Goal: Answer question/provide support

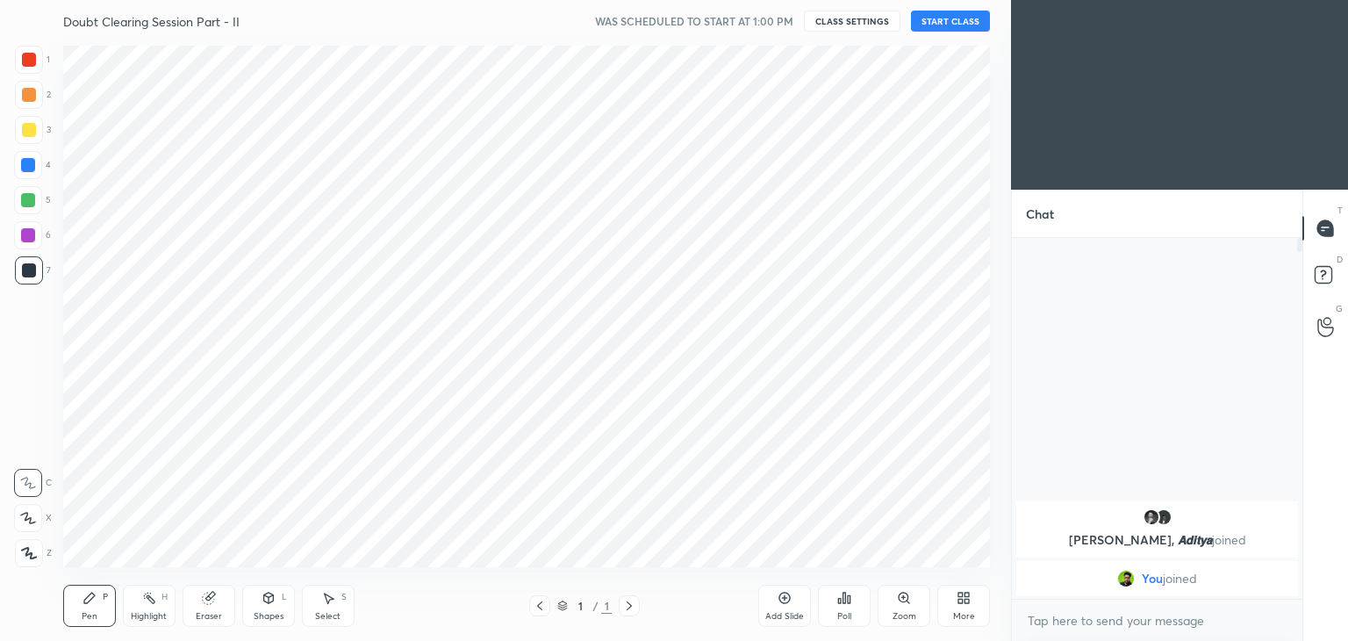
scroll to position [87245, 86834]
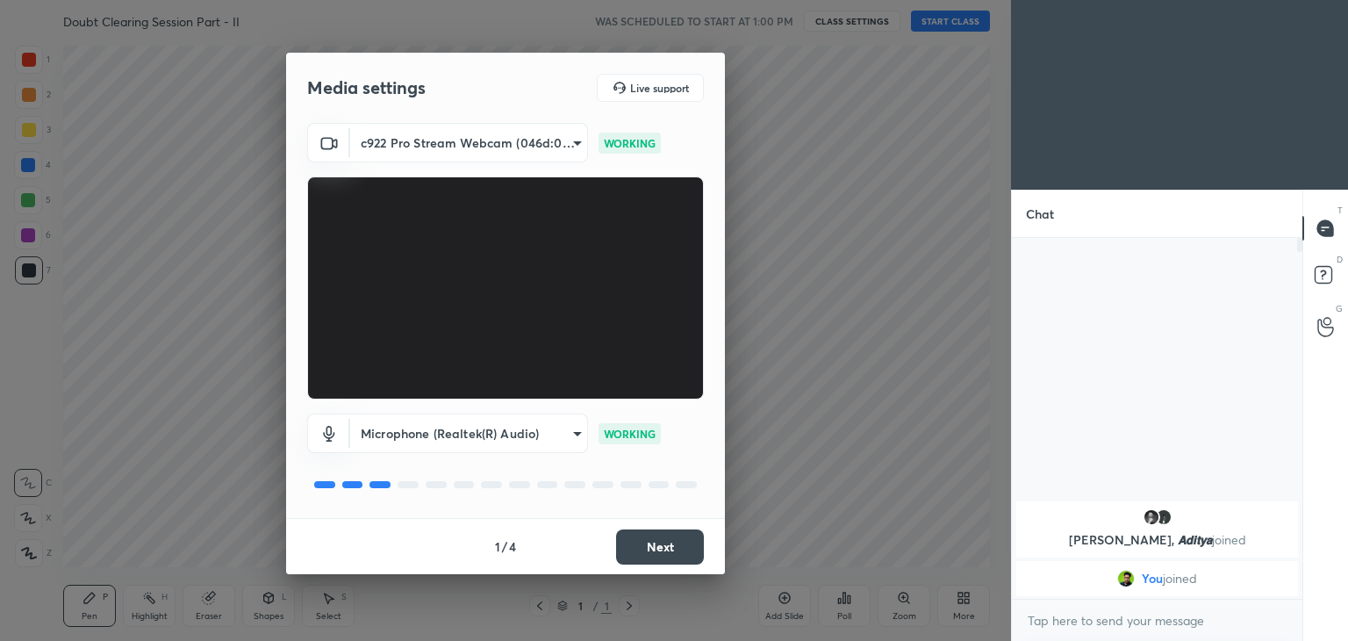
click at [656, 533] on button "Next" at bounding box center [660, 546] width 88 height 35
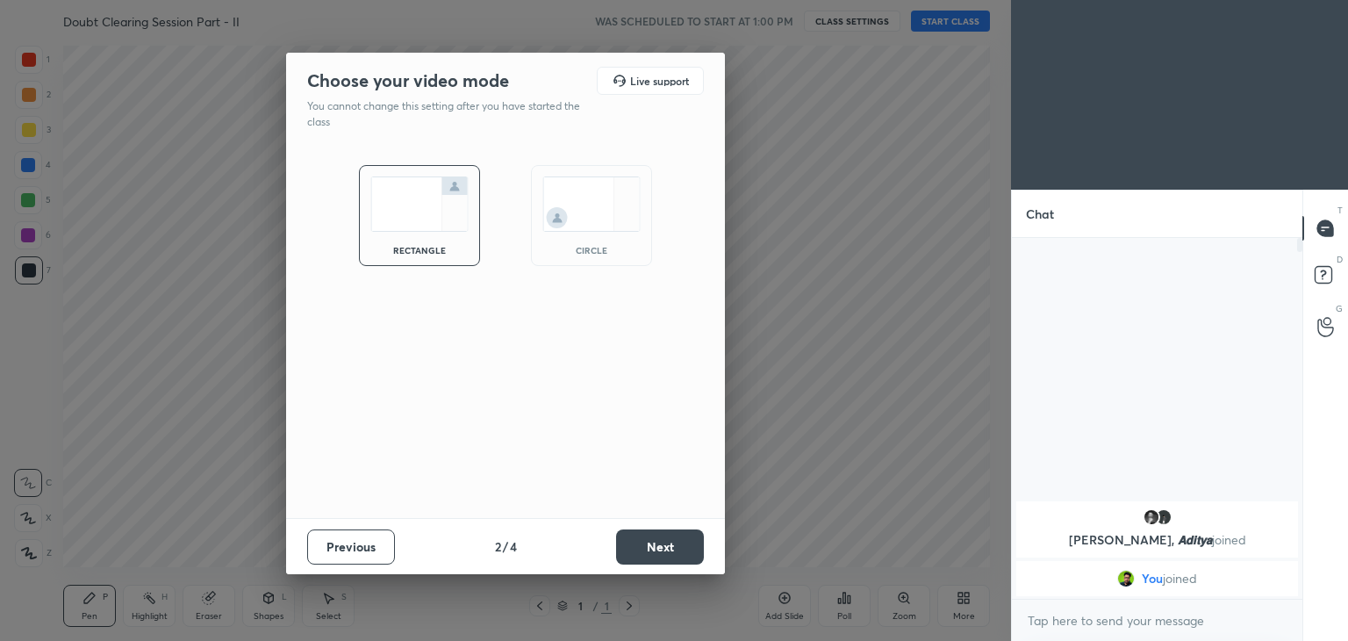
click at [582, 247] on div "circle" at bounding box center [591, 250] width 70 height 9
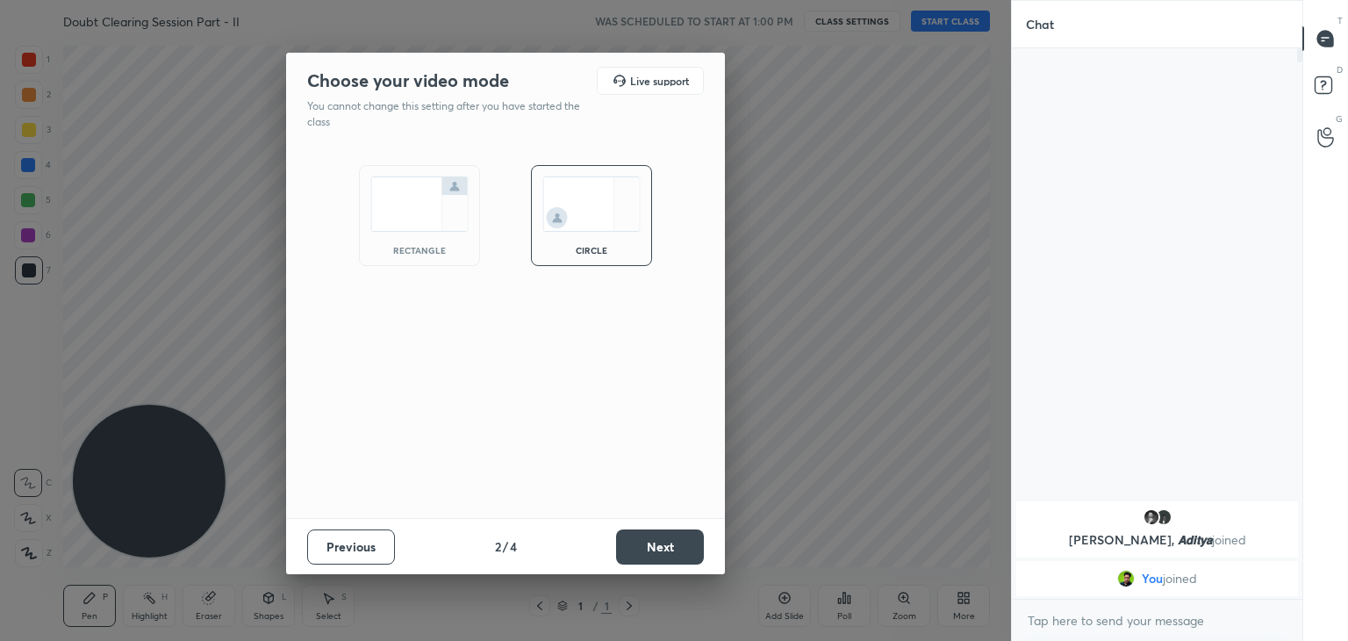
scroll to position [400, 285]
click at [650, 545] on button "Next" at bounding box center [660, 546] width 88 height 35
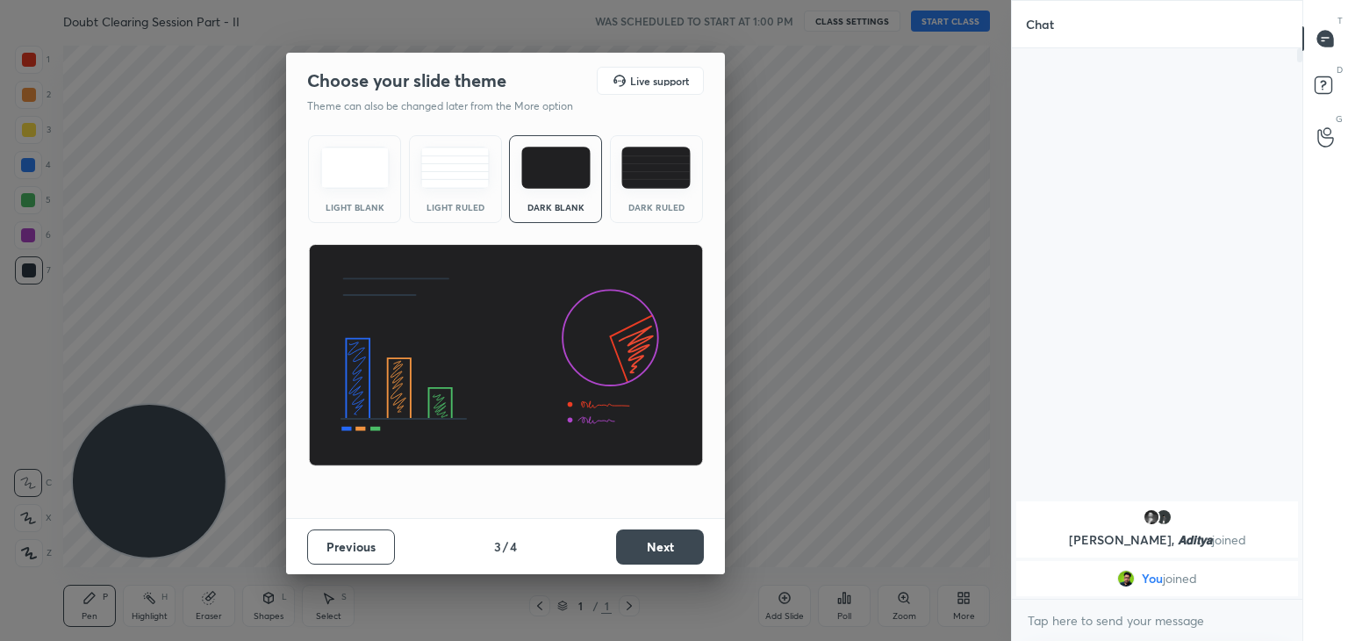
click at [652, 546] on button "Next" at bounding box center [660, 546] width 88 height 35
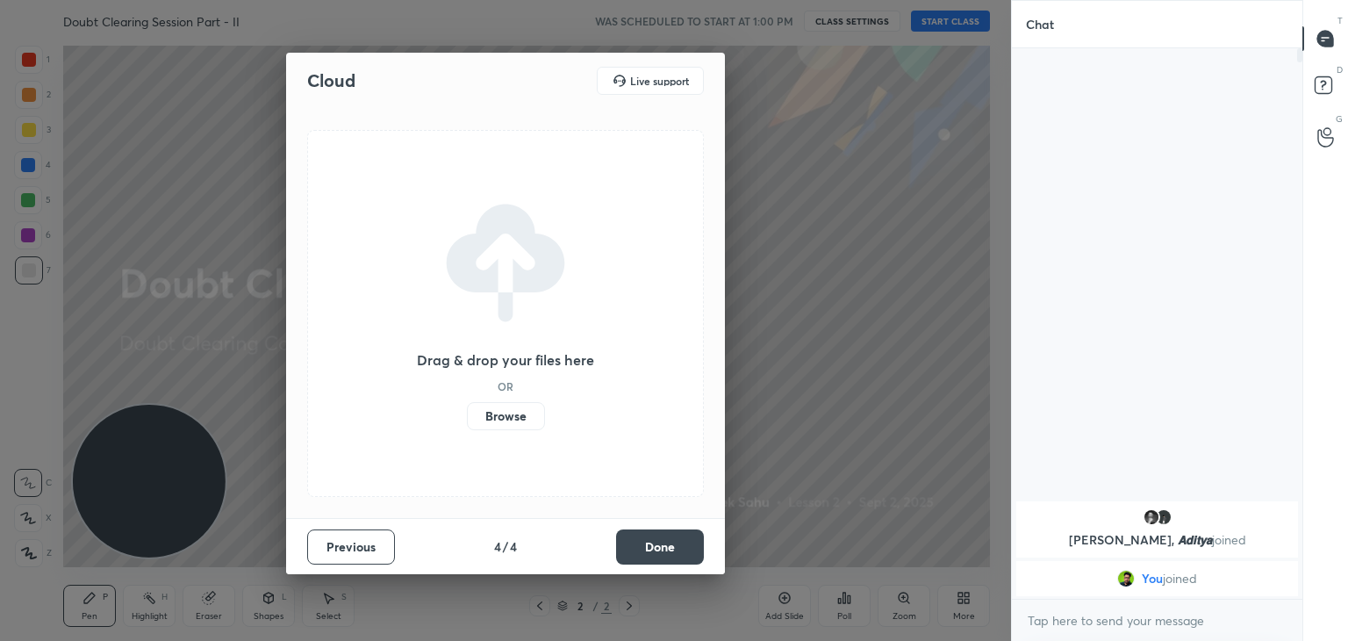
drag, startPoint x: 667, startPoint y: 545, endPoint x: 686, endPoint y: 544, distance: 19.3
click at [667, 545] on button "Done" at bounding box center [660, 546] width 88 height 35
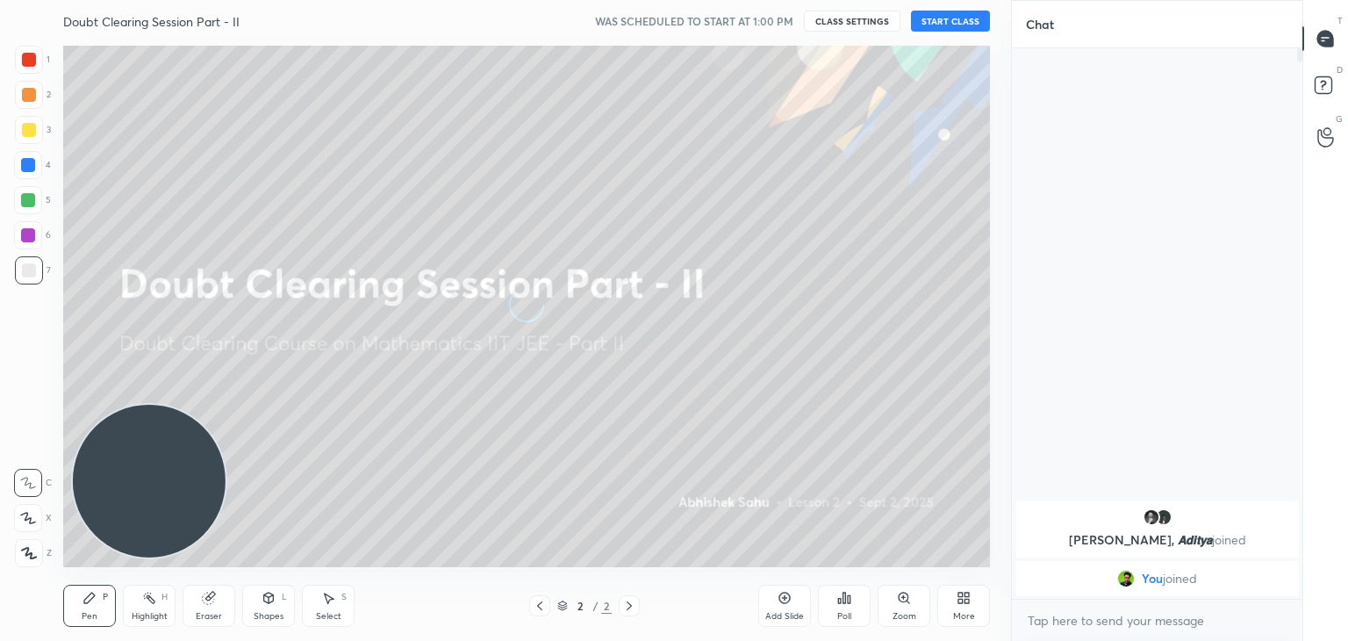
click at [968, 598] on div "More" at bounding box center [963, 606] width 53 height 42
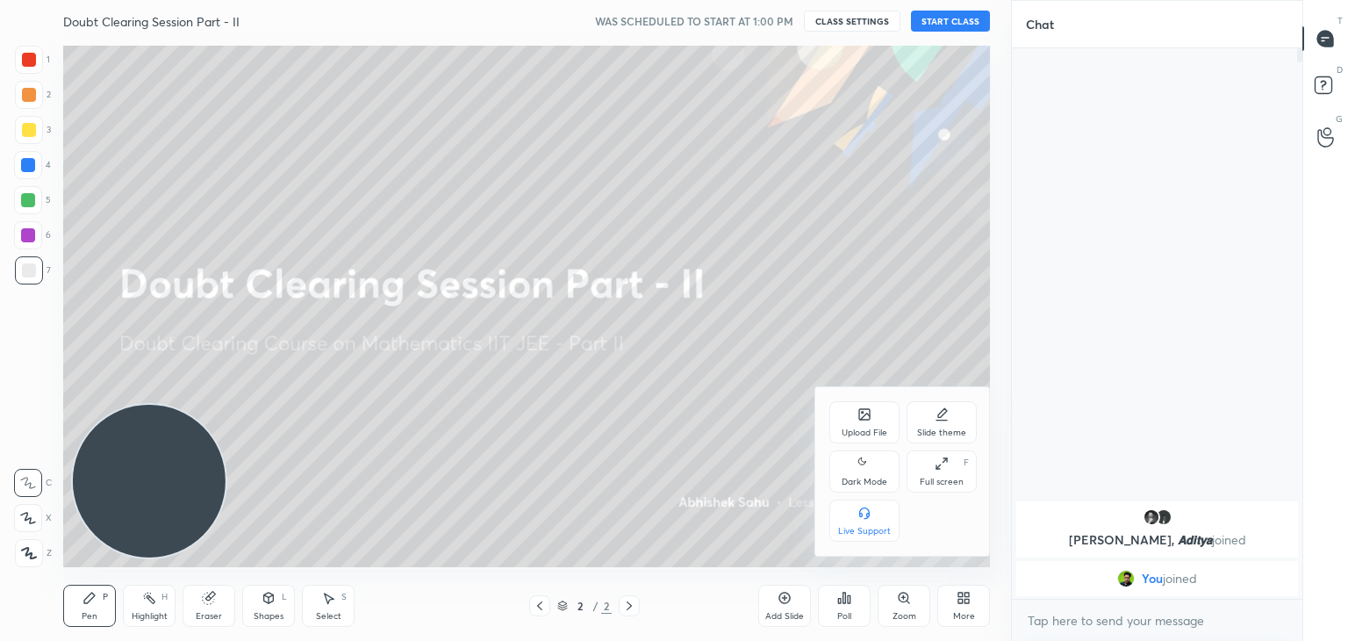
click at [853, 486] on div "Dark Mode" at bounding box center [865, 481] width 46 height 9
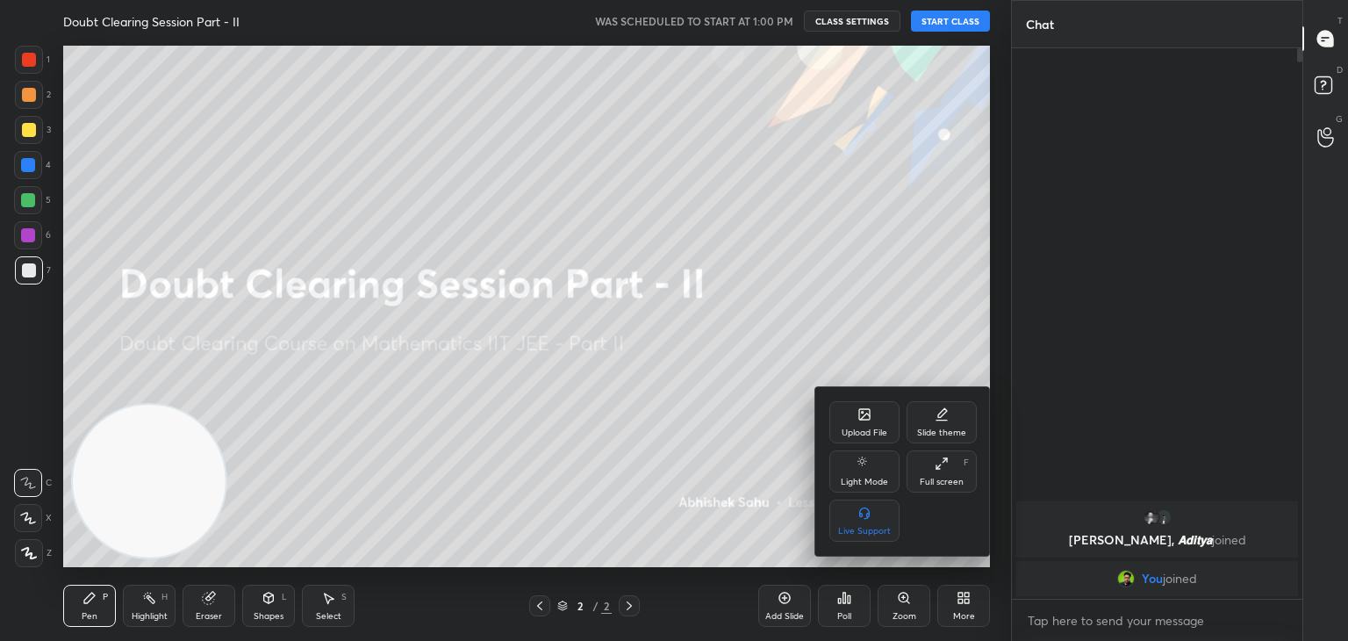
click at [568, 366] on div at bounding box center [674, 320] width 1348 height 641
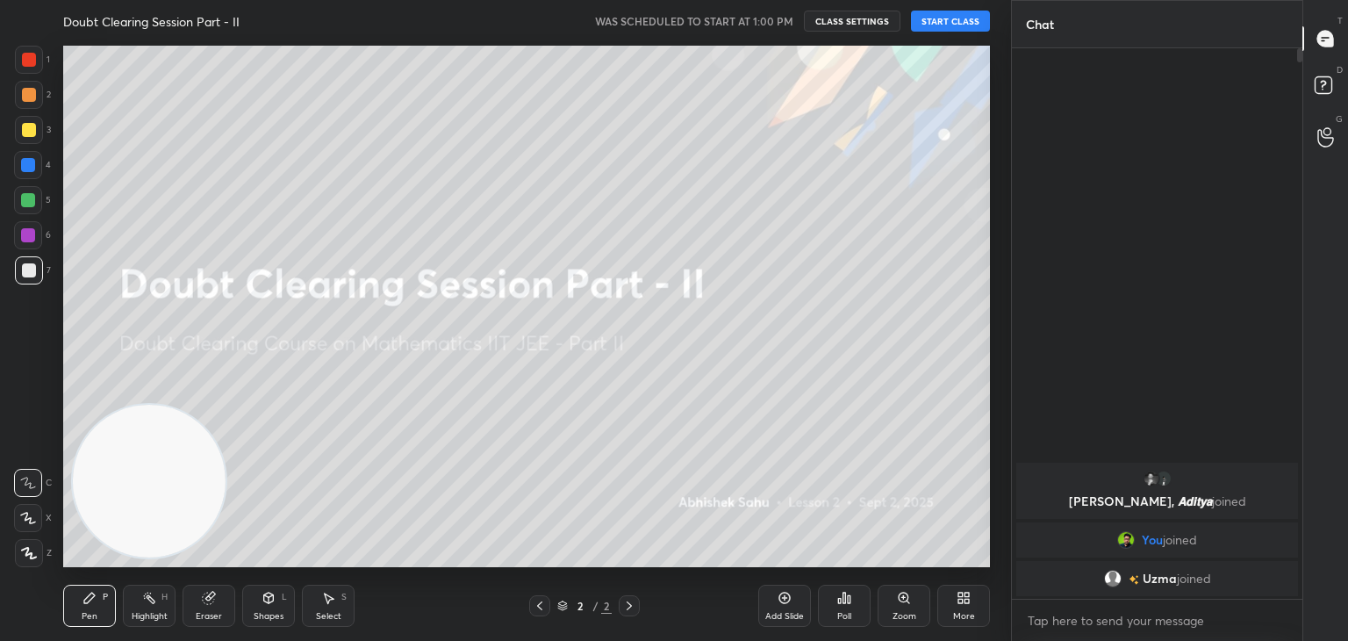
click at [953, 22] on button "START CLASS" at bounding box center [950, 21] width 79 height 21
click at [775, 18] on span "mute" at bounding box center [777, 21] width 25 height 12
drag, startPoint x: 772, startPoint y: 598, endPoint x: 764, endPoint y: 592, distance: 10.2
click at [770, 594] on div "Add Slide" at bounding box center [784, 606] width 53 height 42
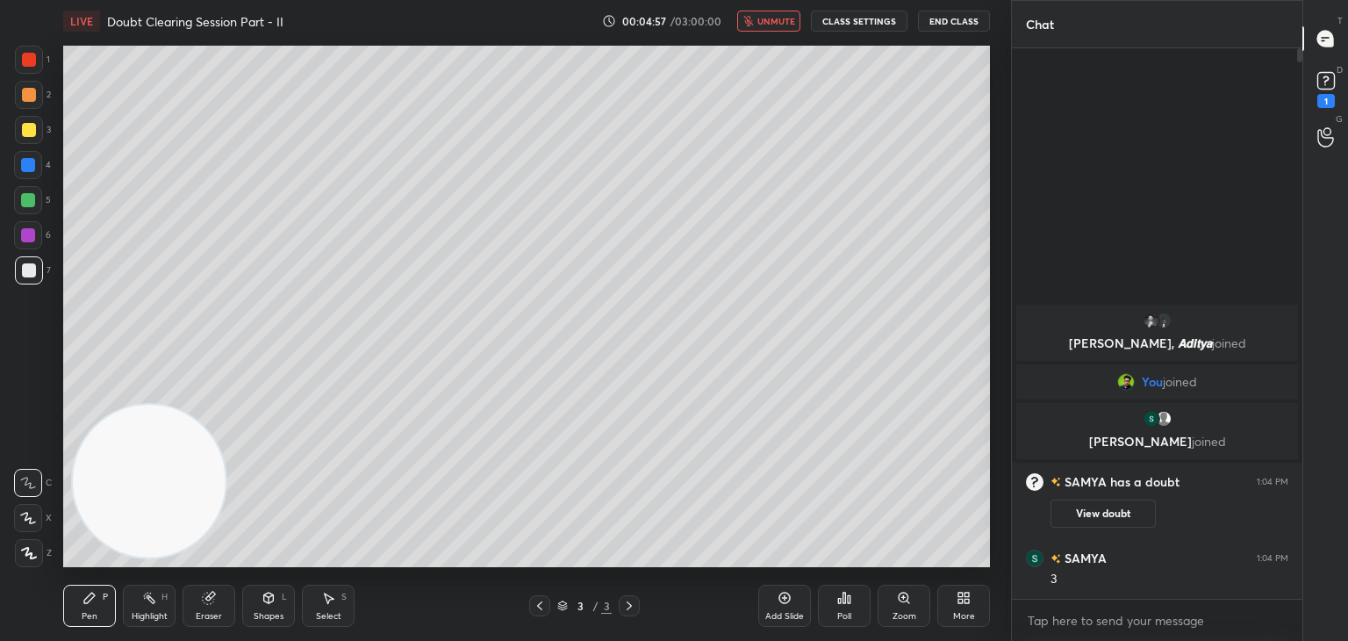
click at [535, 605] on icon at bounding box center [540, 606] width 14 height 14
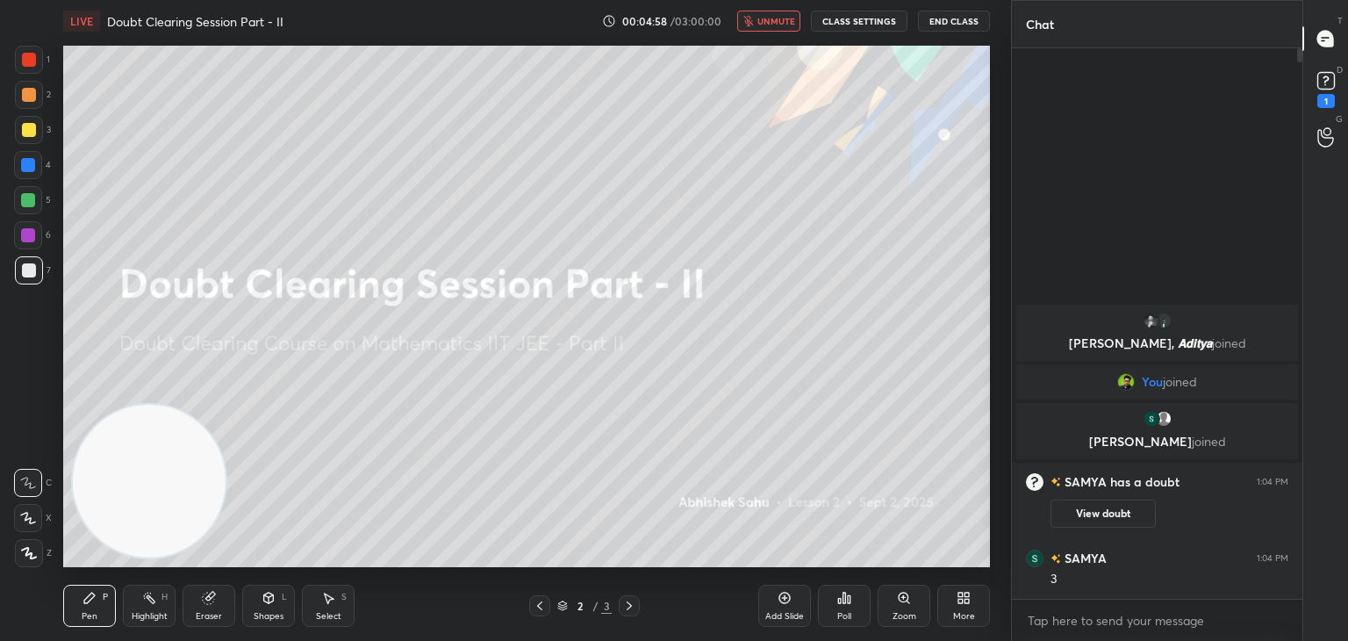
click at [1096, 512] on button "View doubt" at bounding box center [1103, 513] width 105 height 28
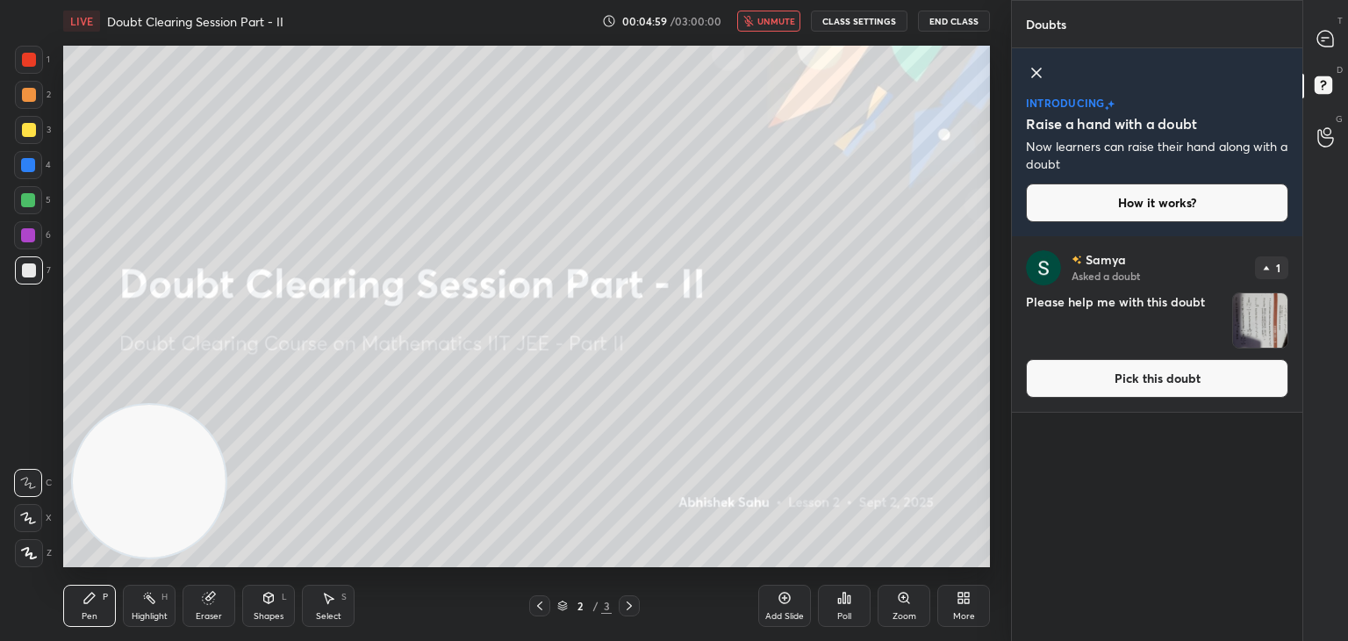
click at [1081, 394] on button "Pick this doubt" at bounding box center [1157, 378] width 262 height 39
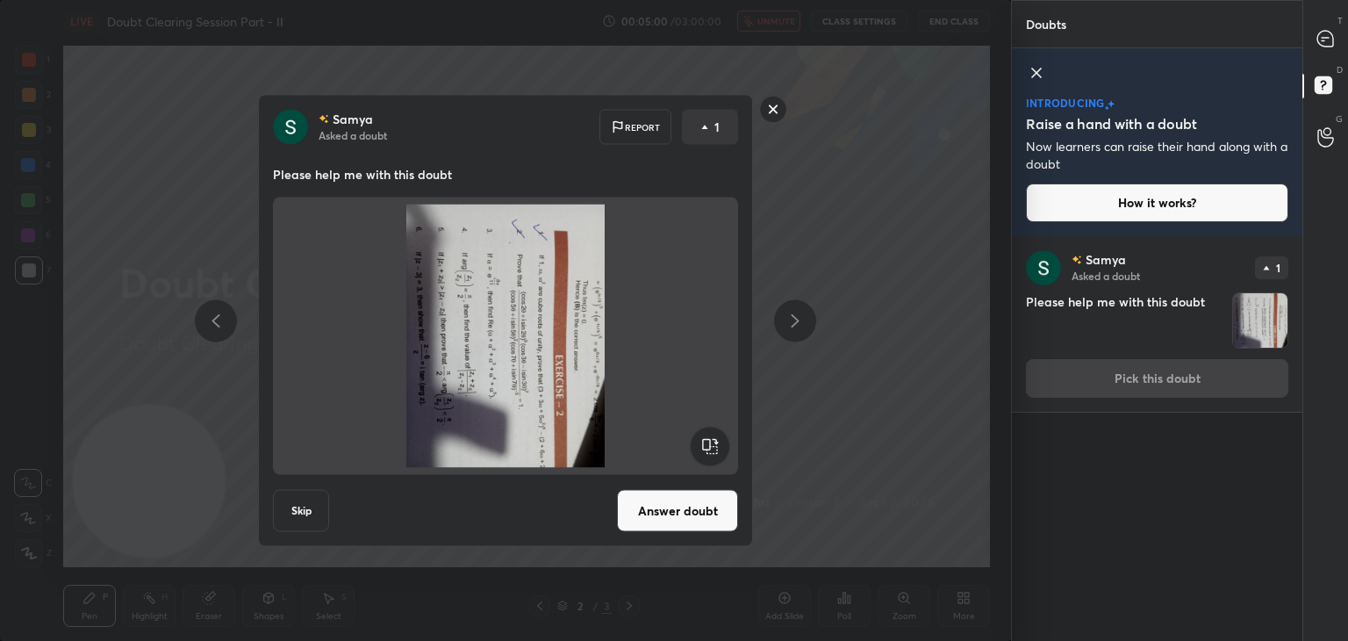
click at [717, 443] on rect at bounding box center [709, 446] width 39 height 39
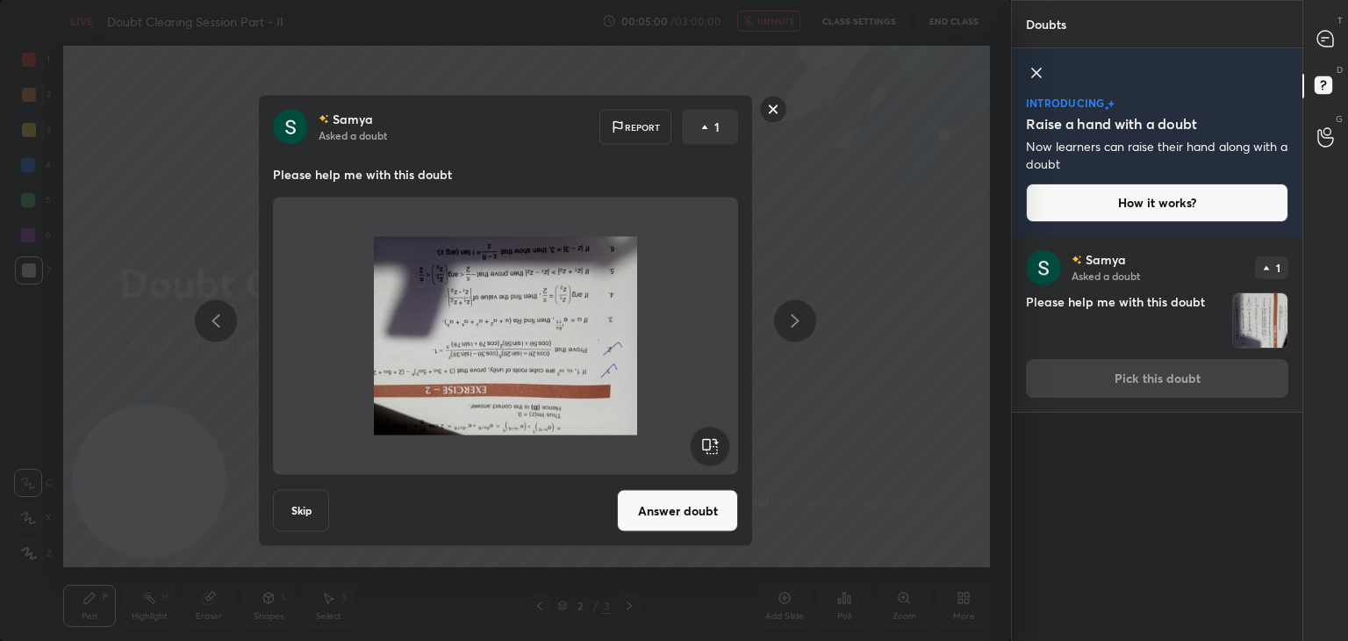
click at [714, 443] on rect at bounding box center [709, 446] width 39 height 39
click at [712, 445] on rect at bounding box center [709, 446] width 39 height 39
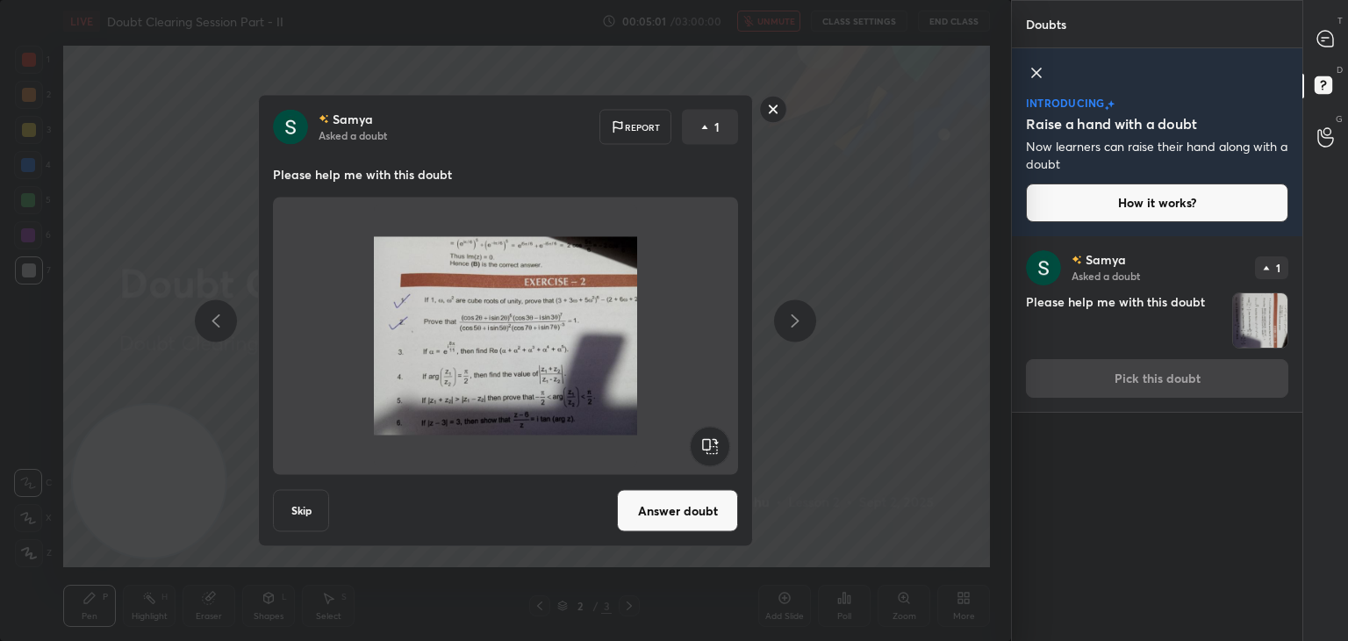
click at [665, 513] on button "Answer doubt" at bounding box center [677, 511] width 121 height 42
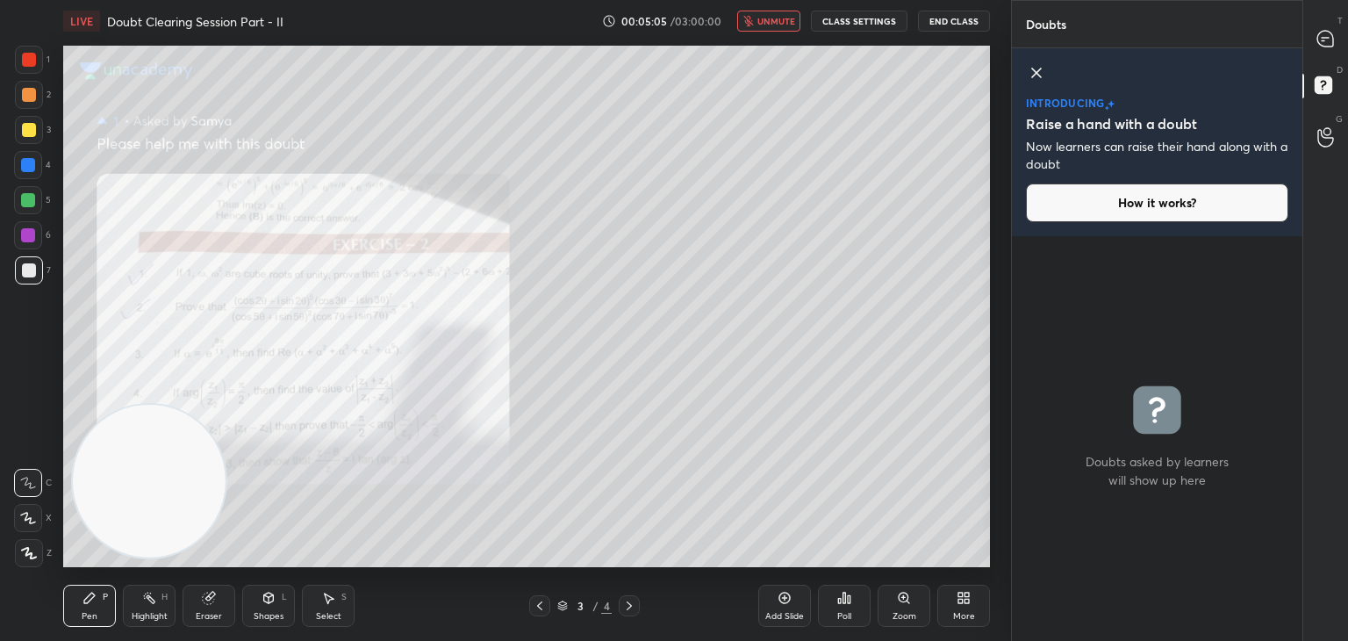
click at [1026, 73] on div "introducing Raise a hand with a doubt Now learners can raise their hand along w…" at bounding box center [1157, 142] width 291 height 188
click at [1039, 71] on icon at bounding box center [1036, 72] width 21 height 21
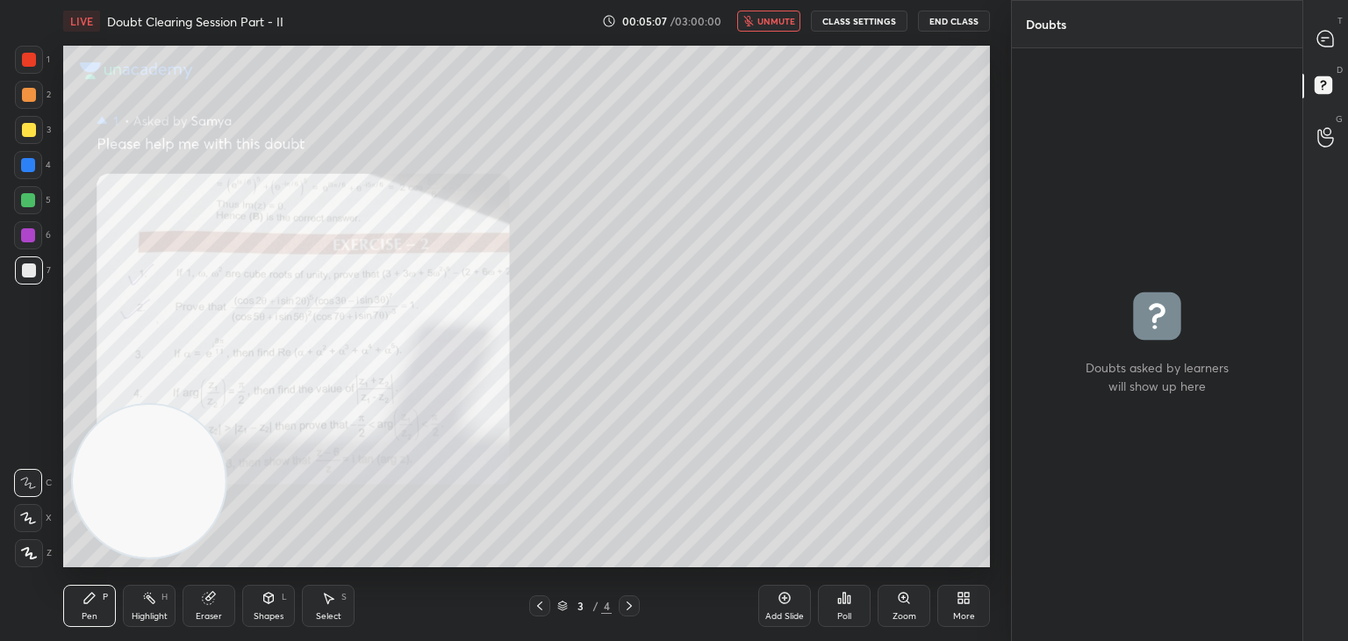
scroll to position [587, 285]
drag, startPoint x: 1317, startPoint y: 40, endPoint x: 1308, endPoint y: 43, distance: 9.2
click at [1317, 40] on div at bounding box center [1326, 39] width 35 height 32
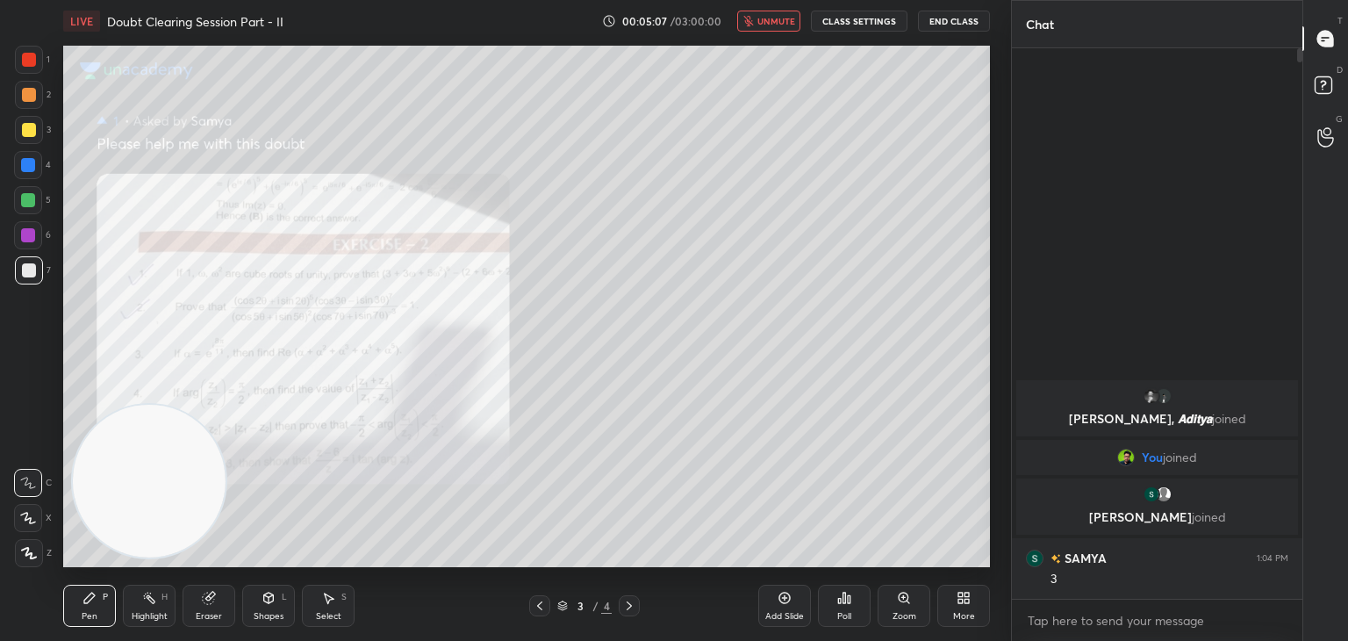
scroll to position [545, 285]
click at [771, 16] on span "unmute" at bounding box center [776, 21] width 38 height 12
click at [888, 613] on div "Zoom" at bounding box center [904, 606] width 53 height 42
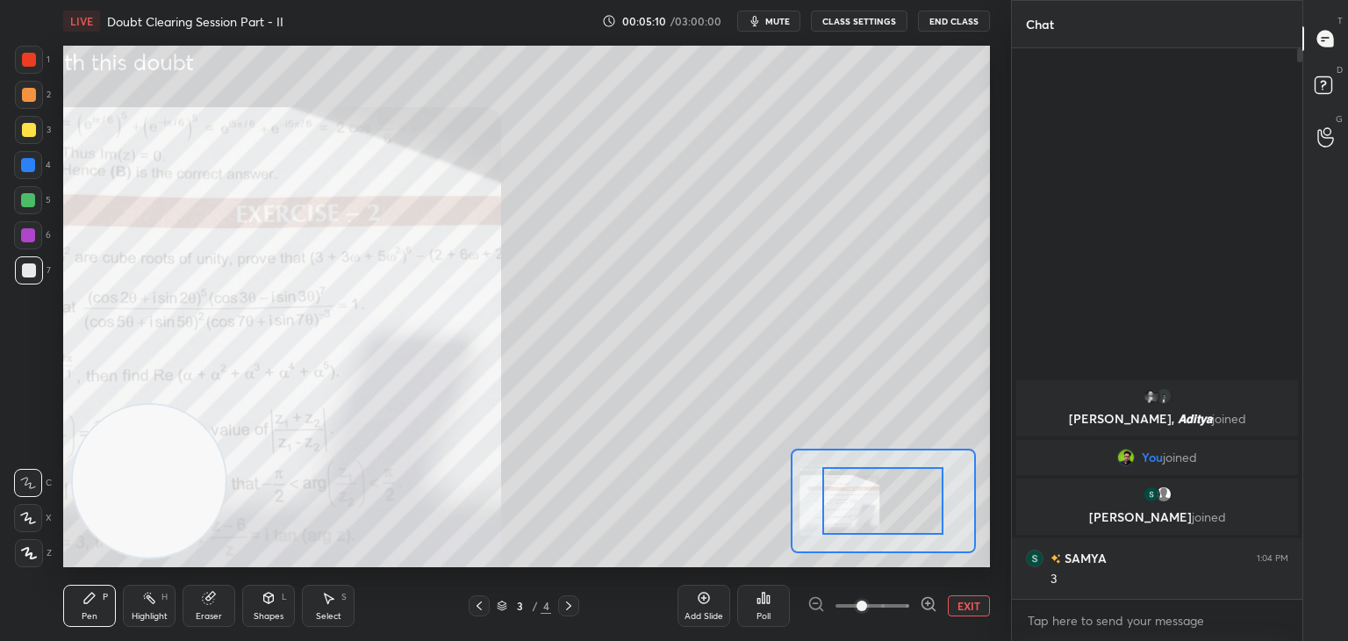
click at [887, 609] on span at bounding box center [873, 605] width 74 height 26
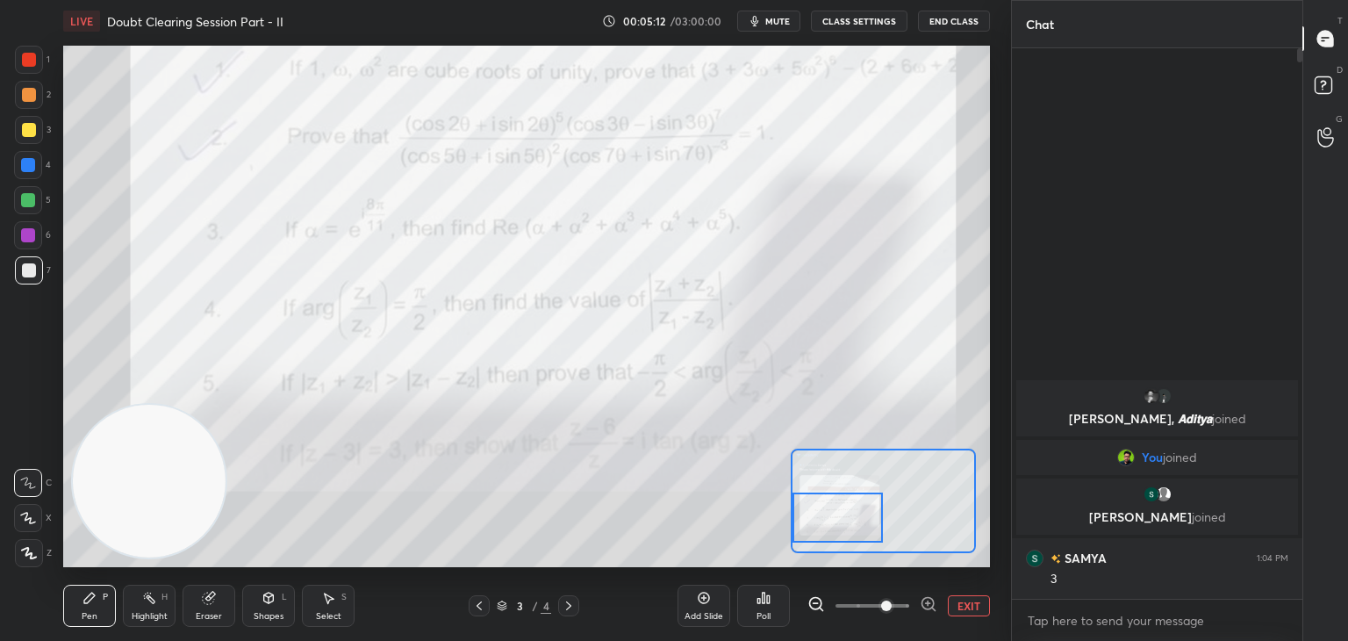
drag, startPoint x: 898, startPoint y: 506, endPoint x: 847, endPoint y: 523, distance: 53.6
click at [851, 526] on div at bounding box center [838, 517] width 91 height 50
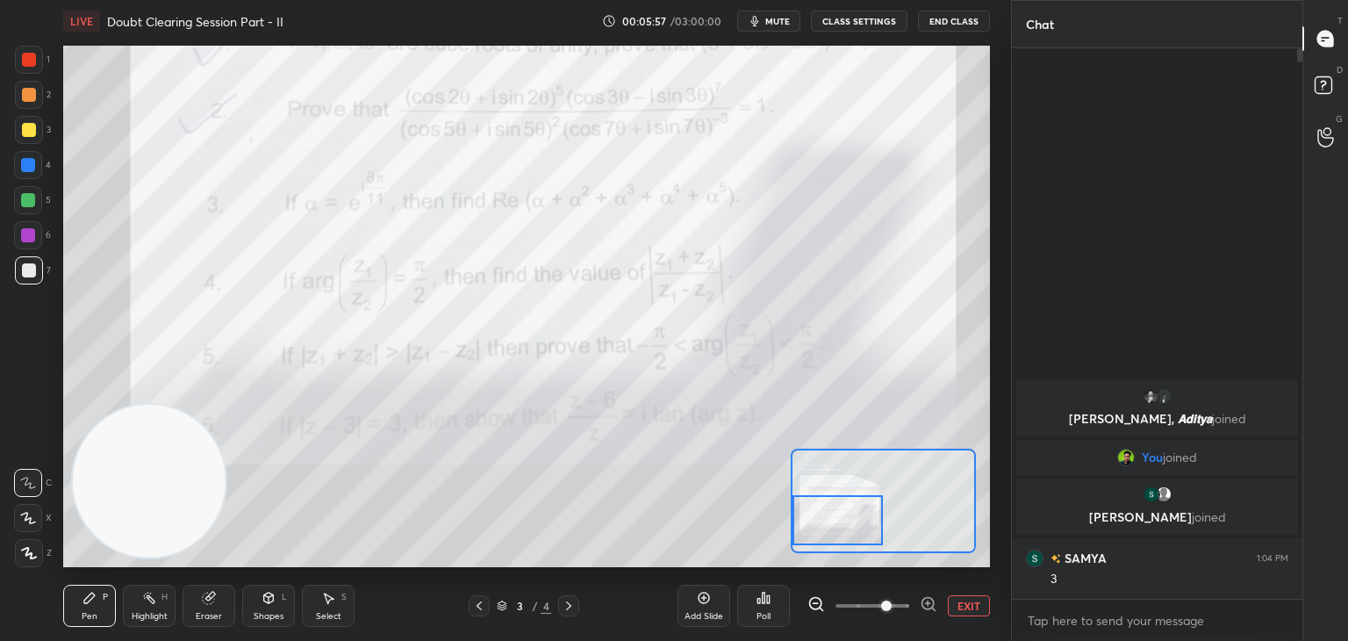
click at [976, 601] on button "EXIT" at bounding box center [969, 605] width 42 height 21
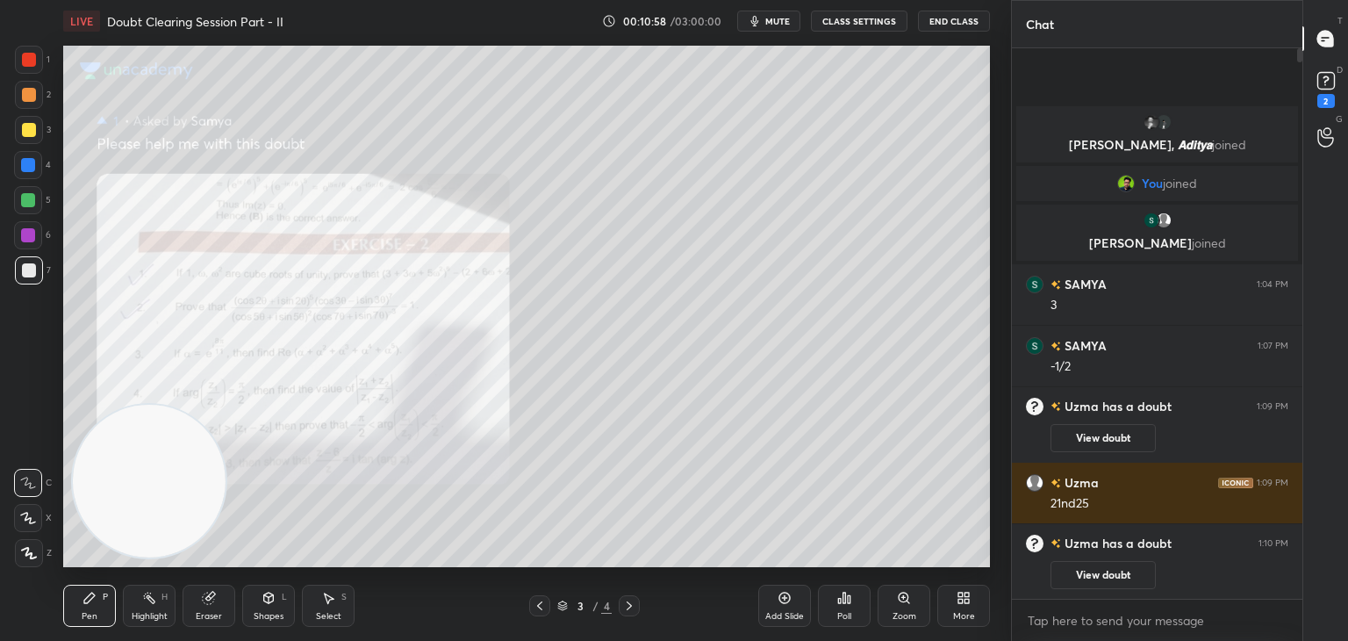
click at [635, 605] on icon at bounding box center [629, 606] width 14 height 14
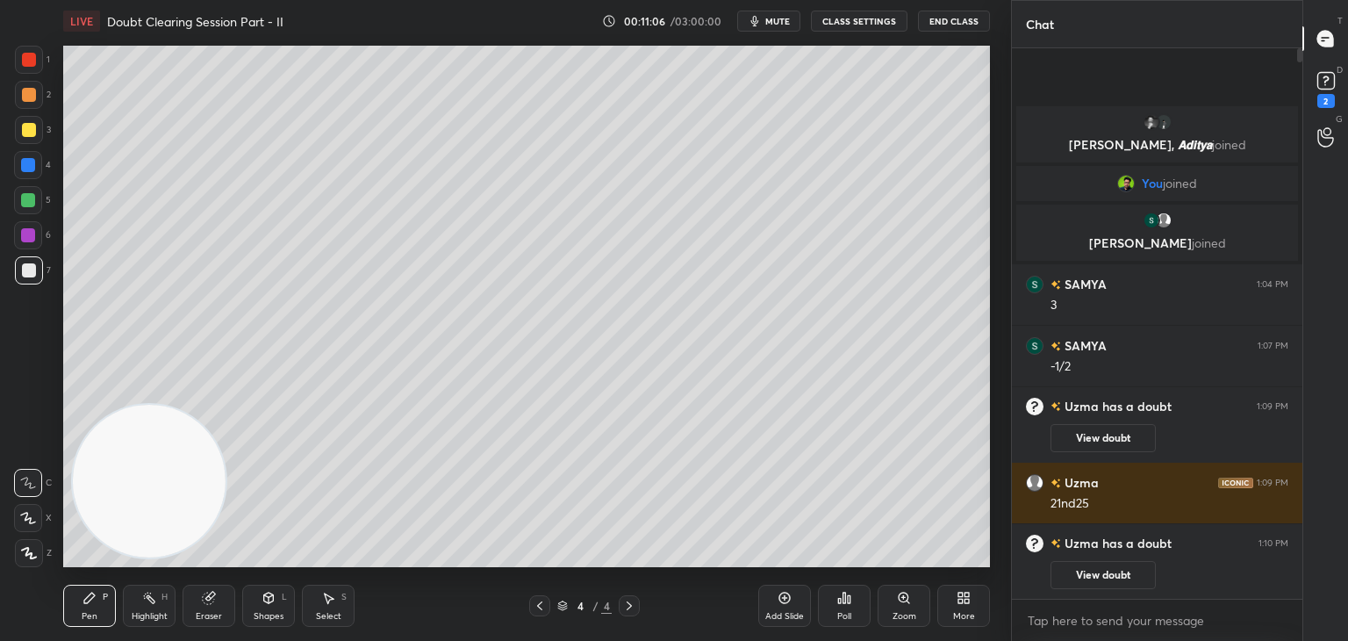
click at [535, 608] on div at bounding box center [539, 605] width 21 height 21
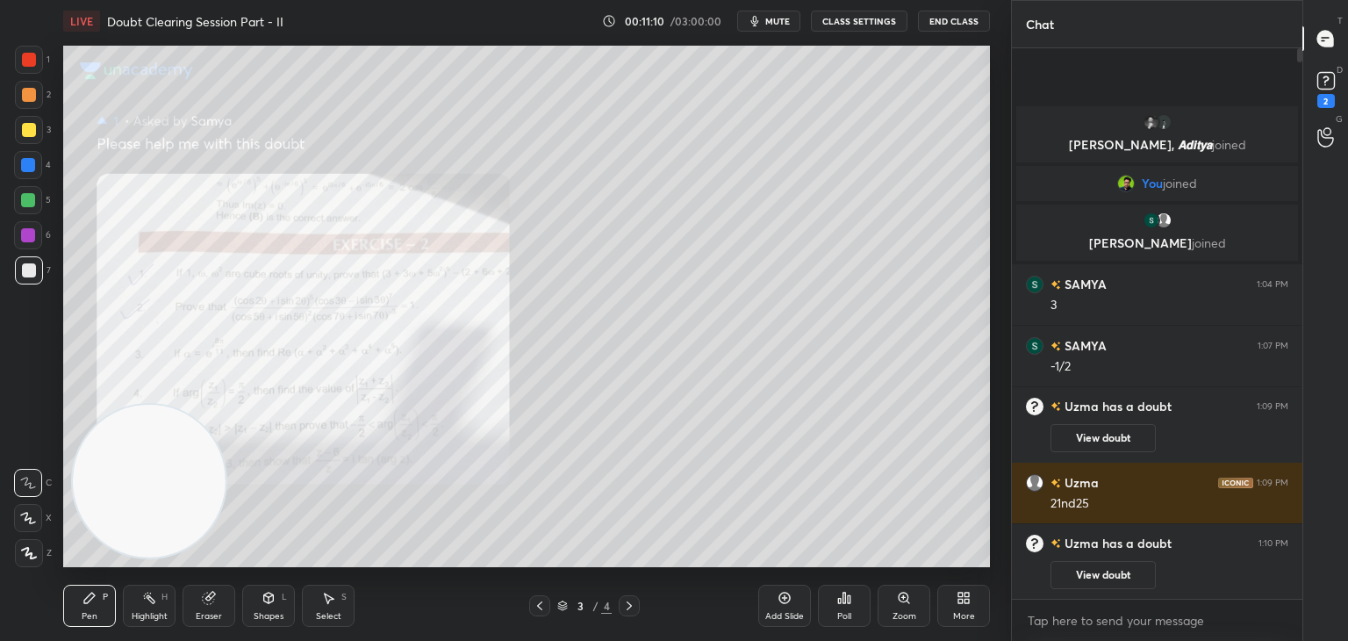
drag, startPoint x: 628, startPoint y: 601, endPoint x: 616, endPoint y: 578, distance: 26.7
click at [626, 601] on icon at bounding box center [629, 606] width 14 height 14
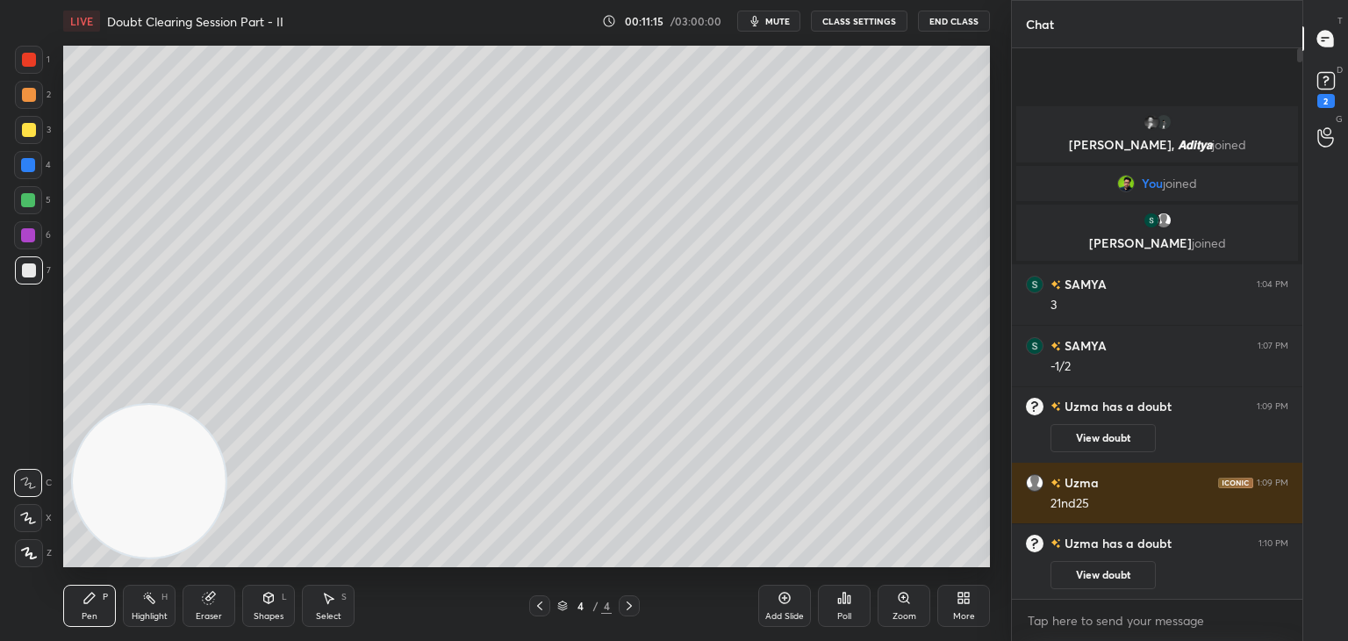
click at [541, 601] on icon at bounding box center [540, 606] width 14 height 14
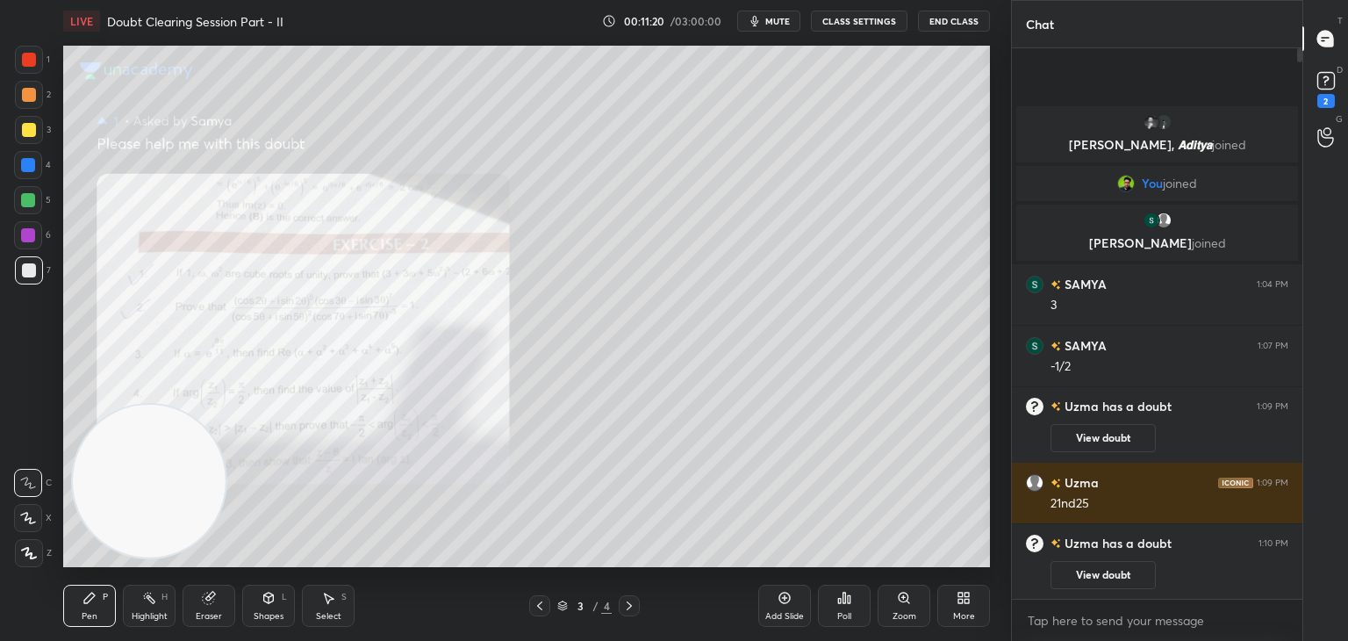
click at [630, 600] on icon at bounding box center [629, 606] width 14 height 14
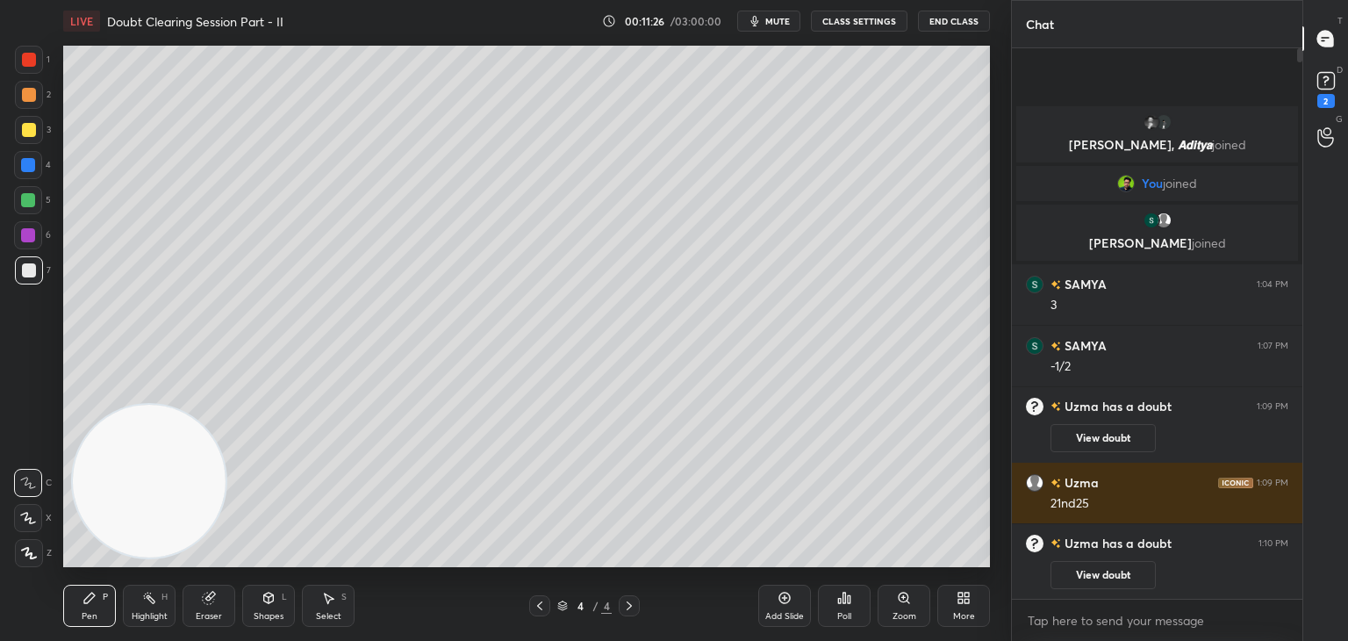
click at [539, 603] on icon at bounding box center [540, 606] width 14 height 14
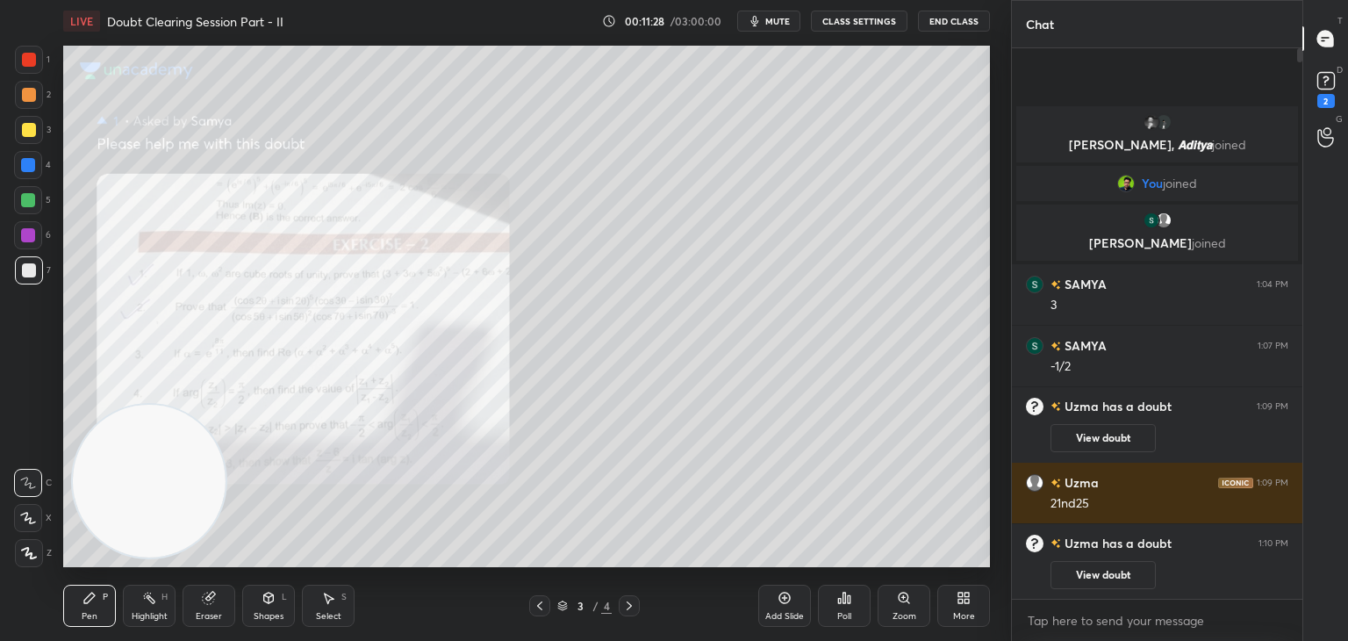
click at [635, 607] on icon at bounding box center [629, 606] width 14 height 14
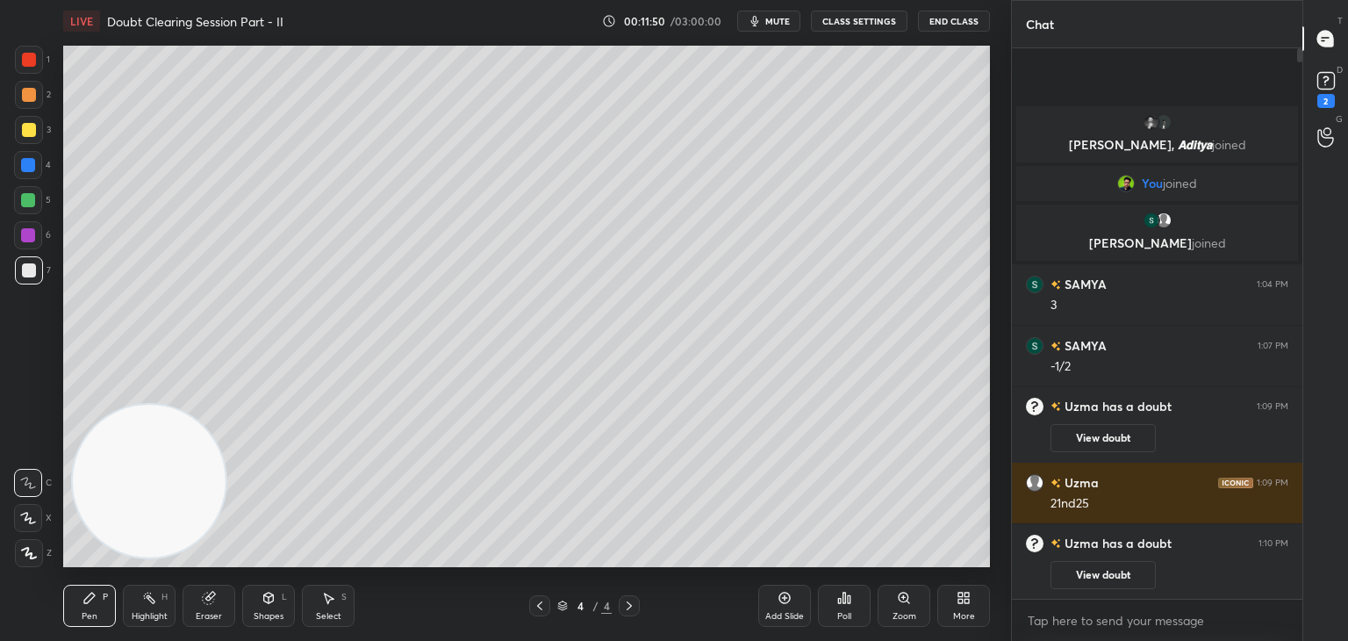
click at [541, 605] on icon at bounding box center [540, 606] width 14 height 14
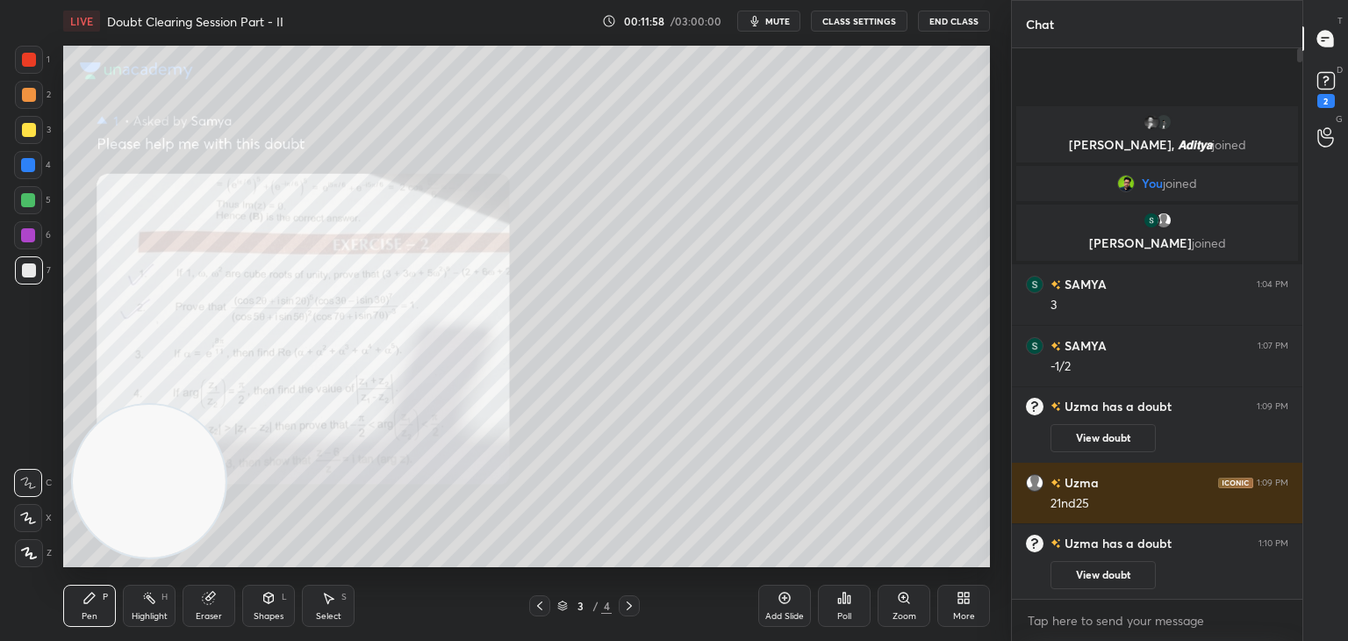
click at [633, 597] on div at bounding box center [629, 605] width 21 height 21
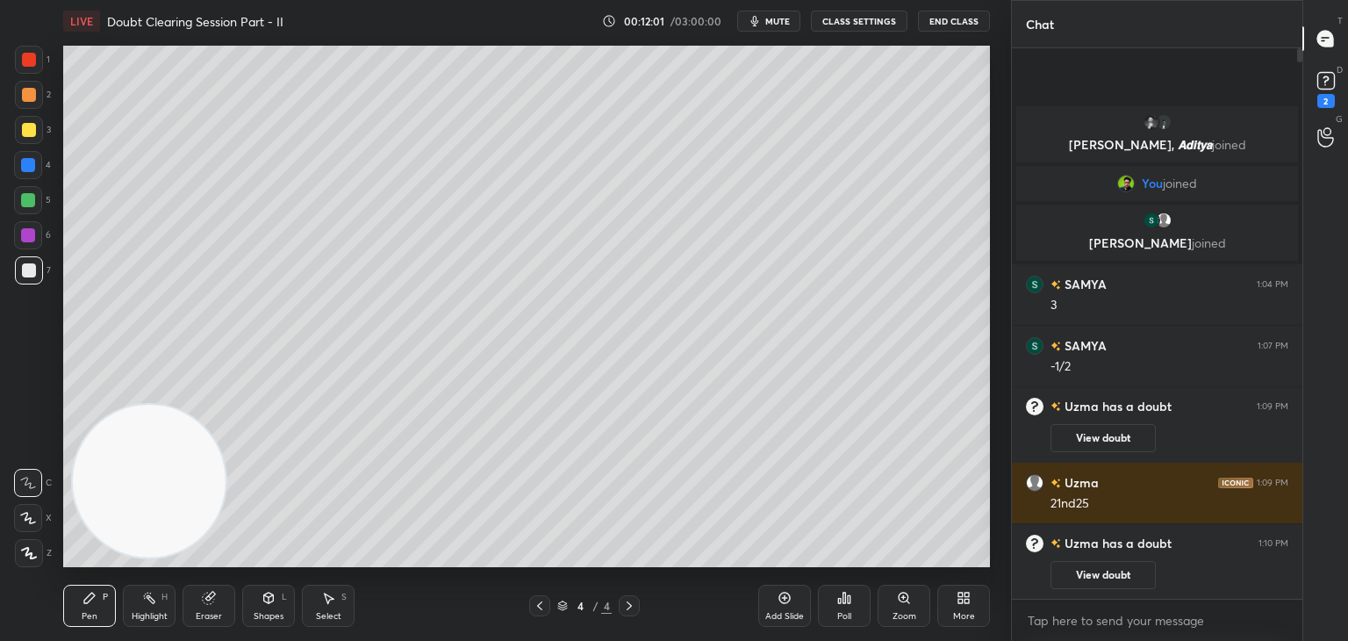
click at [263, 605] on div "Shapes L" at bounding box center [268, 606] width 53 height 42
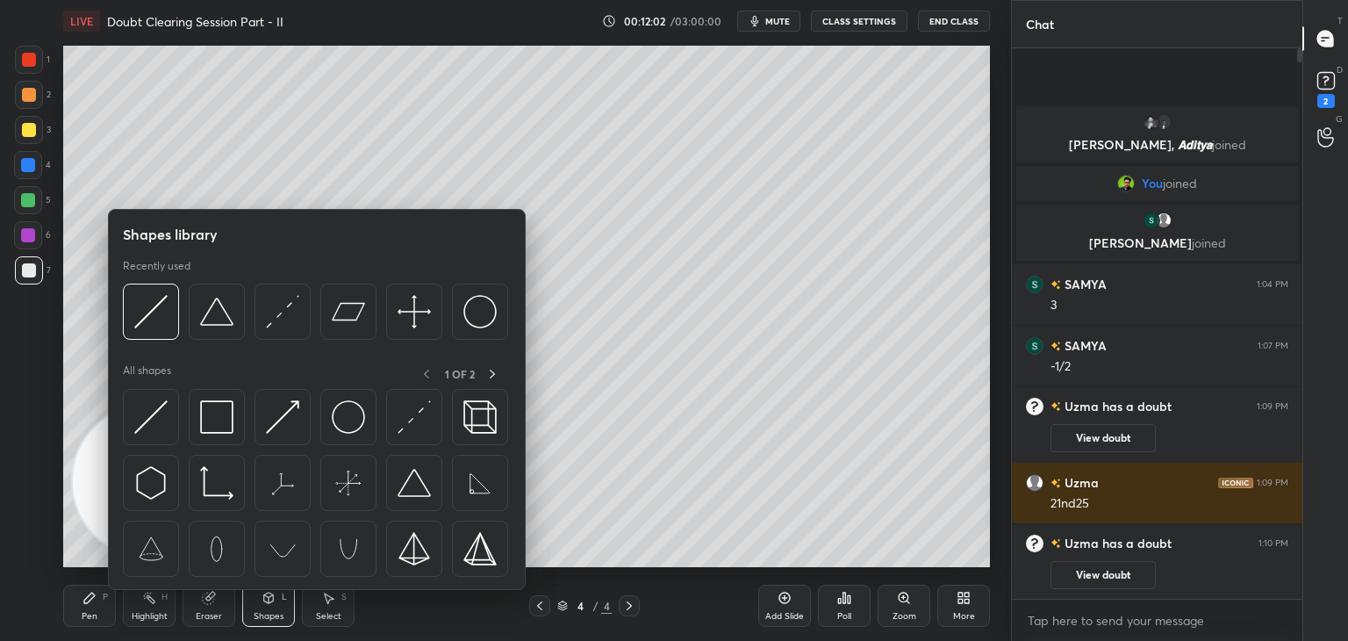
click at [218, 599] on div "Eraser" at bounding box center [209, 606] width 53 height 42
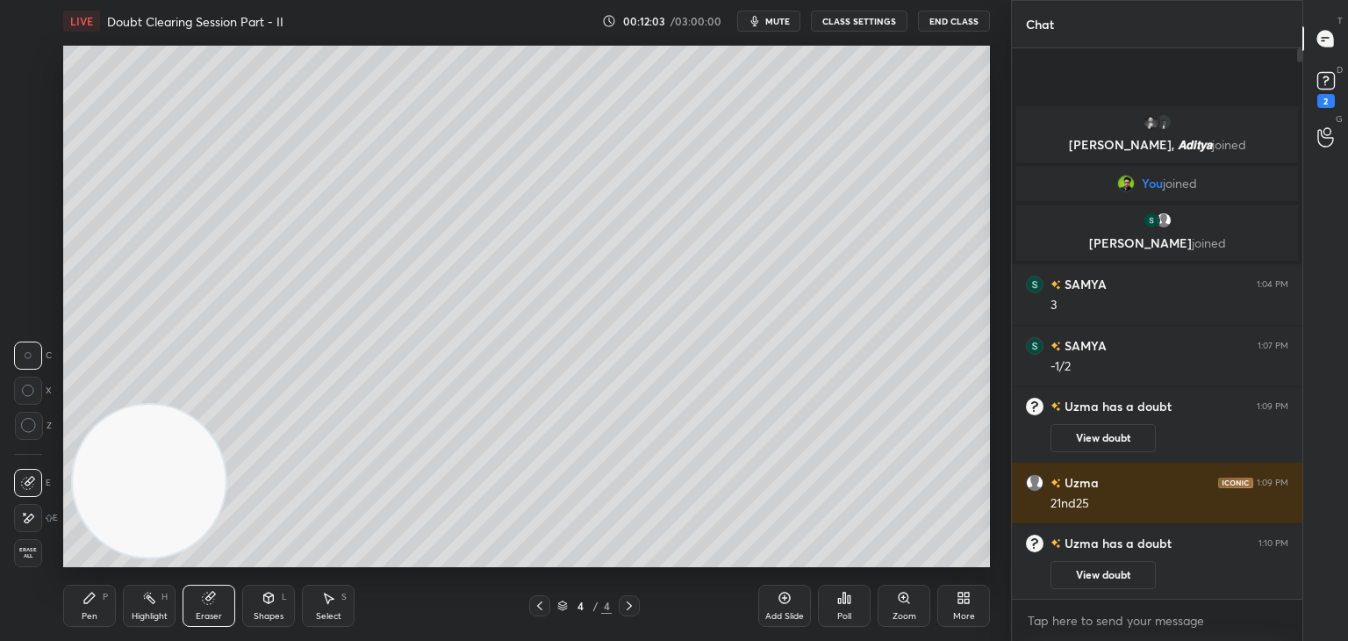
click at [33, 522] on icon at bounding box center [28, 518] width 14 height 15
click at [97, 600] on div "Pen P" at bounding box center [89, 606] width 53 height 42
click at [1101, 577] on button "View doubt" at bounding box center [1103, 575] width 105 height 28
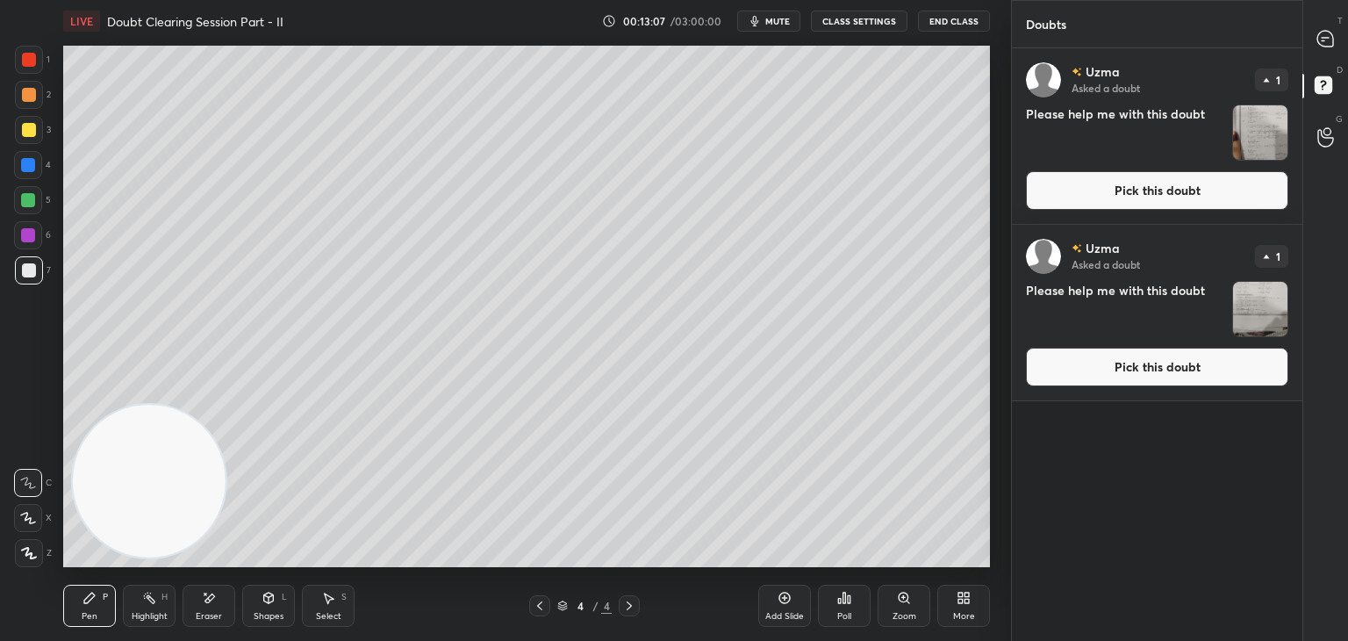
click at [1138, 376] on button "Pick this doubt" at bounding box center [1157, 367] width 262 height 39
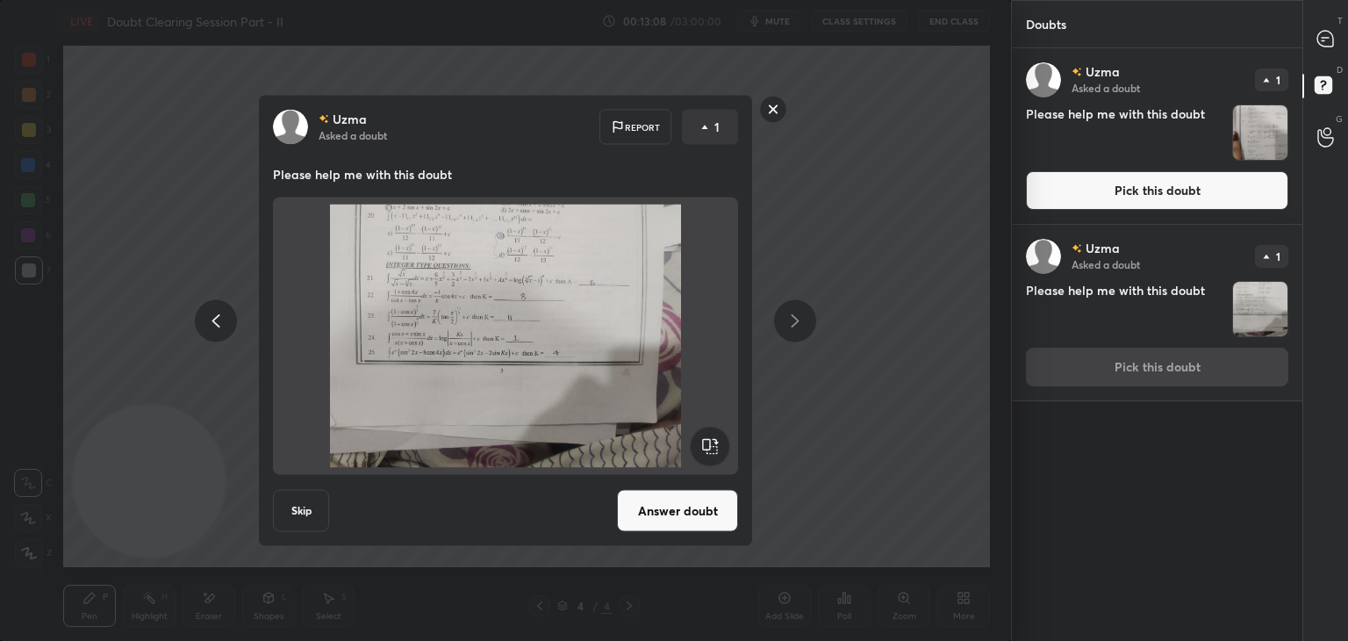
click at [695, 518] on button "Answer doubt" at bounding box center [677, 511] width 121 height 42
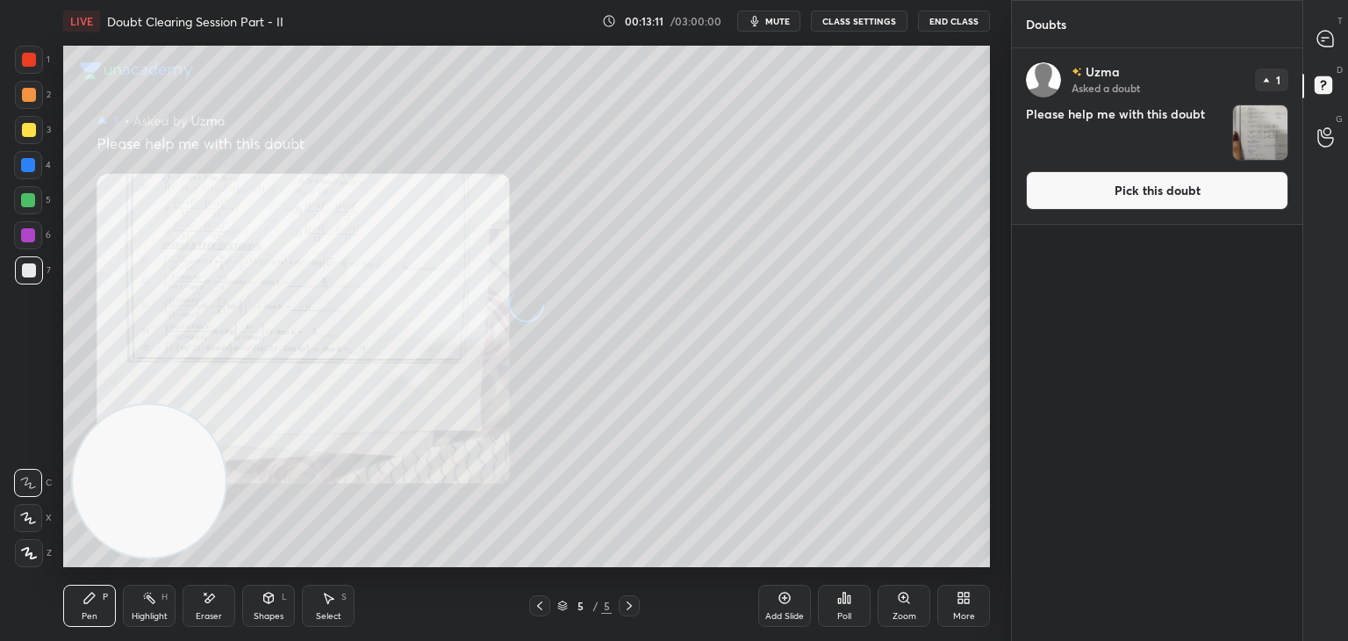
click at [1187, 197] on button "Pick this doubt" at bounding box center [1157, 190] width 262 height 39
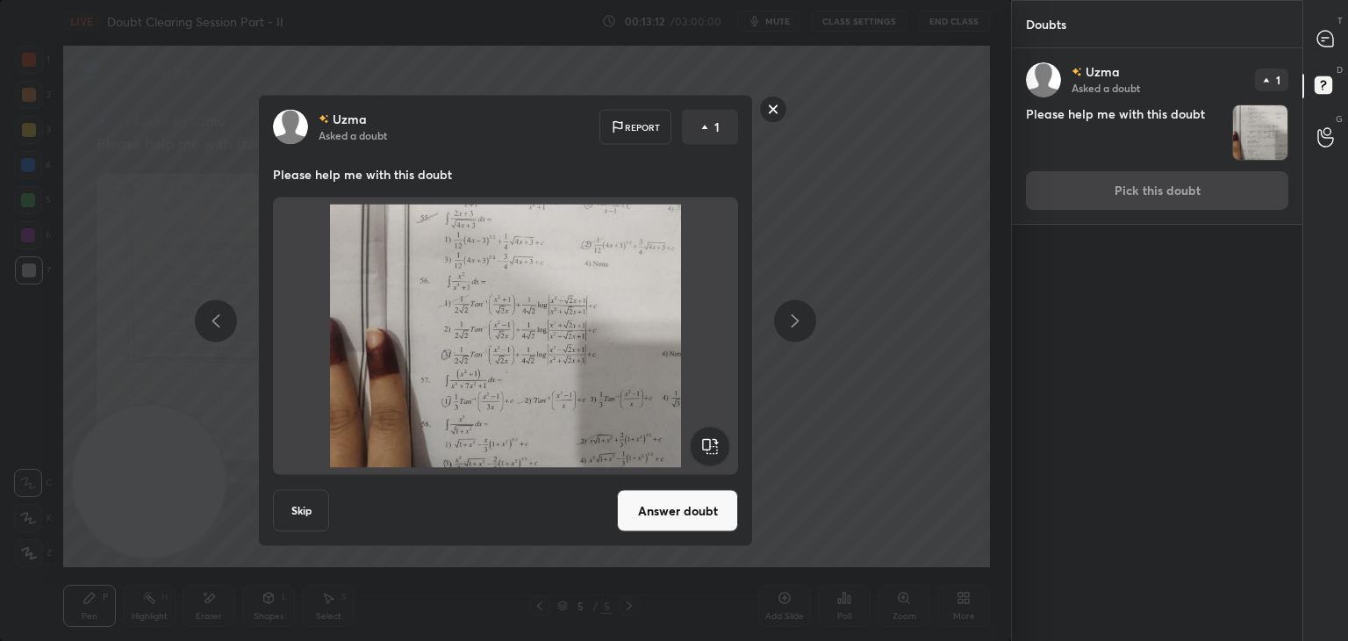
click at [681, 508] on button "Answer doubt" at bounding box center [677, 511] width 121 height 42
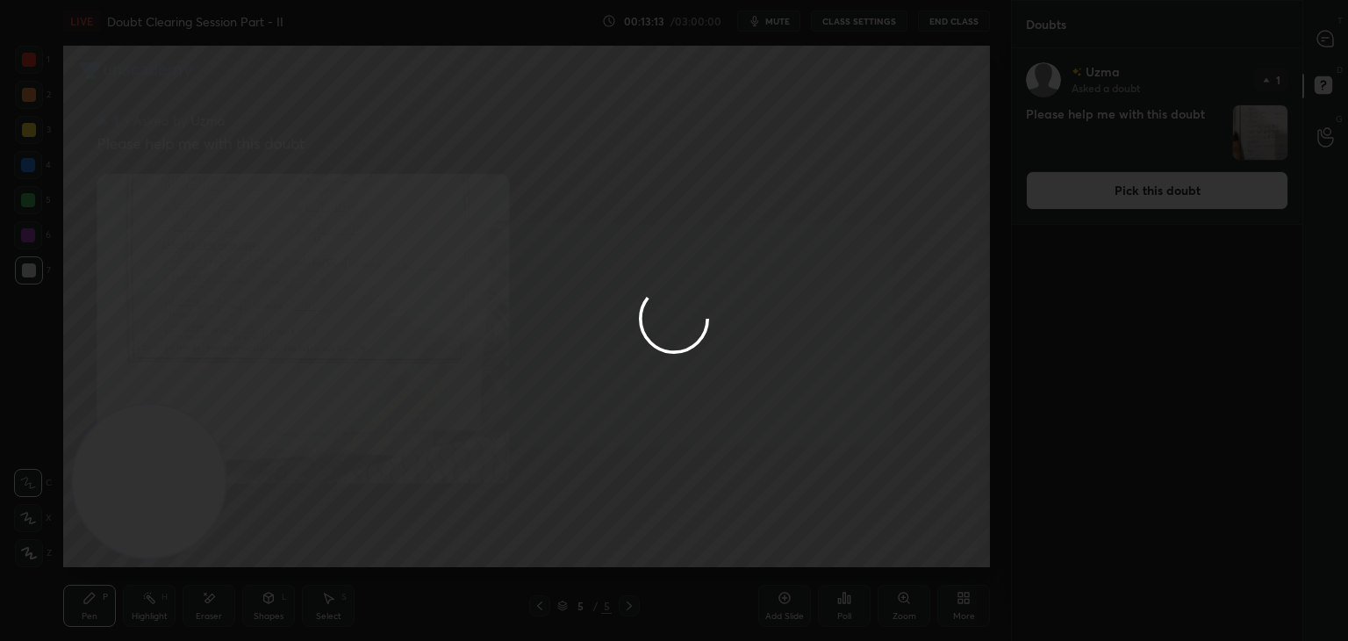
click at [1317, 46] on div at bounding box center [674, 320] width 1348 height 641
click at [1315, 45] on div at bounding box center [1326, 39] width 35 height 32
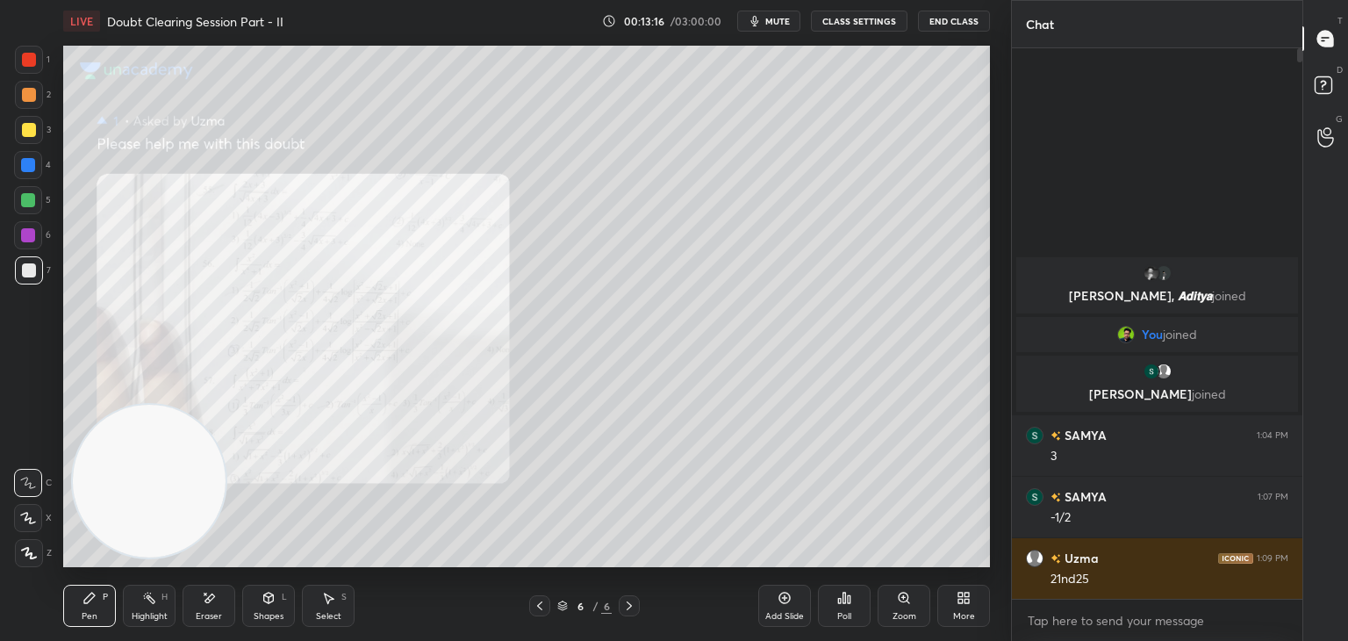
click at [539, 599] on div at bounding box center [539, 605] width 21 height 21
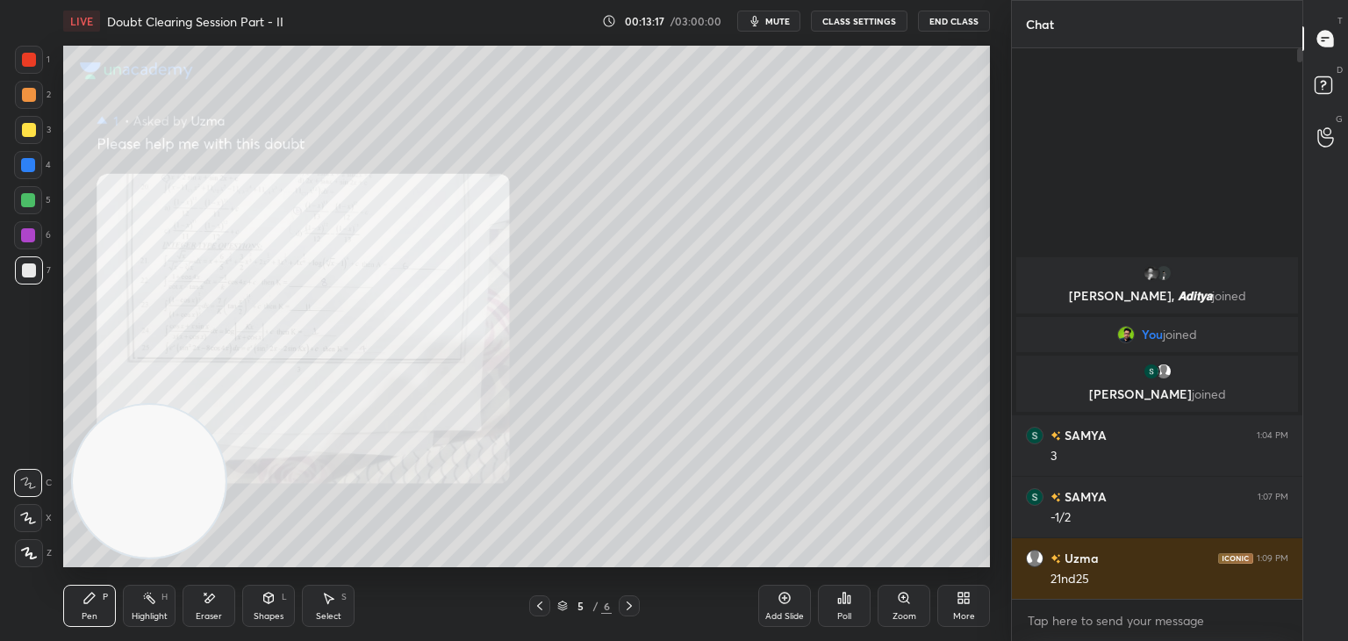
click at [912, 606] on div "Zoom" at bounding box center [904, 606] width 53 height 42
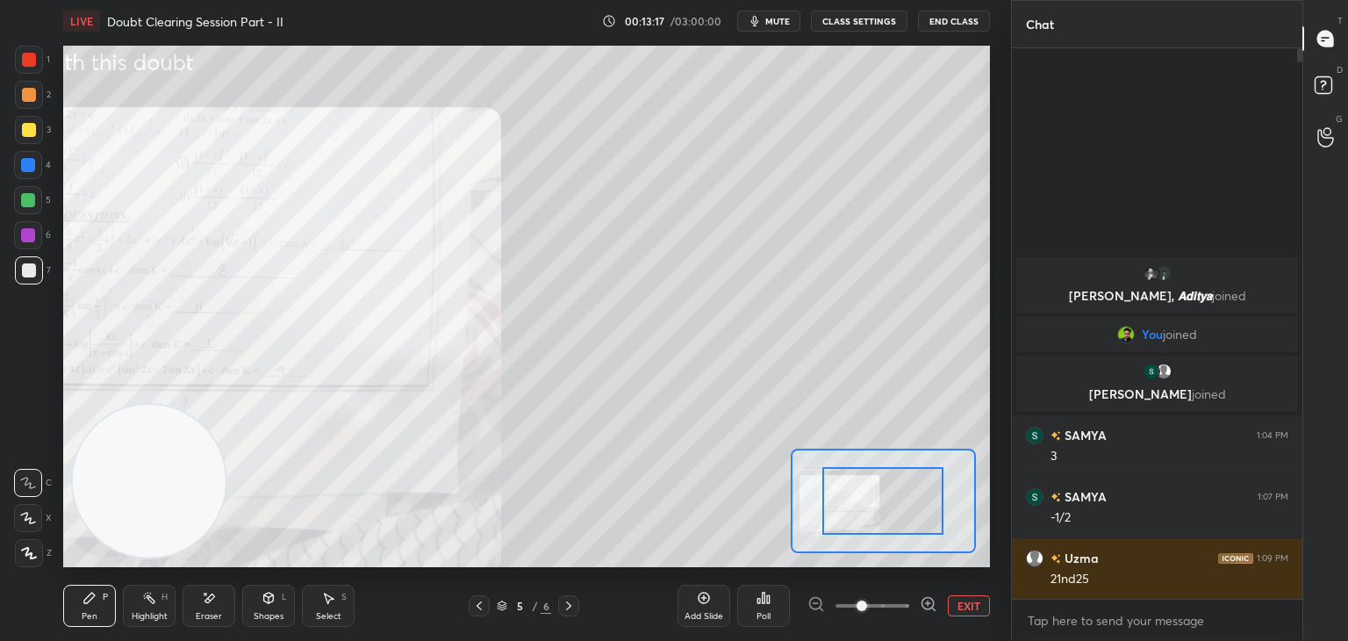
click at [904, 608] on span at bounding box center [873, 605] width 74 height 26
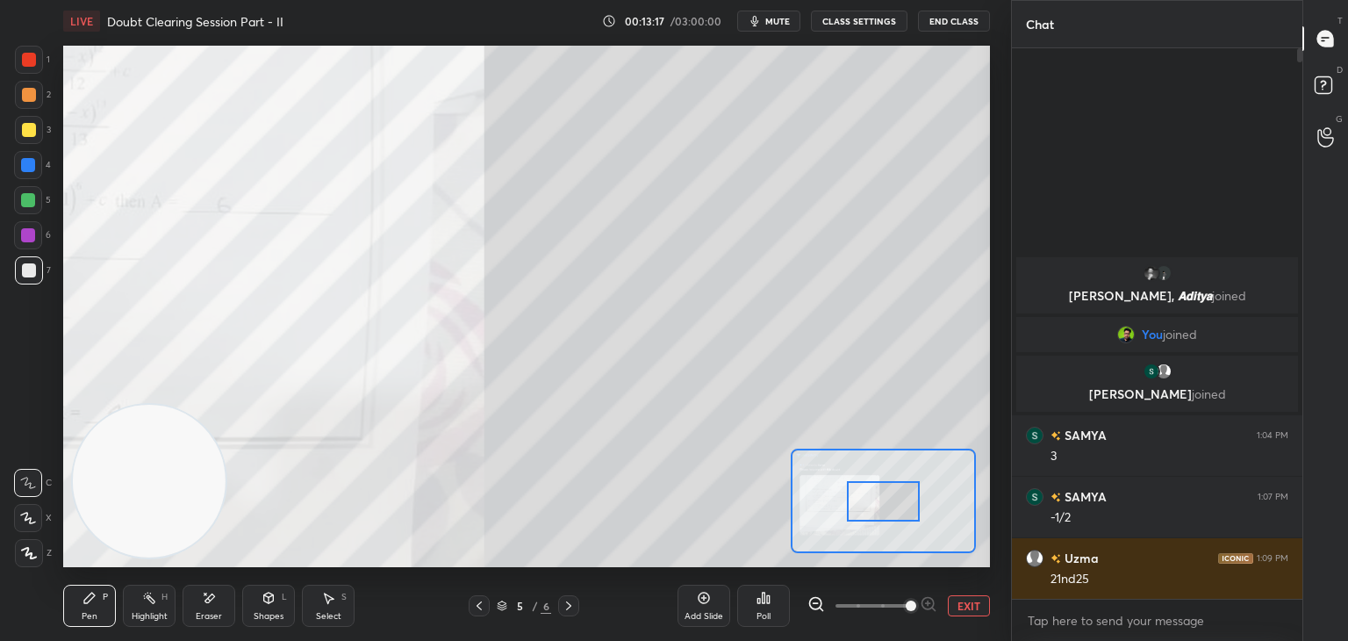
click at [906, 606] on span at bounding box center [911, 605] width 11 height 11
click at [863, 511] on div at bounding box center [883, 501] width 185 height 104
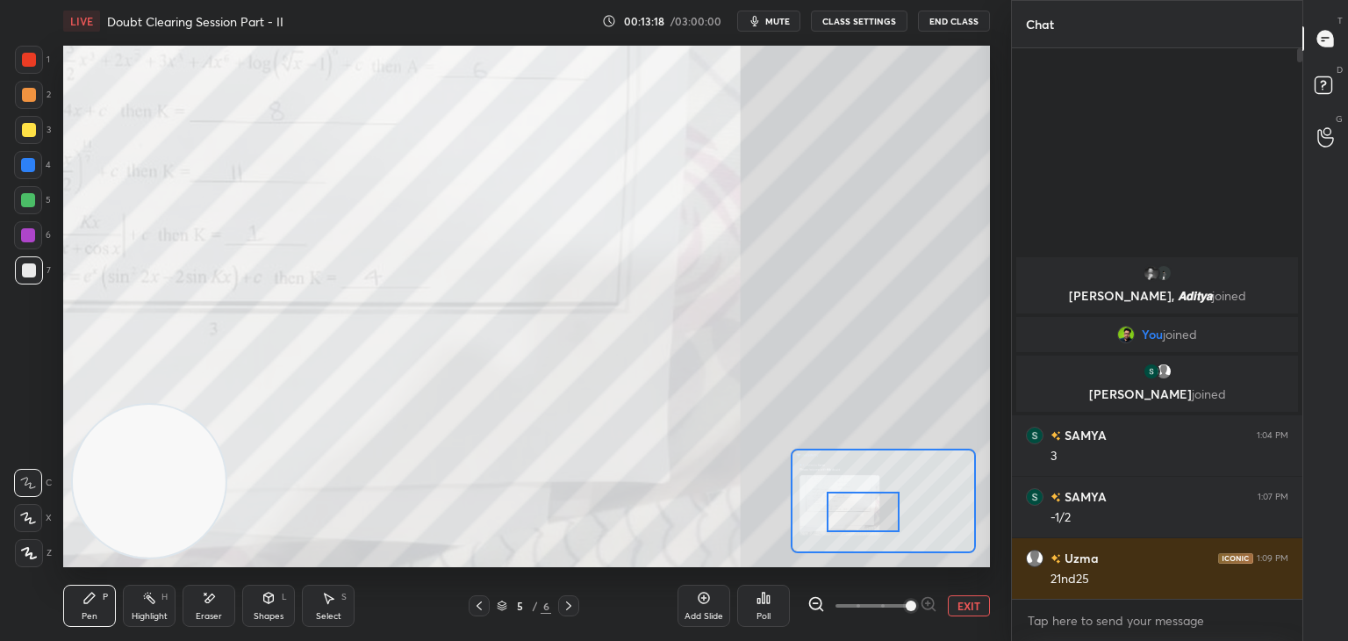
drag, startPoint x: 870, startPoint y: 499, endPoint x: 801, endPoint y: 495, distance: 69.4
click at [830, 495] on div at bounding box center [863, 512] width 73 height 40
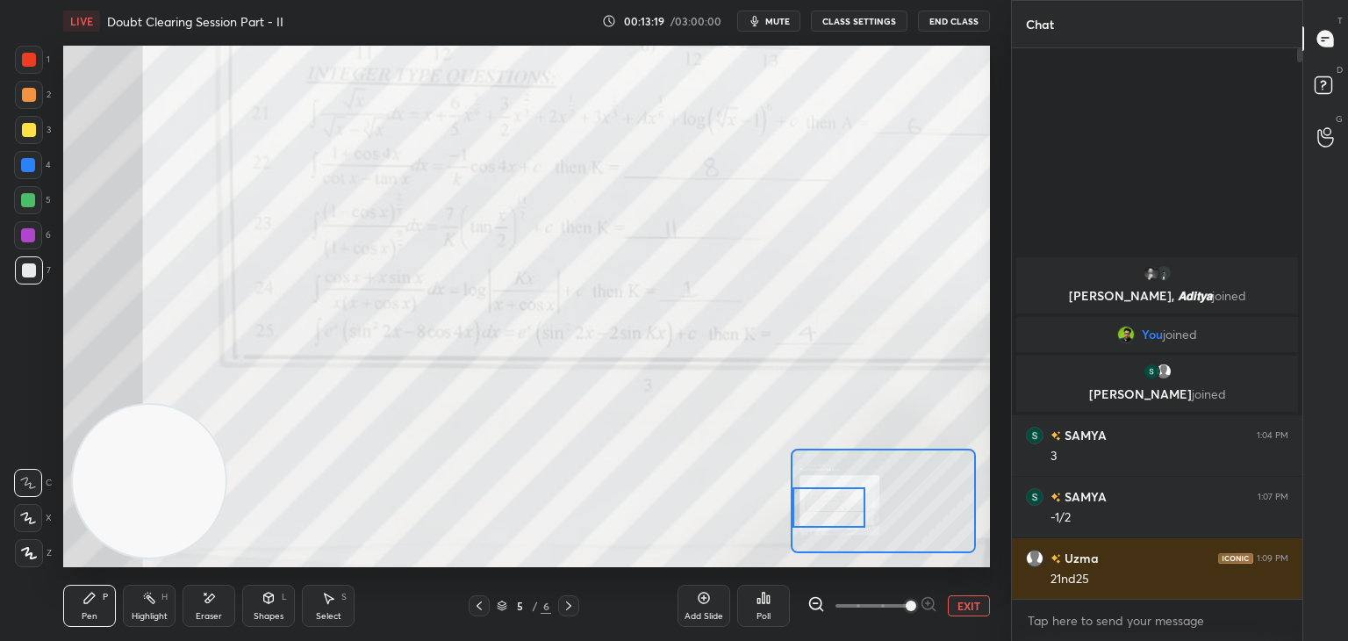
click at [831, 448] on div "Setting up your live class Poll for secs No correct answer Start poll" at bounding box center [526, 306] width 927 height 521
drag, startPoint x: 841, startPoint y: 503, endPoint x: 824, endPoint y: 503, distance: 16.7
click at [824, 503] on div at bounding box center [829, 507] width 73 height 40
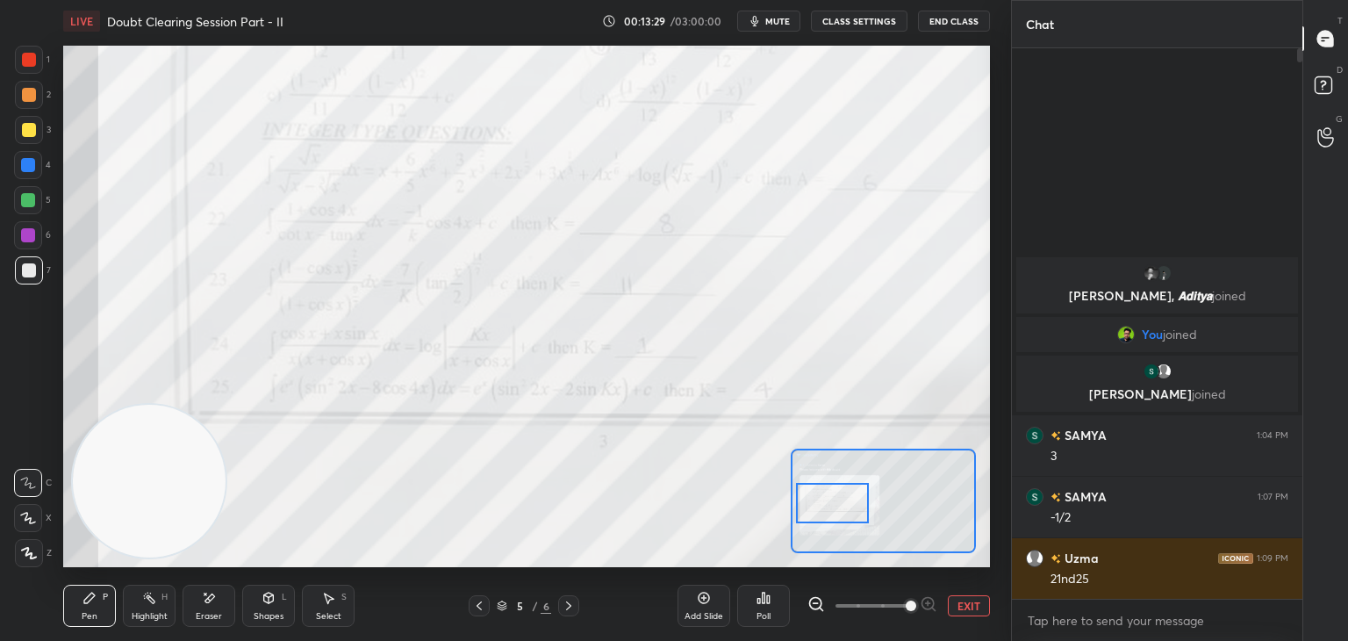
click at [843, 506] on div at bounding box center [832, 503] width 73 height 40
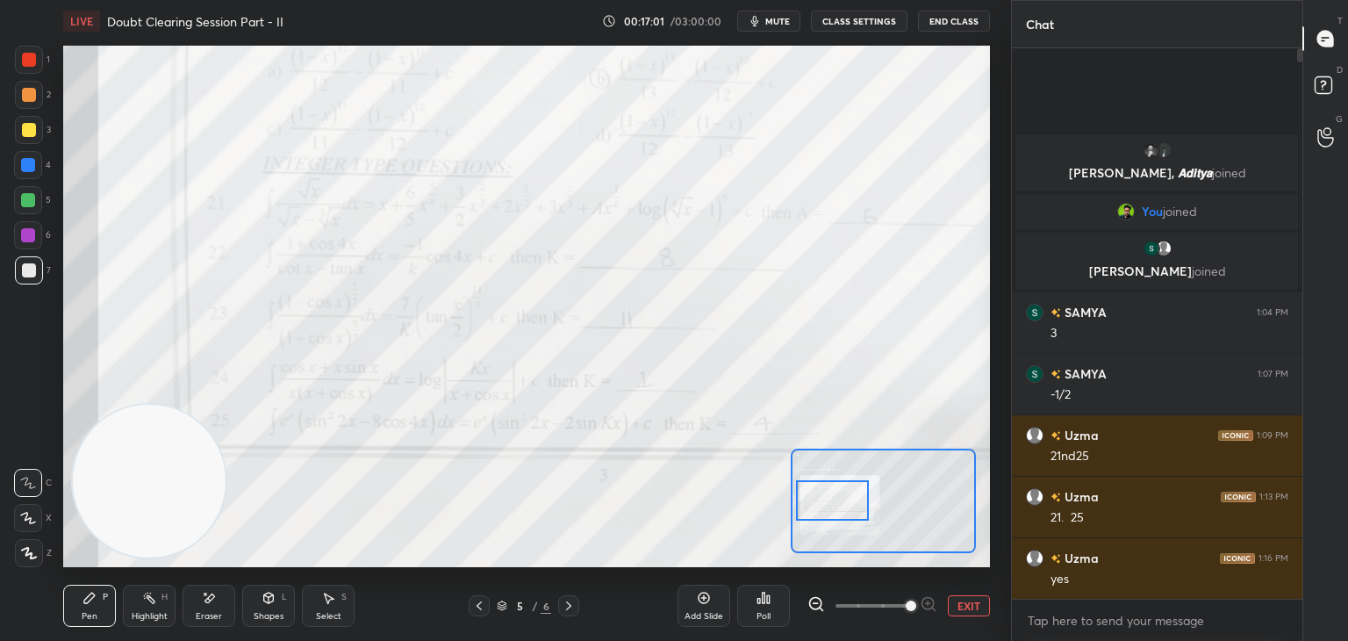
click at [969, 600] on button "EXIT" at bounding box center [969, 605] width 42 height 21
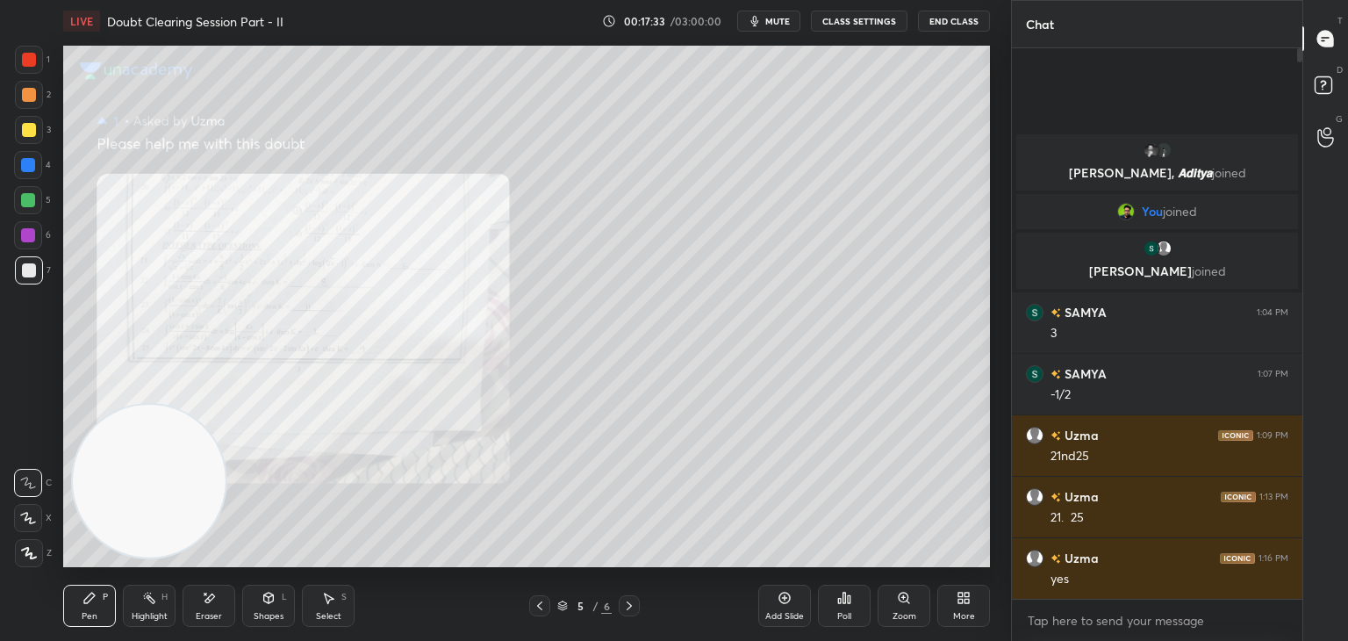
click at [888, 598] on div "Zoom" at bounding box center [904, 606] width 53 height 42
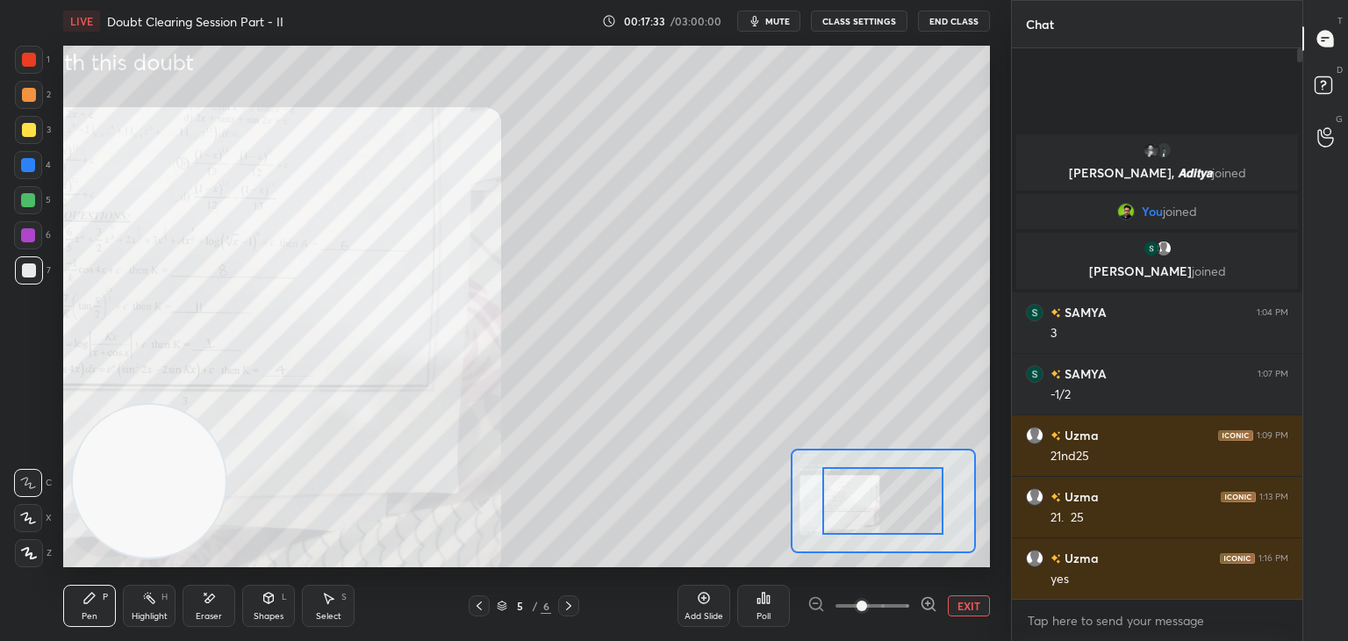
click at [888, 602] on span at bounding box center [873, 605] width 74 height 26
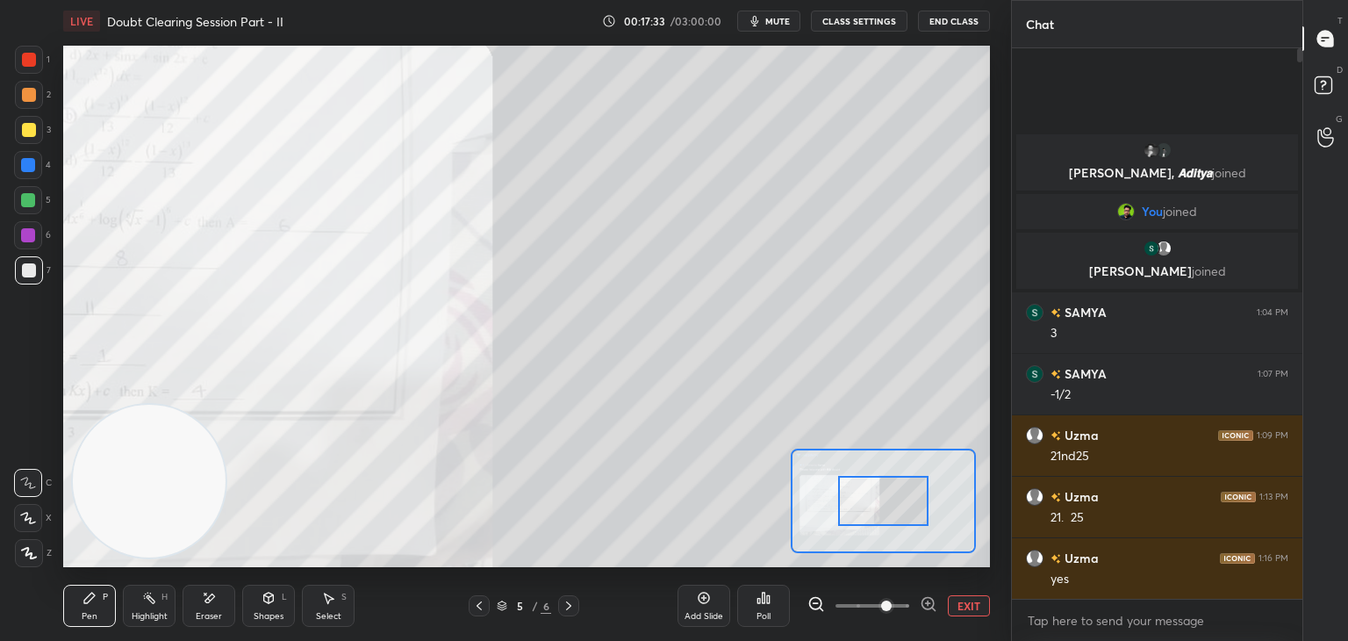
click at [891, 600] on span at bounding box center [886, 605] width 11 height 11
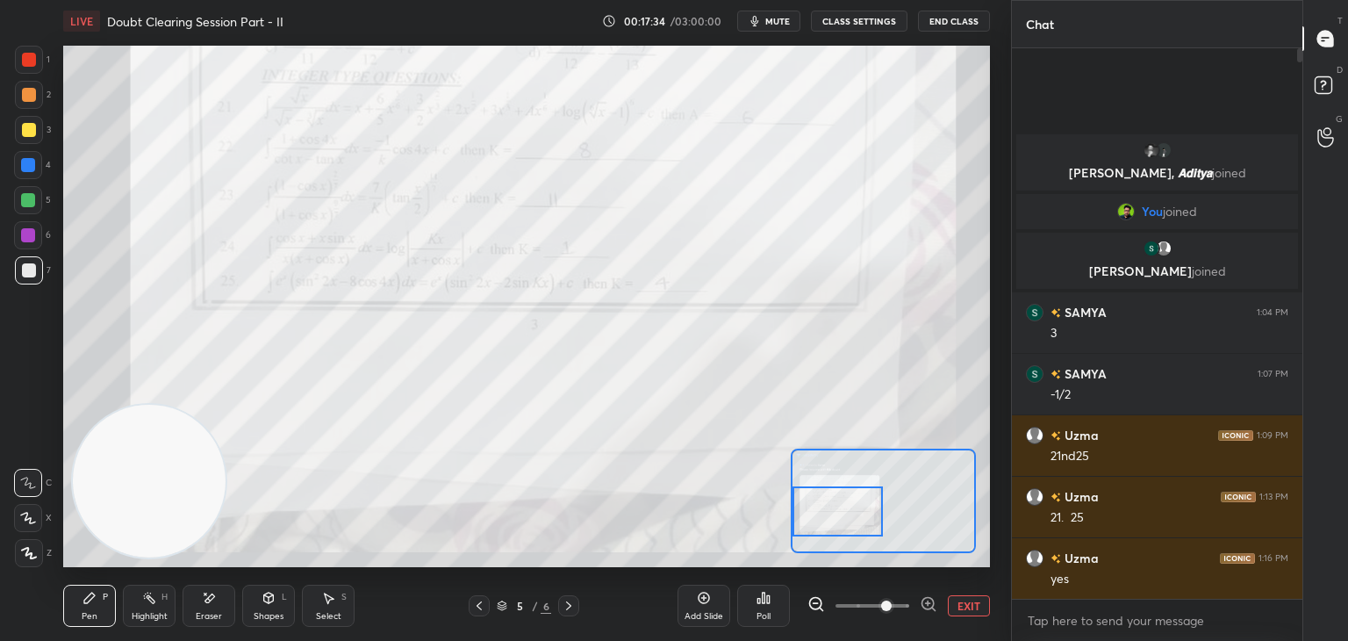
drag, startPoint x: 899, startPoint y: 492, endPoint x: 852, endPoint y: 502, distance: 47.5
click at [852, 502] on div at bounding box center [838, 511] width 91 height 50
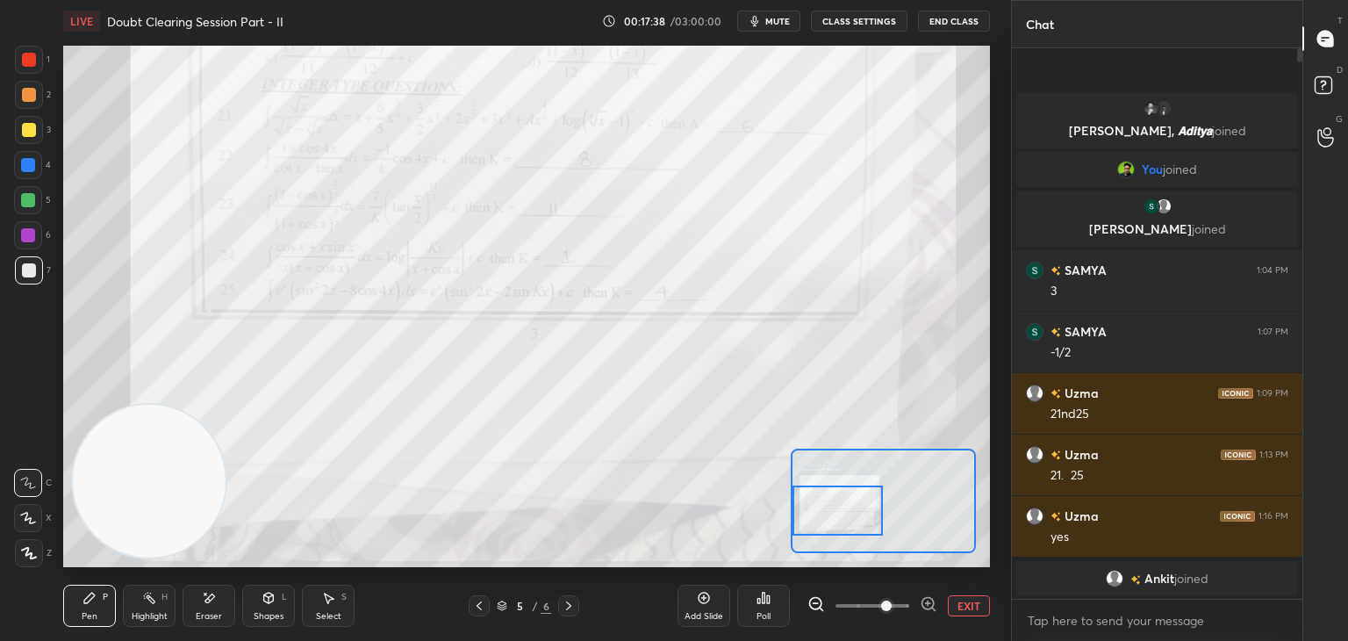
click at [973, 602] on button "EXIT" at bounding box center [969, 605] width 42 height 21
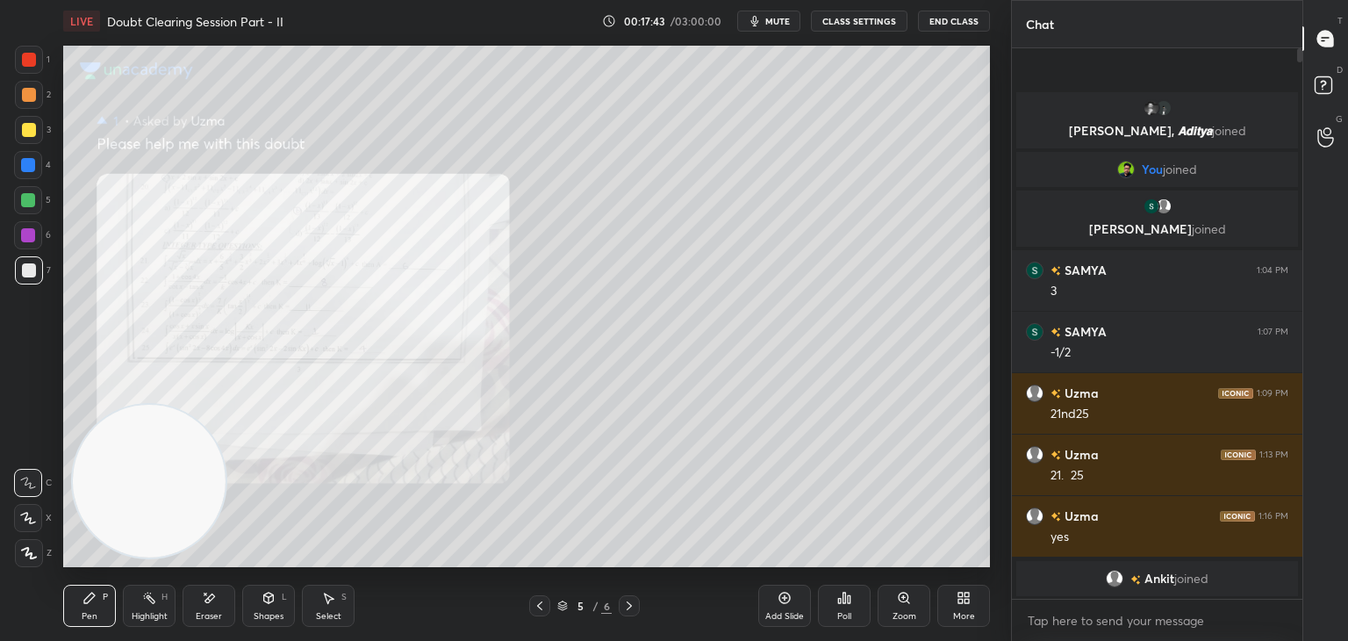
click at [890, 611] on div "Zoom" at bounding box center [904, 606] width 53 height 42
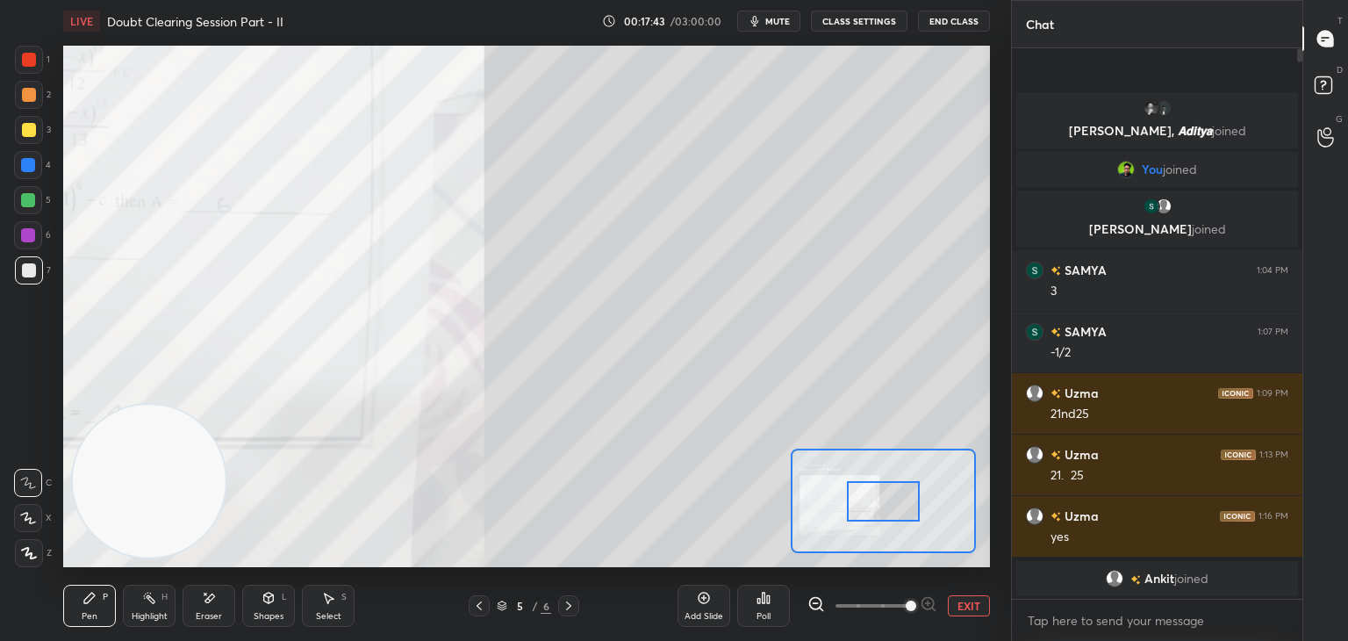
click at [895, 611] on span at bounding box center [873, 605] width 74 height 26
click at [906, 607] on span at bounding box center [911, 605] width 11 height 11
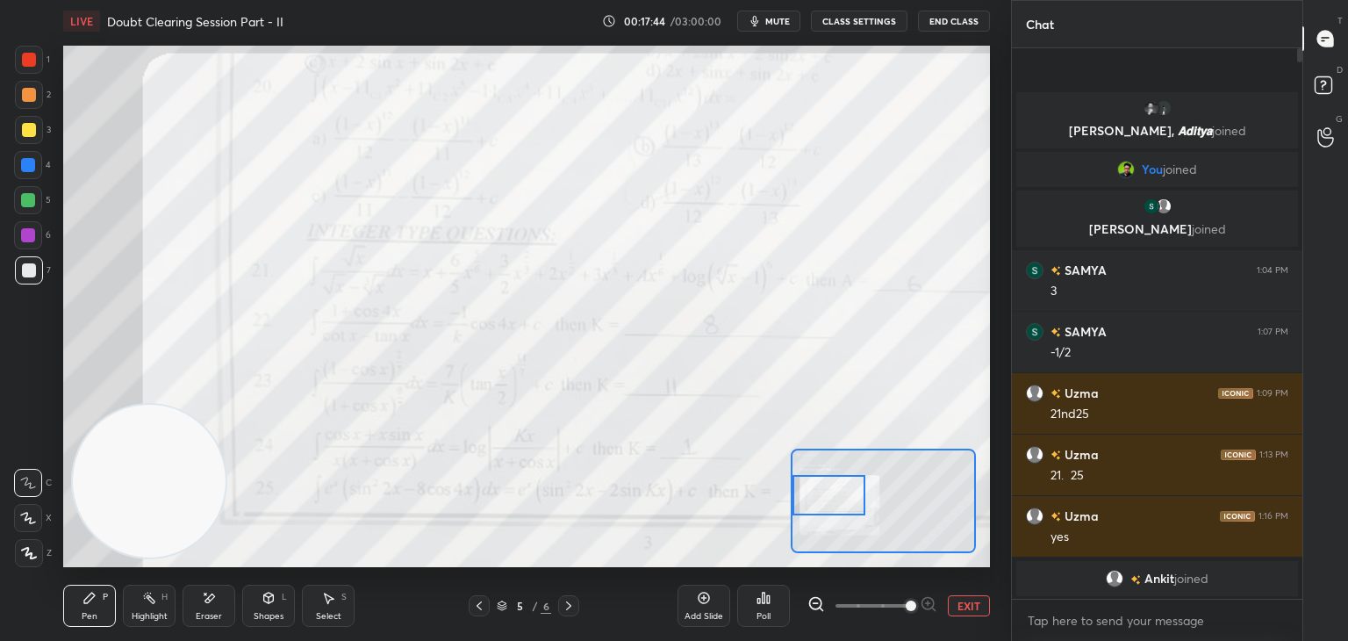
drag, startPoint x: 878, startPoint y: 496, endPoint x: 832, endPoint y: 492, distance: 45.8
click at [832, 492] on div at bounding box center [829, 495] width 73 height 40
click at [955, 606] on button "EXIT" at bounding box center [969, 605] width 42 height 21
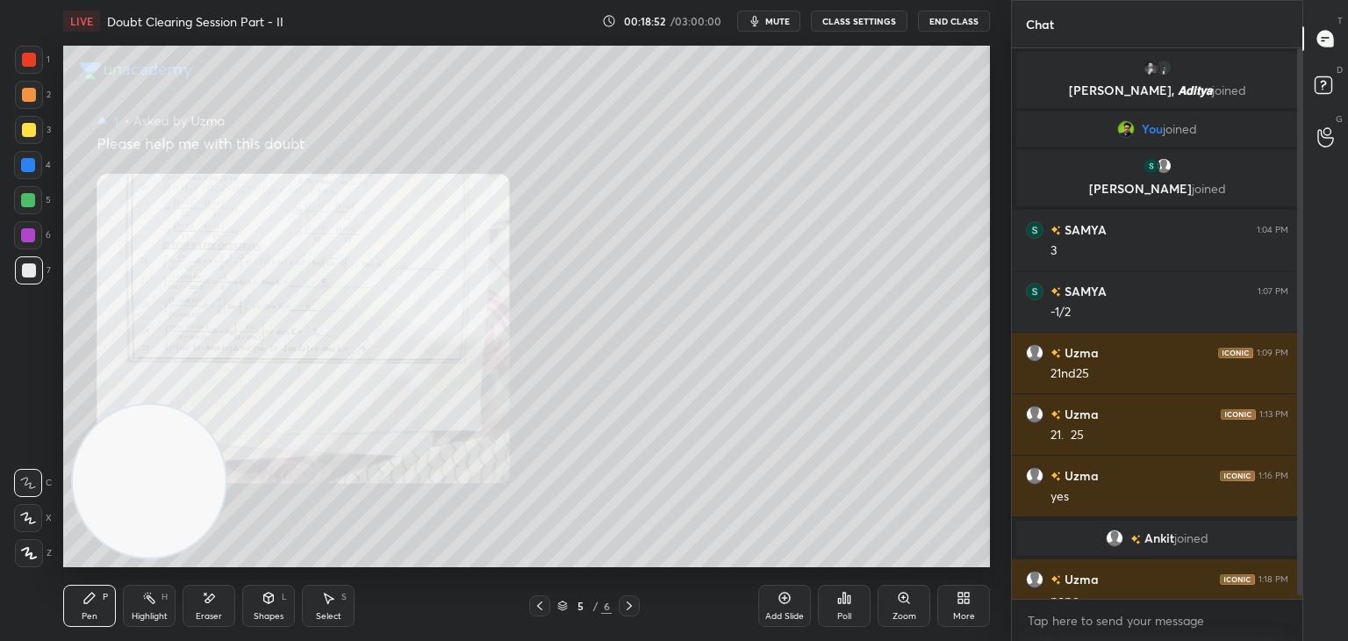
click at [906, 601] on icon at bounding box center [904, 598] width 14 height 14
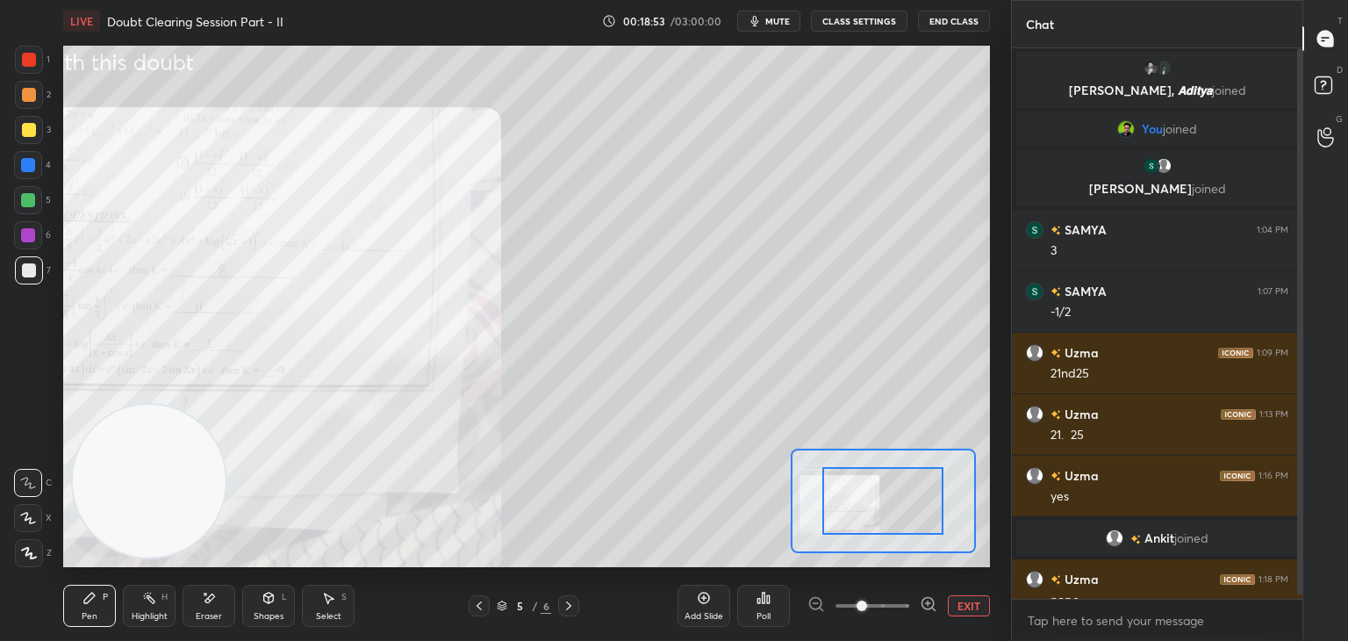
click at [894, 607] on span at bounding box center [873, 605] width 74 height 26
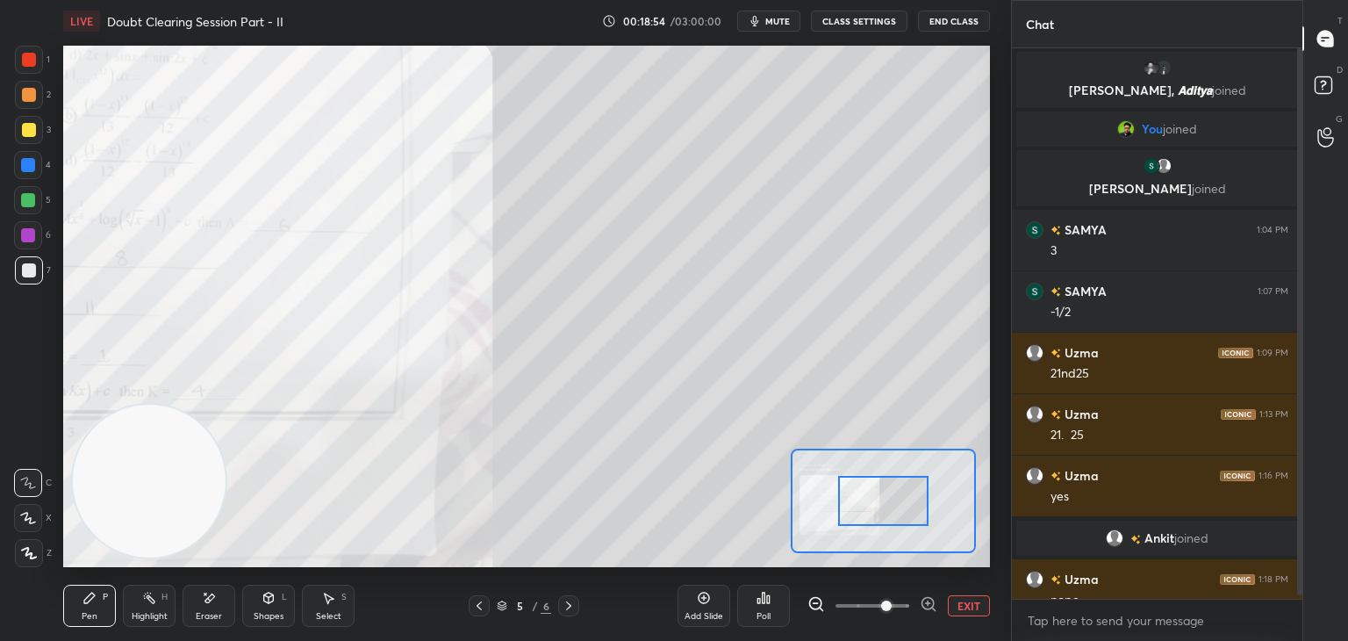
scroll to position [21, 0]
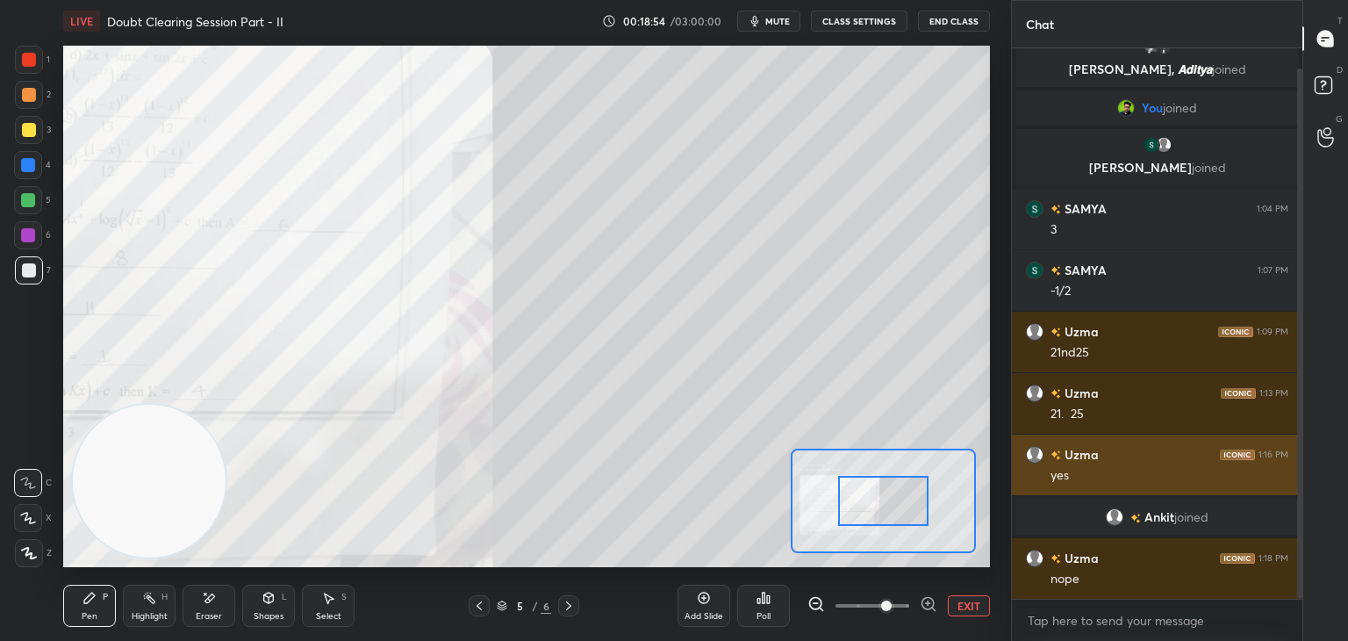
drag, startPoint x: 1299, startPoint y: 398, endPoint x: 1286, endPoint y: 436, distance: 40.8
click at [1292, 440] on div at bounding box center [1297, 323] width 11 height 550
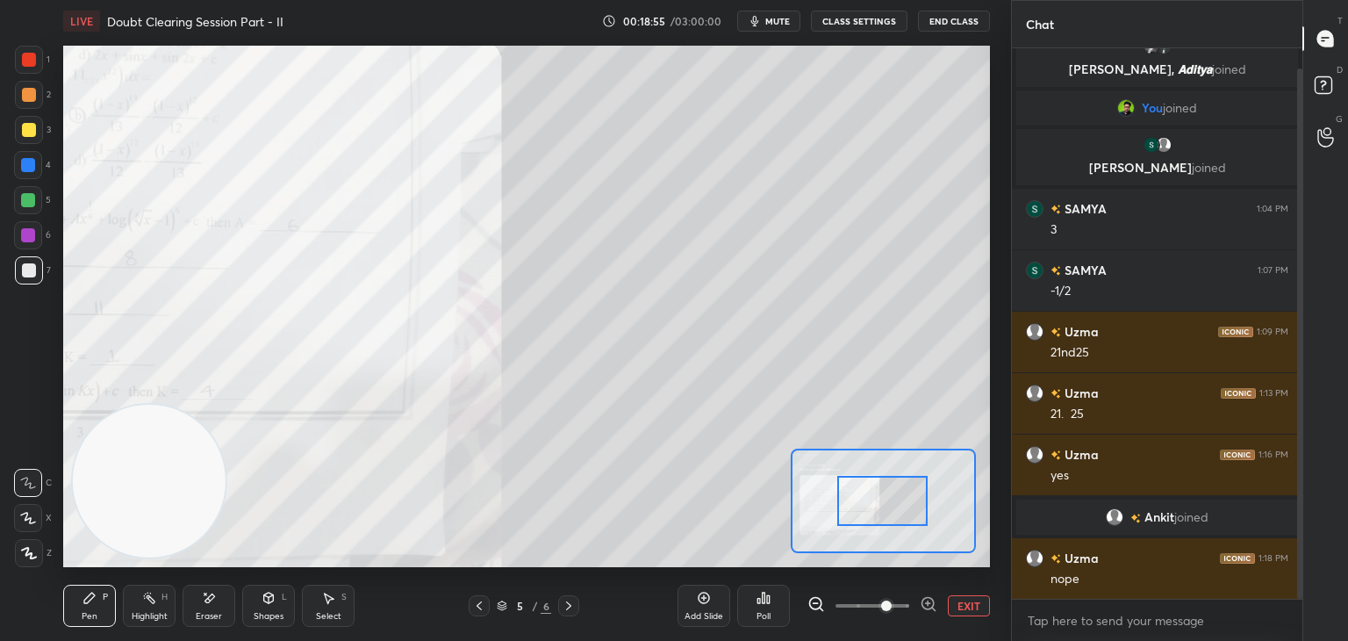
drag, startPoint x: 868, startPoint y: 485, endPoint x: 826, endPoint y: 478, distance: 42.7
click at [837, 478] on div at bounding box center [882, 501] width 91 height 50
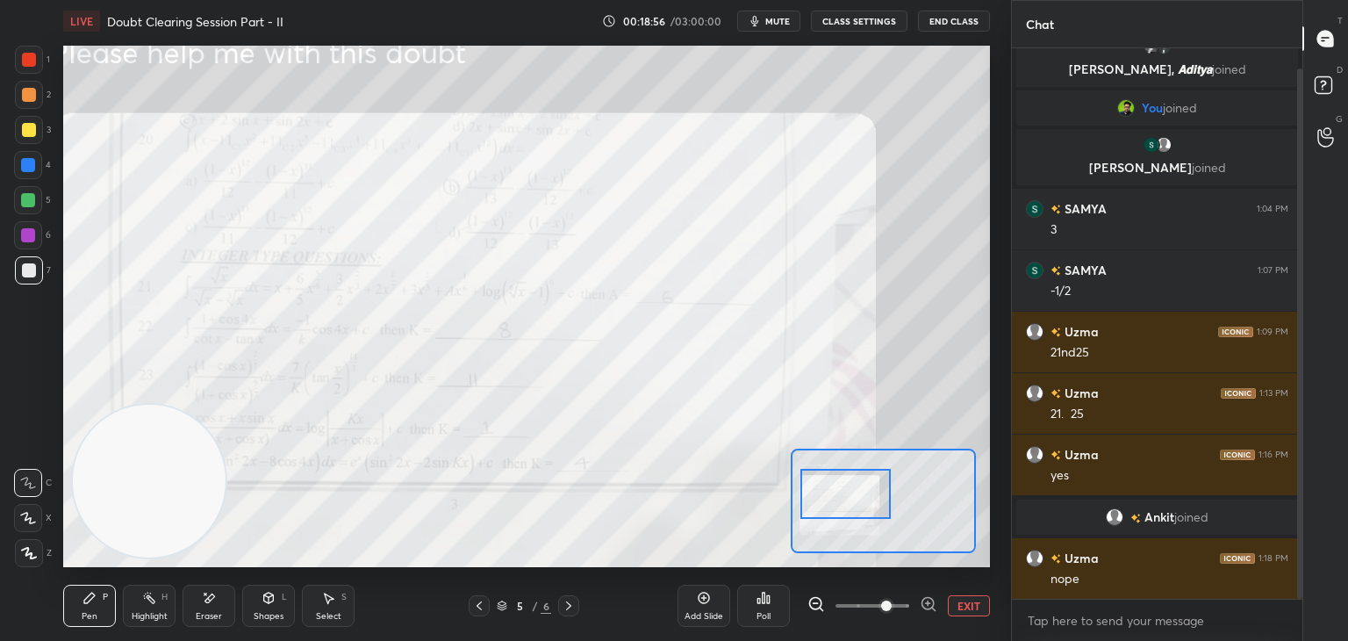
drag, startPoint x: 865, startPoint y: 480, endPoint x: 842, endPoint y: 484, distance: 23.1
click at [846, 482] on div at bounding box center [846, 494] width 91 height 50
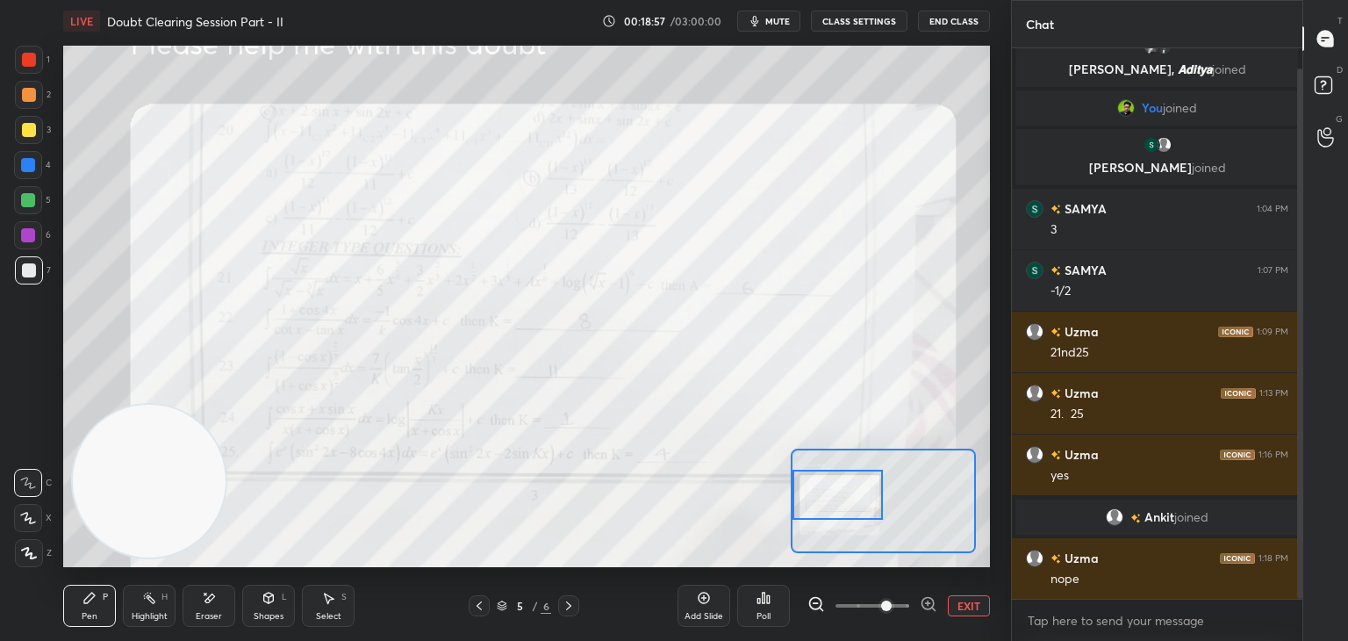
click at [892, 605] on span at bounding box center [886, 605] width 11 height 11
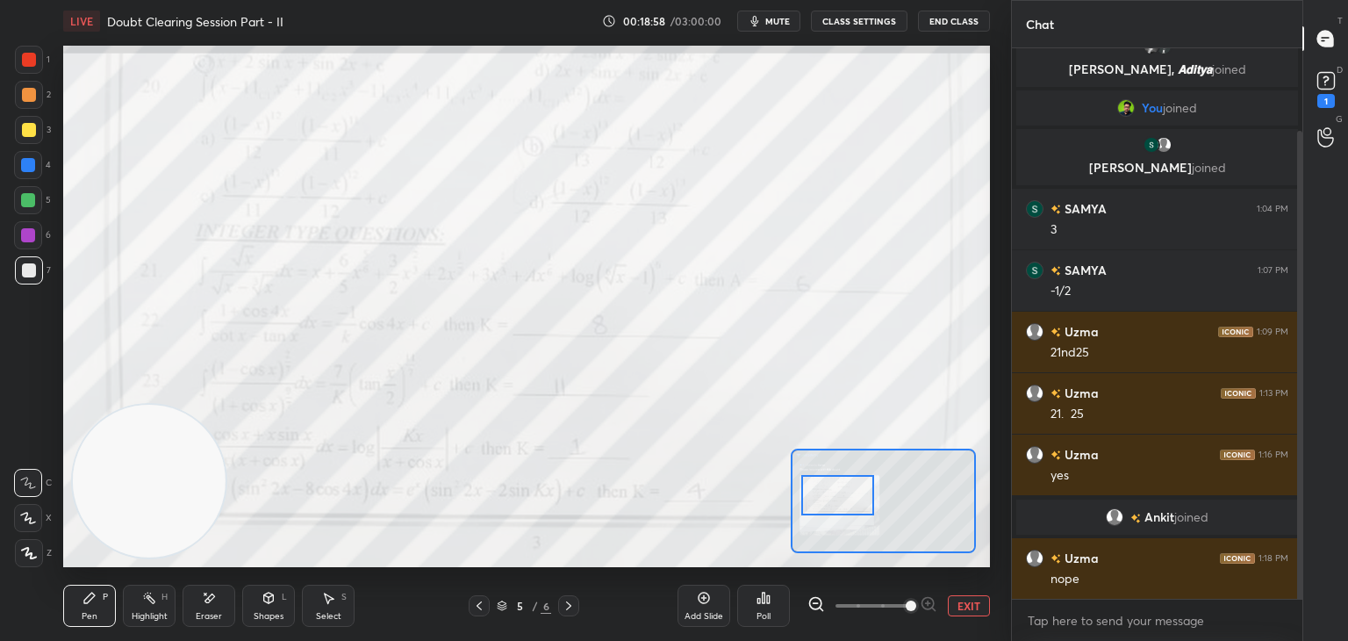
scroll to position [97, 0]
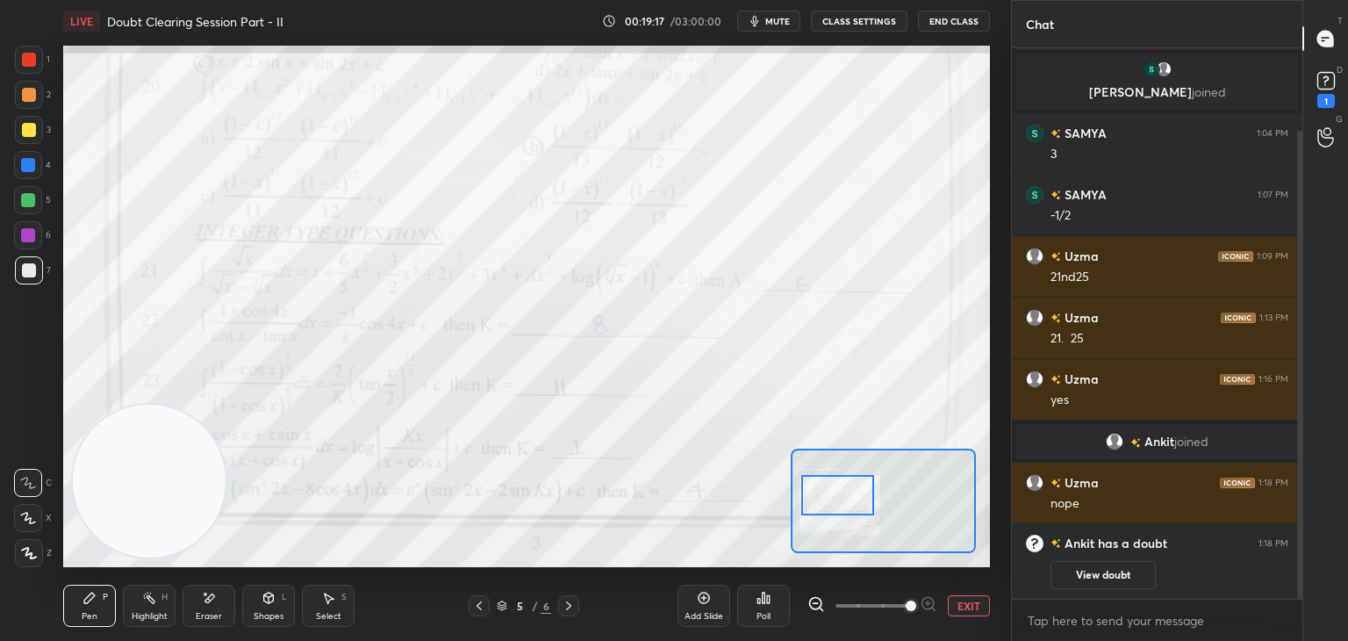
click at [29, 60] on div at bounding box center [29, 60] width 14 height 14
click at [205, 602] on icon at bounding box center [209, 598] width 14 height 15
click at [31, 552] on span "Erase all" at bounding box center [28, 553] width 26 height 12
click at [969, 600] on button "EXIT" at bounding box center [969, 605] width 42 height 21
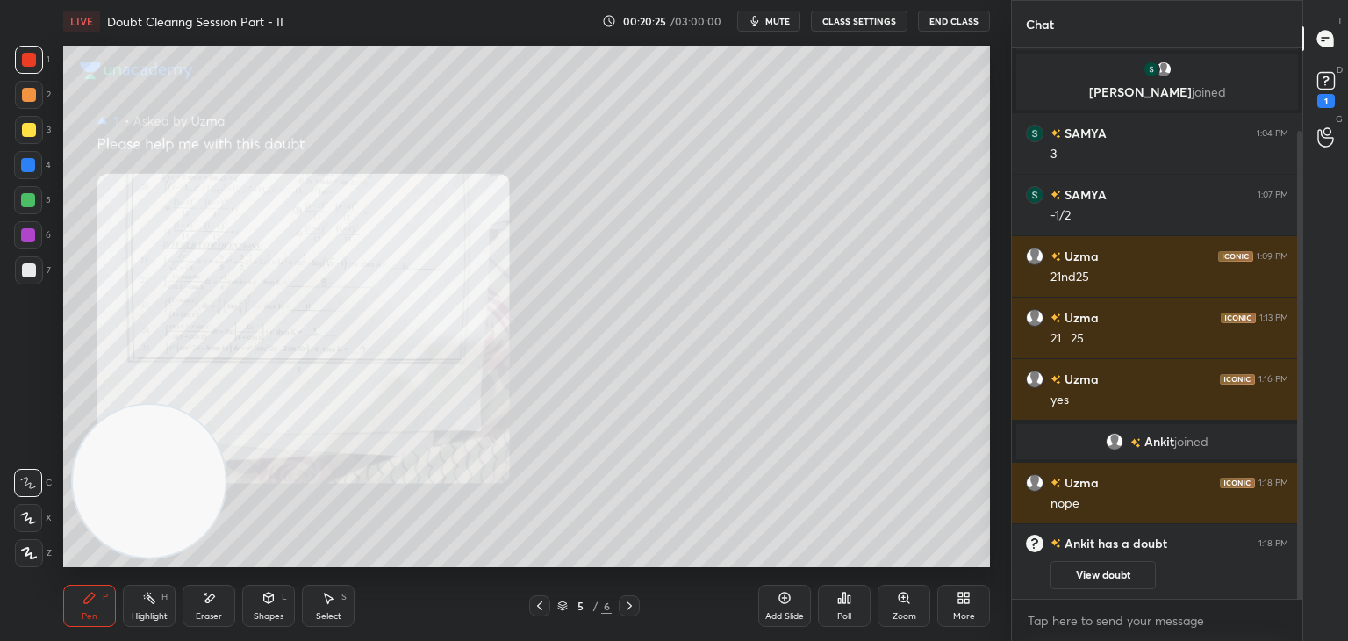
click at [765, 19] on button "mute" at bounding box center [768, 21] width 63 height 21
click at [26, 127] on div at bounding box center [29, 130] width 14 height 14
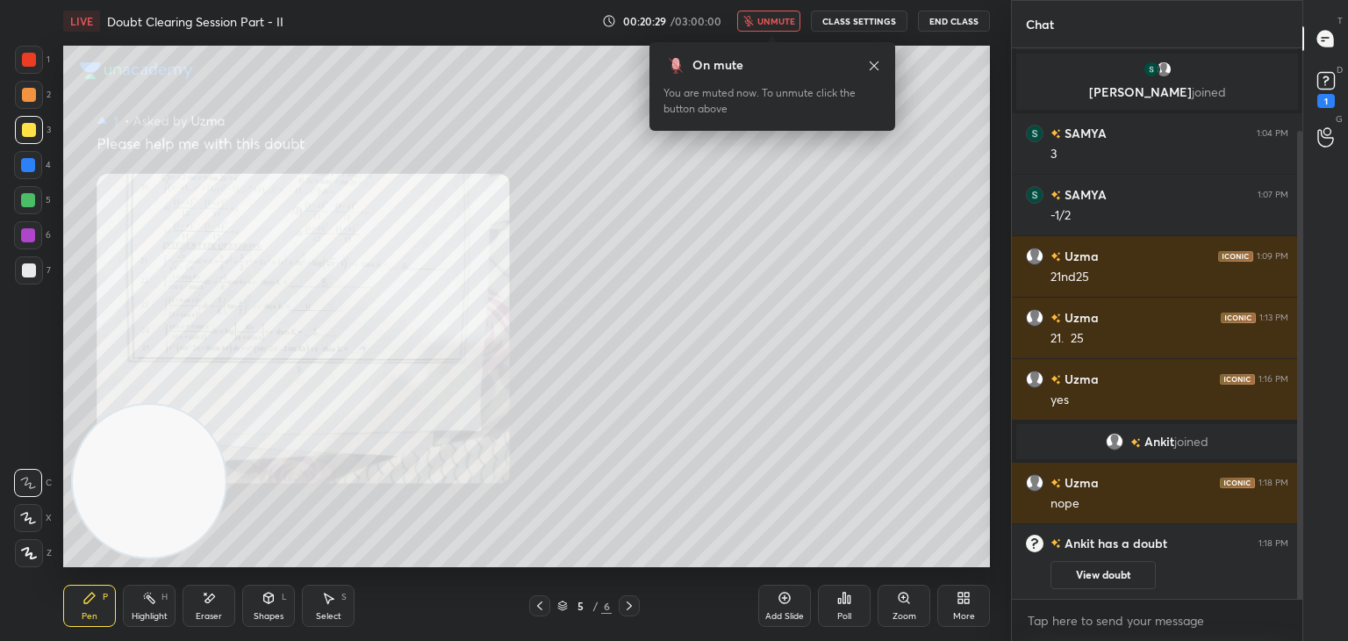
click at [875, 64] on icon at bounding box center [874, 66] width 14 height 14
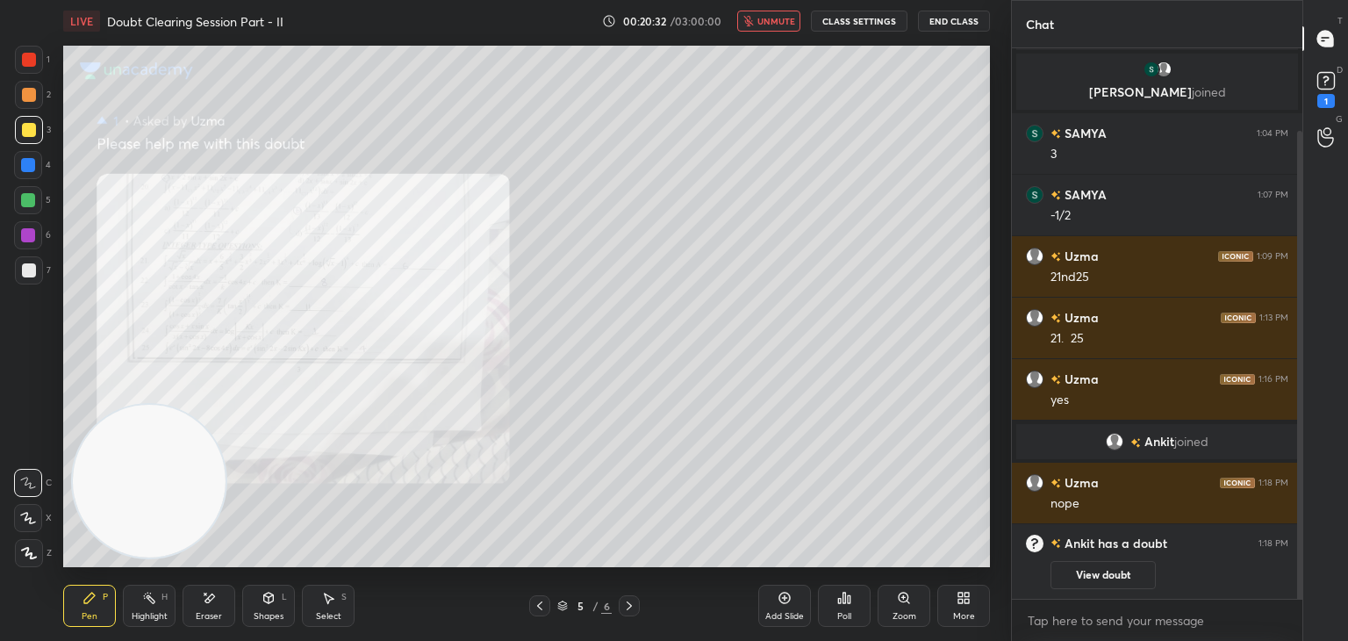
drag, startPoint x: 197, startPoint y: 596, endPoint x: 181, endPoint y: 593, distance: 16.0
click at [196, 598] on div "Eraser" at bounding box center [209, 606] width 53 height 42
click at [27, 548] on span "Erase all" at bounding box center [28, 553] width 26 height 12
drag, startPoint x: 771, startPoint y: 25, endPoint x: 754, endPoint y: 33, distance: 18.8
click at [770, 25] on span "unmute" at bounding box center [776, 21] width 38 height 12
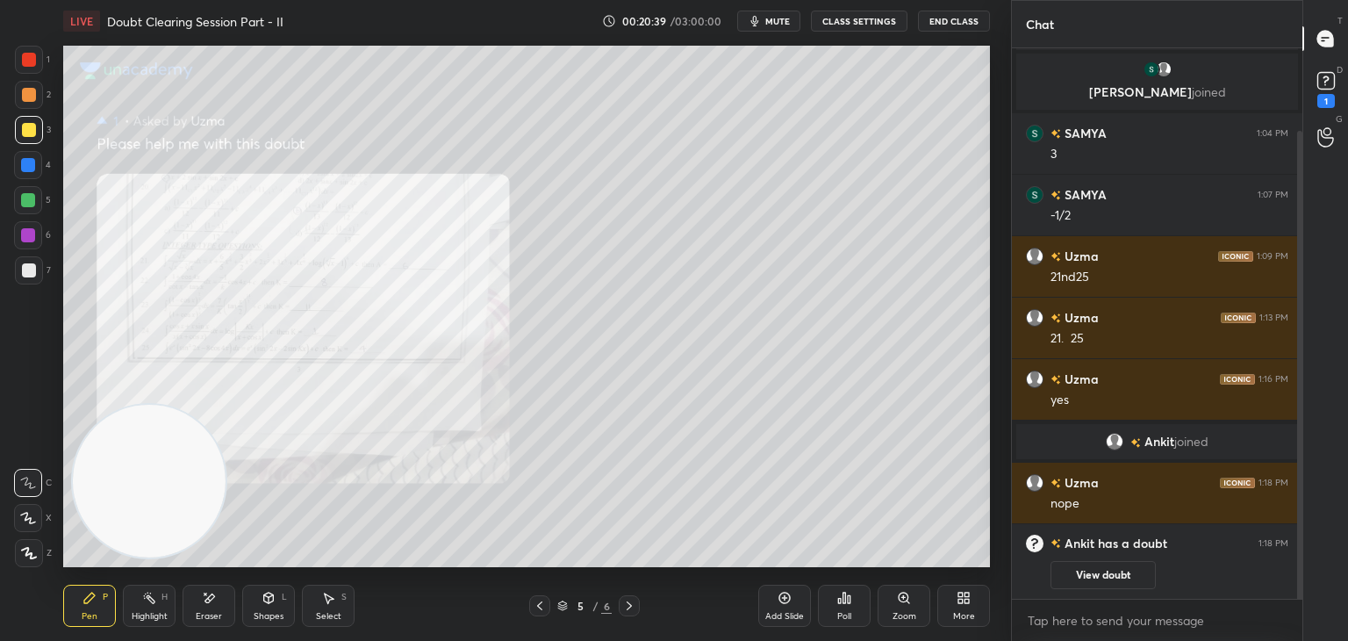
scroll to position [174, 0]
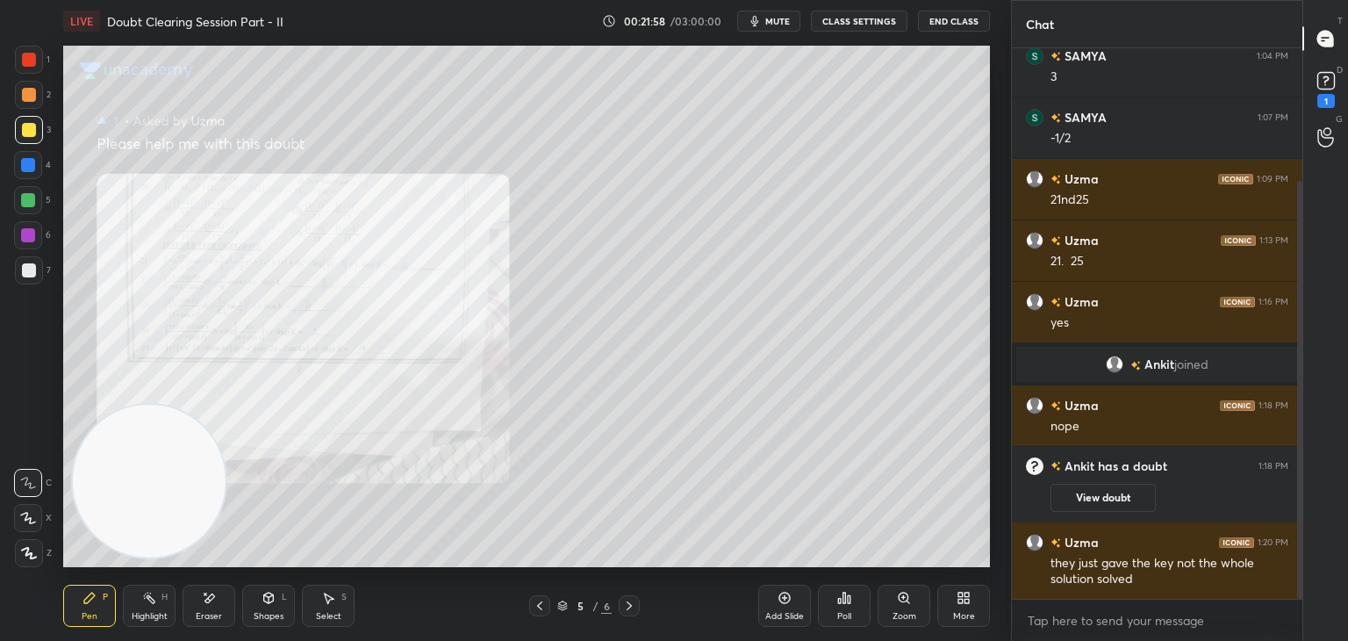
click at [901, 603] on icon at bounding box center [904, 598] width 14 height 14
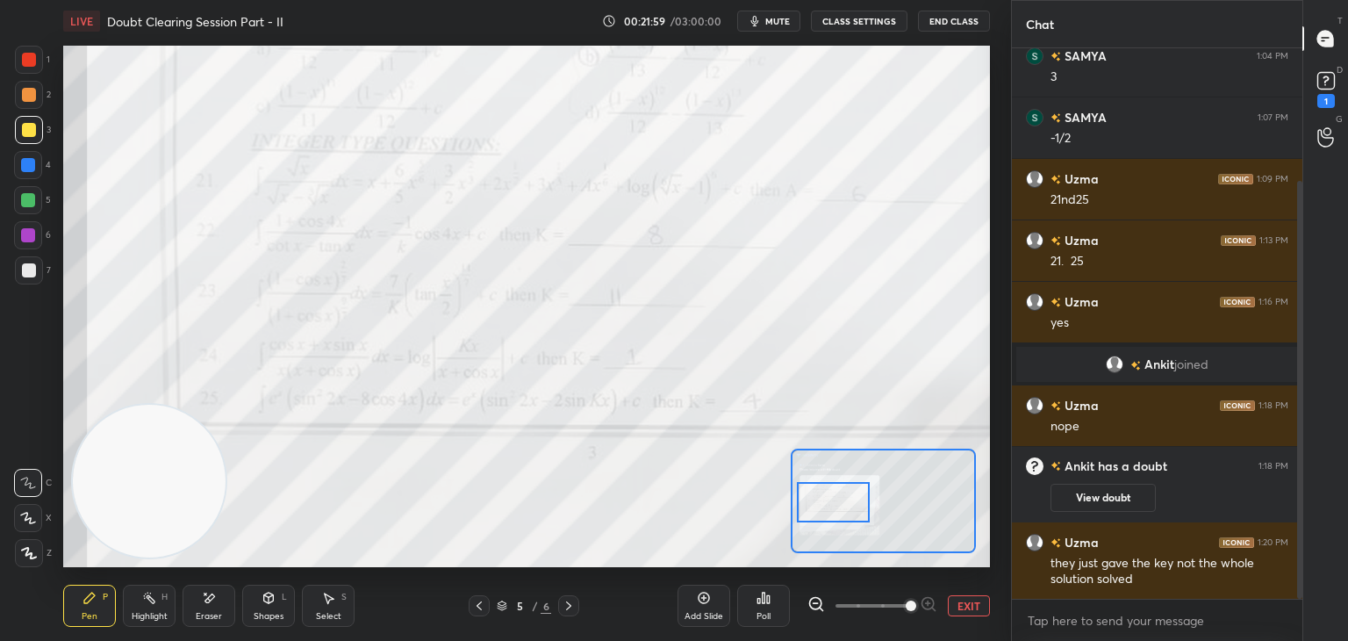
drag, startPoint x: 857, startPoint y: 502, endPoint x: 818, endPoint y: 501, distance: 38.6
click at [818, 501] on div at bounding box center [833, 502] width 73 height 40
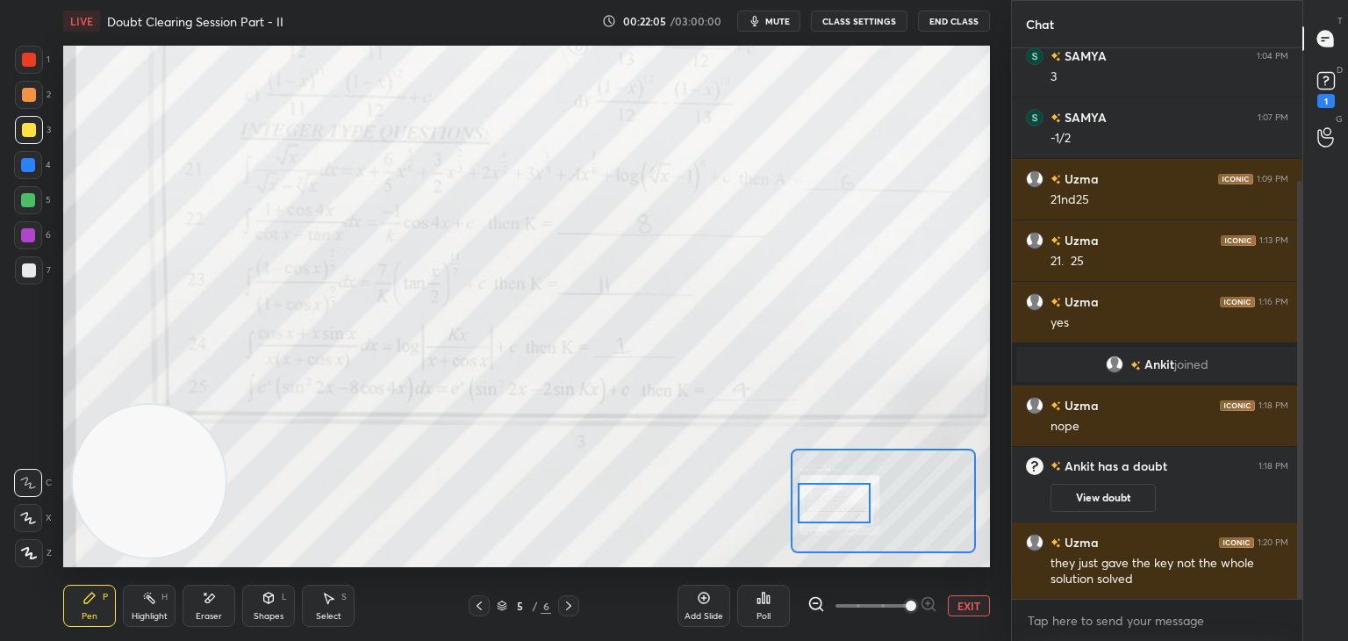
click at [973, 601] on button "EXIT" at bounding box center [969, 605] width 42 height 21
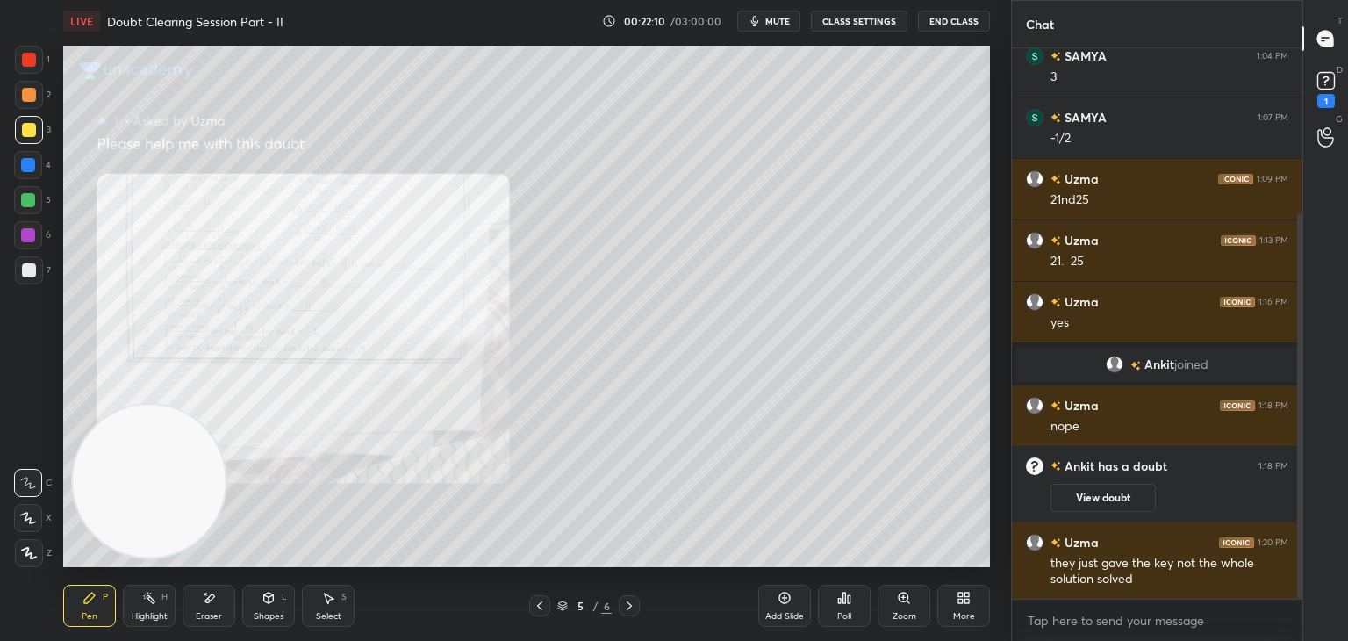
scroll to position [235, 0]
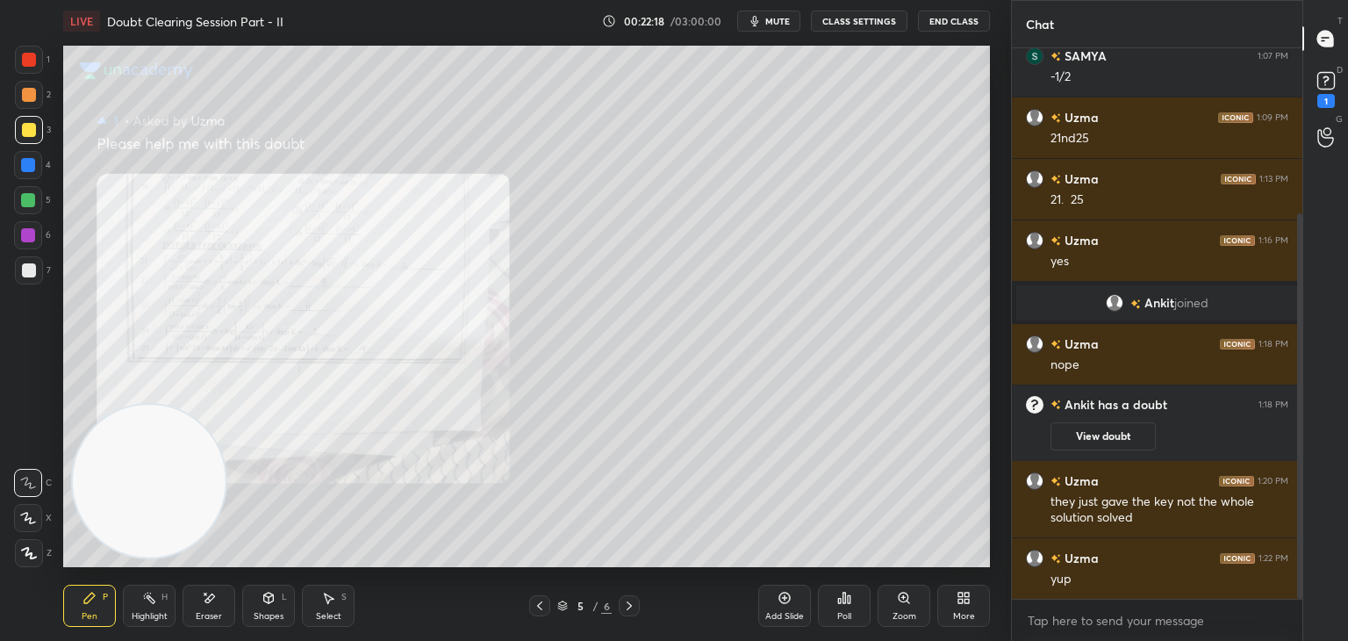
click at [891, 607] on div "Zoom" at bounding box center [904, 606] width 53 height 42
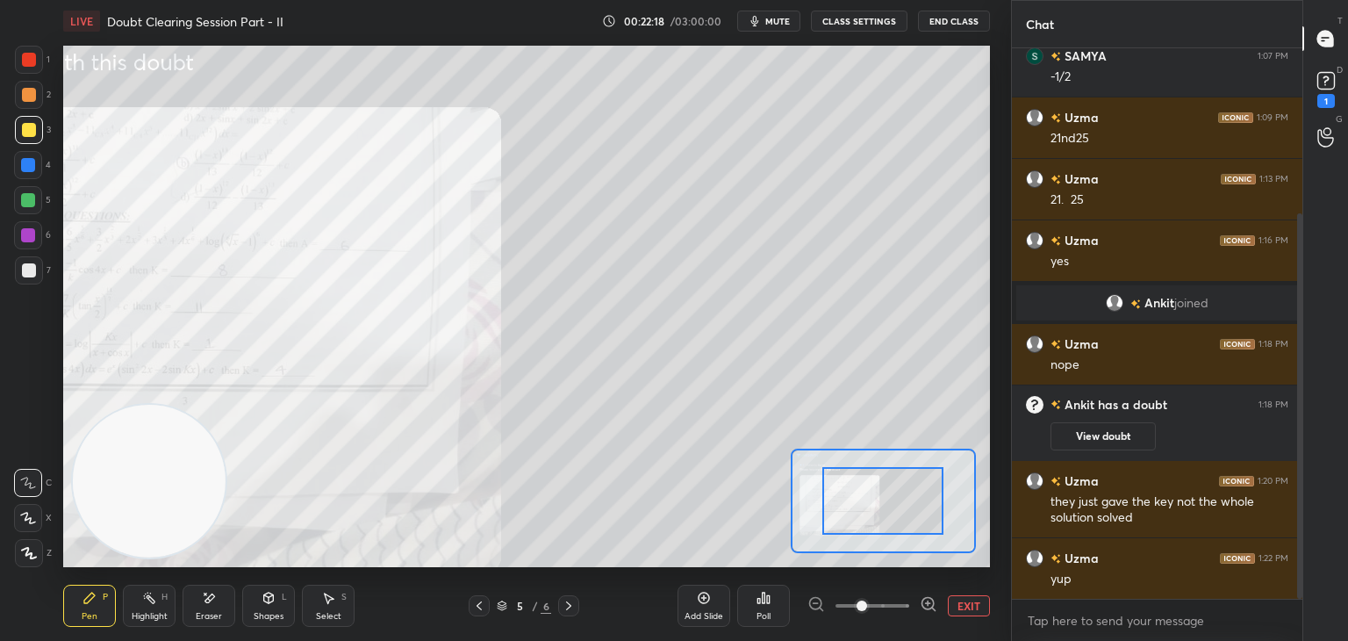
click at [888, 608] on span at bounding box center [873, 605] width 74 height 26
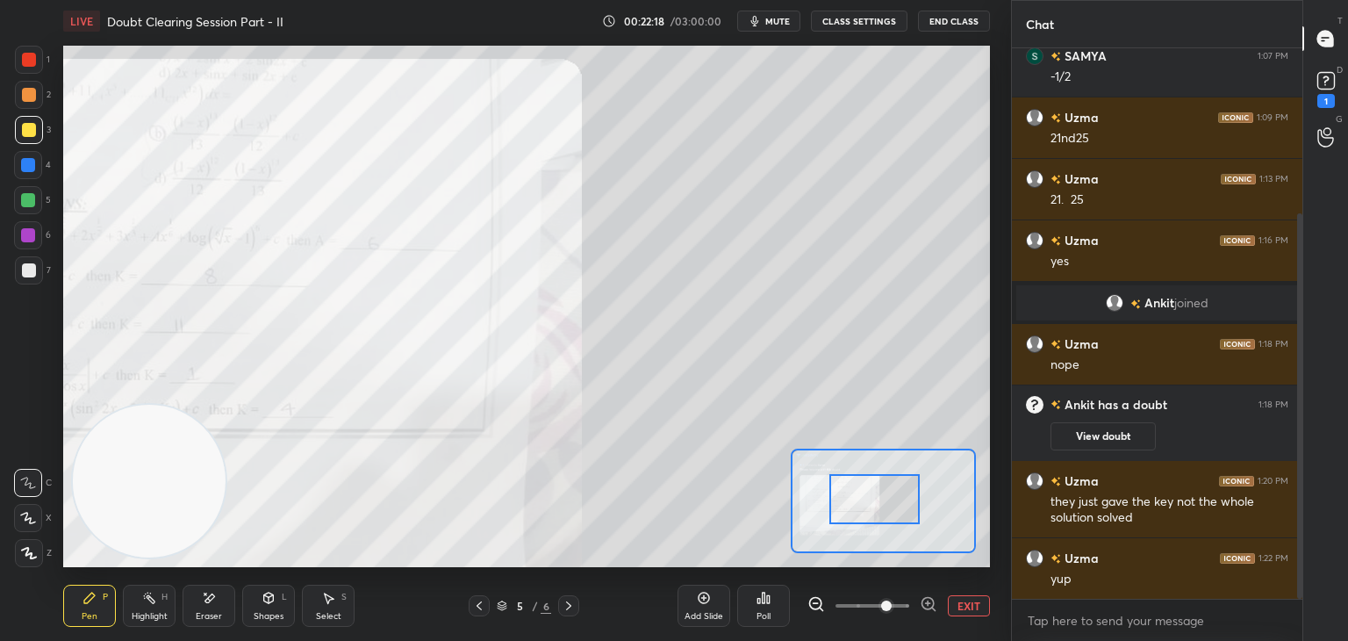
drag, startPoint x: 888, startPoint y: 515, endPoint x: 855, endPoint y: 516, distance: 33.4
click at [856, 516] on div at bounding box center [874, 499] width 91 height 50
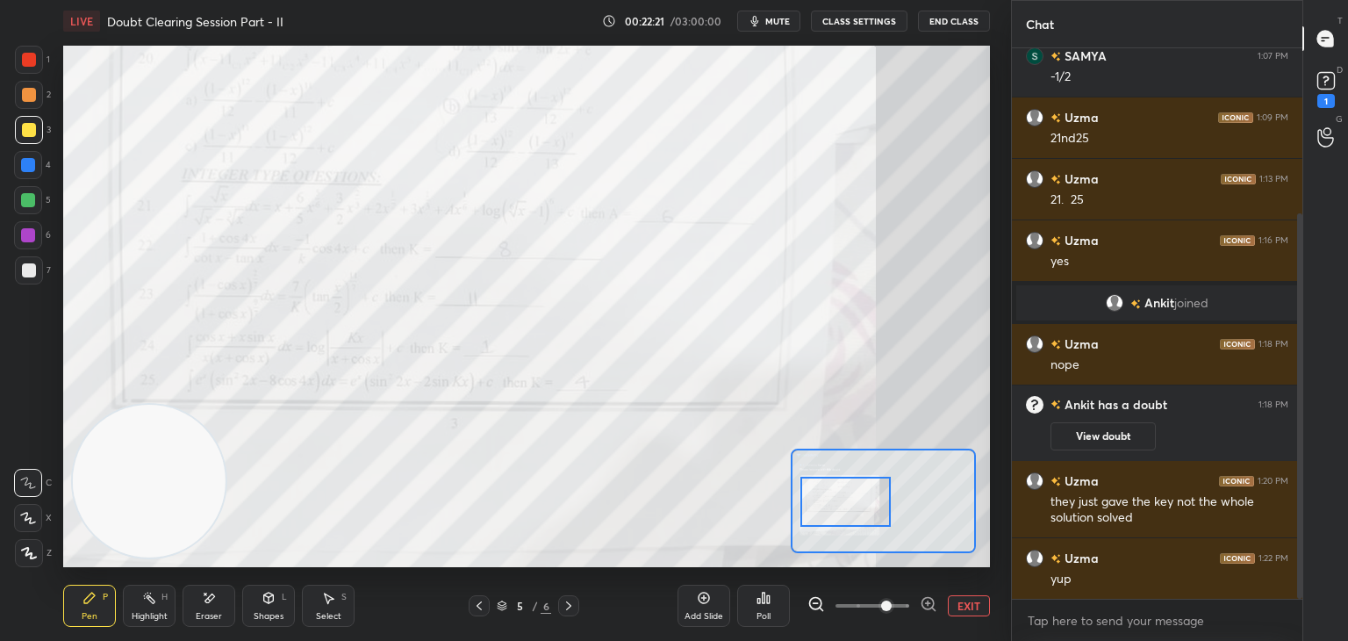
click at [961, 601] on button "EXIT" at bounding box center [969, 605] width 42 height 21
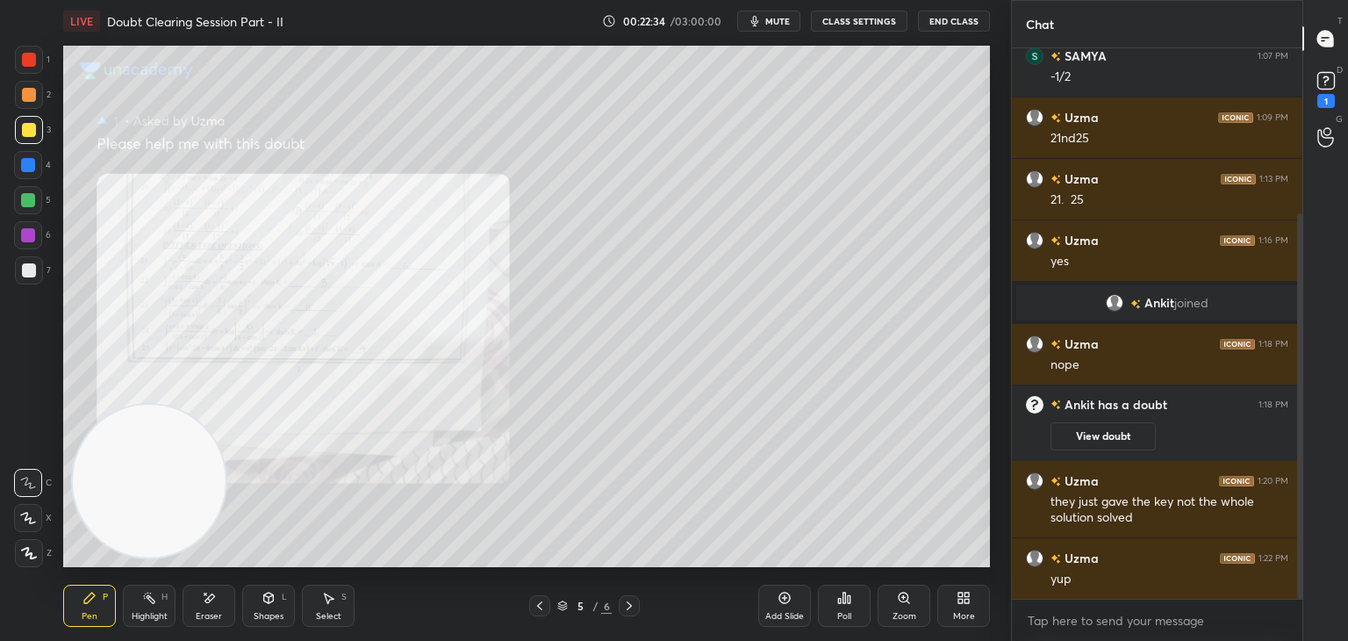
click at [902, 607] on div "Zoom" at bounding box center [904, 606] width 53 height 42
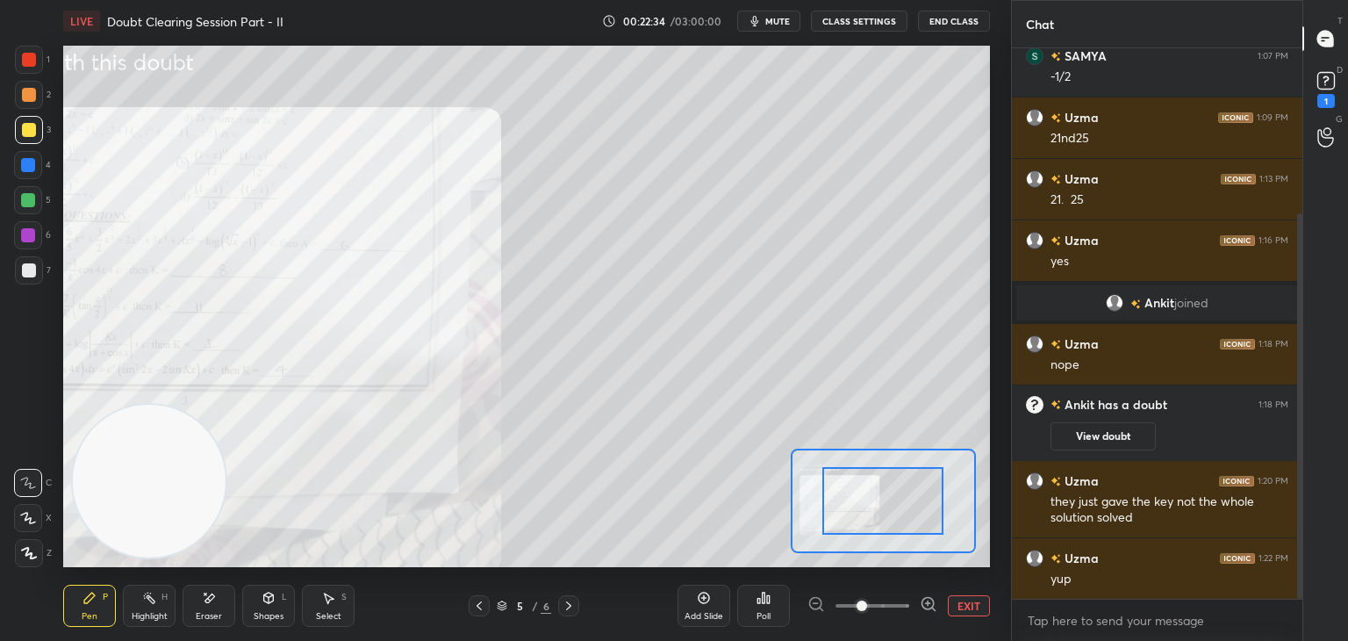
click at [901, 607] on span at bounding box center [873, 605] width 74 height 26
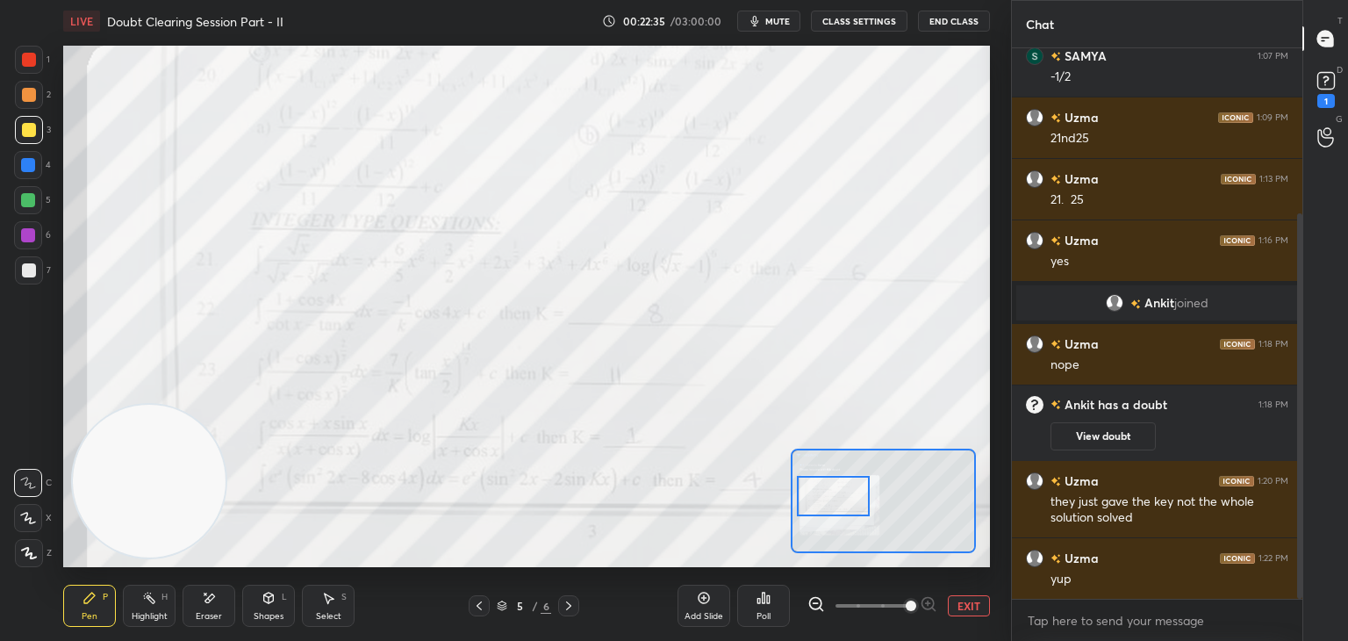
drag, startPoint x: 856, startPoint y: 504, endPoint x: 839, endPoint y: 499, distance: 17.5
click at [843, 499] on div at bounding box center [833, 496] width 73 height 40
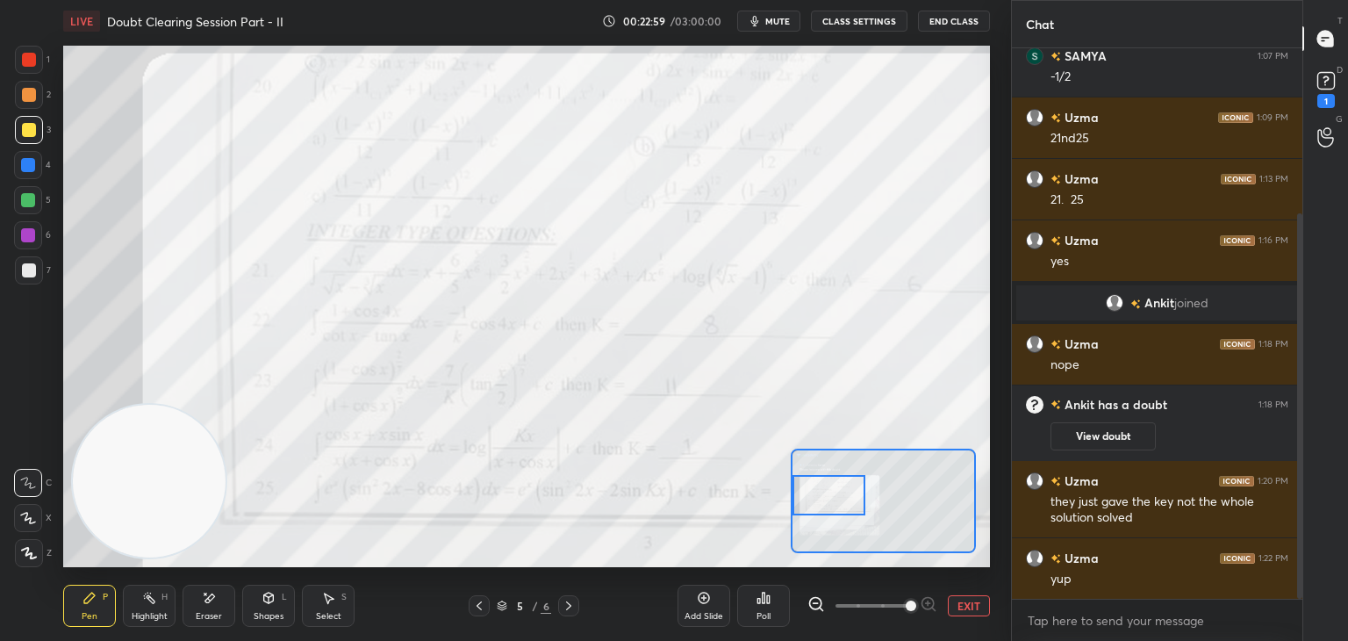
scroll to position [297, 0]
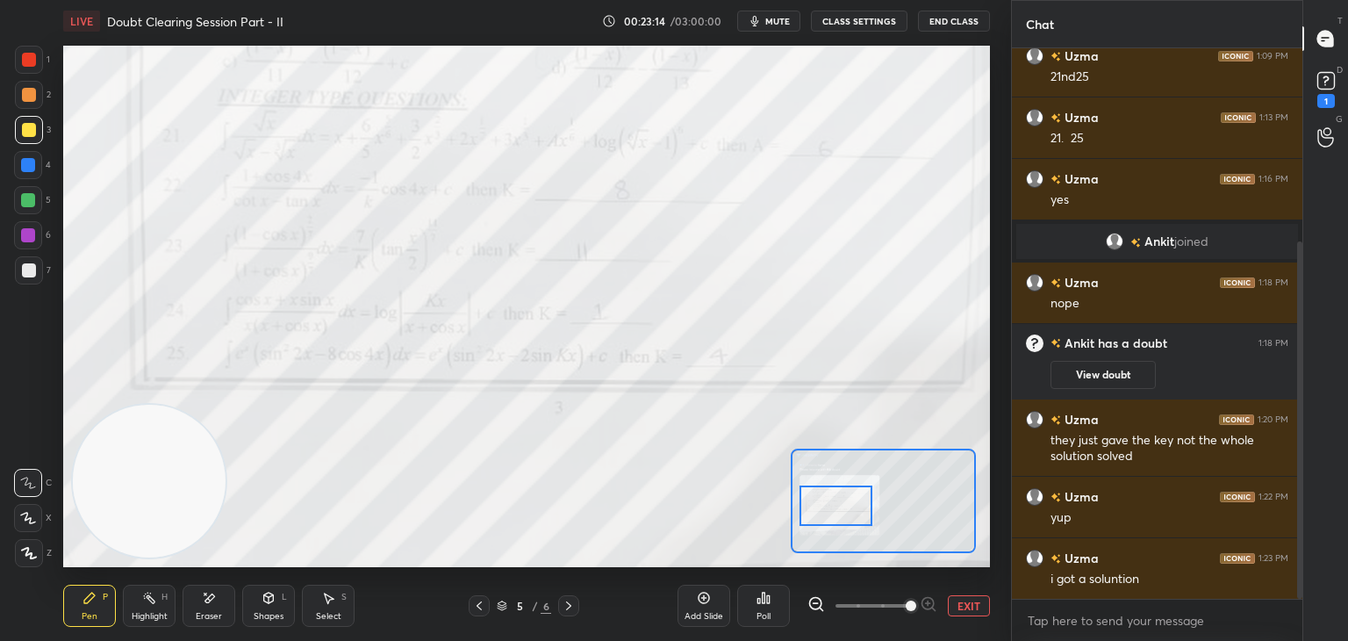
drag, startPoint x: 846, startPoint y: 497, endPoint x: 856, endPoint y: 489, distance: 12.5
click at [850, 506] on div at bounding box center [836, 505] width 73 height 40
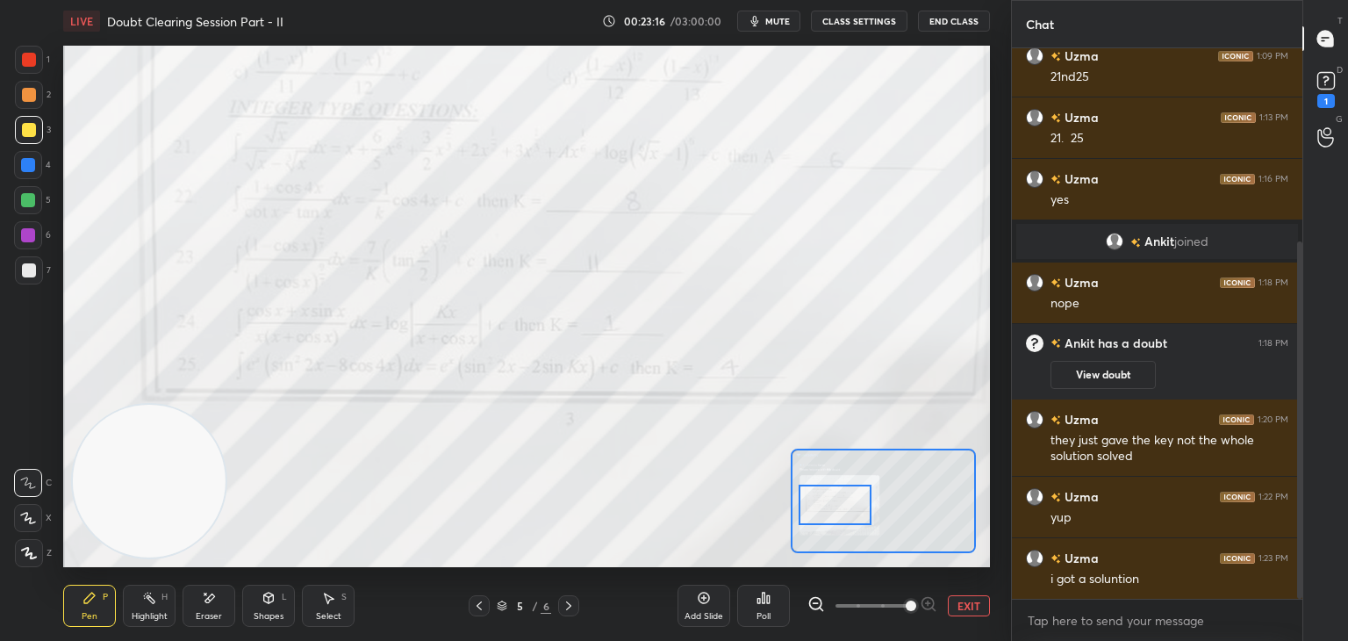
click at [565, 606] on icon at bounding box center [569, 606] width 14 height 14
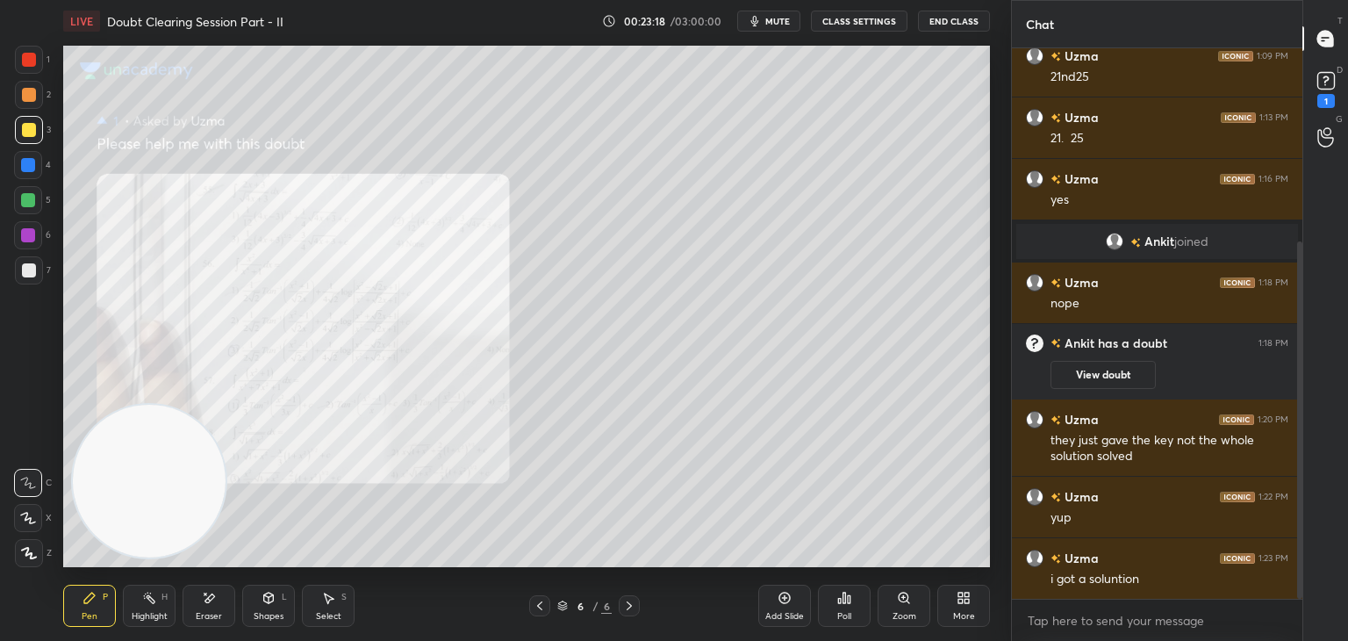
click at [1082, 373] on button "View doubt" at bounding box center [1103, 375] width 105 height 28
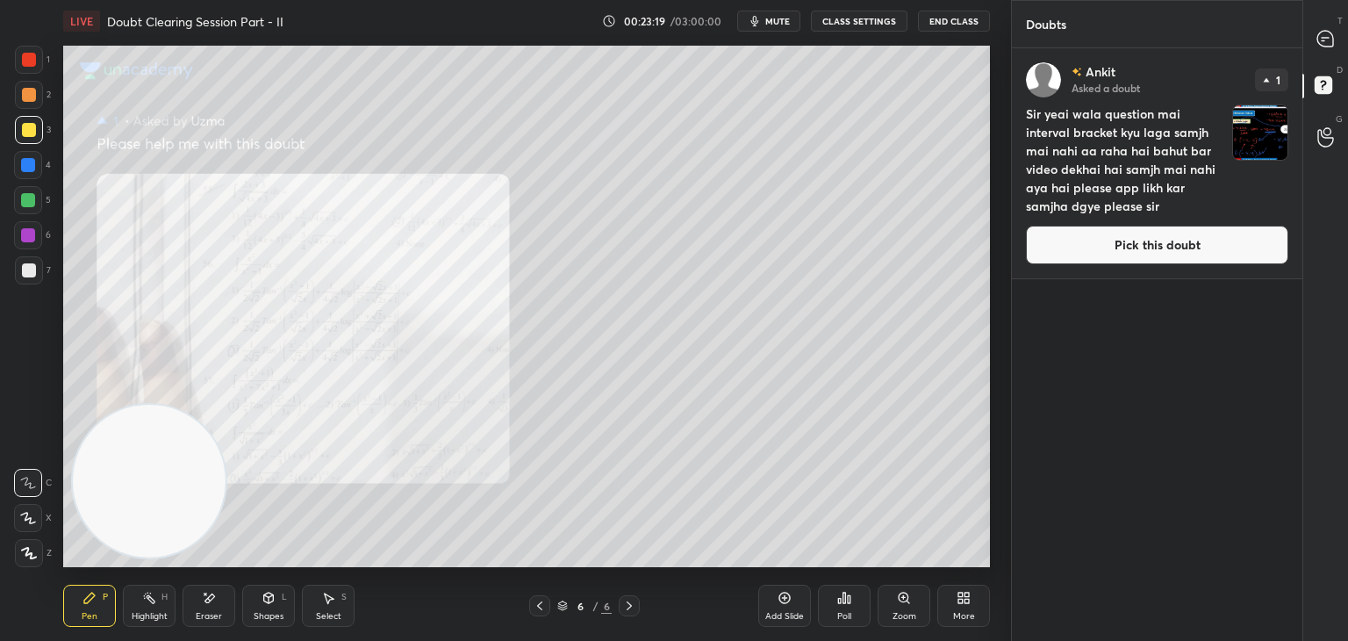
click at [1102, 250] on button "Pick this doubt" at bounding box center [1157, 245] width 262 height 39
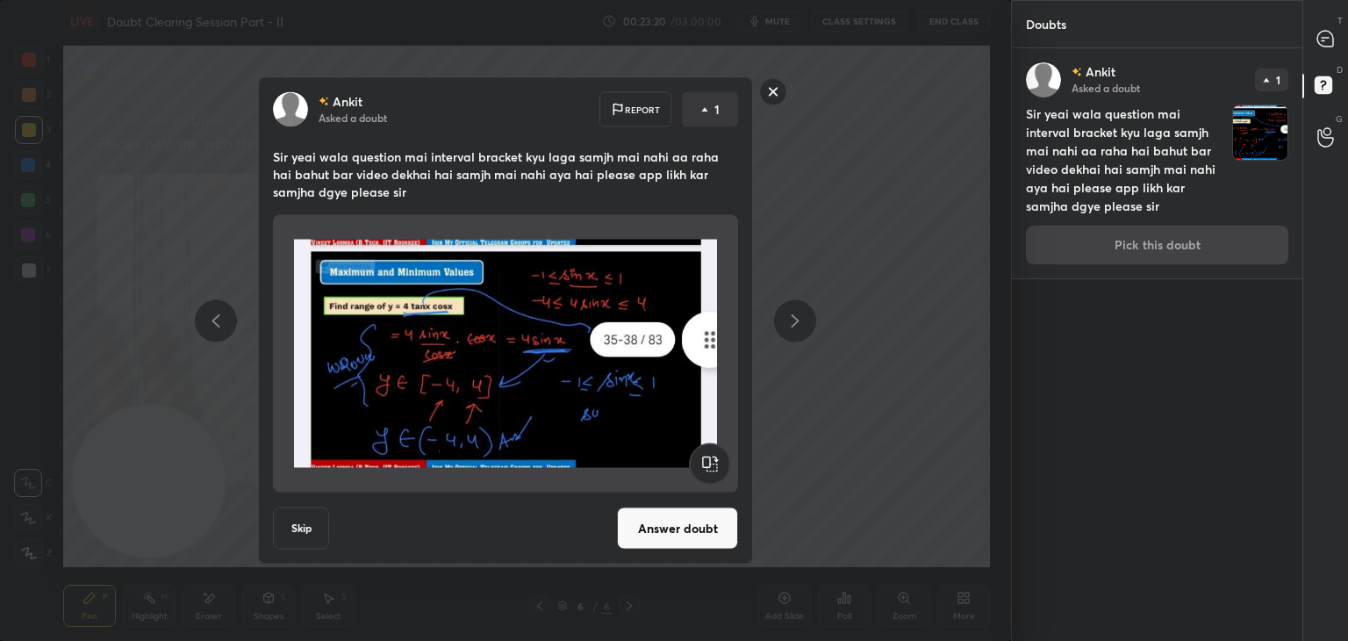
click at [663, 530] on button "Answer doubt" at bounding box center [677, 528] width 121 height 42
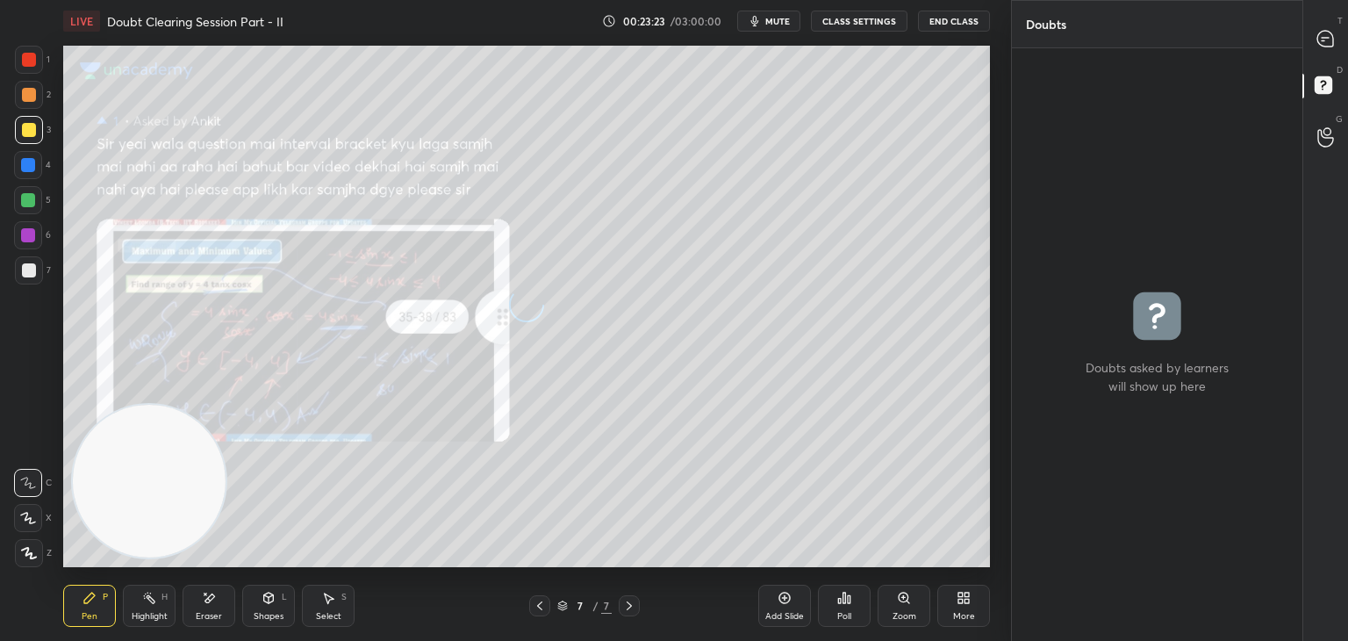
click at [1323, 57] on div "T Messages (T)" at bounding box center [1325, 38] width 45 height 49
click at [1314, 50] on div at bounding box center [1326, 39] width 35 height 32
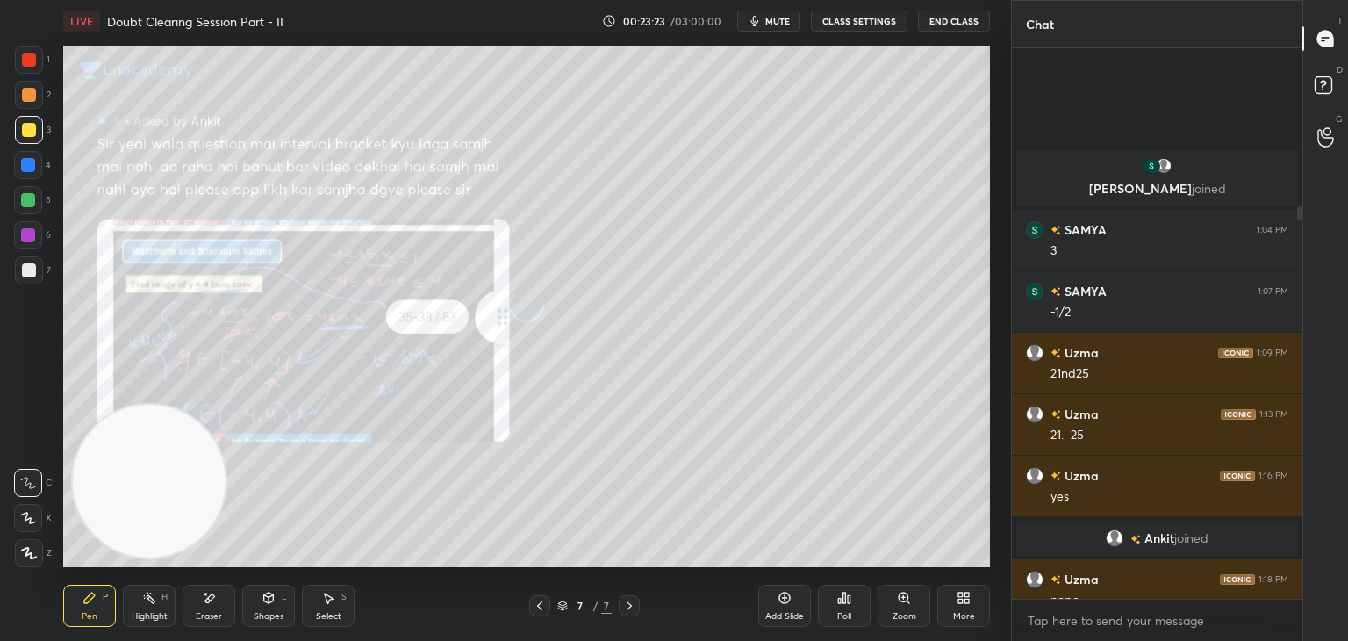
scroll to position [545, 285]
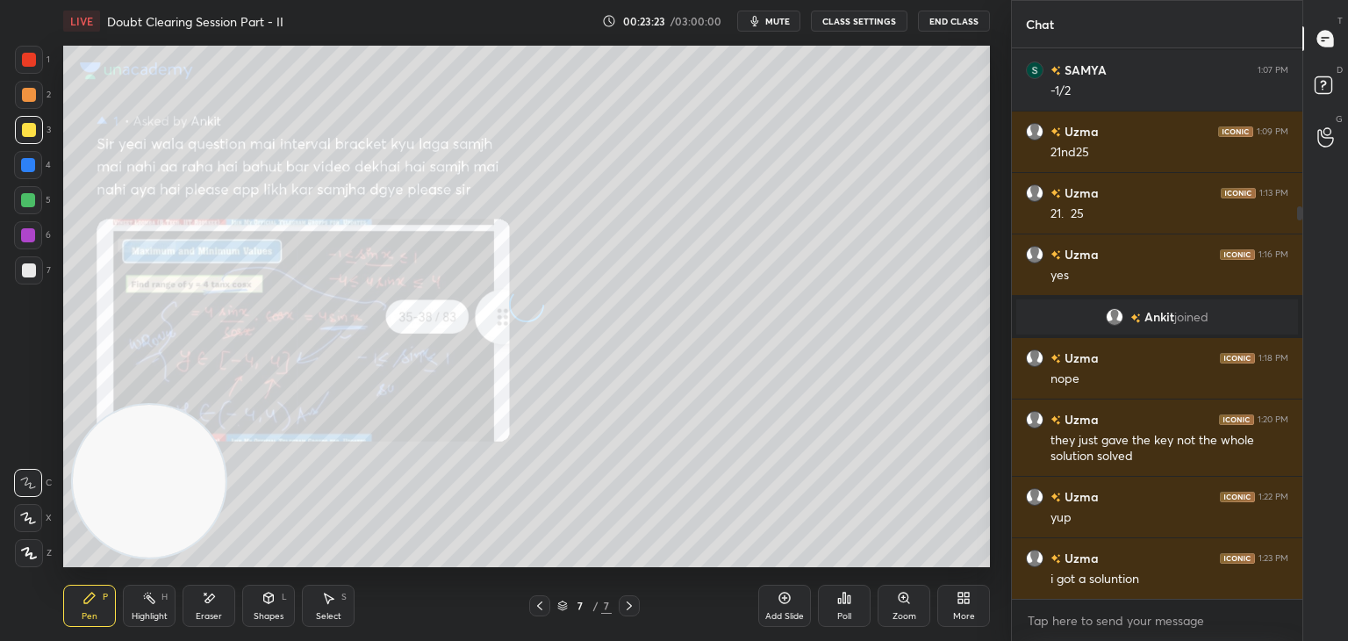
click at [1310, 50] on div at bounding box center [1326, 39] width 35 height 32
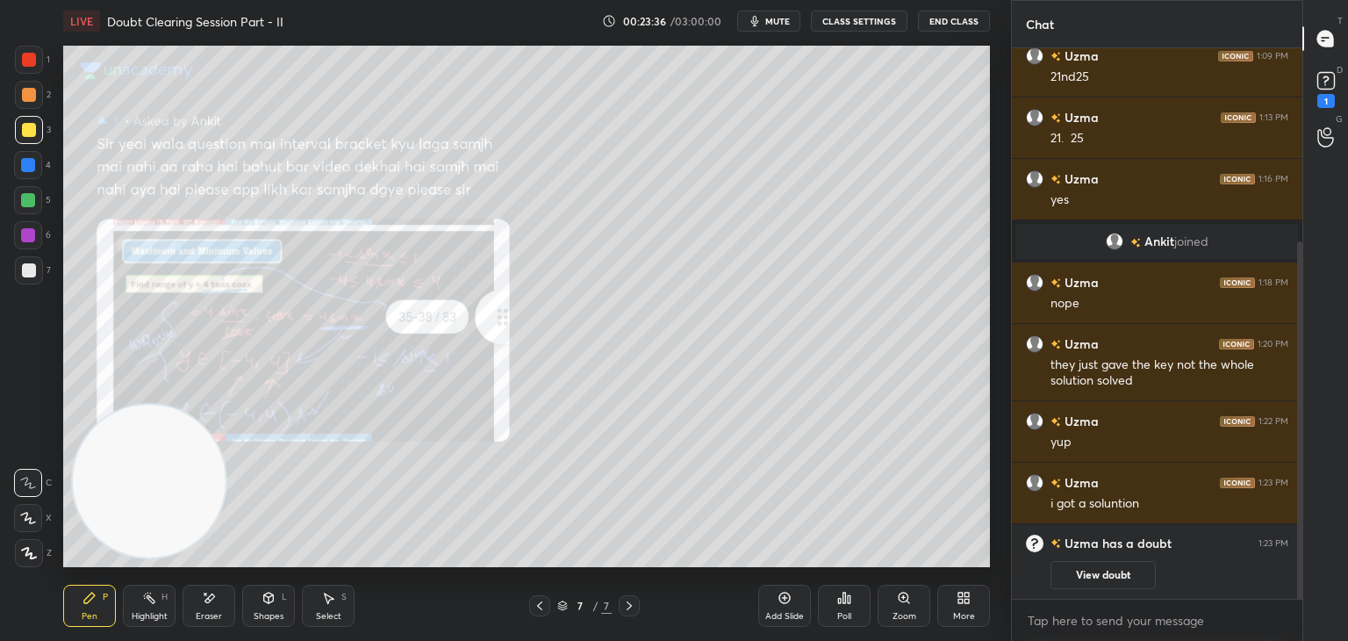
click at [542, 601] on icon at bounding box center [540, 606] width 14 height 14
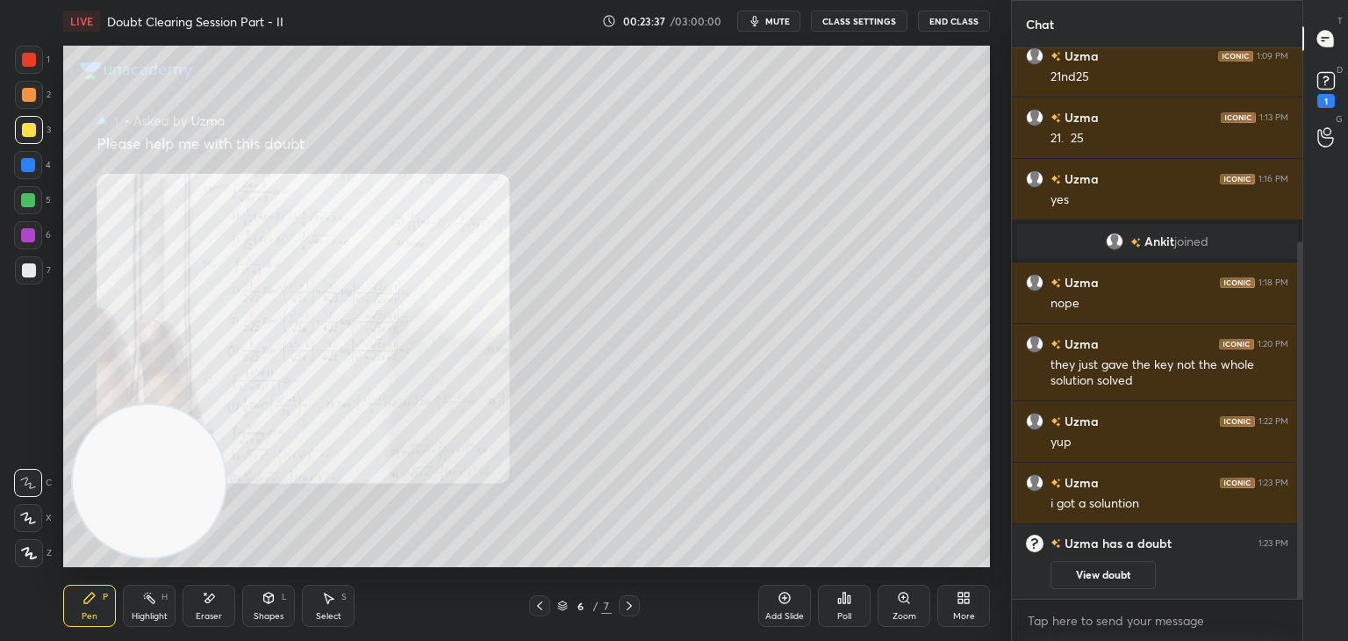
drag, startPoint x: 543, startPoint y: 605, endPoint x: 585, endPoint y: 601, distance: 41.4
click at [542, 605] on icon at bounding box center [540, 606] width 14 height 14
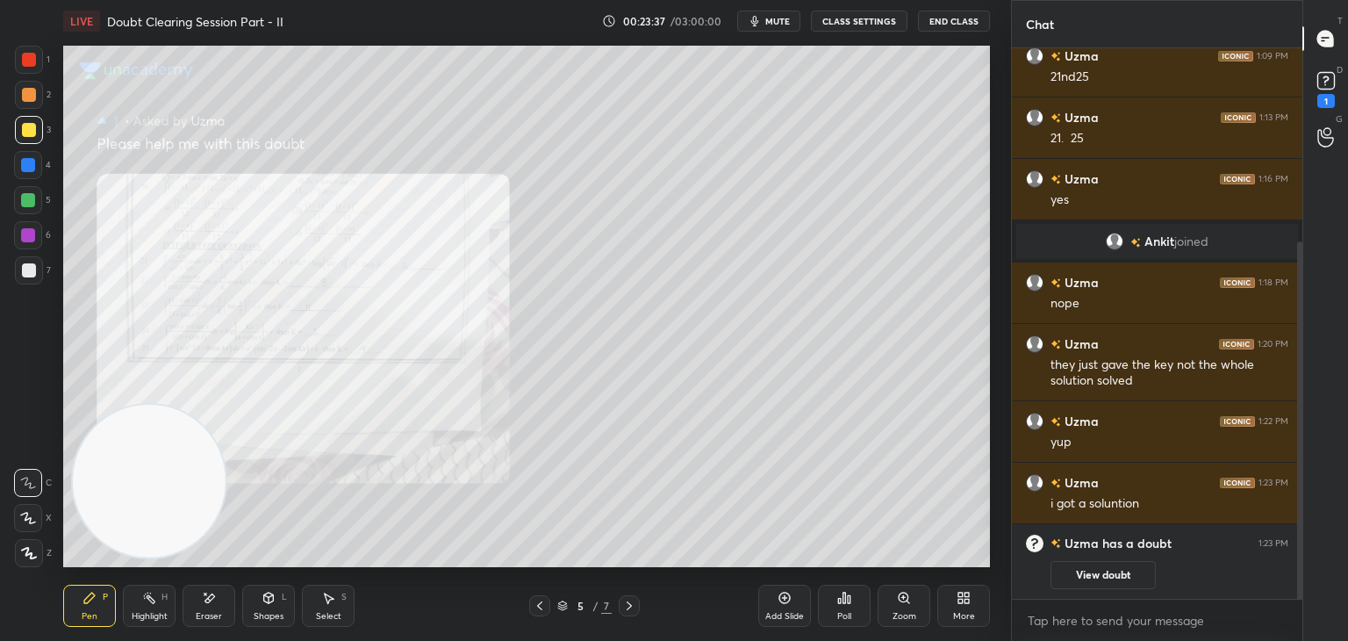
drag, startPoint x: 1127, startPoint y: 578, endPoint x: 1116, endPoint y: 566, distance: 16.2
click at [1122, 574] on button "View doubt" at bounding box center [1103, 575] width 105 height 28
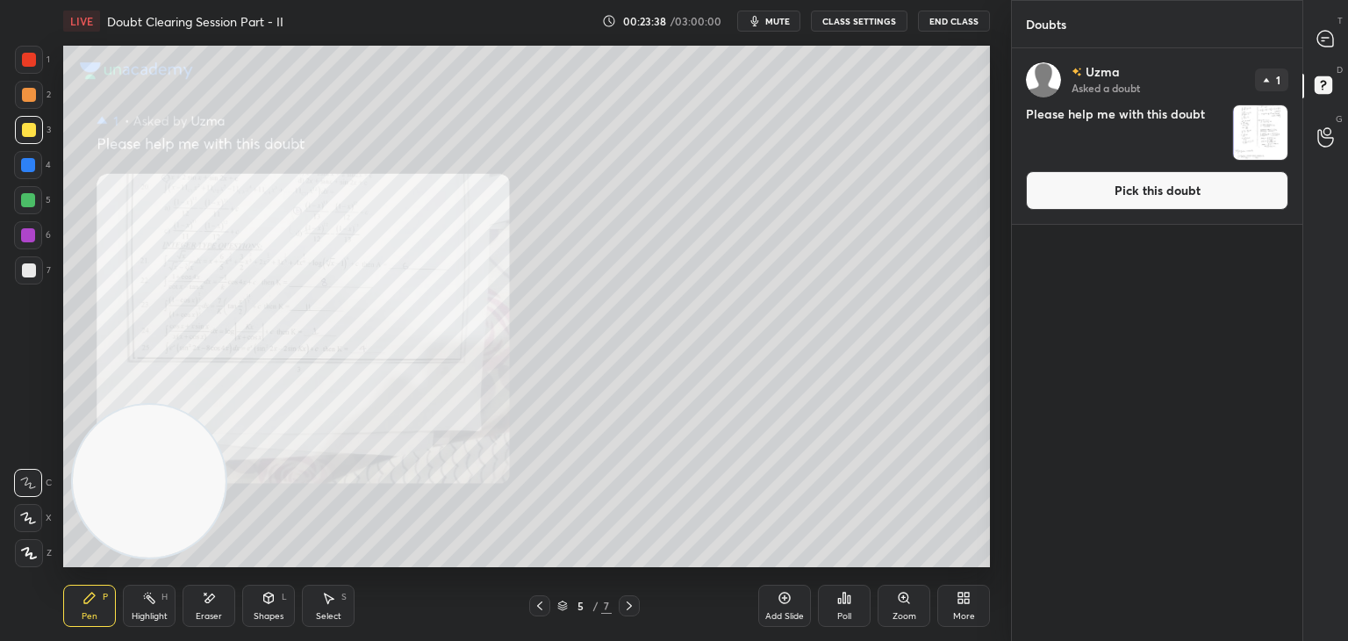
drag, startPoint x: 1120, startPoint y: 201, endPoint x: 1106, endPoint y: 204, distance: 14.3
click at [1119, 201] on button "Pick this doubt" at bounding box center [1157, 190] width 262 height 39
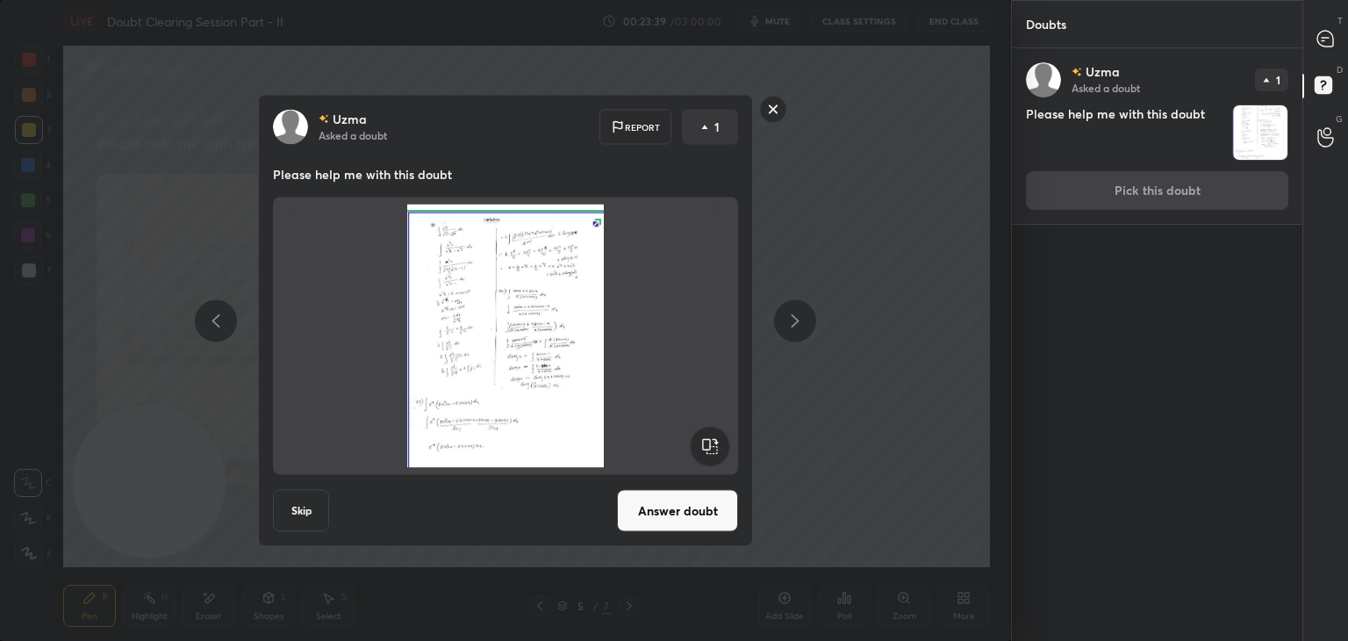
click at [702, 517] on button "Answer doubt" at bounding box center [677, 511] width 121 height 42
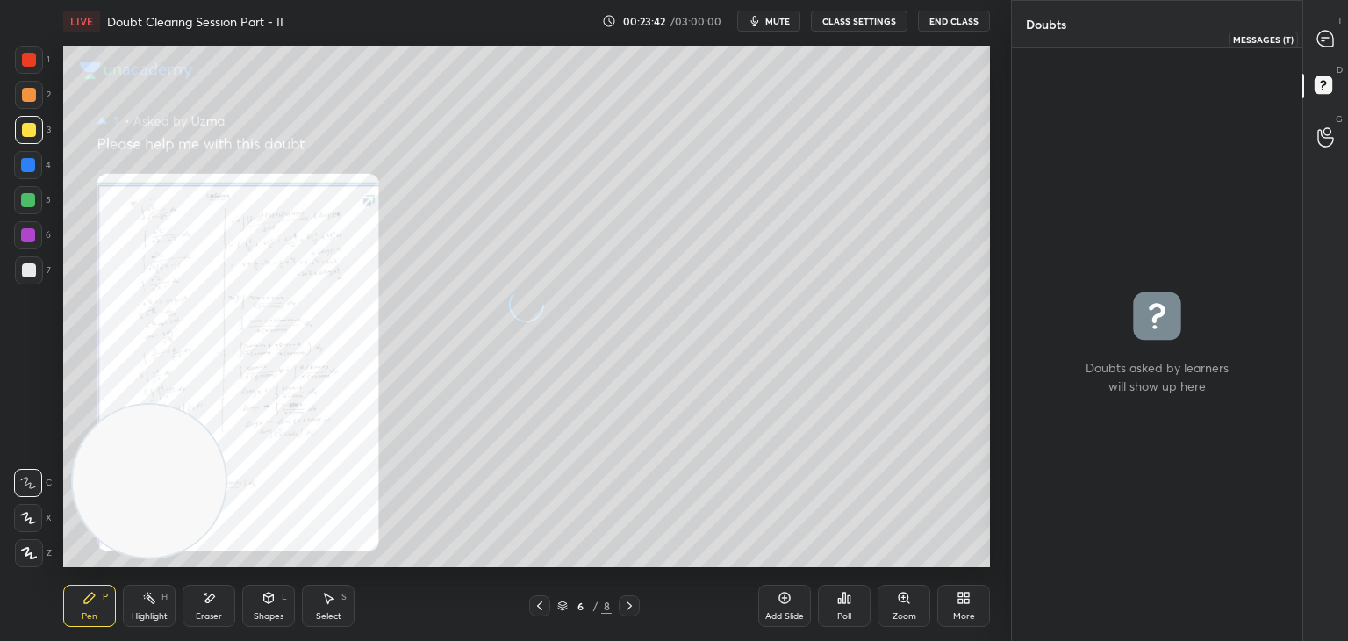
click at [1331, 34] on icon at bounding box center [1326, 39] width 18 height 18
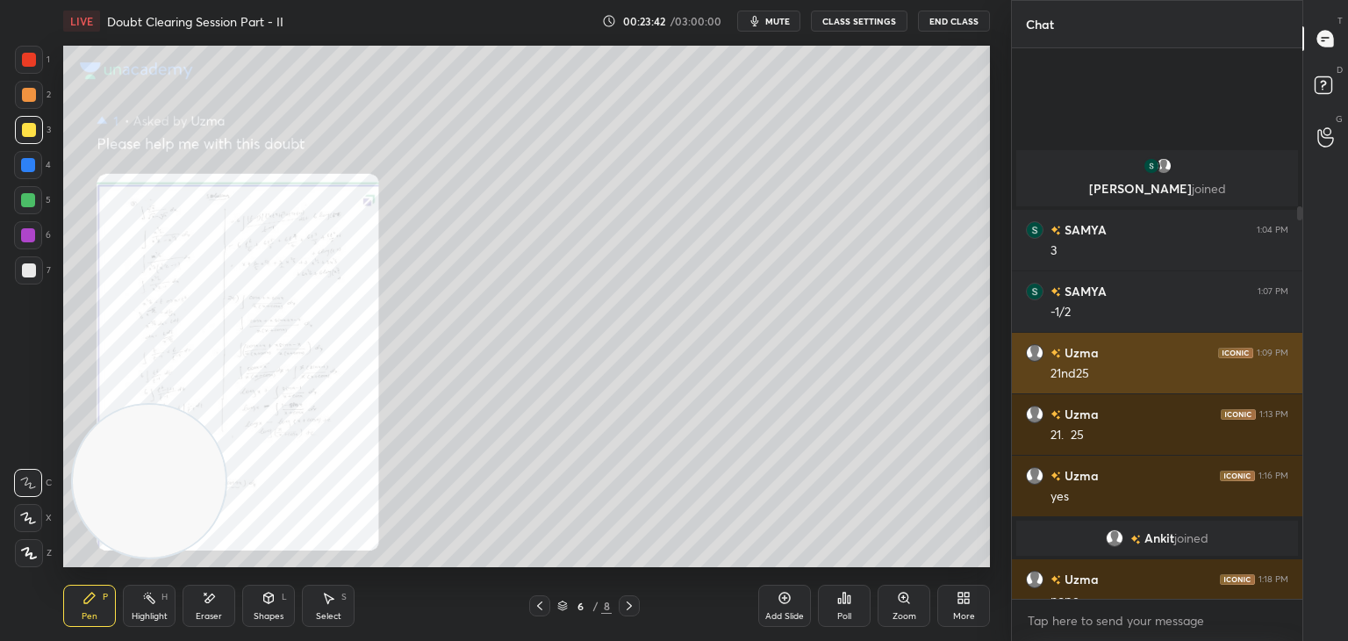
scroll to position [545, 285]
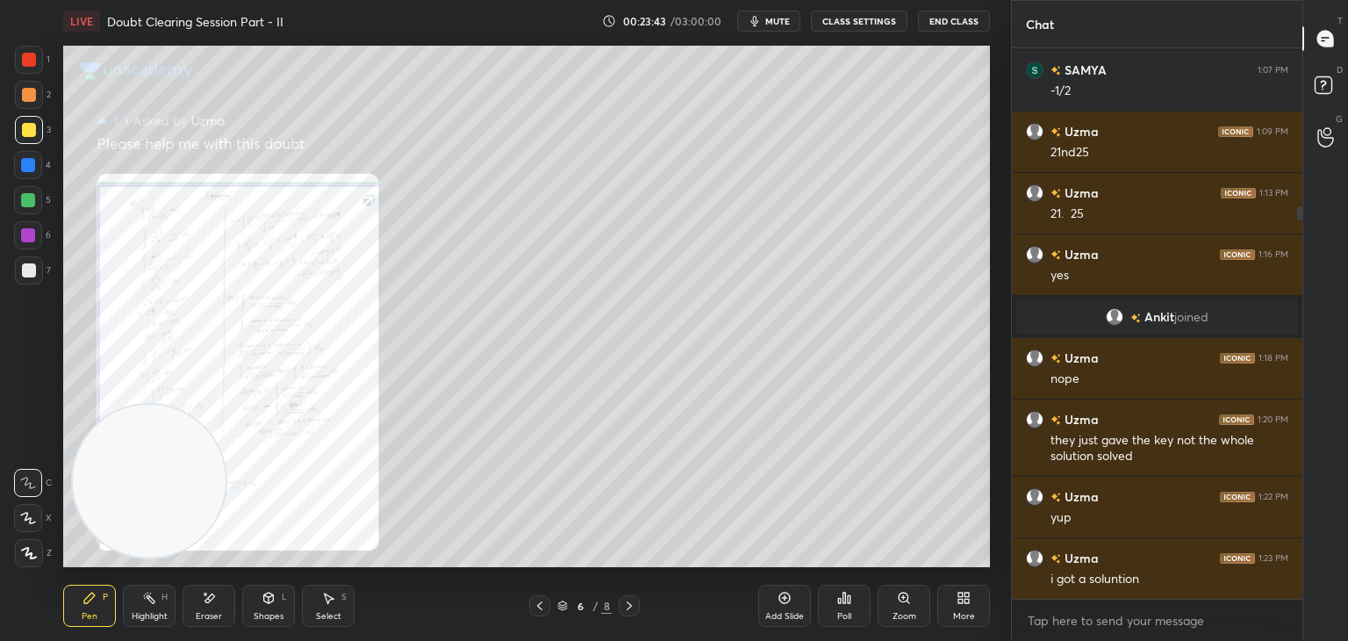
click at [899, 595] on icon at bounding box center [904, 598] width 14 height 14
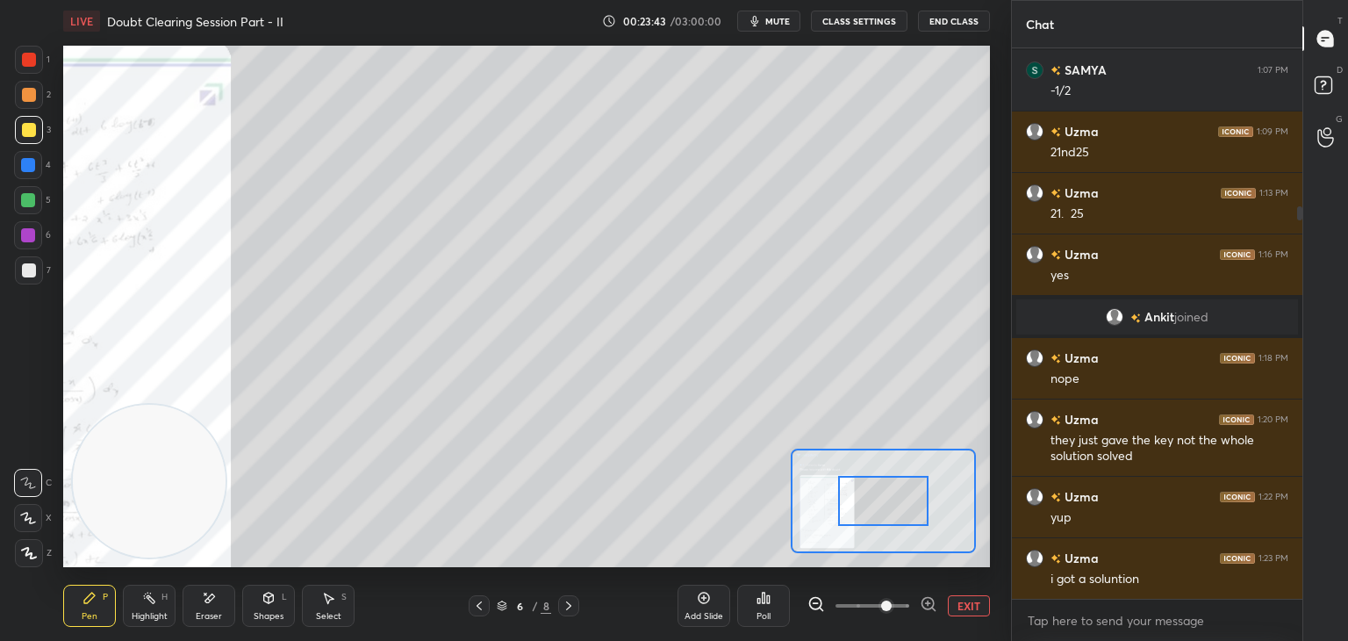
click at [892, 605] on span at bounding box center [886, 605] width 11 height 11
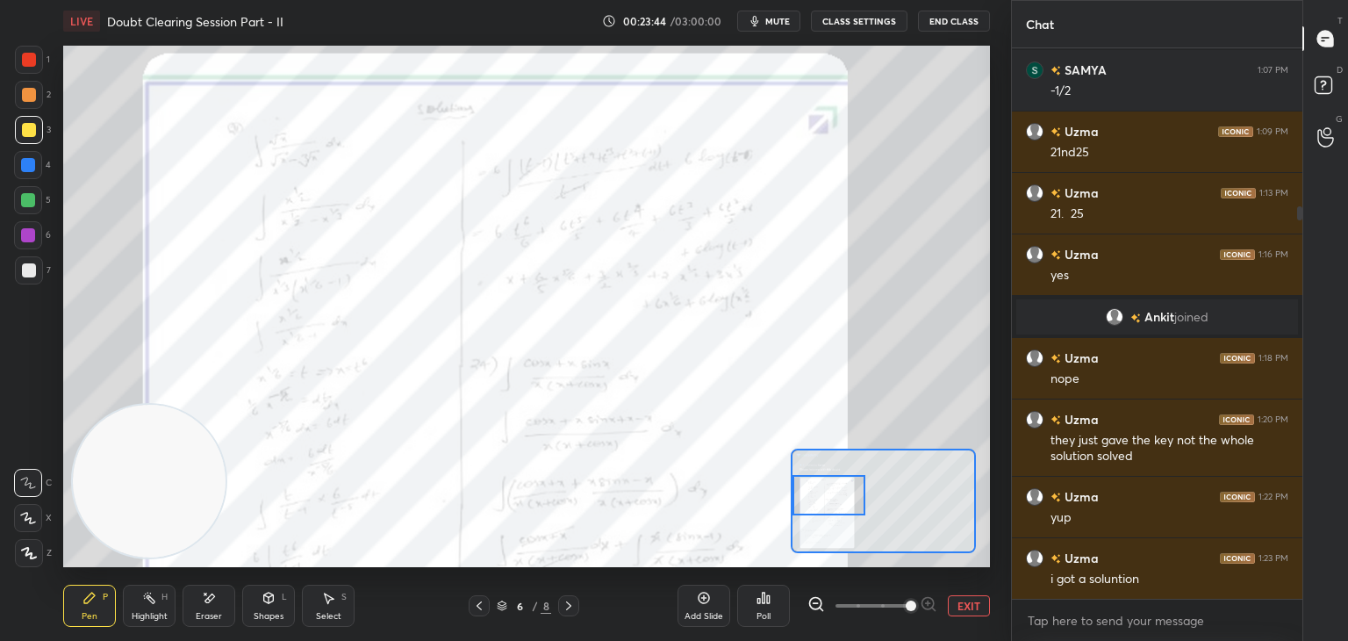
drag, startPoint x: 875, startPoint y: 484, endPoint x: 793, endPoint y: 473, distance: 82.3
click at [796, 478] on div at bounding box center [829, 495] width 73 height 40
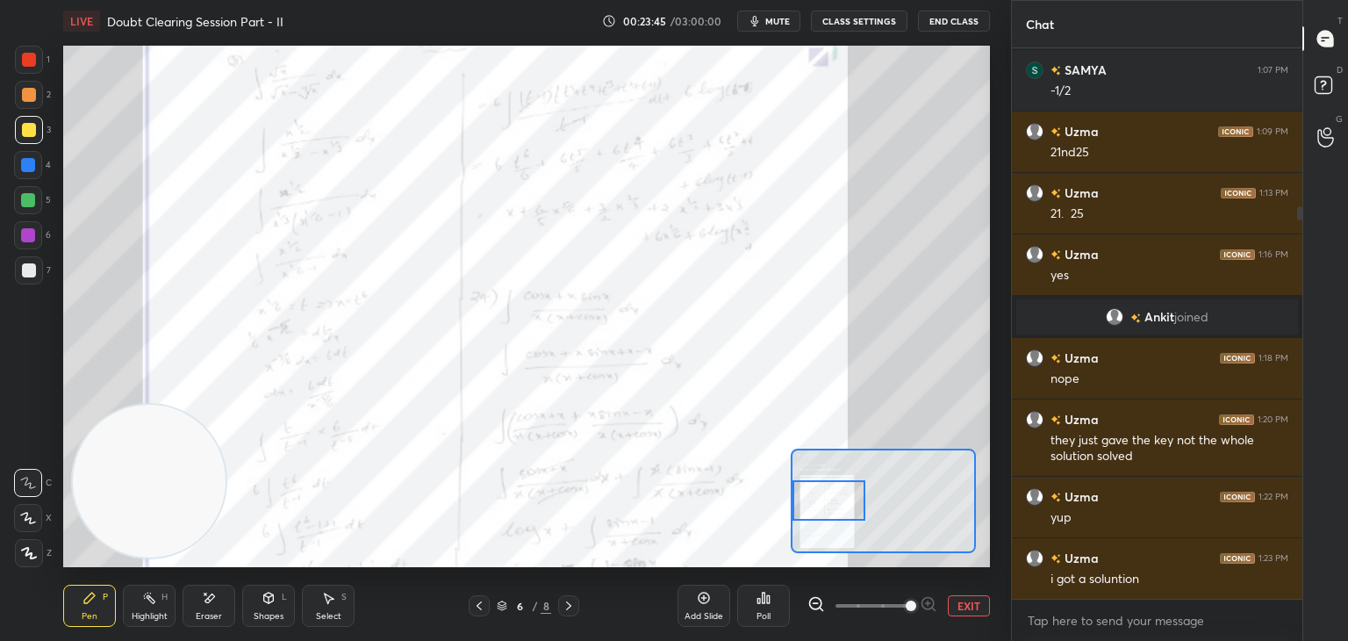
drag, startPoint x: 832, startPoint y: 485, endPoint x: 815, endPoint y: 481, distance: 17.2
click at [822, 492] on div at bounding box center [829, 500] width 73 height 40
click at [34, 58] on div at bounding box center [29, 60] width 28 height 28
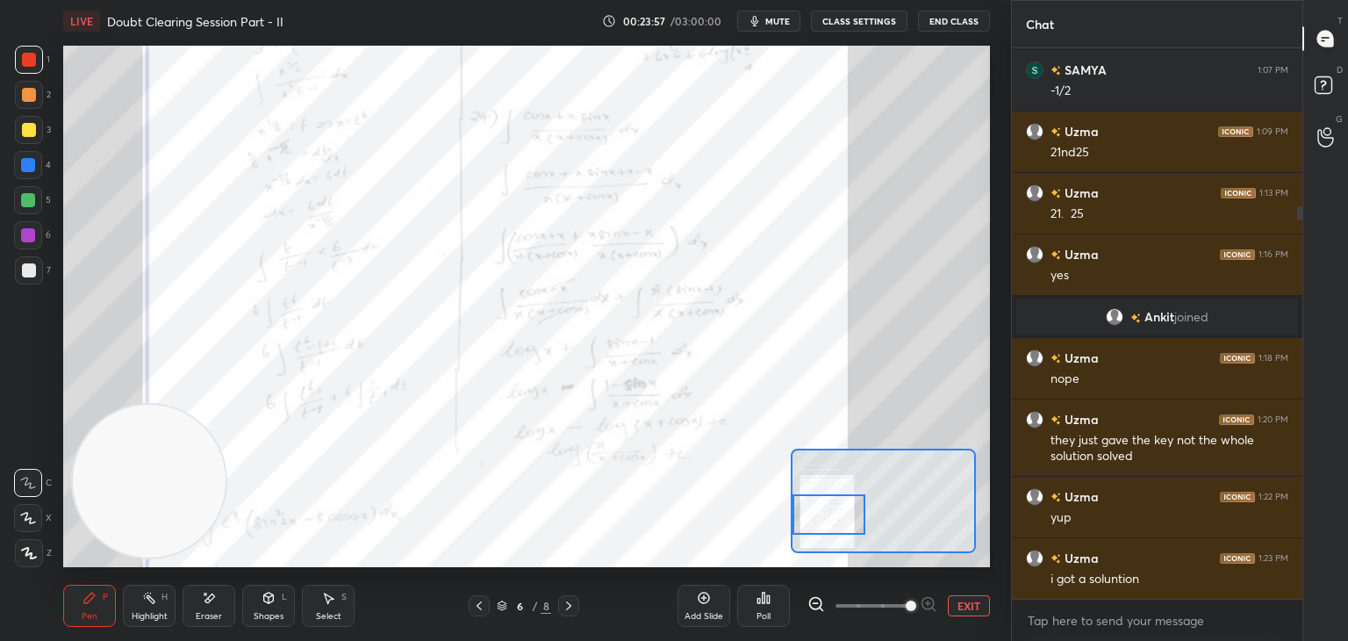
drag, startPoint x: 844, startPoint y: 503, endPoint x: 836, endPoint y: 517, distance: 16.1
click at [836, 517] on div at bounding box center [829, 514] width 73 height 40
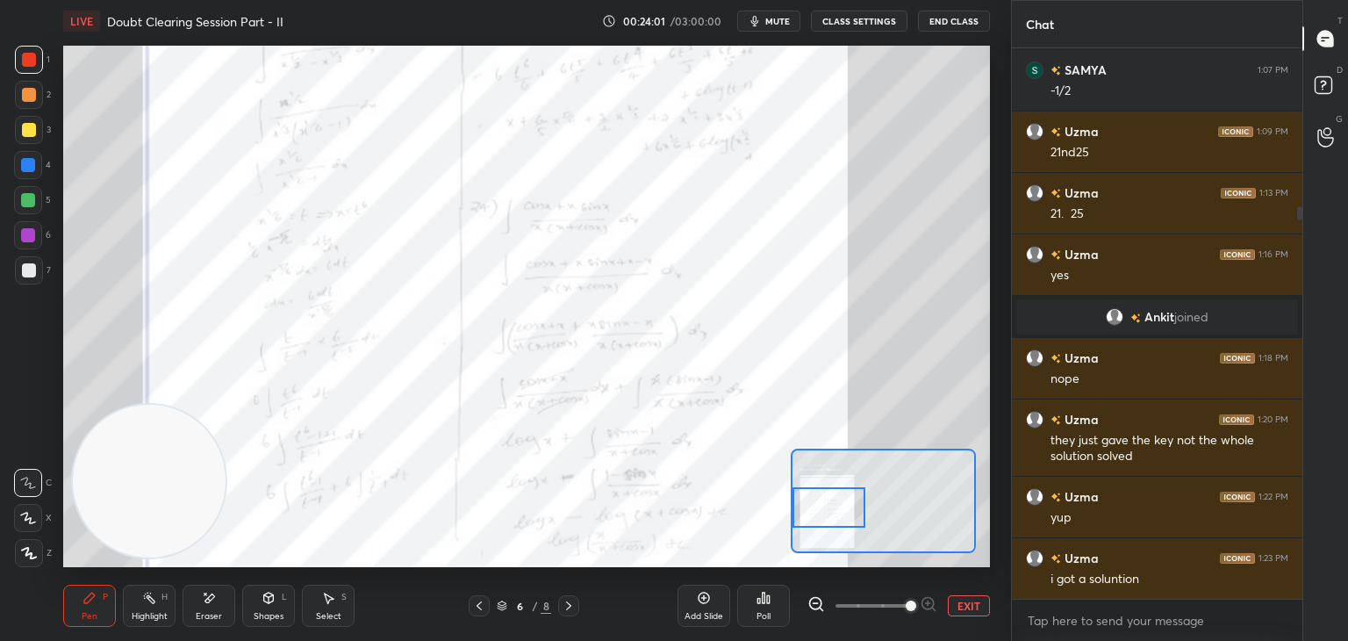
drag, startPoint x: 832, startPoint y: 512, endPoint x: 829, endPoint y: 503, distance: 9.5
click at [829, 504] on div at bounding box center [829, 507] width 73 height 40
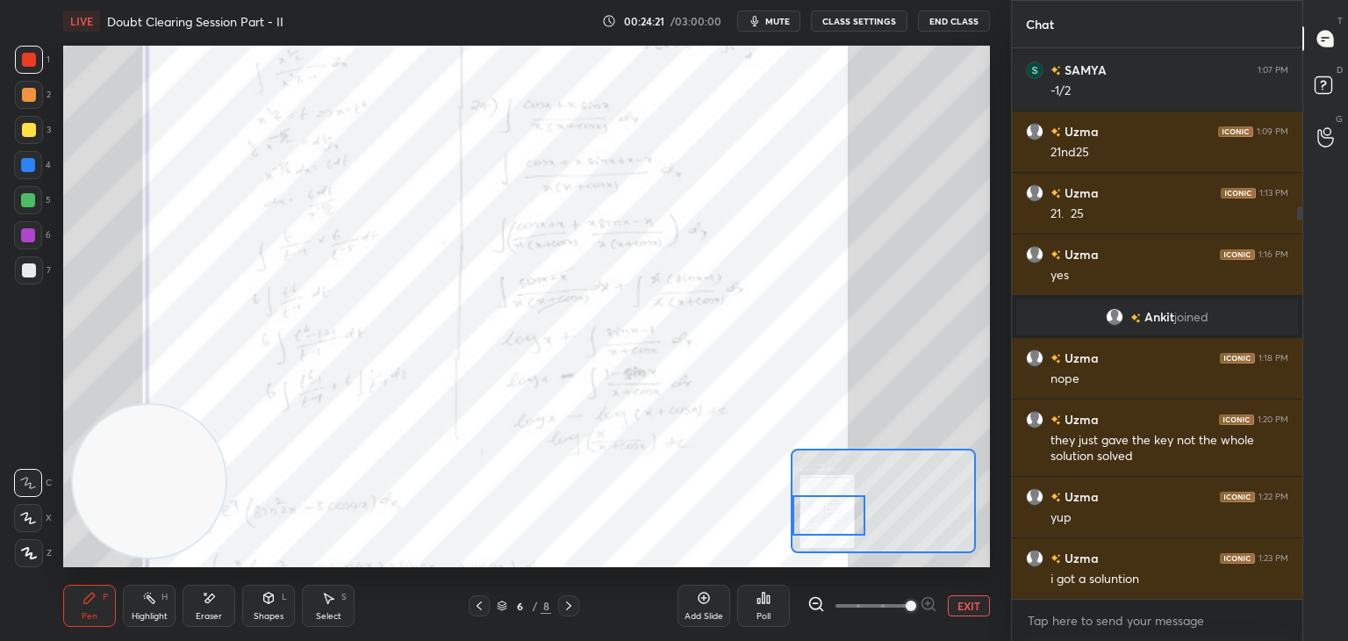
drag, startPoint x: 842, startPoint y: 500, endPoint x: 838, endPoint y: 510, distance: 10.3
click at [839, 511] on div at bounding box center [829, 515] width 73 height 40
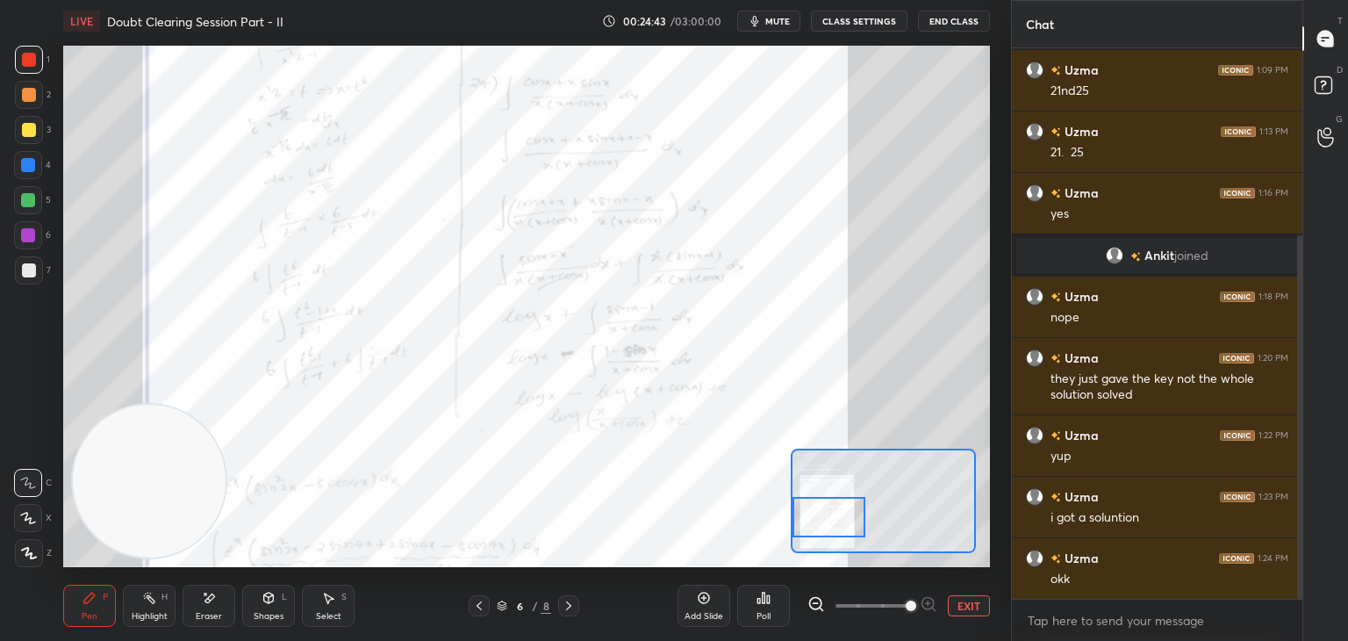
scroll to position [300, 0]
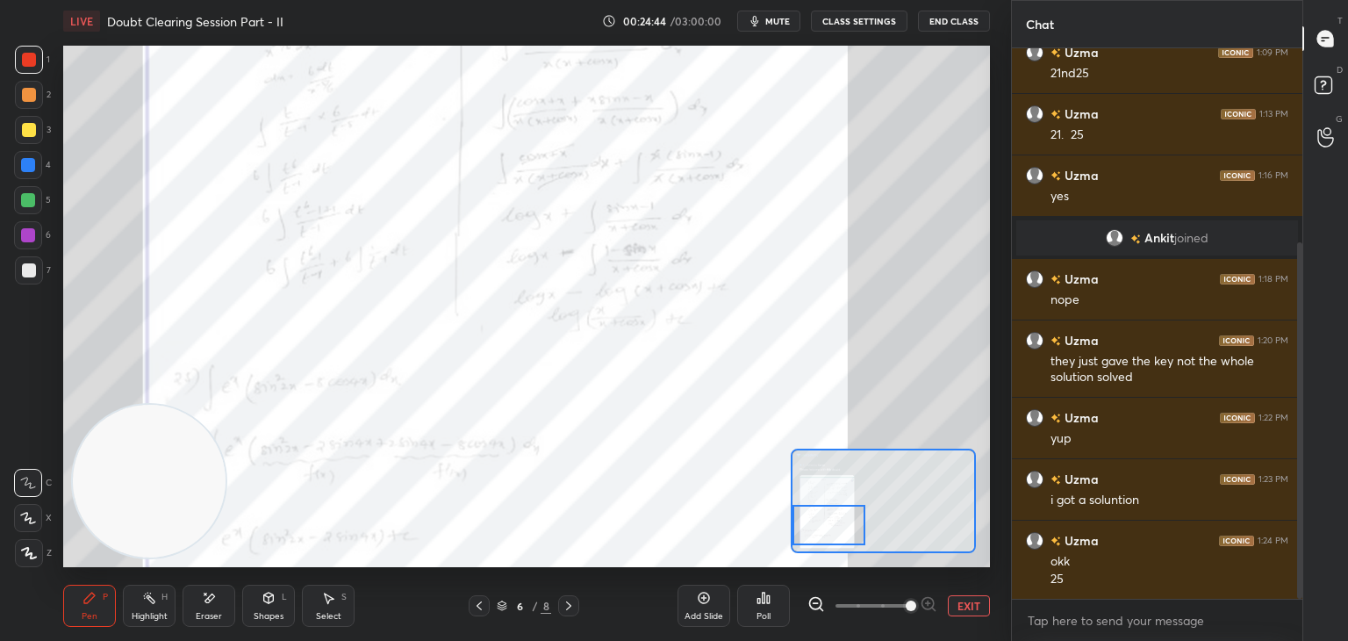
drag, startPoint x: 830, startPoint y: 515, endPoint x: 829, endPoint y: 527, distance: 11.4
click at [833, 527] on div at bounding box center [829, 525] width 73 height 40
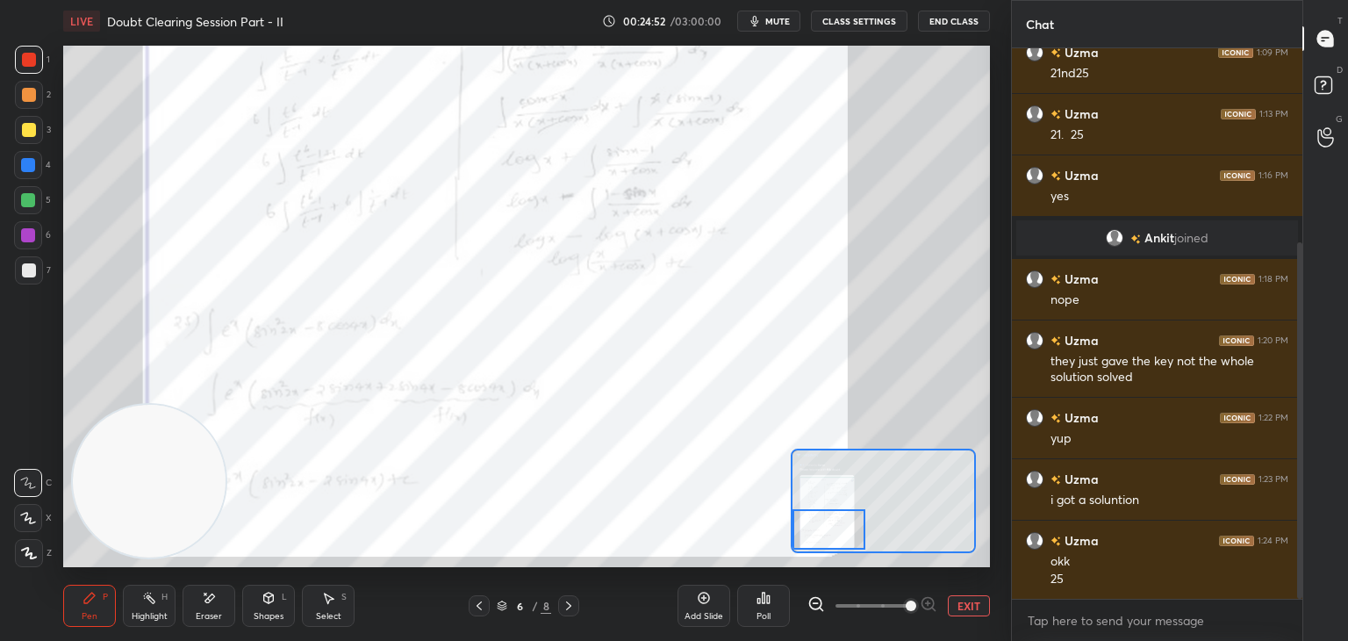
click at [477, 607] on icon at bounding box center [479, 606] width 14 height 14
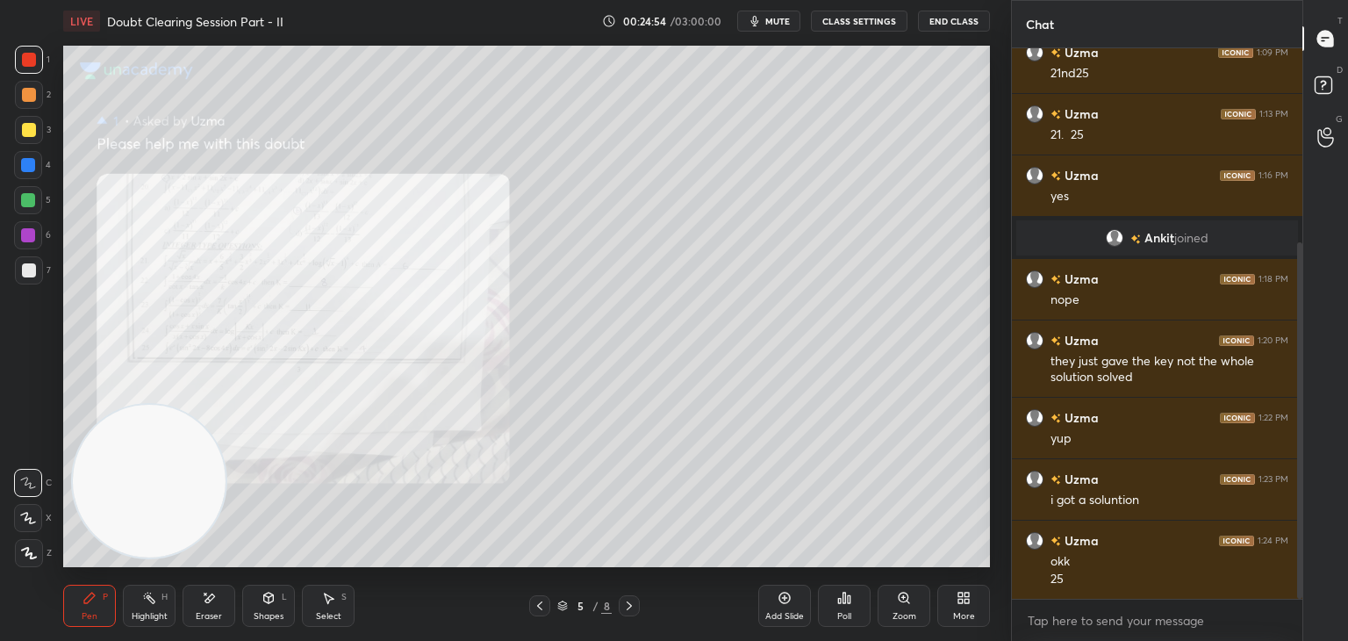
click at [914, 598] on div "Zoom" at bounding box center [904, 606] width 53 height 42
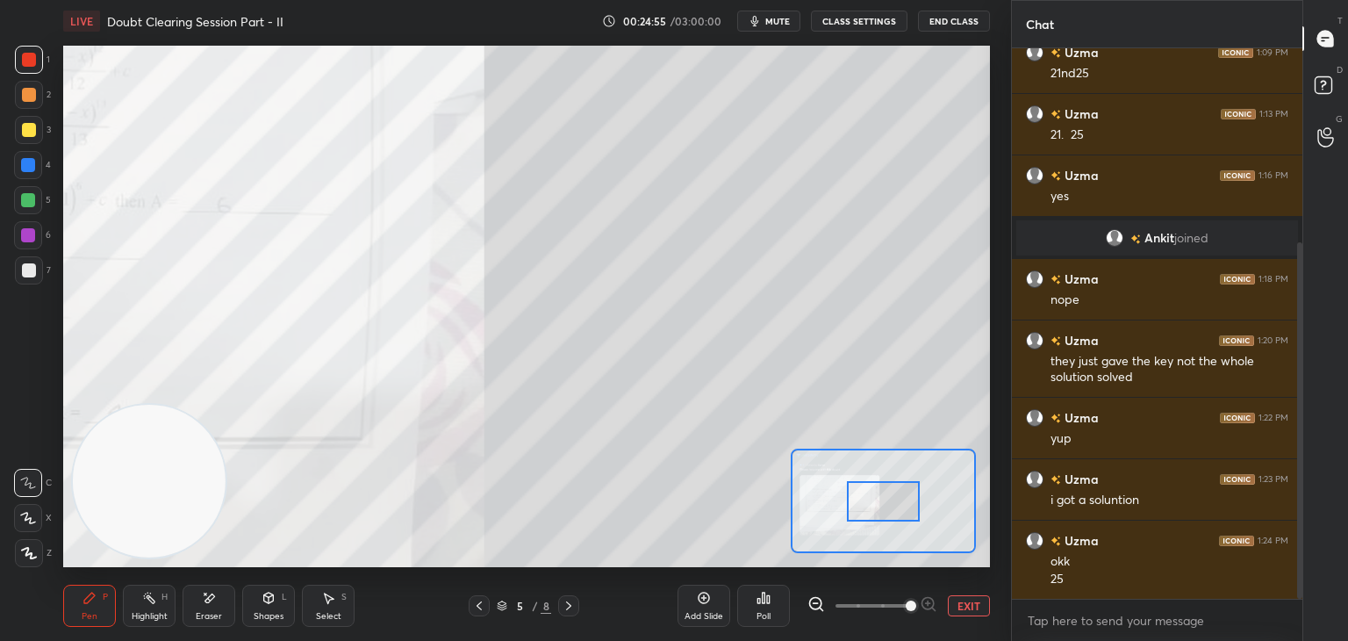
click at [906, 605] on span at bounding box center [911, 605] width 11 height 11
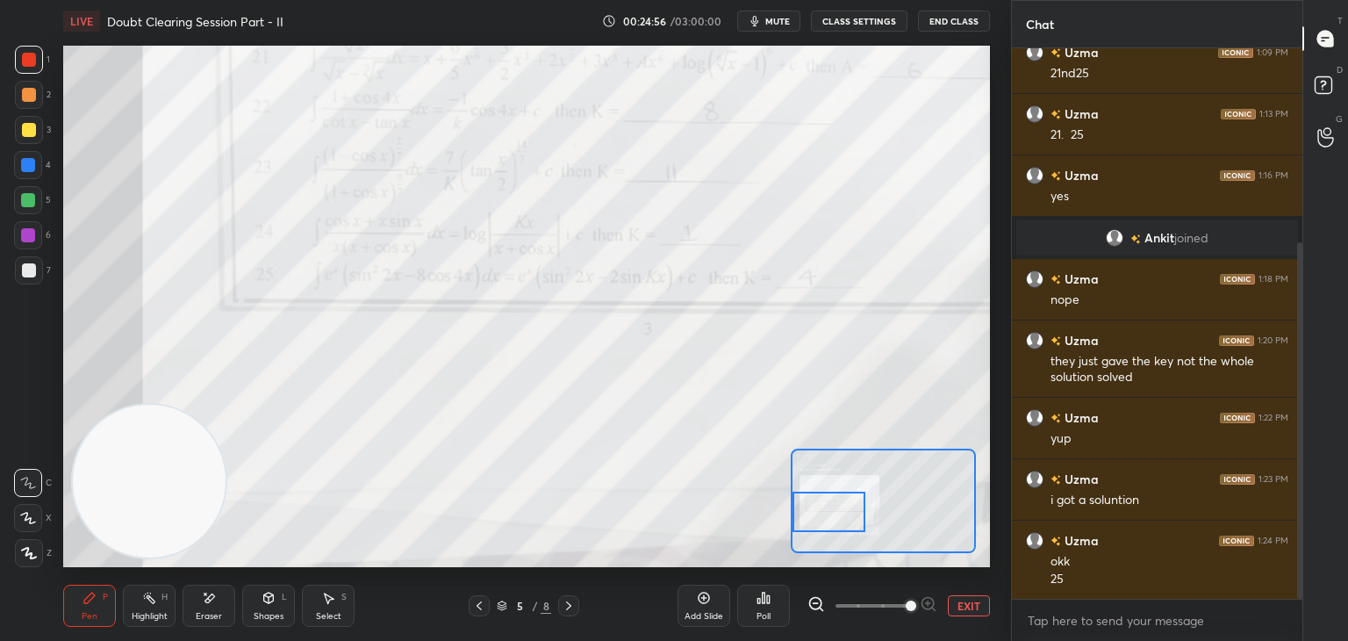
drag, startPoint x: 888, startPoint y: 513, endPoint x: 813, endPoint y: 515, distance: 75.5
click at [822, 524] on div at bounding box center [829, 512] width 73 height 40
click at [568, 605] on icon at bounding box center [569, 606] width 14 height 14
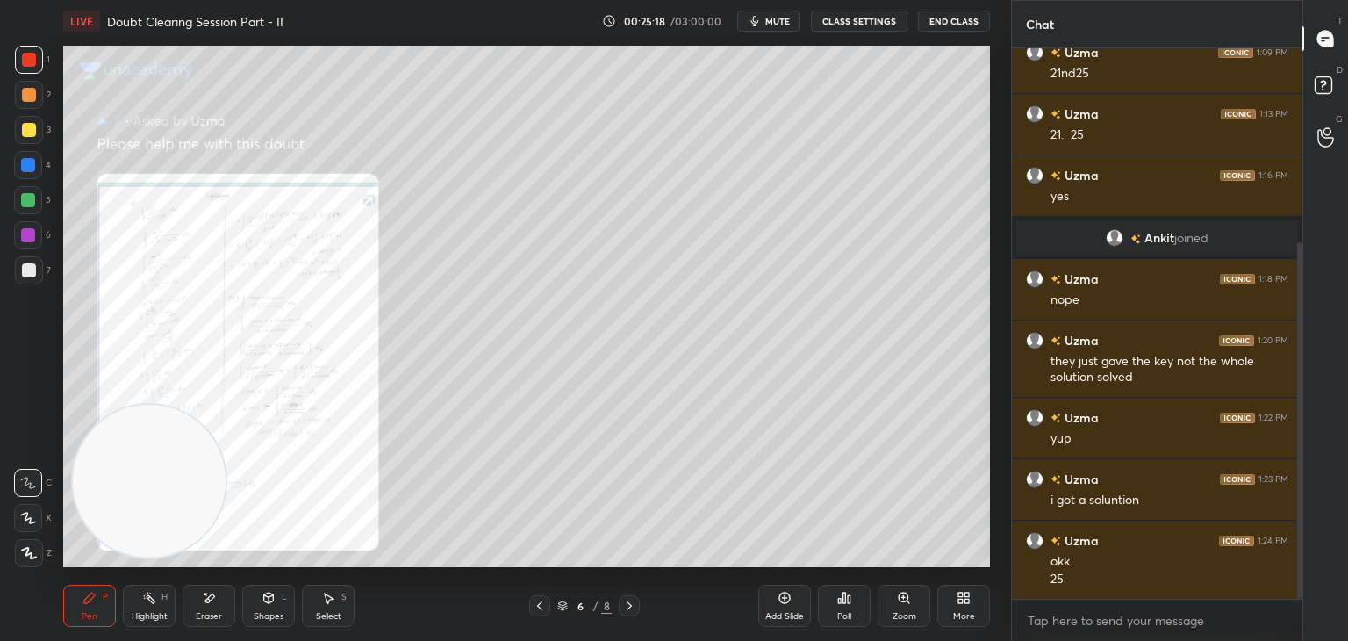
click at [887, 596] on div "Zoom" at bounding box center [904, 606] width 53 height 42
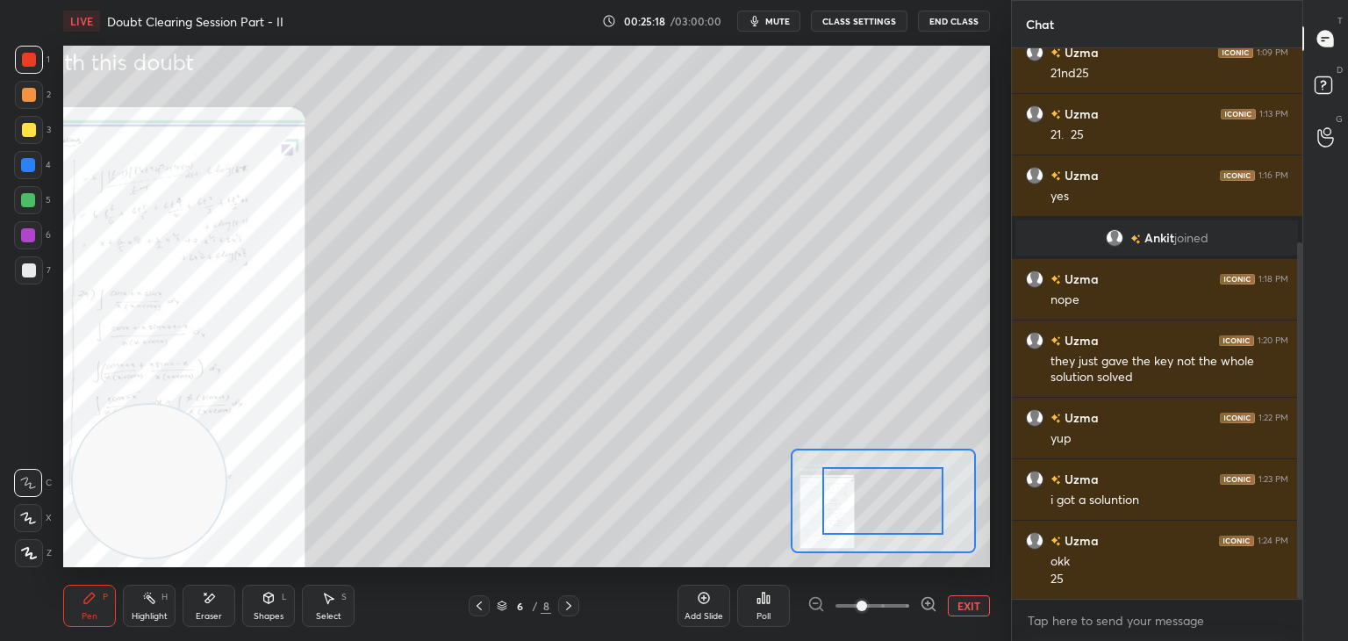
click at [897, 602] on span at bounding box center [873, 605] width 74 height 26
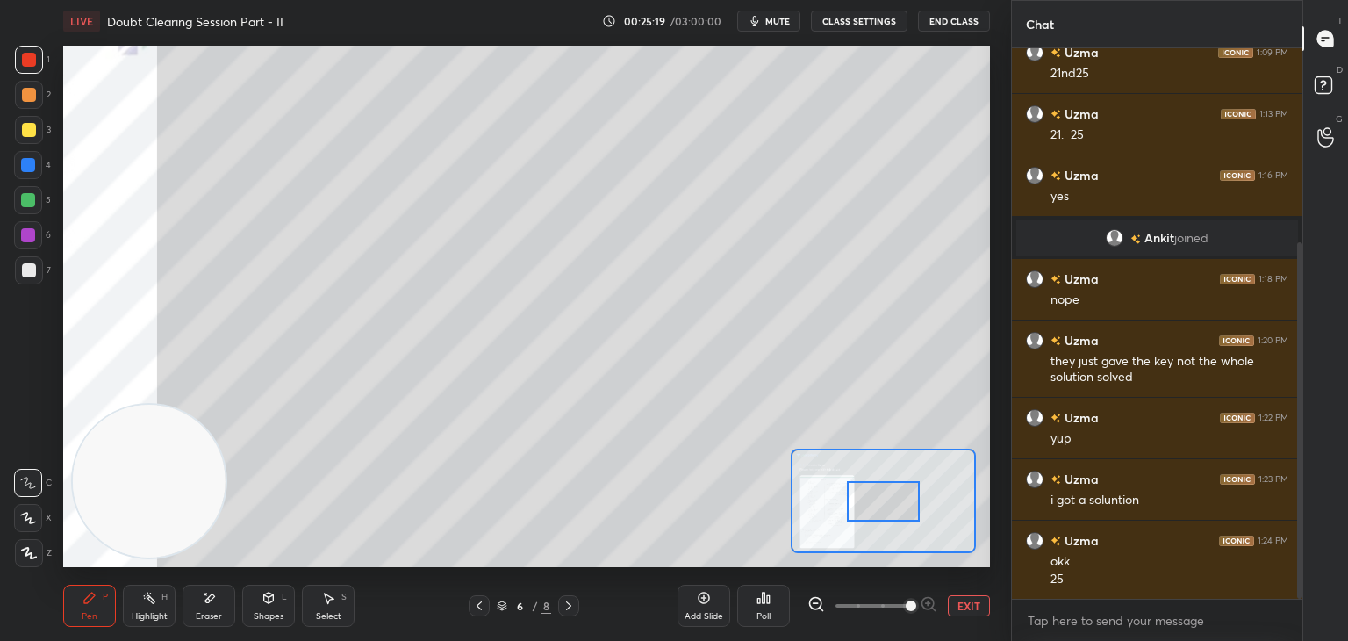
click at [906, 601] on span at bounding box center [911, 605] width 11 height 11
drag, startPoint x: 903, startPoint y: 605, endPoint x: 907, endPoint y: 556, distance: 48.4
click at [906, 602] on span at bounding box center [911, 605] width 11 height 11
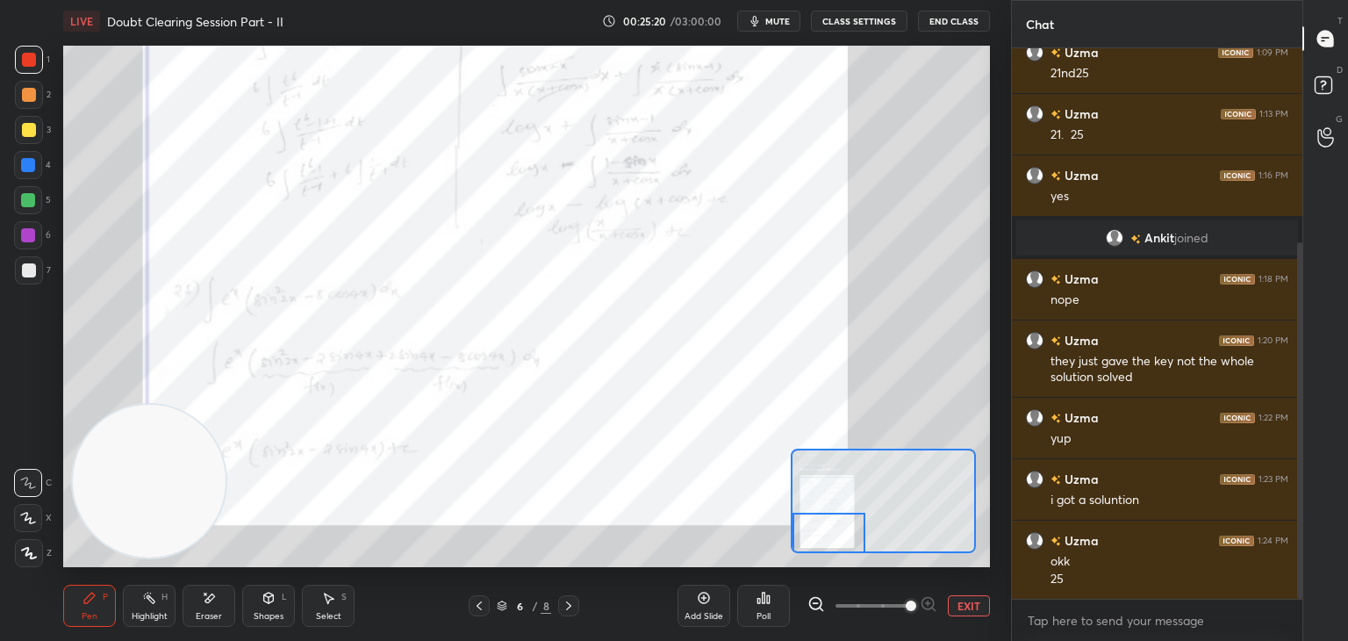
drag, startPoint x: 899, startPoint y: 503, endPoint x: 792, endPoint y: 519, distance: 108.2
click at [807, 531] on div at bounding box center [829, 533] width 73 height 40
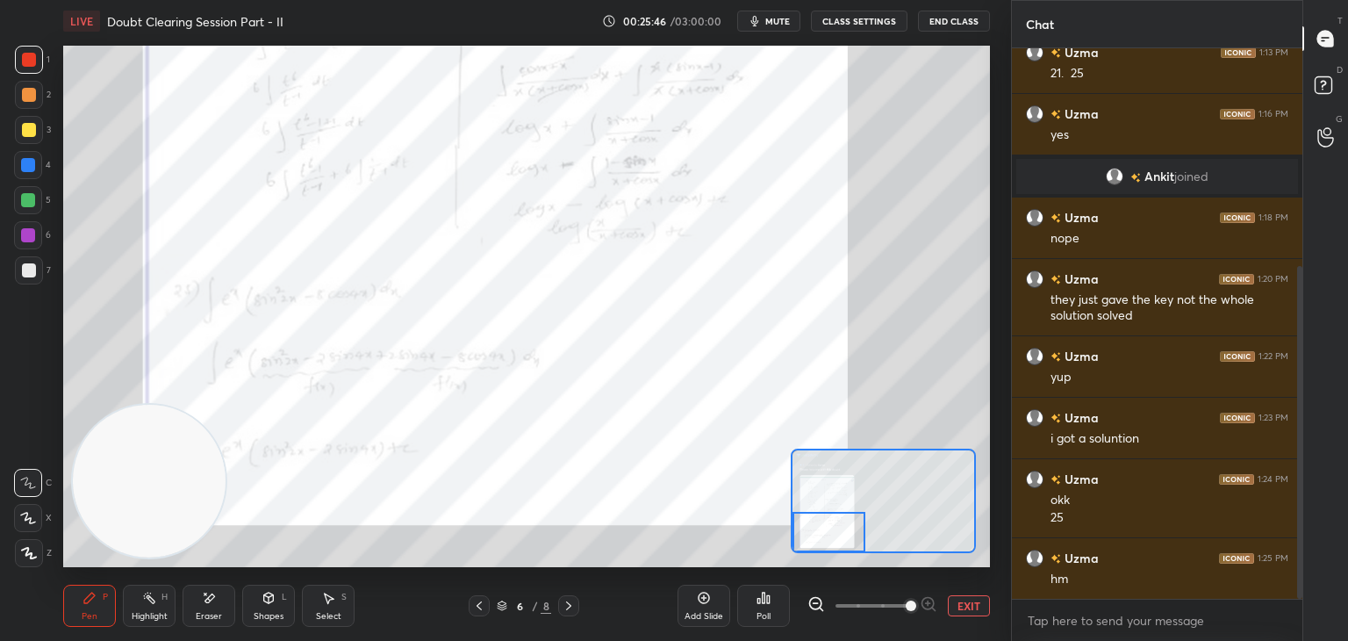
click at [571, 605] on icon at bounding box center [569, 606] width 14 height 14
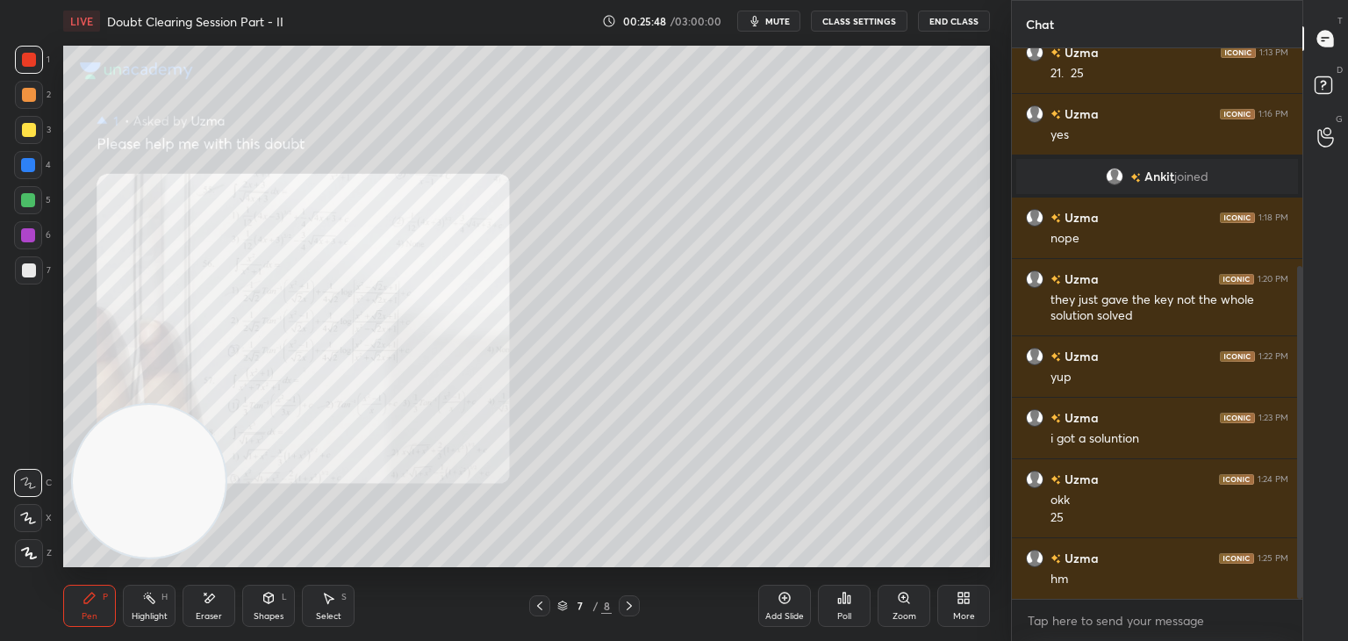
click at [885, 601] on div "Zoom" at bounding box center [904, 606] width 53 height 42
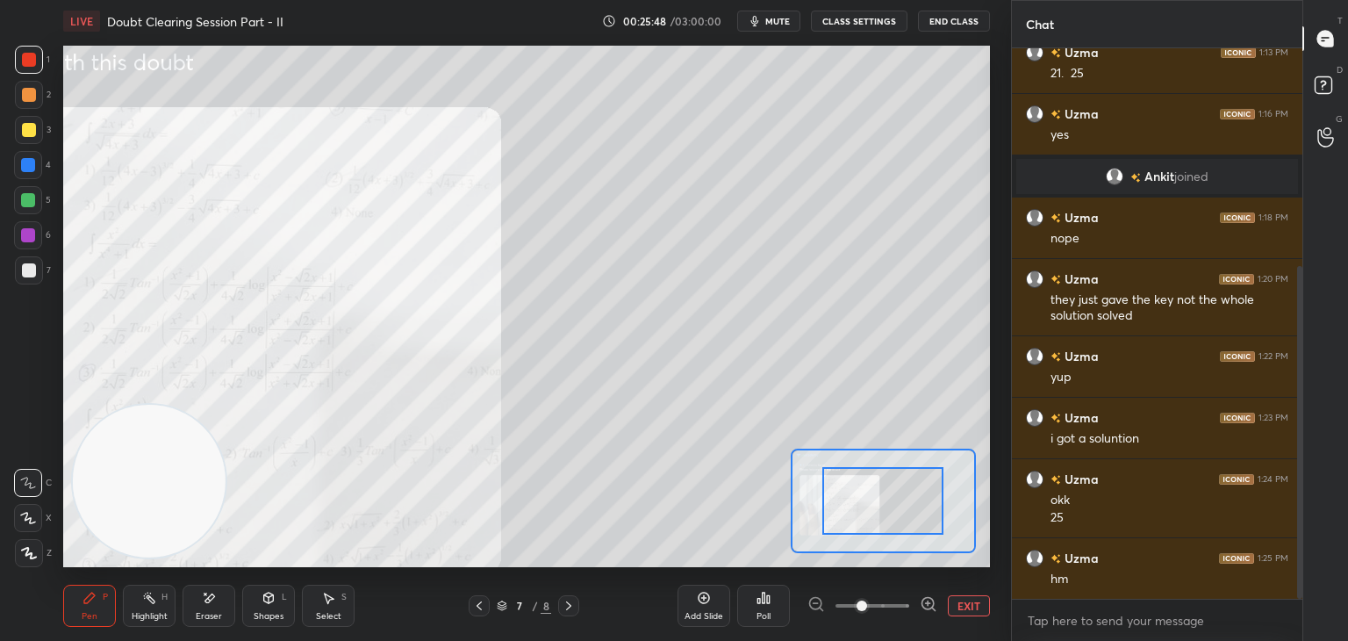
click at [886, 603] on span at bounding box center [873, 605] width 74 height 26
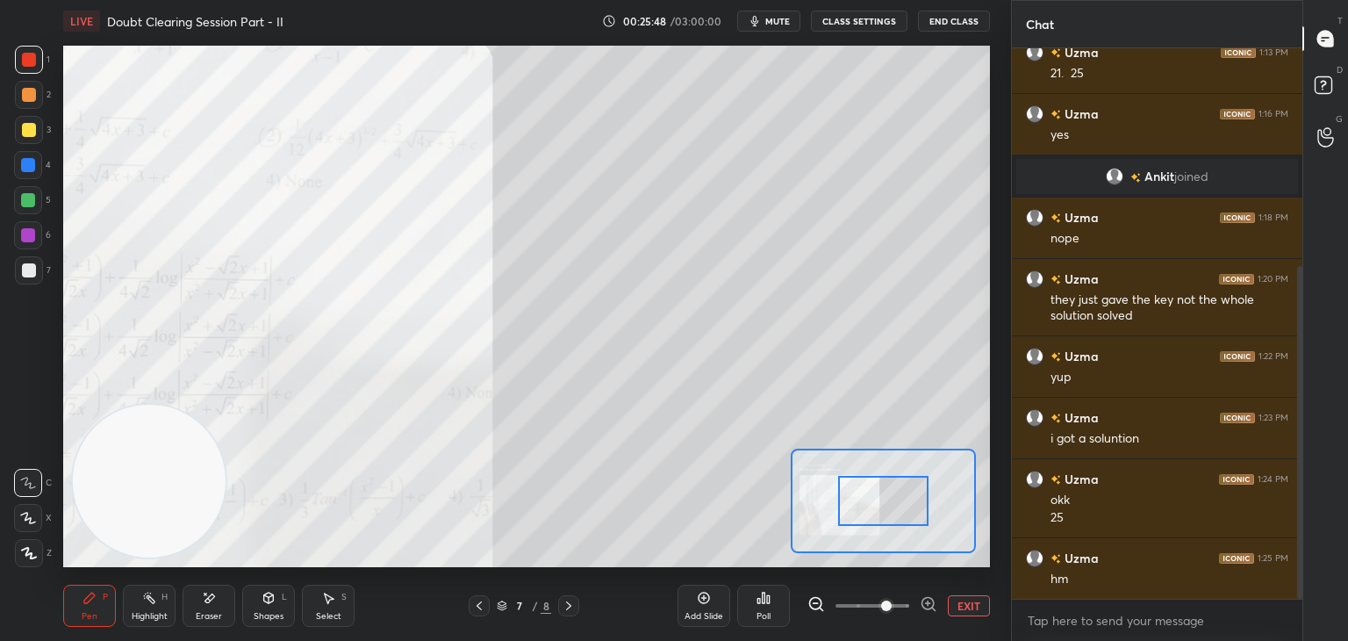
drag, startPoint x: 887, startPoint y: 602, endPoint x: 880, endPoint y: 575, distance: 28.3
click at [887, 601] on span at bounding box center [886, 605] width 11 height 11
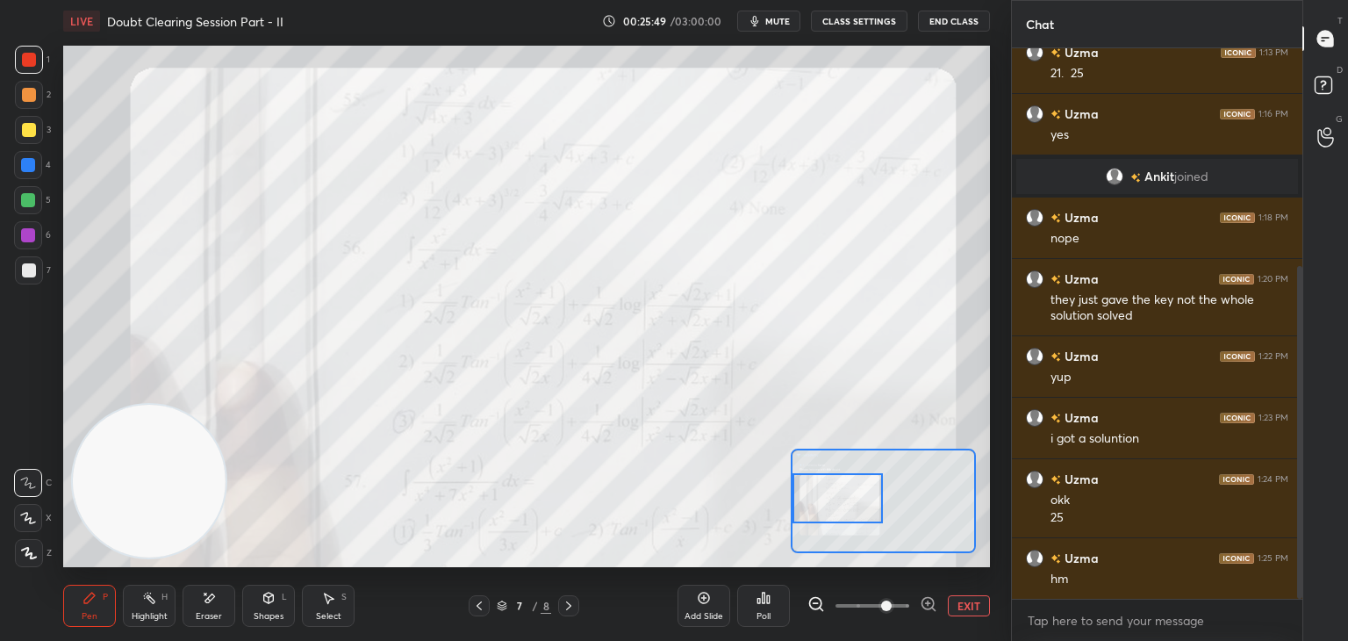
drag, startPoint x: 857, startPoint y: 502, endPoint x: 790, endPoint y: 452, distance: 83.4
click at [830, 504] on div at bounding box center [838, 498] width 91 height 50
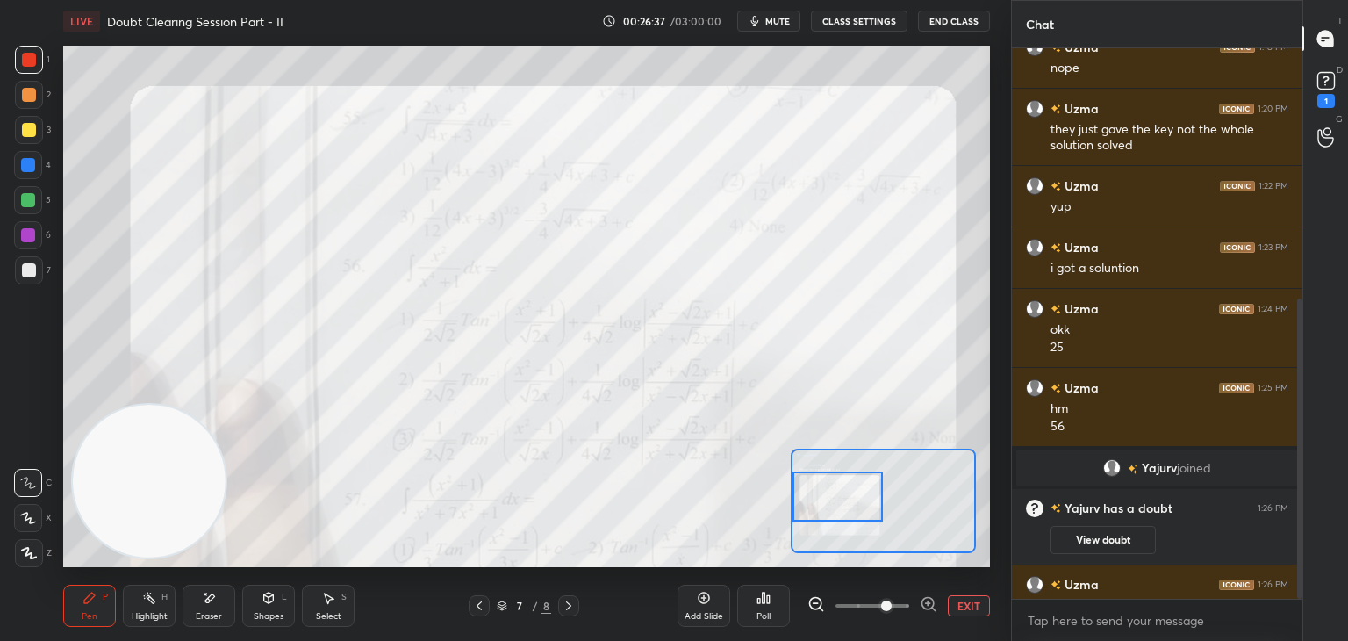
scroll to position [458, 0]
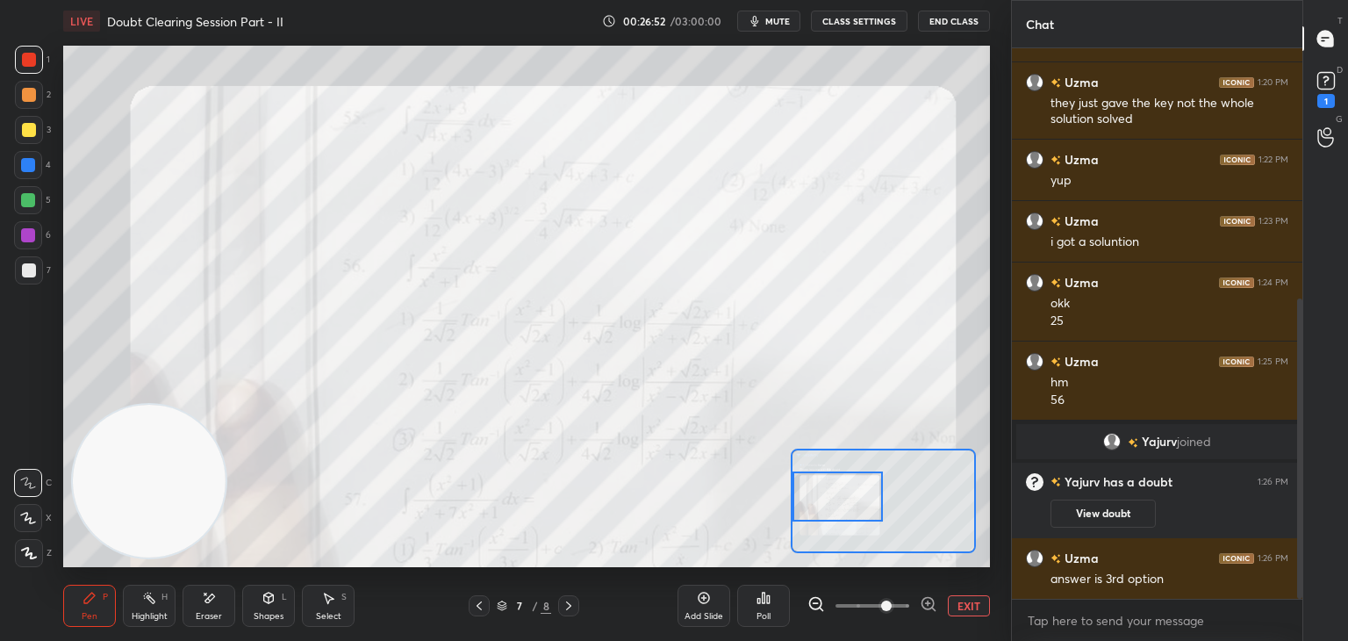
click at [957, 600] on button "EXIT" at bounding box center [969, 605] width 42 height 21
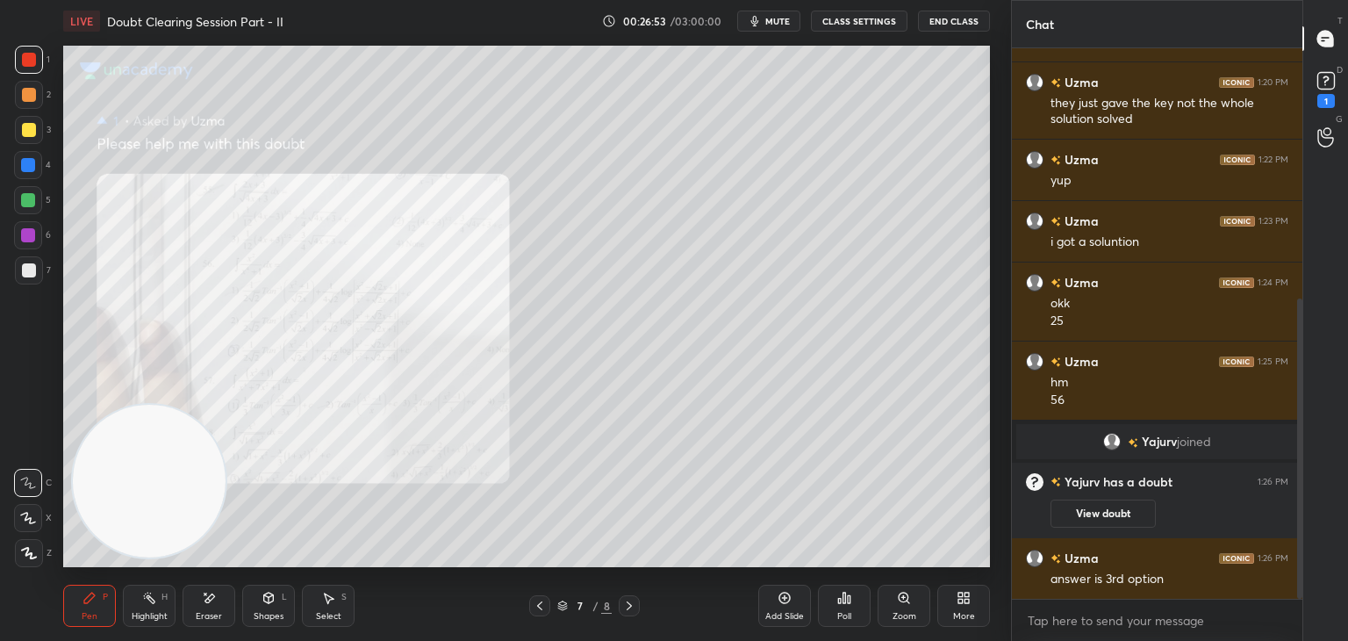
click at [38, 129] on div at bounding box center [29, 130] width 28 height 28
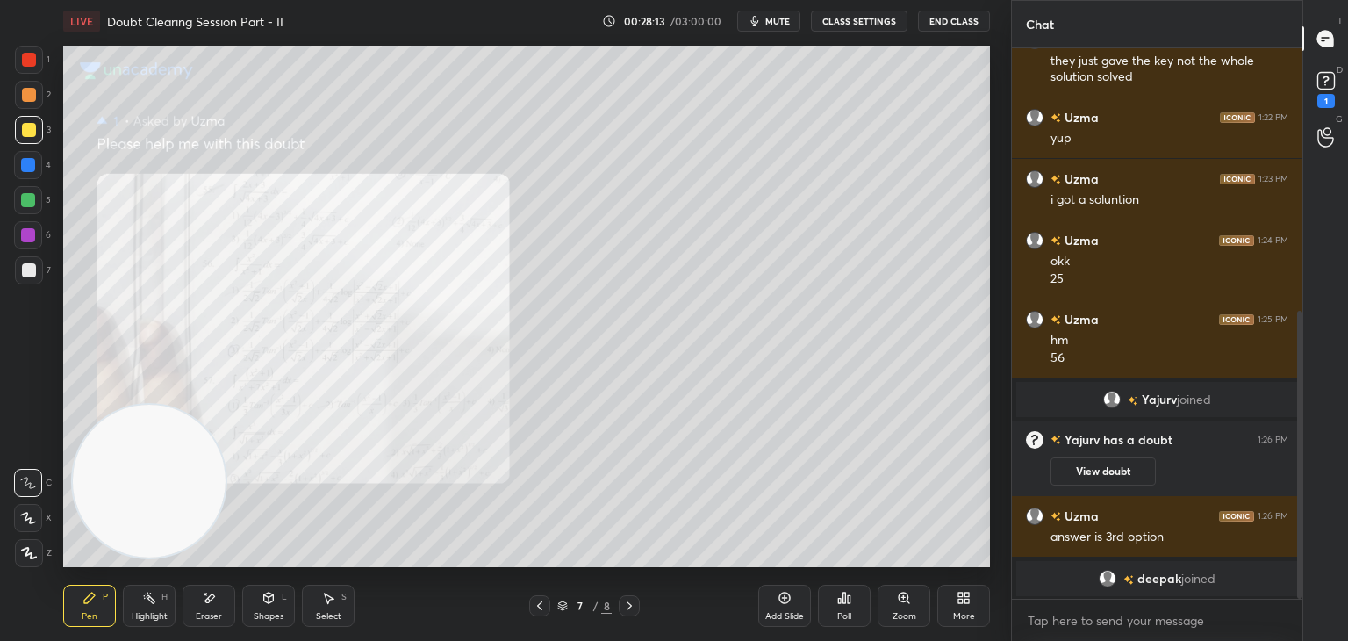
scroll to position [544, 0]
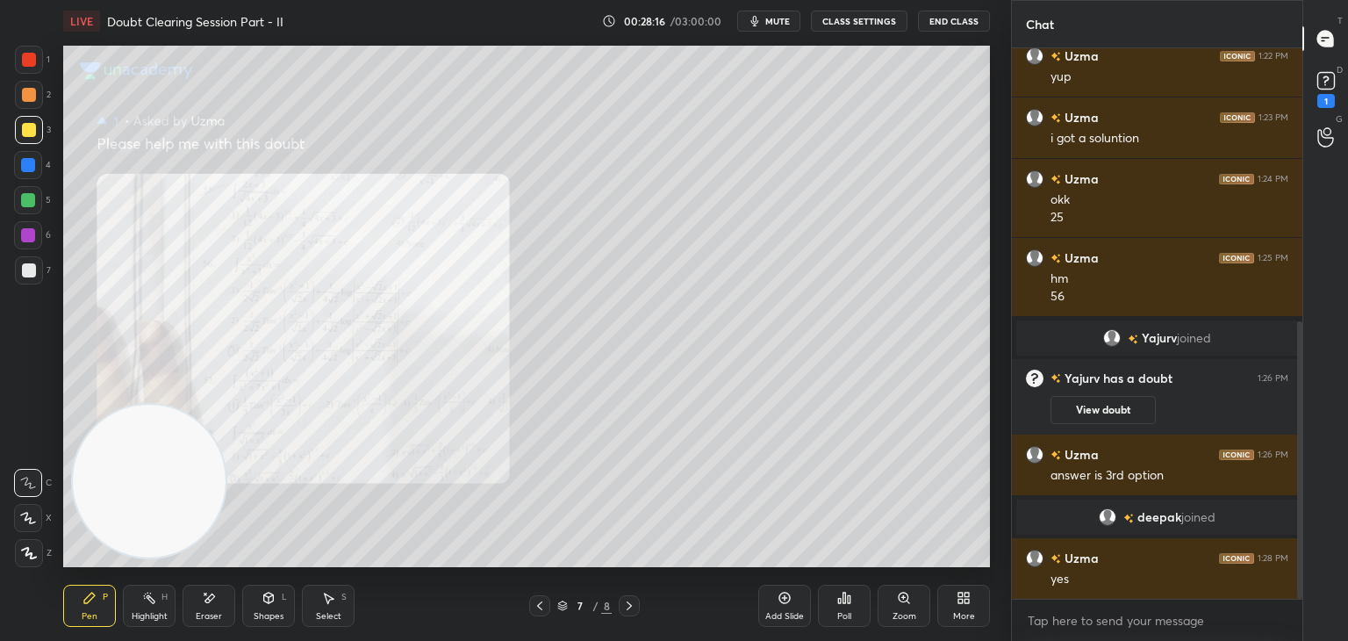
click at [628, 602] on icon at bounding box center [629, 606] width 14 height 14
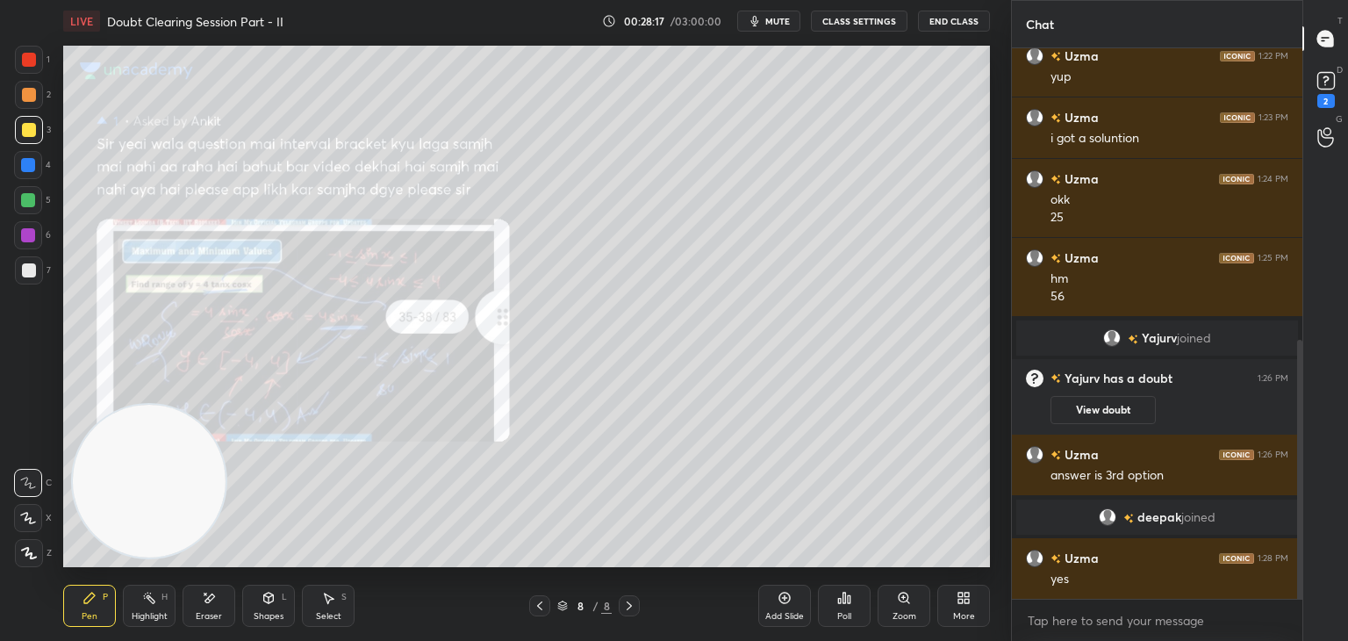
scroll to position [620, 0]
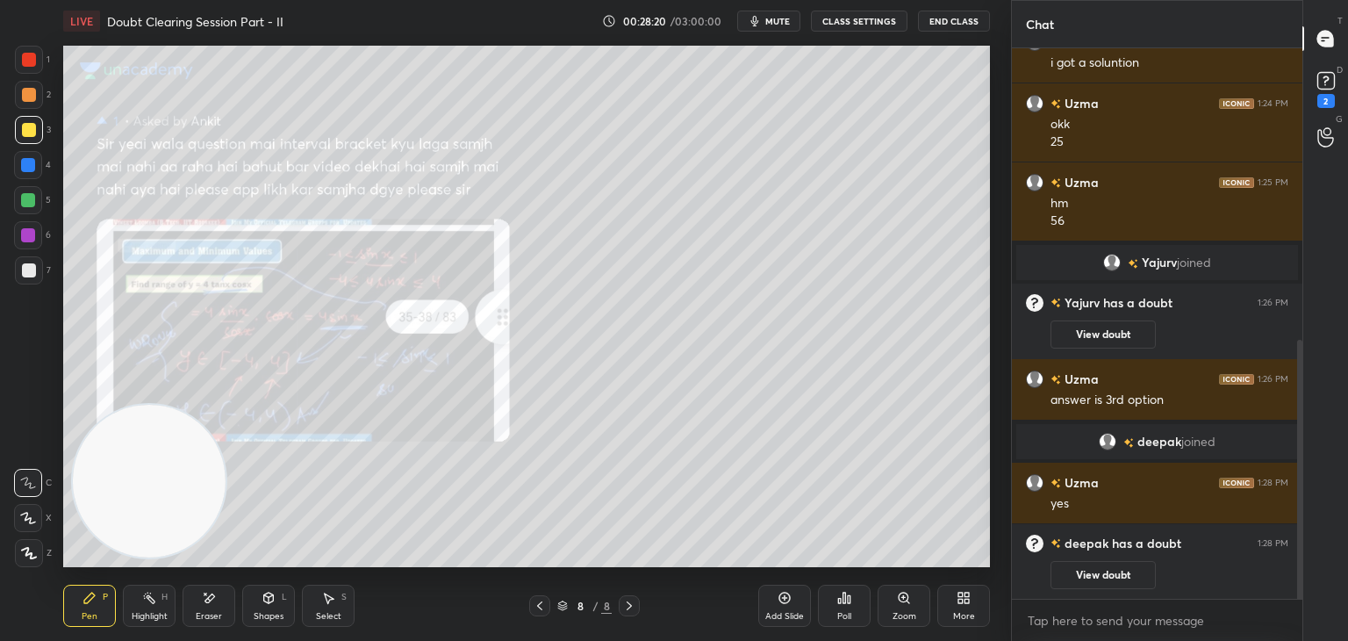
click at [909, 600] on div "Zoom" at bounding box center [904, 606] width 53 height 42
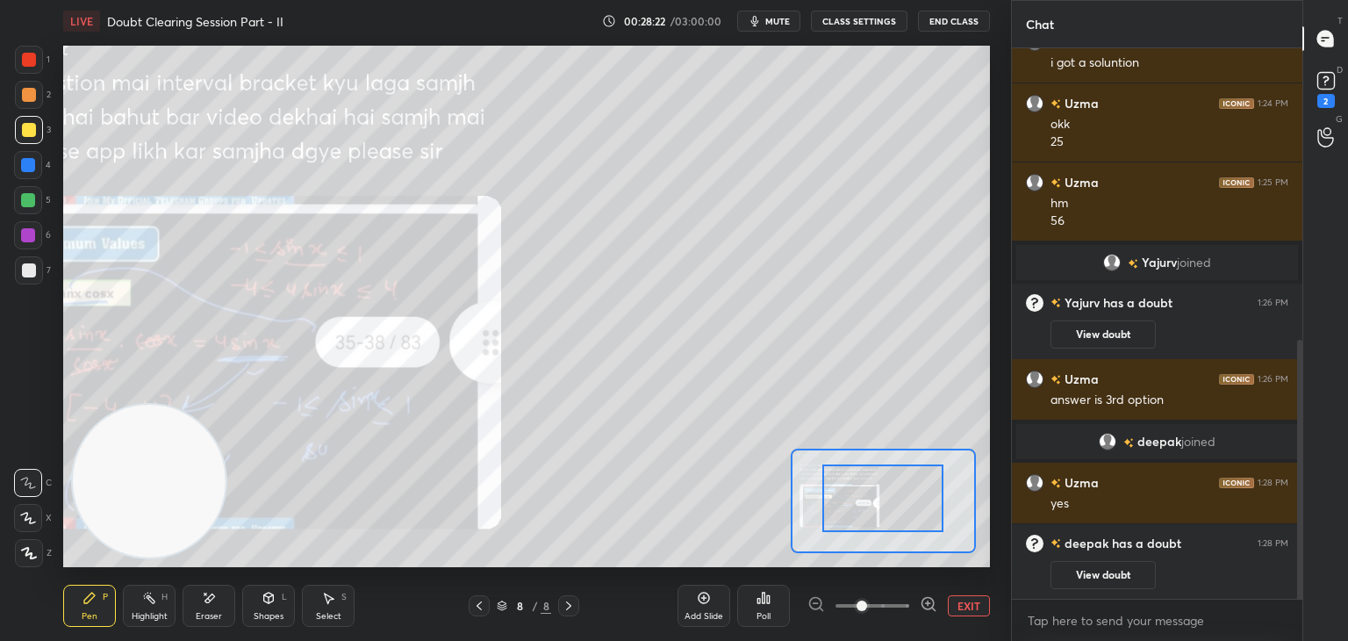
drag, startPoint x: 897, startPoint y: 499, endPoint x: 815, endPoint y: 497, distance: 82.6
click at [822, 499] on div at bounding box center [882, 498] width 121 height 68
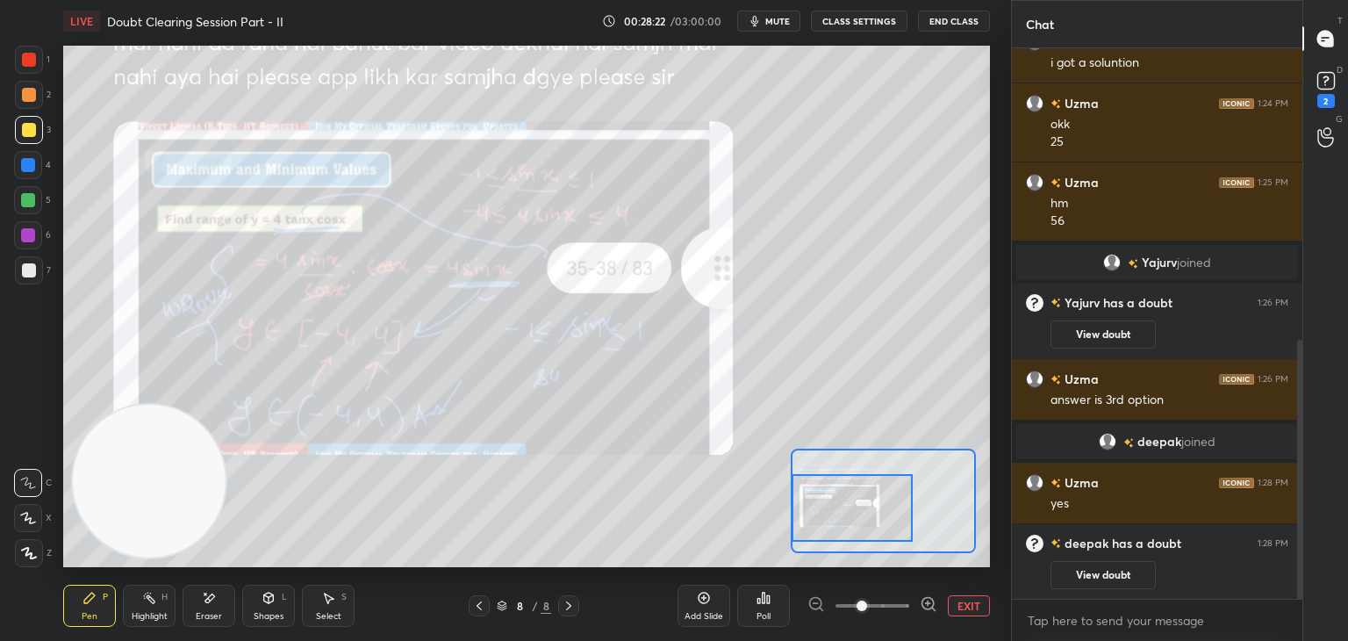
drag, startPoint x: 864, startPoint y: 506, endPoint x: 842, endPoint y: 522, distance: 27.6
click at [850, 513] on div at bounding box center [852, 508] width 121 height 68
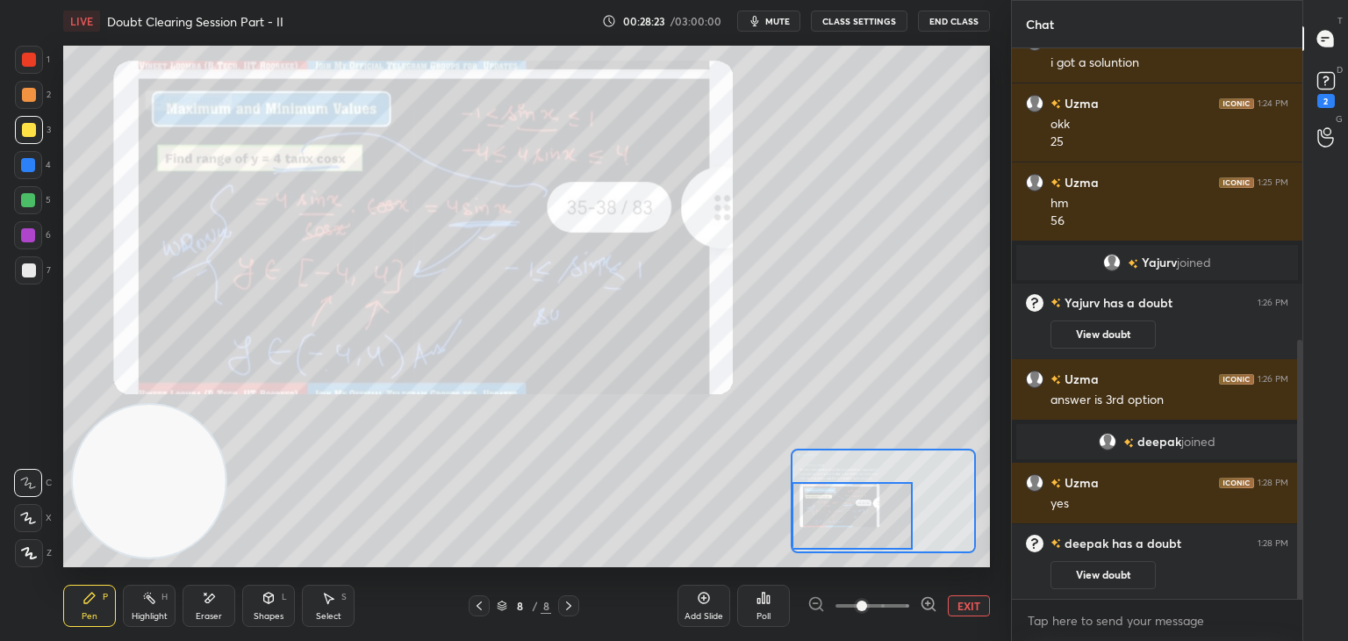
click at [894, 609] on span at bounding box center [873, 605] width 74 height 26
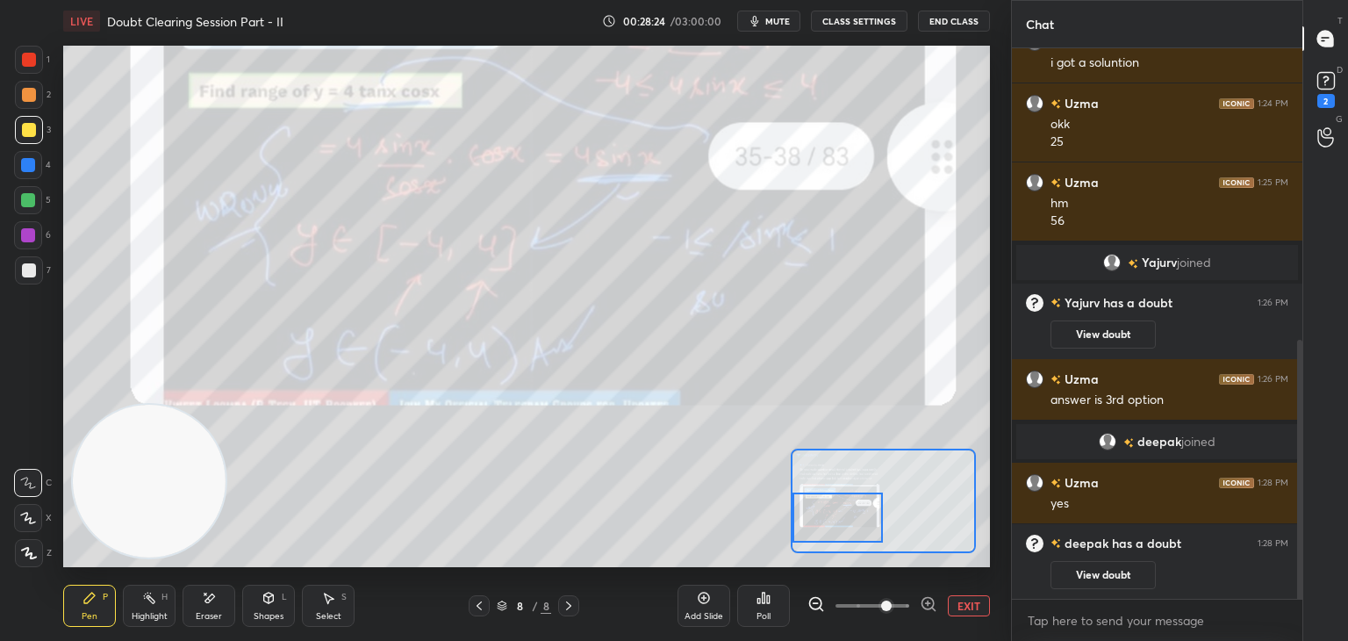
drag, startPoint x: 851, startPoint y: 493, endPoint x: 826, endPoint y: 492, distance: 25.5
click at [827, 493] on div at bounding box center [838, 517] width 91 height 50
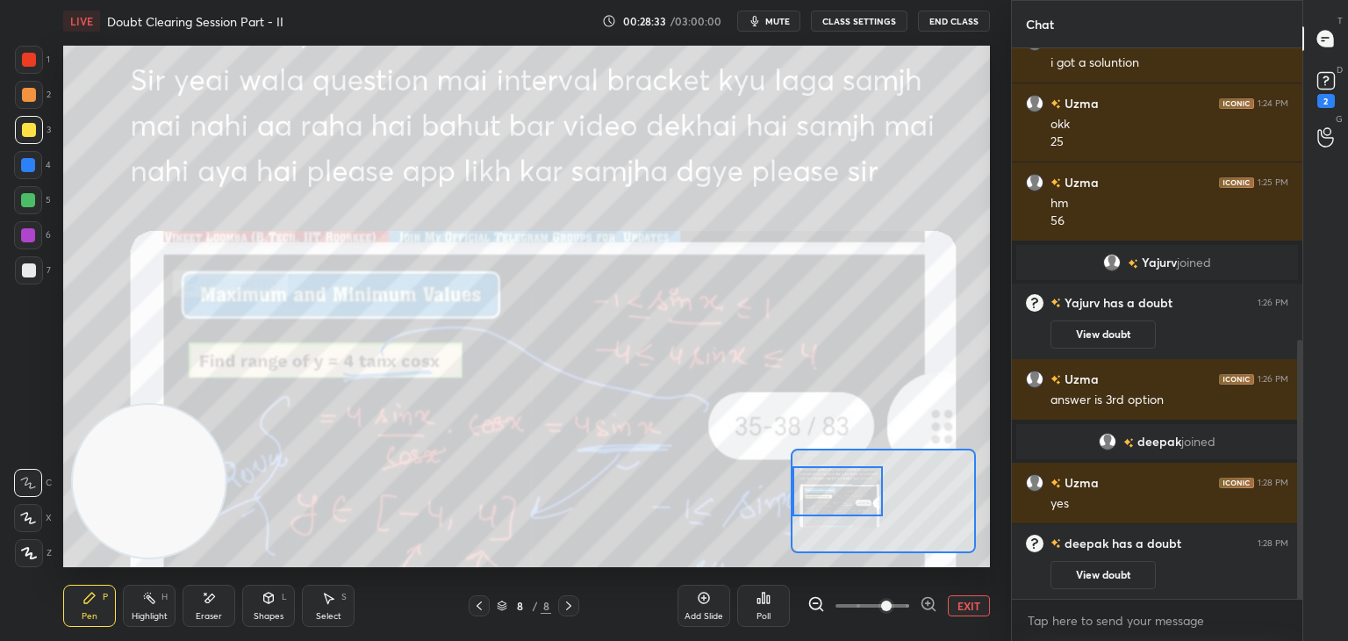
click at [826, 484] on div at bounding box center [838, 491] width 91 height 50
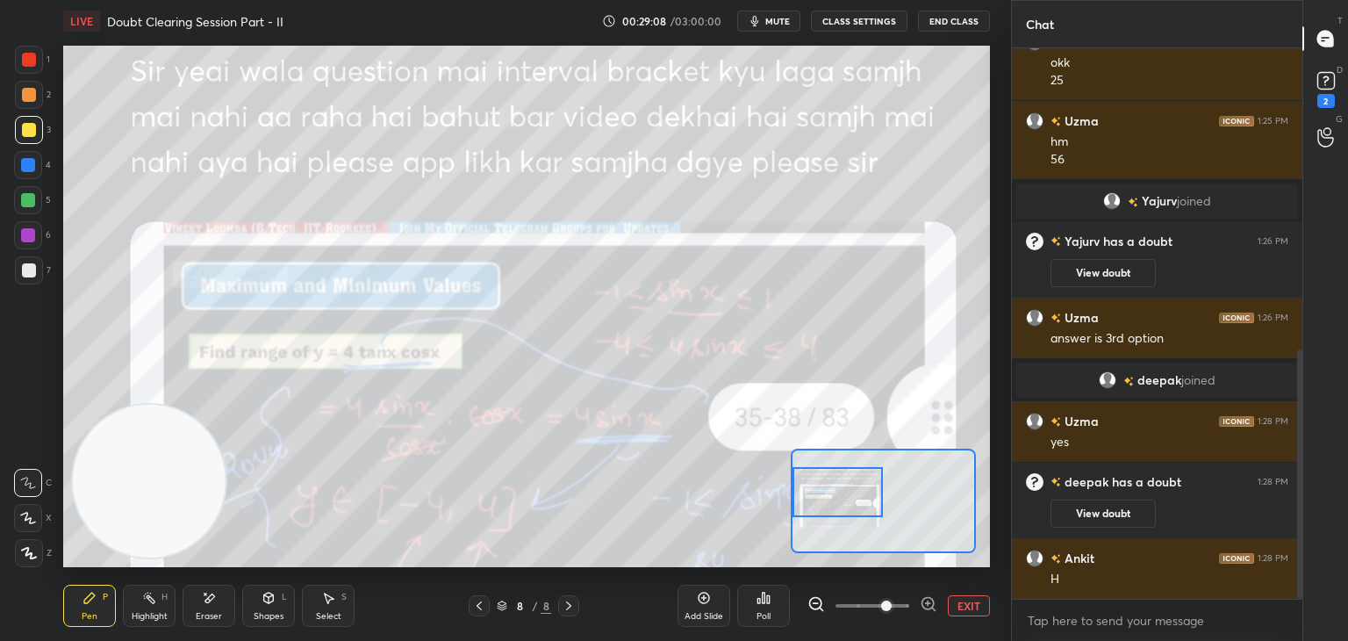
scroll to position [727, 0]
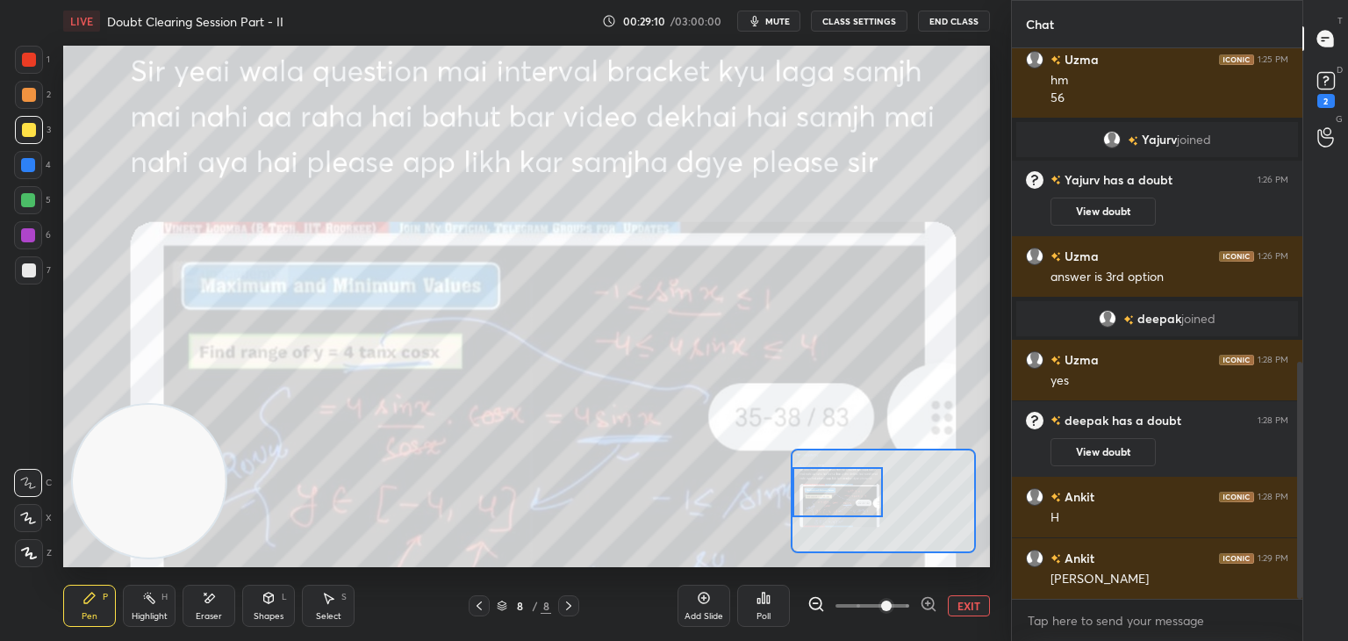
drag, startPoint x: 961, startPoint y: 601, endPoint x: 935, endPoint y: 601, distance: 26.3
click at [955, 602] on button "EXIT" at bounding box center [969, 605] width 42 height 21
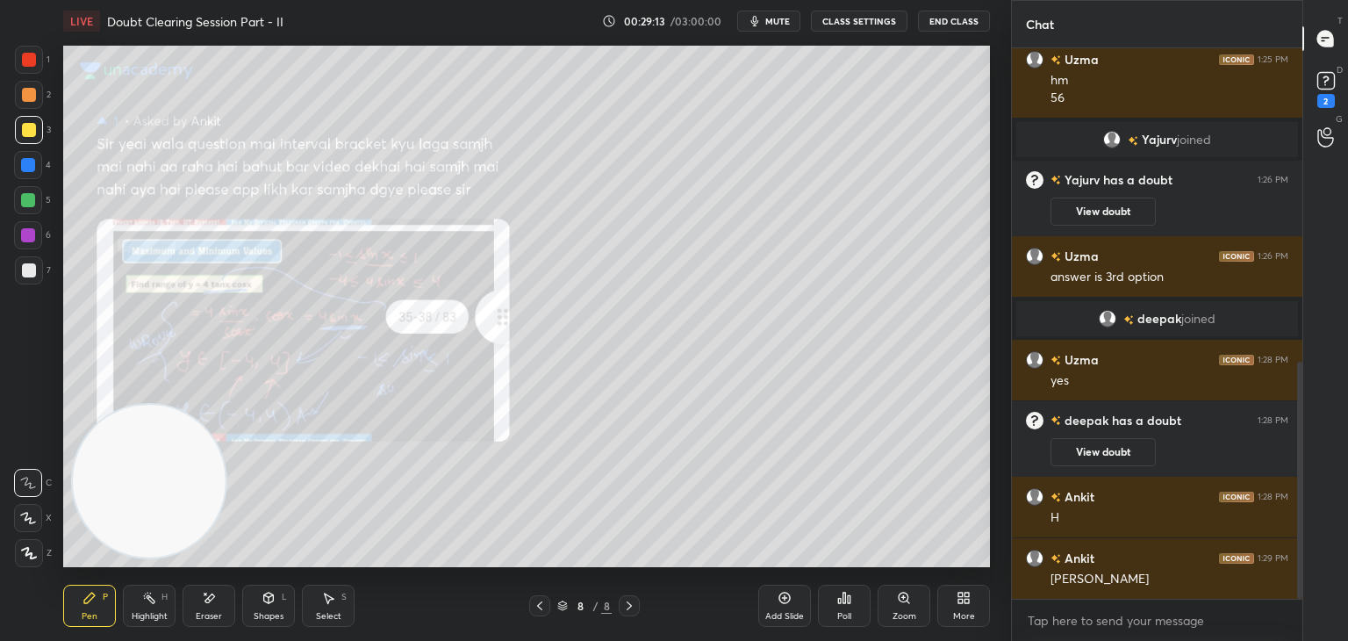
drag, startPoint x: 32, startPoint y: 274, endPoint x: 46, endPoint y: 269, distance: 14.7
click at [32, 274] on div at bounding box center [29, 270] width 14 height 14
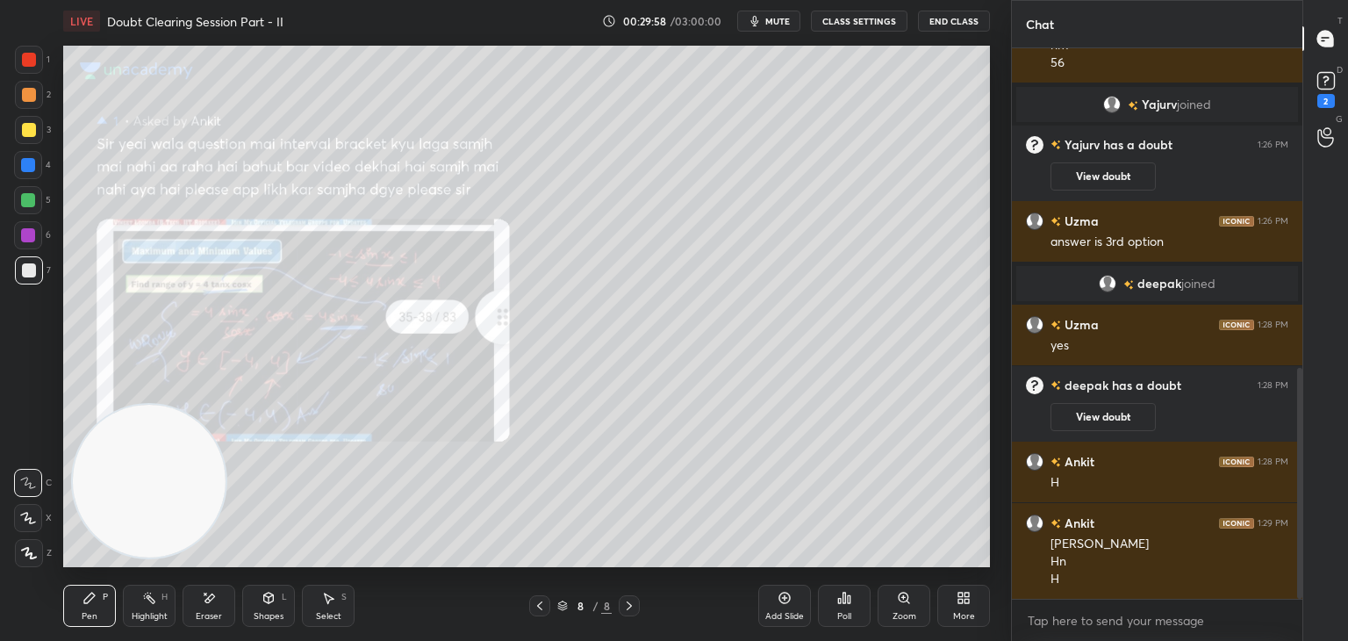
scroll to position [779, 0]
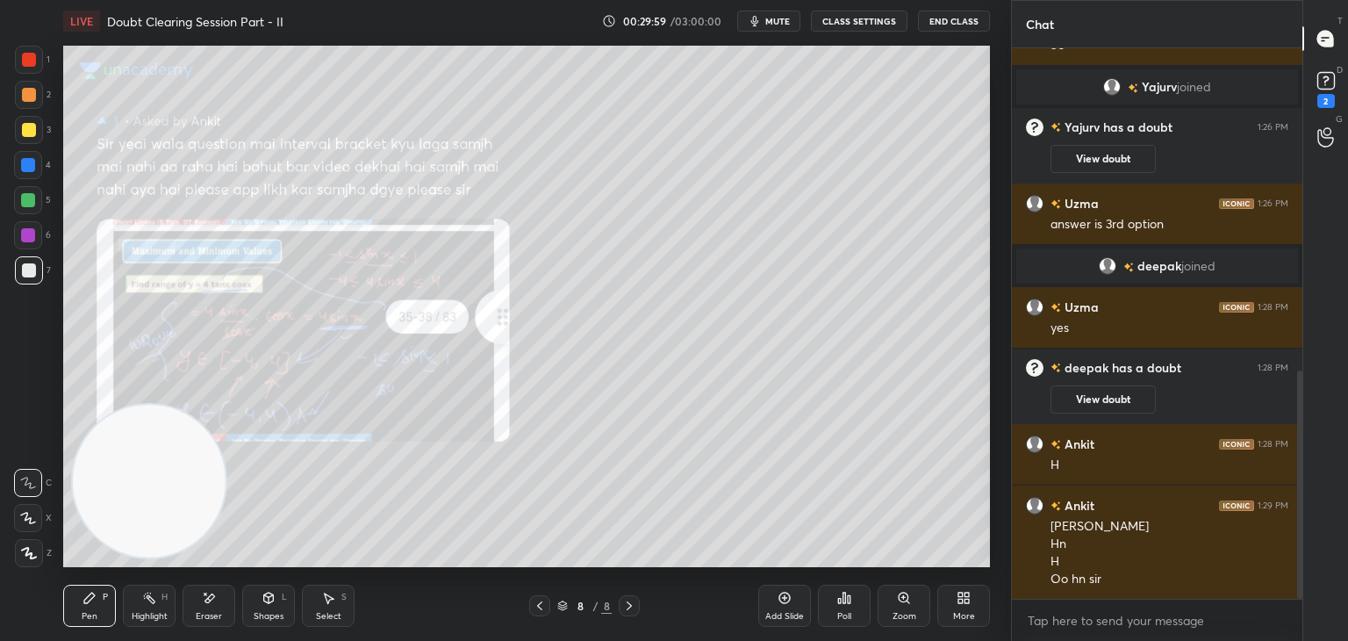
click at [630, 606] on icon at bounding box center [629, 606] width 14 height 14
click at [1327, 90] on icon at bounding box center [1326, 81] width 26 height 26
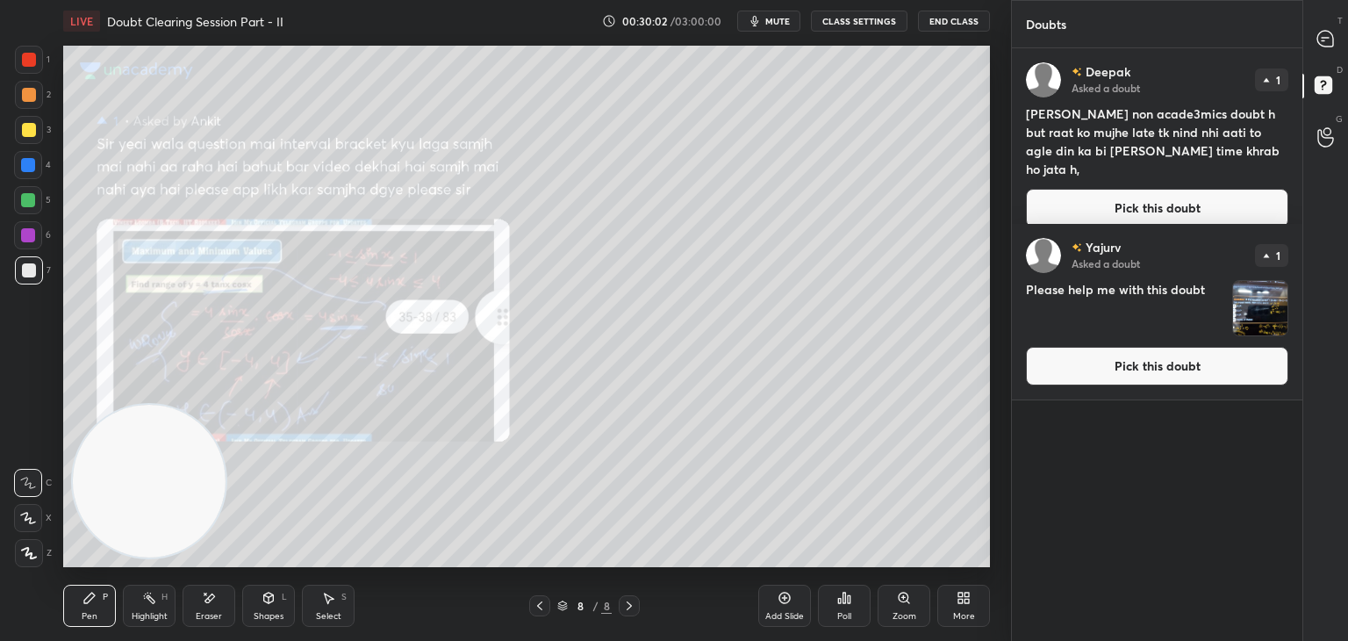
click at [1069, 383] on div "[PERSON_NAME] Asked a doubt 1 Please help me with this doubt Pick this doubt" at bounding box center [1157, 312] width 291 height 176
click at [1051, 374] on button "Pick this doubt" at bounding box center [1157, 366] width 262 height 39
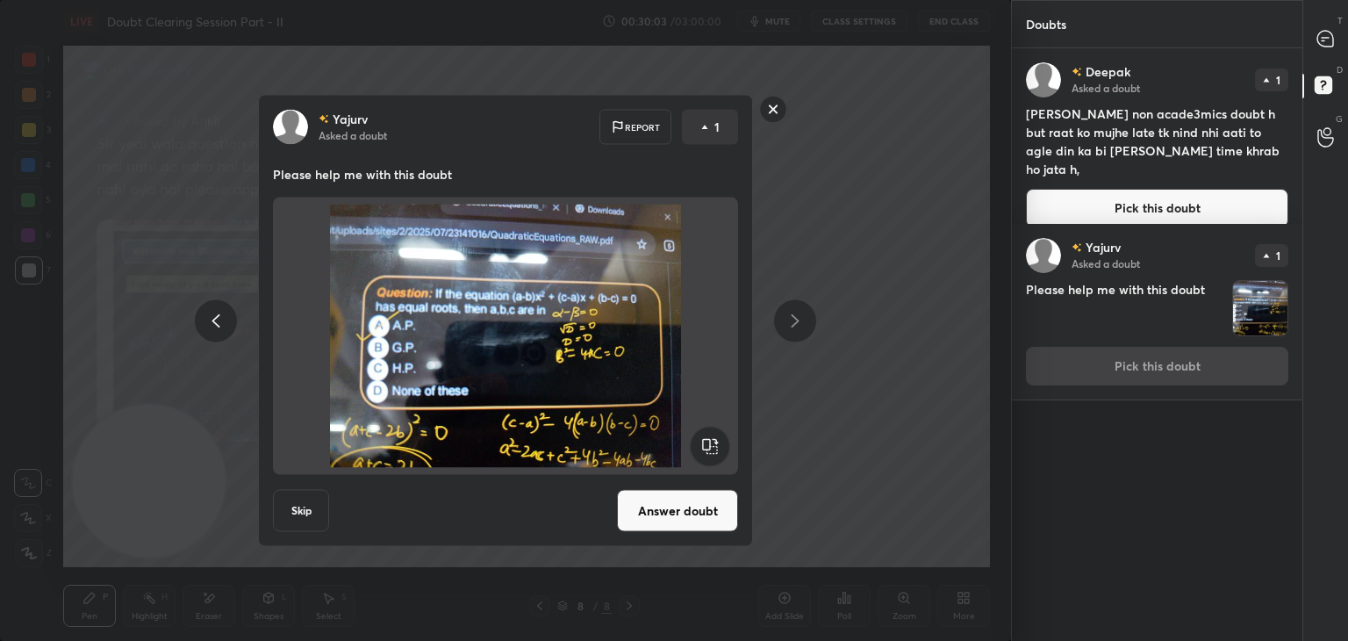
click at [687, 510] on button "Answer doubt" at bounding box center [677, 511] width 121 height 42
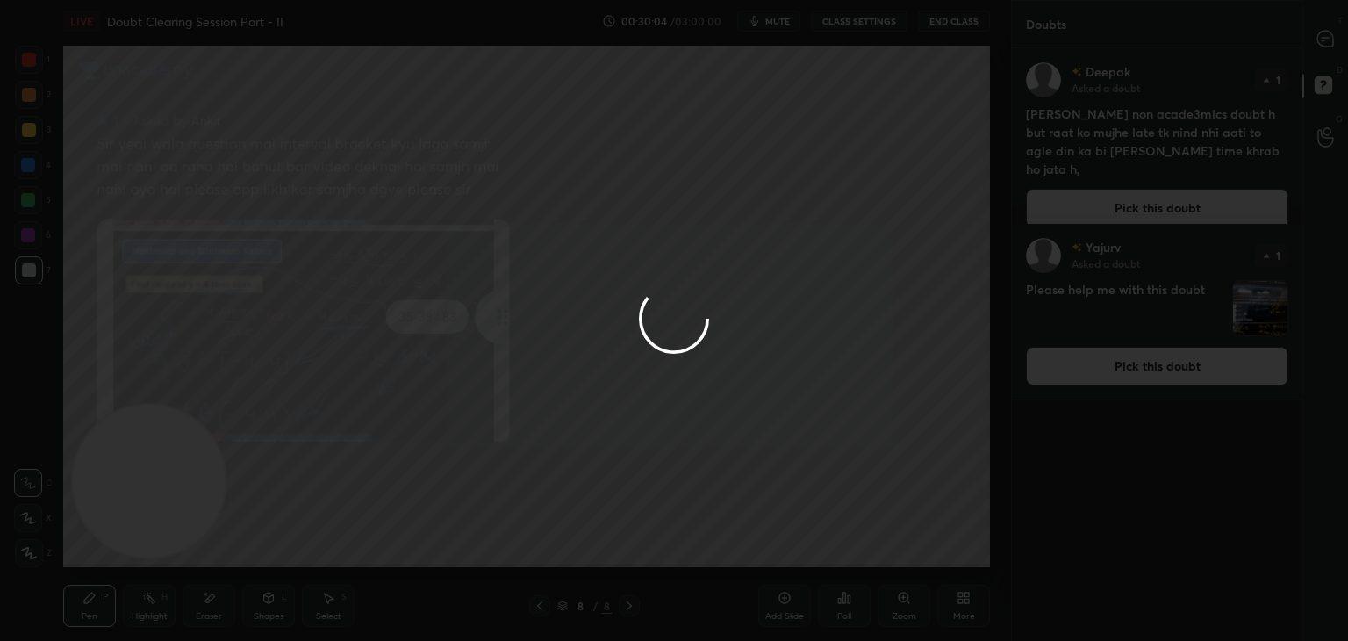
click at [1097, 190] on div at bounding box center [674, 320] width 1348 height 641
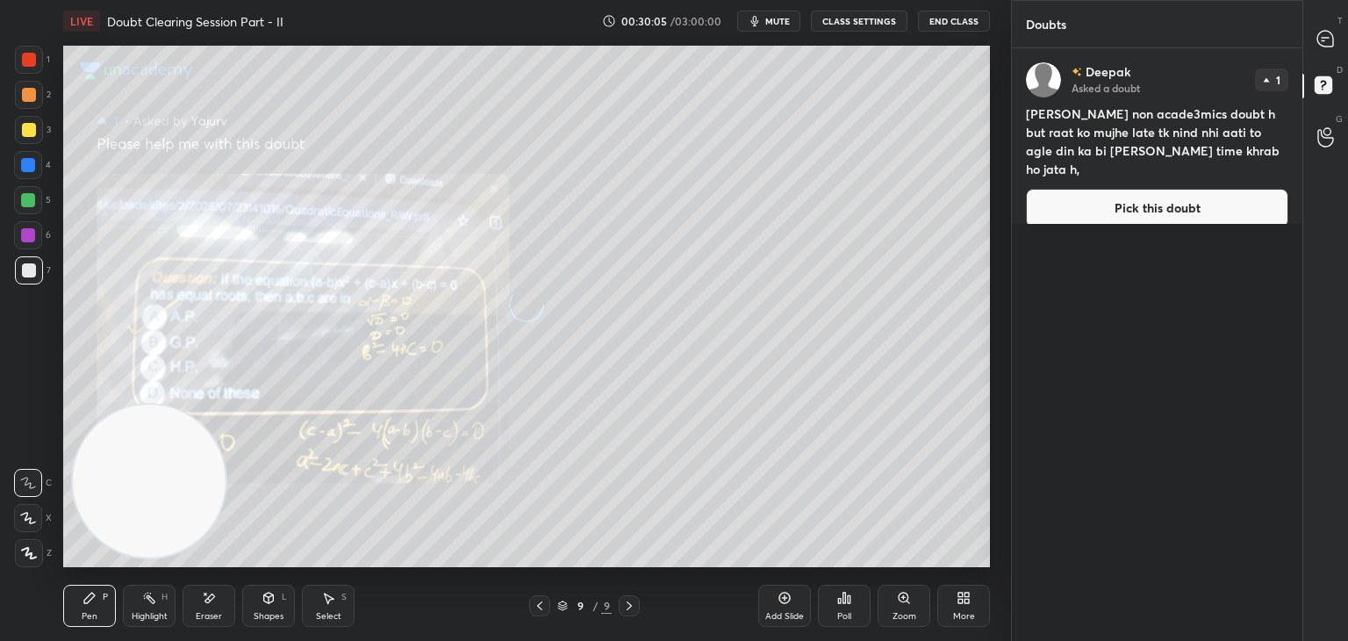
click at [1096, 197] on button "Pick this doubt" at bounding box center [1157, 208] width 262 height 39
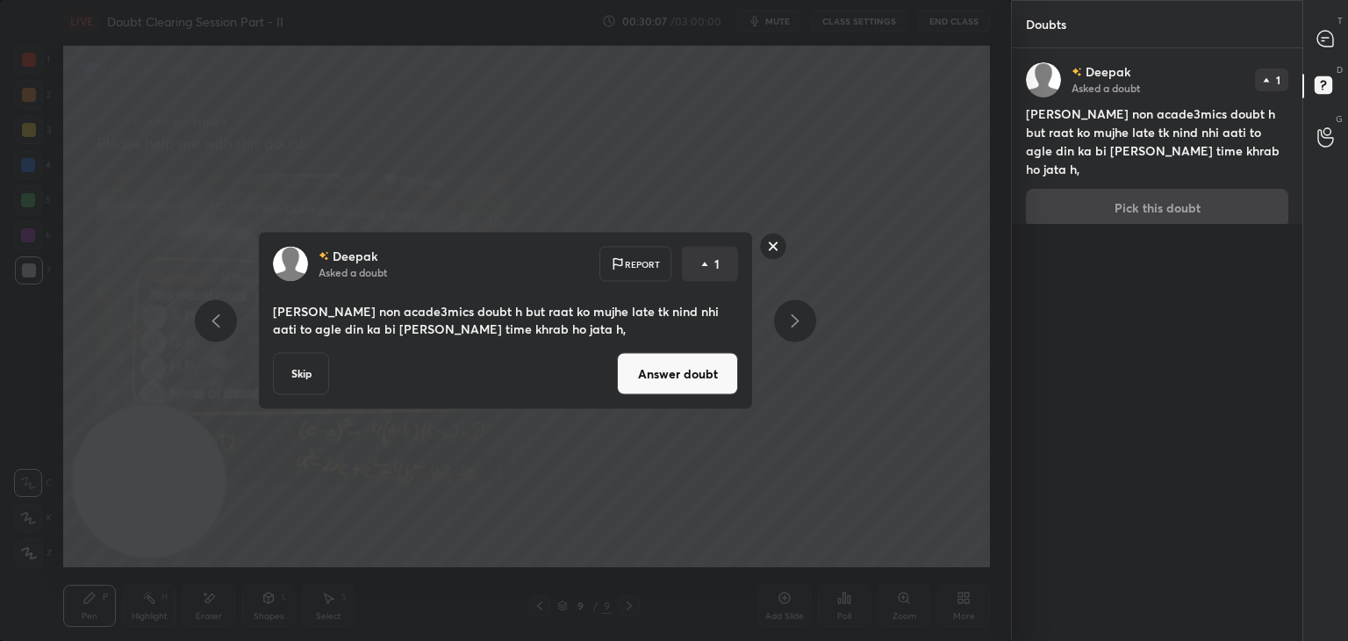
click at [675, 388] on button "Answer doubt" at bounding box center [677, 374] width 121 height 42
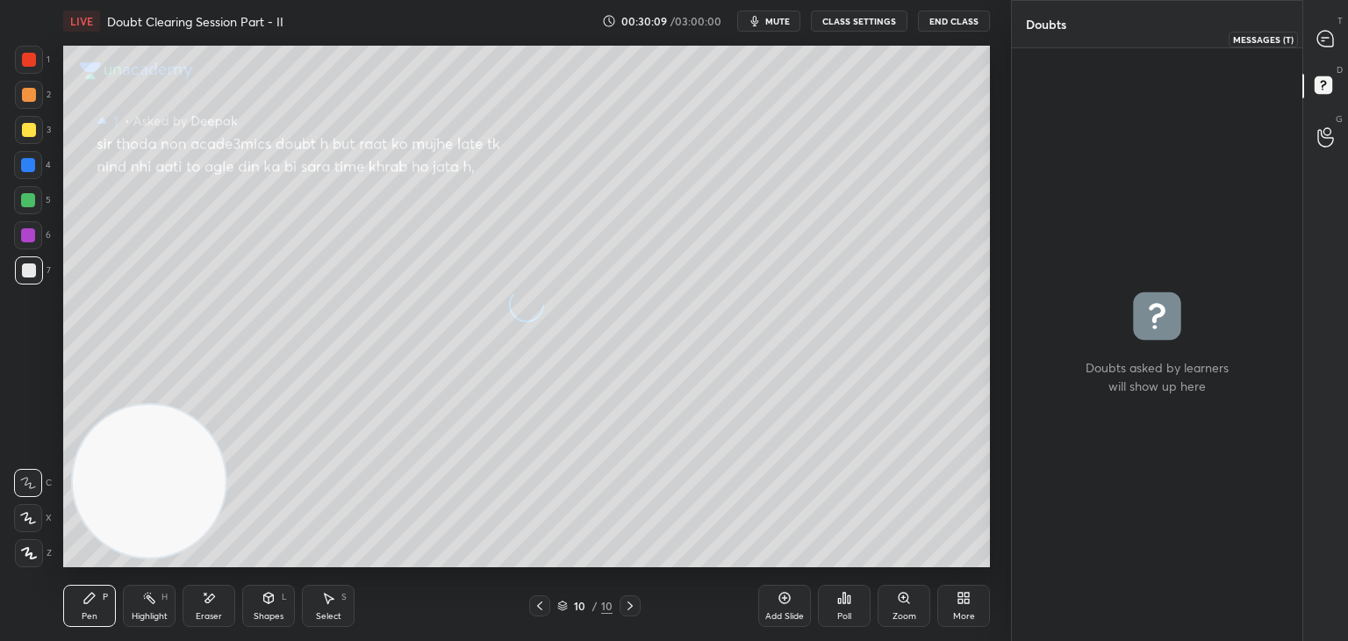
click at [1329, 29] on div at bounding box center [1326, 39] width 35 height 32
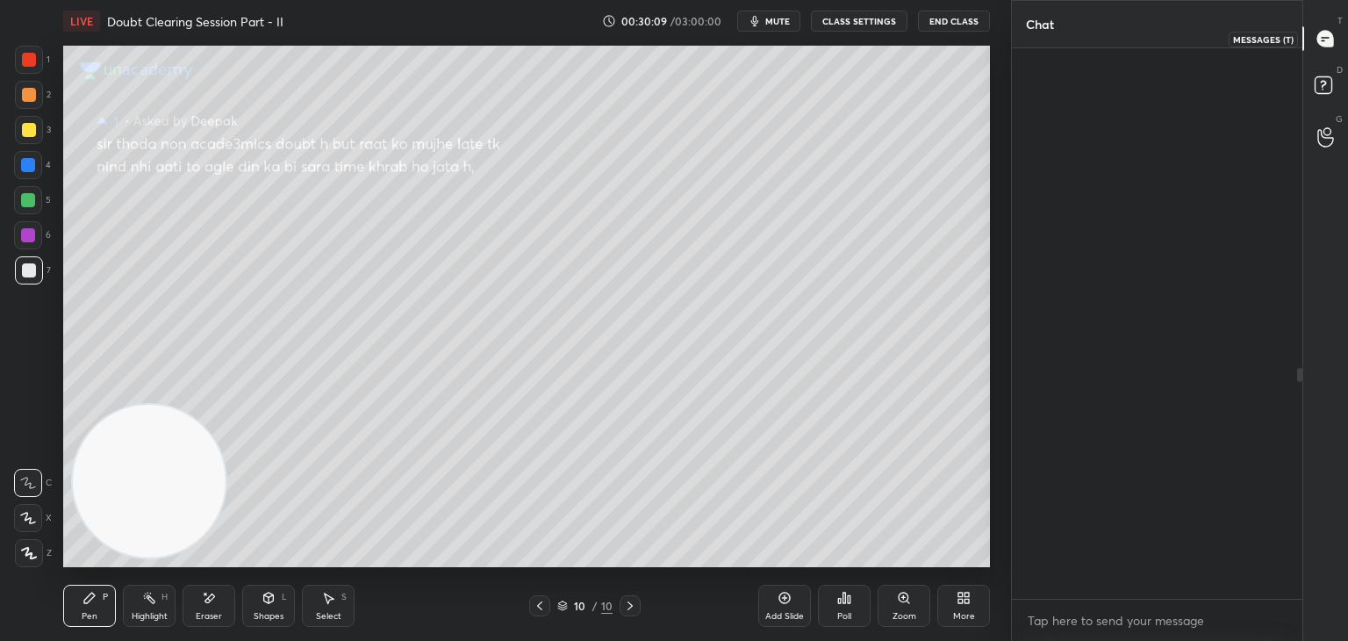
scroll to position [545, 285]
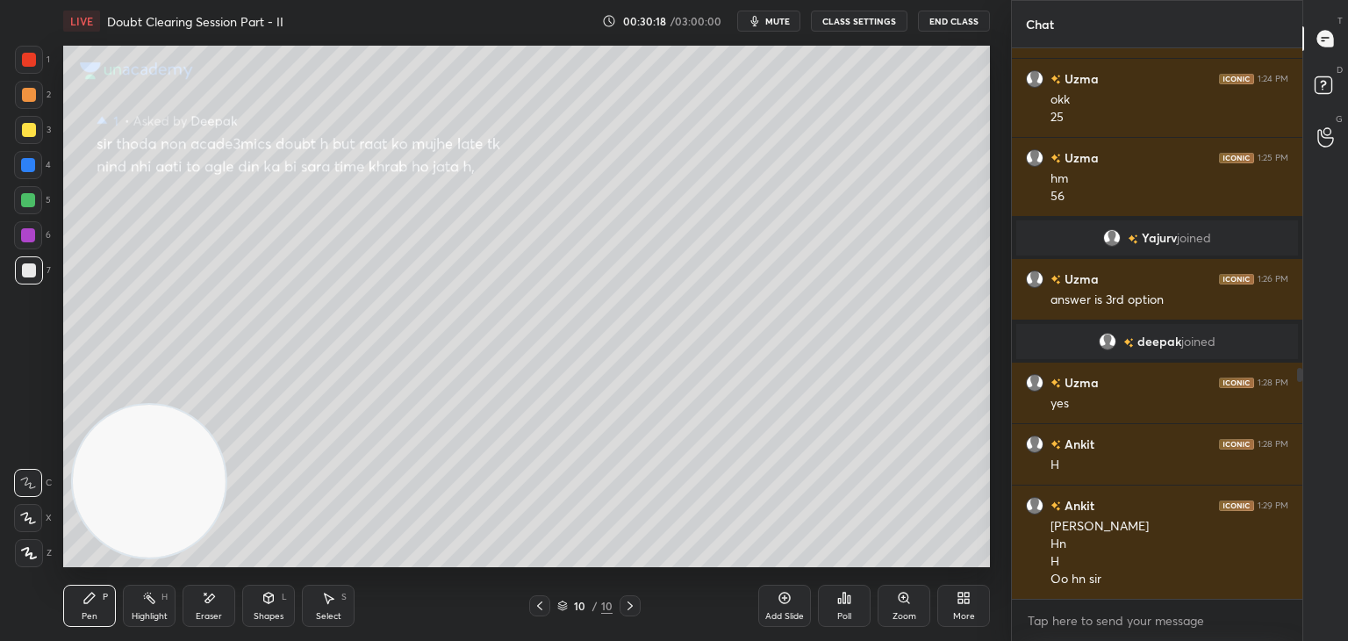
click at [543, 607] on icon at bounding box center [540, 606] width 14 height 14
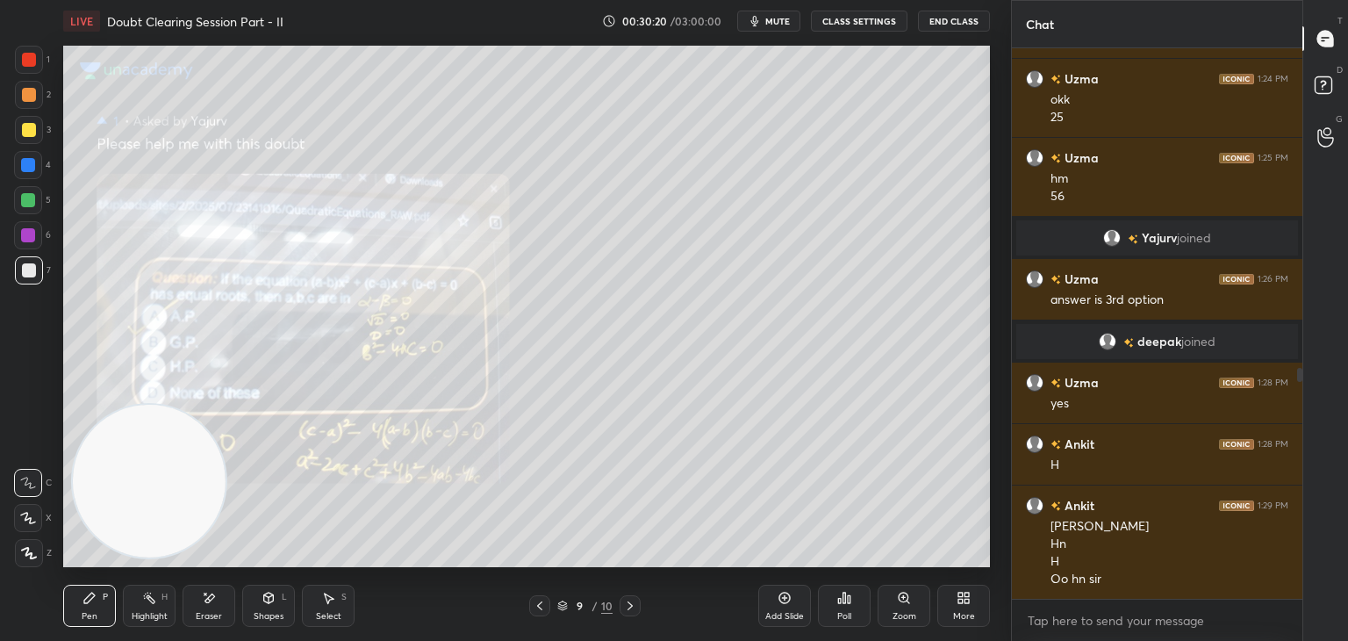
click at [900, 595] on icon at bounding box center [904, 597] width 10 height 10
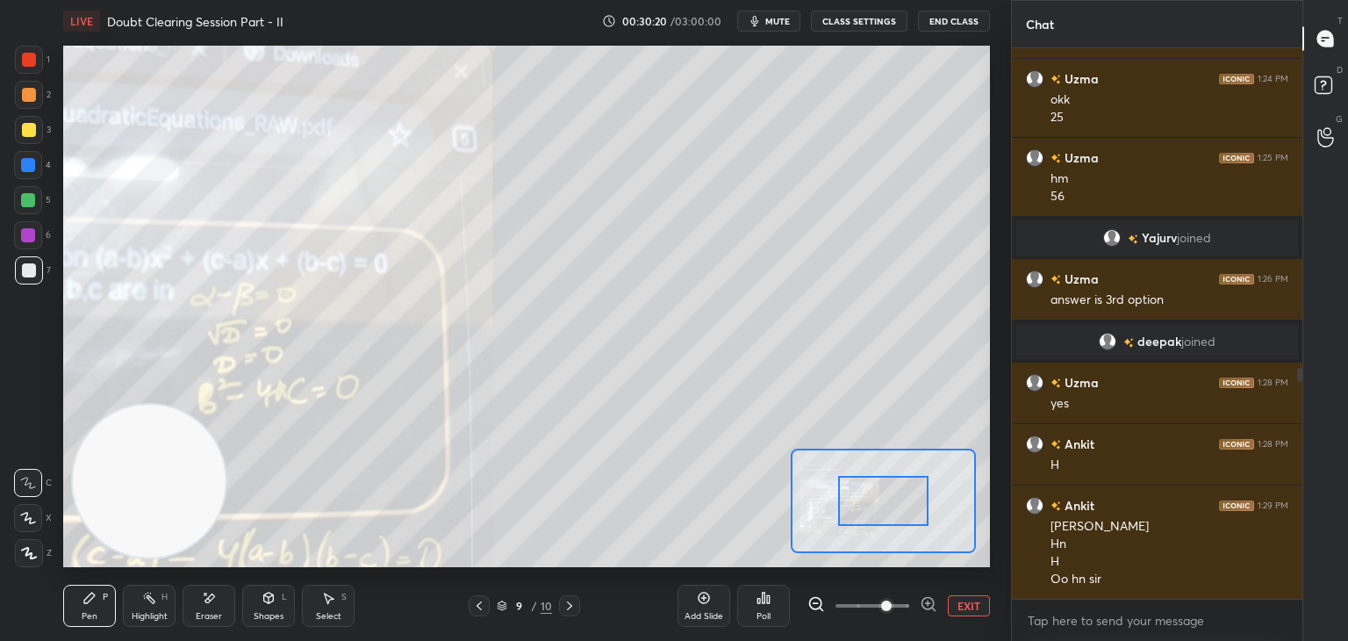
click at [887, 607] on span at bounding box center [873, 605] width 74 height 26
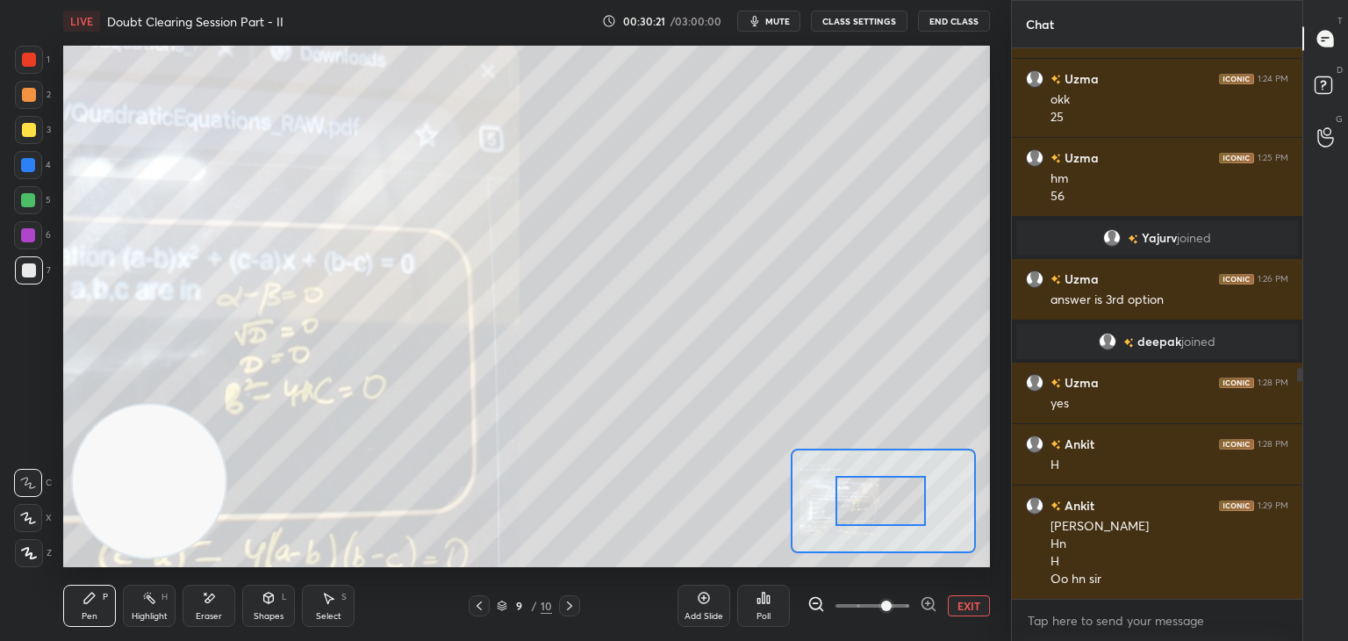
drag, startPoint x: 898, startPoint y: 503, endPoint x: 843, endPoint y: 517, distance: 57.1
click at [842, 517] on div at bounding box center [881, 501] width 91 height 50
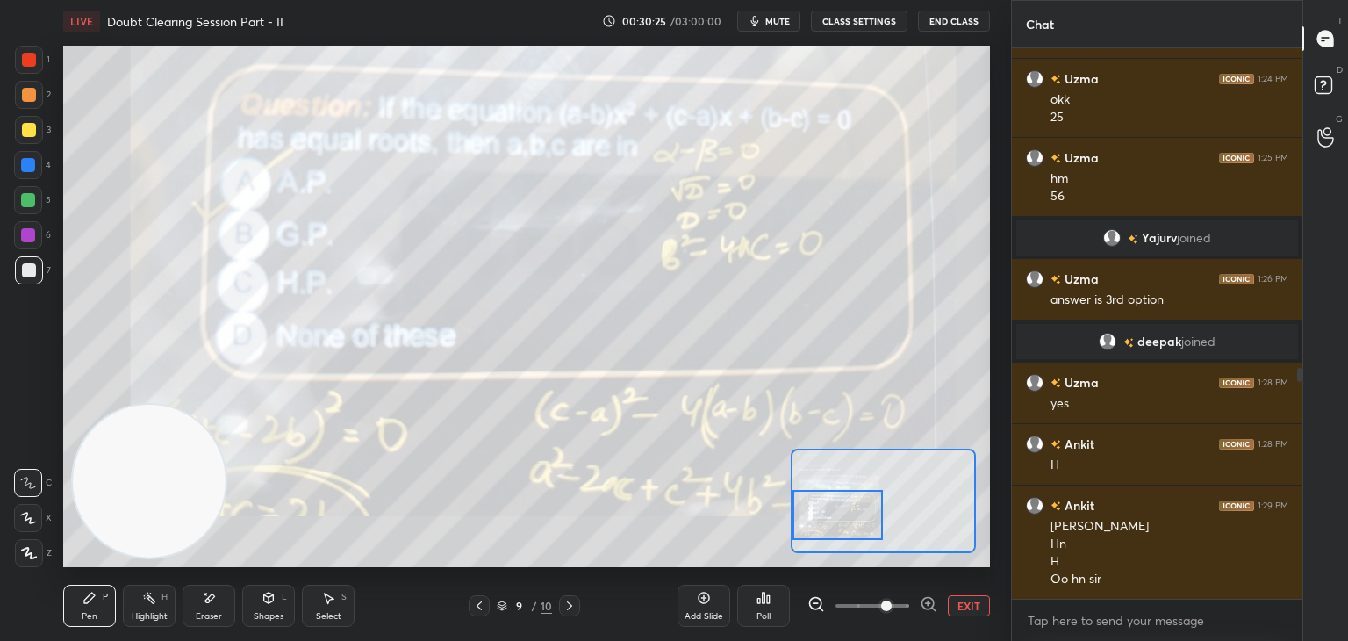
scroll to position [823, 0]
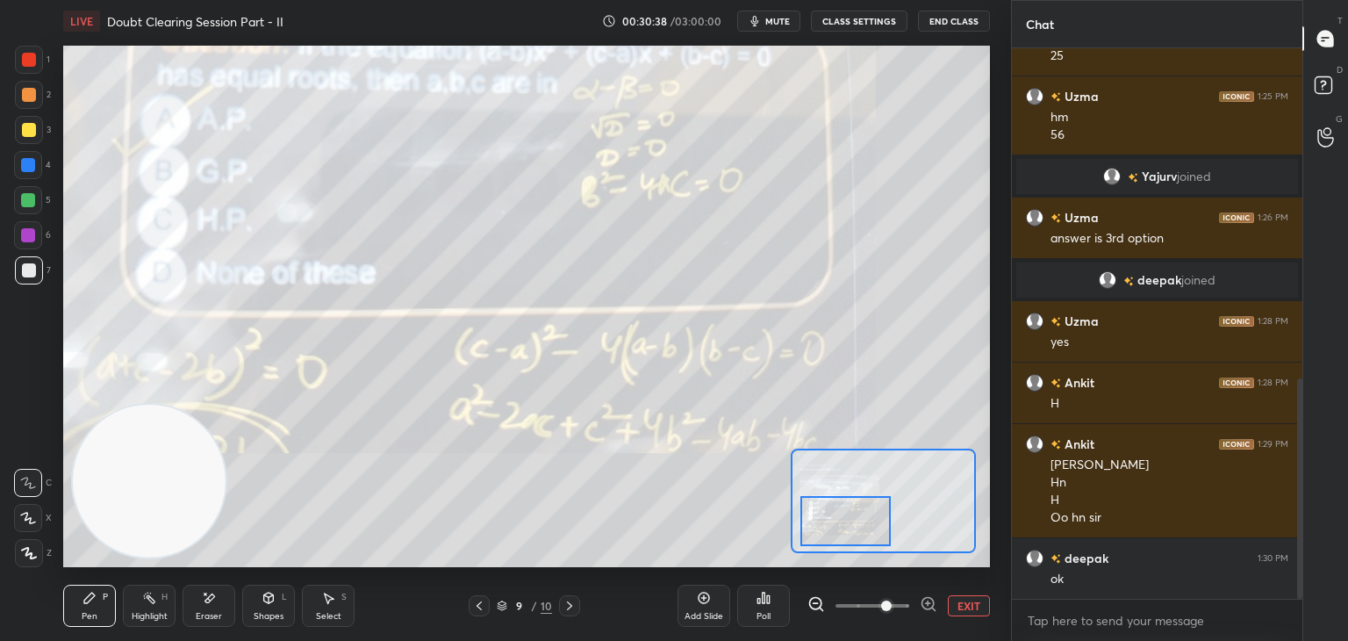
drag, startPoint x: 844, startPoint y: 526, endPoint x: 812, endPoint y: 502, distance: 39.5
click at [850, 531] on div at bounding box center [846, 521] width 91 height 50
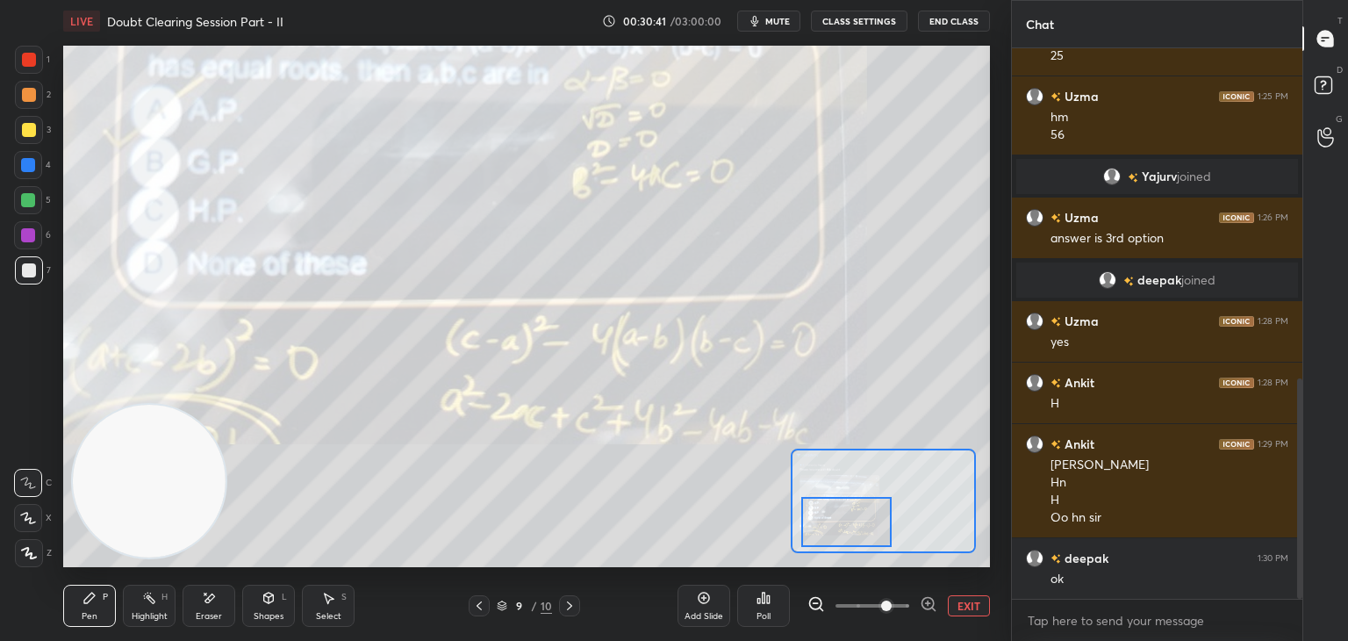
click at [966, 603] on button "EXIT" at bounding box center [969, 605] width 42 height 21
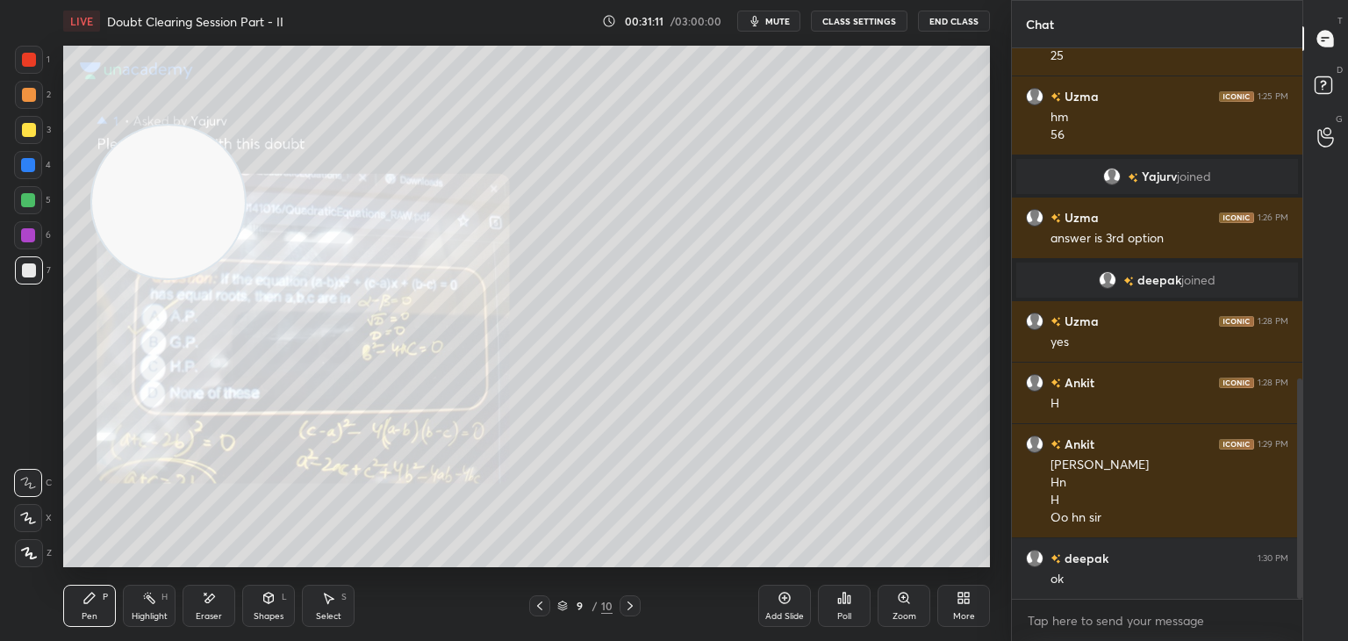
drag, startPoint x: 179, startPoint y: 462, endPoint x: 200, endPoint y: 184, distance: 278.2
click at [200, 184] on video at bounding box center [168, 202] width 153 height 153
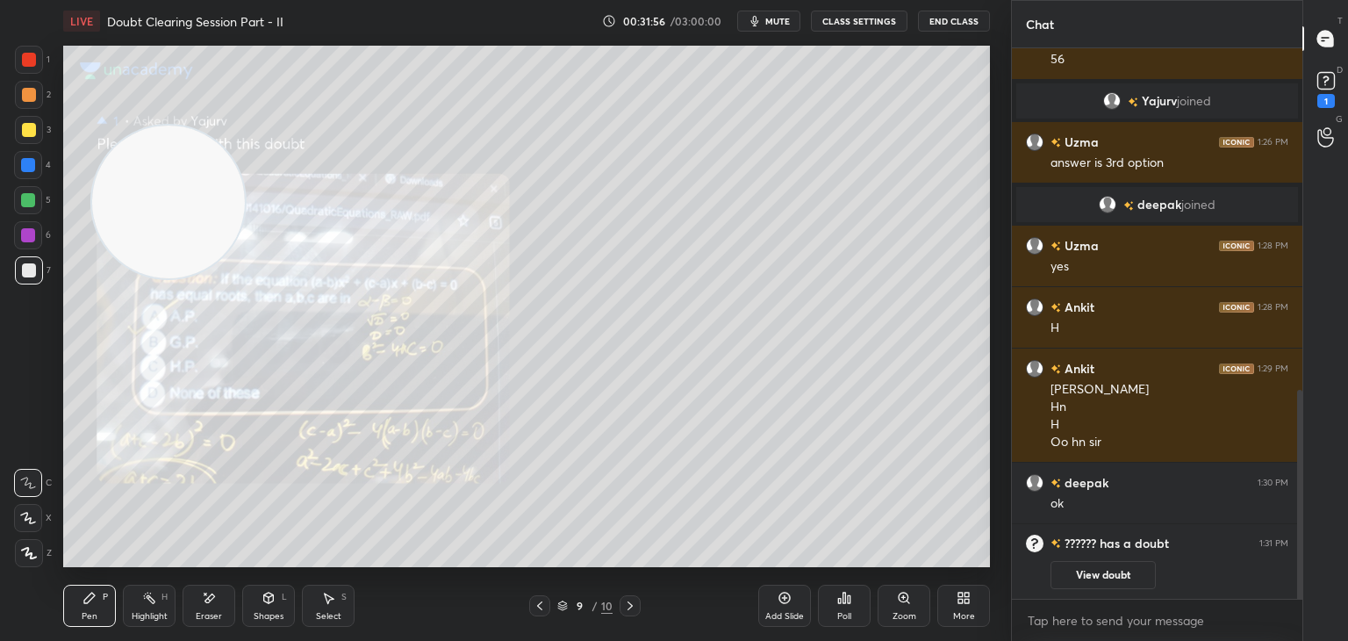
click at [1094, 572] on button "View doubt" at bounding box center [1103, 575] width 105 height 28
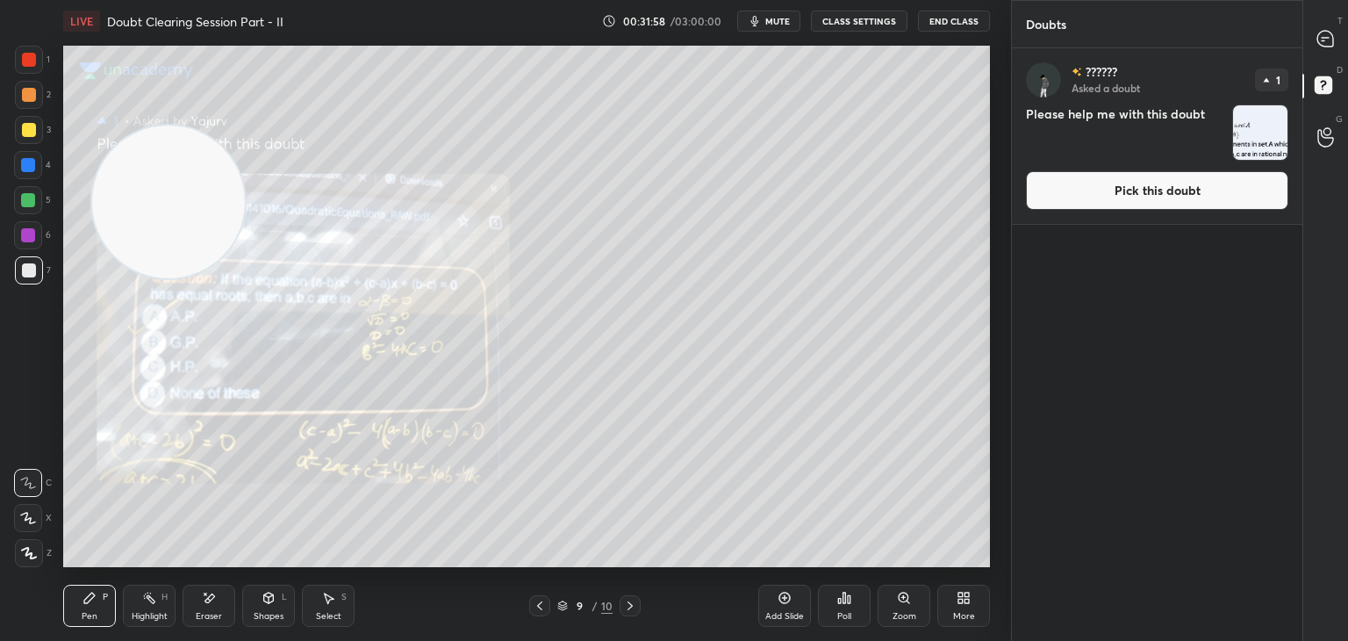
click at [634, 605] on icon at bounding box center [630, 606] width 14 height 14
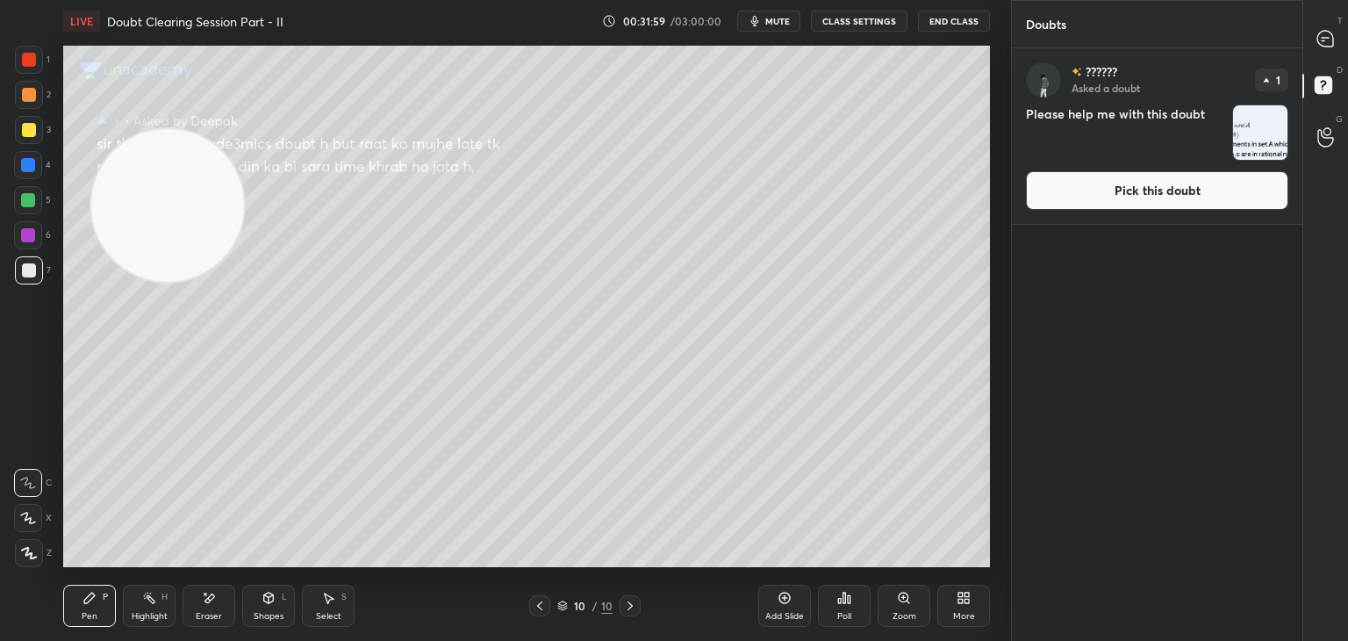
drag, startPoint x: 163, startPoint y: 219, endPoint x: 162, endPoint y: 636, distance: 417.8
click at [142, 605] on div "LIVE Doubt Clearing Session Part - II 00:31:59 / 03:00:00 mute CLASS SETTINGS E…" at bounding box center [526, 320] width 941 height 641
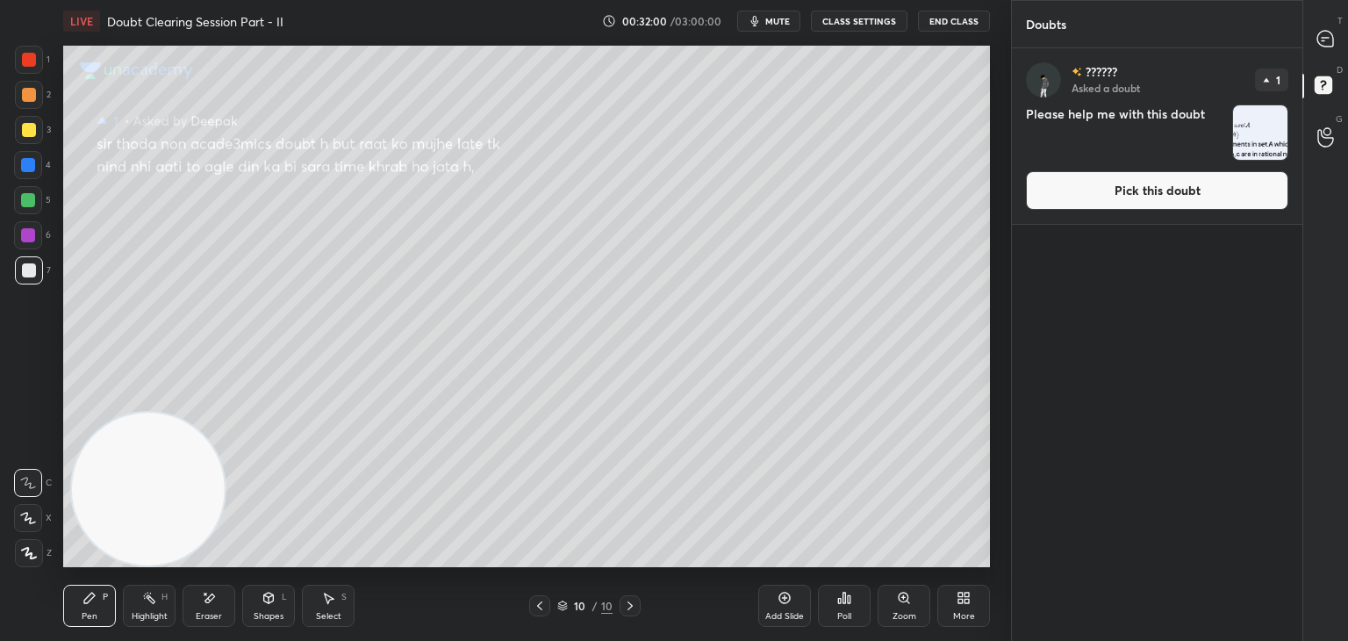
click at [537, 603] on icon at bounding box center [540, 606] width 14 height 14
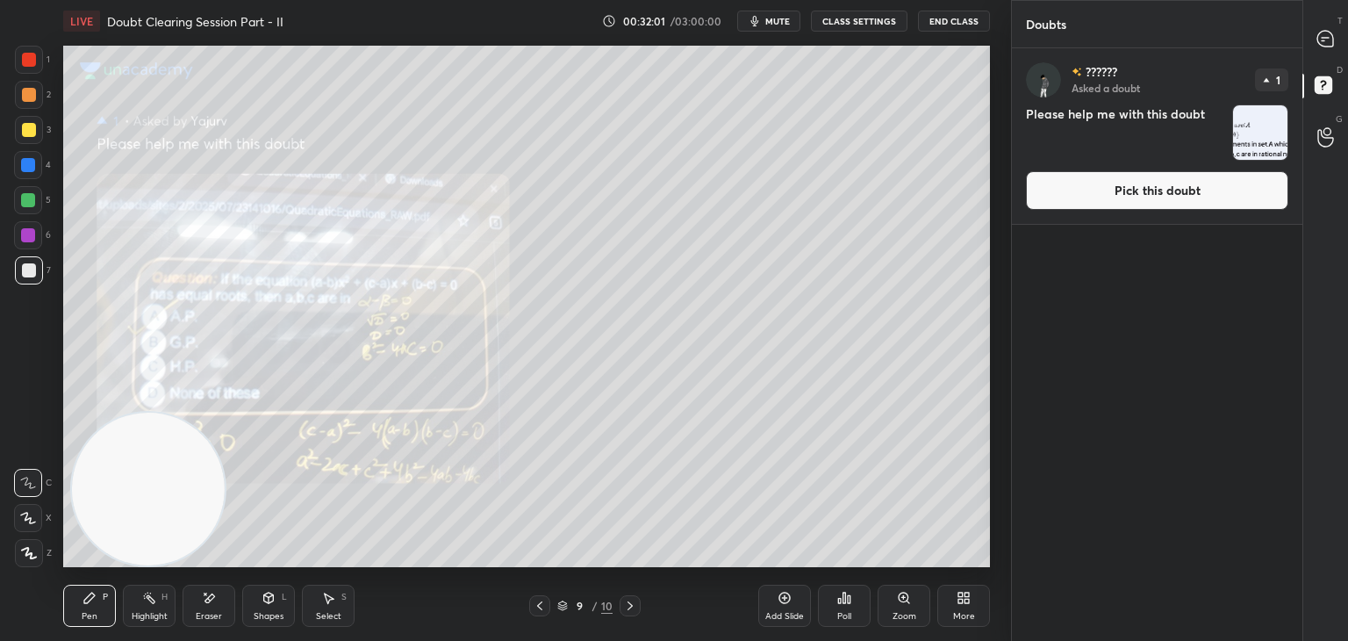
click at [629, 608] on icon at bounding box center [630, 606] width 14 height 14
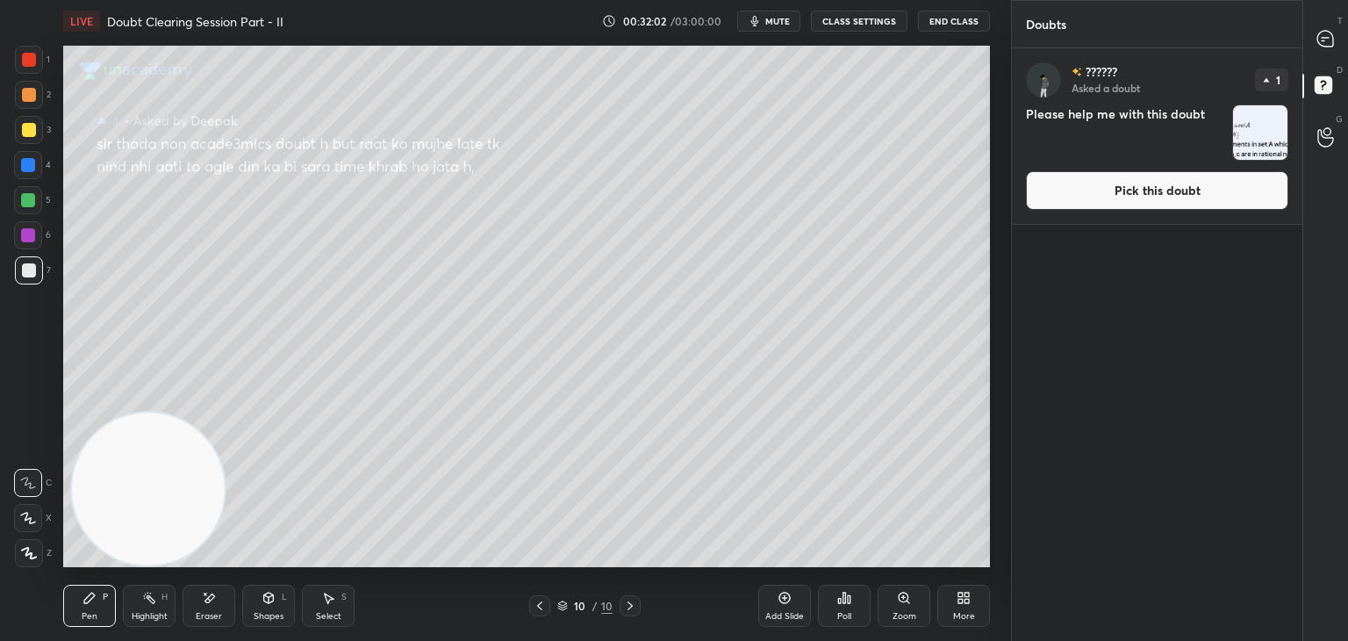
drag, startPoint x: 1066, startPoint y: 193, endPoint x: 1058, endPoint y: 198, distance: 10.2
click at [1066, 193] on button "Pick this doubt" at bounding box center [1157, 190] width 262 height 39
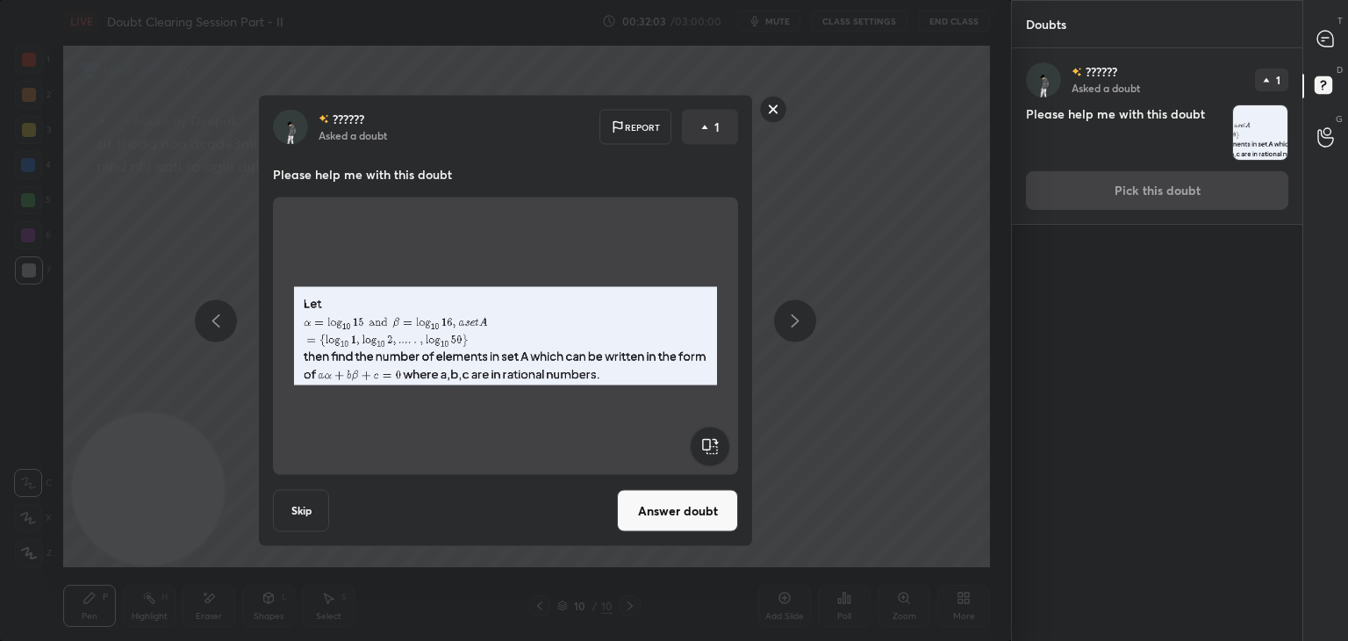
click at [657, 512] on button "Answer doubt" at bounding box center [677, 511] width 121 height 42
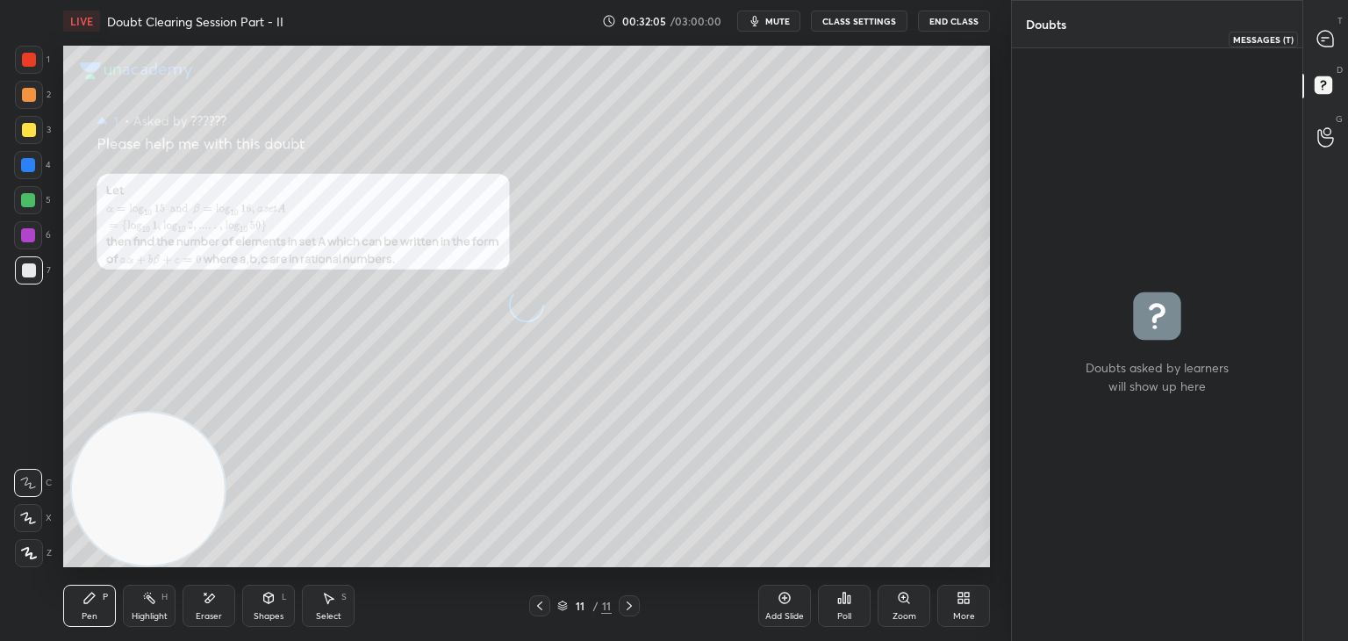
click at [1325, 47] on icon at bounding box center [1325, 39] width 16 height 16
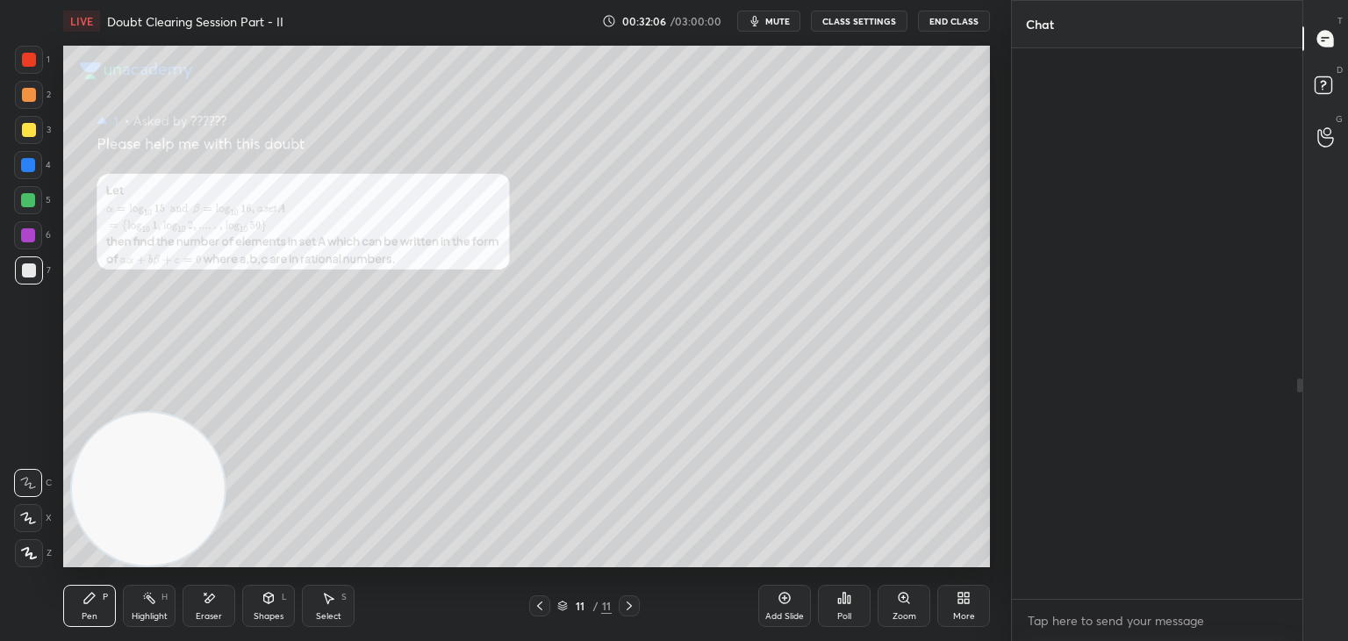
scroll to position [545, 285]
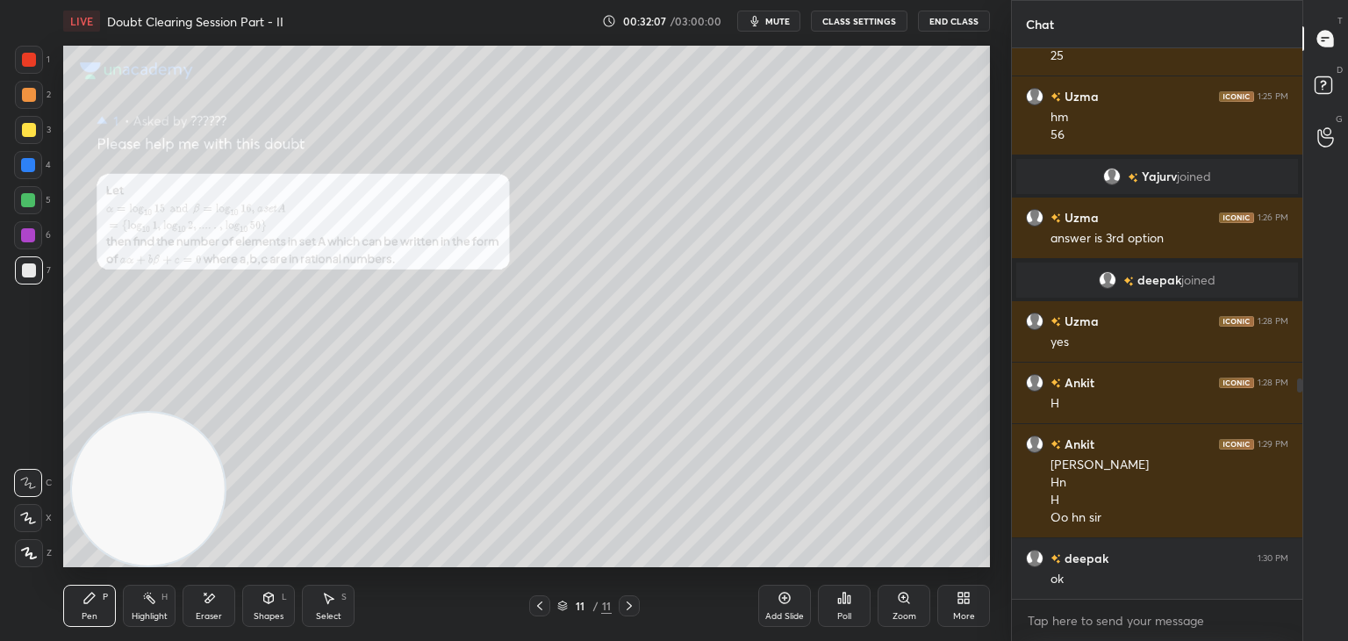
click at [538, 605] on icon at bounding box center [539, 605] width 5 height 9
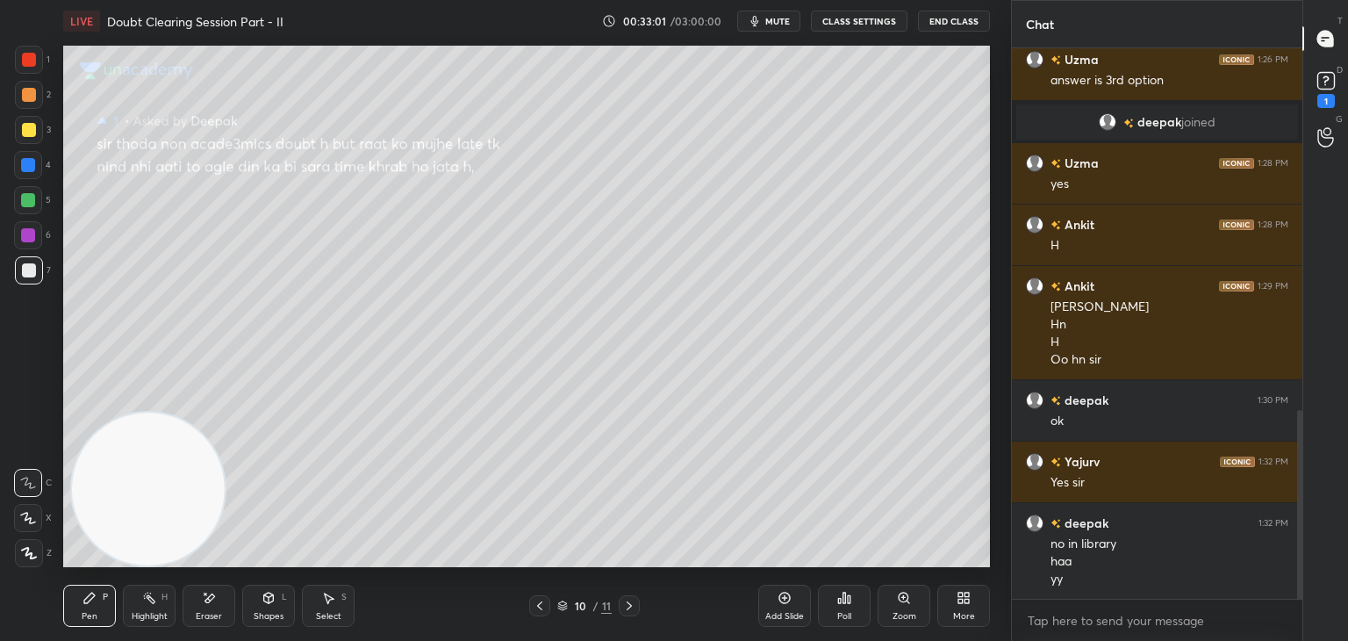
scroll to position [1057, 0]
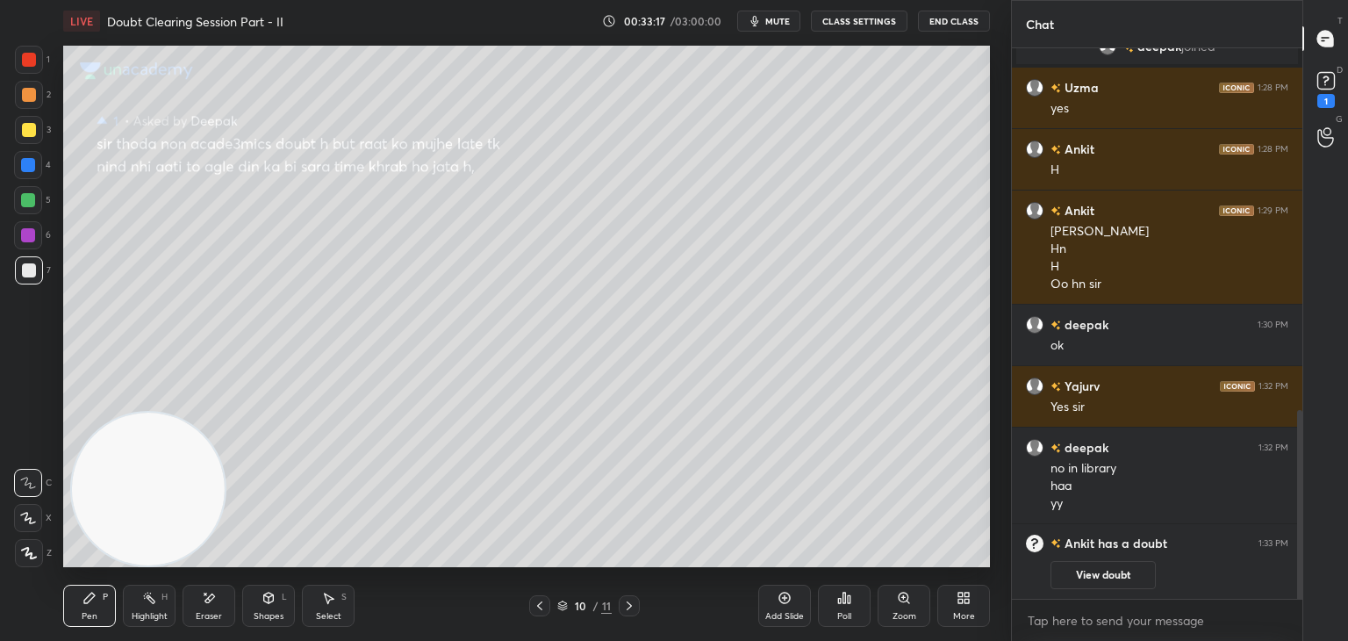
drag, startPoint x: 626, startPoint y: 605, endPoint x: 604, endPoint y: 605, distance: 21.9
click at [625, 605] on icon at bounding box center [629, 606] width 14 height 14
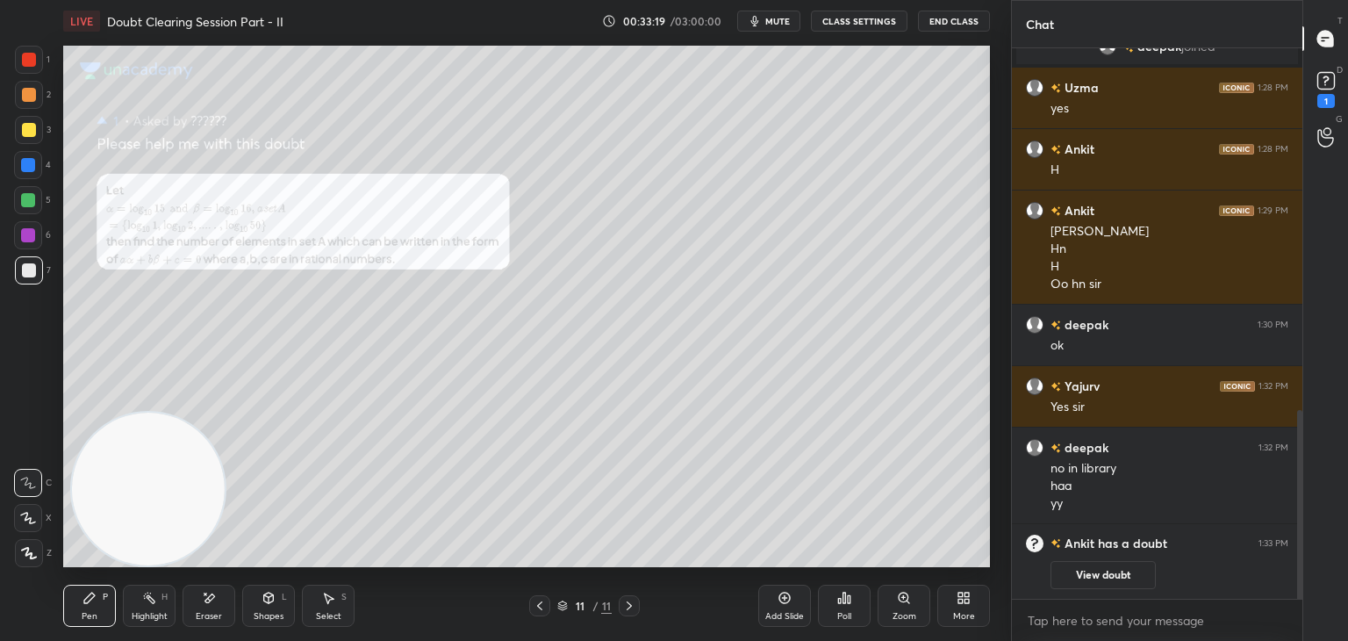
drag, startPoint x: 1059, startPoint y: 578, endPoint x: 1069, endPoint y: 524, distance: 54.6
click at [1059, 578] on button "View doubt" at bounding box center [1103, 575] width 105 height 28
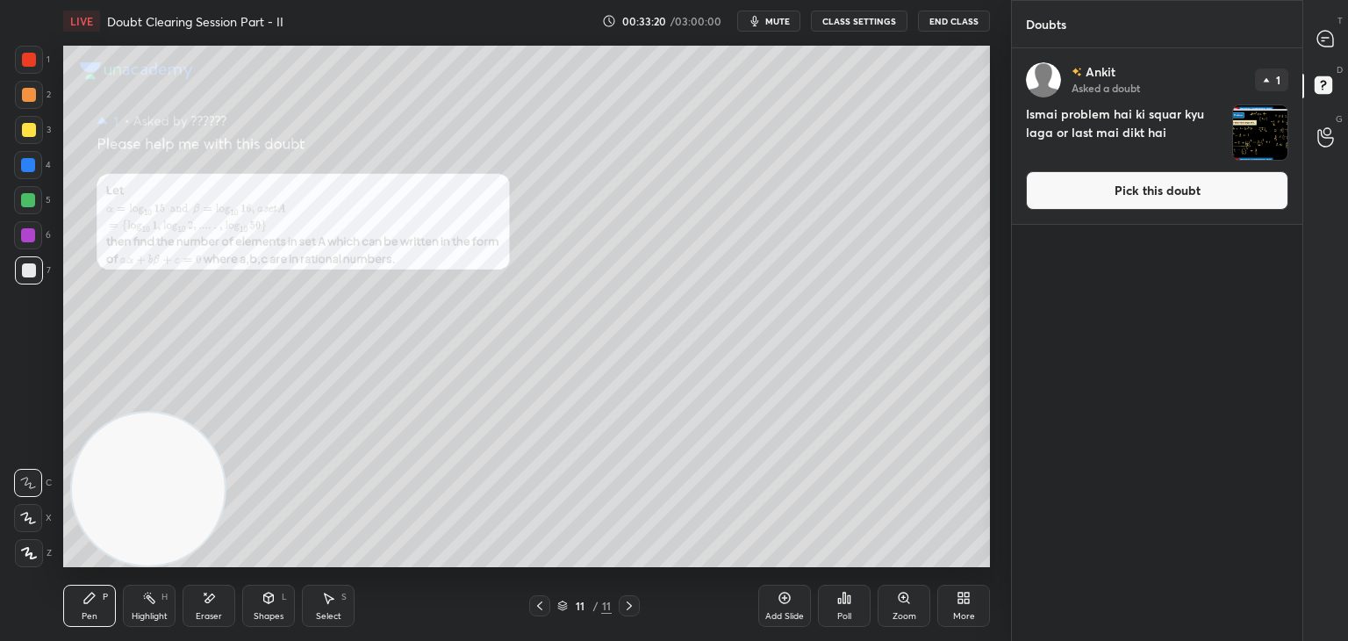
drag, startPoint x: 1129, startPoint y: 183, endPoint x: 1110, endPoint y: 189, distance: 19.4
click at [1130, 183] on button "Pick this doubt" at bounding box center [1157, 190] width 262 height 39
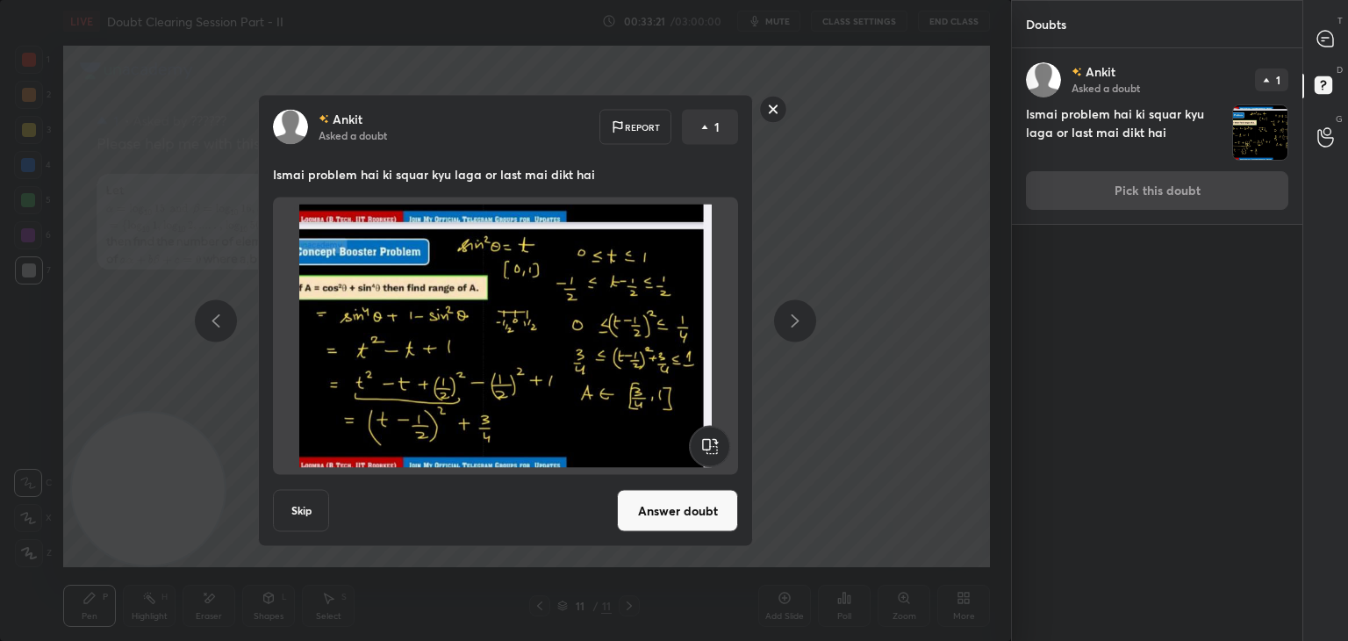
click at [647, 513] on button "Answer doubt" at bounding box center [677, 511] width 121 height 42
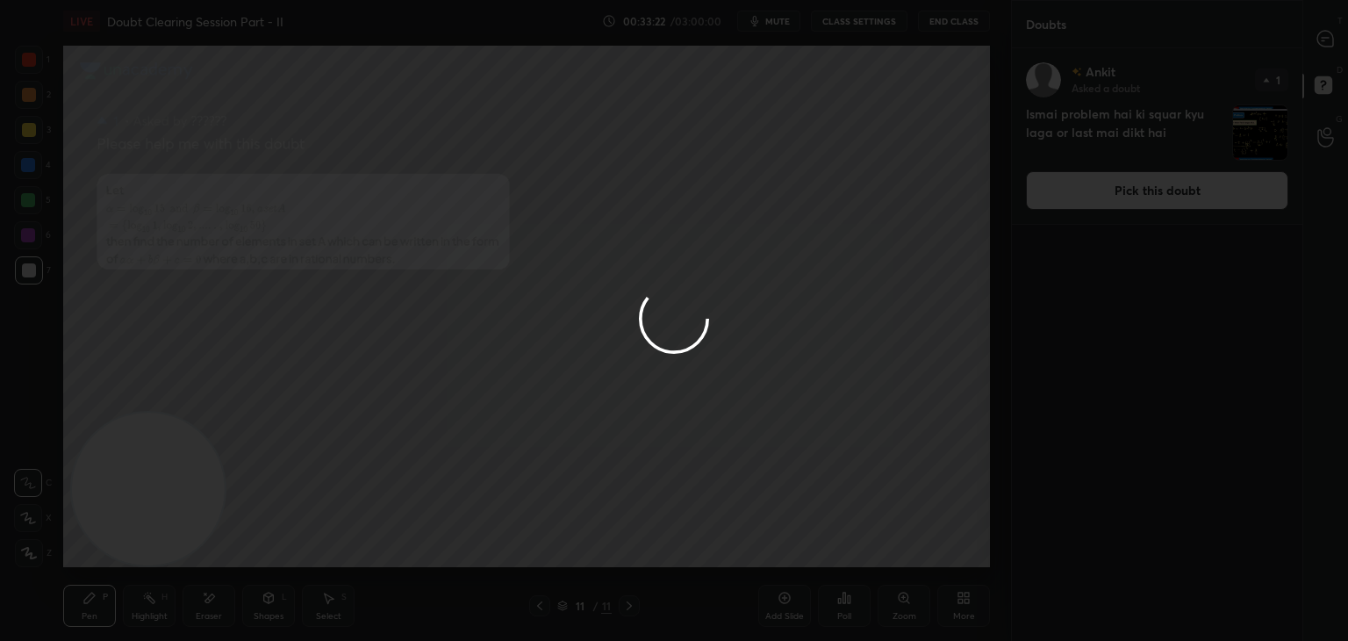
click at [1325, 47] on div at bounding box center [674, 320] width 1348 height 641
click at [1323, 46] on div at bounding box center [674, 320] width 1348 height 641
click at [1317, 46] on div at bounding box center [674, 320] width 1348 height 641
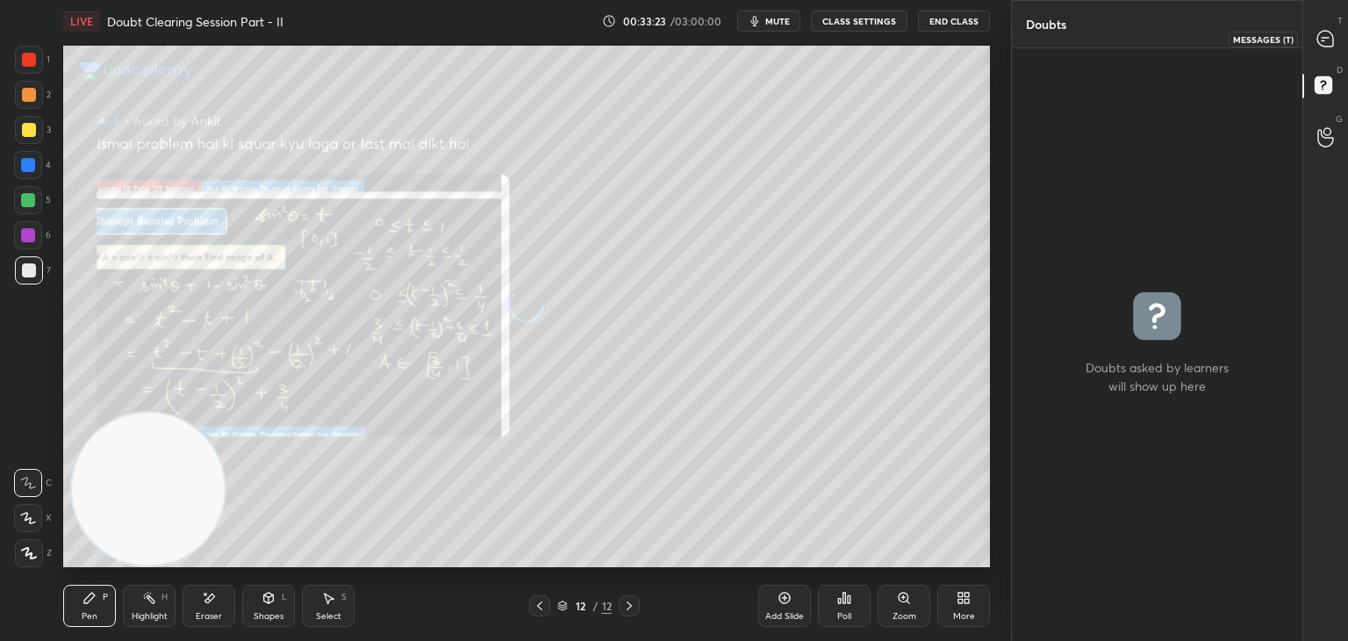
click at [1313, 47] on div at bounding box center [1326, 39] width 35 height 32
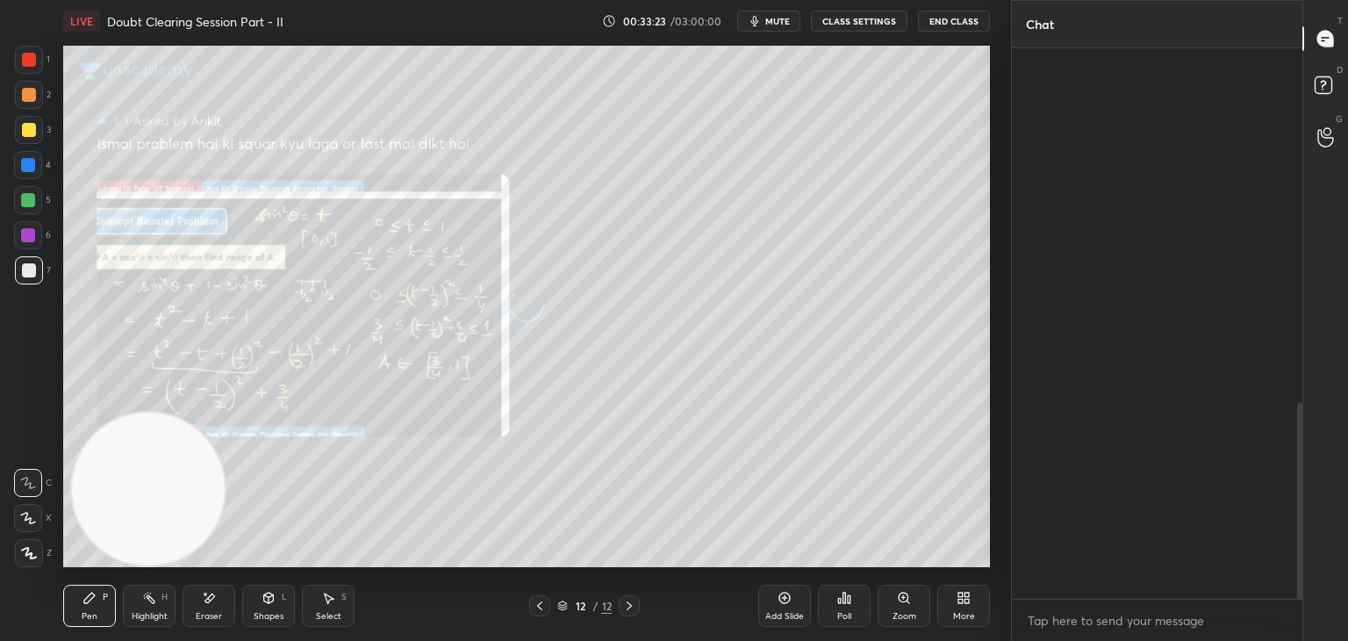
click at [1313, 47] on div at bounding box center [1326, 39] width 35 height 32
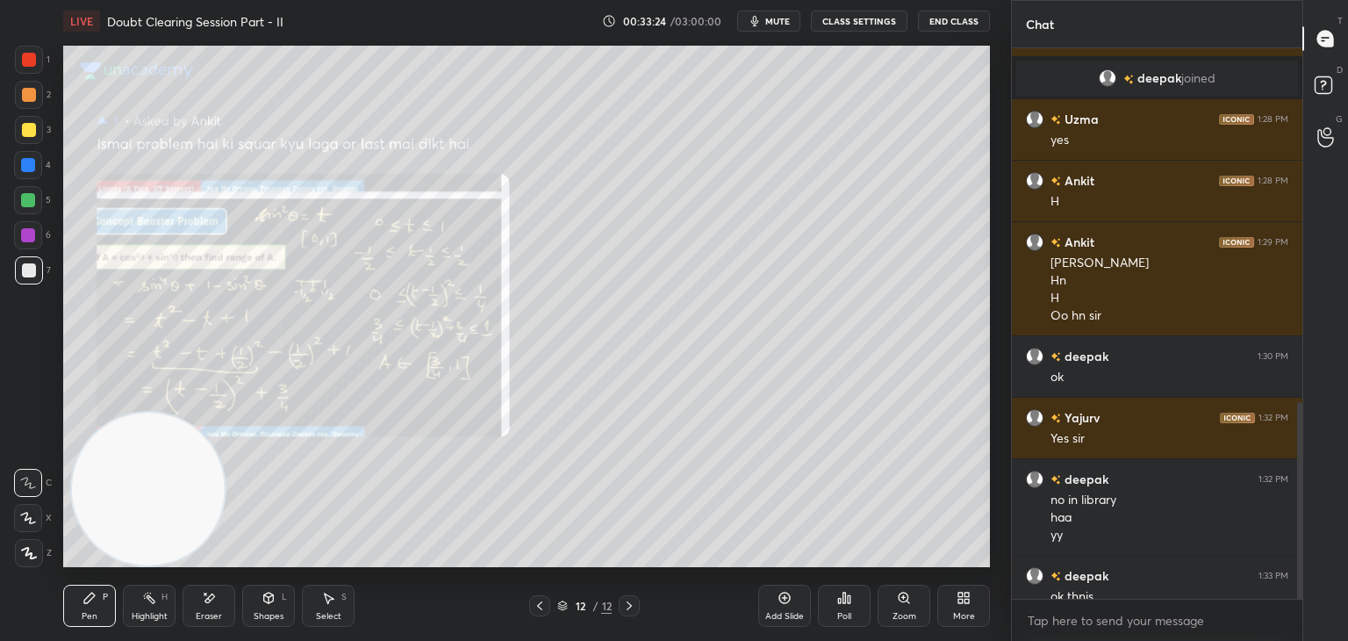
click at [539, 597] on div at bounding box center [539, 605] width 21 height 21
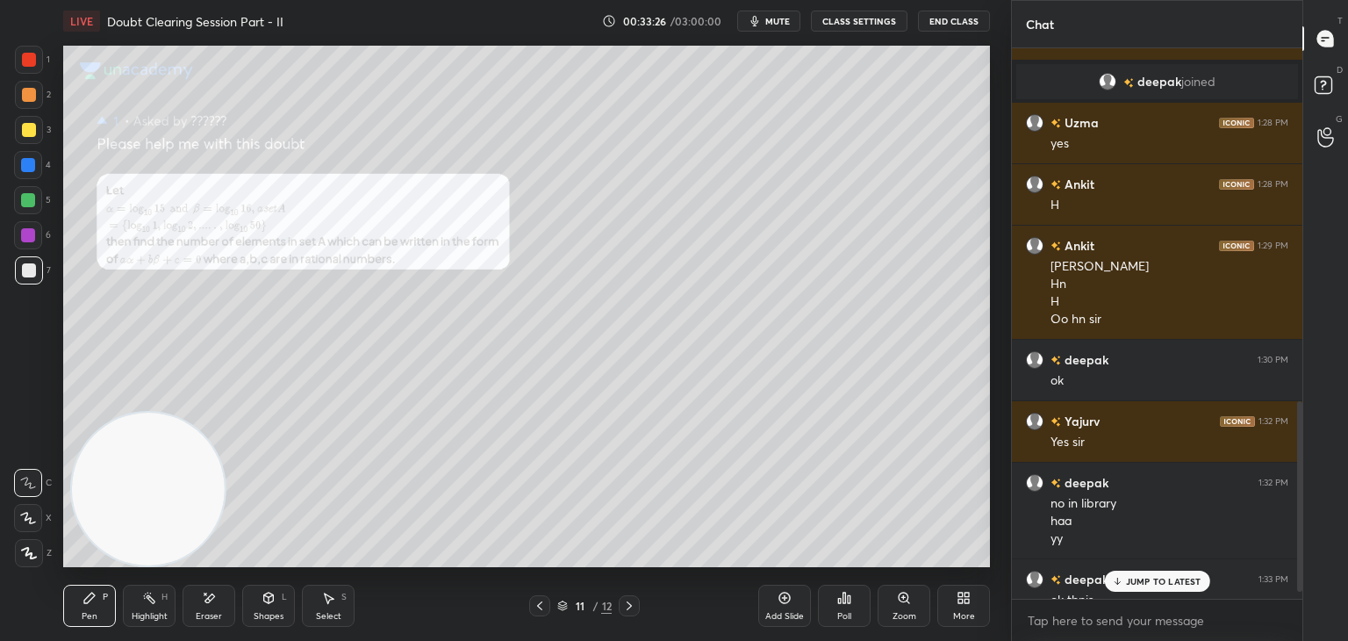
scroll to position [1043, 0]
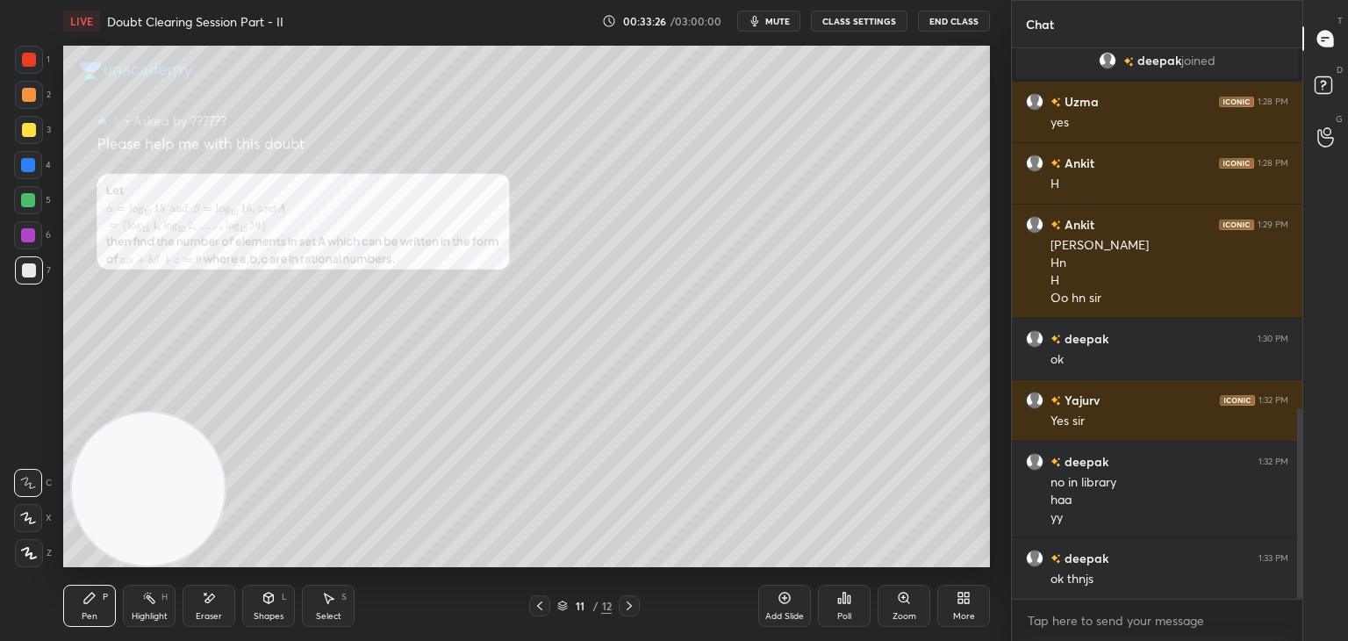
drag, startPoint x: 1302, startPoint y: 469, endPoint x: 1296, endPoint y: 504, distance: 35.6
click at [1302, 500] on div at bounding box center [1299, 503] width 5 height 190
click at [897, 596] on icon at bounding box center [904, 598] width 14 height 14
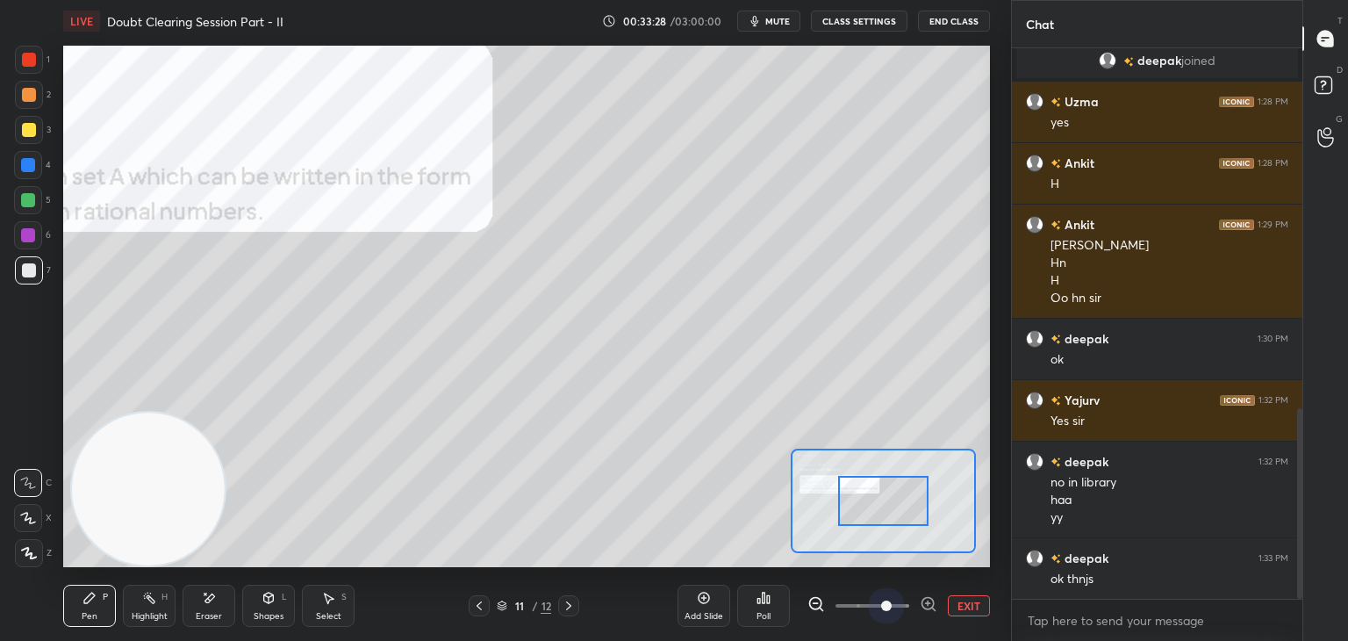
click at [894, 597] on span at bounding box center [873, 605] width 74 height 26
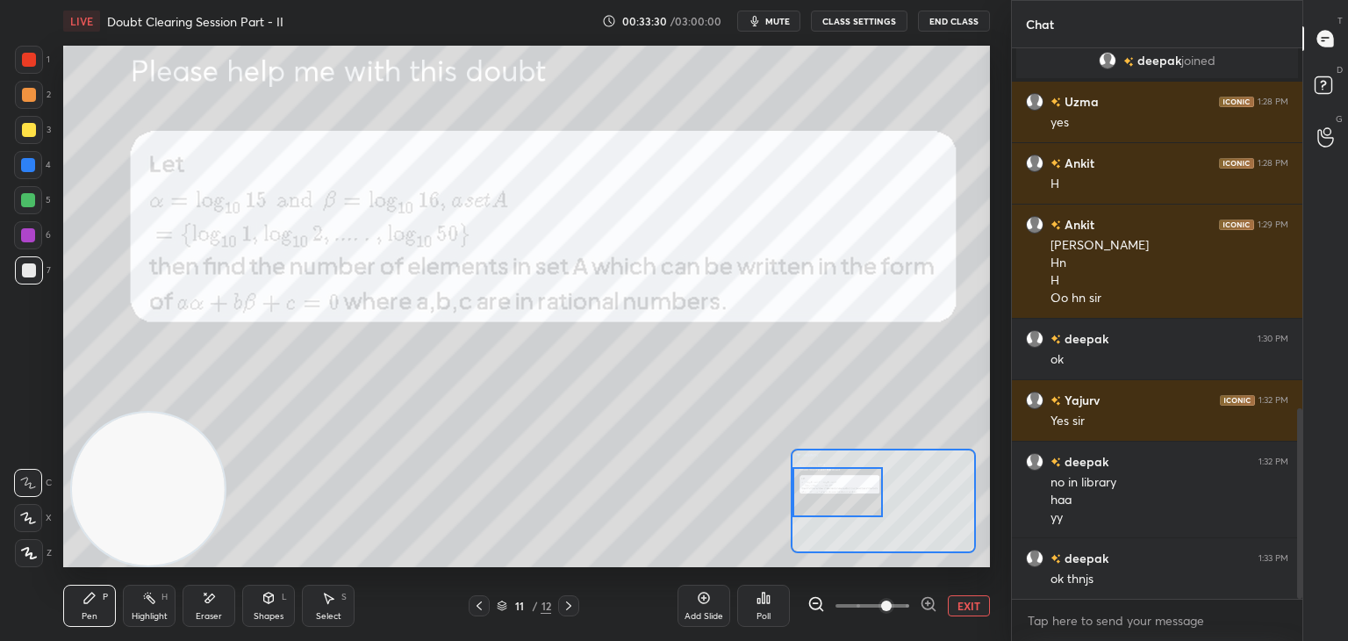
drag, startPoint x: 881, startPoint y: 489, endPoint x: 845, endPoint y: 489, distance: 36.0
click at [850, 492] on div at bounding box center [838, 492] width 91 height 50
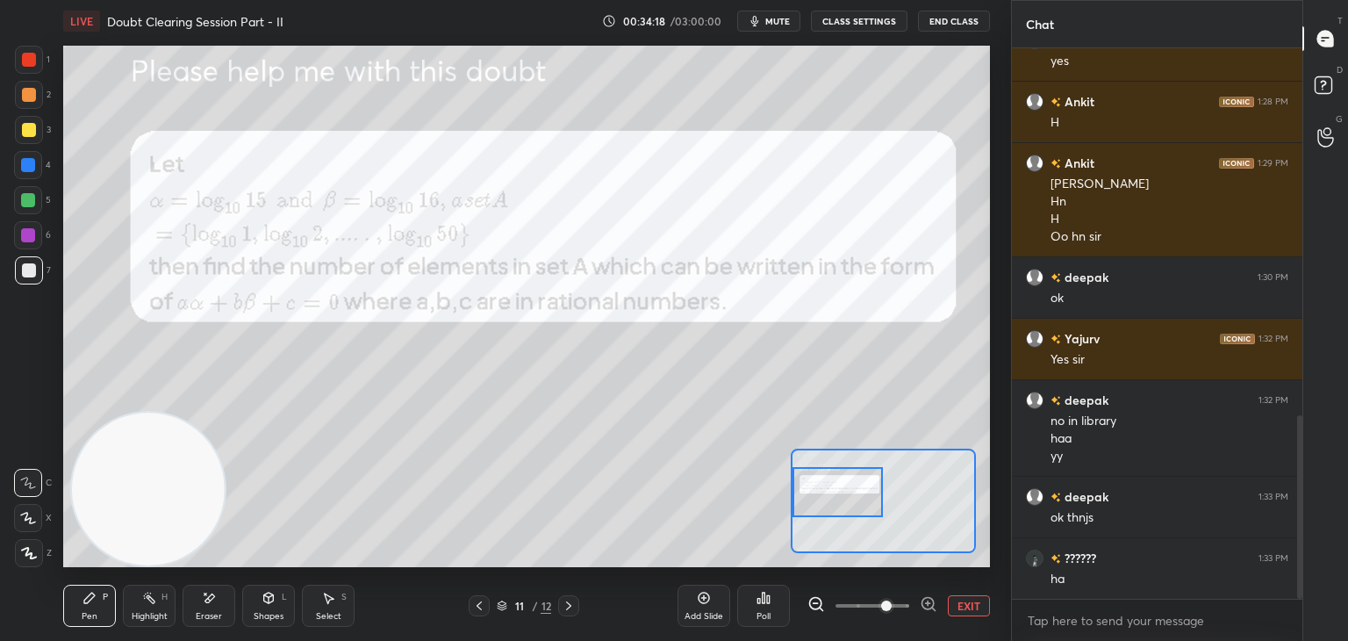
click at [30, 64] on div at bounding box center [29, 60] width 14 height 14
click at [208, 598] on icon at bounding box center [210, 597] width 10 height 9
click at [88, 587] on div "Pen P" at bounding box center [89, 606] width 53 height 42
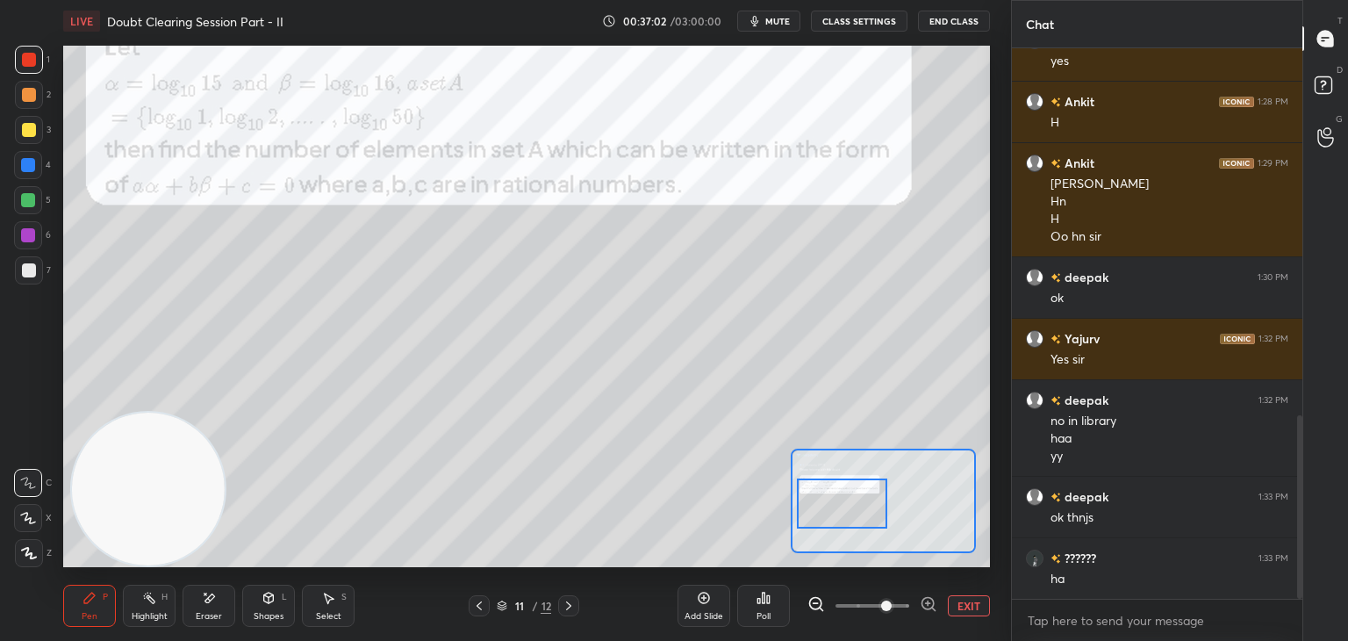
click at [854, 508] on div at bounding box center [842, 503] width 91 height 50
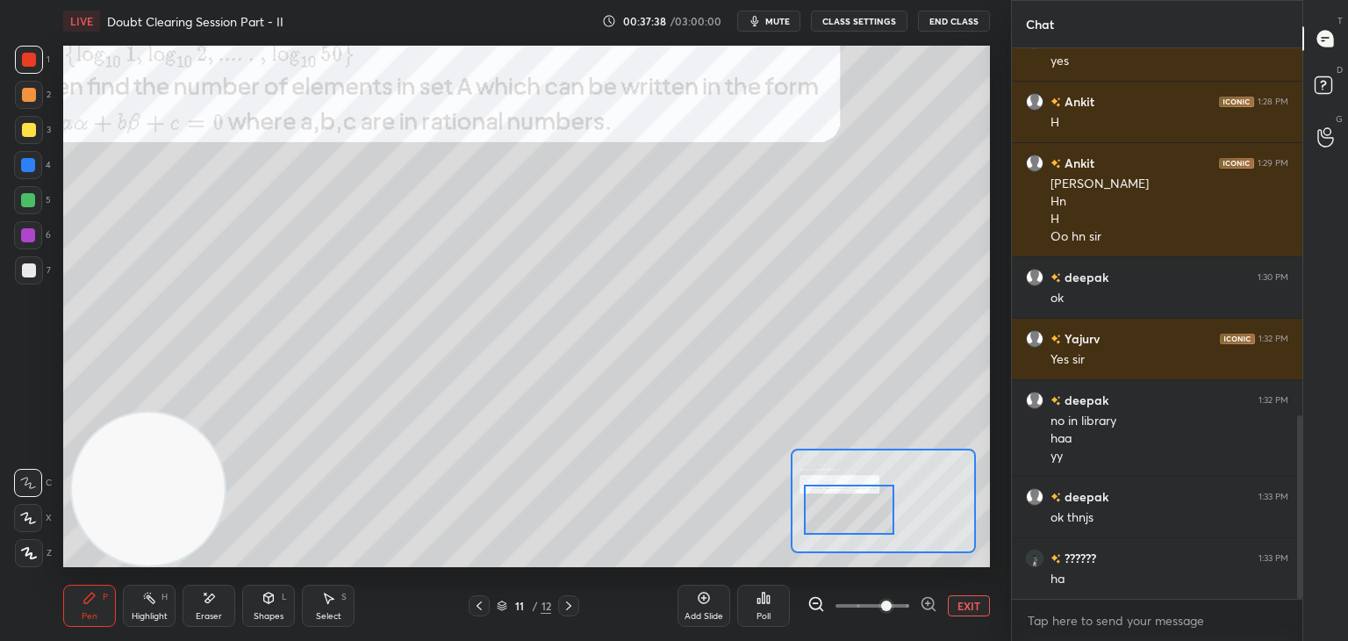
drag, startPoint x: 857, startPoint y: 499, endPoint x: 855, endPoint y: 483, distance: 15.9
click at [863, 505] on div at bounding box center [849, 510] width 91 height 50
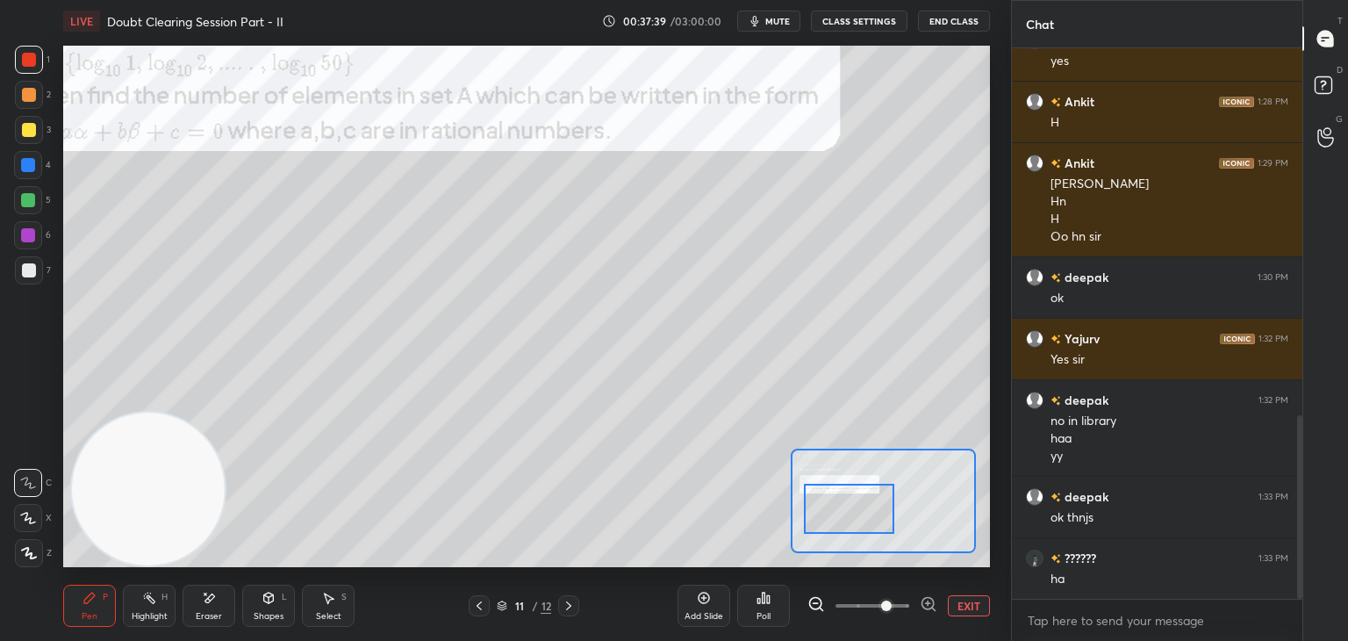
click at [37, 134] on div at bounding box center [29, 130] width 28 height 28
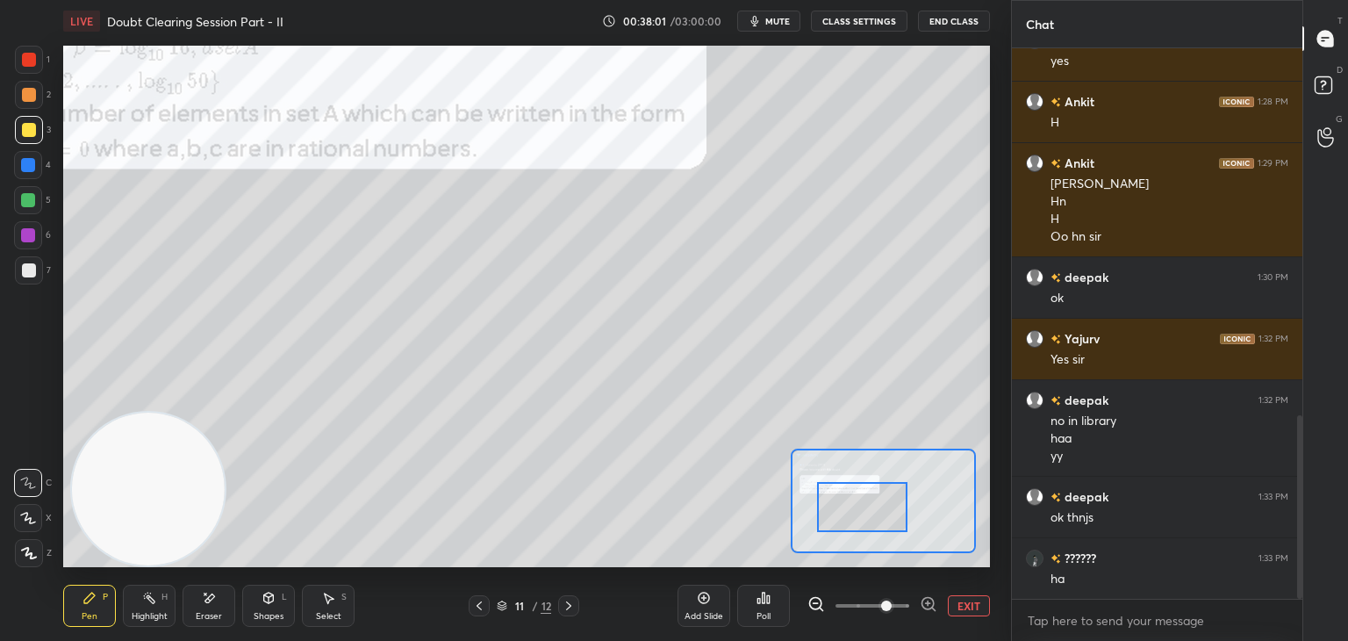
drag, startPoint x: 865, startPoint y: 506, endPoint x: 868, endPoint y: 482, distance: 24.7
click at [873, 504] on div at bounding box center [862, 507] width 91 height 50
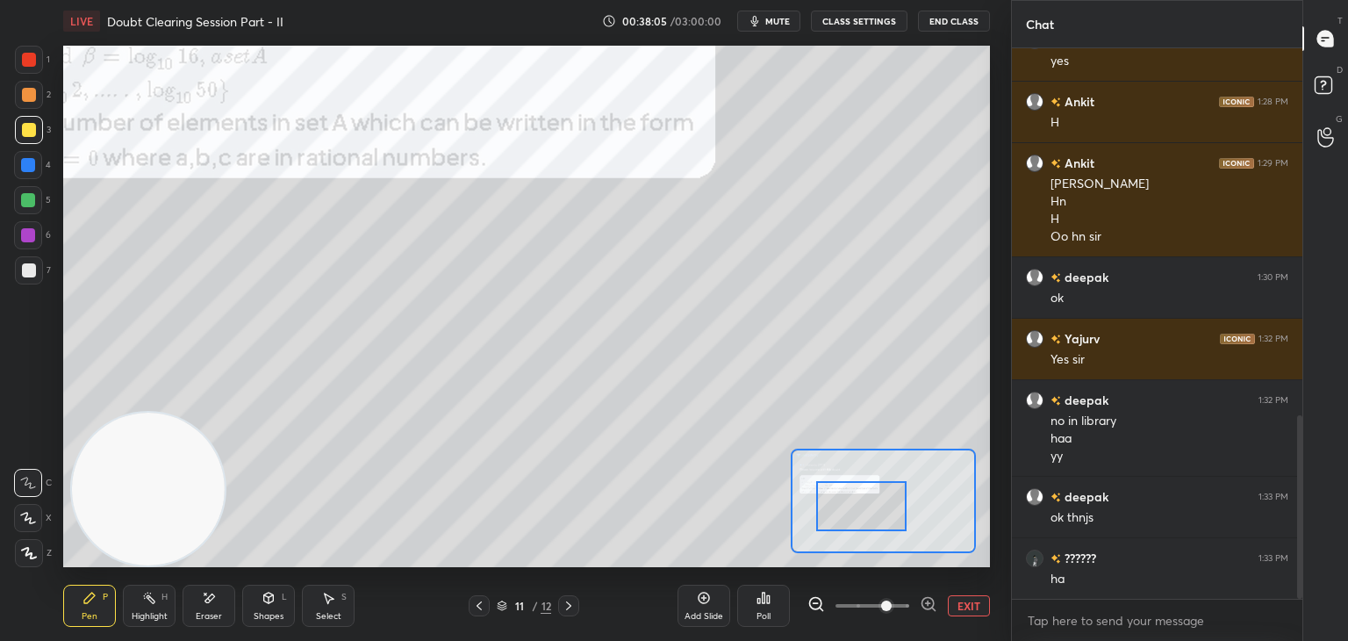
scroll to position [1166, 0]
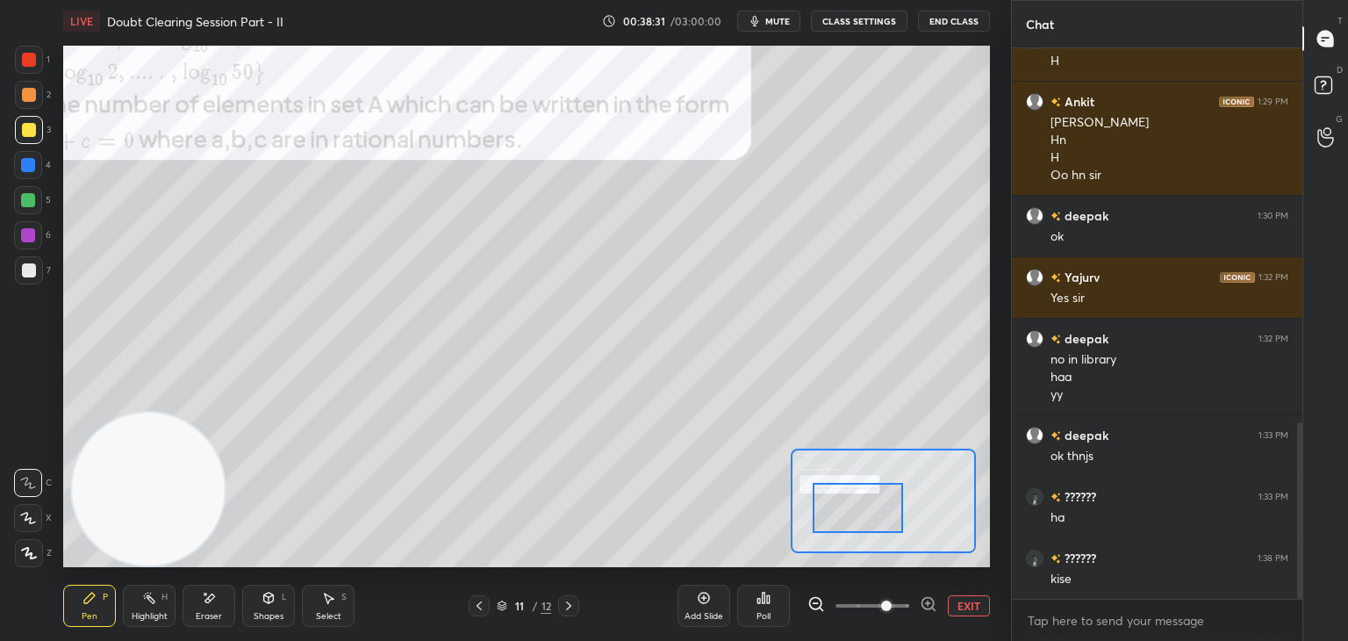
click at [856, 492] on div at bounding box center [858, 508] width 91 height 50
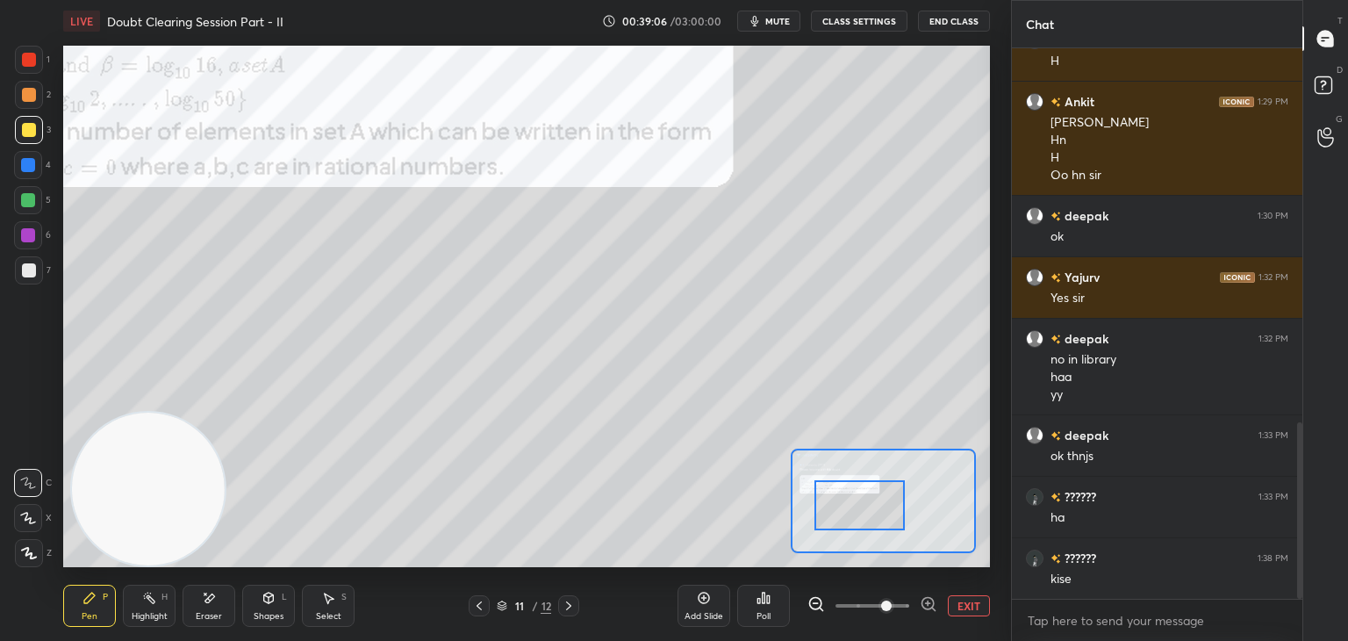
click at [211, 600] on icon at bounding box center [209, 598] width 14 height 15
click at [84, 599] on icon at bounding box center [90, 598] width 14 height 14
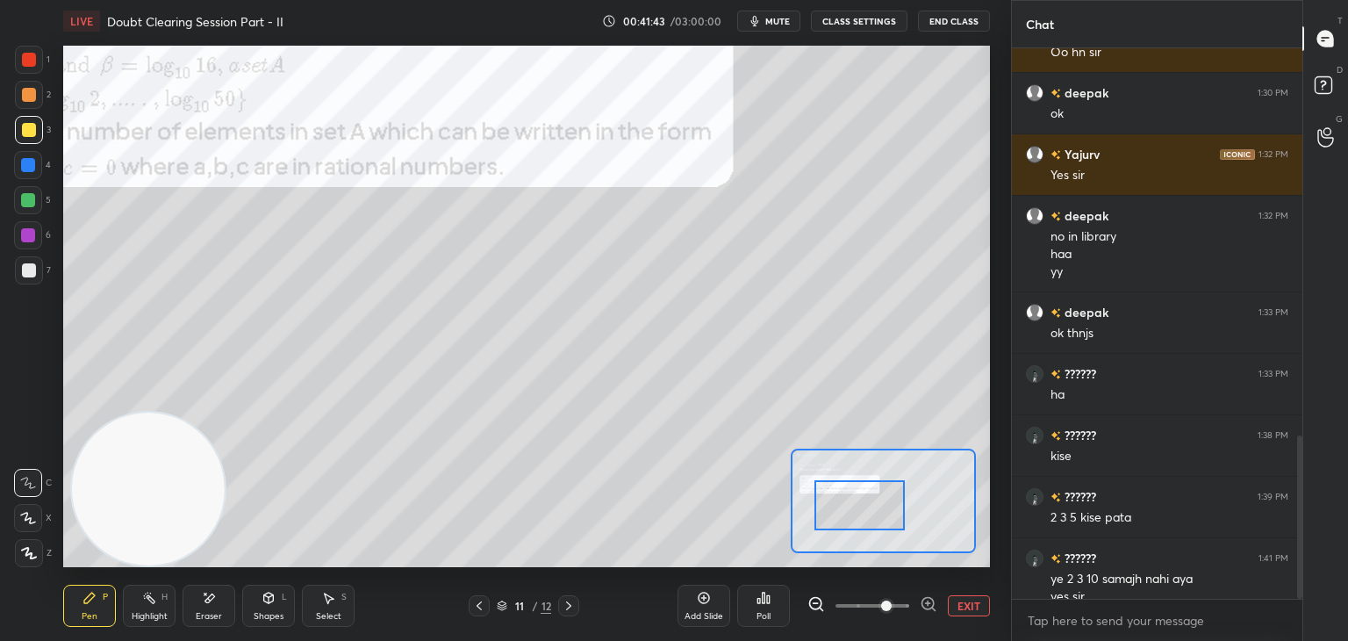
scroll to position [1306, 0]
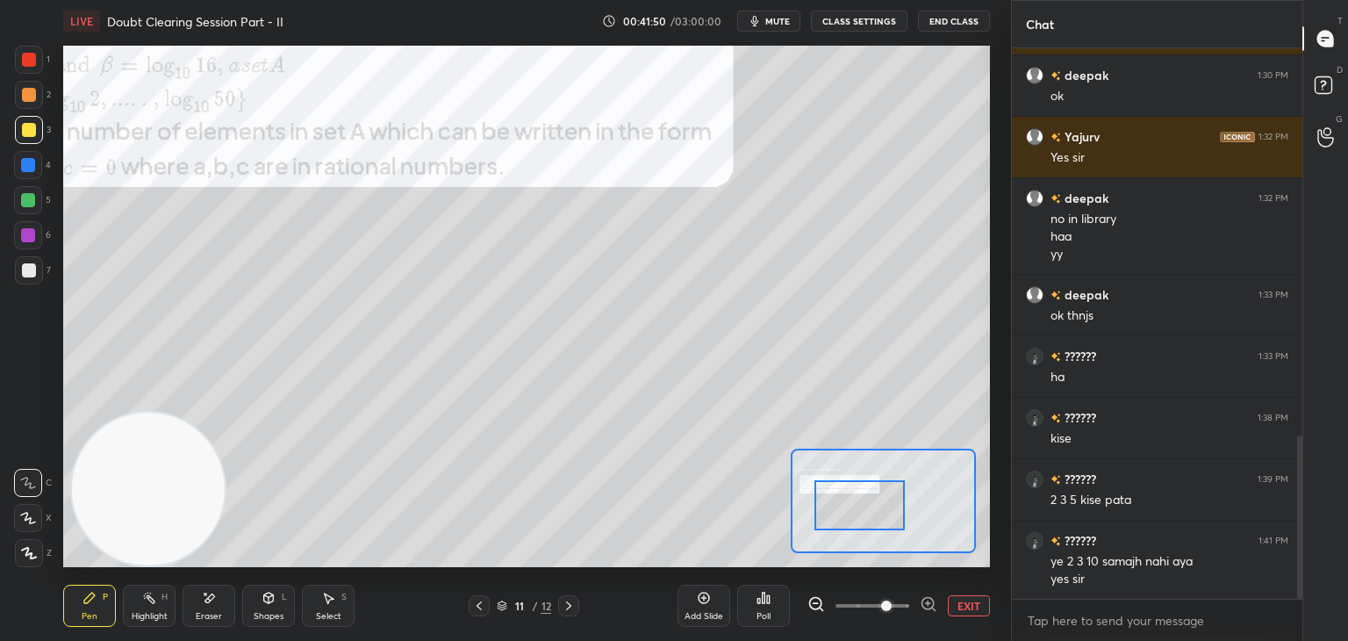
click at [563, 602] on icon at bounding box center [569, 606] width 14 height 14
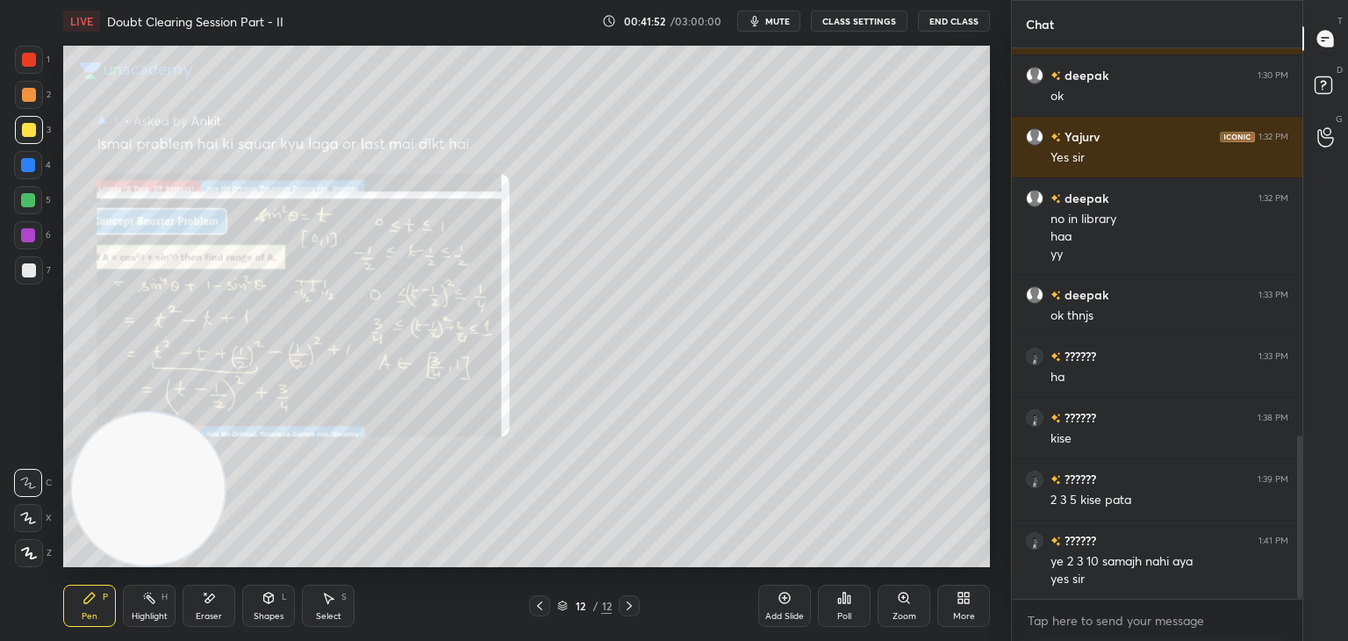
drag, startPoint x: 901, startPoint y: 612, endPoint x: 893, endPoint y: 614, distance: 9.0
click at [893, 614] on div "Zoom" at bounding box center [905, 616] width 24 height 9
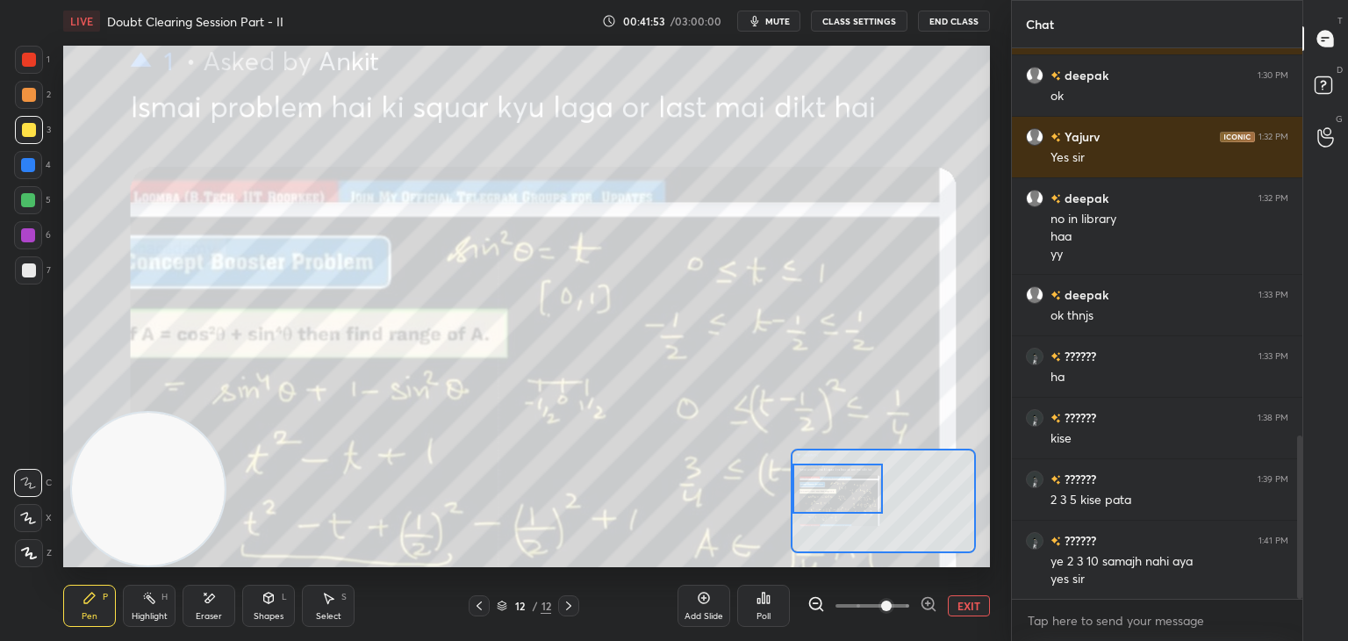
drag, startPoint x: 850, startPoint y: 499, endPoint x: 796, endPoint y: 487, distance: 54.7
click at [802, 492] on div at bounding box center [838, 488] width 91 height 50
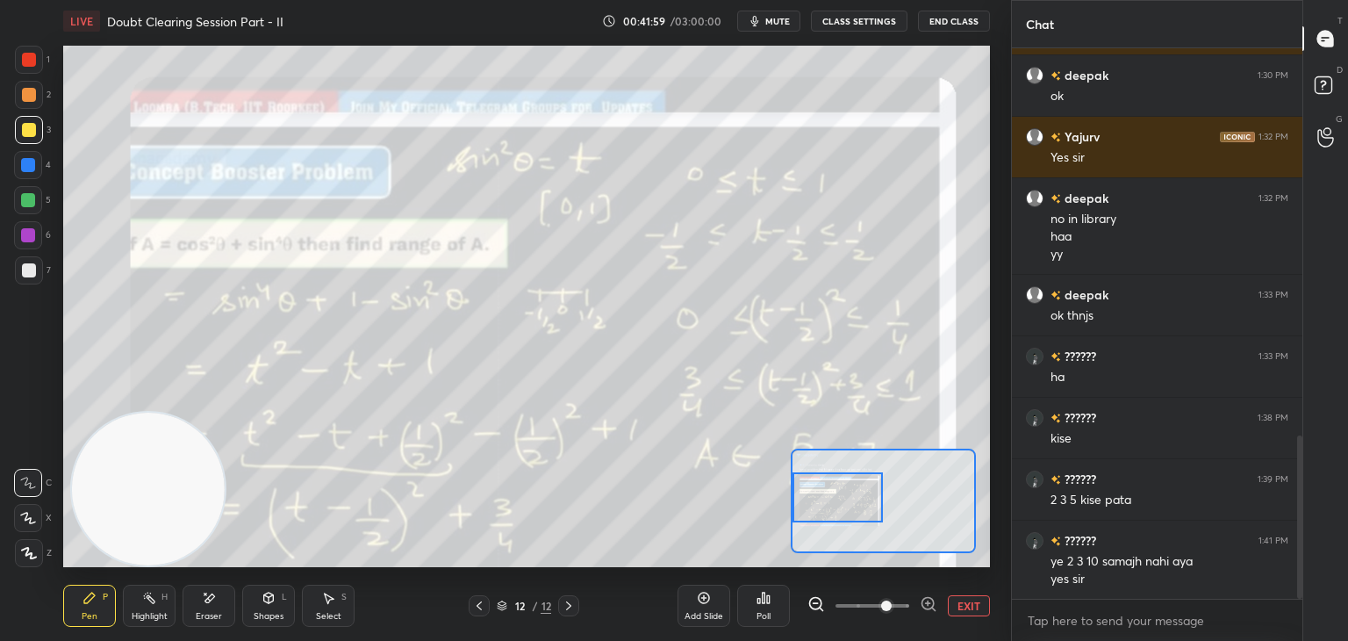
click at [848, 496] on div at bounding box center [838, 497] width 91 height 50
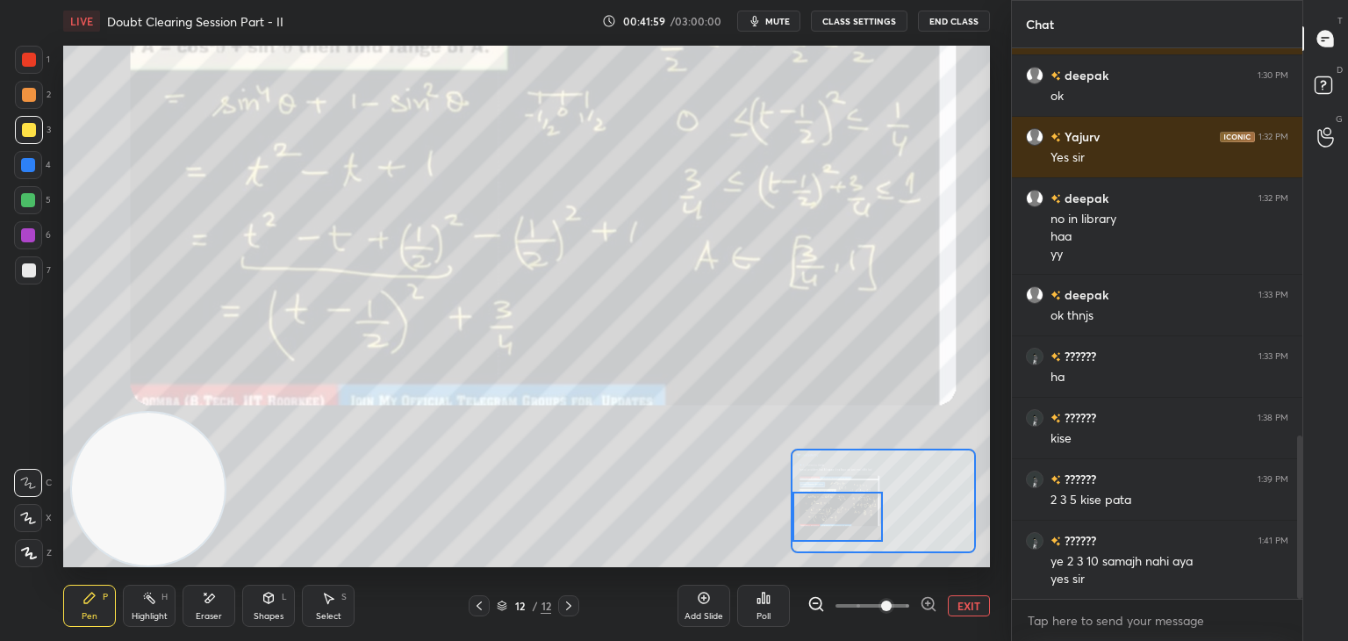
drag, startPoint x: 852, startPoint y: 485, endPoint x: 848, endPoint y: 506, distance: 21.5
click at [848, 506] on div at bounding box center [838, 517] width 91 height 50
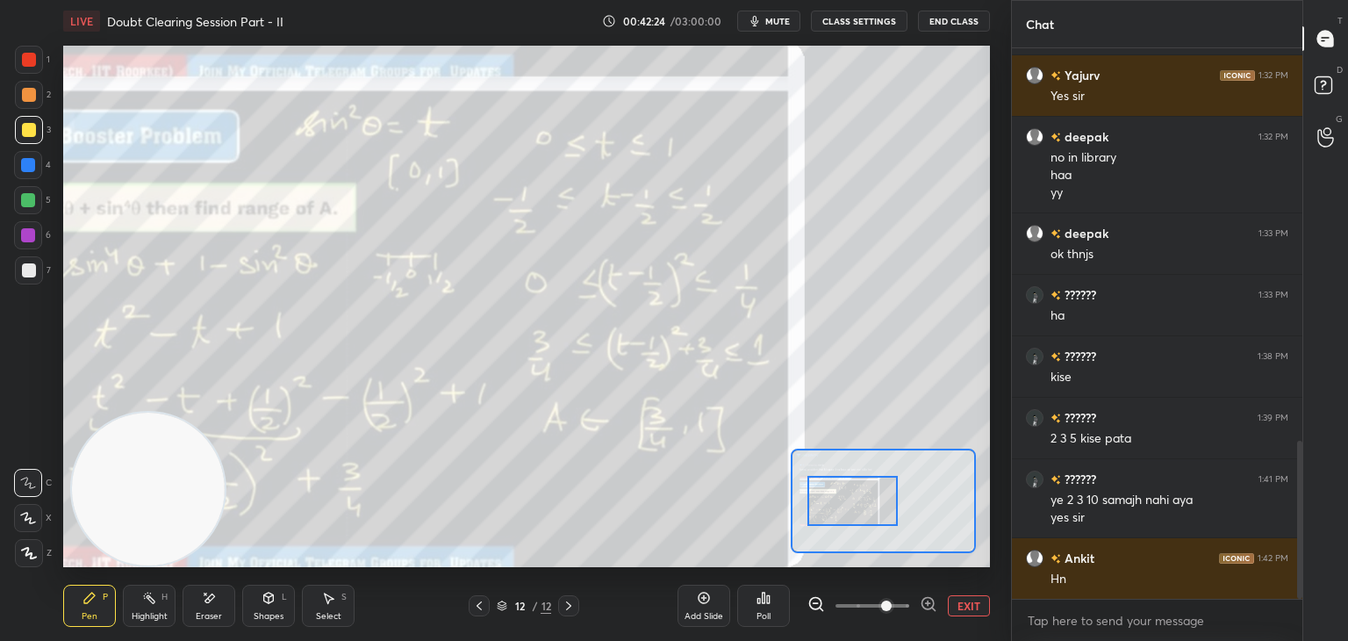
drag, startPoint x: 840, startPoint y: 513, endPoint x: 851, endPoint y: 499, distance: 16.9
click at [851, 499] on div at bounding box center [853, 501] width 91 height 50
click at [851, 610] on span at bounding box center [873, 605] width 74 height 26
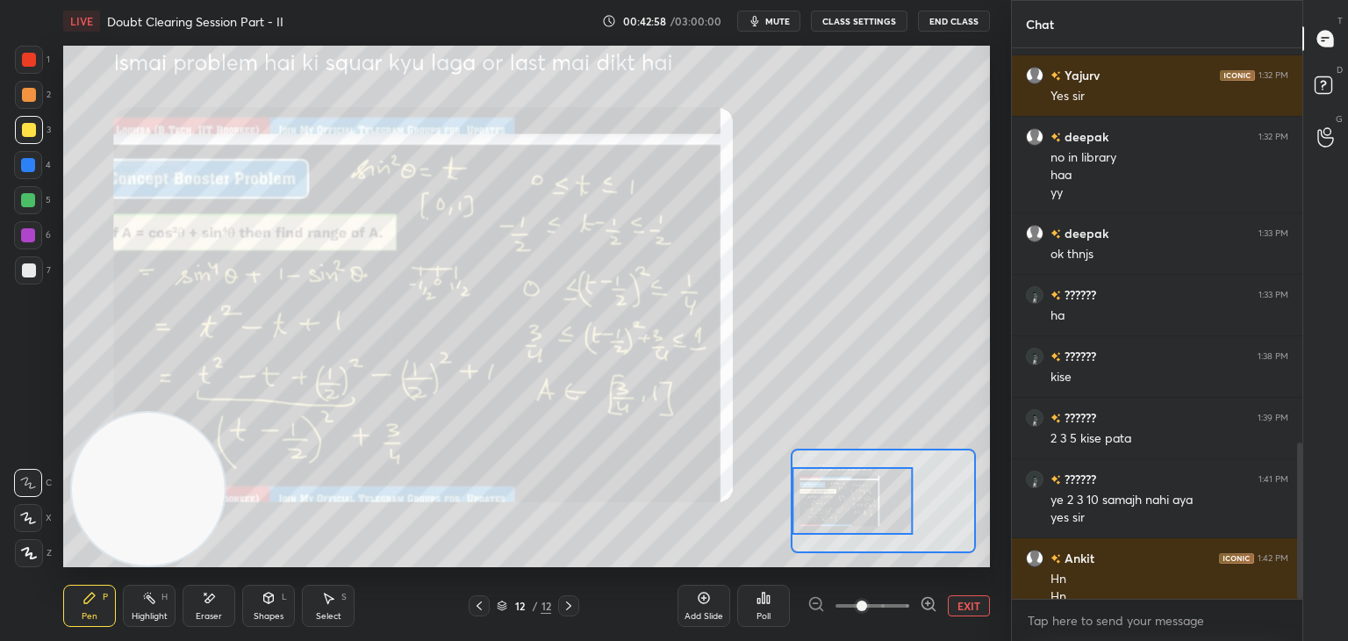
scroll to position [1385, 0]
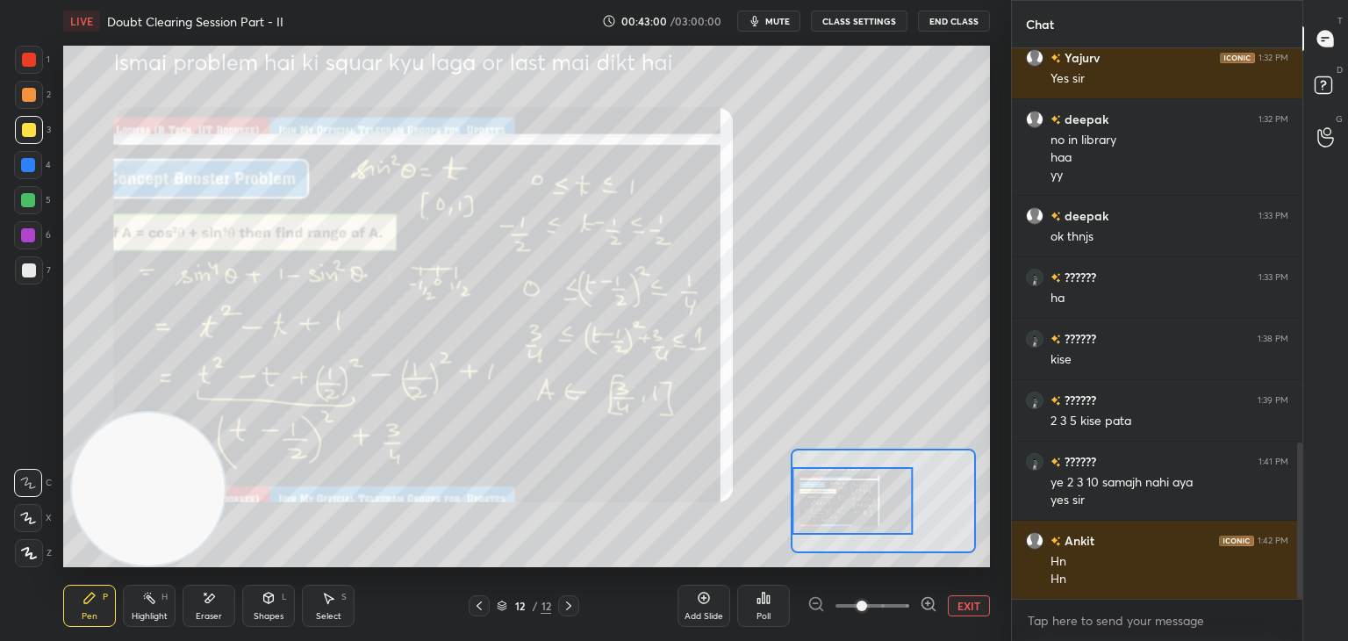
click at [962, 602] on button "EXIT" at bounding box center [969, 605] width 42 height 21
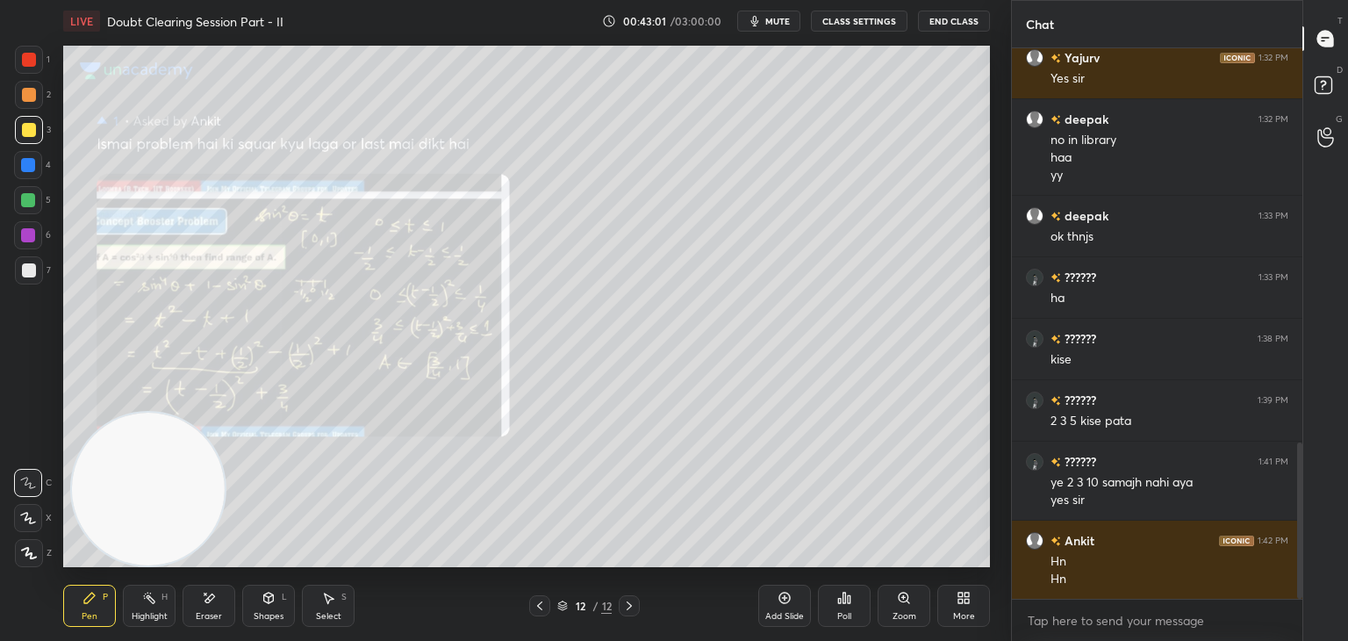
drag, startPoint x: 773, startPoint y: 19, endPoint x: 758, endPoint y: 14, distance: 15.8
click at [772, 17] on span "mute" at bounding box center [777, 21] width 25 height 12
click at [628, 602] on icon at bounding box center [629, 606] width 14 height 14
drag, startPoint x: 797, startPoint y: 605, endPoint x: 787, endPoint y: 602, distance: 10.0
click at [796, 605] on div "Add Slide" at bounding box center [784, 606] width 53 height 42
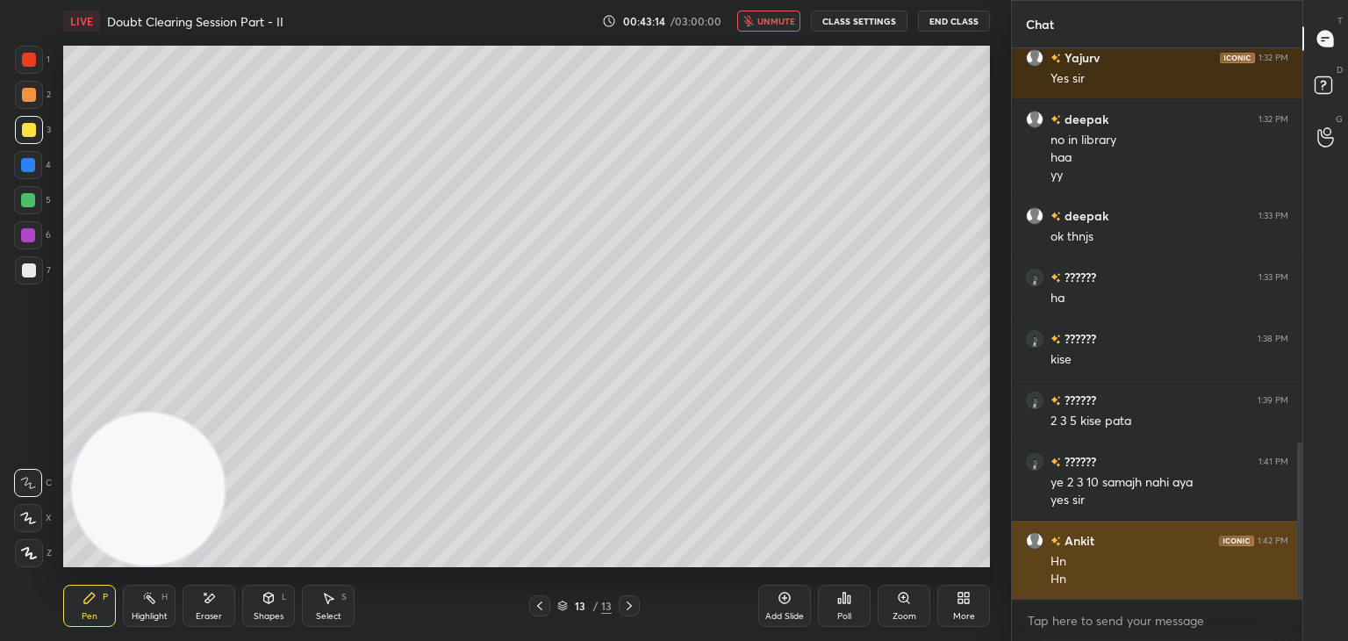
drag, startPoint x: 1298, startPoint y: 467, endPoint x: 1279, endPoint y: 545, distance: 80.5
click at [1294, 551] on div at bounding box center [1297, 323] width 11 height 550
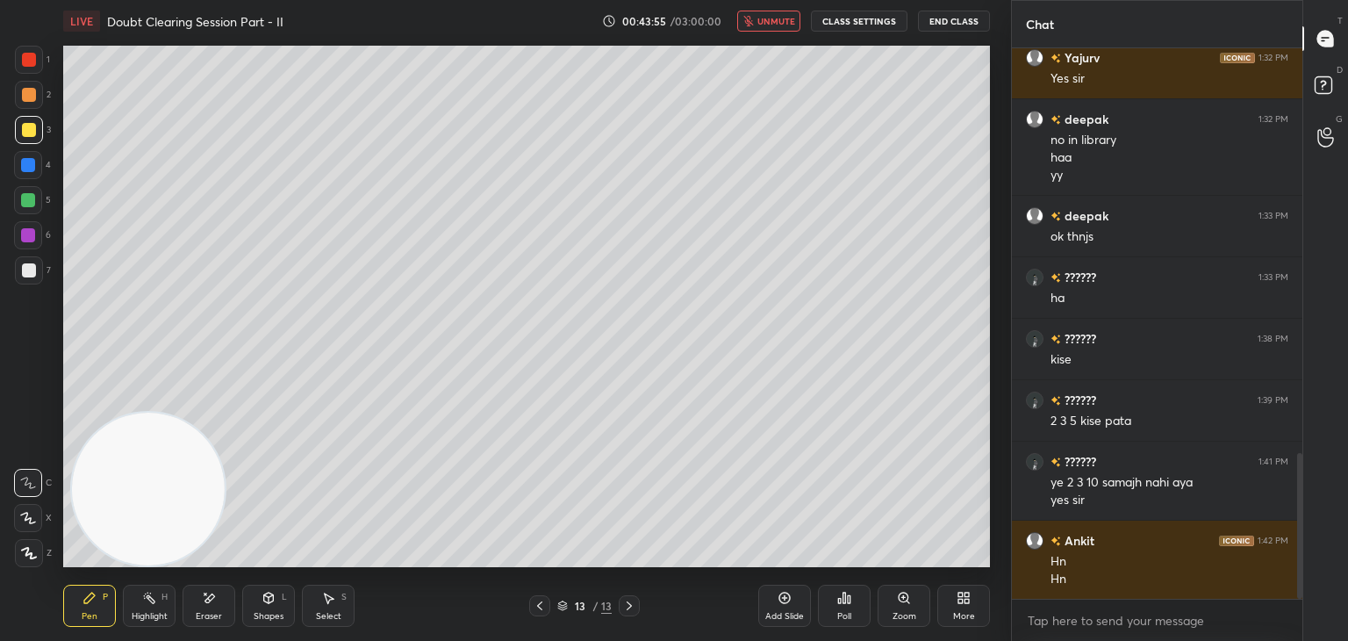
scroll to position [1526, 0]
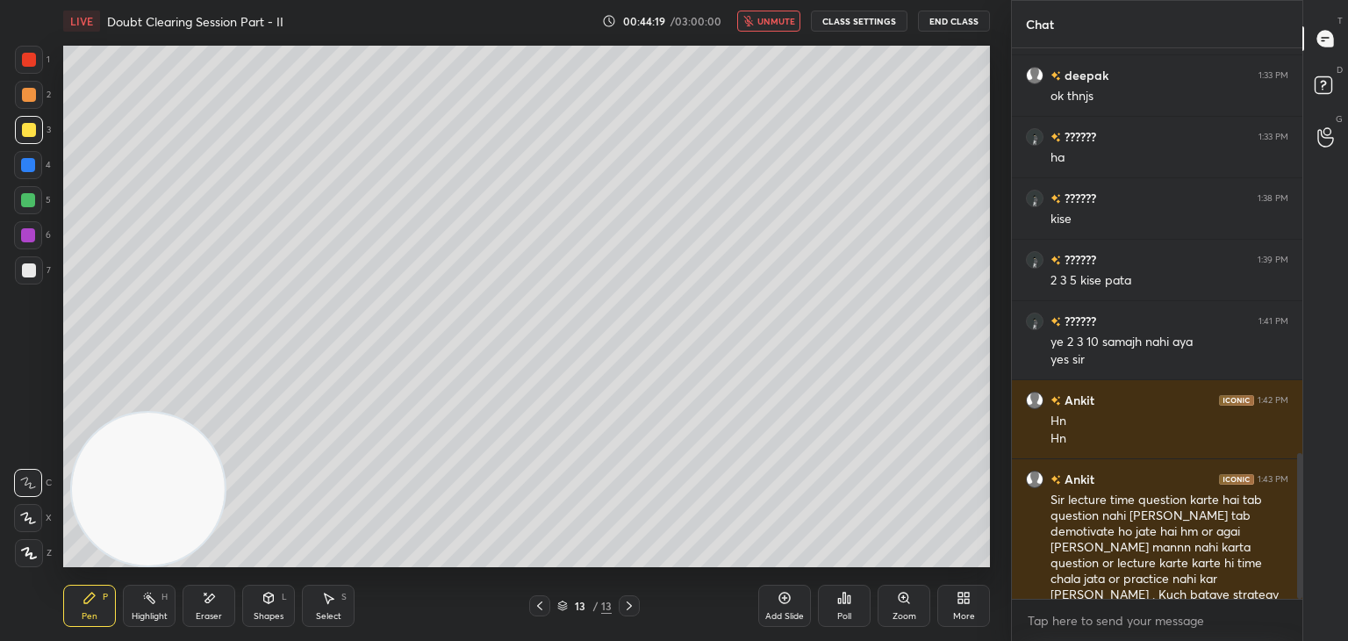
drag, startPoint x: 779, startPoint y: 17, endPoint x: 765, endPoint y: 9, distance: 16.1
click at [779, 17] on span "unmute" at bounding box center [776, 21] width 38 height 12
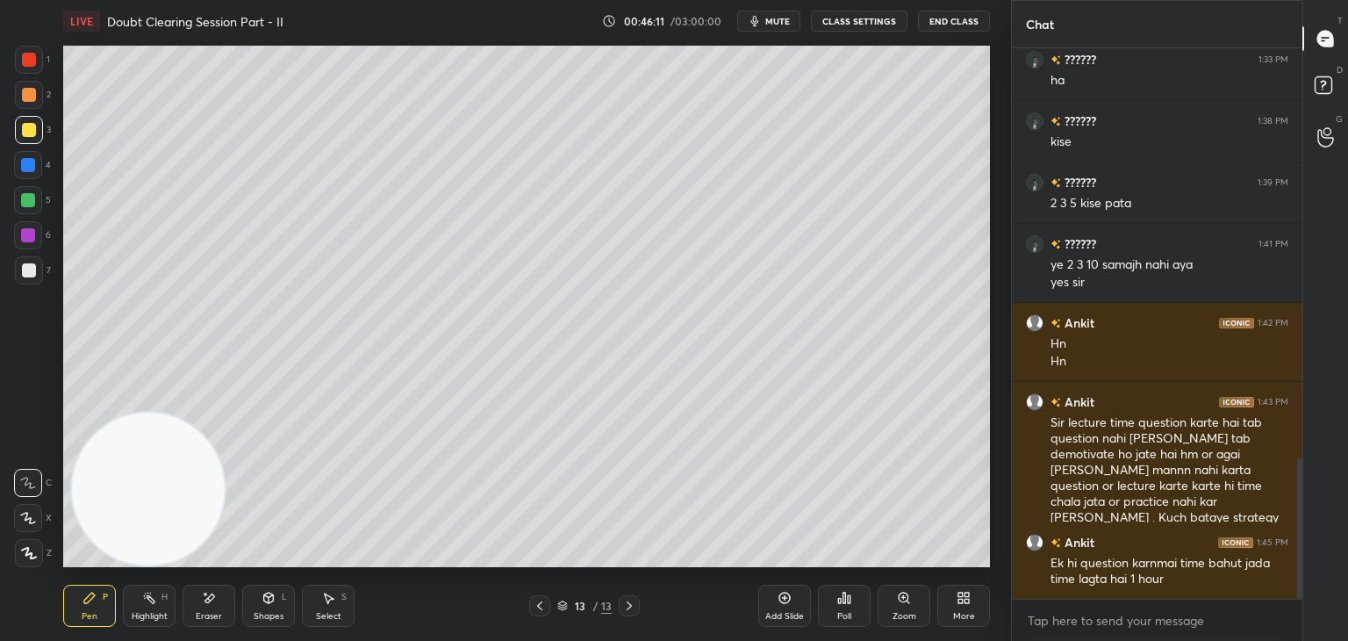
scroll to position [1645, 0]
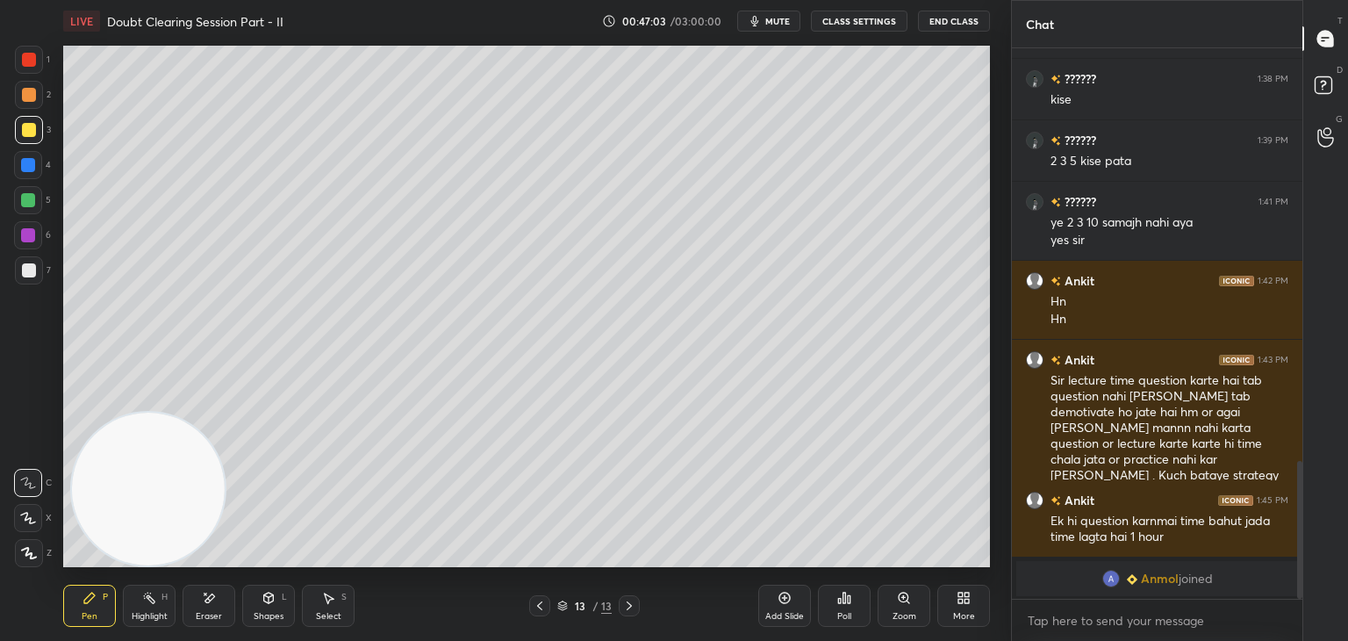
click at [753, 25] on icon "button" at bounding box center [755, 21] width 14 height 14
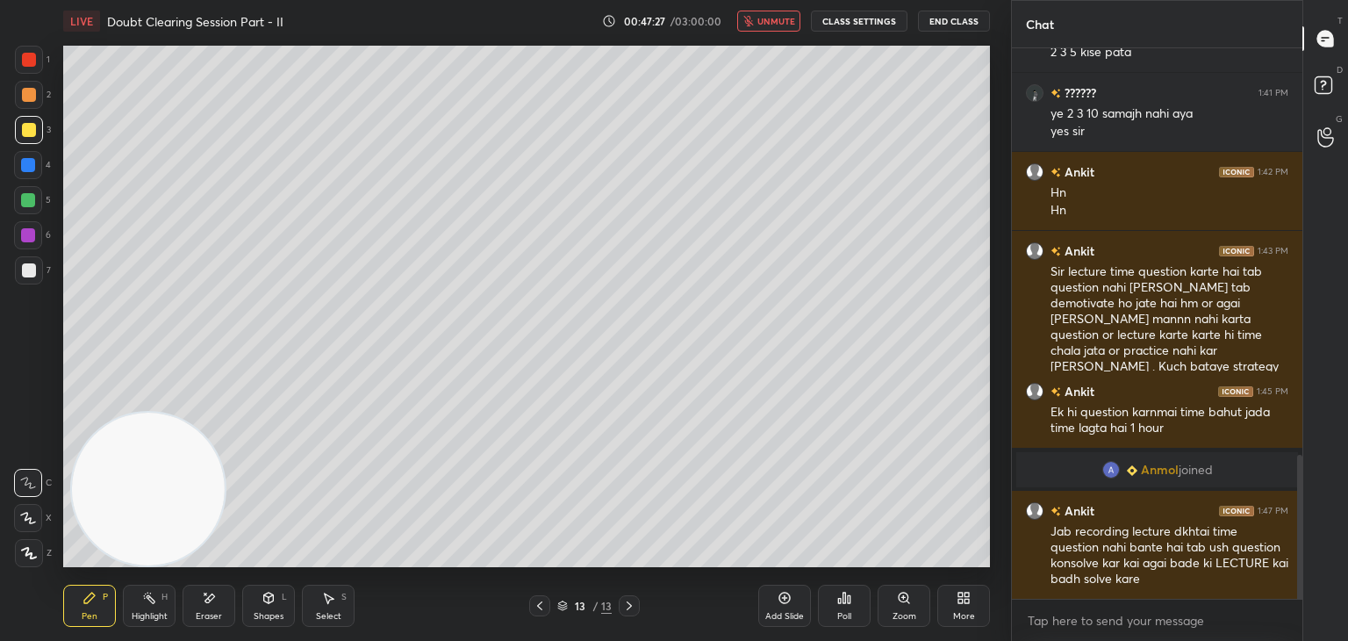
scroll to position [1552, 0]
drag, startPoint x: 755, startPoint y: 18, endPoint x: 735, endPoint y: 1, distance: 26.8
click at [751, 20] on icon "button" at bounding box center [748, 21] width 11 height 11
click at [766, 18] on button "mute" at bounding box center [768, 21] width 63 height 21
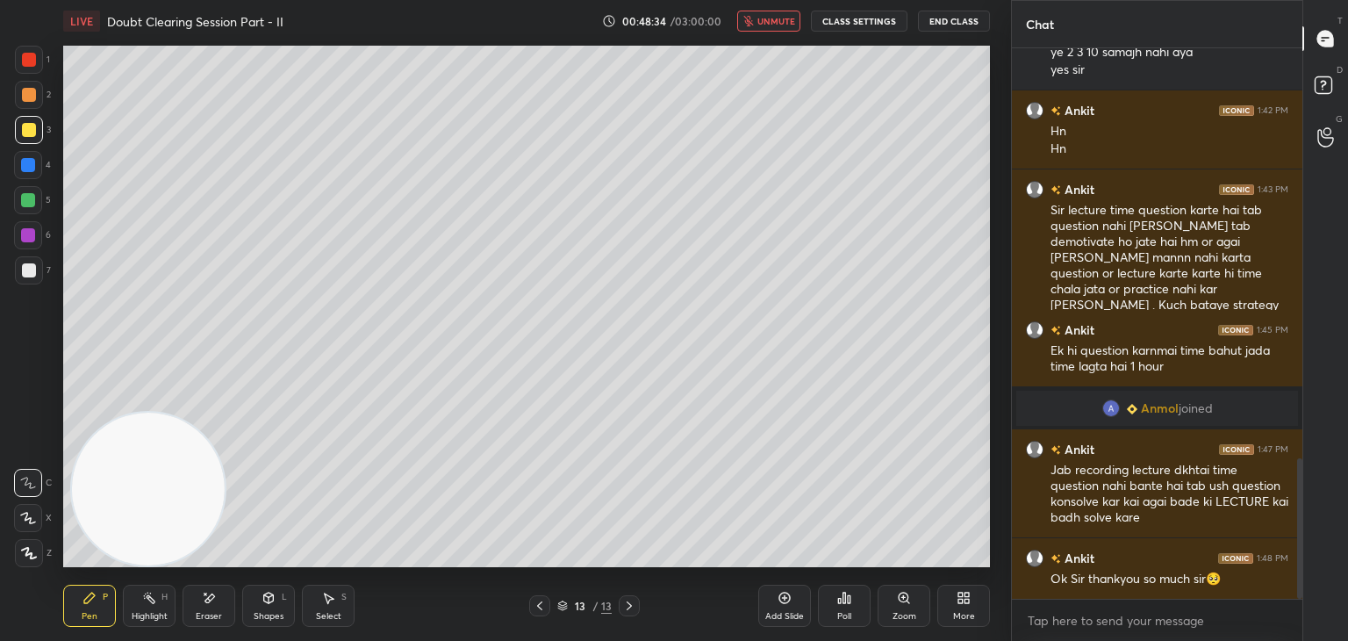
click at [780, 18] on span "unmute" at bounding box center [776, 21] width 38 height 12
click at [773, 16] on span "mute" at bounding box center [777, 21] width 25 height 12
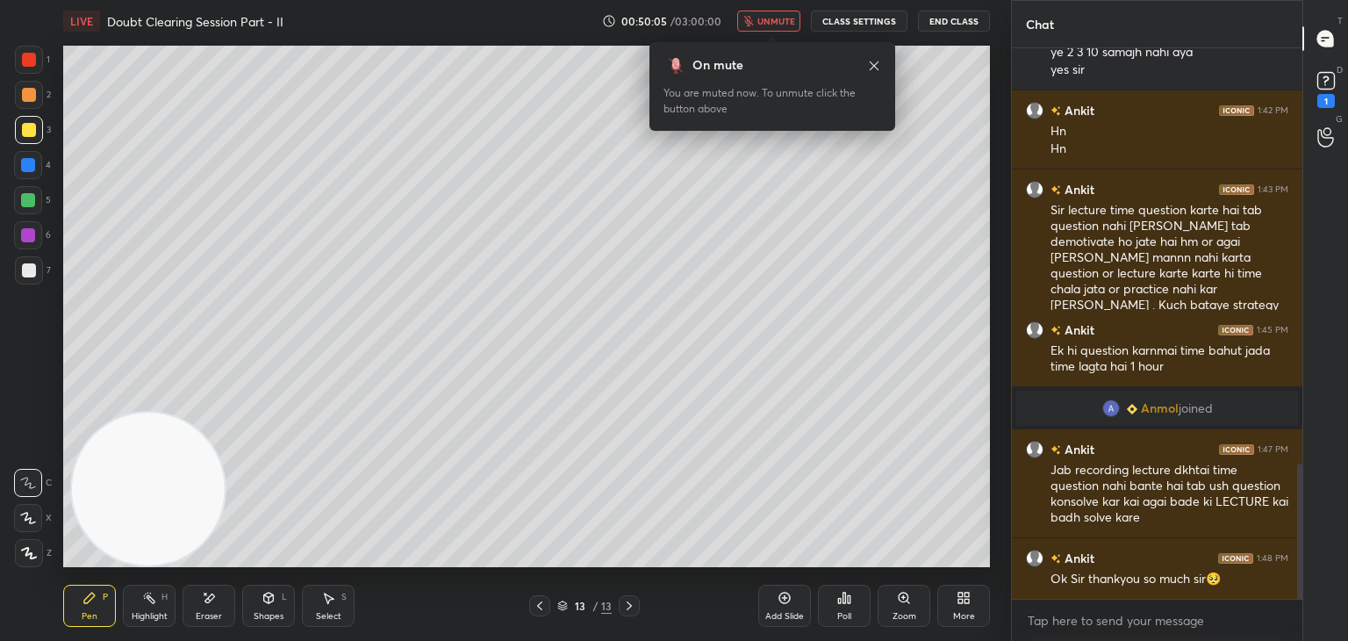
scroll to position [1689, 0]
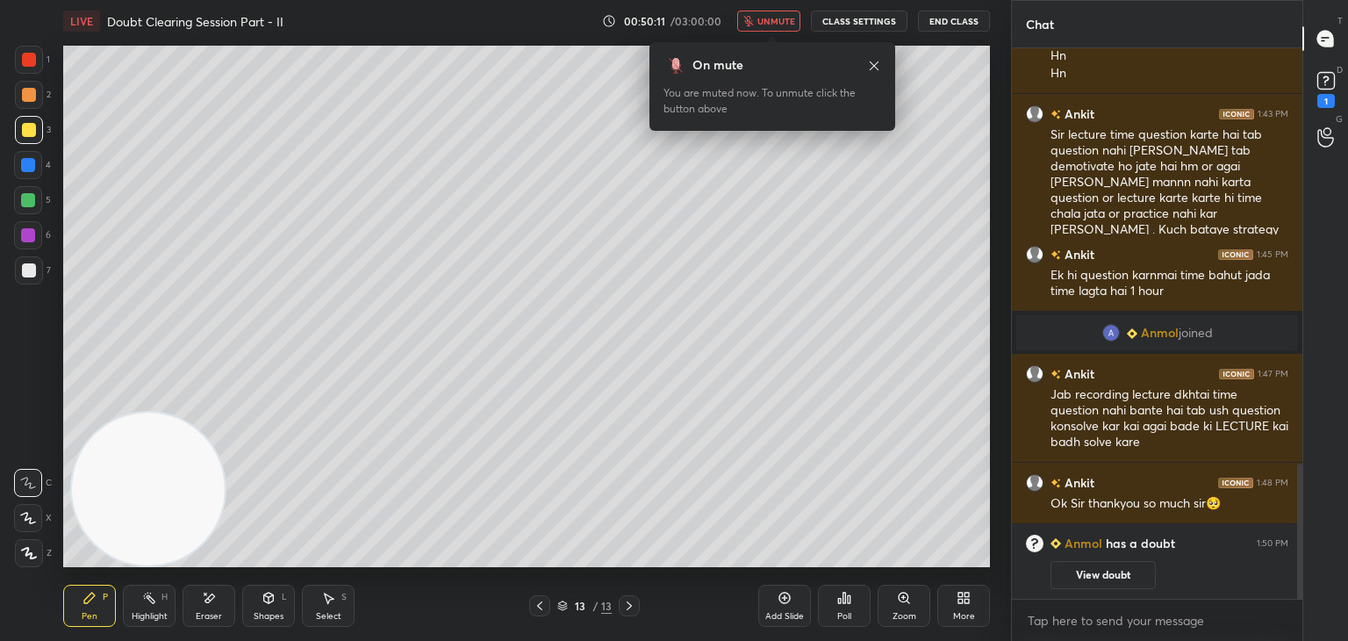
click at [540, 602] on icon at bounding box center [540, 606] width 14 height 14
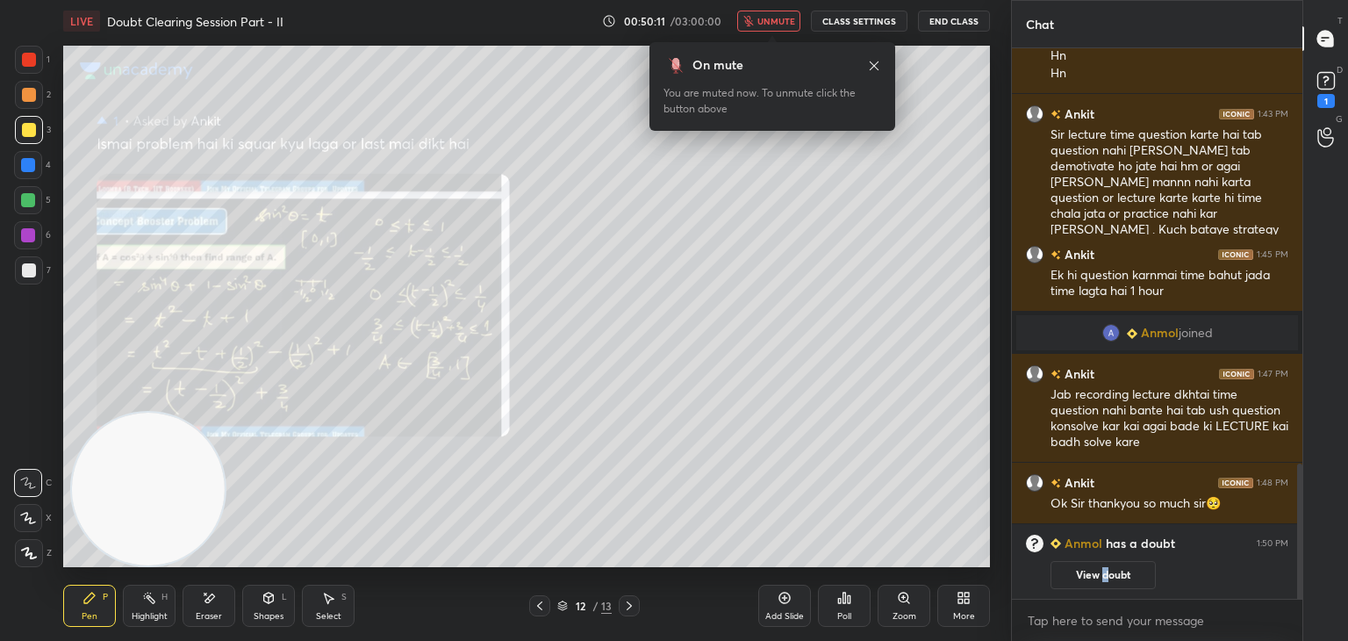
click at [1102, 577] on button "View doubt" at bounding box center [1103, 575] width 105 height 28
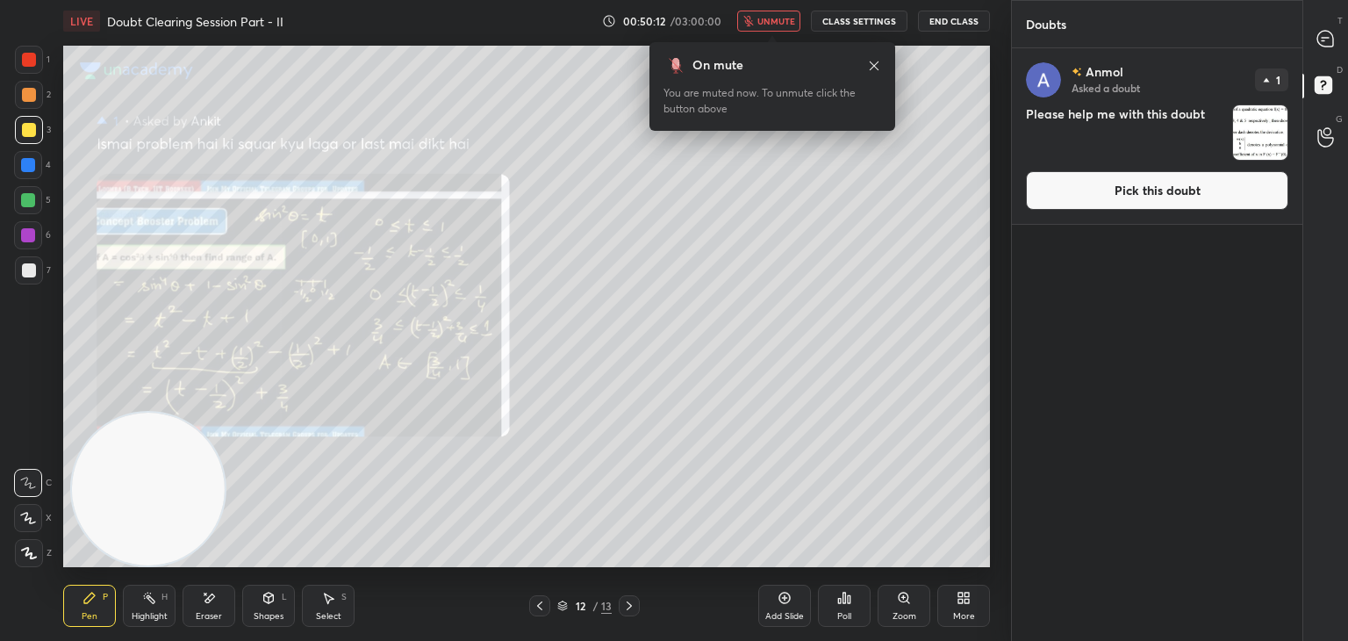
drag, startPoint x: 1131, startPoint y: 201, endPoint x: 1106, endPoint y: 193, distance: 25.8
click at [1127, 197] on button "Pick this doubt" at bounding box center [1157, 190] width 262 height 39
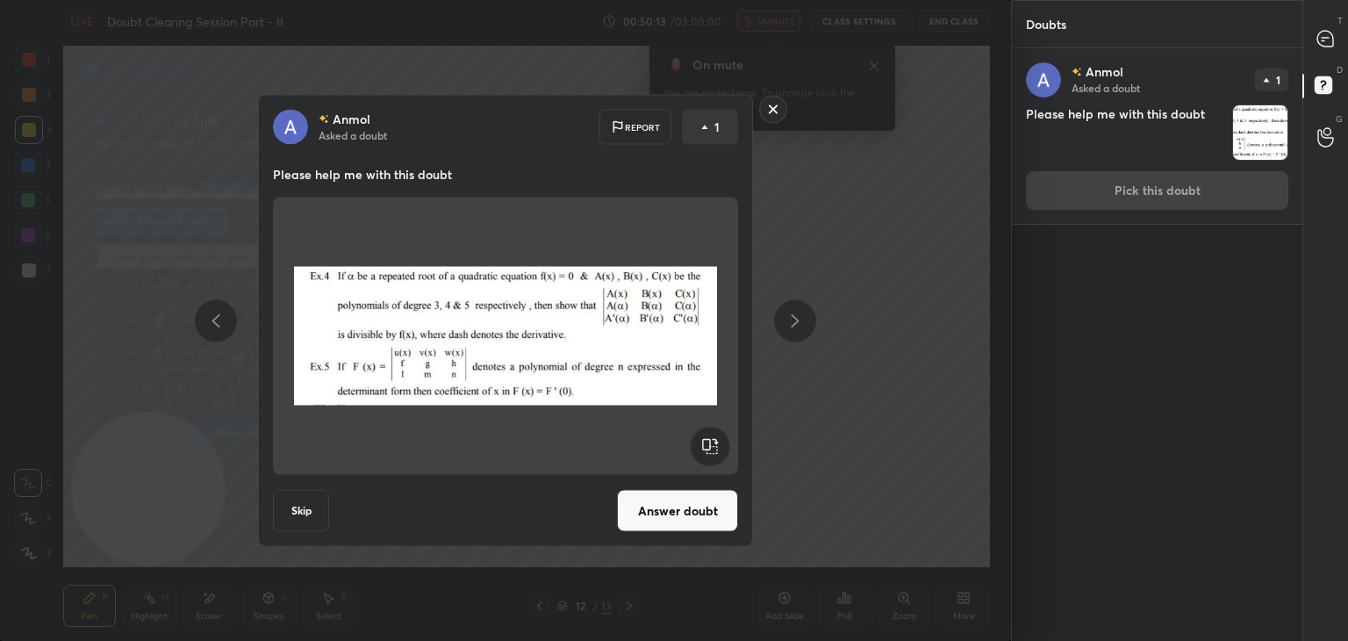
click at [685, 516] on button "Answer doubt" at bounding box center [677, 511] width 121 height 42
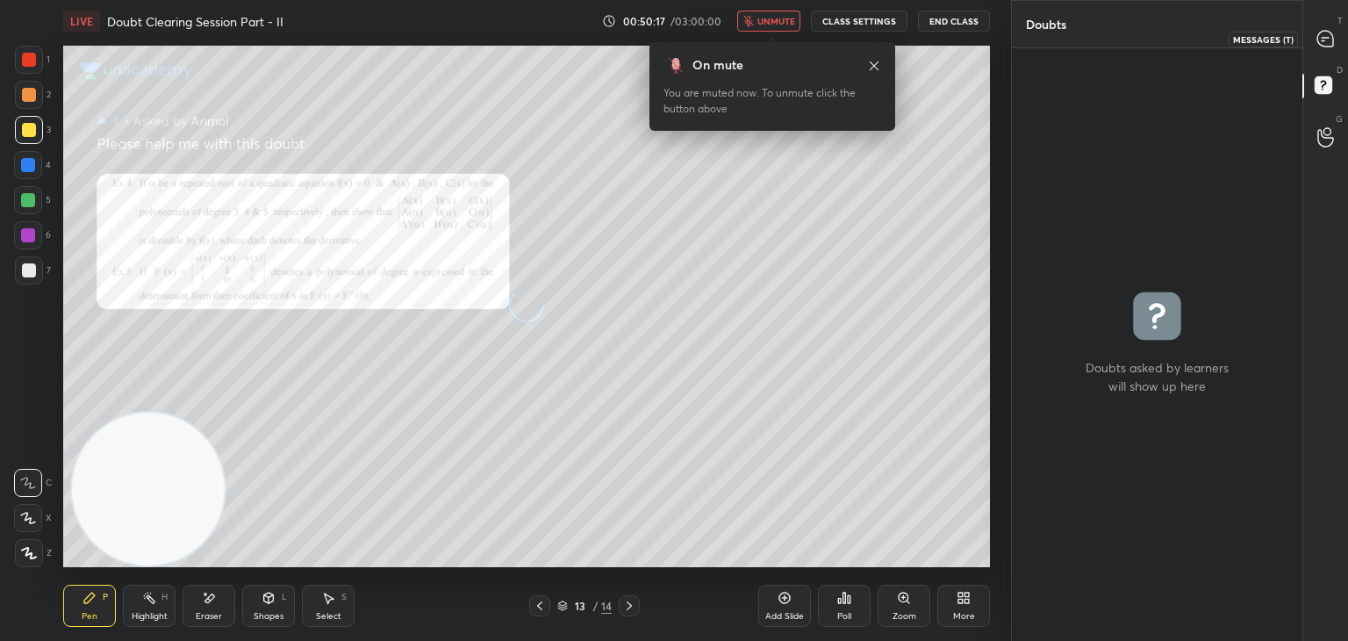
drag, startPoint x: 1324, startPoint y: 40, endPoint x: 1310, endPoint y: 45, distance: 13.9
click at [1324, 42] on icon at bounding box center [1325, 39] width 16 height 16
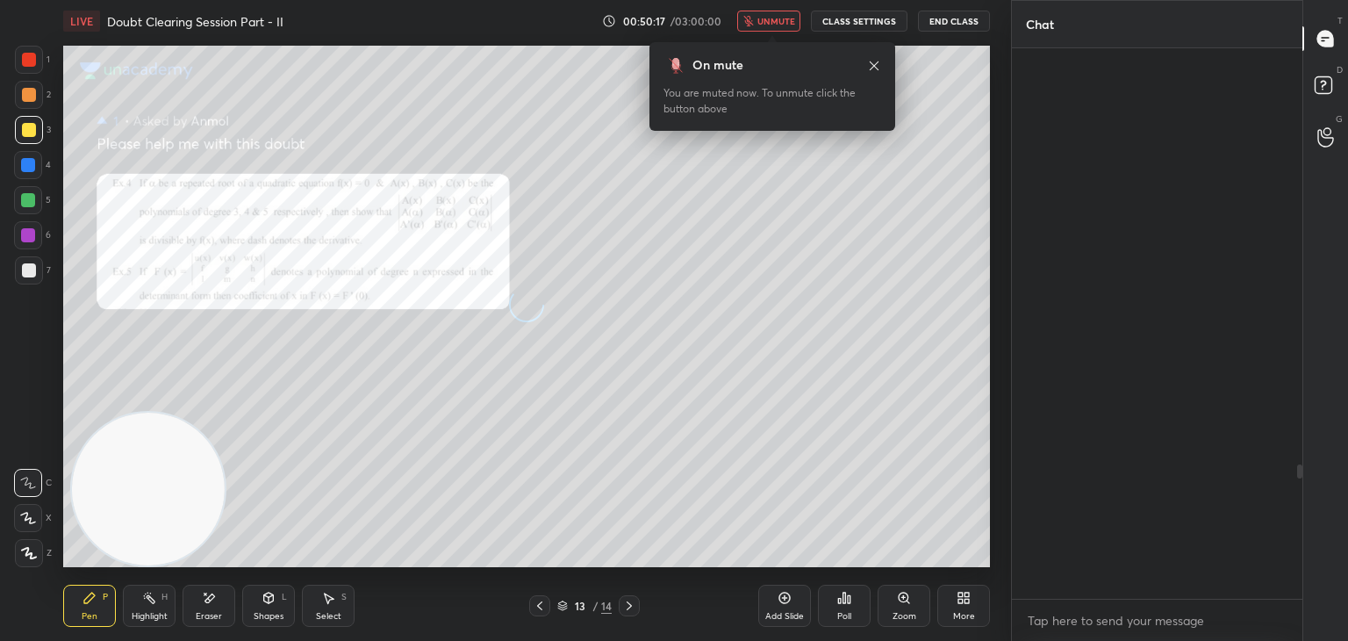
scroll to position [545, 285]
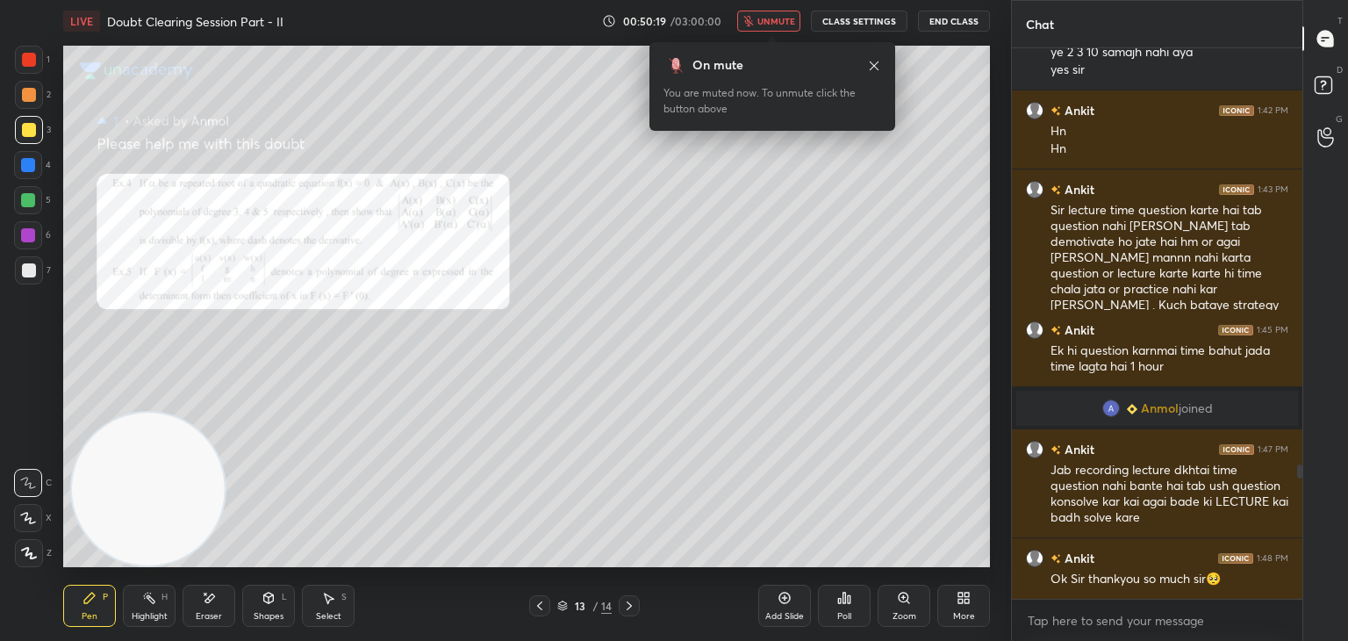
click at [895, 607] on div "Zoom" at bounding box center [904, 606] width 53 height 42
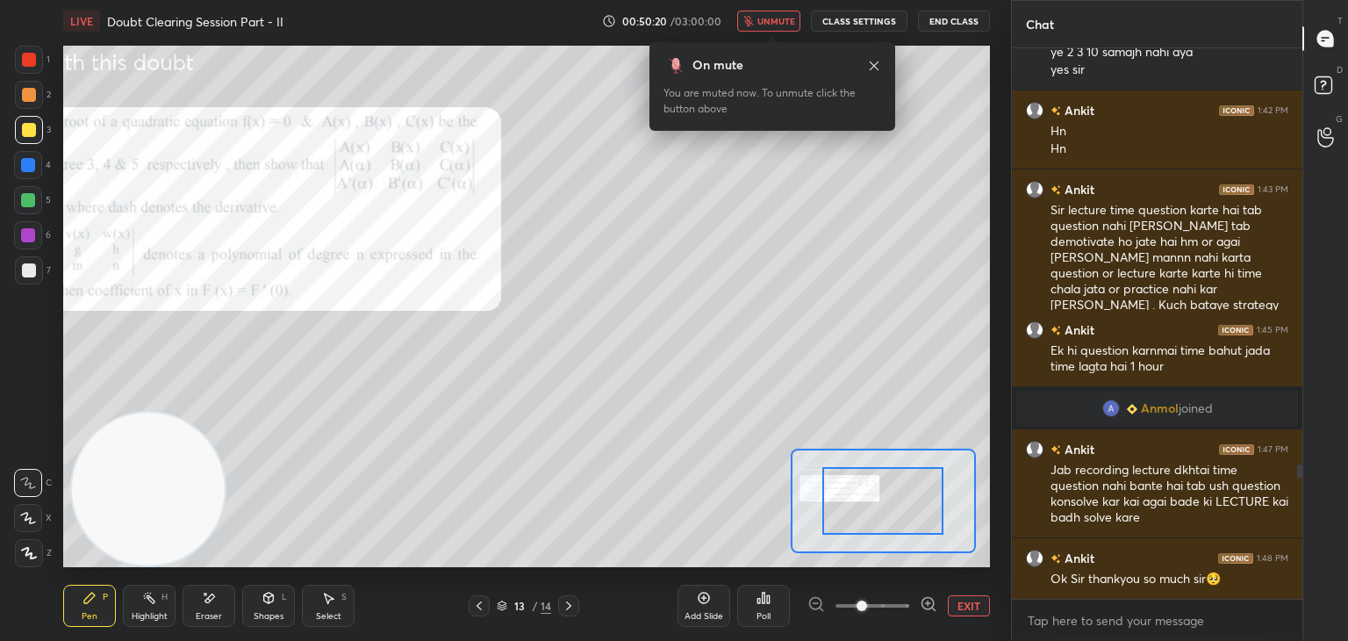
click at [887, 612] on span at bounding box center [873, 605] width 74 height 26
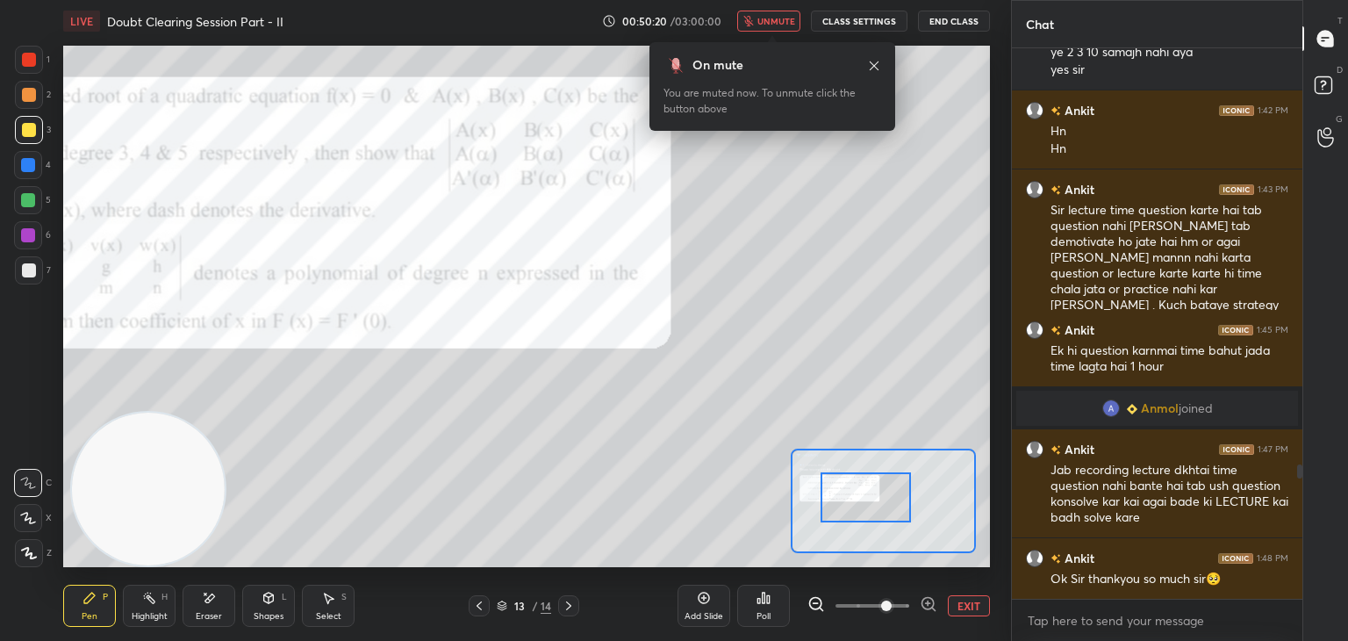
drag, startPoint x: 899, startPoint y: 505, endPoint x: 854, endPoint y: 500, distance: 45.0
click at [848, 504] on div at bounding box center [866, 497] width 91 height 50
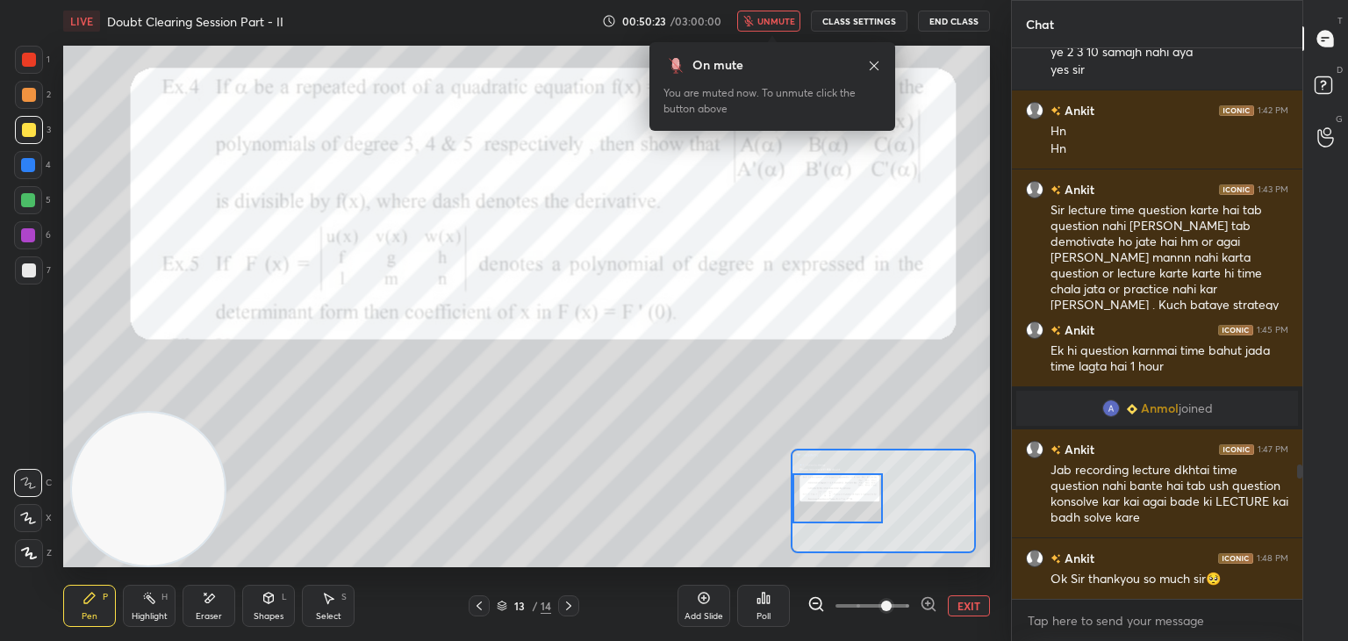
drag, startPoint x: 767, startPoint y: 18, endPoint x: 748, endPoint y: 37, distance: 26.7
click at [766, 18] on span "unmute" at bounding box center [776, 21] width 38 height 12
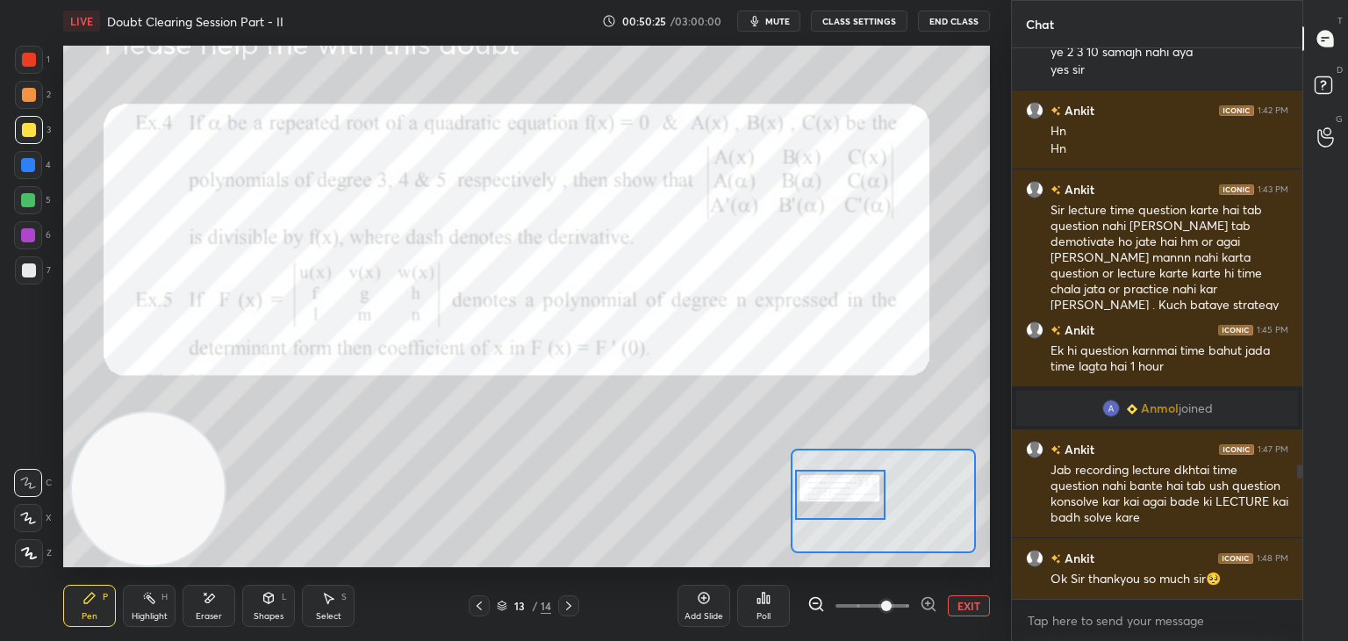
click at [845, 487] on div at bounding box center [840, 495] width 91 height 50
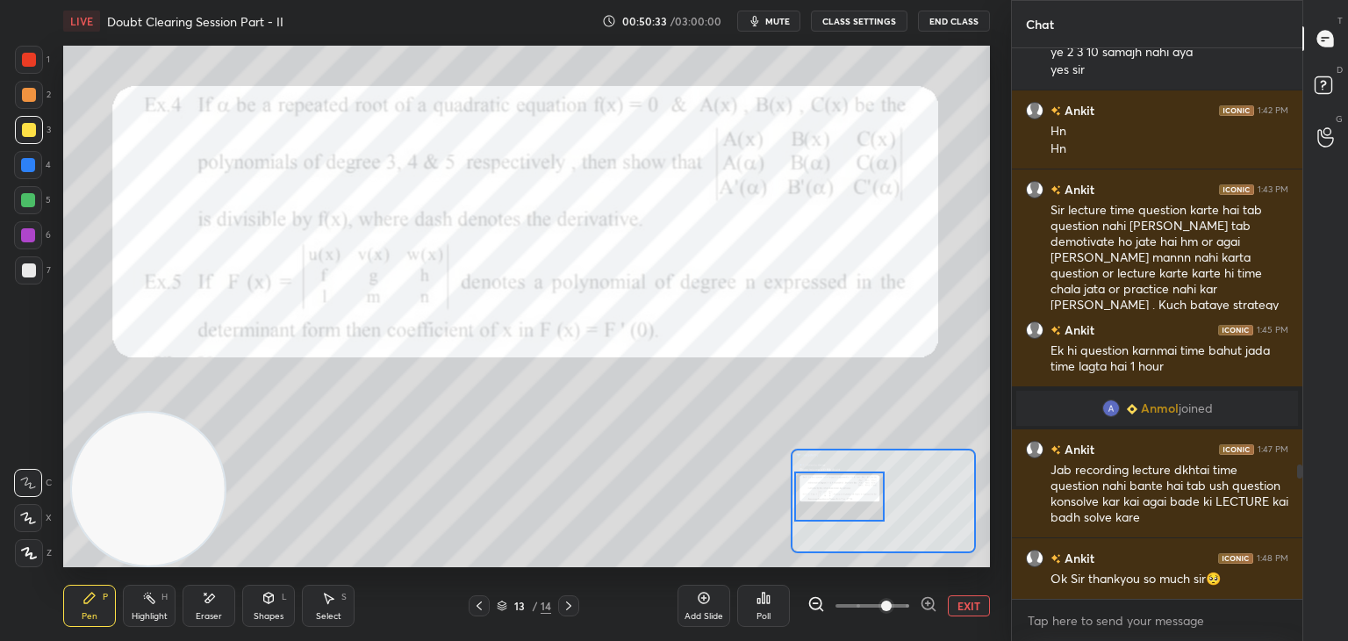
click at [840, 507] on div at bounding box center [839, 496] width 91 height 50
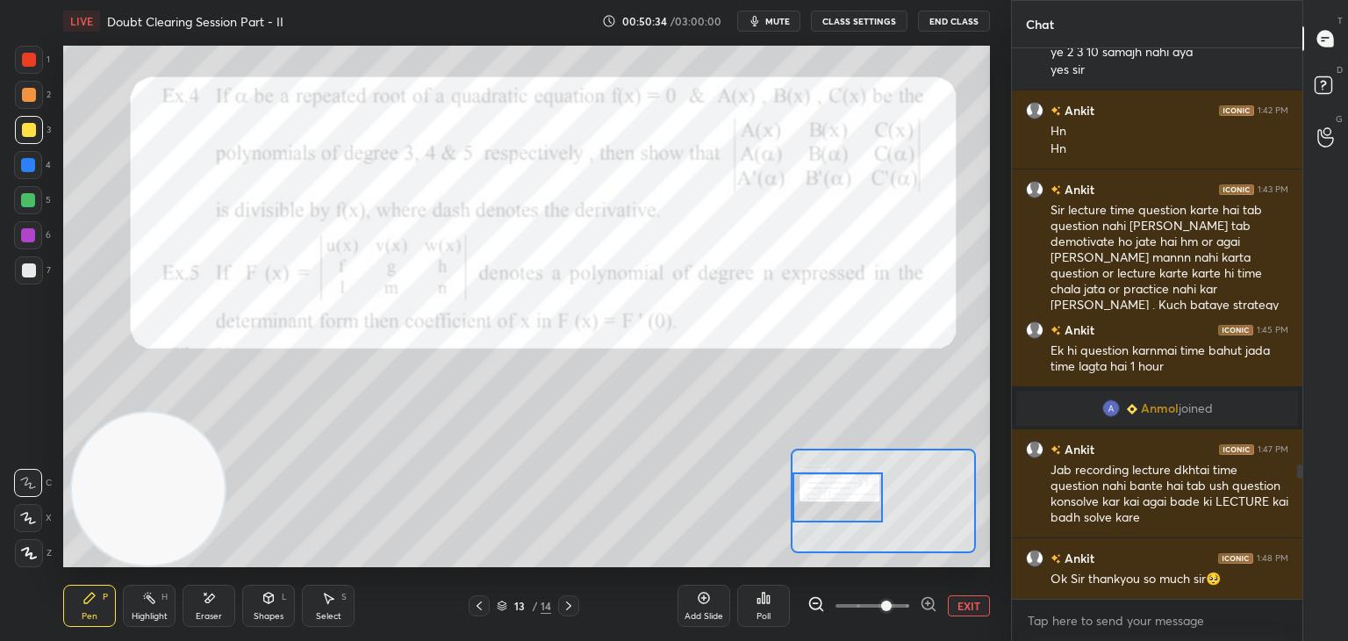
scroll to position [1771, 0]
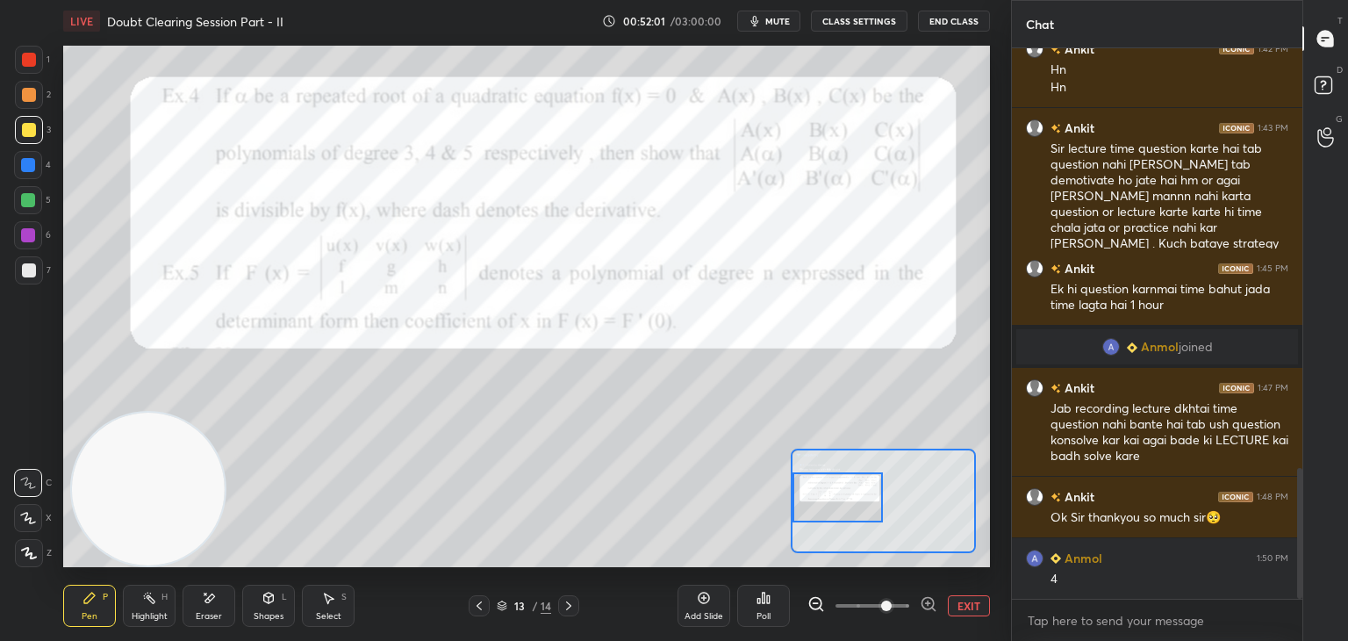
click at [963, 596] on button "EXIT" at bounding box center [969, 605] width 42 height 21
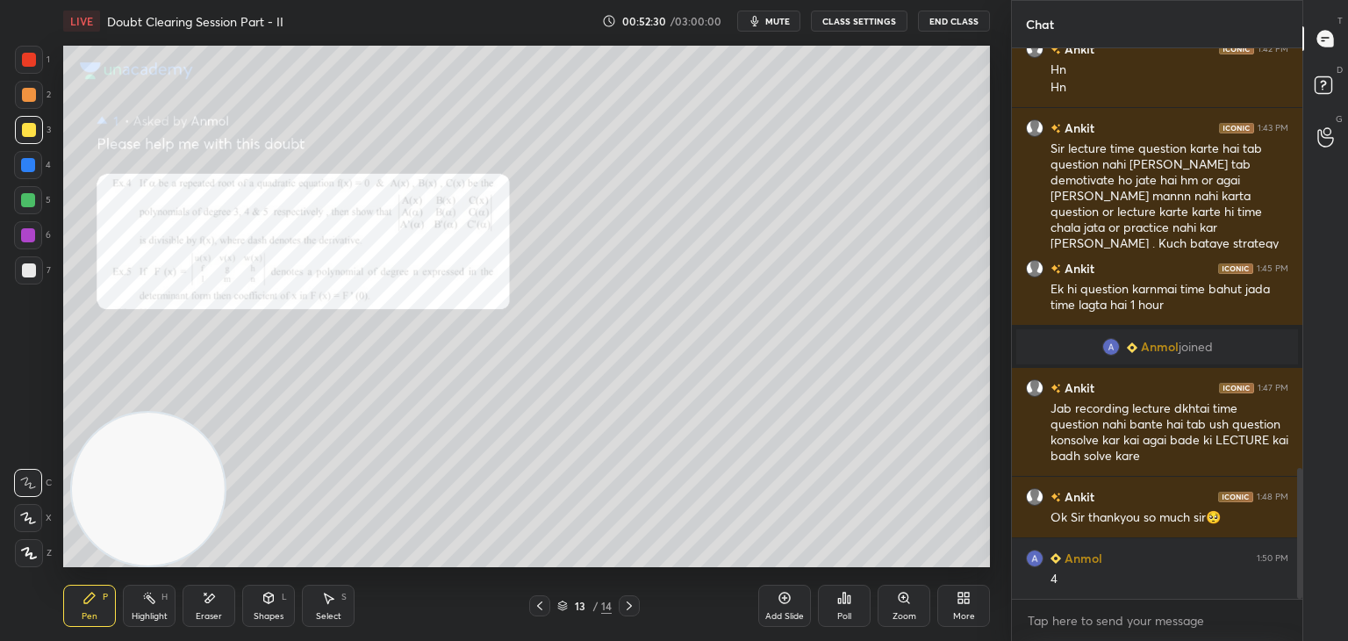
click at [779, 21] on span "mute" at bounding box center [777, 21] width 25 height 12
click at [780, 14] on button "unmute" at bounding box center [768, 21] width 63 height 21
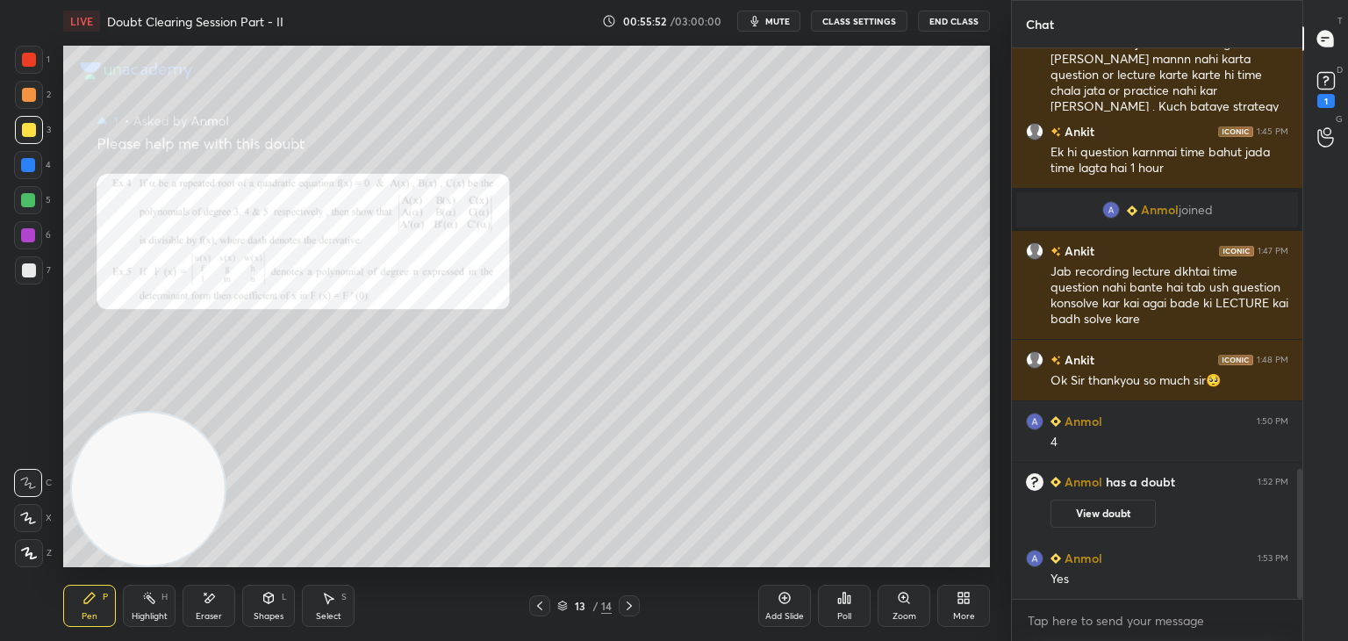
scroll to position [1787, 0]
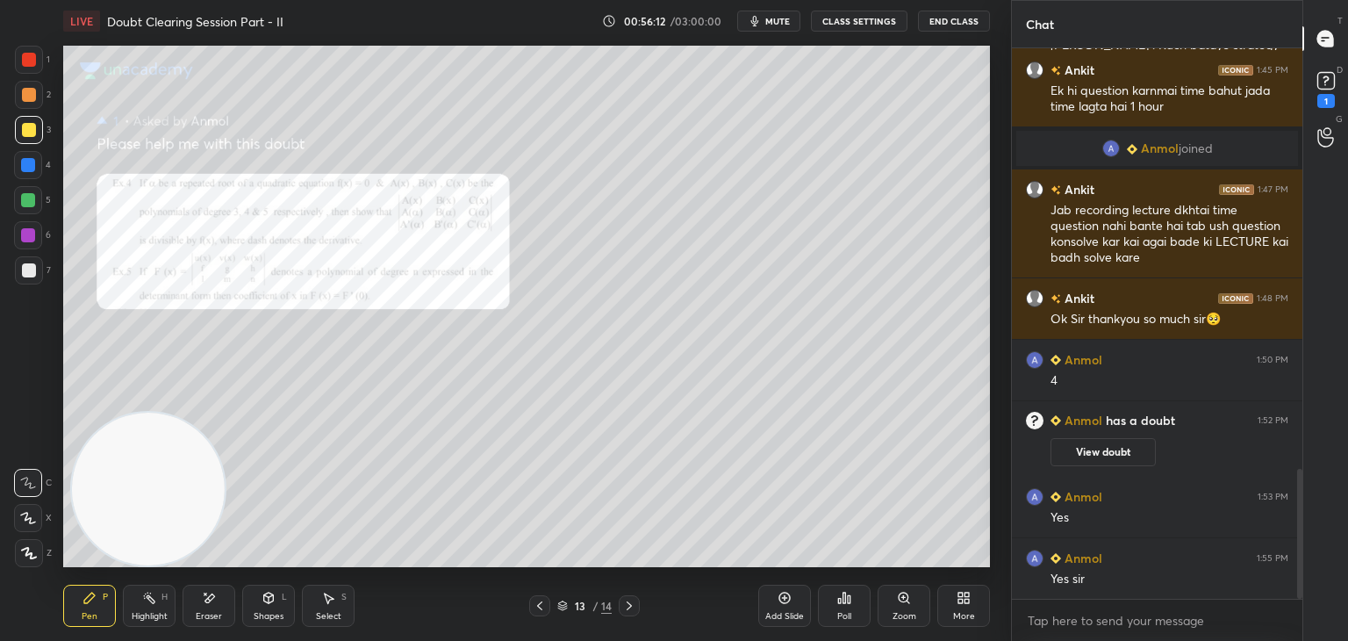
click at [1095, 447] on button "View doubt" at bounding box center [1103, 452] width 105 height 28
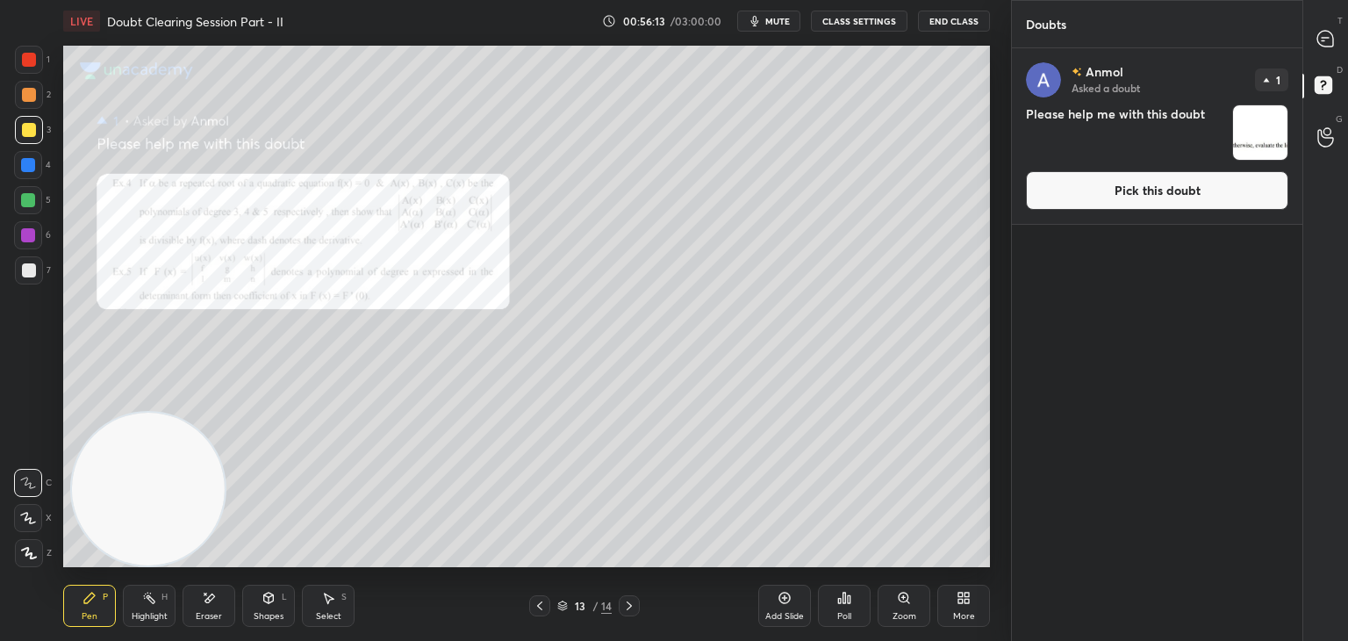
click at [1093, 182] on button "Pick this doubt" at bounding box center [1157, 190] width 262 height 39
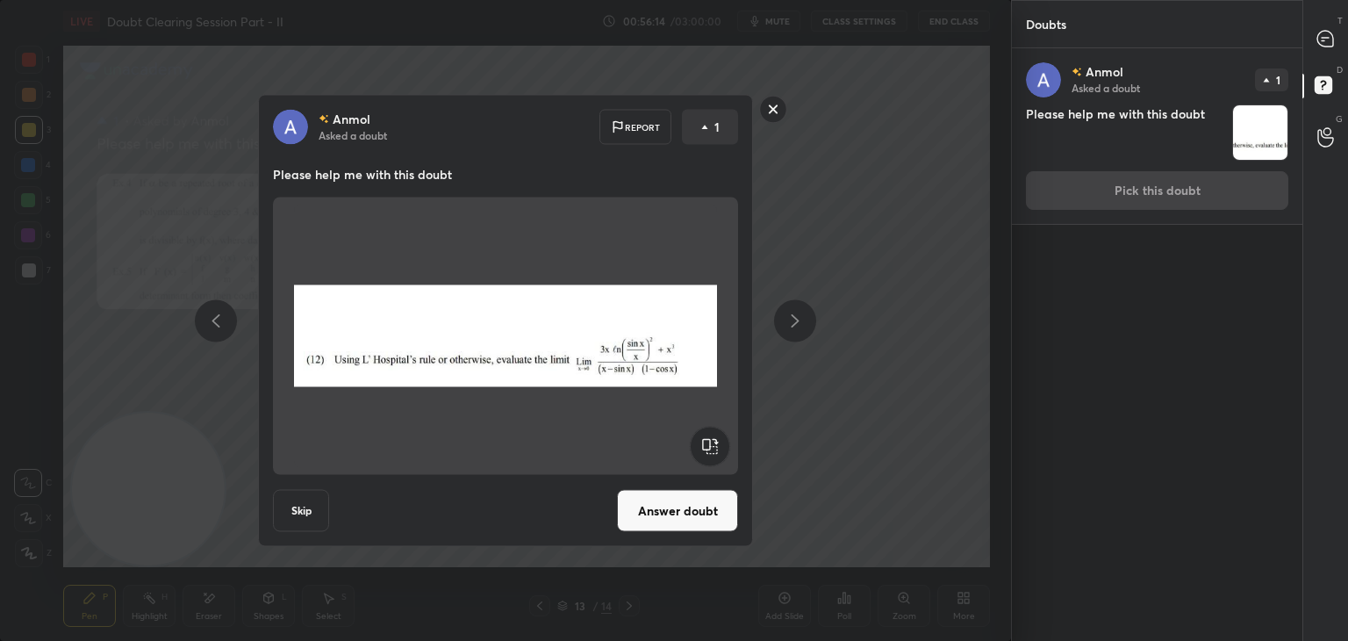
drag, startPoint x: 637, startPoint y: 503, endPoint x: 649, endPoint y: 487, distance: 19.5
click at [637, 504] on button "Answer doubt" at bounding box center [677, 511] width 121 height 42
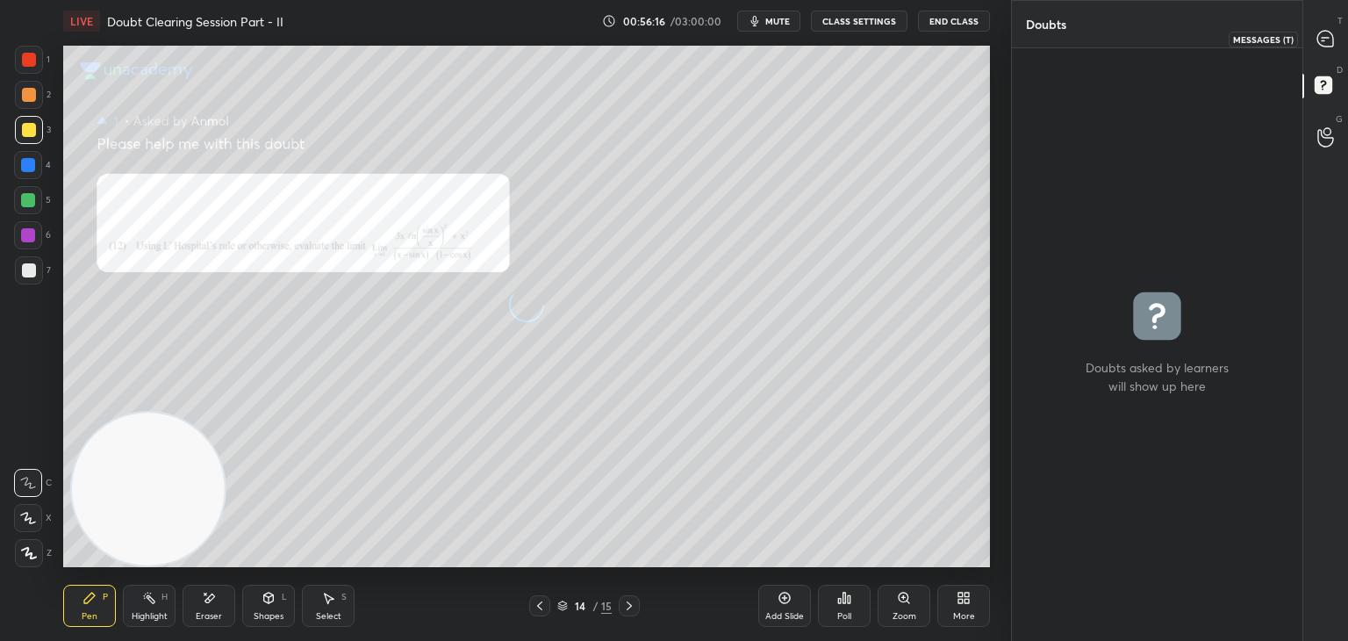
drag, startPoint x: 1333, startPoint y: 46, endPoint x: 1304, endPoint y: 71, distance: 38.6
click at [1331, 46] on icon at bounding box center [1326, 39] width 18 height 18
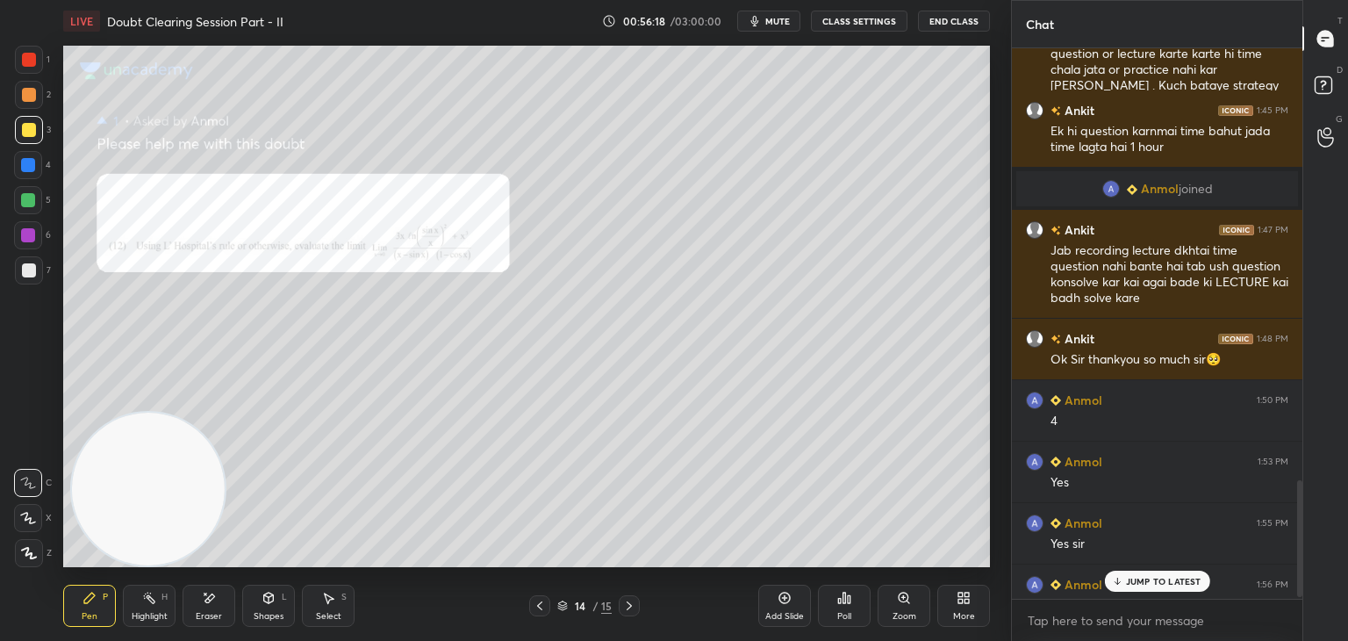
scroll to position [2061, 0]
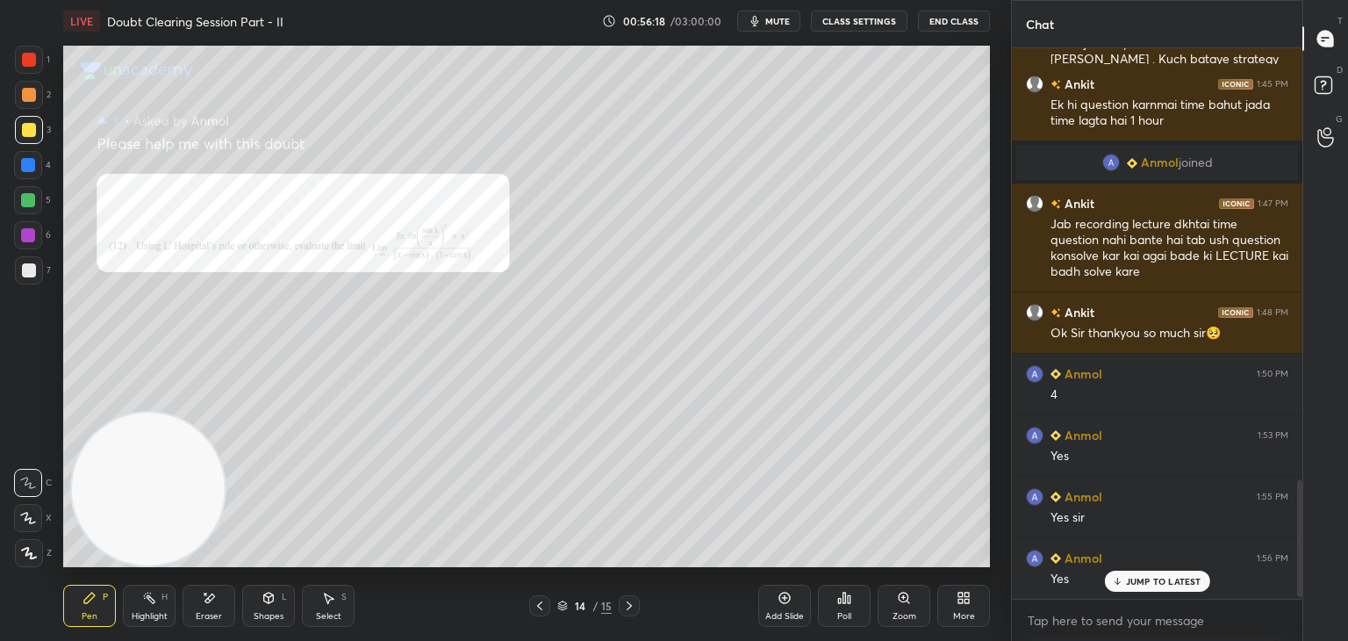
drag, startPoint x: 1298, startPoint y: 486, endPoint x: 1303, endPoint y: 566, distance: 80.0
click at [1303, 566] on div "Chat Ankit 1:42 PM Hn Hn Ankit 1:43 PM Sir lecture time question karte hai tab …" at bounding box center [1179, 320] width 337 height 641
click at [893, 604] on div "Zoom" at bounding box center [904, 606] width 53 height 42
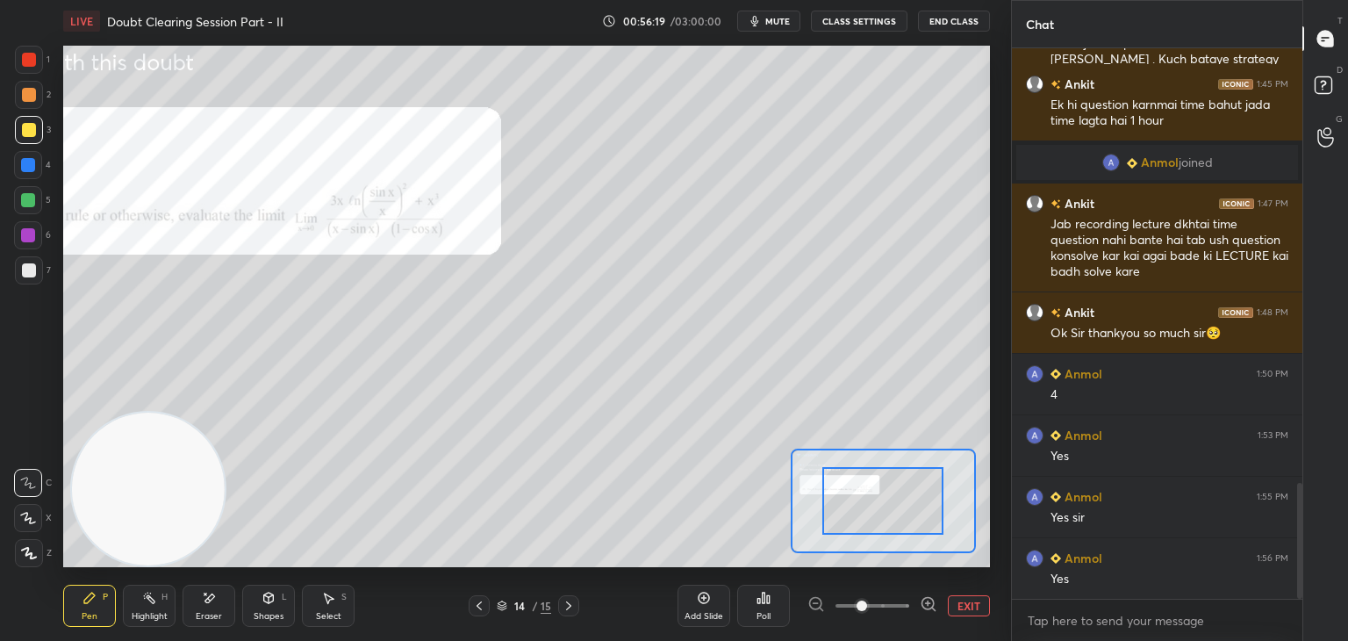
click at [892, 603] on span at bounding box center [873, 605] width 74 height 26
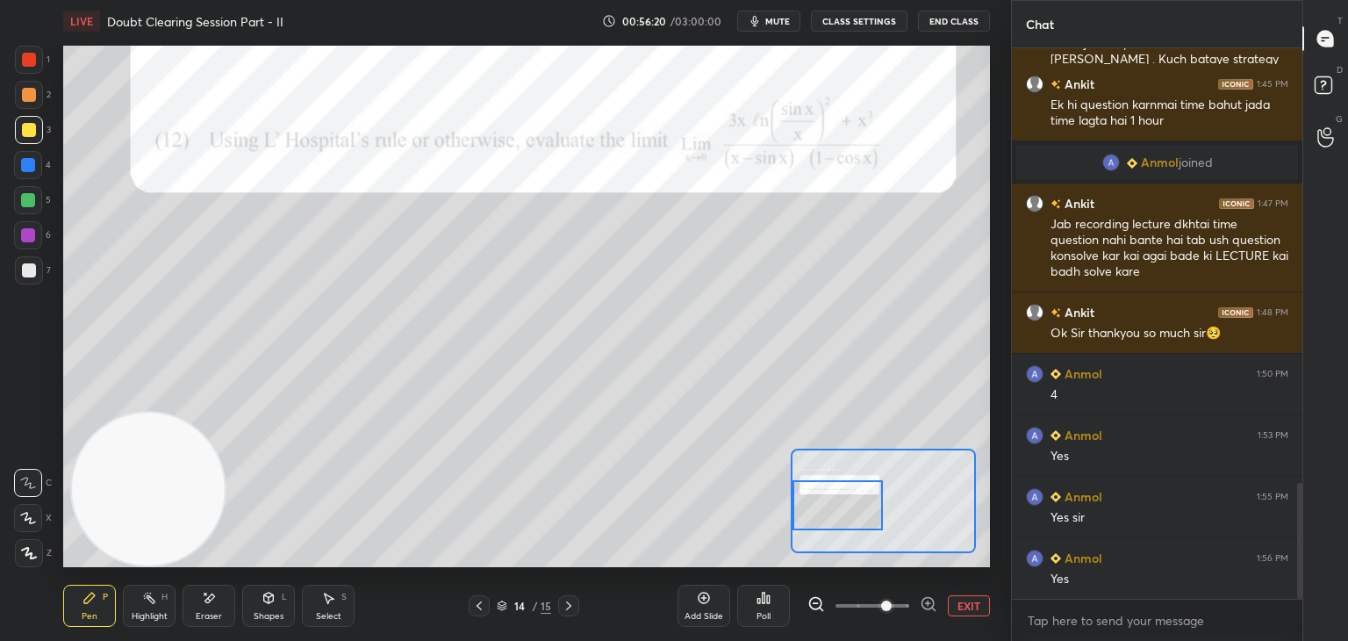
click at [779, 506] on div "Setting up your live class Poll for secs No correct answer Start poll" at bounding box center [526, 306] width 927 height 521
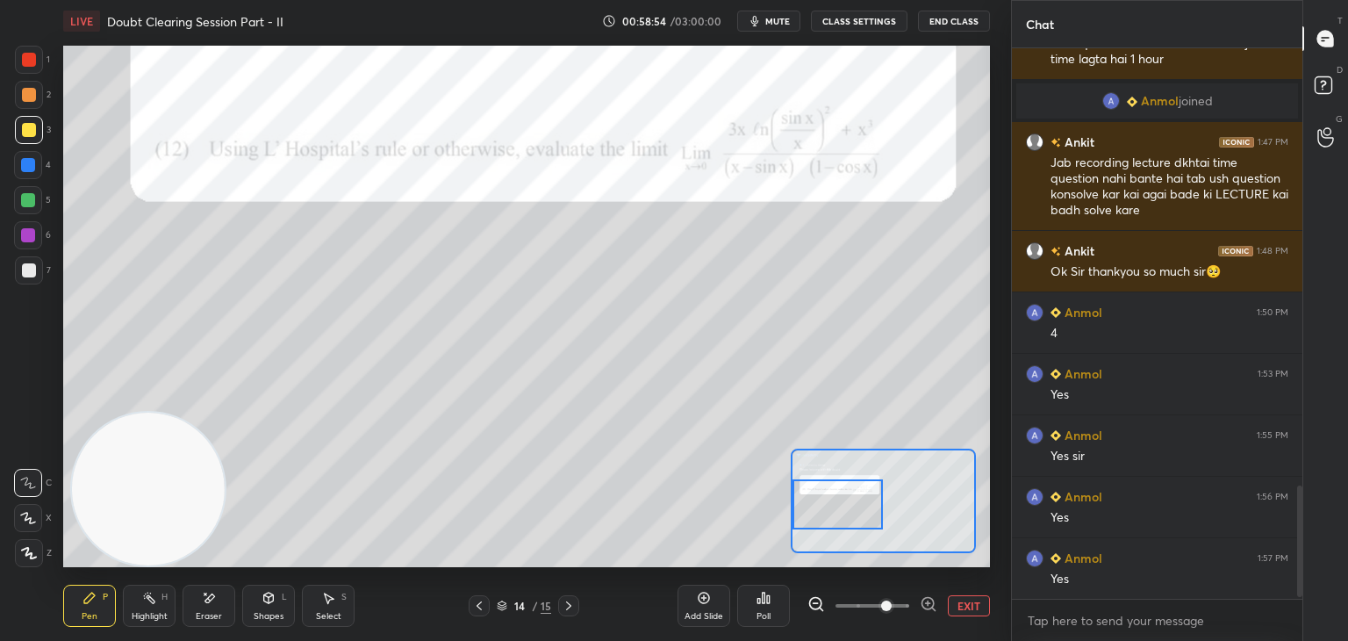
scroll to position [2165, 0]
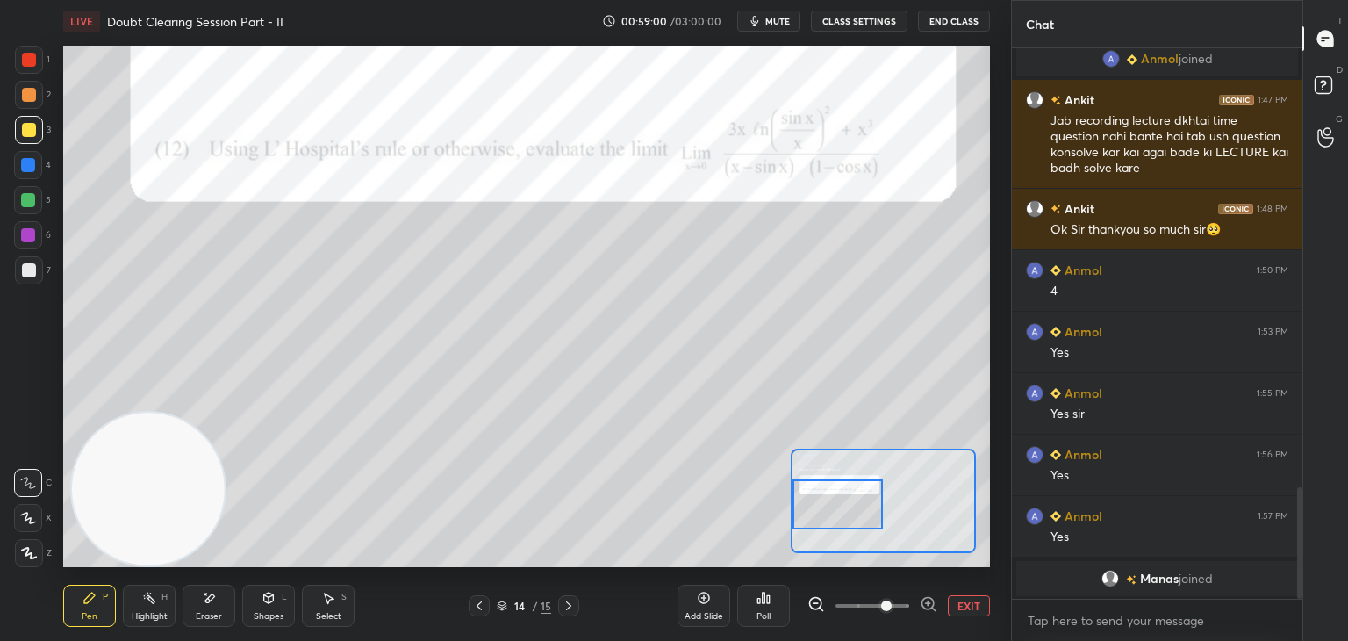
click at [218, 604] on div "Eraser" at bounding box center [209, 606] width 53 height 42
click at [32, 554] on span "Erase all" at bounding box center [28, 553] width 26 height 12
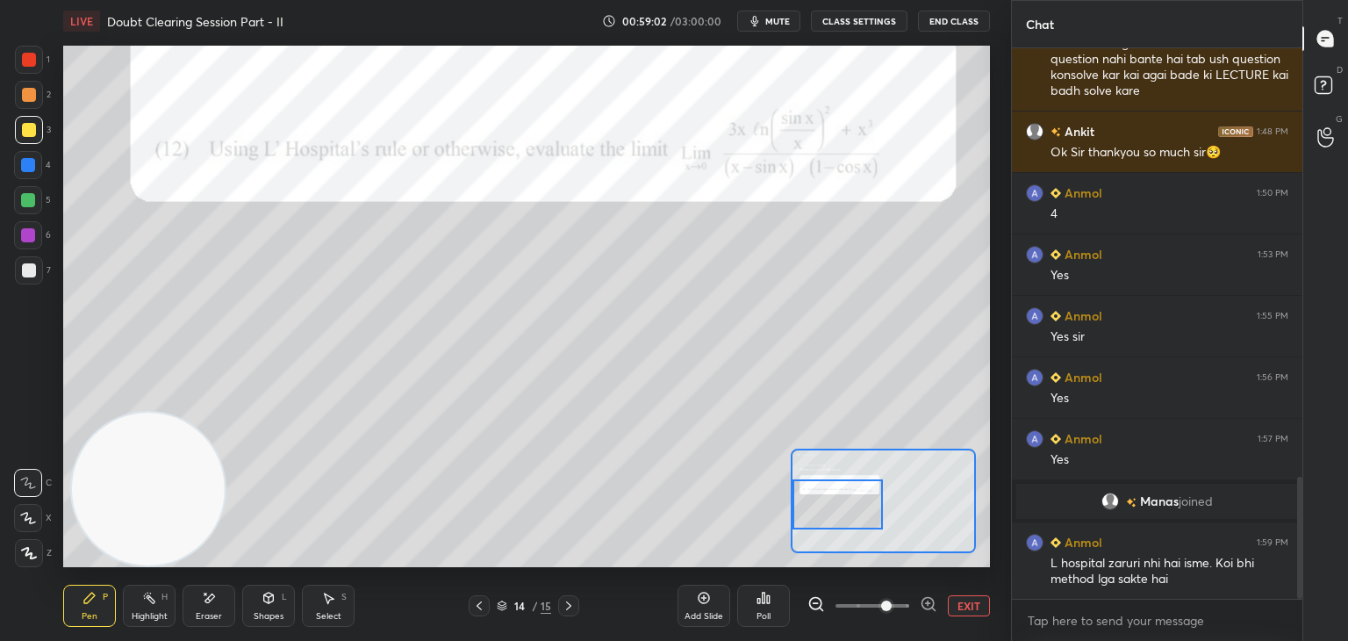
scroll to position [1938, 0]
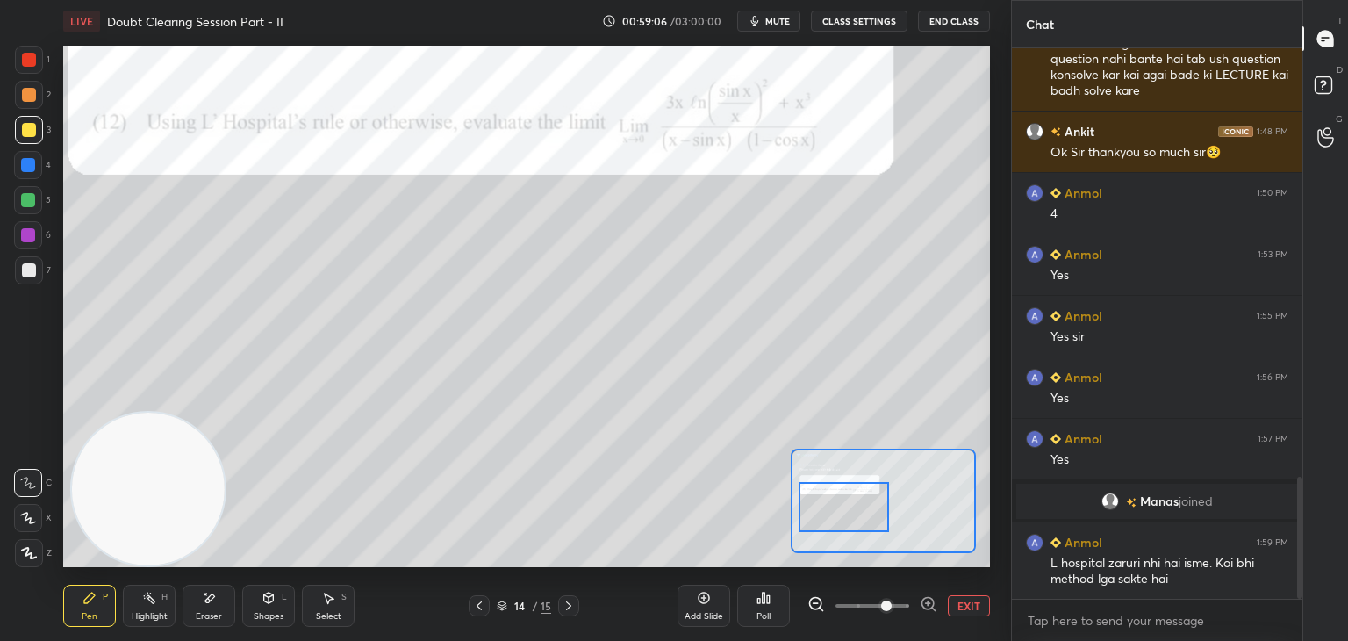
click at [857, 510] on div at bounding box center [844, 507] width 91 height 50
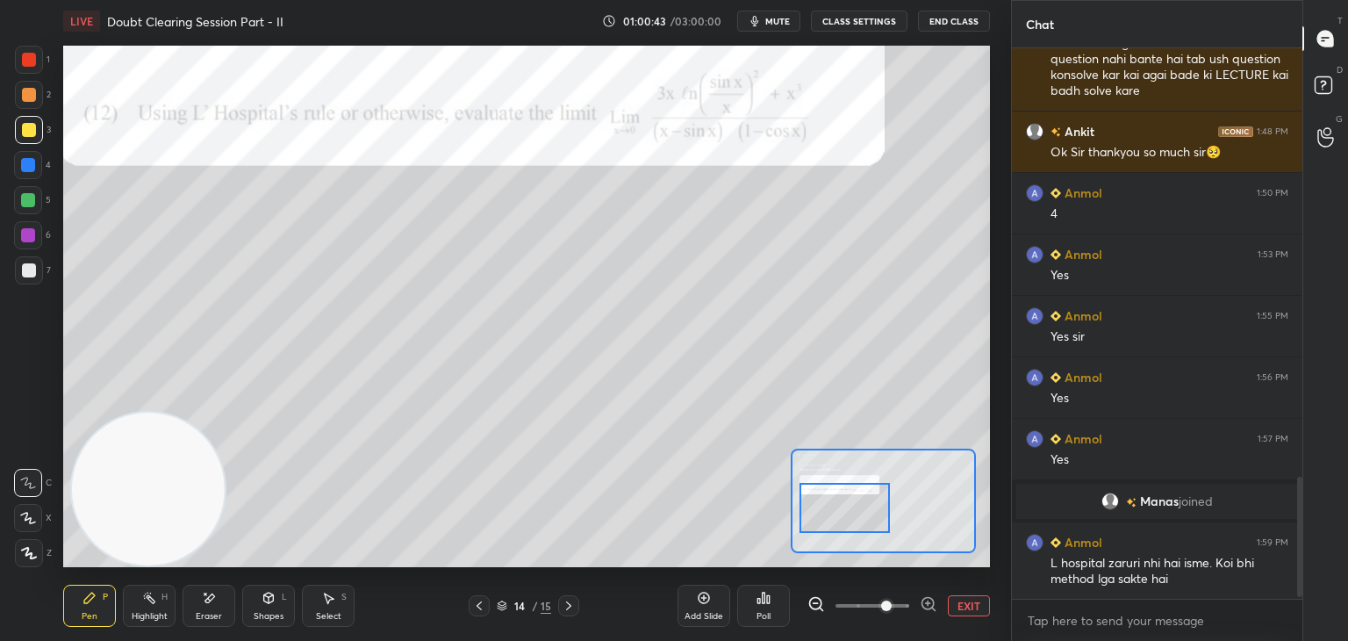
scroll to position [2000, 0]
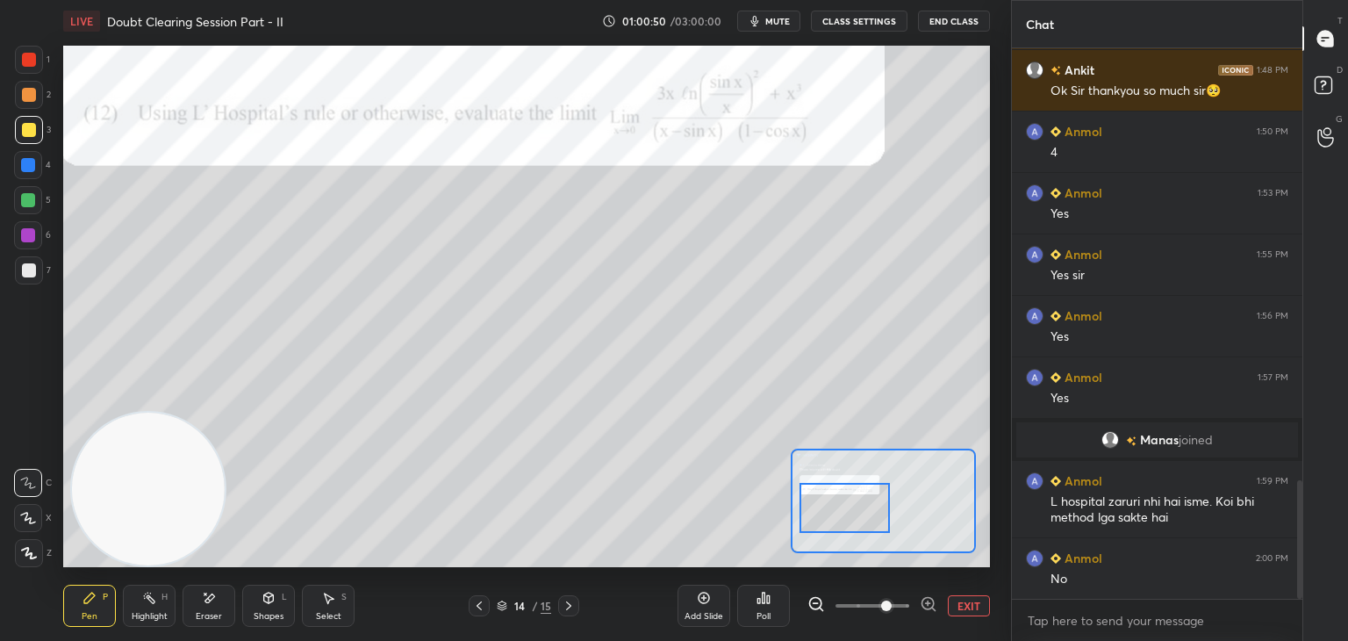
drag, startPoint x: 213, startPoint y: 614, endPoint x: 195, endPoint y: 610, distance: 18.8
click at [213, 612] on div "Eraser" at bounding box center [209, 616] width 26 height 9
click at [26, 558] on span "Erase all" at bounding box center [28, 553] width 26 height 12
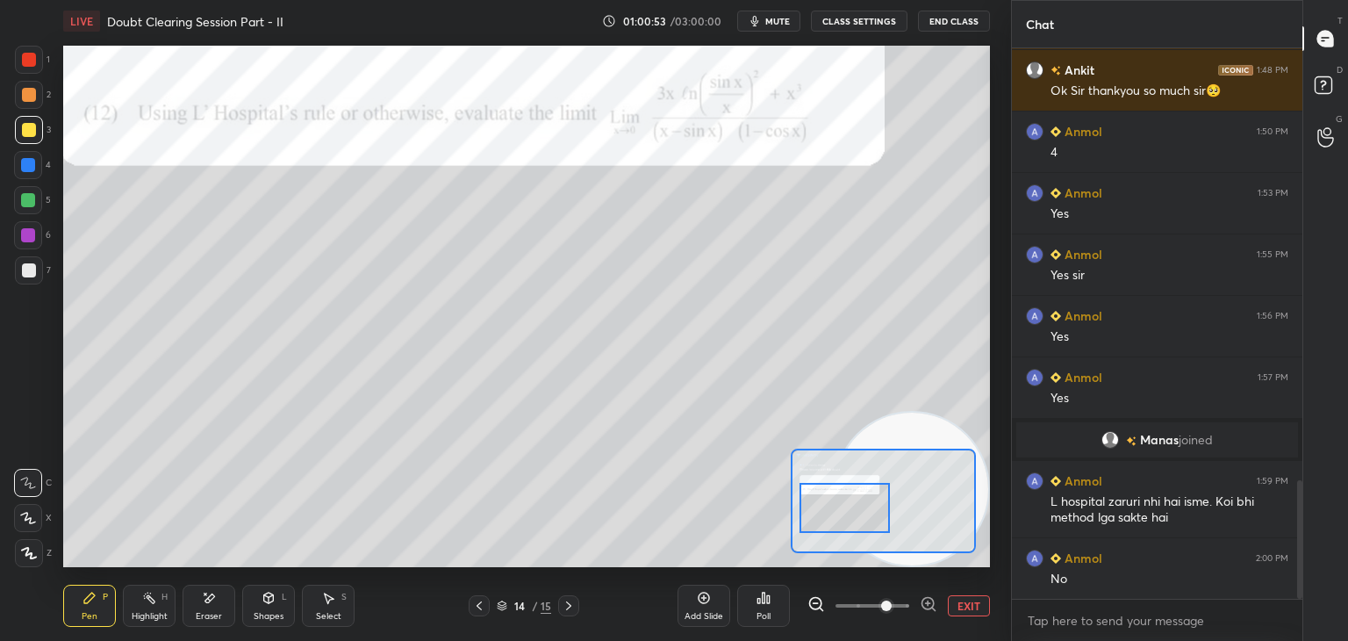
drag, startPoint x: 135, startPoint y: 535, endPoint x: 955, endPoint y: 562, distance: 820.3
click at [965, 573] on div "LIVE Doubt Clearing Session Part - II 01:00:53 / 03:00:00 mute CLASS SETTINGS E…" at bounding box center [526, 320] width 941 height 641
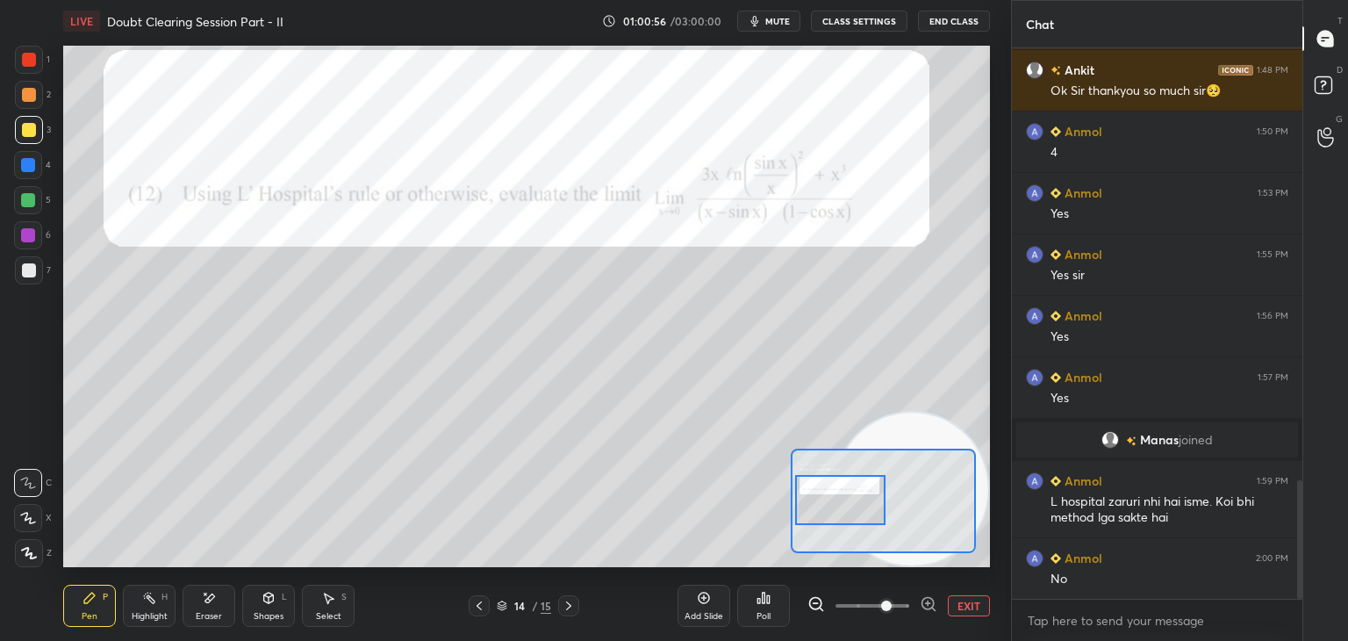
drag, startPoint x: 846, startPoint y: 489, endPoint x: 830, endPoint y: 477, distance: 19.5
click at [843, 484] on div at bounding box center [840, 500] width 91 height 50
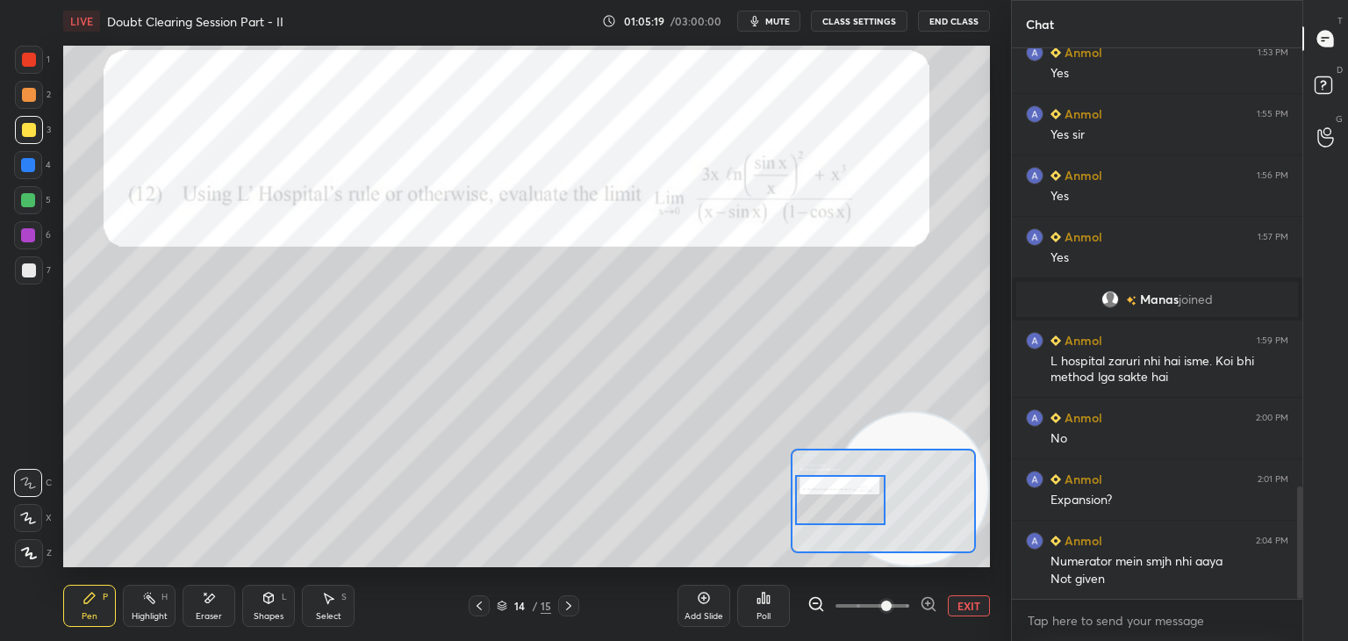
scroll to position [2201, 0]
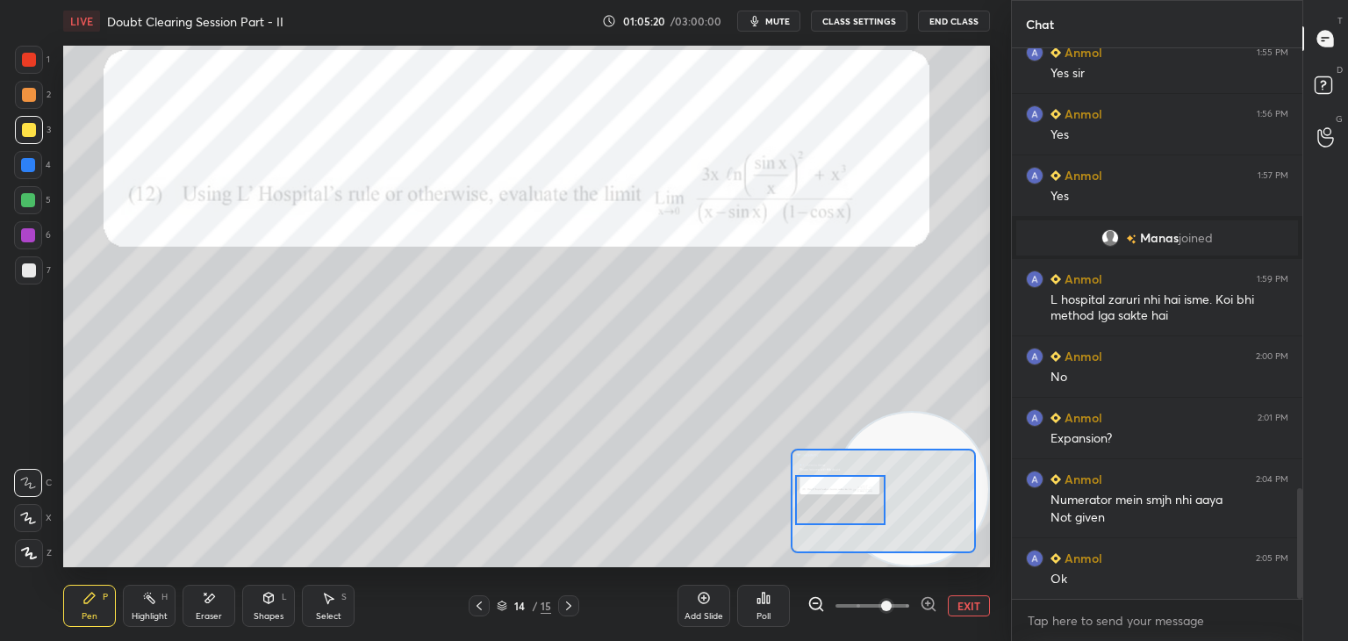
click at [569, 601] on icon at bounding box center [569, 606] width 14 height 14
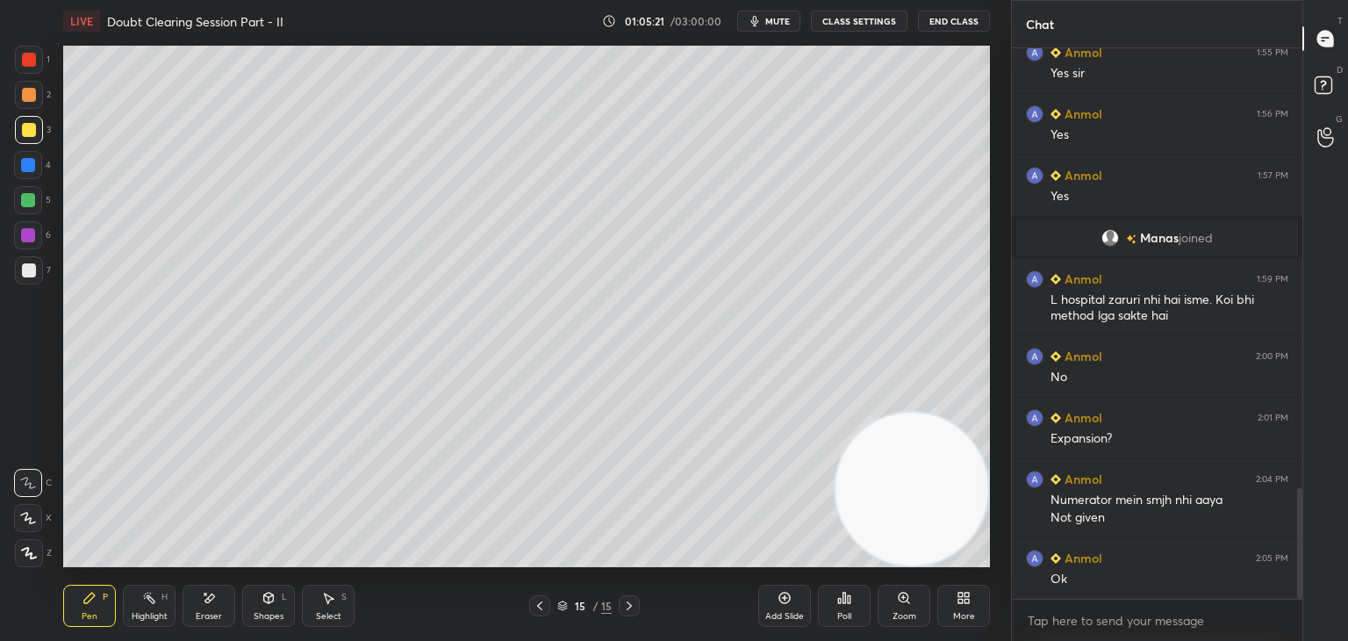
drag, startPoint x: 529, startPoint y: 600, endPoint x: 556, endPoint y: 571, distance: 39.7
click at [529, 600] on div at bounding box center [539, 605] width 21 height 21
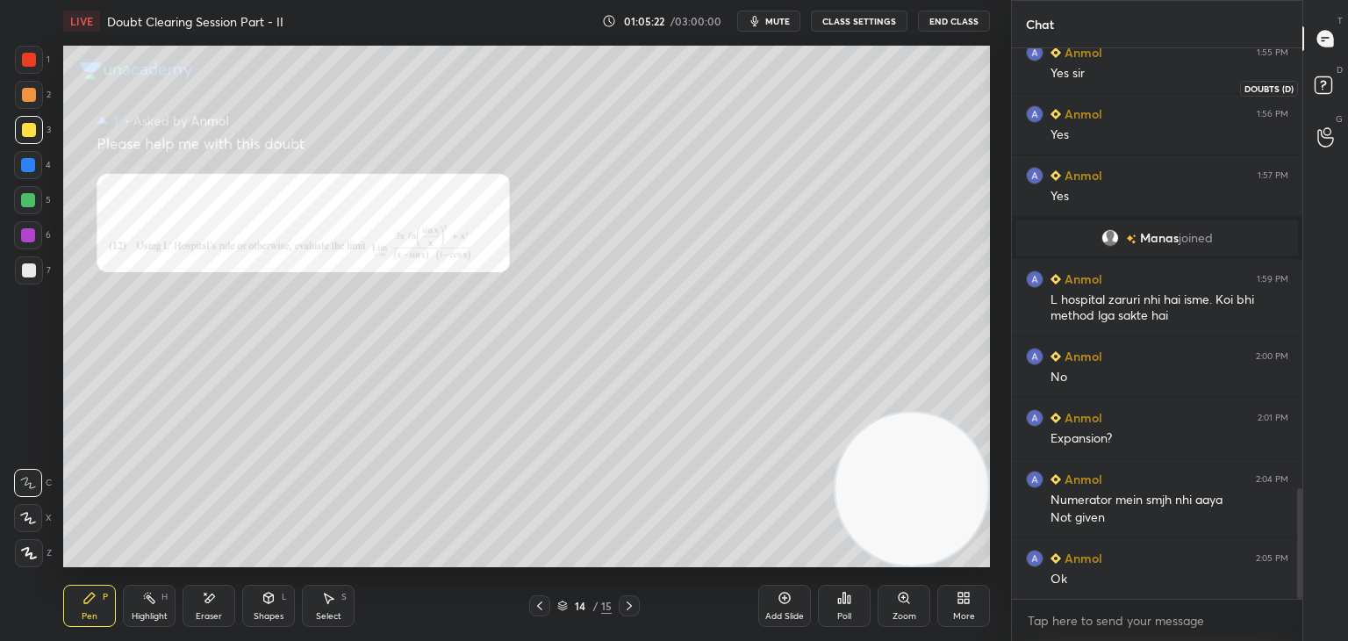
click at [1323, 86] on rect at bounding box center [1323, 85] width 17 height 17
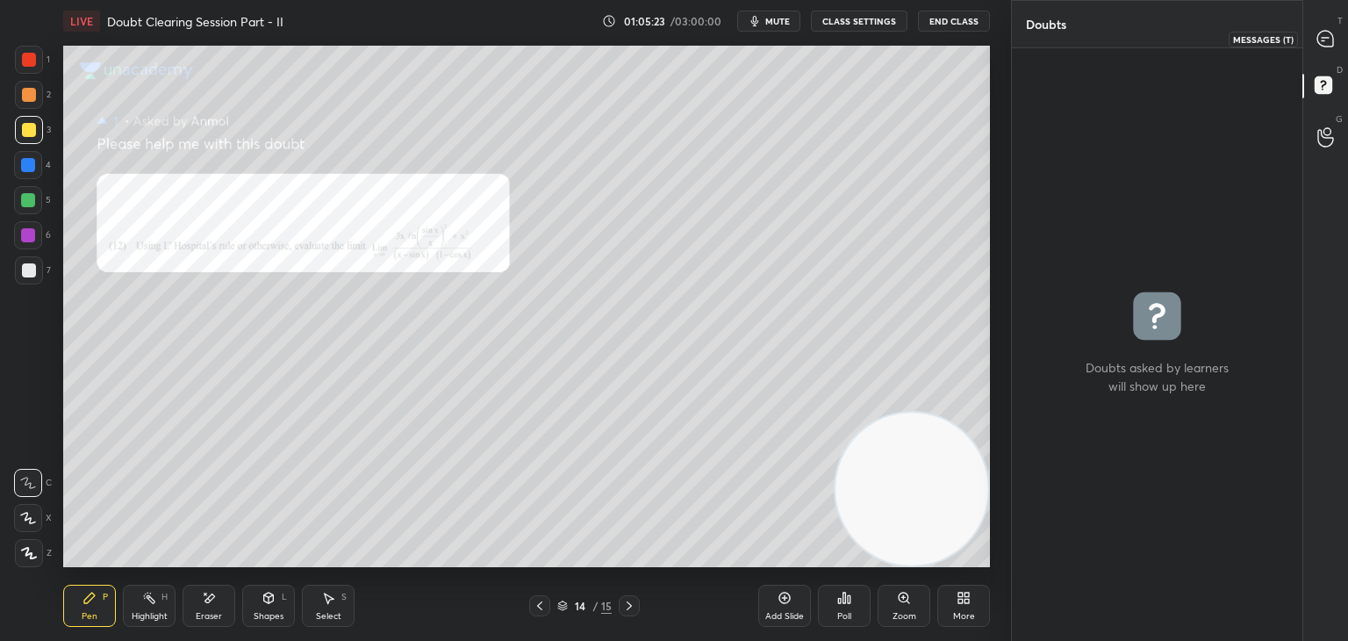
click at [1320, 44] on icon at bounding box center [1326, 39] width 18 height 18
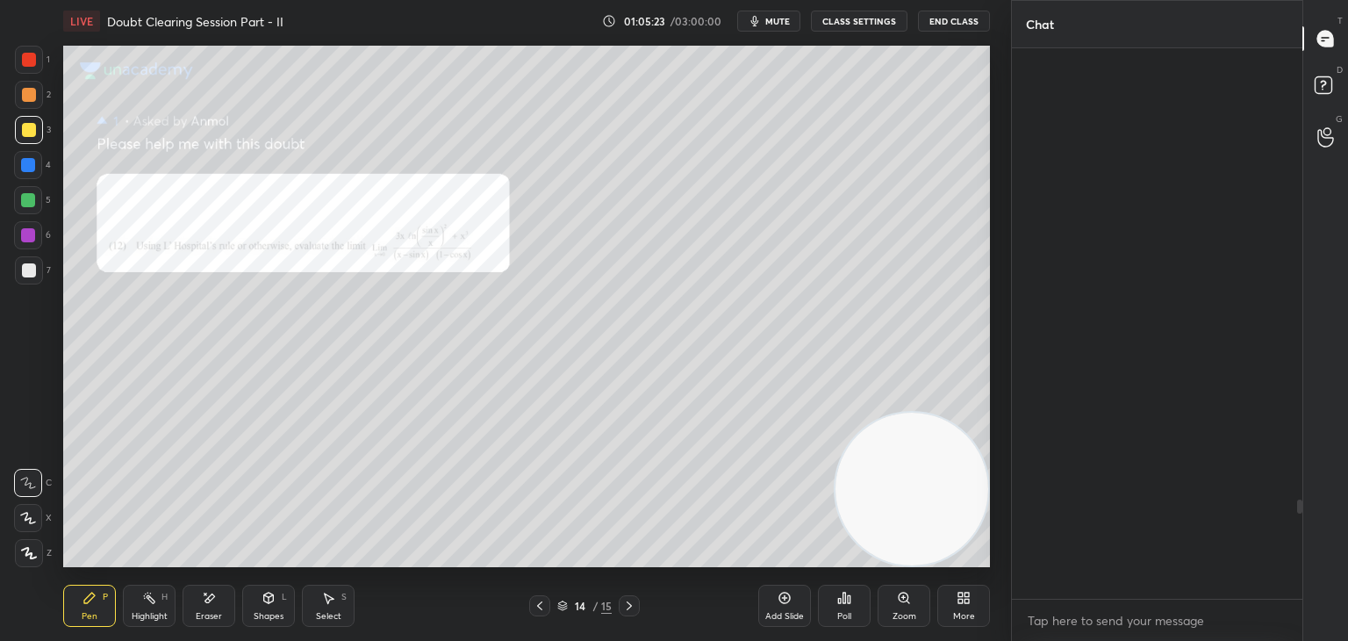
scroll to position [545, 285]
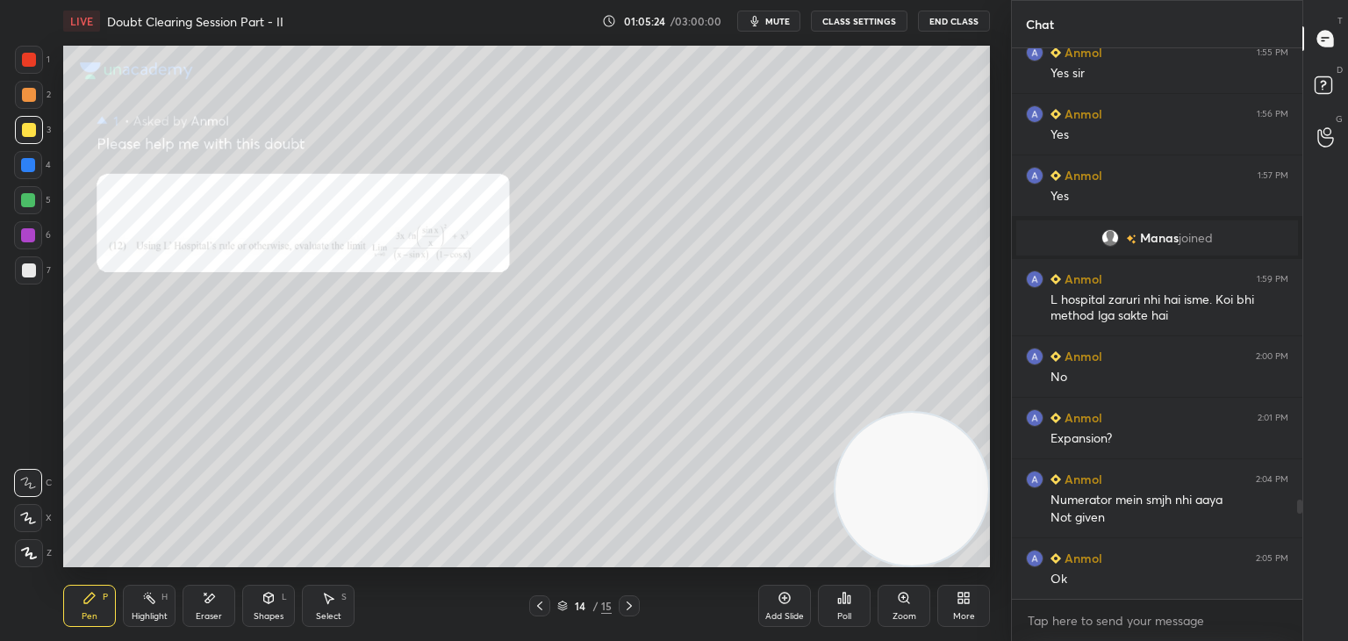
click at [211, 615] on div "Eraser" at bounding box center [209, 616] width 26 height 9
click at [25, 549] on div "Erase all" at bounding box center [28, 553] width 28 height 28
click at [630, 606] on icon at bounding box center [629, 605] width 5 height 9
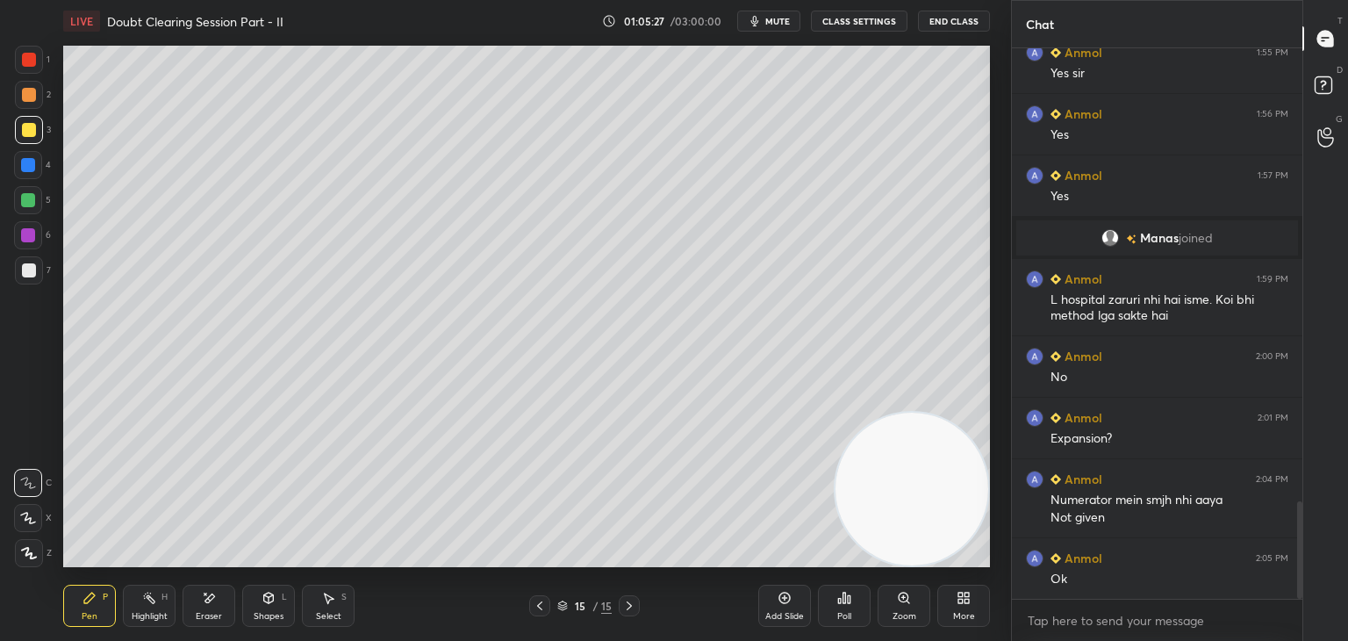
scroll to position [2547, 0]
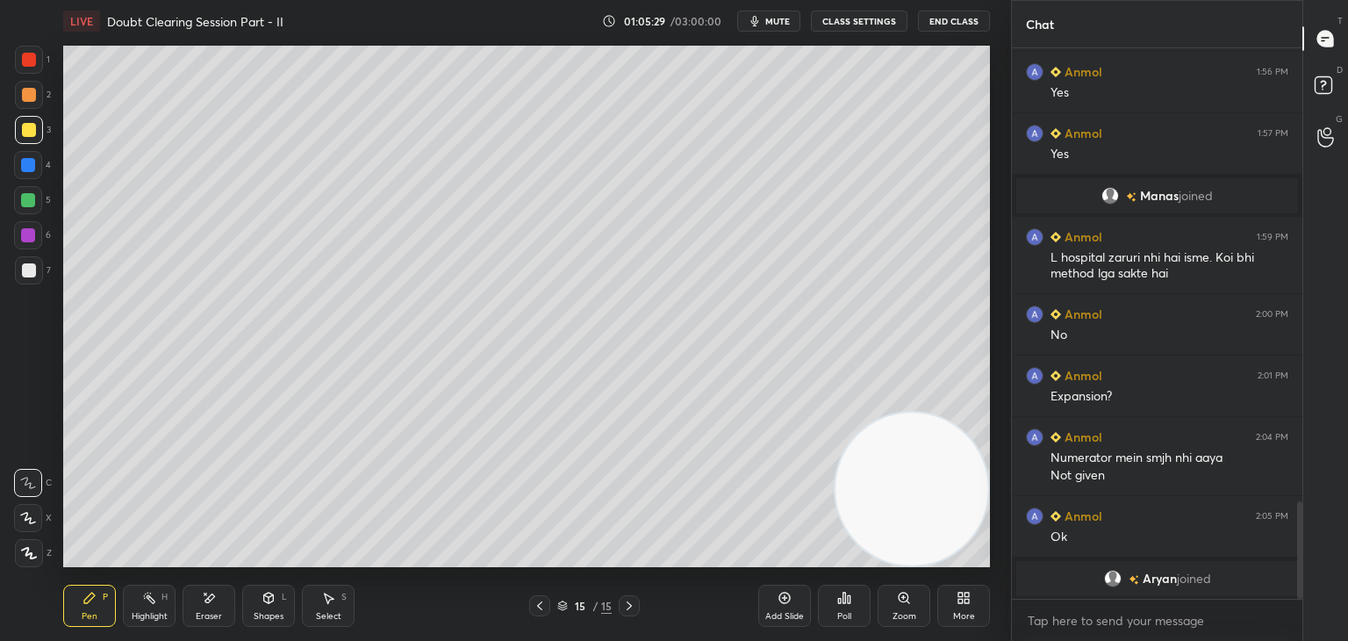
click at [776, 18] on span "mute" at bounding box center [777, 21] width 25 height 12
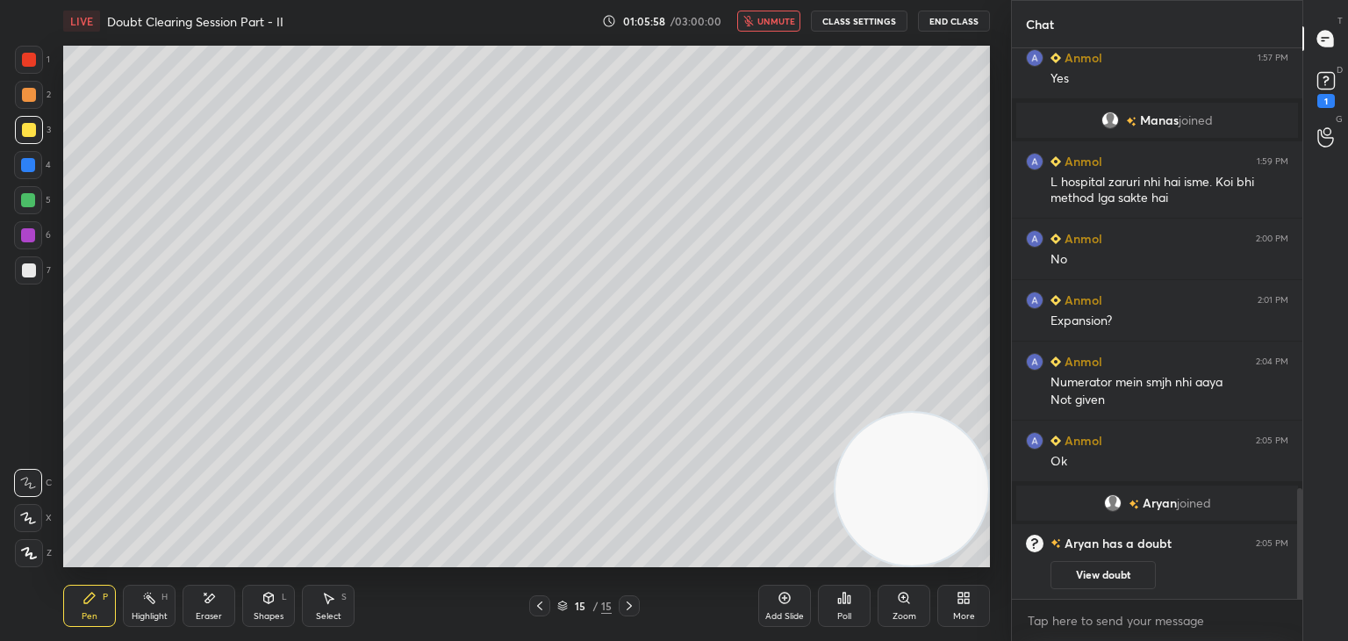
drag, startPoint x: 531, startPoint y: 601, endPoint x: 575, endPoint y: 582, distance: 47.9
click at [533, 598] on div at bounding box center [539, 605] width 21 height 21
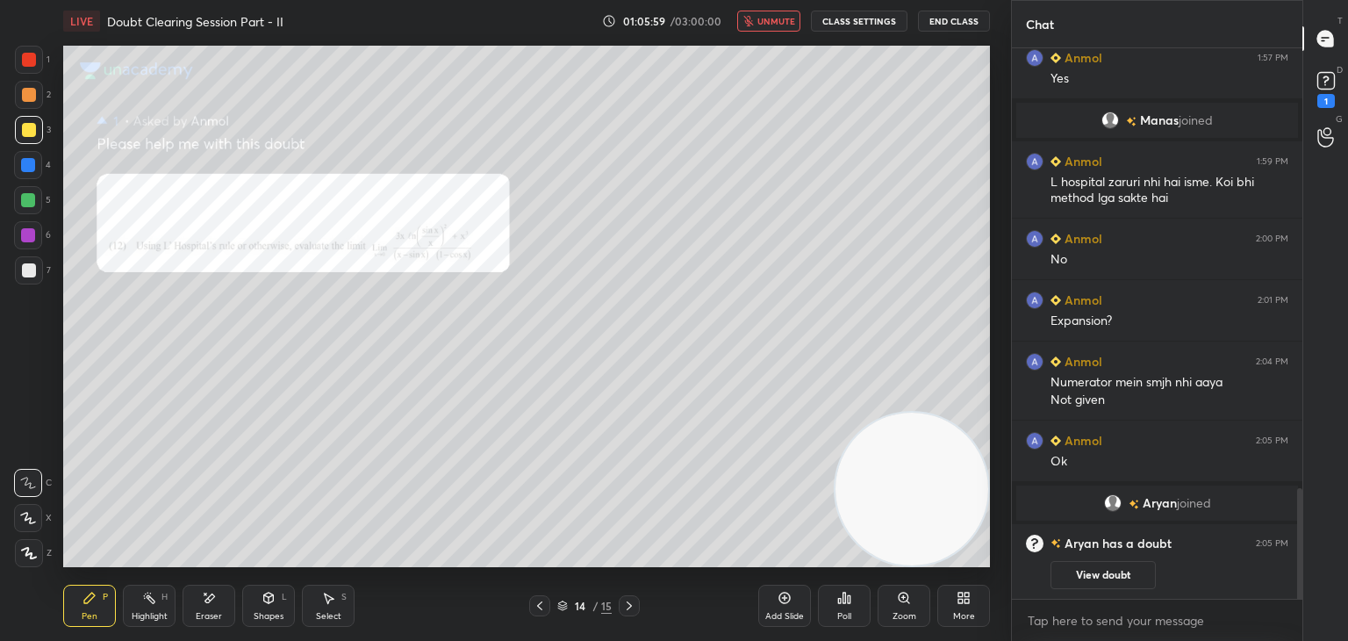
click at [1075, 572] on button "View doubt" at bounding box center [1103, 575] width 105 height 28
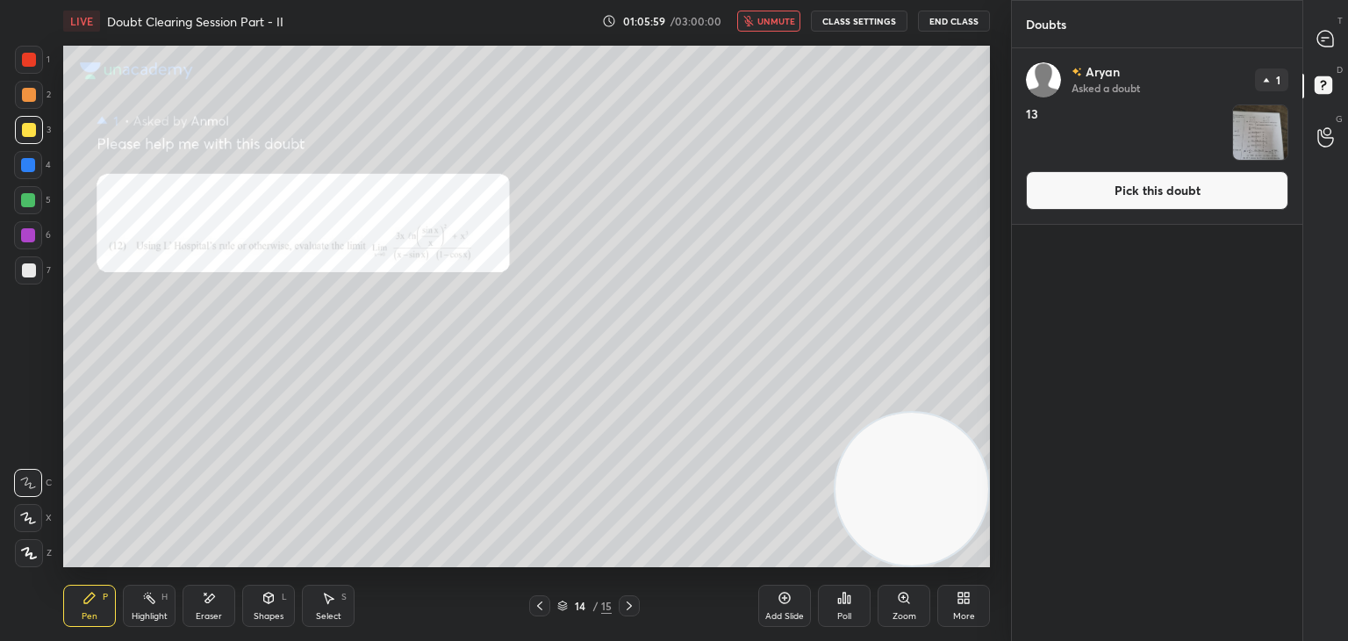
click at [1085, 190] on button "Pick this doubt" at bounding box center [1157, 190] width 262 height 39
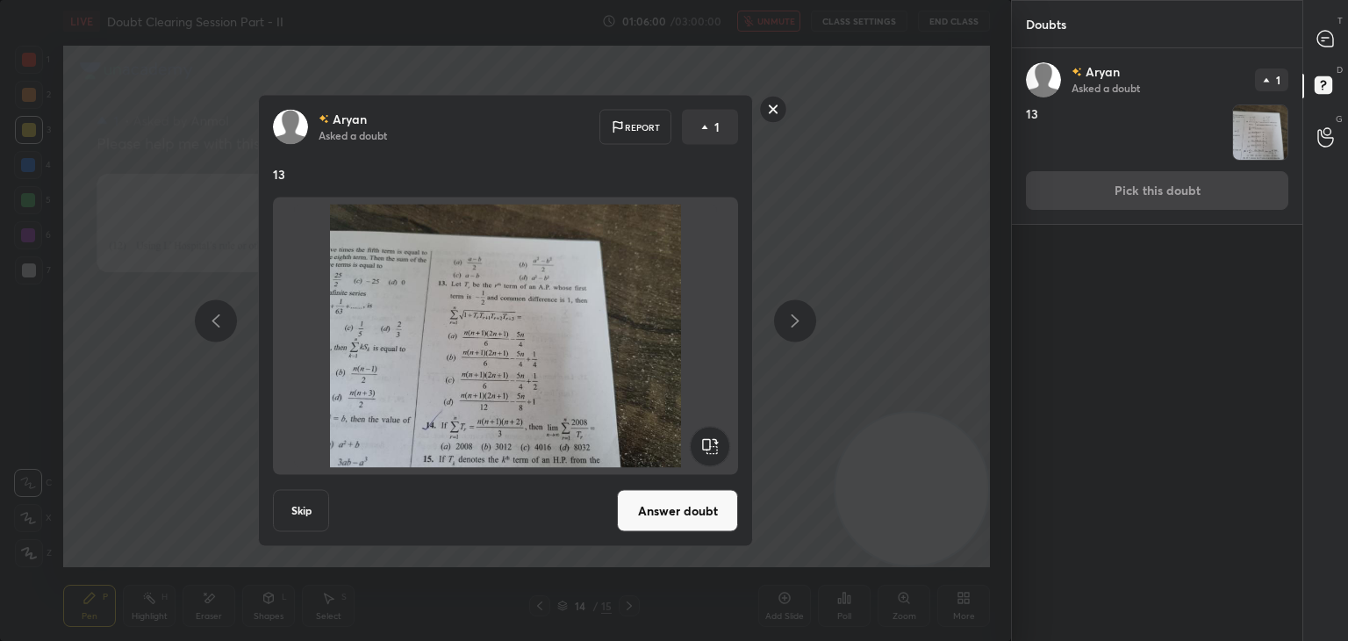
click at [674, 518] on button "Answer doubt" at bounding box center [677, 511] width 121 height 42
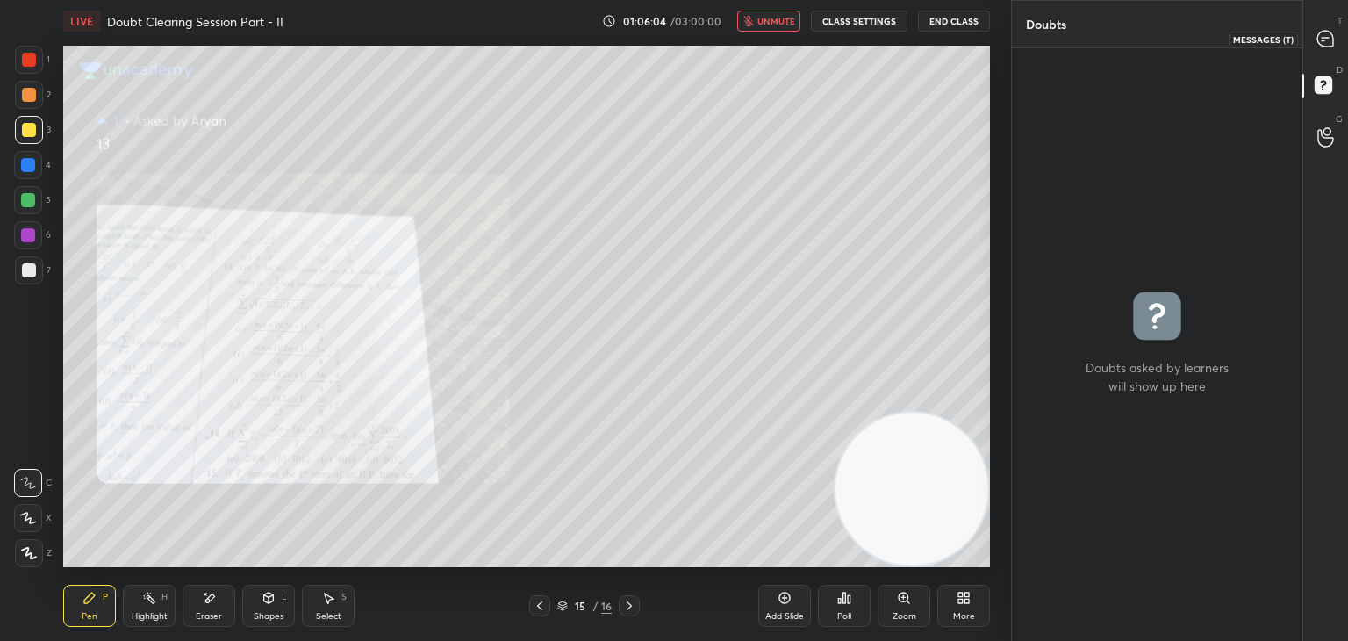
drag, startPoint x: 1324, startPoint y: 40, endPoint x: 1313, endPoint y: 38, distance: 10.9
click at [1324, 38] on icon at bounding box center [1326, 39] width 18 height 18
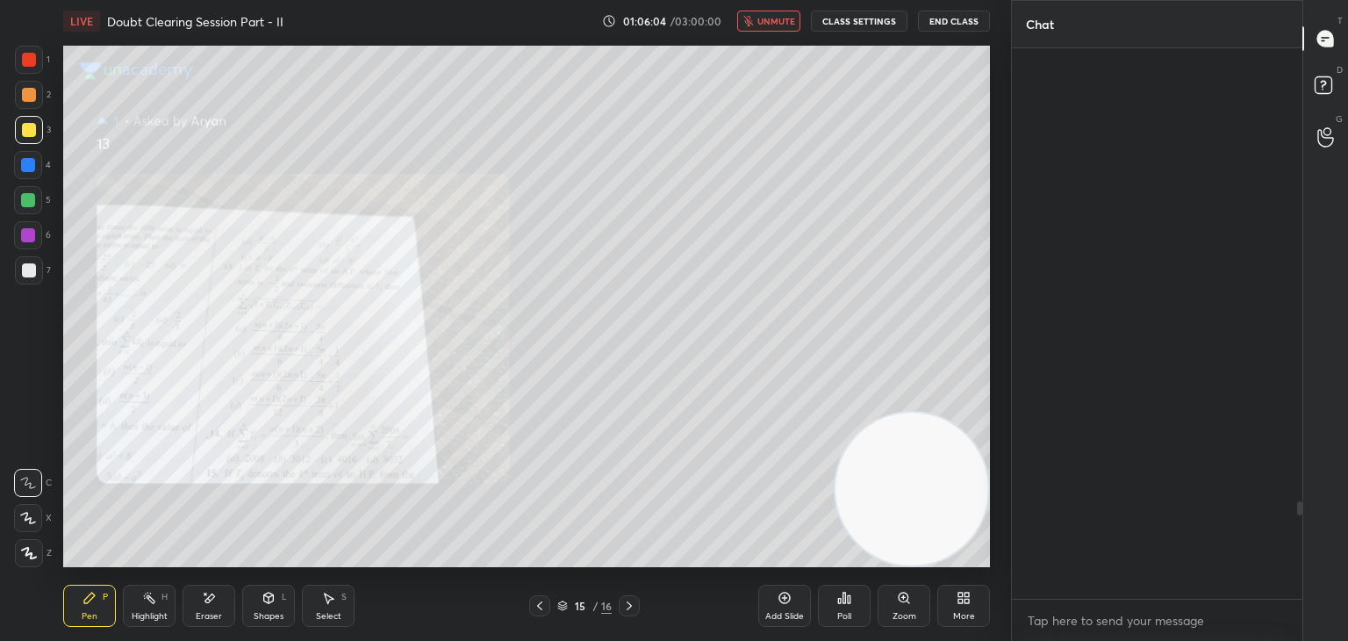
scroll to position [545, 285]
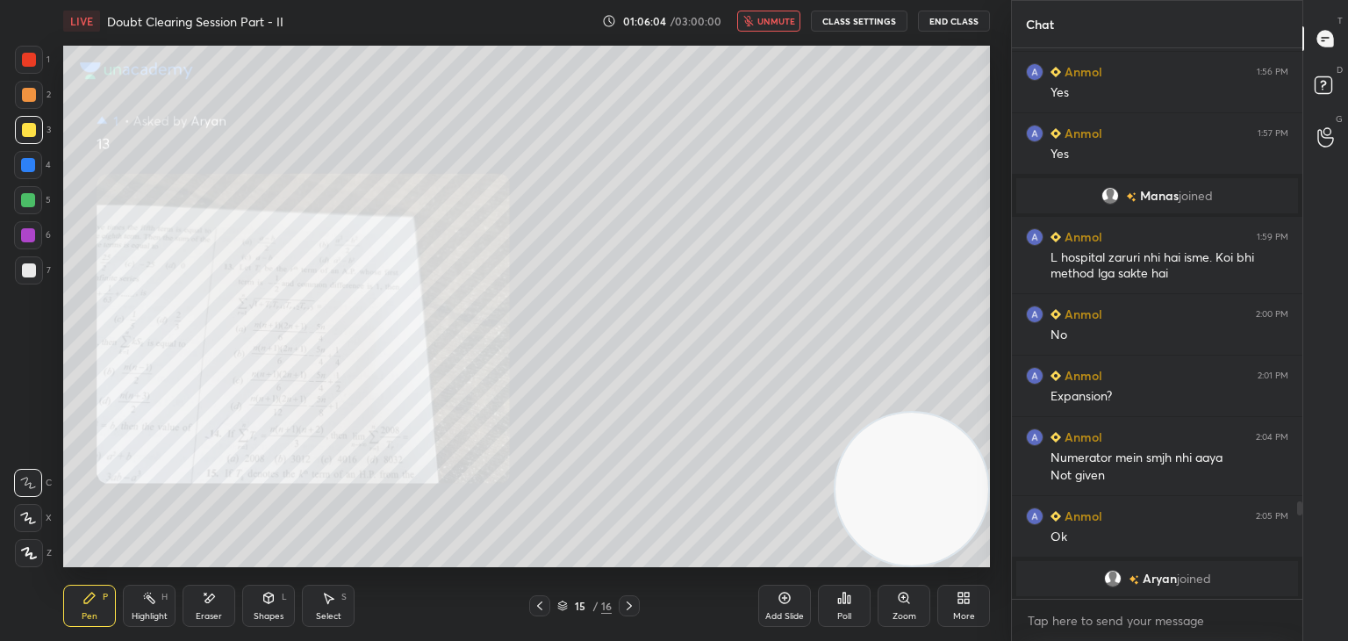
click at [776, 22] on span "unmute" at bounding box center [776, 21] width 38 height 12
click at [893, 607] on div "Zoom" at bounding box center [904, 606] width 53 height 42
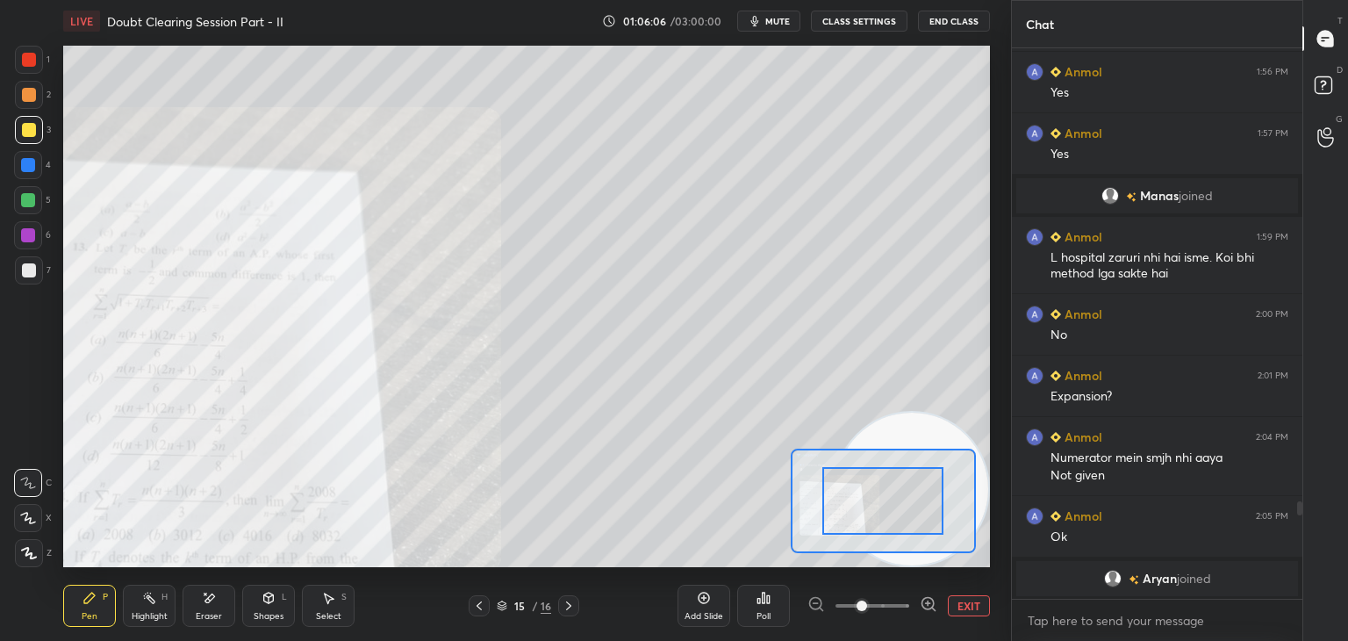
click at [890, 608] on span at bounding box center [873, 605] width 74 height 26
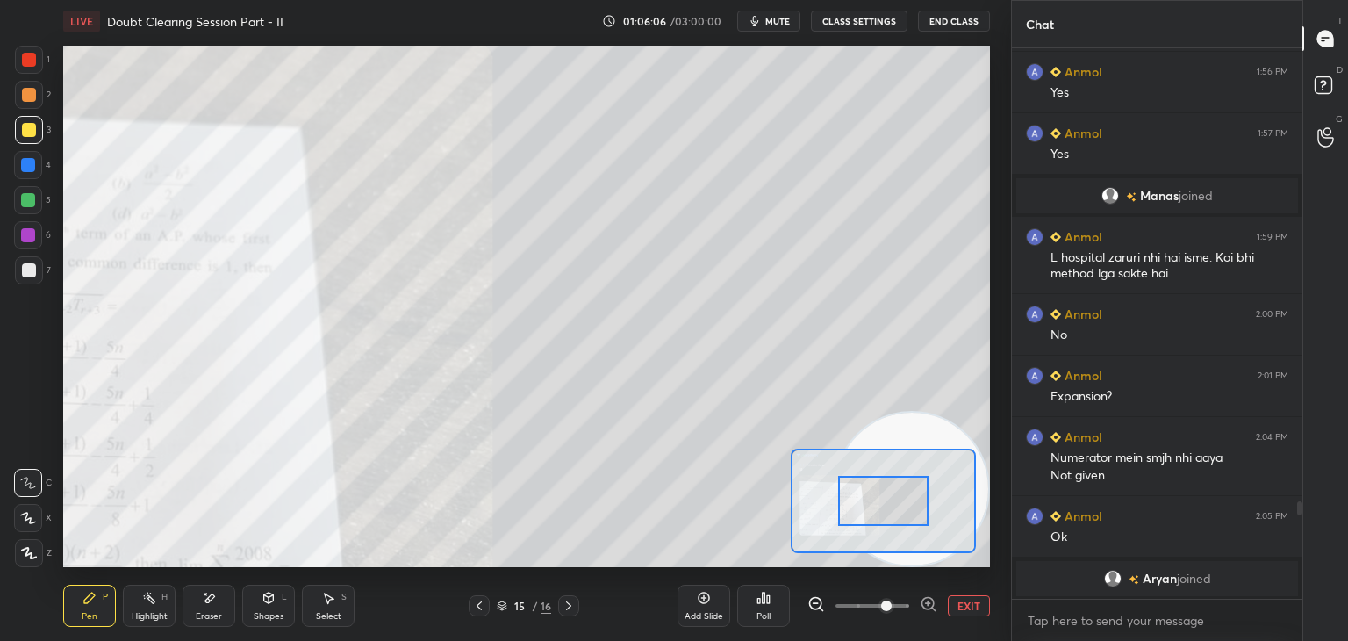
click at [888, 607] on span at bounding box center [886, 605] width 11 height 11
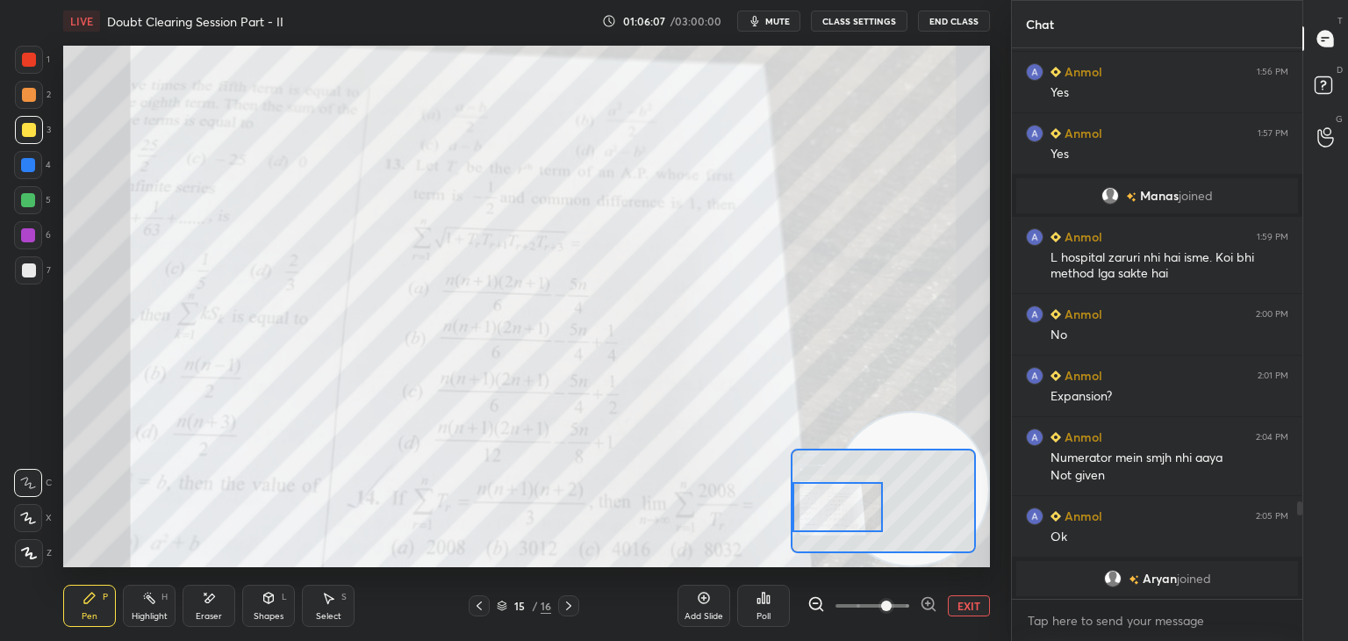
drag, startPoint x: 892, startPoint y: 503, endPoint x: 799, endPoint y: 504, distance: 93.0
click at [817, 512] on div at bounding box center [838, 507] width 91 height 50
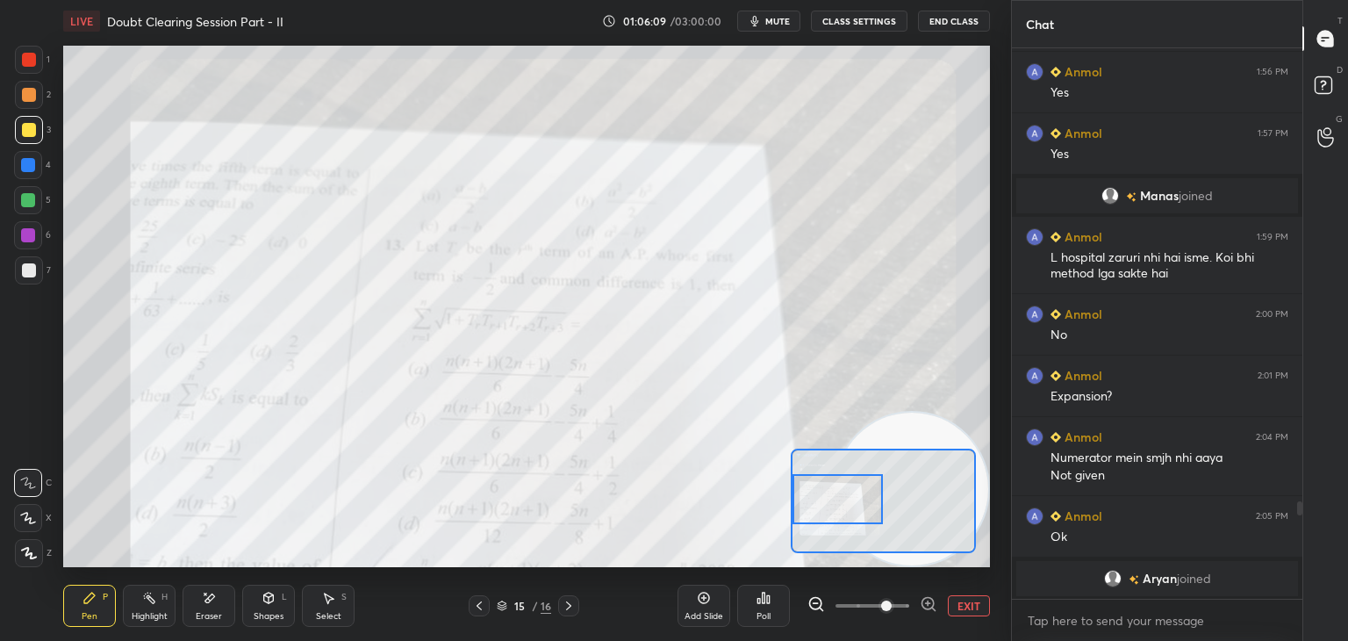
drag, startPoint x: 851, startPoint y: 507, endPoint x: 842, endPoint y: 498, distance: 13.0
click at [842, 498] on div at bounding box center [838, 499] width 91 height 50
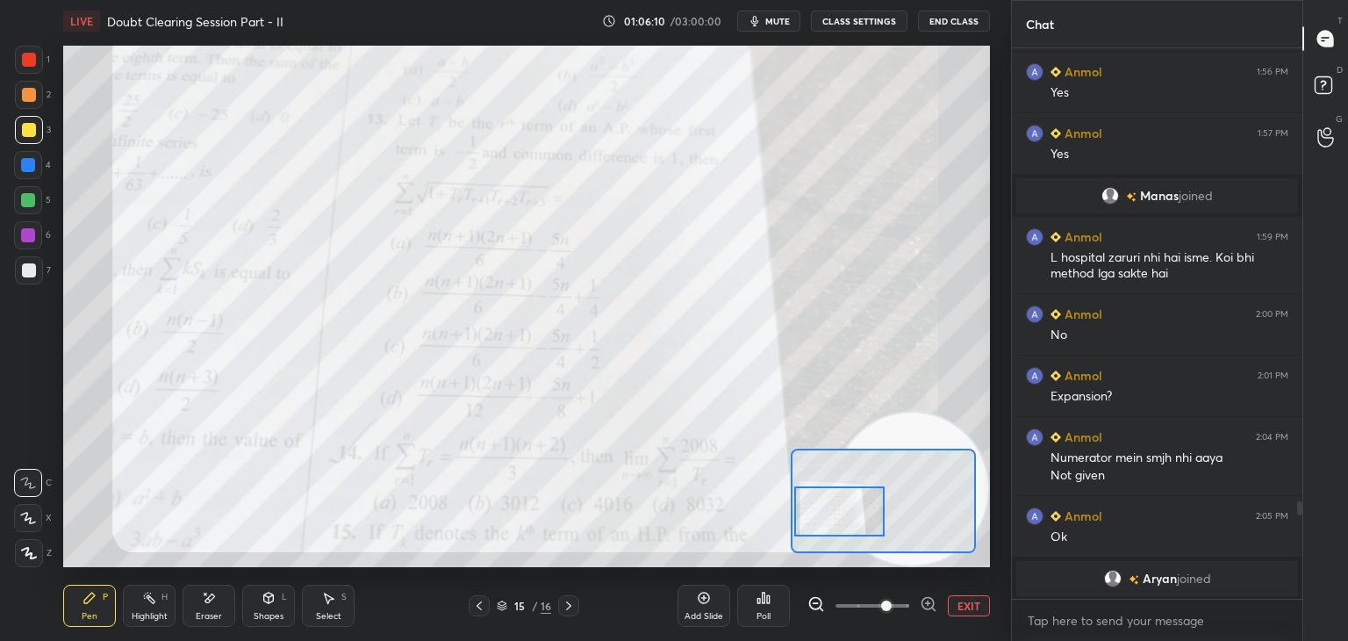
drag, startPoint x: 843, startPoint y: 498, endPoint x: 843, endPoint y: 510, distance: 12.3
click at [845, 510] on div at bounding box center [839, 511] width 91 height 50
click at [909, 598] on span at bounding box center [873, 605] width 74 height 26
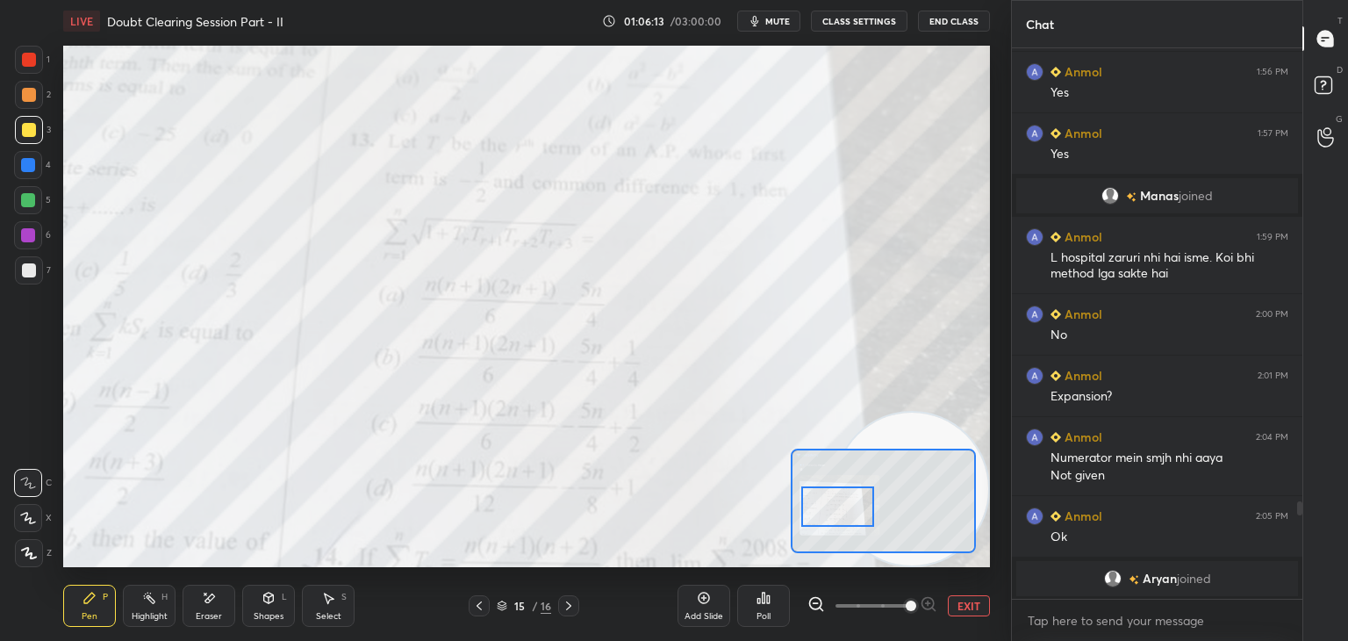
click at [831, 504] on div at bounding box center [837, 506] width 73 height 40
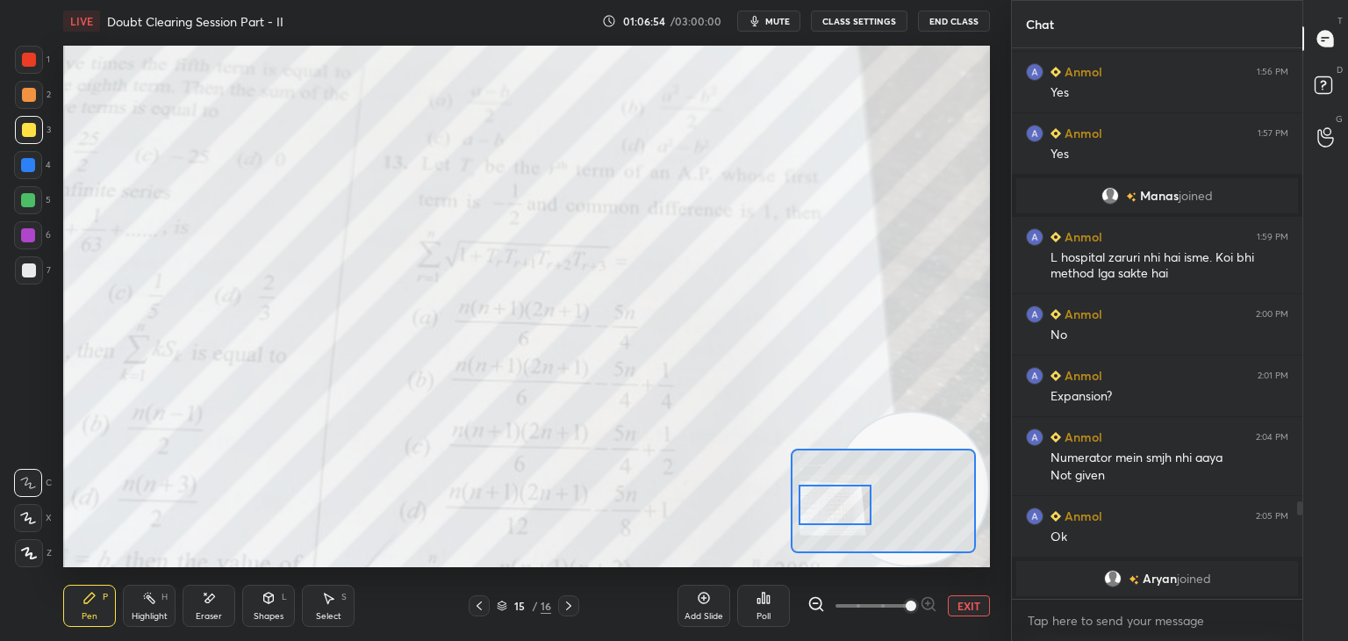
click at [975, 603] on button "EXIT" at bounding box center [969, 605] width 42 height 21
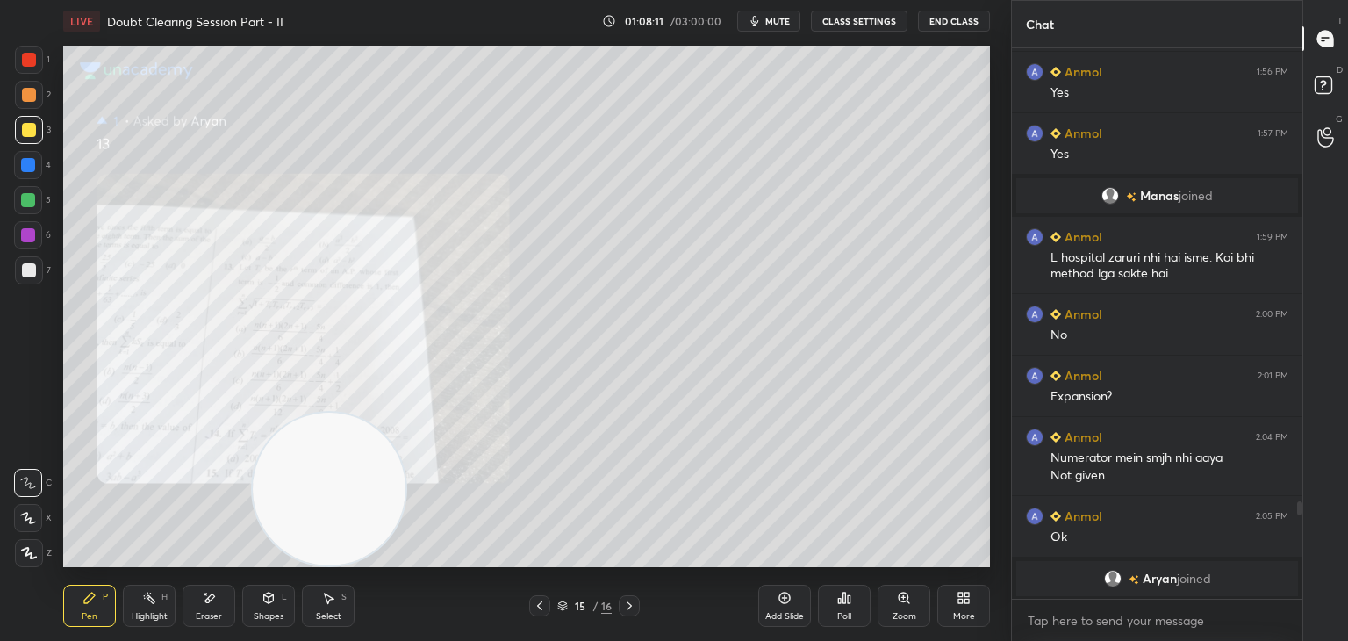
drag, startPoint x: 892, startPoint y: 469, endPoint x: 113, endPoint y: 536, distance: 781.5
click at [253, 547] on video at bounding box center [329, 489] width 153 height 153
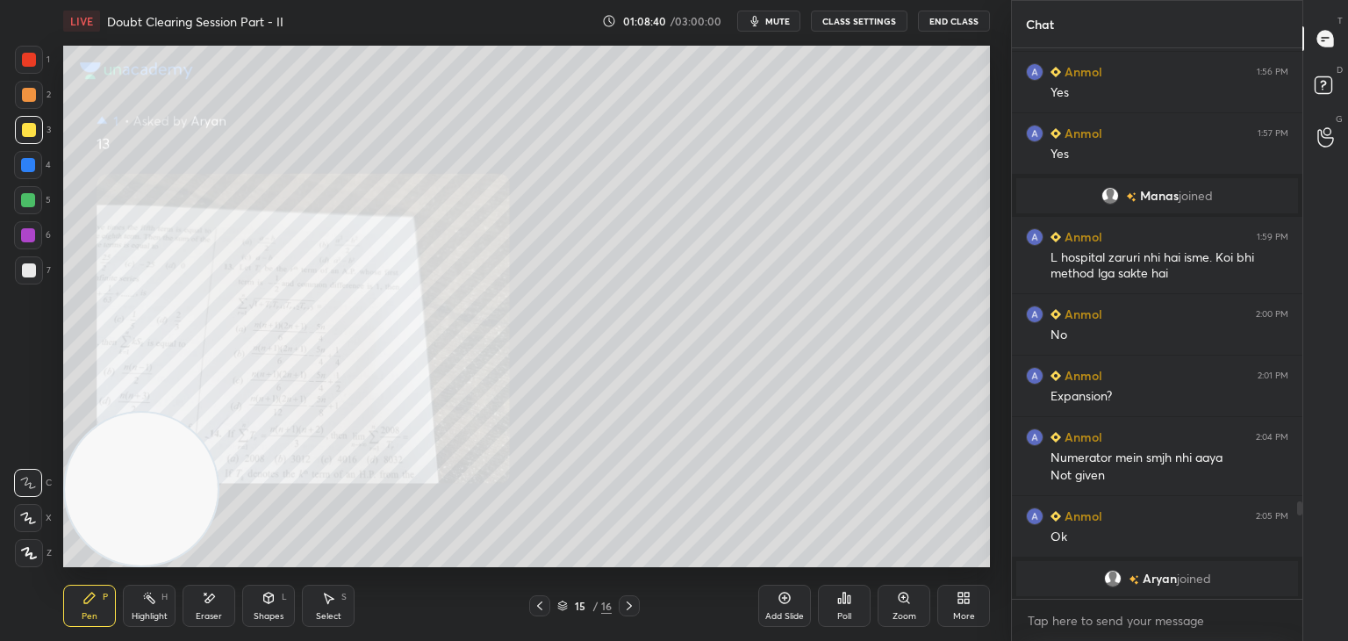
click at [896, 591] on div "Zoom" at bounding box center [904, 606] width 53 height 42
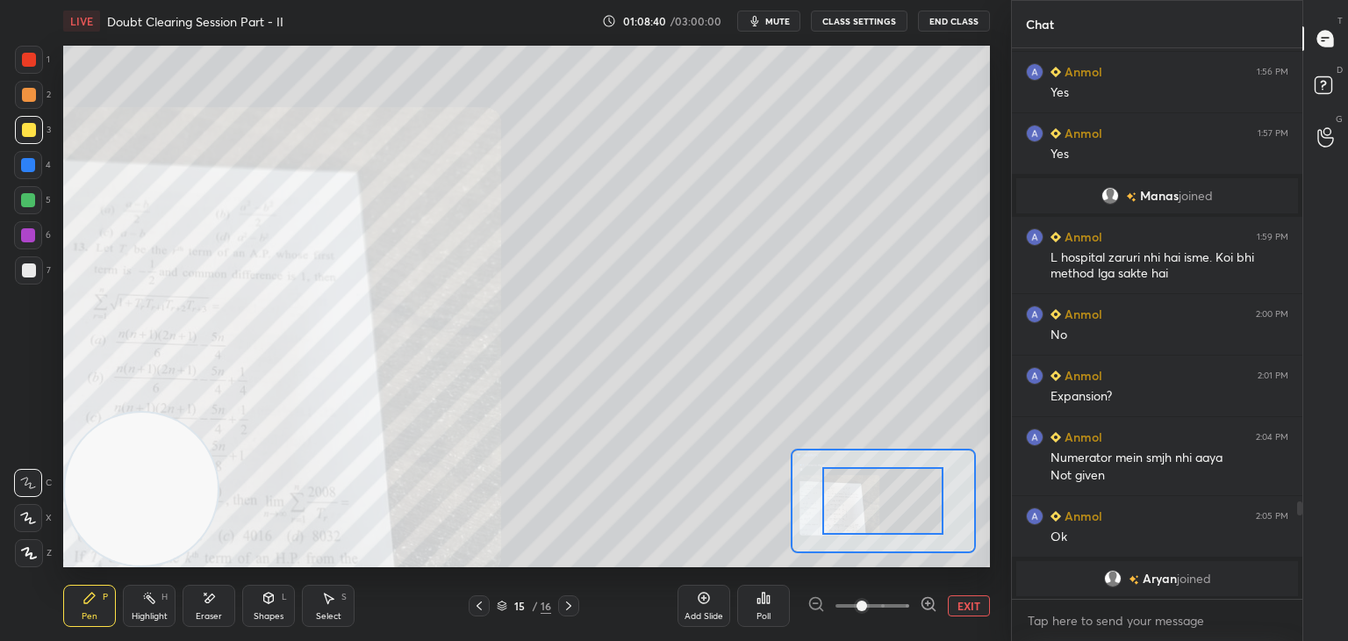
click at [892, 603] on span at bounding box center [873, 605] width 74 height 26
click at [867, 601] on span at bounding box center [862, 605] width 11 height 11
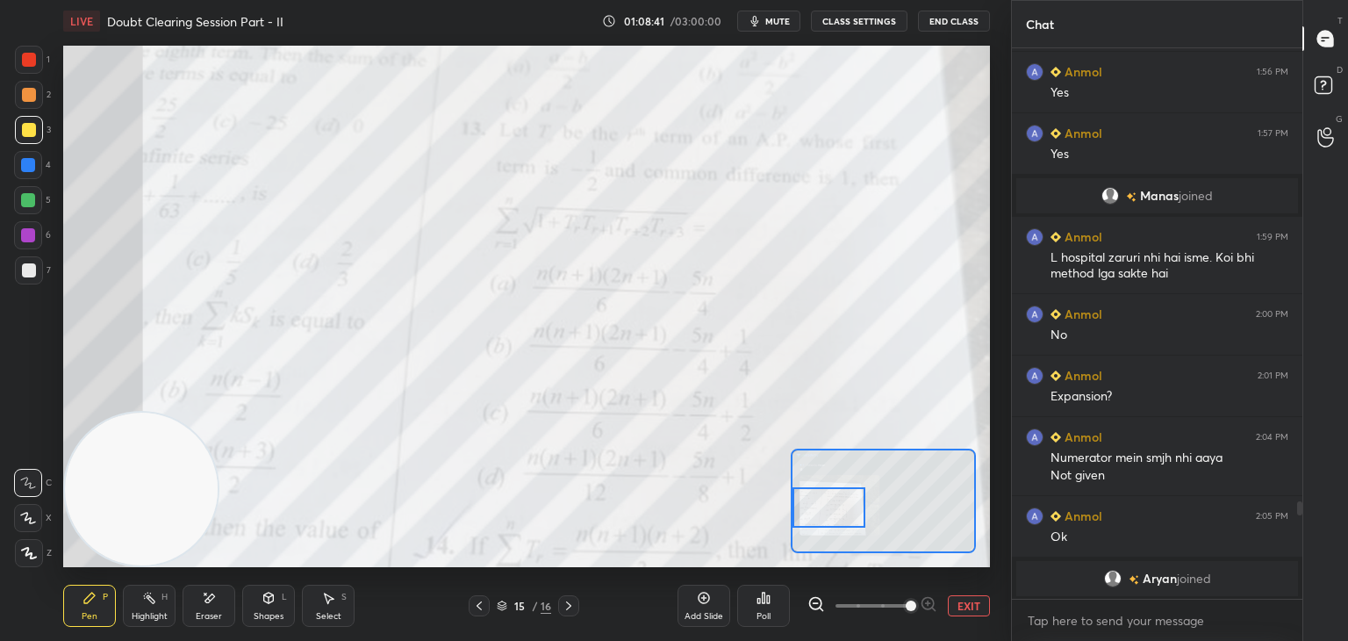
drag, startPoint x: 884, startPoint y: 510, endPoint x: 844, endPoint y: 517, distance: 40.1
click at [844, 517] on div at bounding box center [829, 507] width 73 height 40
click at [958, 605] on button "EXIT" at bounding box center [969, 605] width 42 height 21
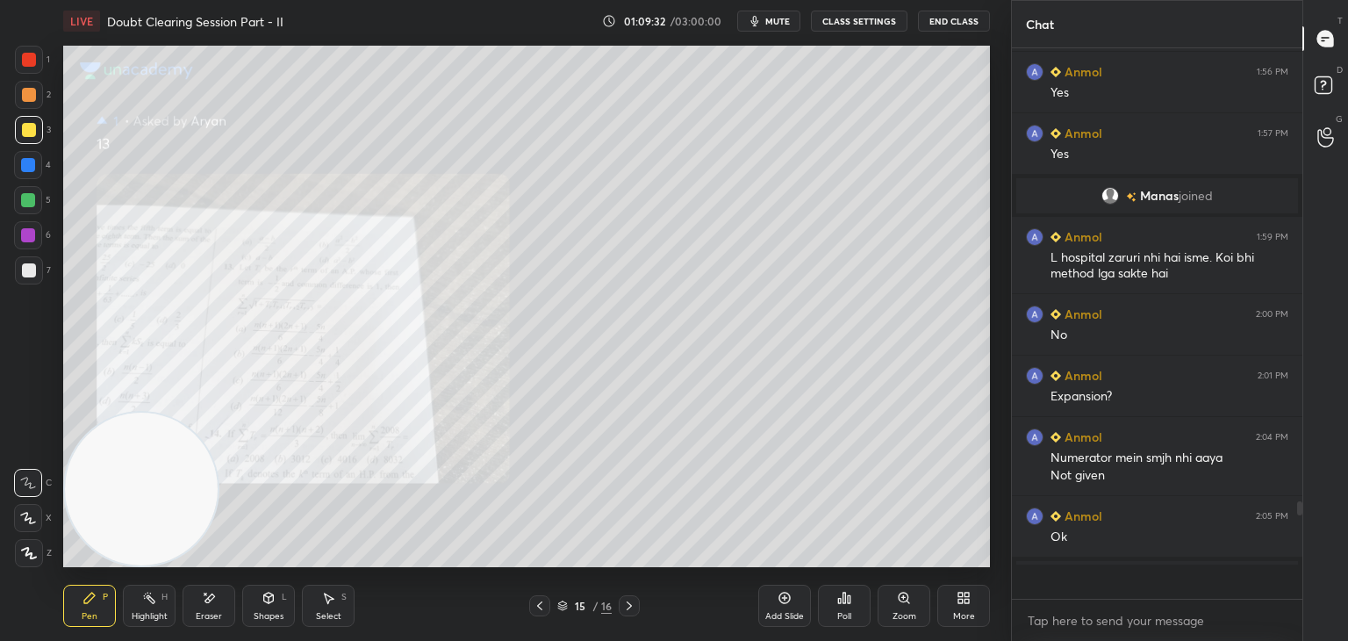
scroll to position [2547, 0]
drag, startPoint x: 631, startPoint y: 607, endPoint x: 628, endPoint y: 595, distance: 12.8
click at [630, 607] on icon at bounding box center [629, 606] width 14 height 14
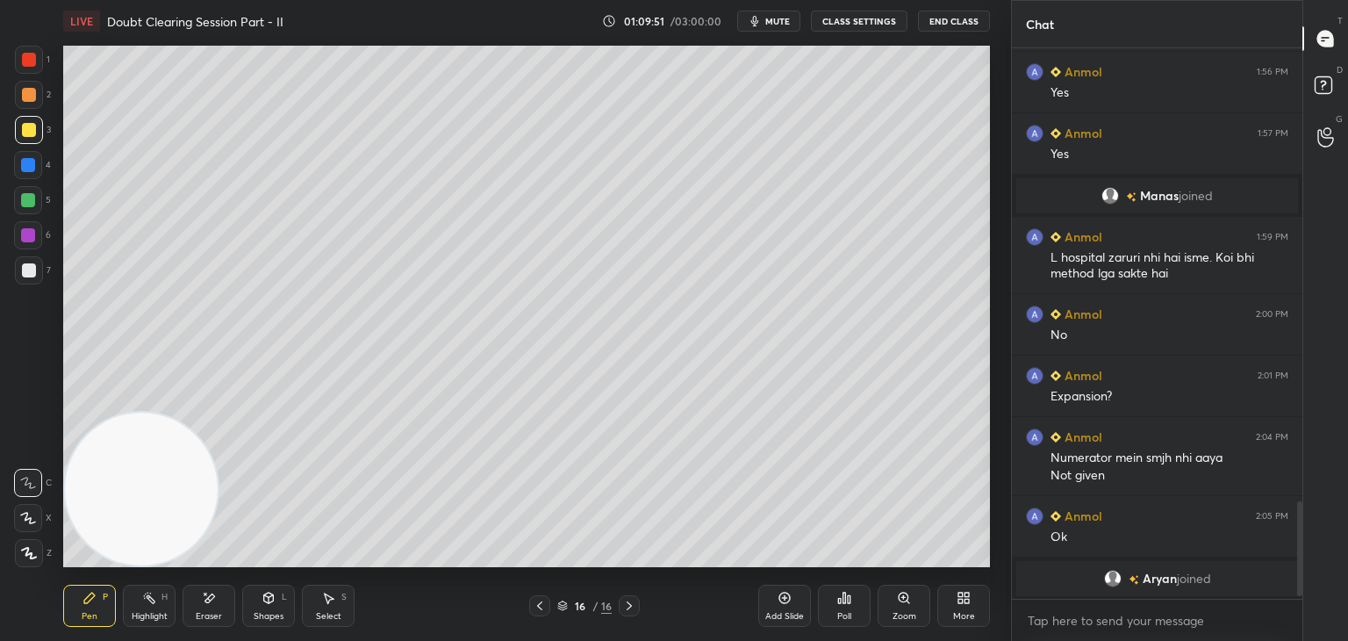
click at [786, 30] on div "LIVE Doubt Clearing Session Part - II 01:09:51 / 03:00:00 mute CLASS SETTINGS E…" at bounding box center [526, 21] width 927 height 42
click at [779, 25] on span "mute" at bounding box center [777, 21] width 25 height 12
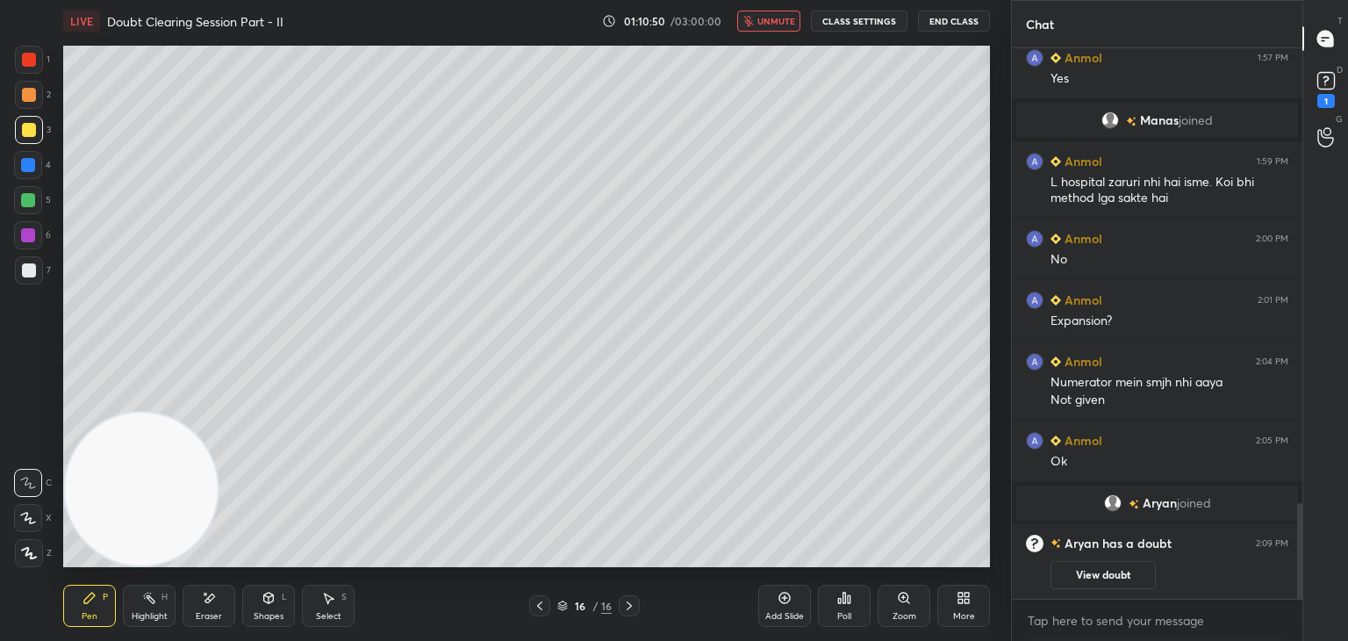
click at [542, 604] on icon at bounding box center [540, 606] width 14 height 14
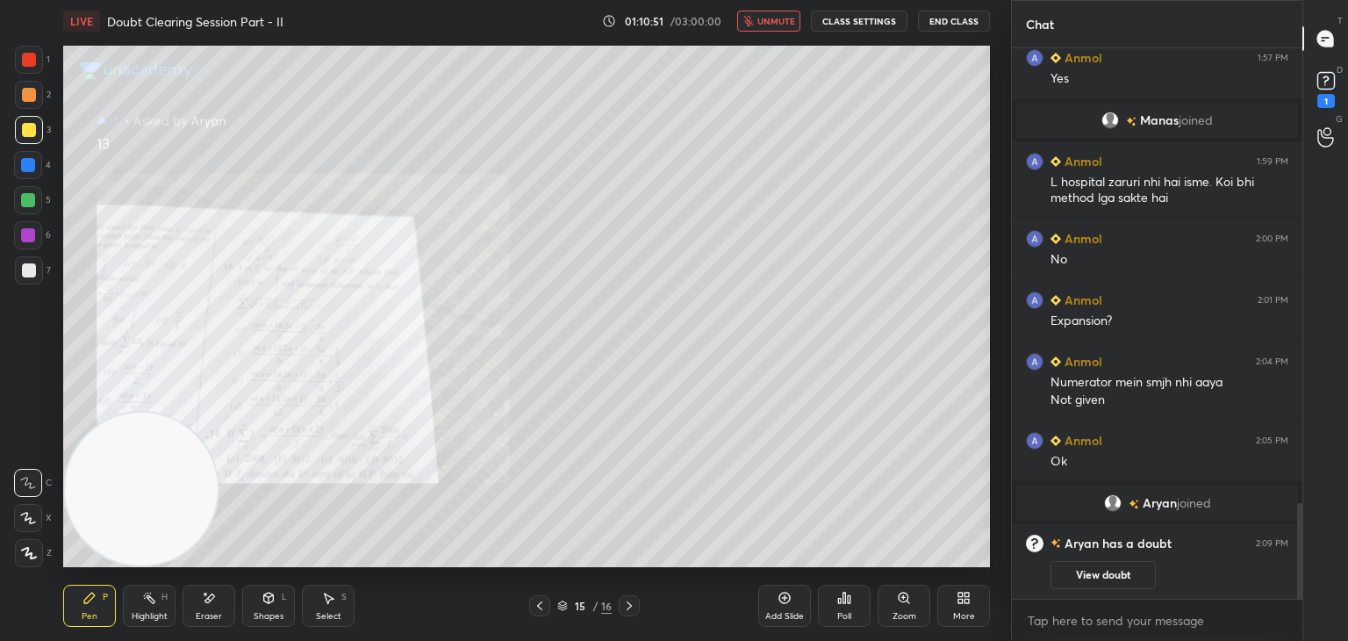
click at [1100, 563] on button "View doubt" at bounding box center [1103, 575] width 105 height 28
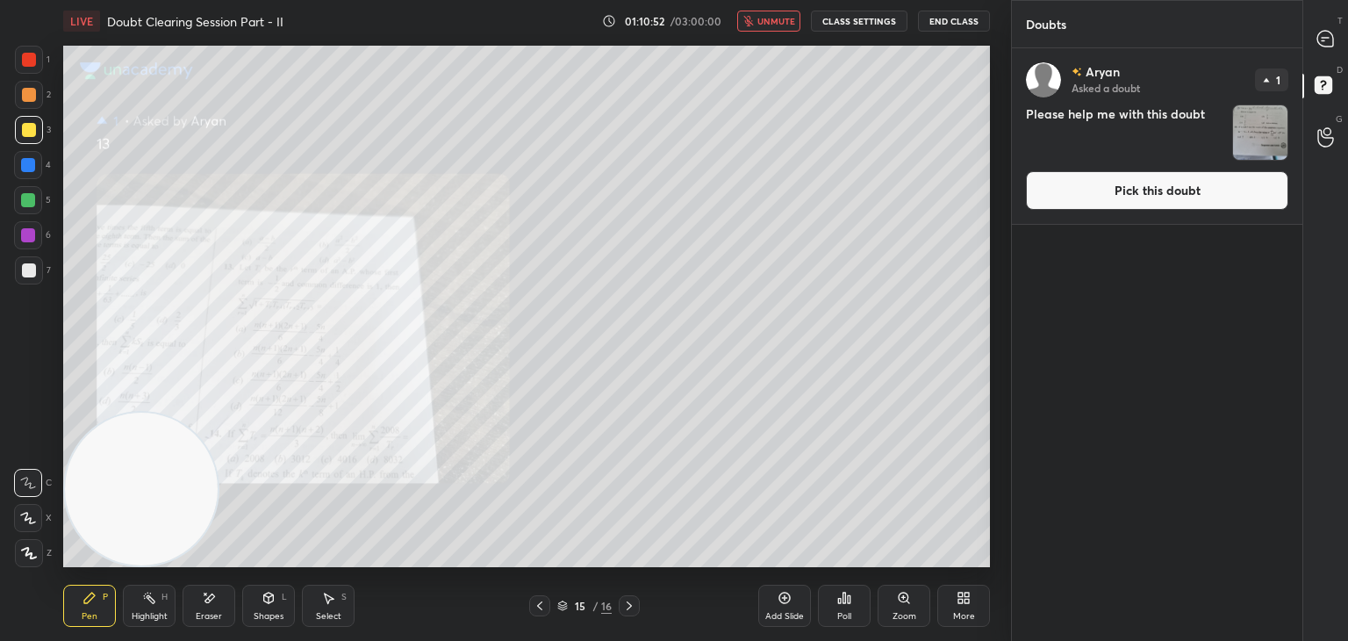
drag, startPoint x: 1130, startPoint y: 199, endPoint x: 1120, endPoint y: 202, distance: 10.0
click at [1124, 200] on button "Pick this doubt" at bounding box center [1157, 190] width 262 height 39
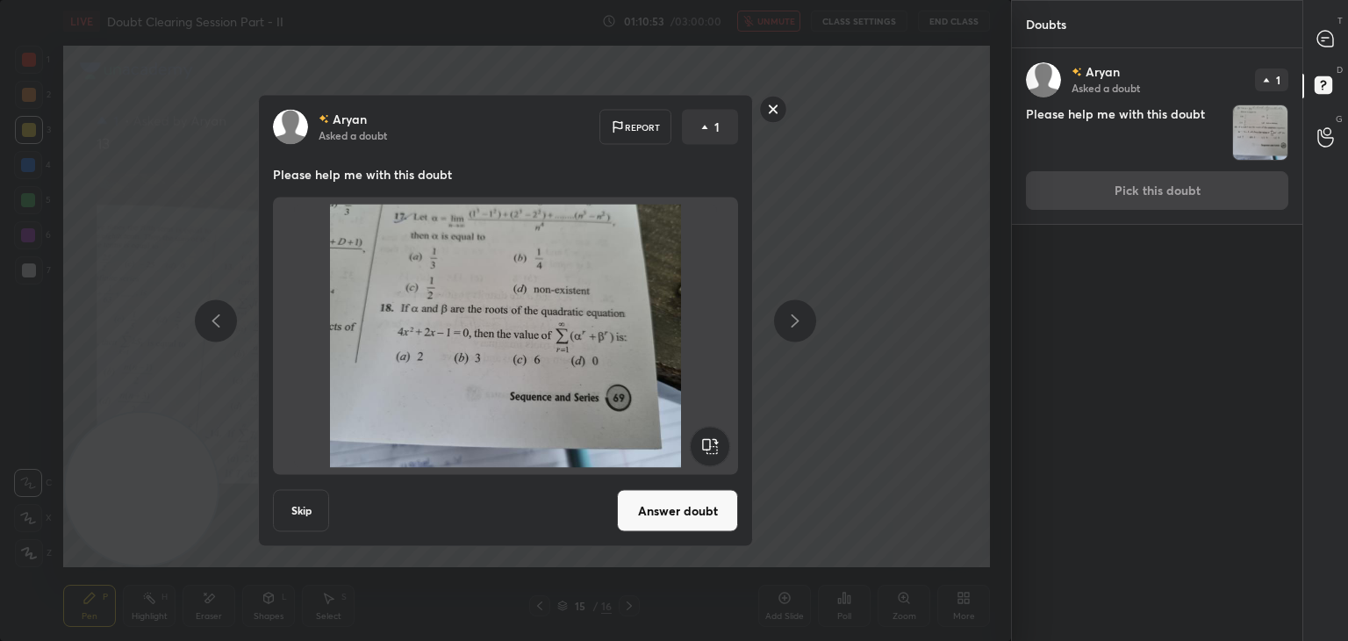
click at [681, 528] on button "Answer doubt" at bounding box center [677, 511] width 121 height 42
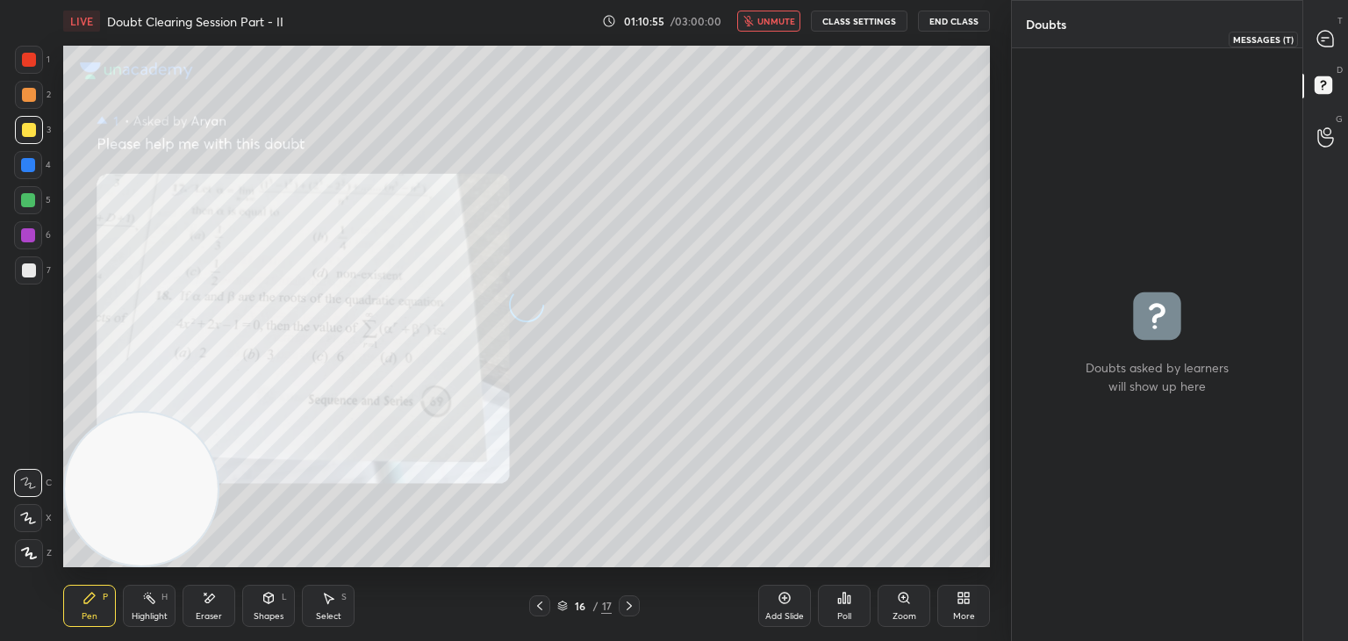
drag, startPoint x: 1317, startPoint y: 37, endPoint x: 1299, endPoint y: 47, distance: 20.0
click at [1317, 38] on icon at bounding box center [1326, 39] width 18 height 18
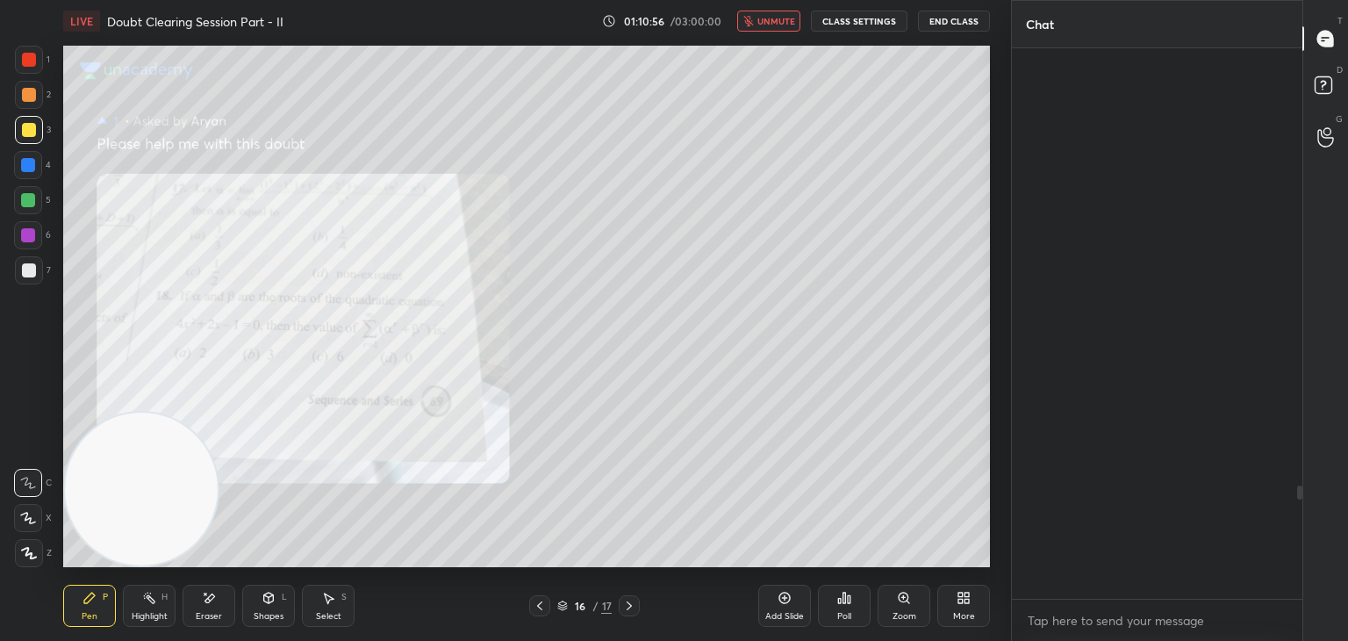
scroll to position [545, 285]
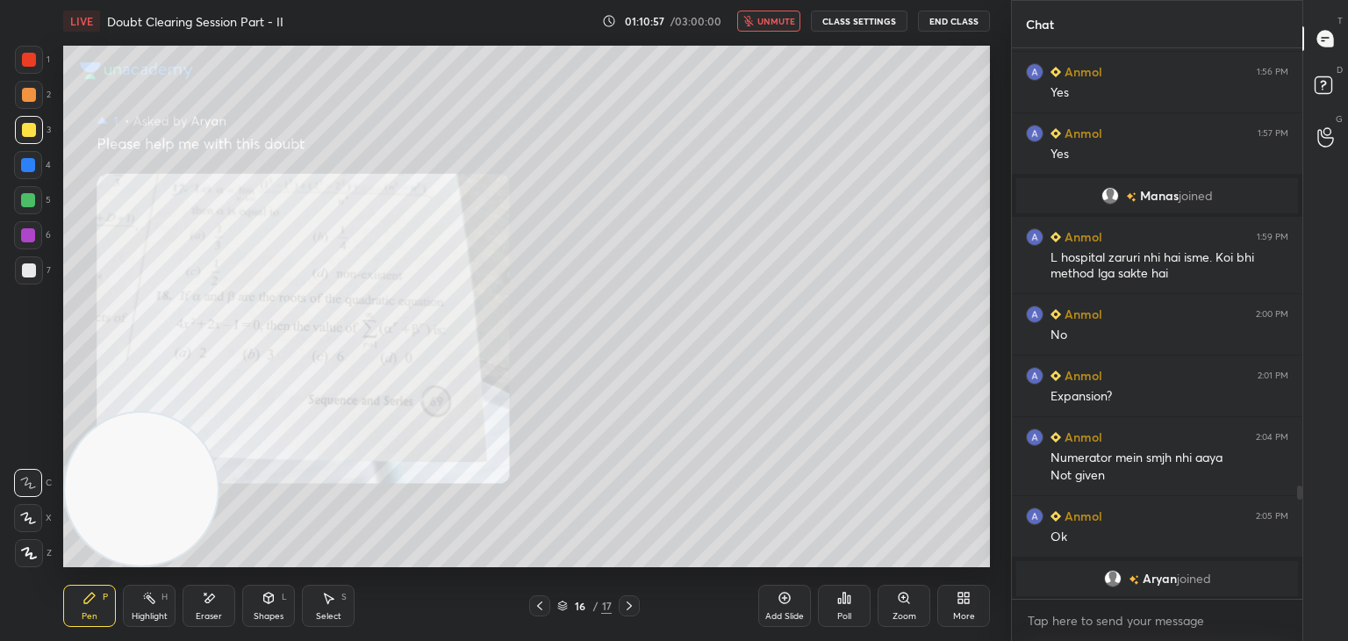
click at [889, 607] on div "Zoom" at bounding box center [904, 606] width 53 height 42
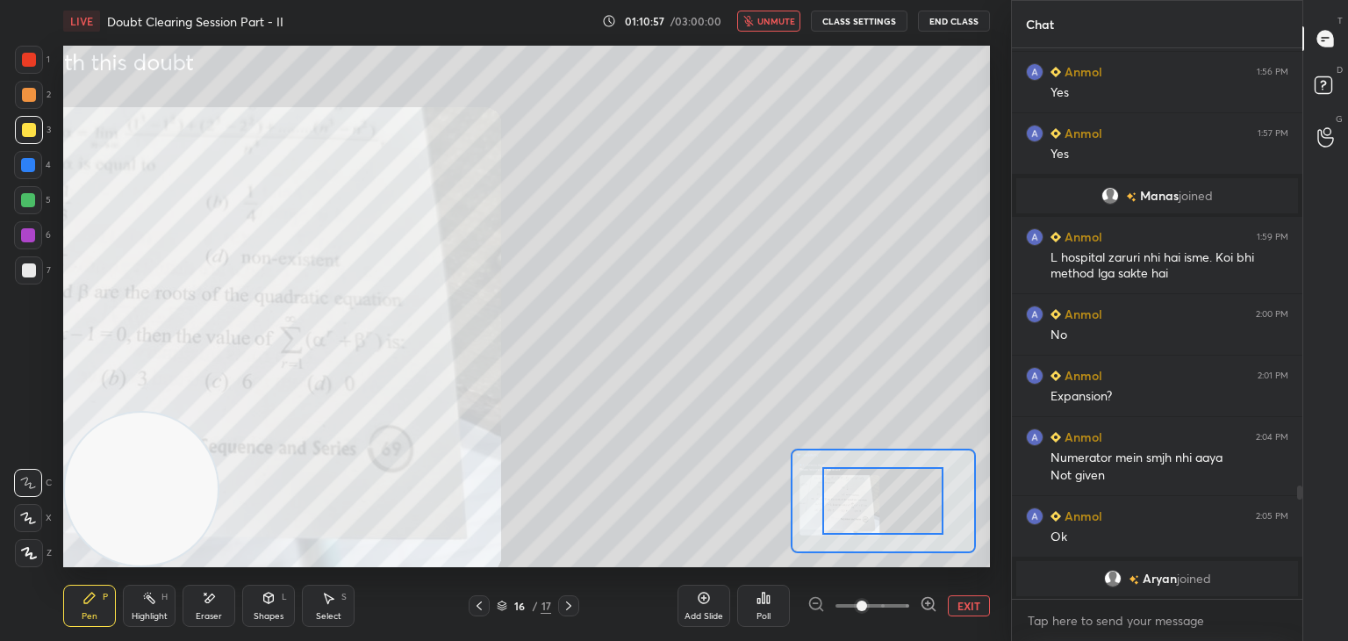
click at [892, 607] on span at bounding box center [873, 605] width 74 height 26
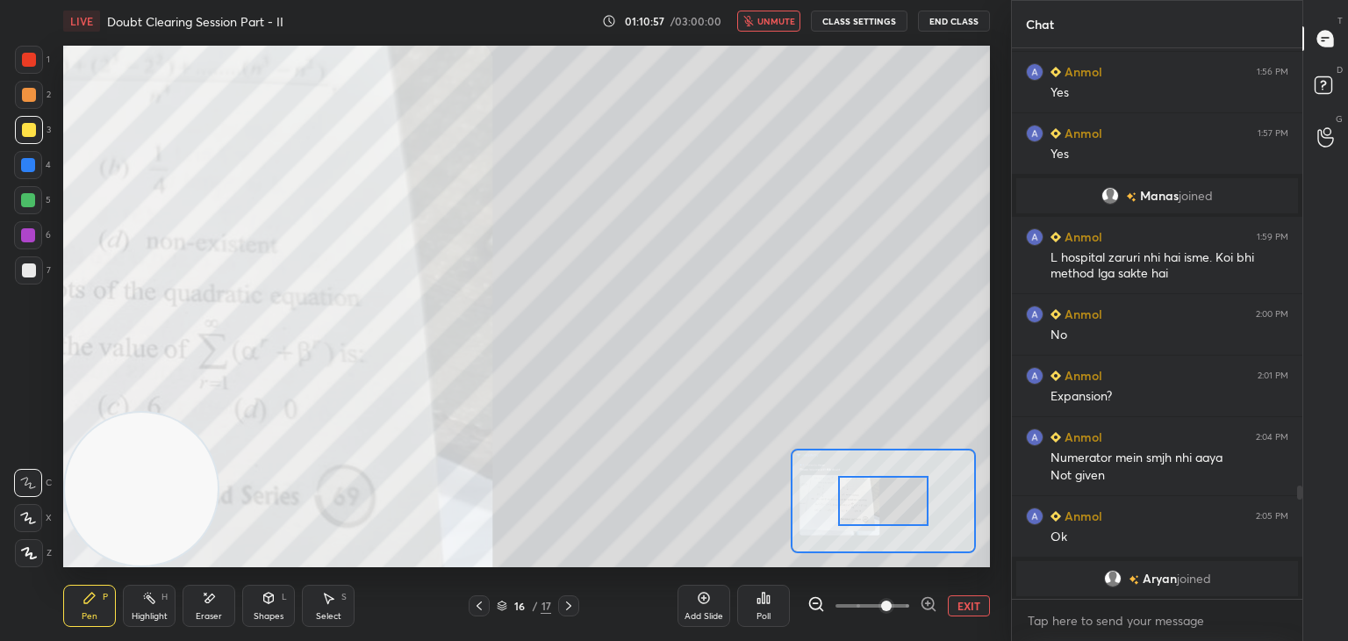
click at [892, 608] on span at bounding box center [886, 605] width 11 height 11
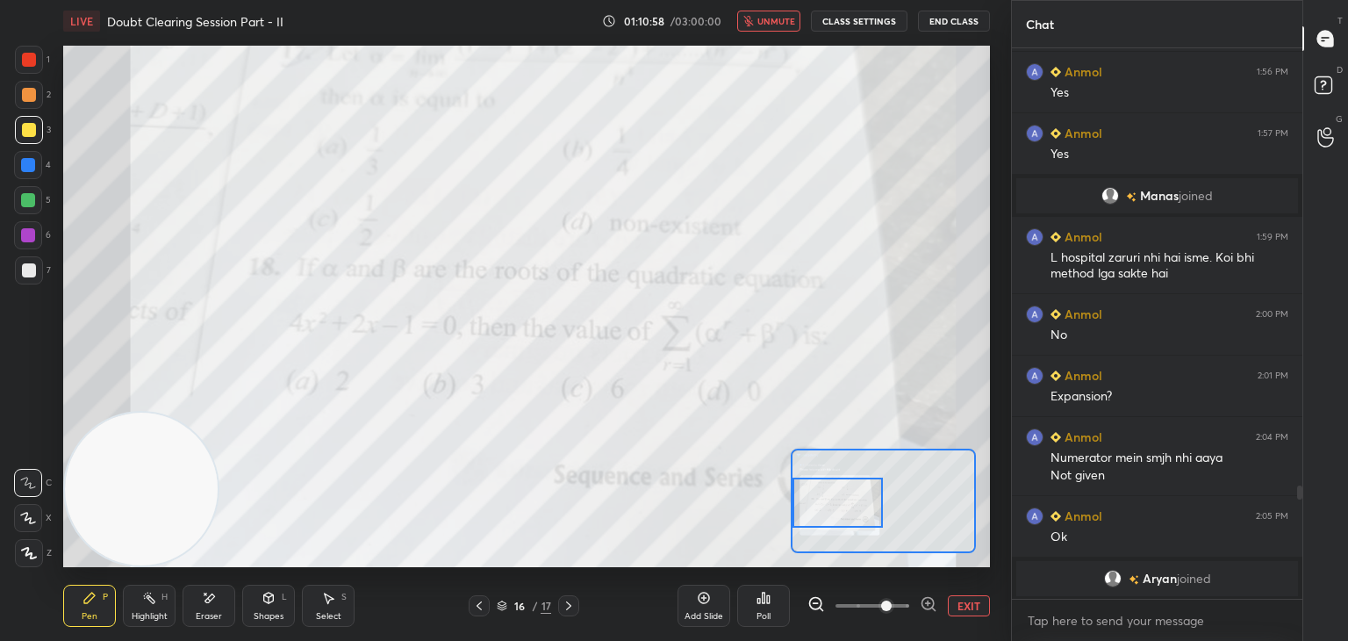
drag, startPoint x: 913, startPoint y: 510, endPoint x: 854, endPoint y: 505, distance: 59.0
click at [857, 512] on div at bounding box center [838, 502] width 91 height 50
click at [772, 18] on span "unmute" at bounding box center [776, 21] width 38 height 12
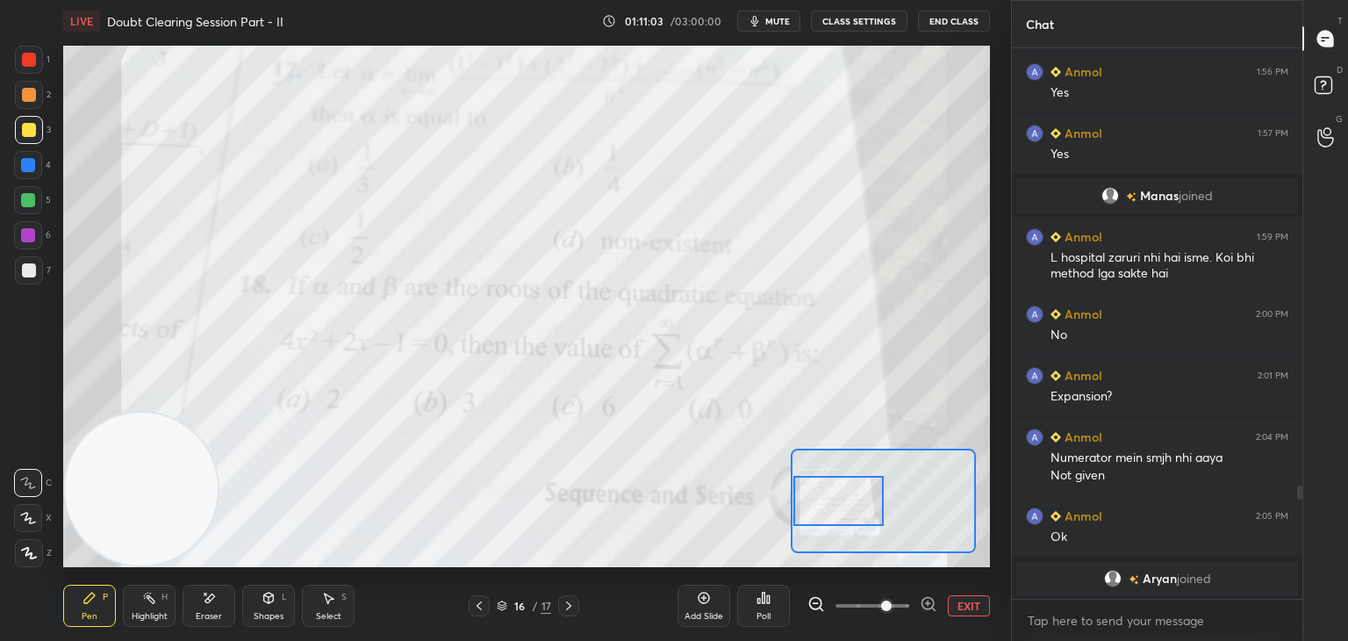
drag, startPoint x: 843, startPoint y: 491, endPoint x: 832, endPoint y: 501, distance: 14.9
click at [849, 500] on div at bounding box center [838, 501] width 91 height 50
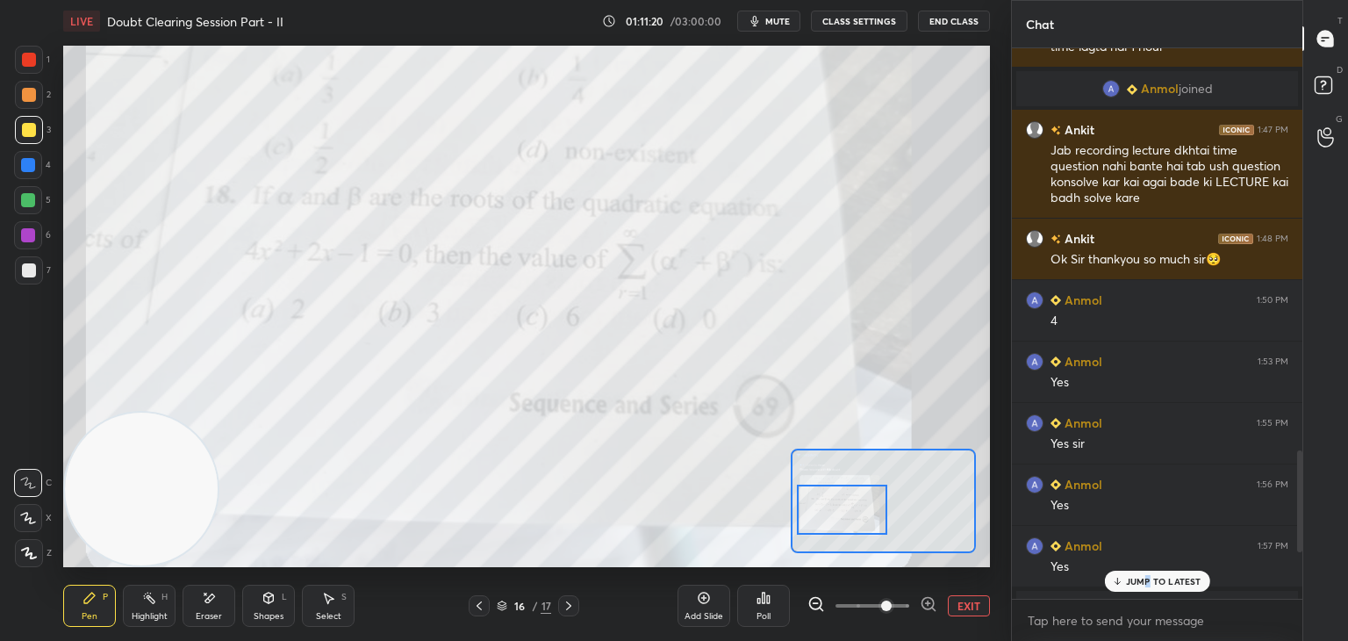
click at [1149, 573] on div "JUMP TO LATEST" at bounding box center [1156, 581] width 105 height 21
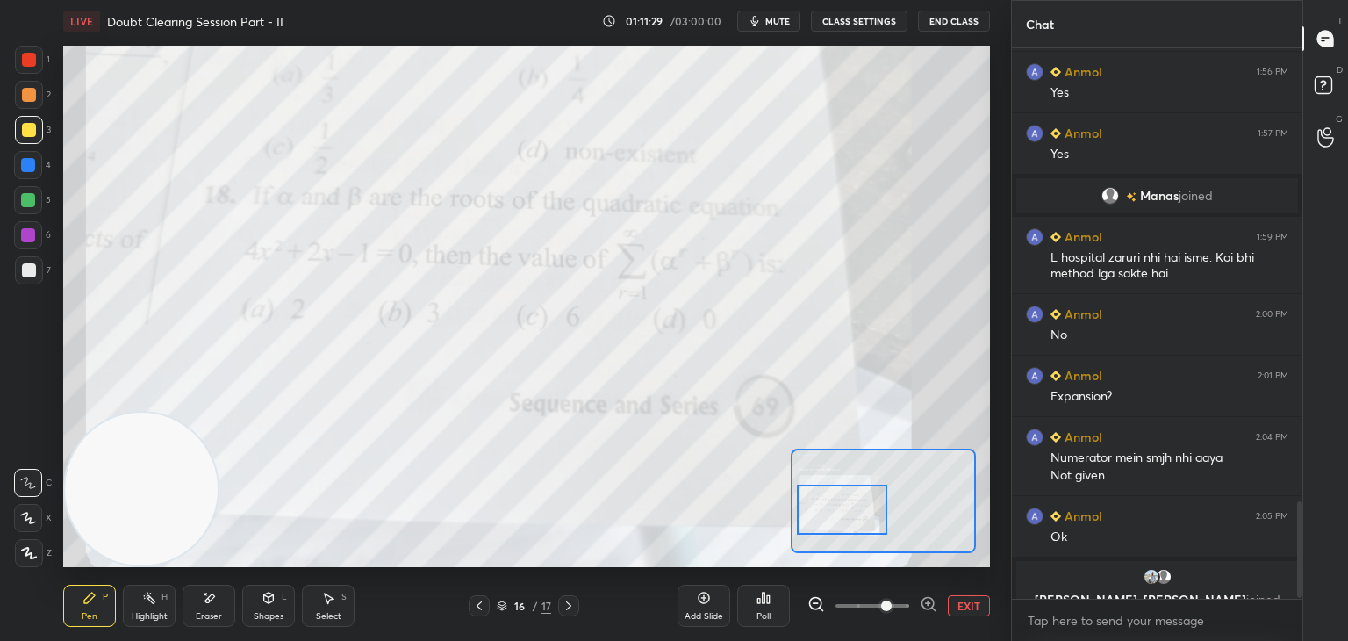
scroll to position [2568, 0]
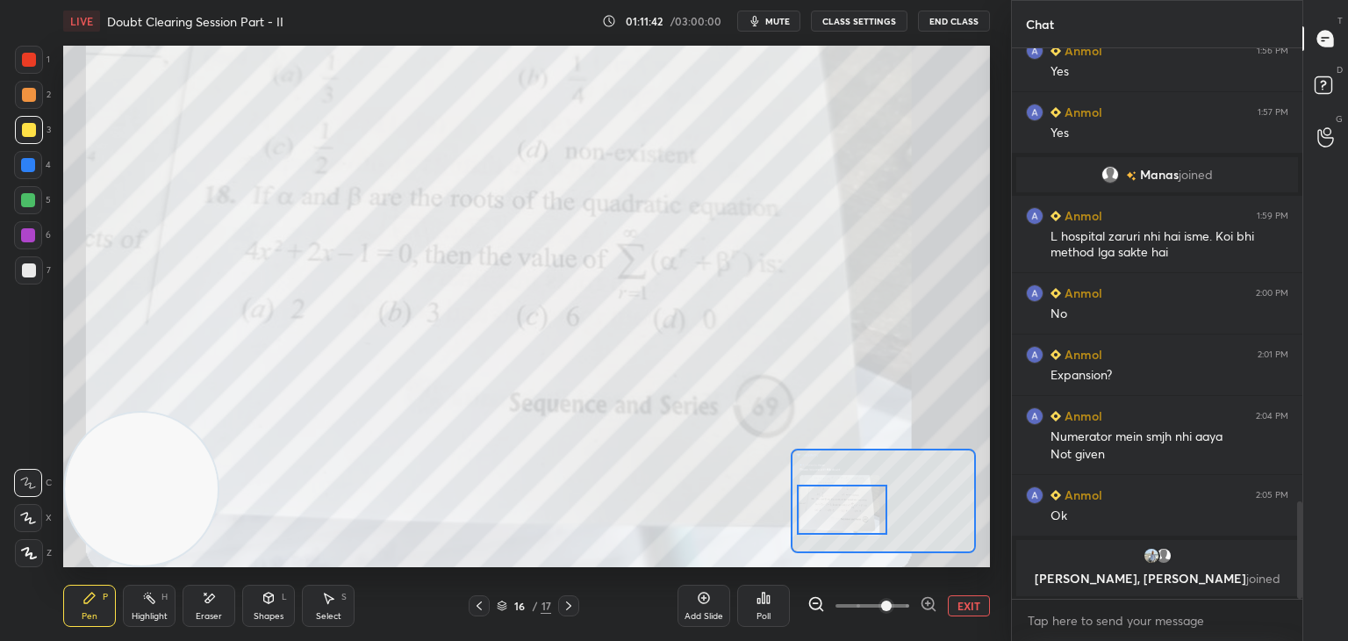
drag, startPoint x: 966, startPoint y: 607, endPoint x: 958, endPoint y: 580, distance: 27.3
click at [967, 605] on button "EXIT" at bounding box center [969, 605] width 42 height 21
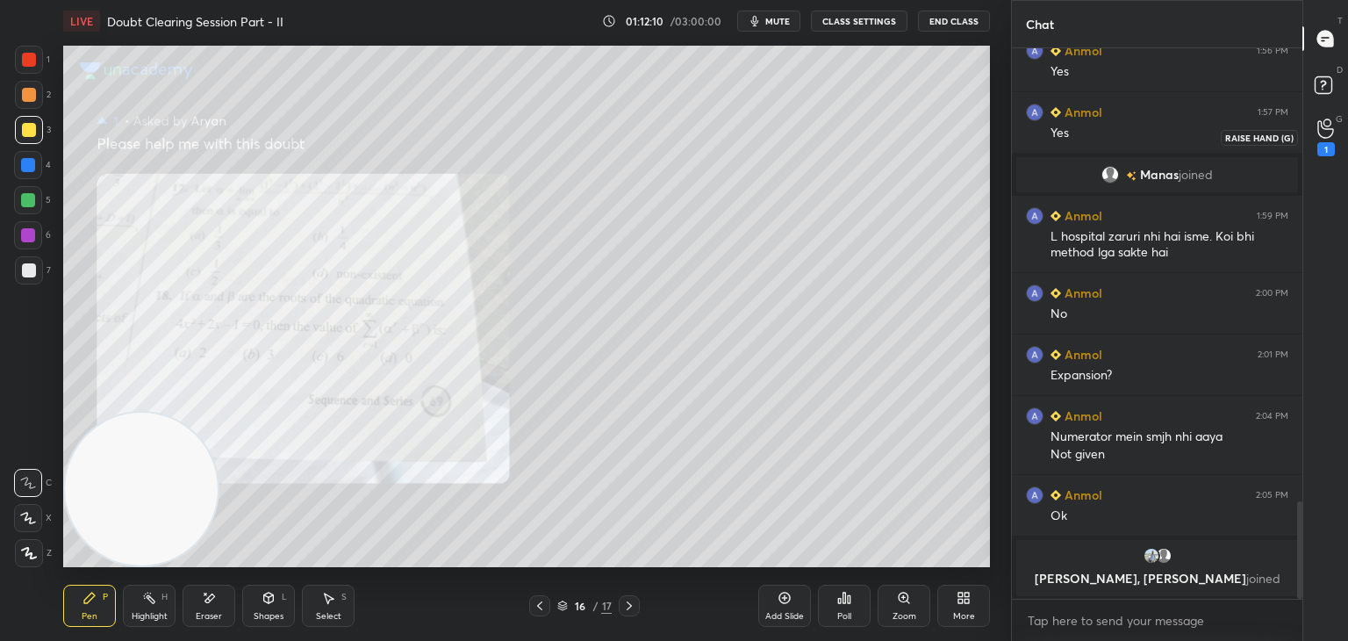
click at [1328, 128] on icon at bounding box center [1325, 129] width 16 height 18
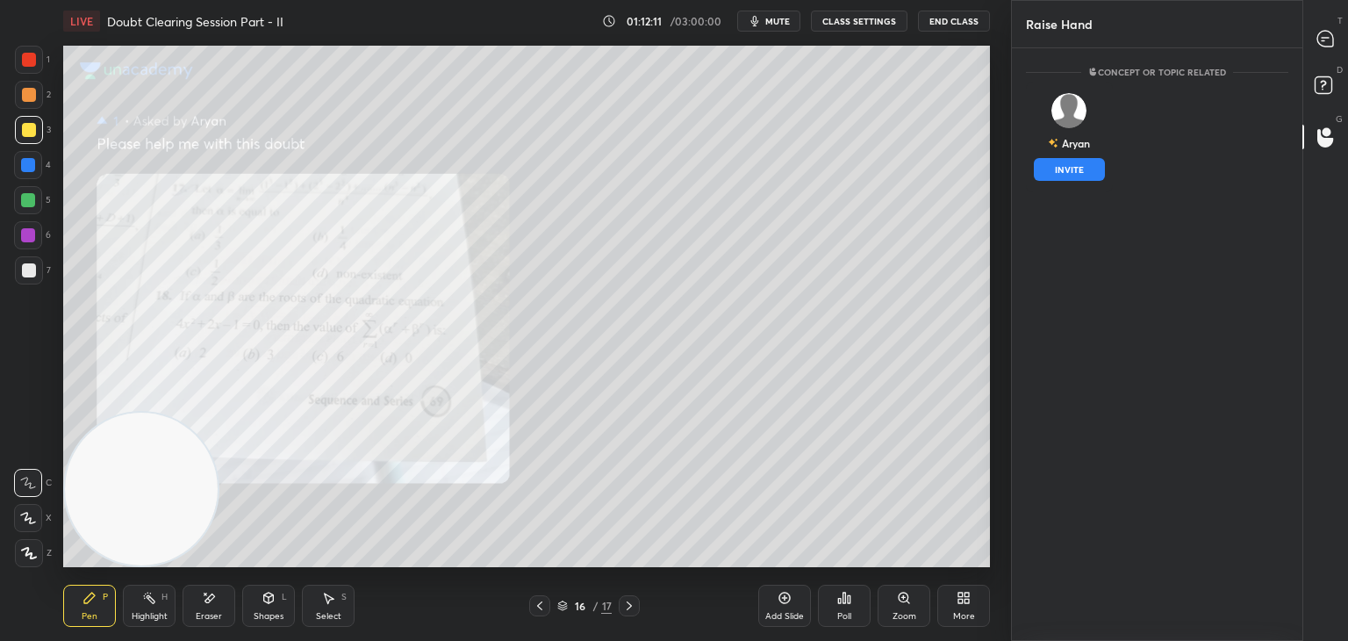
drag, startPoint x: 1068, startPoint y: 170, endPoint x: 1087, endPoint y: 152, distance: 26.1
click at [1066, 168] on button "INVITE" at bounding box center [1069, 169] width 71 height 23
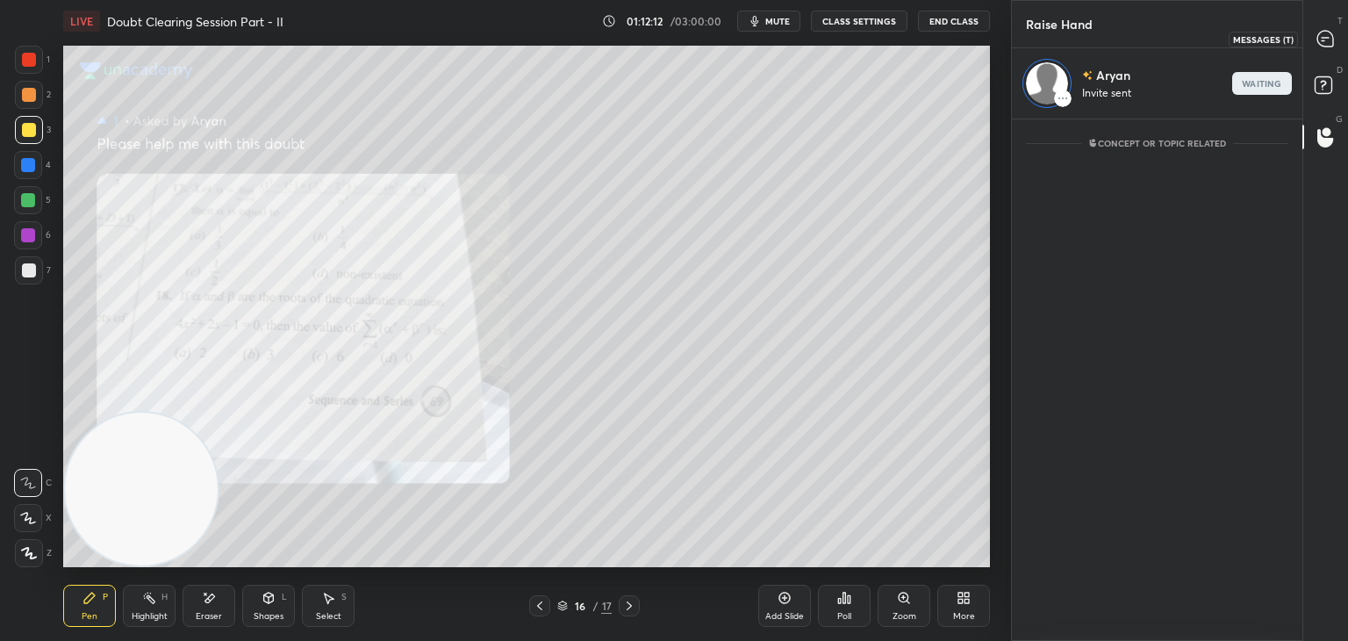
drag, startPoint x: 1323, startPoint y: 38, endPoint x: 1302, endPoint y: 43, distance: 21.7
click at [1324, 39] on icon at bounding box center [1326, 39] width 18 height 18
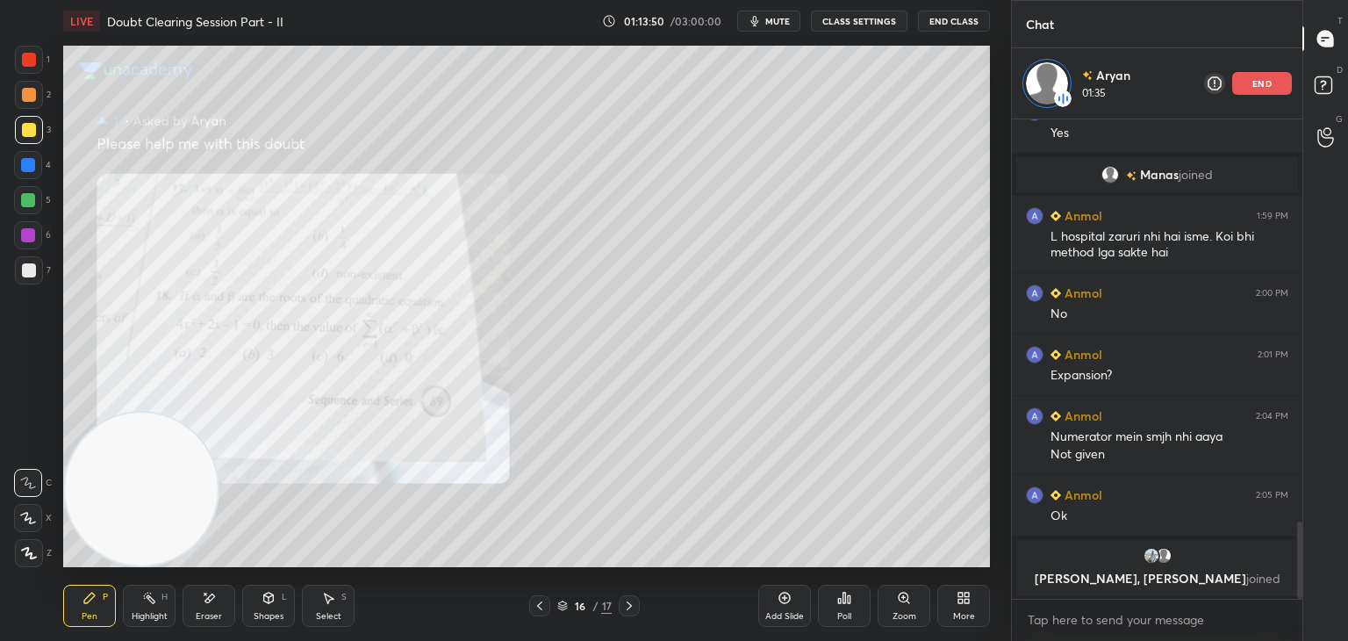
click at [628, 599] on icon at bounding box center [629, 606] width 14 height 14
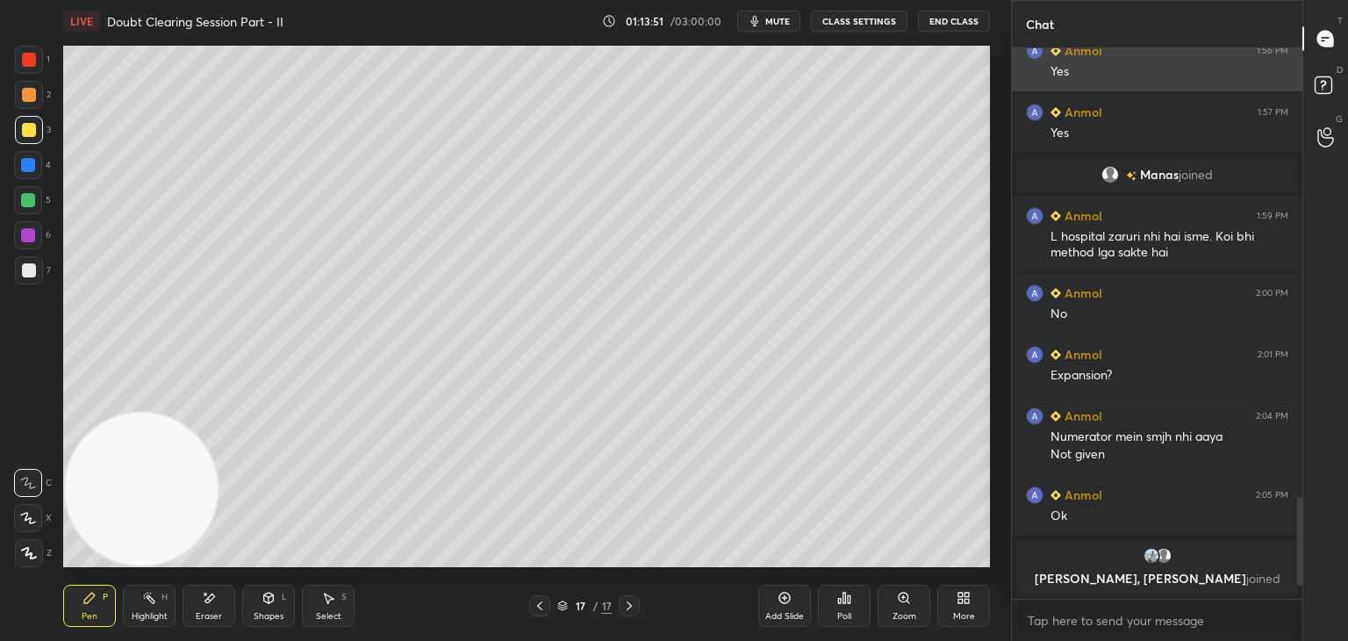
scroll to position [2428, 0]
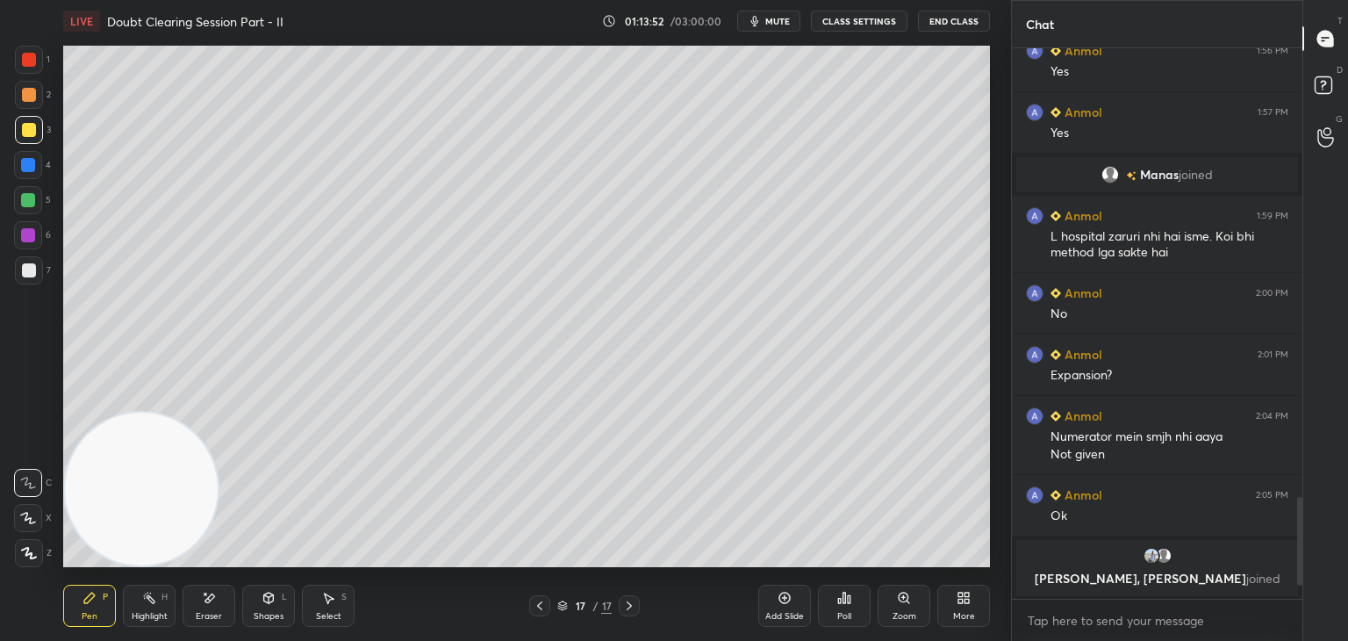
click at [771, 20] on span "mute" at bounding box center [777, 21] width 25 height 12
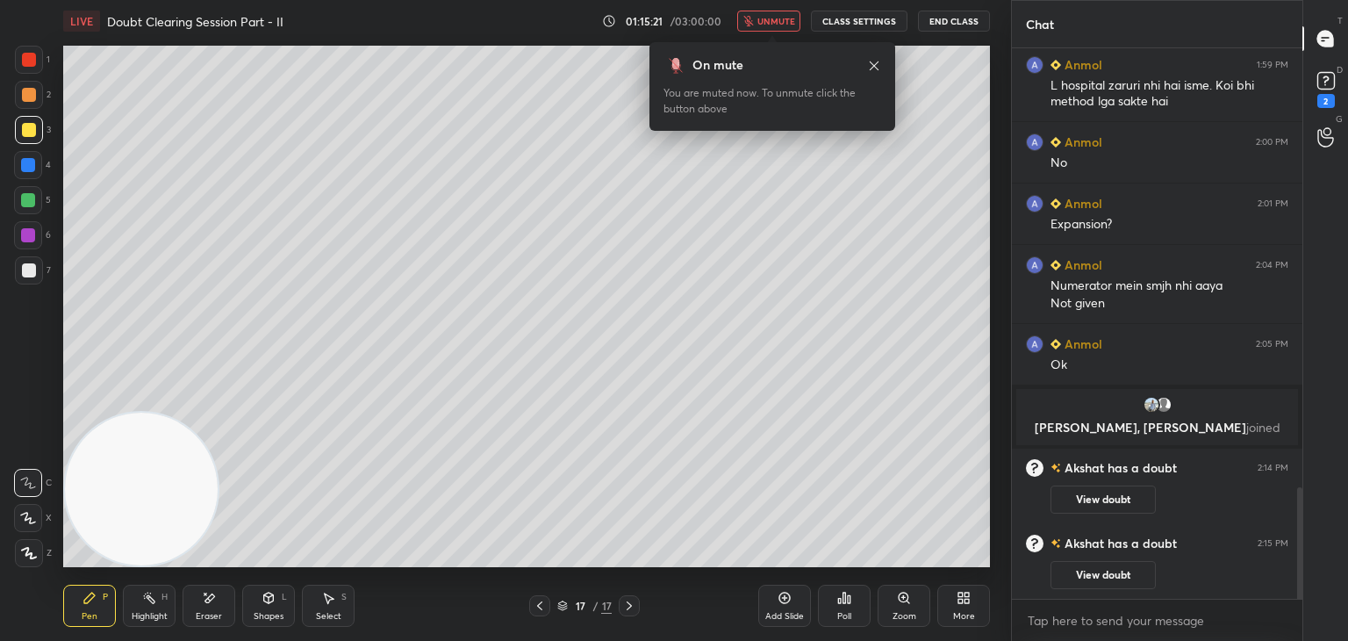
scroll to position [2170, 0]
click at [538, 614] on div at bounding box center [539, 605] width 21 height 21
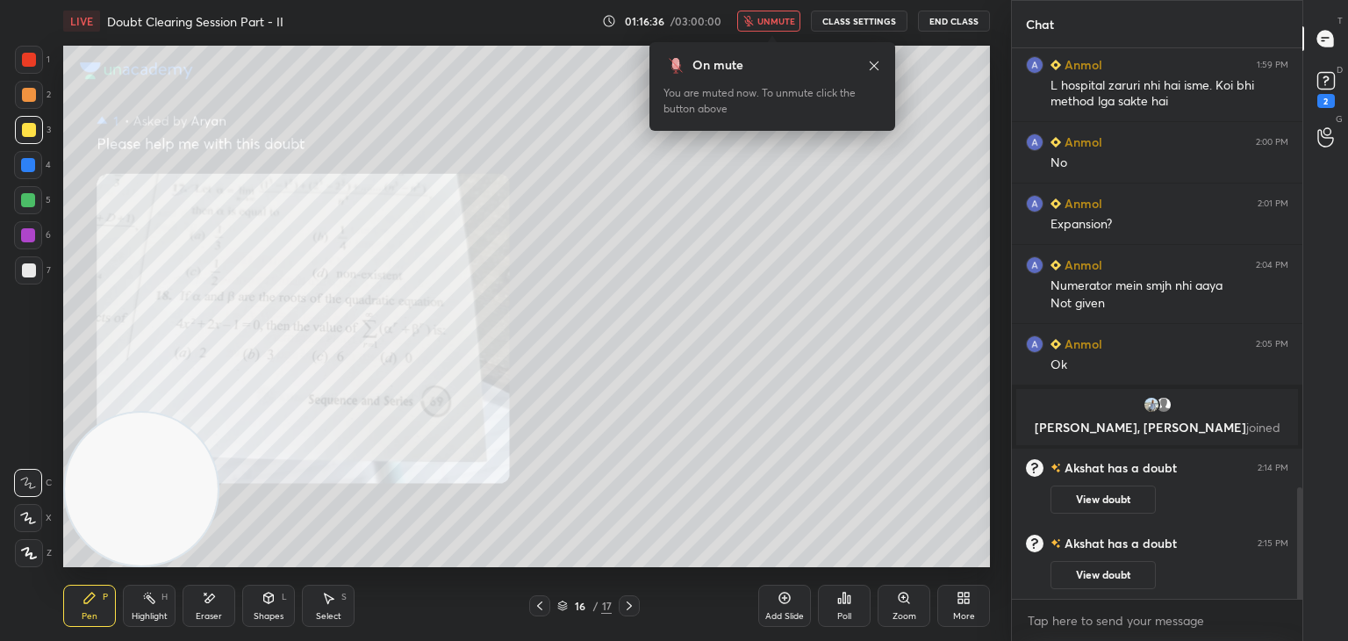
click at [1057, 571] on button "View doubt" at bounding box center [1103, 575] width 105 height 28
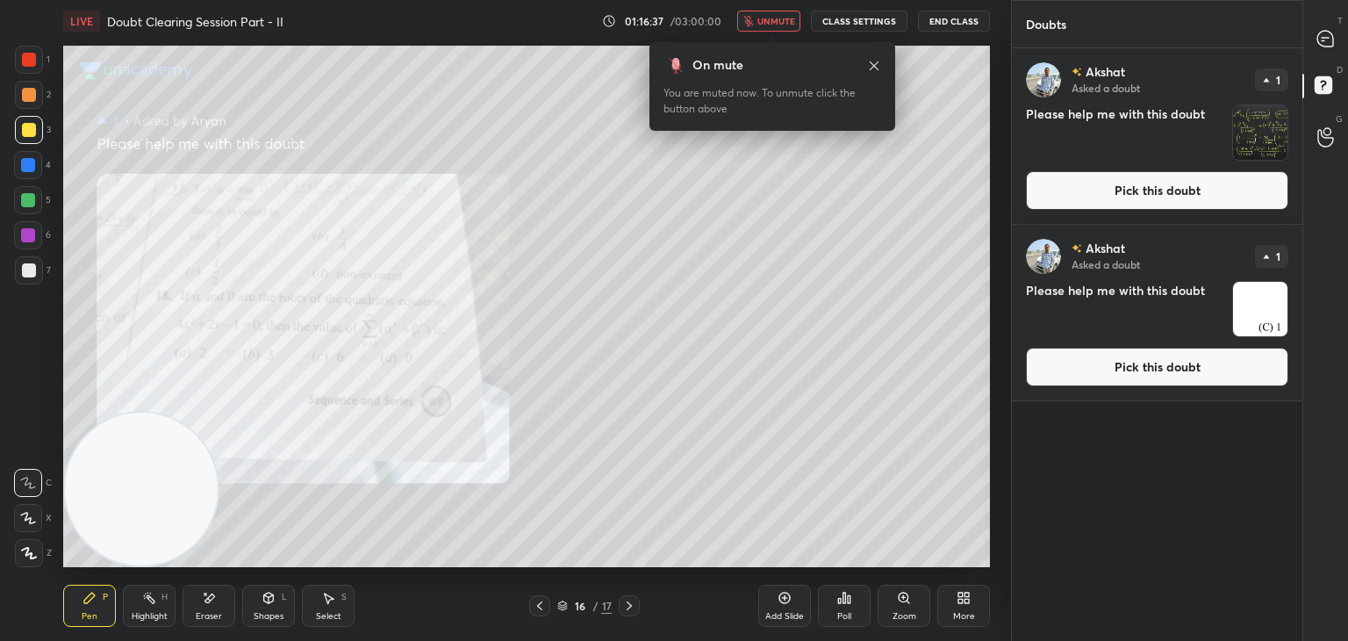
click at [1095, 372] on button "Pick this doubt" at bounding box center [1157, 367] width 262 height 39
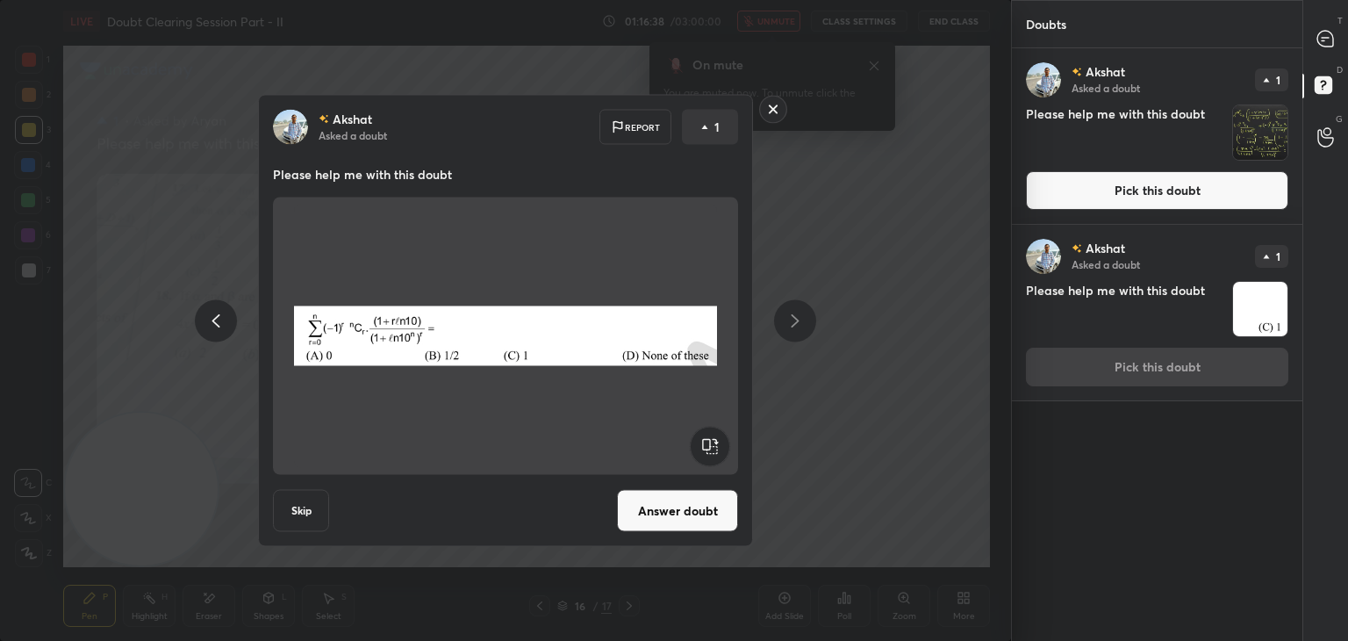
drag, startPoint x: 637, startPoint y: 518, endPoint x: 654, endPoint y: 498, distance: 26.2
click at [637, 517] on button "Answer doubt" at bounding box center [677, 511] width 121 height 42
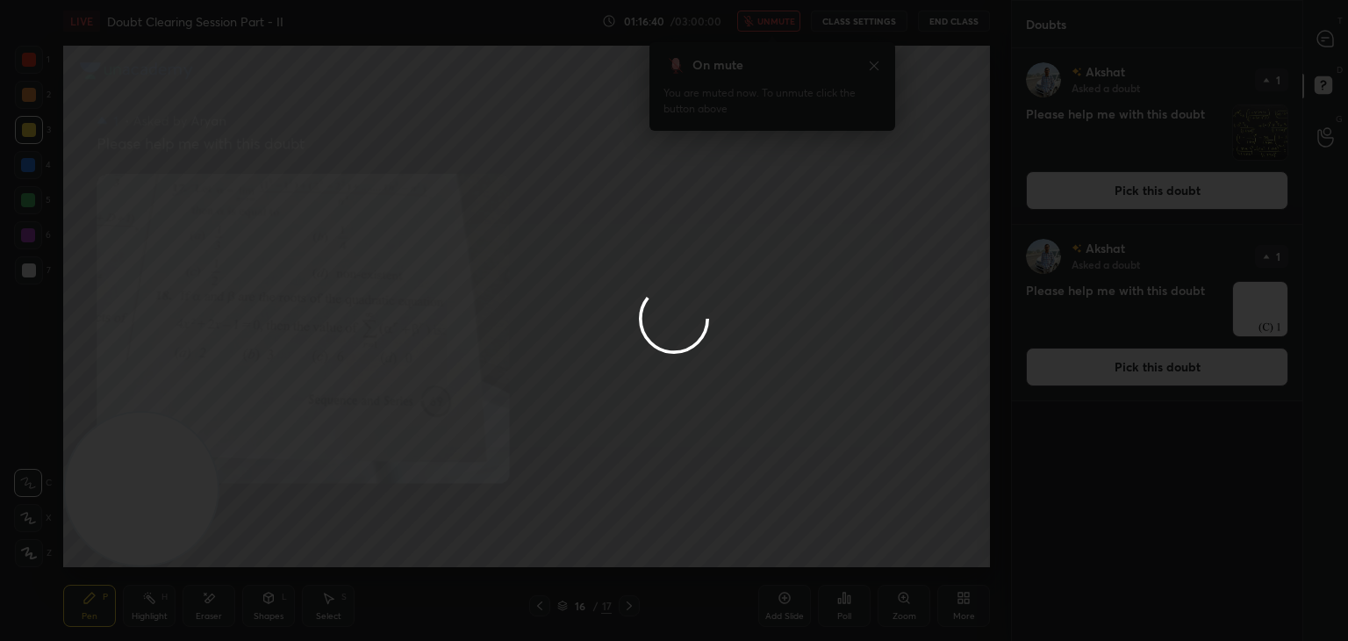
click at [1117, 194] on button "Pick this doubt" at bounding box center [1157, 190] width 262 height 39
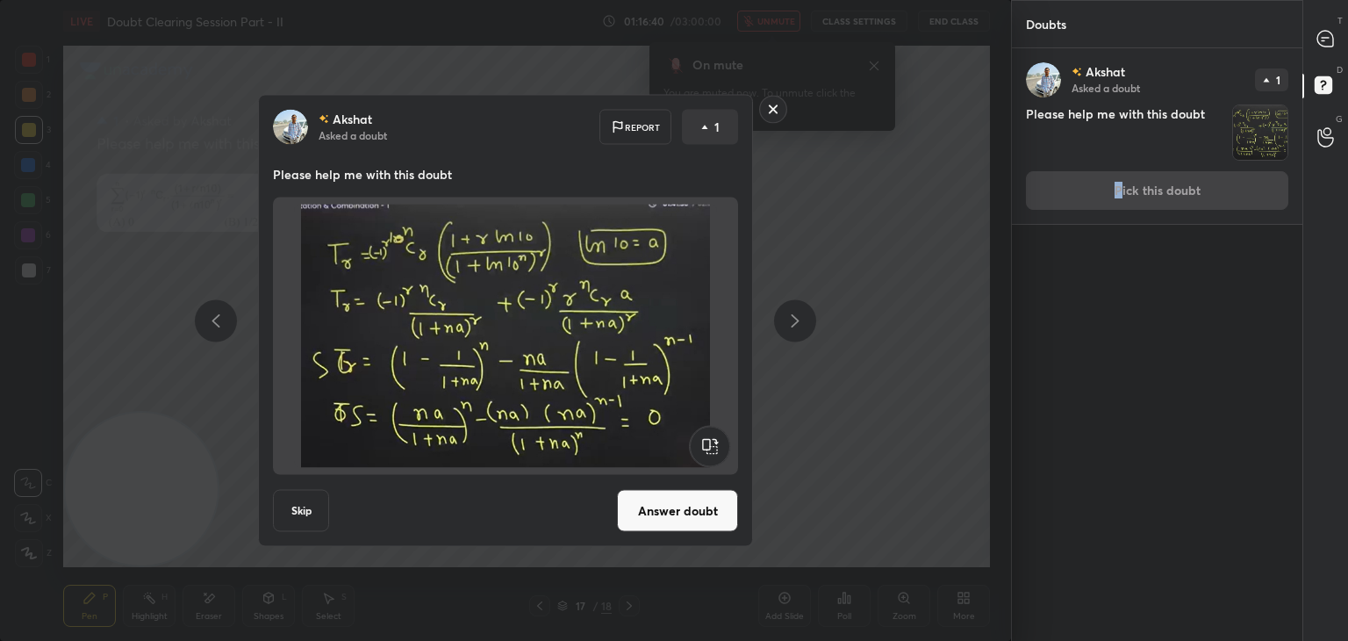
click at [1121, 192] on div "[PERSON_NAME] Asked a doubt 1 Please help me with this doubt Pick this doubt" at bounding box center [1157, 136] width 291 height 176
click at [683, 511] on button "Answer doubt" at bounding box center [677, 511] width 121 height 42
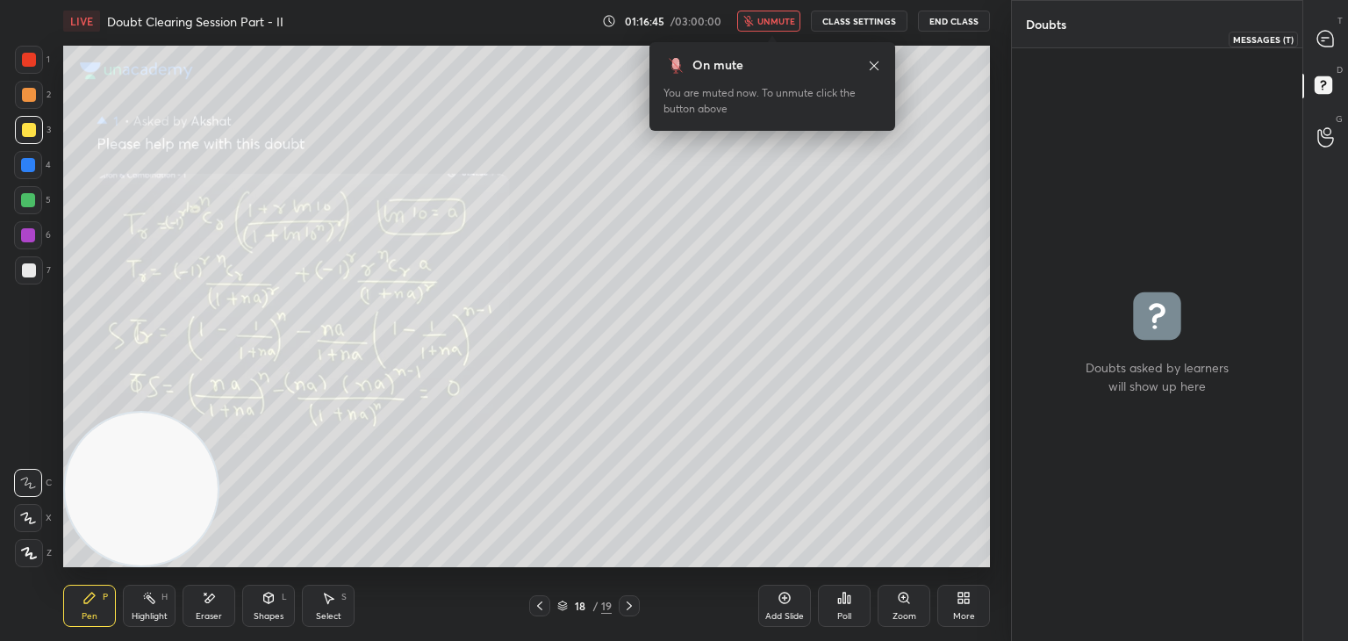
drag, startPoint x: 1327, startPoint y: 40, endPoint x: 1284, endPoint y: 38, distance: 43.1
click at [1322, 38] on icon at bounding box center [1325, 39] width 16 height 16
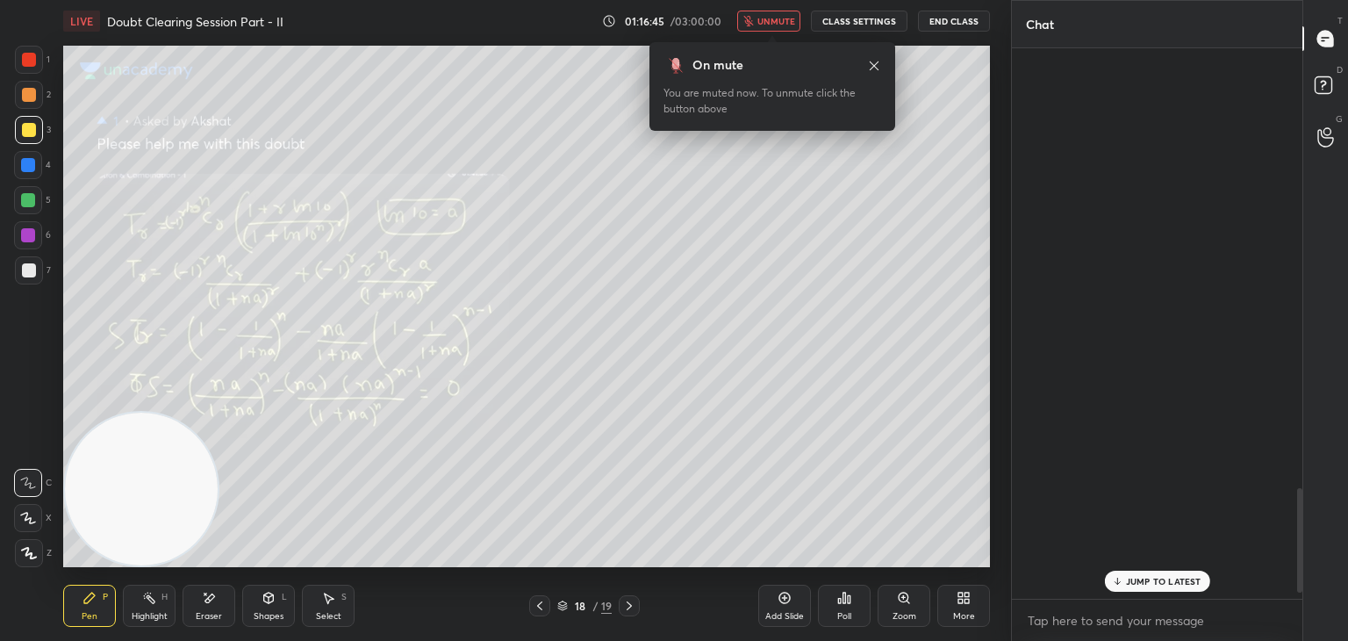
scroll to position [545, 285]
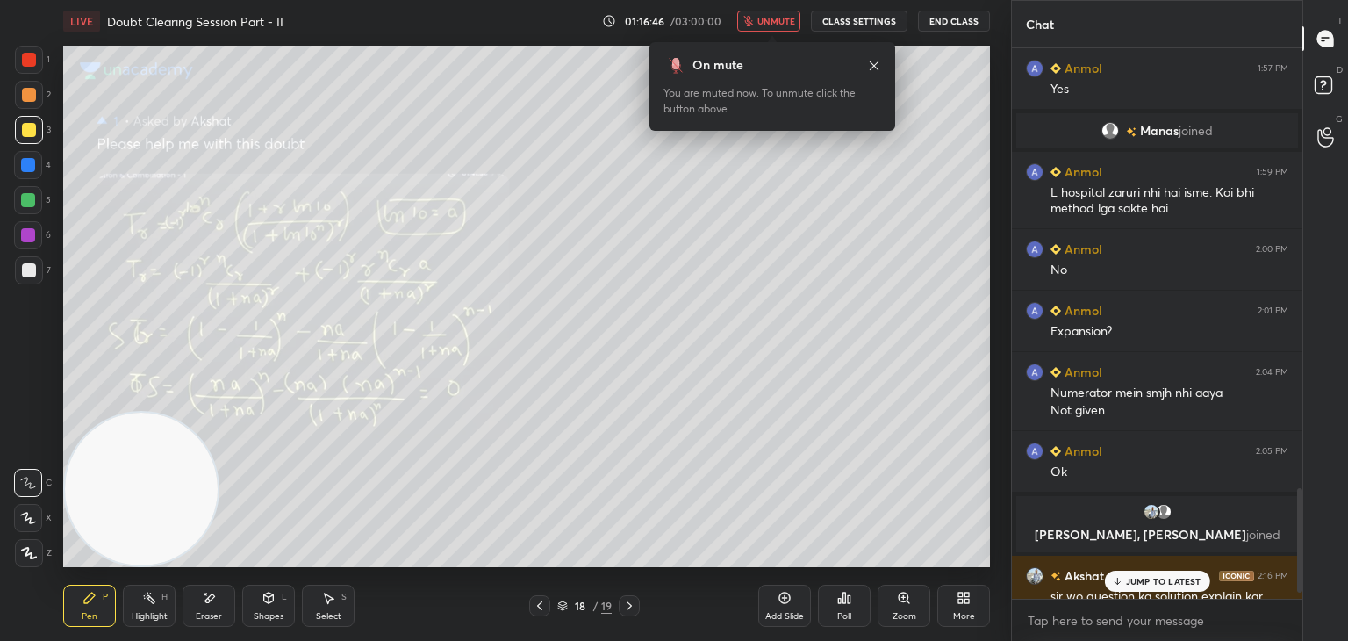
click at [776, 18] on span "unmute" at bounding box center [776, 21] width 38 height 12
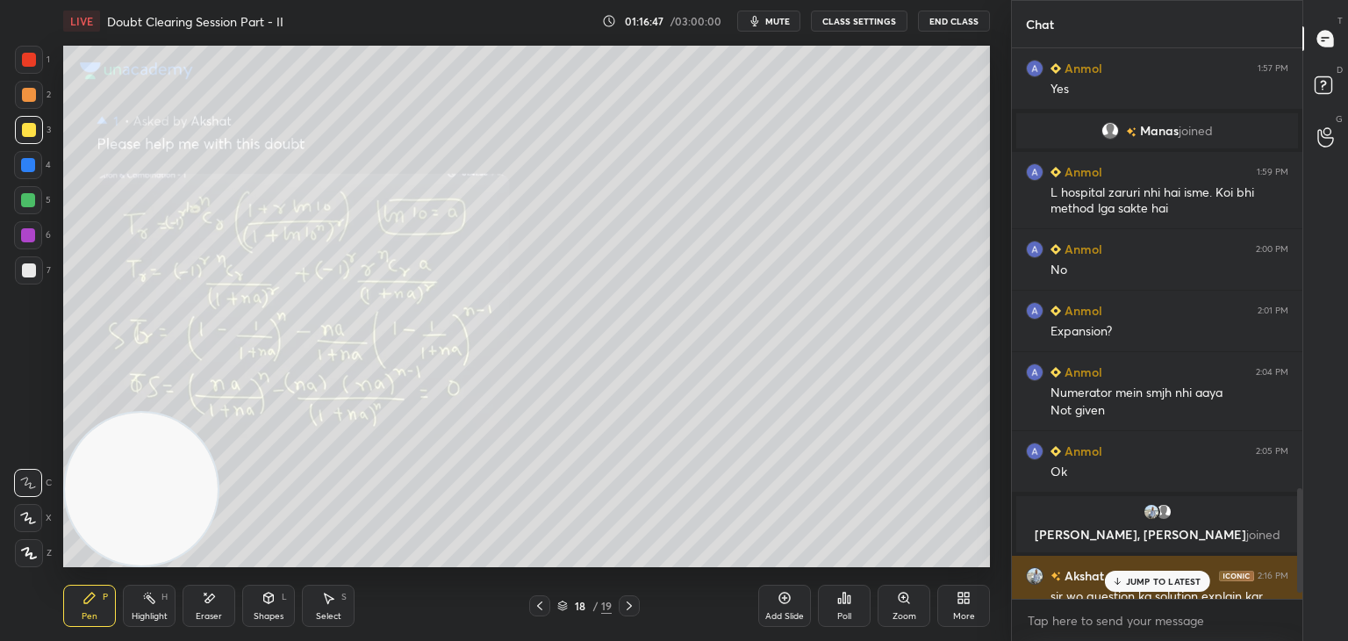
click at [1133, 582] on p "JUMP TO LATEST" at bounding box center [1163, 581] width 75 height 11
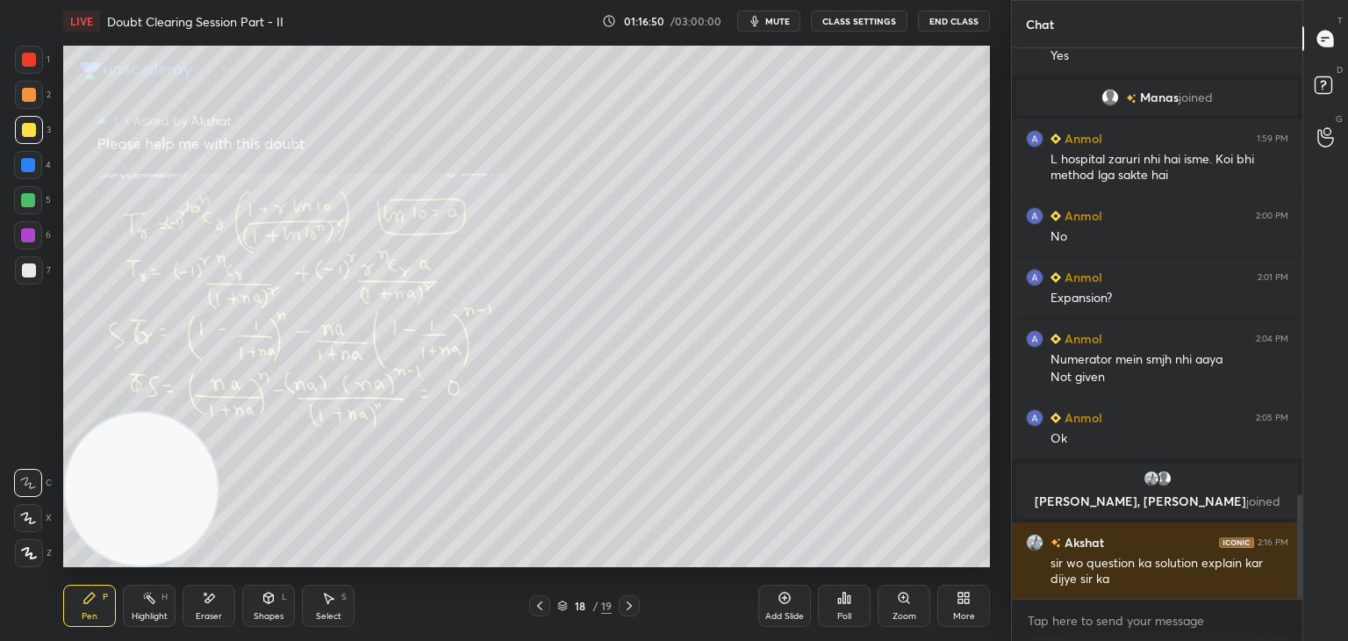
drag, startPoint x: 535, startPoint y: 611, endPoint x: 554, endPoint y: 594, distance: 24.9
click at [535, 611] on icon at bounding box center [540, 606] width 14 height 14
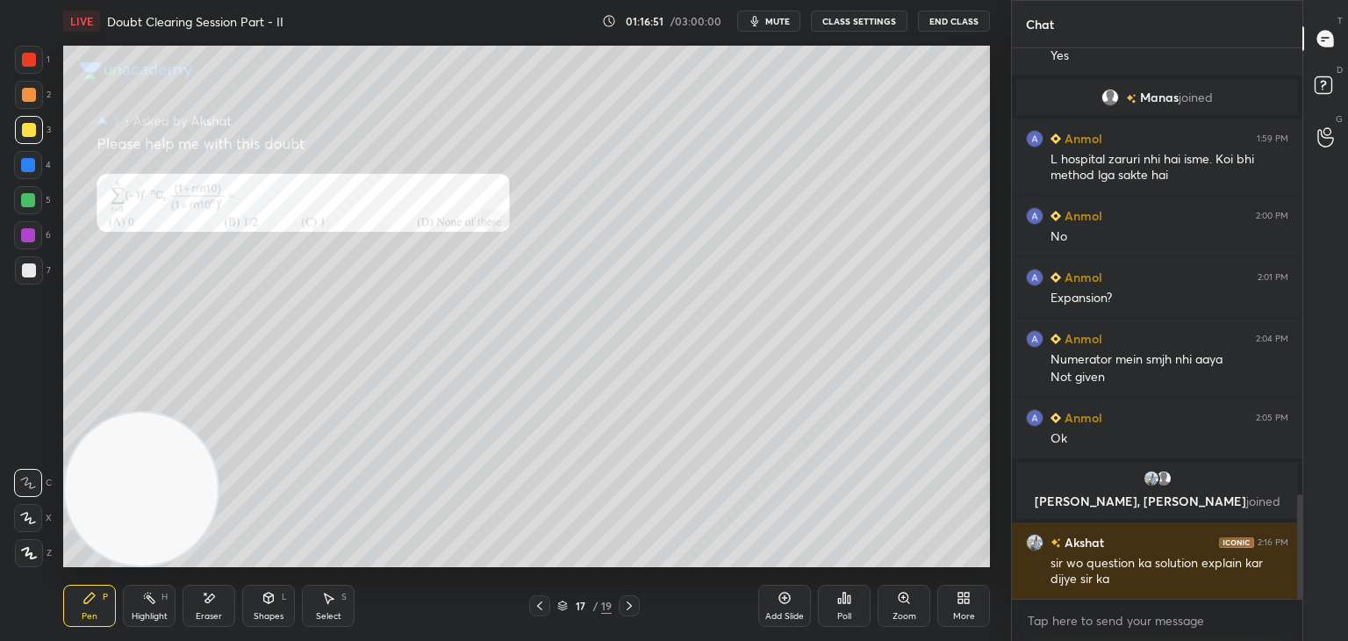
click at [892, 605] on div "Zoom" at bounding box center [904, 606] width 53 height 42
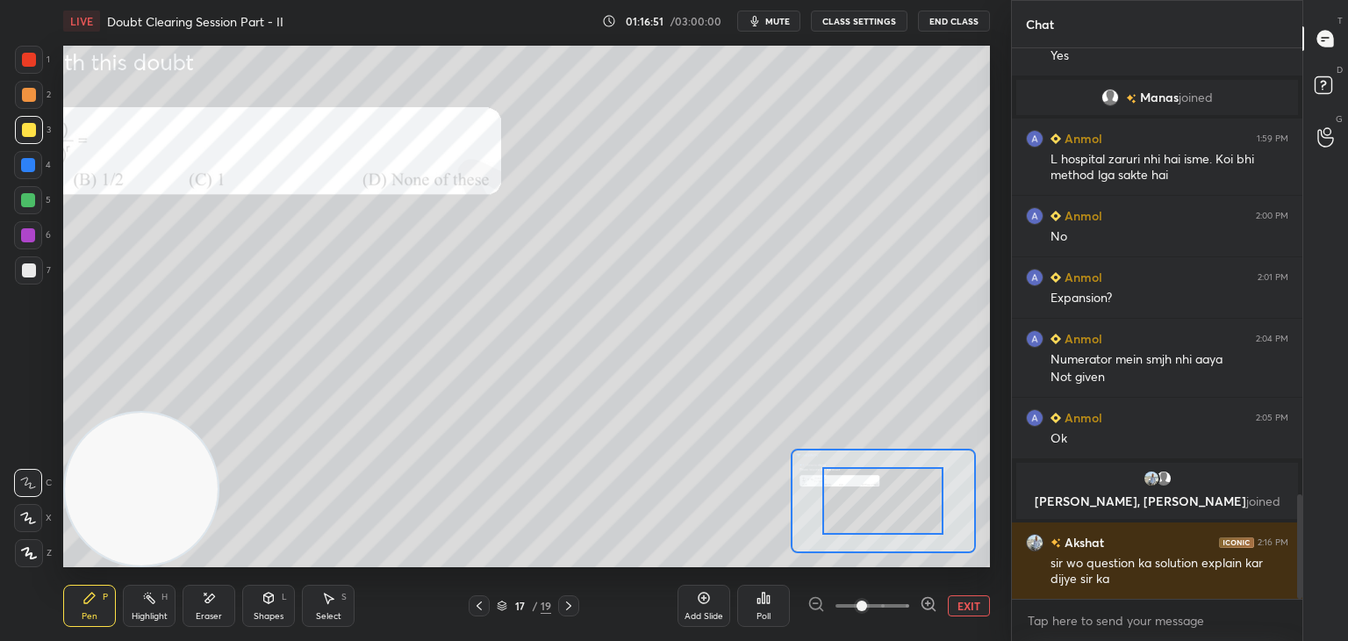
click at [887, 605] on span at bounding box center [873, 605] width 74 height 26
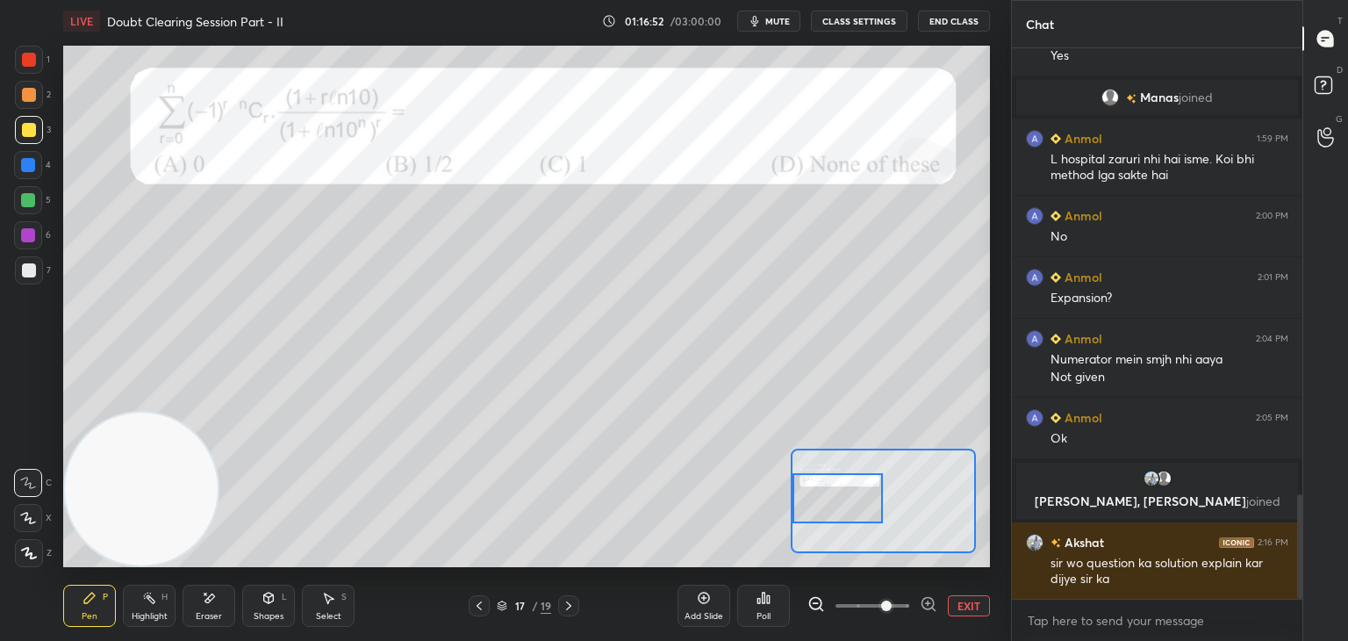
drag, startPoint x: 878, startPoint y: 510, endPoint x: 805, endPoint y: 480, distance: 78.7
click at [833, 511] on div at bounding box center [838, 498] width 91 height 50
click at [27, 61] on div at bounding box center [29, 60] width 14 height 14
drag, startPoint x: 571, startPoint y: 598, endPoint x: 583, endPoint y: 598, distance: 11.4
click at [573, 600] on icon at bounding box center [569, 606] width 14 height 14
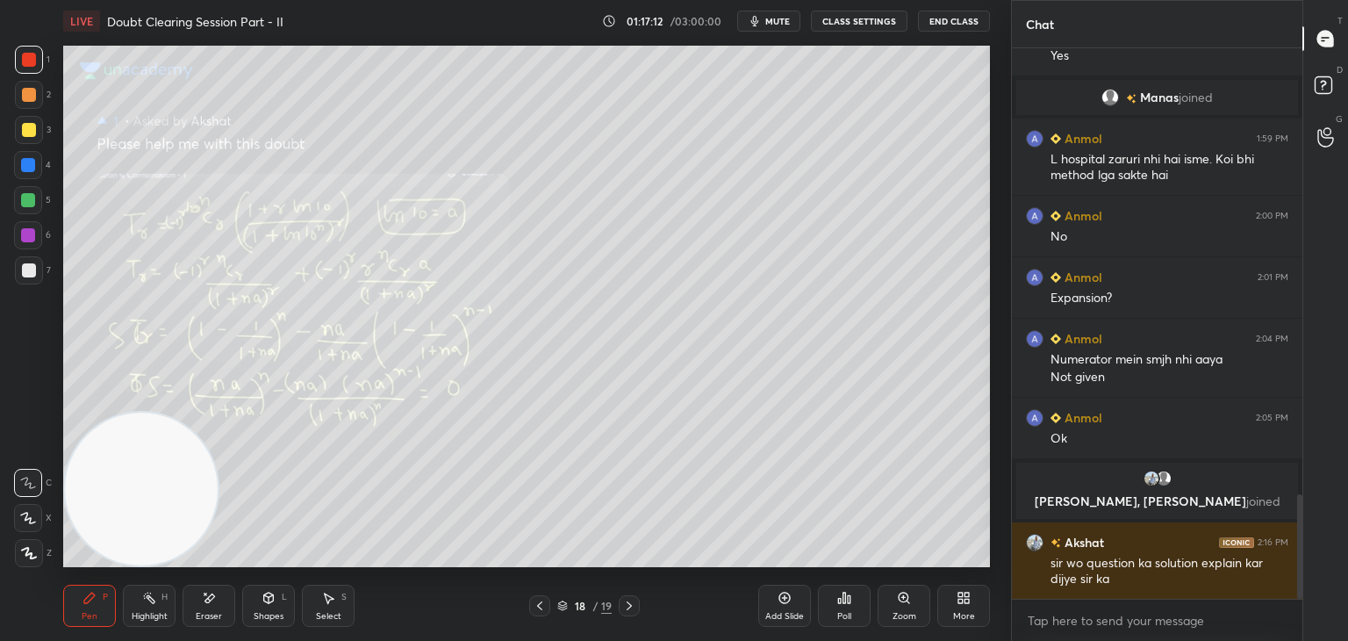
click at [905, 601] on div "Zoom" at bounding box center [904, 606] width 53 height 42
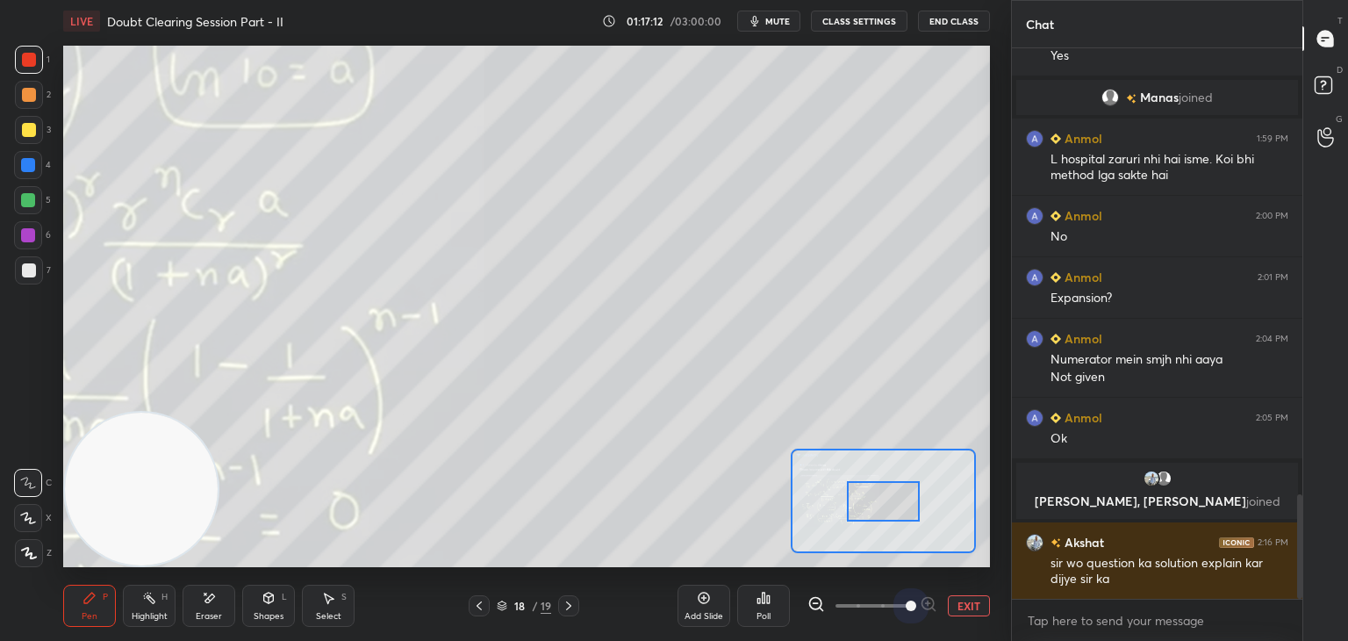
click at [896, 600] on span at bounding box center [873, 605] width 74 height 26
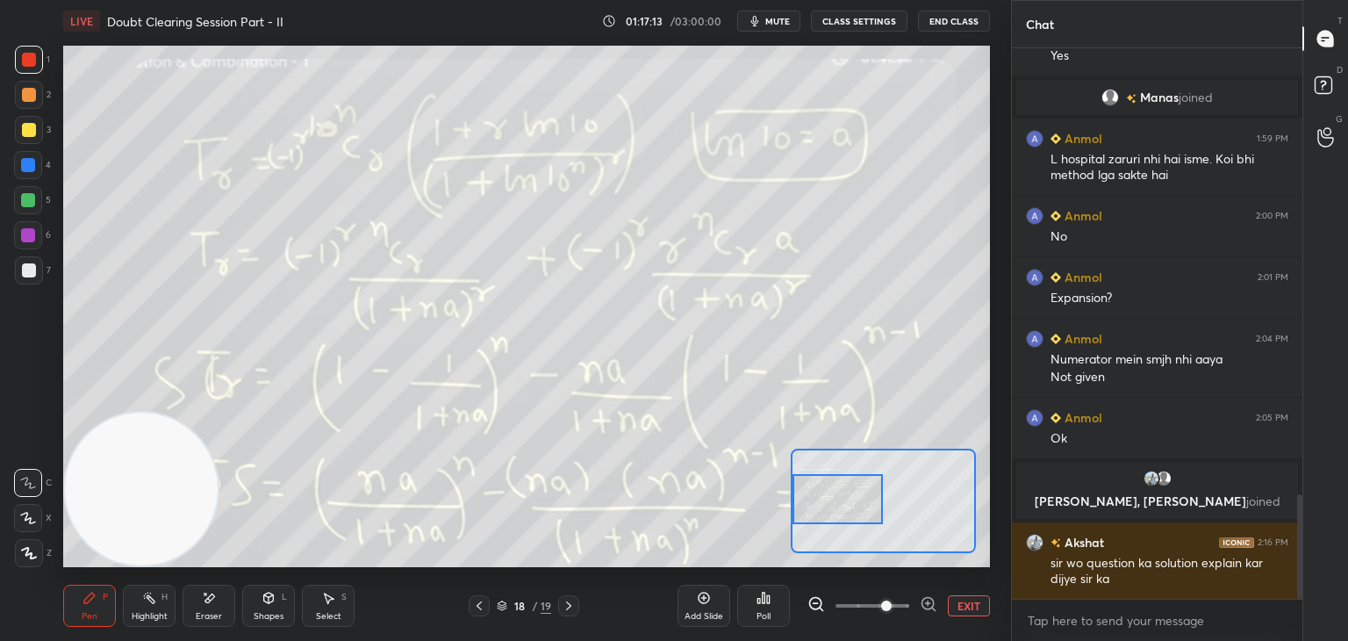
drag, startPoint x: 887, startPoint y: 486, endPoint x: 804, endPoint y: 487, distance: 82.5
click at [808, 485] on div at bounding box center [838, 499] width 91 height 50
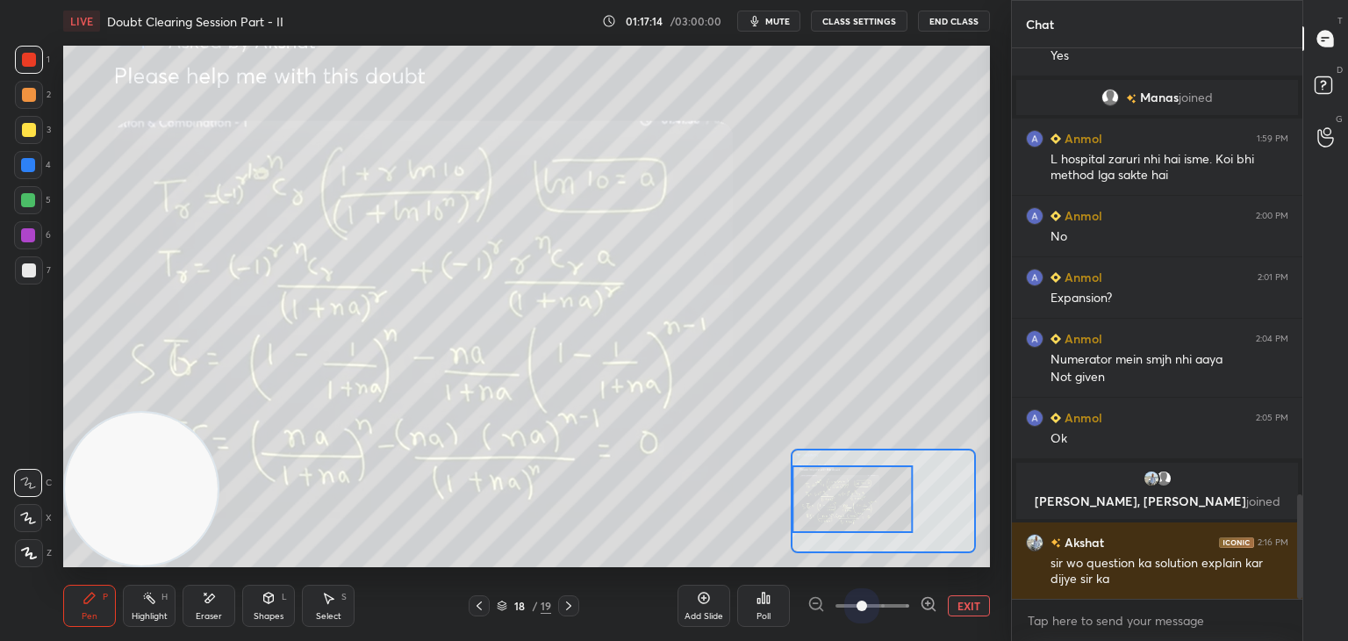
click at [861, 609] on span at bounding box center [873, 605] width 74 height 26
drag, startPoint x: 847, startPoint y: 496, endPoint x: 825, endPoint y: 483, distance: 25.6
click at [834, 499] on div at bounding box center [852, 504] width 121 height 68
click at [477, 600] on icon at bounding box center [479, 606] width 14 height 14
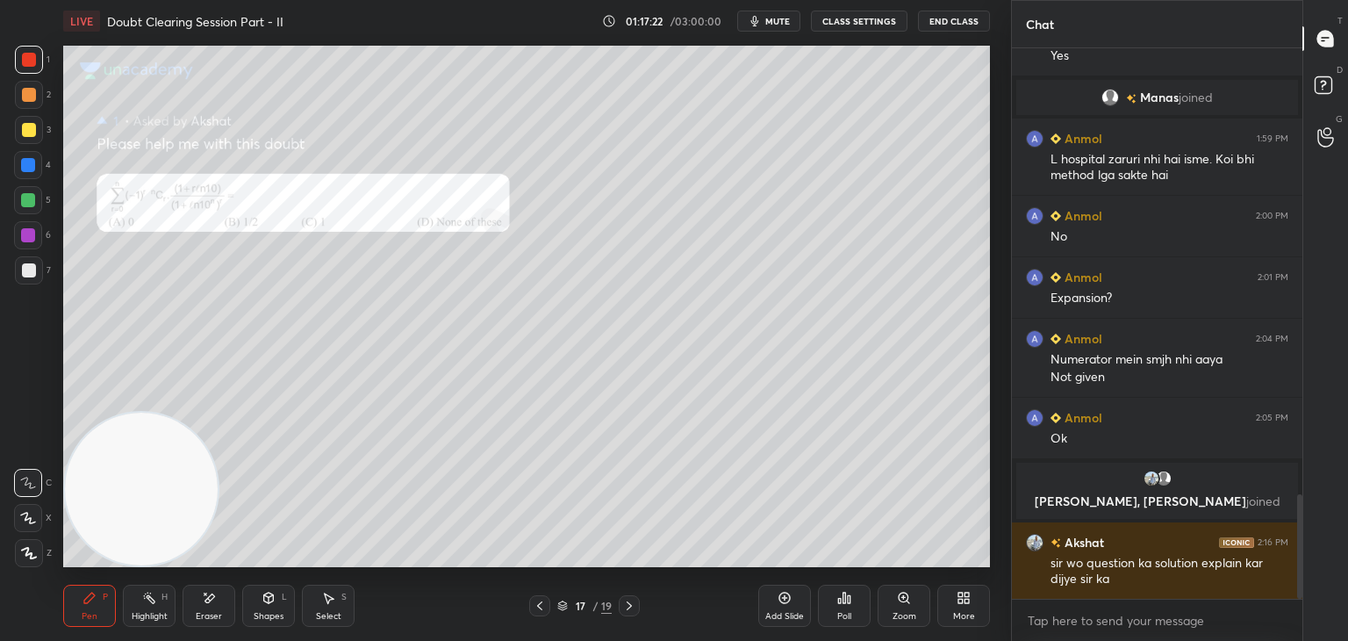
click at [623, 604] on icon at bounding box center [629, 606] width 14 height 14
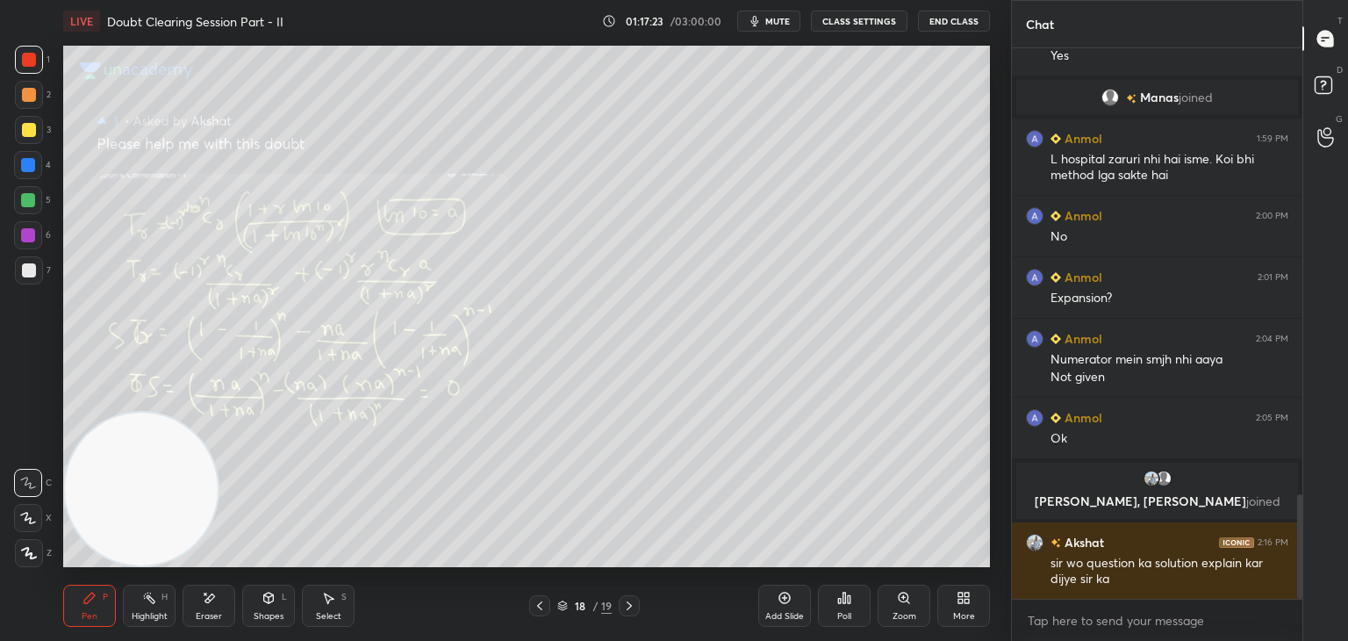
click at [905, 594] on icon at bounding box center [904, 597] width 10 height 10
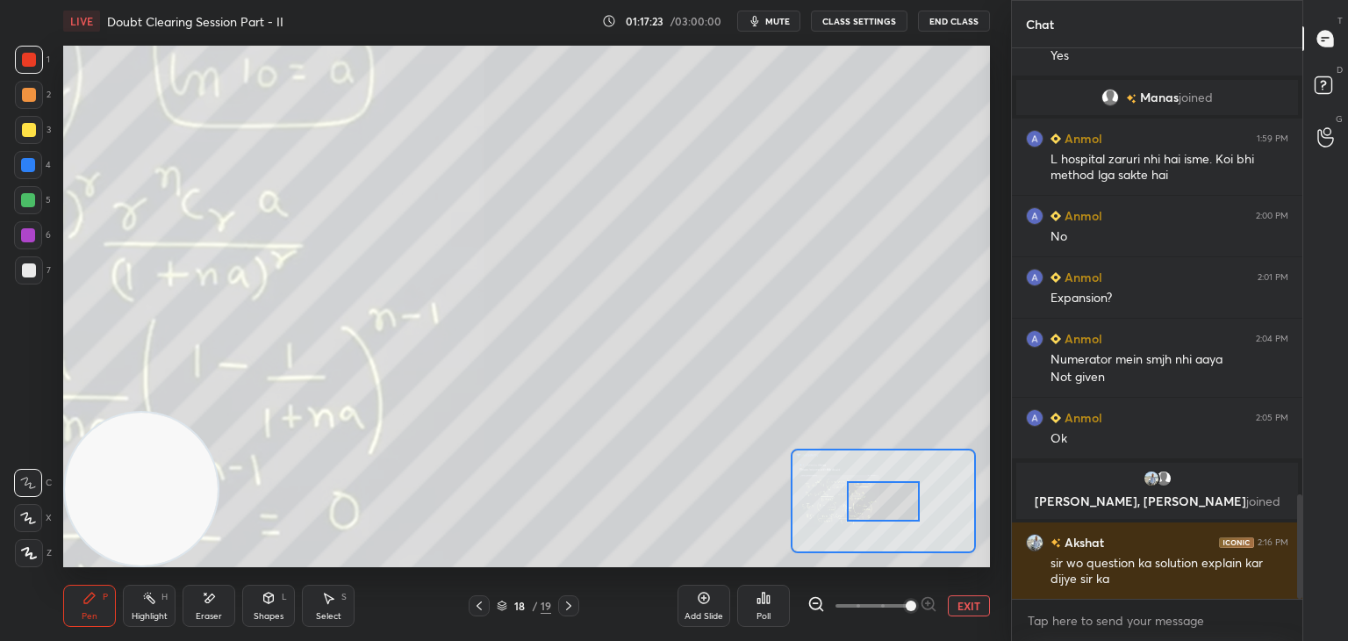
click at [906, 600] on span at bounding box center [911, 605] width 11 height 11
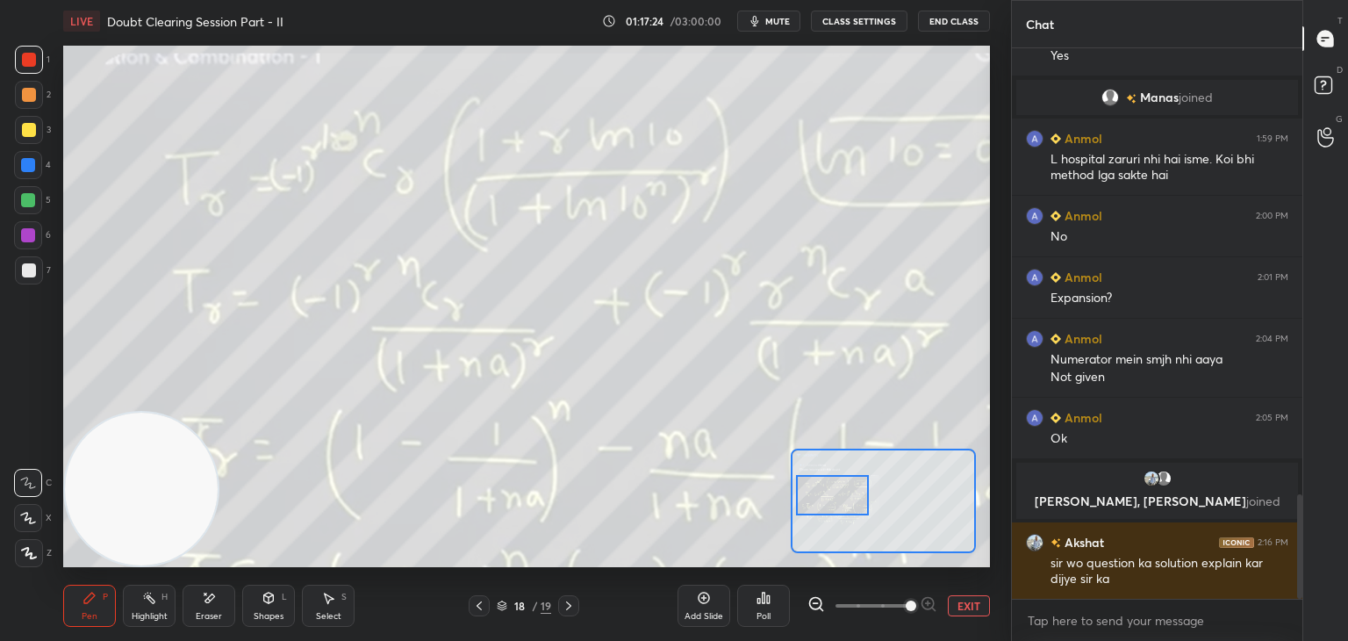
click at [829, 482] on div at bounding box center [832, 495] width 73 height 40
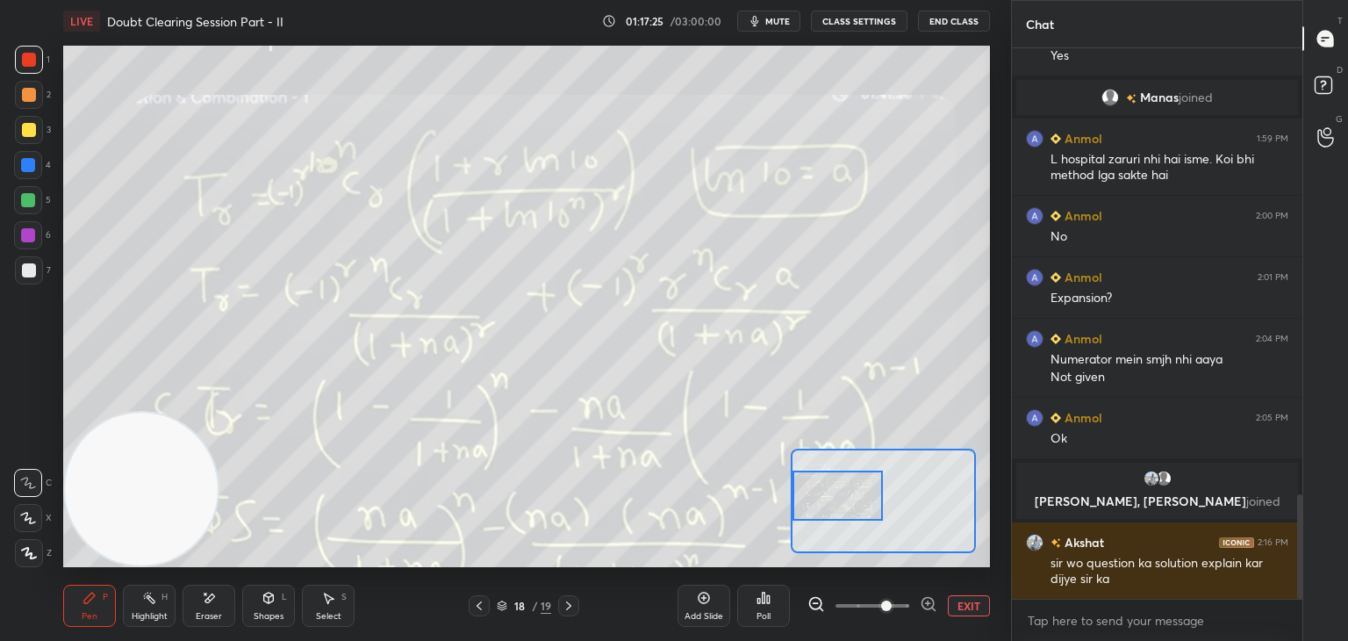
click at [892, 600] on span at bounding box center [886, 605] width 11 height 11
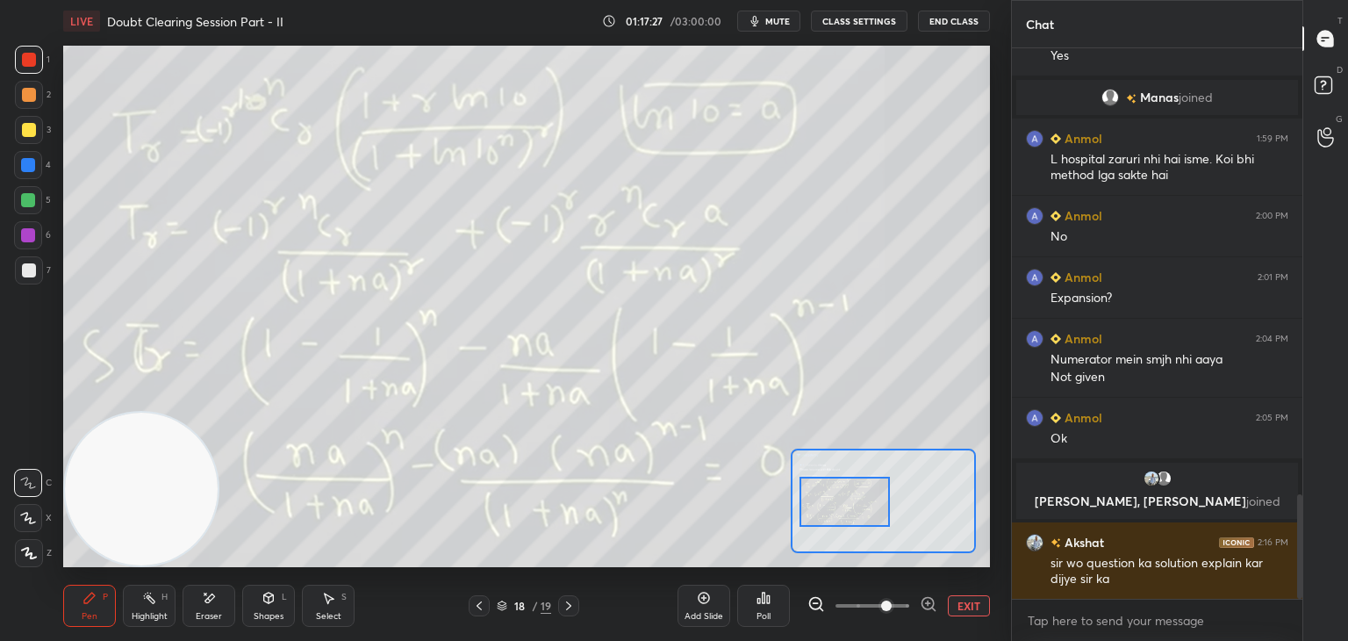
drag, startPoint x: 842, startPoint y: 500, endPoint x: 832, endPoint y: 489, distance: 14.9
click at [846, 503] on div at bounding box center [845, 502] width 91 height 50
click at [477, 602] on icon at bounding box center [479, 606] width 14 height 14
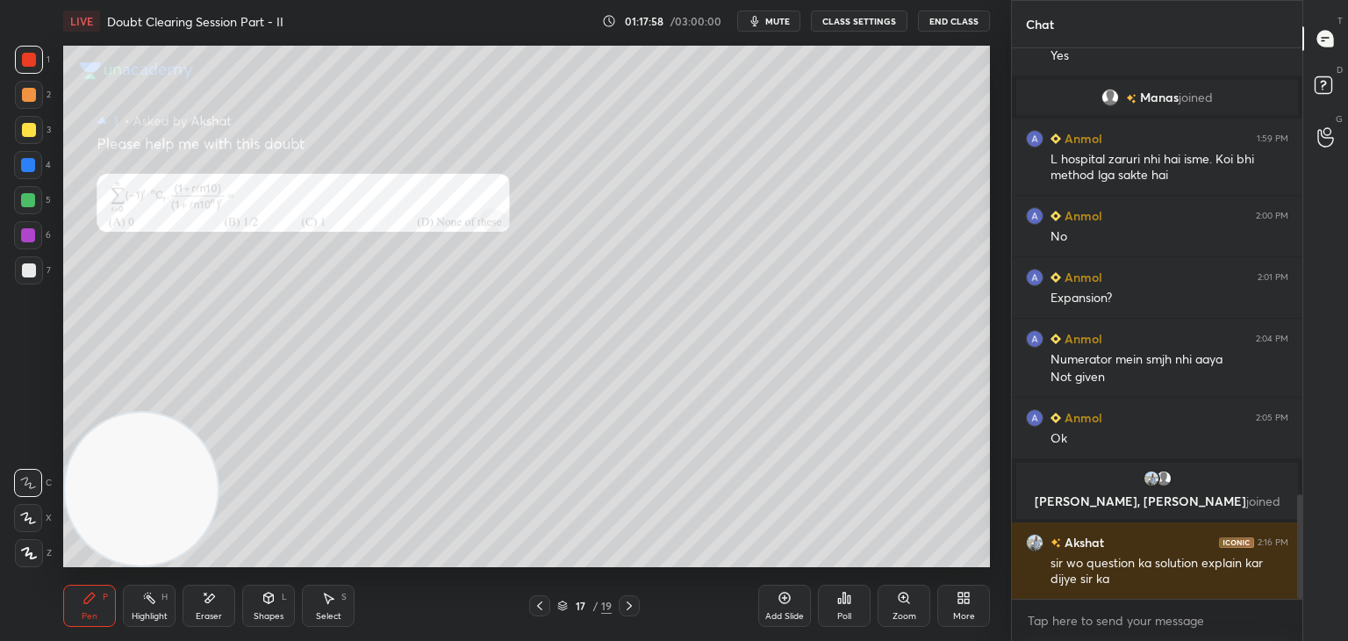
click at [623, 600] on icon at bounding box center [629, 606] width 14 height 14
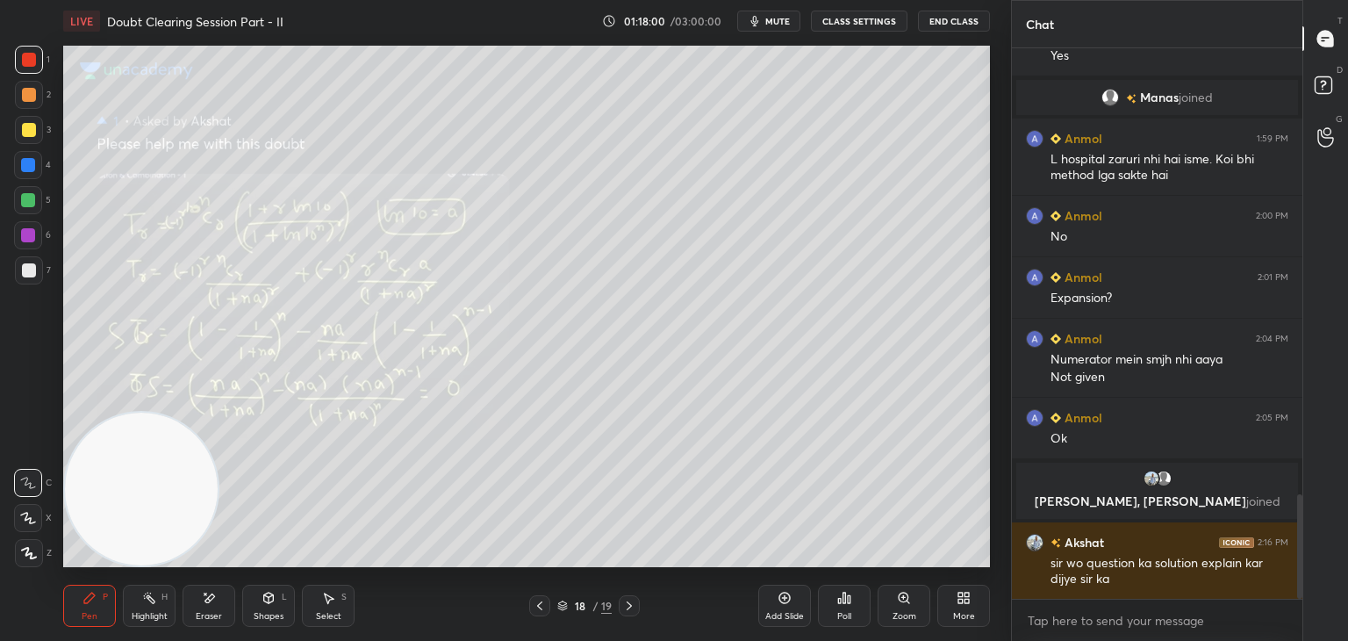
click at [888, 600] on div "Zoom" at bounding box center [904, 606] width 53 height 42
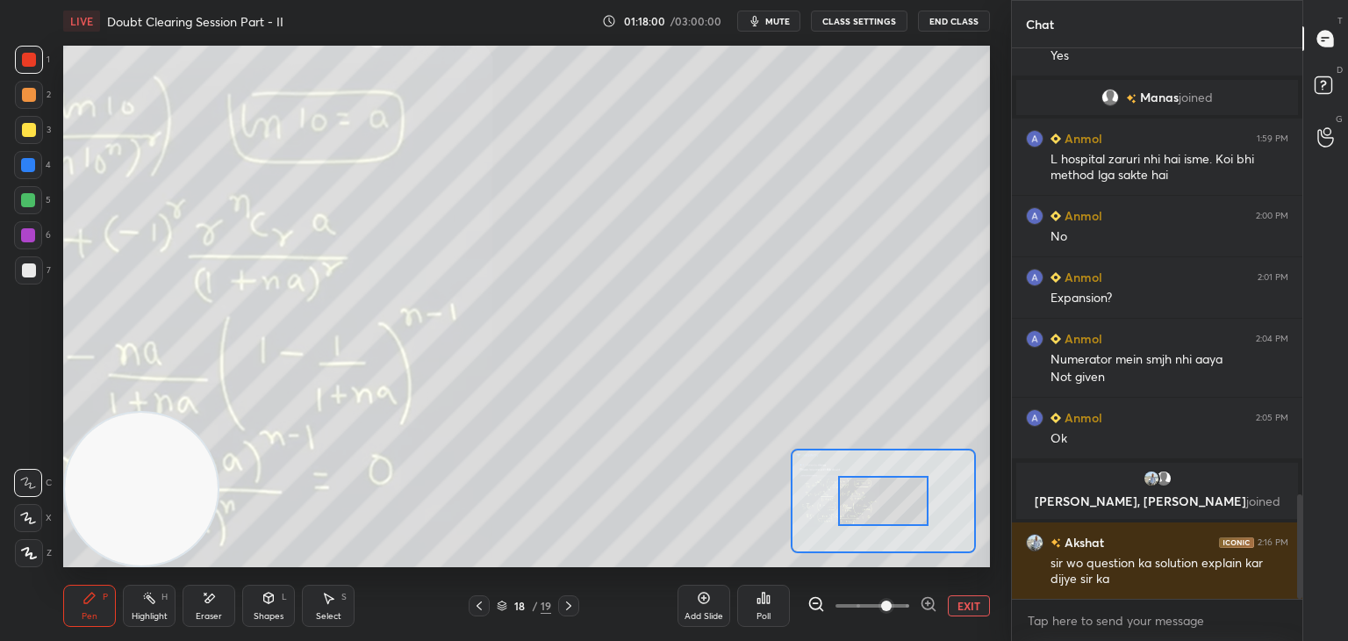
click at [892, 601] on span at bounding box center [886, 605] width 11 height 11
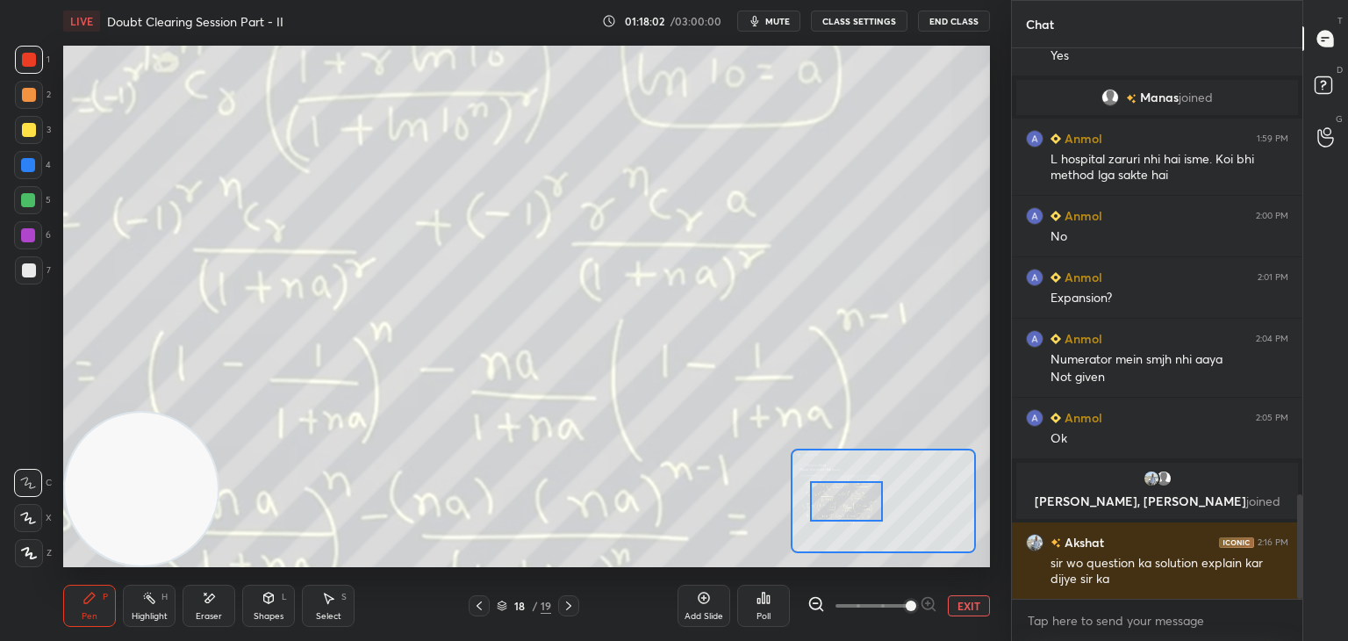
drag, startPoint x: 887, startPoint y: 498, endPoint x: 864, endPoint y: 510, distance: 25.9
click at [858, 499] on div at bounding box center [846, 501] width 73 height 40
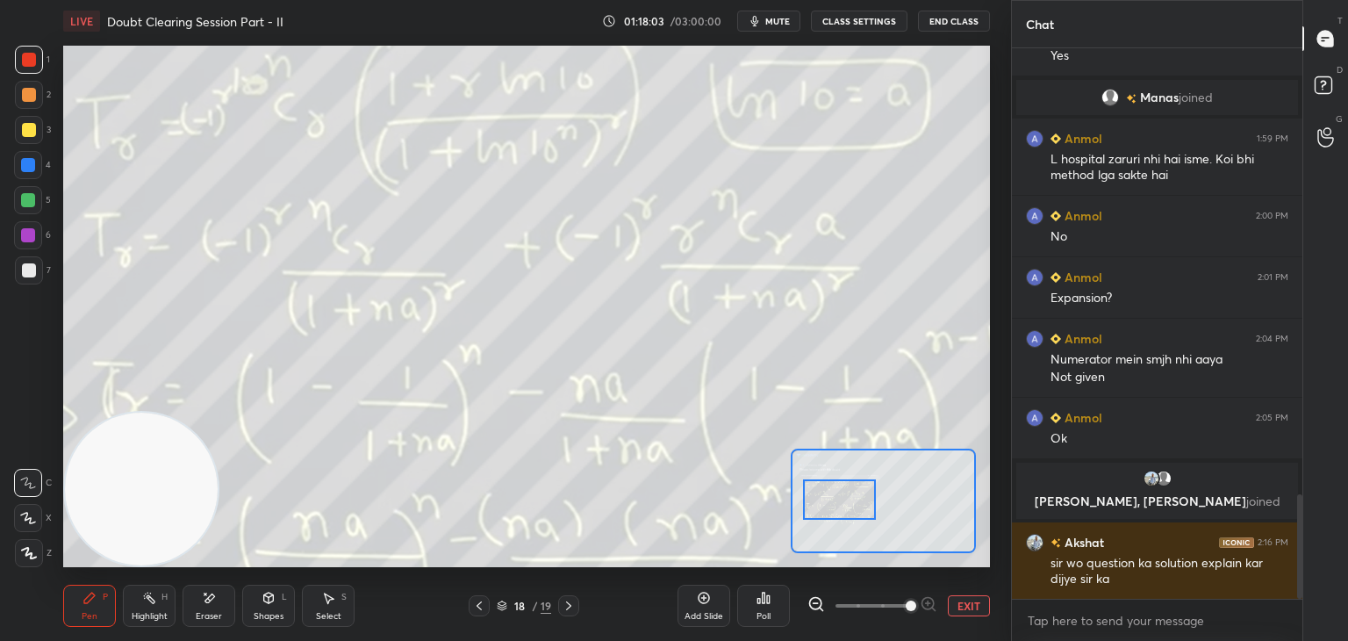
click at [871, 600] on span at bounding box center [873, 605] width 74 height 26
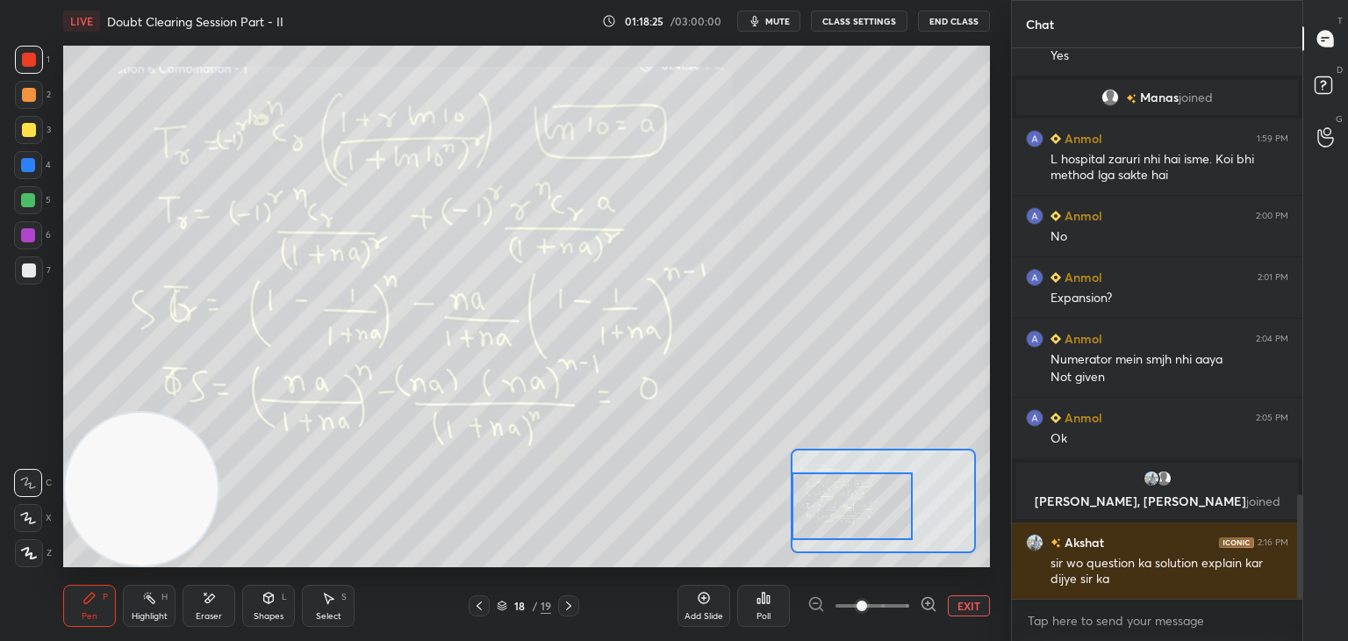
click at [857, 503] on div at bounding box center [852, 506] width 121 height 68
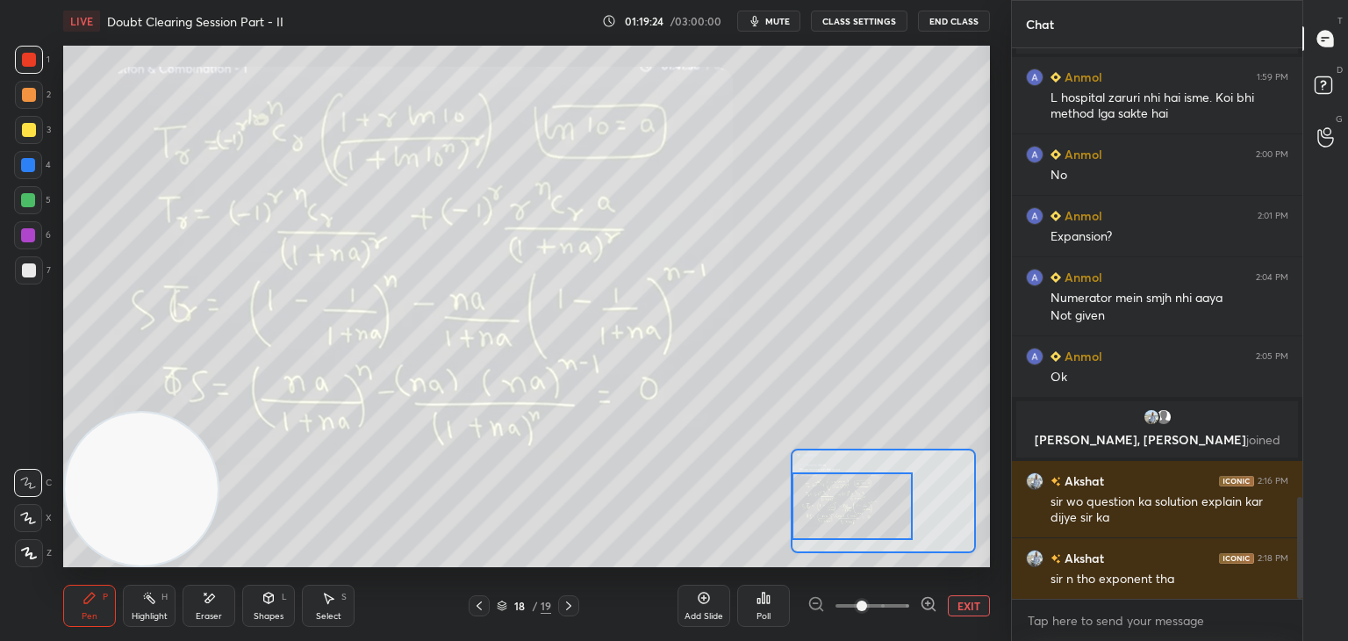
click at [481, 607] on icon at bounding box center [479, 606] width 14 height 14
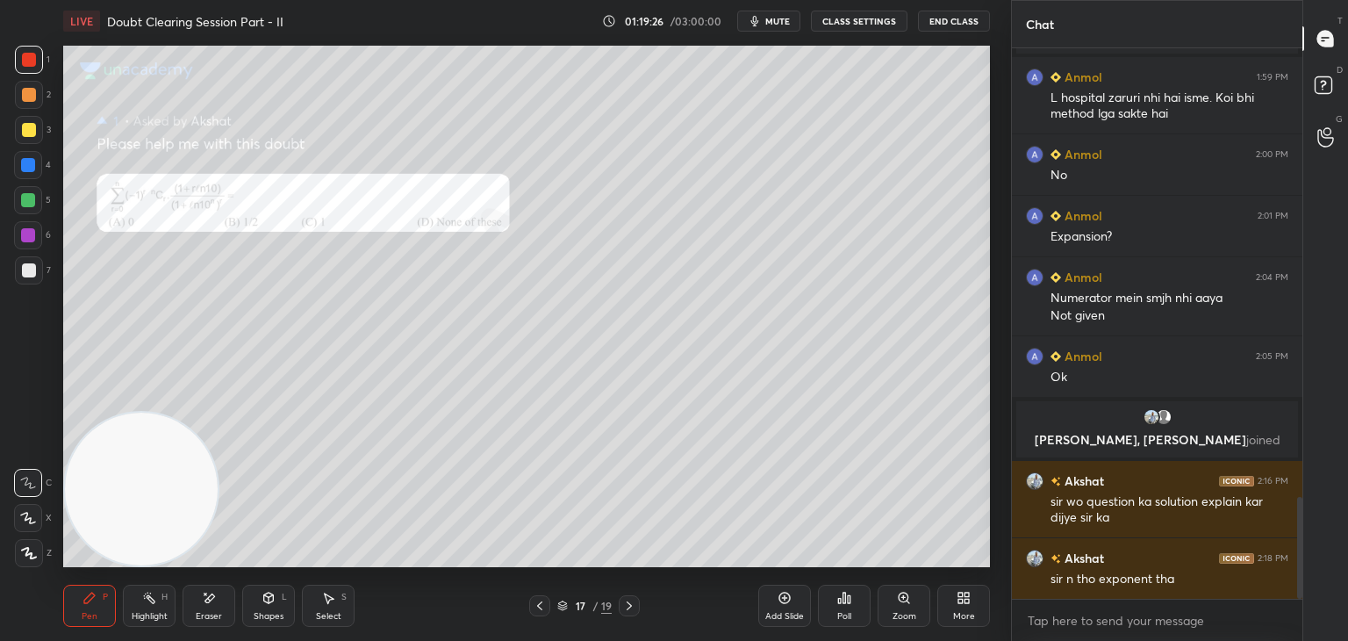
click at [628, 608] on icon at bounding box center [629, 606] width 14 height 14
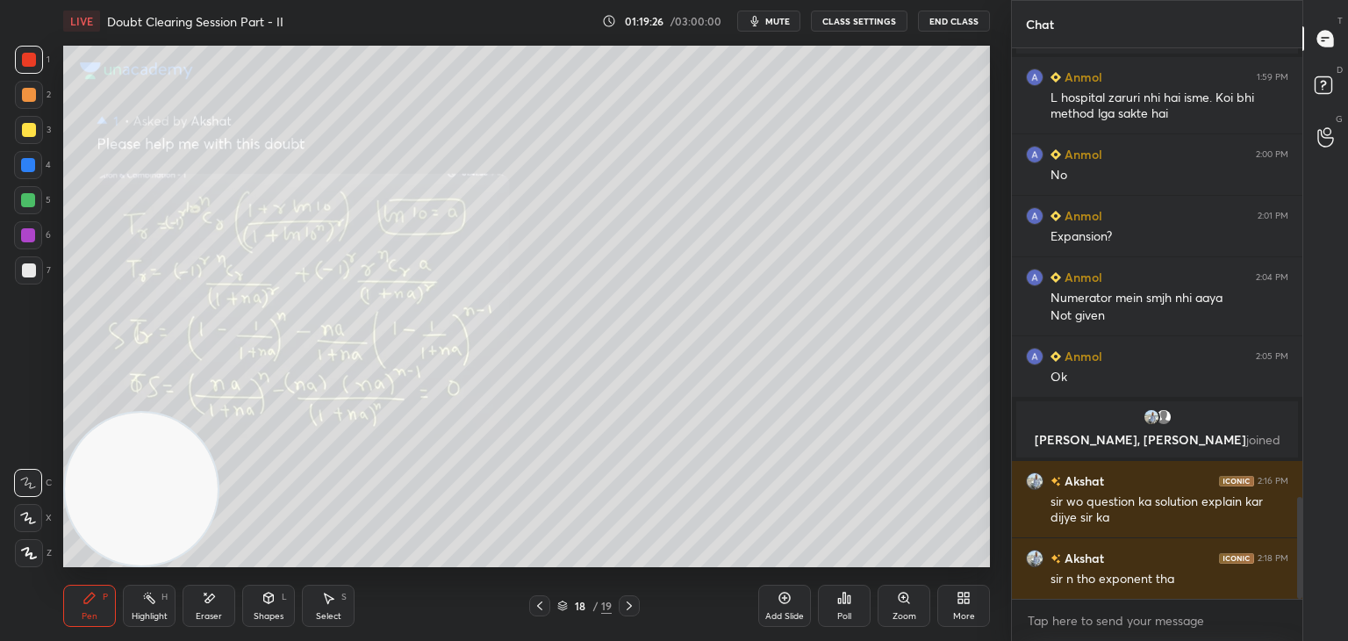
click at [902, 604] on icon at bounding box center [904, 598] width 14 height 14
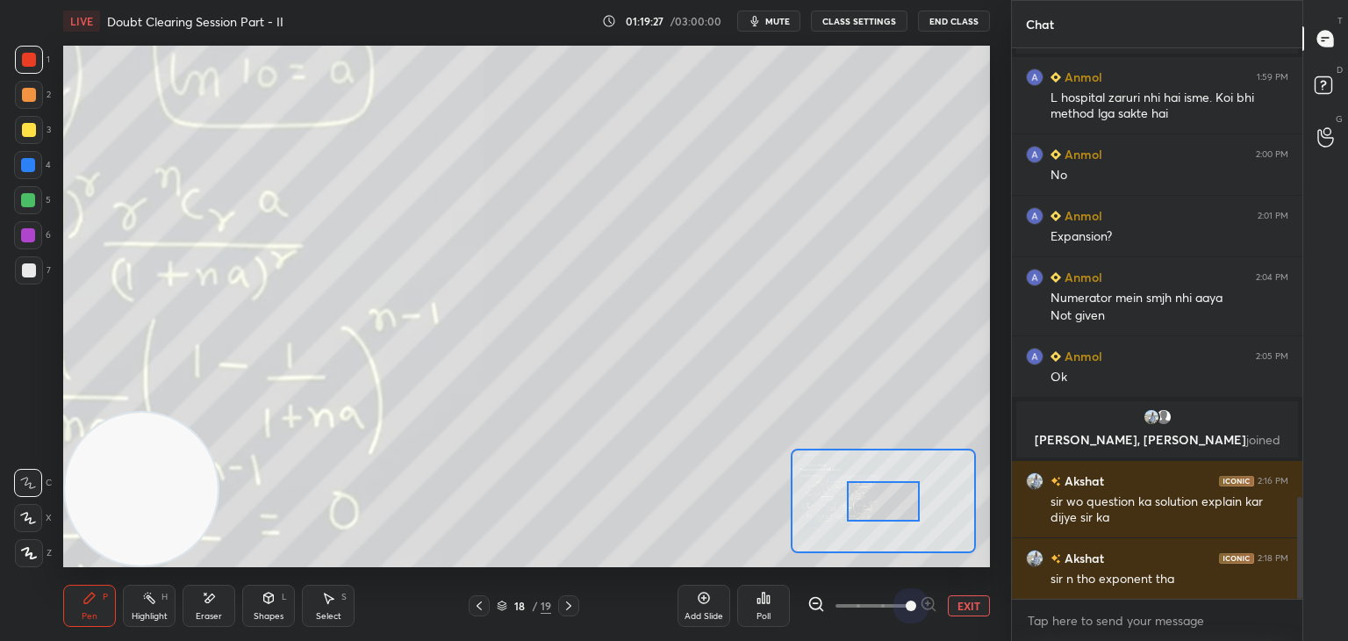
click at [898, 607] on span at bounding box center [873, 605] width 74 height 26
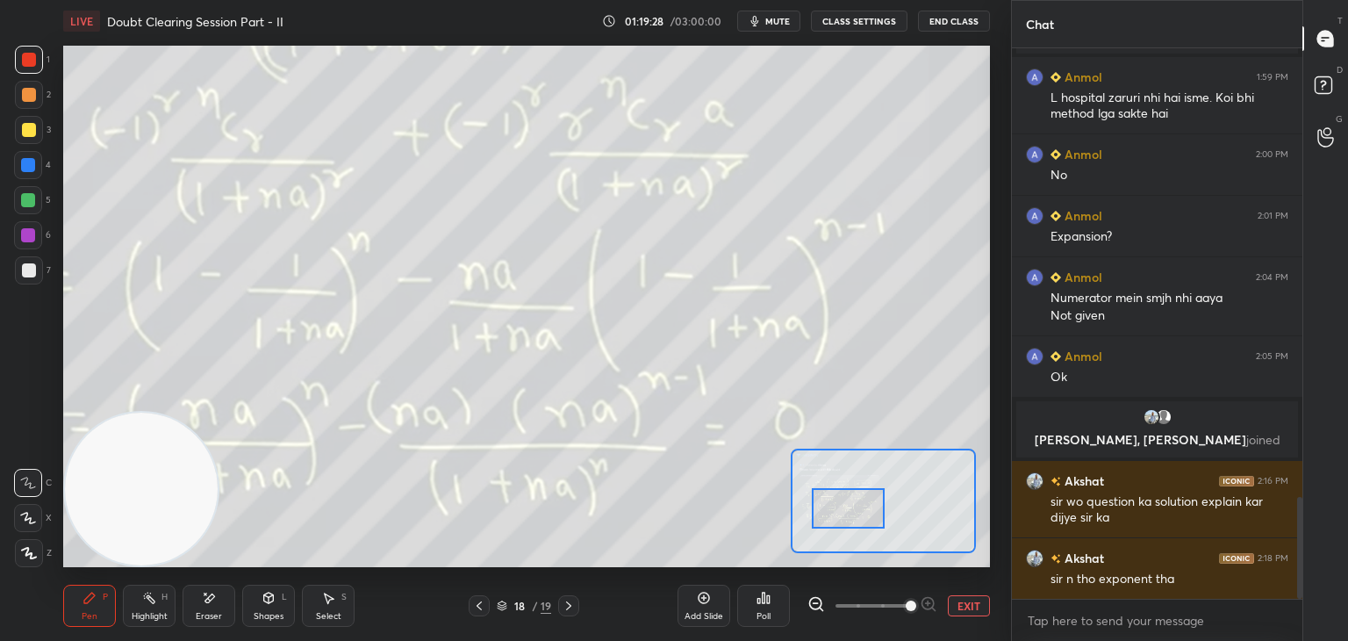
drag, startPoint x: 878, startPoint y: 508, endPoint x: 865, endPoint y: 524, distance: 20.6
click at [860, 514] on div at bounding box center [848, 508] width 73 height 40
click at [855, 608] on span at bounding box center [873, 605] width 74 height 26
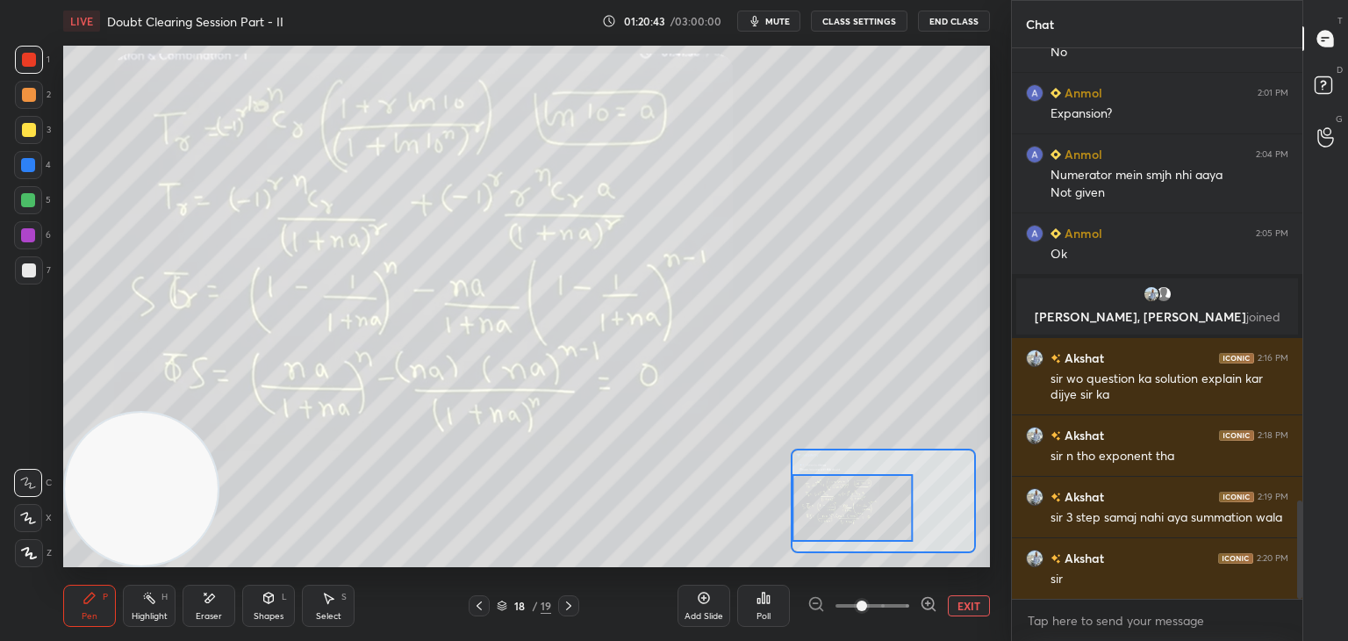
scroll to position [2558, 0]
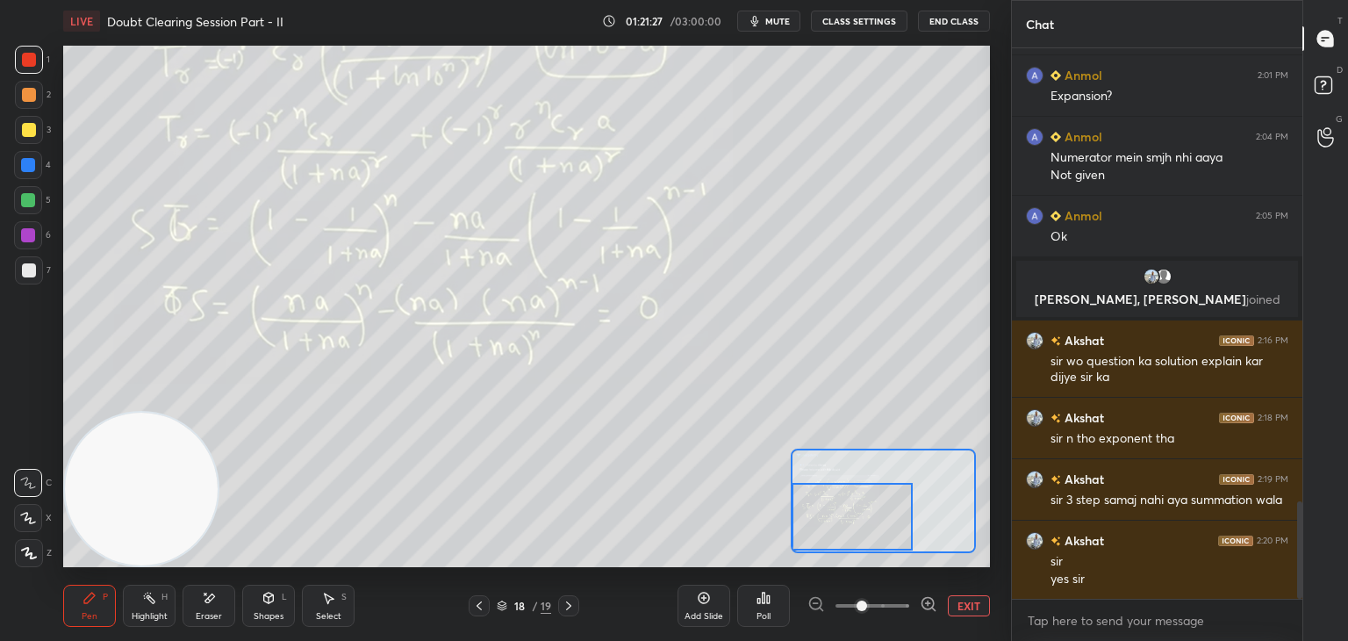
drag, startPoint x: 844, startPoint y: 494, endPoint x: 836, endPoint y: 506, distance: 15.1
click at [836, 506] on div at bounding box center [852, 517] width 121 height 68
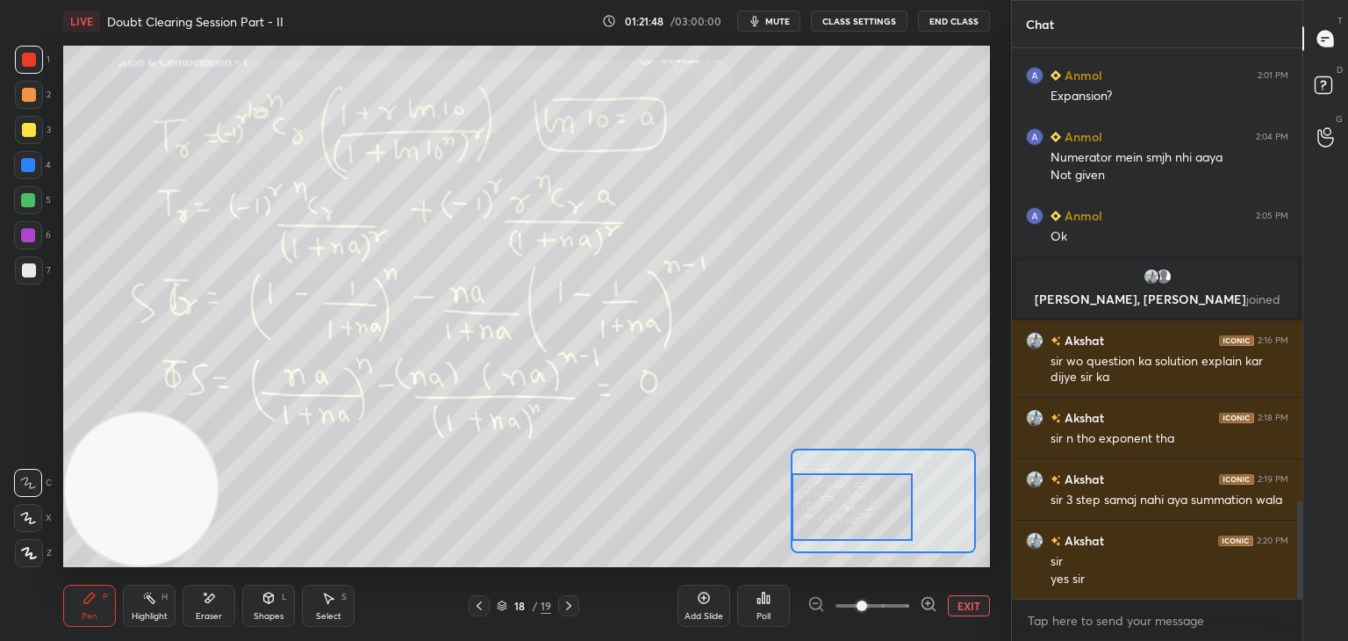
click at [849, 509] on div at bounding box center [852, 507] width 121 height 68
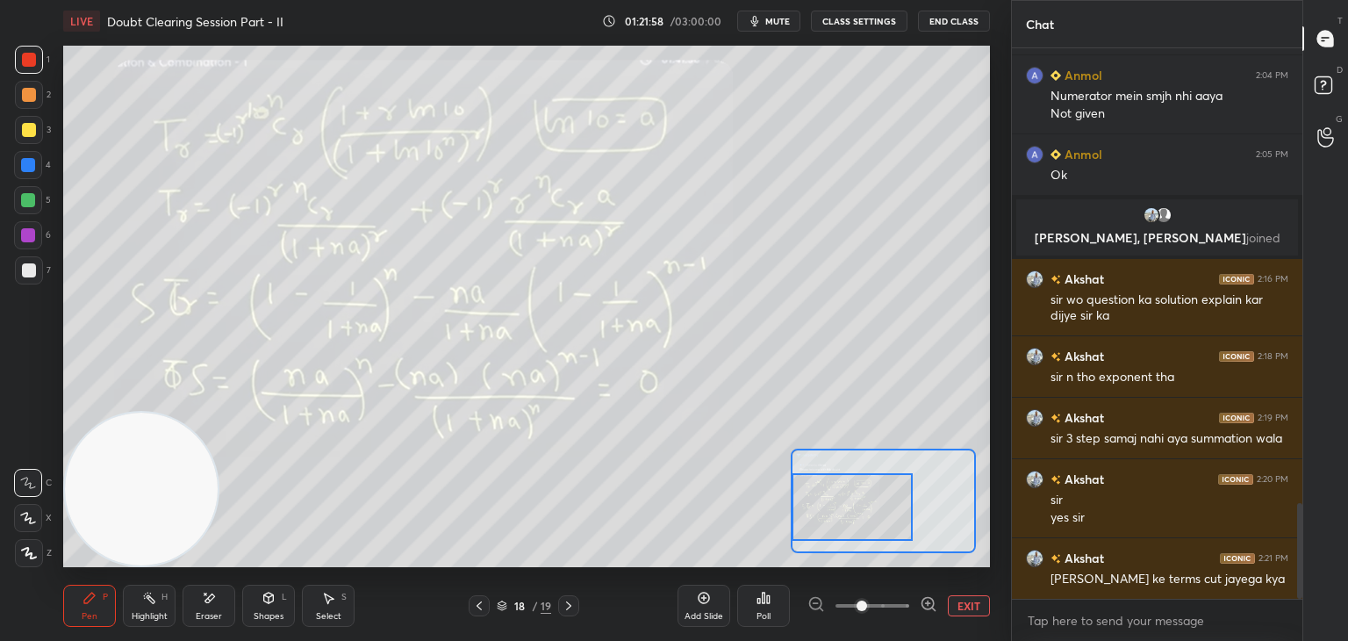
drag, startPoint x: 866, startPoint y: 507, endPoint x: 862, endPoint y: 517, distance: 10.6
click at [863, 517] on div at bounding box center [852, 507] width 121 height 68
click at [854, 503] on div at bounding box center [852, 509] width 121 height 68
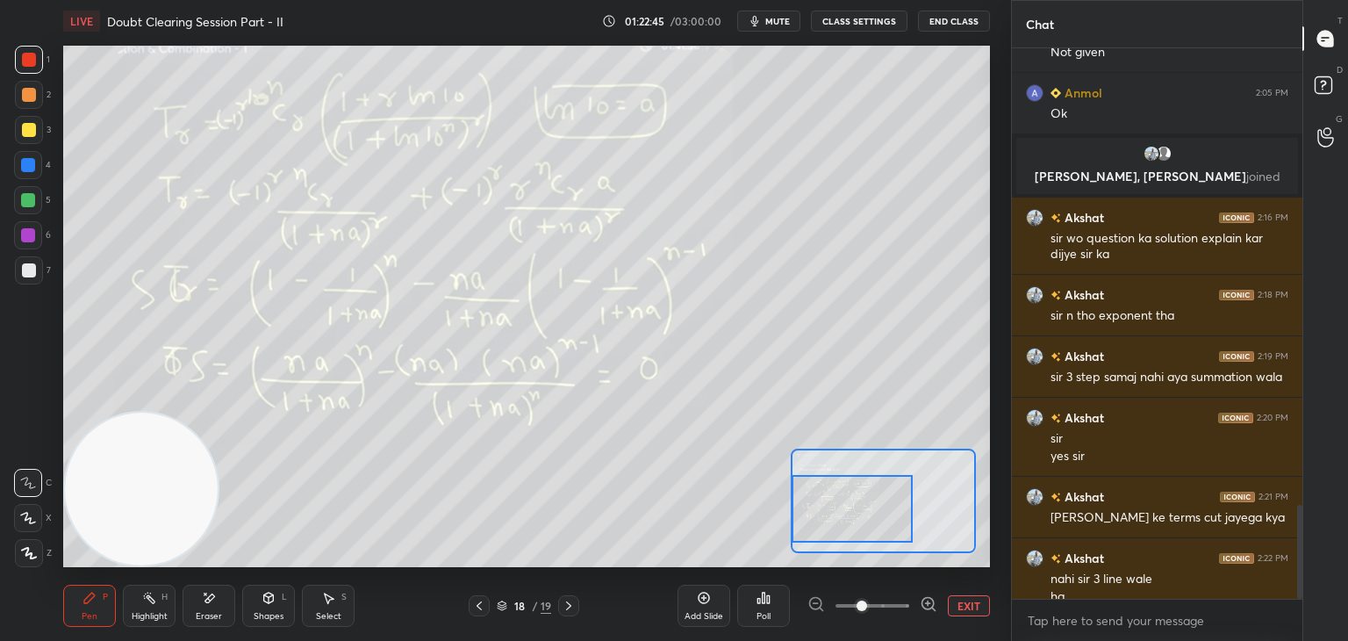
scroll to position [2698, 0]
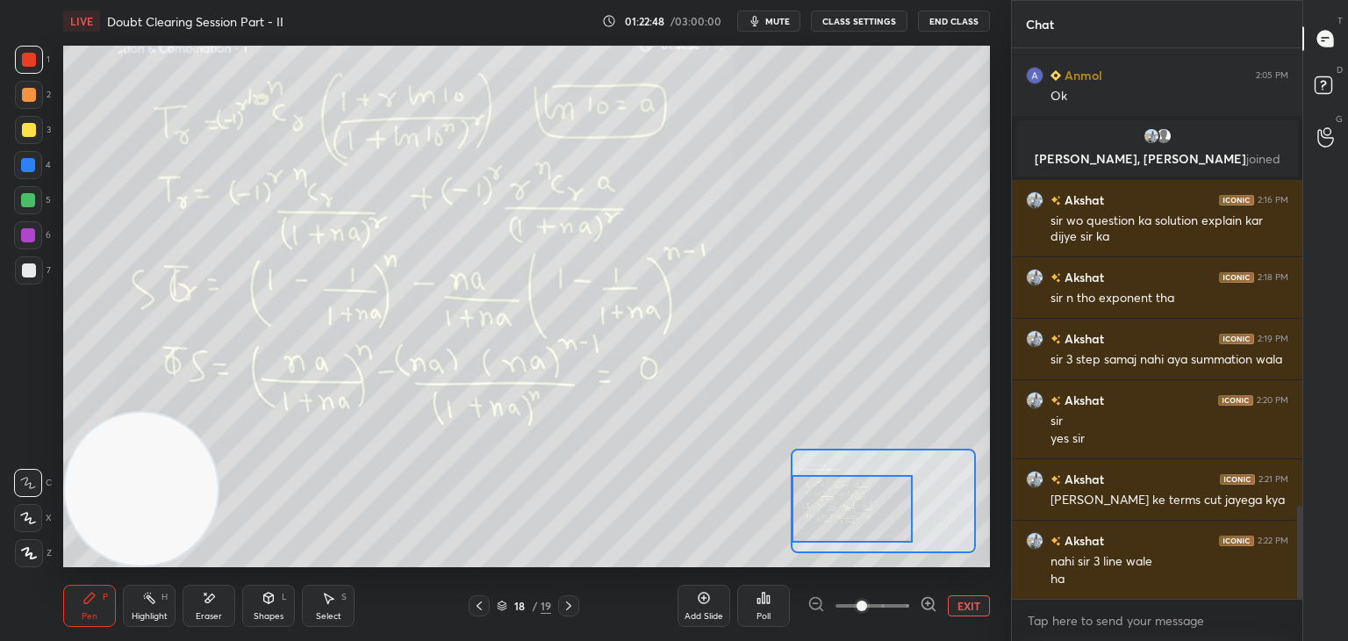
click at [207, 614] on div "Eraser" at bounding box center [209, 616] width 26 height 9
click at [31, 550] on span "Erase all" at bounding box center [28, 553] width 26 height 12
drag, startPoint x: 888, startPoint y: 516, endPoint x: 895, endPoint y: 542, distance: 26.4
click at [897, 542] on div at bounding box center [855, 519] width 121 height 68
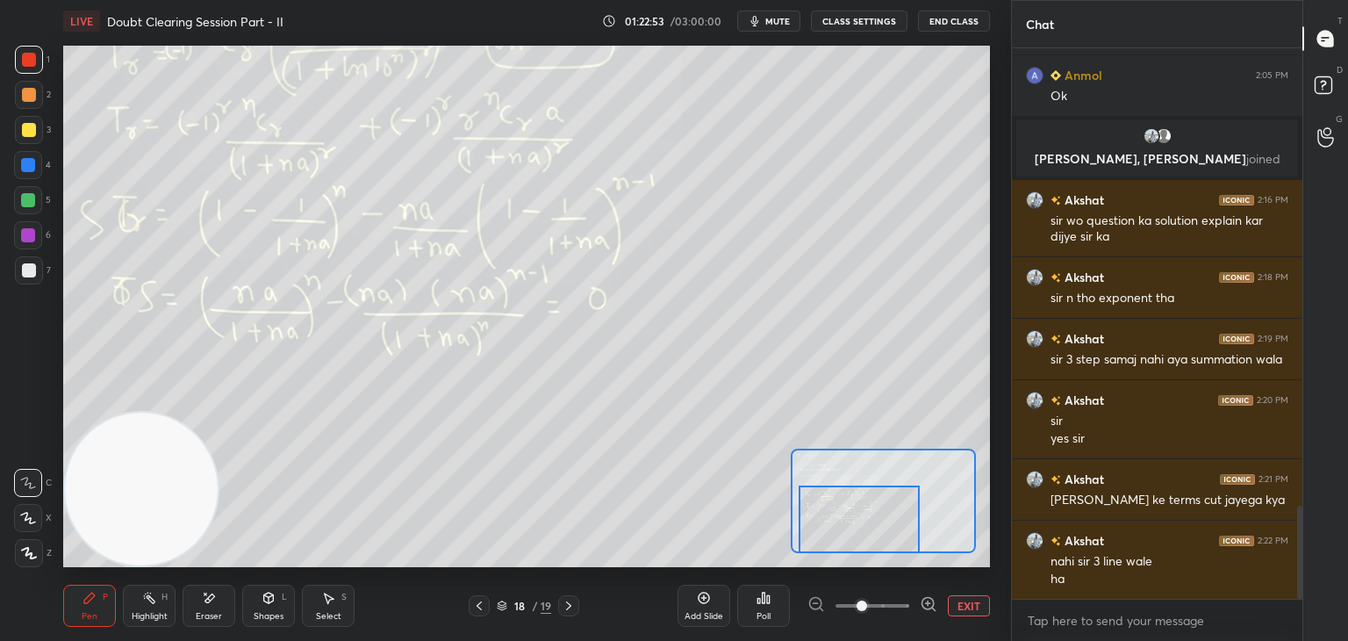
click at [26, 127] on div at bounding box center [29, 130] width 14 height 14
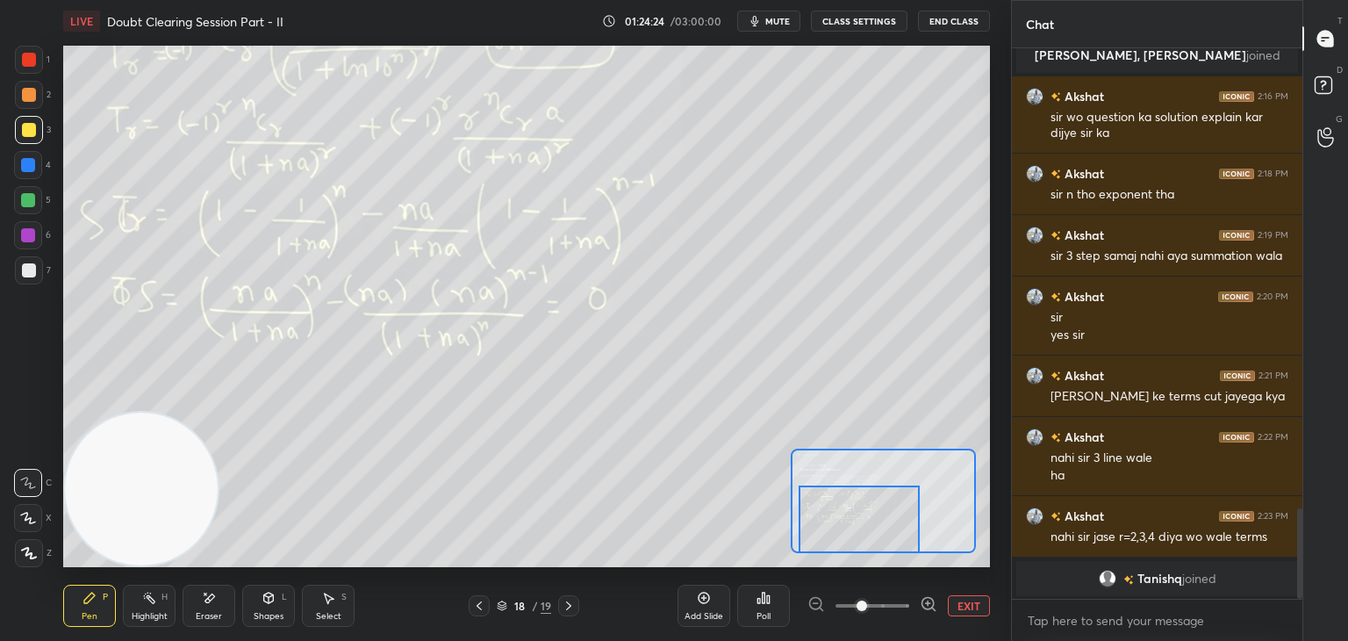
scroll to position [2323, 0]
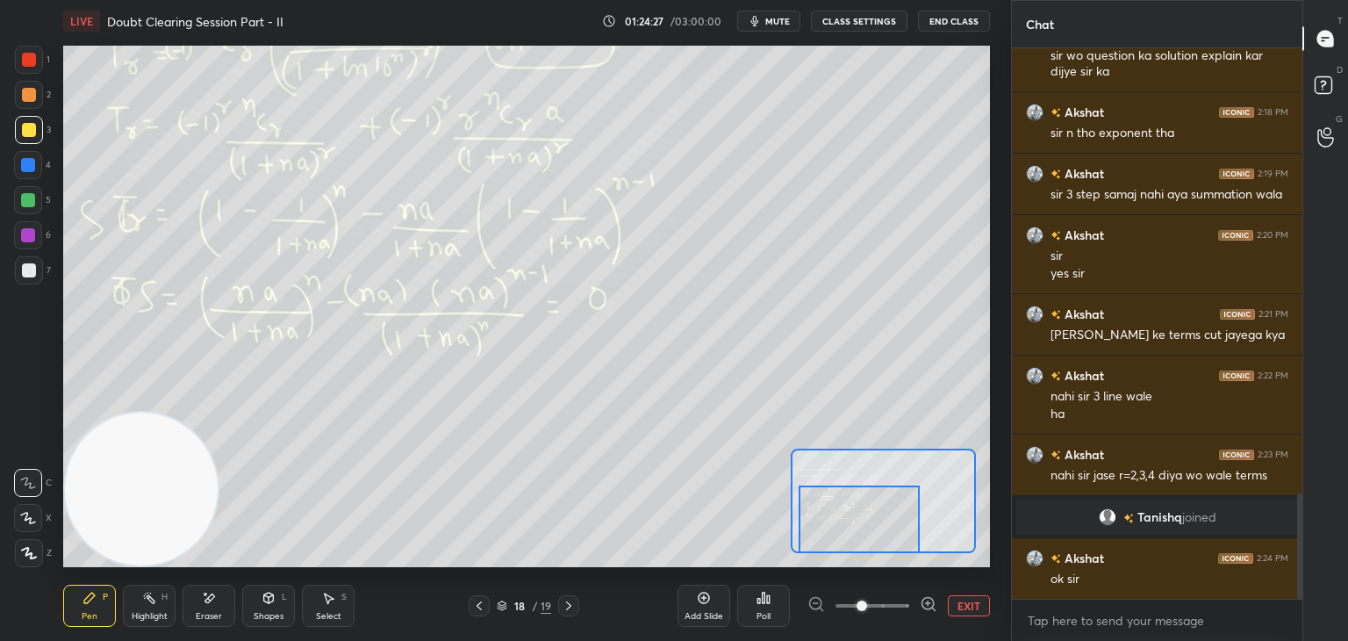
click at [976, 607] on button "EXIT" at bounding box center [969, 605] width 42 height 21
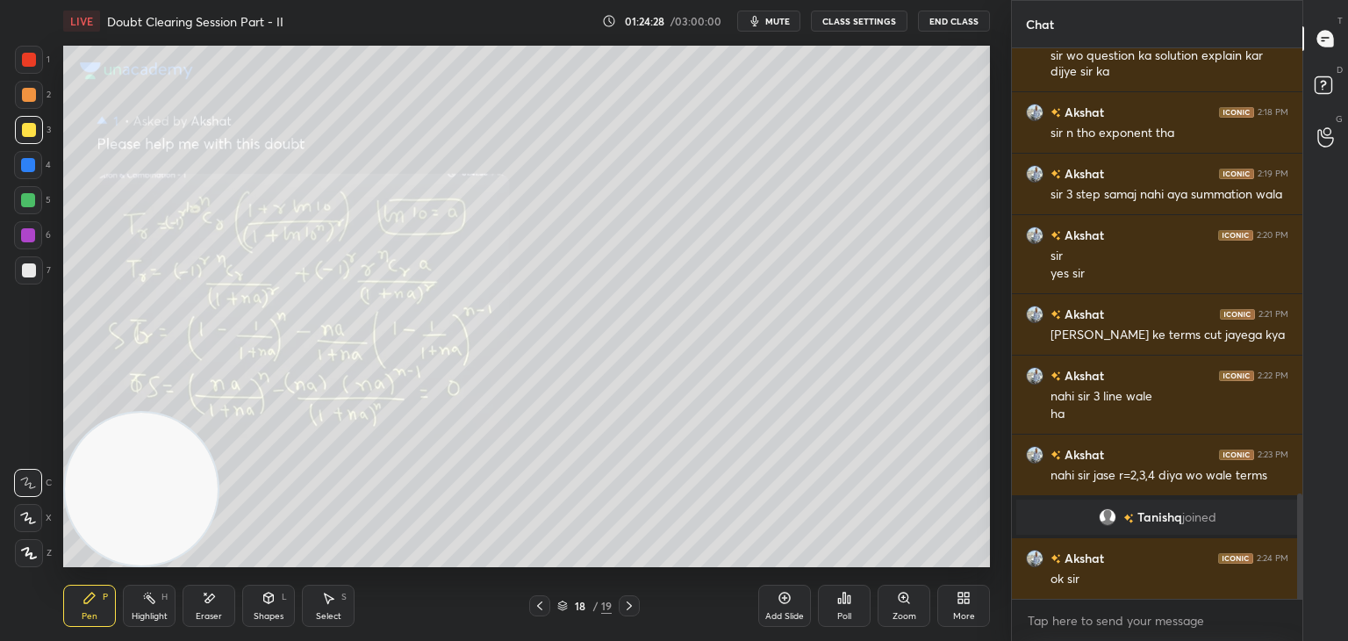
click at [635, 611] on div at bounding box center [629, 605] width 21 height 21
click at [196, 593] on div "Eraser" at bounding box center [209, 606] width 53 height 42
click at [13, 561] on div "1 2 3 4 5 6 7 C X Z E E Erase all H H" at bounding box center [28, 306] width 56 height 521
click at [27, 549] on span "Erase all" at bounding box center [28, 553] width 26 height 12
drag, startPoint x: 779, startPoint y: 18, endPoint x: 765, endPoint y: 11, distance: 15.3
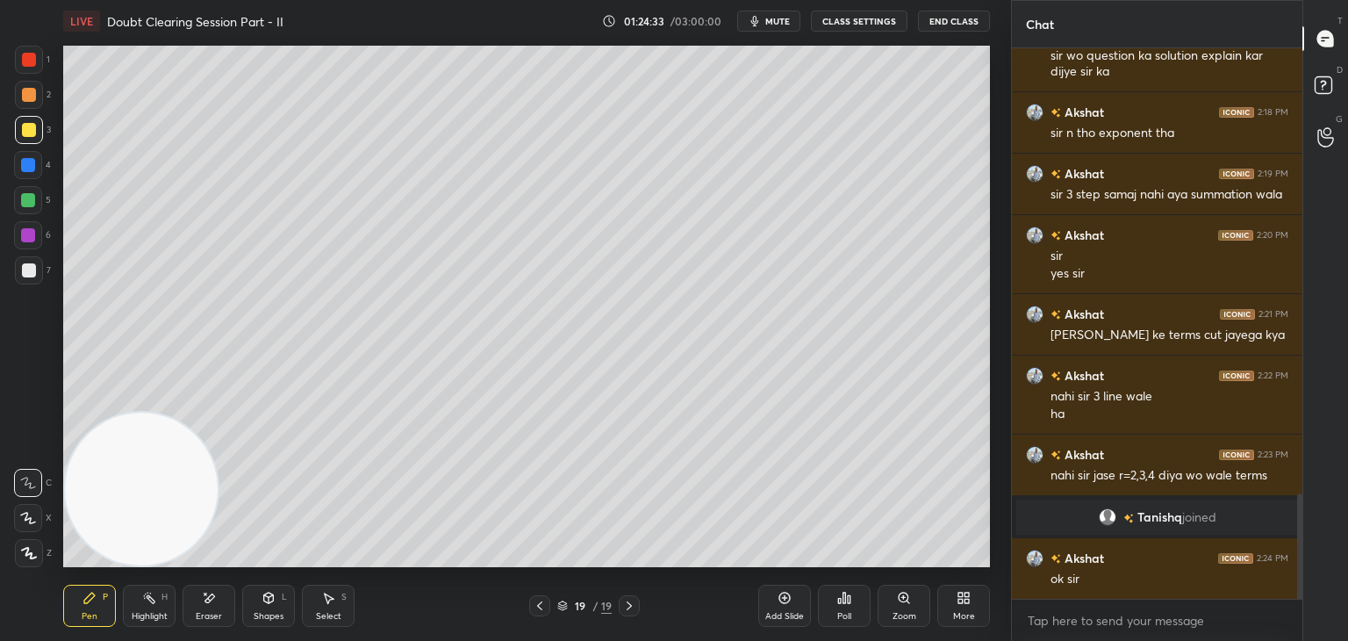
click at [777, 17] on span "mute" at bounding box center [777, 21] width 25 height 12
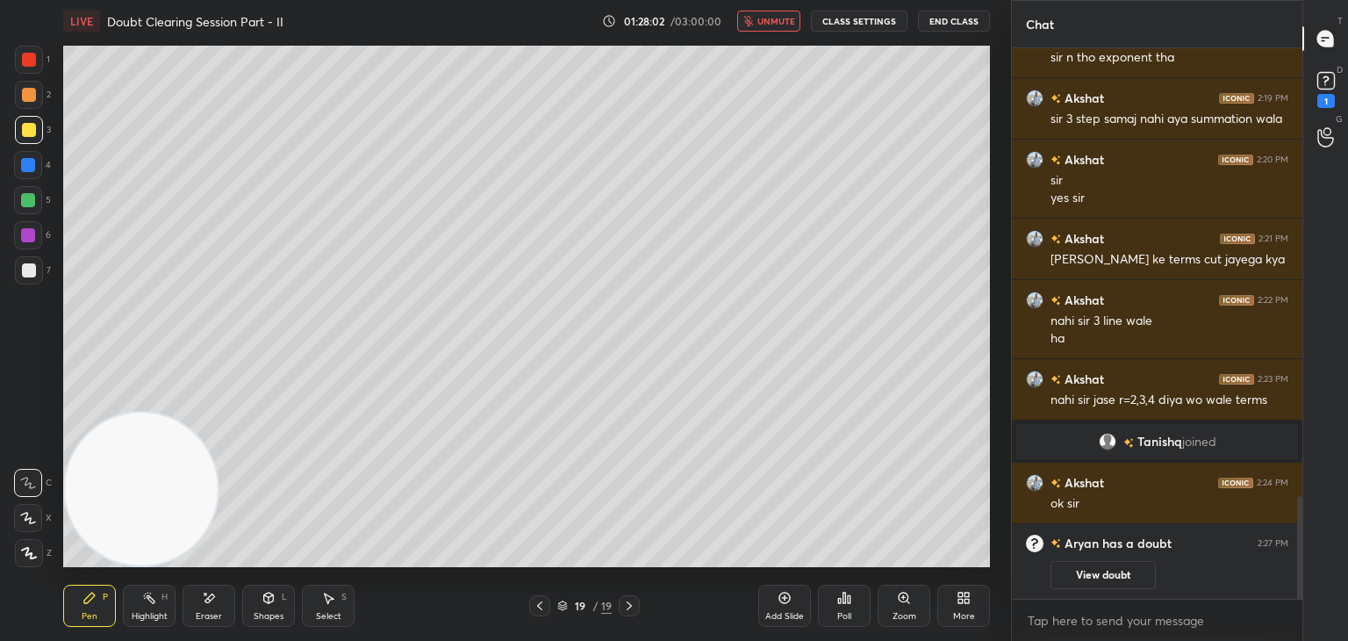
drag, startPoint x: 537, startPoint y: 604, endPoint x: 545, endPoint y: 599, distance: 9.5
click at [537, 601] on icon at bounding box center [540, 606] width 14 height 14
click at [1087, 563] on button "View doubt" at bounding box center [1103, 575] width 105 height 28
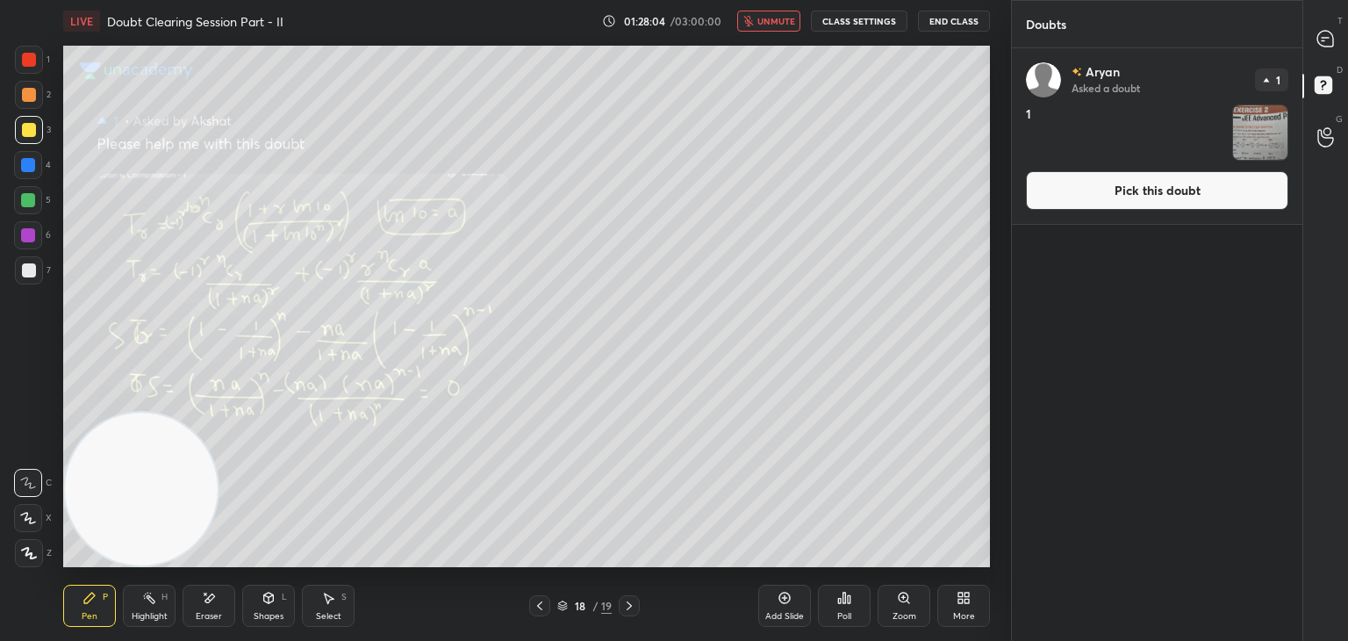
click at [1086, 201] on button "Pick this doubt" at bounding box center [1157, 190] width 262 height 39
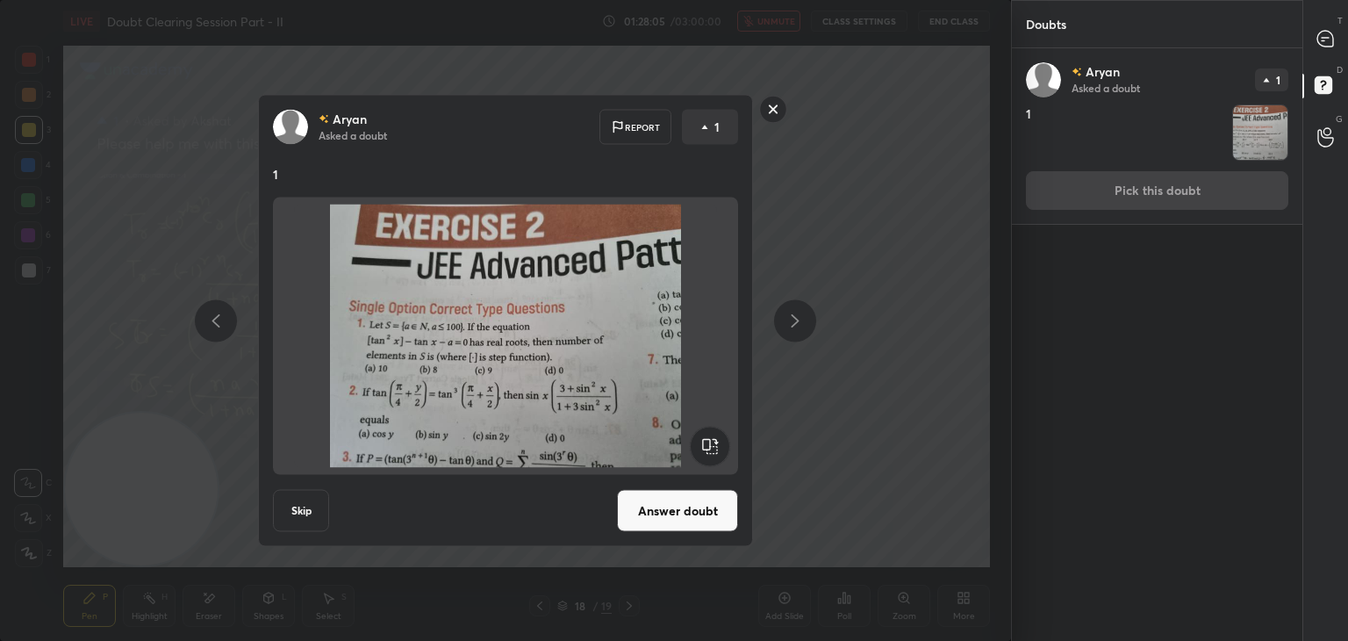
click at [671, 503] on button "Answer doubt" at bounding box center [677, 511] width 121 height 42
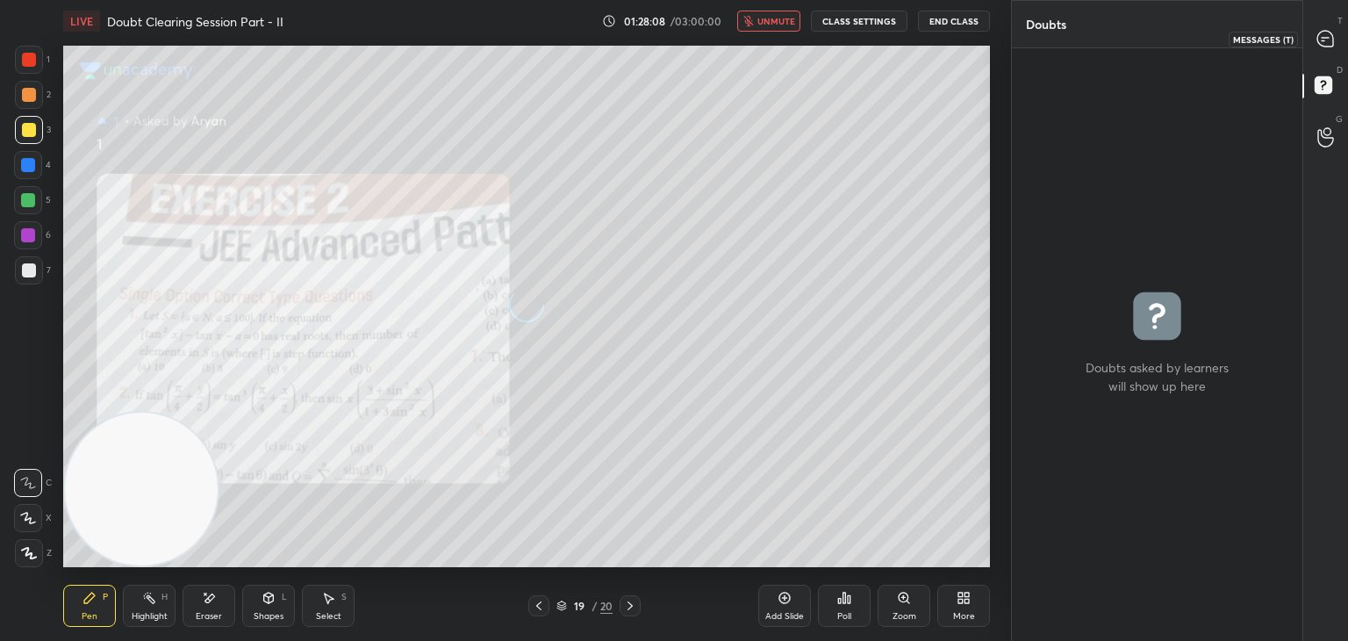
drag, startPoint x: 1327, startPoint y: 47, endPoint x: 1315, endPoint y: 53, distance: 13.7
click at [1327, 47] on div at bounding box center [1326, 39] width 35 height 32
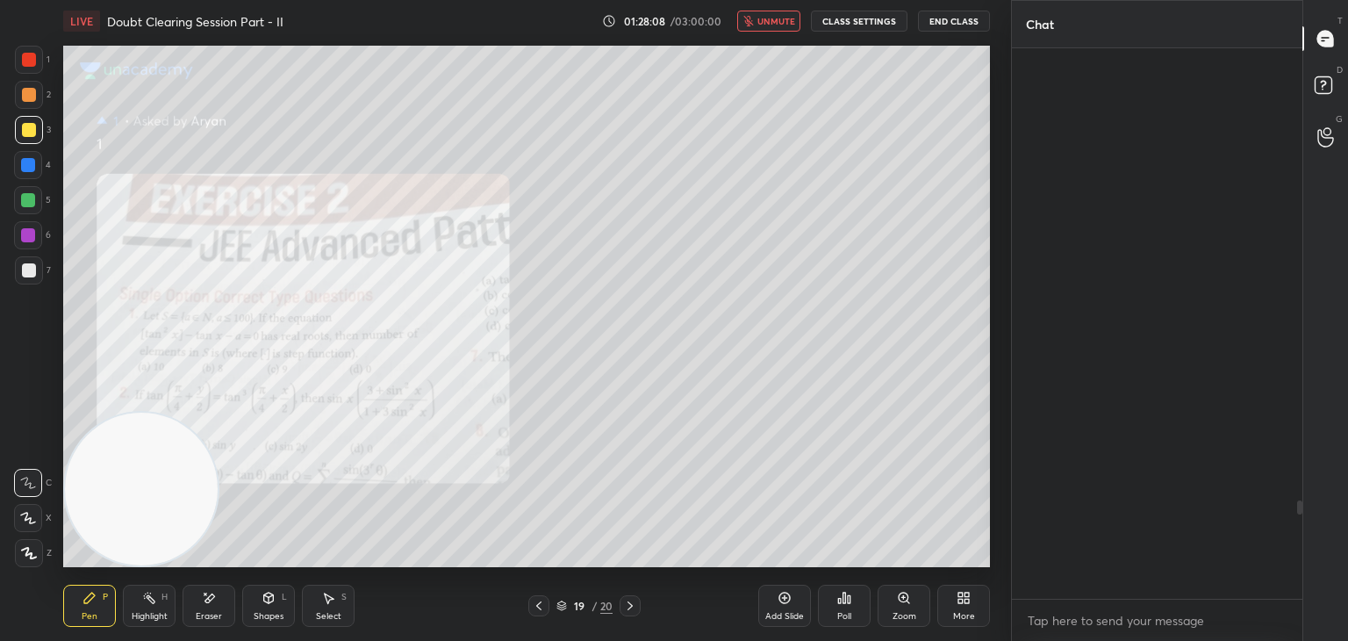
scroll to position [545, 285]
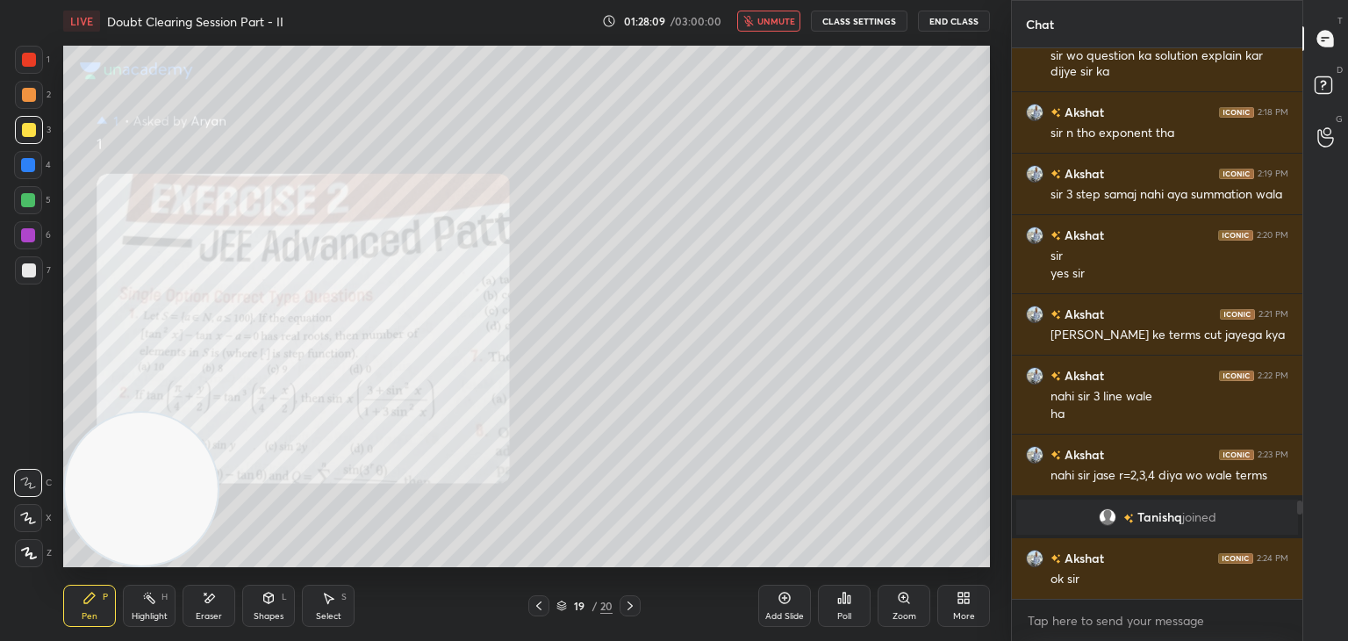
click at [900, 600] on icon at bounding box center [904, 597] width 10 height 10
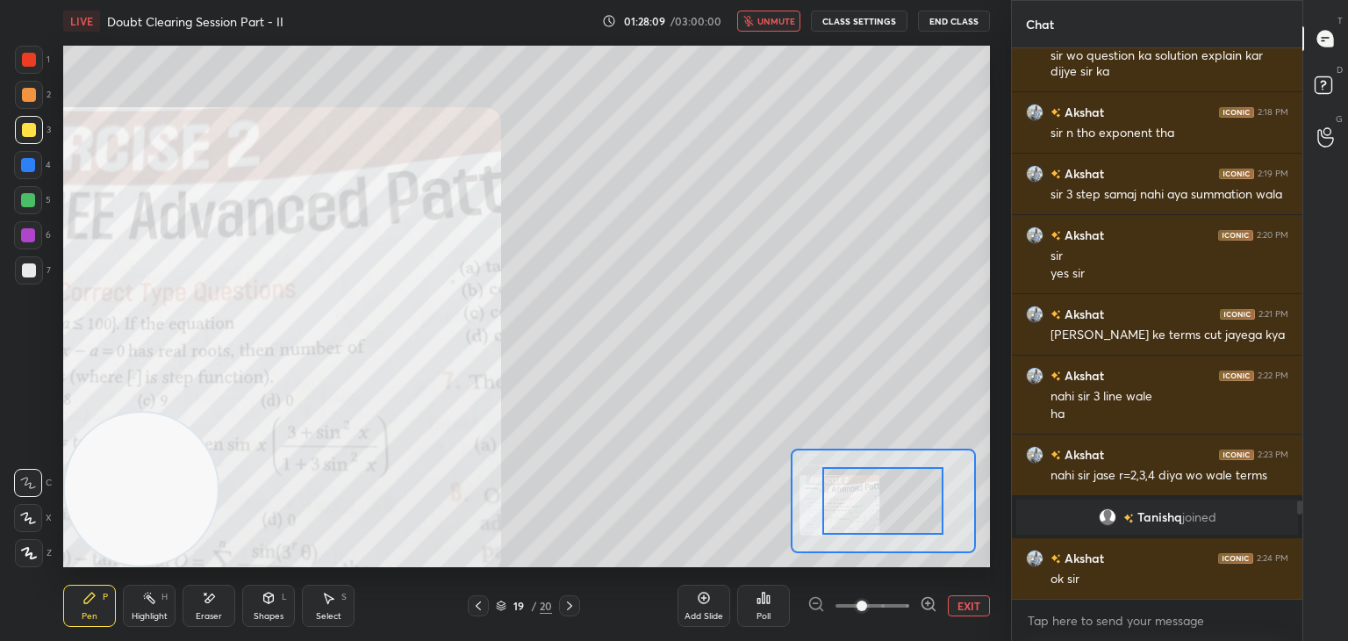
click at [889, 607] on span at bounding box center [873, 605] width 74 height 26
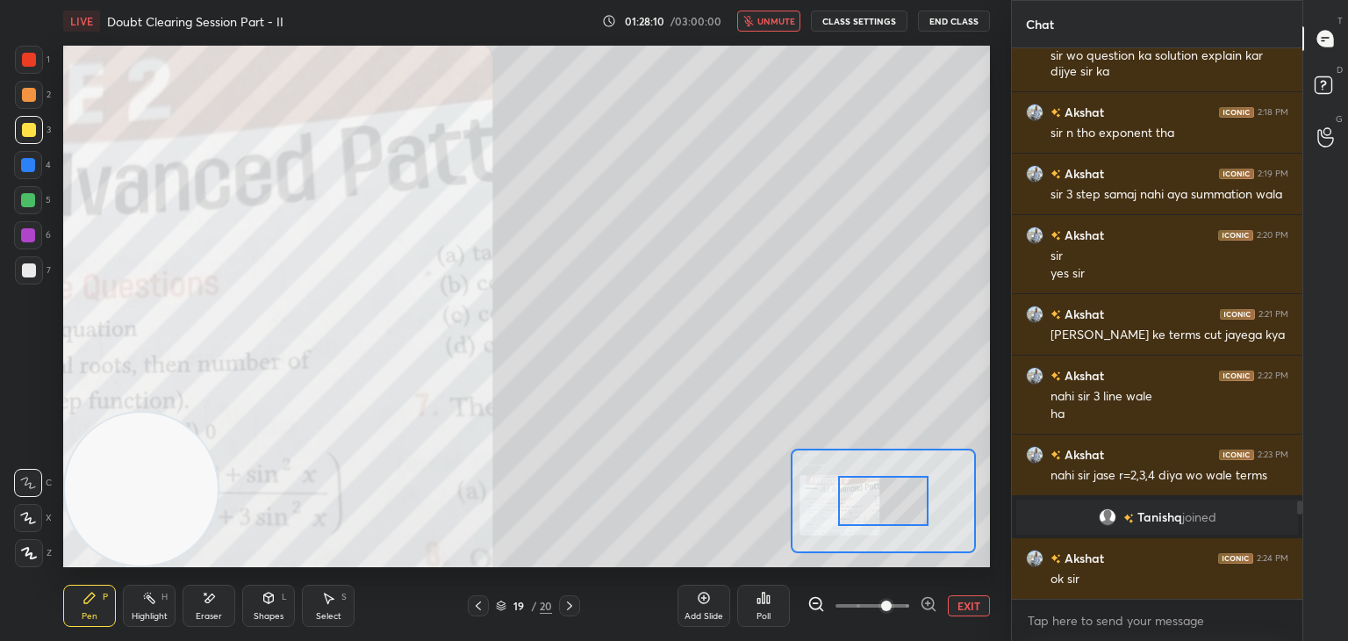
click at [892, 606] on span at bounding box center [886, 605] width 11 height 11
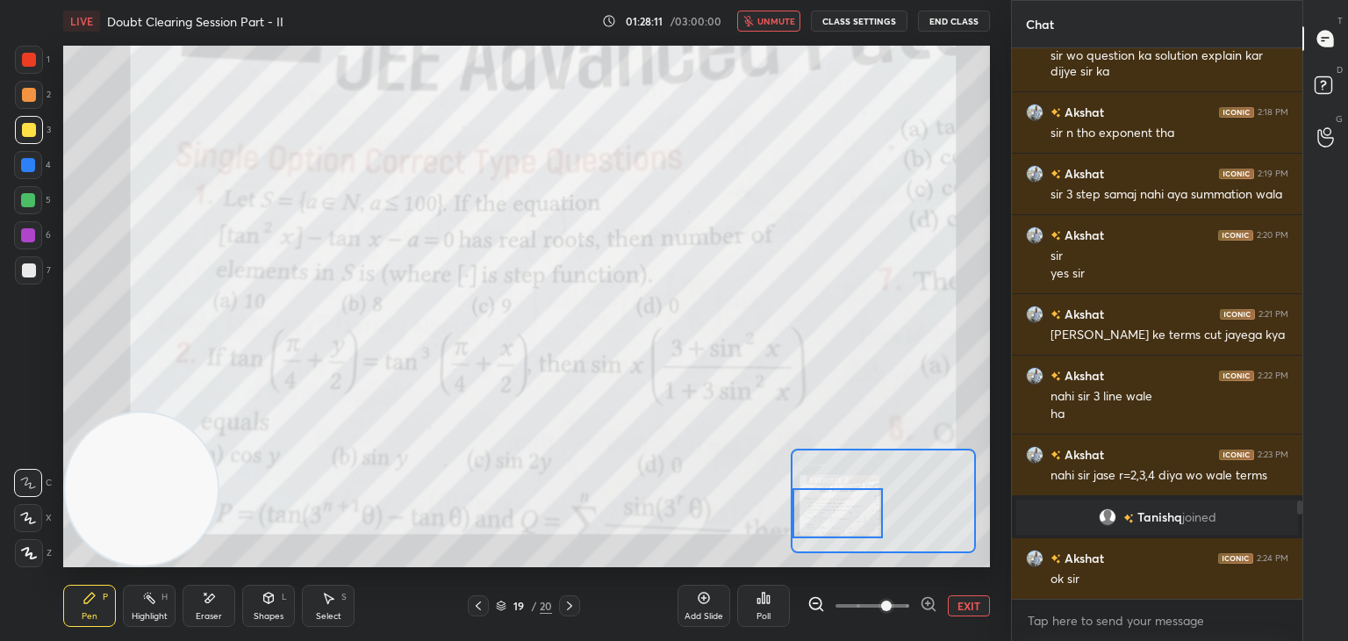
drag, startPoint x: 887, startPoint y: 510, endPoint x: 836, endPoint y: 524, distance: 52.8
click at [843, 529] on div at bounding box center [838, 513] width 91 height 50
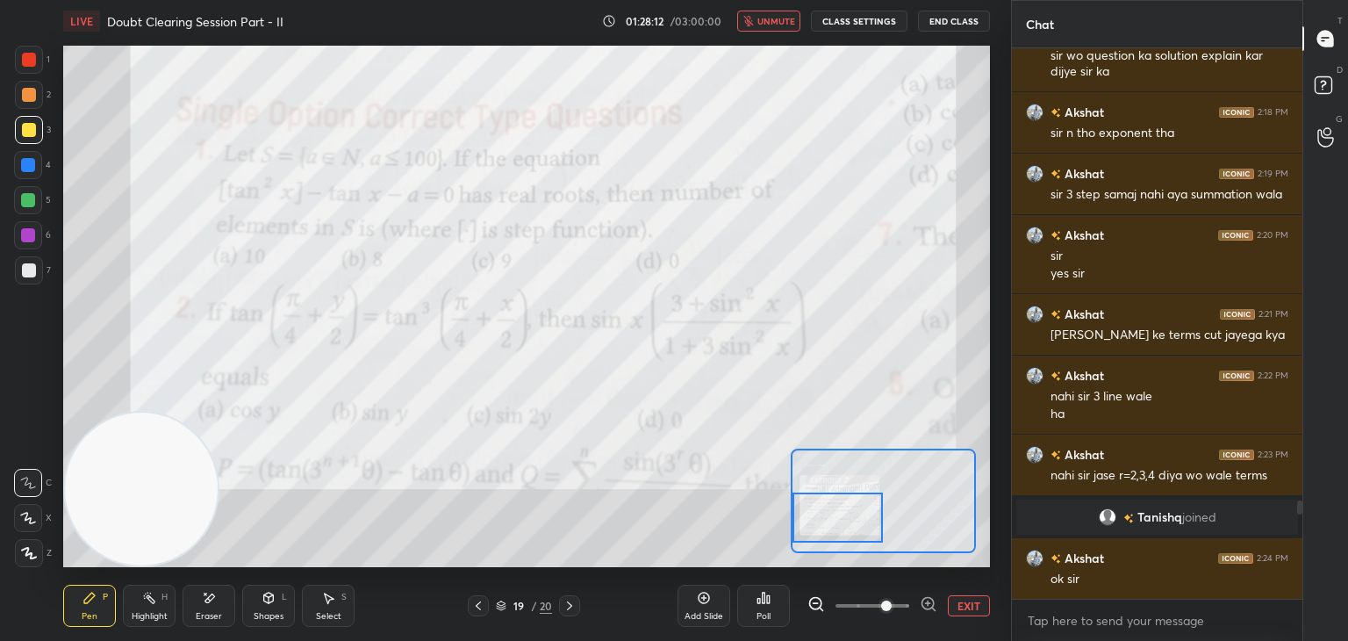
click at [775, 19] on span "unmute" at bounding box center [776, 21] width 38 height 12
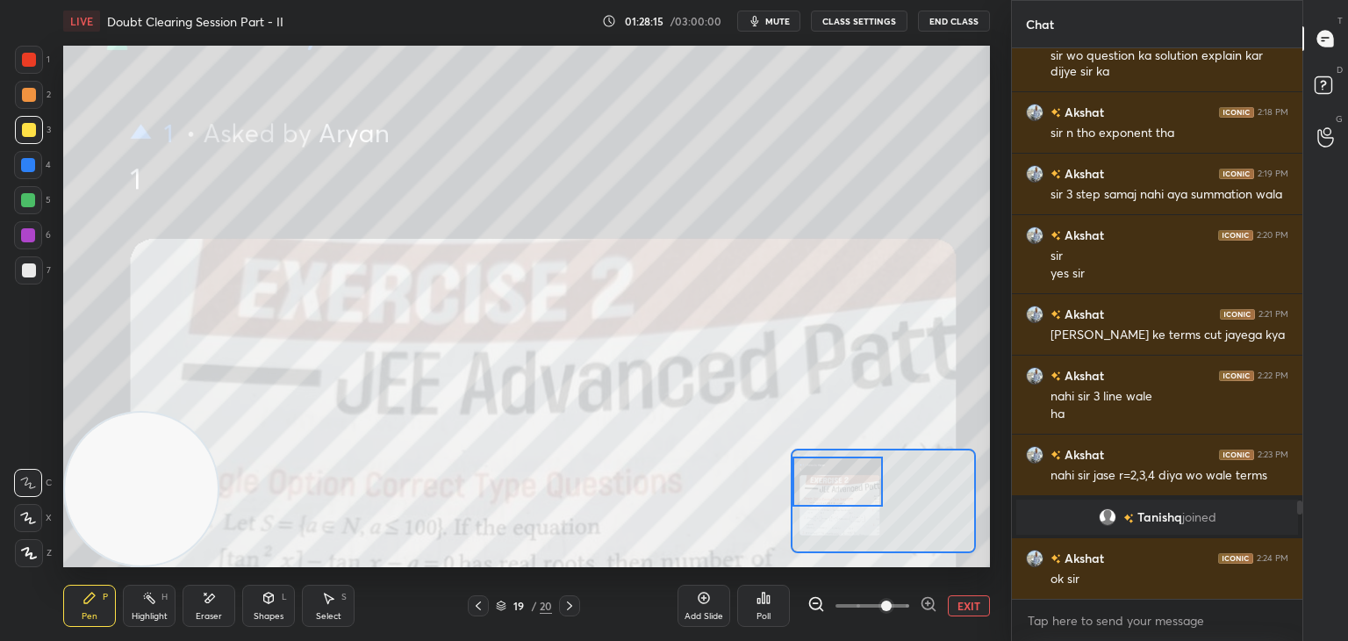
drag, startPoint x: 813, startPoint y: 481, endPoint x: 811, endPoint y: 458, distance: 22.9
click at [815, 464] on div at bounding box center [838, 481] width 91 height 50
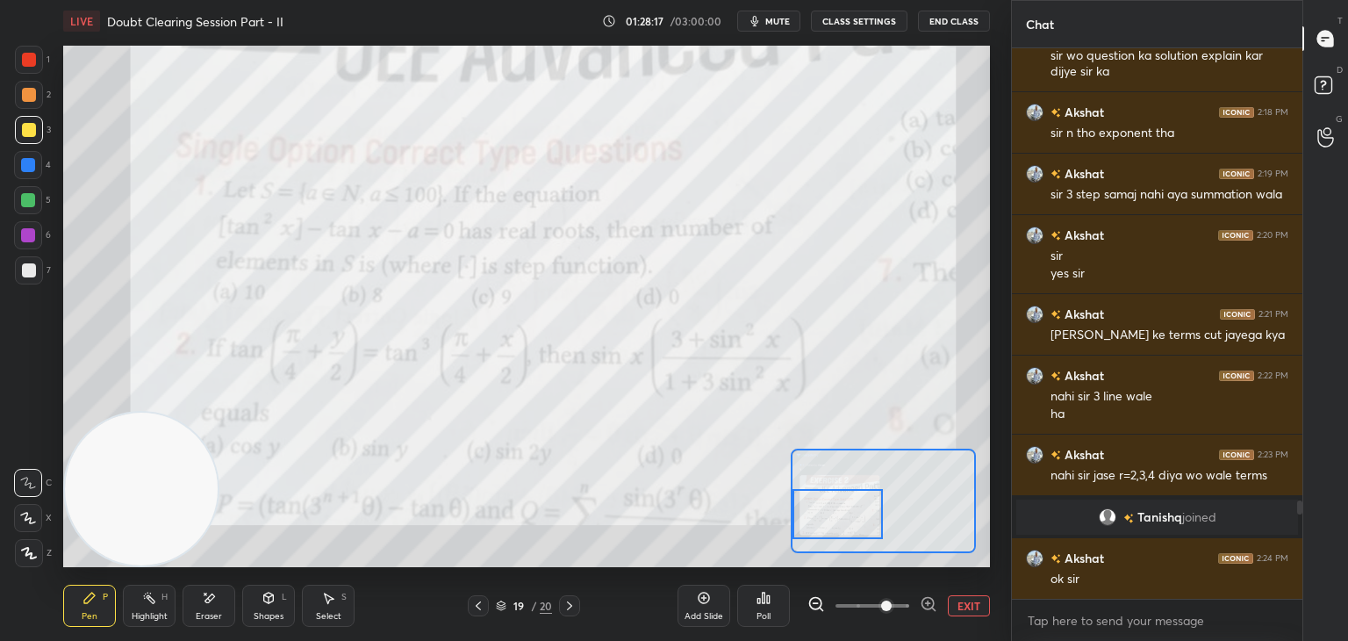
drag, startPoint x: 854, startPoint y: 496, endPoint x: 832, endPoint y: 522, distance: 34.3
click at [848, 525] on div at bounding box center [838, 514] width 91 height 50
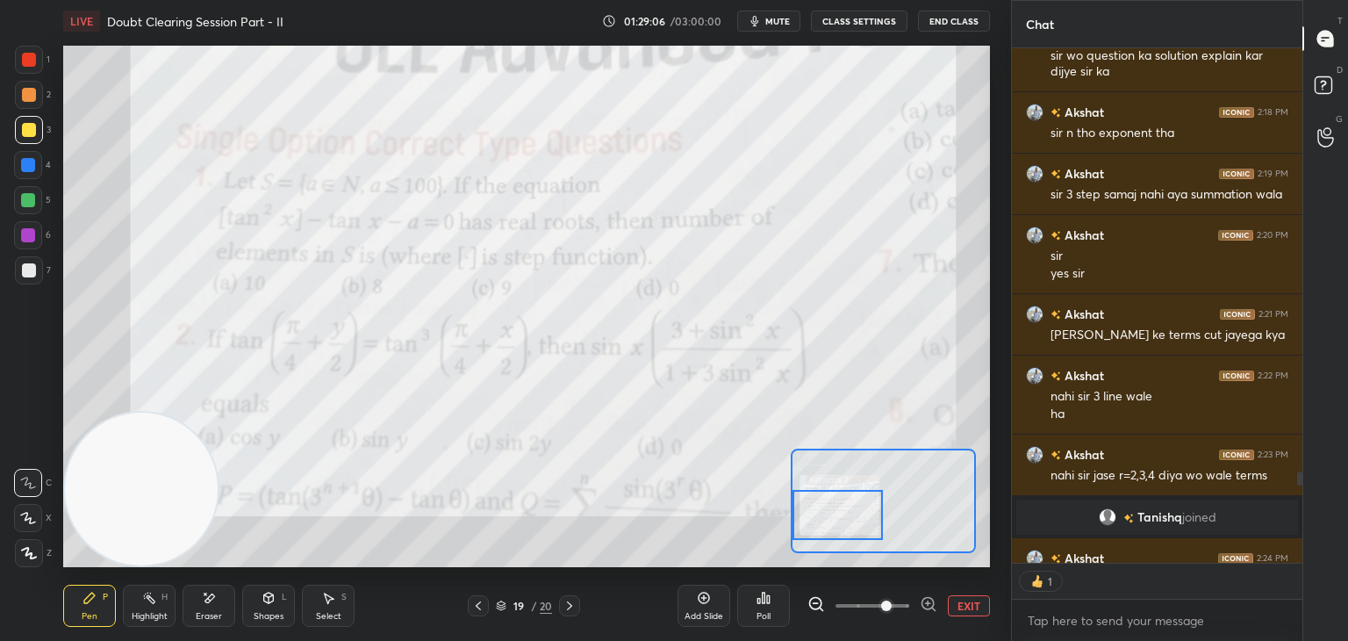
scroll to position [6, 5]
click at [966, 600] on button "EXIT" at bounding box center [969, 605] width 42 height 21
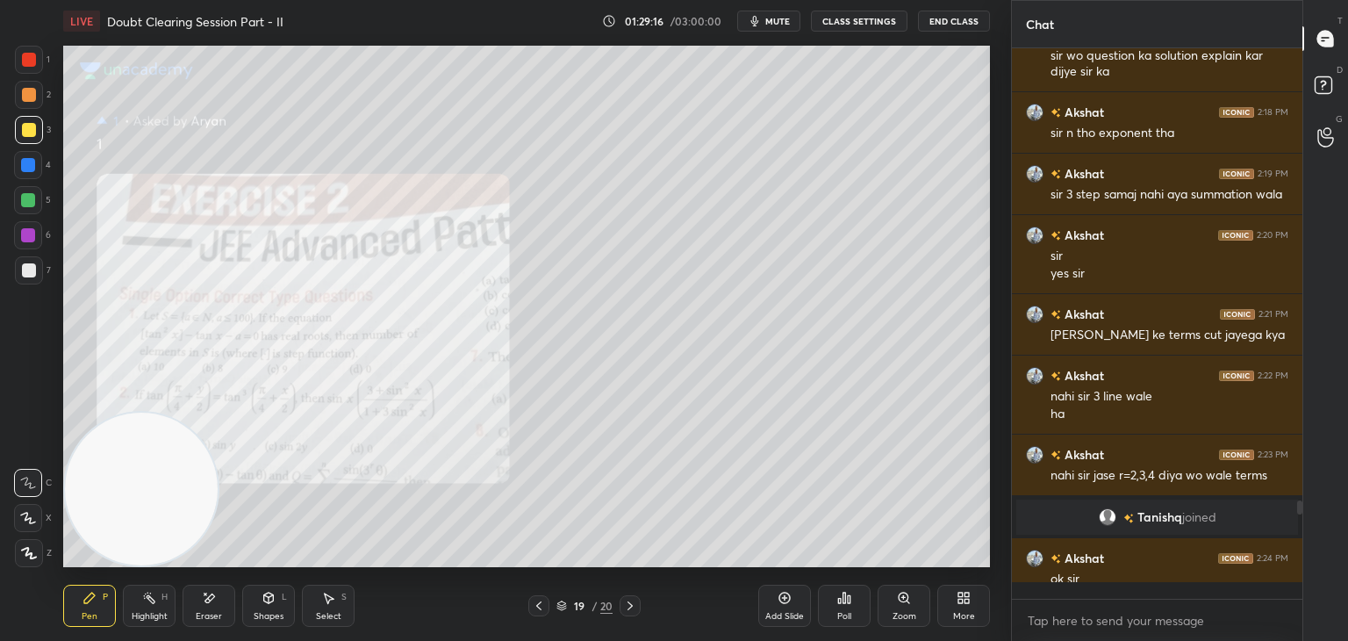
scroll to position [2552, 0]
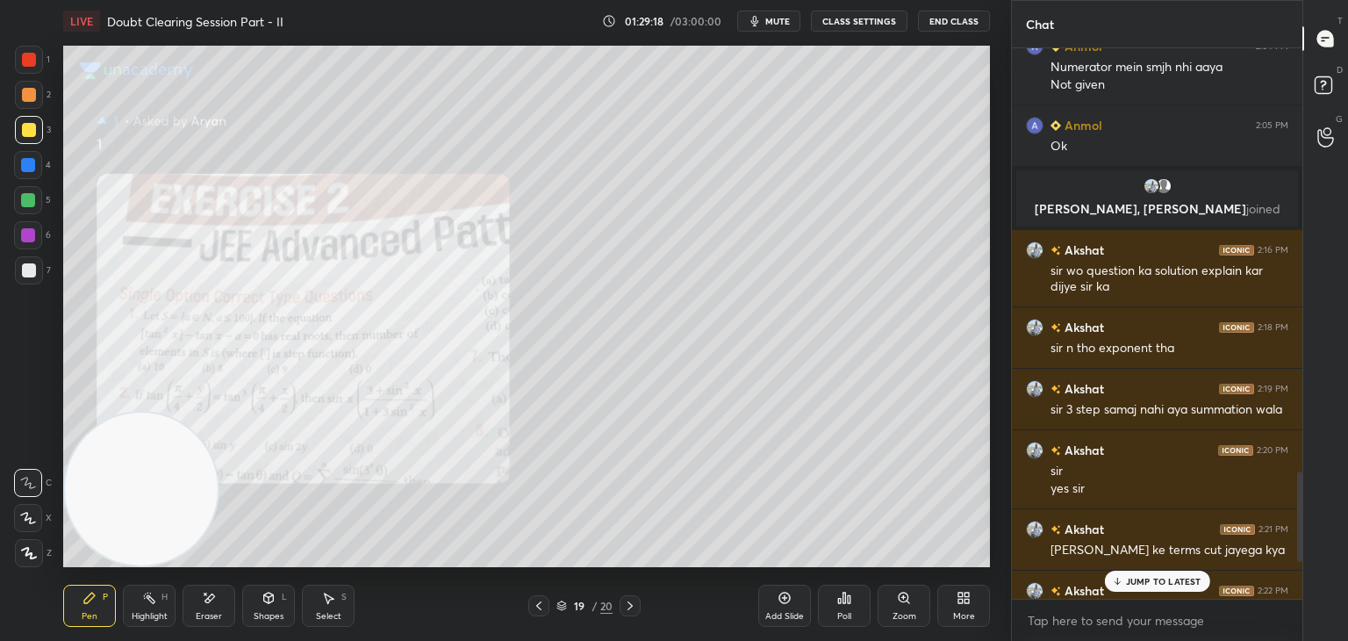
drag, startPoint x: 1145, startPoint y: 585, endPoint x: 1148, endPoint y: 573, distance: 12.6
click at [1145, 584] on p "JUMP TO LATEST" at bounding box center [1163, 581] width 75 height 11
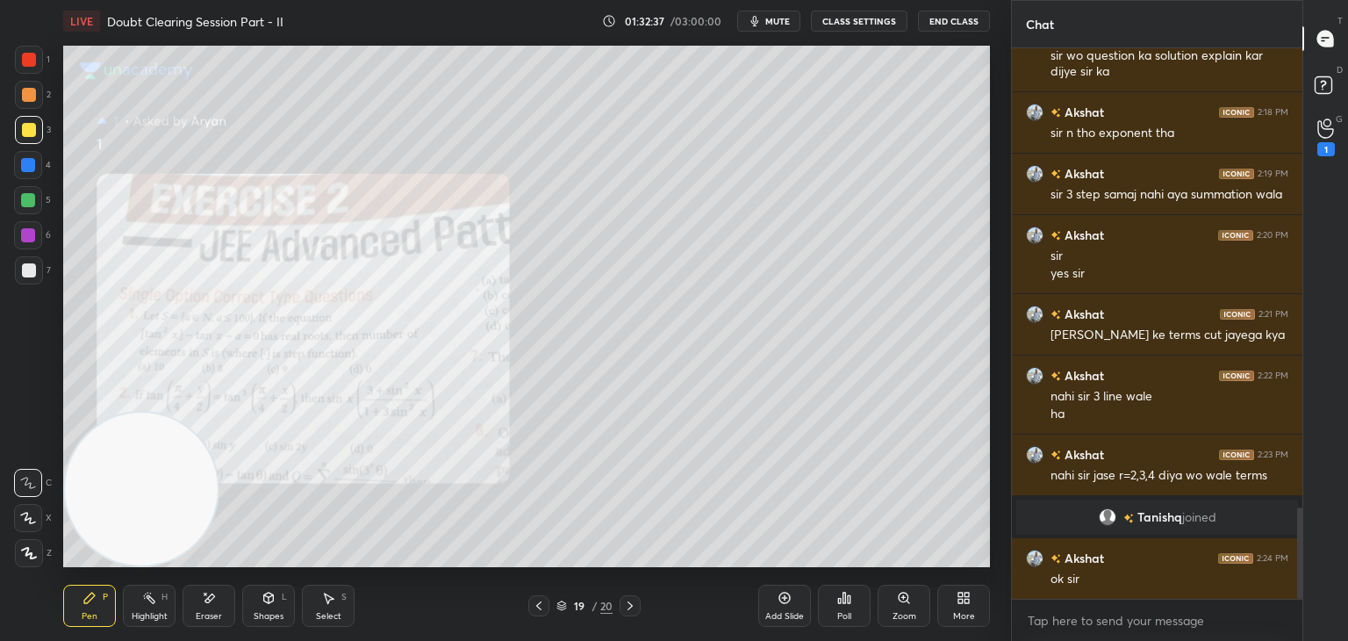
click at [1309, 140] on div "1" at bounding box center [1326, 137] width 35 height 32
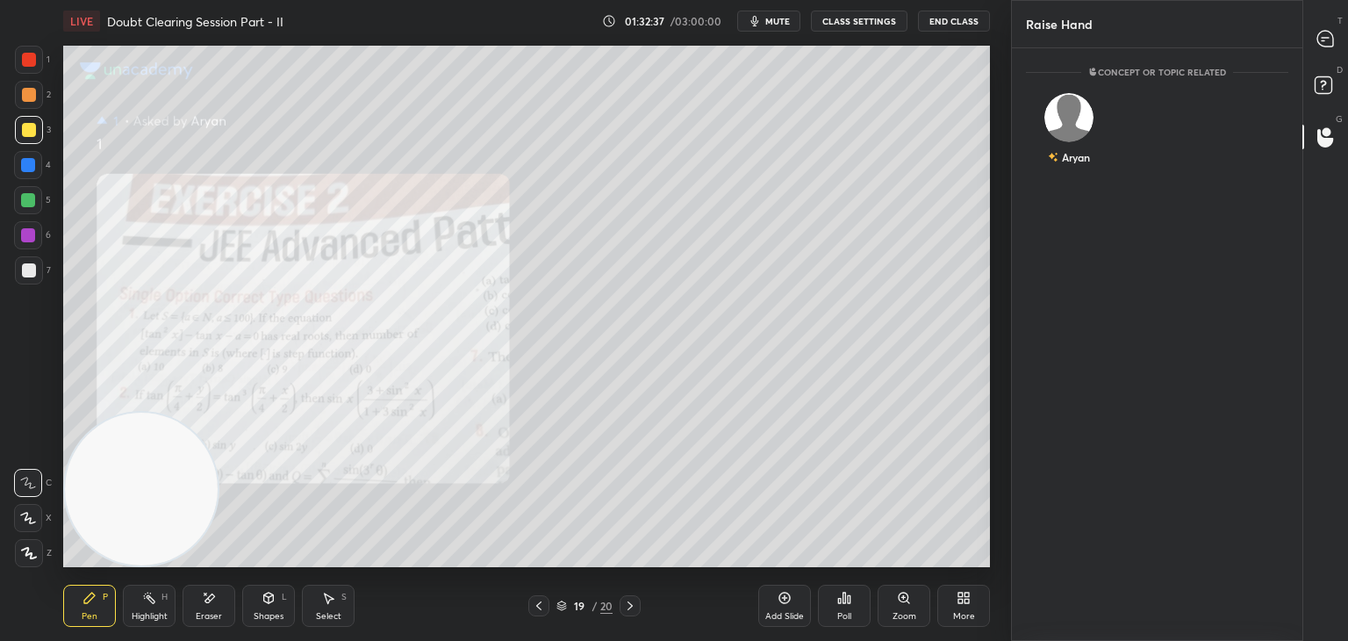
scroll to position [5, 5]
drag, startPoint x: 1071, startPoint y: 139, endPoint x: 1068, endPoint y: 152, distance: 13.4
click at [1064, 137] on div "[DEMOGRAPHIC_DATA] INVITE" at bounding box center [1069, 137] width 87 height 111
click at [1069, 168] on button "INVITE" at bounding box center [1069, 169] width 71 height 23
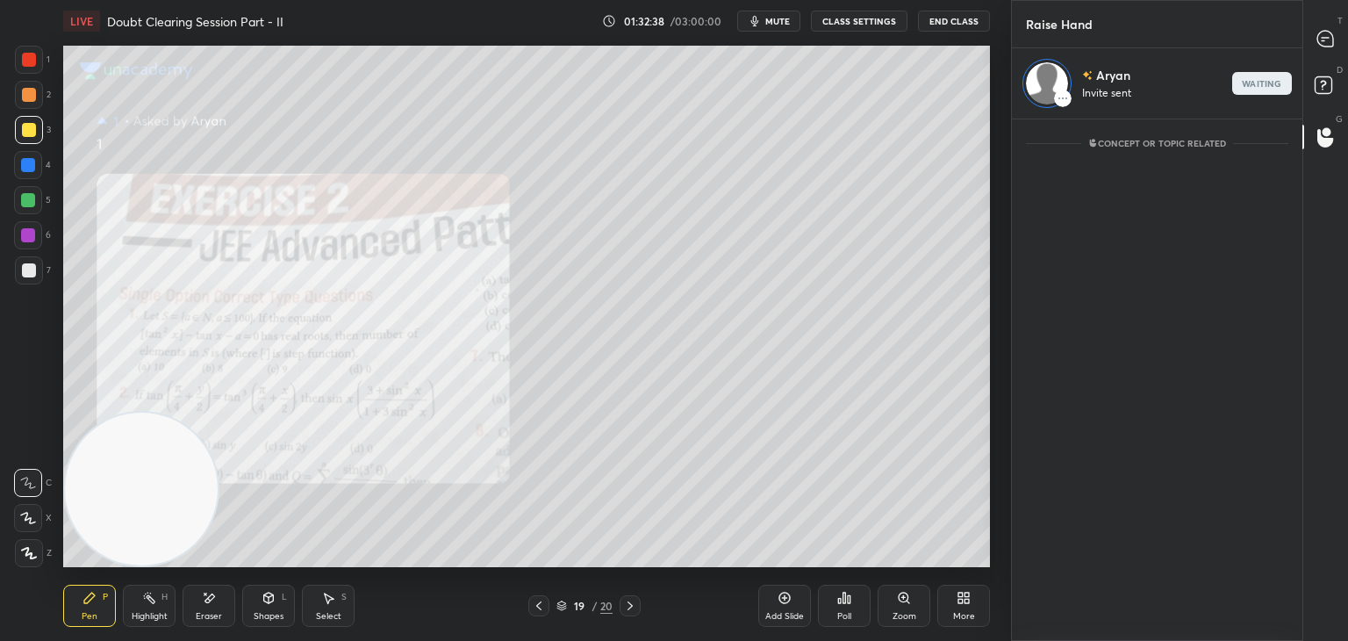
click at [1325, 23] on div at bounding box center [1326, 39] width 35 height 32
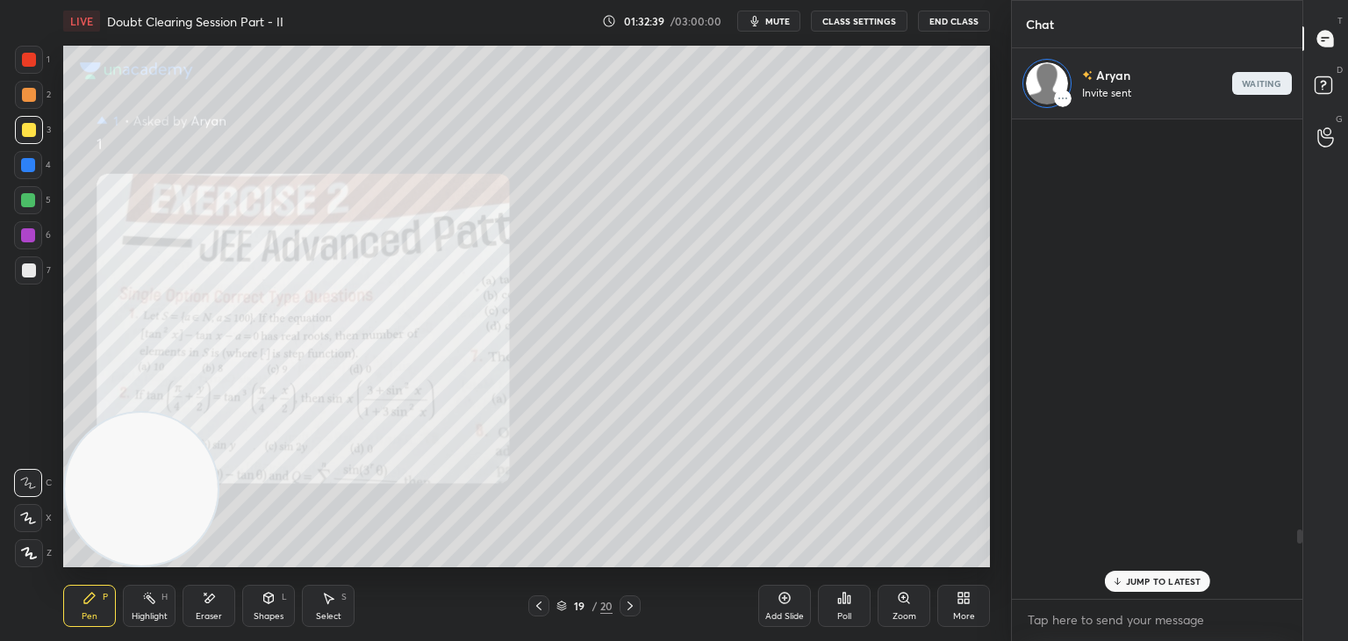
scroll to position [474, 285]
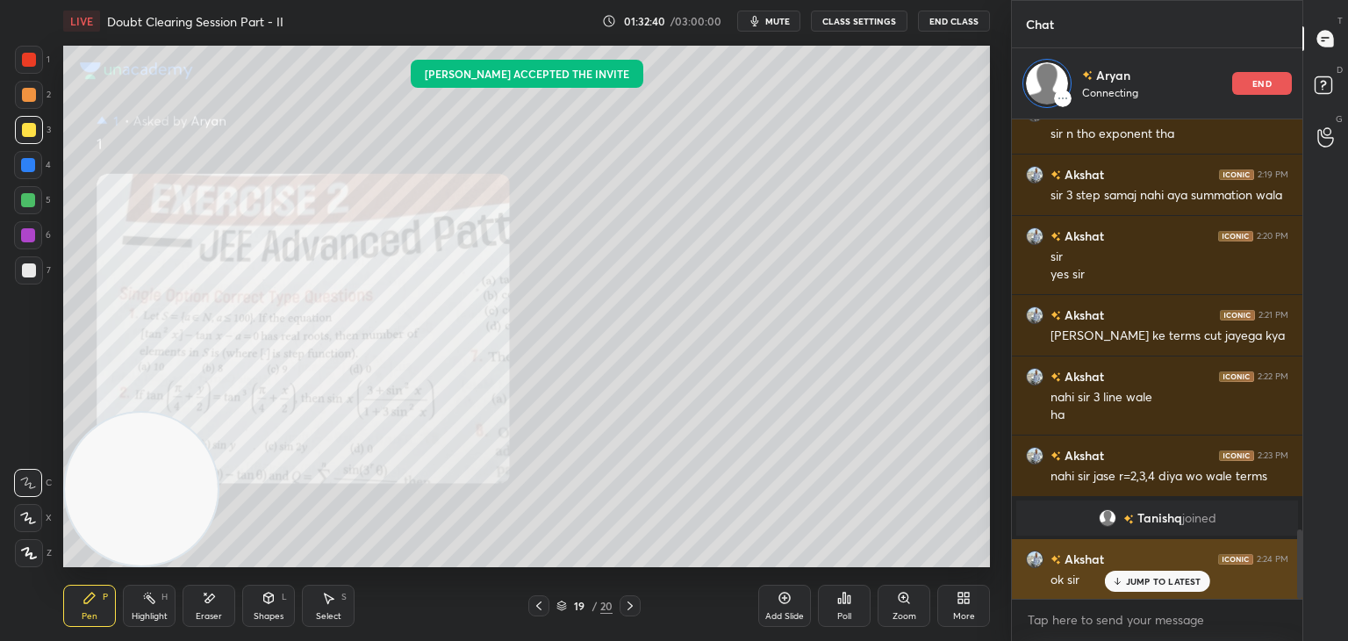
click at [1141, 577] on p "JUMP TO LATEST" at bounding box center [1163, 581] width 75 height 11
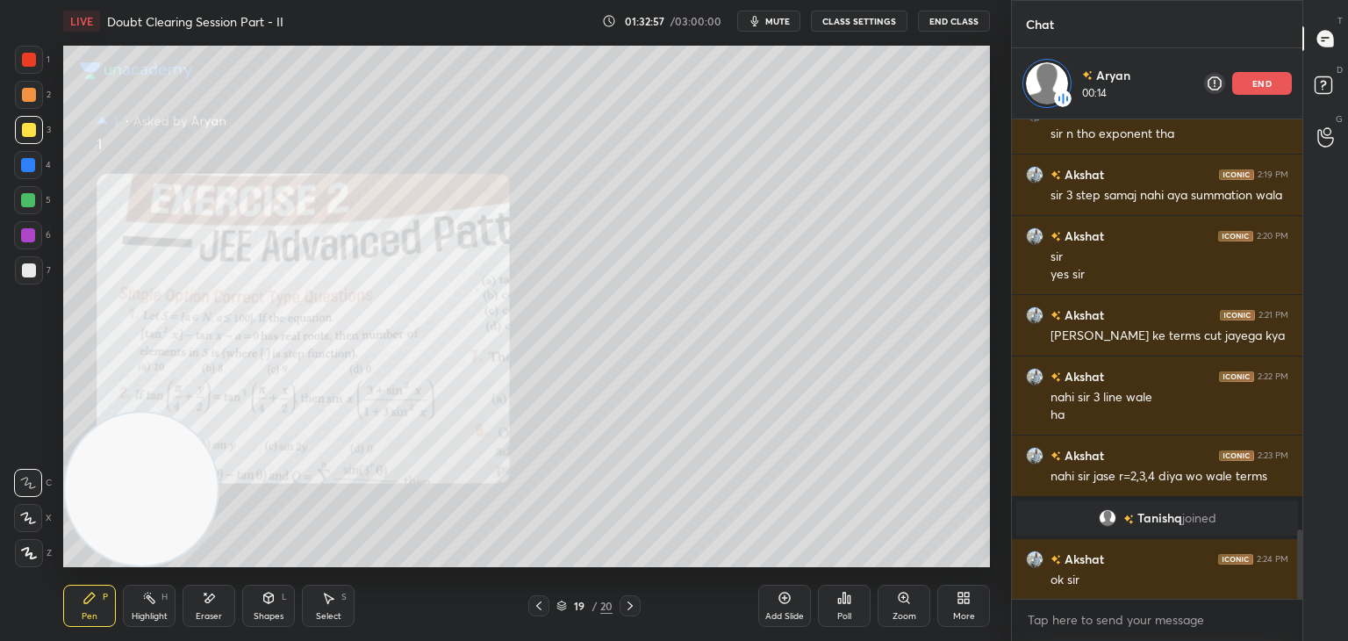
click at [212, 612] on div "Eraser" at bounding box center [209, 616] width 26 height 9
click at [125, 566] on div "Setting up your live class Poll for secs No correct answer Start poll" at bounding box center [526, 306] width 927 height 521
click at [98, 595] on div "Pen P" at bounding box center [89, 606] width 53 height 42
drag, startPoint x: 224, startPoint y: 595, endPoint x: 241, endPoint y: 585, distance: 20.0
click at [224, 594] on div "Eraser" at bounding box center [209, 606] width 53 height 42
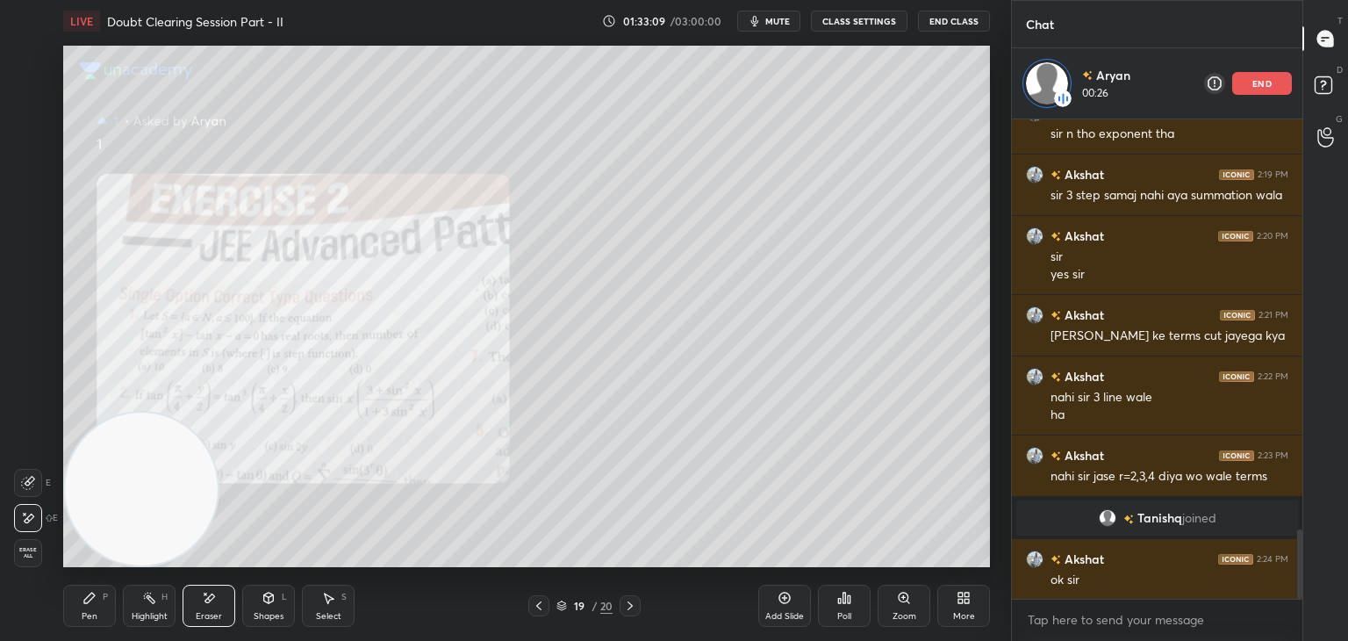
drag, startPoint x: 104, startPoint y: 605, endPoint x: 201, endPoint y: 558, distance: 107.2
click at [105, 604] on div "Pen P" at bounding box center [89, 606] width 53 height 42
click at [633, 621] on div "Pen P Highlight H Eraser Shapes L Select S 19 / 20 Add Slide Poll Zoom More" at bounding box center [526, 606] width 927 height 70
drag, startPoint x: 629, startPoint y: 605, endPoint x: 624, endPoint y: 567, distance: 38.1
click at [628, 605] on icon at bounding box center [630, 606] width 14 height 14
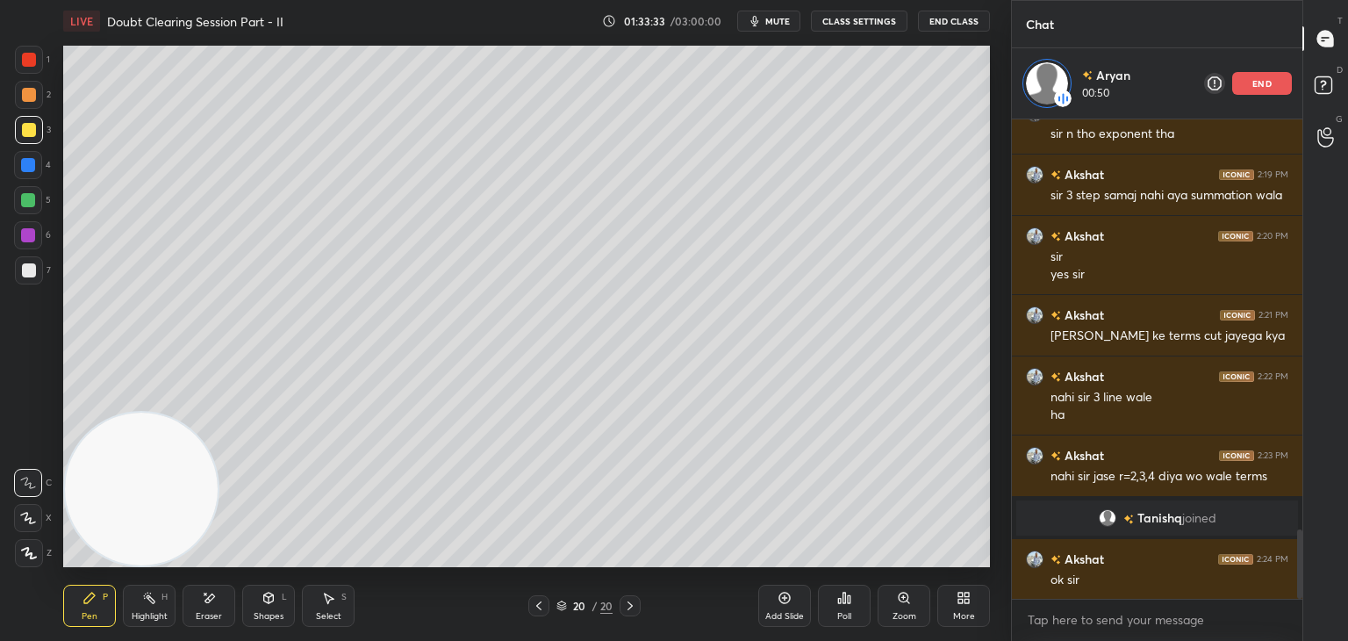
click at [773, 24] on button "mute" at bounding box center [768, 21] width 63 height 21
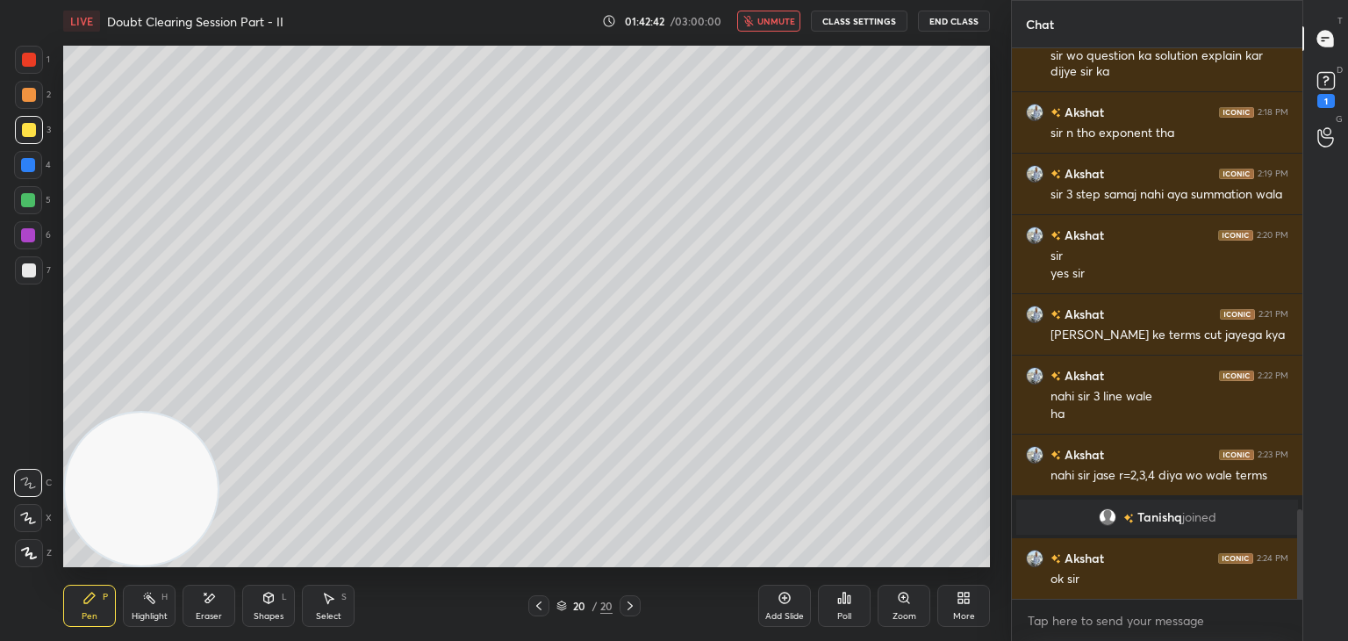
scroll to position [2842, 0]
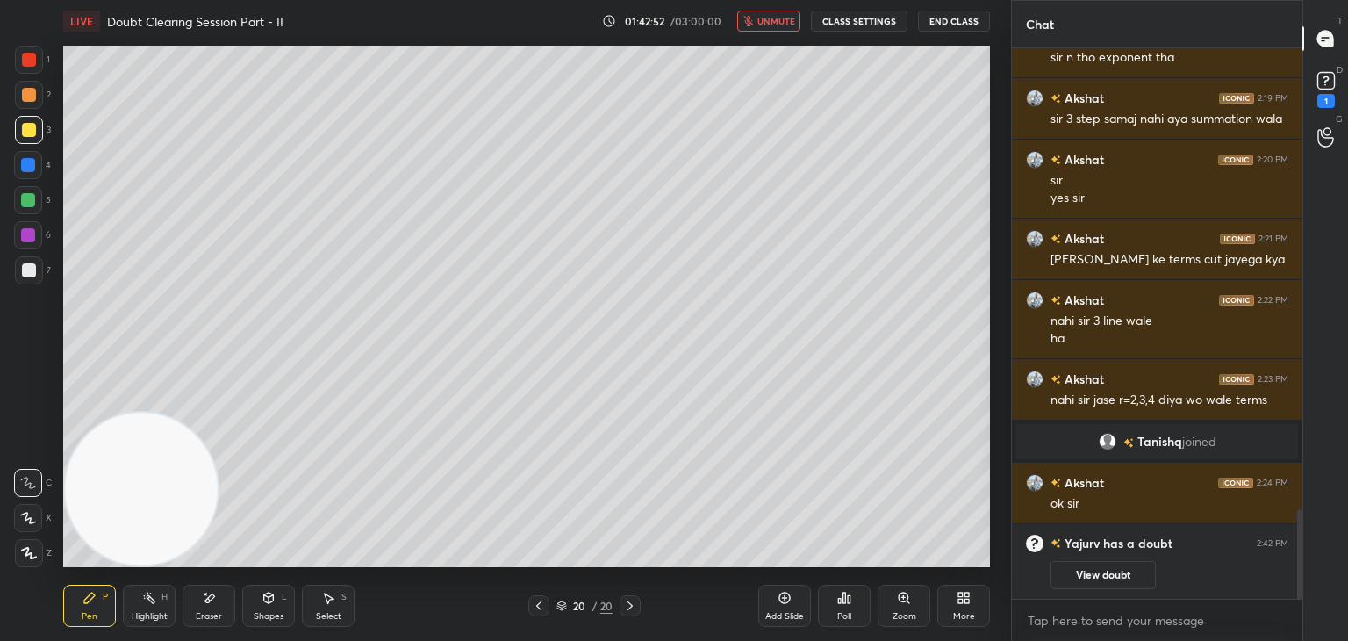
click at [541, 606] on icon at bounding box center [539, 606] width 14 height 14
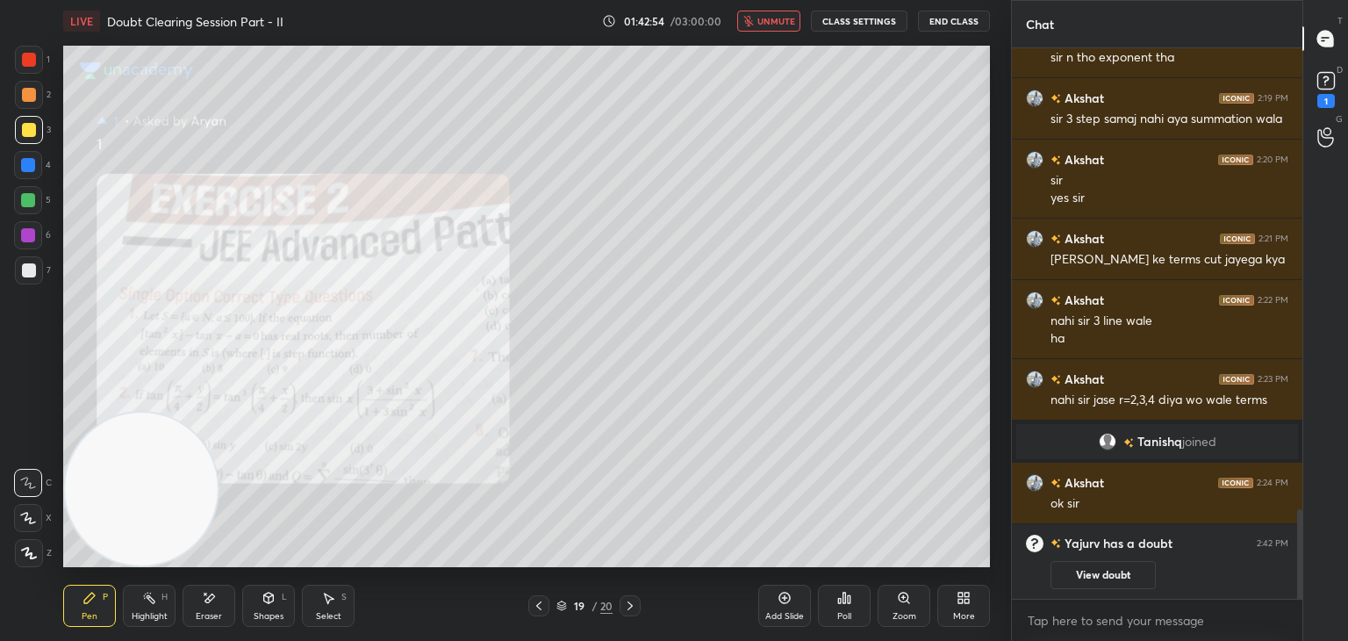
drag, startPoint x: 1128, startPoint y: 587, endPoint x: 1111, endPoint y: 559, distance: 32.7
click at [1125, 586] on button "View doubt" at bounding box center [1103, 575] width 105 height 28
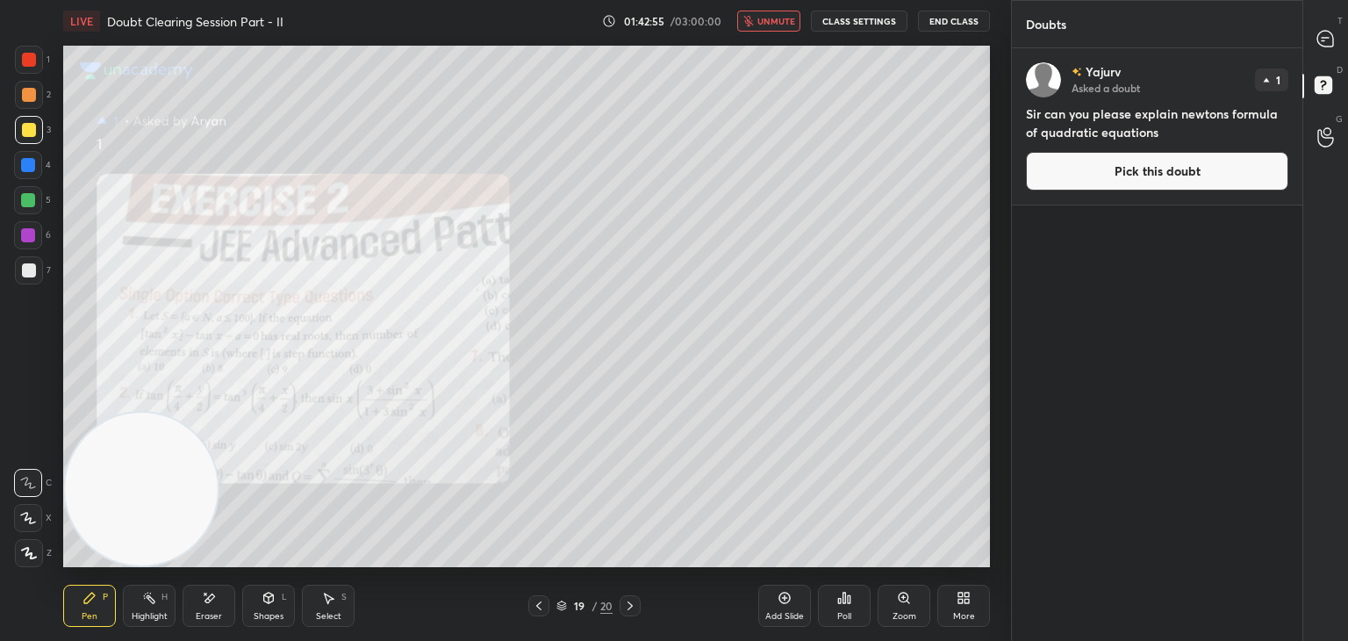
drag, startPoint x: 1118, startPoint y: 182, endPoint x: 1102, endPoint y: 180, distance: 16.8
click at [1116, 178] on button "Pick this doubt" at bounding box center [1157, 171] width 262 height 39
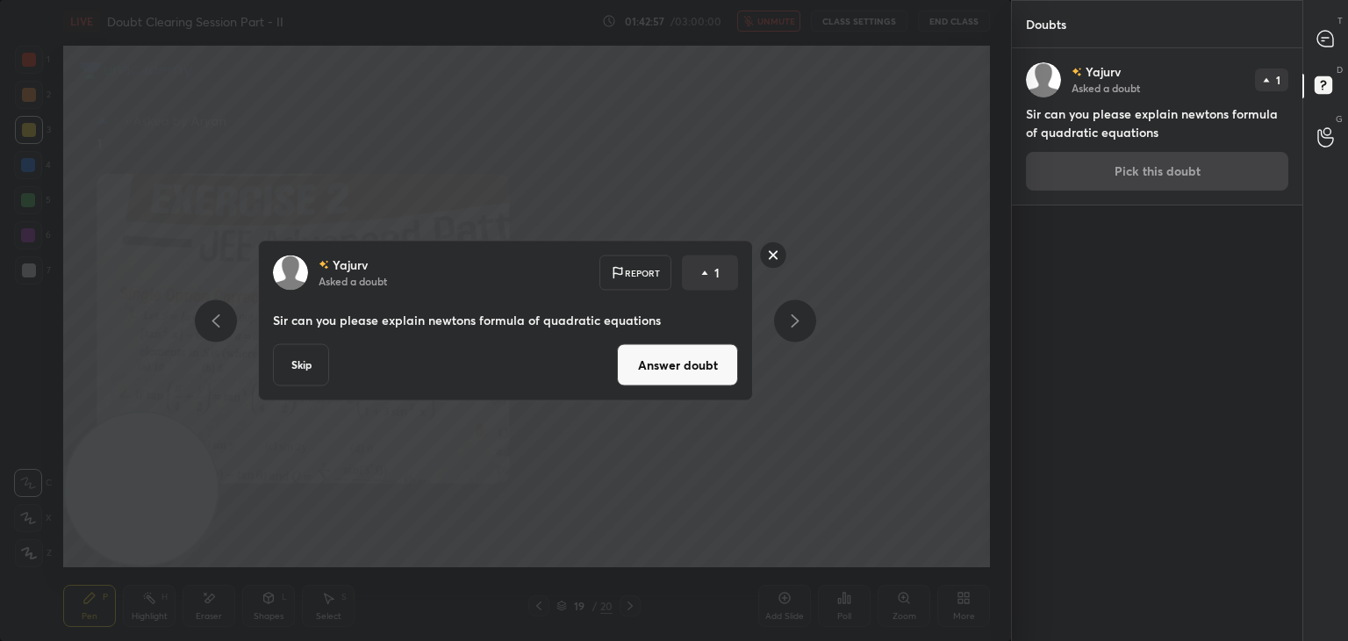
click at [695, 366] on button "Answer doubt" at bounding box center [677, 365] width 121 height 42
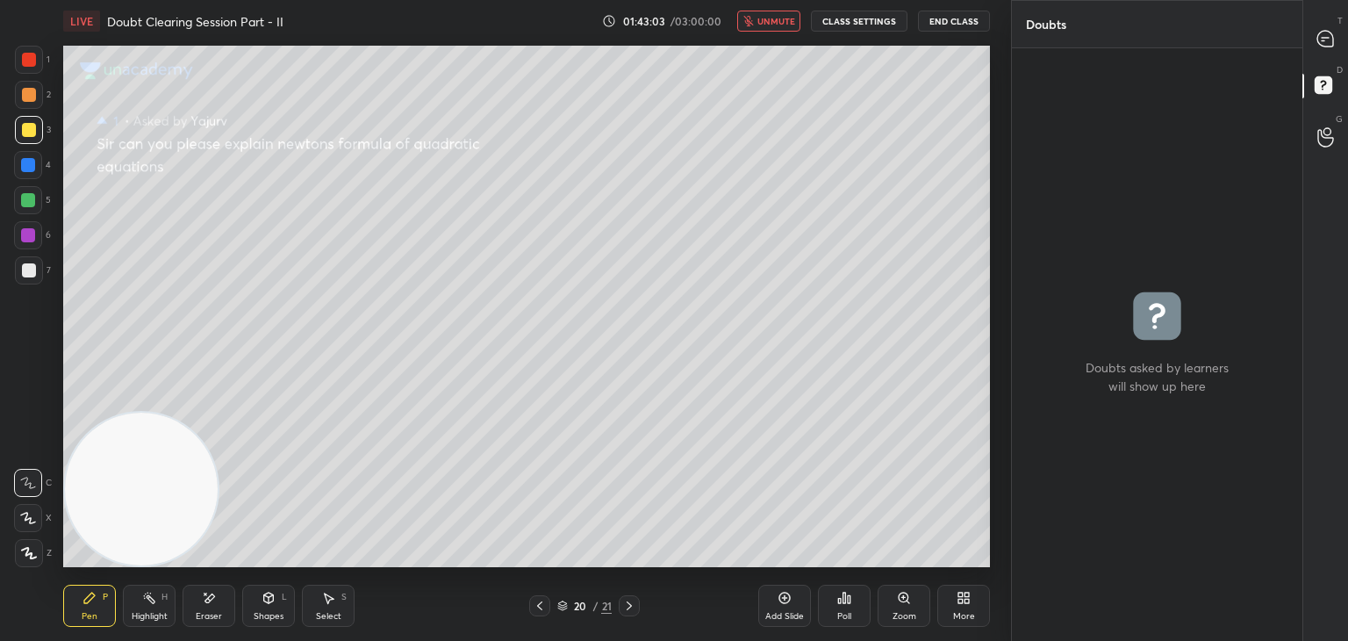
click at [779, 16] on span "unmute" at bounding box center [776, 21] width 38 height 12
click at [1319, 27] on div at bounding box center [1326, 39] width 35 height 32
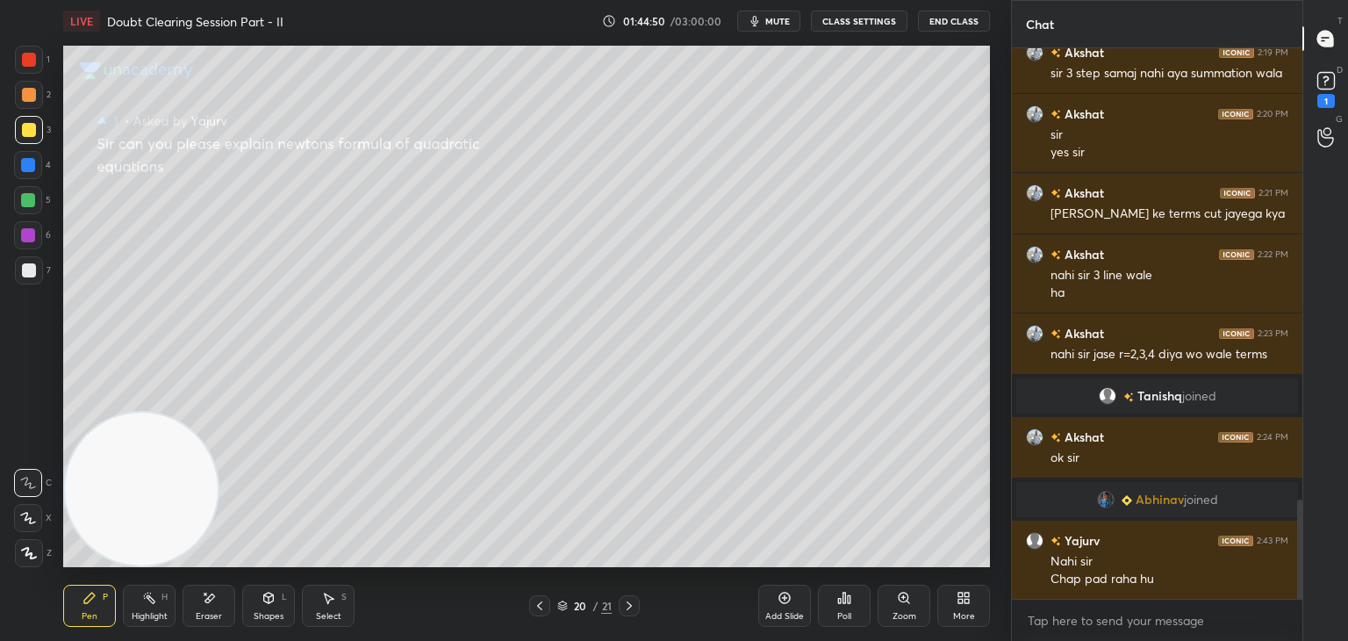
scroll to position [2502, 0]
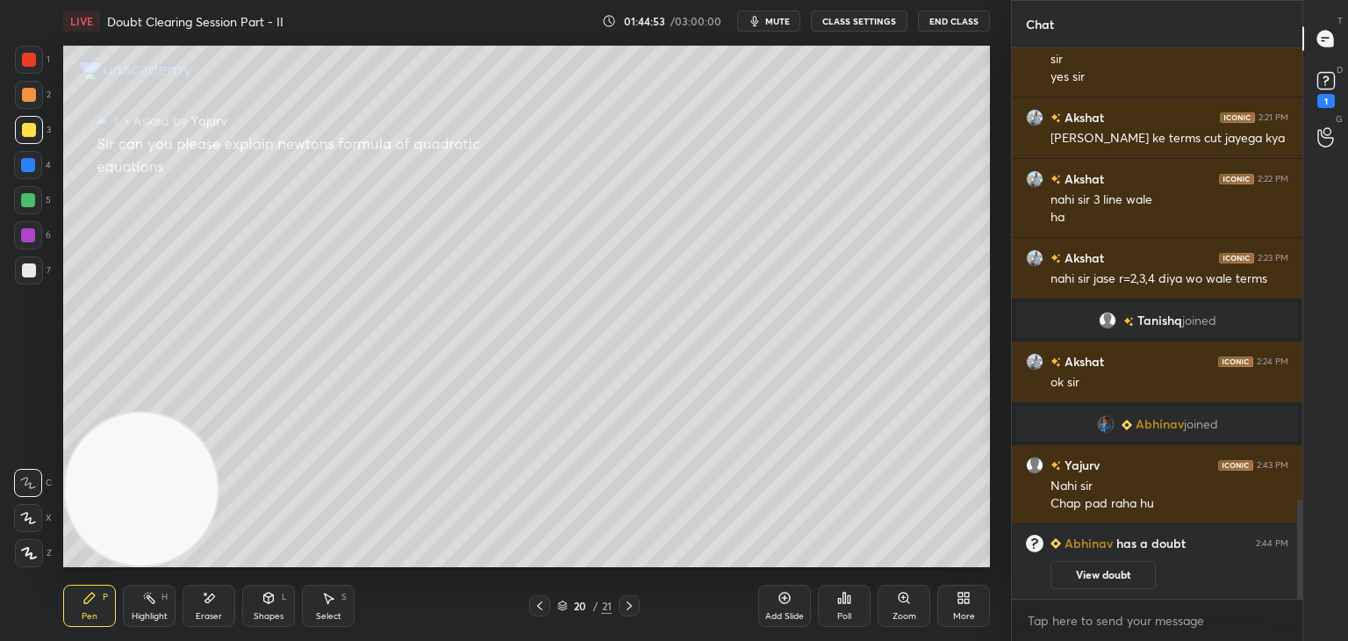
click at [1107, 576] on button "View doubt" at bounding box center [1103, 575] width 105 height 28
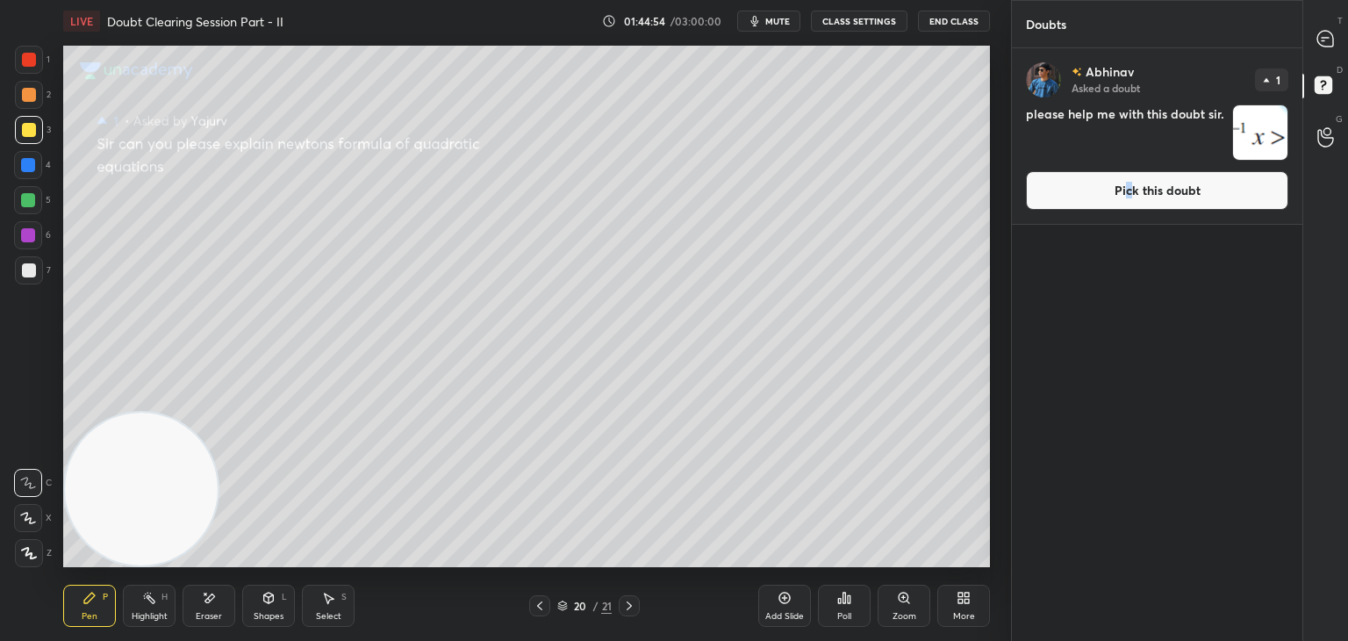
drag, startPoint x: 1127, startPoint y: 187, endPoint x: 1139, endPoint y: 197, distance: 16.2
click at [1126, 187] on button "Pick this doubt" at bounding box center [1157, 190] width 262 height 39
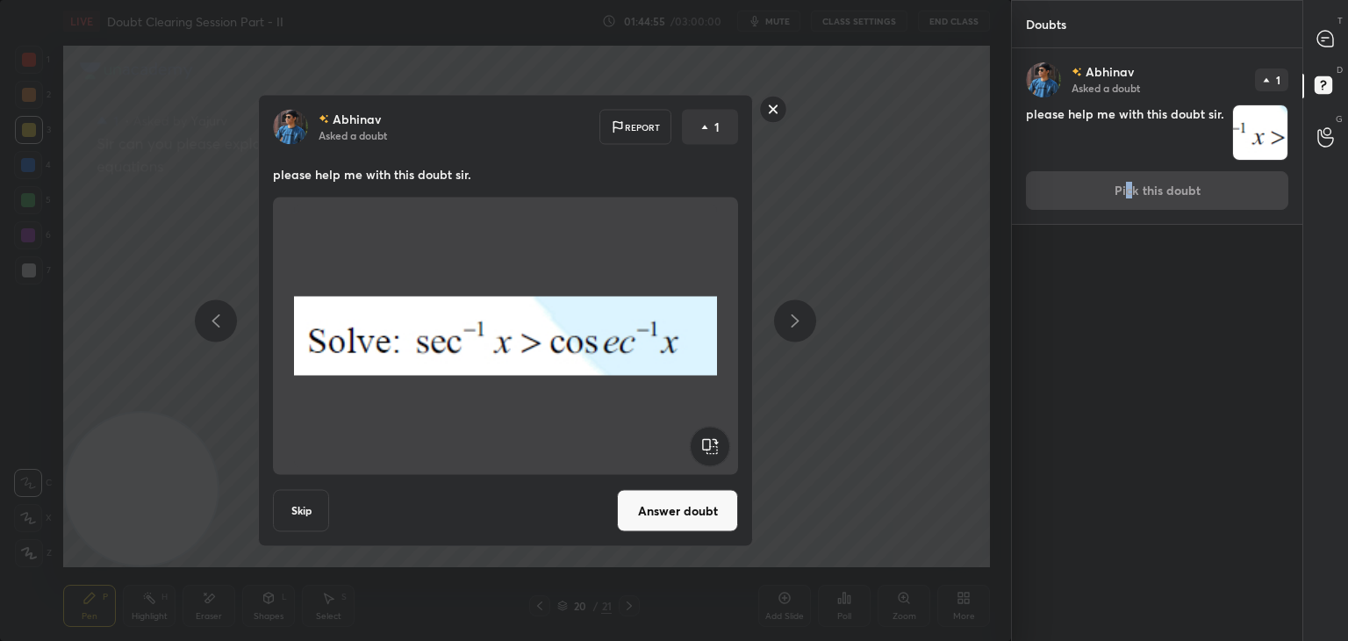
click at [695, 514] on button "Answer doubt" at bounding box center [677, 511] width 121 height 42
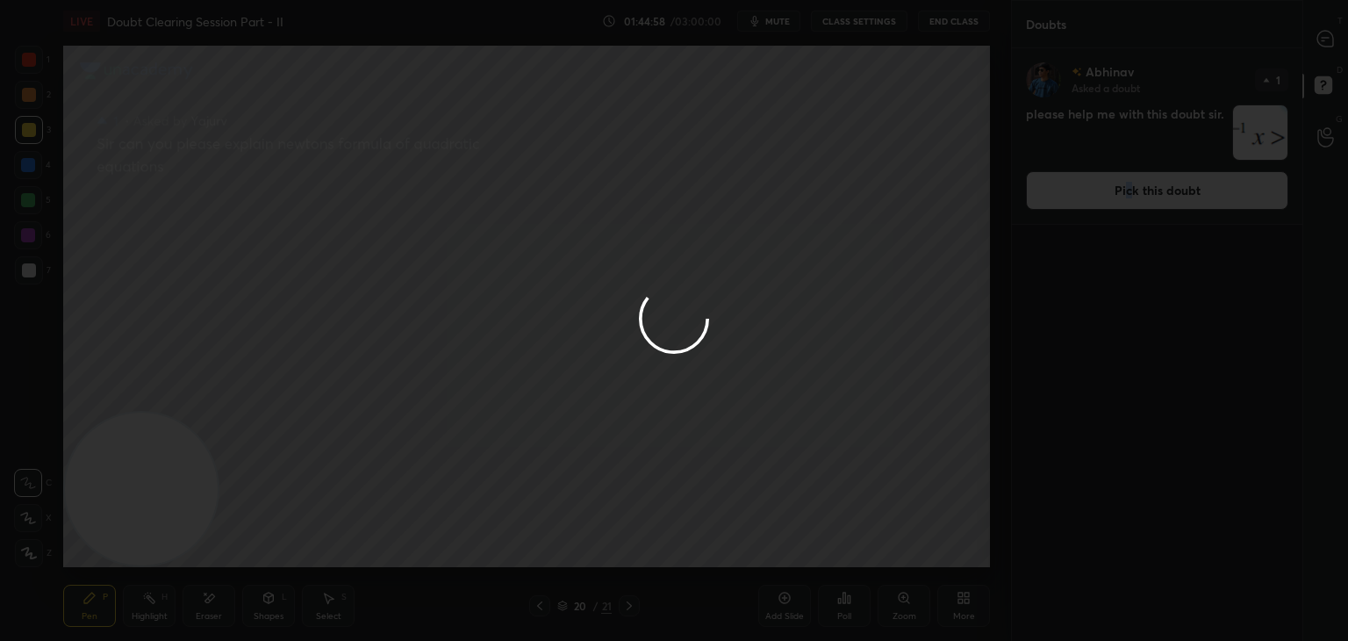
click at [1319, 41] on div at bounding box center [674, 320] width 1348 height 641
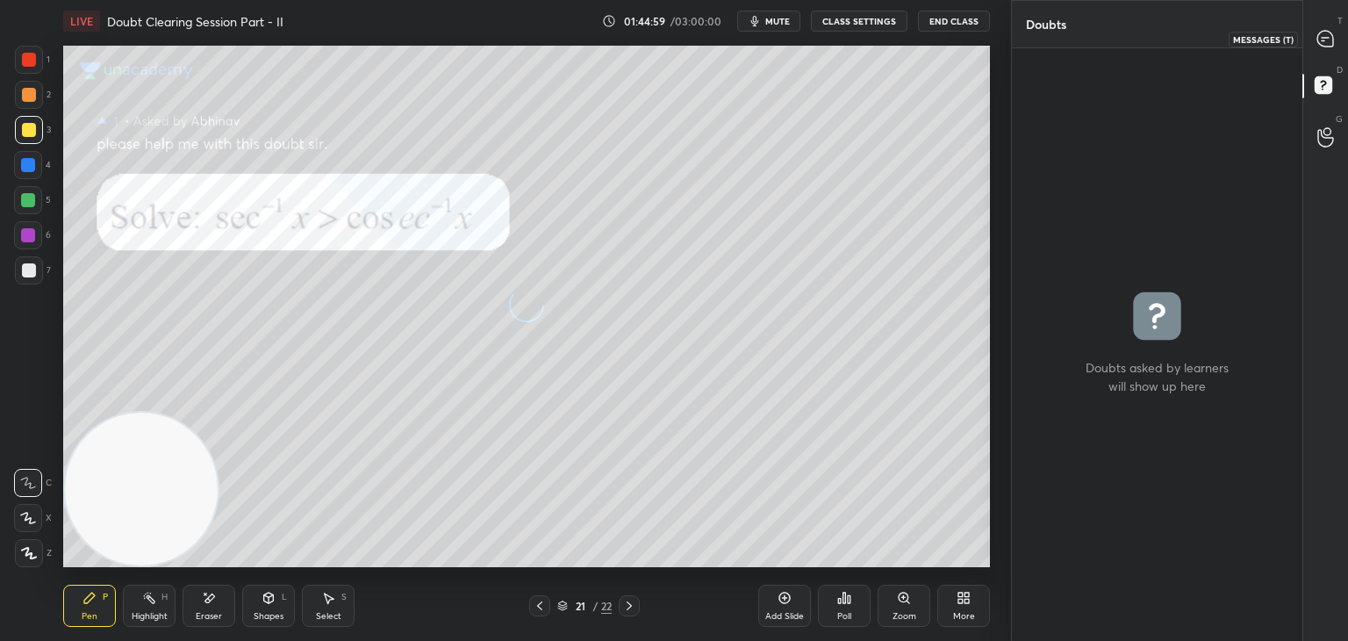
click at [1323, 42] on icon at bounding box center [1325, 39] width 16 height 16
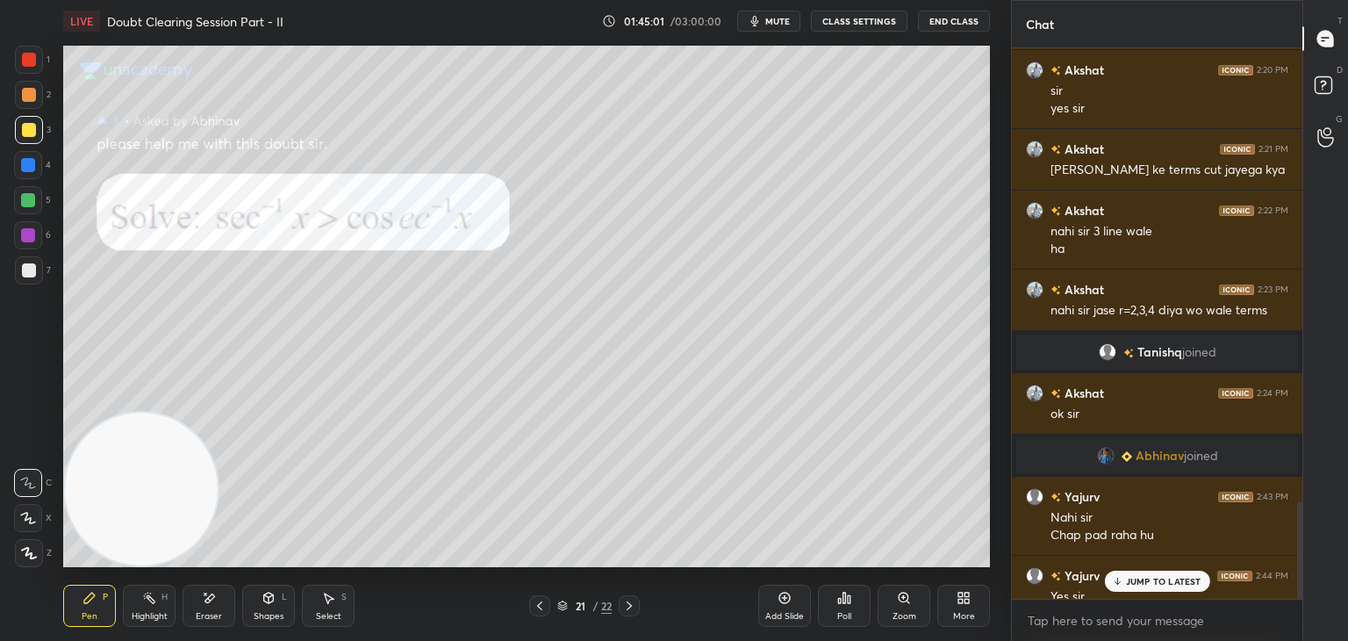
scroll to position [2672, 0]
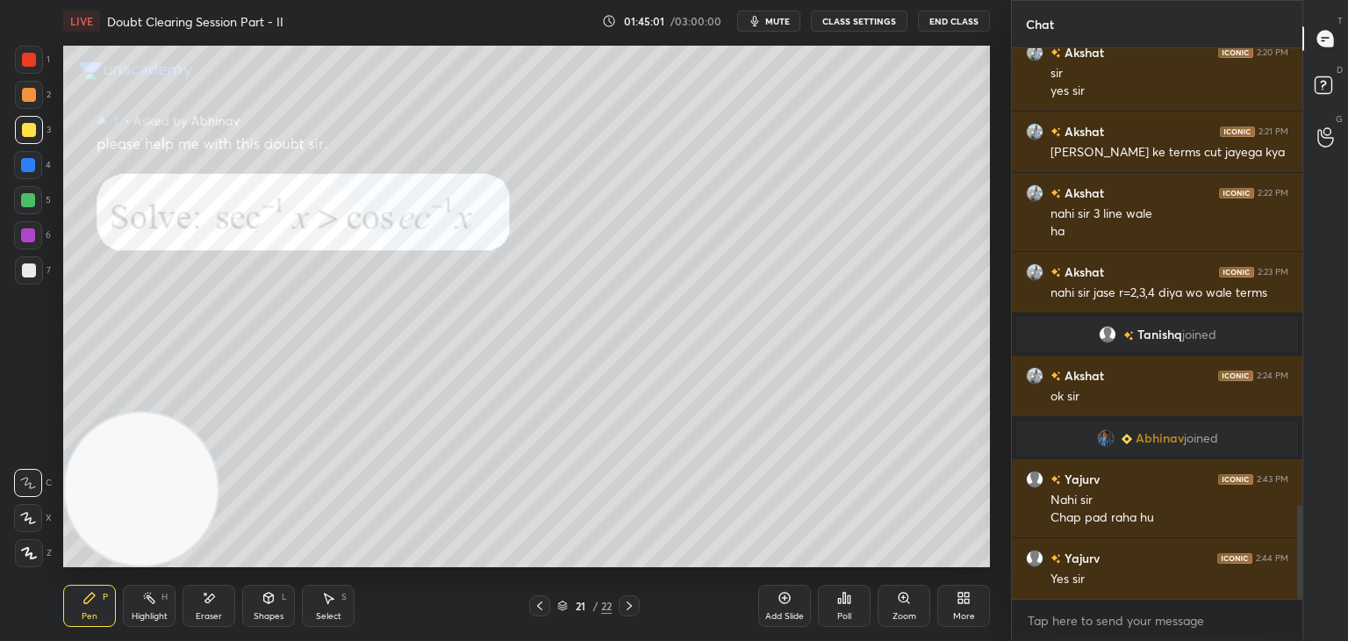
drag, startPoint x: 1299, startPoint y: 509, endPoint x: 1293, endPoint y: 586, distance: 77.5
click at [1303, 585] on div "Chat [PERSON_NAME] 2:19 PM sir 3 step samaj nahi aya summation wala [PERSON_NAM…" at bounding box center [1179, 320] width 337 height 641
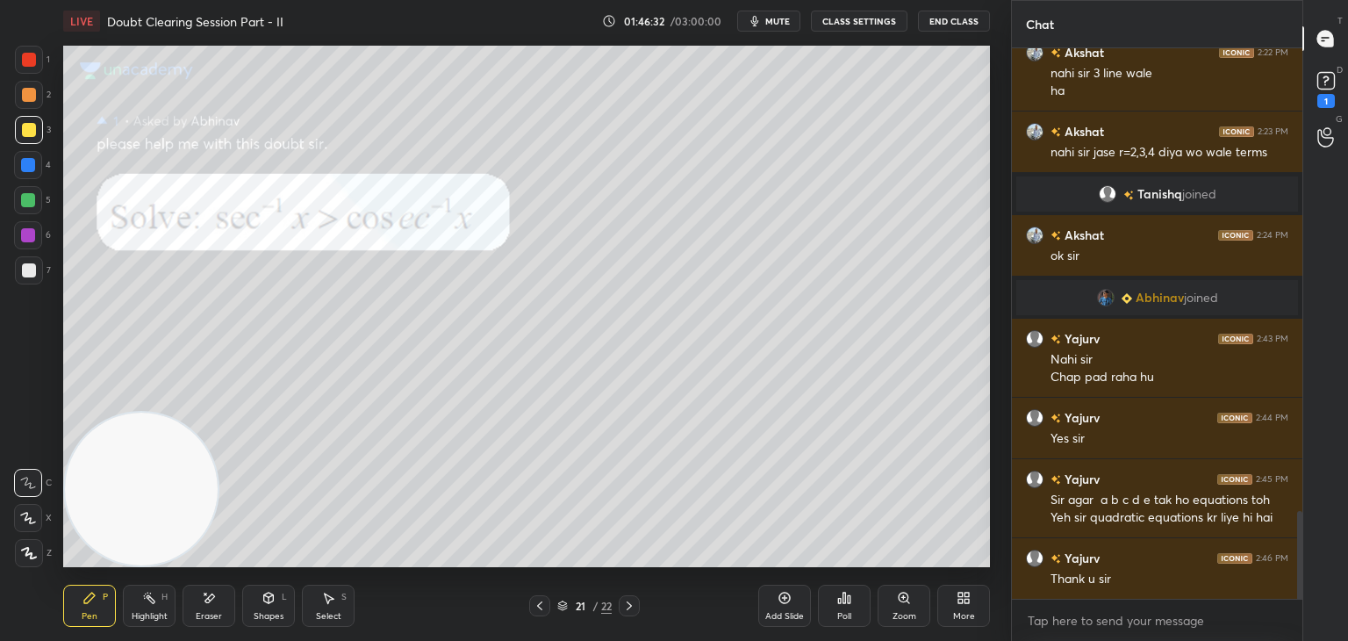
scroll to position [2888, 0]
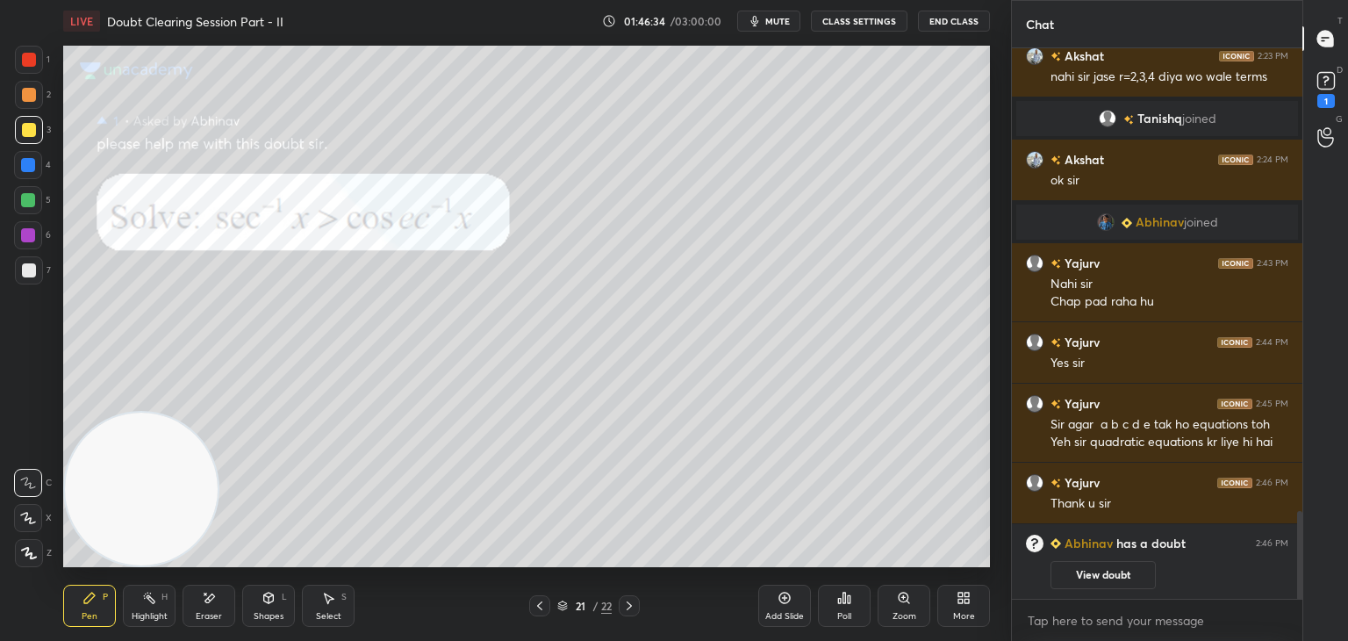
drag, startPoint x: 1093, startPoint y: 556, endPoint x: 1096, endPoint y: 538, distance: 17.9
click at [1091, 553] on div "View doubt" at bounding box center [1170, 570] width 238 height 37
click at [1085, 567] on button "View doubt" at bounding box center [1103, 575] width 105 height 28
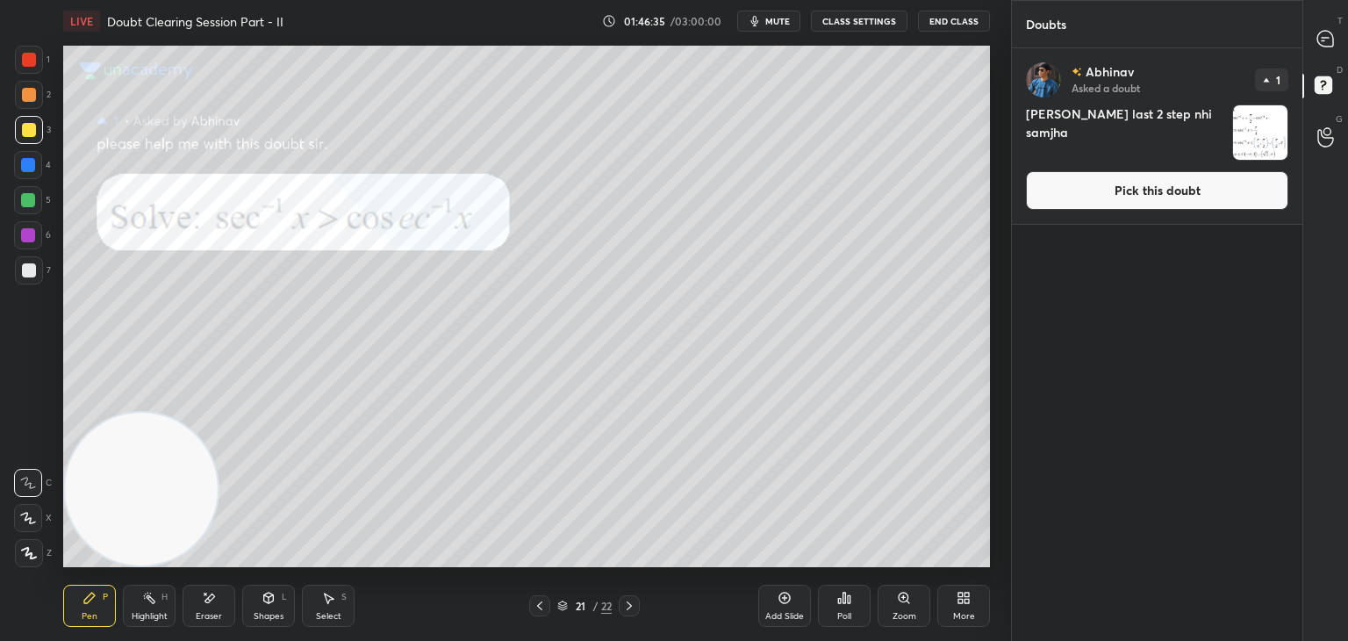
click at [1095, 197] on button "Pick this doubt" at bounding box center [1157, 190] width 262 height 39
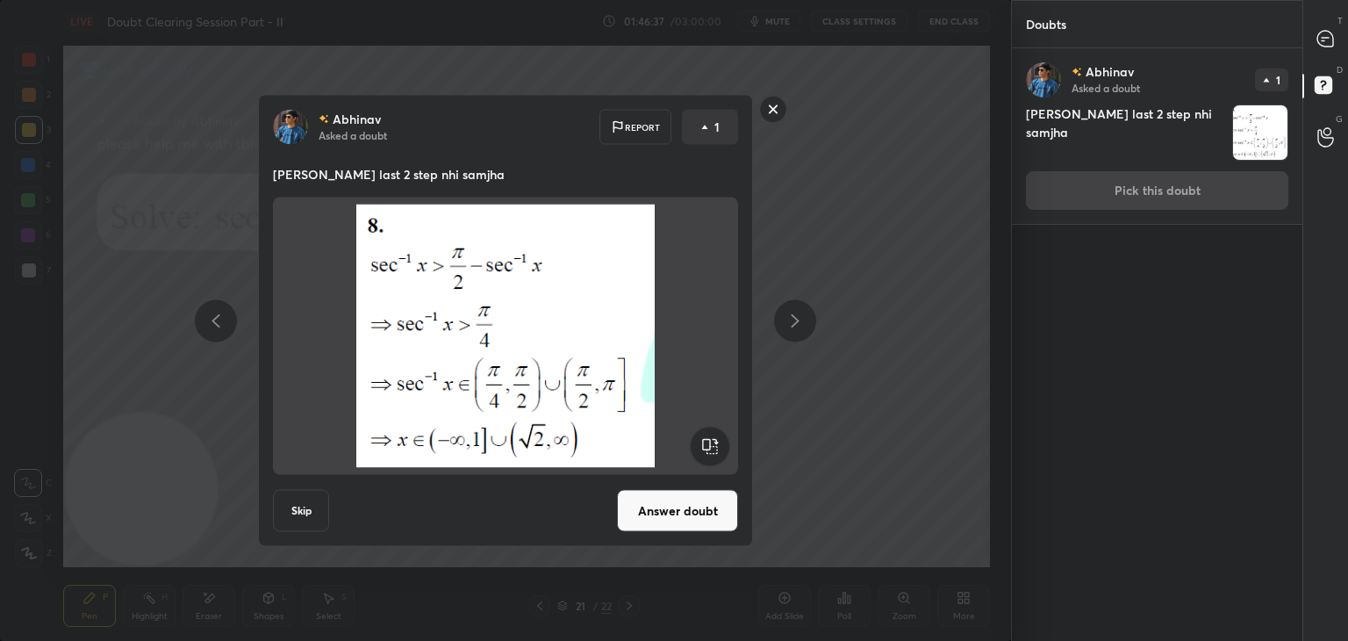
drag, startPoint x: 671, startPoint y: 527, endPoint x: 674, endPoint y: 517, distance: 10.3
click at [667, 521] on button "Answer doubt" at bounding box center [677, 511] width 121 height 42
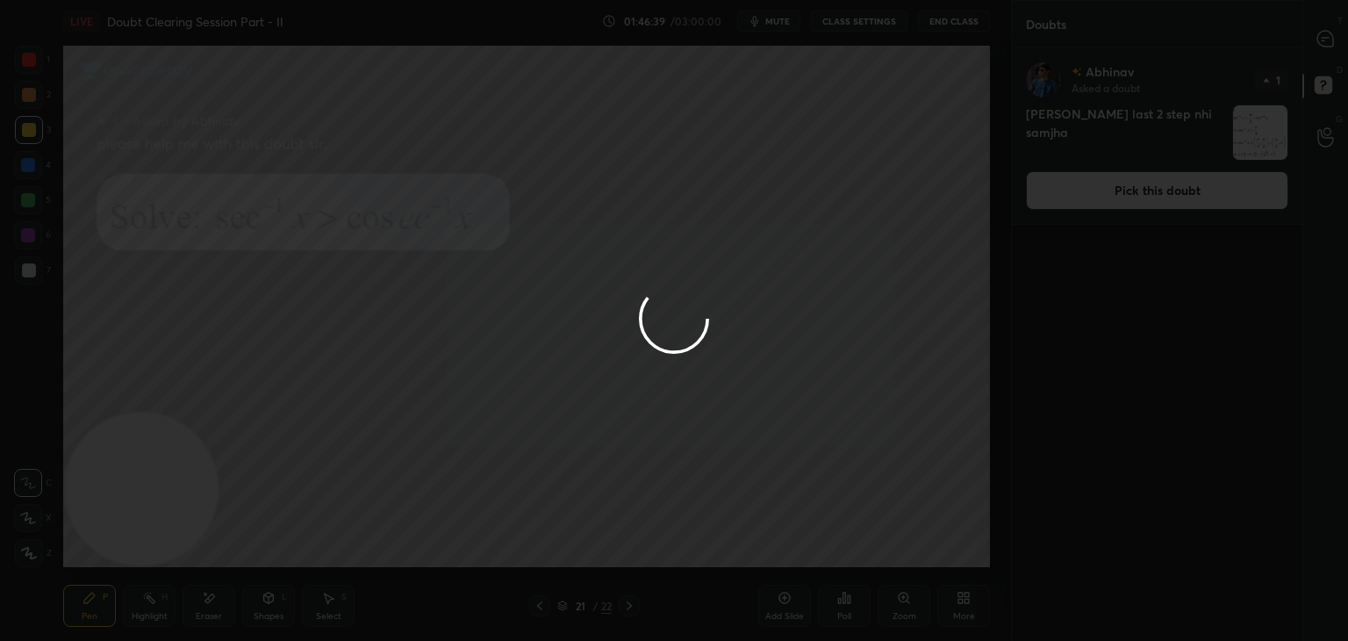
click at [1324, 51] on div at bounding box center [674, 320] width 1348 height 641
click at [1321, 50] on div at bounding box center [1326, 39] width 35 height 32
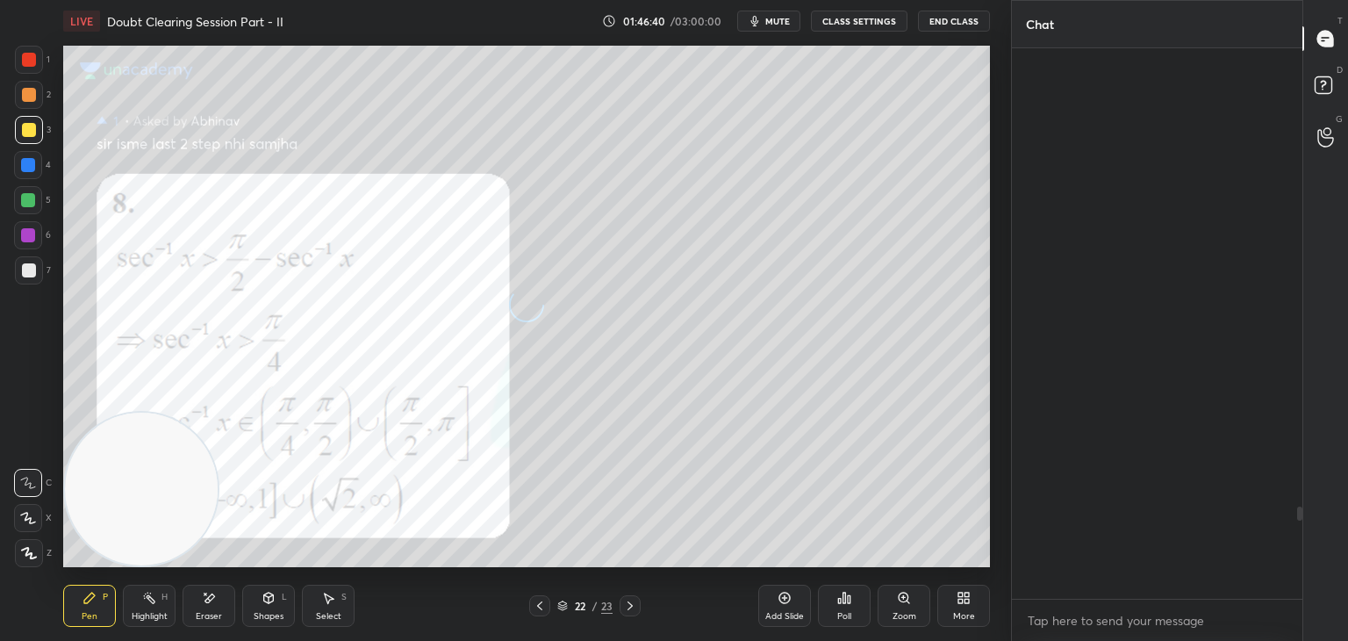
scroll to position [545, 285]
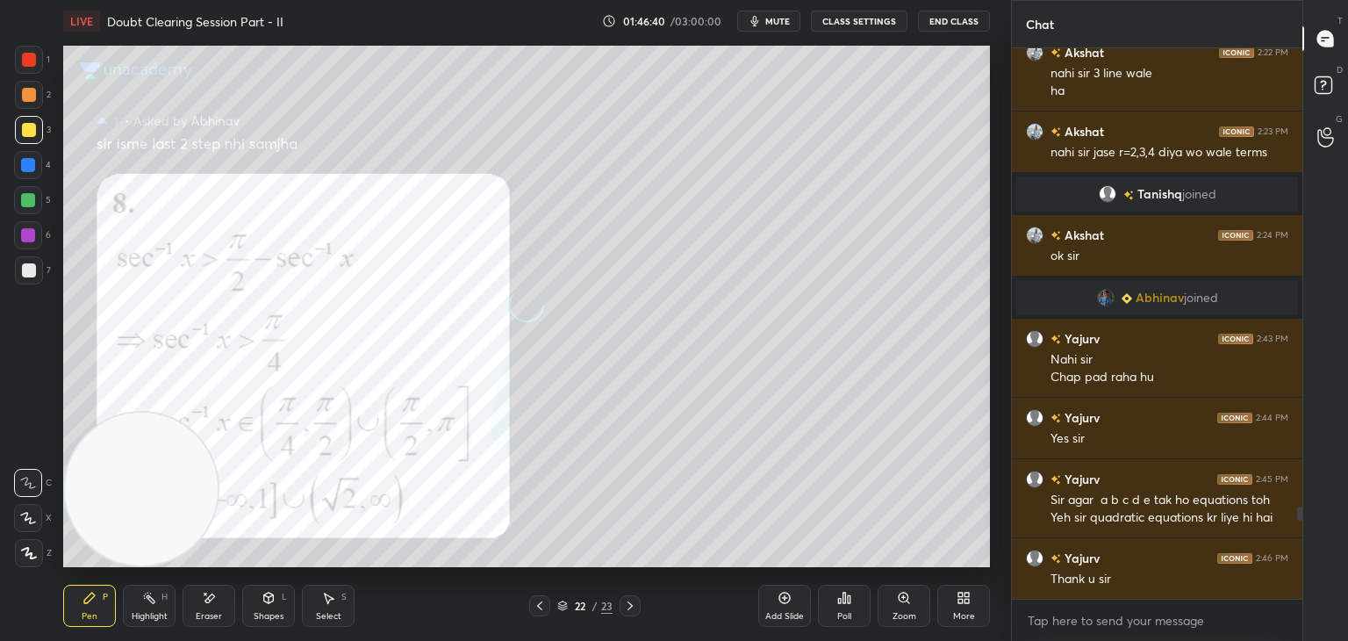
click at [1330, 44] on icon at bounding box center [1325, 39] width 16 height 16
click at [11, 65] on div "1 2 3 4 5 6 7 C X Z E E Erase all H H" at bounding box center [28, 306] width 56 height 521
click at [30, 57] on div at bounding box center [29, 60] width 14 height 14
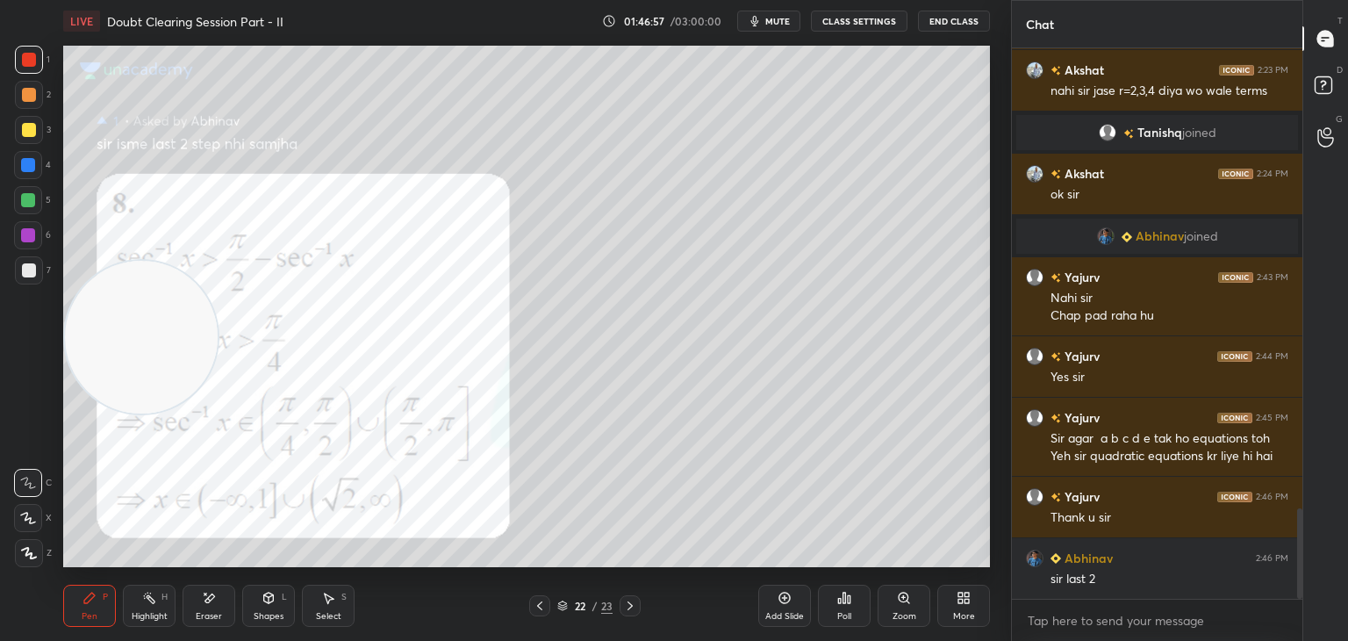
drag, startPoint x: 146, startPoint y: 471, endPoint x: 40, endPoint y: 111, distance: 375.8
click at [42, 97] on div "1 2 3 4 5 6 7 C X Z E E Erase all H H LIVE Doubt Clearing Session Part - II 01:…" at bounding box center [498, 320] width 997 height 641
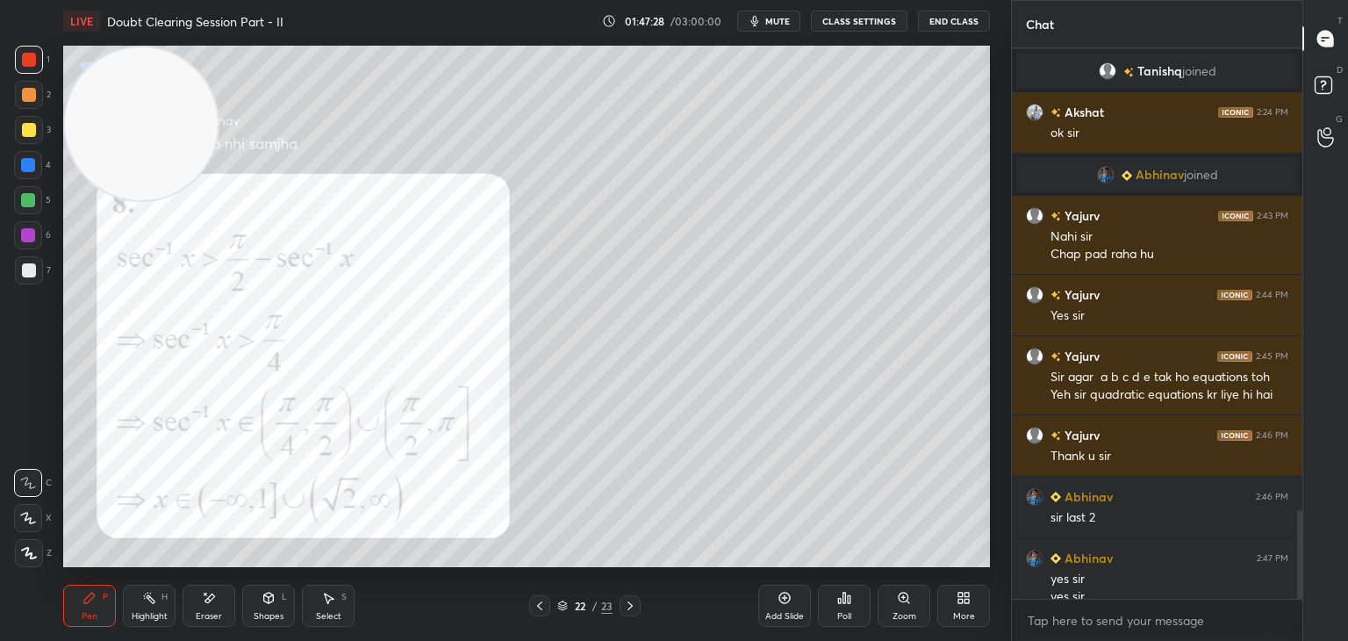
scroll to position [2883, 0]
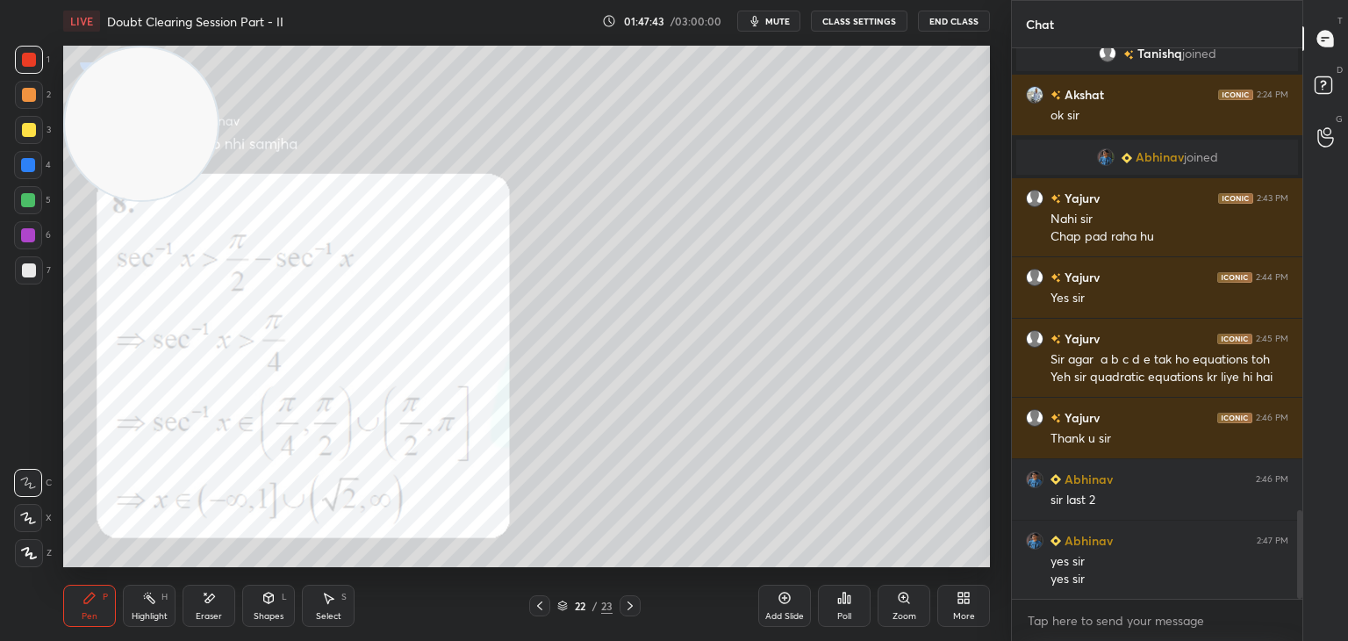
click at [628, 603] on icon at bounding box center [630, 606] width 14 height 14
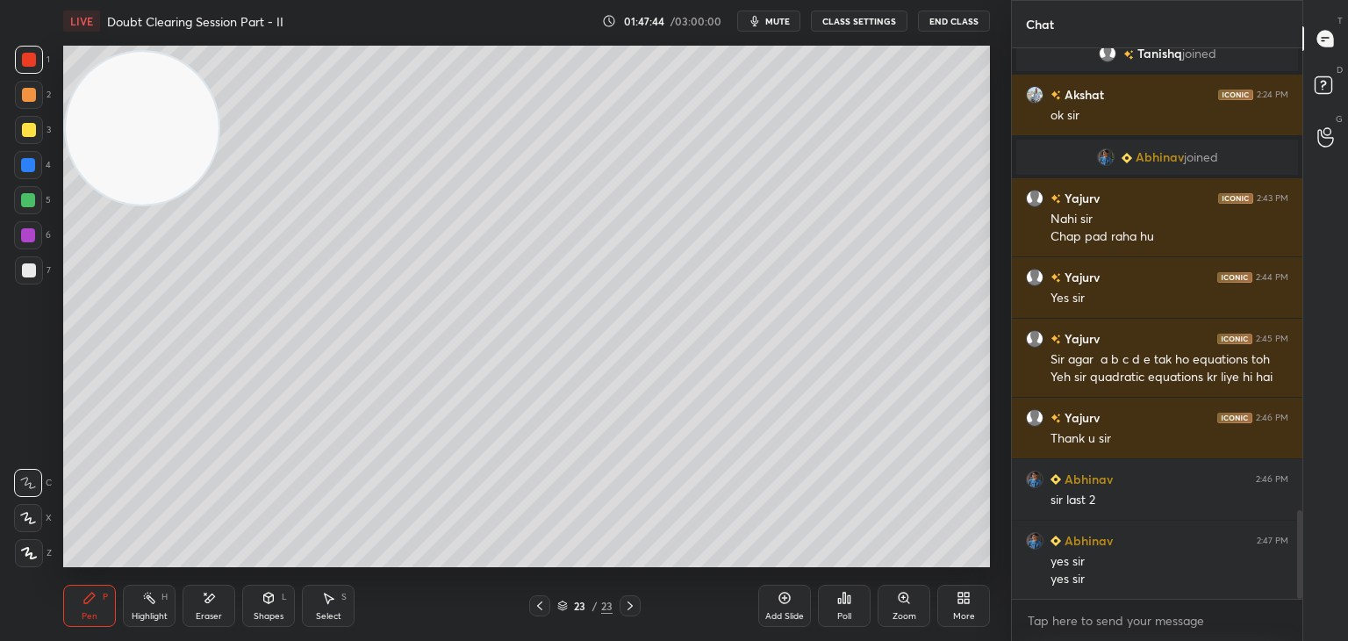
drag, startPoint x: 151, startPoint y: 158, endPoint x: 91, endPoint y: 680, distance: 525.7
click at [91, 0] on html "1 2 3 4 5 6 7 C X Z E E Erase all H H LIVE Doubt Clearing Session Part - II 01:…" at bounding box center [674, 0] width 1348 height 0
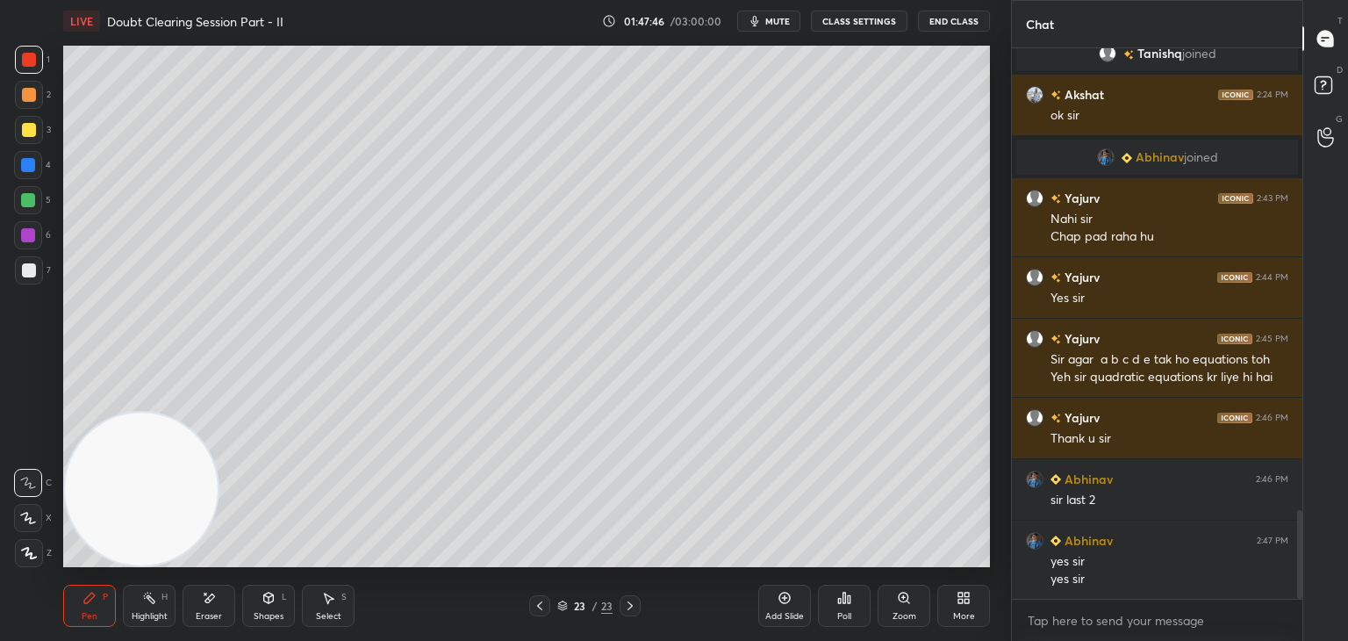
click at [783, 31] on button "mute" at bounding box center [768, 21] width 63 height 21
click at [635, 600] on icon at bounding box center [630, 606] width 14 height 14
click at [32, 134] on div at bounding box center [29, 130] width 14 height 14
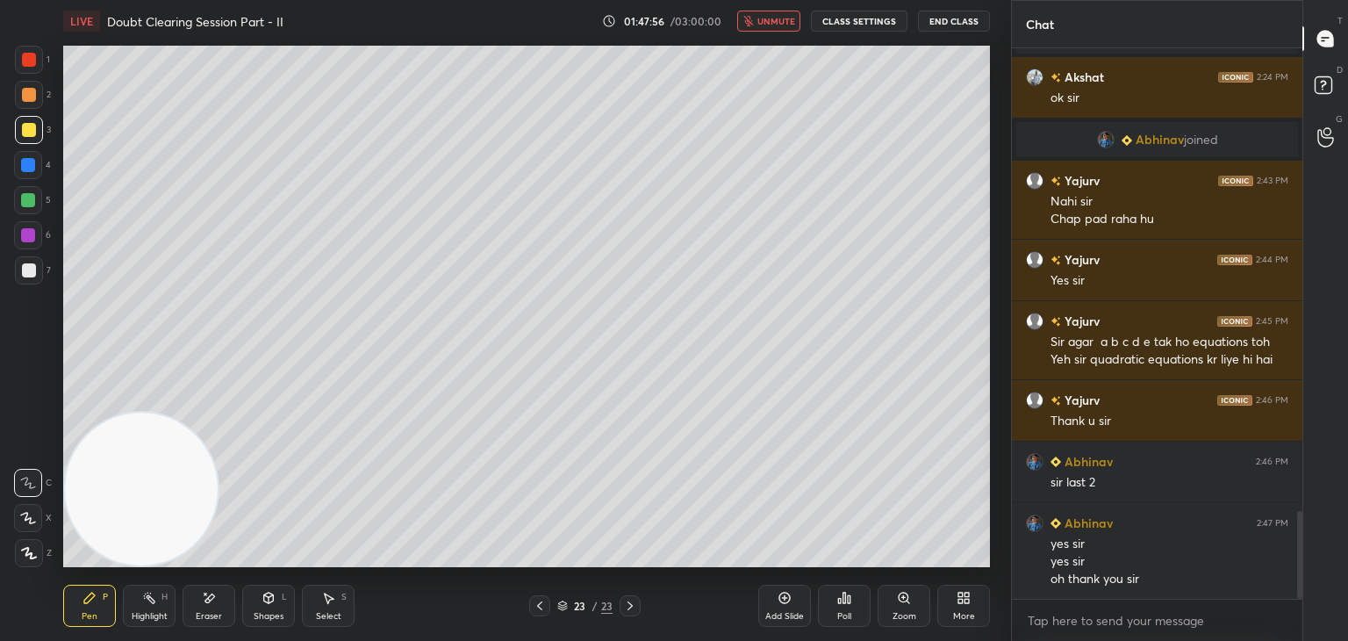
click at [763, 18] on span "unmute" at bounding box center [776, 21] width 38 height 12
click at [770, 18] on span "mute" at bounding box center [777, 21] width 25 height 12
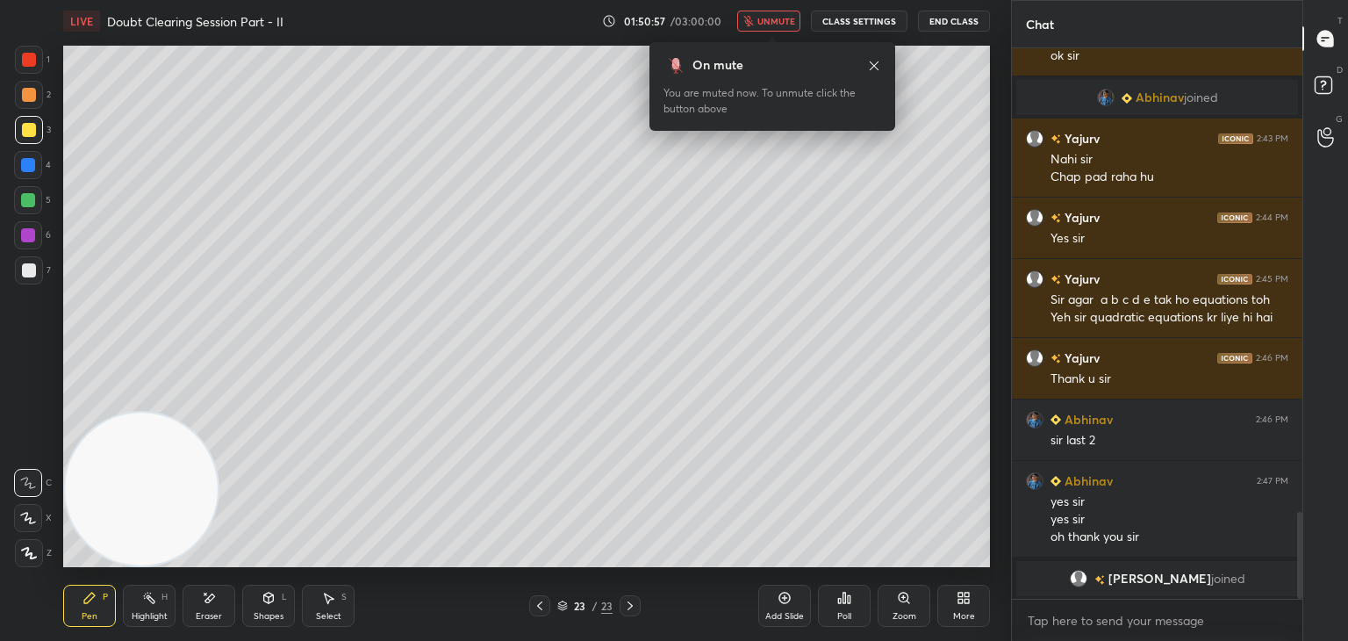
scroll to position [2802, 0]
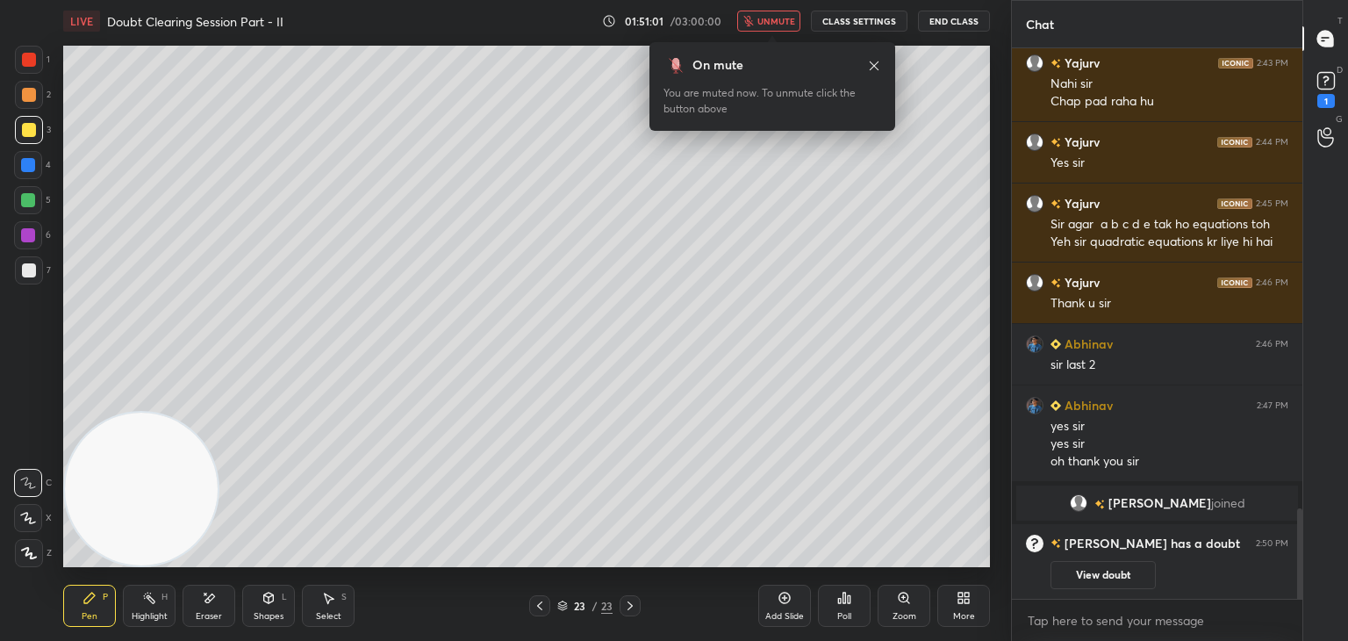
click at [535, 608] on icon at bounding box center [540, 606] width 14 height 14
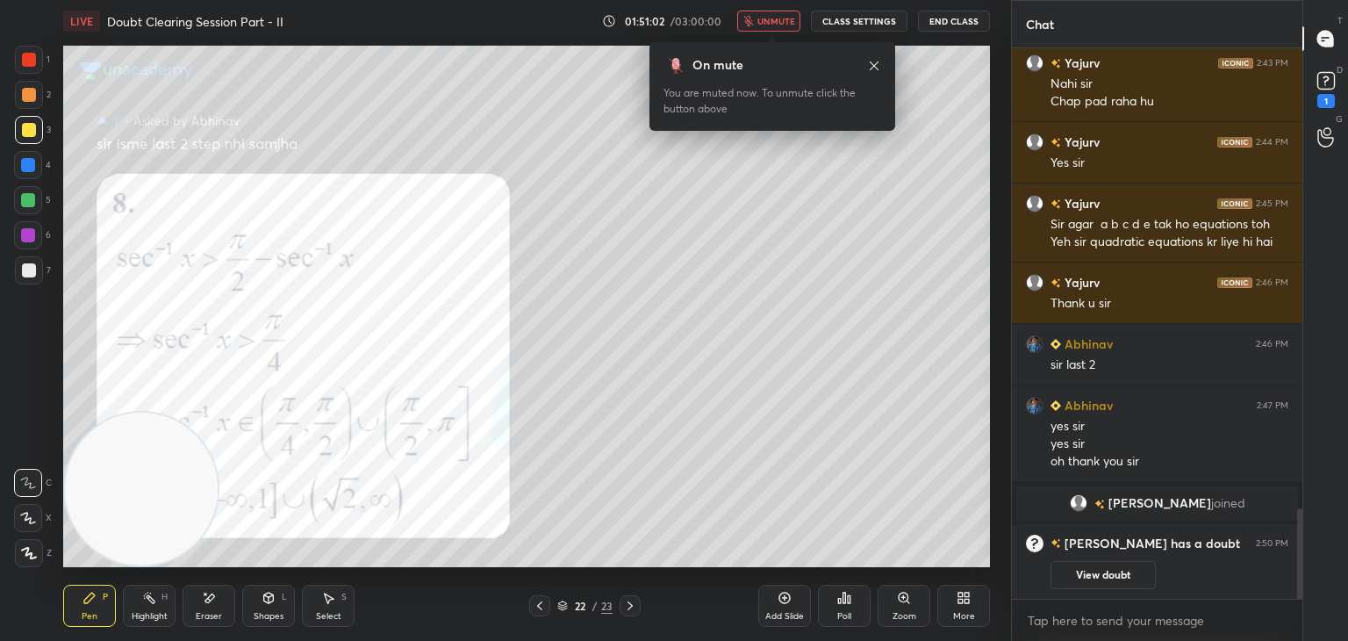
drag, startPoint x: 1106, startPoint y: 570, endPoint x: 1095, endPoint y: 510, distance: 60.8
click at [1106, 568] on button "View doubt" at bounding box center [1103, 575] width 105 height 28
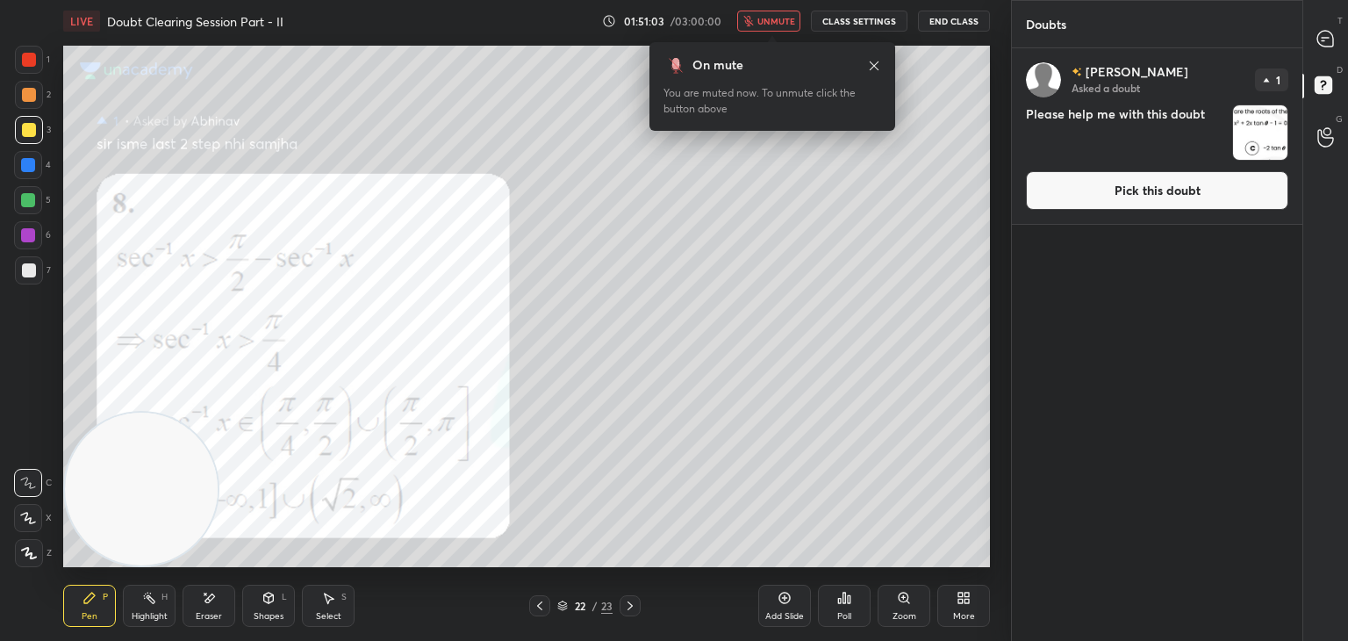
drag, startPoint x: 1100, startPoint y: 198, endPoint x: 1073, endPoint y: 205, distance: 27.0
click at [1099, 196] on button "Pick this doubt" at bounding box center [1157, 190] width 262 height 39
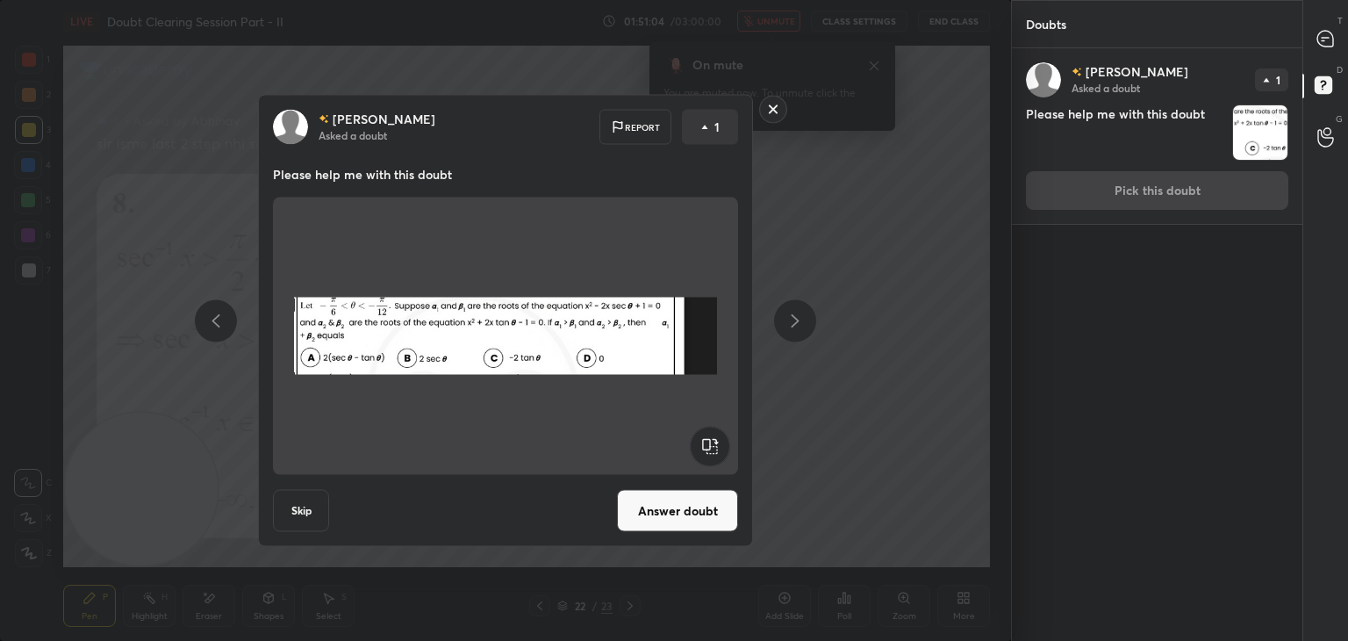
click at [671, 520] on button "Answer doubt" at bounding box center [677, 511] width 121 height 42
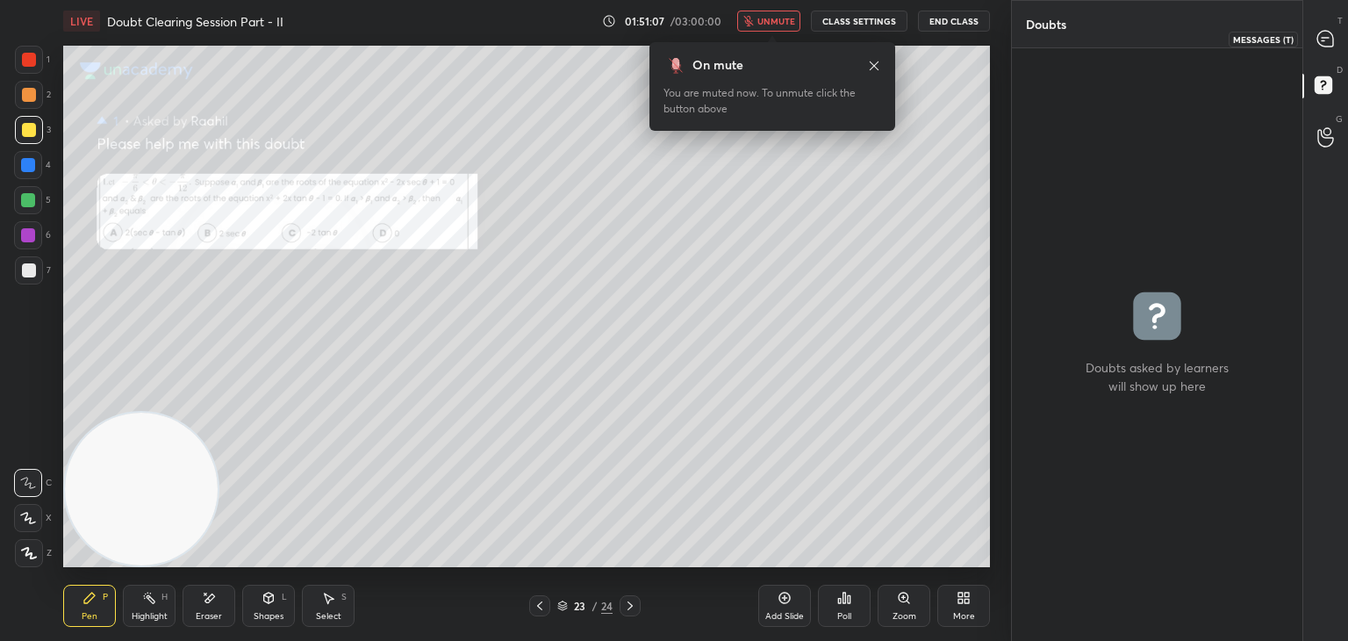
click at [1324, 36] on icon at bounding box center [1325, 39] width 16 height 16
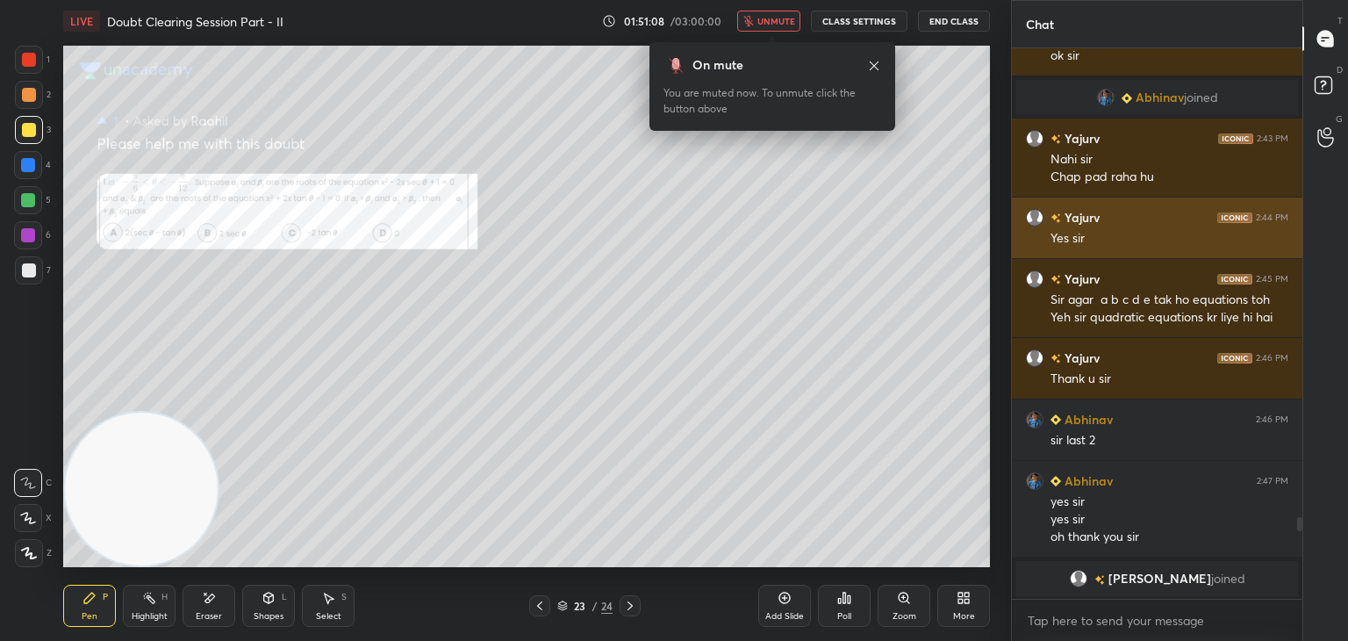
scroll to position [545, 285]
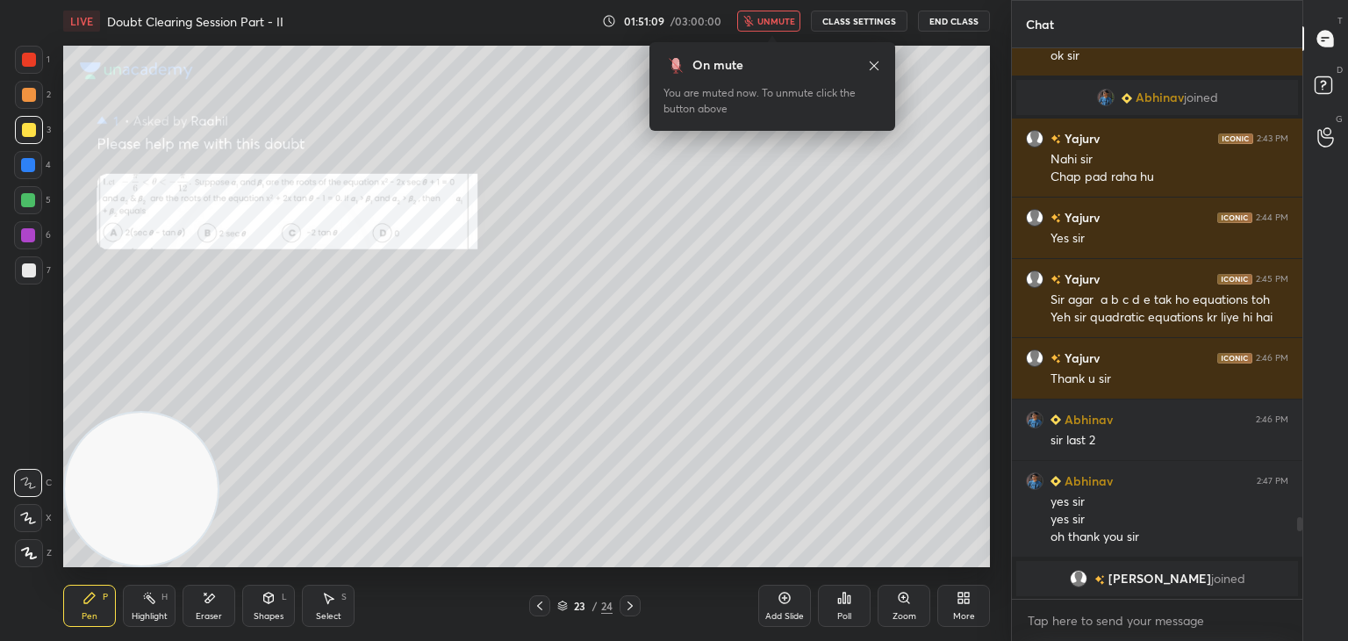
click at [903, 593] on icon at bounding box center [904, 598] width 14 height 14
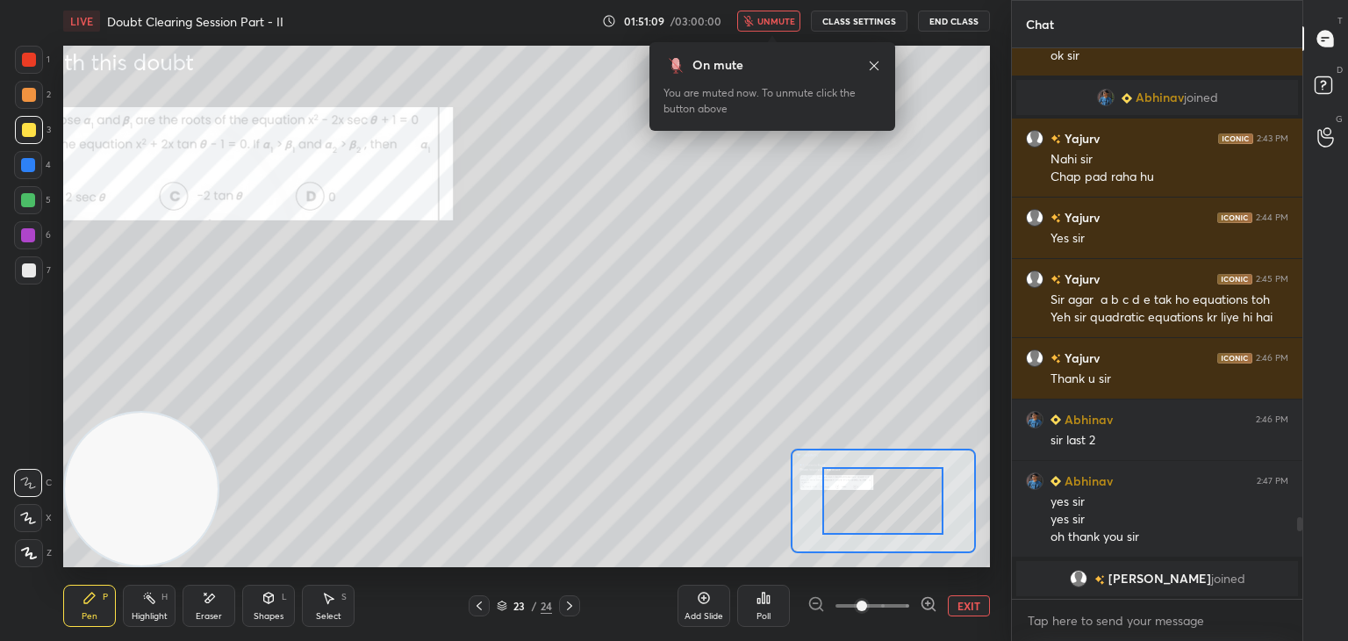
click at [895, 599] on span at bounding box center [873, 605] width 74 height 26
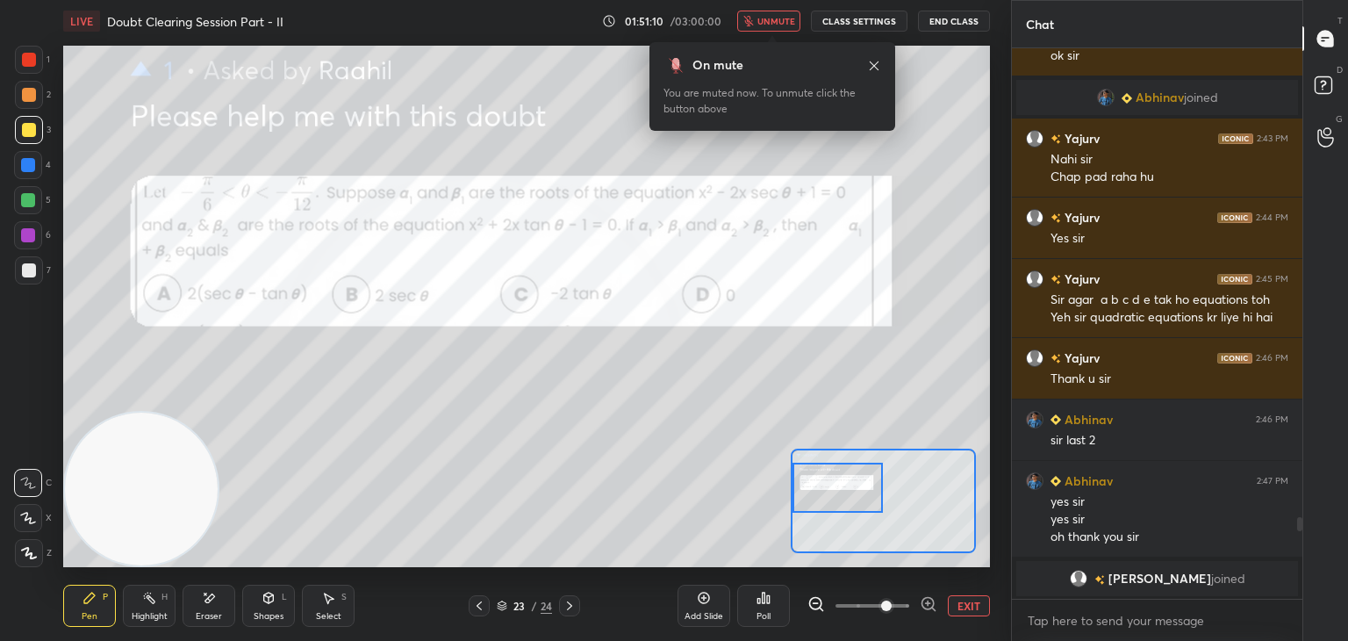
drag, startPoint x: 888, startPoint y: 506, endPoint x: 793, endPoint y: 471, distance: 101.6
click at [808, 492] on div at bounding box center [838, 488] width 91 height 50
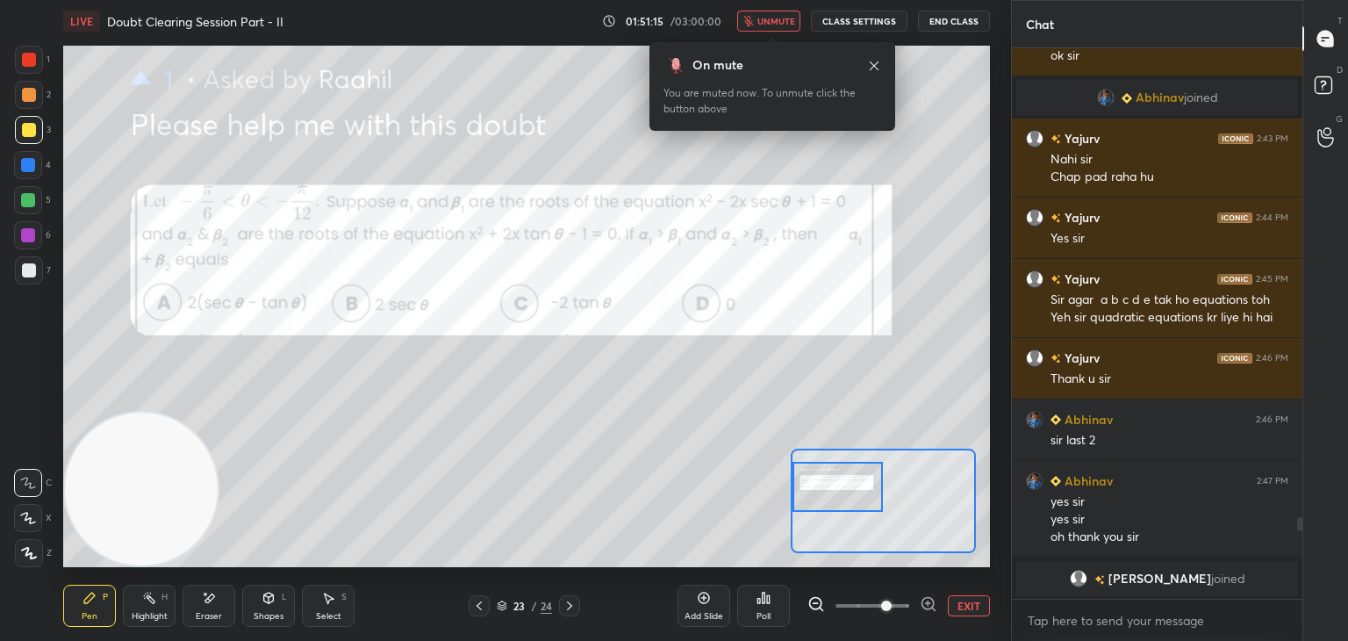
click at [765, 24] on span "unmute" at bounding box center [776, 21] width 38 height 12
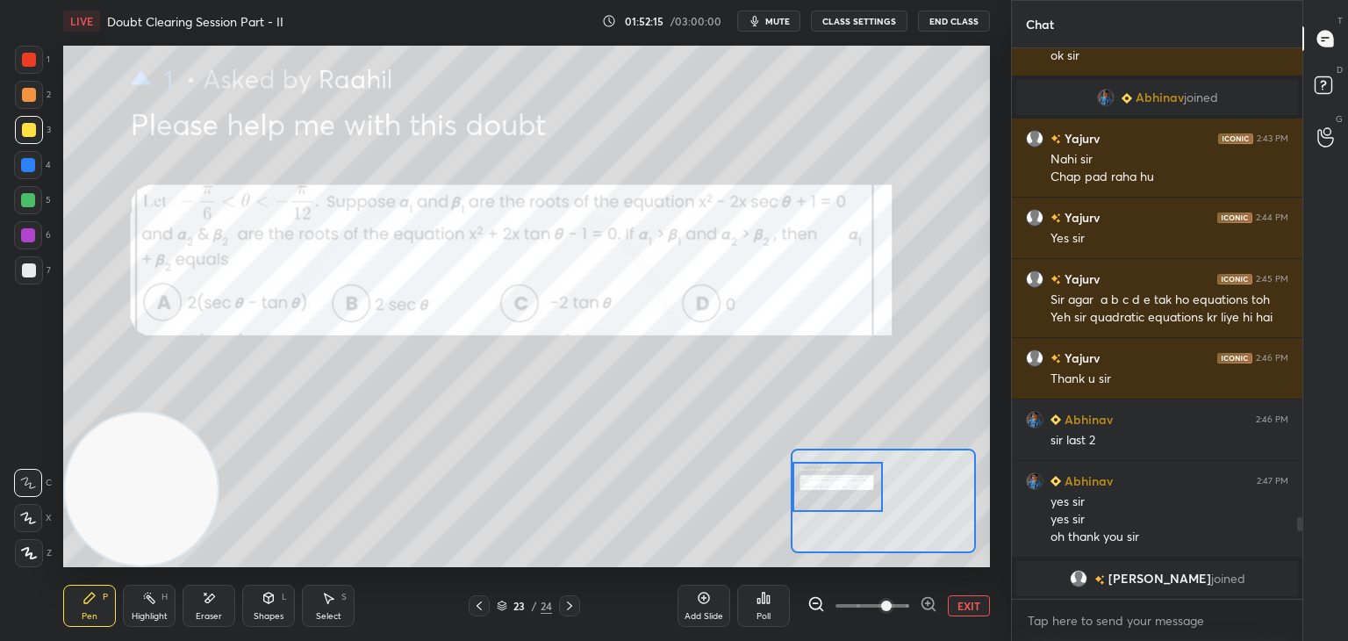
click at [978, 601] on button "EXIT" at bounding box center [969, 605] width 42 height 21
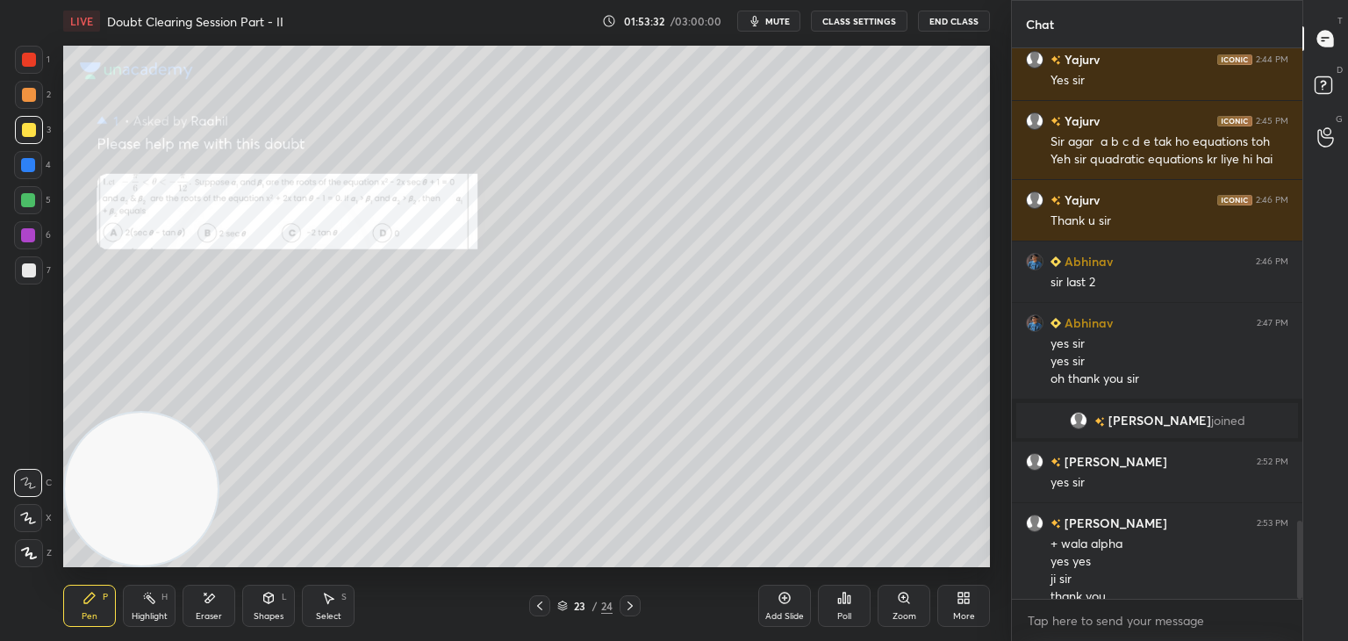
scroll to position [3328, 0]
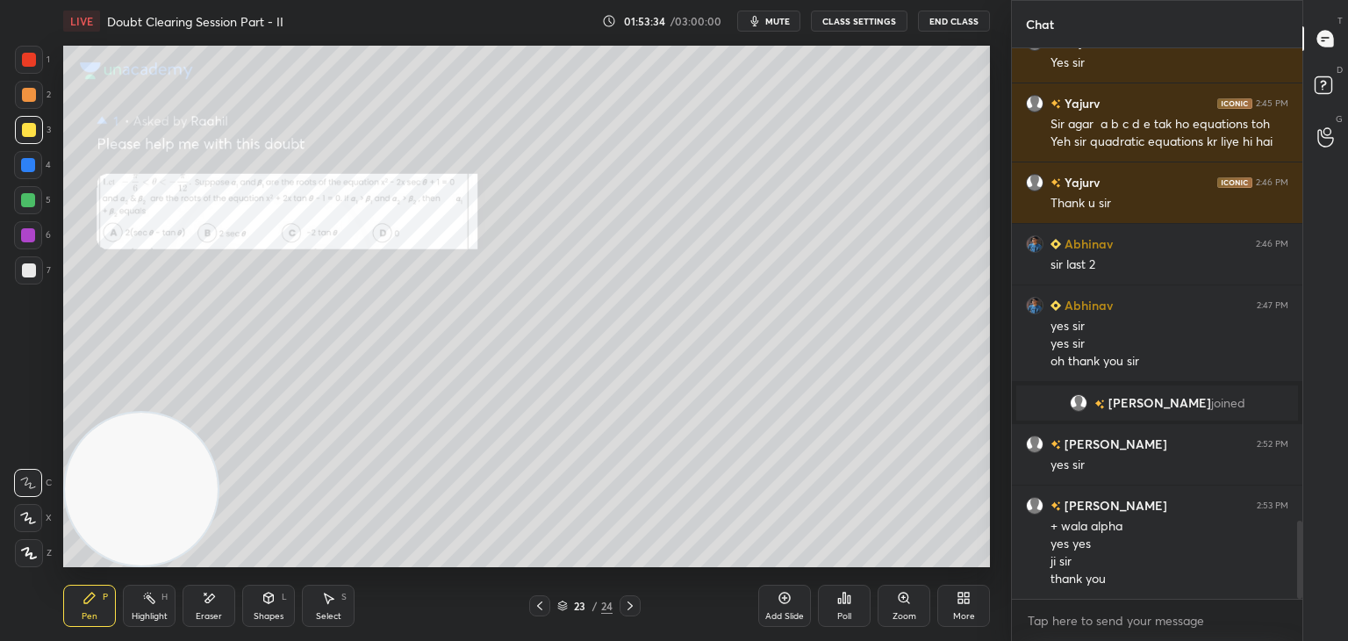
click at [621, 605] on div at bounding box center [630, 605] width 21 height 21
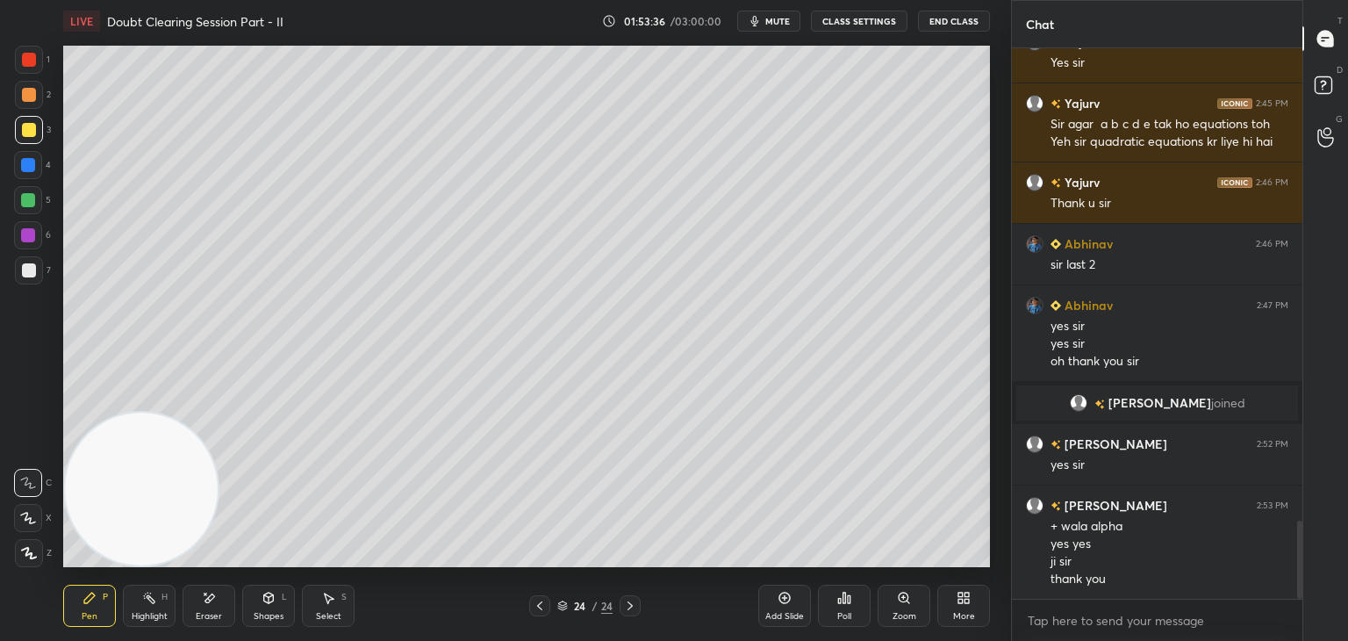
click at [772, 18] on span "mute" at bounding box center [777, 21] width 25 height 12
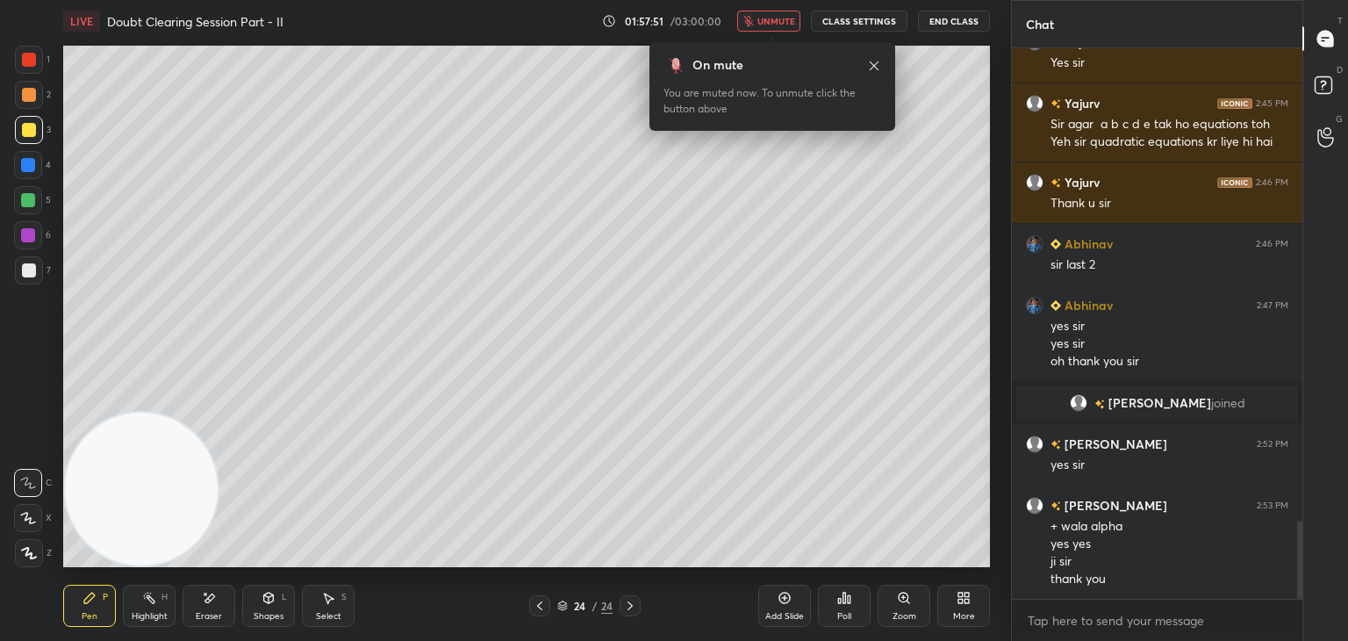
scroll to position [3404, 0]
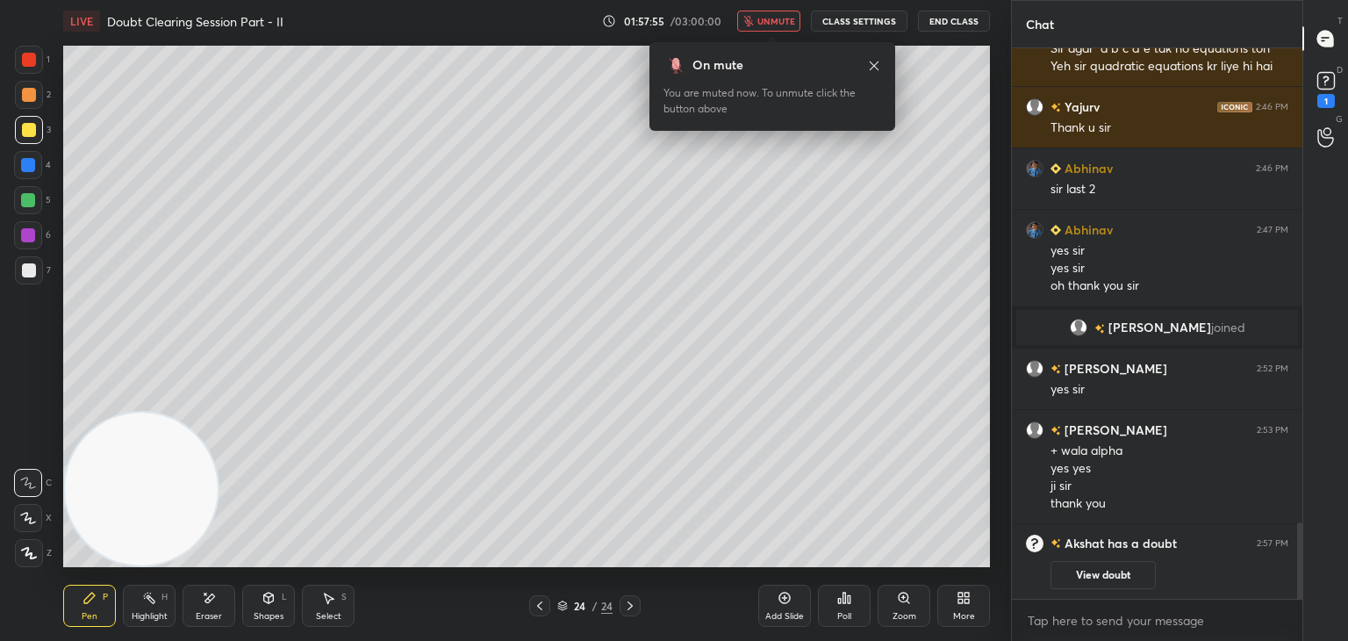
click at [537, 604] on icon at bounding box center [540, 606] width 14 height 14
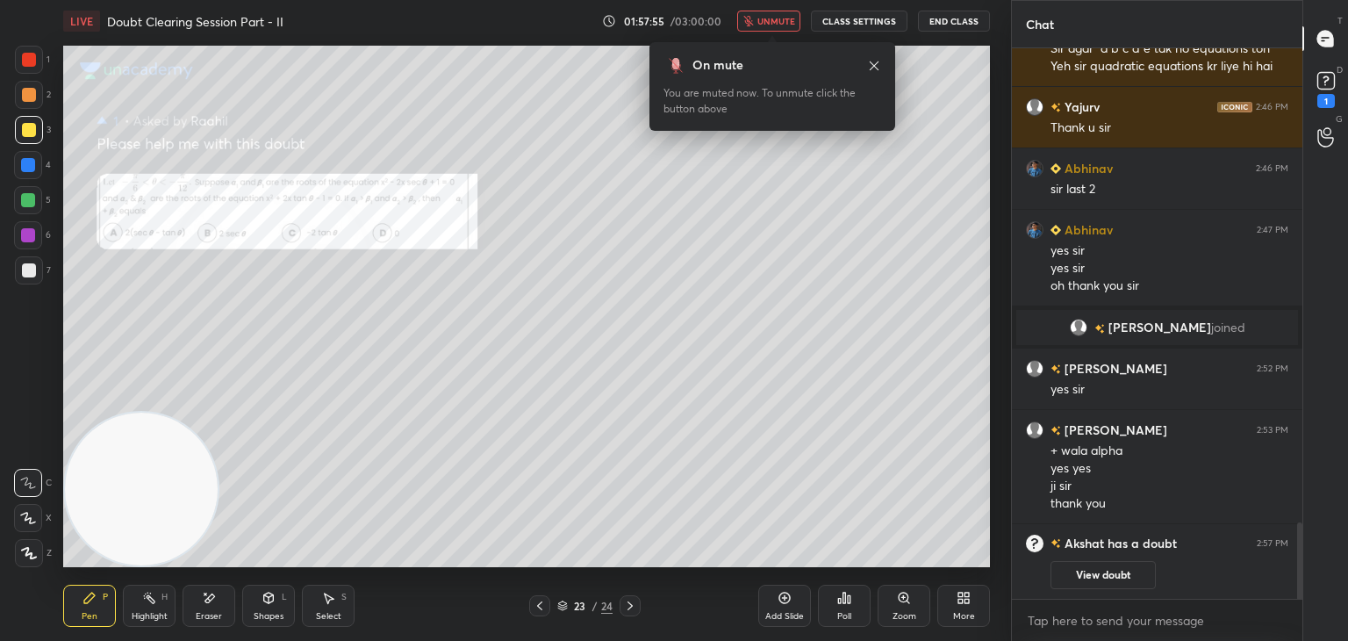
drag, startPoint x: 1085, startPoint y: 572, endPoint x: 1072, endPoint y: 548, distance: 27.9
click at [1083, 571] on button "View doubt" at bounding box center [1103, 575] width 105 height 28
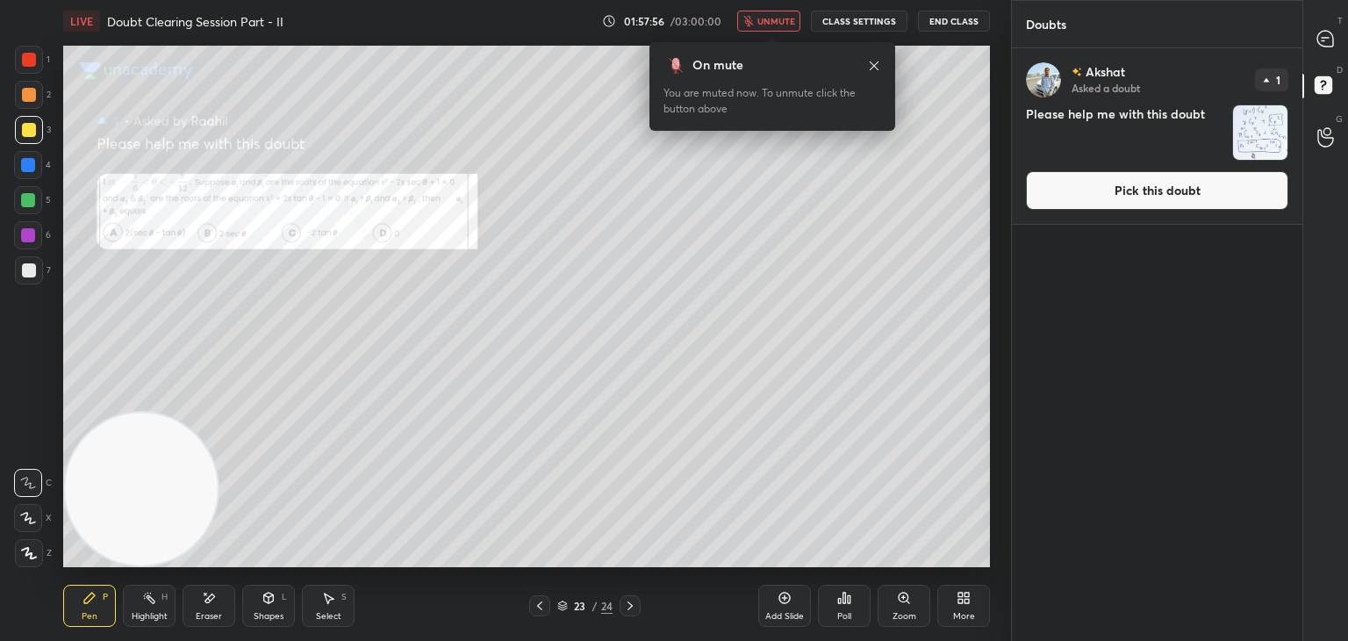
click at [1140, 187] on button "Pick this doubt" at bounding box center [1157, 190] width 262 height 39
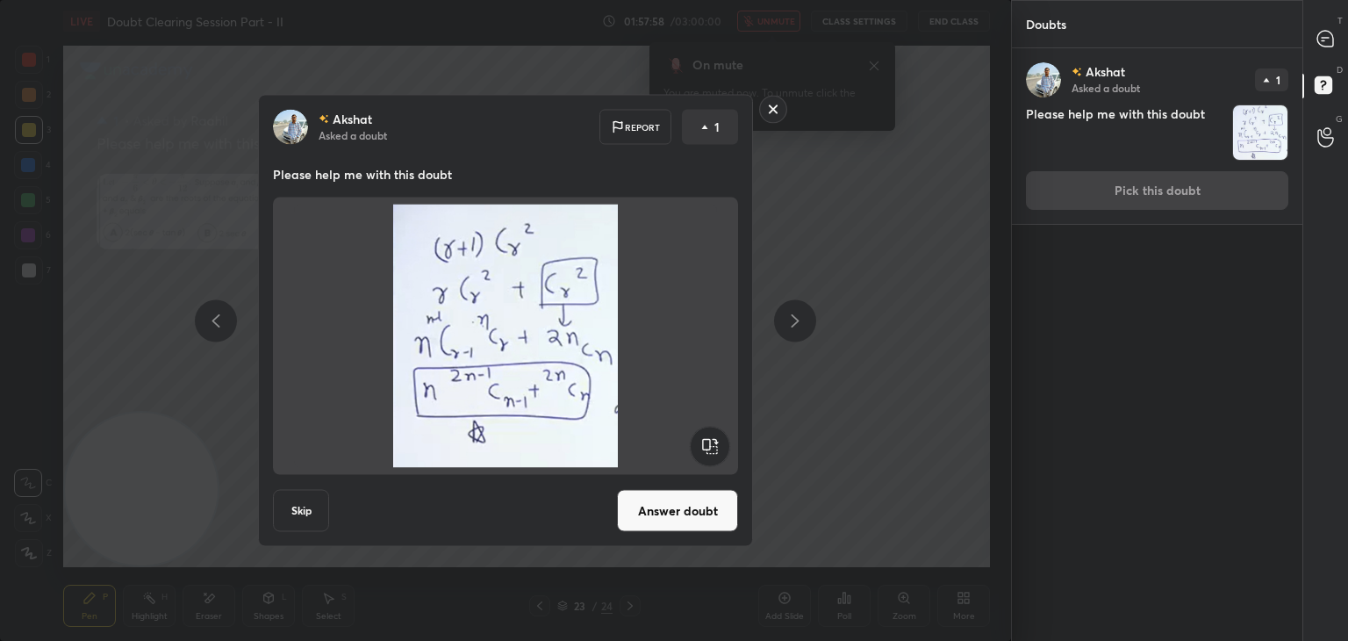
click at [685, 510] on button "Answer doubt" at bounding box center [677, 511] width 121 height 42
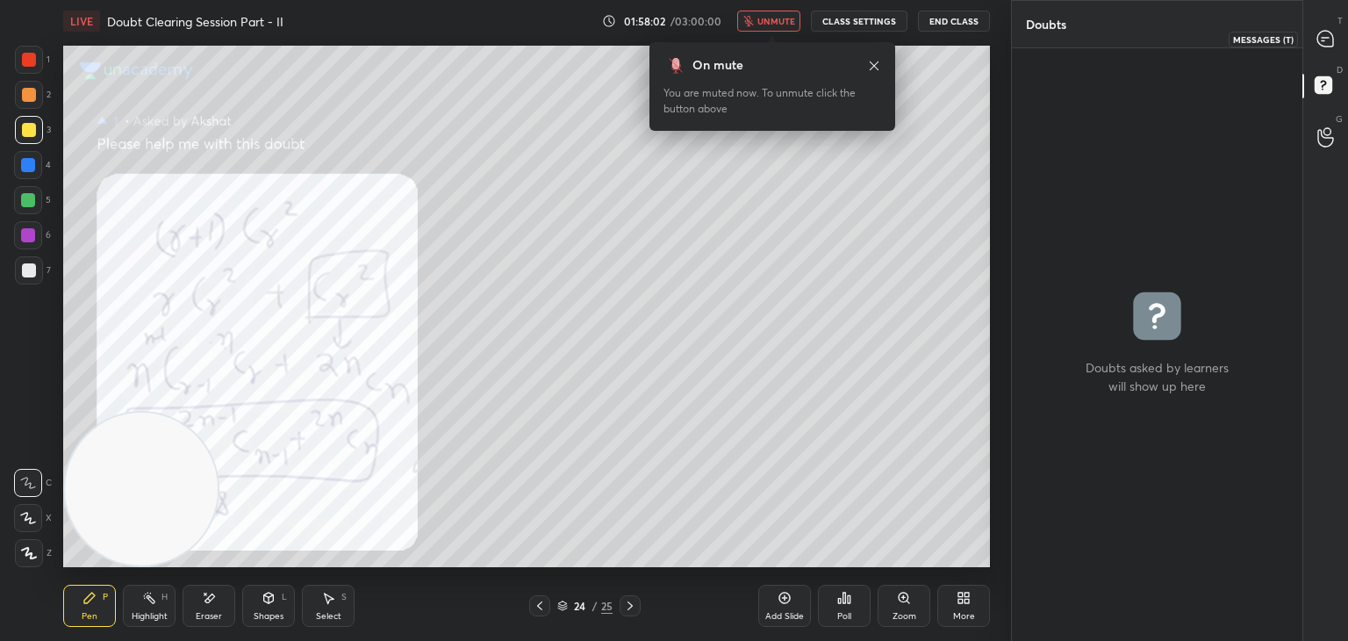
drag, startPoint x: 1324, startPoint y: 30, endPoint x: 1294, endPoint y: 45, distance: 33.4
click at [1320, 31] on icon at bounding box center [1326, 39] width 18 height 18
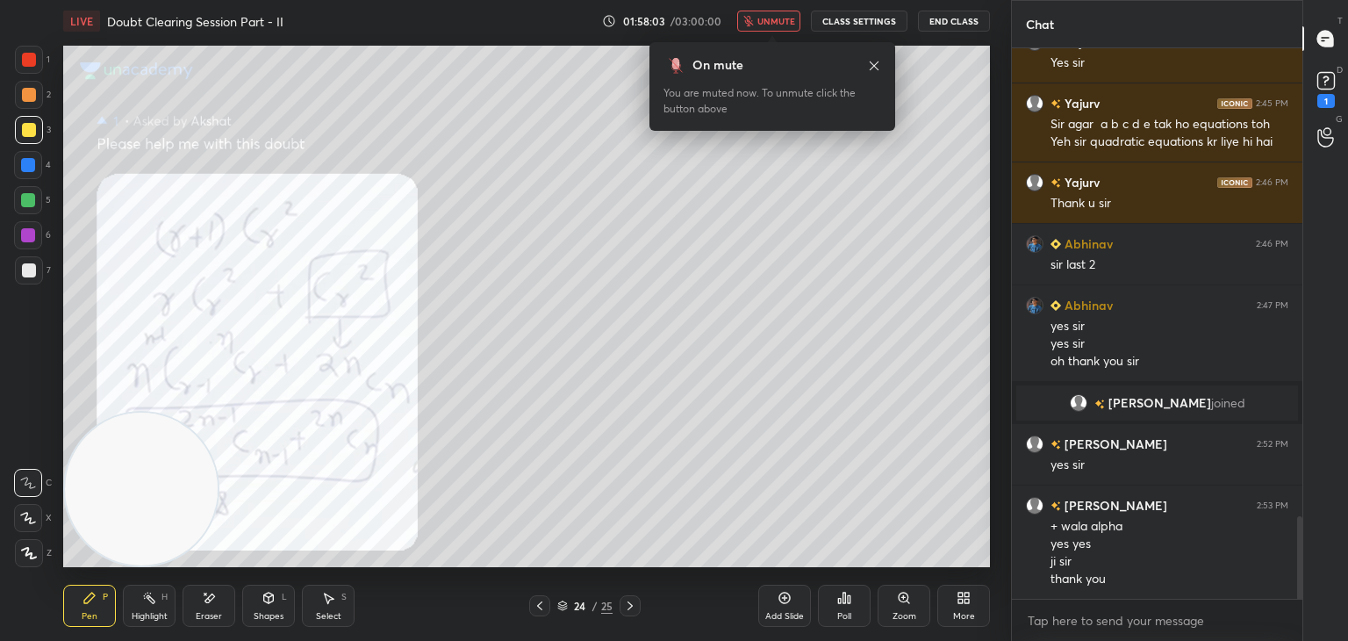
scroll to position [3109, 0]
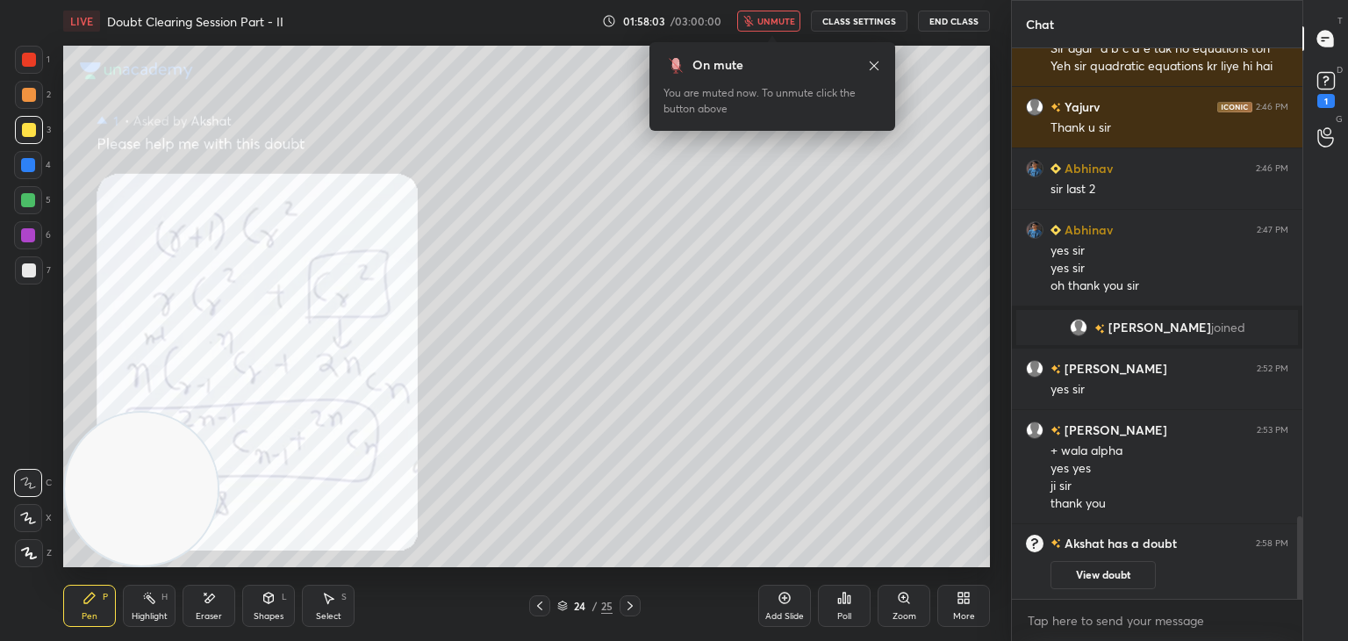
click at [900, 604] on icon at bounding box center [904, 598] width 14 height 14
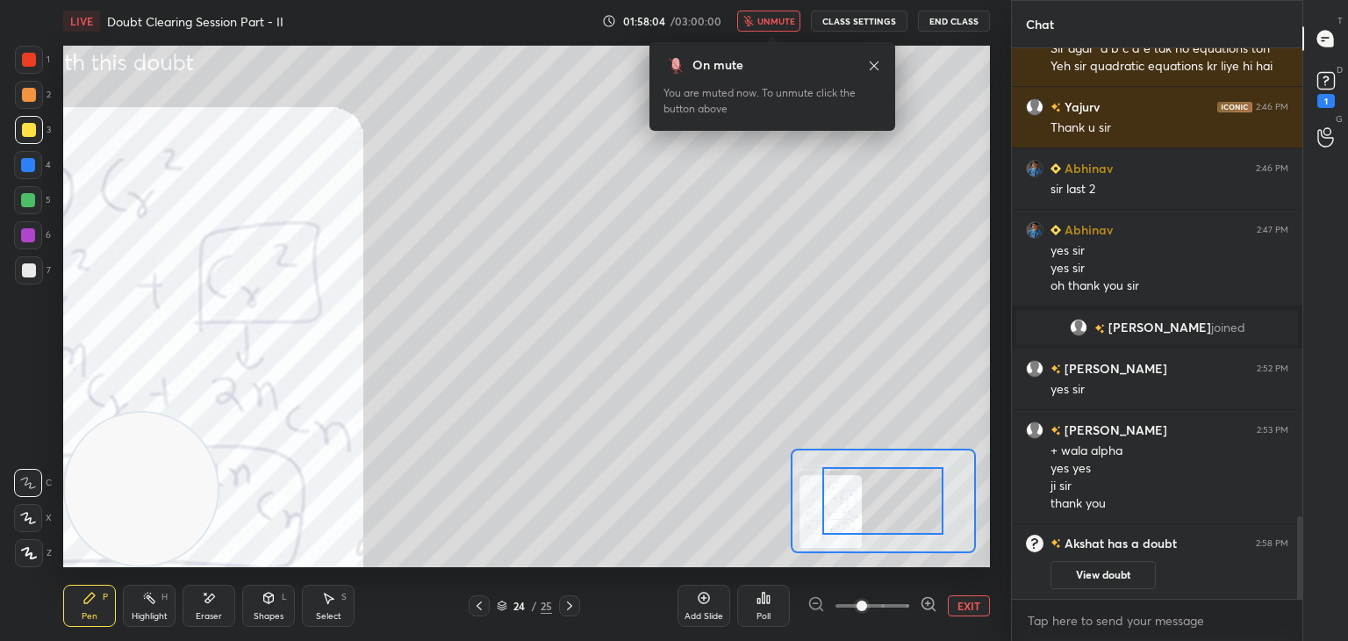
click at [1065, 577] on button "View doubt" at bounding box center [1103, 575] width 105 height 28
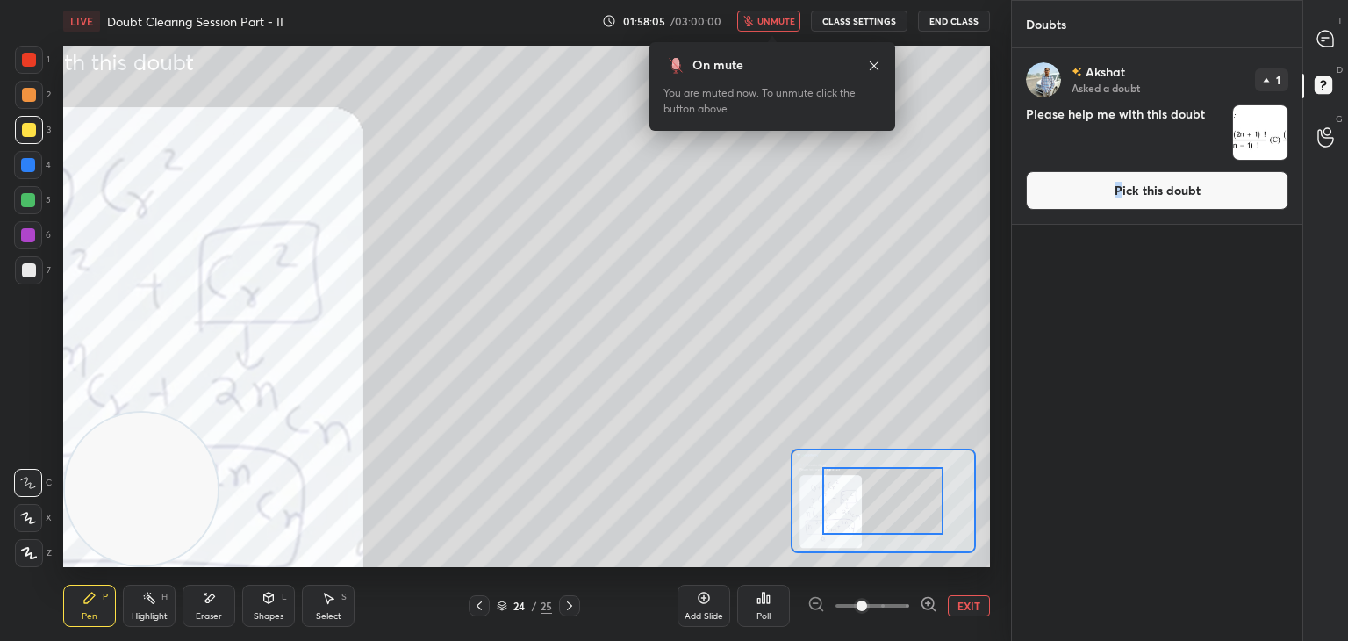
click at [1117, 191] on button "Pick this doubt" at bounding box center [1157, 190] width 262 height 39
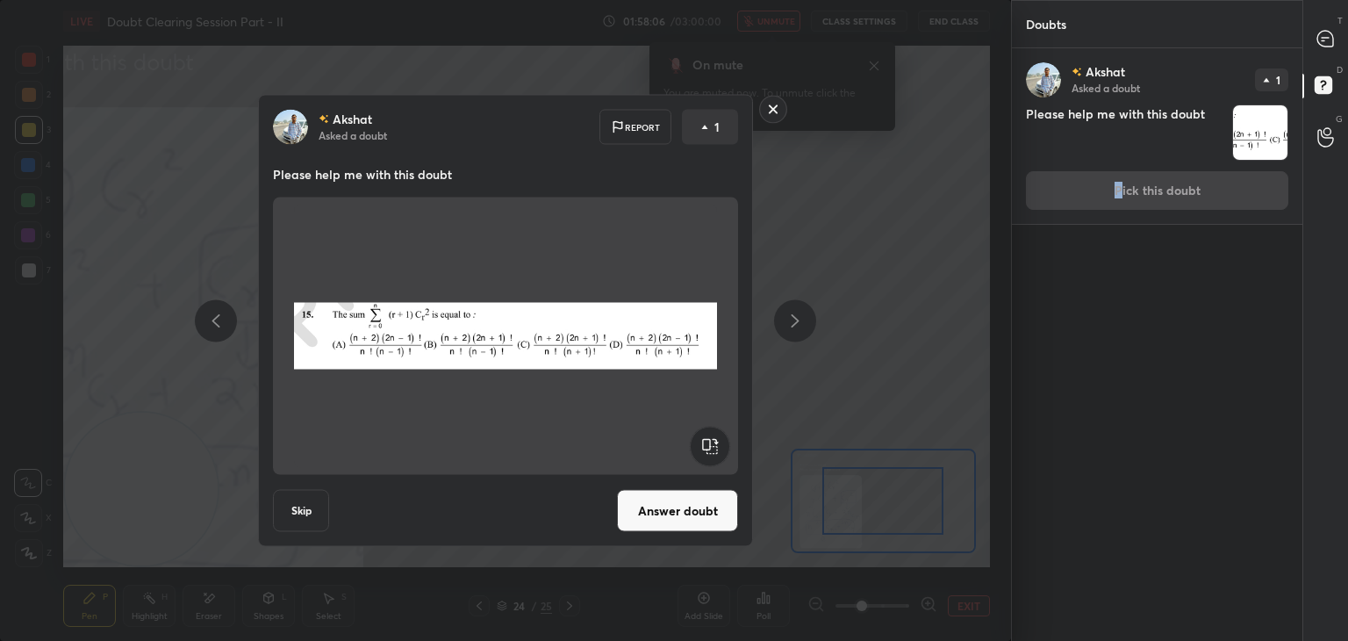
click at [663, 513] on button "Answer doubt" at bounding box center [677, 511] width 121 height 42
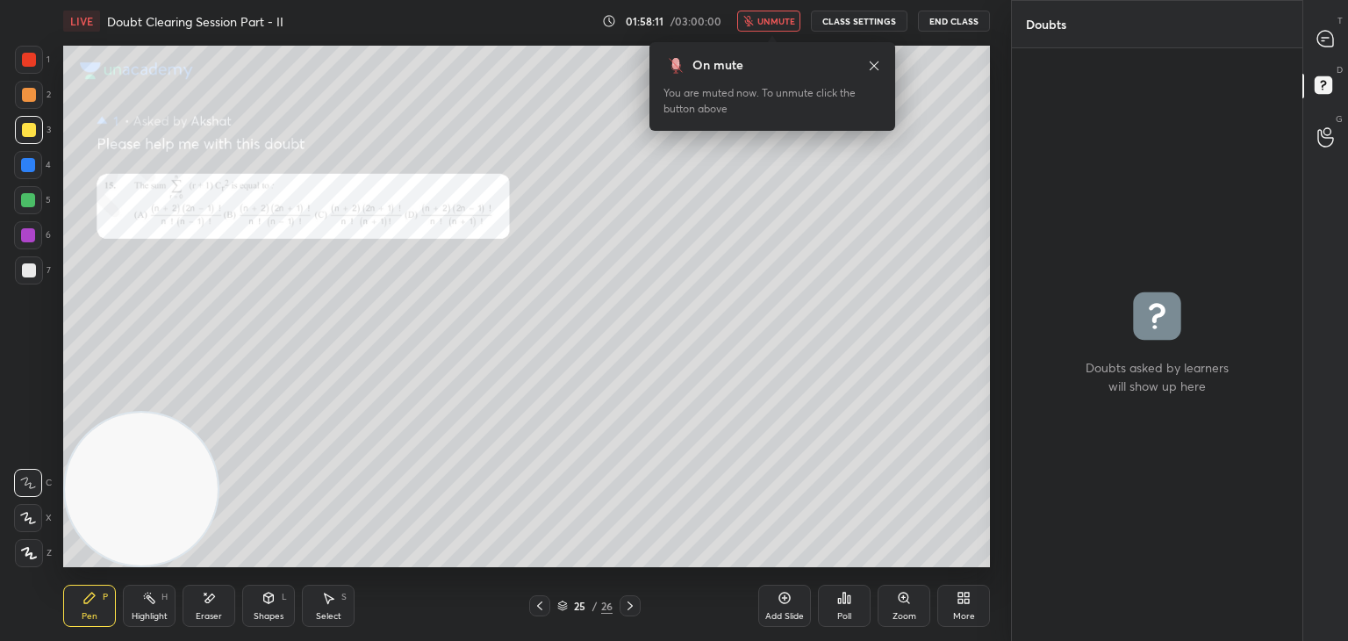
click at [530, 615] on div "Pen P Highlight H Eraser Shapes L Select S 25 / 26 Add Slide Poll Zoom More" at bounding box center [526, 606] width 927 height 70
click at [535, 614] on div at bounding box center [539, 605] width 21 height 21
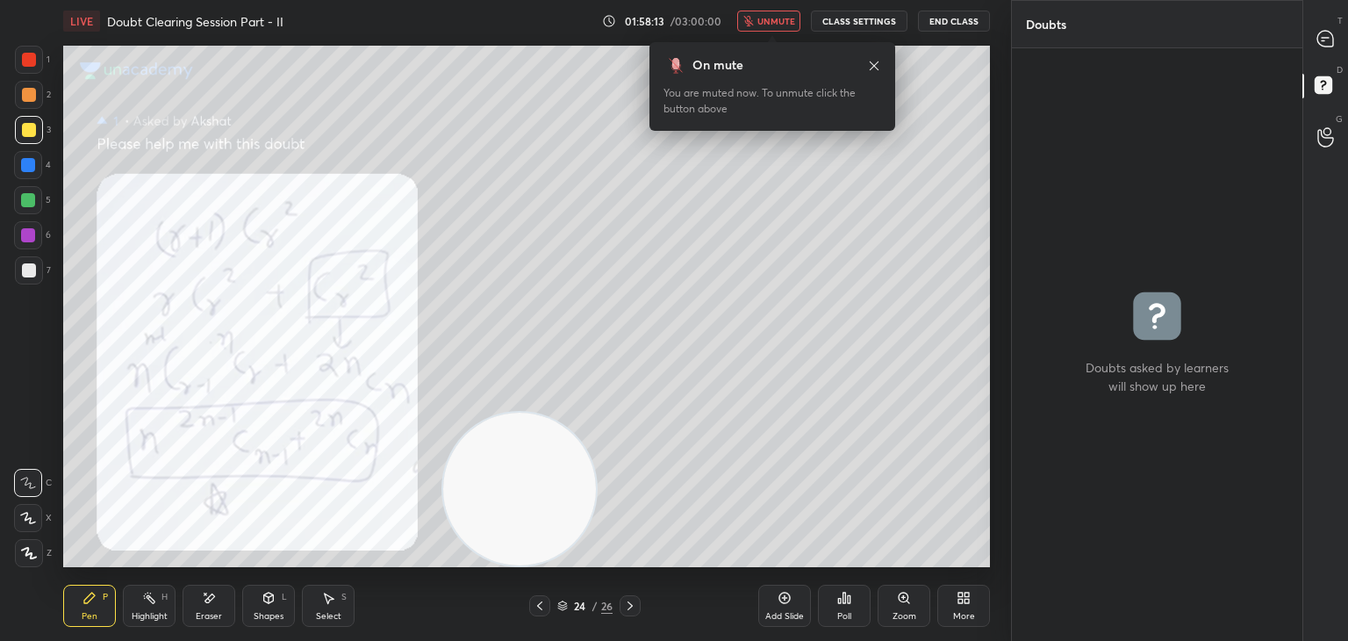
drag, startPoint x: 133, startPoint y: 538, endPoint x: 878, endPoint y: 591, distance: 746.2
click at [881, 594] on div "LIVE Doubt Clearing Session Part - II 01:58:13 / 03:00:00 unmute CLASS SETTINGS…" at bounding box center [526, 320] width 941 height 641
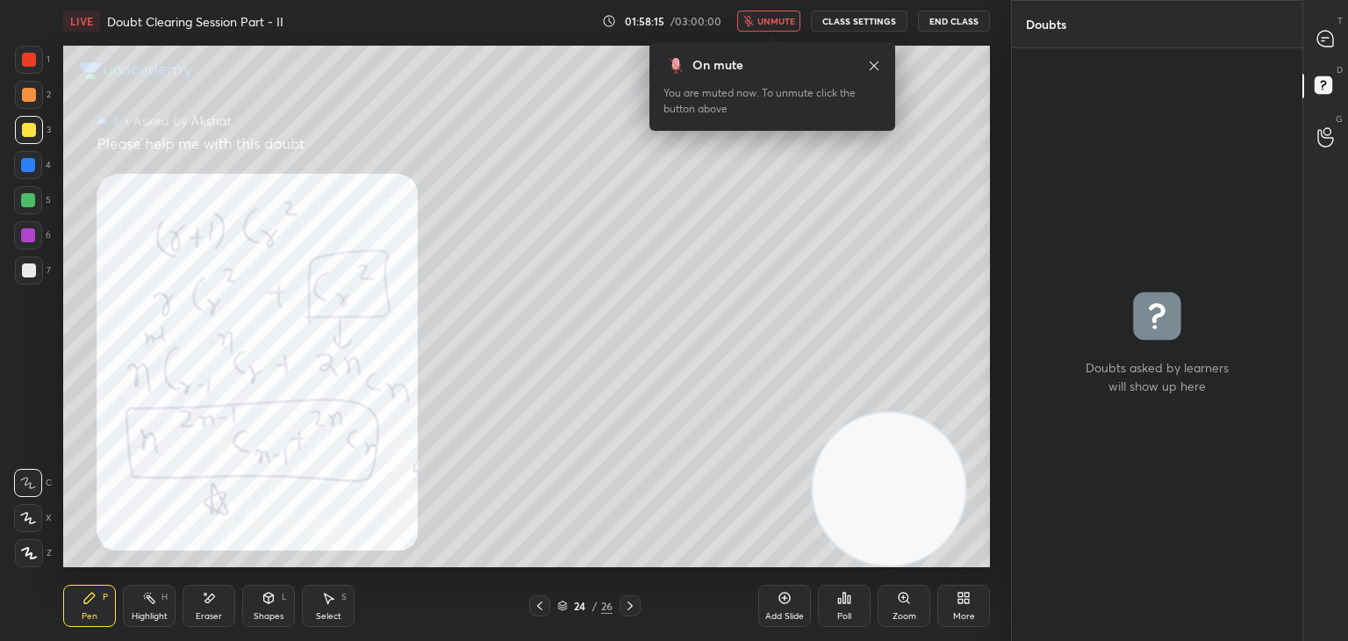
click at [629, 603] on icon at bounding box center [630, 606] width 14 height 14
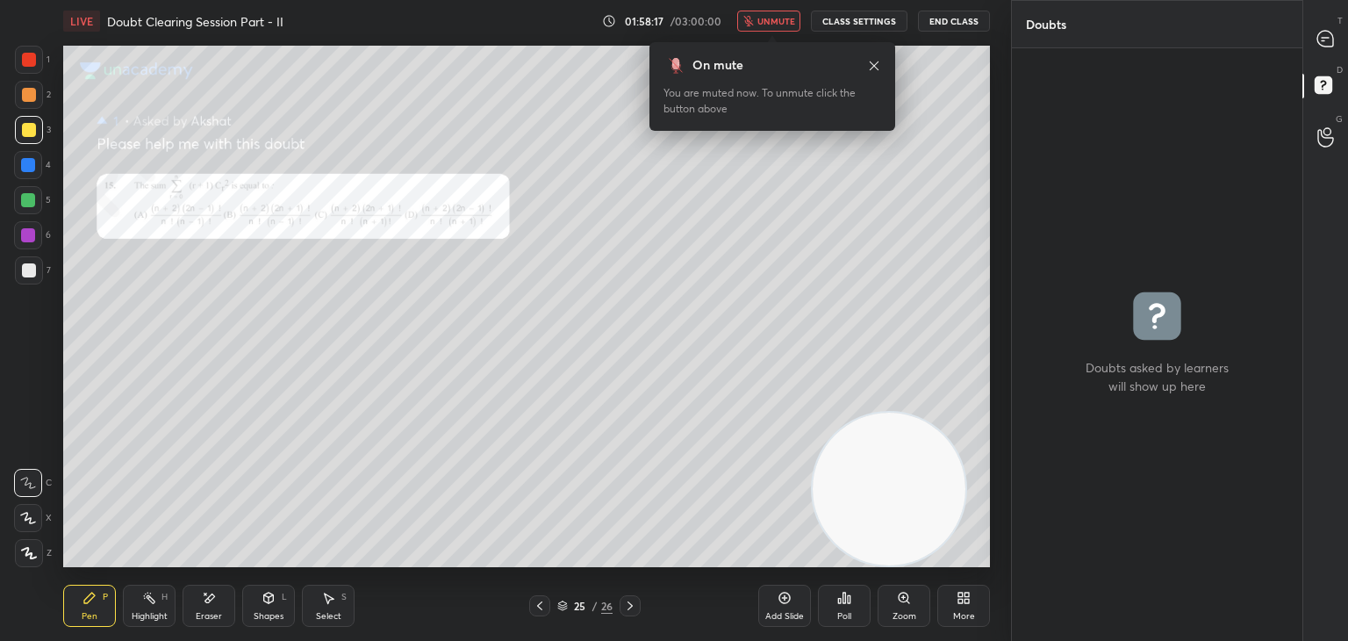
click at [771, 16] on span "unmute" at bounding box center [776, 21] width 38 height 12
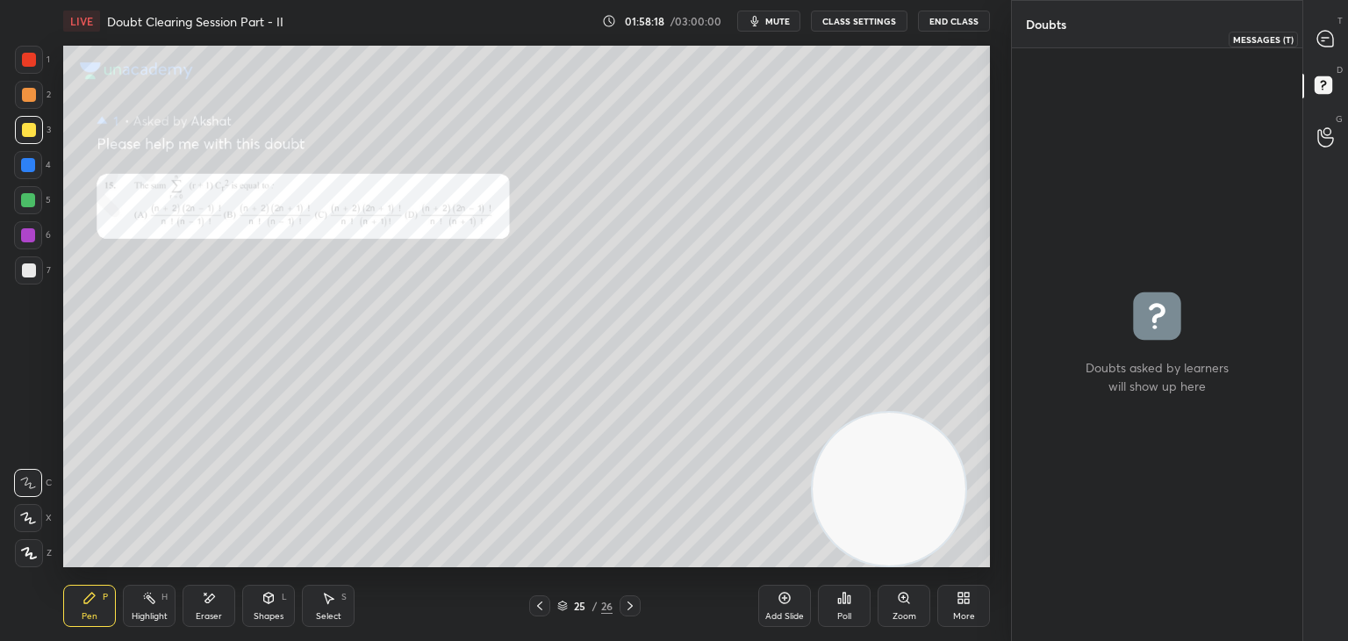
click at [1327, 40] on icon at bounding box center [1325, 39] width 16 height 16
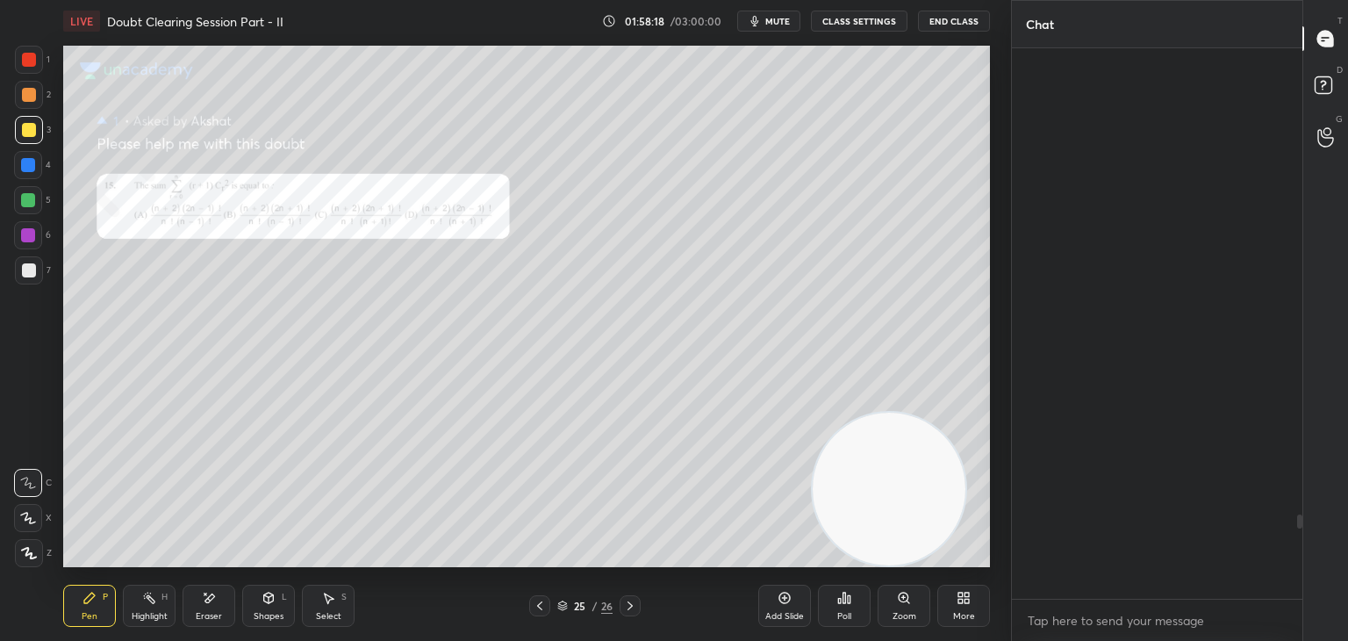
scroll to position [545, 285]
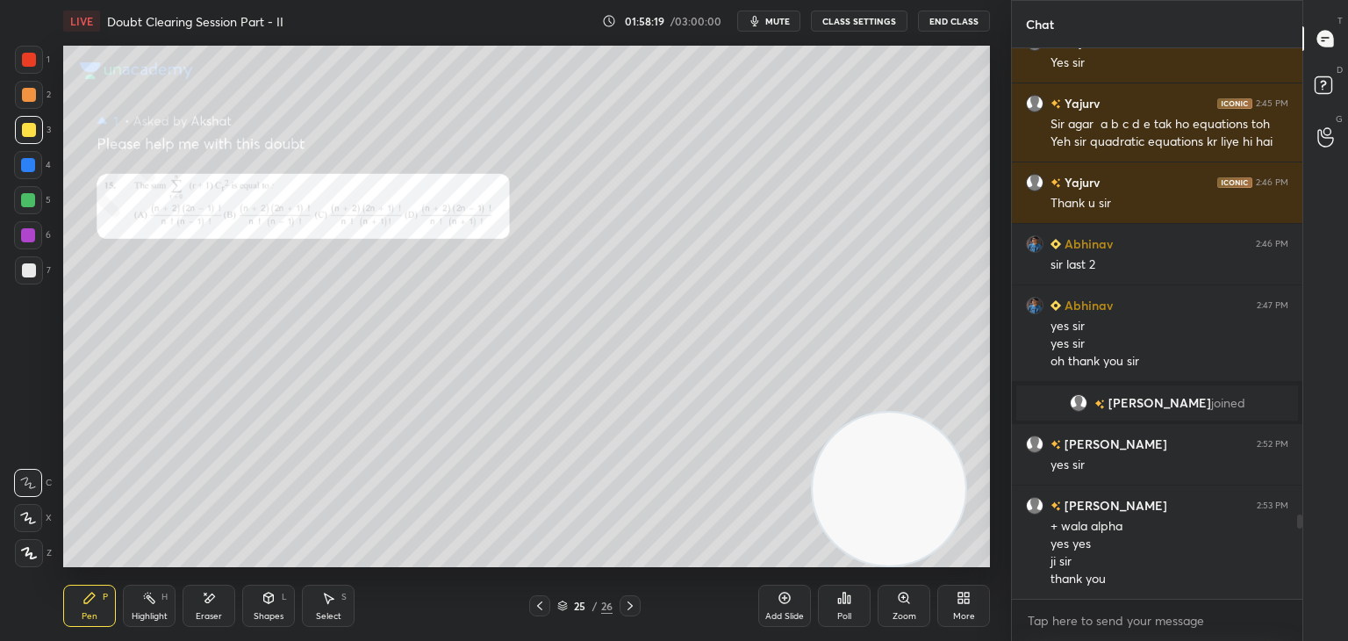
click at [894, 602] on div "Zoom" at bounding box center [904, 606] width 53 height 42
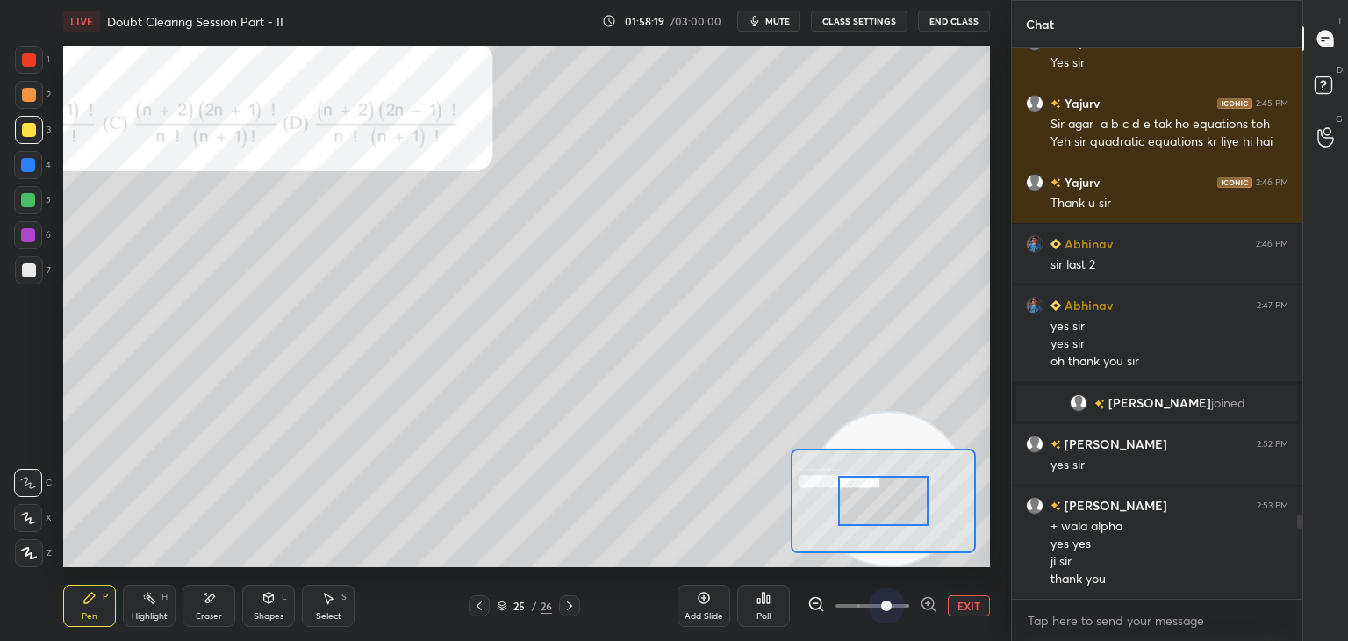
click at [891, 599] on span at bounding box center [873, 605] width 74 height 26
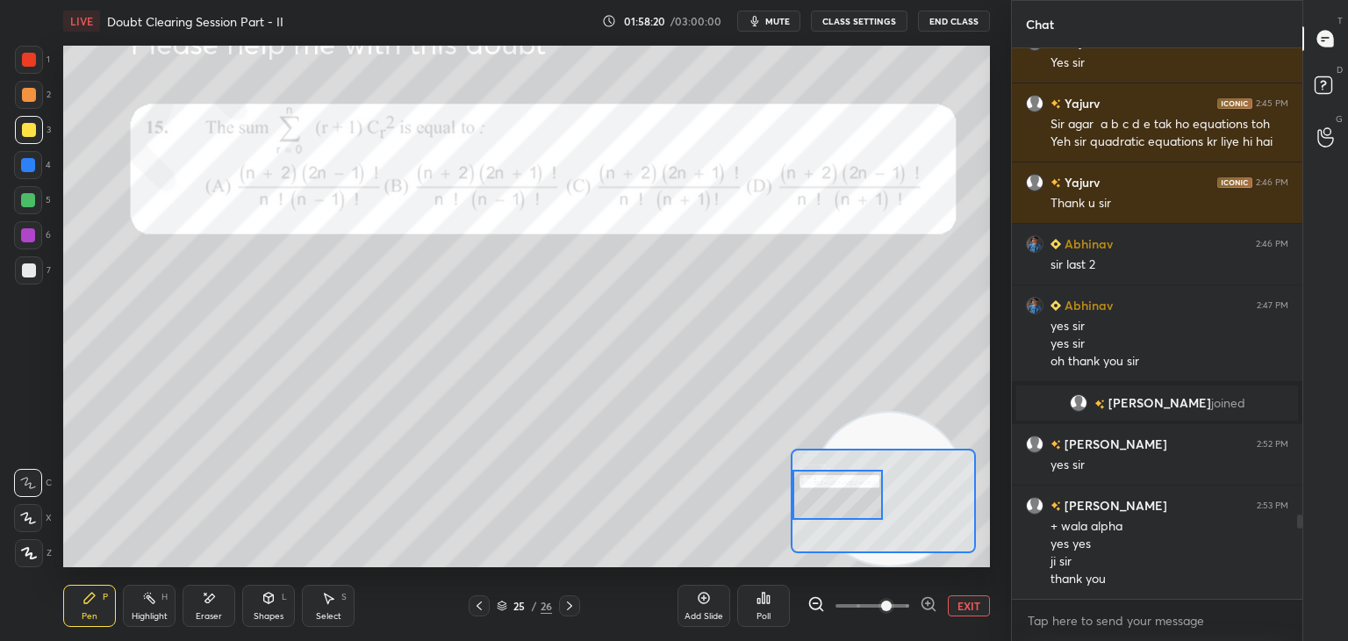
drag, startPoint x: 877, startPoint y: 492, endPoint x: 802, endPoint y: 474, distance: 76.9
click at [833, 487] on div at bounding box center [838, 495] width 91 height 50
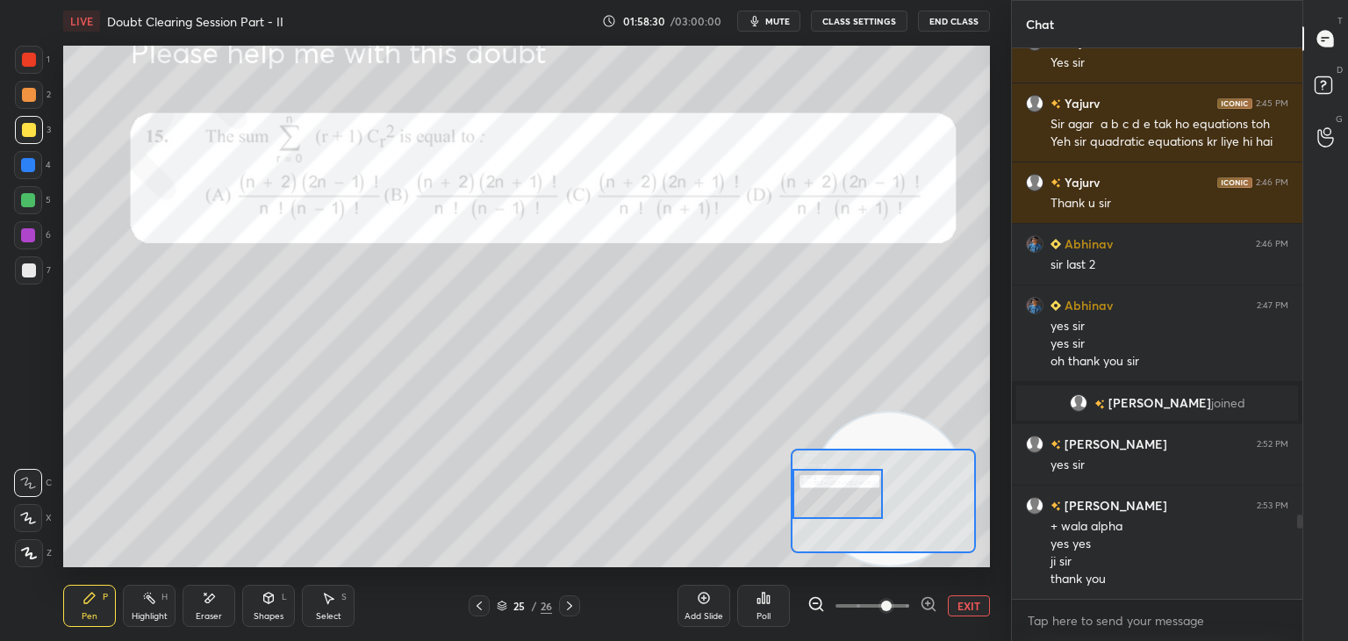
scroll to position [3095, 0]
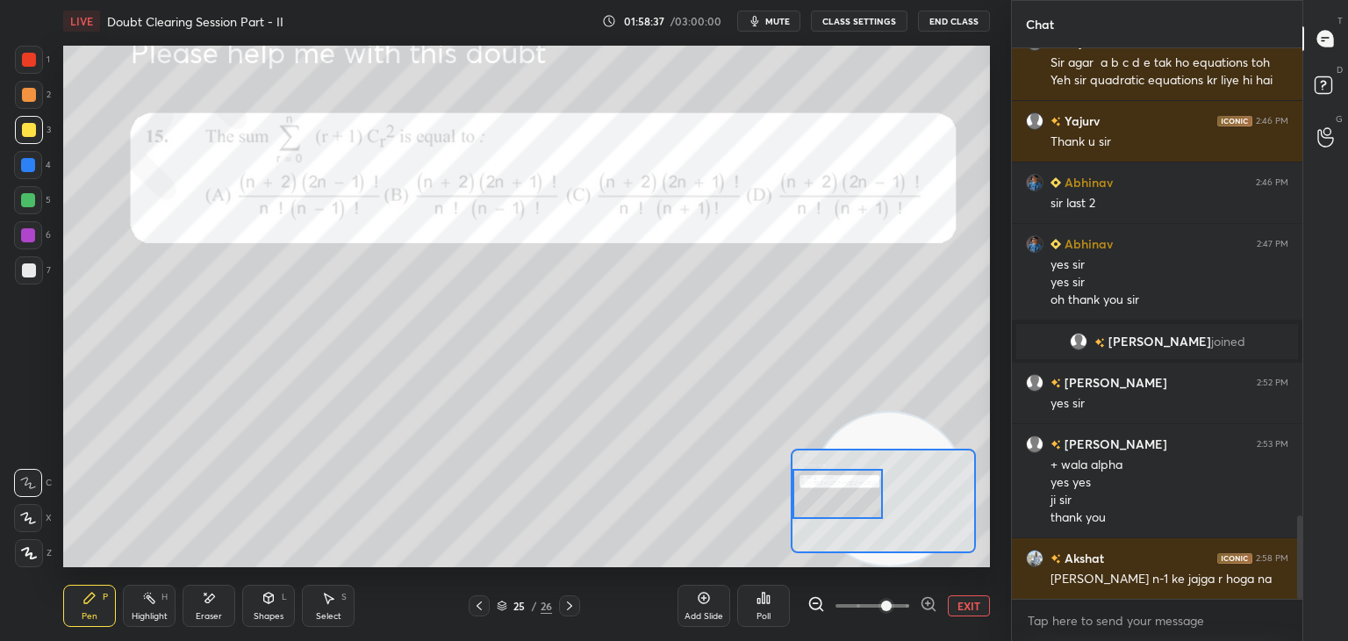
click at [476, 608] on icon at bounding box center [479, 606] width 14 height 14
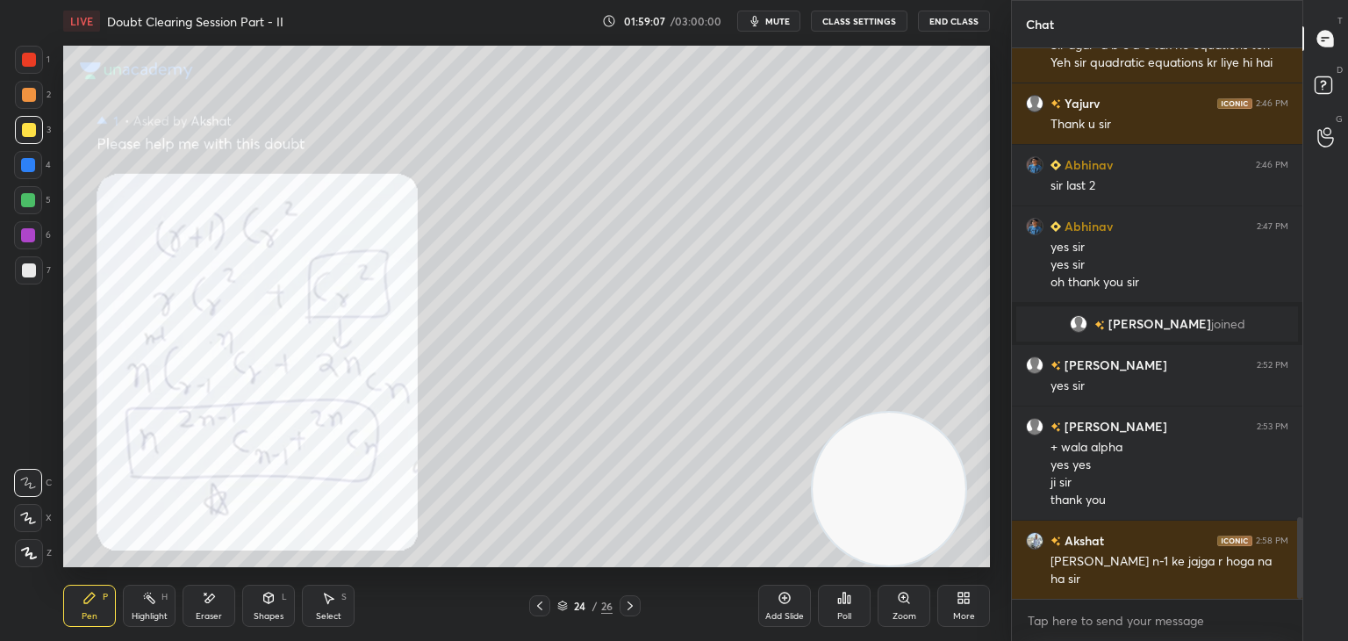
scroll to position [3174, 0]
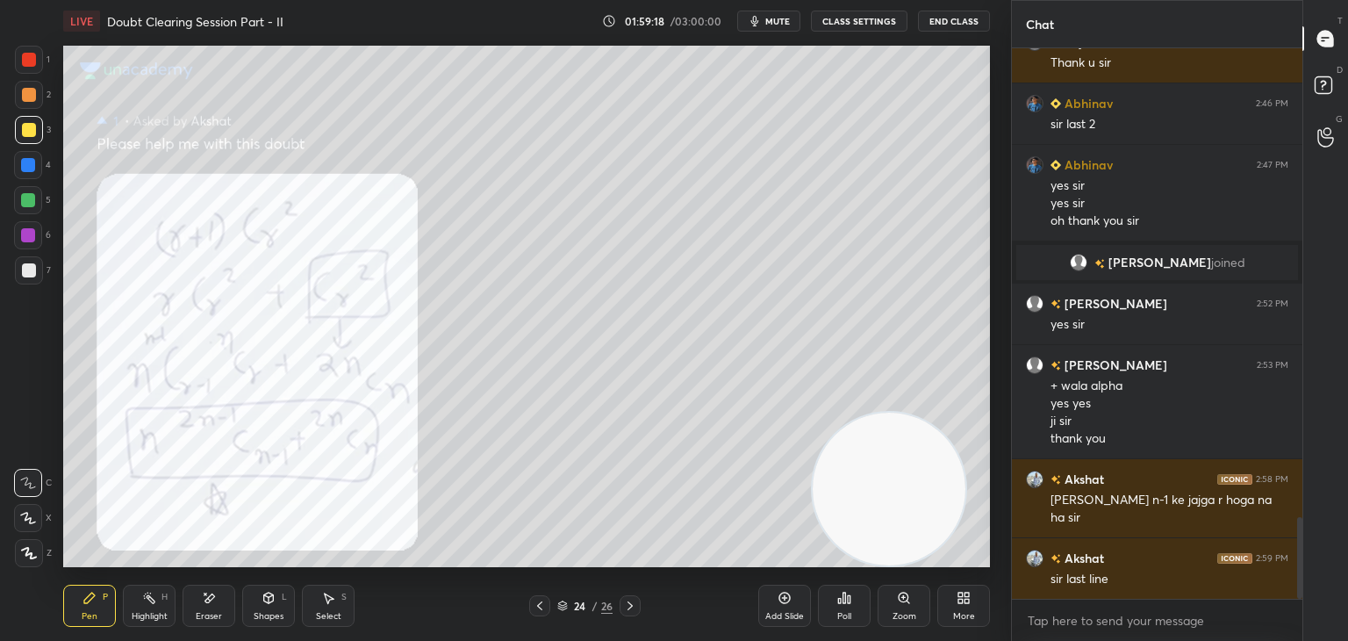
click at [632, 605] on icon at bounding box center [630, 606] width 14 height 14
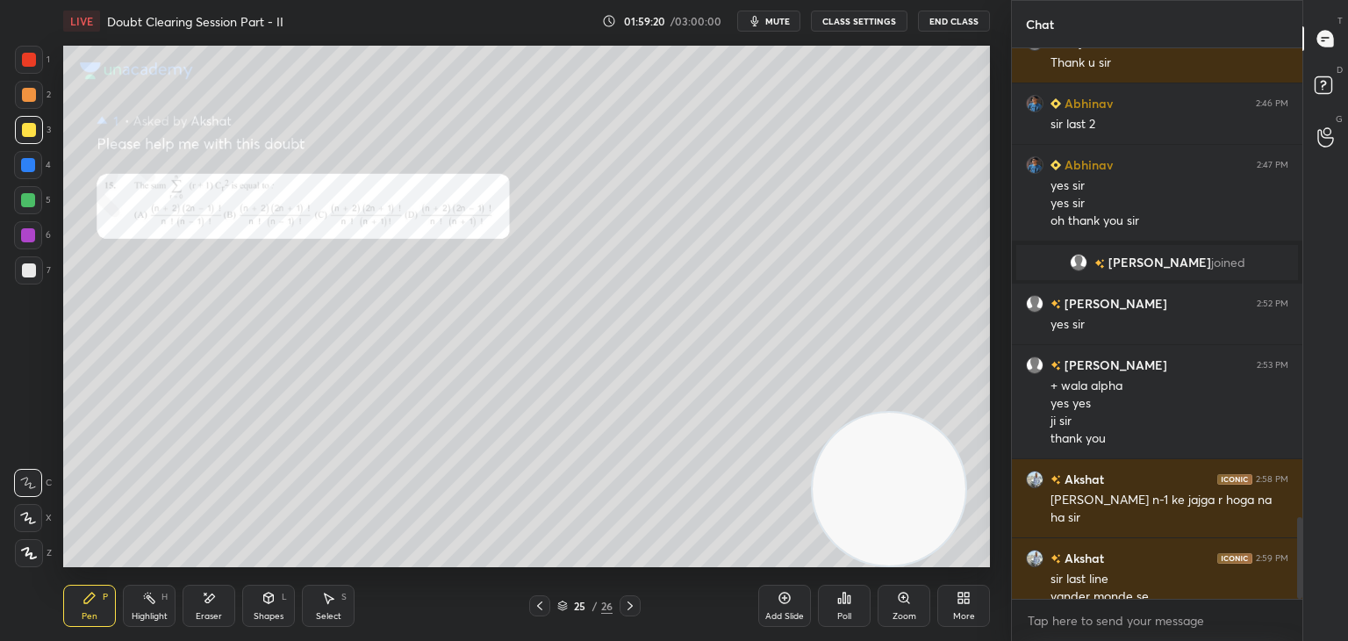
scroll to position [3191, 0]
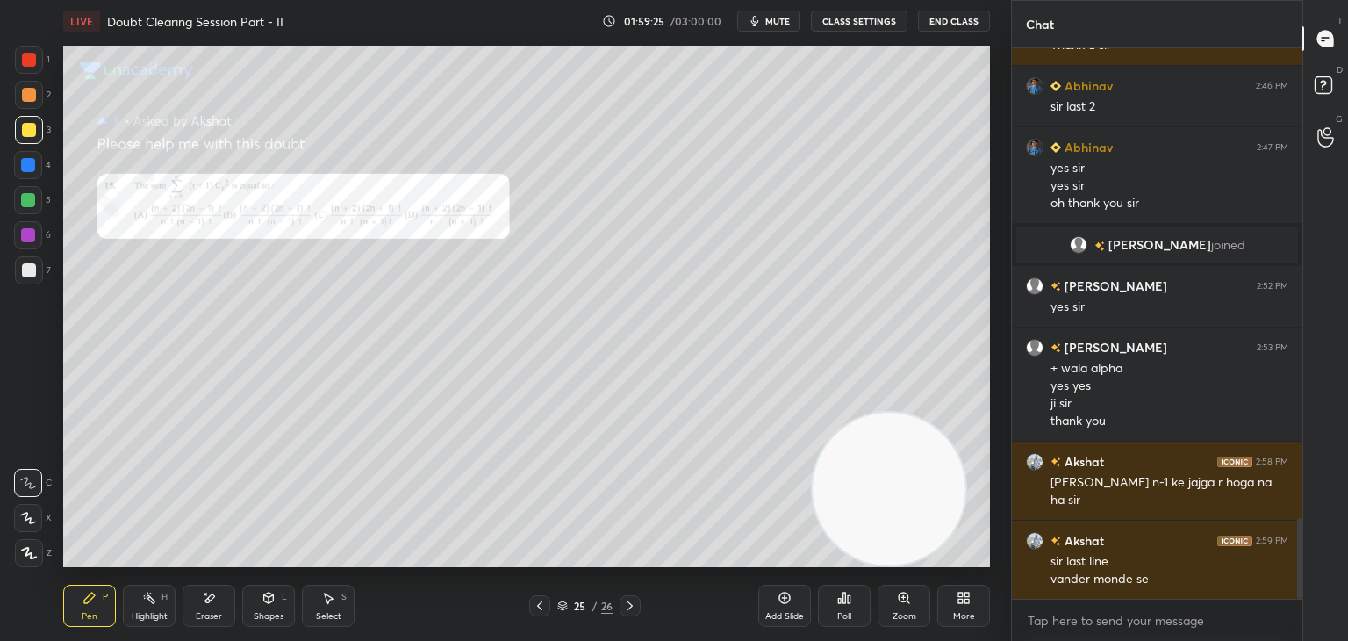
click at [895, 607] on div "Zoom" at bounding box center [904, 606] width 53 height 42
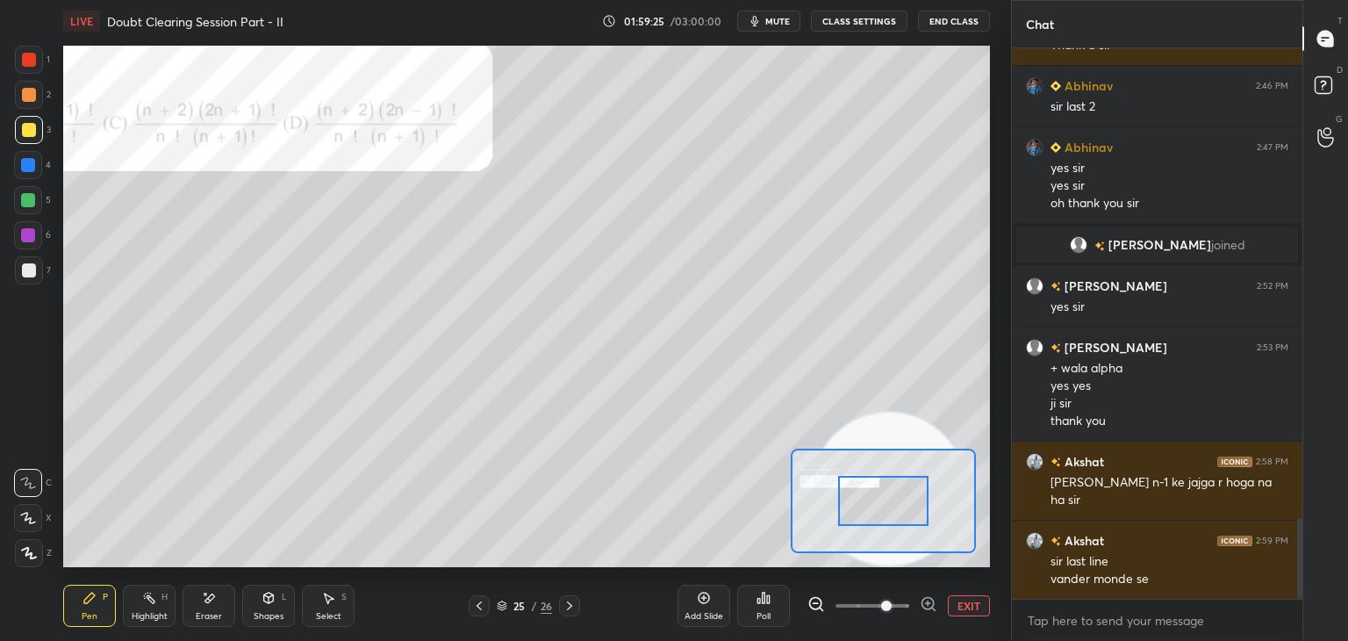
click at [891, 608] on span at bounding box center [873, 605] width 74 height 26
click at [890, 607] on span at bounding box center [886, 605] width 11 height 11
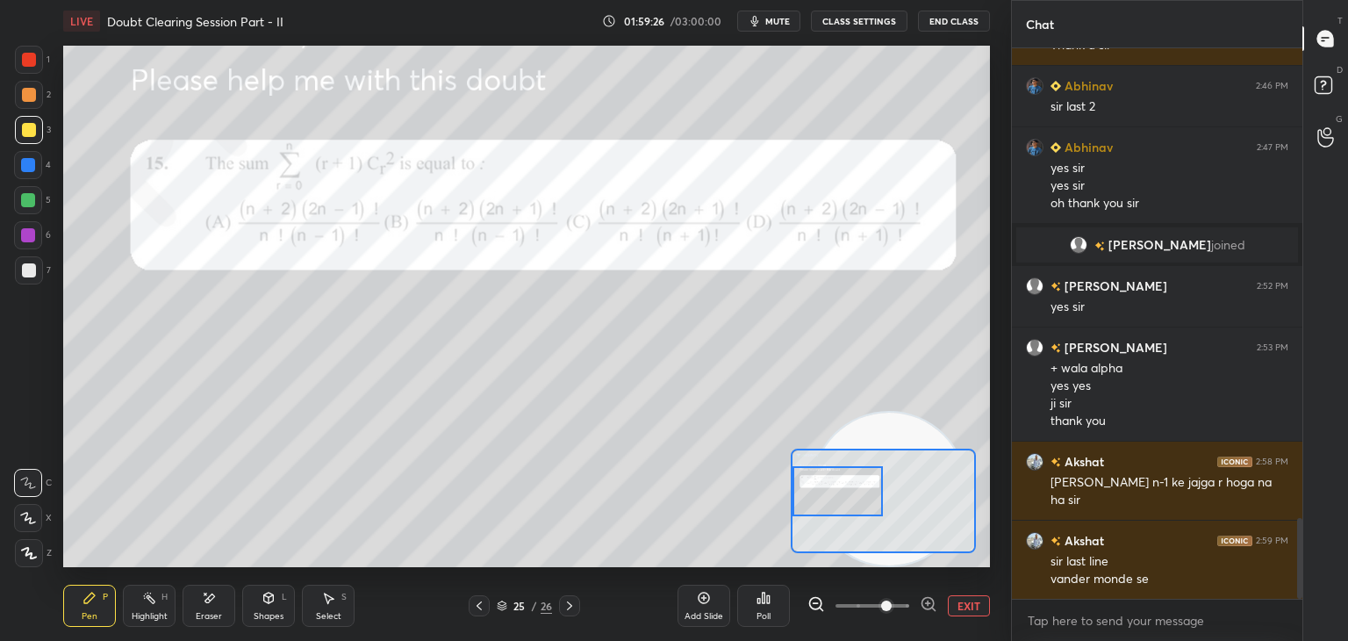
drag, startPoint x: 884, startPoint y: 504, endPoint x: 851, endPoint y: 486, distance: 37.7
click at [858, 499] on div at bounding box center [838, 491] width 91 height 50
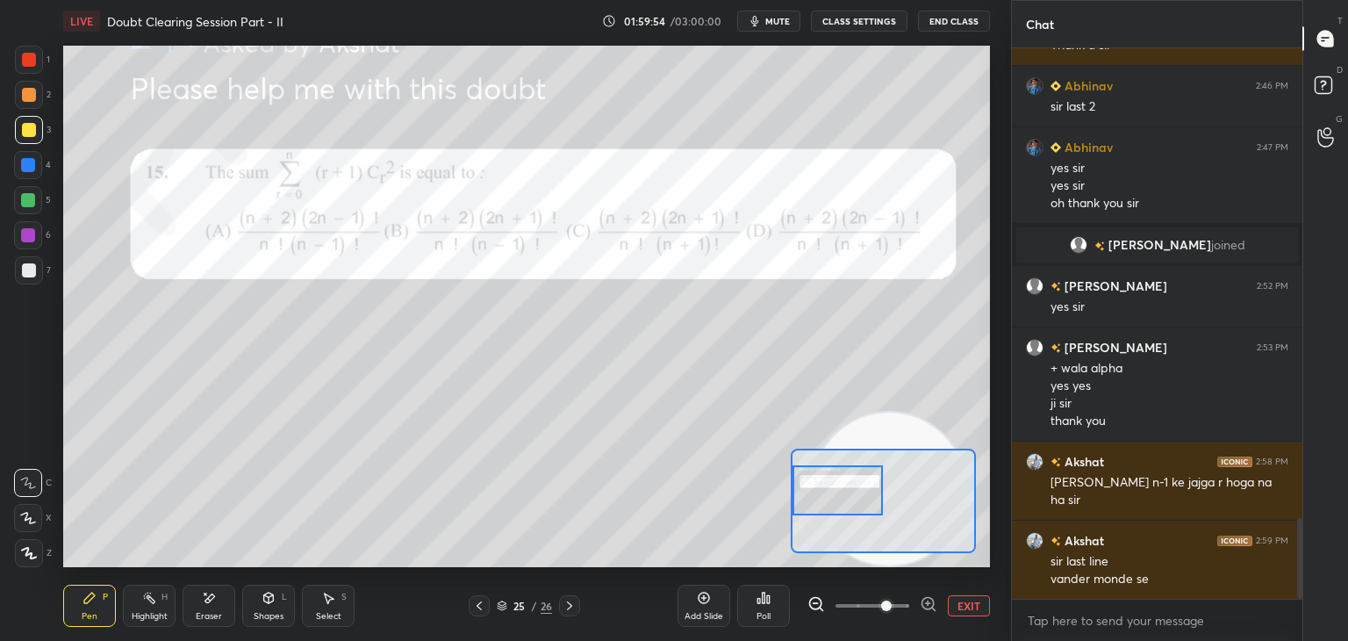
click at [478, 602] on icon at bounding box center [479, 606] width 14 height 14
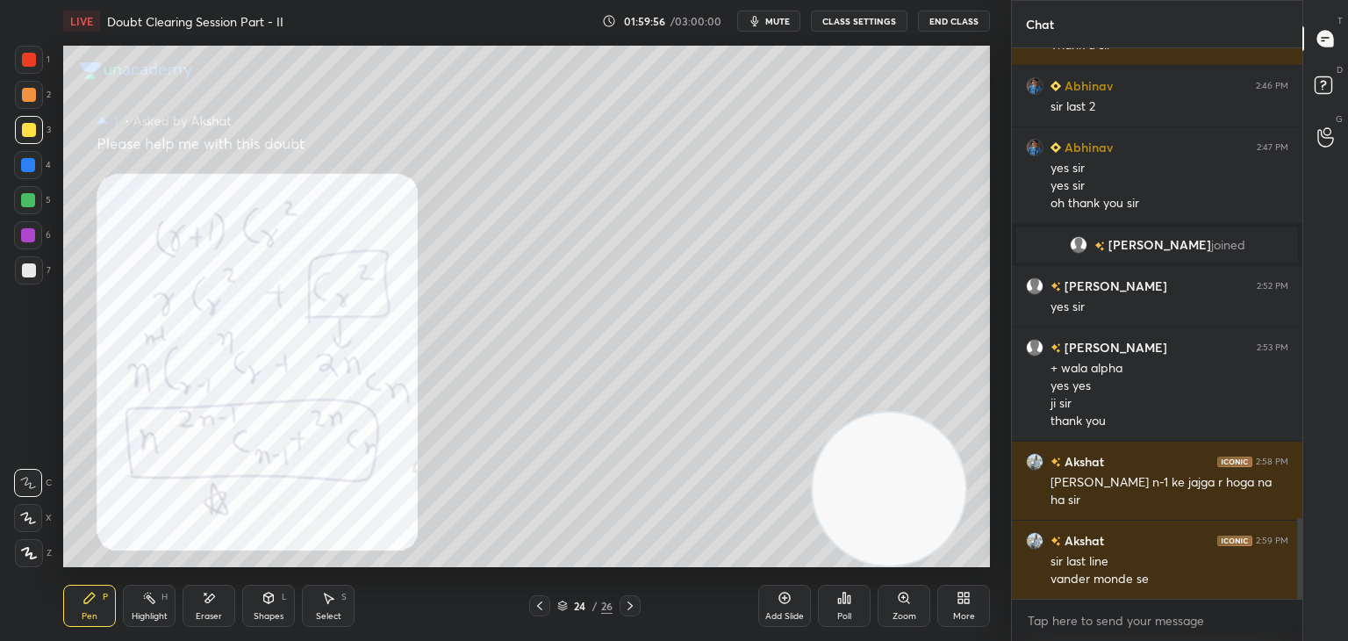
drag, startPoint x: 38, startPoint y: 61, endPoint x: 25, endPoint y: 63, distance: 12.6
click at [30, 59] on div at bounding box center [29, 60] width 28 height 28
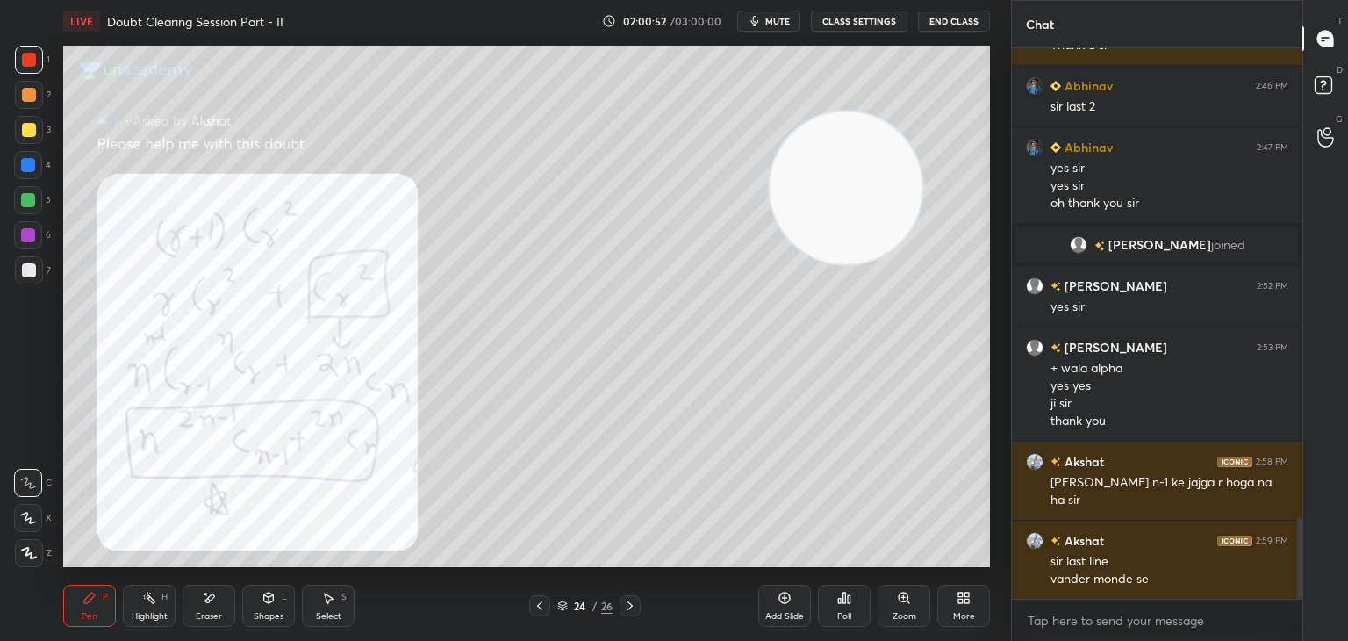
drag, startPoint x: 865, startPoint y: 387, endPoint x: 836, endPoint y: 159, distance: 230.0
click at [842, 151] on video at bounding box center [846, 187] width 153 height 153
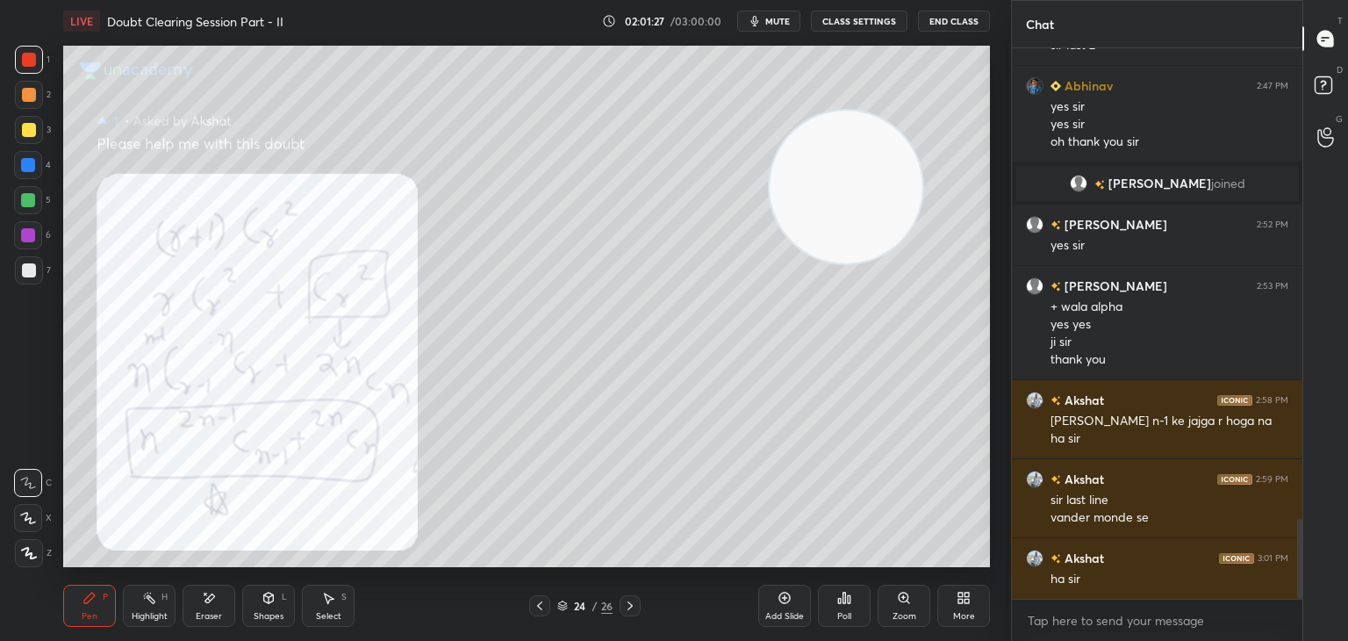
click at [632, 601] on icon at bounding box center [630, 606] width 14 height 14
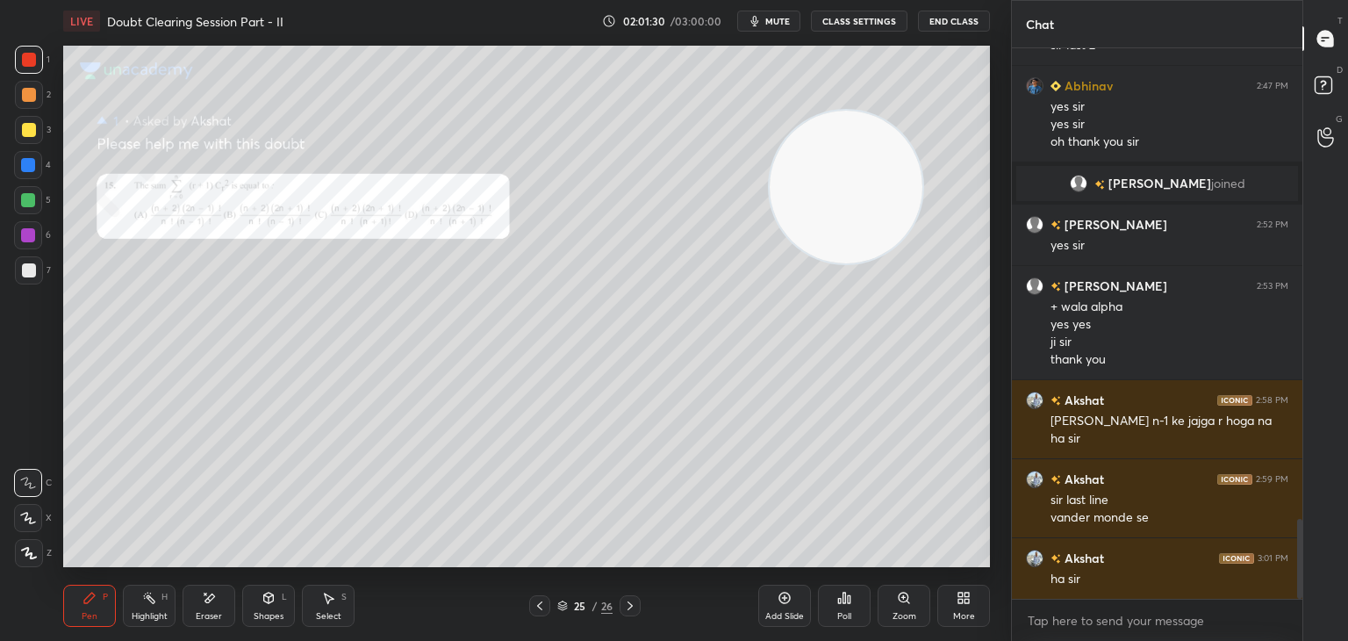
click at [765, 24] on button "mute" at bounding box center [768, 21] width 63 height 21
click at [626, 599] on div at bounding box center [630, 605] width 21 height 21
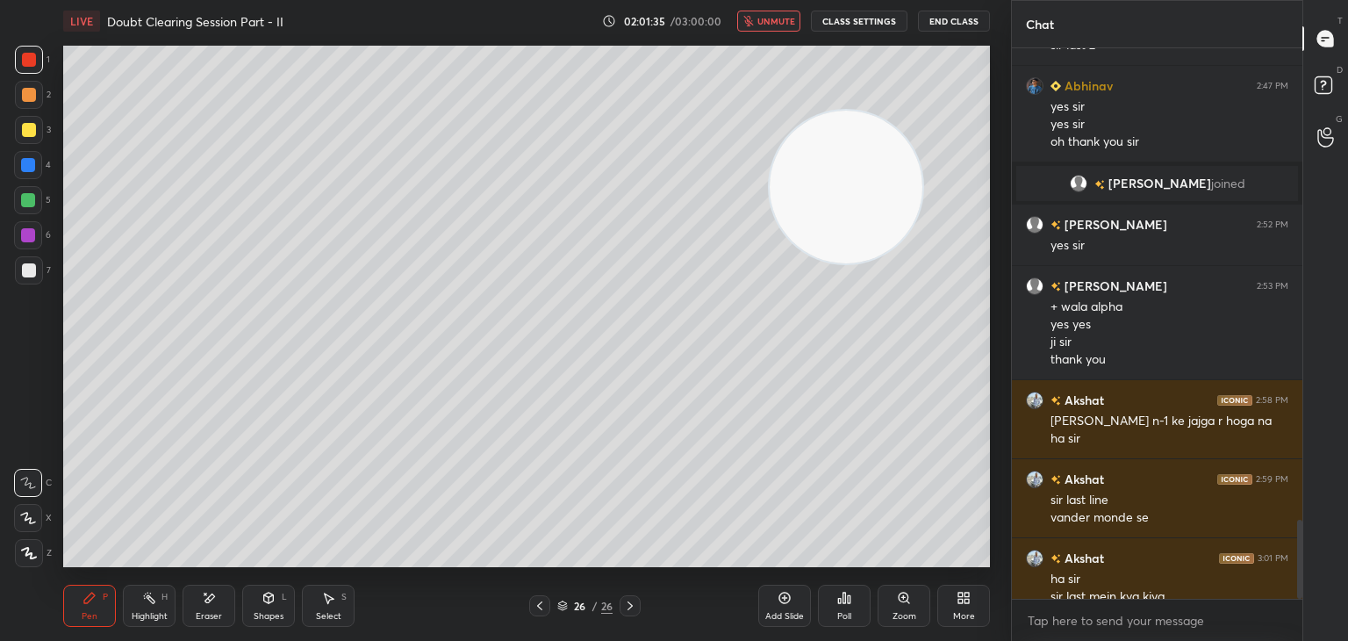
scroll to position [3270, 0]
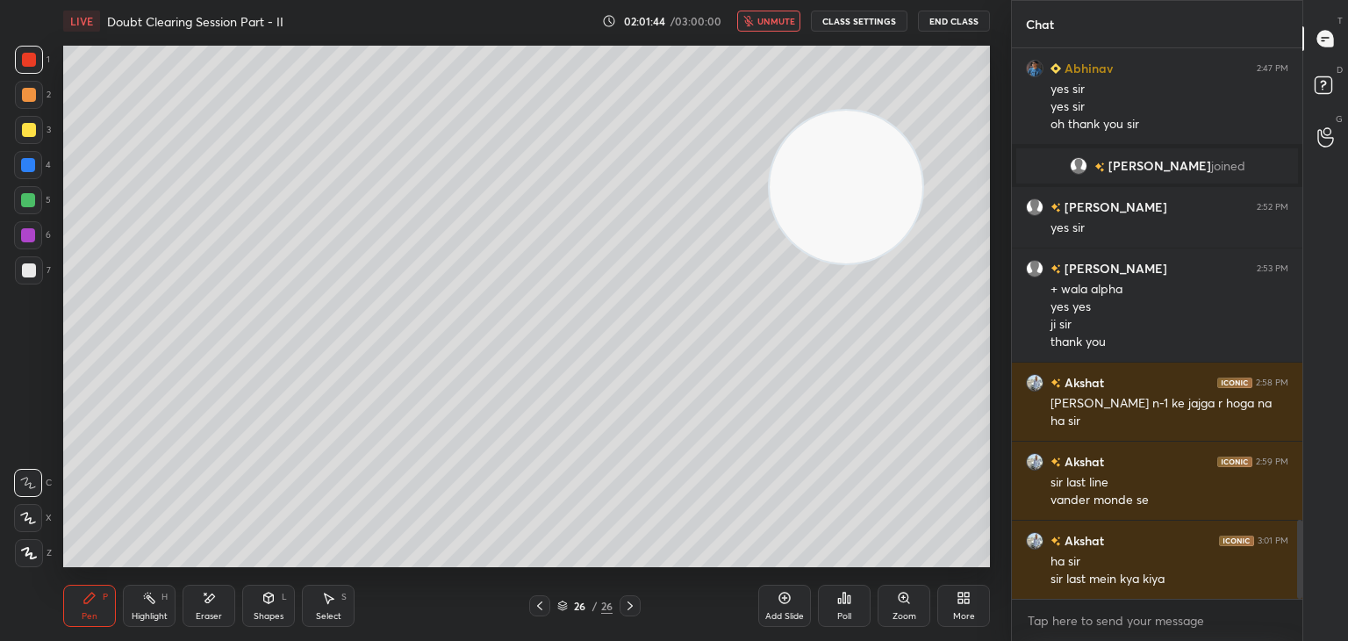
drag, startPoint x: 762, startPoint y: 17, endPoint x: 758, endPoint y: 35, distance: 18.8
click at [761, 17] on span "unmute" at bounding box center [776, 21] width 38 height 12
click at [533, 606] on icon at bounding box center [540, 606] width 14 height 14
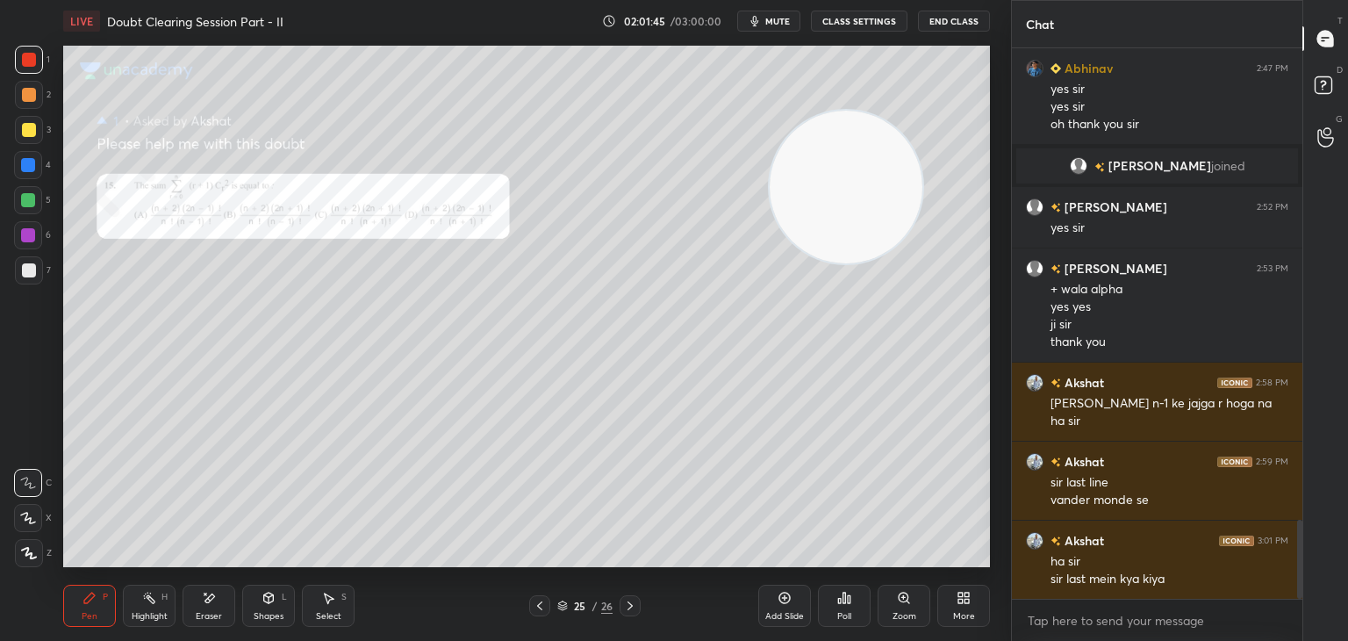
click at [542, 607] on icon at bounding box center [540, 606] width 14 height 14
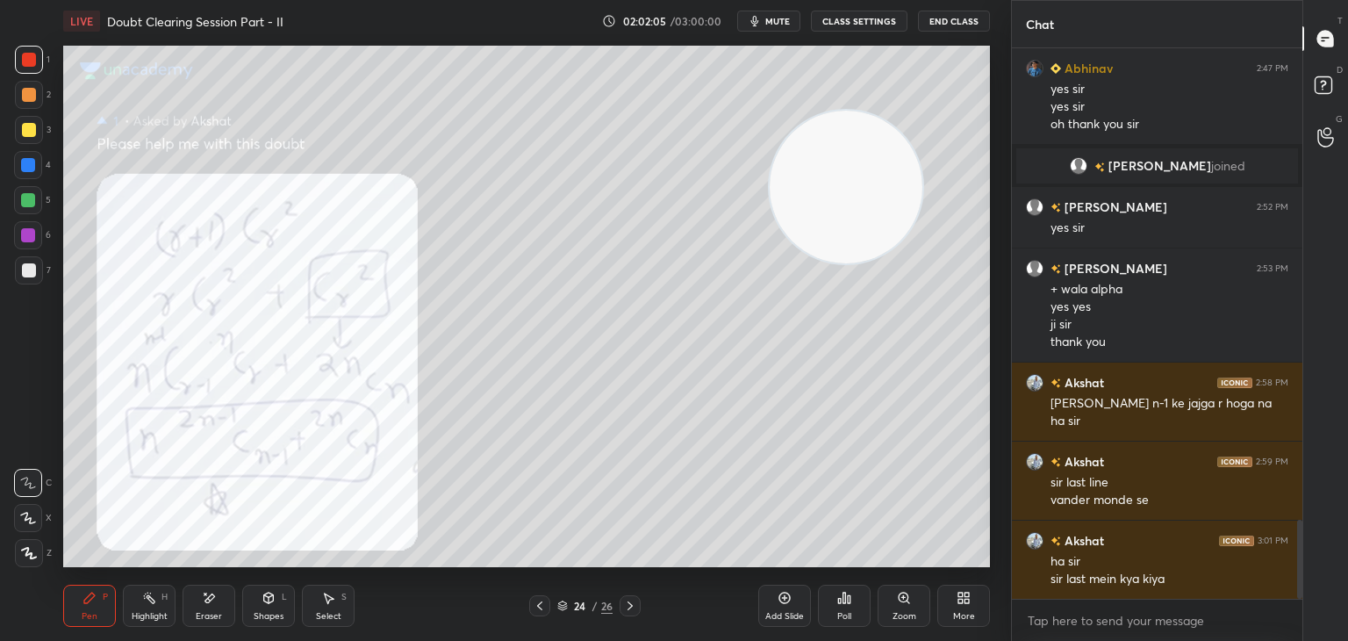
click at [625, 603] on icon at bounding box center [630, 606] width 14 height 14
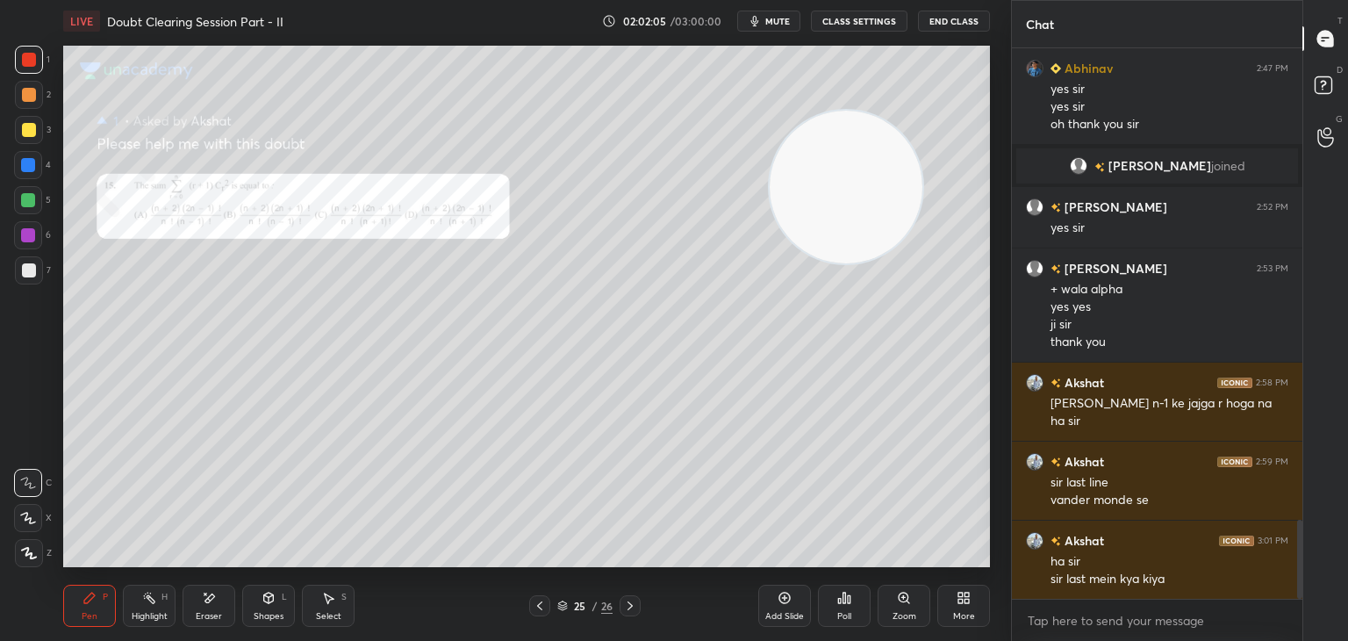
click at [633, 605] on icon at bounding box center [630, 606] width 14 height 14
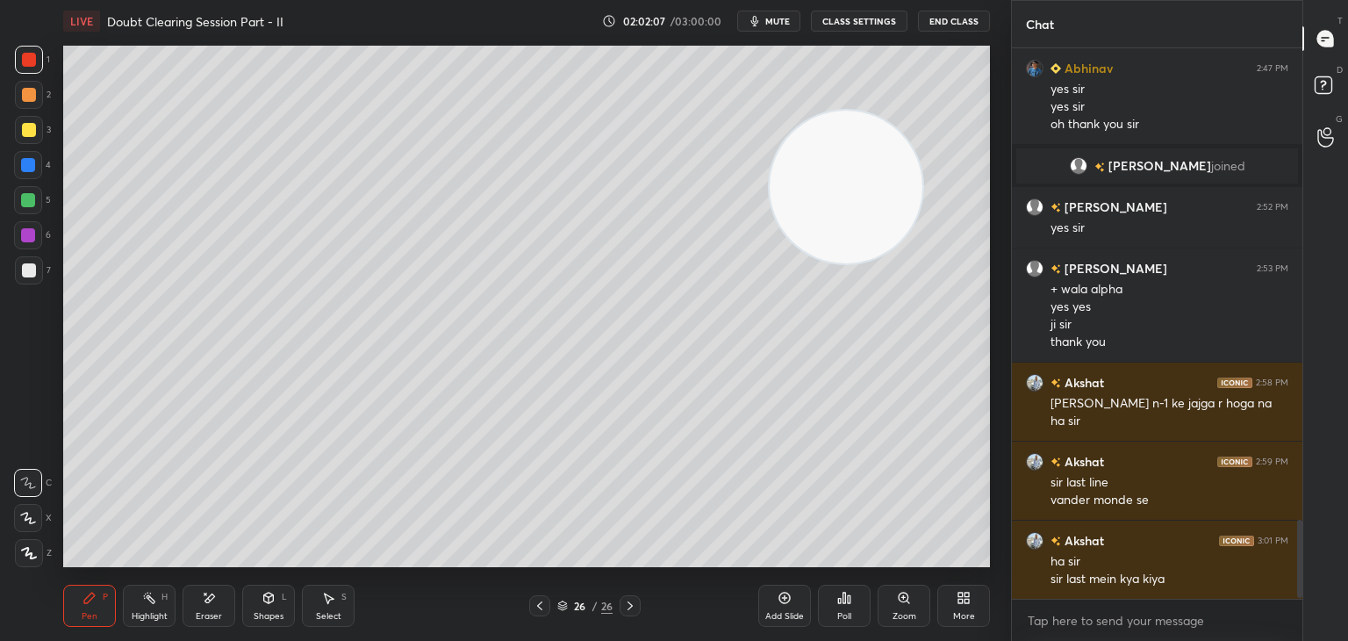
scroll to position [3332, 0]
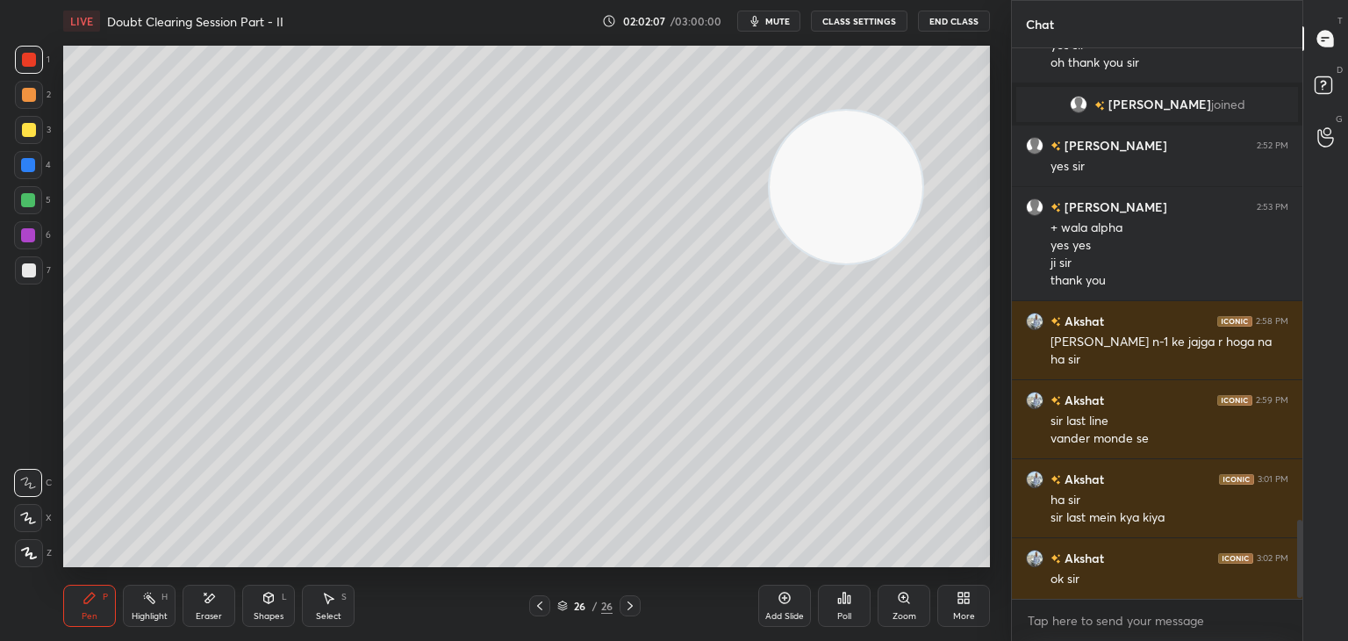
click at [216, 601] on div "Eraser" at bounding box center [209, 606] width 53 height 42
click at [25, 556] on span "Erase all" at bounding box center [28, 553] width 26 height 12
click at [773, 17] on span "mute" at bounding box center [777, 21] width 25 height 12
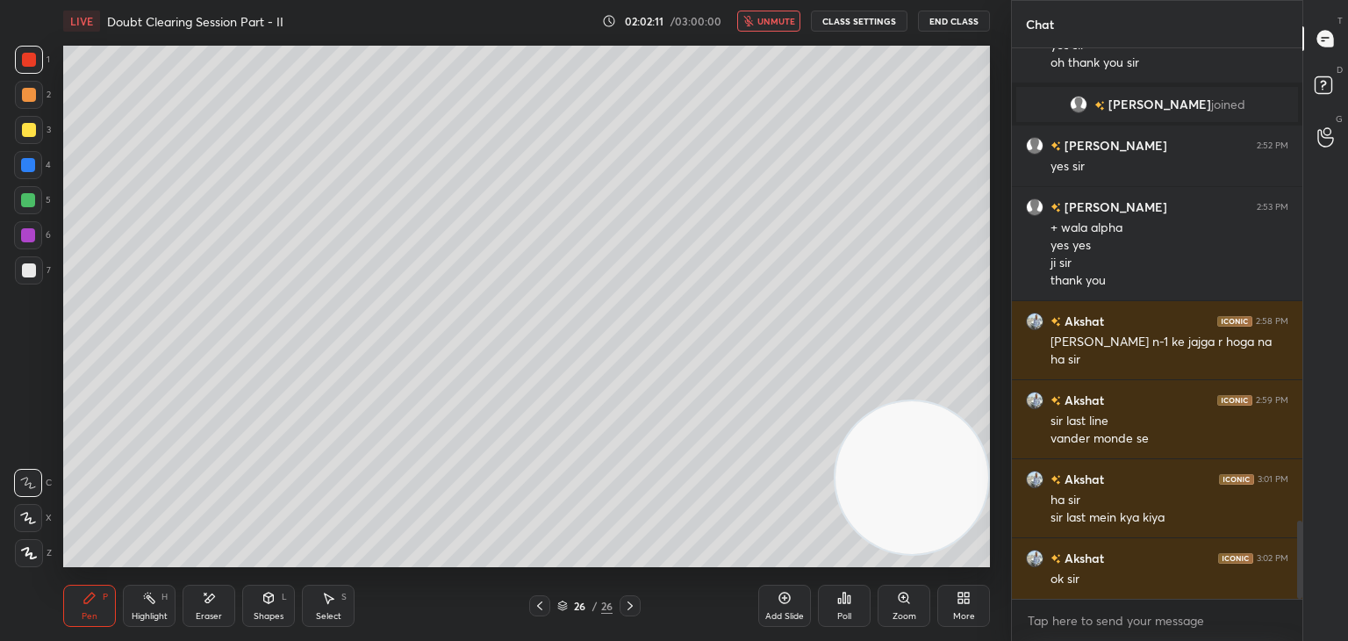
drag, startPoint x: 865, startPoint y: 199, endPoint x: 1002, endPoint y: 510, distance: 339.9
click at [1004, 517] on div "1 2 3 4 5 6 7 C X Z E E Erase all H H LIVE Doubt Clearing Session Part - II 02:…" at bounding box center [505, 320] width 1011 height 641
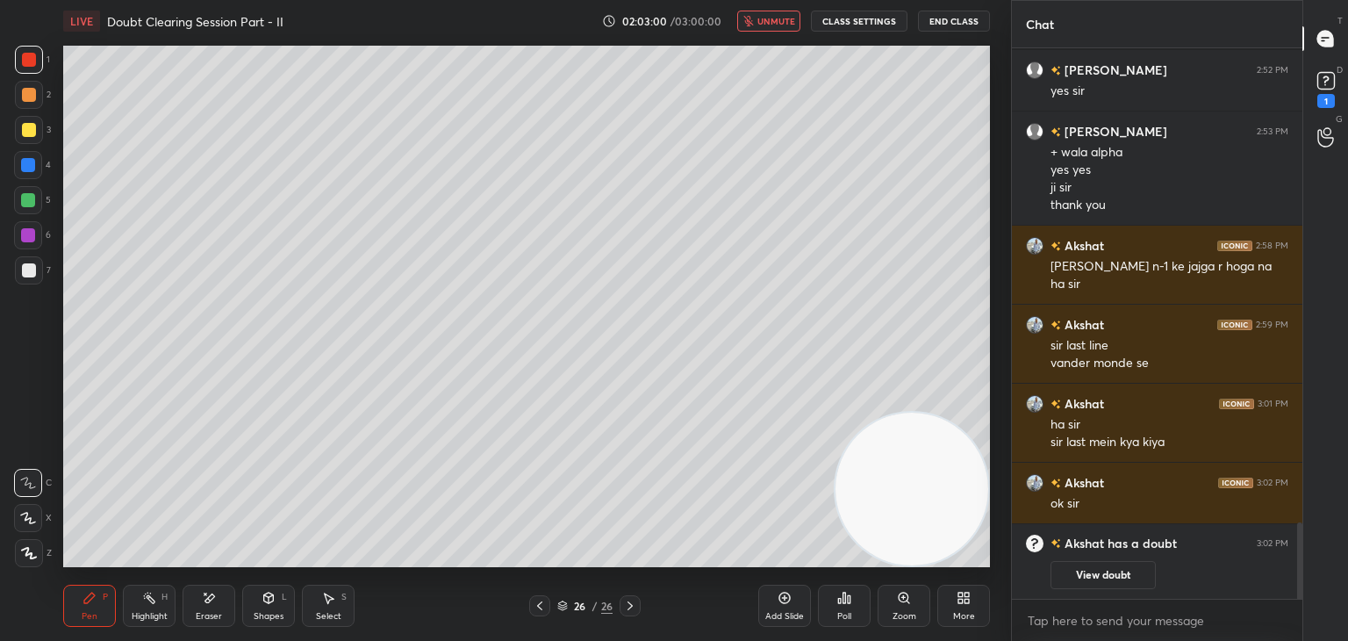
click at [537, 600] on icon at bounding box center [540, 606] width 14 height 14
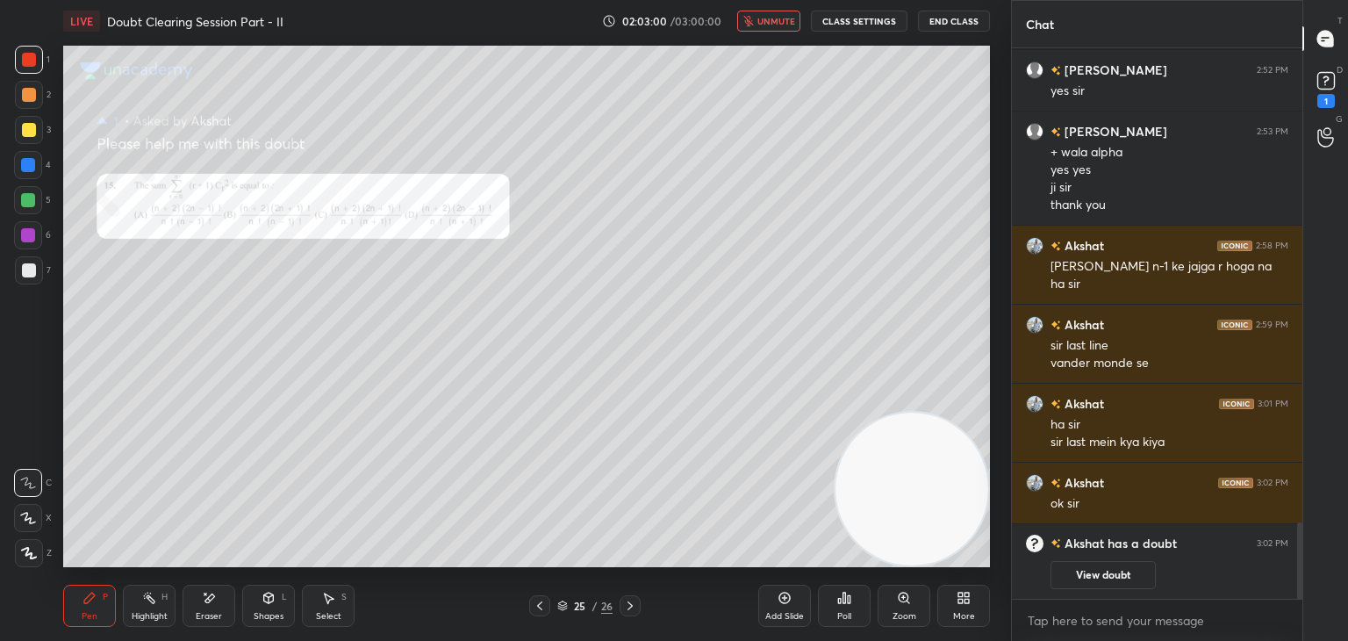
drag, startPoint x: 1104, startPoint y: 572, endPoint x: 1099, endPoint y: 558, distance: 15.0
click at [1098, 570] on button "View doubt" at bounding box center [1103, 575] width 105 height 28
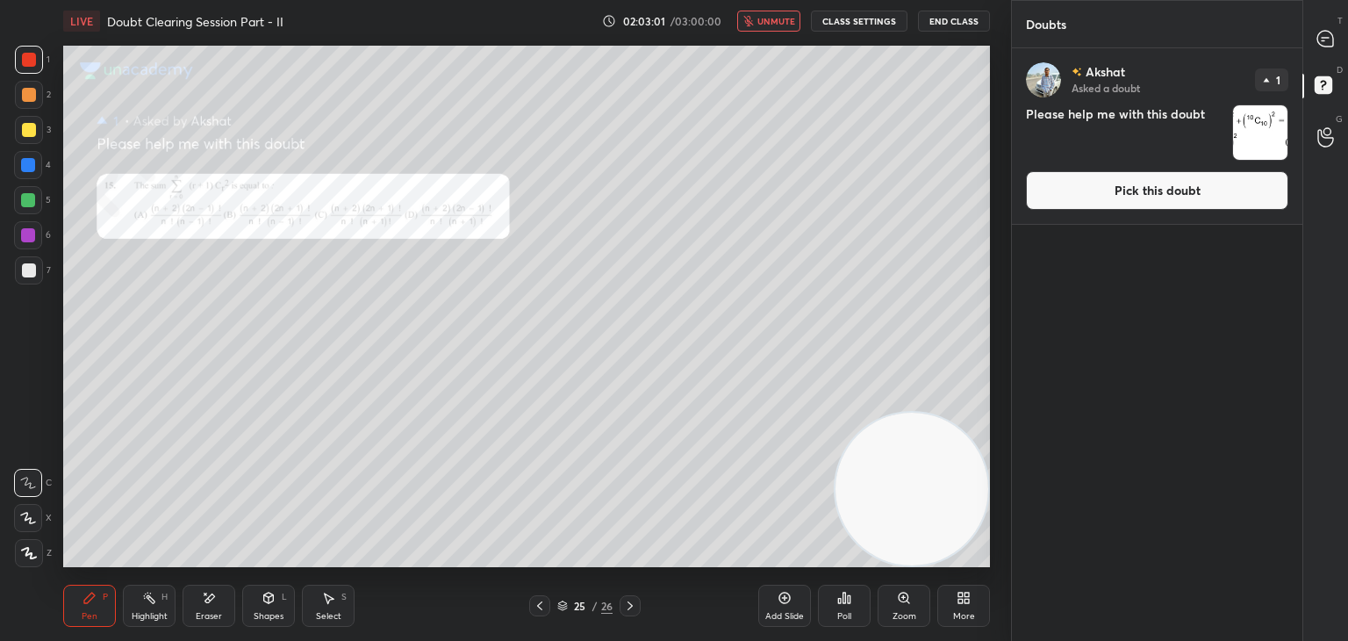
click at [1083, 206] on button "Pick this doubt" at bounding box center [1157, 190] width 262 height 39
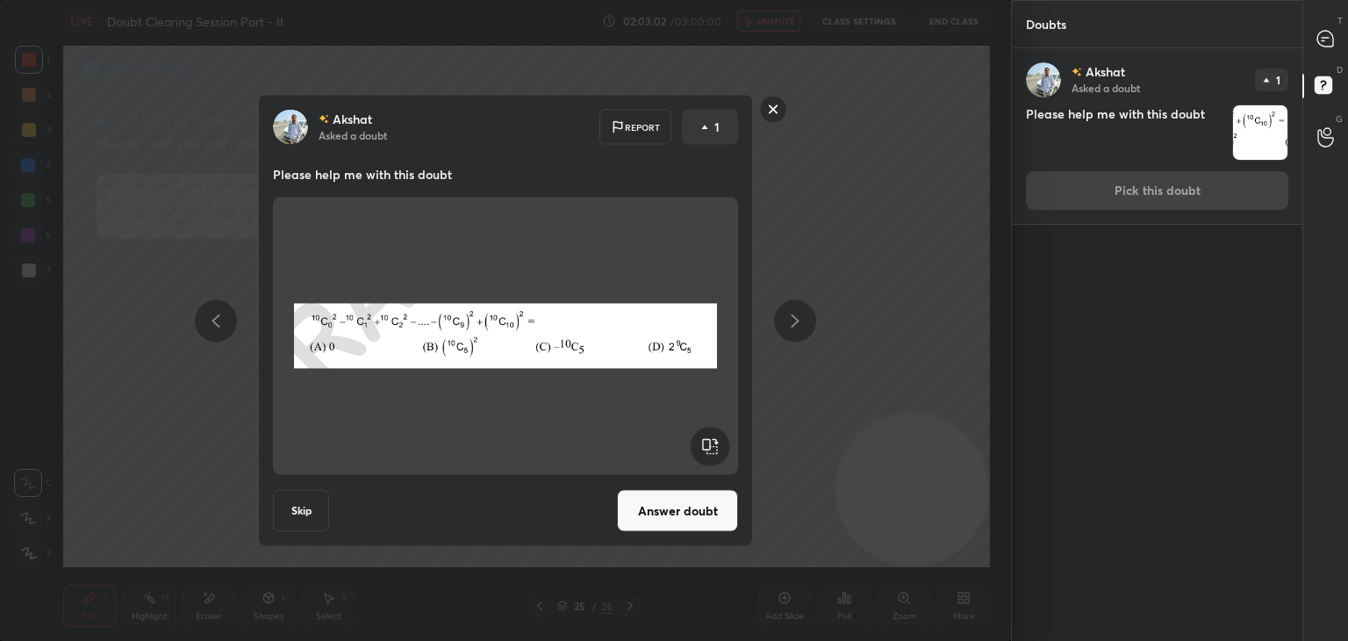
click at [640, 528] on button "Answer doubt" at bounding box center [677, 511] width 121 height 42
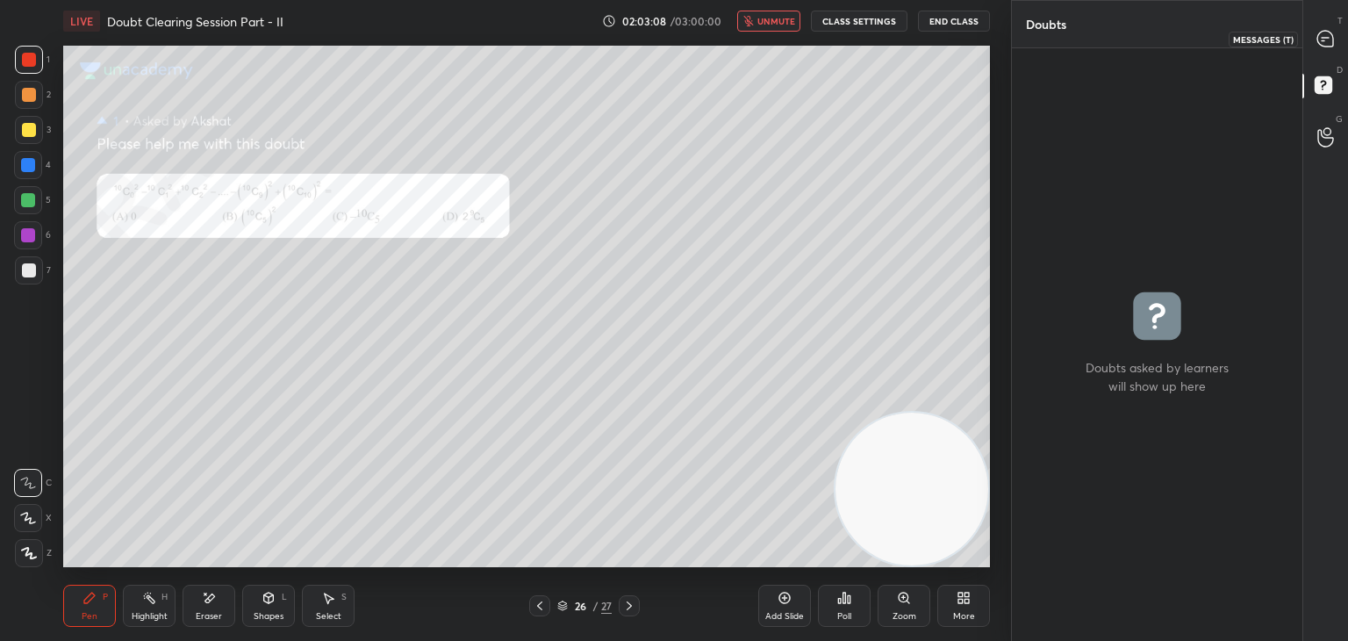
drag, startPoint x: 1314, startPoint y: 45, endPoint x: 1304, endPoint y: 50, distance: 11.0
click at [1315, 43] on div at bounding box center [1326, 39] width 35 height 32
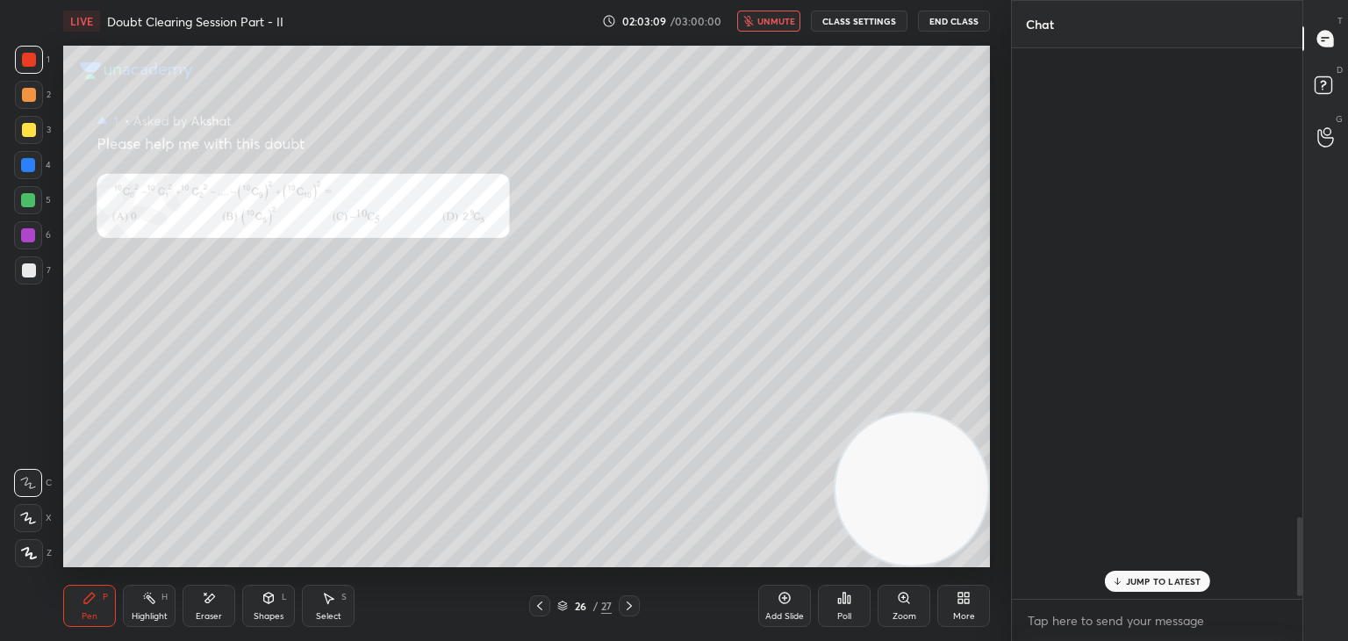
scroll to position [545, 285]
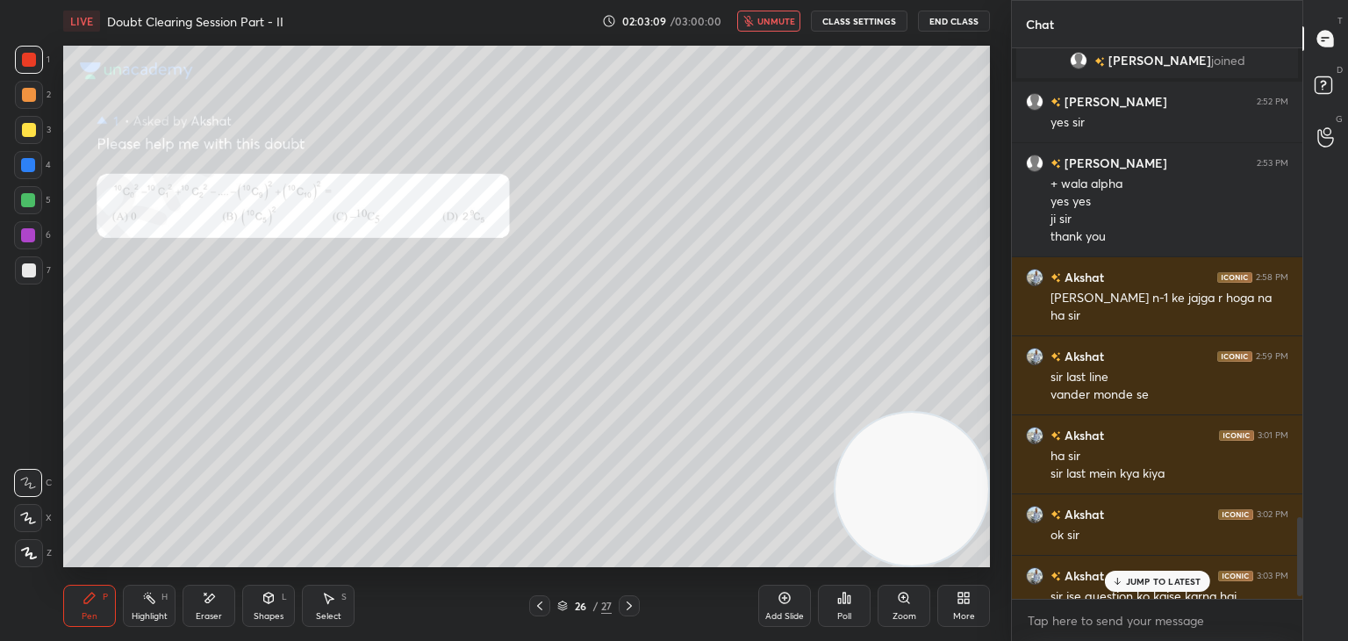
click at [1155, 585] on p "JUMP TO LATEST" at bounding box center [1163, 581] width 75 height 11
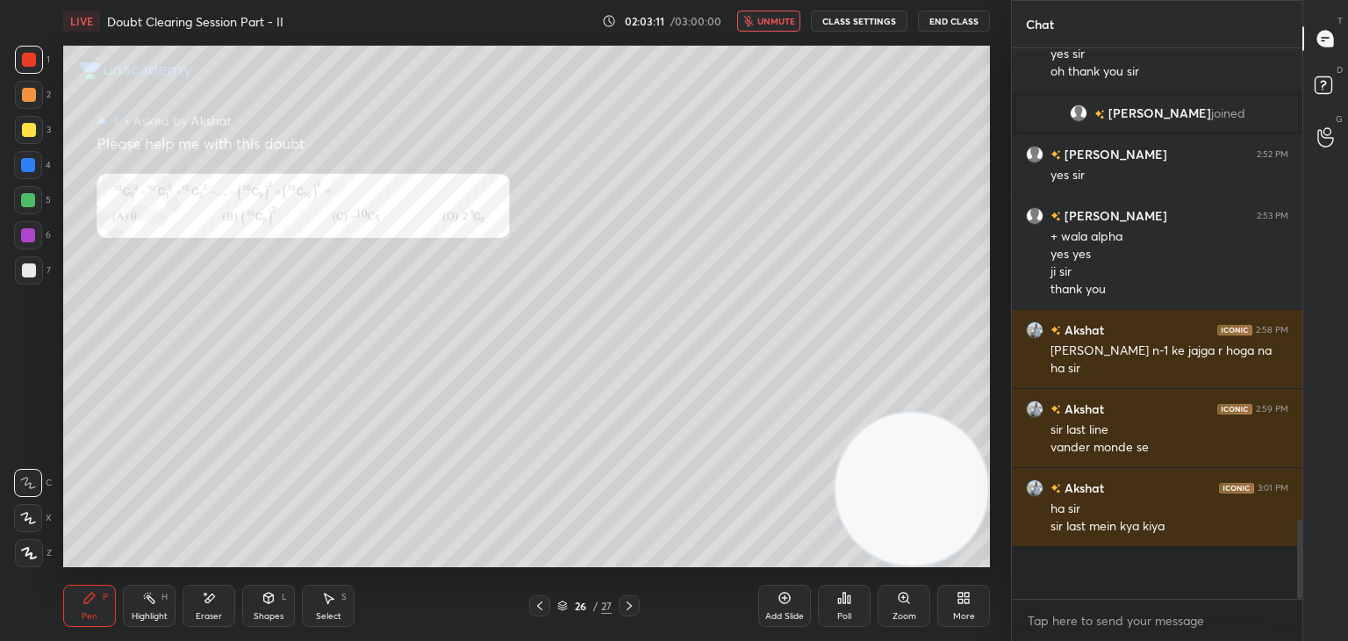
scroll to position [3513, 0]
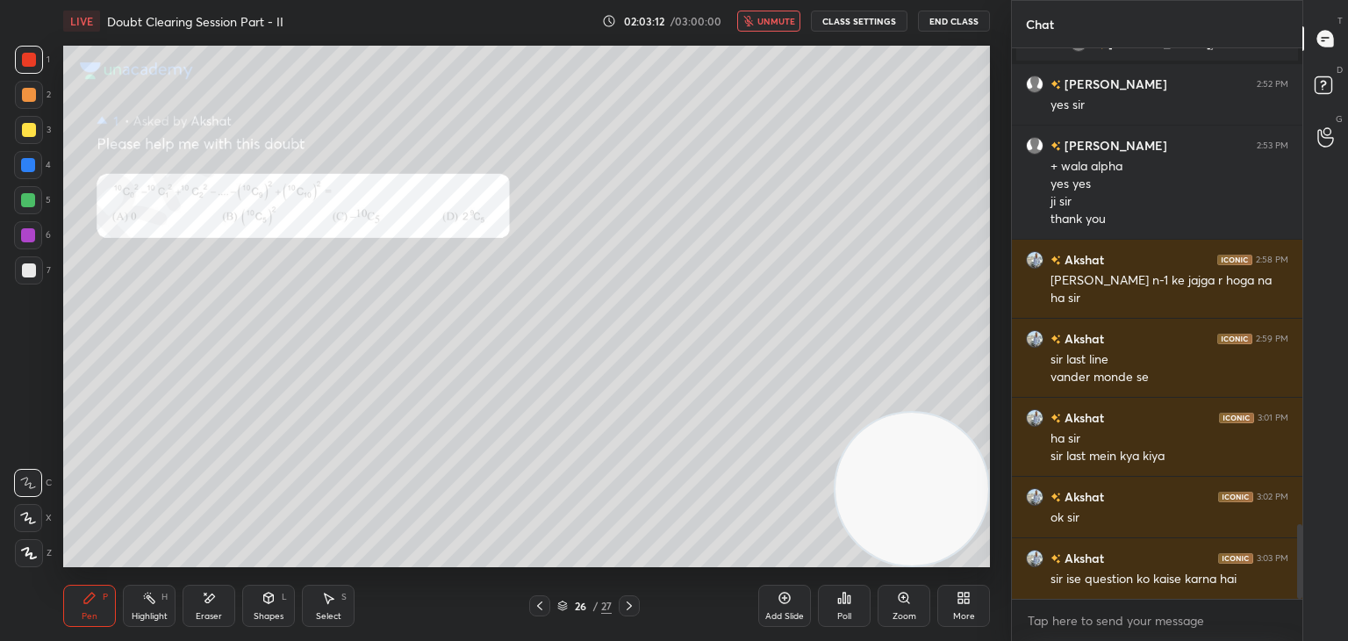
drag, startPoint x: 1299, startPoint y: 528, endPoint x: 1296, endPoint y: 607, distance: 79.0
click at [1297, 607] on div "[PERSON_NAME] 2:47 PM yes sir yes sir oh thank you [PERSON_NAME] joined [PERSON…" at bounding box center [1157, 344] width 291 height 592
click at [892, 607] on div "Zoom" at bounding box center [904, 606] width 53 height 42
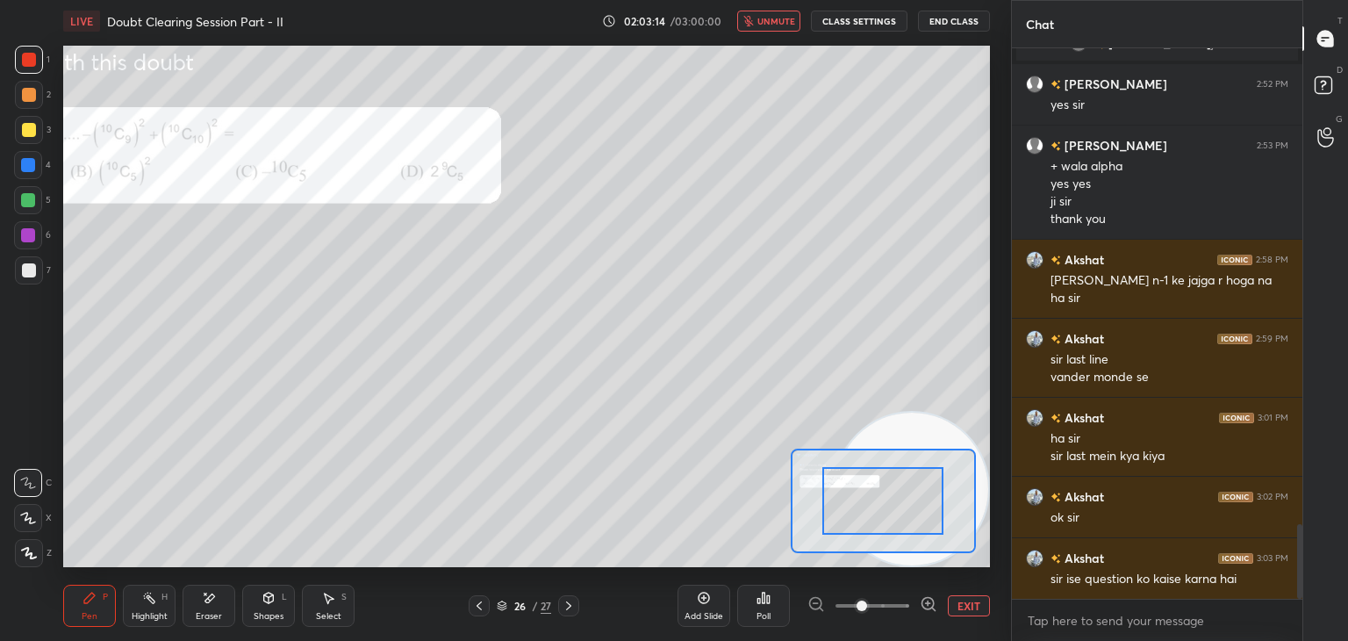
click at [890, 607] on span at bounding box center [873, 605] width 74 height 26
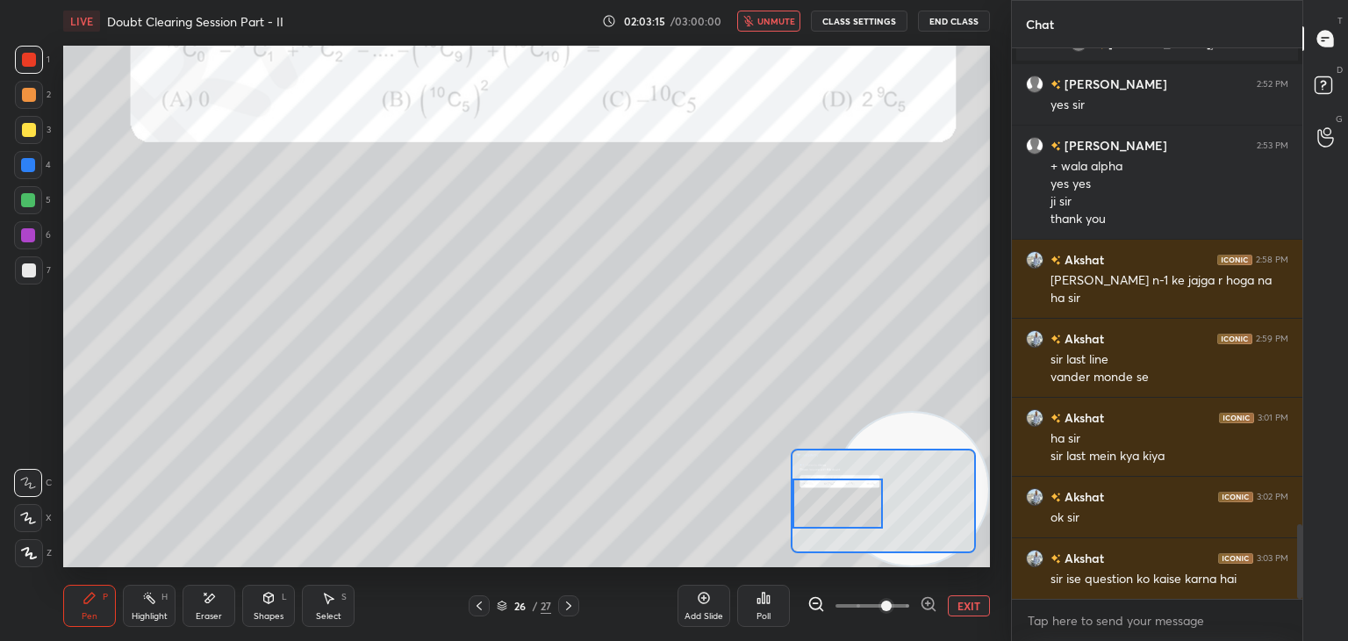
drag, startPoint x: 878, startPoint y: 494, endPoint x: 823, endPoint y: 482, distance: 55.8
click at [824, 483] on div at bounding box center [838, 503] width 91 height 50
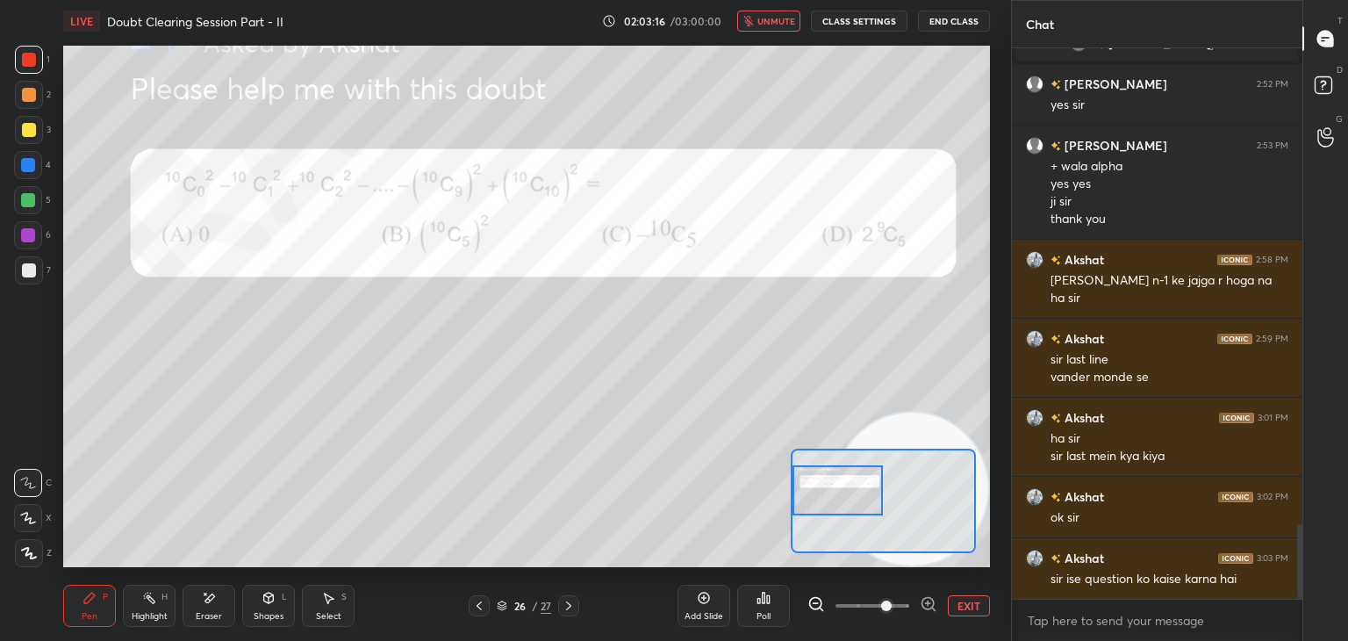
click at [758, 16] on button "unmute" at bounding box center [768, 21] width 63 height 21
click at [474, 604] on div at bounding box center [479, 605] width 21 height 21
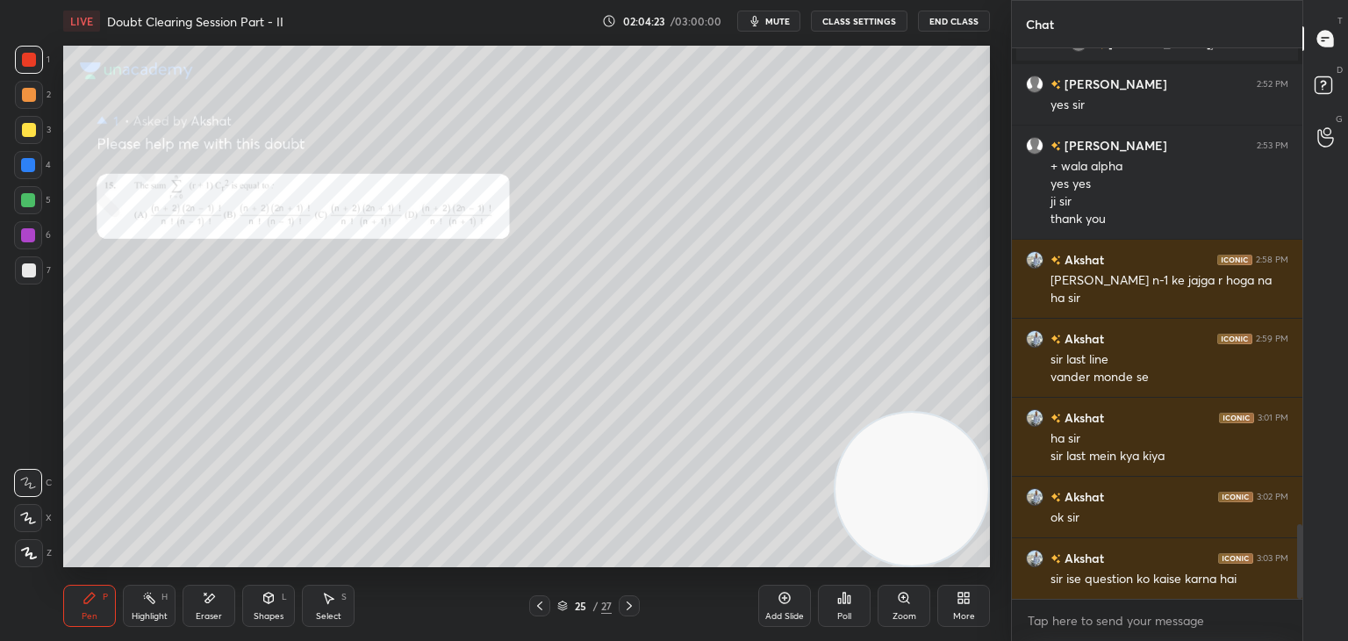
click at [481, 614] on div "25 / 27" at bounding box center [585, 605] width 348 height 21
click at [538, 603] on icon at bounding box center [540, 606] width 14 height 14
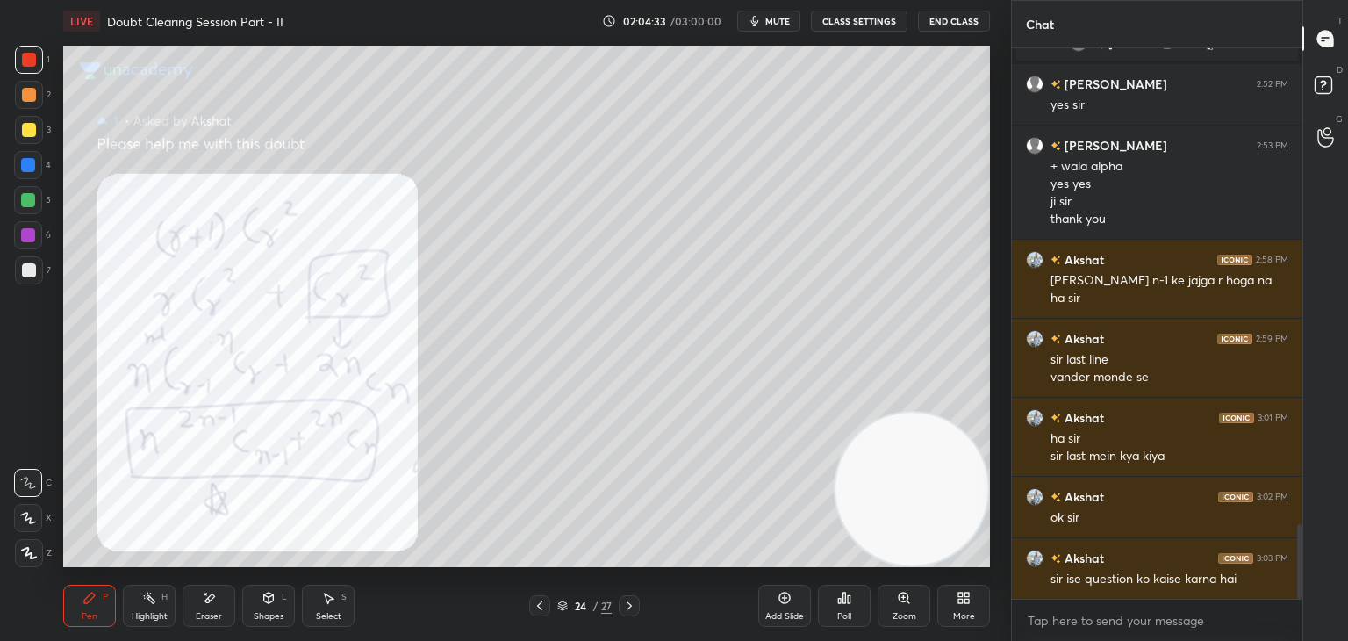
scroll to position [3574, 0]
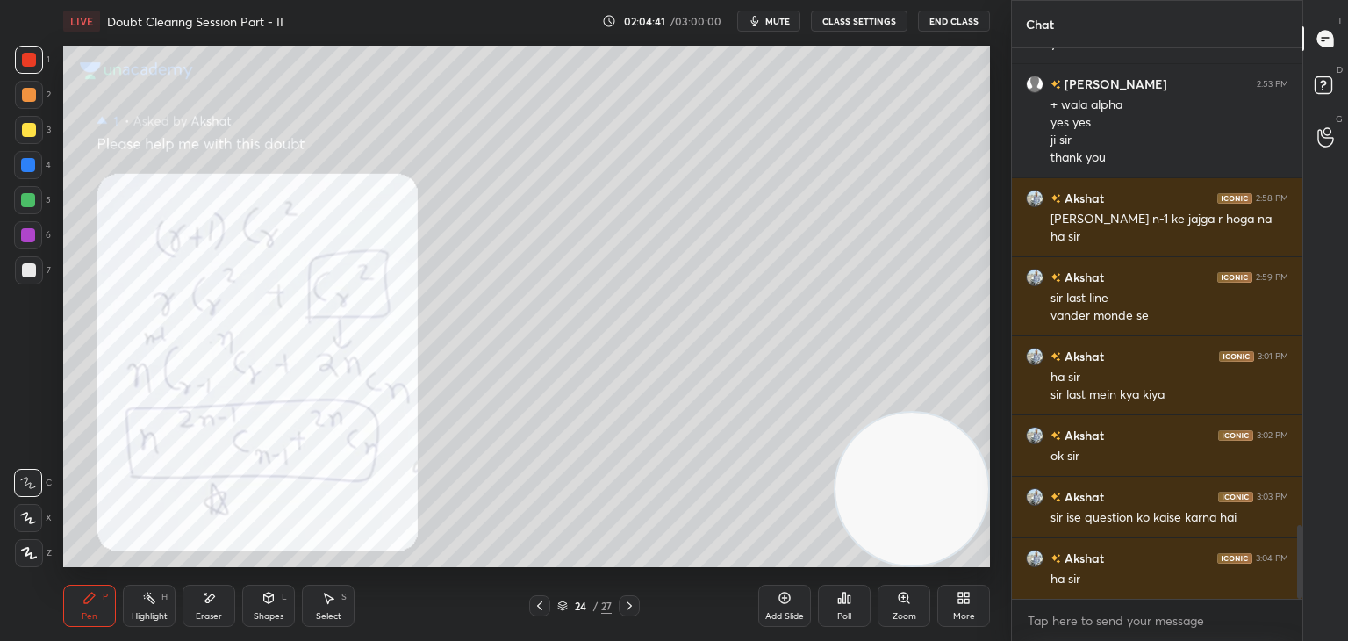
click at [632, 605] on icon at bounding box center [629, 606] width 14 height 14
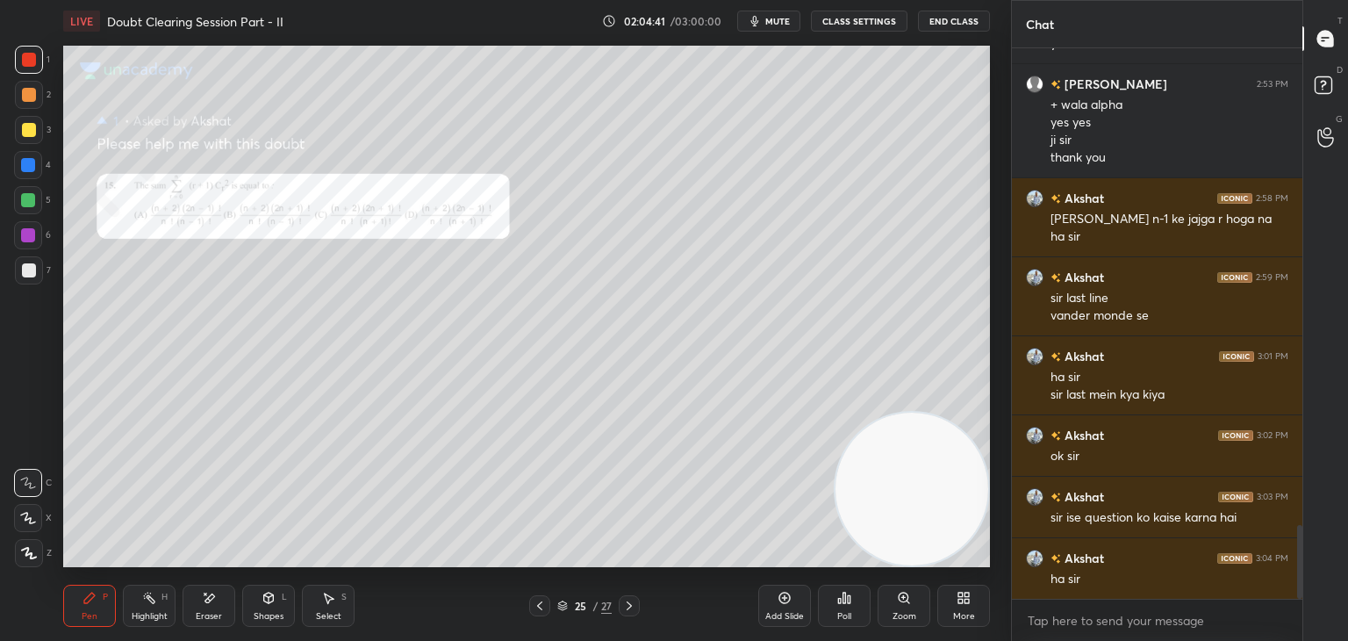
click at [631, 606] on icon at bounding box center [629, 606] width 14 height 14
drag, startPoint x: 34, startPoint y: 149, endPoint x: 22, endPoint y: 147, distance: 12.6
click at [32, 144] on div "3" at bounding box center [33, 133] width 36 height 35
click at [899, 604] on icon at bounding box center [904, 598] width 14 height 14
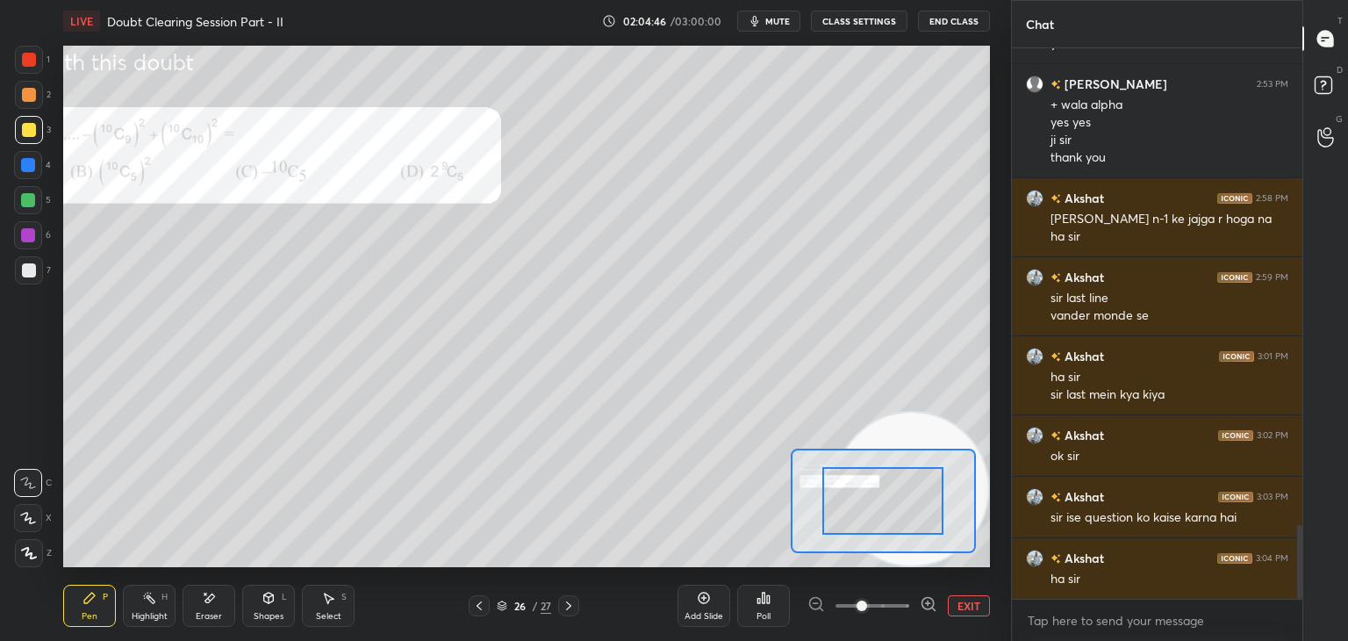
click at [888, 608] on span at bounding box center [873, 605] width 74 height 26
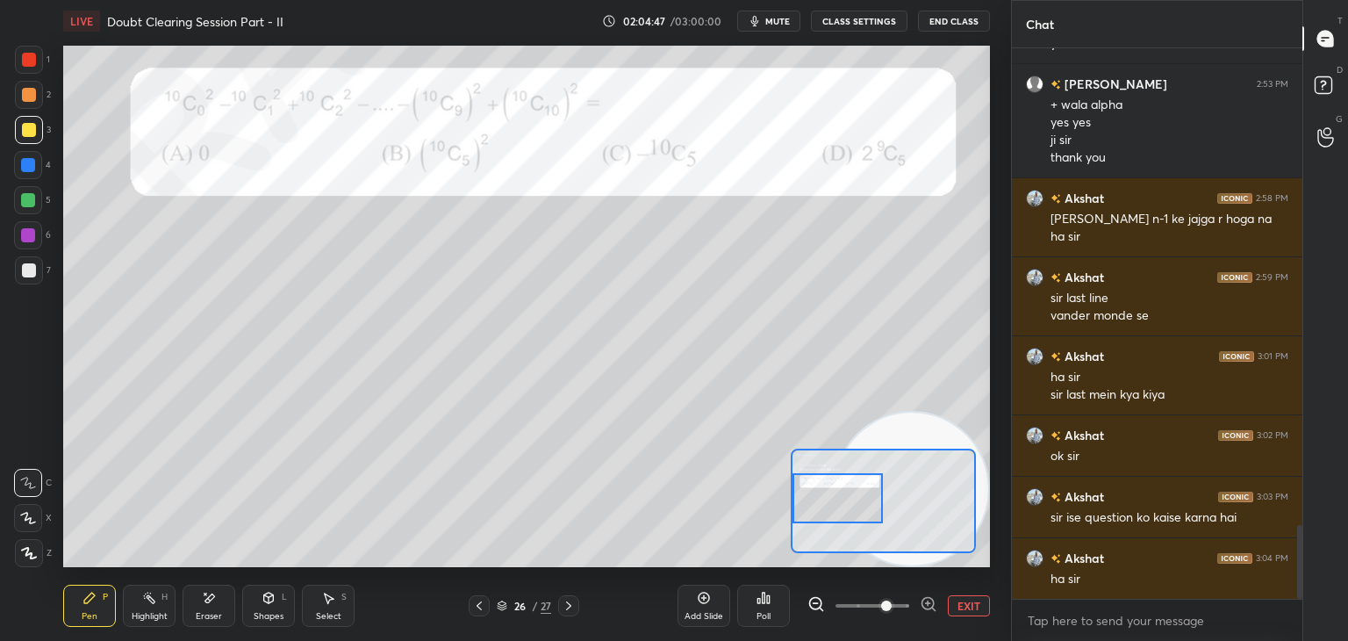
drag, startPoint x: 857, startPoint y: 501, endPoint x: 861, endPoint y: 512, distance: 11.4
click at [848, 492] on div at bounding box center [838, 498] width 91 height 50
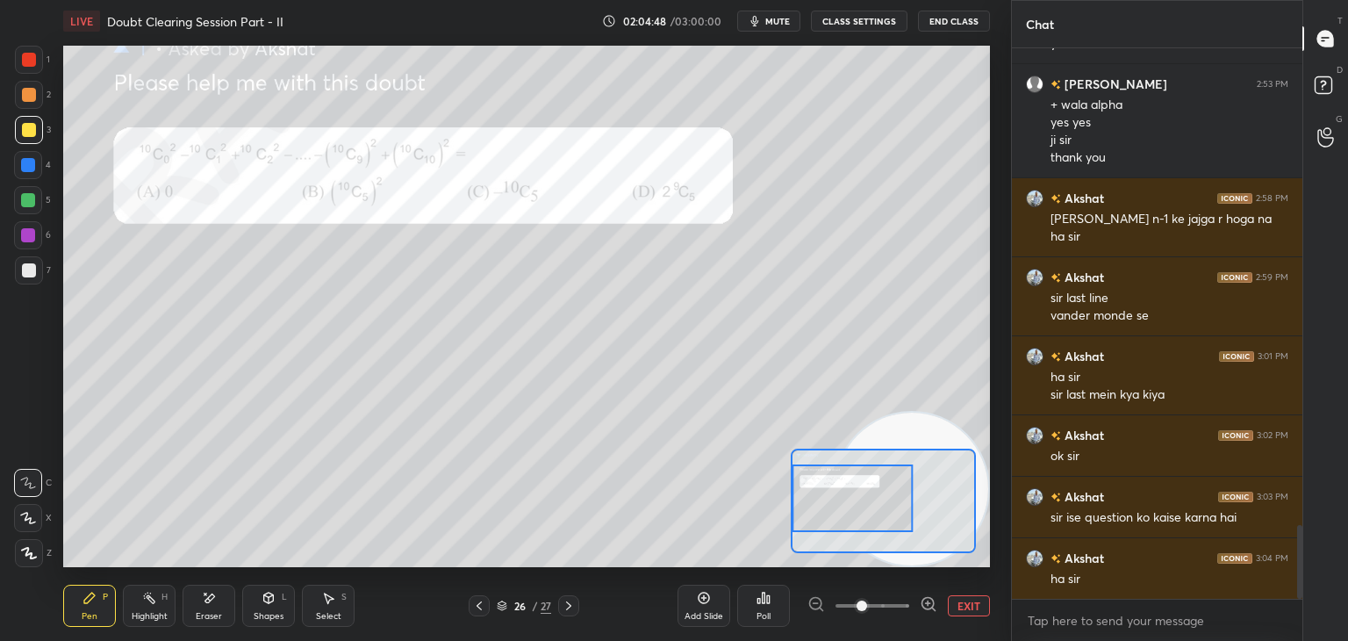
click at [863, 608] on span at bounding box center [873, 605] width 74 height 26
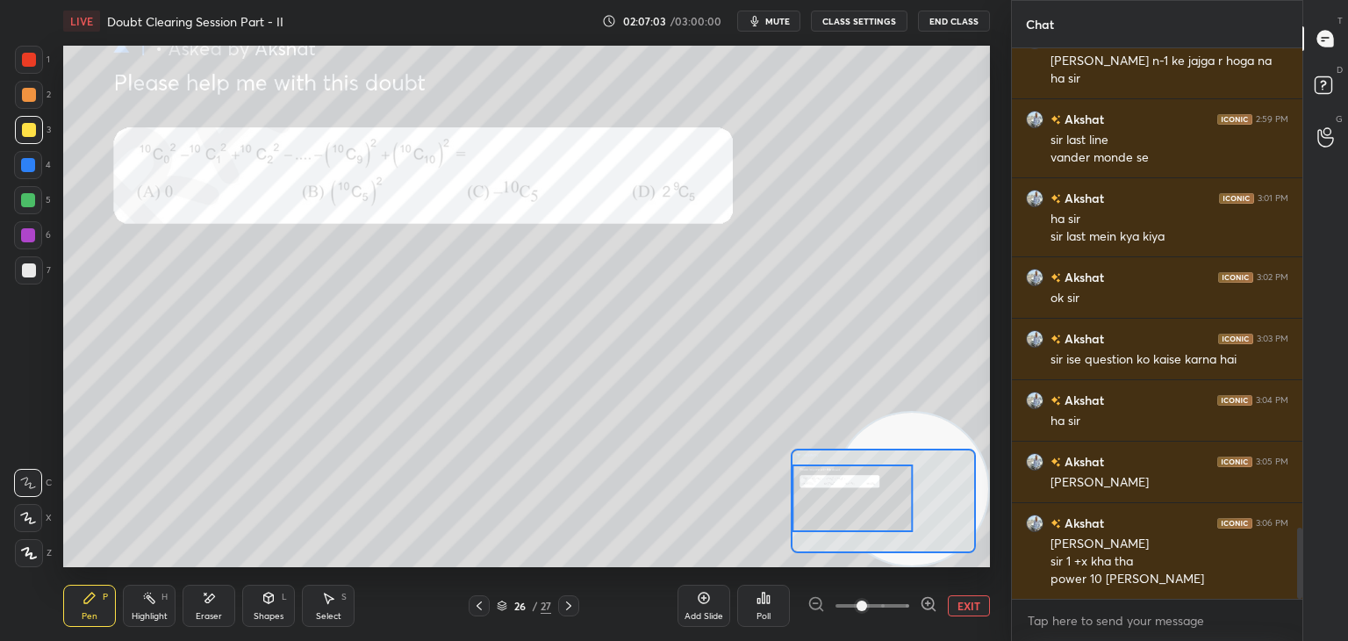
scroll to position [3794, 0]
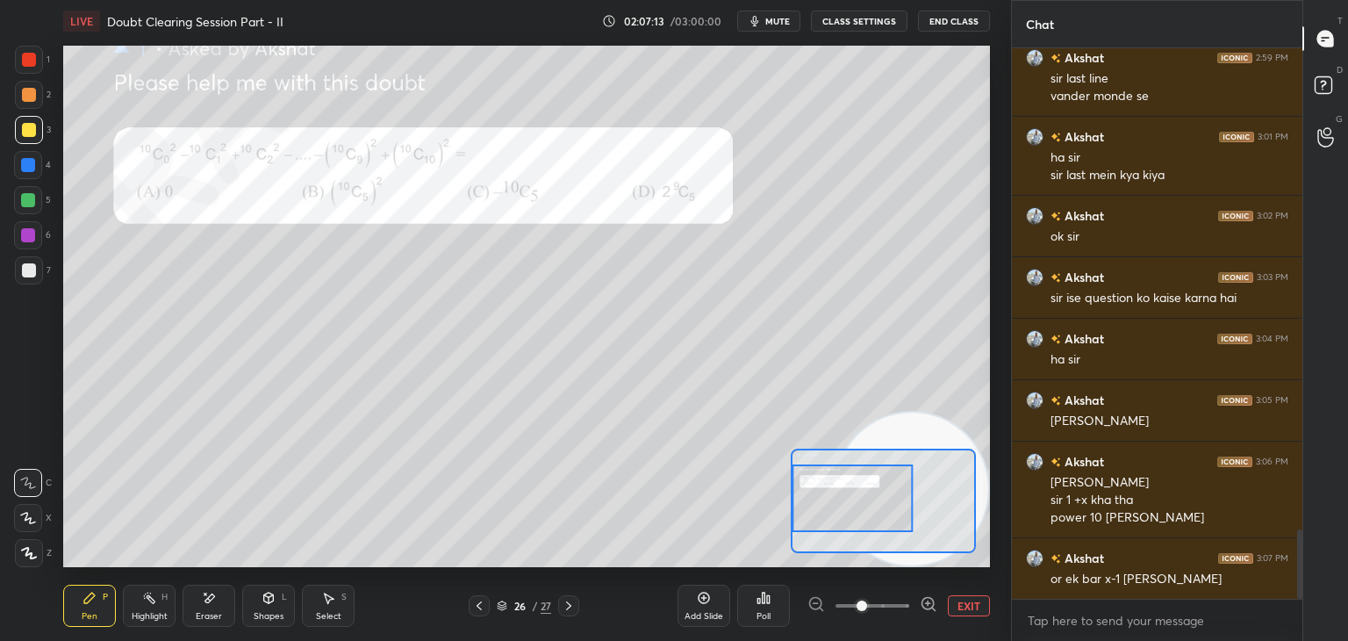
click at [212, 594] on div "Eraser" at bounding box center [209, 606] width 53 height 42
click at [28, 548] on span "Erase all" at bounding box center [28, 553] width 26 height 12
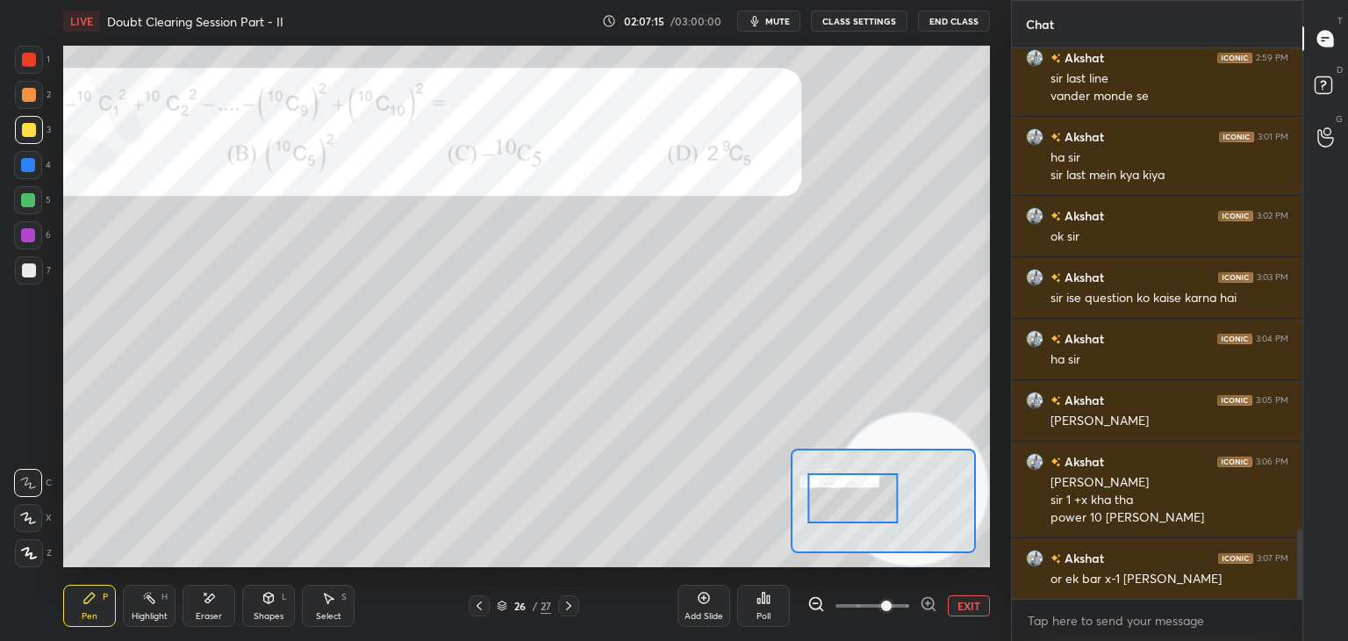
drag, startPoint x: 894, startPoint y: 600, endPoint x: 910, endPoint y: 605, distance: 17.5
click at [909, 604] on span at bounding box center [873, 605] width 74 height 26
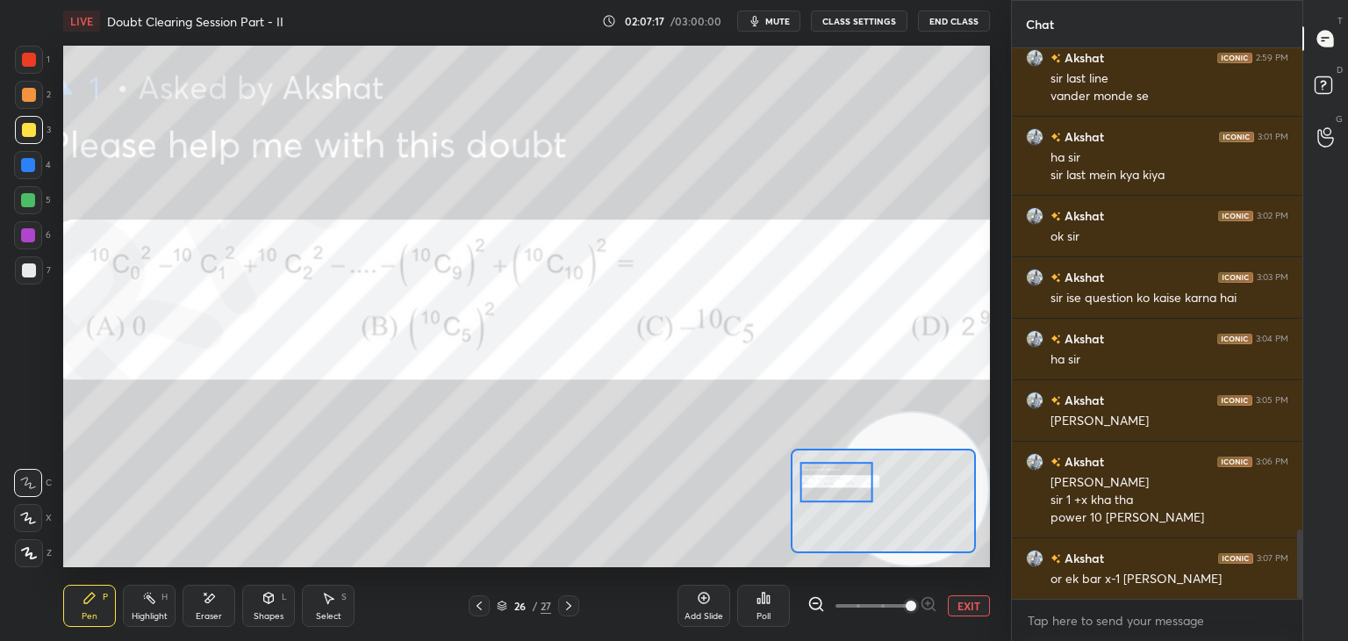
click at [845, 485] on div at bounding box center [837, 482] width 73 height 40
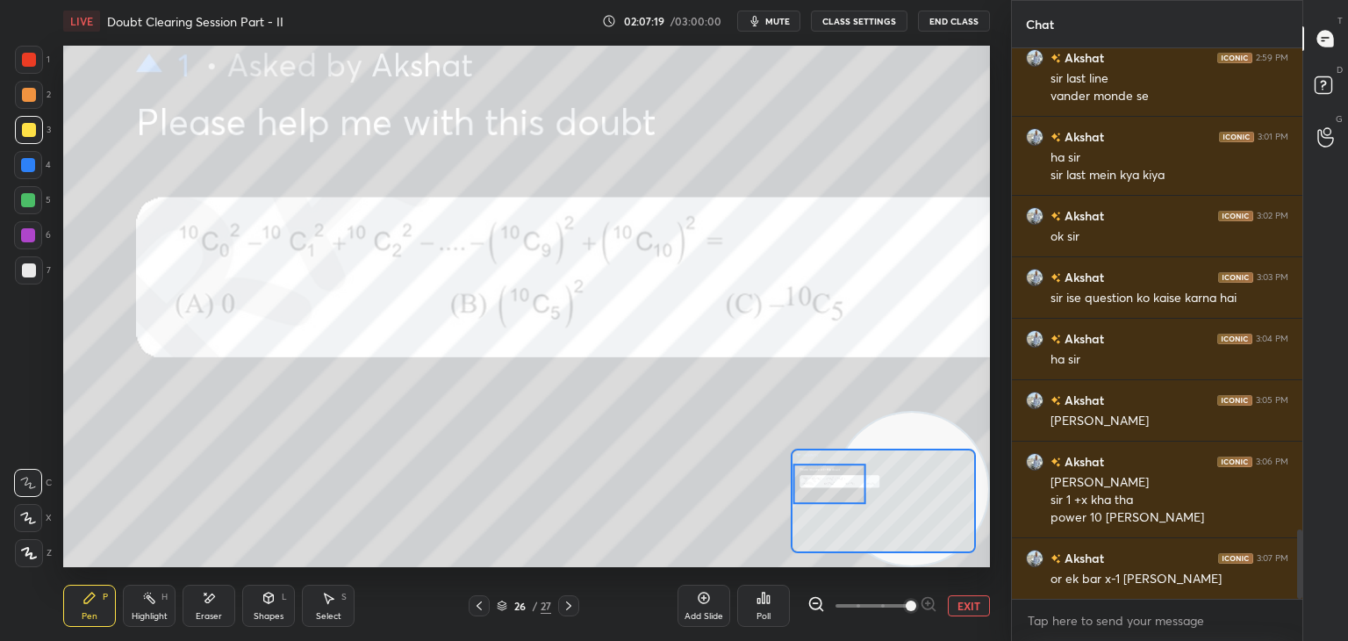
click at [843, 489] on div at bounding box center [829, 483] width 73 height 40
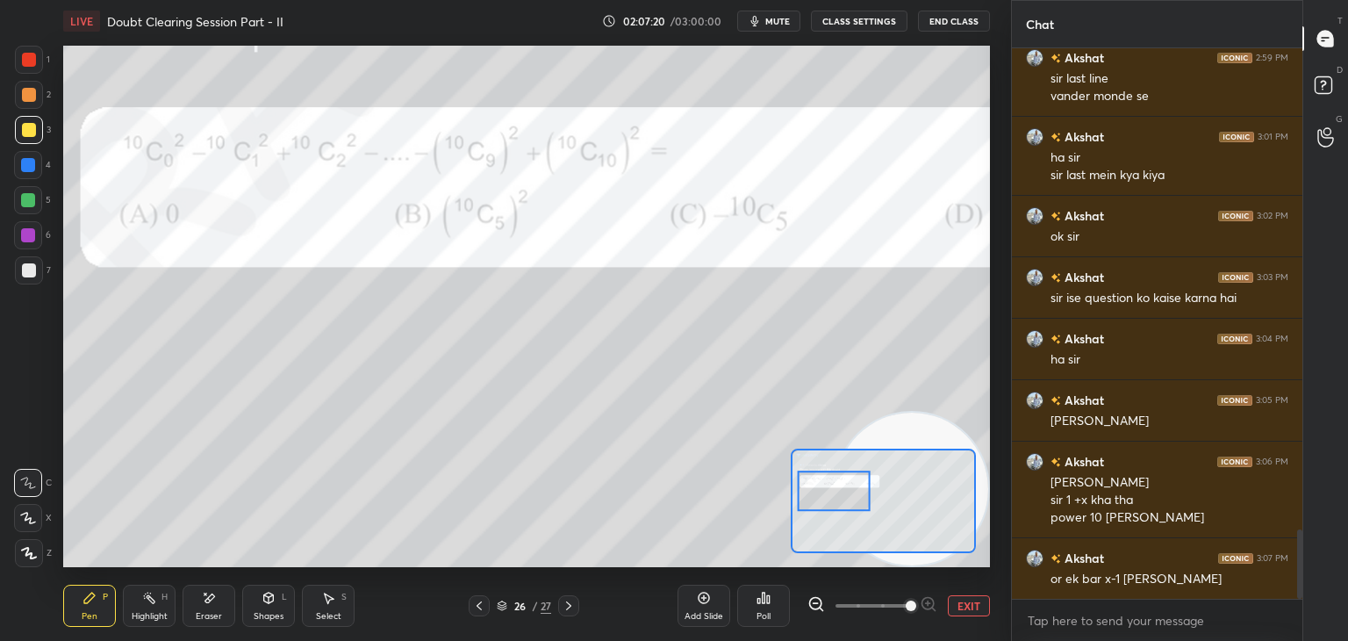
drag, startPoint x: 853, startPoint y: 499, endPoint x: 843, endPoint y: 493, distance: 12.2
click at [854, 499] on div at bounding box center [834, 490] width 73 height 40
click at [968, 606] on button "EXIT" at bounding box center [969, 605] width 42 height 21
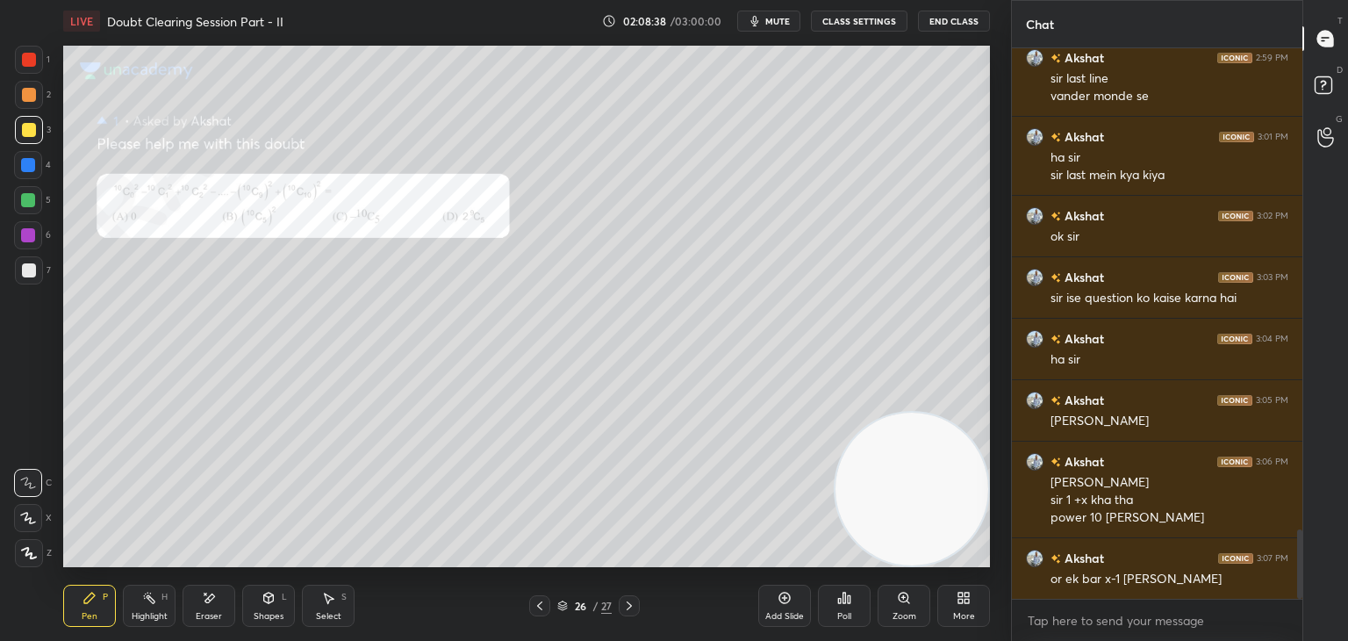
scroll to position [3869, 0]
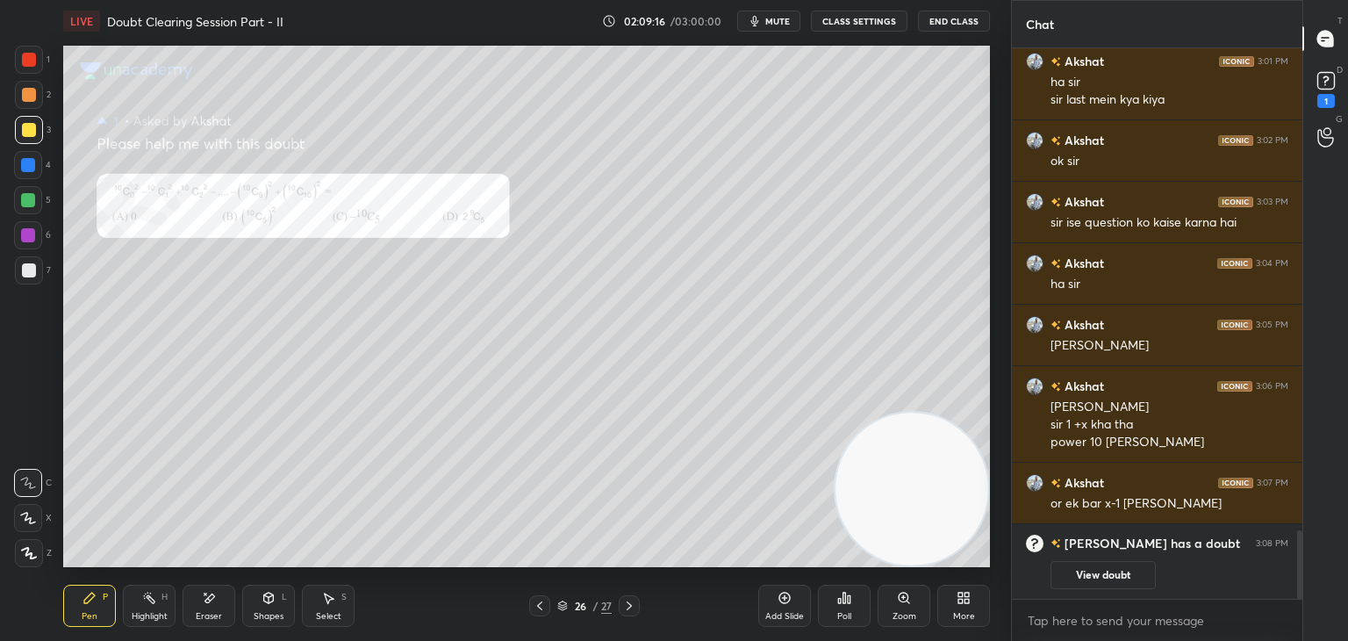
click at [1103, 578] on button "View doubt" at bounding box center [1103, 575] width 105 height 28
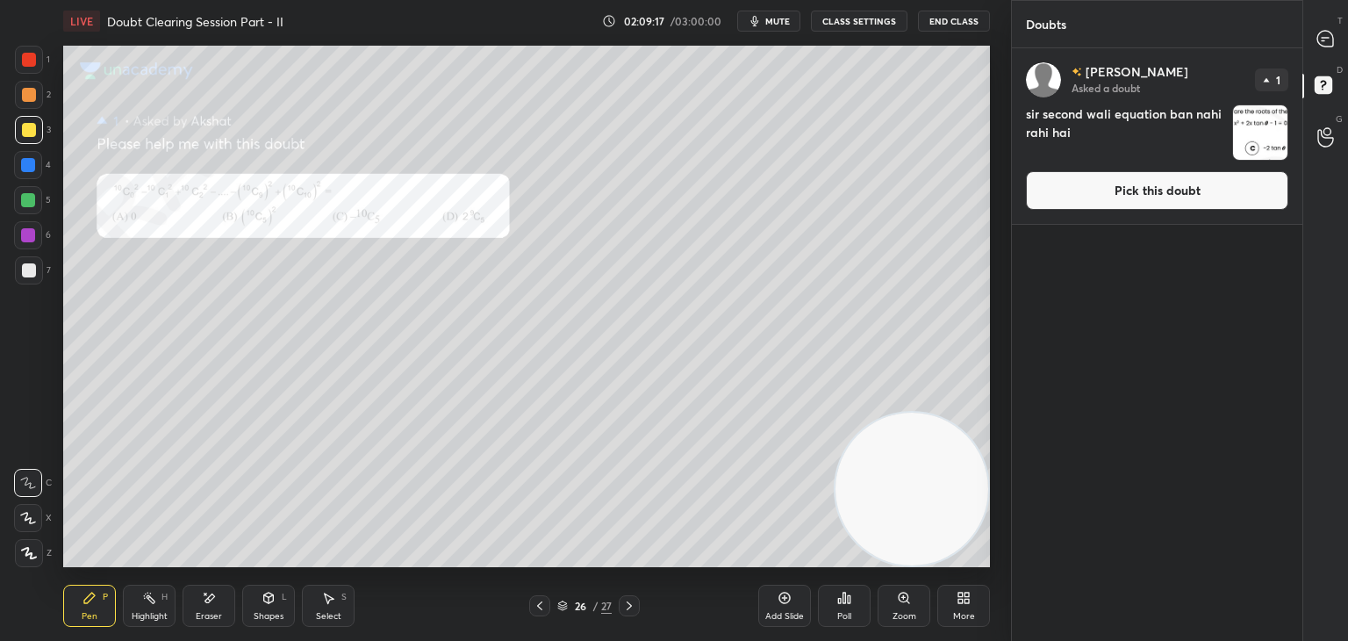
click at [1100, 187] on button "Pick this doubt" at bounding box center [1157, 190] width 262 height 39
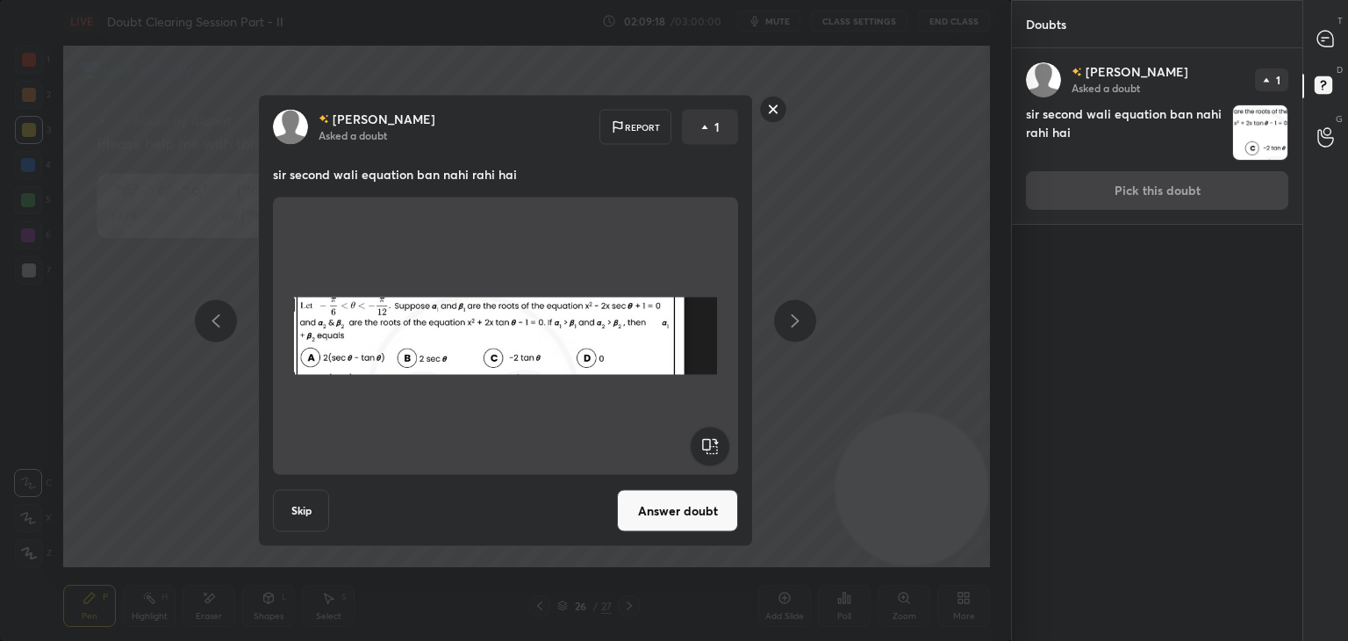
click at [655, 514] on button "Answer doubt" at bounding box center [677, 511] width 121 height 42
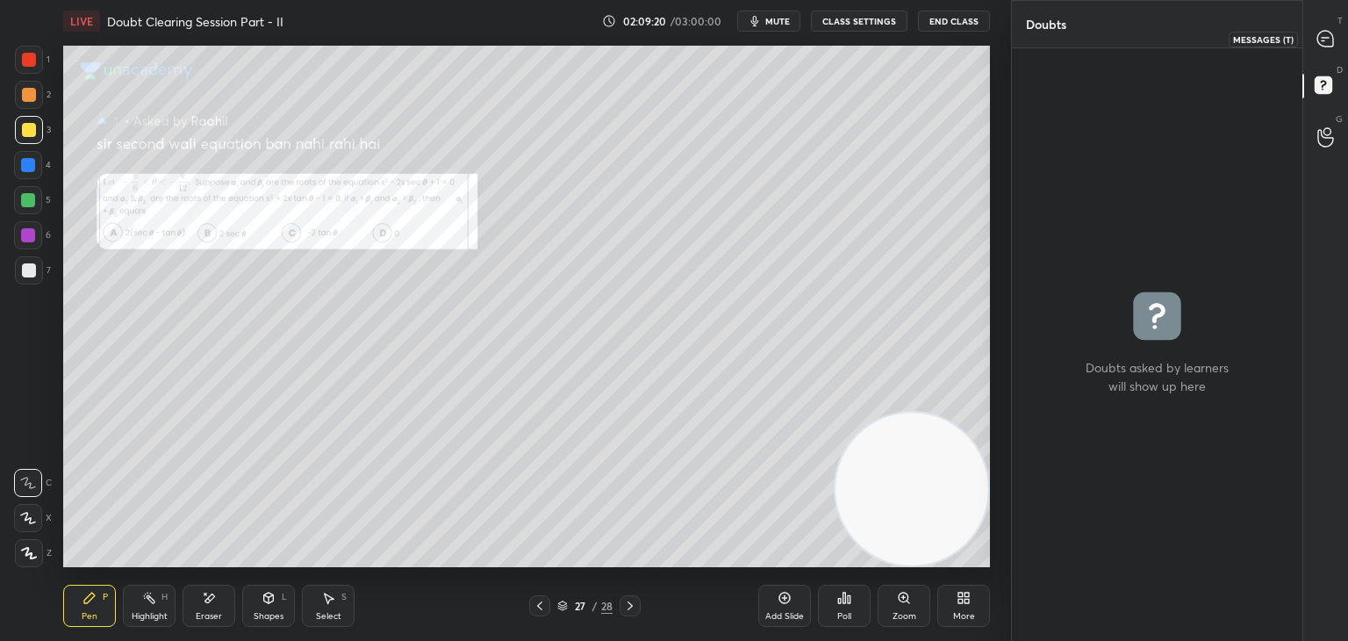
drag, startPoint x: 1318, startPoint y: 32, endPoint x: 1282, endPoint y: 43, distance: 38.3
click at [1317, 32] on icon at bounding box center [1326, 39] width 18 height 18
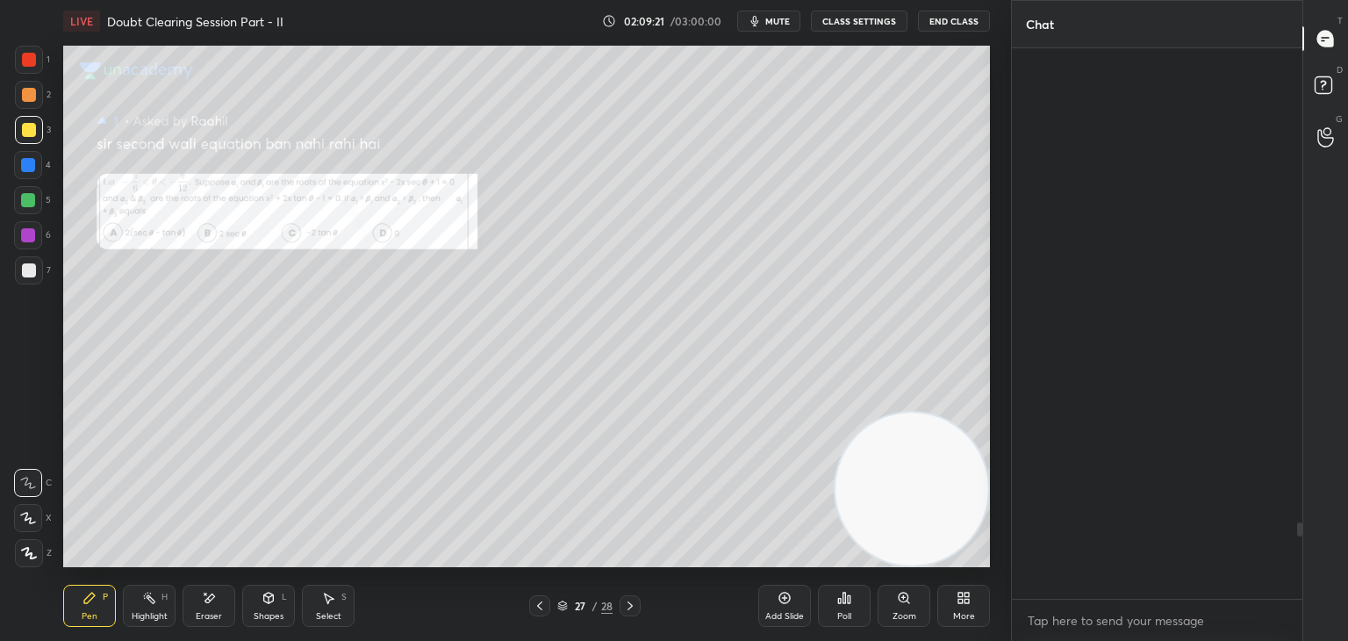
scroll to position [545, 285]
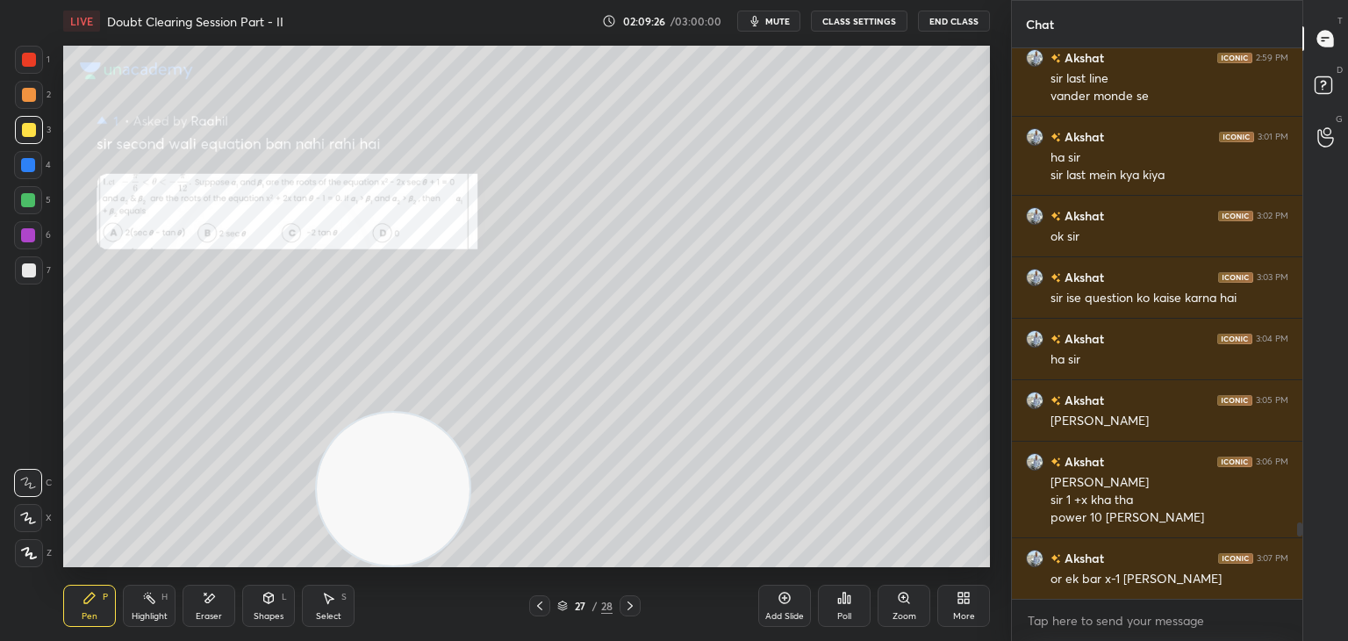
drag, startPoint x: 831, startPoint y: 467, endPoint x: 51, endPoint y: 571, distance: 787.2
click at [66, 571] on div "LIVE Doubt Clearing Session Part - II 02:09:26 / 03:00:00 mute CLASS SETTINGS E…" at bounding box center [526, 320] width 941 height 641
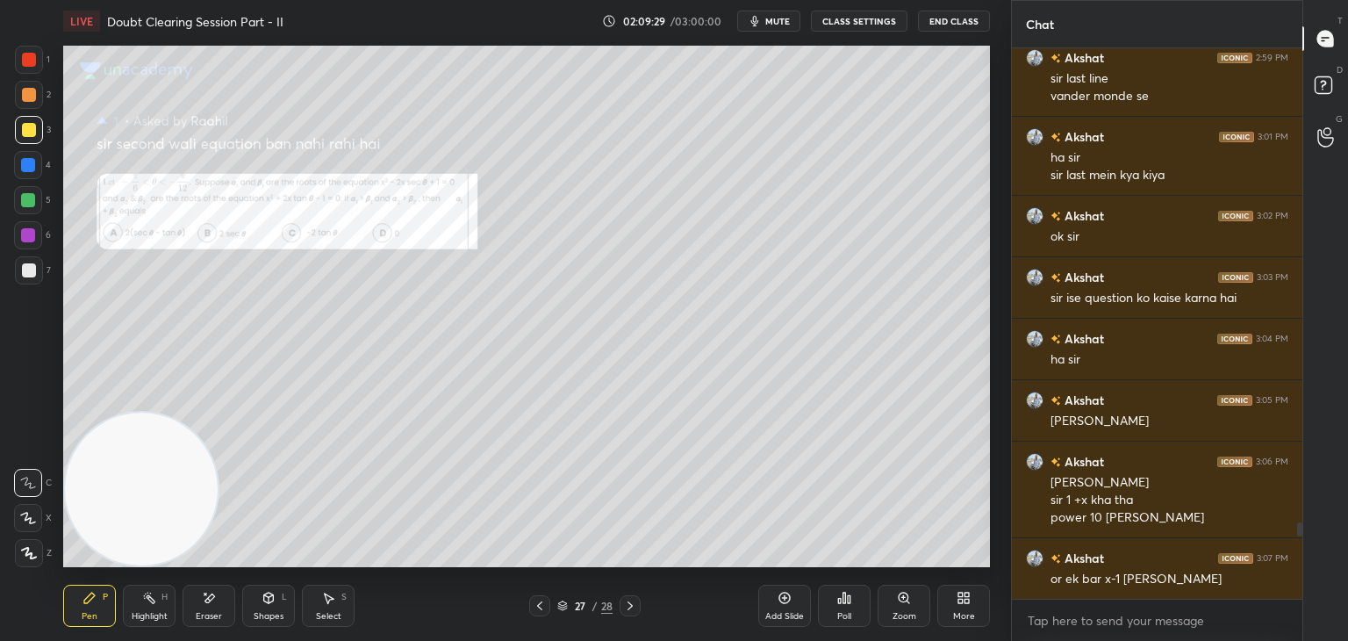
scroll to position [3474, 0]
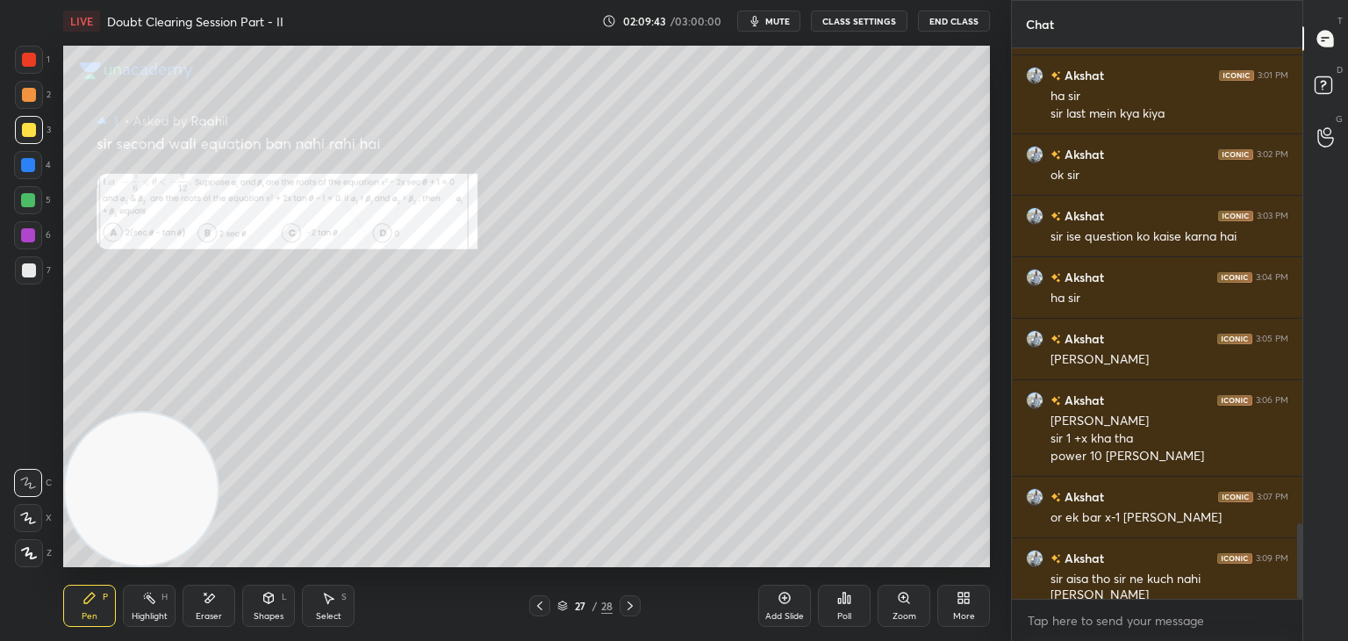
drag, startPoint x: 530, startPoint y: 606, endPoint x: 537, endPoint y: 594, distance: 13.4
click at [530, 605] on div at bounding box center [539, 605] width 21 height 21
drag, startPoint x: 632, startPoint y: 605, endPoint x: 639, endPoint y: 596, distance: 11.2
click at [634, 605] on icon at bounding box center [630, 606] width 14 height 14
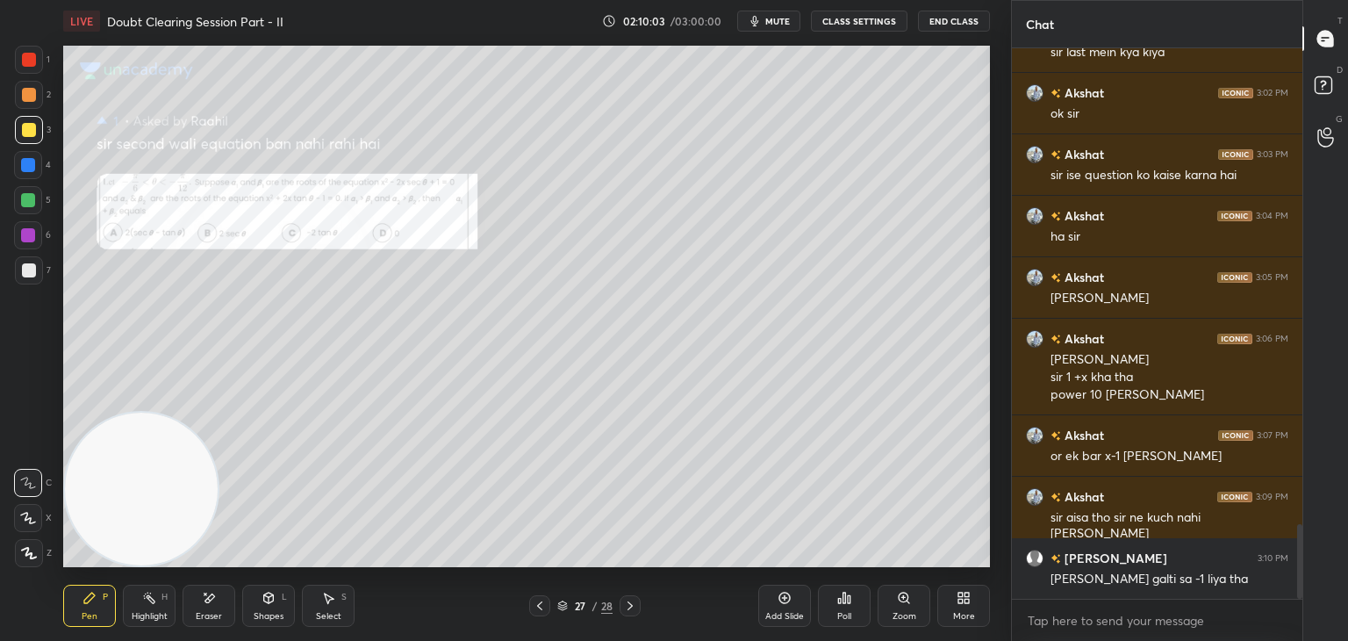
drag, startPoint x: 213, startPoint y: 594, endPoint x: 228, endPoint y: 577, distance: 23.0
click at [215, 593] on icon at bounding box center [209, 598] width 14 height 15
click at [95, 600] on icon at bounding box center [90, 598] width 14 height 14
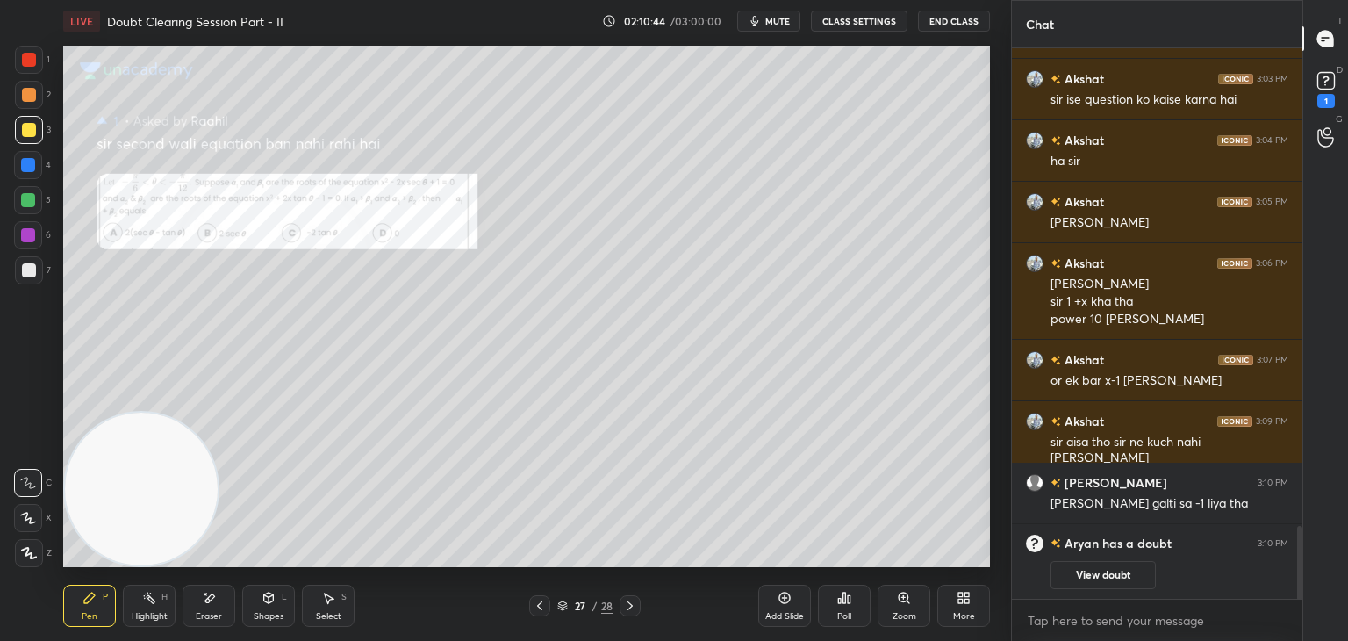
click at [1081, 556] on div "View doubt" at bounding box center [1170, 570] width 238 height 37
click at [1087, 563] on div "View doubt" at bounding box center [1170, 570] width 238 height 37
click at [1074, 572] on button "View doubt" at bounding box center [1103, 575] width 105 height 28
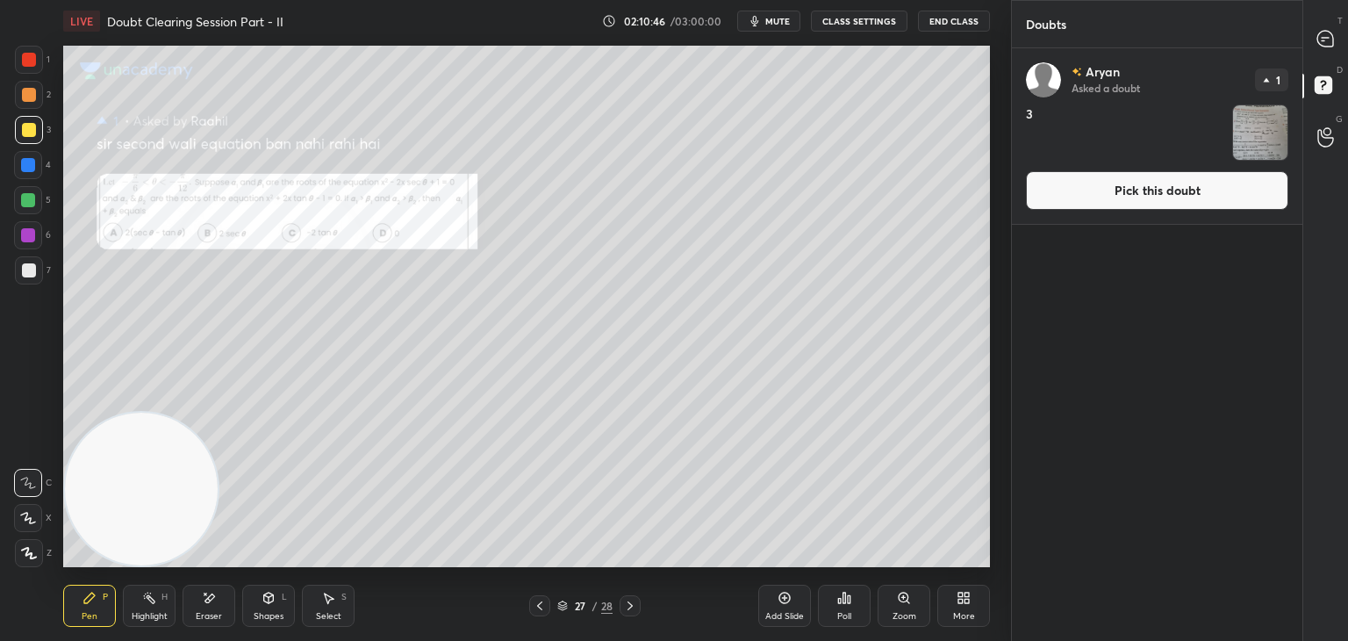
drag, startPoint x: 1095, startPoint y: 190, endPoint x: 1063, endPoint y: 207, distance: 36.5
click at [1092, 189] on button "Pick this doubt" at bounding box center [1157, 190] width 262 height 39
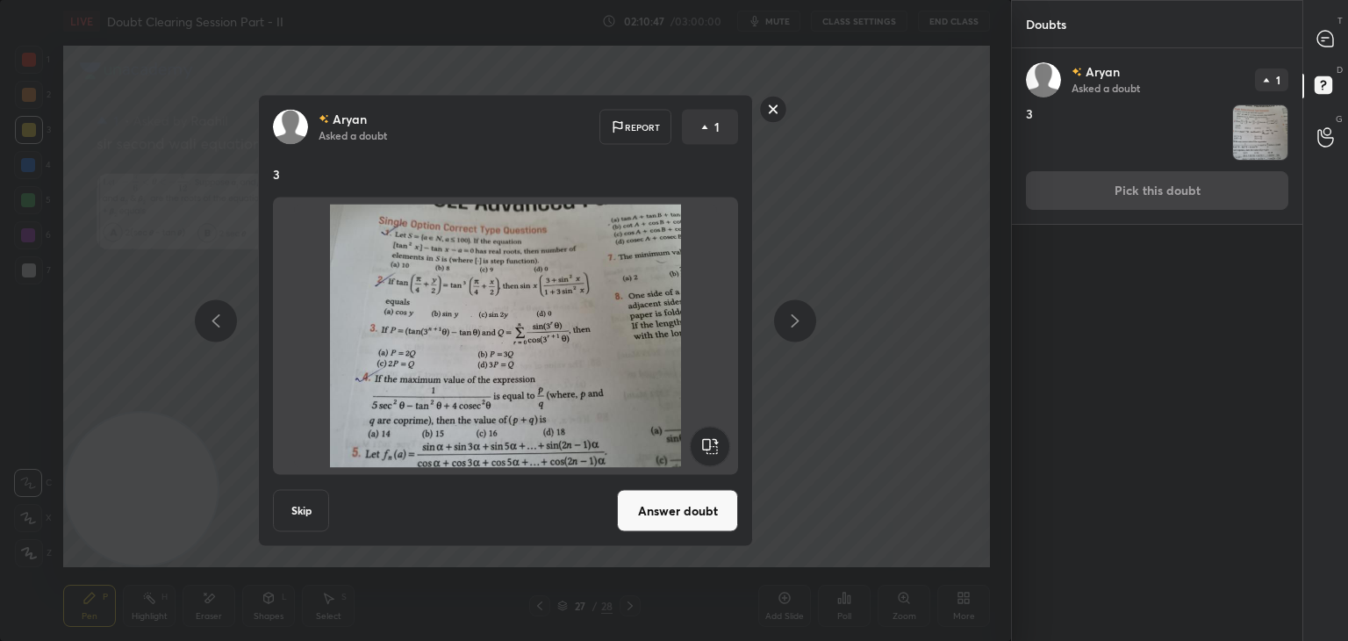
click at [666, 492] on button "Answer doubt" at bounding box center [677, 511] width 121 height 42
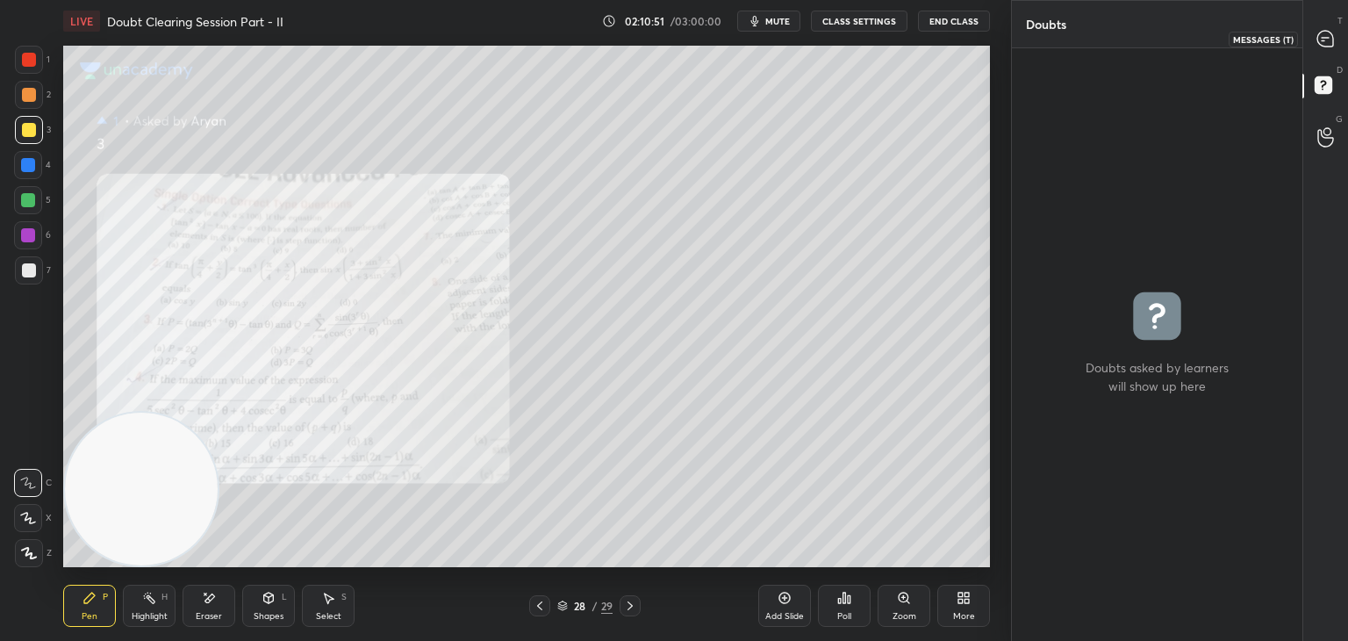
click at [1317, 36] on icon at bounding box center [1325, 39] width 16 height 16
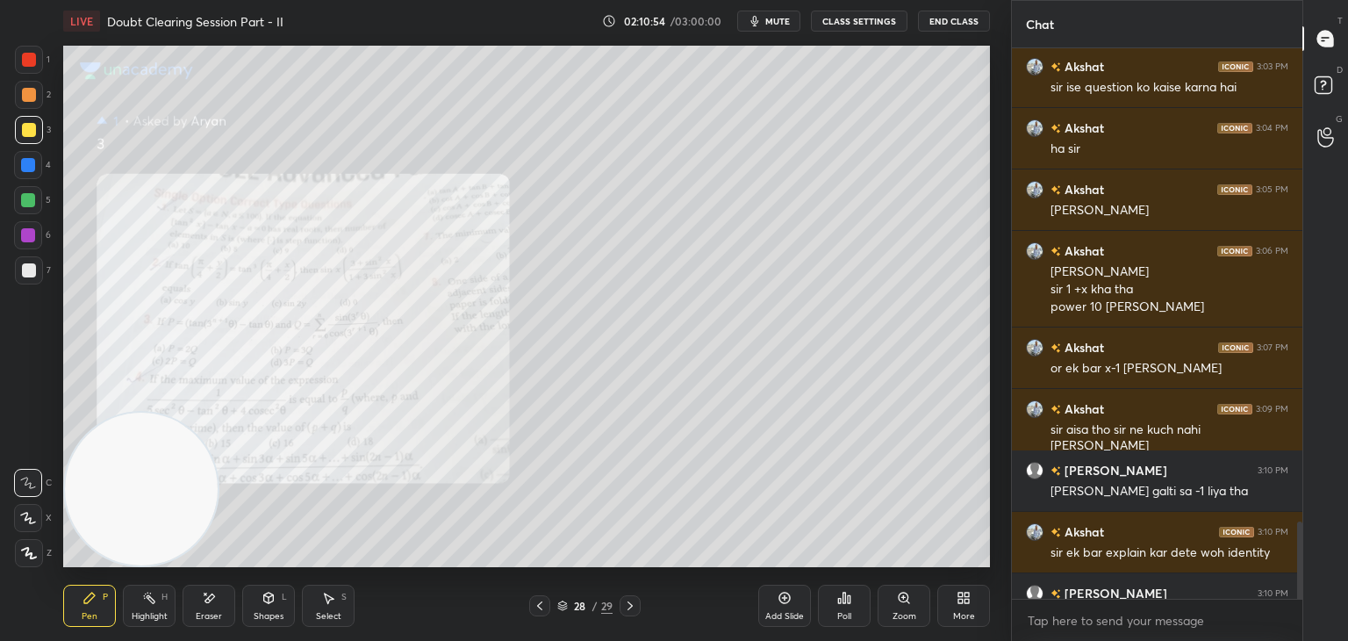
scroll to position [3623, 0]
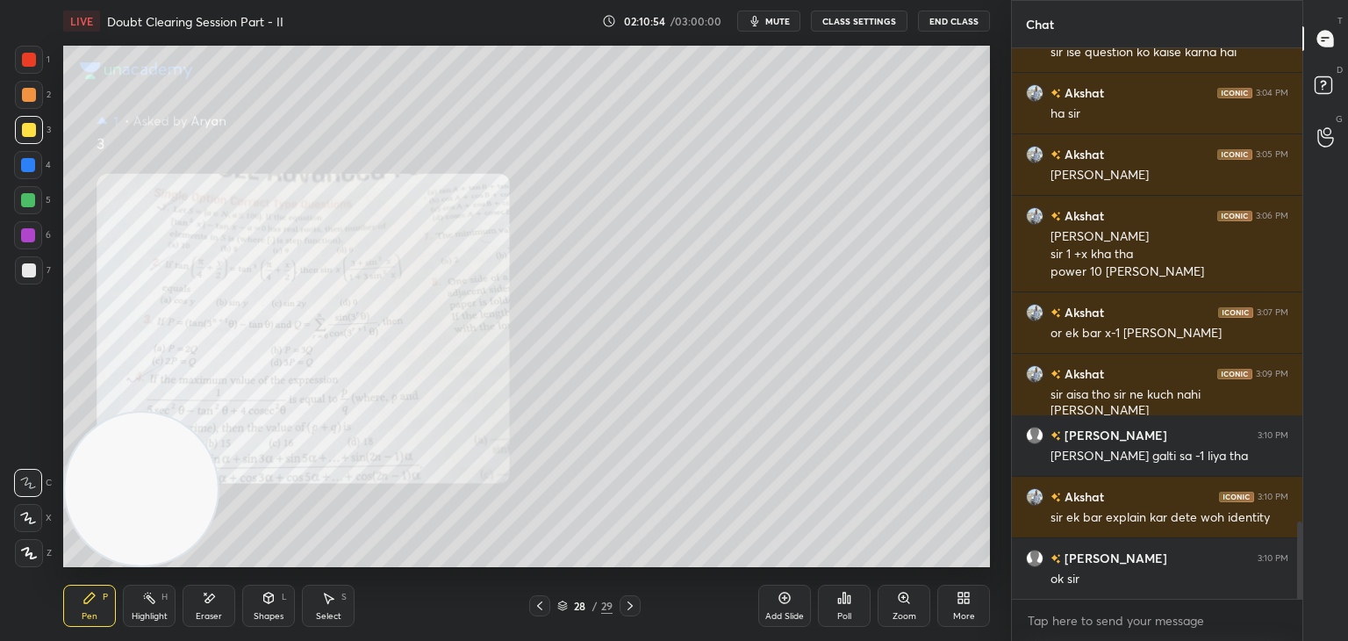
drag, startPoint x: 1299, startPoint y: 538, endPoint x: 1296, endPoint y: 617, distance: 79.0
click at [1296, 614] on div "[PERSON_NAME] 3:02 PM ok [PERSON_NAME] 3:03 PM sir ise question ko kaise karna …" at bounding box center [1157, 344] width 291 height 592
click at [902, 607] on div "Zoom" at bounding box center [904, 606] width 53 height 42
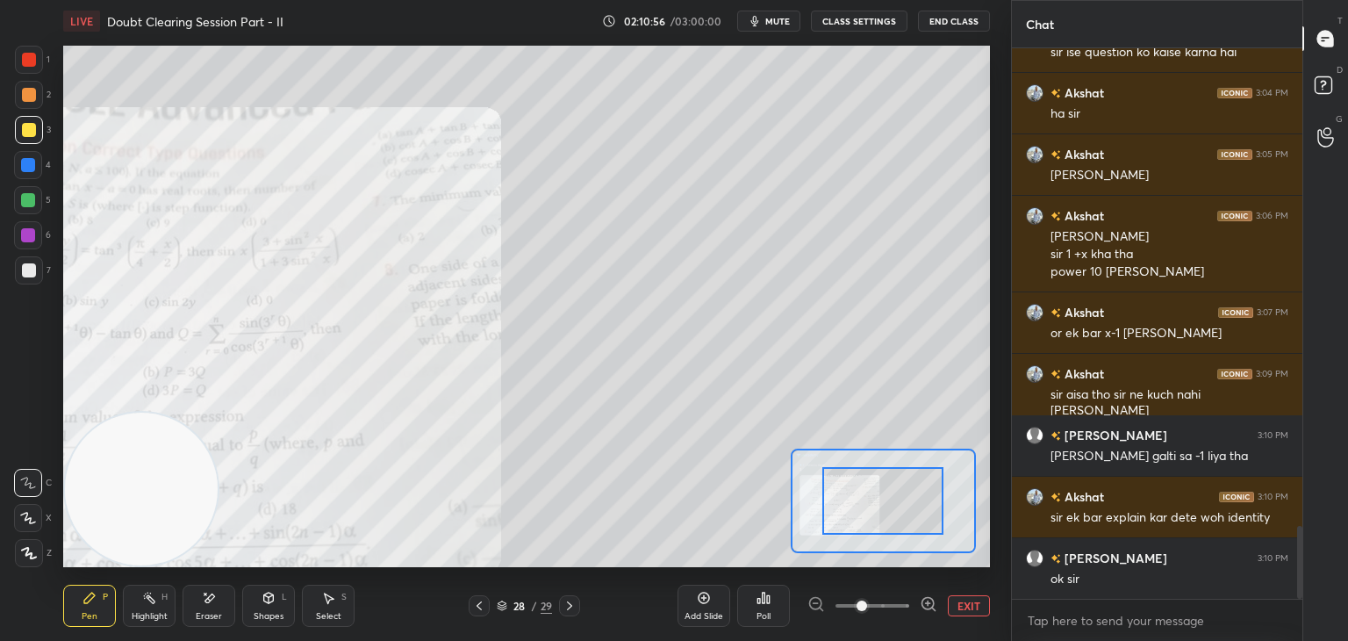
click at [901, 613] on span at bounding box center [873, 605] width 74 height 26
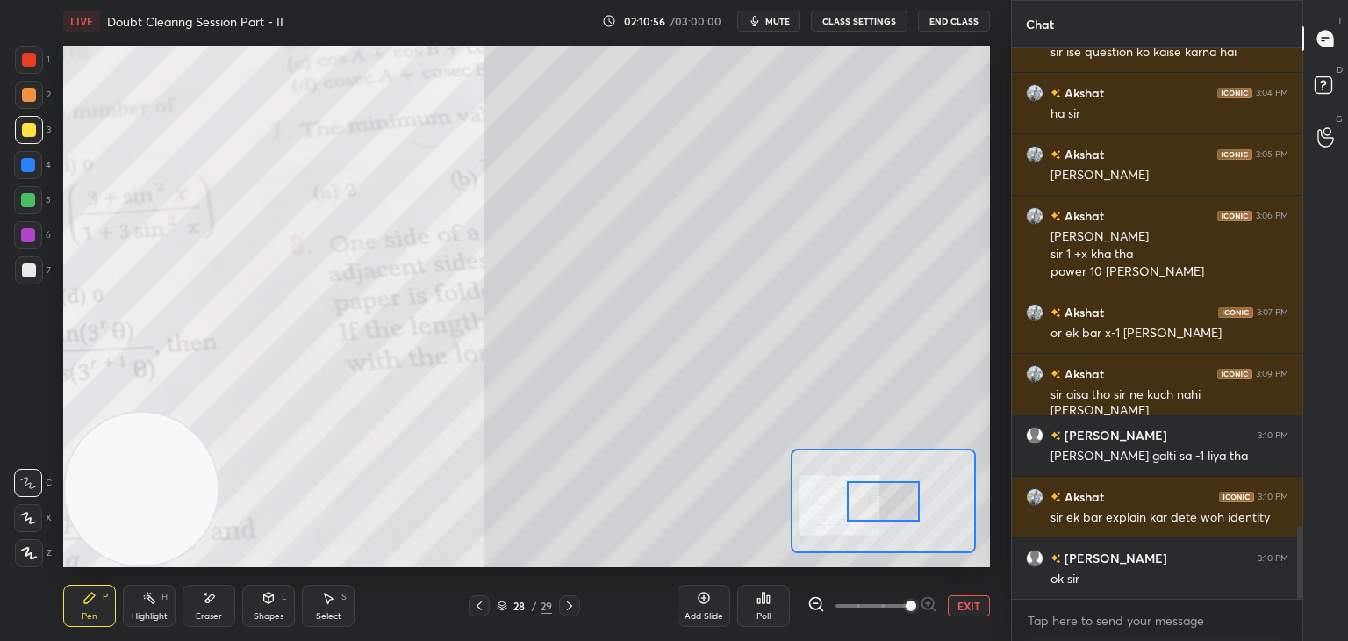
click at [906, 611] on span at bounding box center [911, 605] width 11 height 11
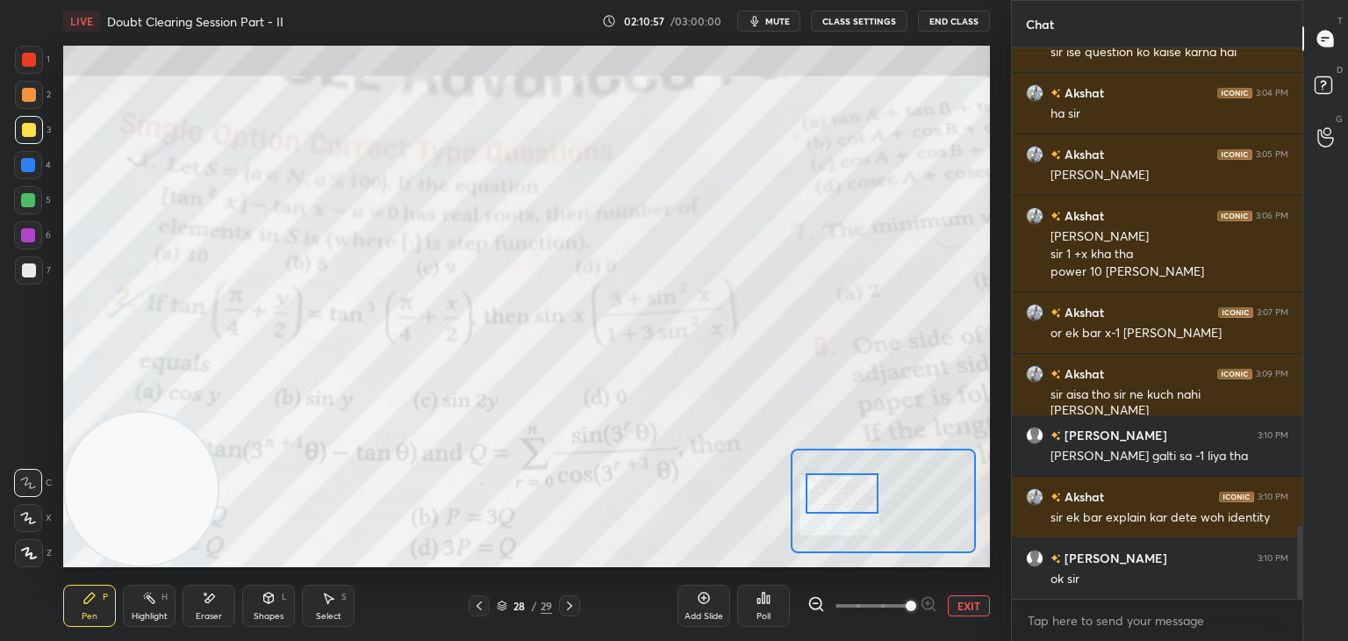
drag, startPoint x: 901, startPoint y: 503, endPoint x: 872, endPoint y: 499, distance: 30.2
click at [872, 499] on div at bounding box center [842, 493] width 73 height 40
click at [472, 601] on icon at bounding box center [479, 606] width 14 height 14
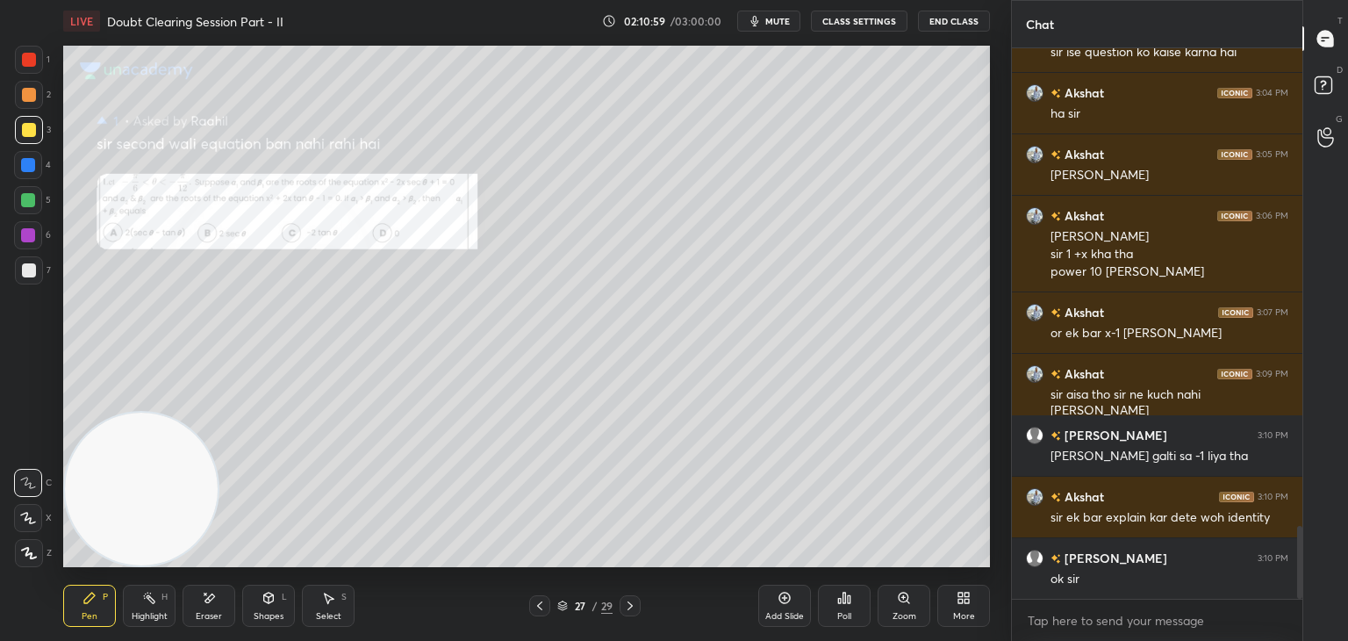
click at [540, 616] on div "Pen P Highlight H Eraser Shapes L Select S 27 / 29 Add Slide Poll Zoom More" at bounding box center [526, 606] width 927 height 70
click at [539, 611] on icon at bounding box center [540, 606] width 14 height 14
drag, startPoint x: 776, startPoint y: 18, endPoint x: 763, endPoint y: 20, distance: 13.3
click at [772, 18] on span "mute" at bounding box center [777, 21] width 25 height 12
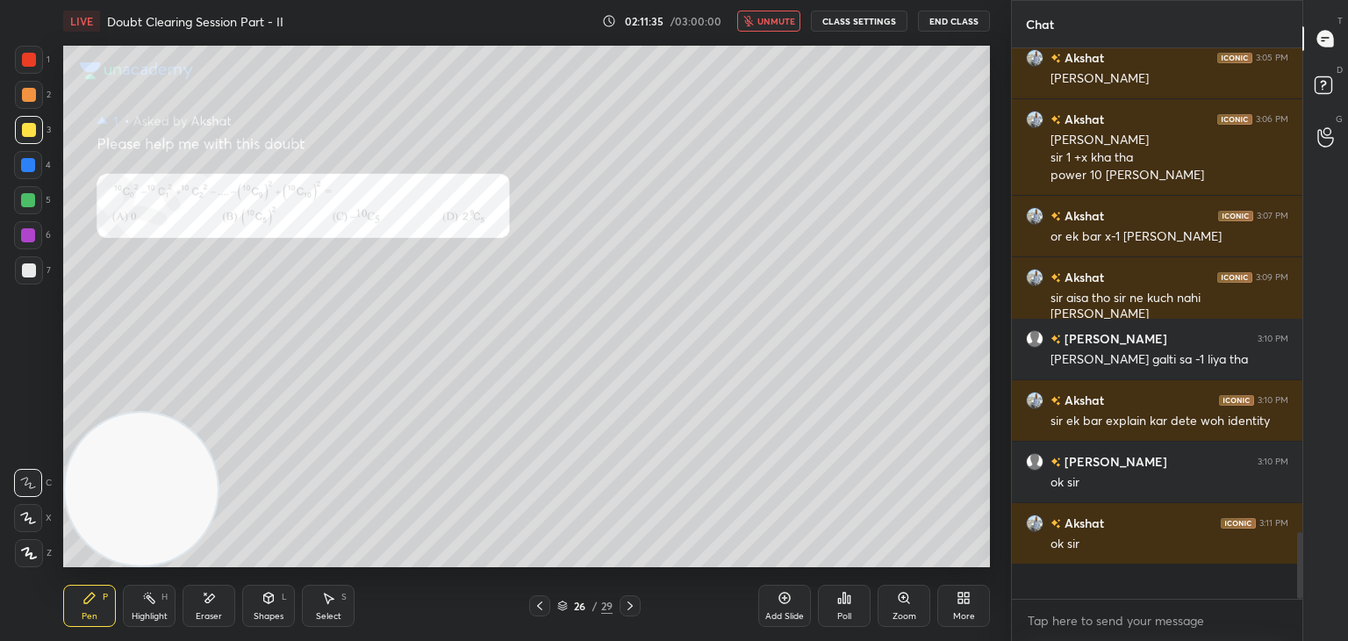
scroll to position [545, 285]
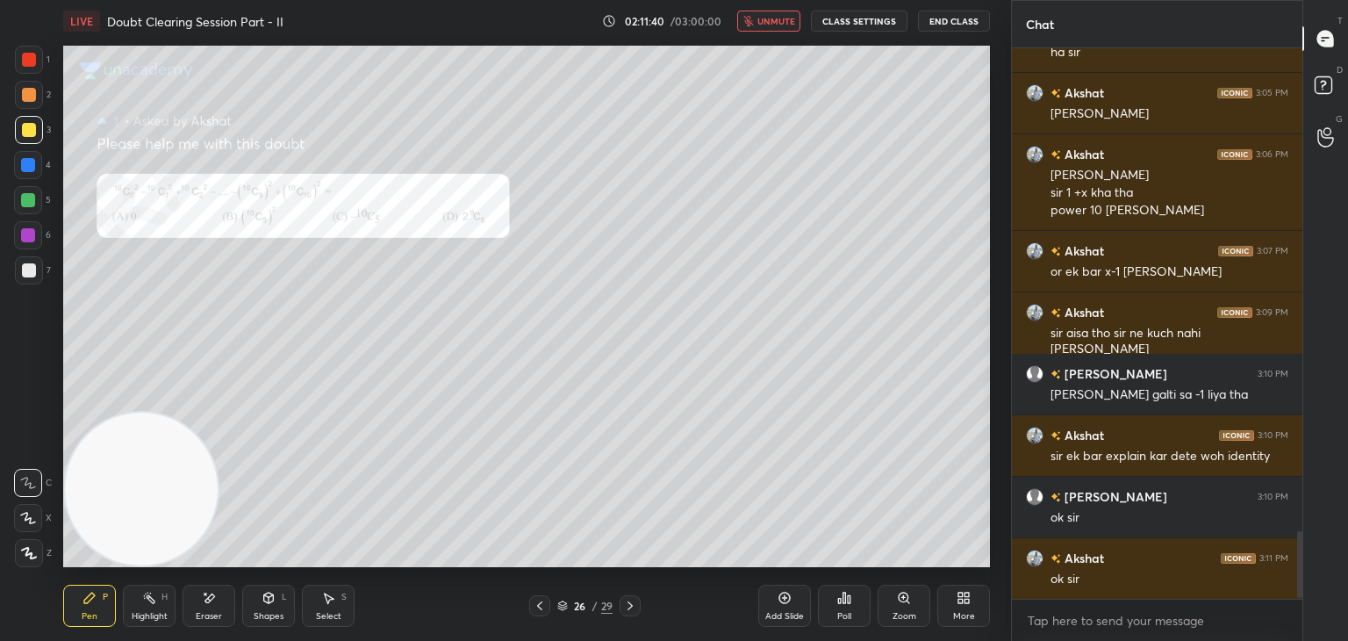
click at [777, 19] on span "unmute" at bounding box center [776, 21] width 38 height 12
drag, startPoint x: 628, startPoint y: 604, endPoint x: 640, endPoint y: 601, distance: 11.7
click at [628, 605] on icon at bounding box center [630, 606] width 14 height 14
click at [635, 605] on icon at bounding box center [630, 606] width 14 height 14
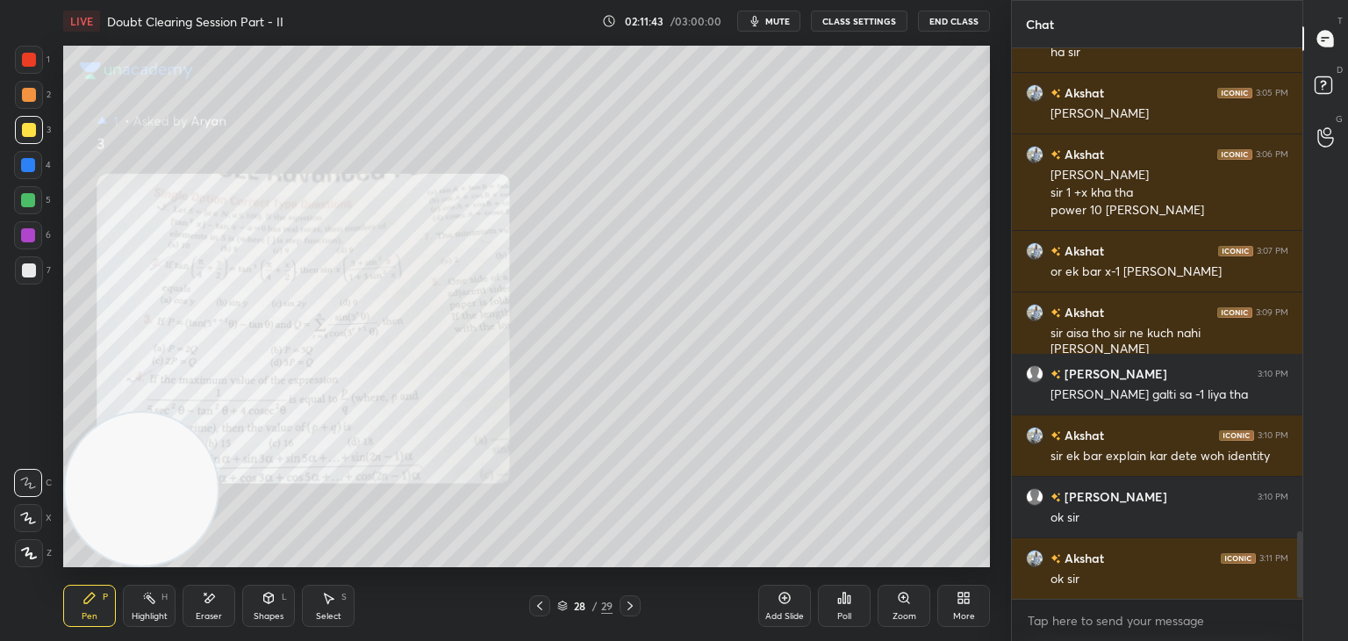
click at [638, 608] on div at bounding box center [630, 605] width 21 height 21
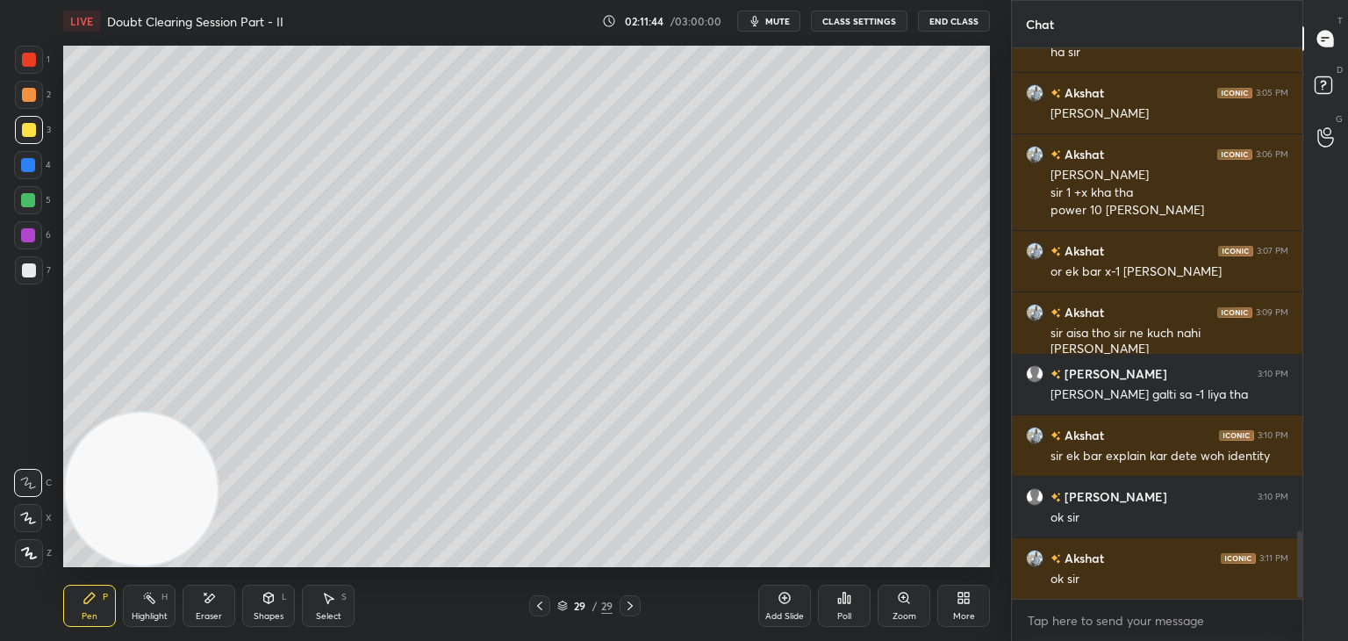
click at [529, 616] on div "Pen P Highlight H Eraser Shapes L Select S 29 / 29 Add Slide Poll Zoom More" at bounding box center [526, 606] width 927 height 70
click at [537, 608] on icon at bounding box center [540, 606] width 14 height 14
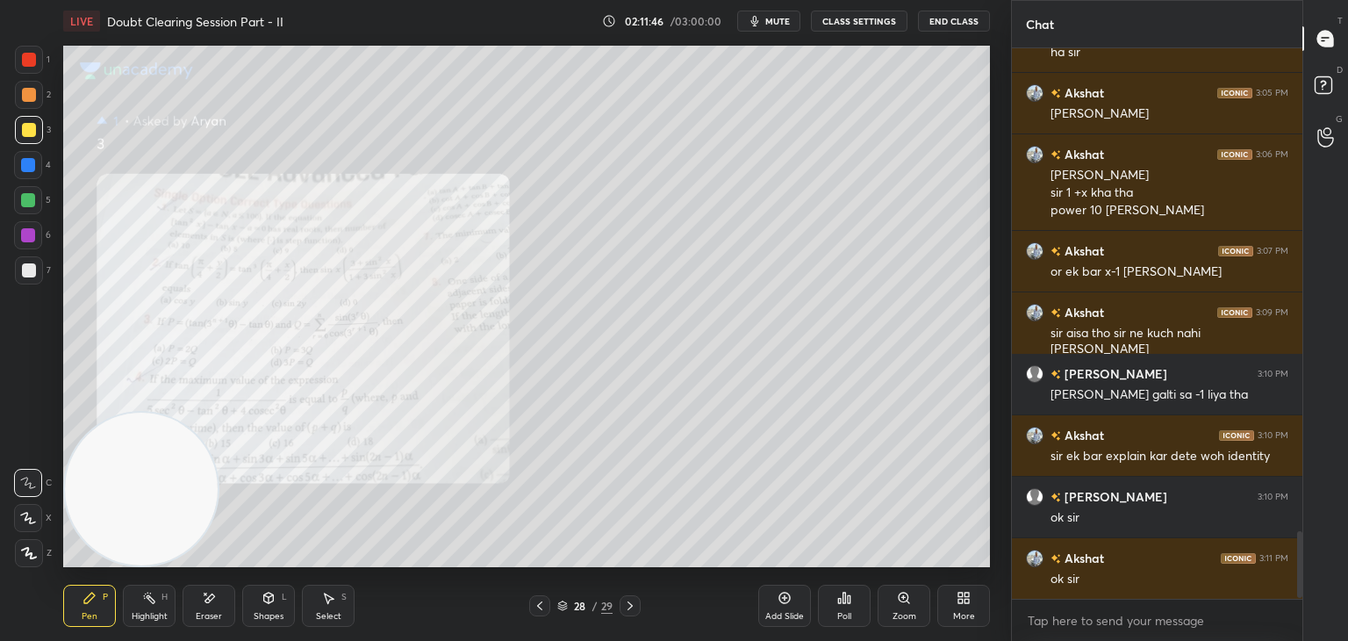
click at [923, 610] on div "Zoom" at bounding box center [904, 606] width 53 height 42
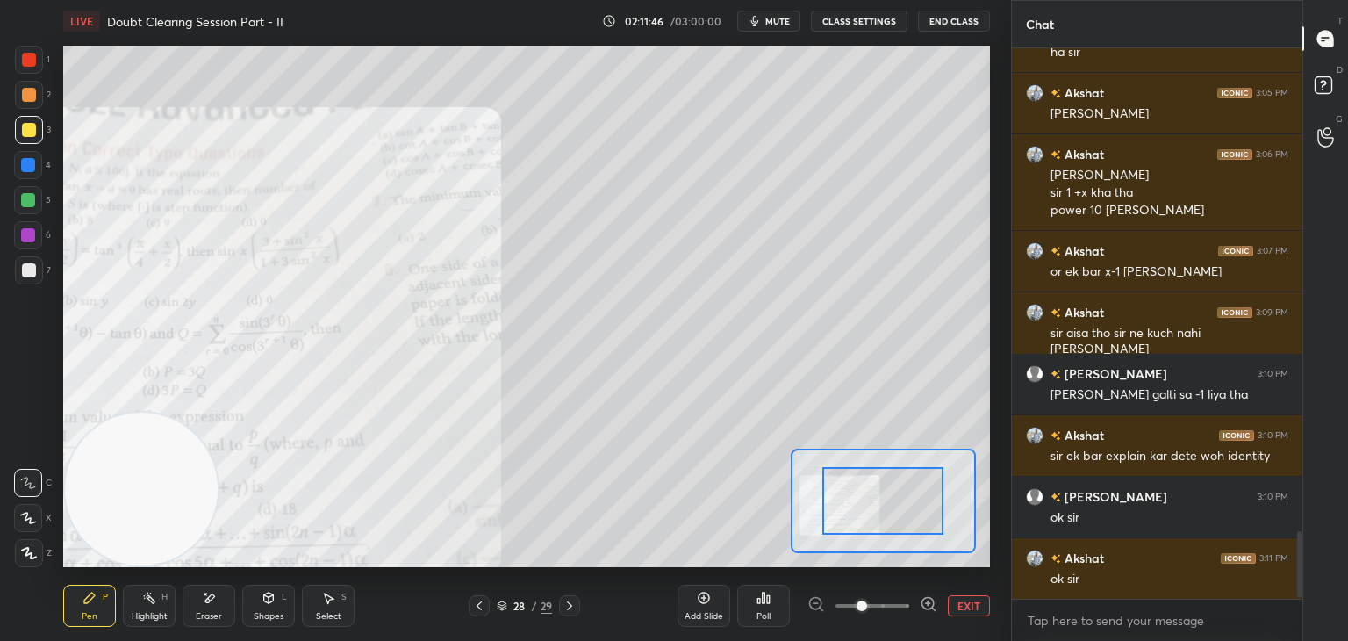
click at [897, 619] on div "Add Slide Poll EXIT" at bounding box center [834, 605] width 312 height 98
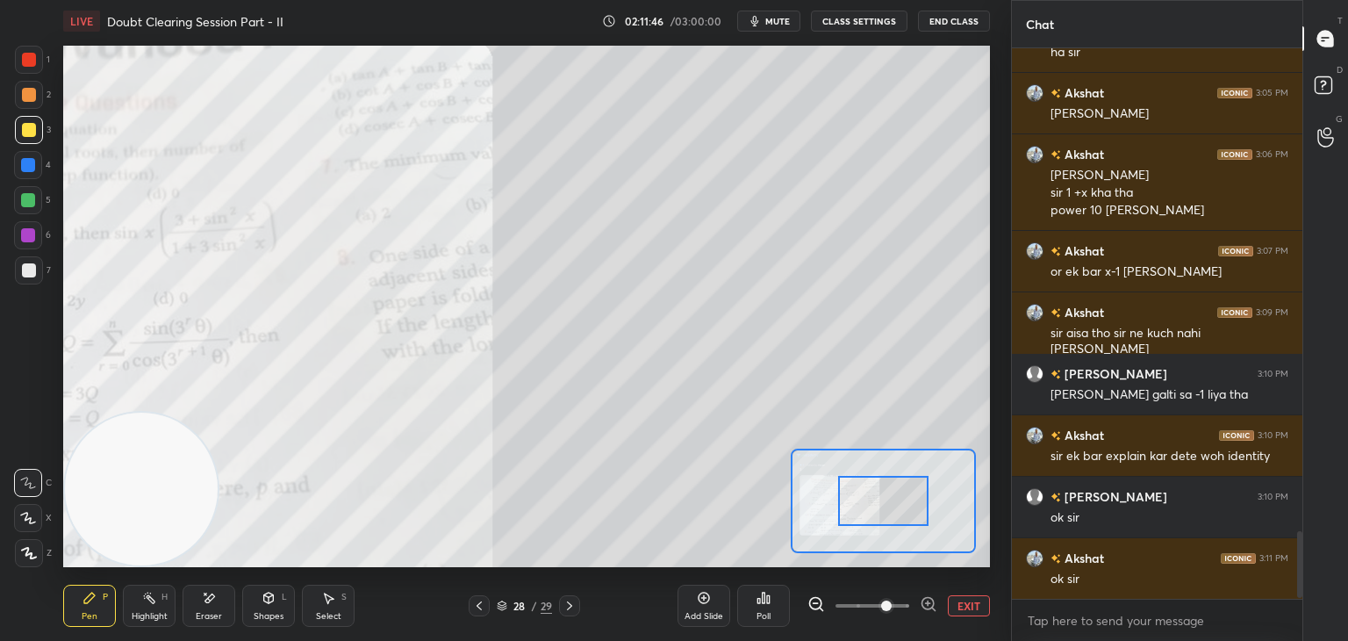
click at [889, 612] on span at bounding box center [873, 605] width 74 height 26
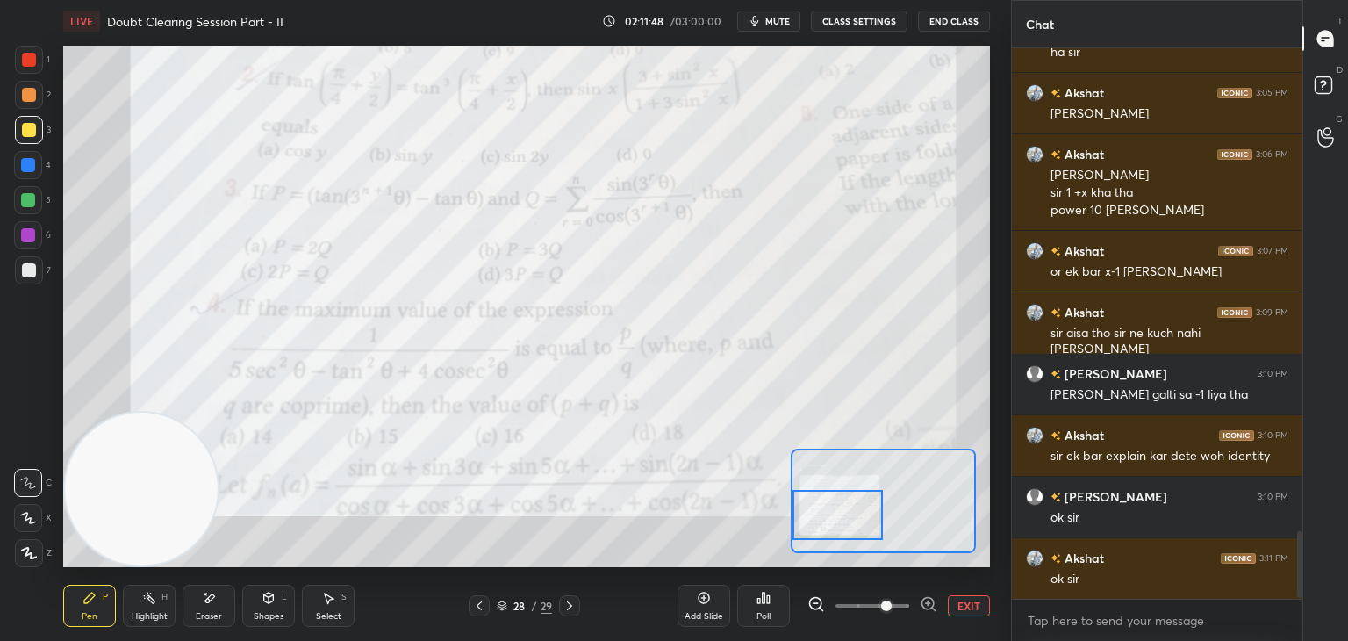
drag, startPoint x: 892, startPoint y: 503, endPoint x: 822, endPoint y: 506, distance: 70.3
click at [826, 513] on div at bounding box center [838, 515] width 91 height 50
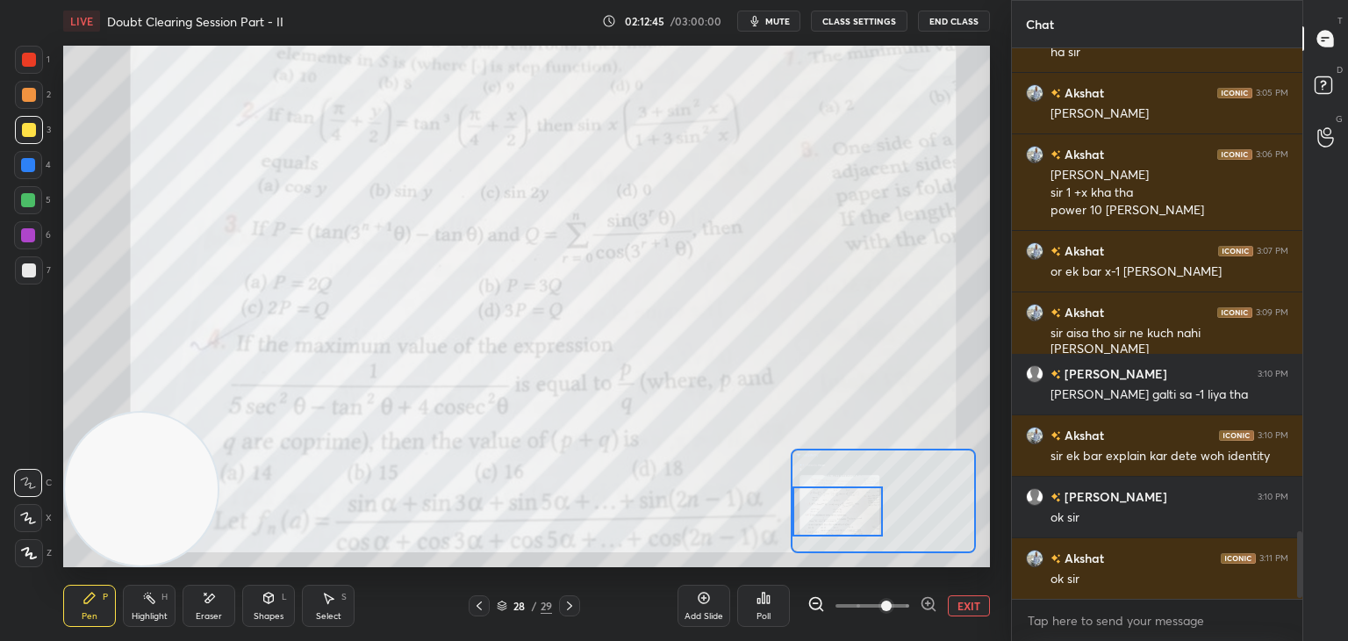
drag, startPoint x: 974, startPoint y: 607, endPoint x: 951, endPoint y: 580, distance: 34.8
click at [972, 605] on button "EXIT" at bounding box center [969, 605] width 42 height 21
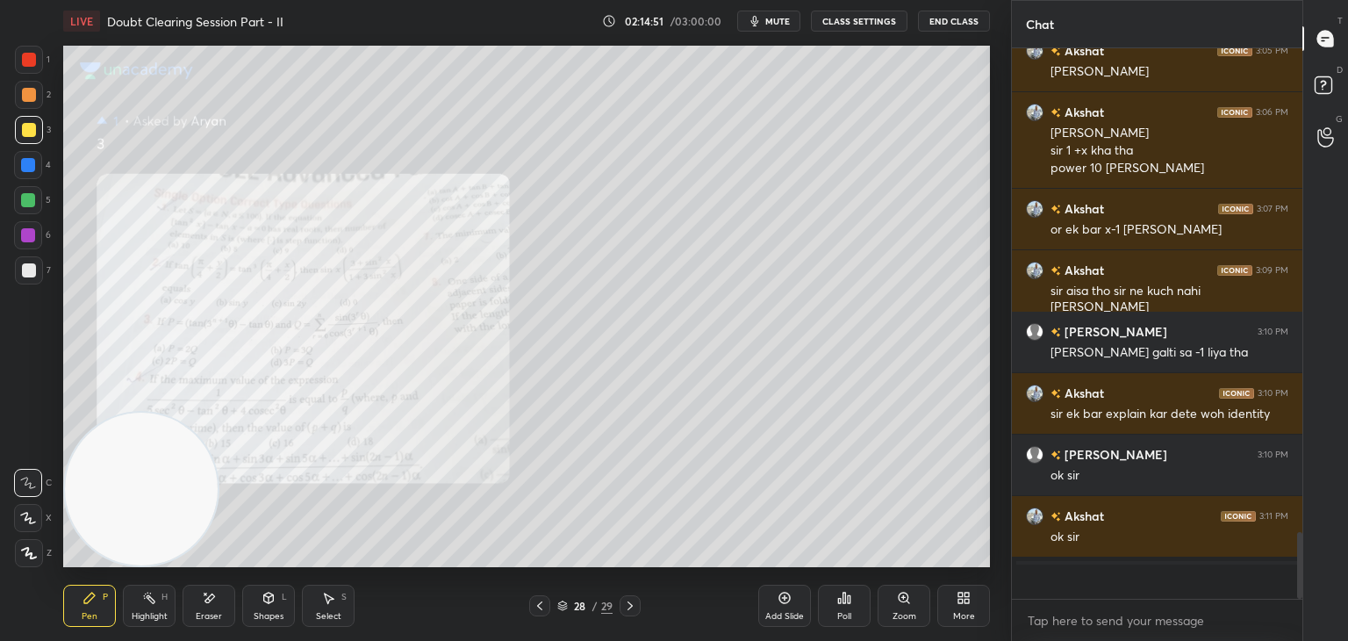
scroll to position [3988, 0]
click at [626, 603] on icon at bounding box center [630, 606] width 14 height 14
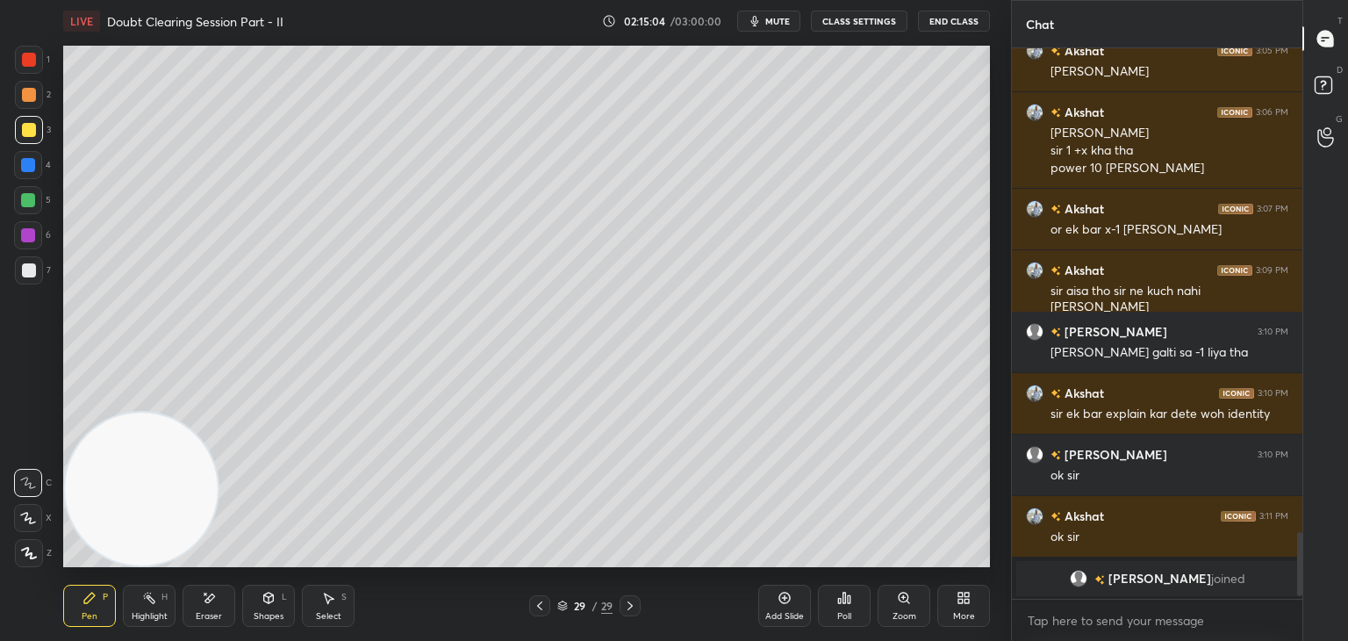
drag, startPoint x: 539, startPoint y: 608, endPoint x: 621, endPoint y: 567, distance: 92.2
click at [540, 608] on icon at bounding box center [539, 605] width 5 height 9
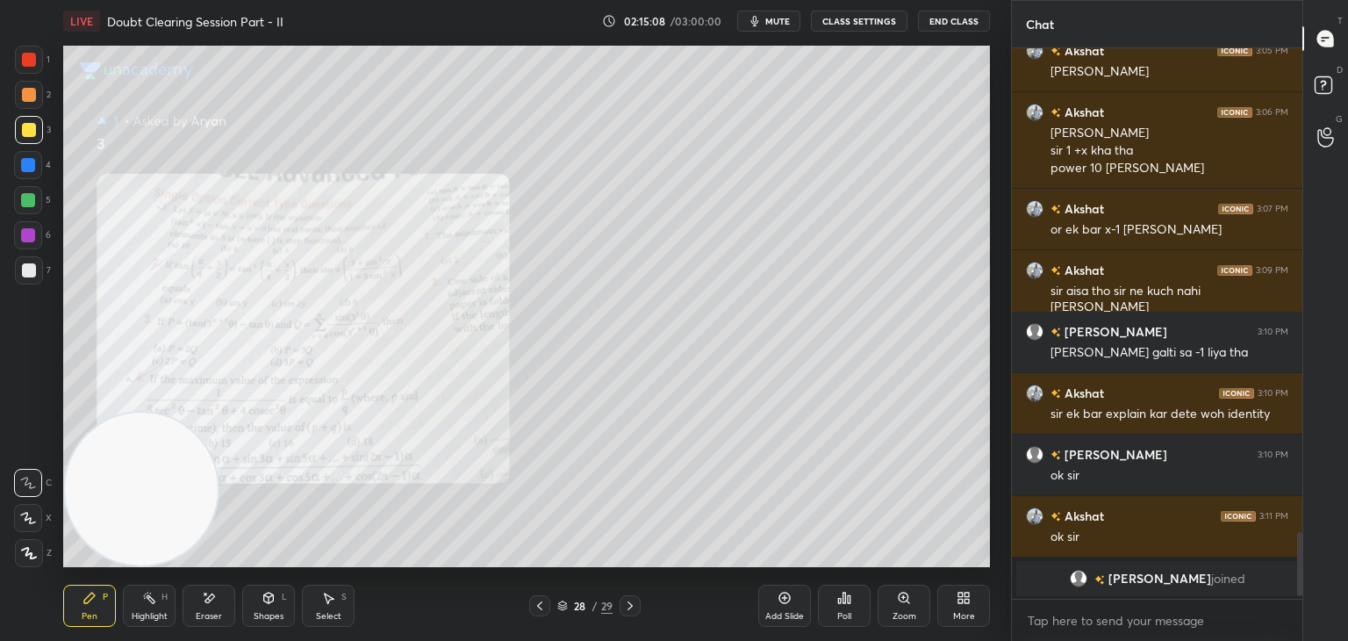
click at [639, 601] on div at bounding box center [630, 605] width 21 height 21
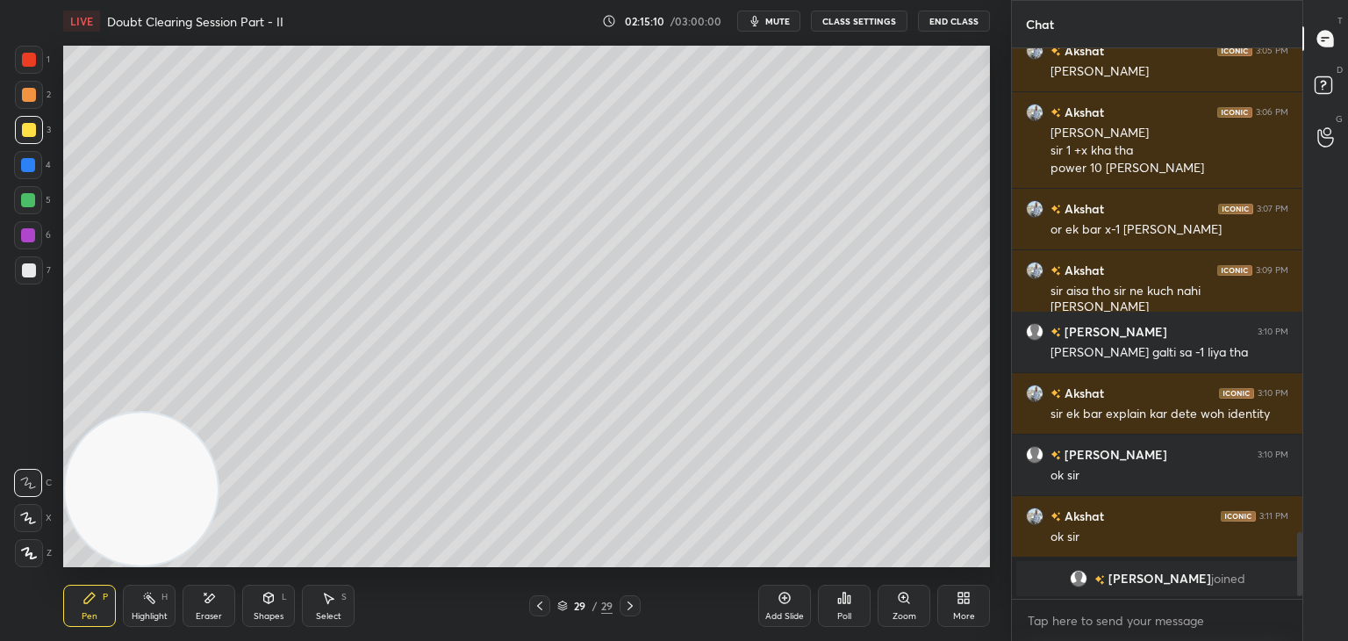
click at [764, 35] on div "LIVE Doubt Clearing Session Part - II 02:15:10 / 03:00:00 mute CLASS SETTINGS E…" at bounding box center [526, 21] width 927 height 42
drag, startPoint x: 807, startPoint y: 18, endPoint x: 770, endPoint y: 33, distance: 39.8
click at [804, 21] on div "02:15:10 / 03:00:00 mute CLASS SETTINGS End Class" at bounding box center [796, 21] width 388 height 21
click at [772, 32] on div "LIVE Doubt Clearing Session Part - II 02:15:11 / 03:00:00 mute CLASS SETTINGS E…" at bounding box center [526, 21] width 927 height 42
click at [773, 29] on div "LIVE Doubt Clearing Session Part - II 02:15:11 / 03:00:00 mute CLASS SETTINGS E…" at bounding box center [526, 21] width 927 height 42
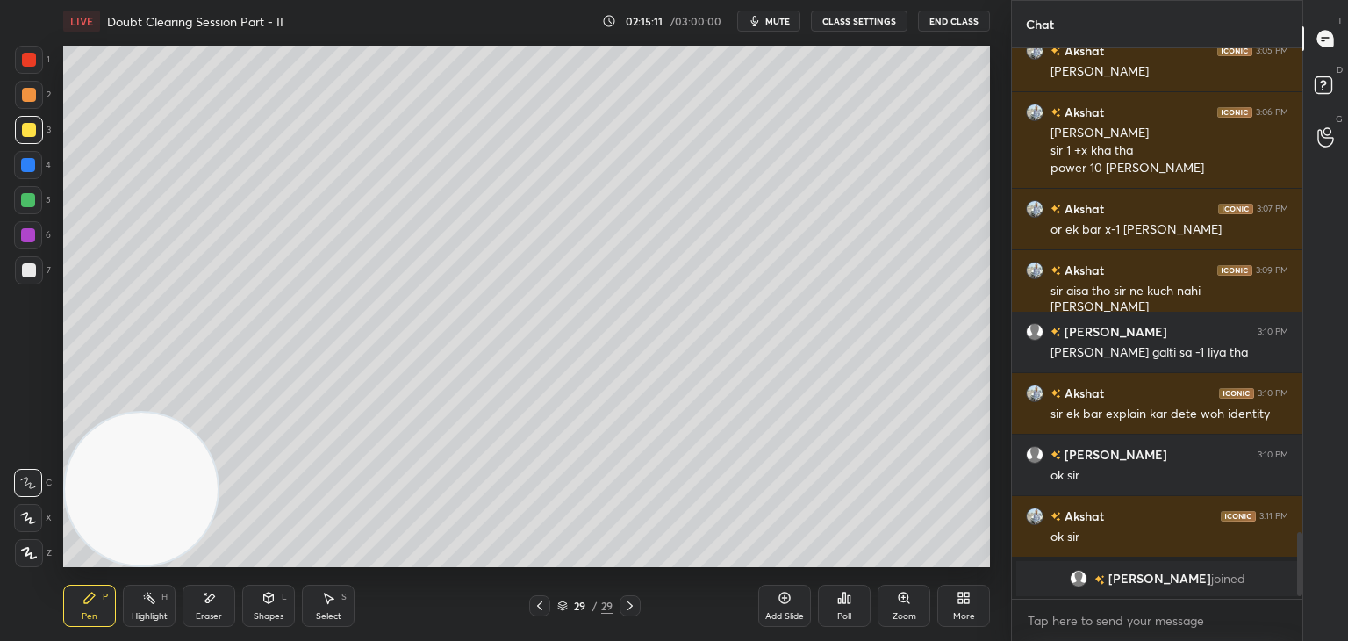
click at [783, 9] on div "LIVE Doubt Clearing Session Part - II 02:15:11 / 03:00:00 mute CLASS SETTINGS E…" at bounding box center [526, 21] width 927 height 42
click at [774, 18] on span "mute" at bounding box center [777, 21] width 25 height 12
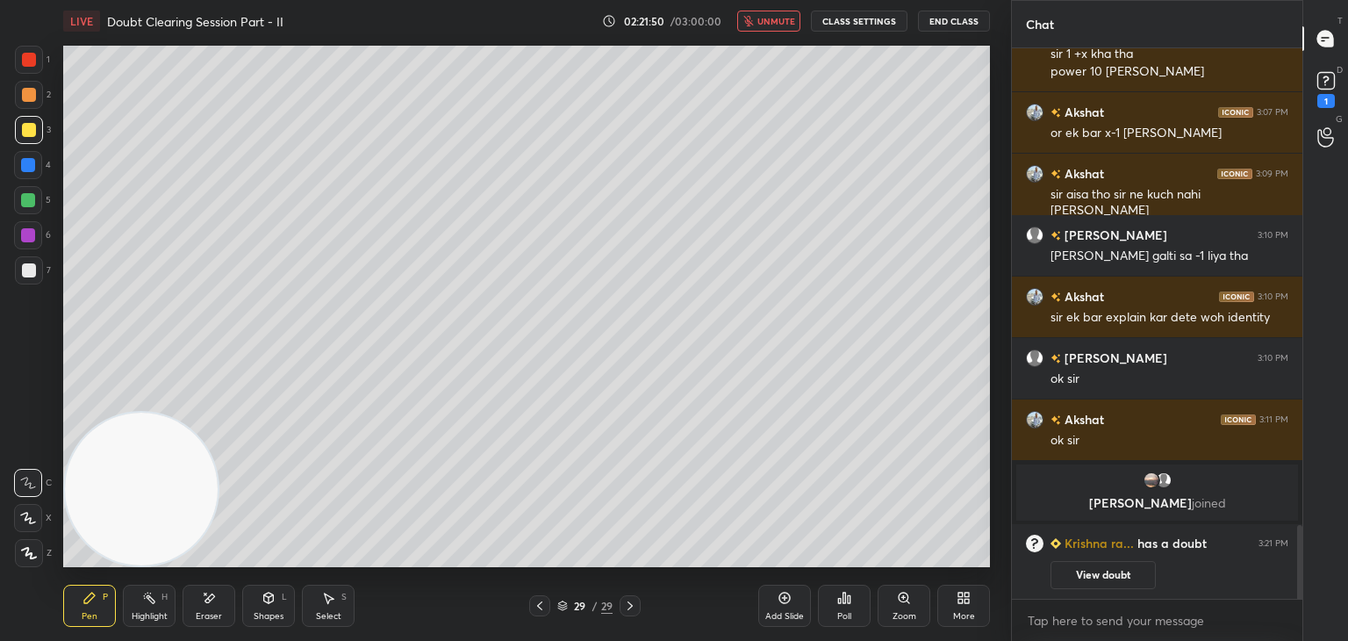
scroll to position [3571, 0]
click at [542, 600] on div at bounding box center [539, 605] width 21 height 21
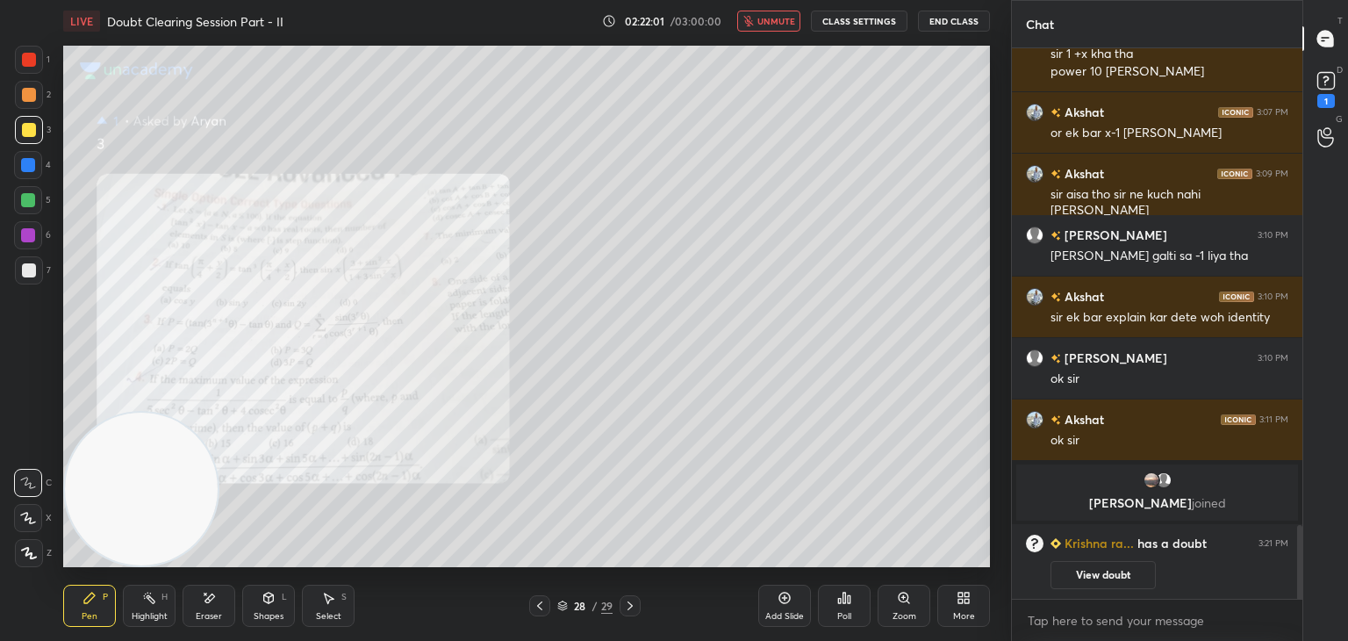
drag, startPoint x: 1067, startPoint y: 573, endPoint x: 1074, endPoint y: 506, distance: 67.1
click at [1066, 573] on button "View doubt" at bounding box center [1103, 575] width 105 height 28
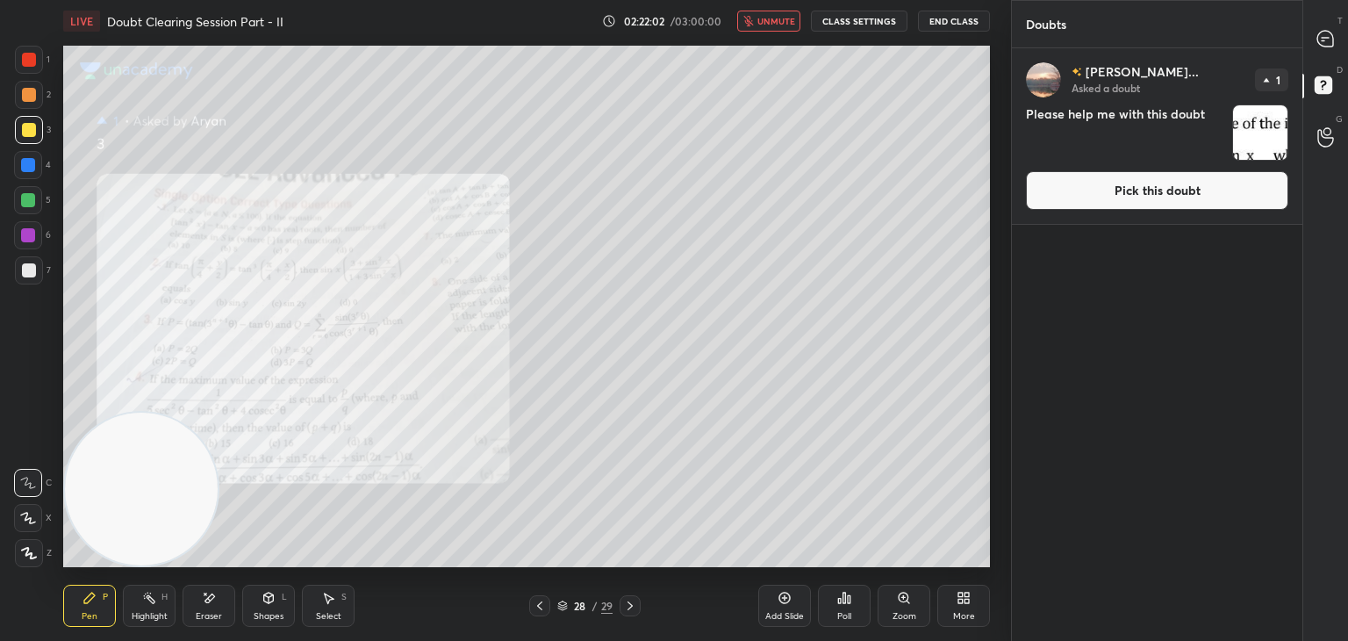
click at [1119, 174] on button "Pick this doubt" at bounding box center [1157, 190] width 262 height 39
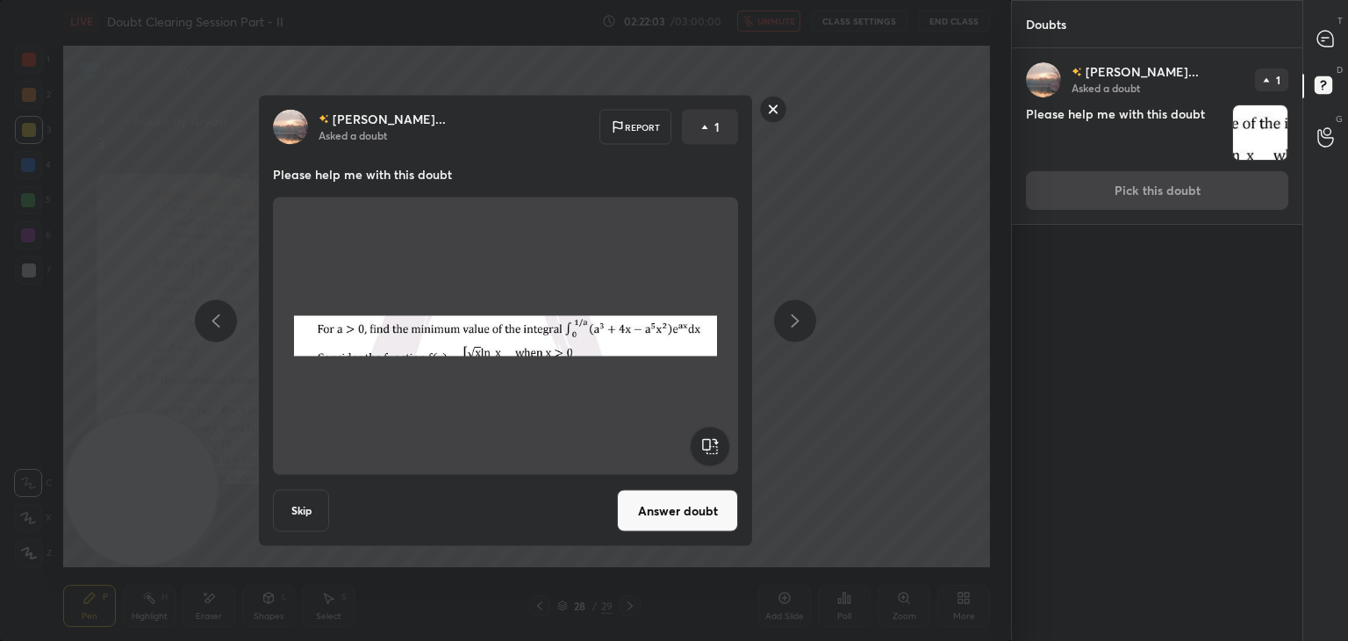
click at [666, 520] on button "Answer doubt" at bounding box center [677, 511] width 121 height 42
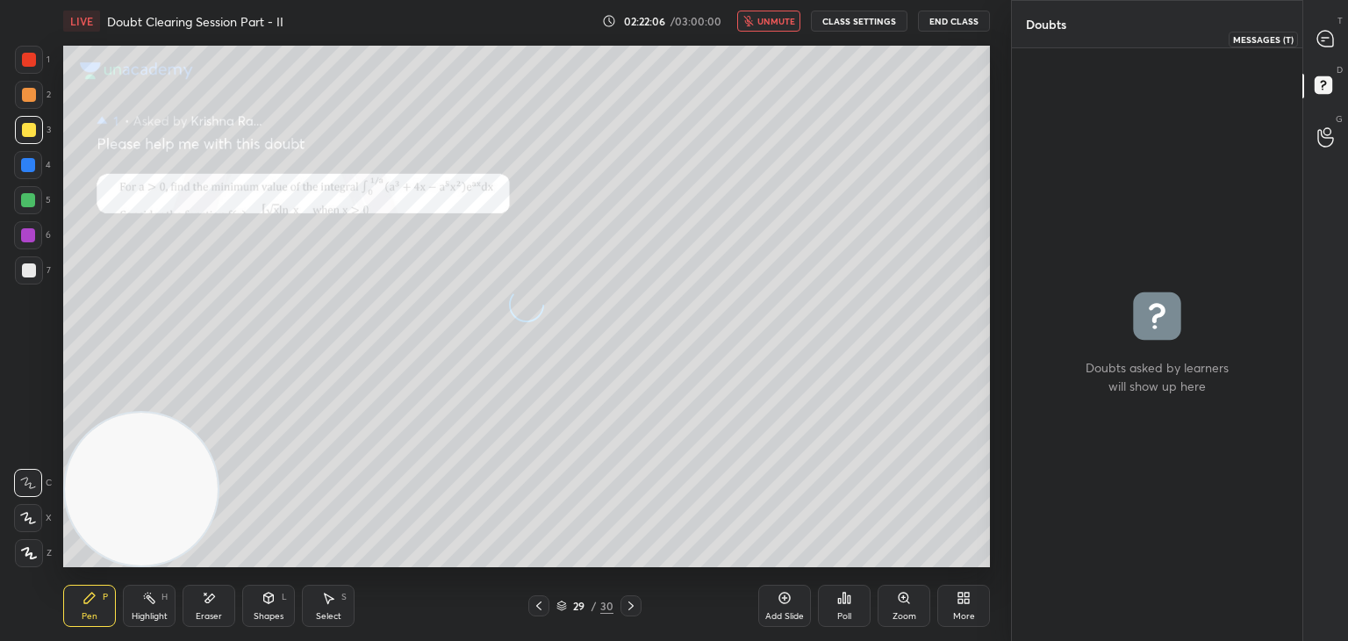
drag, startPoint x: 1324, startPoint y: 43, endPoint x: 1313, endPoint y: 44, distance: 10.6
click at [1323, 43] on icon at bounding box center [1325, 39] width 16 height 16
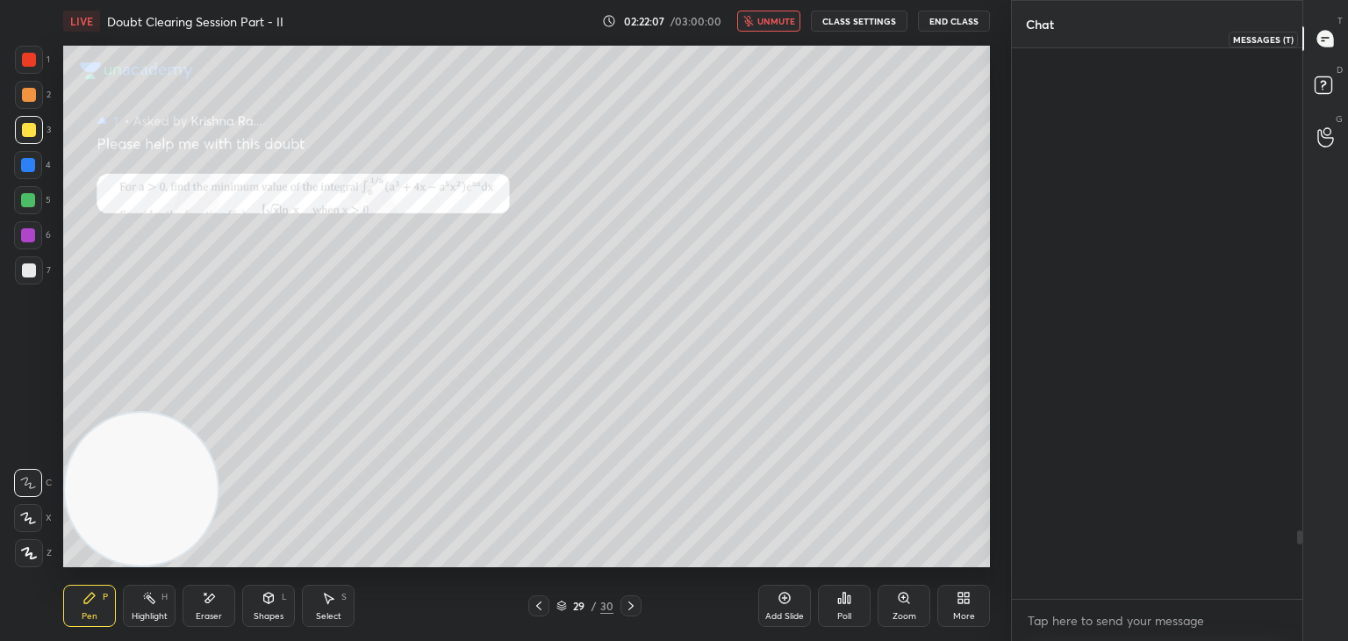
scroll to position [545, 285]
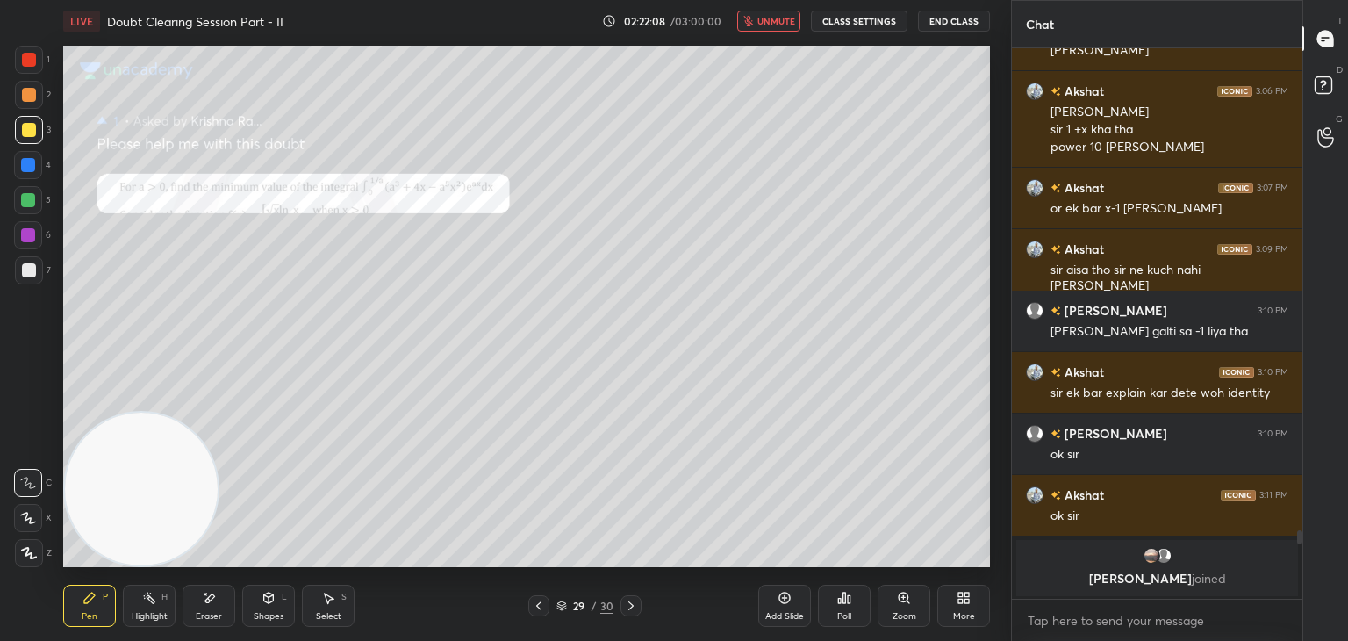
click at [892, 601] on div "Zoom" at bounding box center [904, 606] width 53 height 42
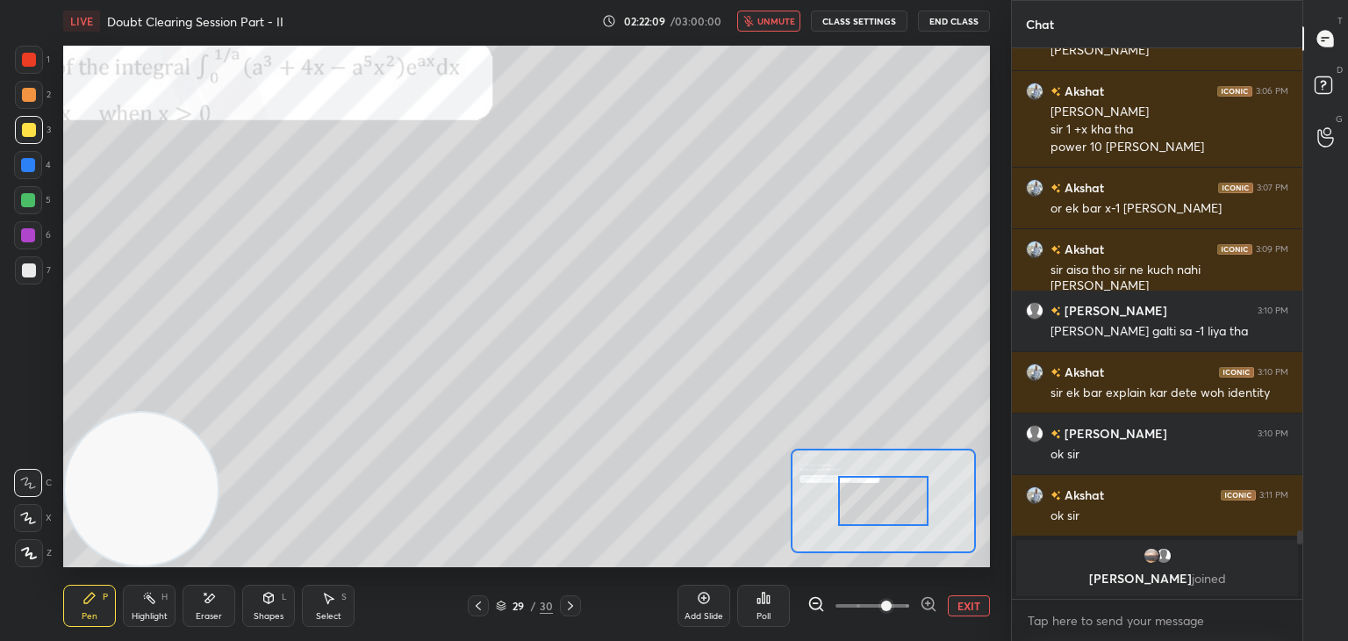
click at [881, 611] on span at bounding box center [886, 605] width 11 height 11
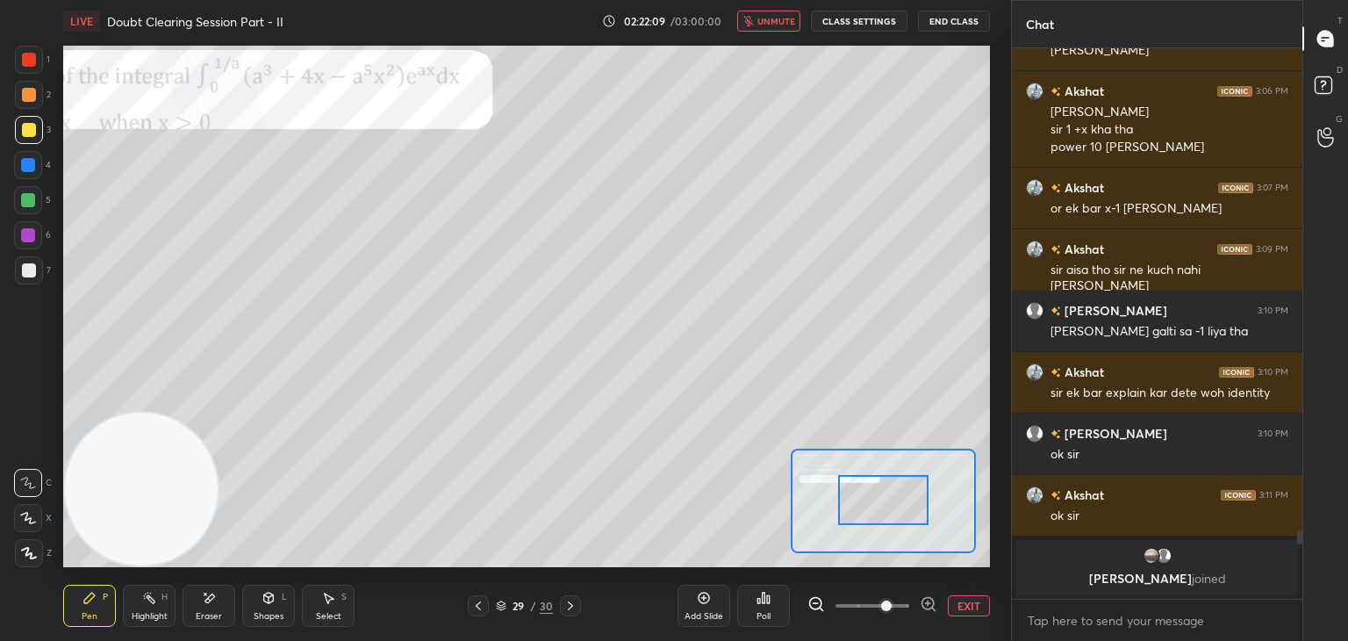
drag, startPoint x: 893, startPoint y: 511, endPoint x: 844, endPoint y: 492, distance: 52.8
click at [847, 492] on div at bounding box center [883, 500] width 91 height 50
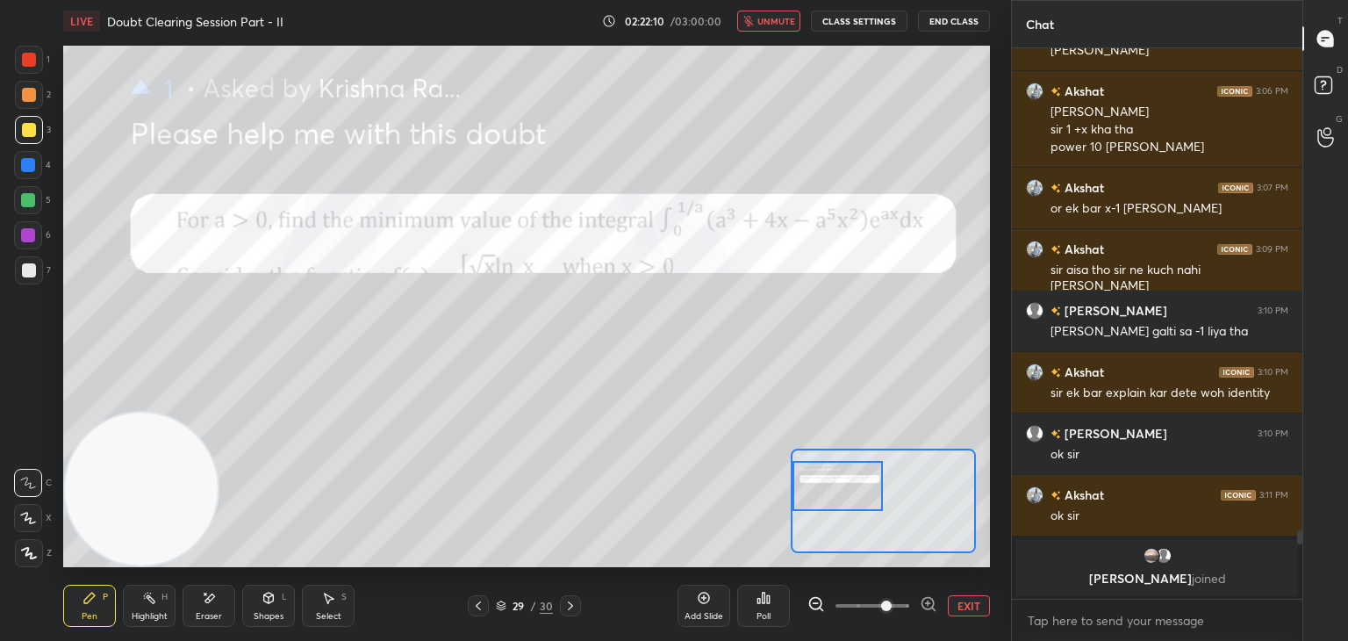
drag, startPoint x: 865, startPoint y: 497, endPoint x: 855, endPoint y: 503, distance: 12.2
click at [858, 504] on div at bounding box center [838, 486] width 91 height 50
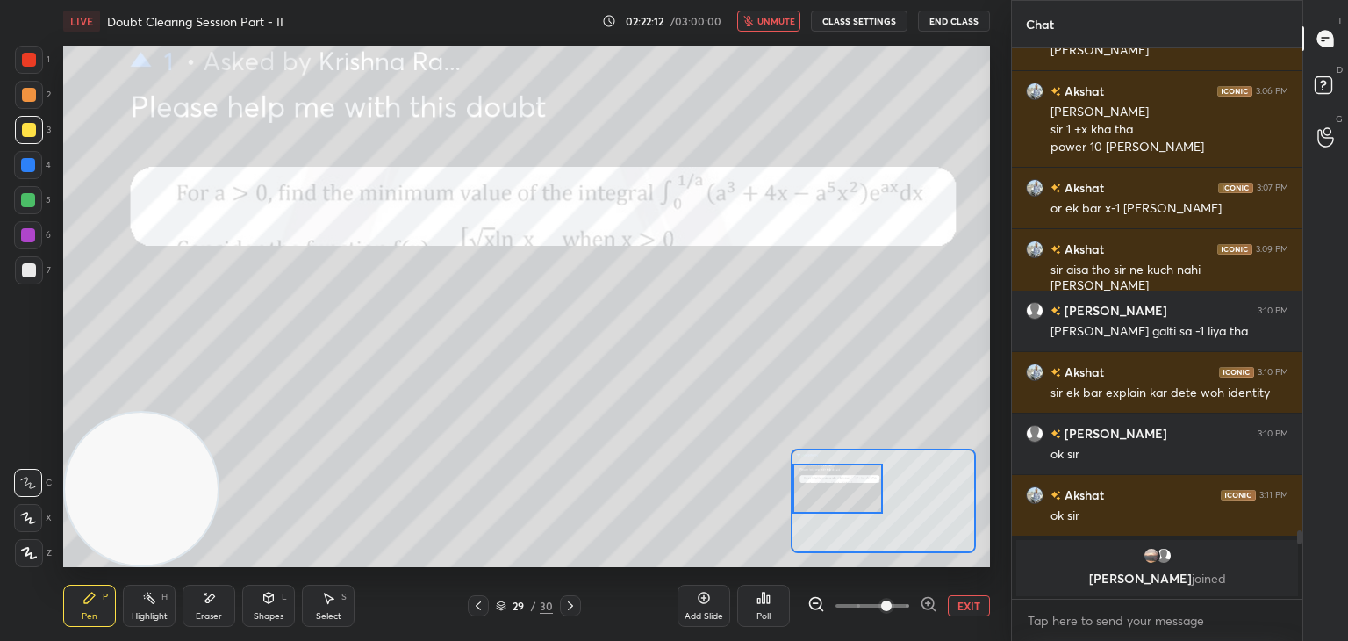
drag, startPoint x: 771, startPoint y: 17, endPoint x: 736, endPoint y: 8, distance: 35.3
click at [771, 16] on span "unmute" at bounding box center [776, 21] width 38 height 12
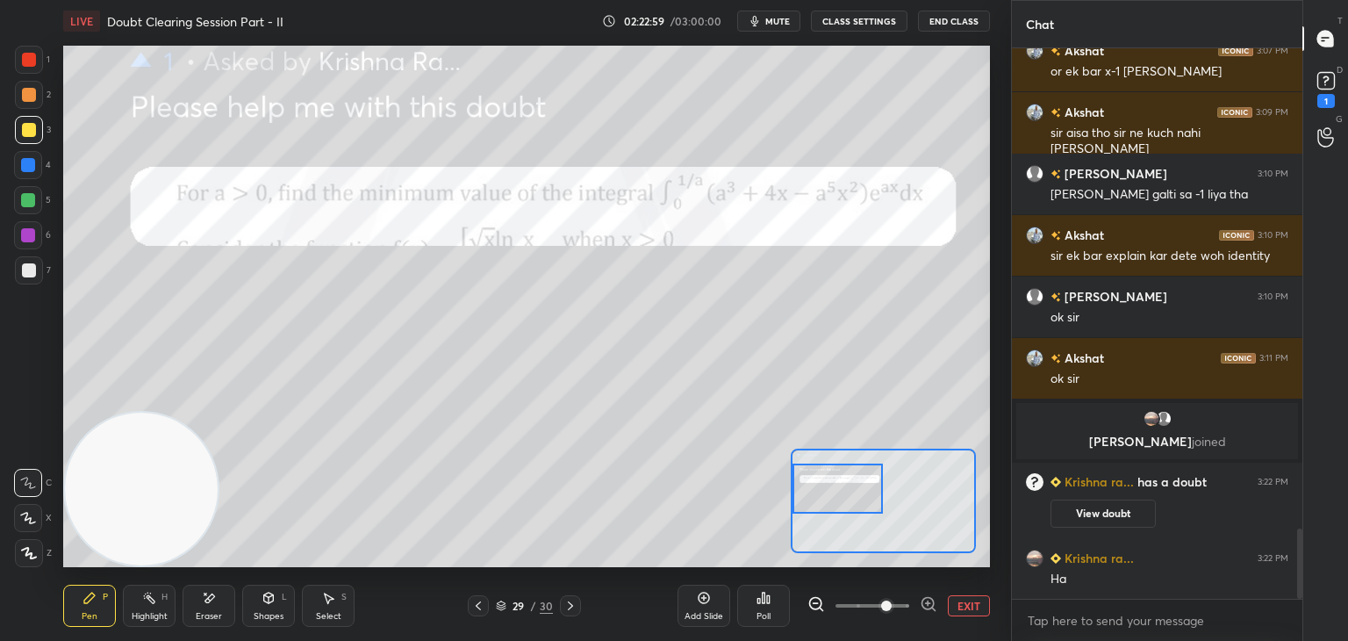
scroll to position [3781, 0]
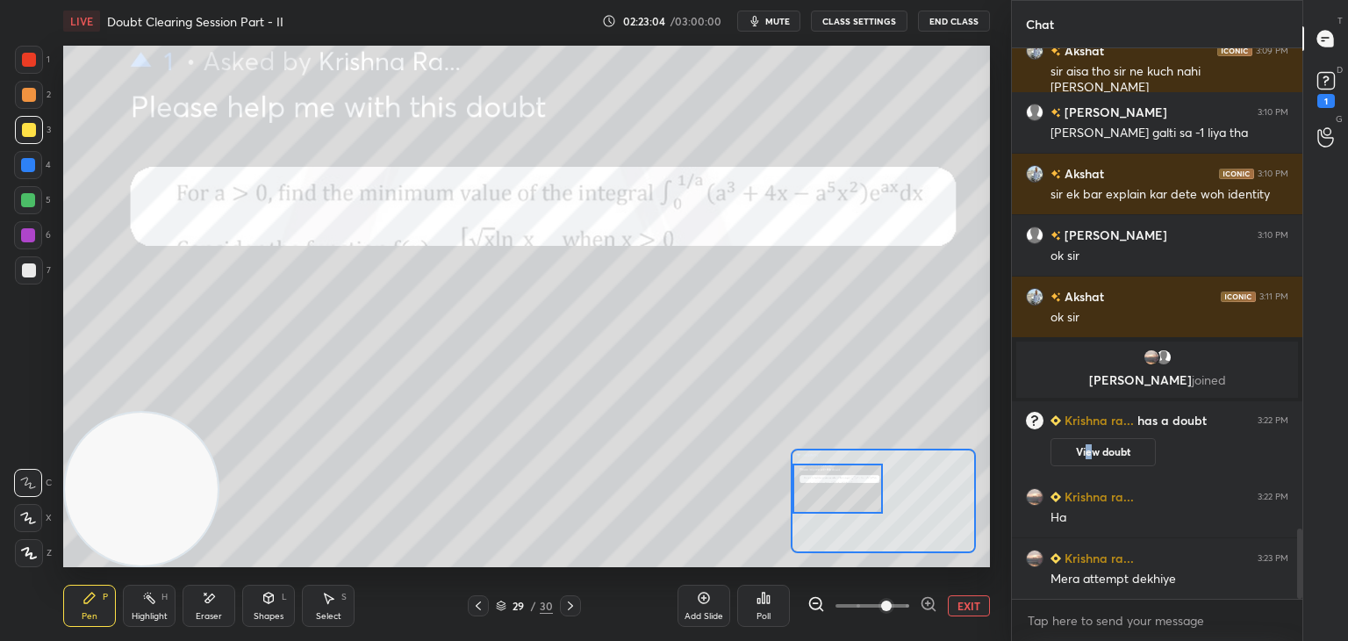
click at [1085, 444] on button "View doubt" at bounding box center [1103, 452] width 105 height 28
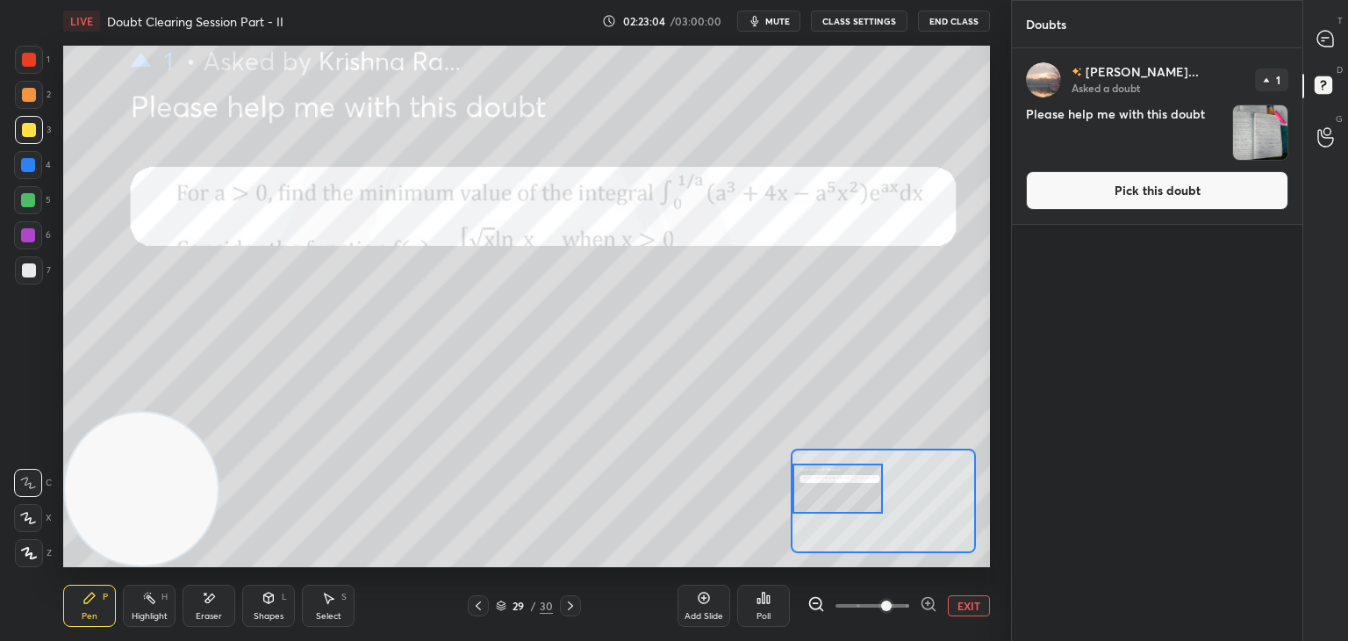
click at [1083, 189] on button "Pick this doubt" at bounding box center [1157, 190] width 262 height 39
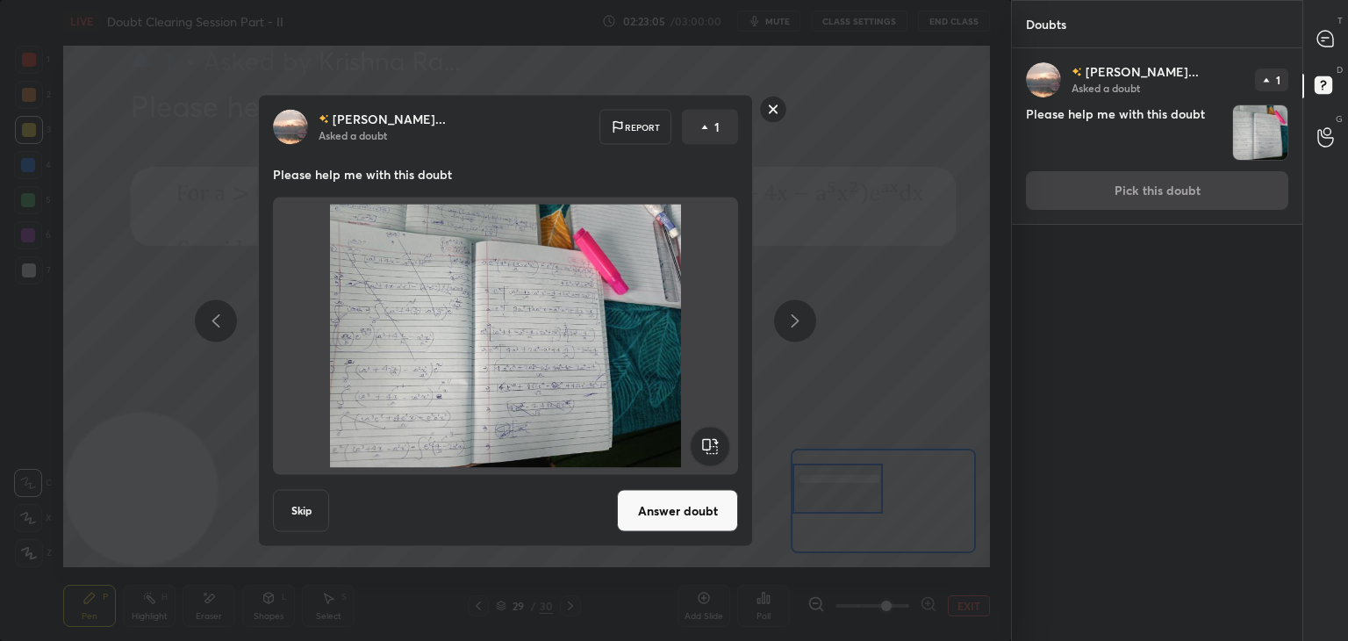
click at [673, 500] on button "Answer doubt" at bounding box center [677, 511] width 121 height 42
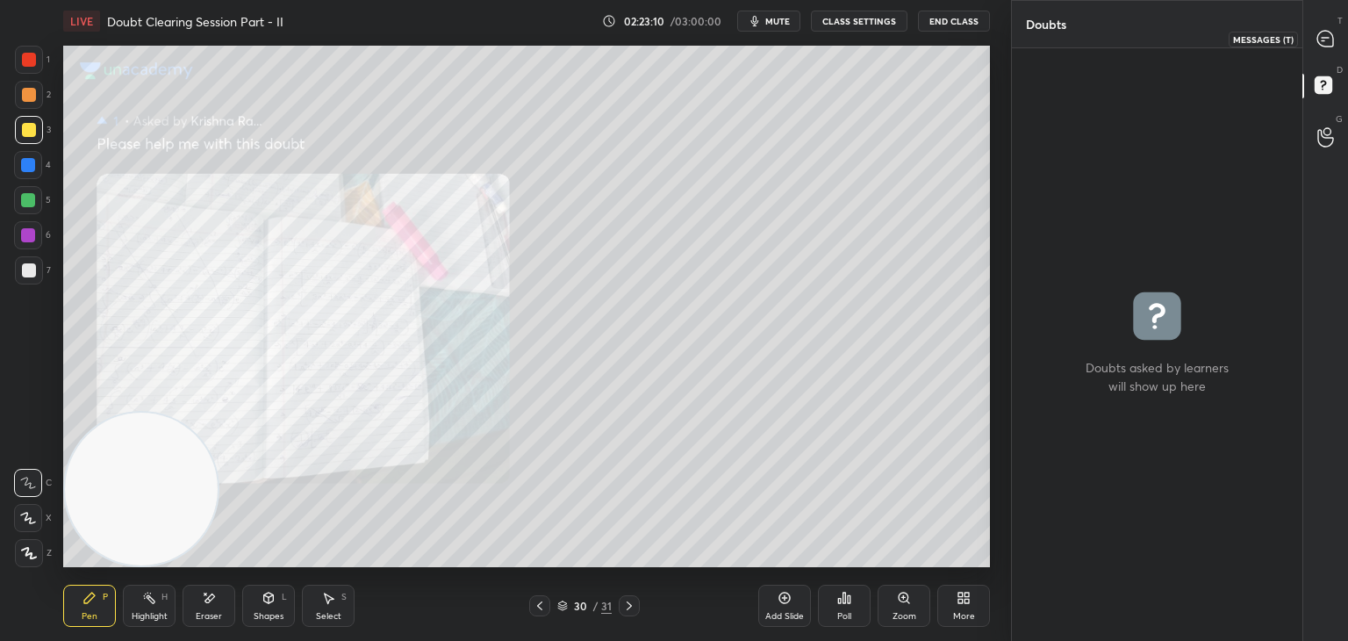
drag, startPoint x: 1338, startPoint y: 27, endPoint x: 1297, endPoint y: 41, distance: 42.7
click at [1338, 29] on div at bounding box center [1326, 39] width 35 height 32
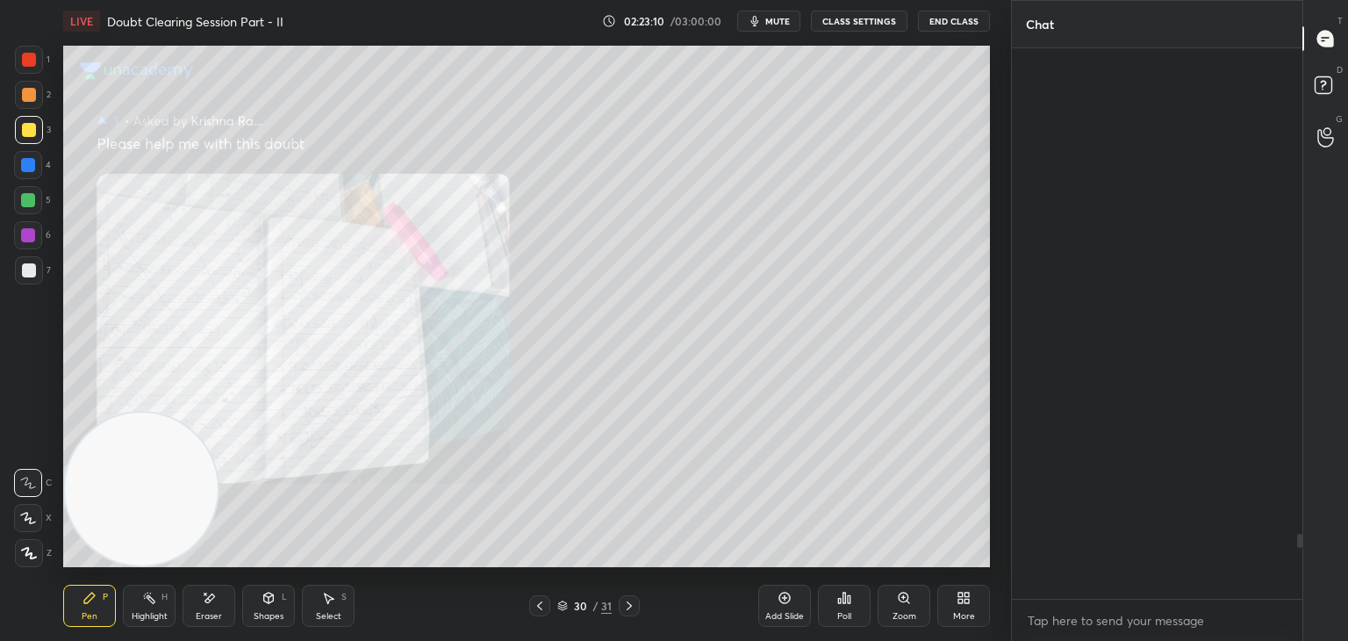
scroll to position [545, 285]
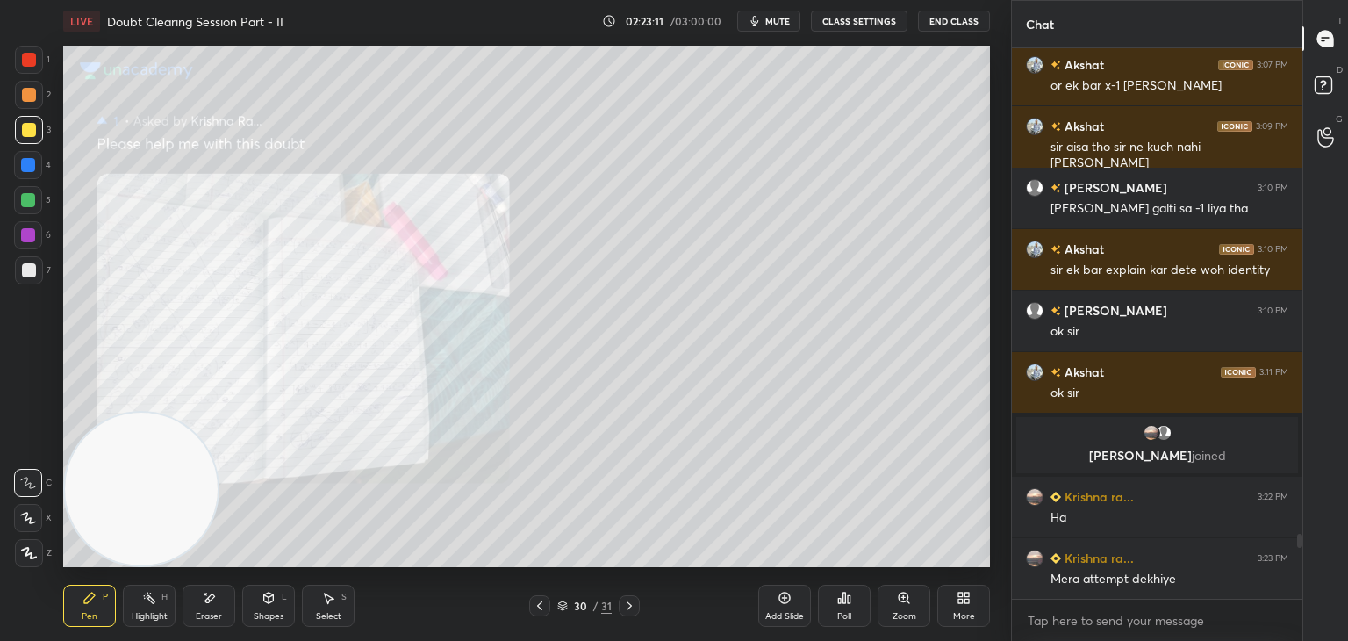
click at [894, 588] on div "Zoom" at bounding box center [904, 606] width 53 height 42
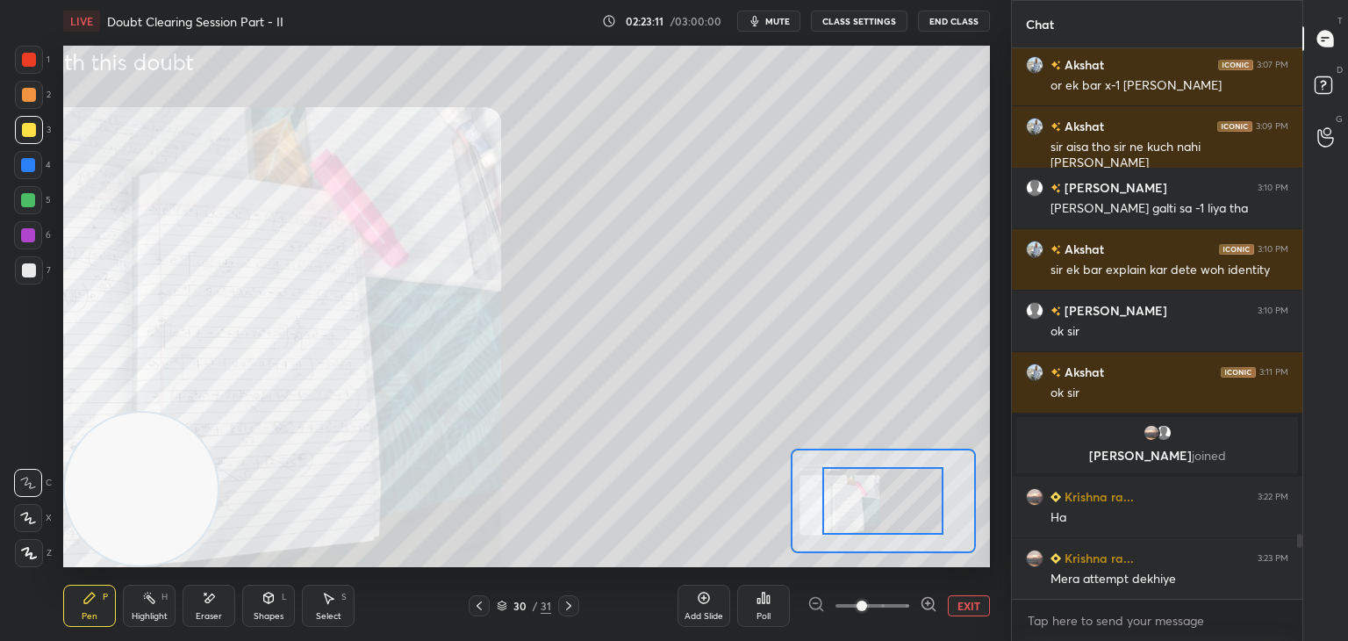
click at [892, 594] on span at bounding box center [873, 605] width 74 height 26
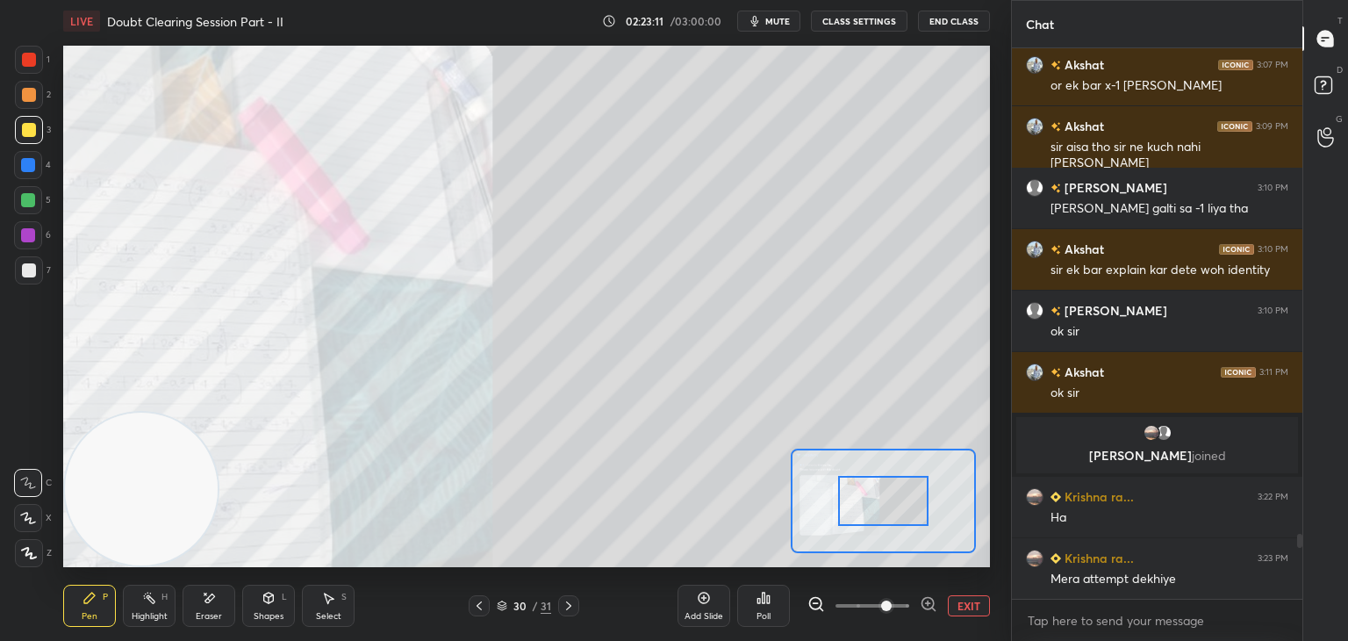
click at [892, 600] on span at bounding box center [886, 605] width 11 height 11
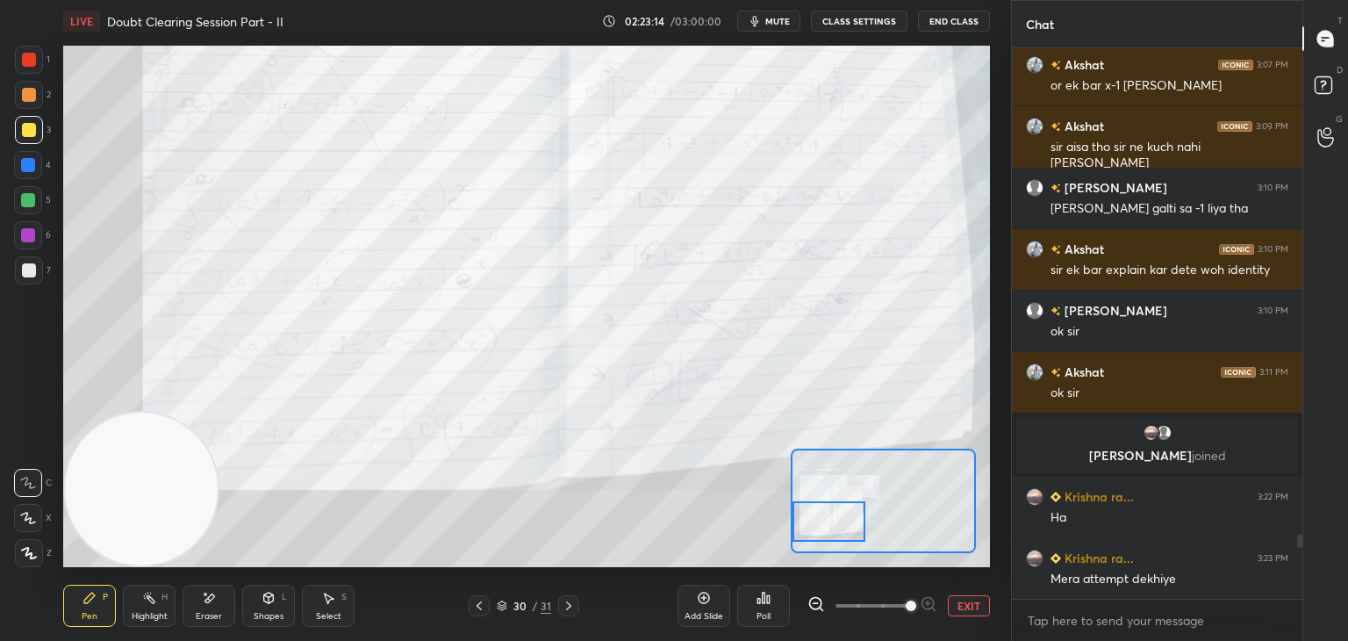
drag, startPoint x: 885, startPoint y: 492, endPoint x: 793, endPoint y: 513, distance: 93.5
click at [793, 513] on div at bounding box center [829, 521] width 73 height 40
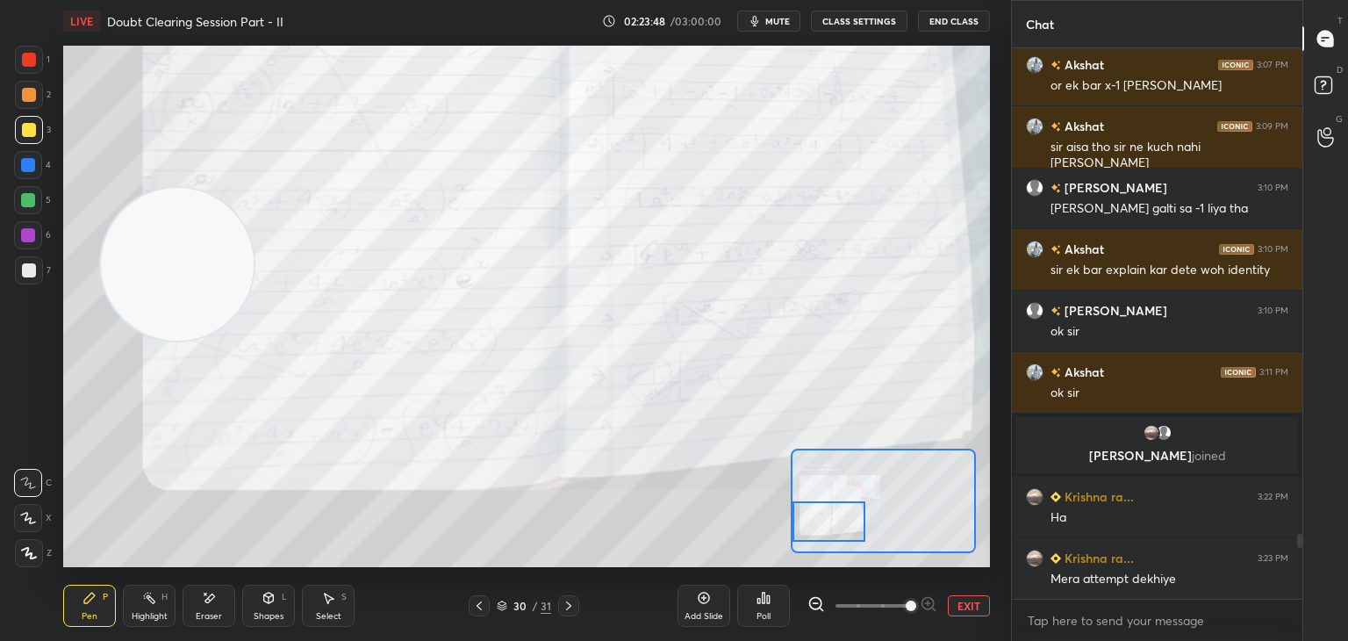
drag, startPoint x: 176, startPoint y: 459, endPoint x: 207, endPoint y: 257, distance: 204.3
click at [215, 252] on video at bounding box center [177, 264] width 153 height 153
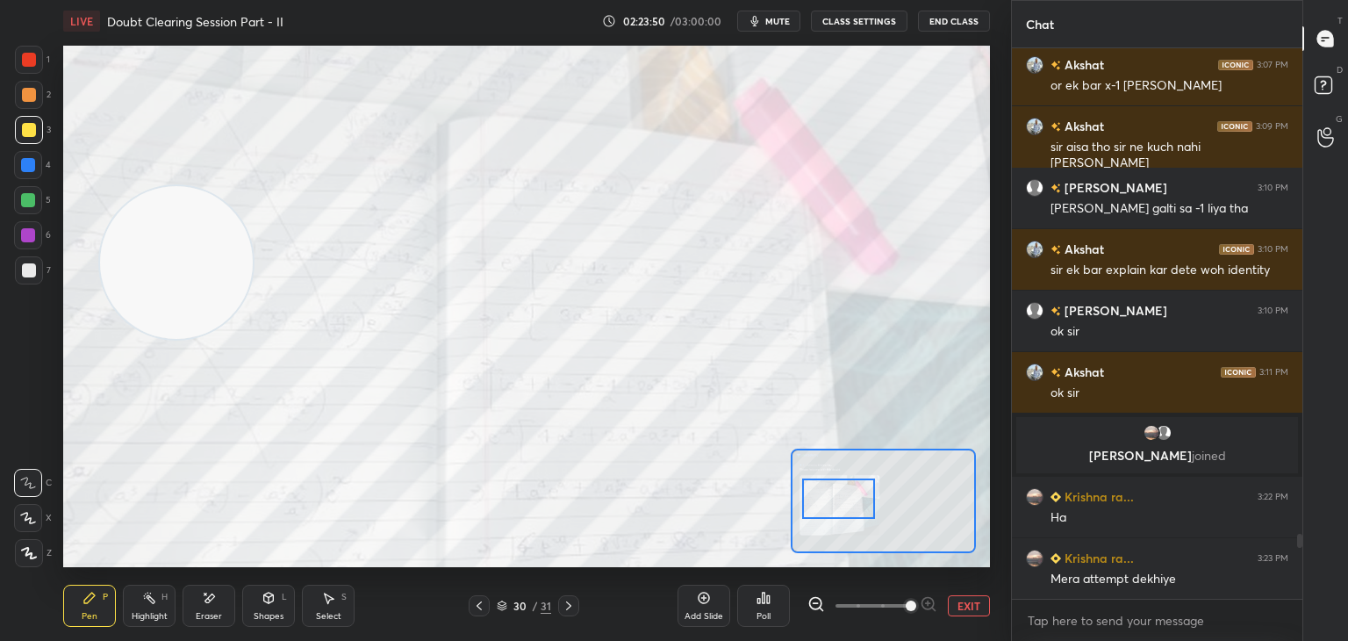
click at [849, 485] on div at bounding box center [838, 498] width 73 height 40
click at [475, 600] on icon at bounding box center [479, 606] width 14 height 14
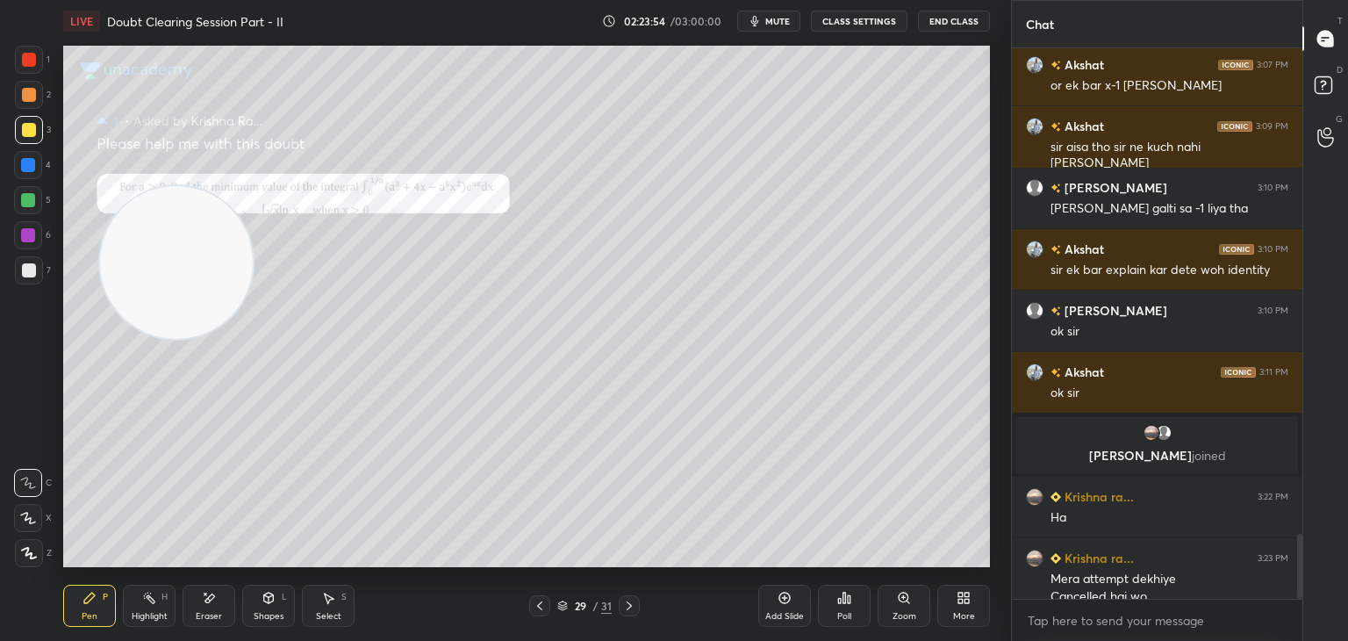
scroll to position [4150, 0]
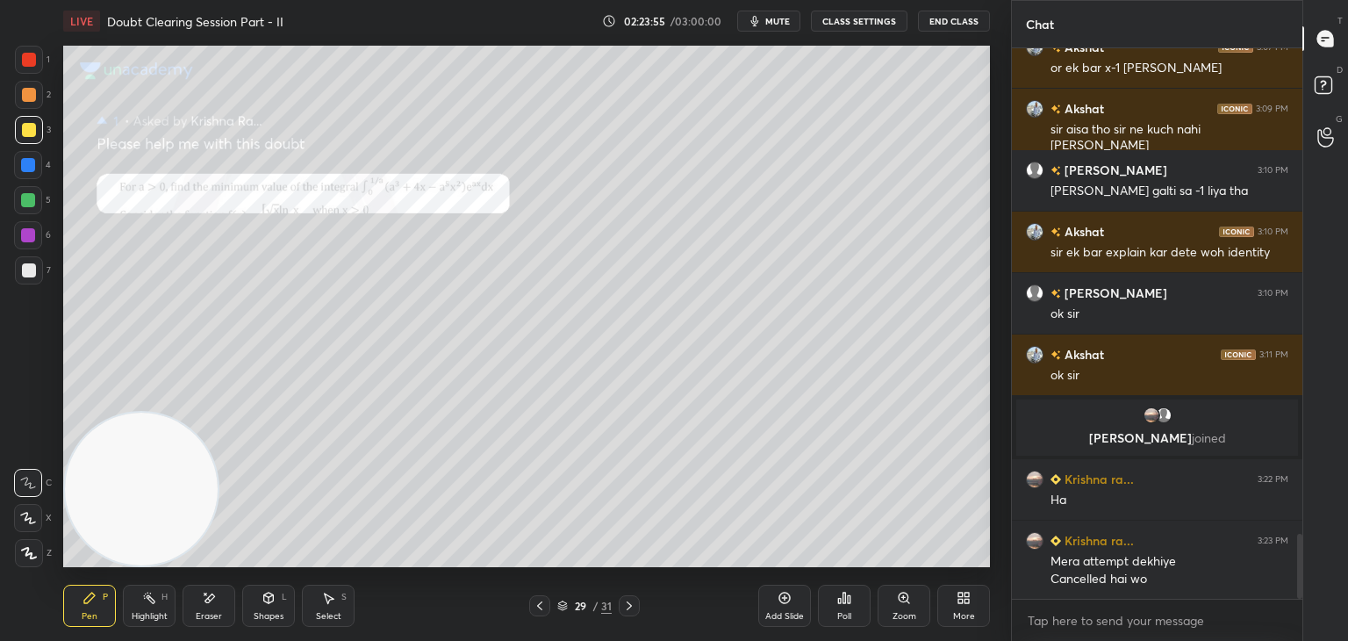
drag, startPoint x: 180, startPoint y: 364, endPoint x: 153, endPoint y: 681, distance: 318.0
click at [153, 0] on html "1 2 3 4 5 6 7 C X Z E E Erase all H H LIVE Doubt Clearing Session Part - II 02:…" at bounding box center [674, 0] width 1348 height 0
click at [628, 605] on icon at bounding box center [629, 606] width 14 height 14
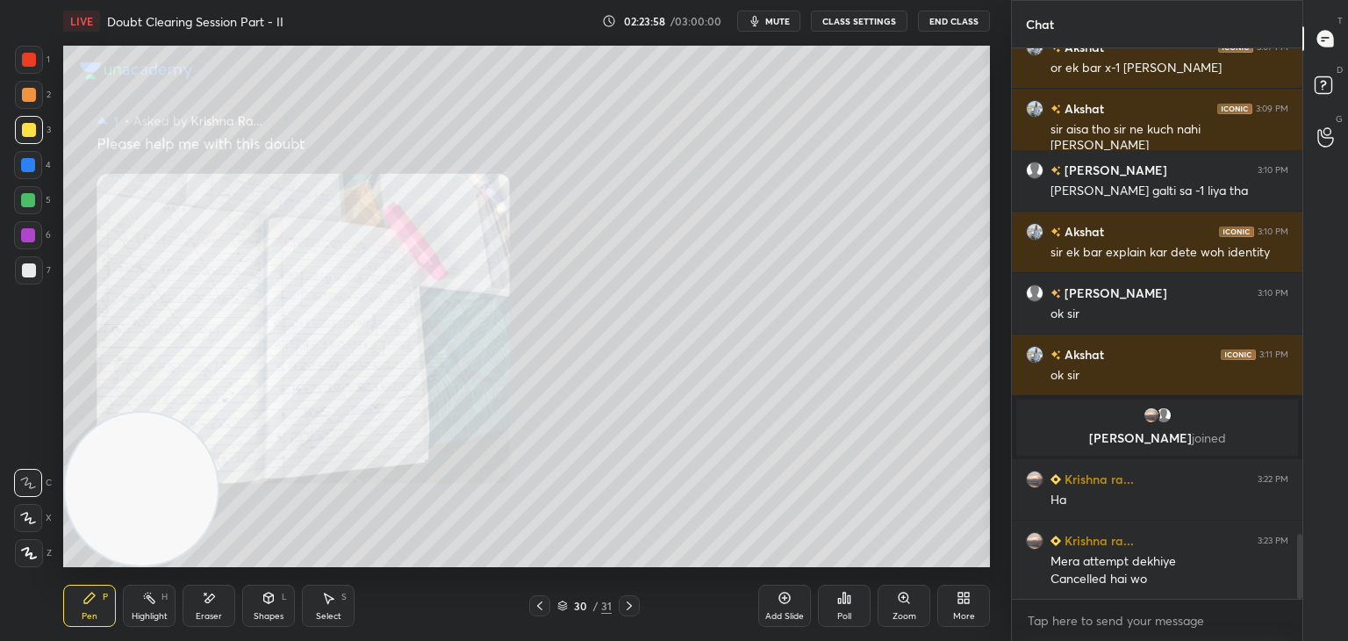
click at [908, 607] on div "Zoom" at bounding box center [904, 606] width 53 height 42
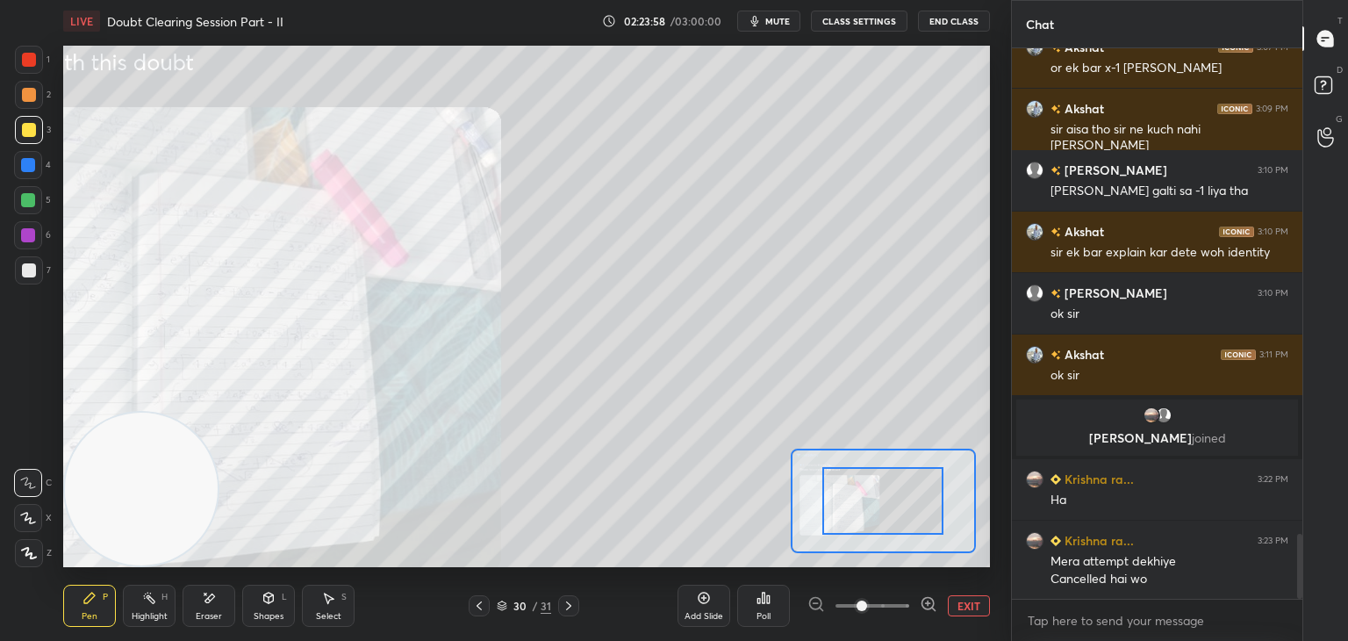
click at [900, 600] on span at bounding box center [873, 605] width 74 height 26
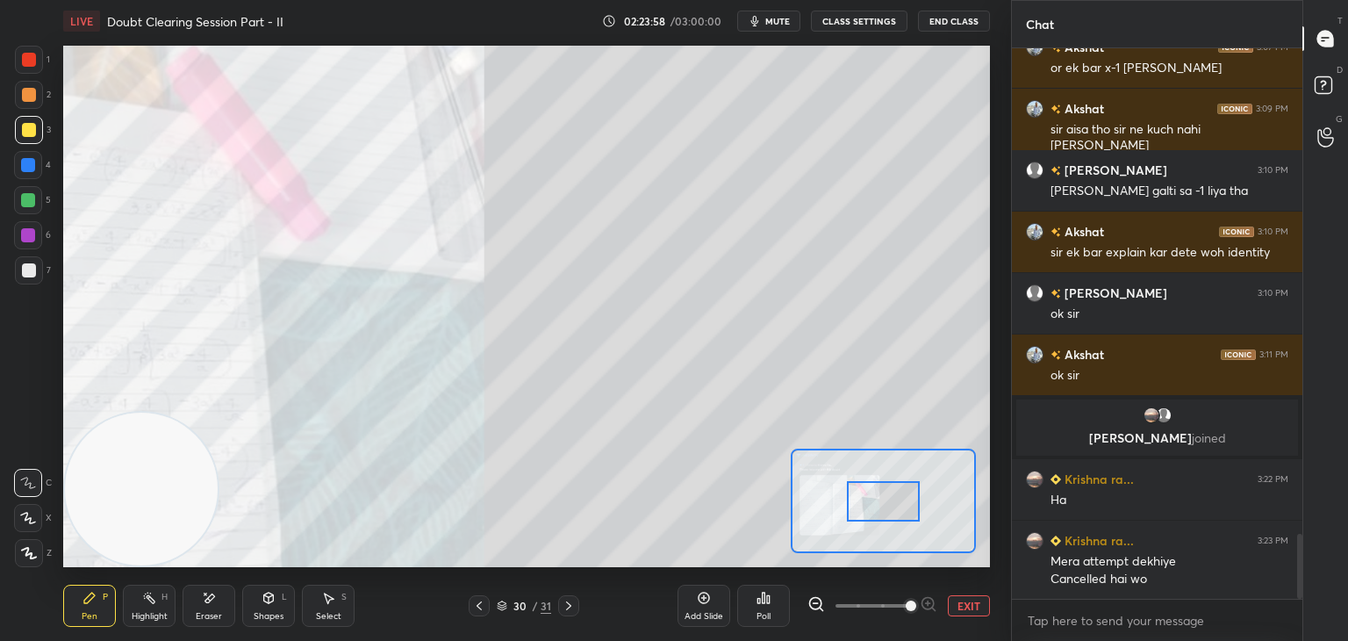
drag, startPoint x: 906, startPoint y: 598, endPoint x: 916, endPoint y: 599, distance: 10.6
click at [909, 600] on span at bounding box center [911, 605] width 11 height 11
click at [915, 600] on span at bounding box center [911, 605] width 11 height 11
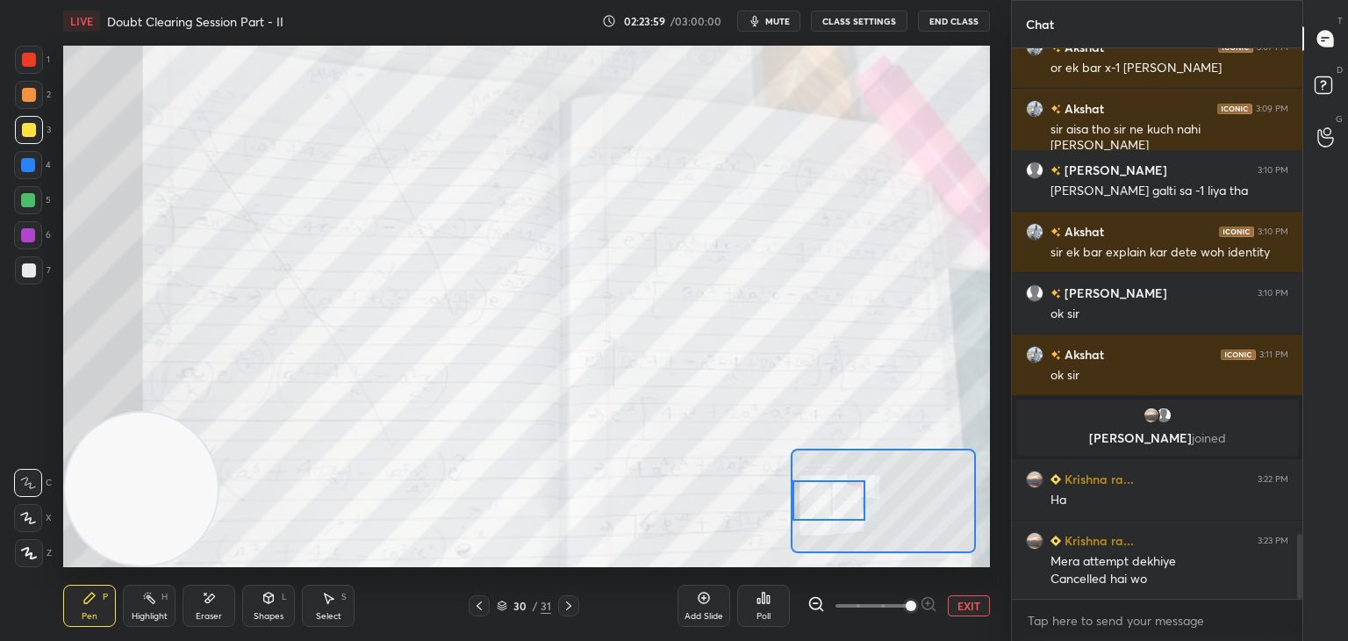
drag, startPoint x: 869, startPoint y: 513, endPoint x: 797, endPoint y: 517, distance: 72.1
click at [797, 517] on div at bounding box center [829, 500] width 73 height 40
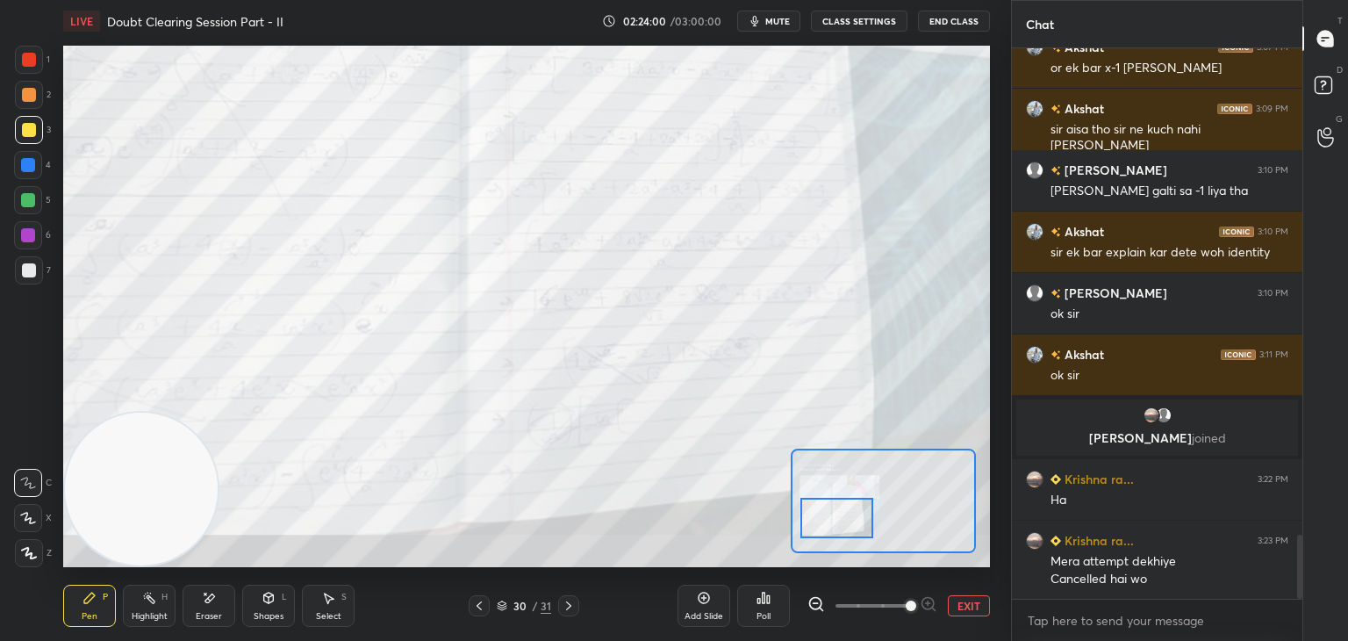
scroll to position [4211, 0]
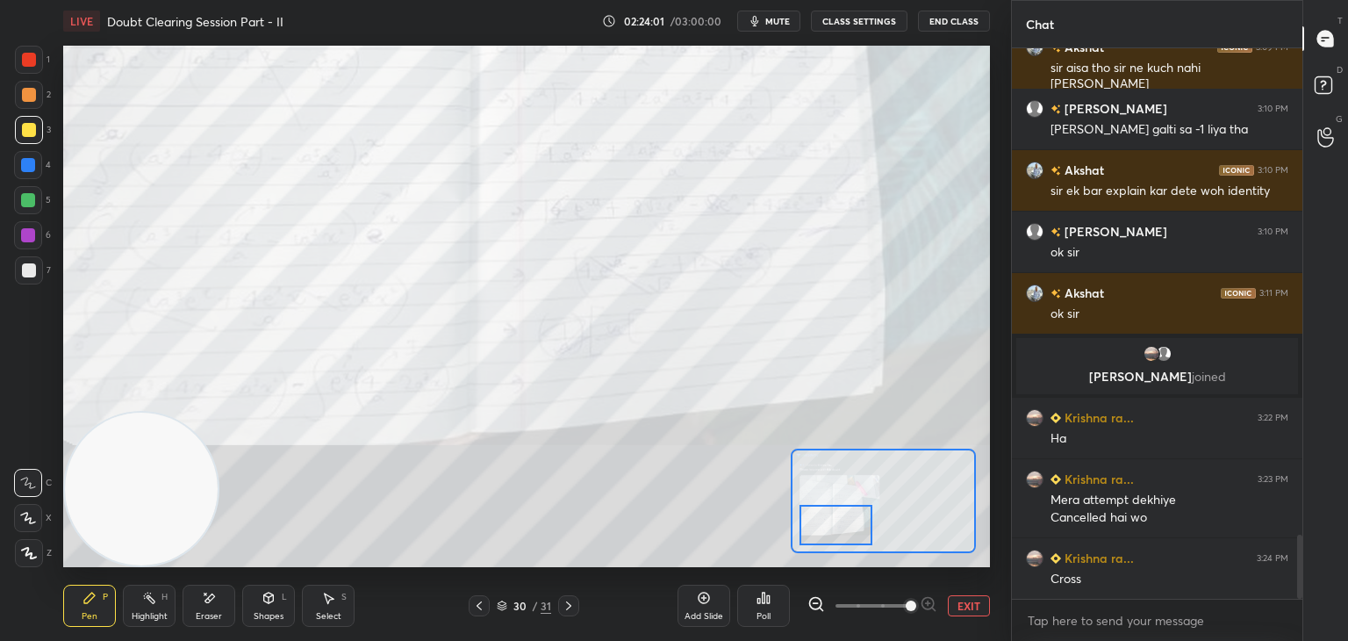
drag, startPoint x: 810, startPoint y: 511, endPoint x: 814, endPoint y: 532, distance: 21.4
click at [817, 533] on div at bounding box center [836, 525] width 73 height 40
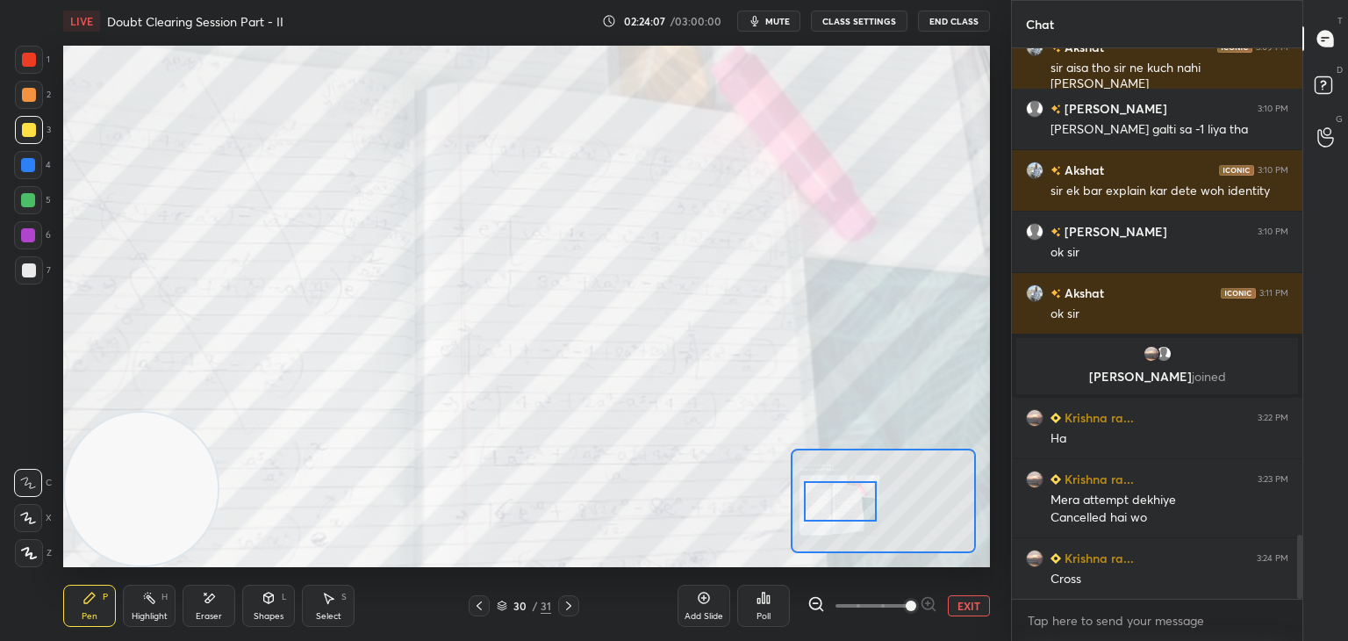
drag, startPoint x: 829, startPoint y: 519, endPoint x: 833, endPoint y: 497, distance: 22.2
click at [837, 497] on div at bounding box center [840, 501] width 73 height 40
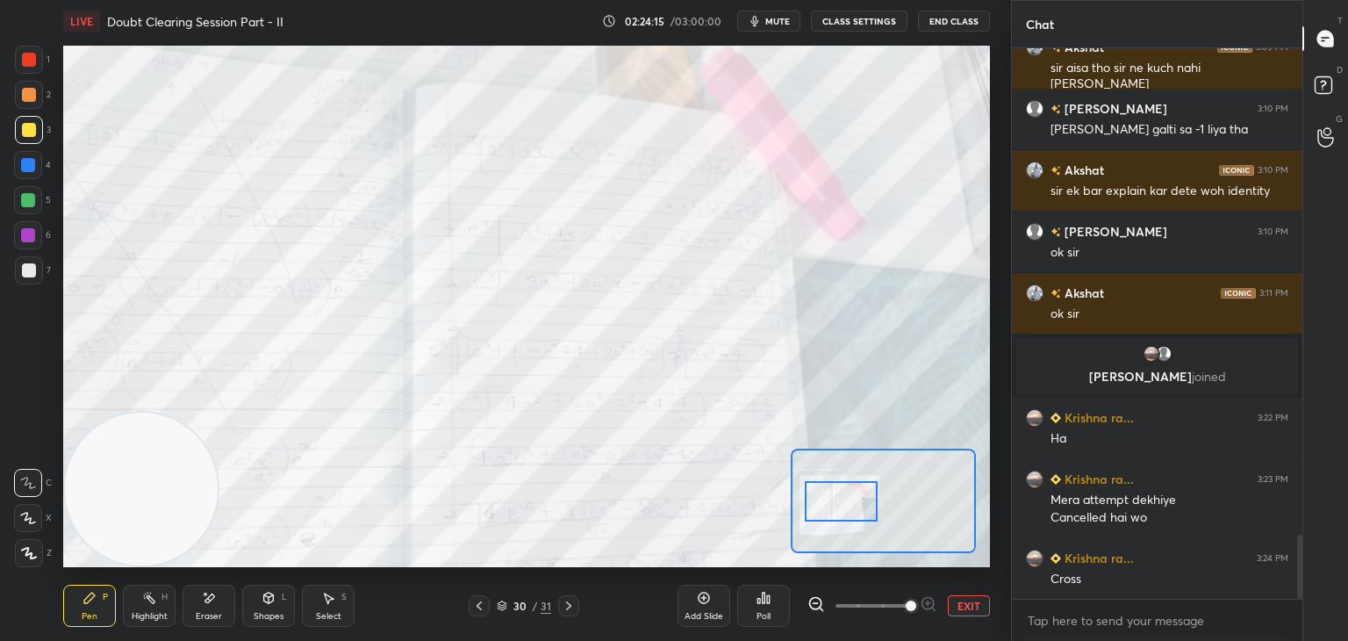
click at [480, 615] on div at bounding box center [479, 605] width 21 height 21
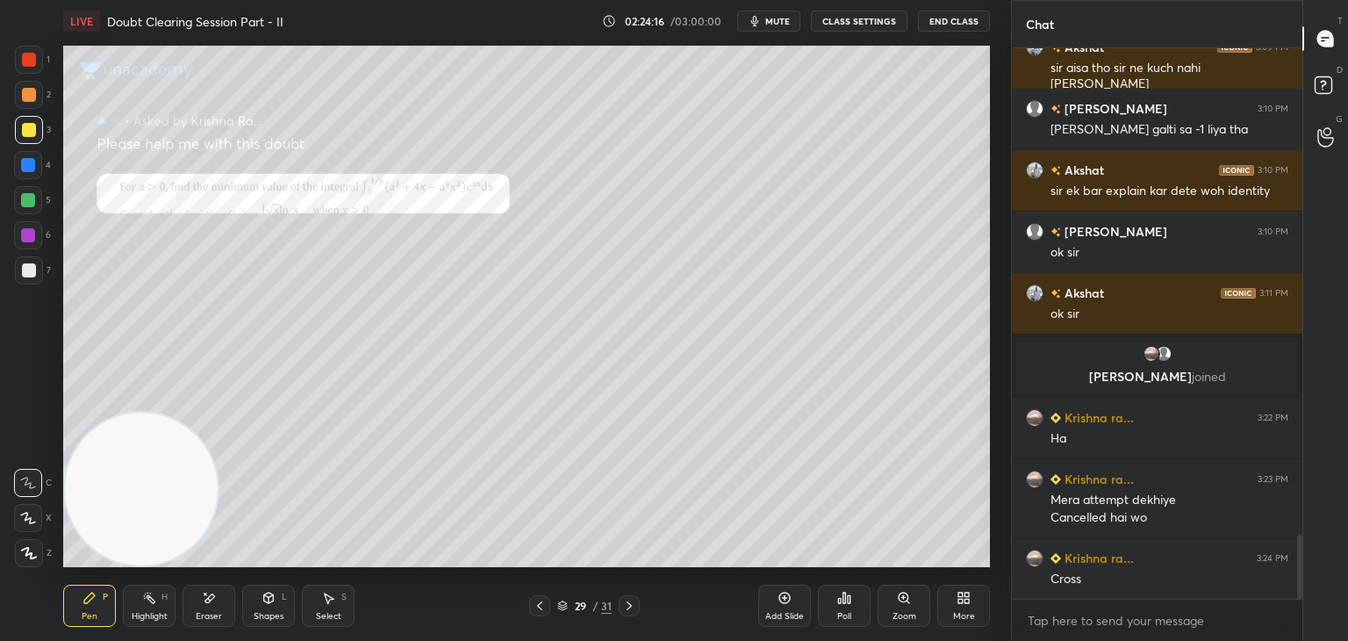
click at [901, 604] on div "Zoom" at bounding box center [904, 606] width 53 height 42
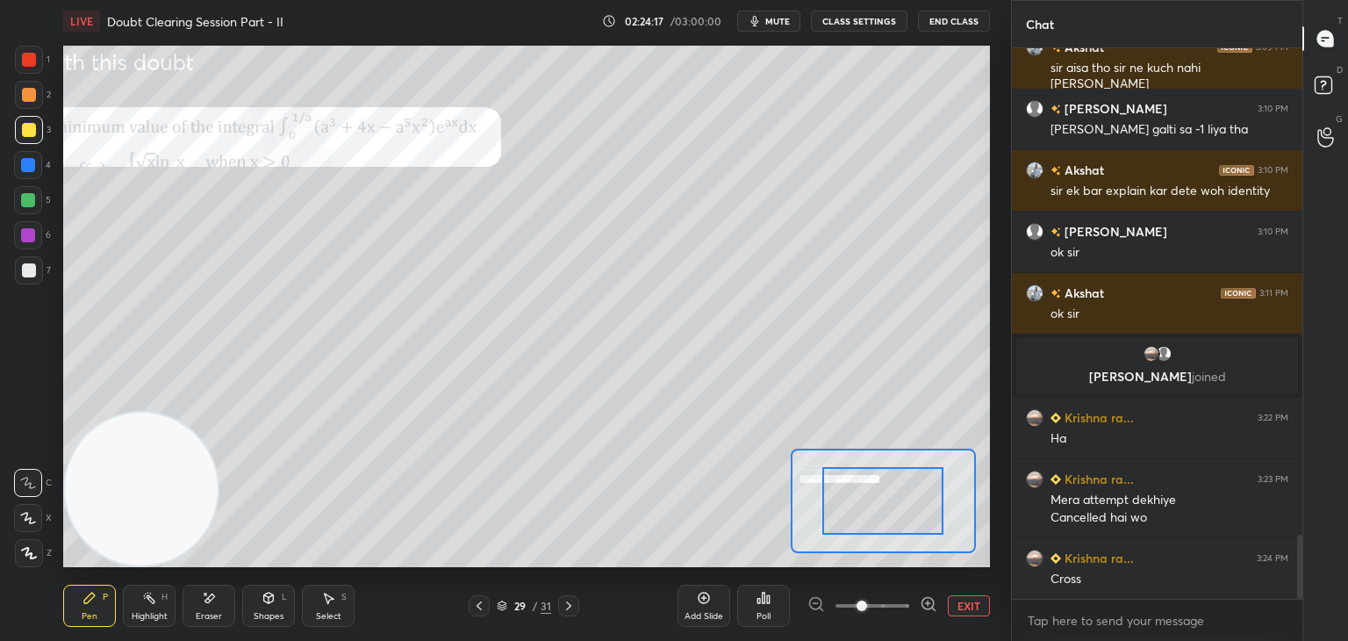
click at [898, 604] on span at bounding box center [873, 605] width 74 height 26
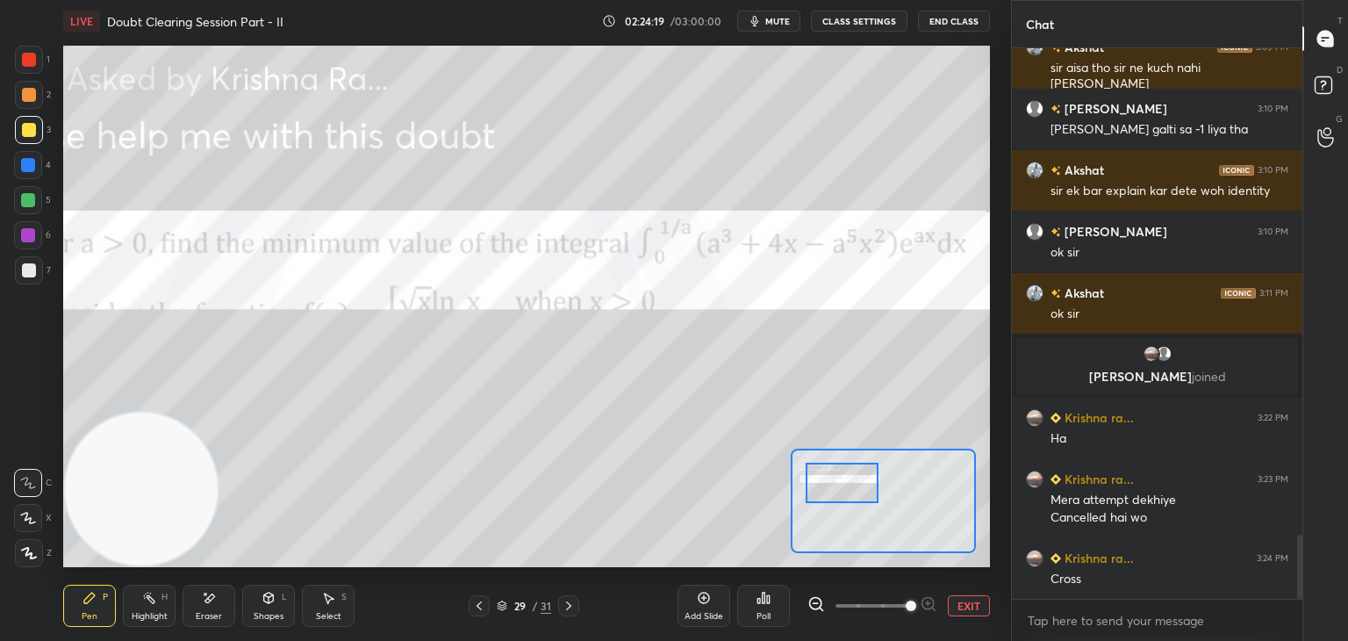
drag, startPoint x: 871, startPoint y: 489, endPoint x: 860, endPoint y: 480, distance: 13.7
click at [860, 480] on div at bounding box center [842, 483] width 73 height 40
click at [565, 608] on icon at bounding box center [569, 606] width 14 height 14
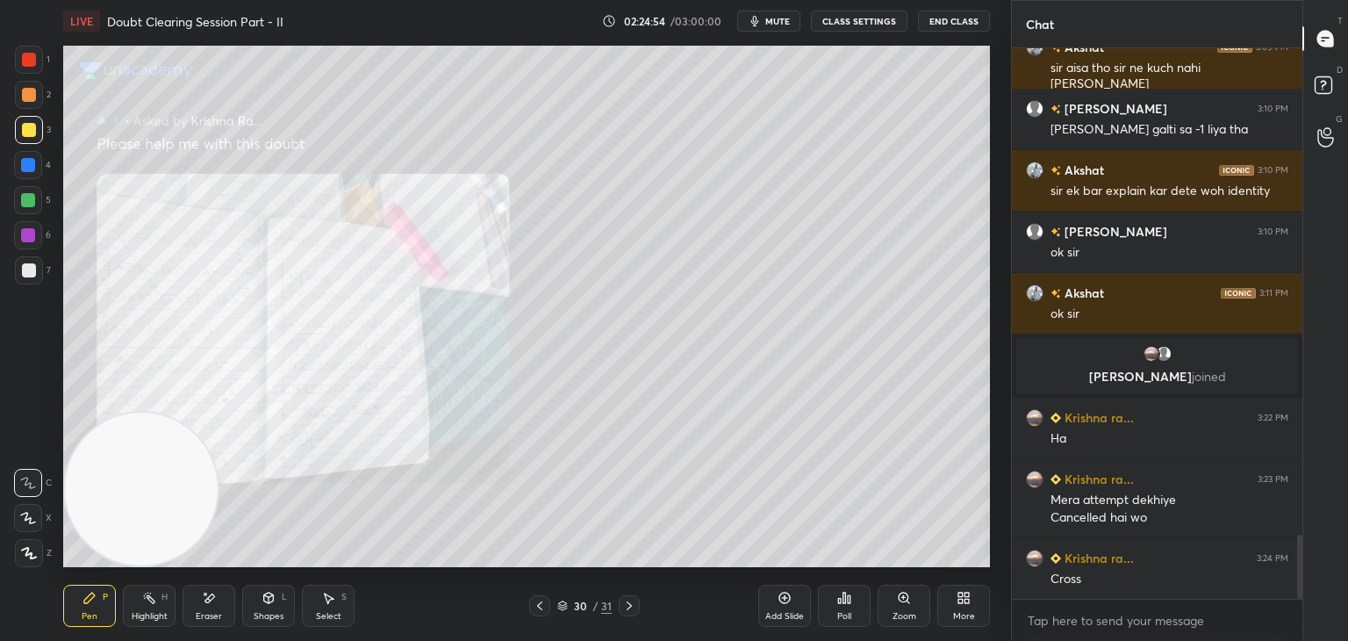
click at [898, 608] on div "Zoom" at bounding box center [904, 606] width 53 height 42
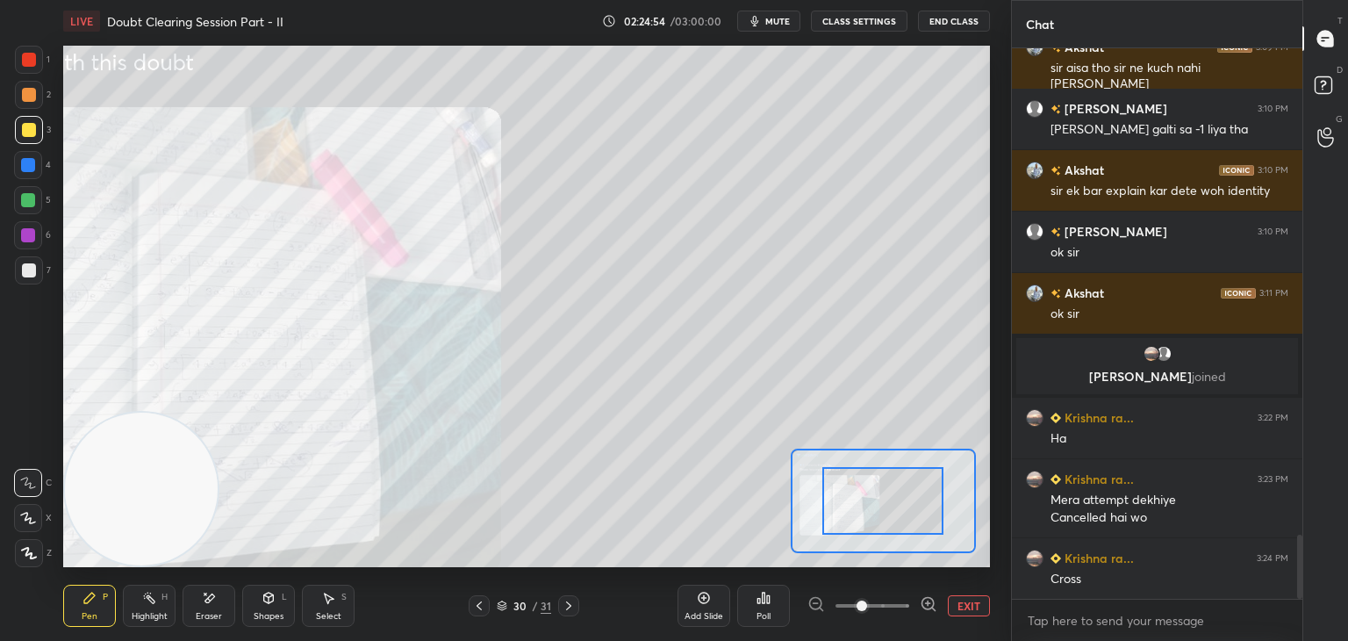
click at [892, 614] on span at bounding box center [873, 605] width 74 height 26
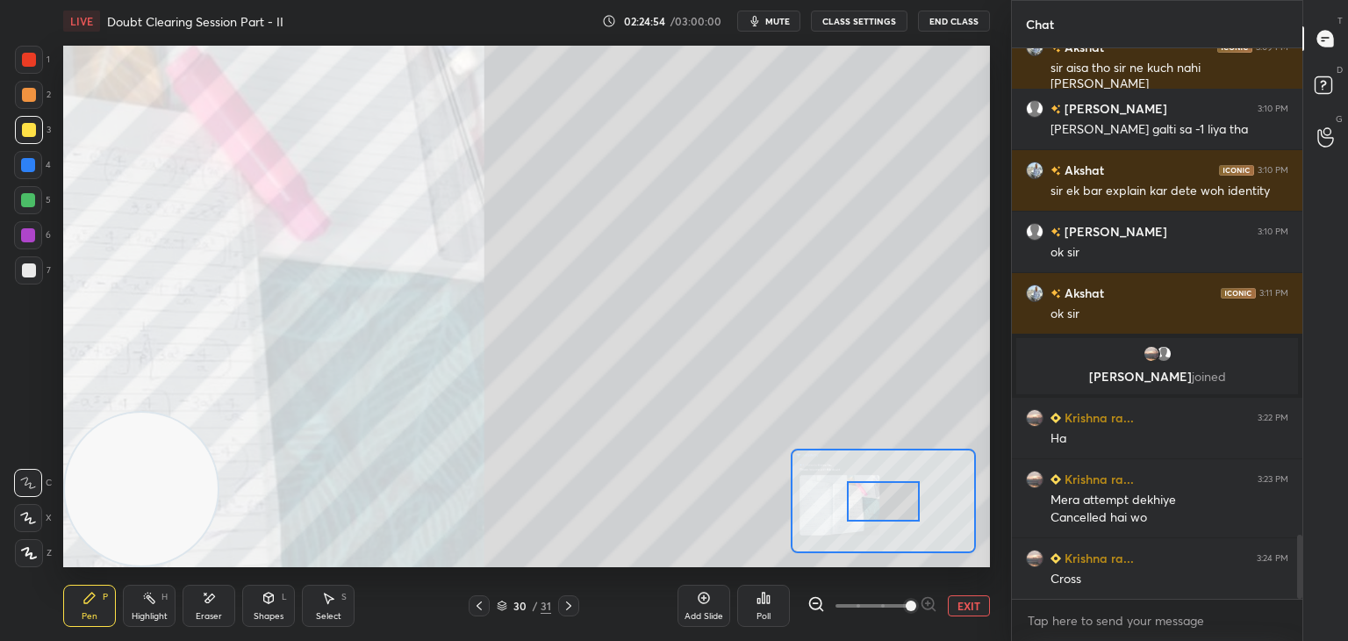
click at [906, 611] on span at bounding box center [911, 605] width 11 height 11
click at [906, 605] on span at bounding box center [911, 605] width 11 height 11
click at [906, 603] on span at bounding box center [911, 605] width 11 height 11
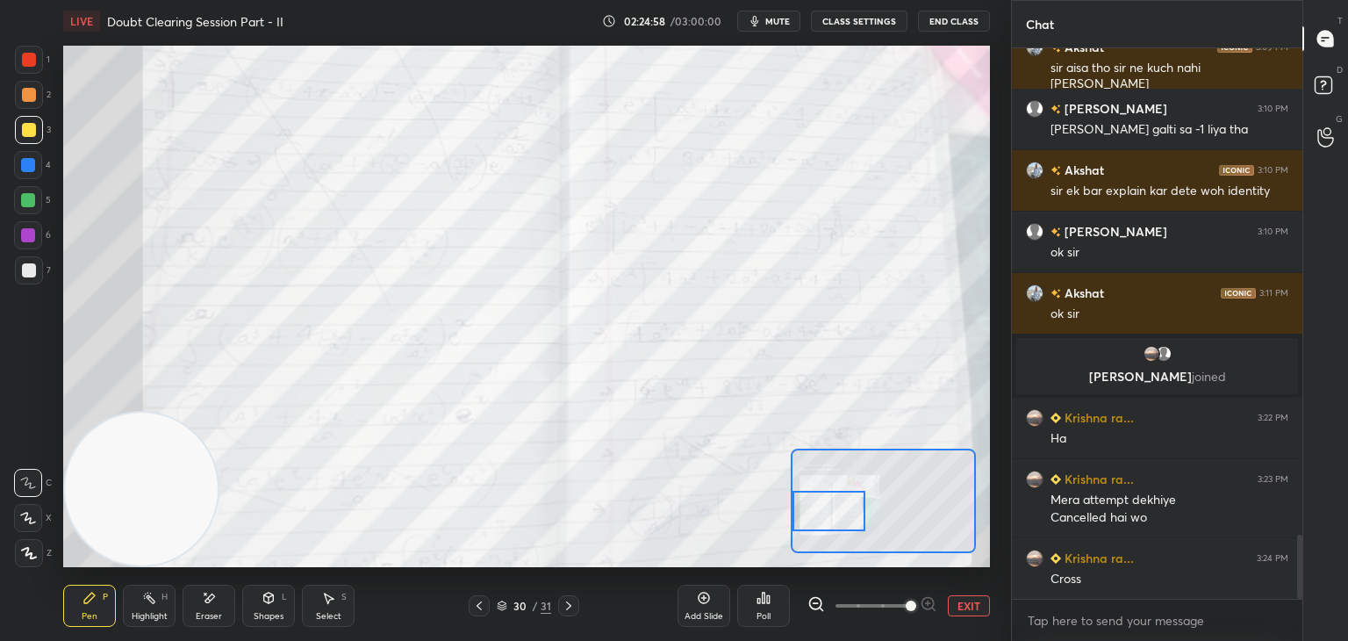
click at [773, 490] on div "Setting up your live class Poll for secs No correct answer Start poll" at bounding box center [526, 306] width 927 height 521
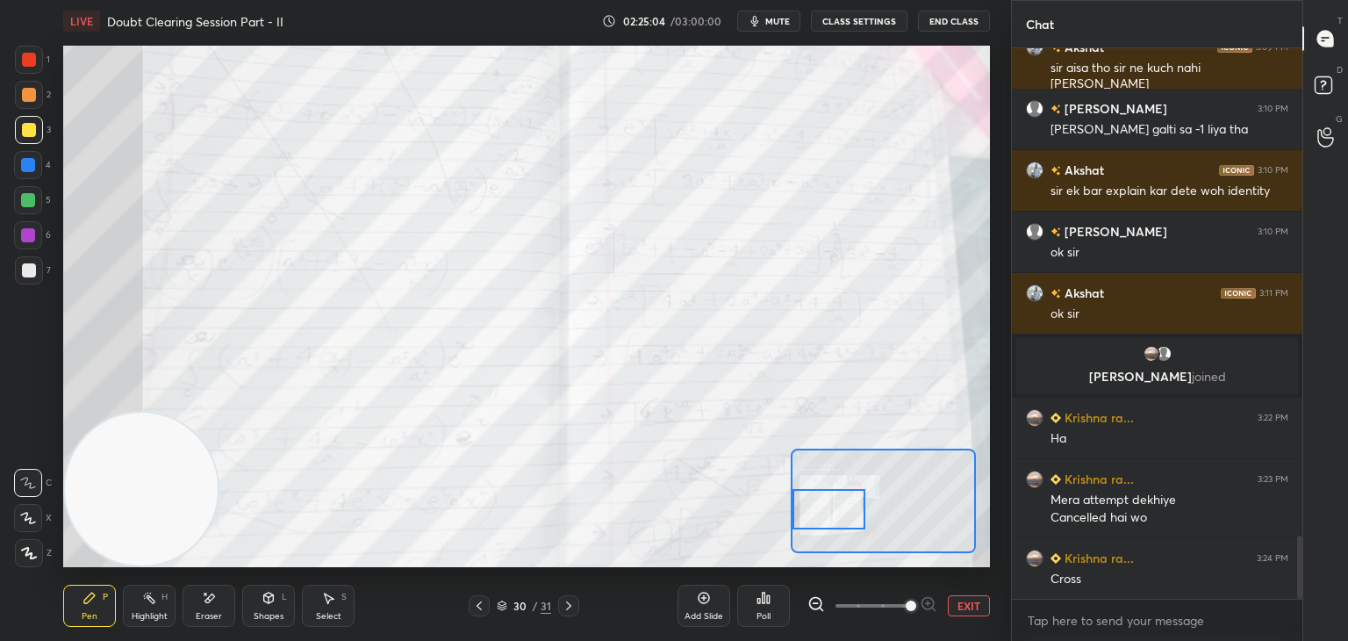
scroll to position [4273, 0]
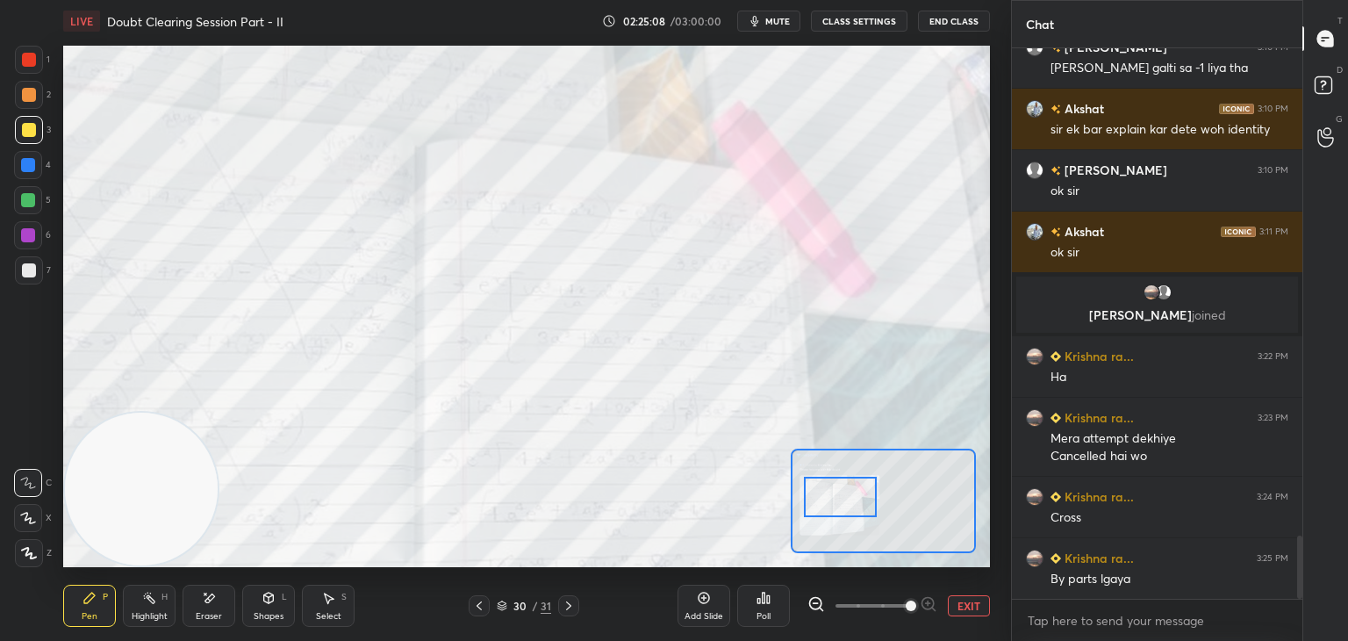
drag, startPoint x: 839, startPoint y: 506, endPoint x: 846, endPoint y: 492, distance: 15.7
click at [847, 492] on div at bounding box center [840, 497] width 73 height 40
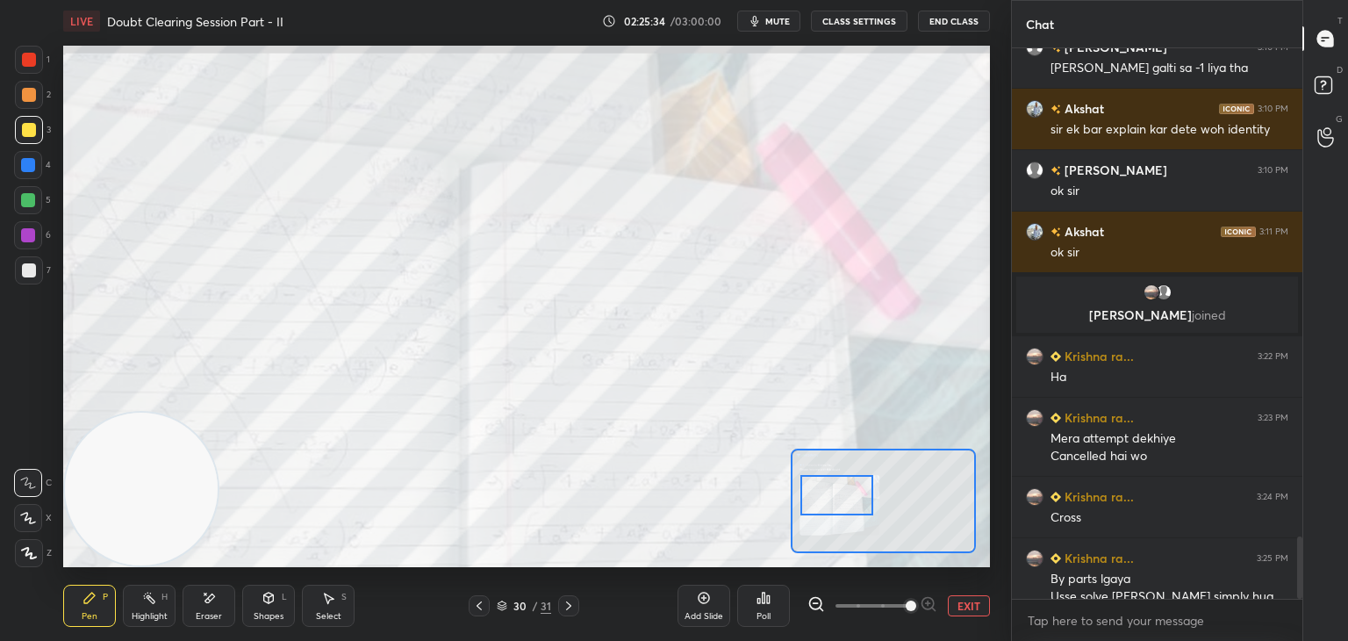
scroll to position [4306, 0]
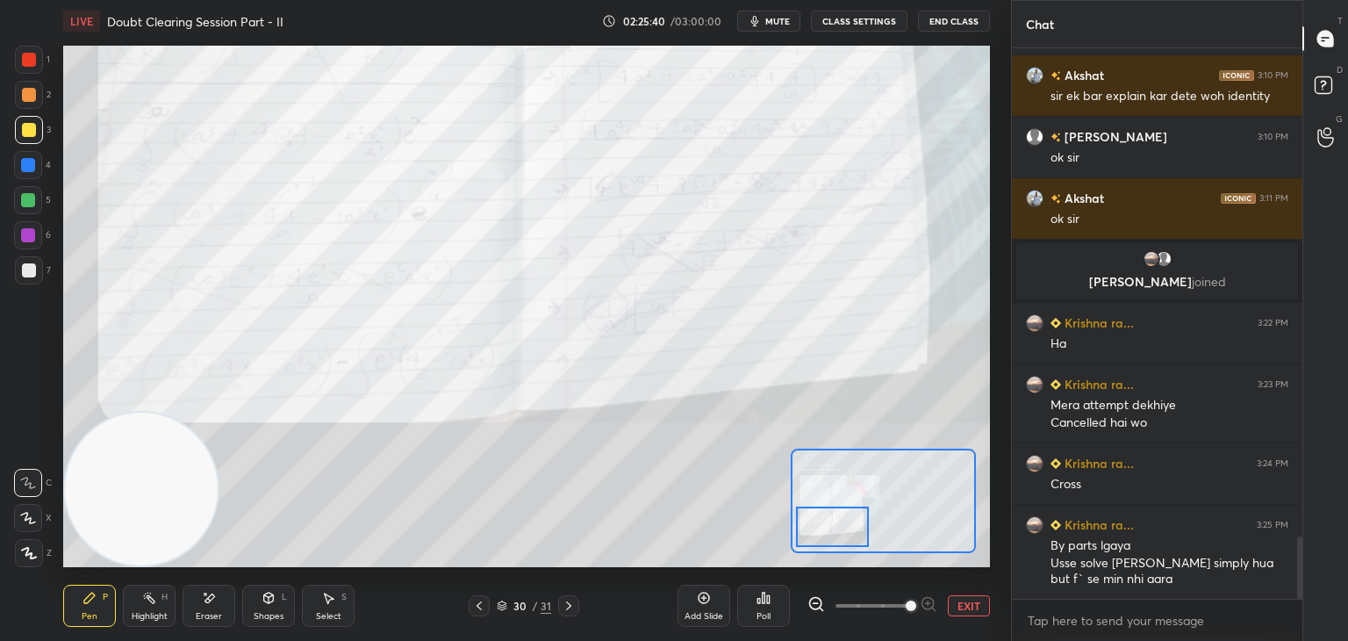
drag, startPoint x: 840, startPoint y: 492, endPoint x: 836, endPoint y: 521, distance: 28.4
click at [836, 521] on div at bounding box center [832, 526] width 73 height 40
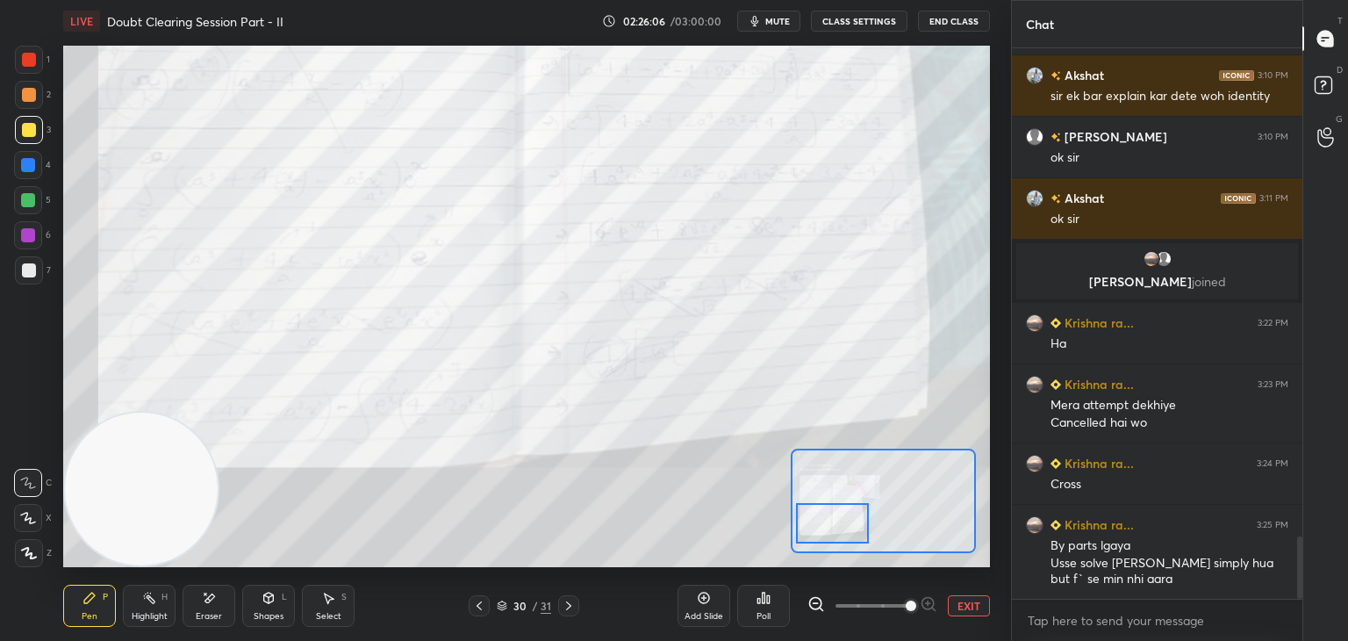
click at [974, 612] on button "EXIT" at bounding box center [969, 605] width 42 height 21
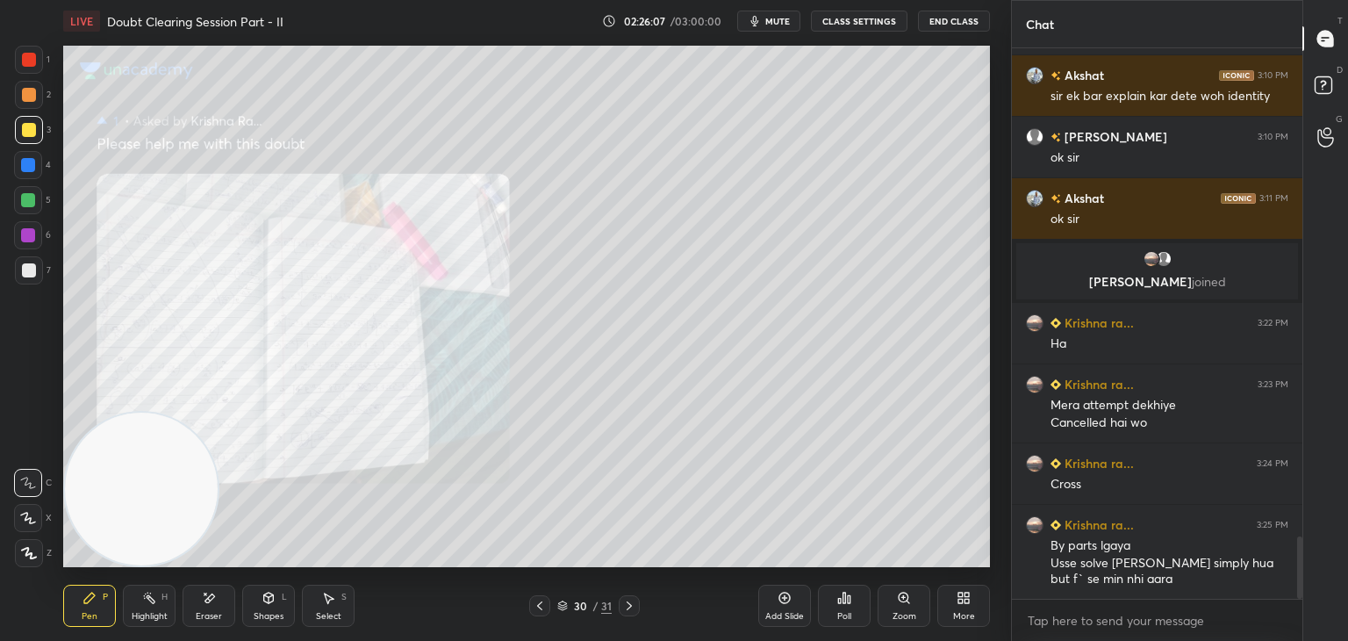
scroll to position [4368, 0]
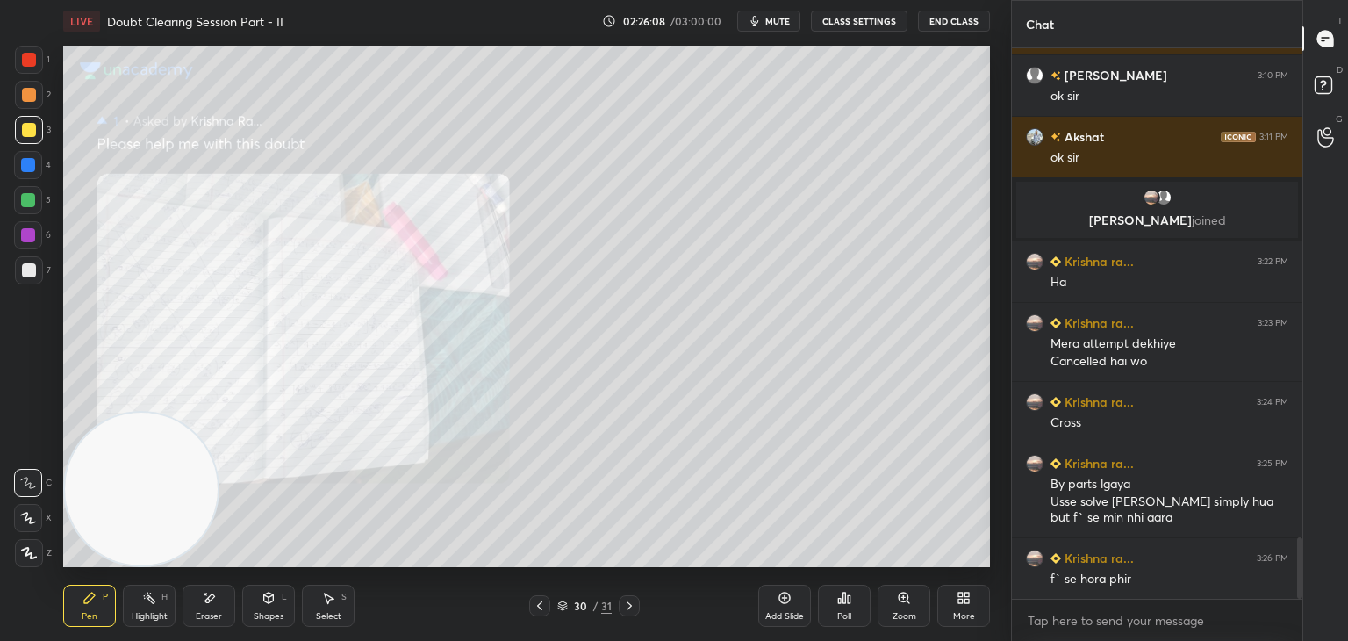
click at [537, 598] on div at bounding box center [539, 605] width 21 height 21
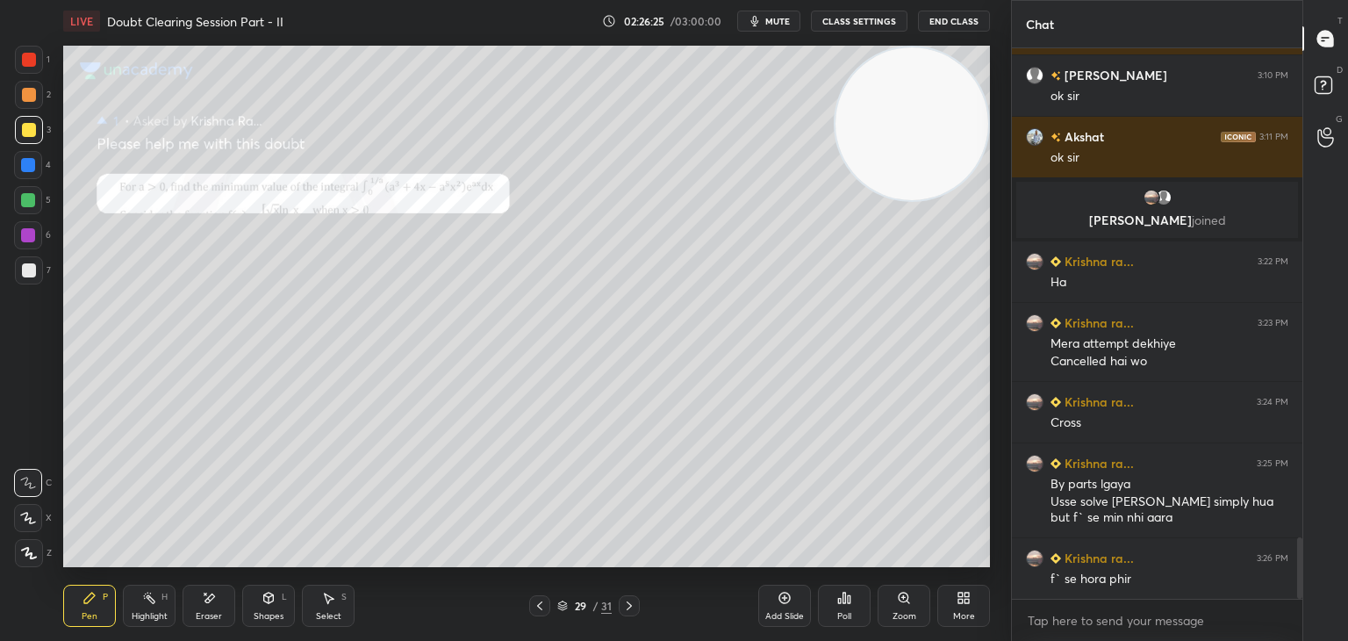
drag, startPoint x: 130, startPoint y: 473, endPoint x: 939, endPoint y: 47, distance: 914.8
click at [948, 47] on video at bounding box center [912, 123] width 153 height 153
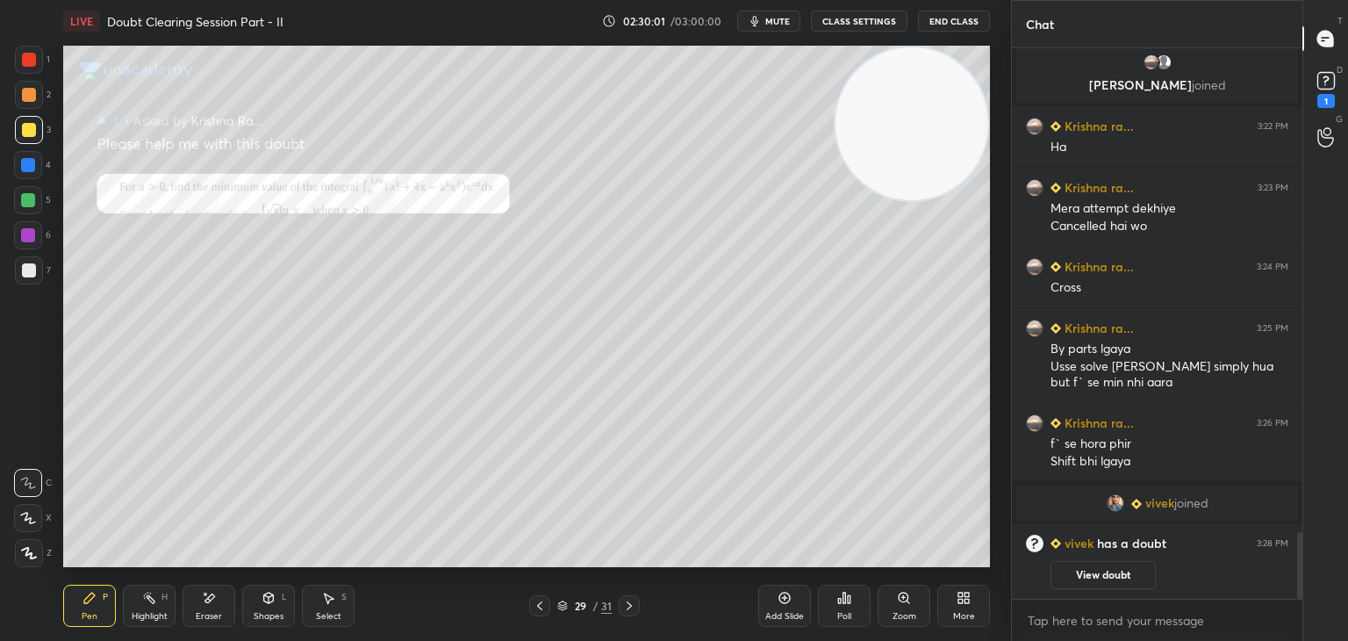
scroll to position [3999, 0]
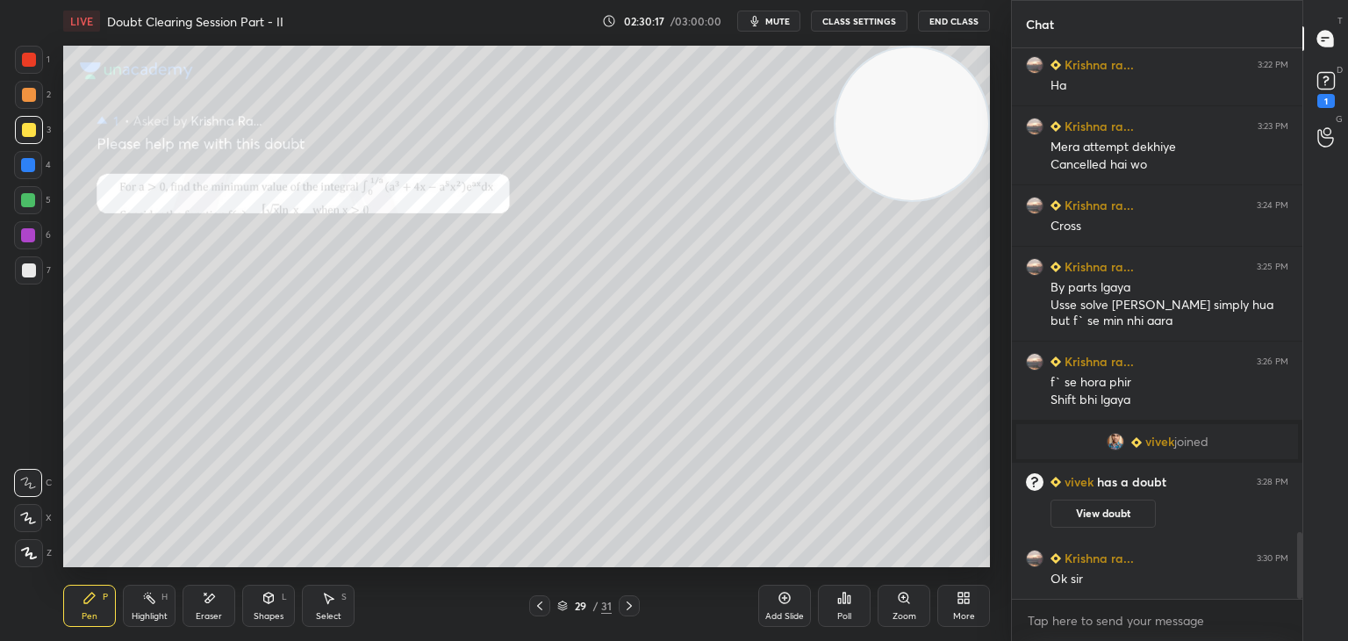
click at [772, 19] on span "mute" at bounding box center [777, 21] width 25 height 12
click at [1076, 503] on button "View doubt" at bounding box center [1103, 513] width 105 height 28
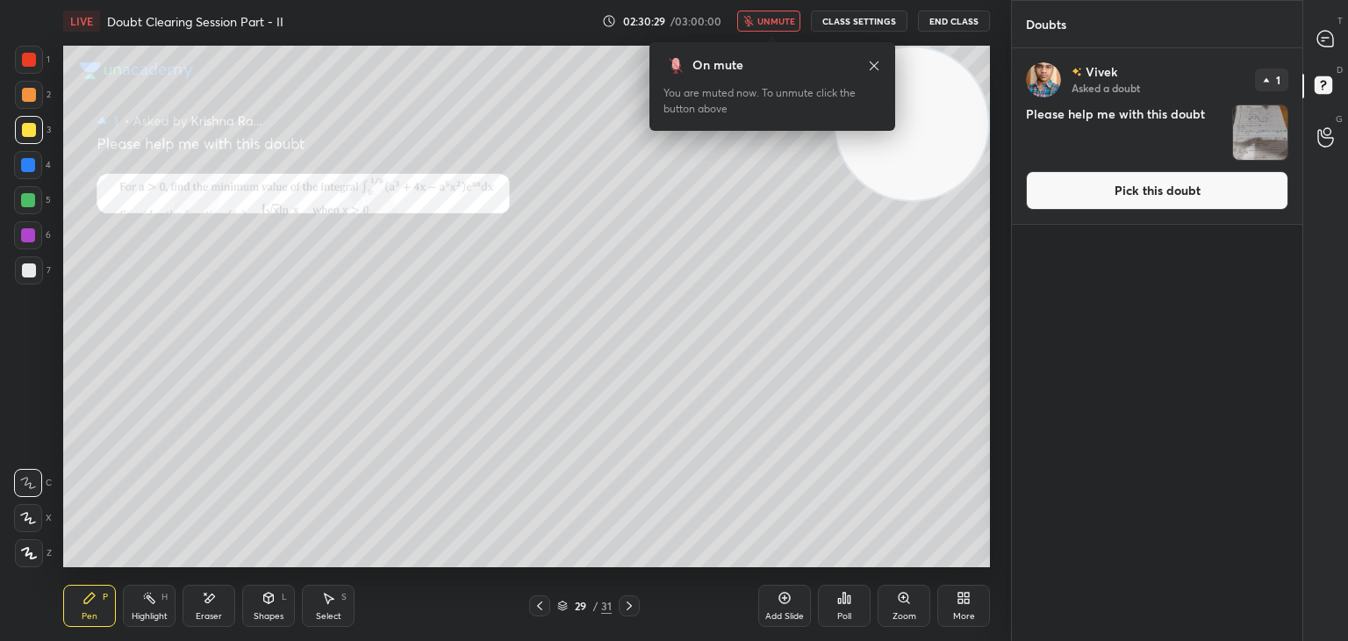
drag, startPoint x: 1161, startPoint y: 195, endPoint x: 1149, endPoint y: 197, distance: 12.6
click at [1159, 191] on button "Pick this doubt" at bounding box center [1157, 190] width 262 height 39
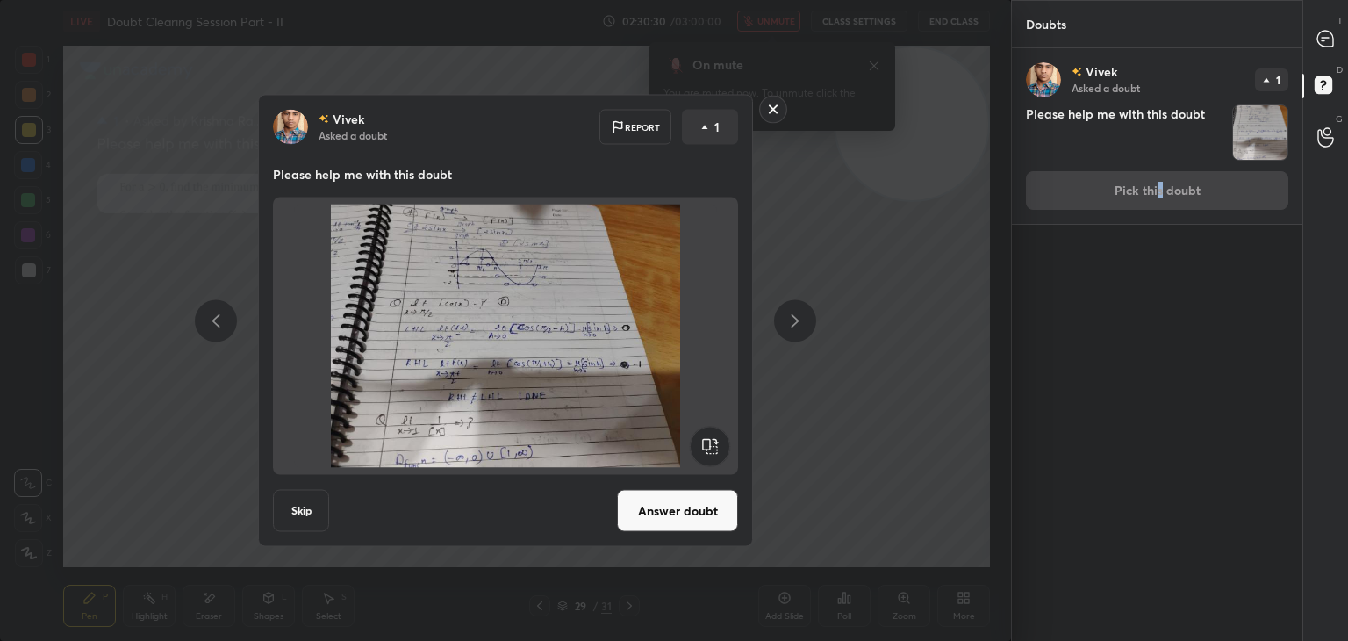
click at [661, 528] on button "Answer doubt" at bounding box center [677, 511] width 121 height 42
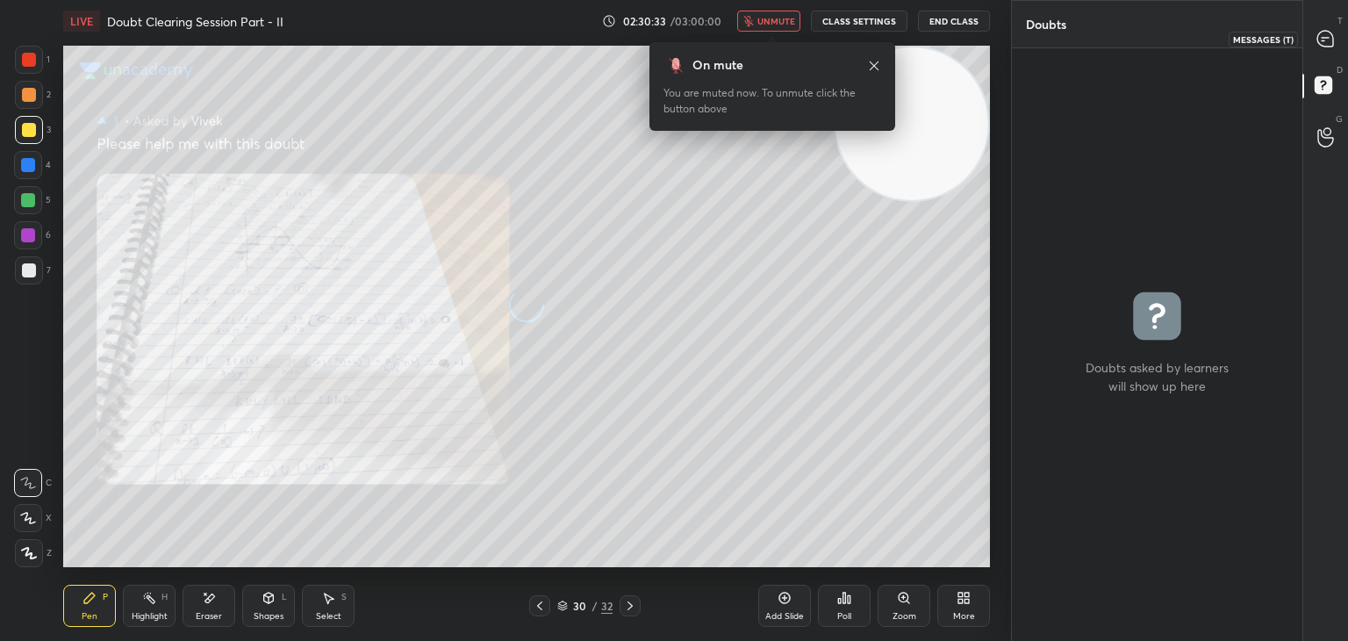
drag, startPoint x: 1322, startPoint y: 44, endPoint x: 1310, endPoint y: 40, distance: 12.8
click at [1322, 40] on icon at bounding box center [1326, 39] width 18 height 18
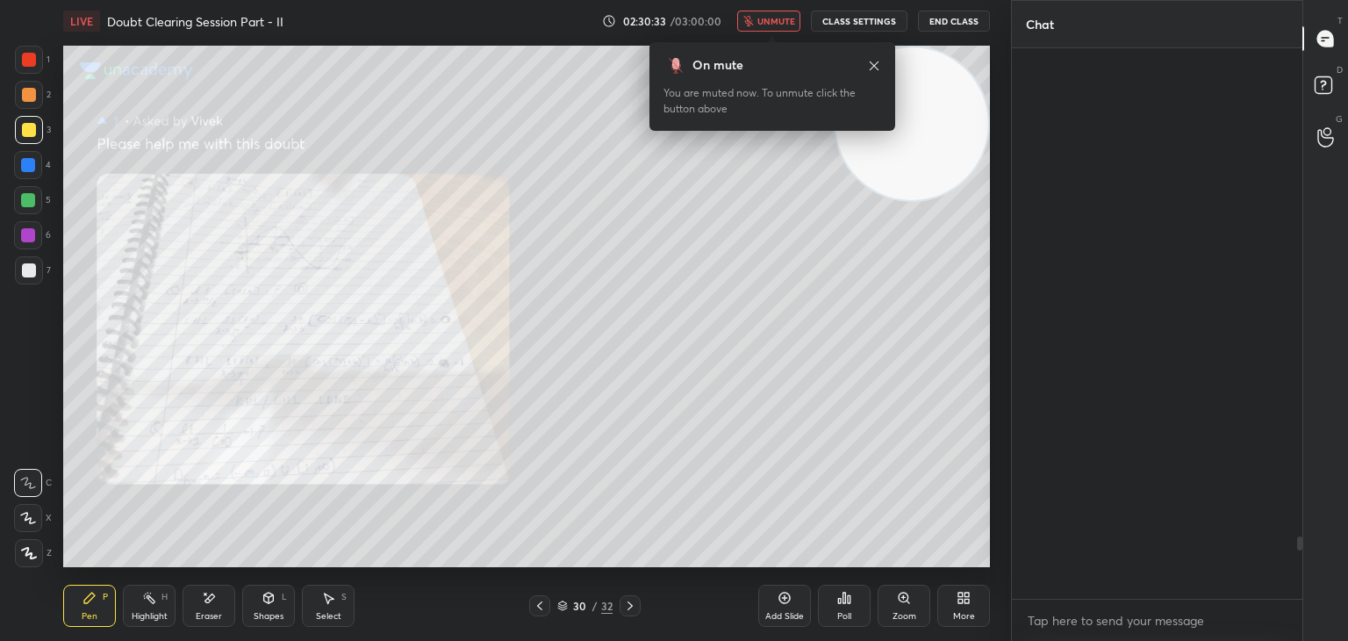
scroll to position [545, 285]
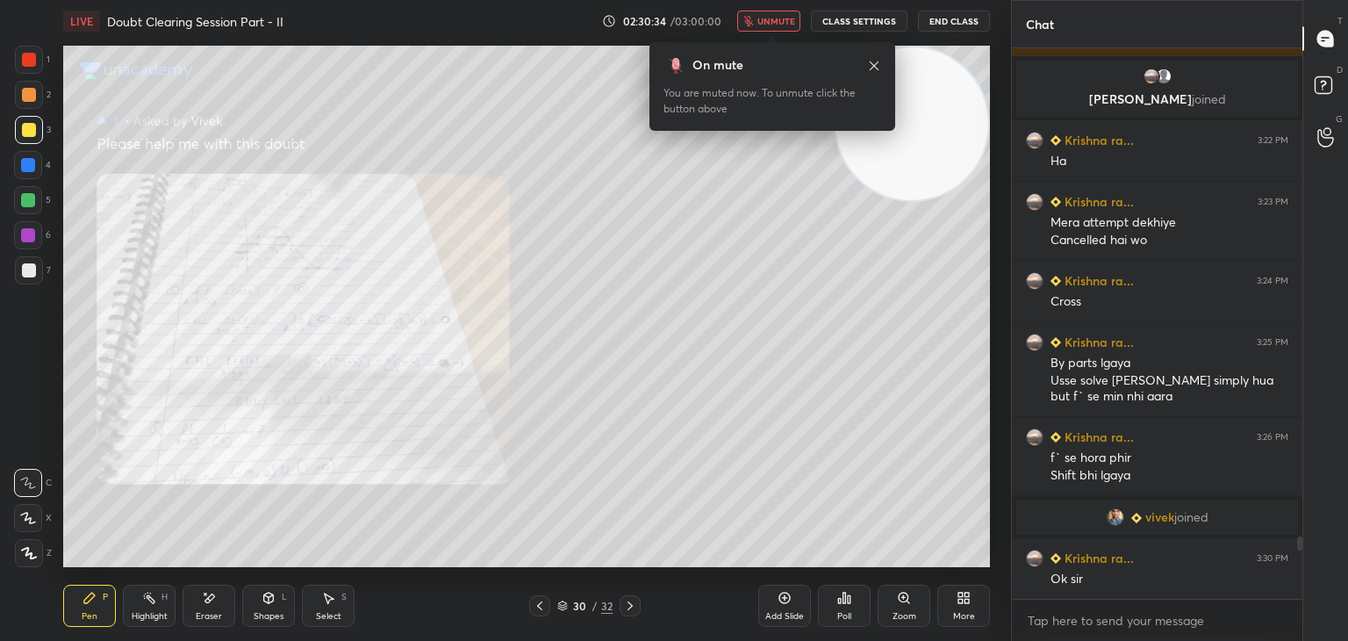
click at [887, 608] on div "Zoom" at bounding box center [904, 606] width 53 height 42
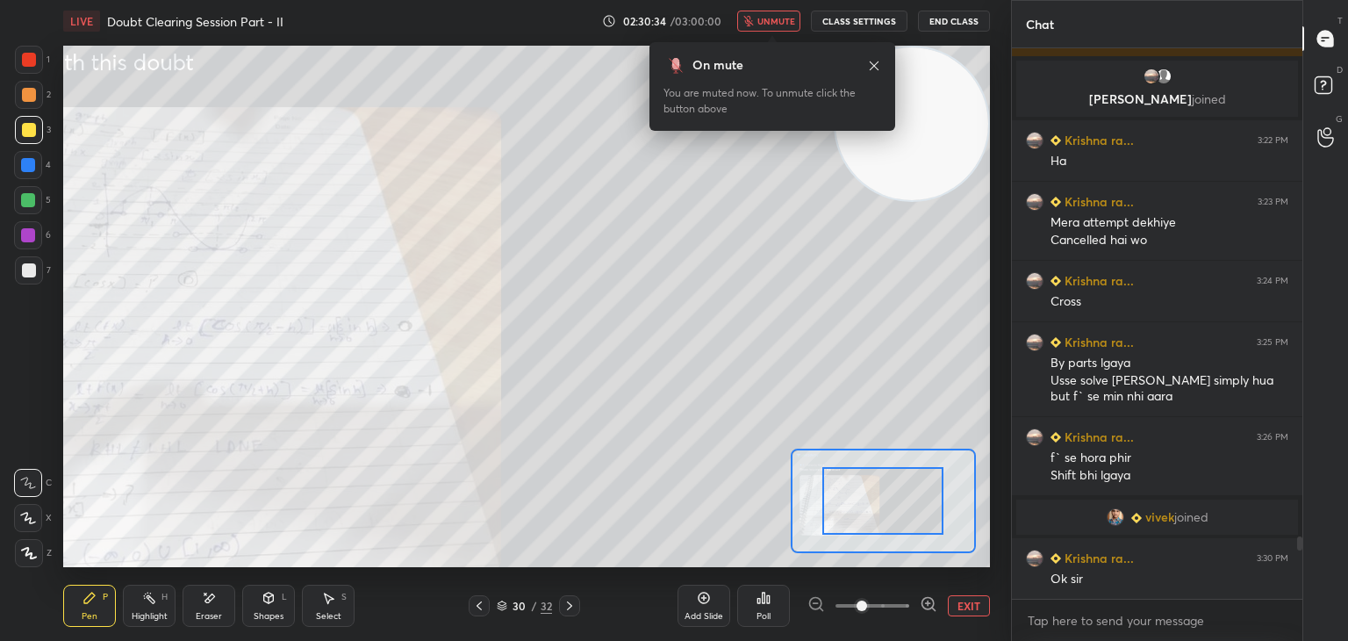
click at [887, 607] on span at bounding box center [873, 605] width 74 height 26
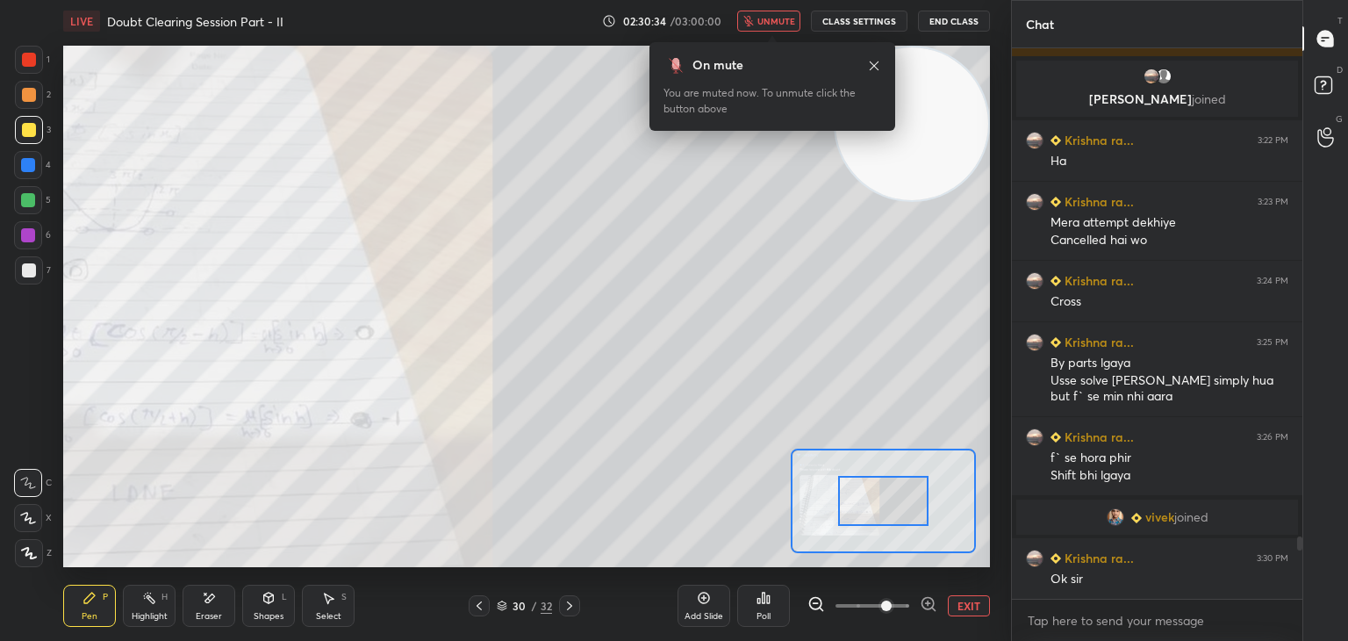
drag, startPoint x: 887, startPoint y: 603, endPoint x: 885, endPoint y: 591, distance: 12.4
click at [885, 600] on span at bounding box center [886, 605] width 11 height 11
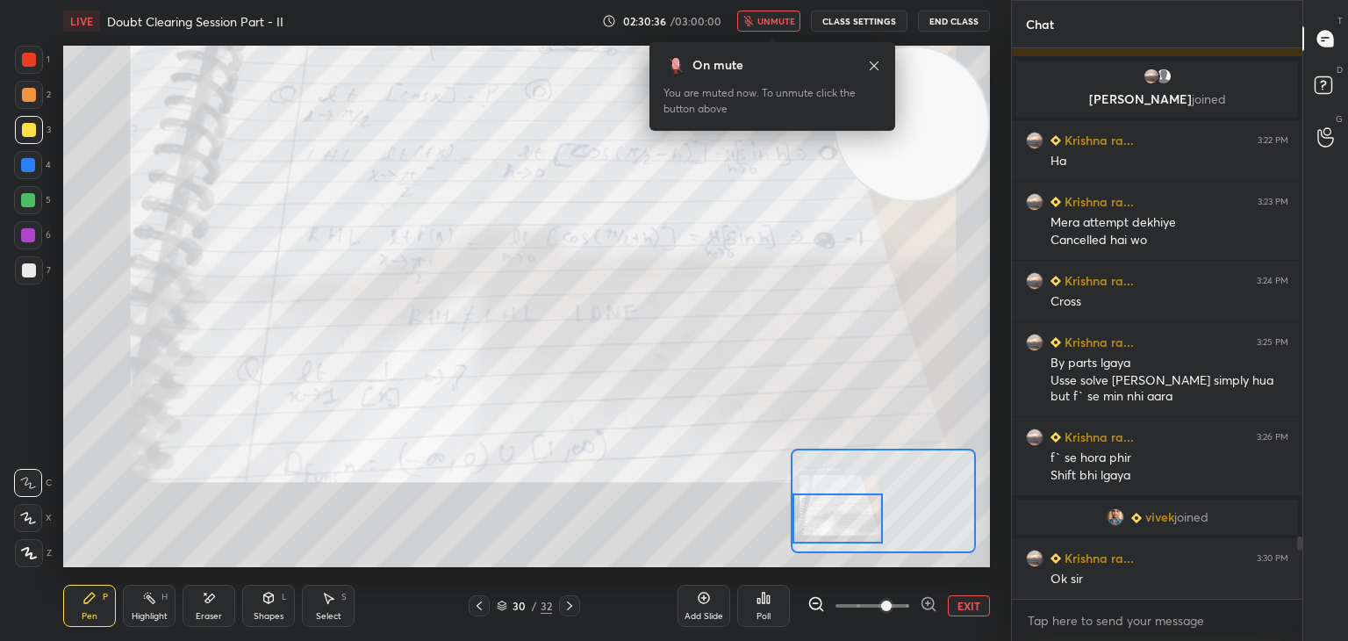
drag, startPoint x: 891, startPoint y: 482, endPoint x: 843, endPoint y: 492, distance: 49.2
click at [844, 499] on div at bounding box center [838, 518] width 91 height 50
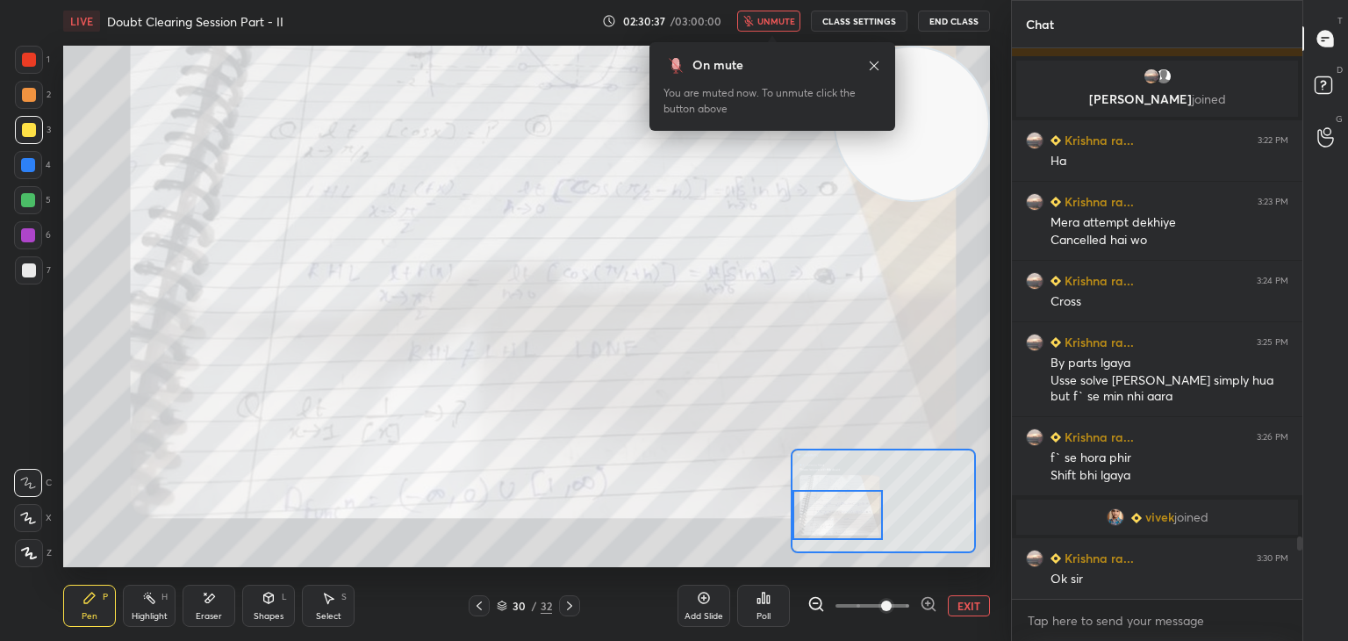
click at [786, 18] on span "unmute" at bounding box center [776, 21] width 38 height 12
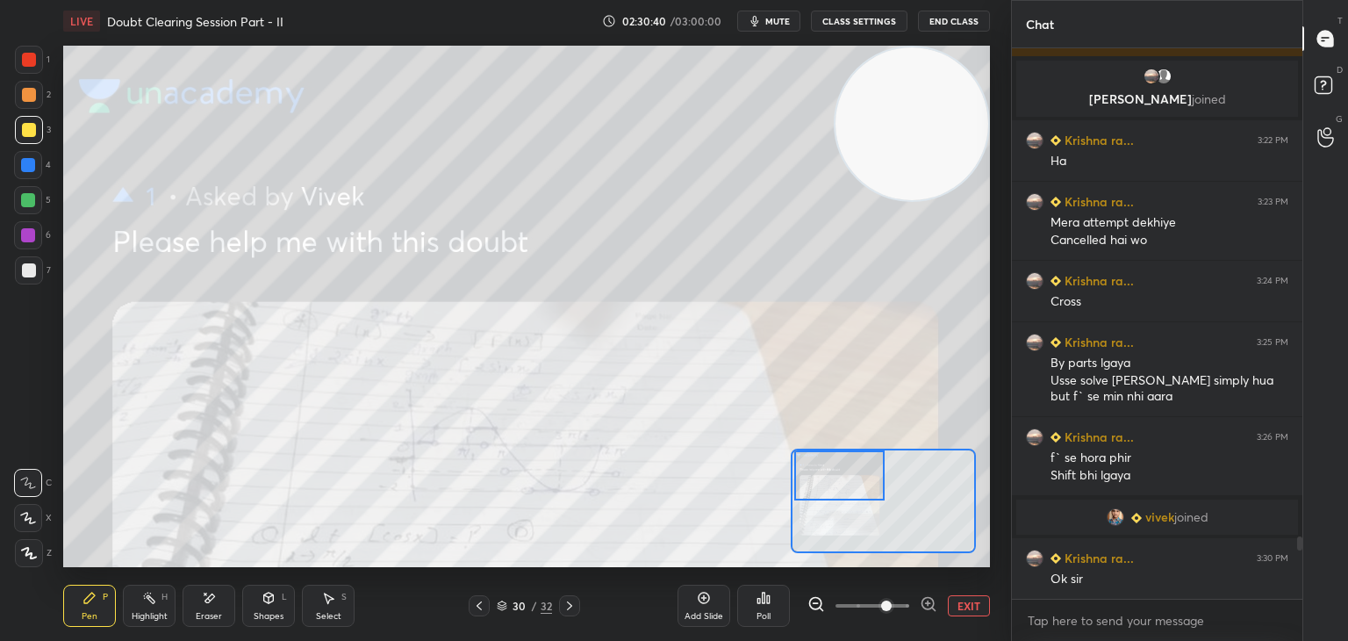
scroll to position [4368, 0]
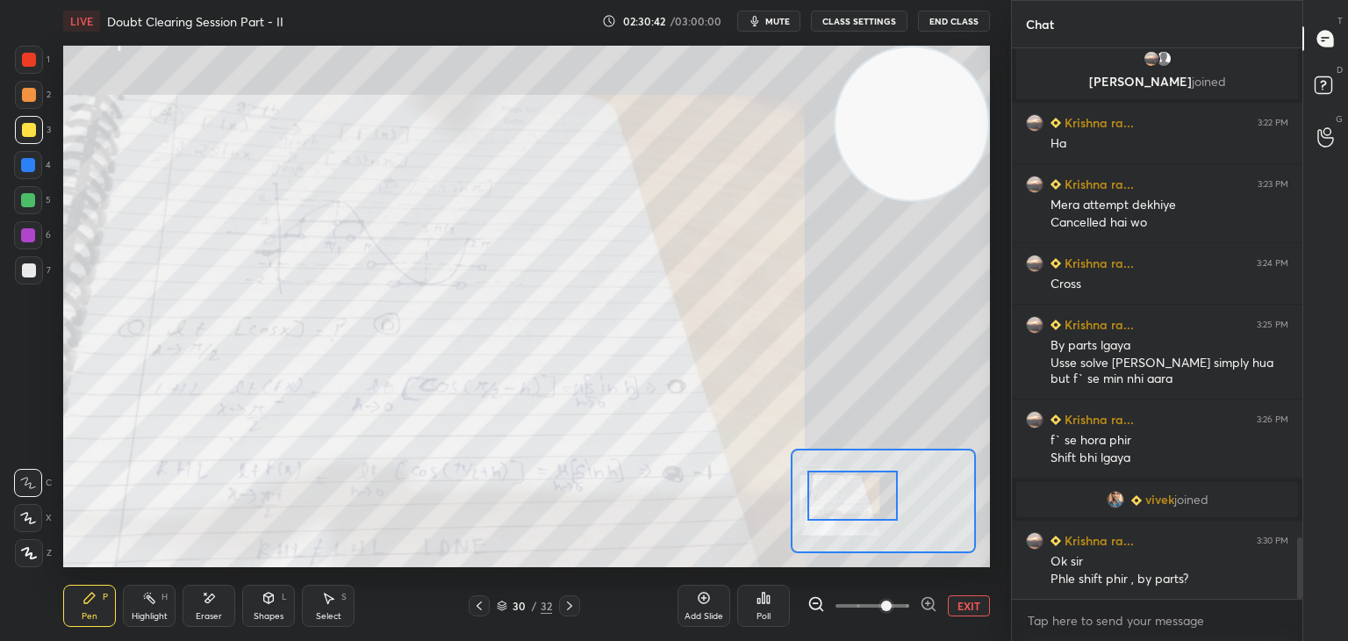
drag, startPoint x: 829, startPoint y: 511, endPoint x: 834, endPoint y: 492, distance: 18.9
click at [844, 496] on div at bounding box center [853, 495] width 91 height 50
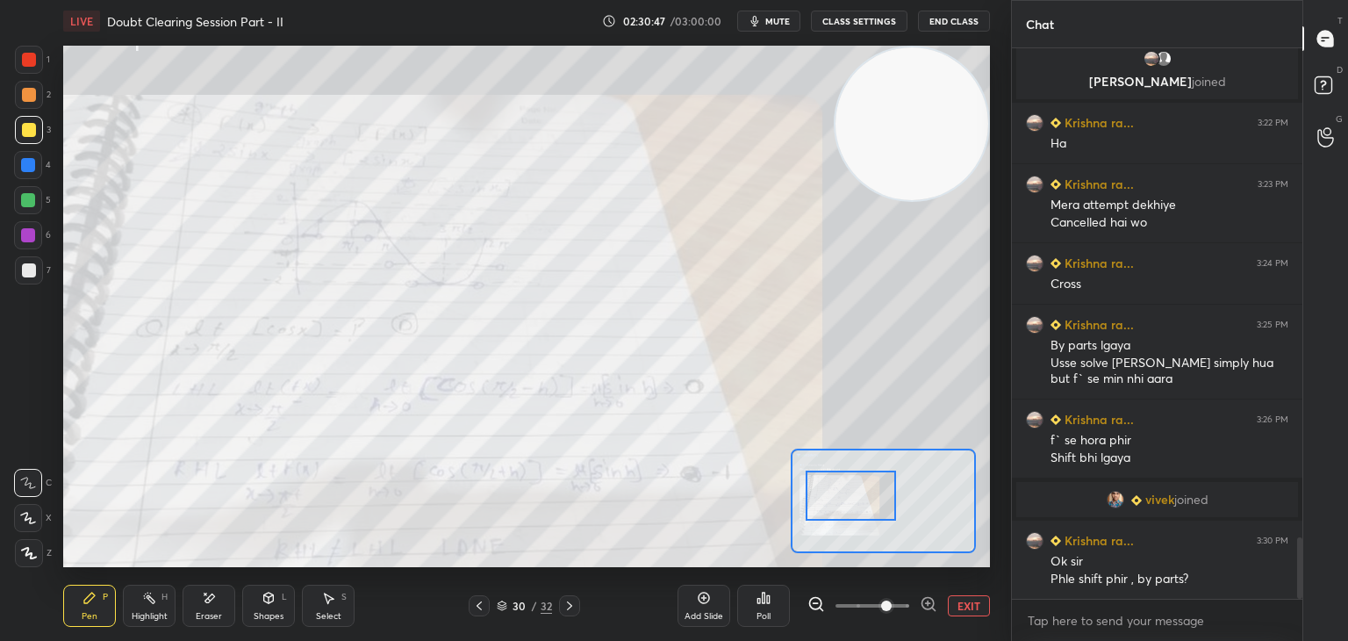
click at [966, 607] on button "EXIT" at bounding box center [969, 605] width 42 height 21
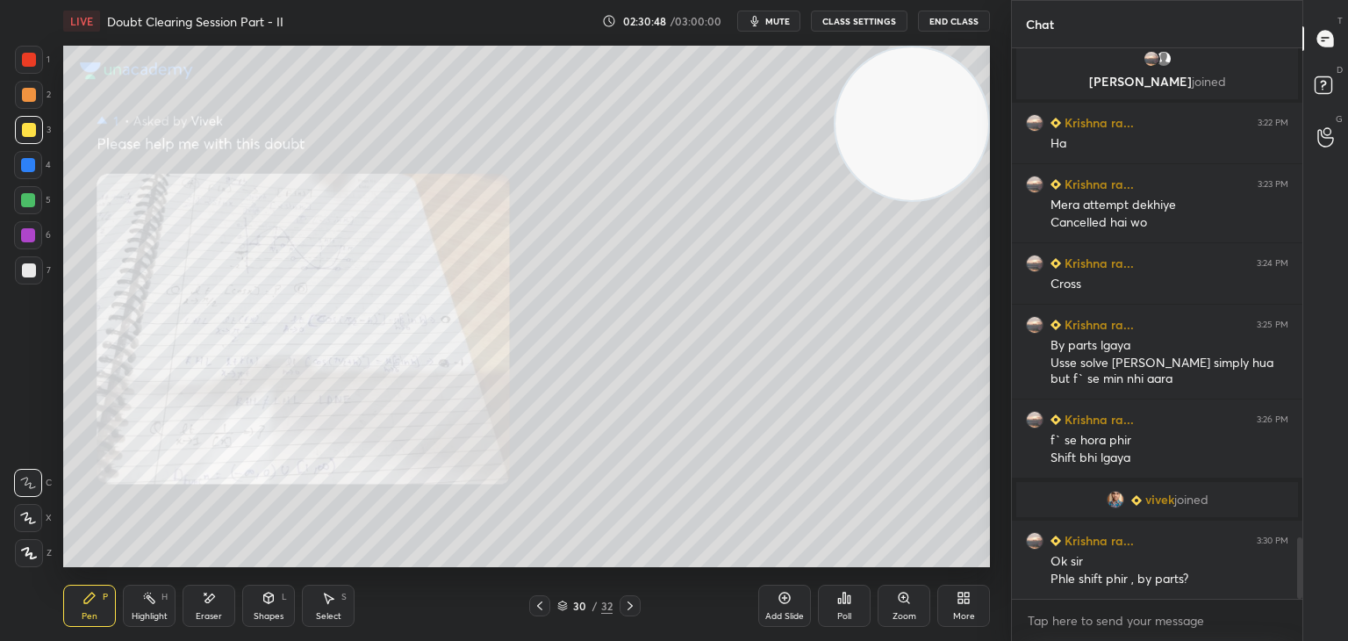
click at [888, 598] on div "Zoom" at bounding box center [904, 606] width 53 height 42
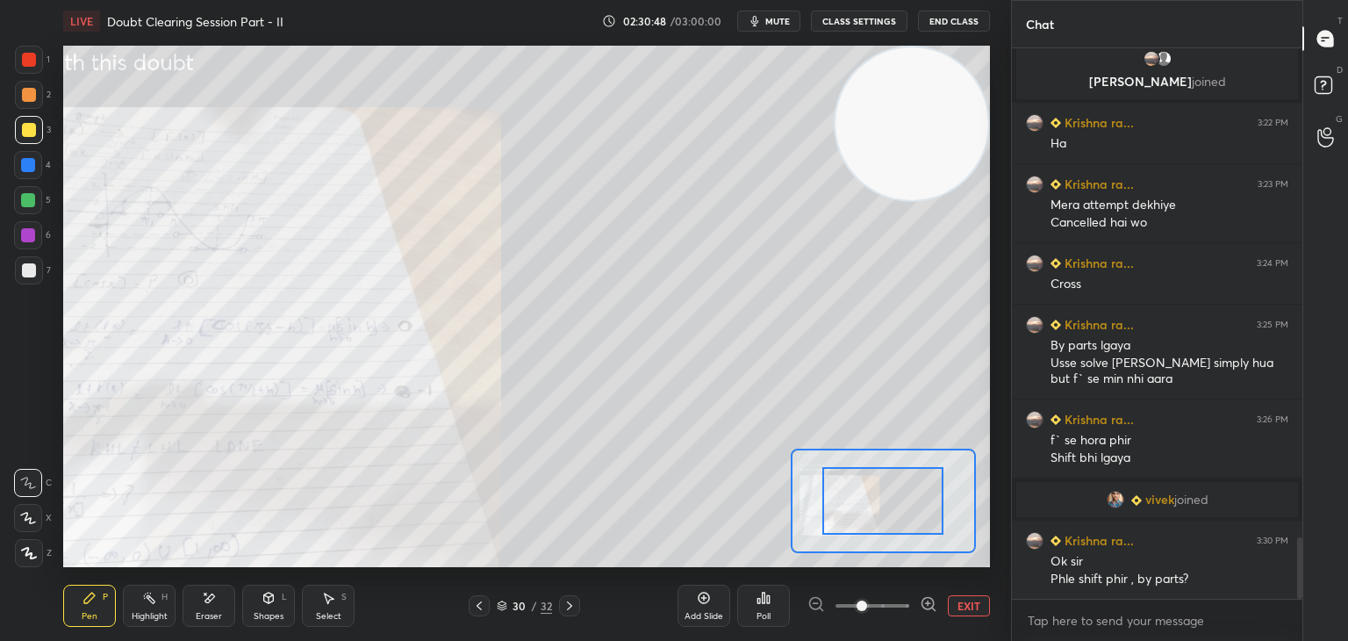
click at [893, 602] on span at bounding box center [873, 605] width 74 height 26
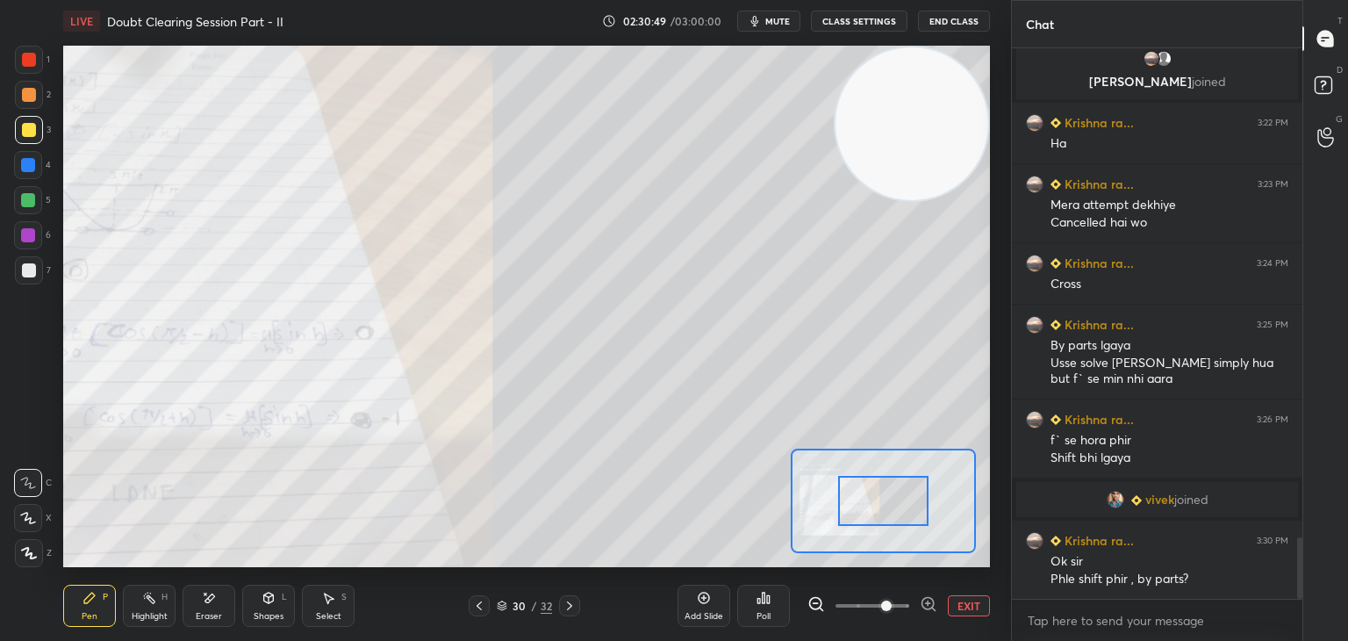
drag, startPoint x: 901, startPoint y: 601, endPoint x: 912, endPoint y: 605, distance: 11.9
click at [892, 601] on span at bounding box center [886, 605] width 11 height 11
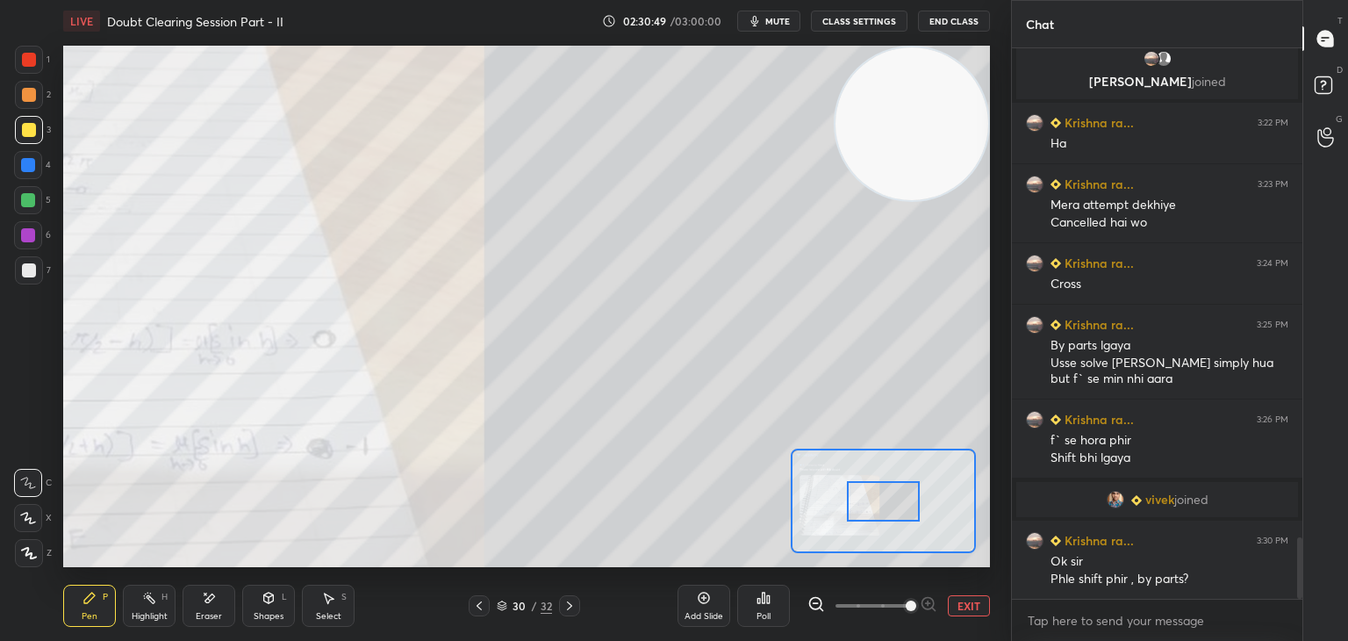
click at [913, 605] on span at bounding box center [911, 605] width 11 height 11
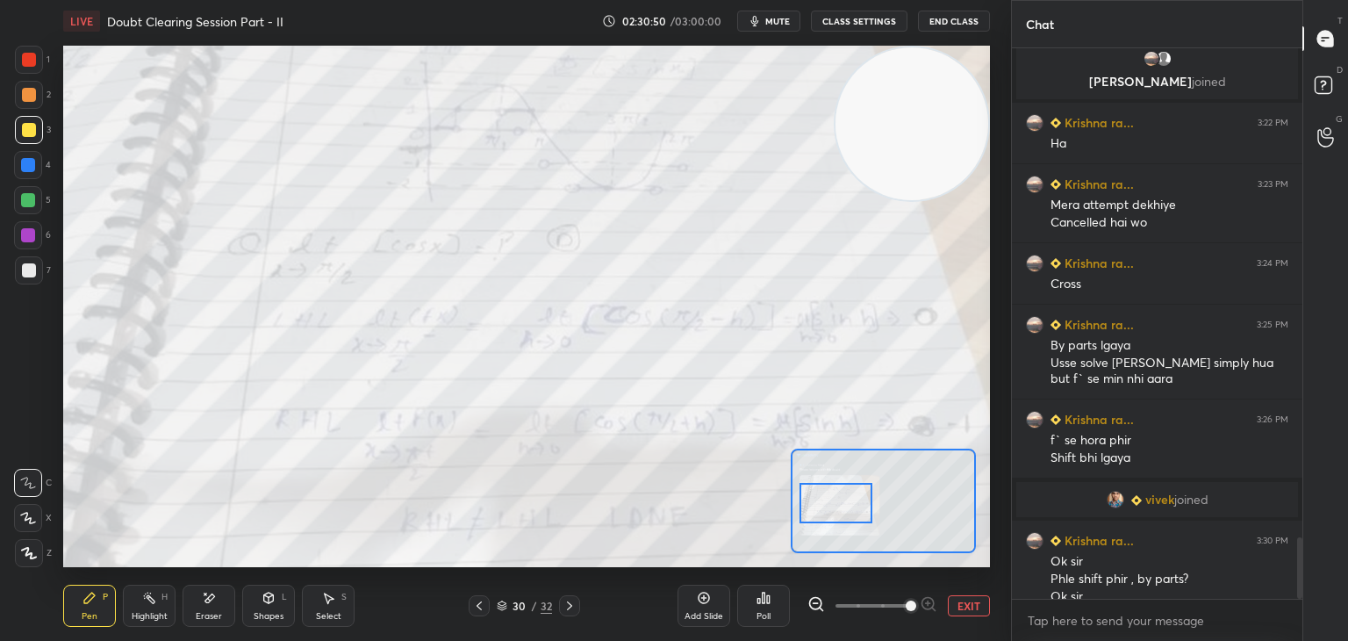
scroll to position [4385, 0]
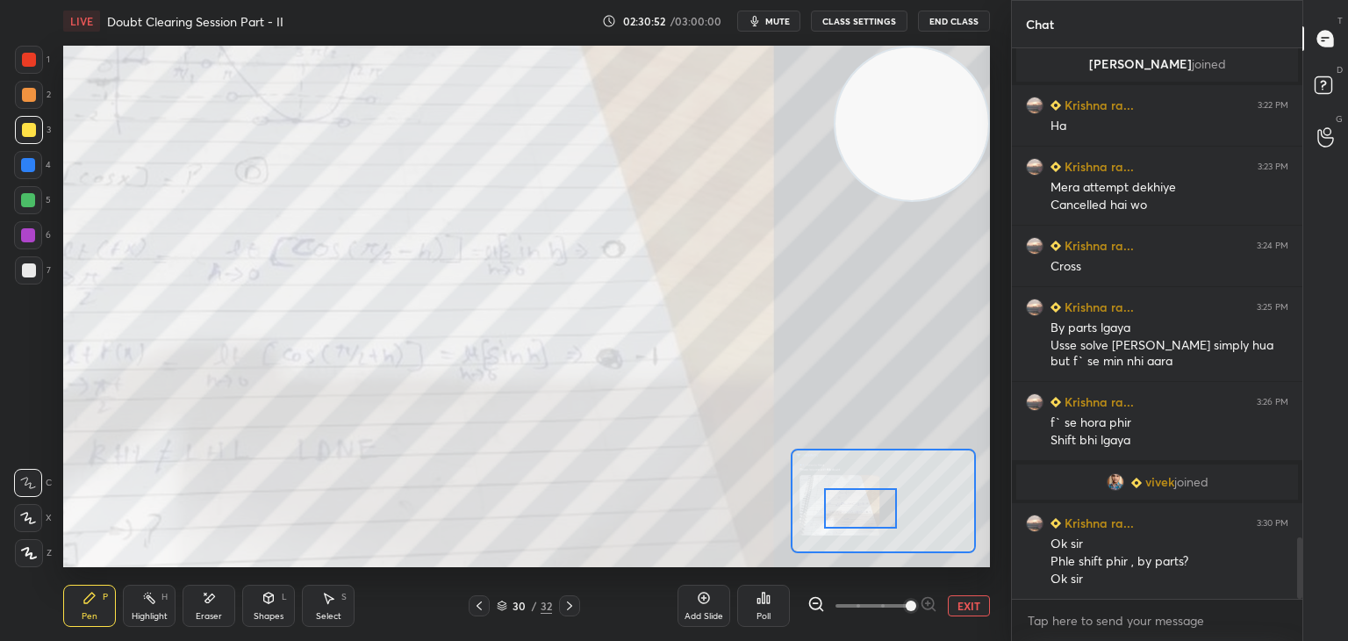
drag, startPoint x: 872, startPoint y: 497, endPoint x: 851, endPoint y: 497, distance: 21.1
click at [852, 496] on div at bounding box center [860, 508] width 73 height 40
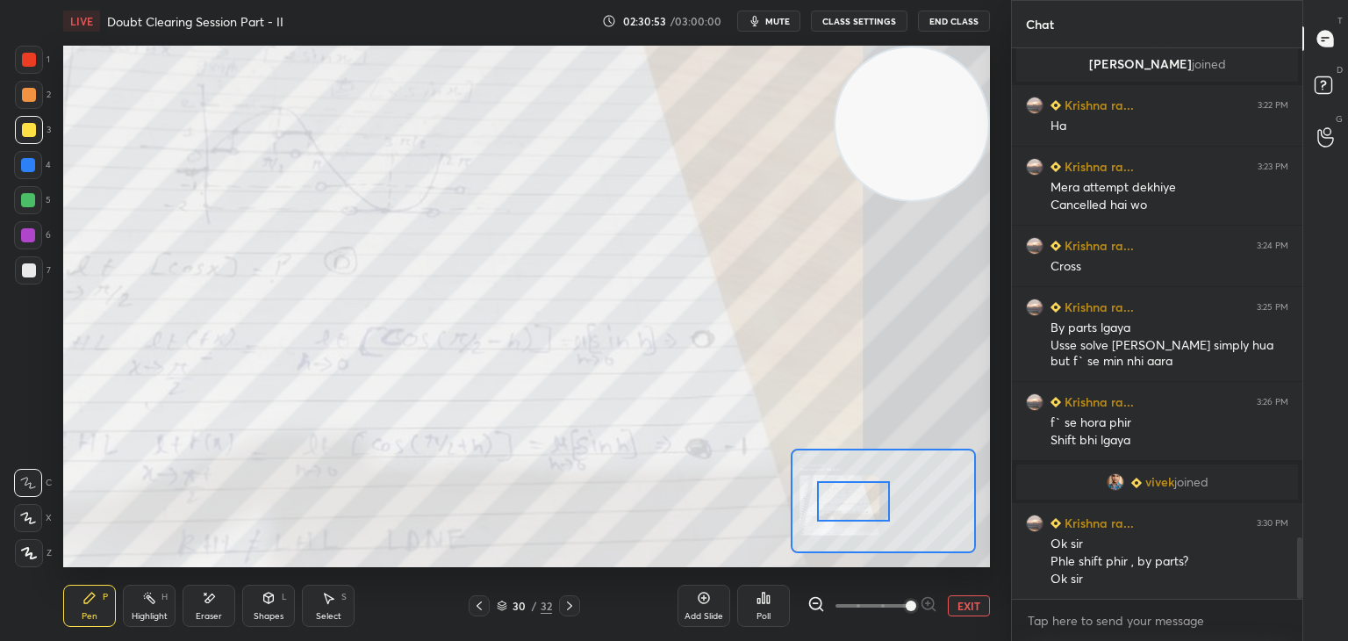
click at [475, 601] on icon at bounding box center [479, 606] width 14 height 14
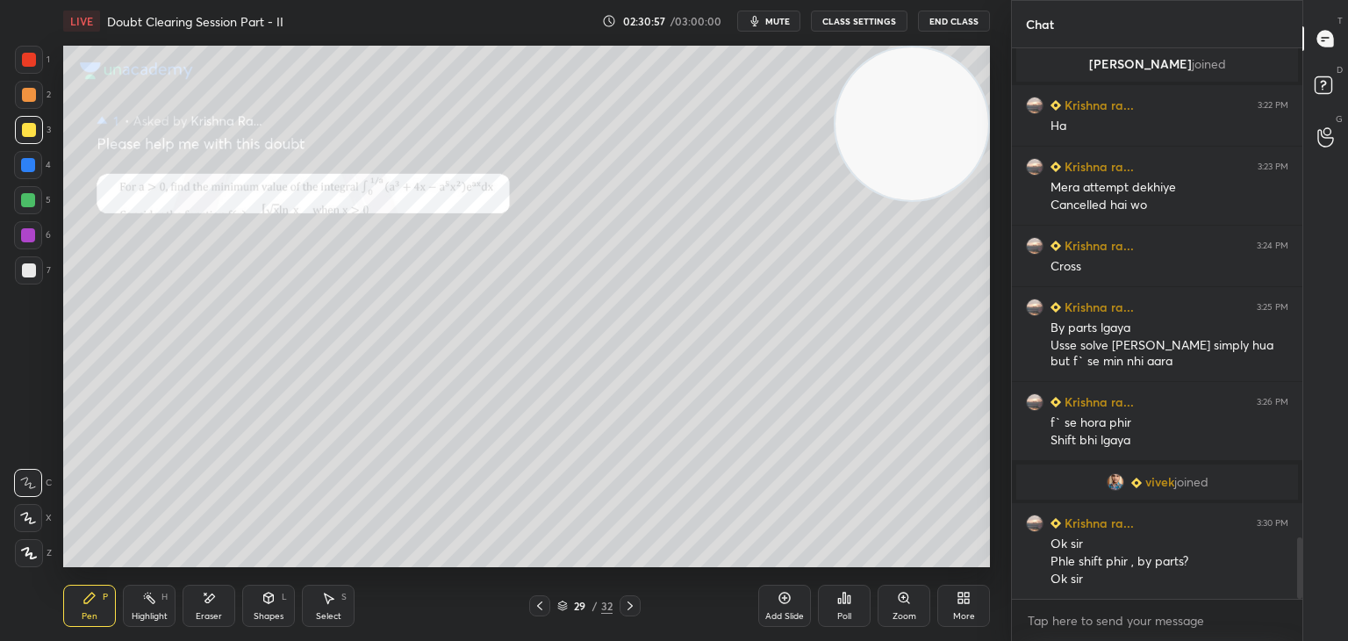
click at [631, 603] on icon at bounding box center [630, 606] width 14 height 14
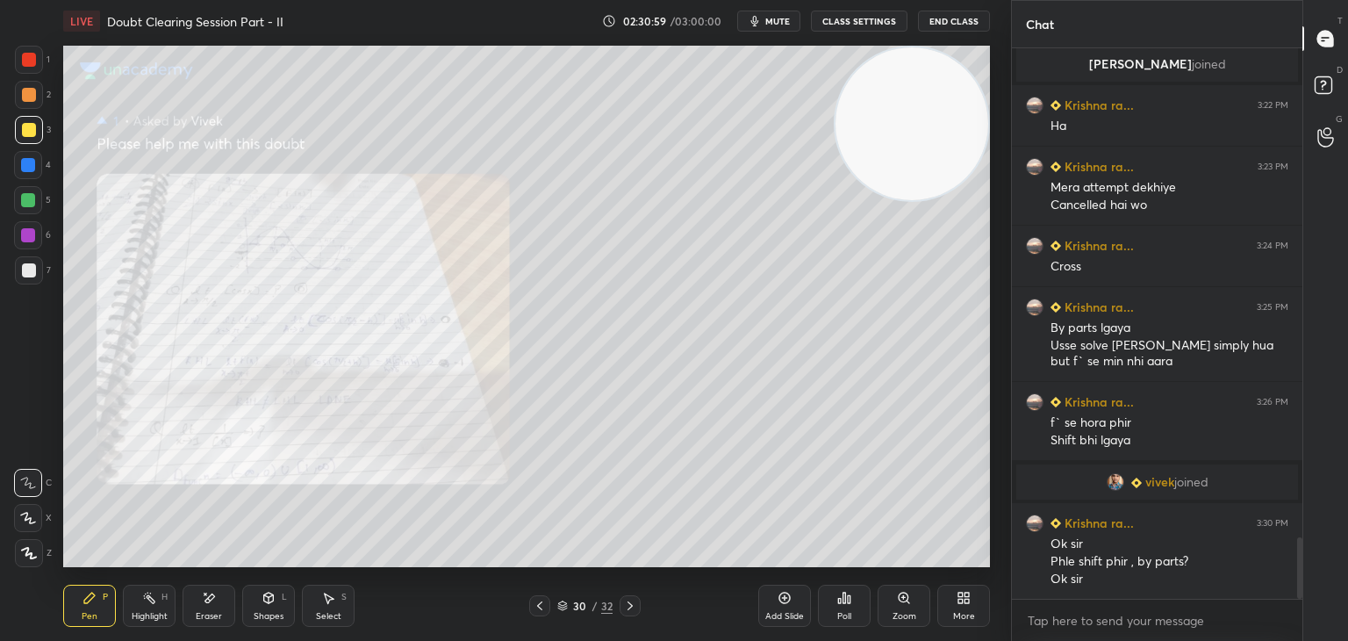
click at [894, 608] on div "Zoom" at bounding box center [904, 606] width 53 height 42
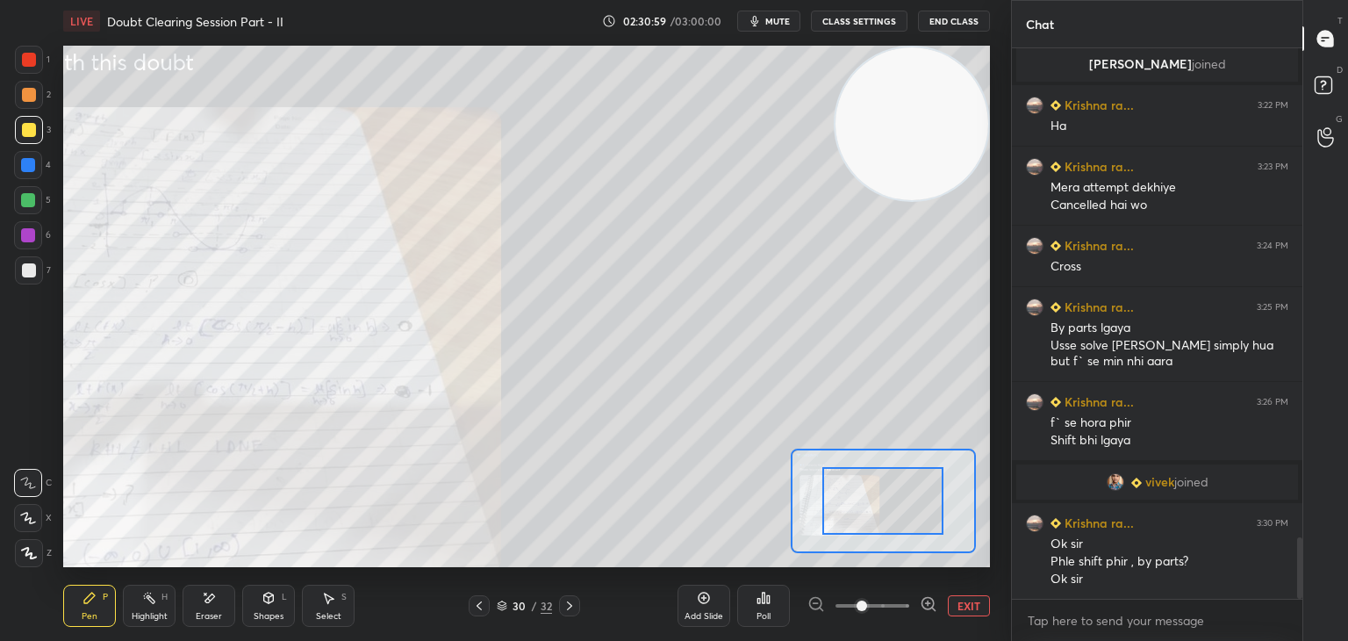
click at [894, 607] on span at bounding box center [873, 605] width 74 height 26
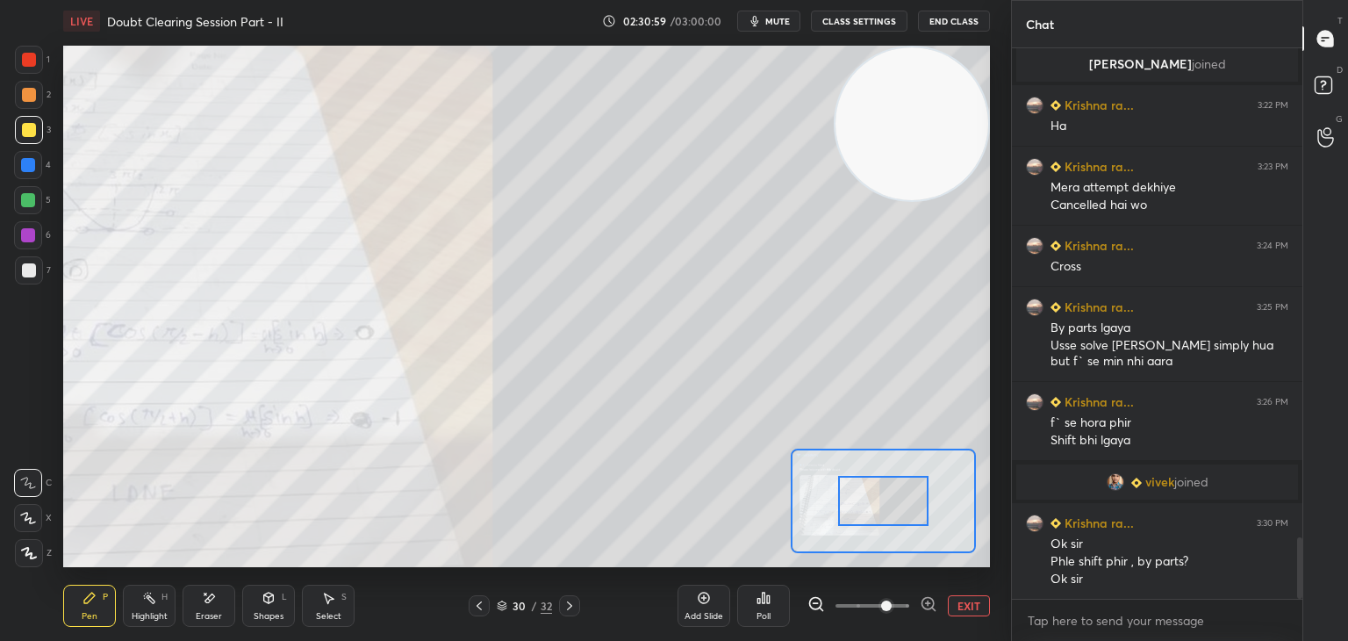
drag, startPoint x: 901, startPoint y: 603, endPoint x: 909, endPoint y: 599, distance: 9.0
click at [892, 601] on span at bounding box center [886, 605] width 11 height 11
click at [892, 600] on span at bounding box center [886, 605] width 11 height 11
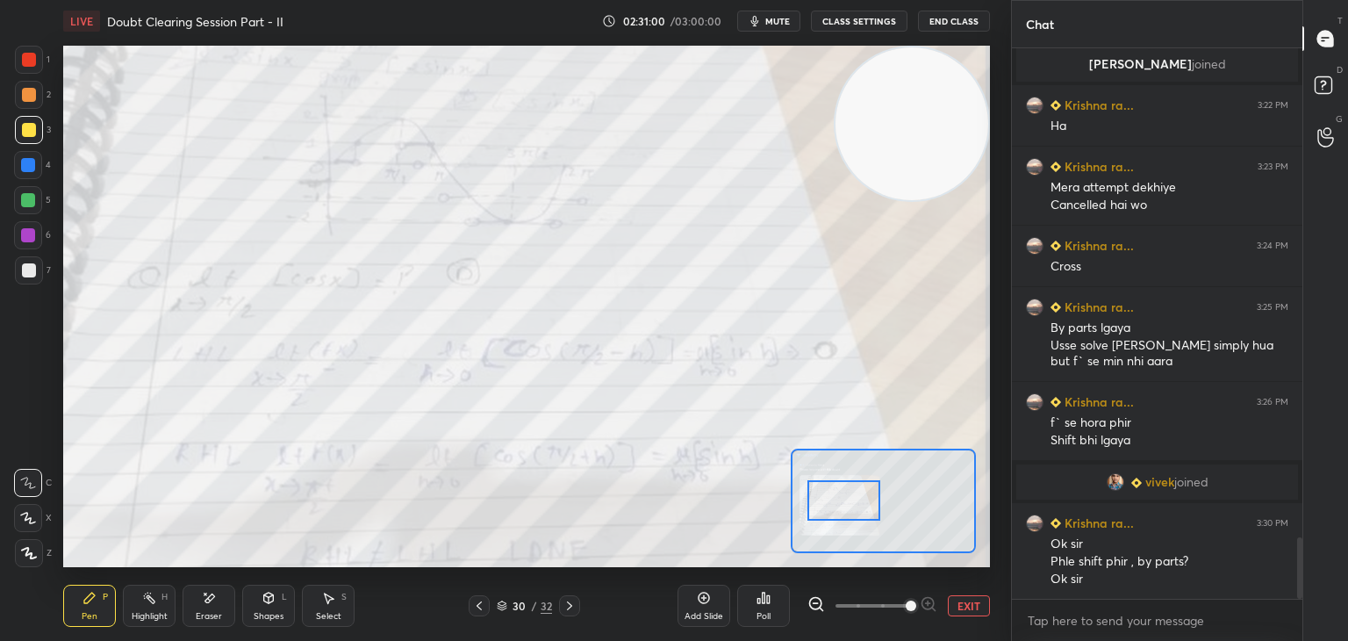
drag, startPoint x: 880, startPoint y: 512, endPoint x: 853, endPoint y: 513, distance: 26.4
click at [853, 513] on div at bounding box center [844, 500] width 73 height 40
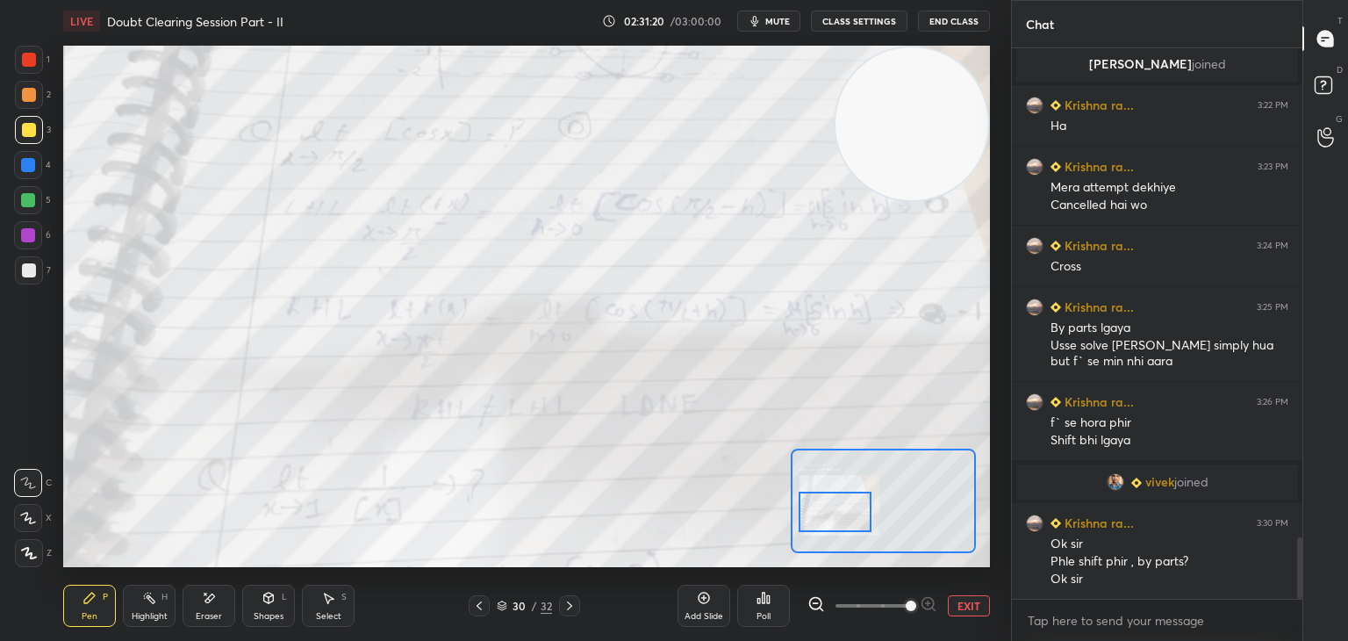
click at [841, 521] on div at bounding box center [835, 512] width 73 height 40
click at [962, 600] on button "EXIT" at bounding box center [969, 605] width 42 height 21
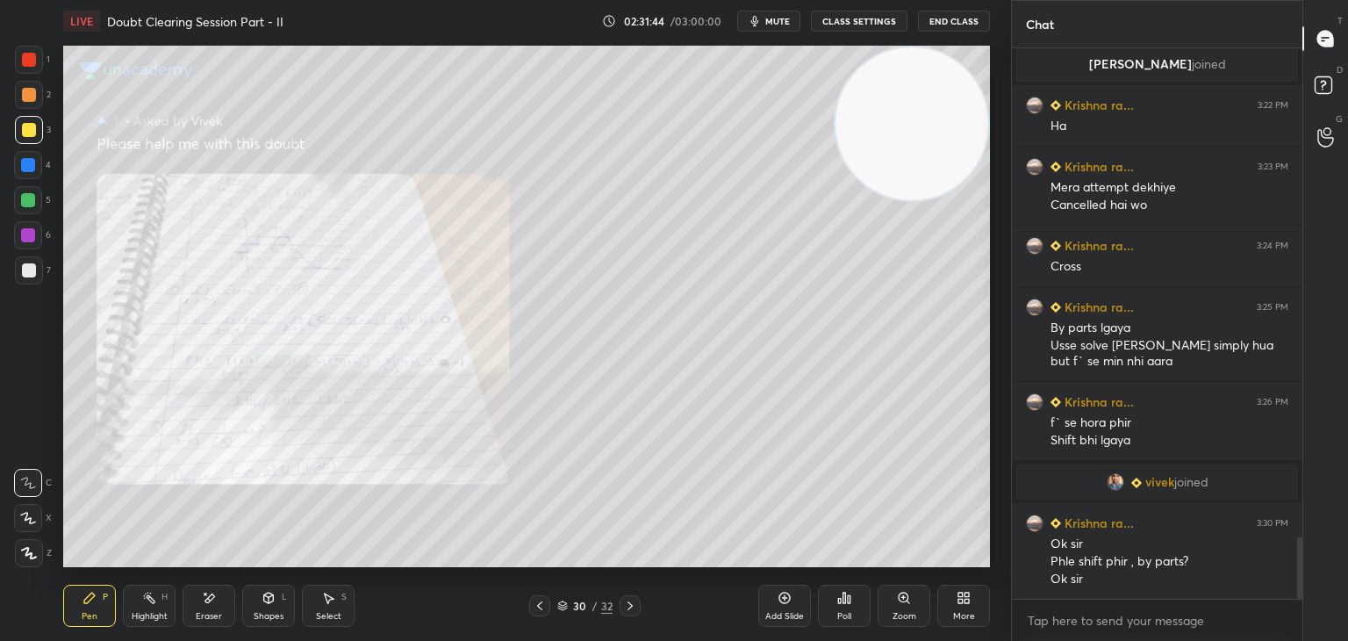
scroll to position [4461, 0]
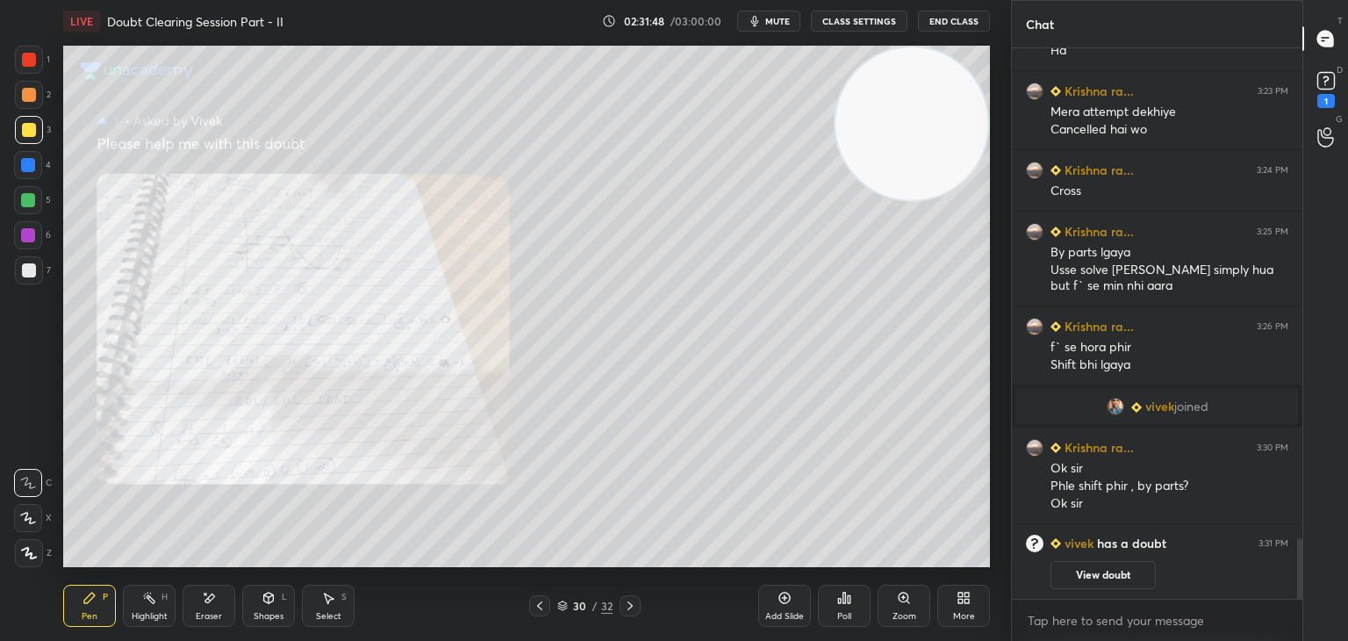
click at [1082, 578] on button "View doubt" at bounding box center [1103, 575] width 105 height 28
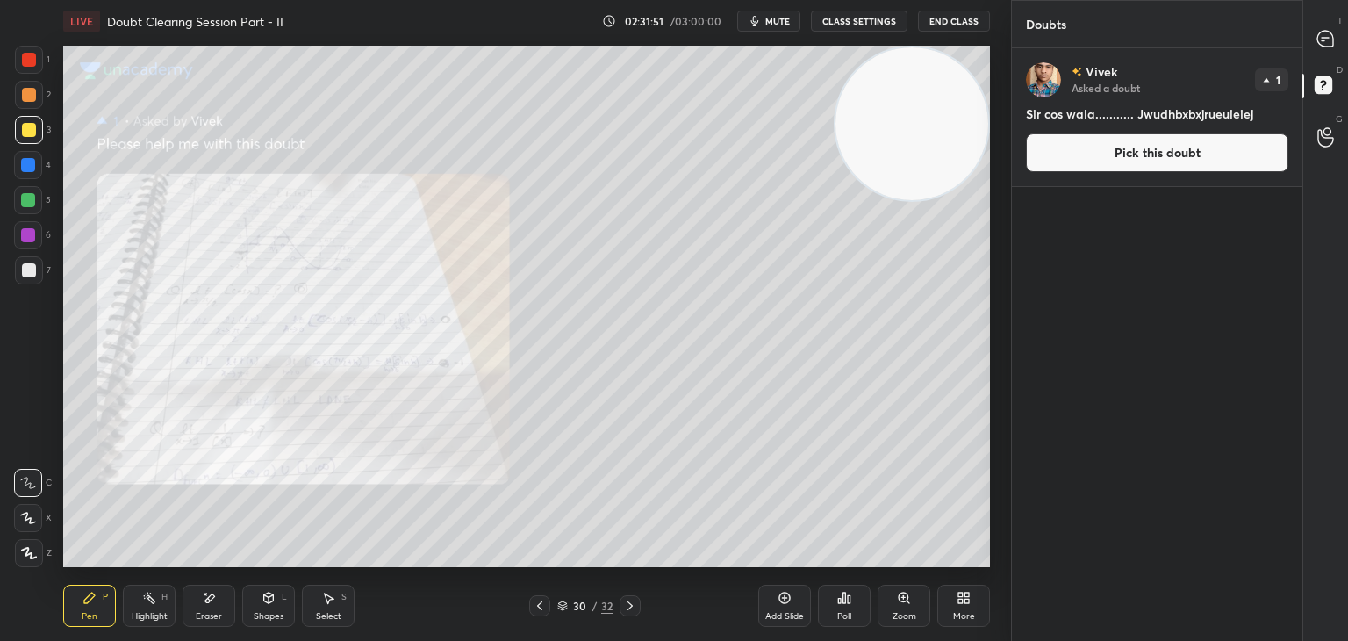
click at [895, 599] on div "Zoom" at bounding box center [904, 606] width 53 height 42
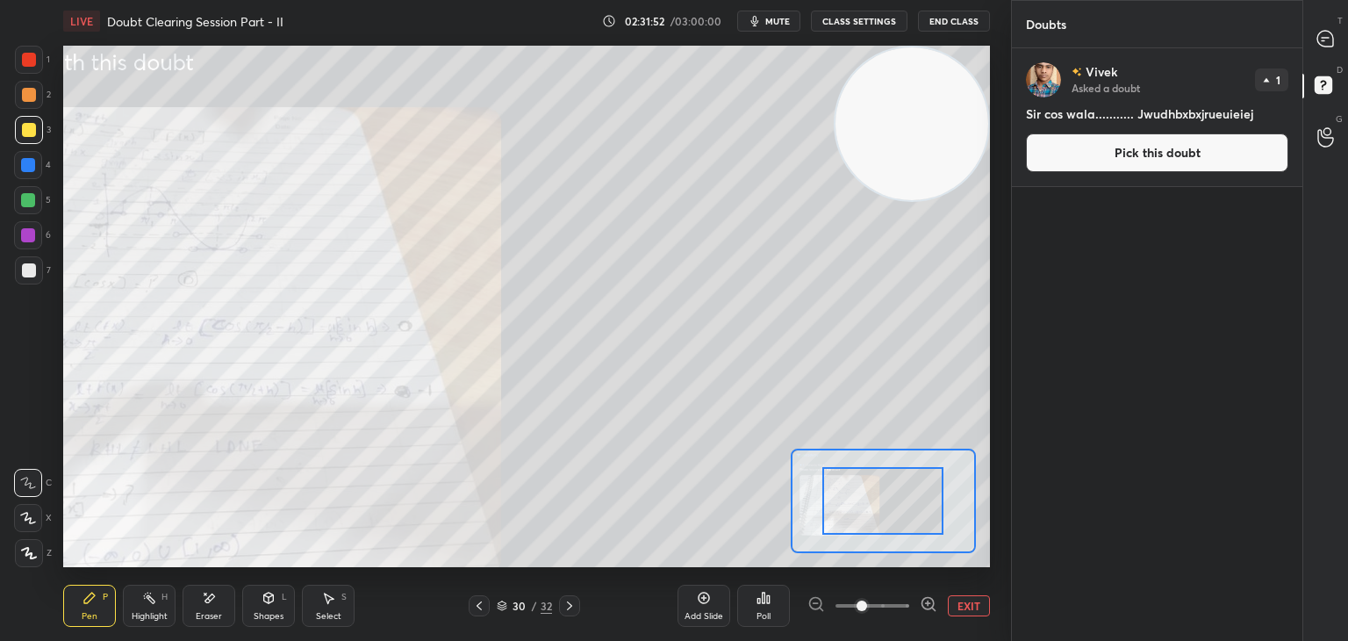
click at [892, 606] on span at bounding box center [873, 605] width 74 height 26
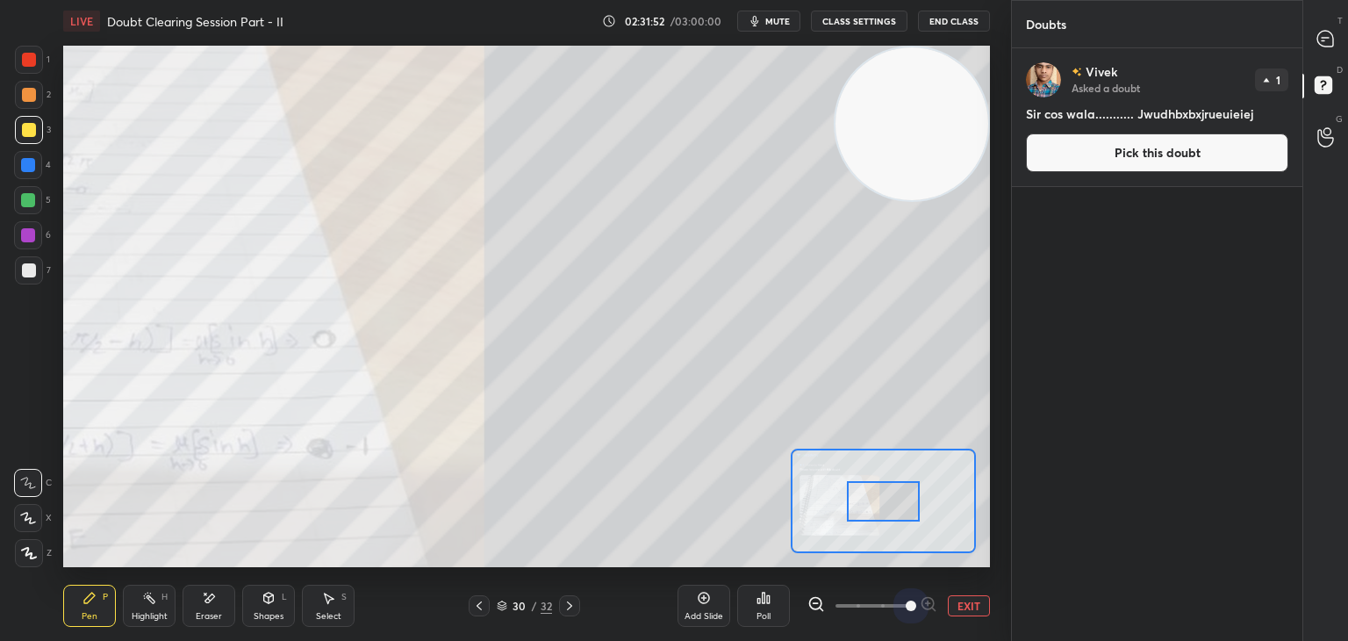
drag, startPoint x: 895, startPoint y: 608, endPoint x: 900, endPoint y: 558, distance: 50.2
click at [906, 601] on span at bounding box center [911, 605] width 11 height 11
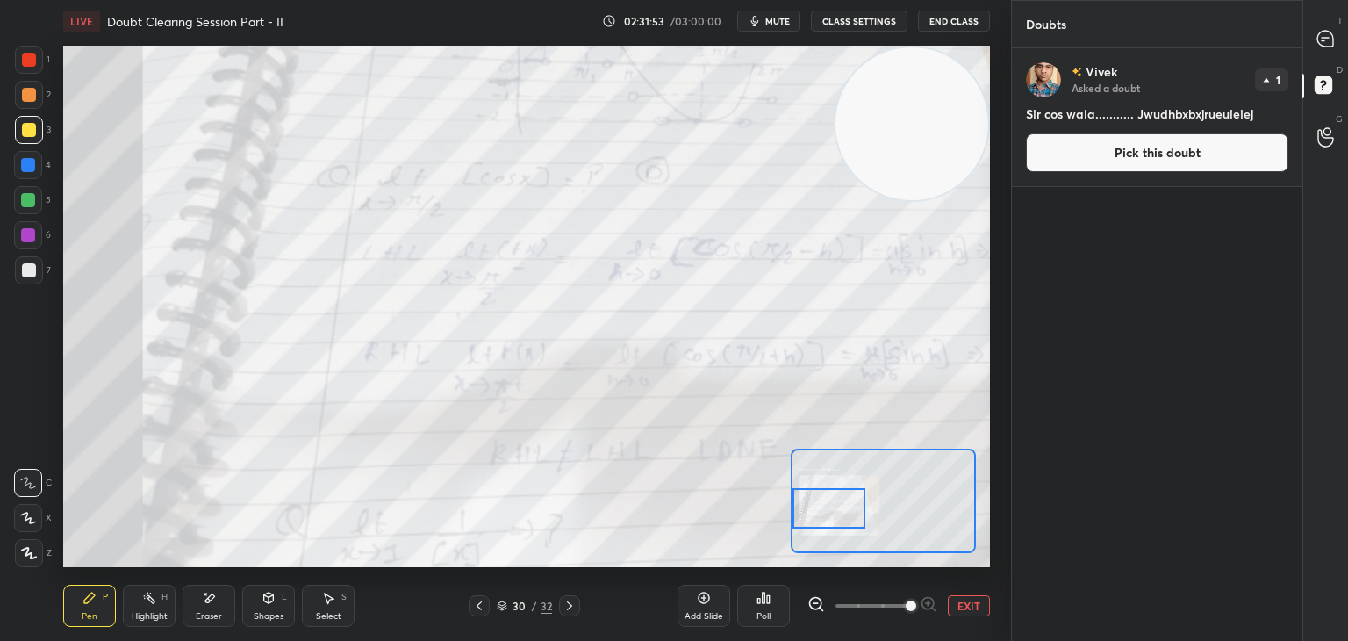
drag, startPoint x: 857, startPoint y: 521, endPoint x: 840, endPoint y: 517, distance: 17.0
click at [840, 517] on div at bounding box center [829, 508] width 73 height 40
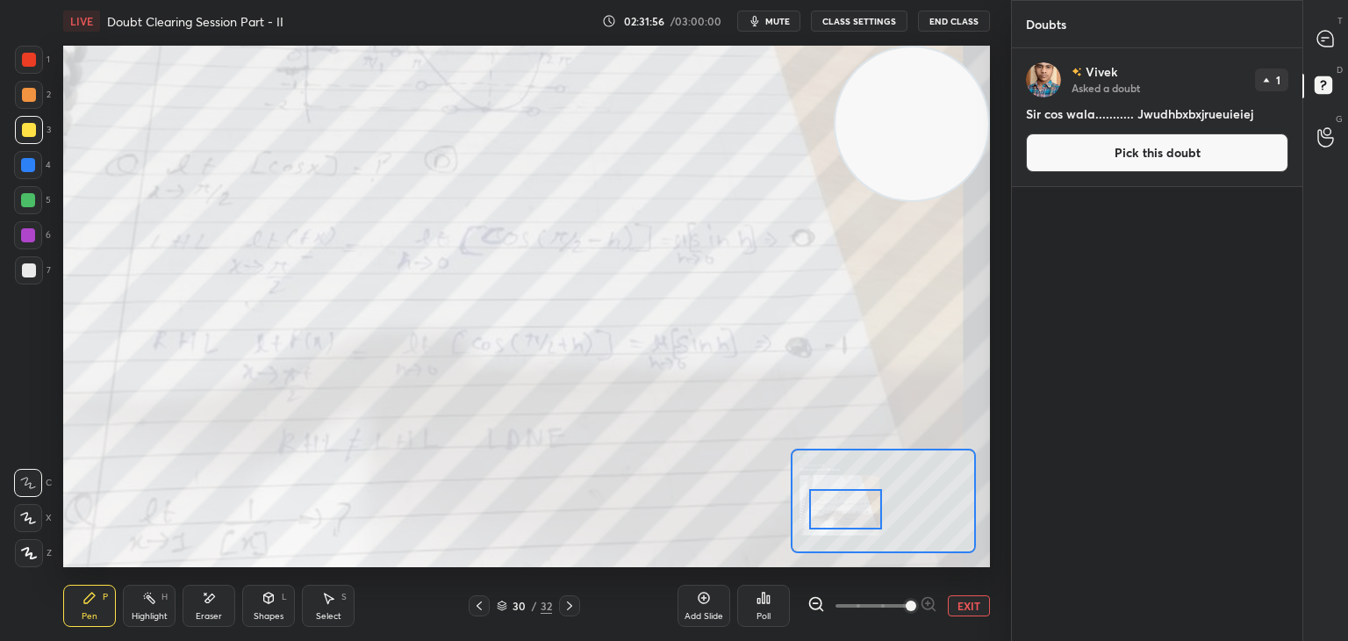
drag, startPoint x: 846, startPoint y: 524, endPoint x: 860, endPoint y: 524, distance: 14.0
click at [860, 524] on div at bounding box center [845, 509] width 73 height 40
click at [1327, 32] on icon at bounding box center [1325, 39] width 16 height 16
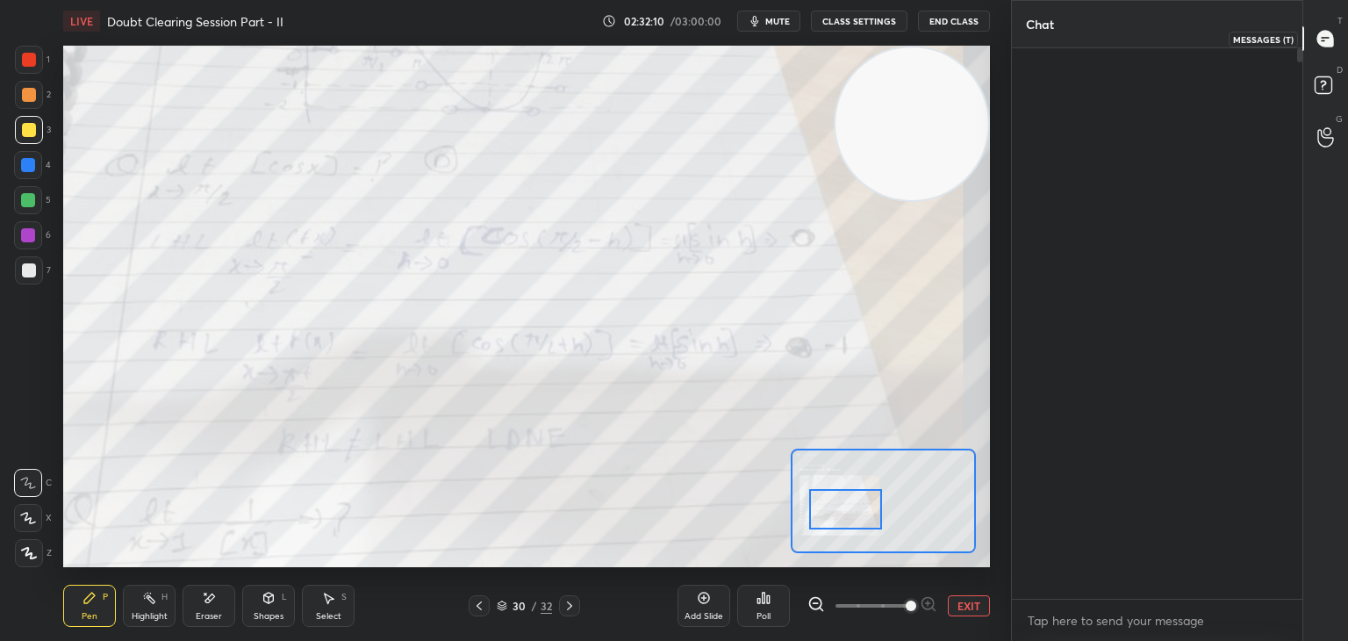
scroll to position [545, 285]
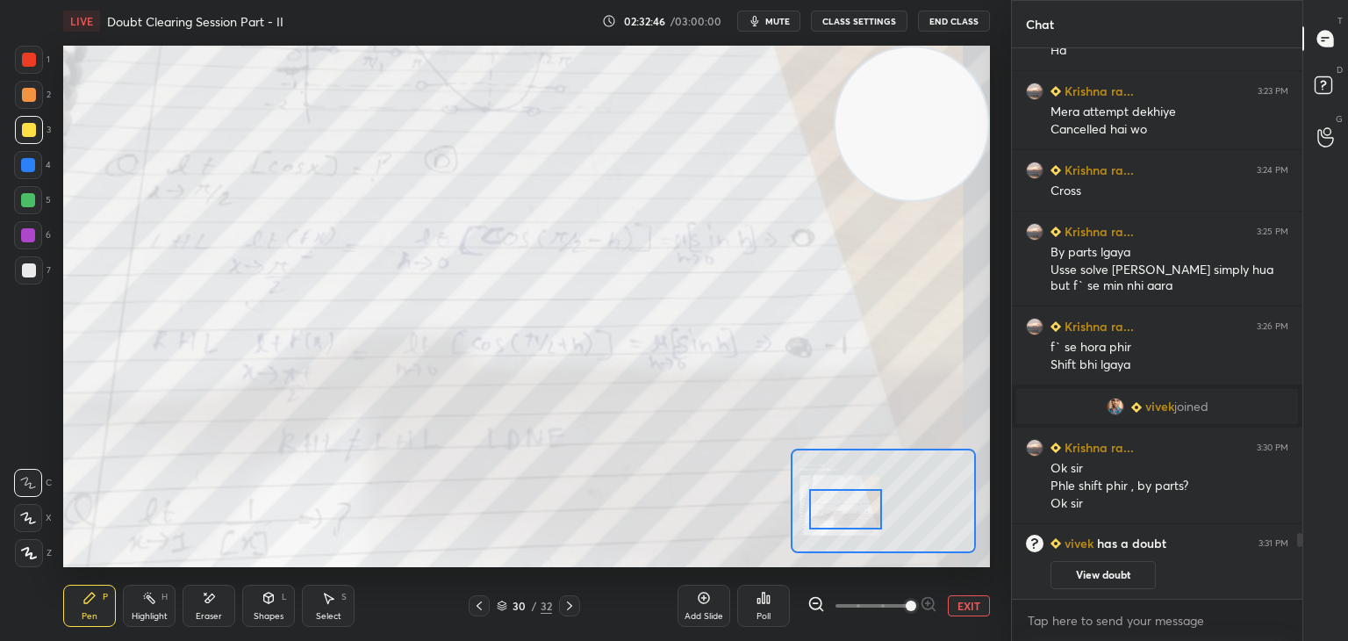
click at [1056, 566] on button "View doubt" at bounding box center [1103, 575] width 105 height 28
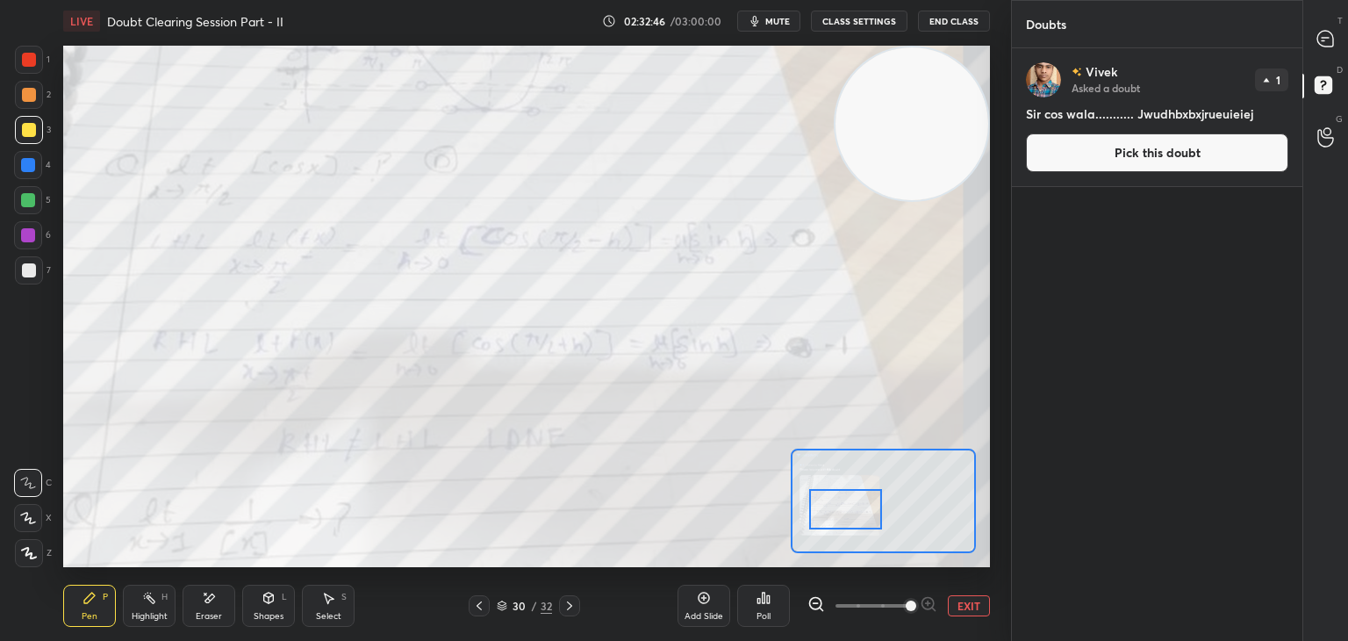
drag, startPoint x: 1066, startPoint y: 570, endPoint x: 1062, endPoint y: 535, distance: 34.5
click at [1066, 568] on div "[PERSON_NAME] Asked a doubt 1 Sir cos wala........... Jwudhbxbxjrueuieiej Pick …" at bounding box center [1157, 344] width 291 height 593
drag, startPoint x: 1120, startPoint y: 154, endPoint x: 1068, endPoint y: 187, distance: 61.6
click at [1118, 151] on button "Pick this doubt" at bounding box center [1157, 152] width 262 height 39
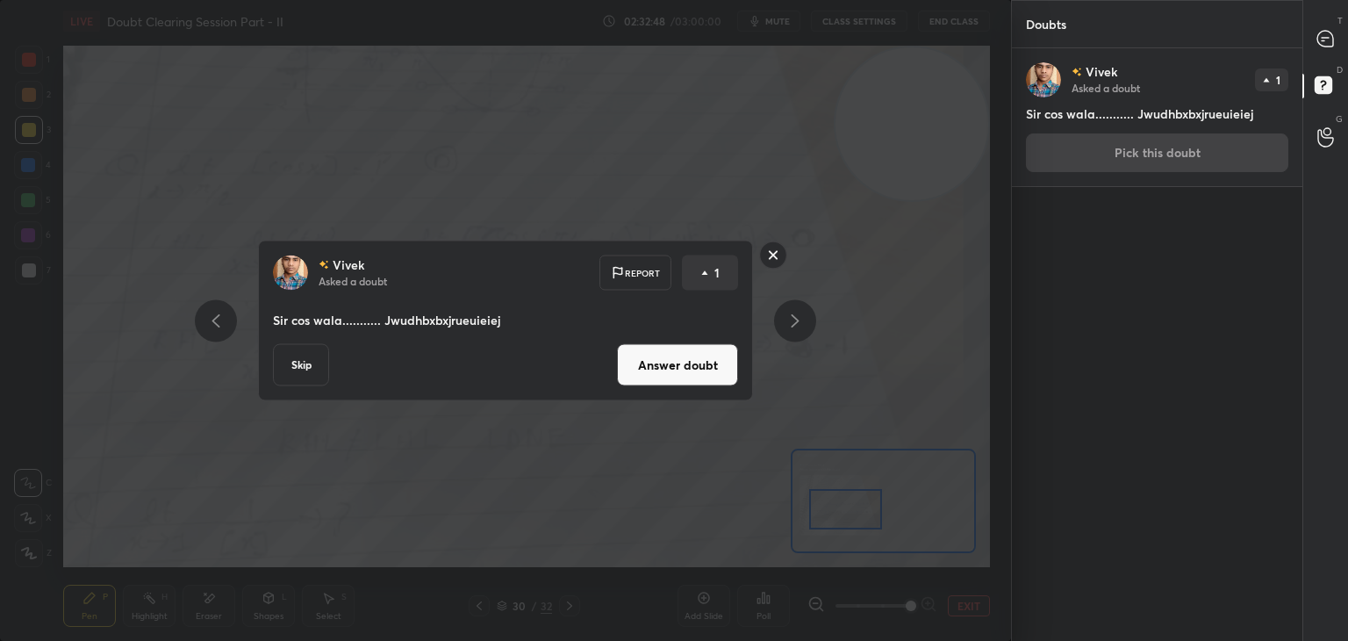
drag, startPoint x: 678, startPoint y: 368, endPoint x: 674, endPoint y: 380, distance: 12.8
click at [678, 370] on button "Answer doubt" at bounding box center [677, 365] width 121 height 42
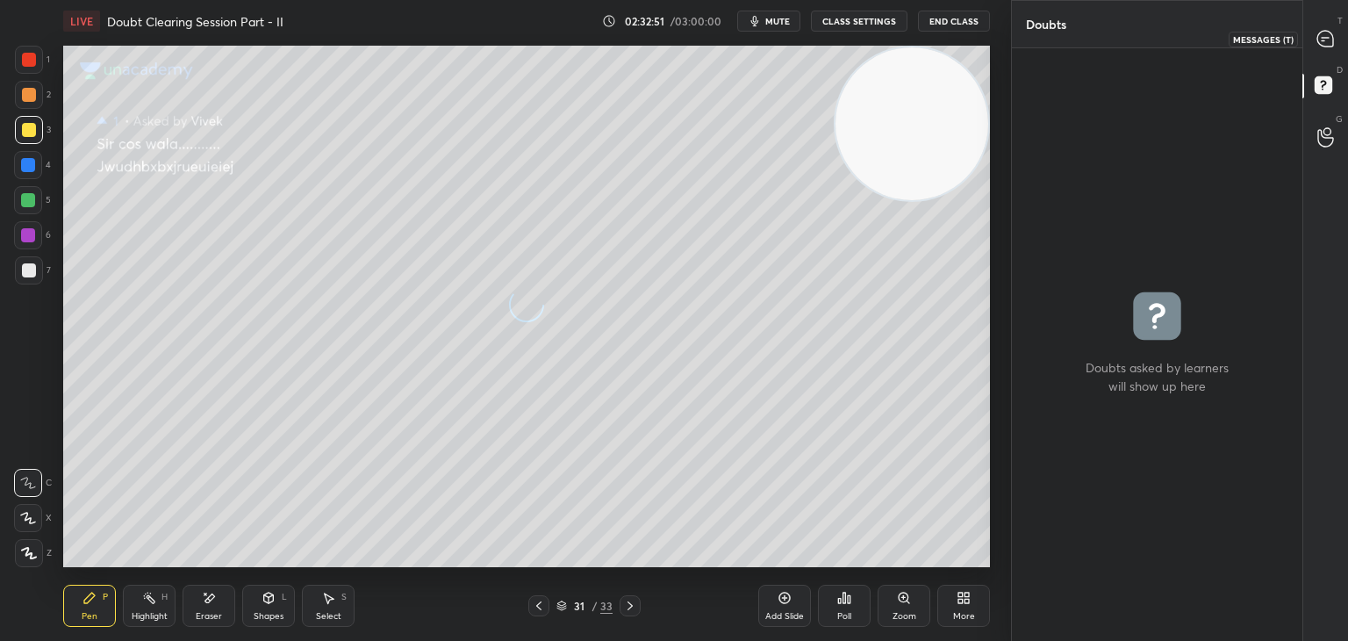
drag, startPoint x: 1332, startPoint y: 49, endPoint x: 1303, endPoint y: 76, distance: 40.4
click at [1331, 47] on div at bounding box center [1326, 39] width 35 height 32
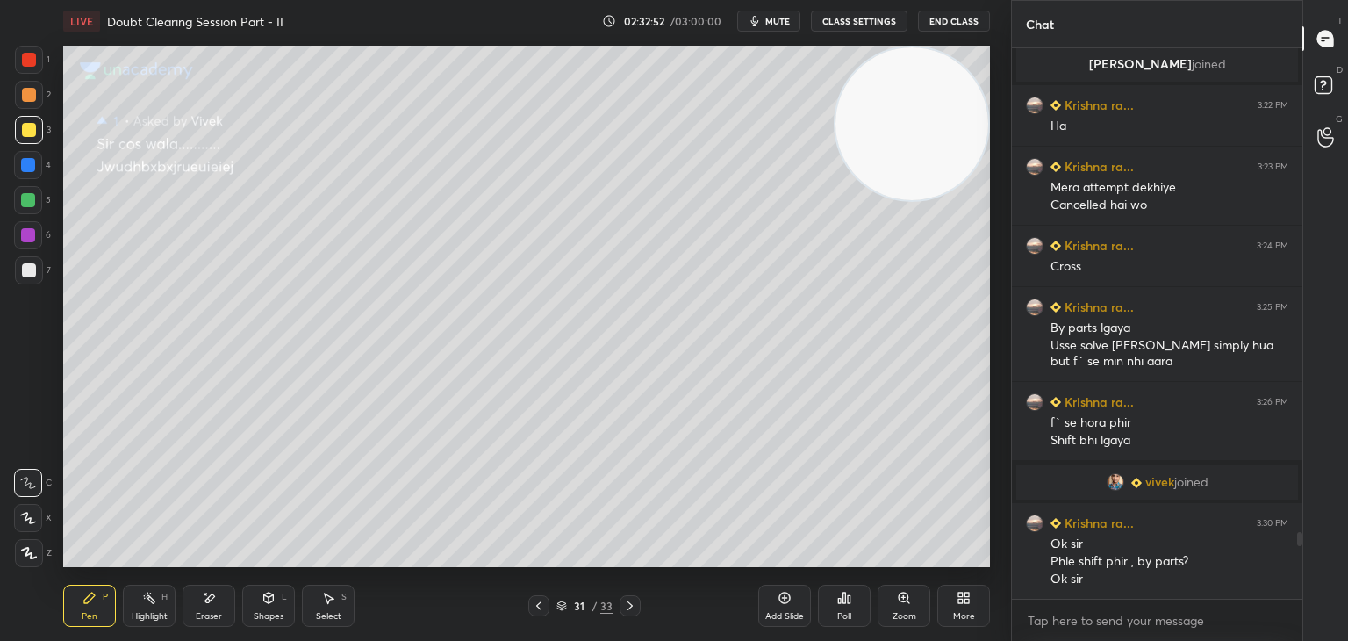
click at [629, 608] on icon at bounding box center [630, 606] width 14 height 14
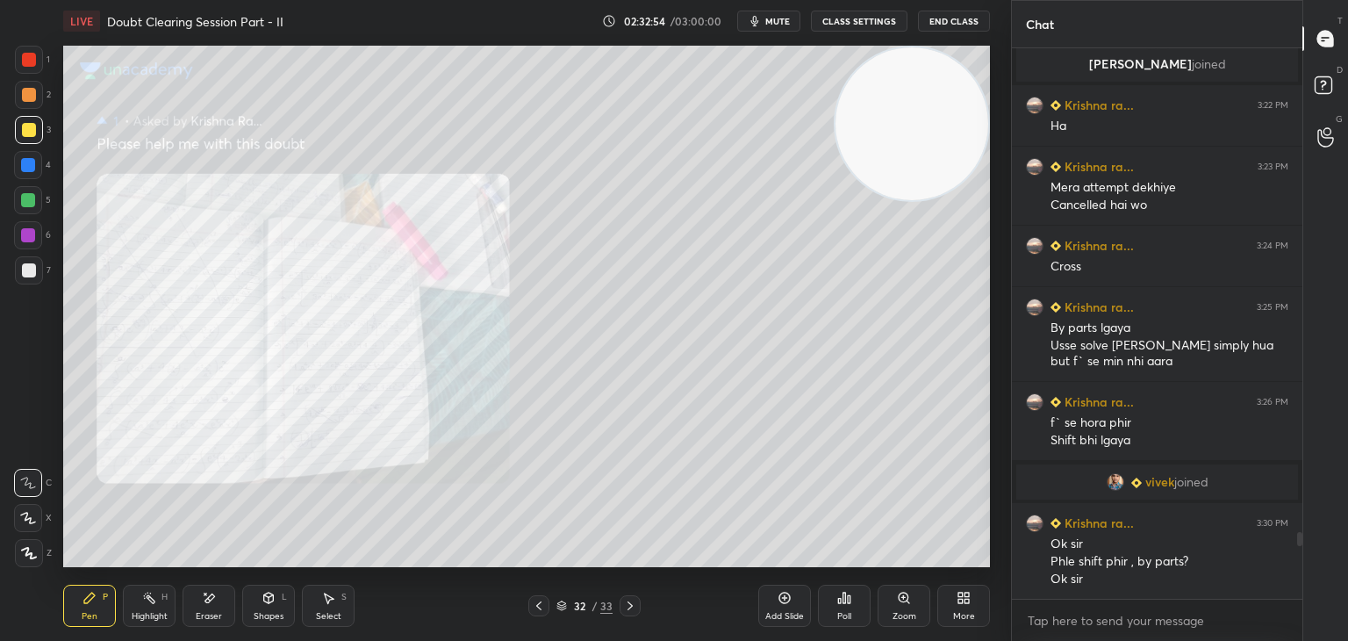
click at [625, 607] on icon at bounding box center [630, 606] width 14 height 14
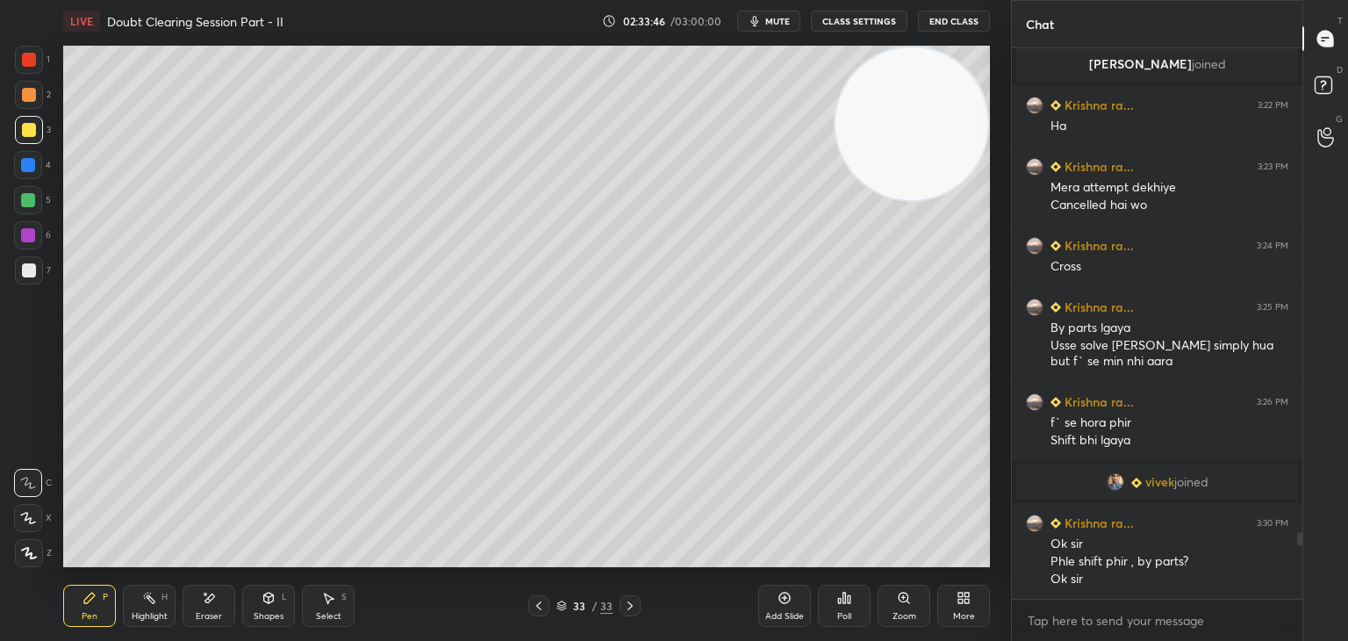
click at [762, 24] on icon "button" at bounding box center [755, 21] width 14 height 14
click at [536, 612] on icon at bounding box center [539, 606] width 14 height 14
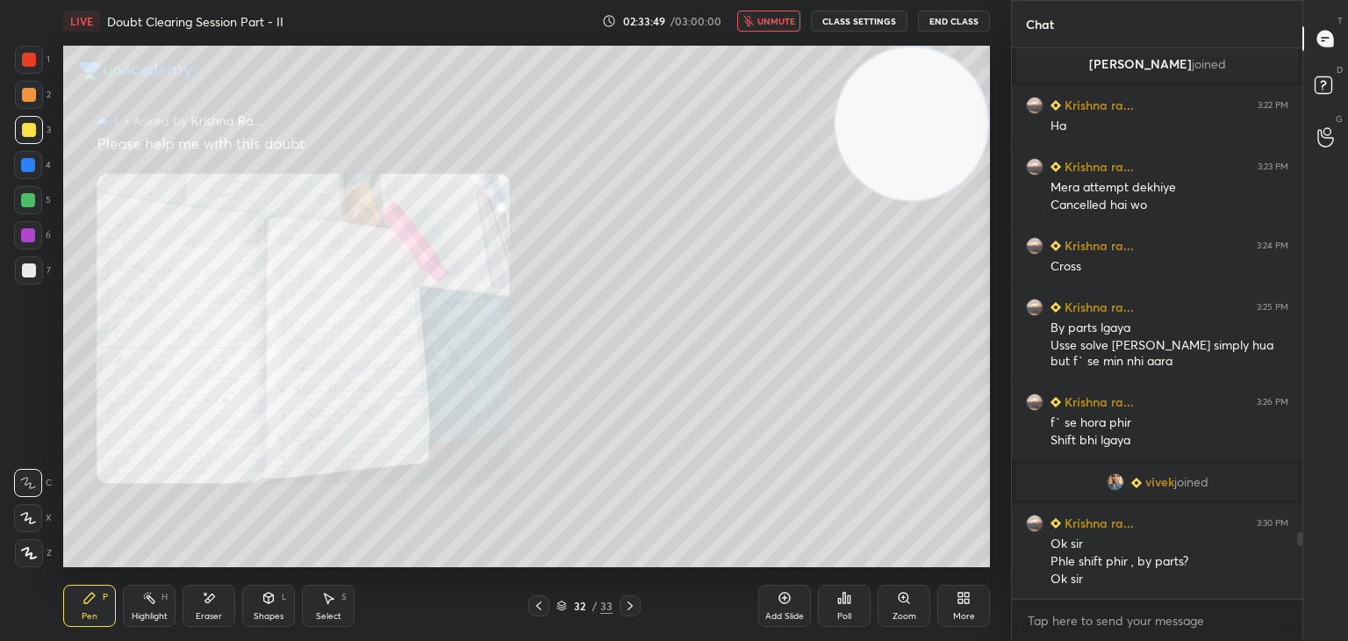
click at [625, 600] on icon at bounding box center [630, 606] width 14 height 14
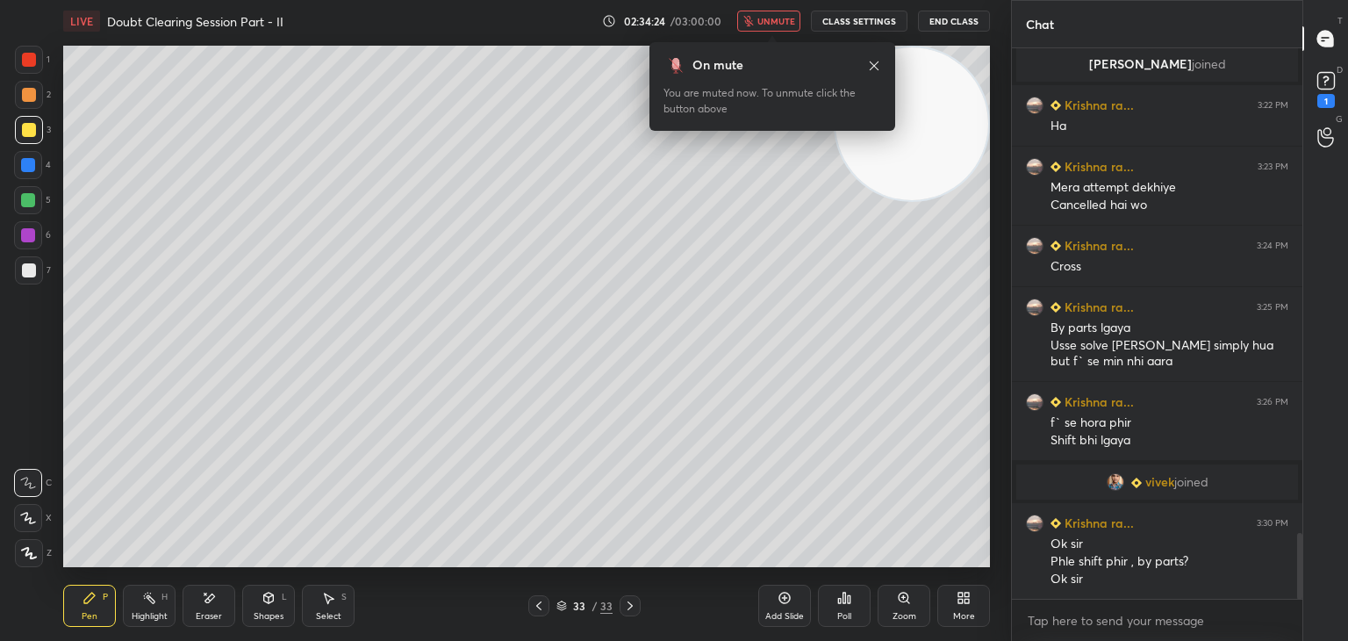
scroll to position [4057, 0]
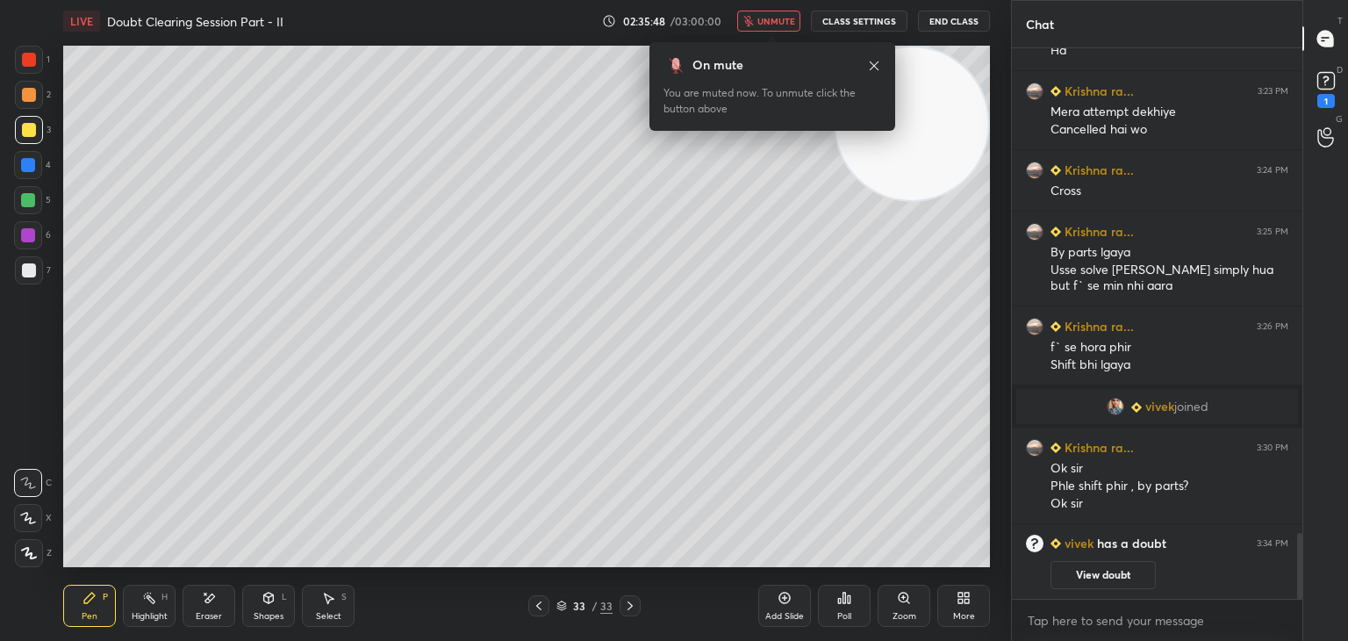
click at [531, 607] on div "33 / 33" at bounding box center [585, 605] width 348 height 21
click at [537, 605] on icon at bounding box center [539, 606] width 14 height 14
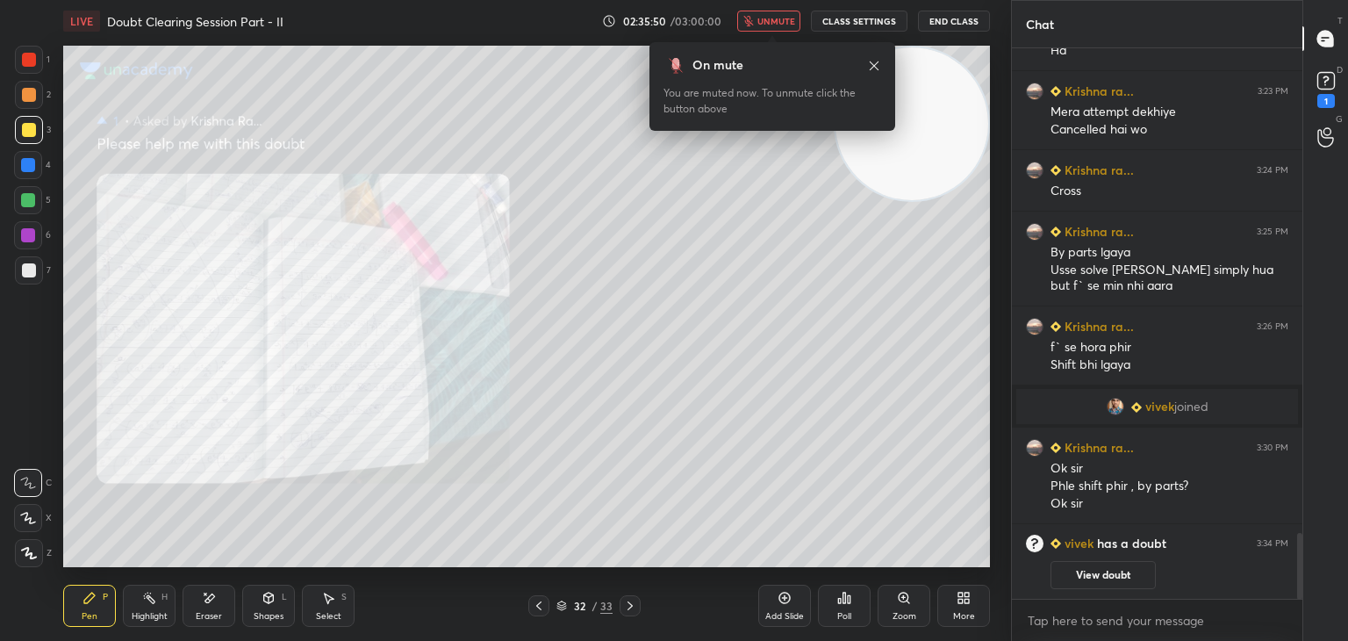
click at [1106, 572] on button "View doubt" at bounding box center [1103, 575] width 105 height 28
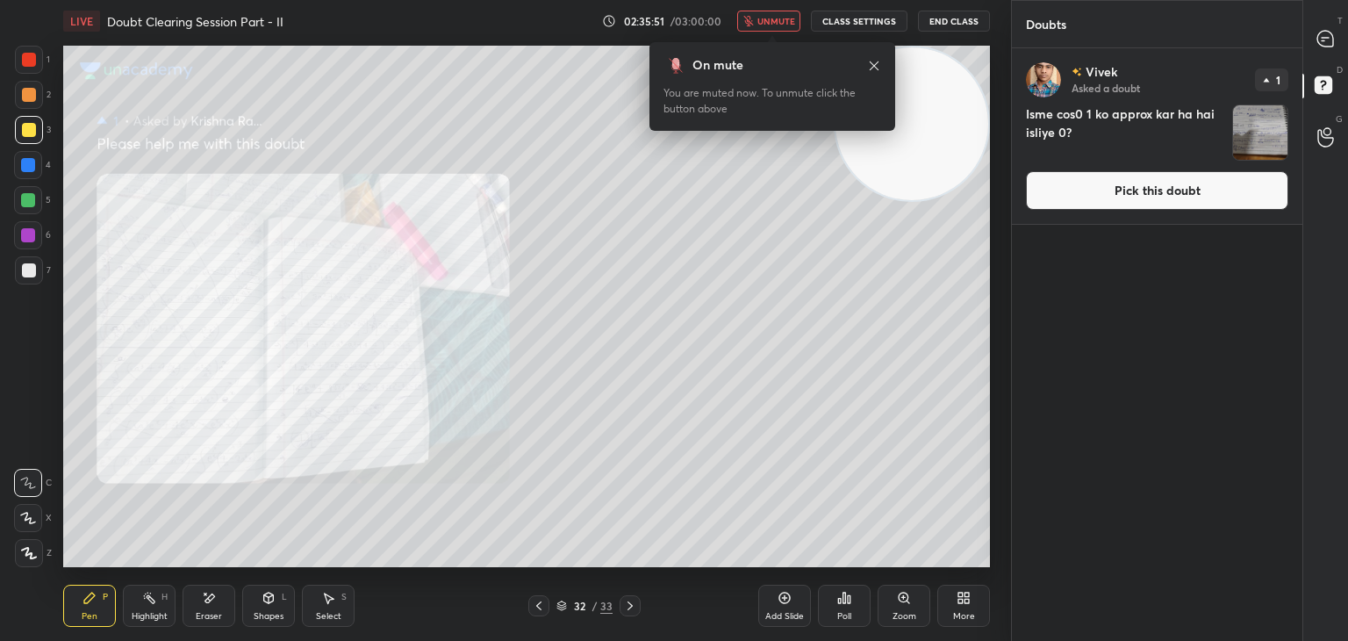
click at [1110, 201] on button "Pick this doubt" at bounding box center [1157, 190] width 262 height 39
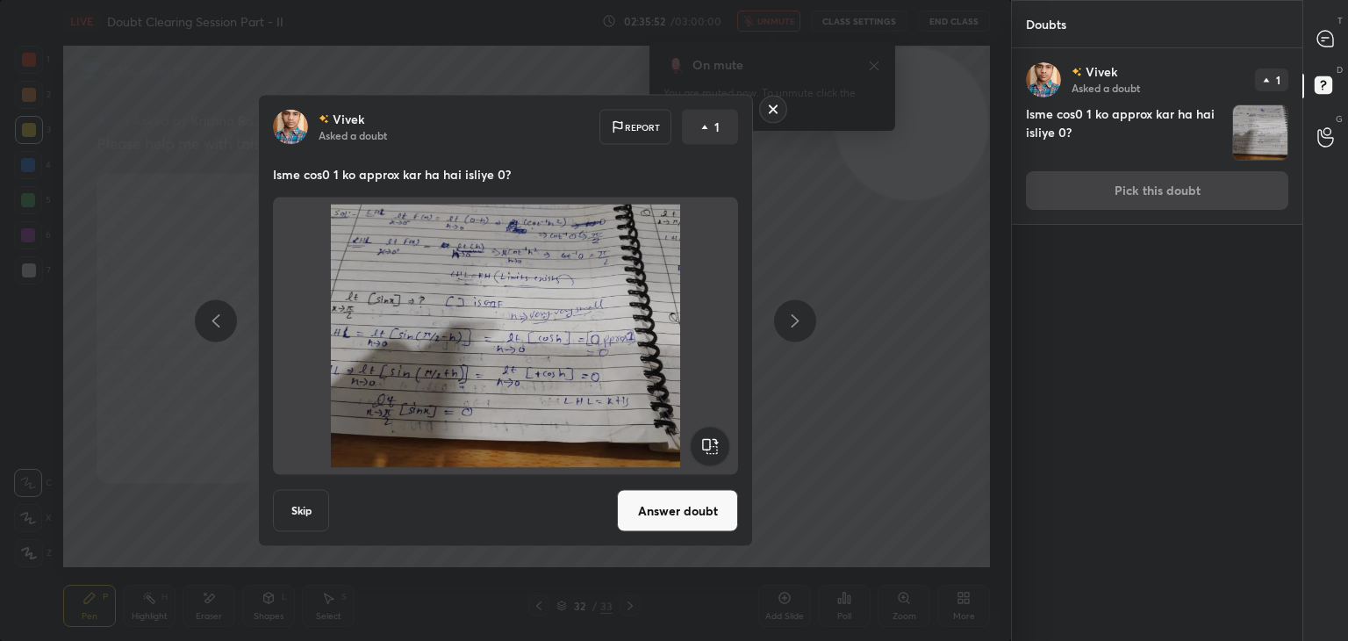
drag, startPoint x: 671, startPoint y: 528, endPoint x: 664, endPoint y: 520, distance: 11.2
click at [667, 523] on button "Answer doubt" at bounding box center [677, 511] width 121 height 42
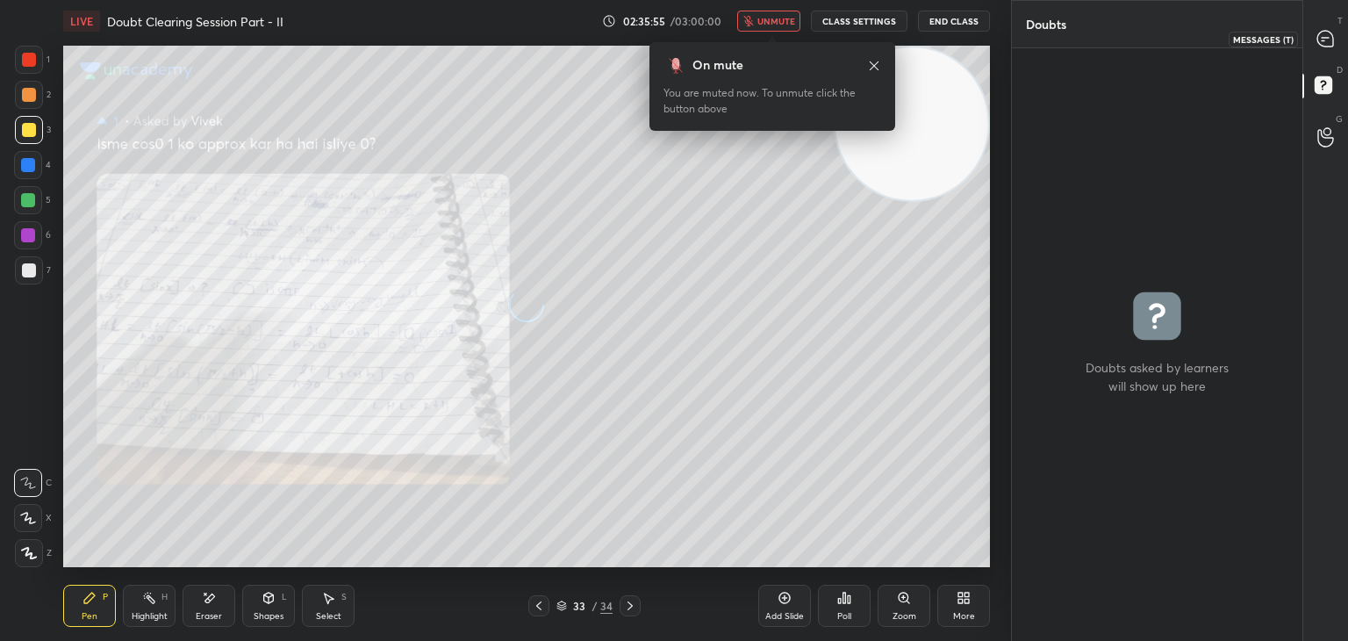
drag, startPoint x: 1322, startPoint y: 41, endPoint x: 1296, endPoint y: 43, distance: 25.5
click at [1320, 39] on icon at bounding box center [1325, 39] width 16 height 16
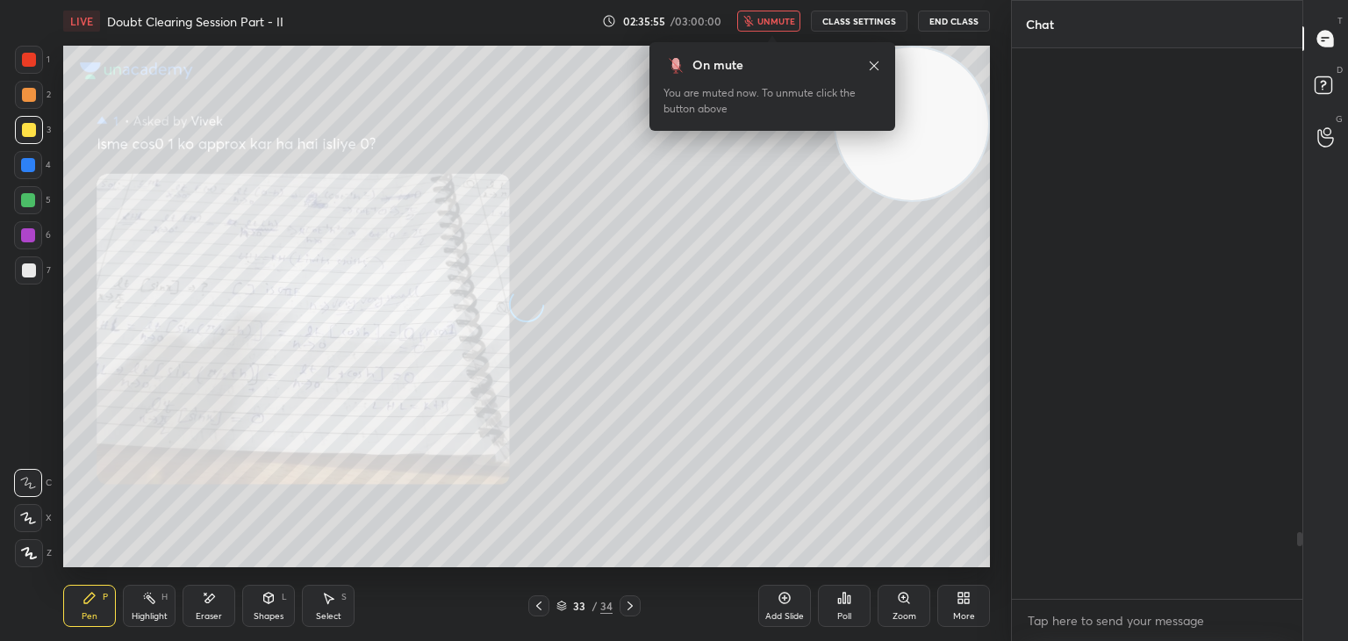
scroll to position [545, 285]
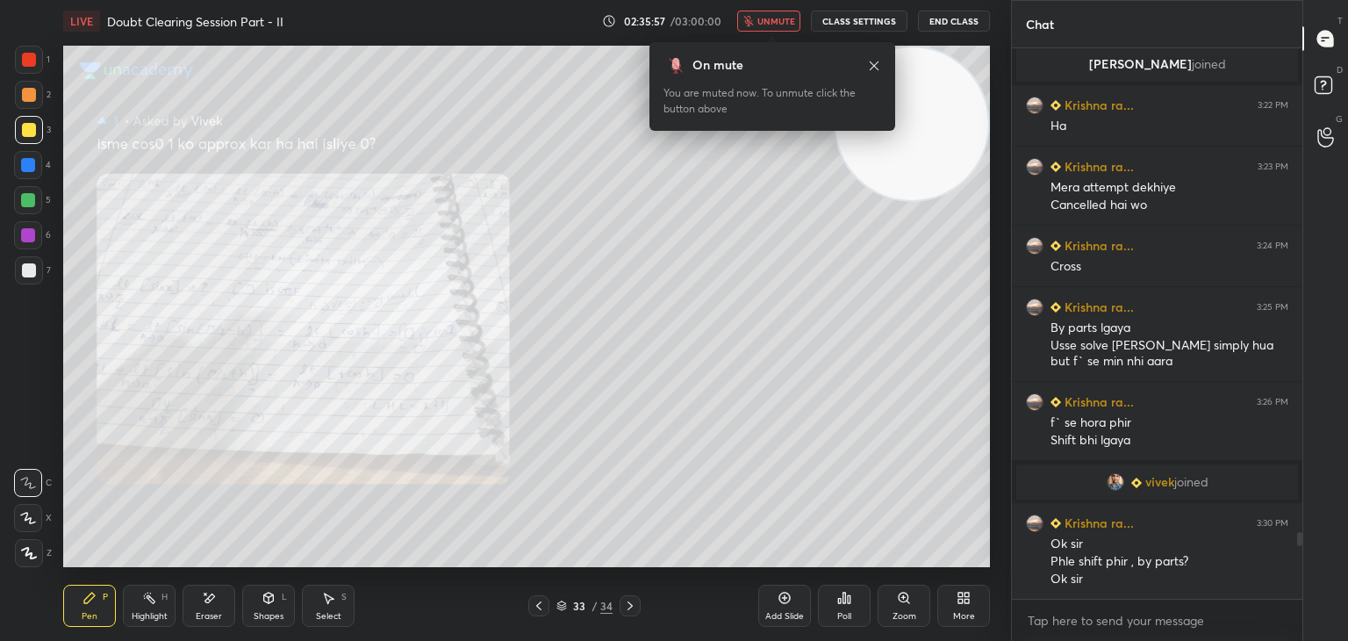
drag, startPoint x: 775, startPoint y: 21, endPoint x: 763, endPoint y: 32, distance: 16.2
click at [775, 20] on span "unmute" at bounding box center [776, 21] width 38 height 12
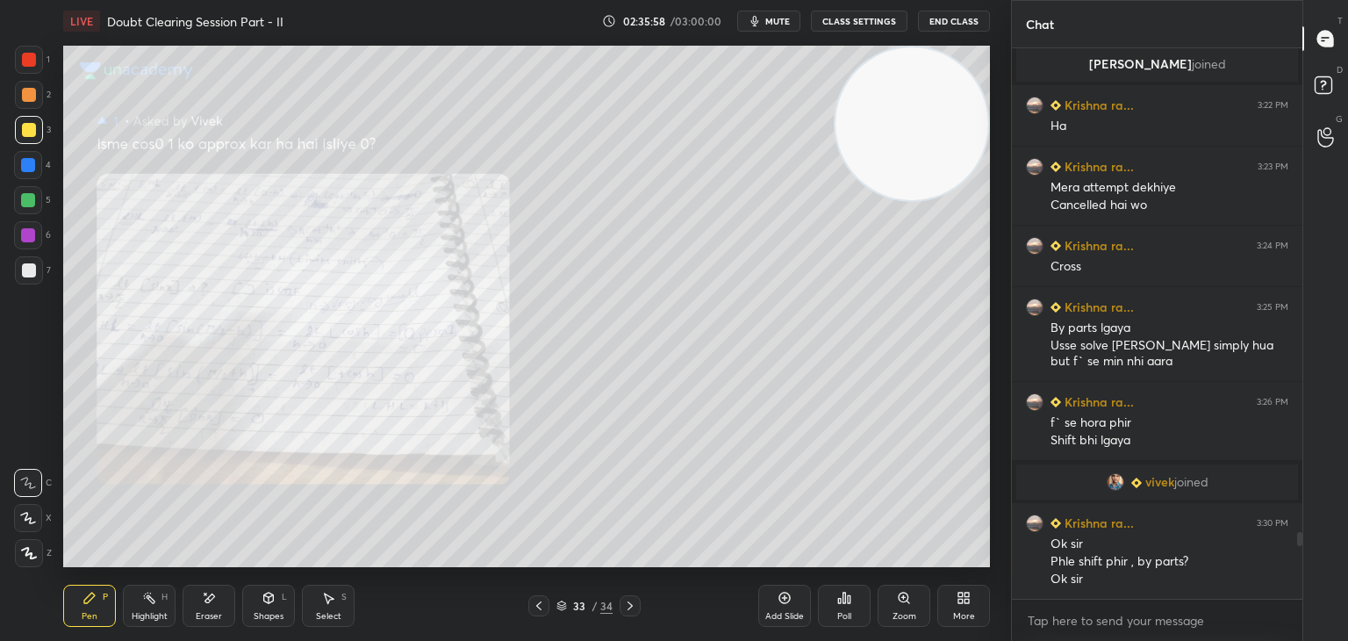
click at [903, 597] on icon at bounding box center [904, 598] width 14 height 14
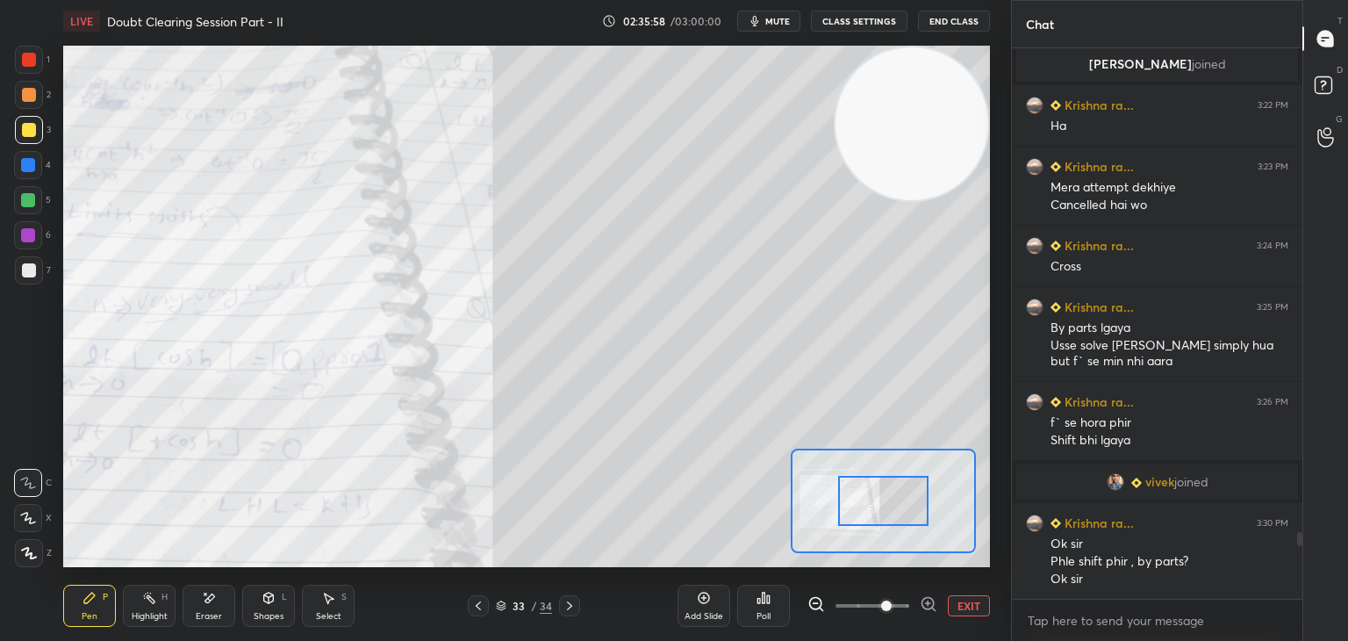
click at [888, 605] on span at bounding box center [873, 605] width 74 height 26
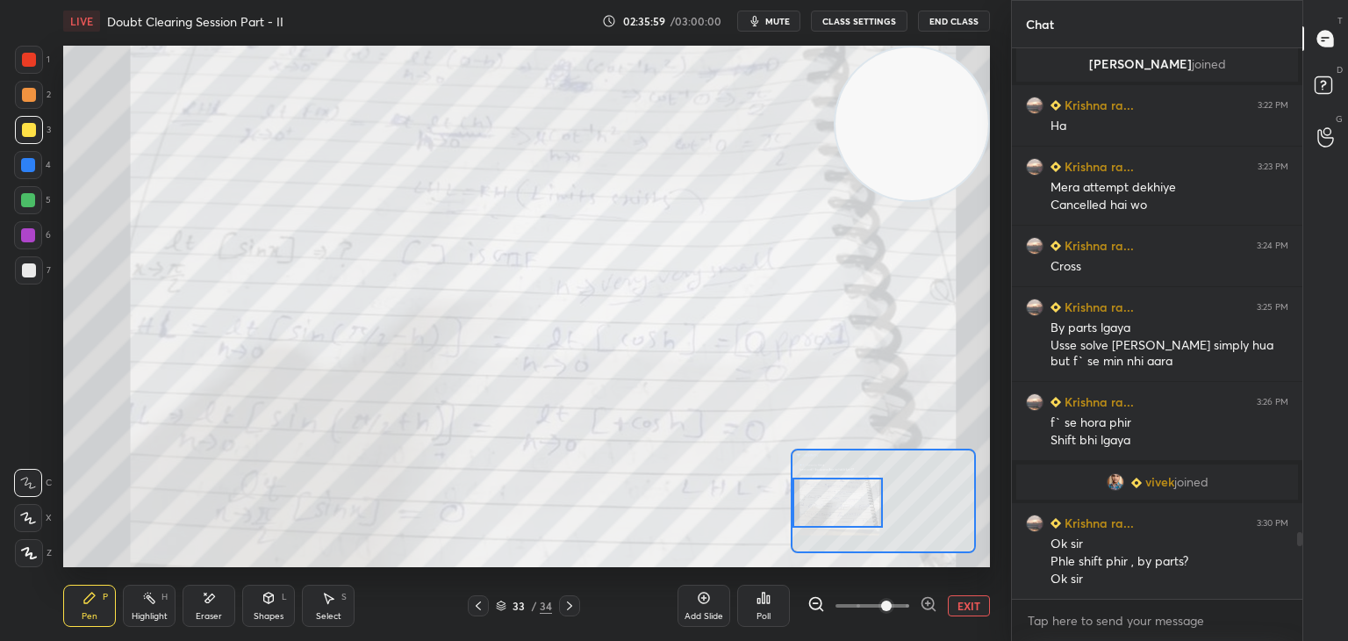
drag, startPoint x: 902, startPoint y: 496, endPoint x: 827, endPoint y: 492, distance: 75.6
click at [829, 499] on div at bounding box center [838, 502] width 91 height 50
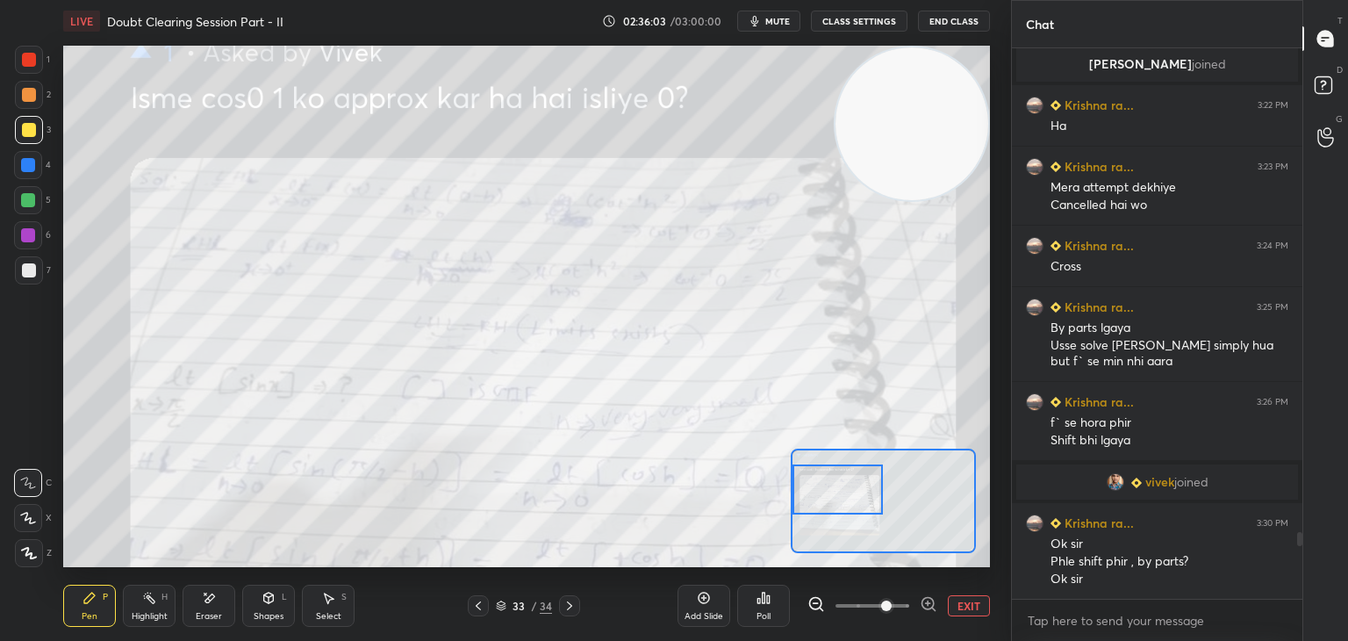
click at [832, 478] on div at bounding box center [838, 489] width 91 height 50
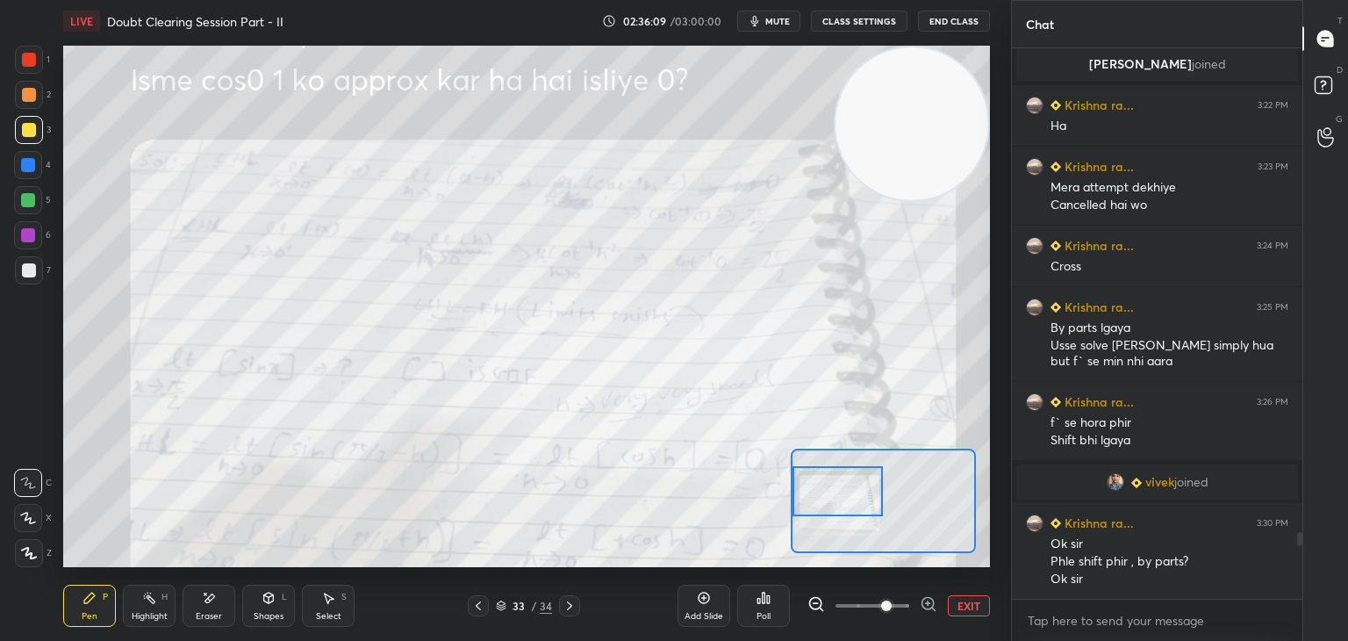
click at [842, 506] on div at bounding box center [838, 491] width 91 height 50
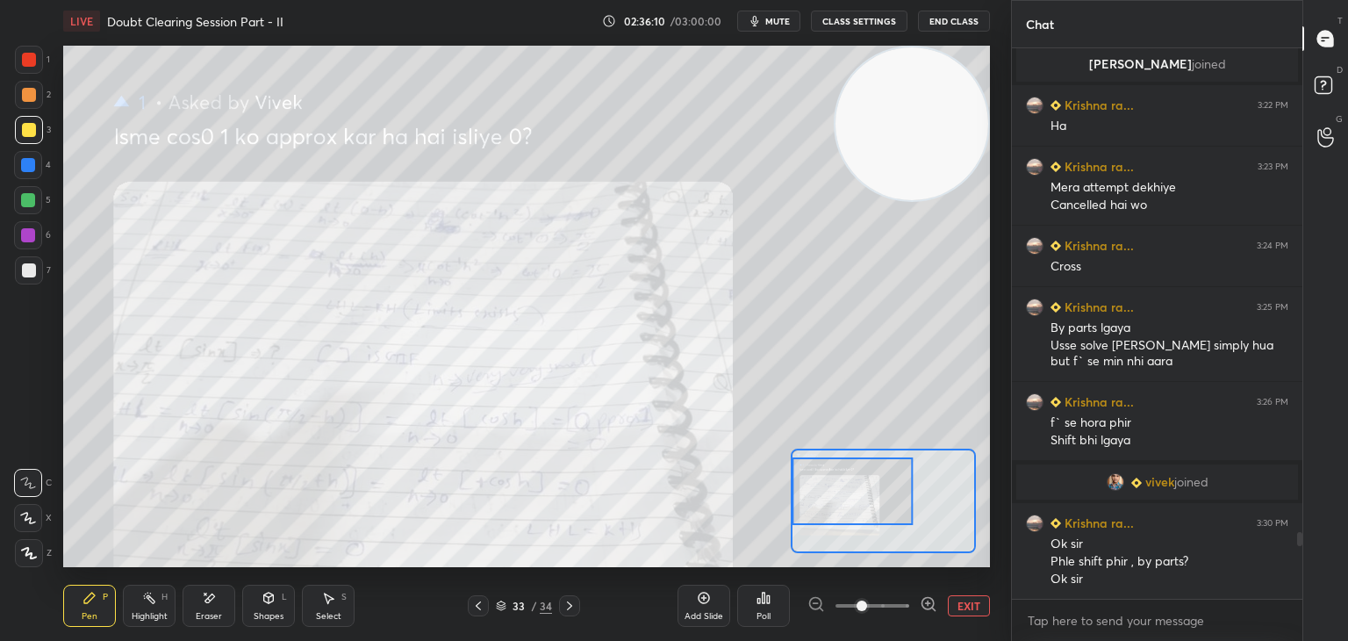
click at [864, 606] on span at bounding box center [873, 605] width 74 height 26
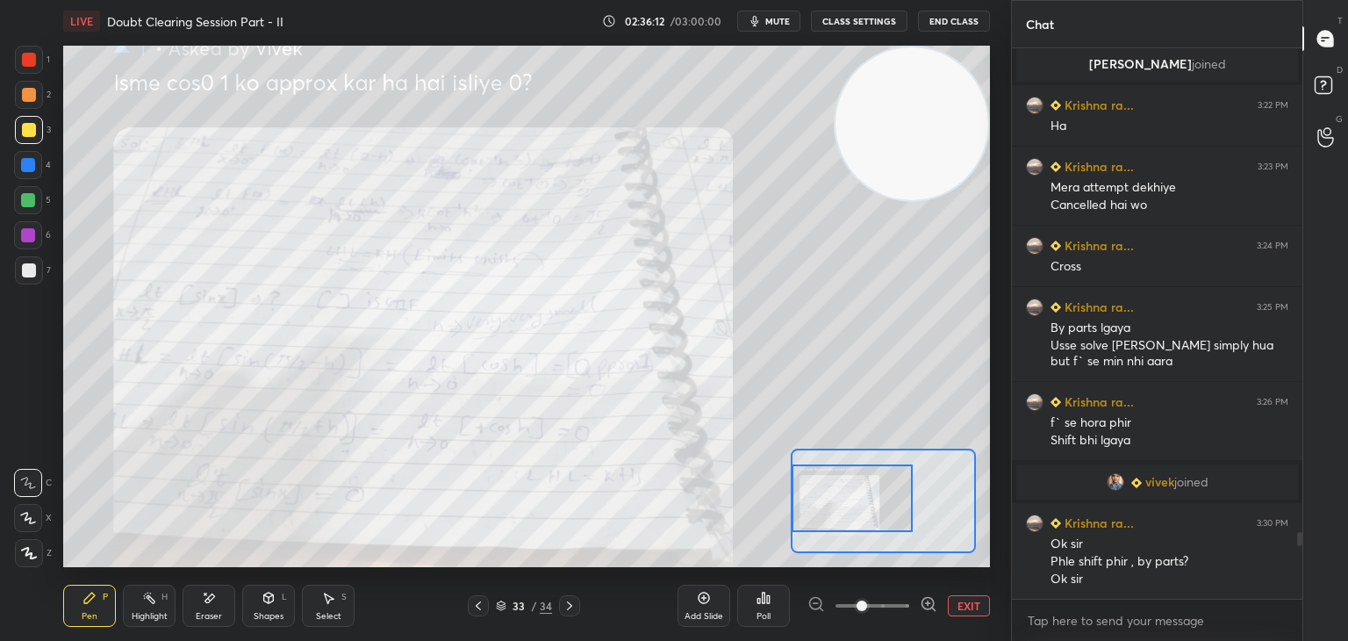
click at [861, 513] on div at bounding box center [852, 498] width 121 height 68
click at [964, 604] on button "EXIT" at bounding box center [969, 605] width 42 height 21
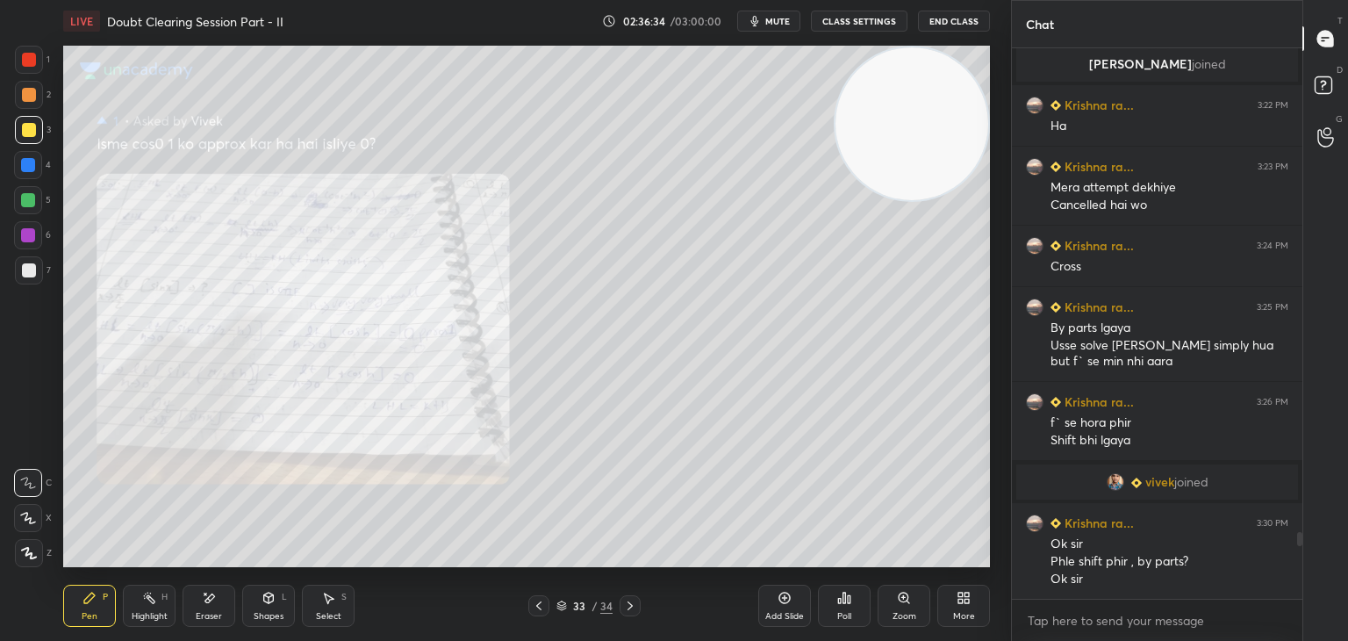
click at [627, 601] on icon at bounding box center [630, 606] width 14 height 14
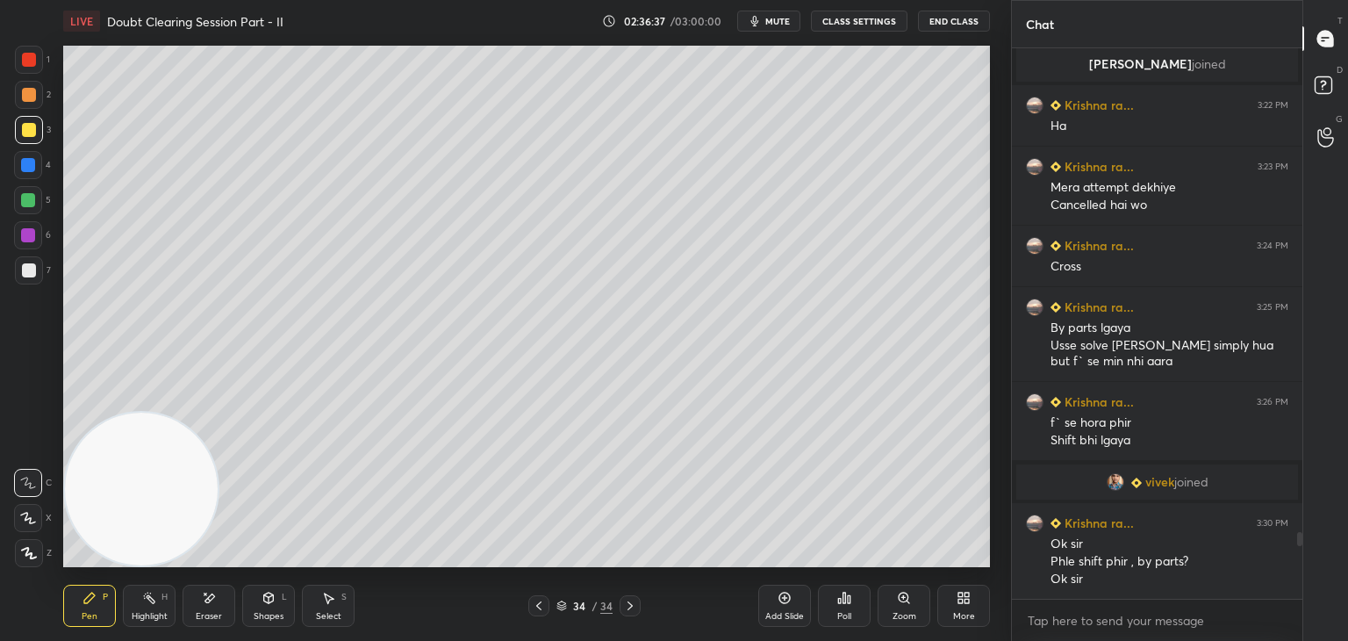
drag, startPoint x: 863, startPoint y: 112, endPoint x: 37, endPoint y: 612, distance: 965.2
click at [45, 621] on div "1 2 3 4 5 6 7 C X Z E E Erase all H H LIVE Doubt Clearing Session Part - II 02:…" at bounding box center [498, 320] width 997 height 641
click at [776, 17] on span "mute" at bounding box center [777, 21] width 25 height 12
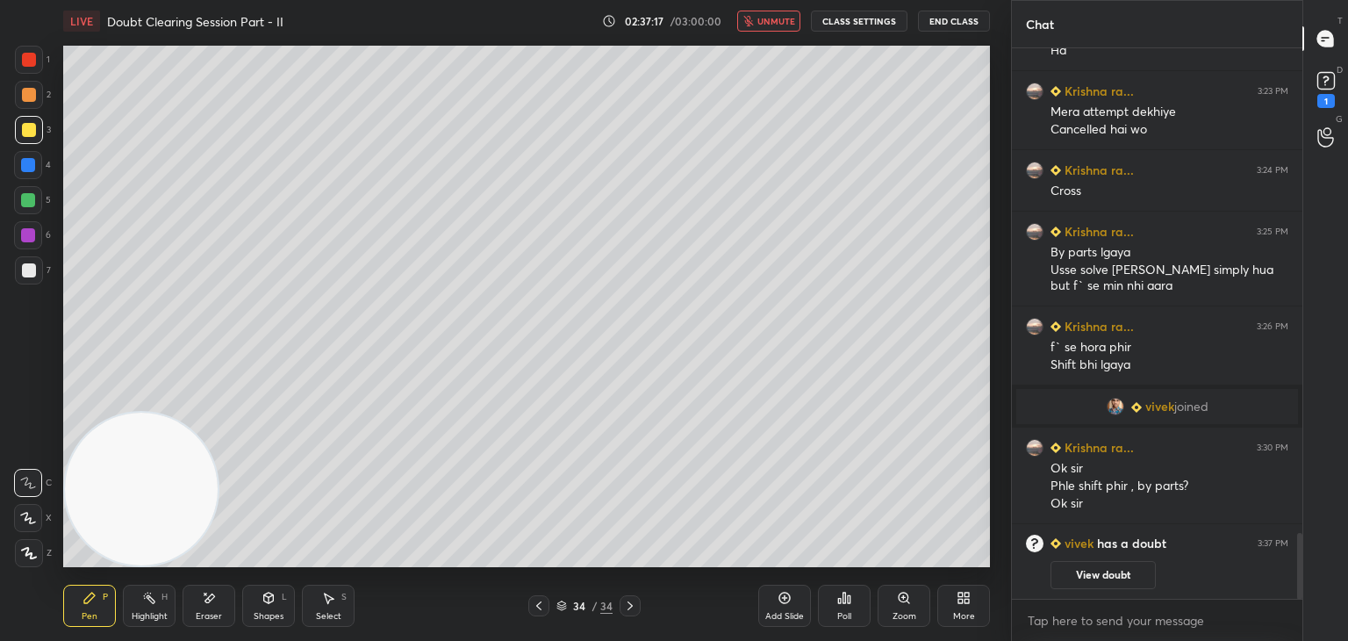
click at [543, 605] on div at bounding box center [538, 605] width 21 height 21
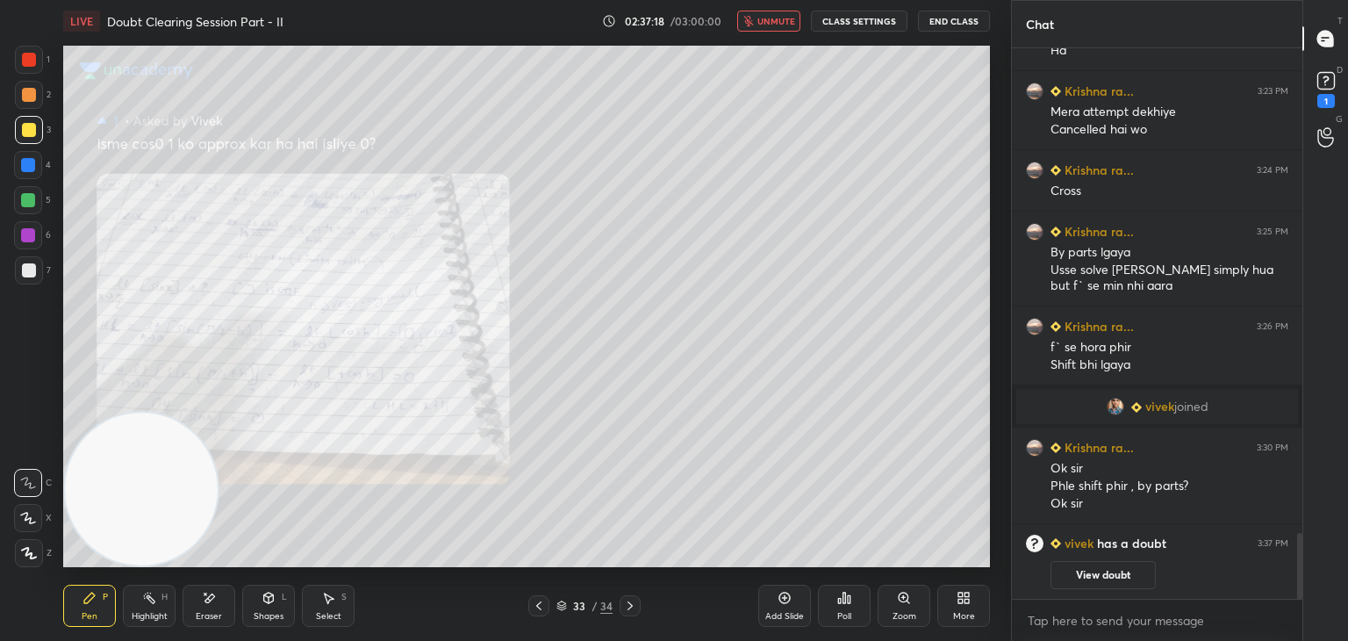
click at [1111, 577] on button "View doubt" at bounding box center [1103, 575] width 105 height 28
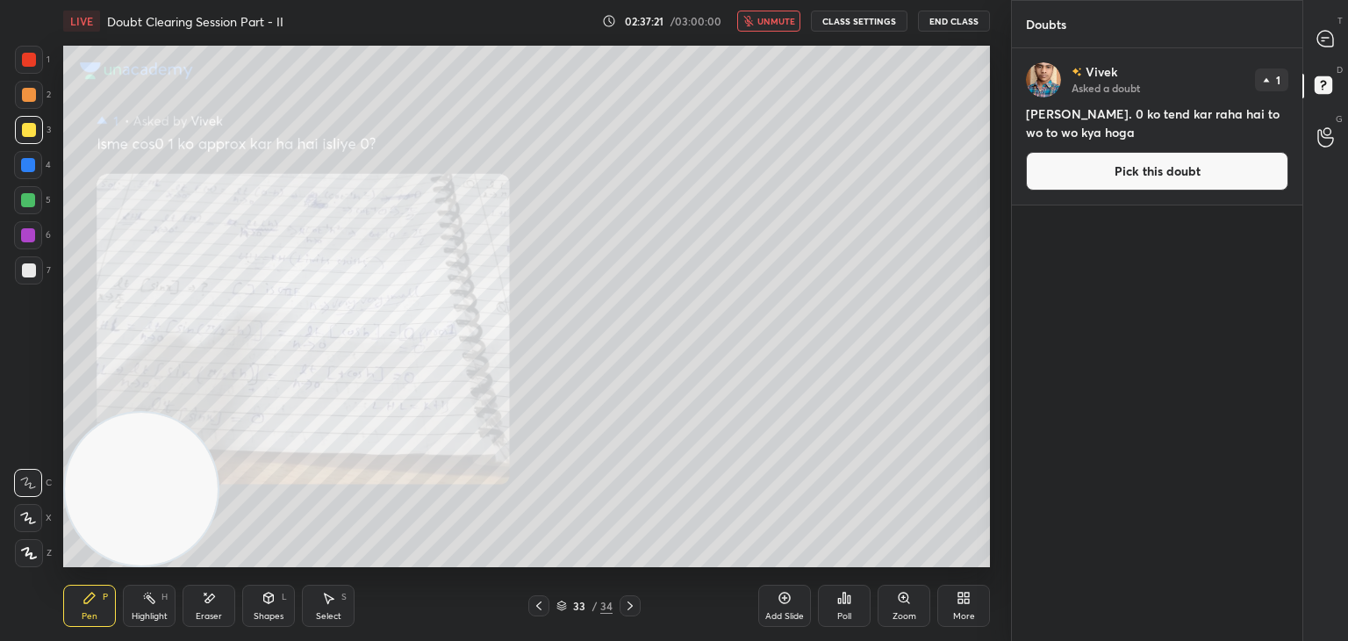
click at [772, 15] on span "unmute" at bounding box center [776, 21] width 38 height 12
click at [1123, 178] on button "Pick this doubt" at bounding box center [1157, 171] width 262 height 39
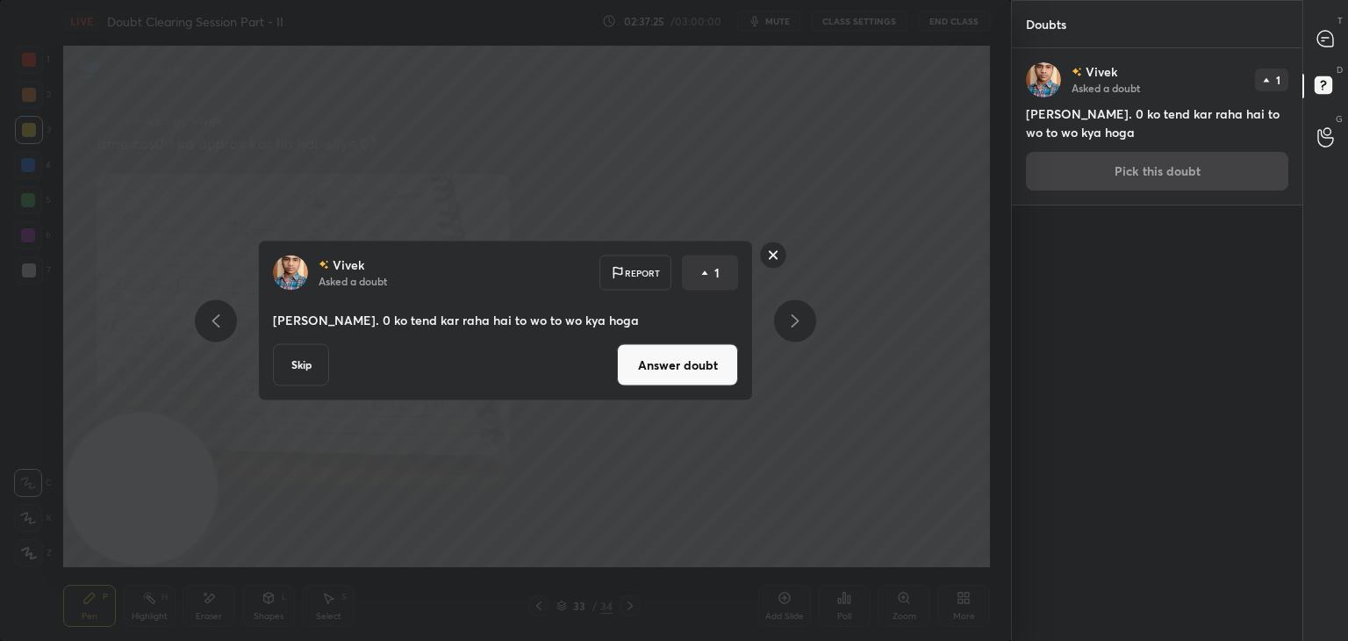
drag, startPoint x: 672, startPoint y: 360, endPoint x: 688, endPoint y: 335, distance: 29.2
click at [672, 359] on button "Answer doubt" at bounding box center [677, 365] width 121 height 42
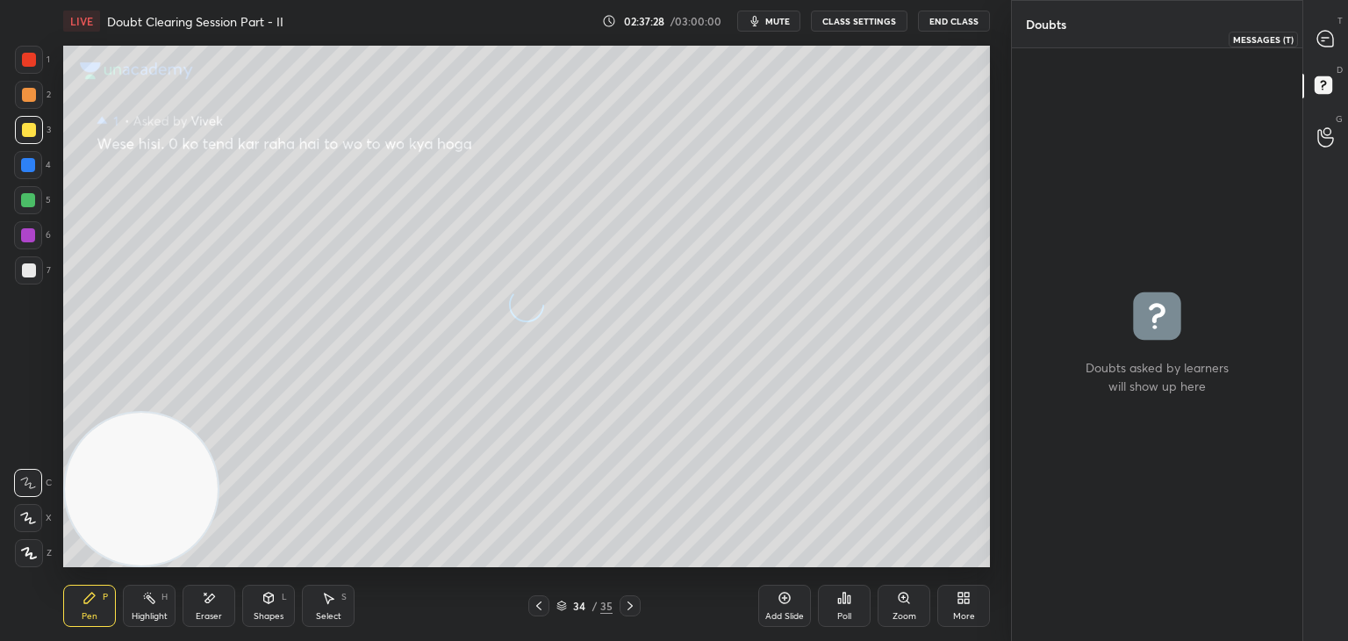
click at [1314, 39] on div at bounding box center [1326, 39] width 35 height 32
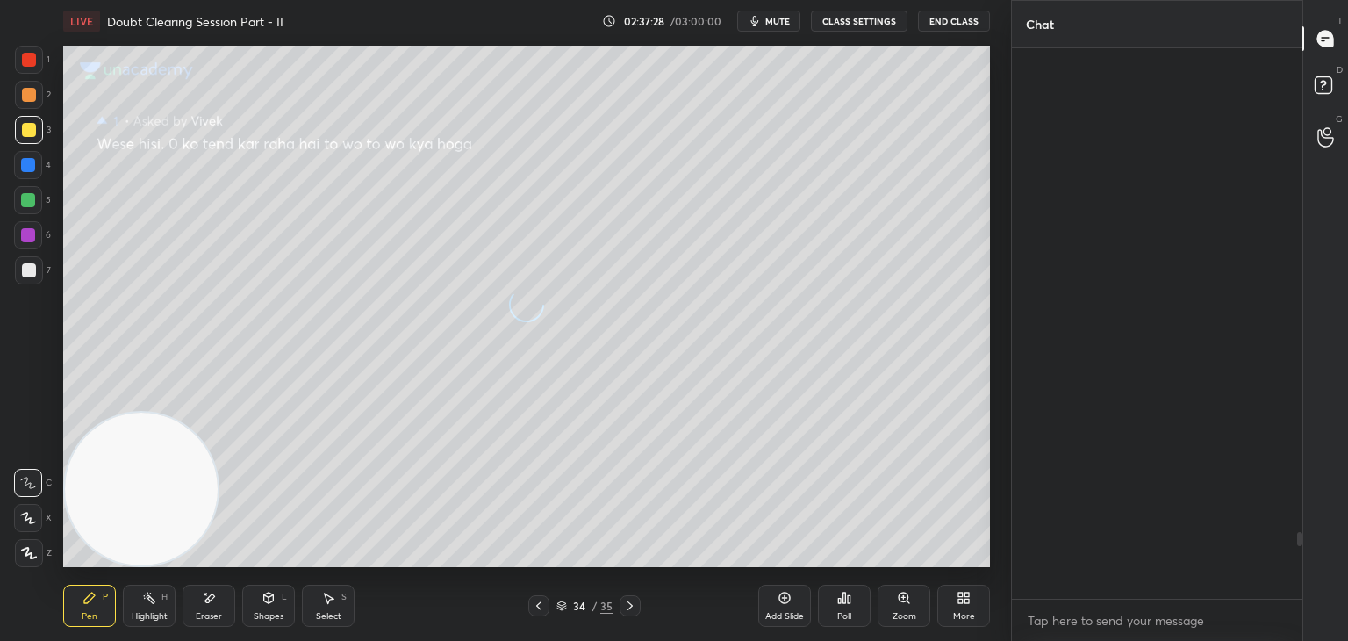
click at [1312, 39] on div at bounding box center [1326, 39] width 35 height 32
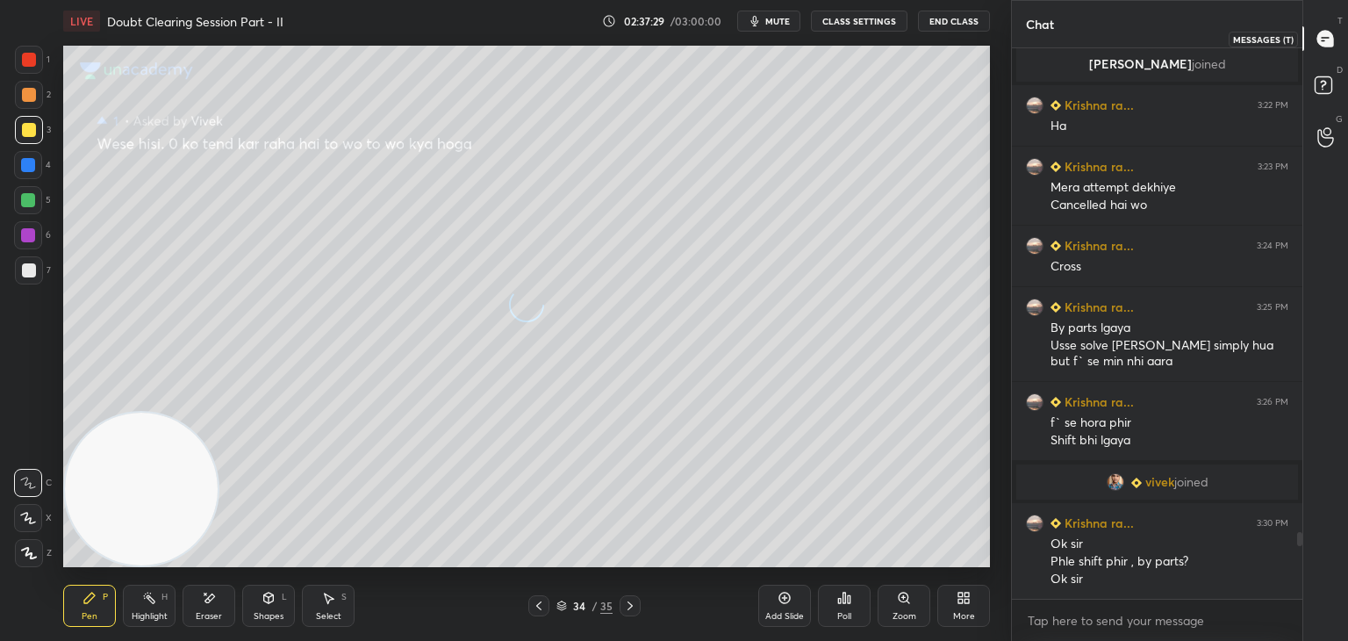
drag, startPoint x: 1313, startPoint y: 42, endPoint x: 1298, endPoint y: 43, distance: 14.9
click at [1310, 41] on div at bounding box center [1326, 39] width 35 height 32
click at [534, 605] on icon at bounding box center [539, 606] width 14 height 14
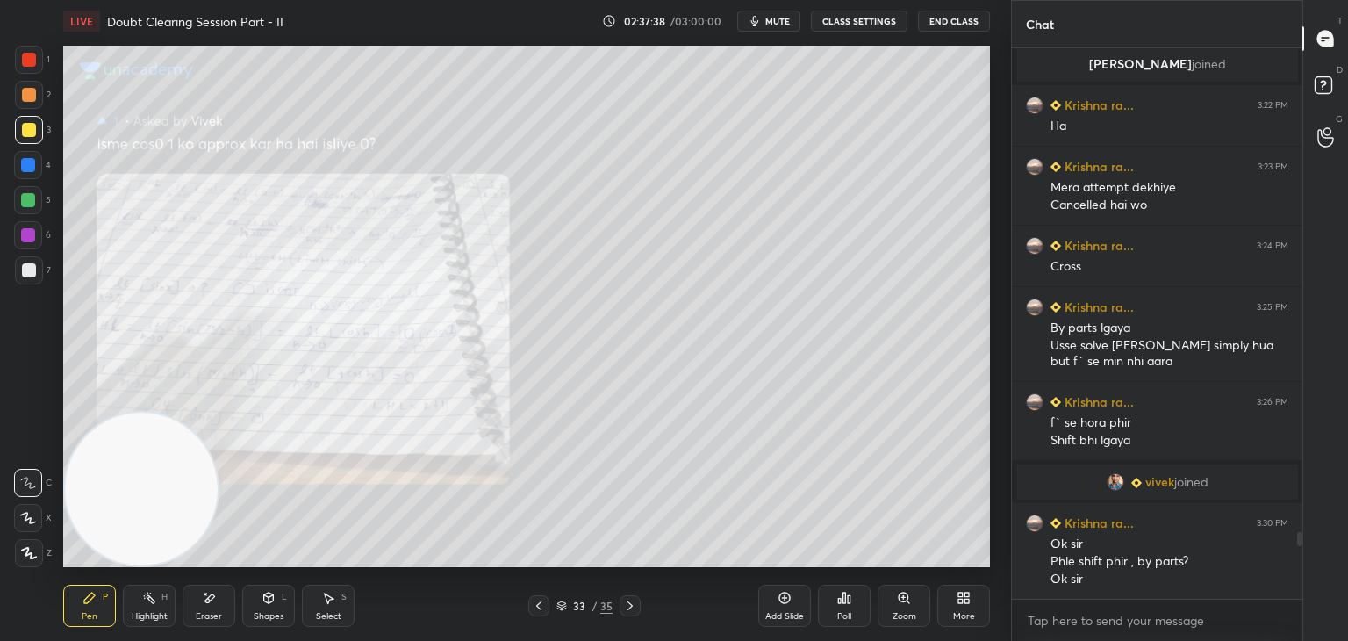
click at [906, 605] on div "Zoom" at bounding box center [904, 606] width 53 height 42
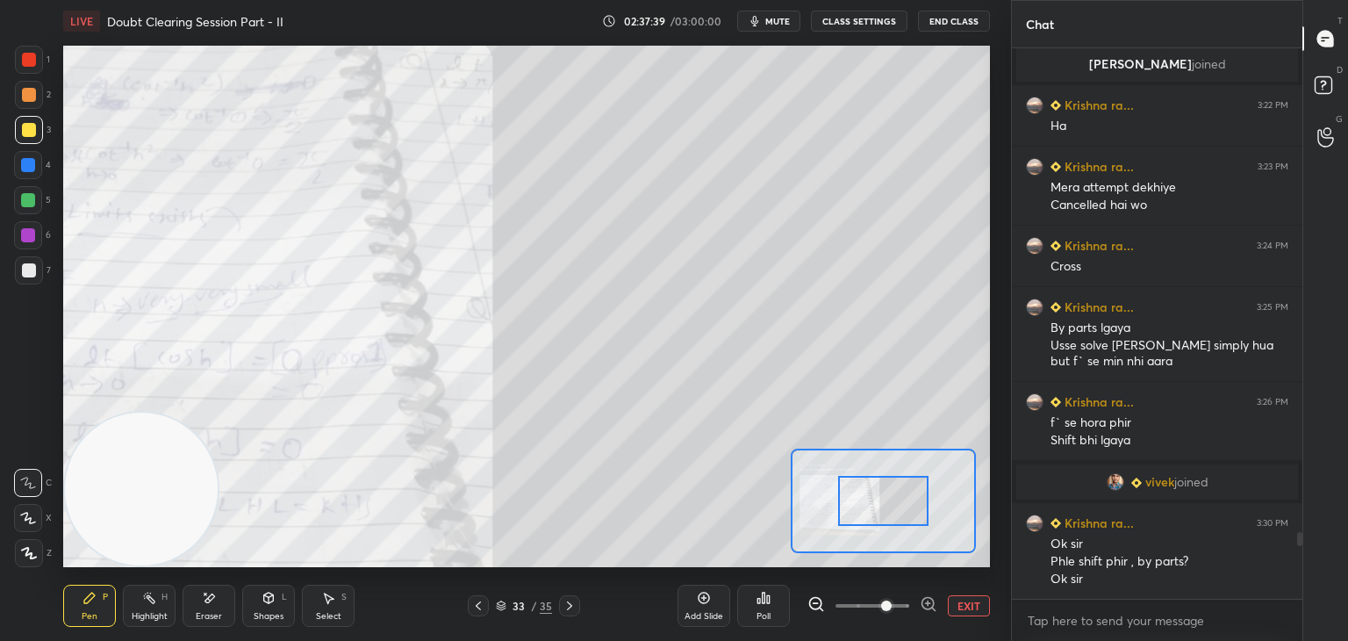
click at [894, 615] on span at bounding box center [873, 605] width 74 height 26
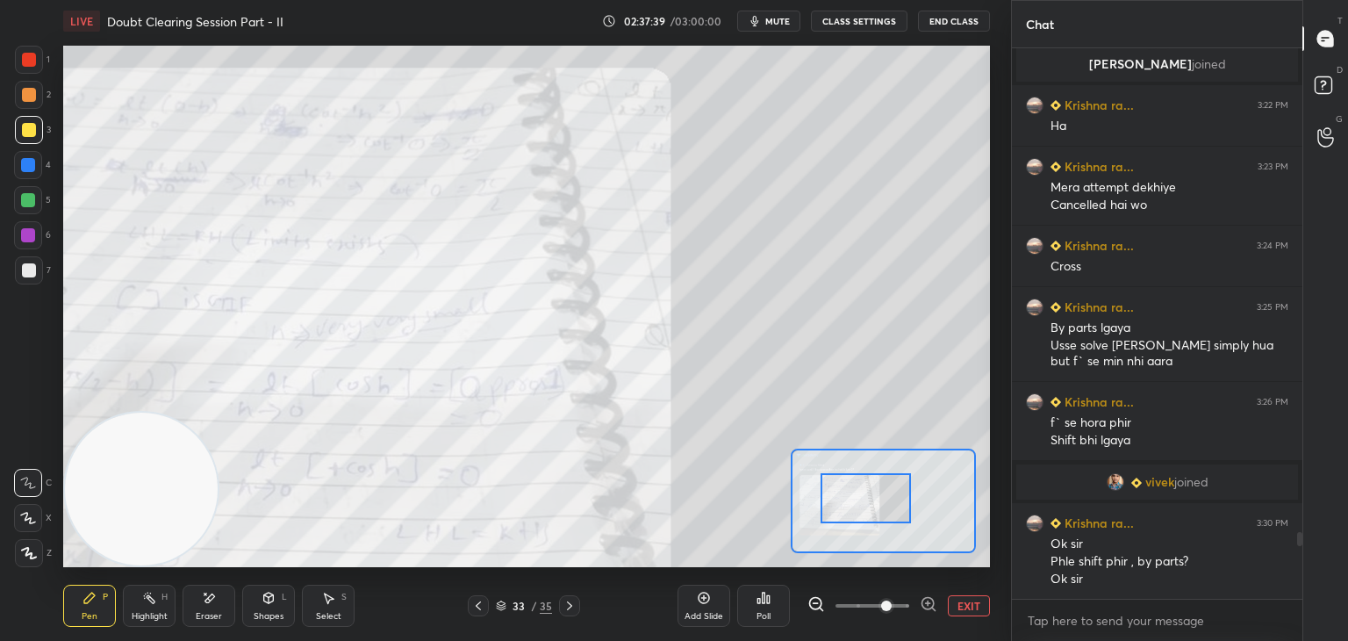
scroll to position [4057, 0]
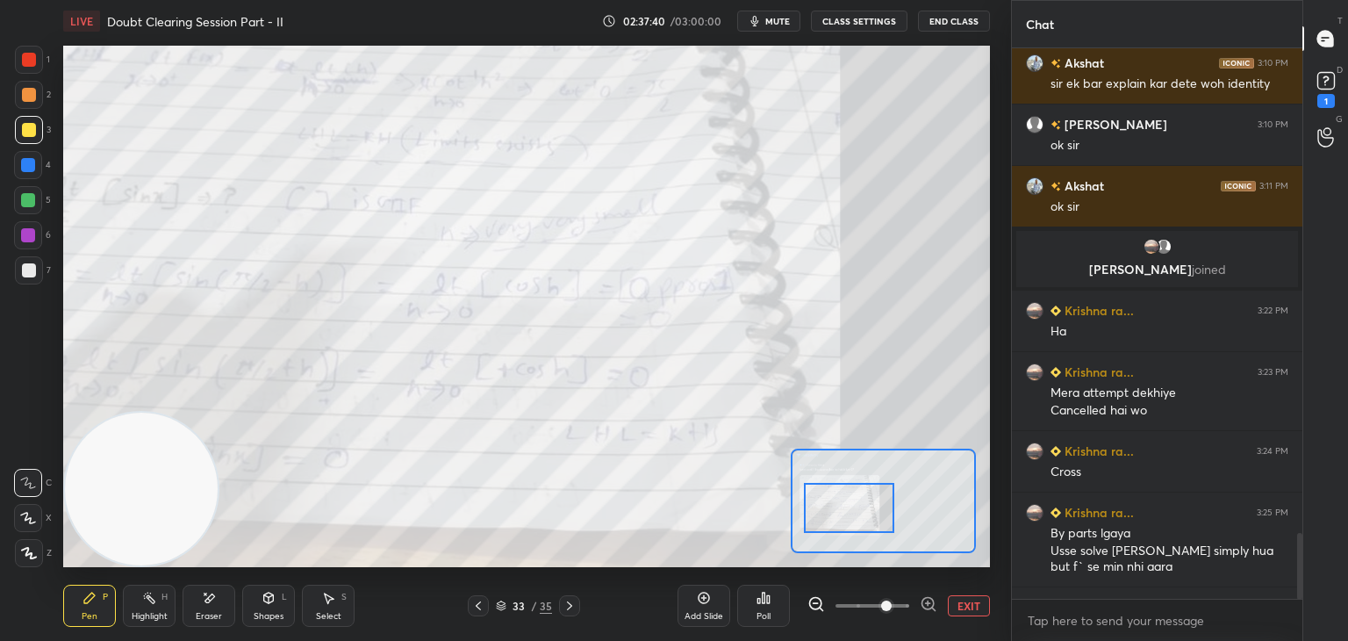
drag, startPoint x: 886, startPoint y: 510, endPoint x: 858, endPoint y: 519, distance: 28.6
click at [858, 519] on div at bounding box center [849, 508] width 91 height 50
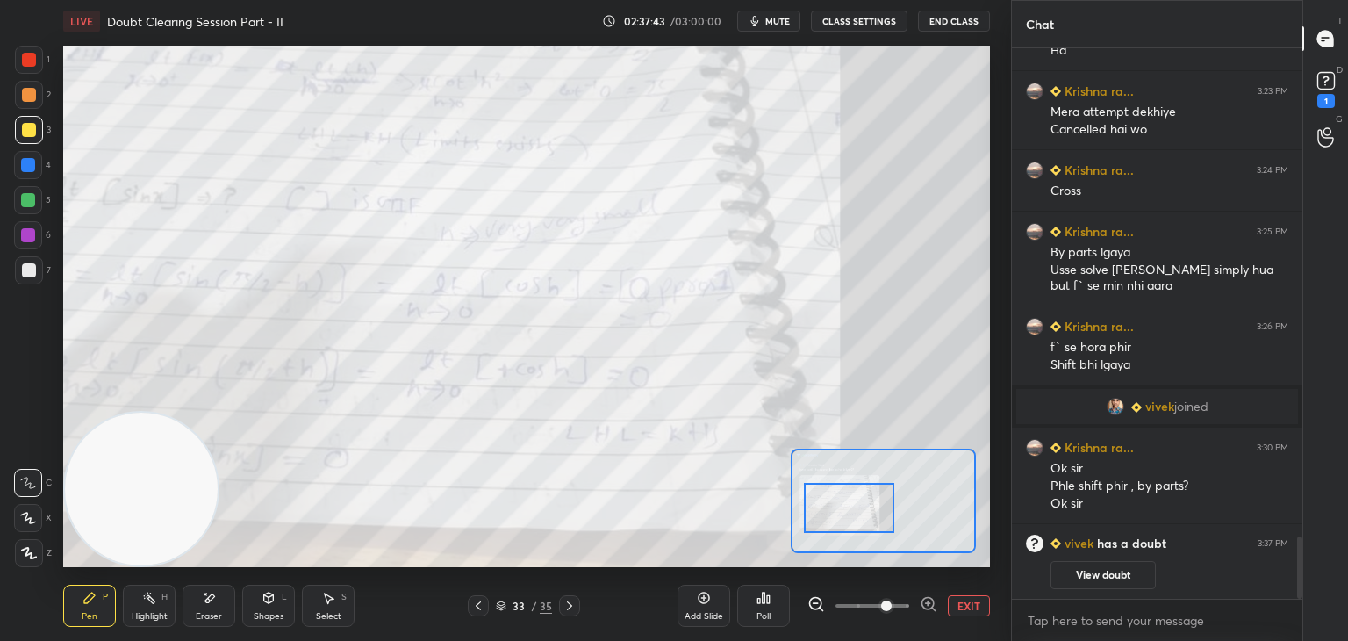
drag, startPoint x: 1298, startPoint y: 545, endPoint x: 1293, endPoint y: 619, distance: 73.9
click at [1295, 619] on div "[DEMOGRAPHIC_DATA][PERSON_NAME] joined Krishna ra... 3:22 PM Ha Krishna ra... 3…" at bounding box center [1157, 344] width 291 height 592
click at [1106, 575] on button "View doubt" at bounding box center [1103, 575] width 105 height 28
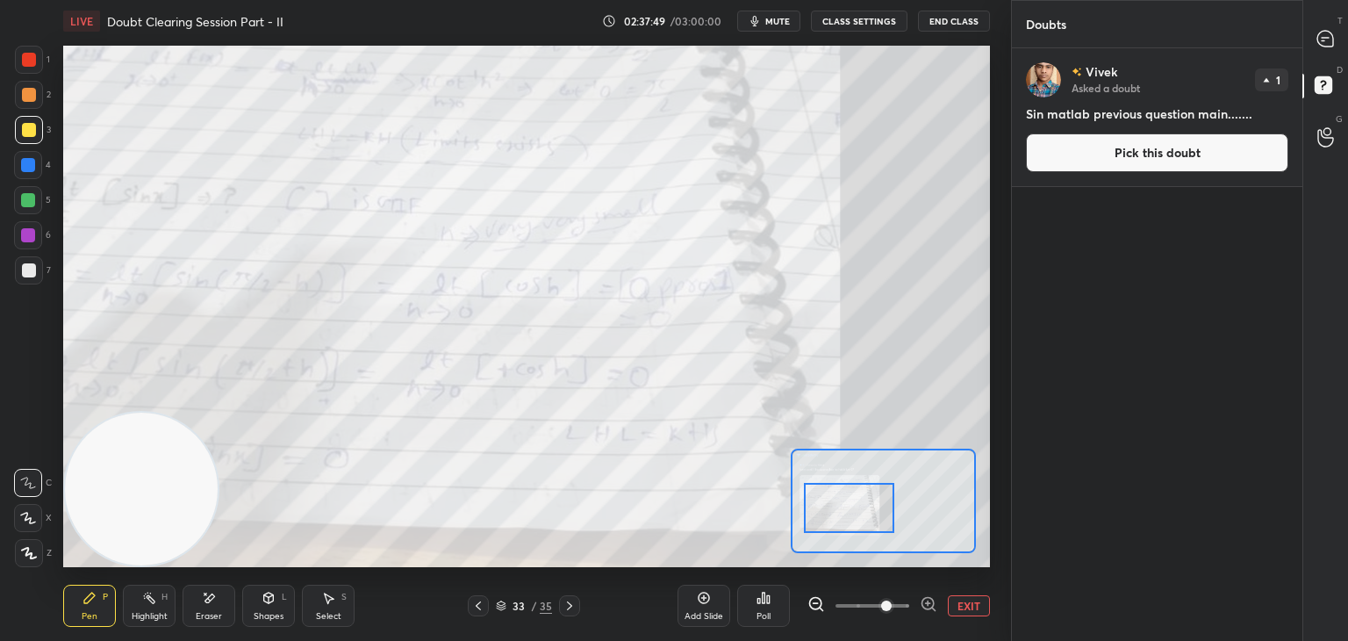
click at [482, 599] on icon at bounding box center [478, 606] width 14 height 14
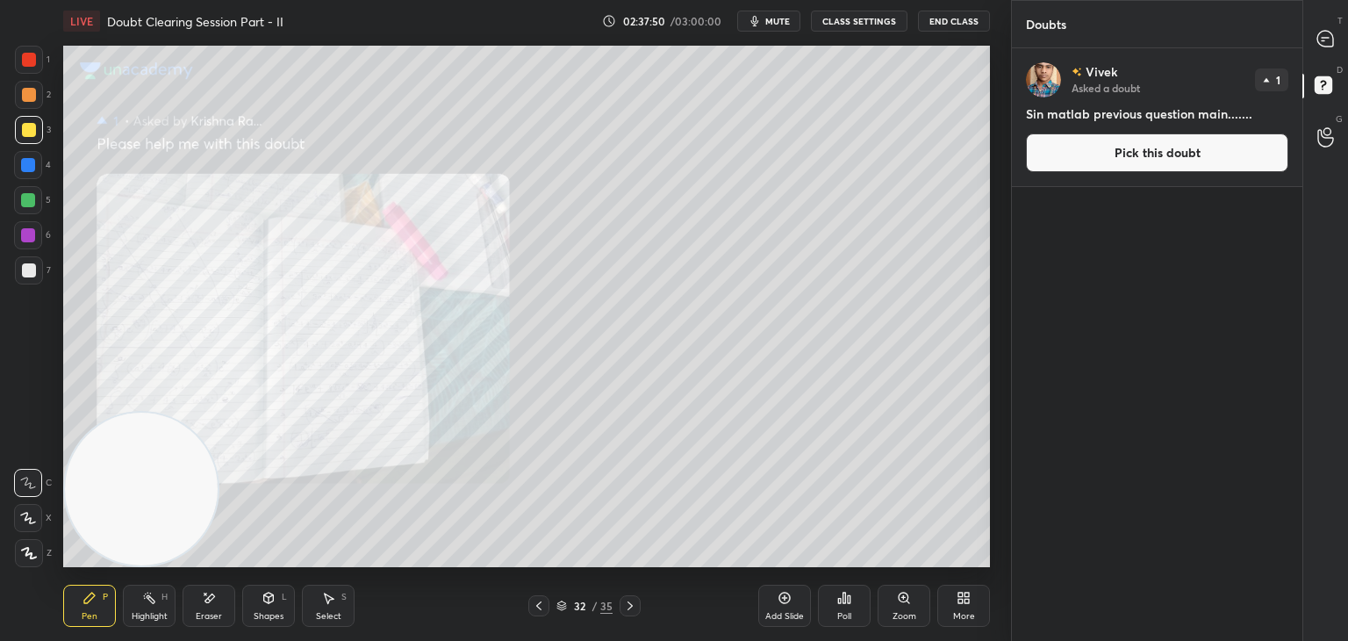
click at [901, 622] on div "Zoom" at bounding box center [904, 606] width 53 height 42
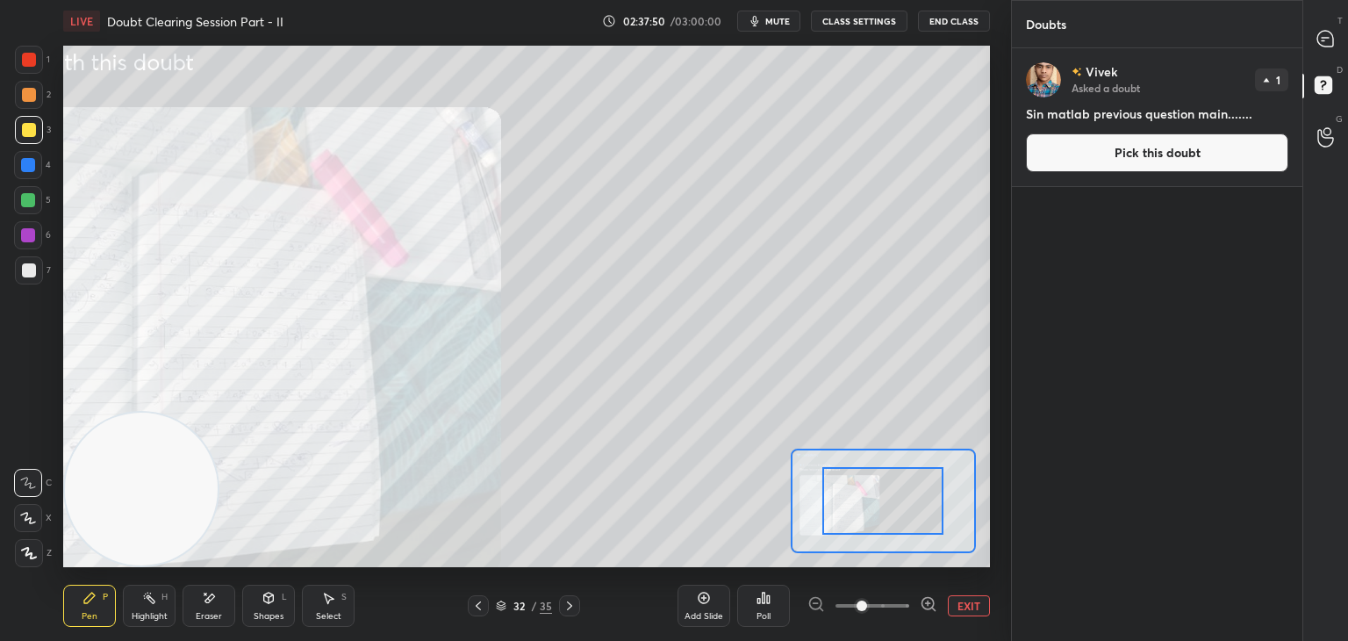
click at [883, 622] on div "Add Slide Poll EXIT" at bounding box center [834, 605] width 312 height 98
click at [885, 618] on div "Add Slide Poll EXIT" at bounding box center [834, 605] width 312 height 98
click at [888, 607] on span at bounding box center [873, 605] width 74 height 26
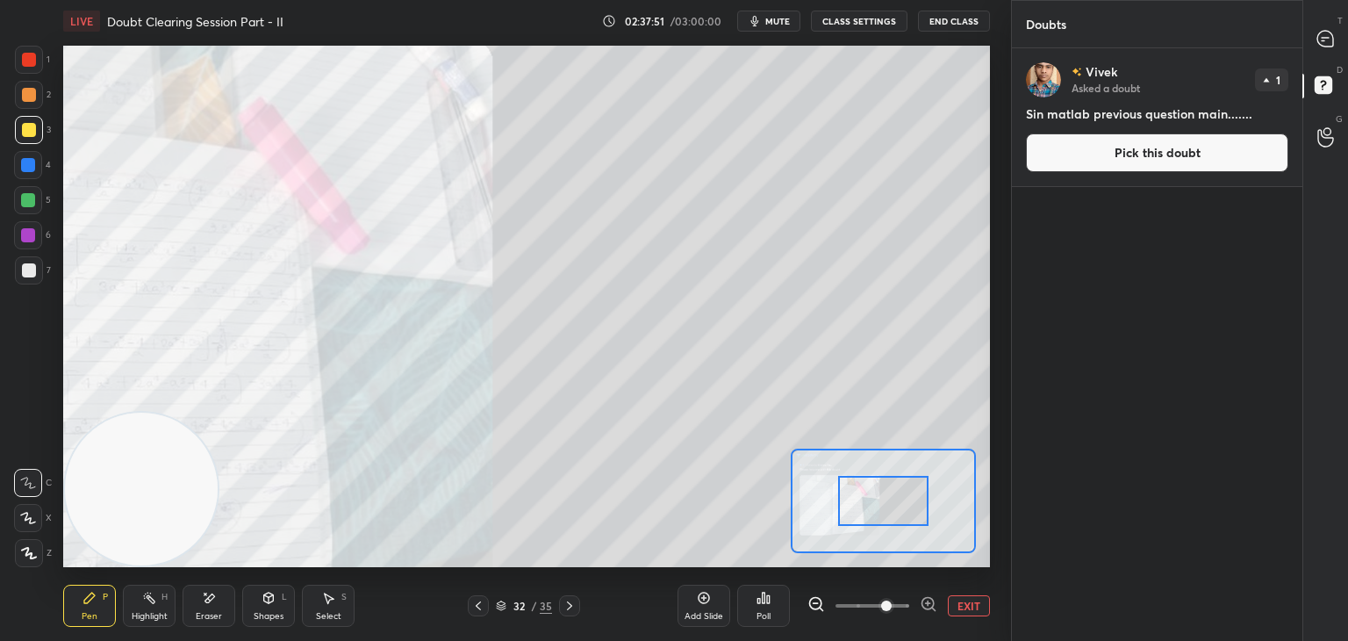
click at [892, 605] on span at bounding box center [886, 605] width 11 height 11
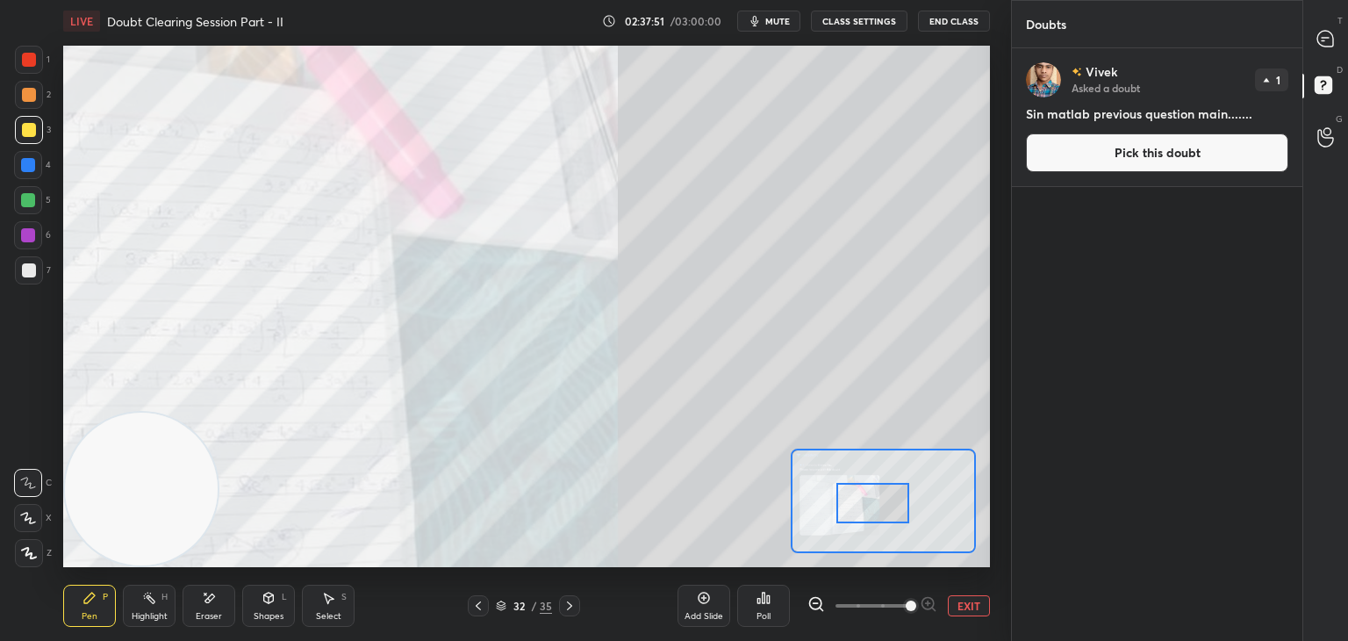
drag, startPoint x: 881, startPoint y: 501, endPoint x: 834, endPoint y: 524, distance: 52.6
click at [836, 523] on div at bounding box center [872, 503] width 73 height 40
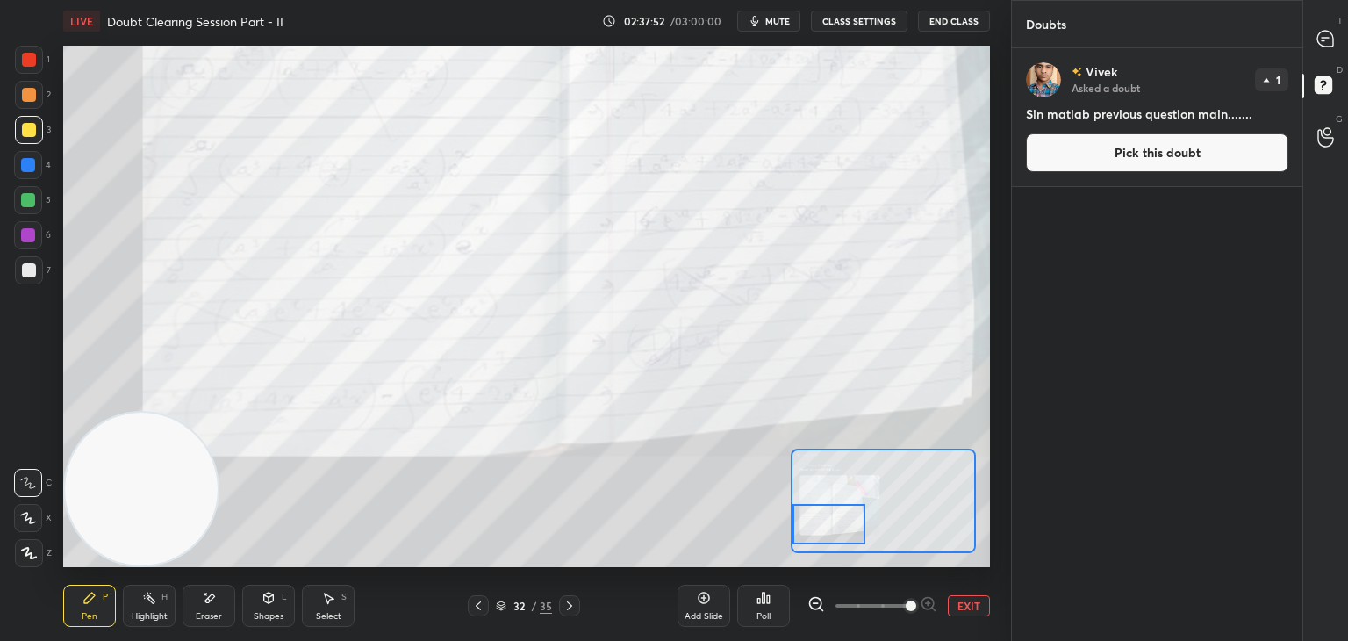
click at [913, 600] on span at bounding box center [911, 605] width 11 height 11
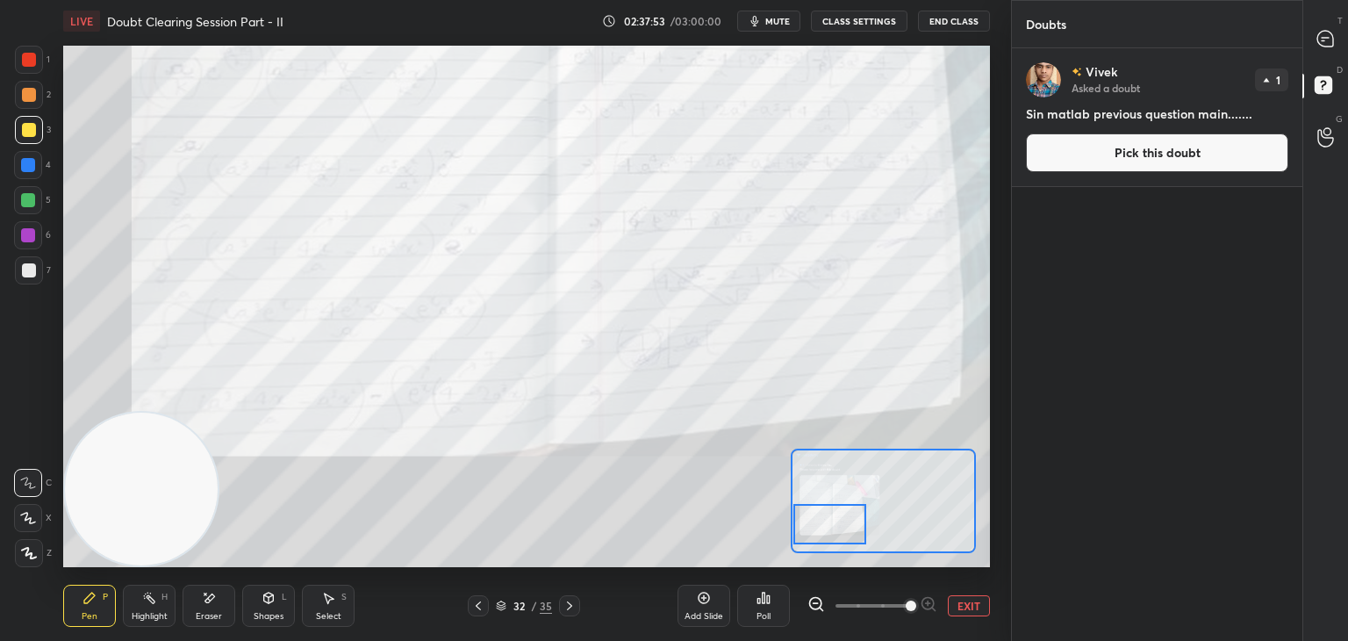
click at [866, 510] on div at bounding box center [829, 524] width 73 height 40
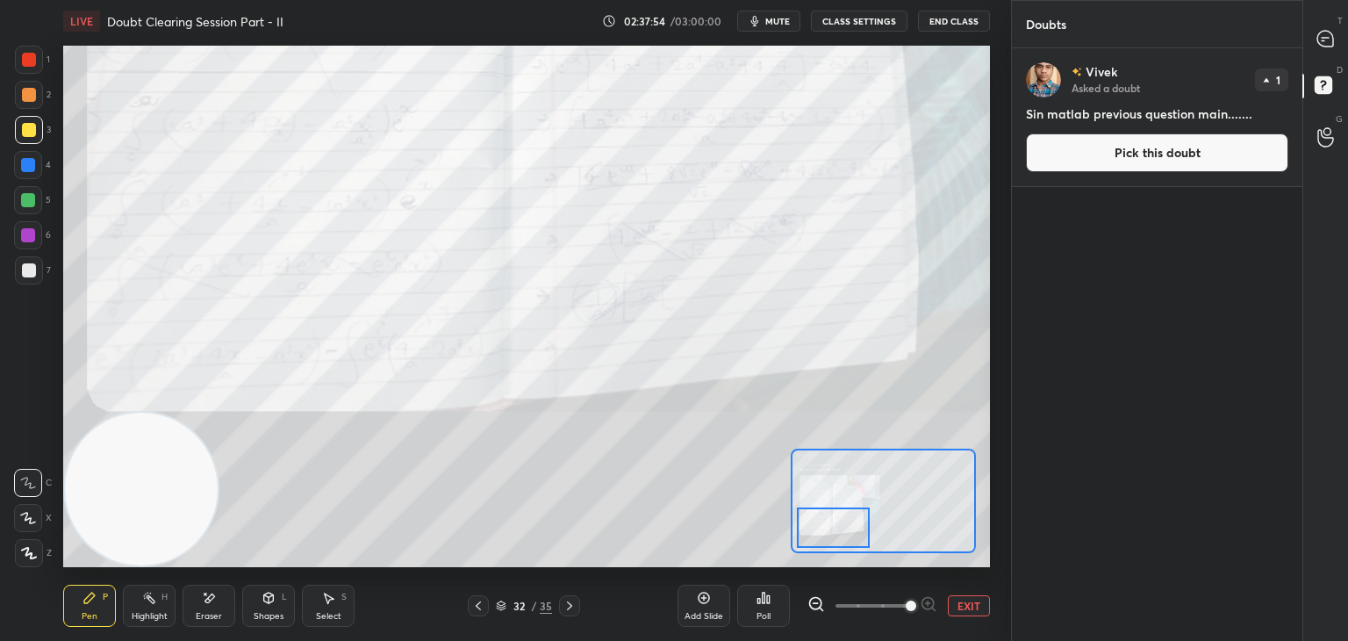
click at [564, 604] on icon at bounding box center [570, 606] width 14 height 14
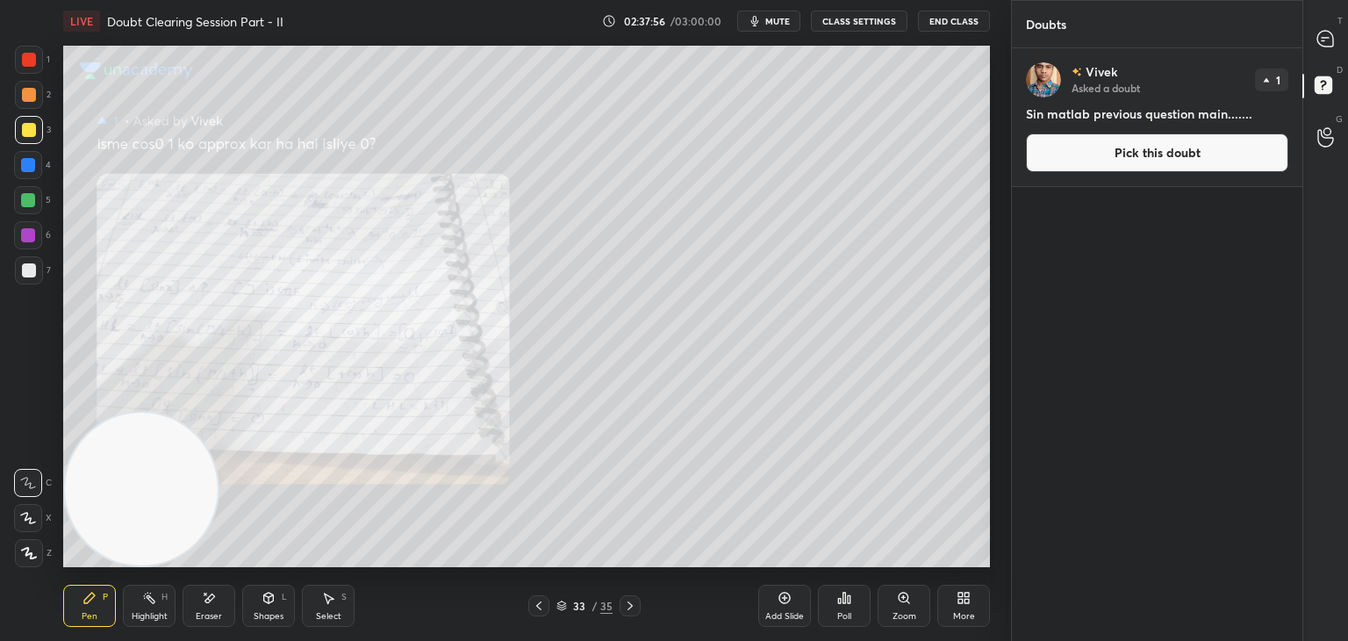
drag, startPoint x: 630, startPoint y: 608, endPoint x: 619, endPoint y: 608, distance: 11.4
click at [629, 608] on icon at bounding box center [630, 605] width 5 height 9
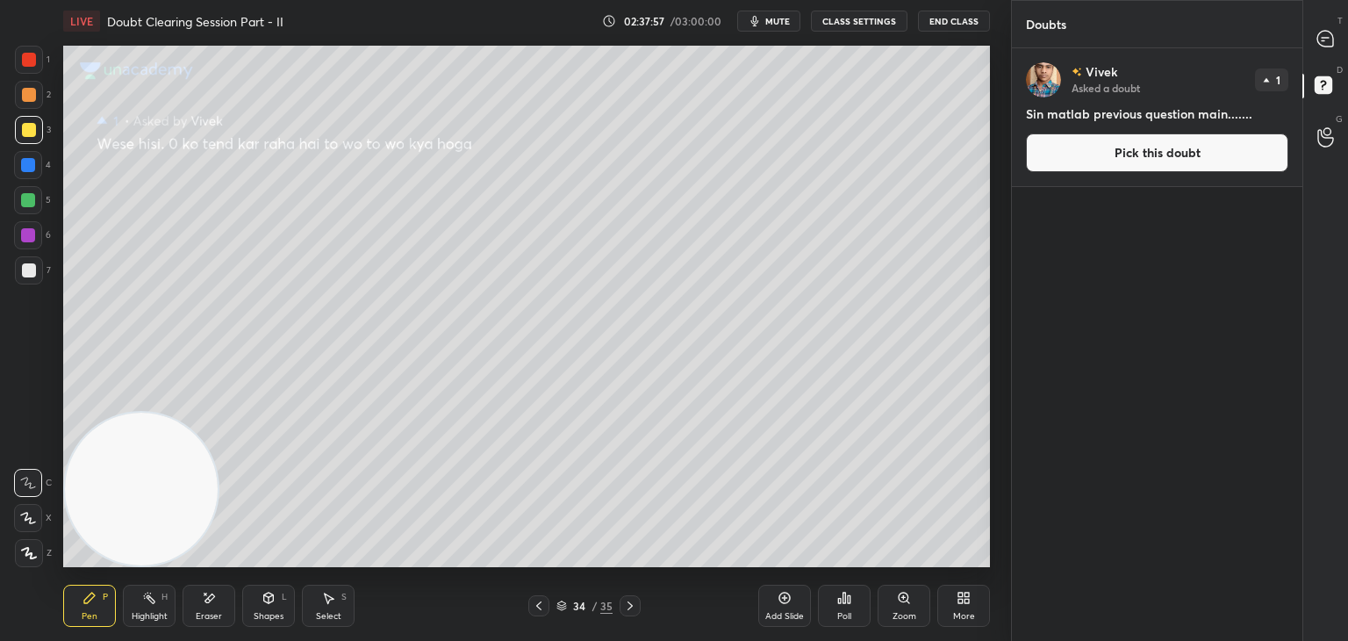
click at [541, 606] on icon at bounding box center [539, 606] width 14 height 14
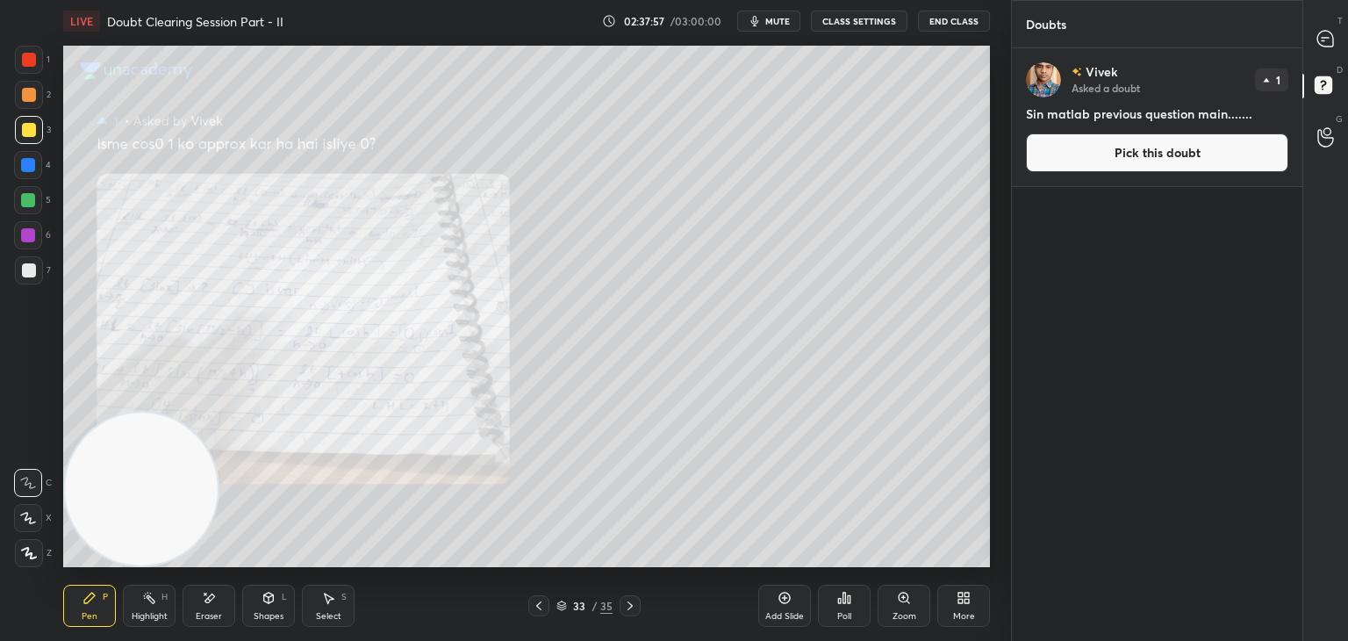
click at [539, 609] on icon at bounding box center [539, 606] width 14 height 14
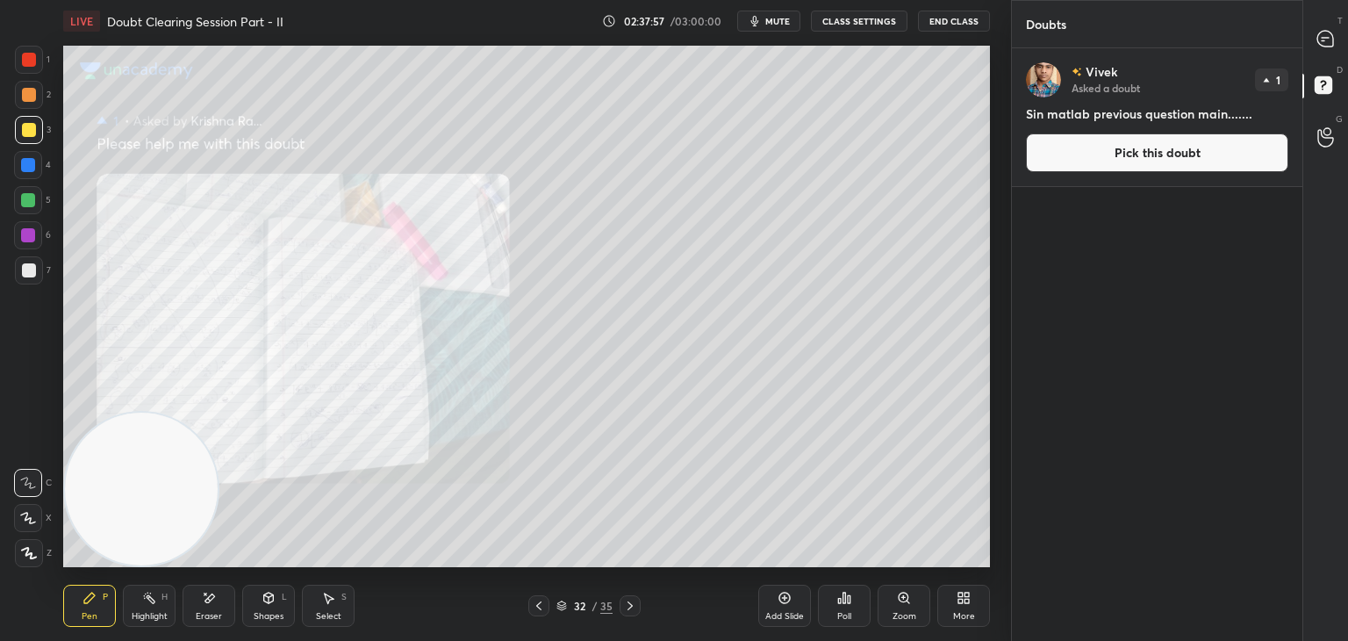
click at [538, 612] on icon at bounding box center [539, 606] width 14 height 14
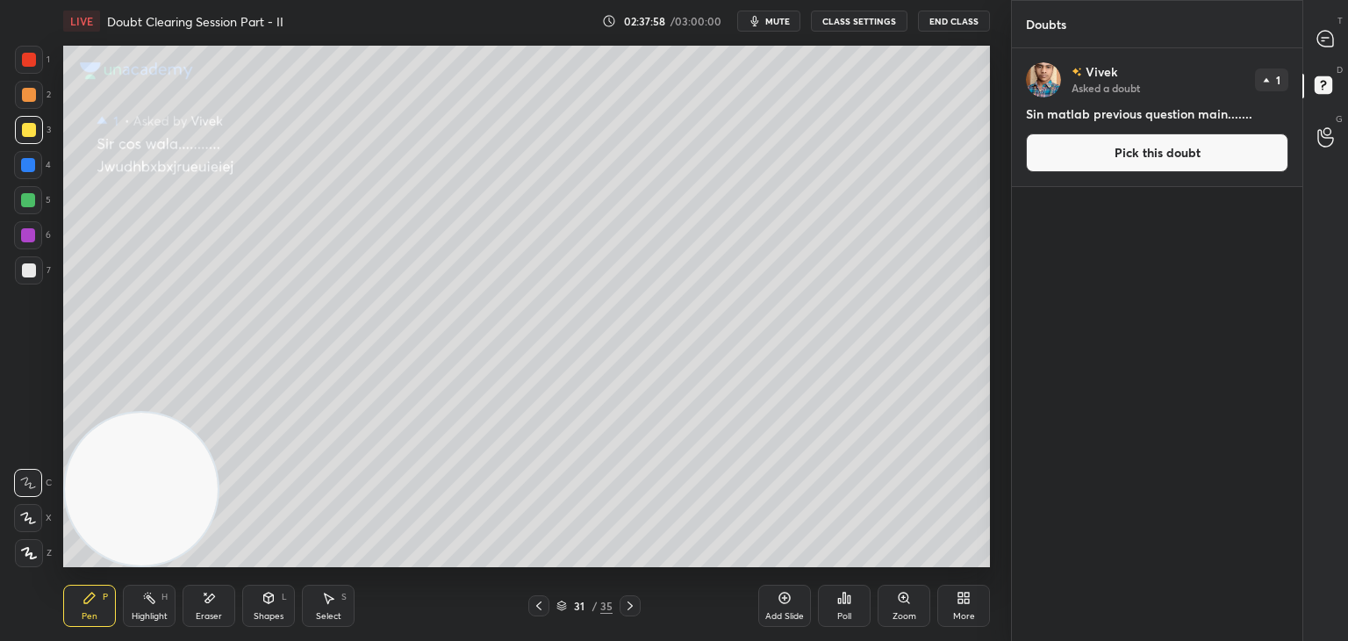
click at [541, 614] on div at bounding box center [538, 605] width 21 height 21
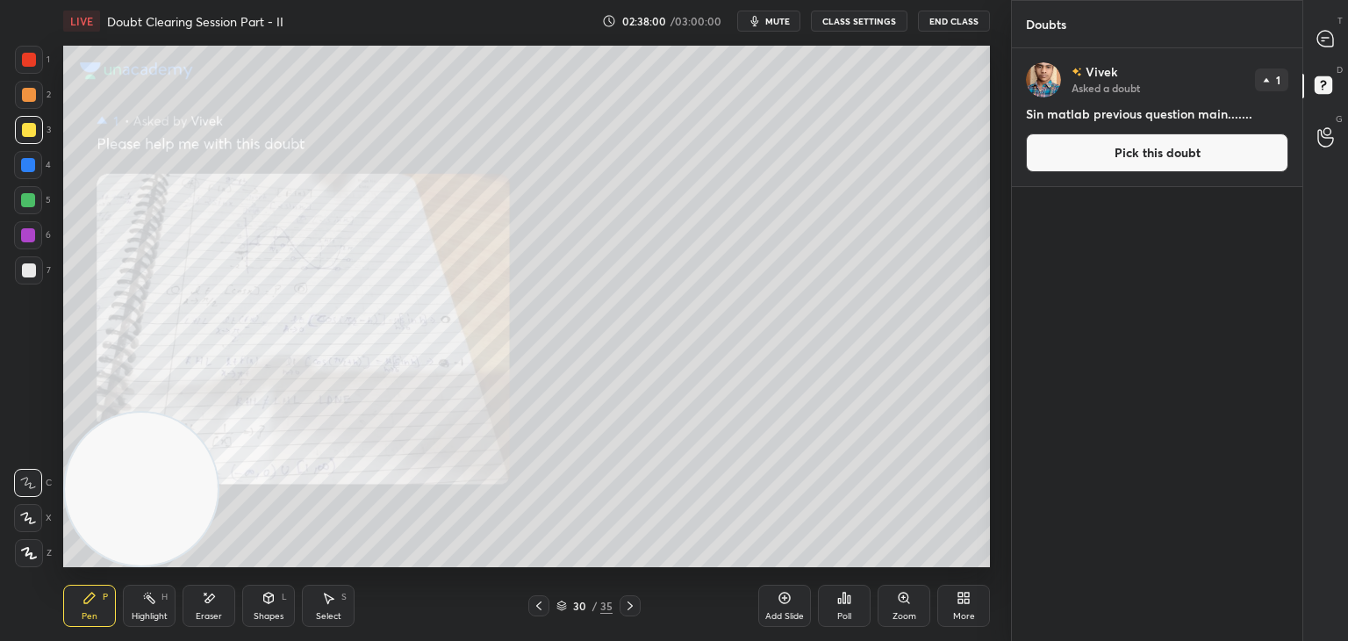
click at [898, 601] on icon at bounding box center [904, 598] width 14 height 14
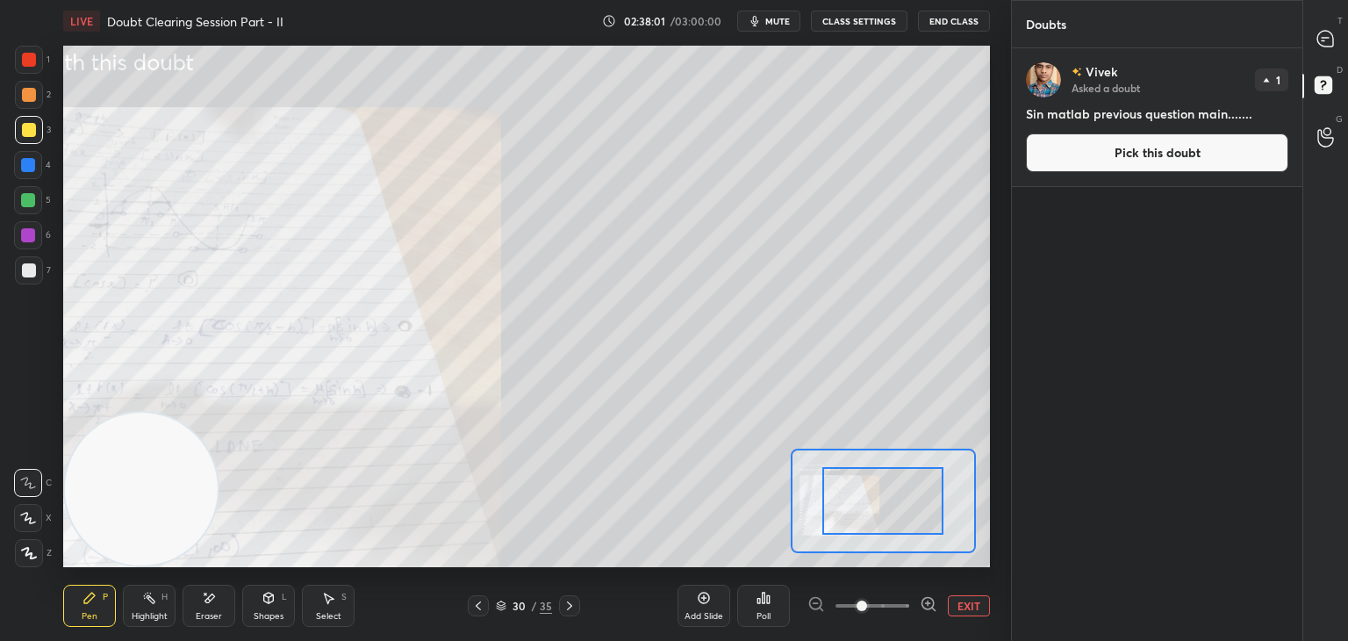
click at [896, 611] on span at bounding box center [873, 605] width 74 height 26
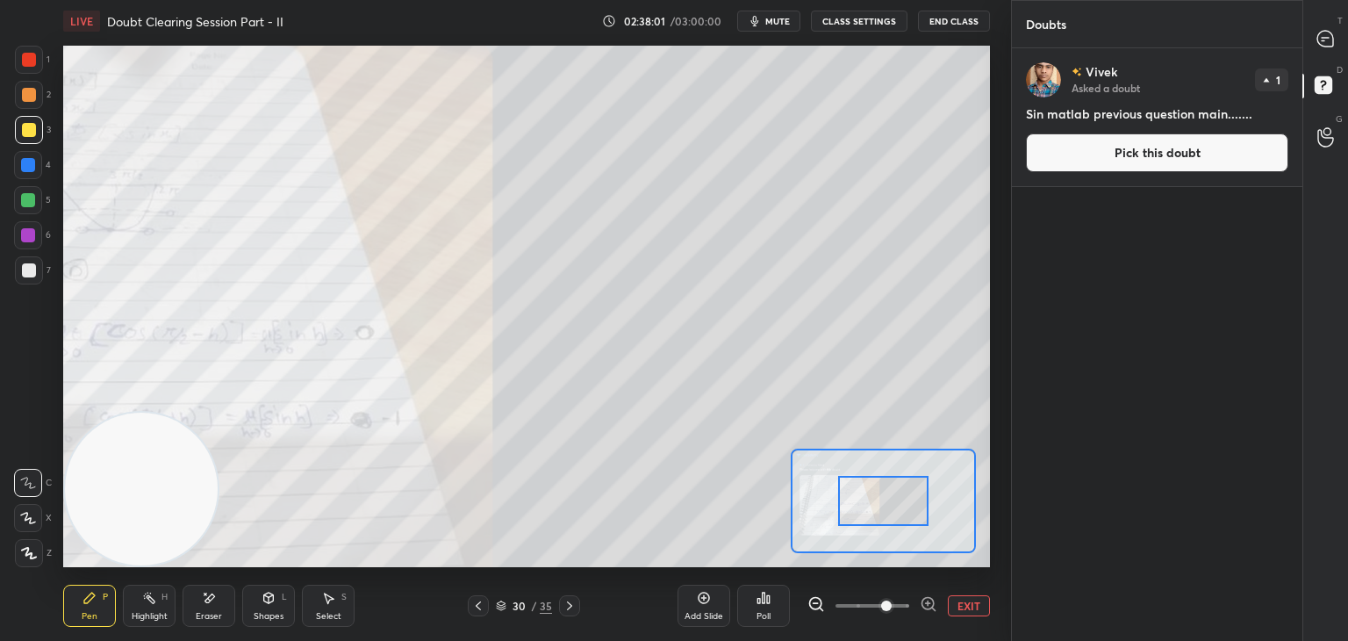
click at [908, 606] on div at bounding box center [873, 605] width 130 height 21
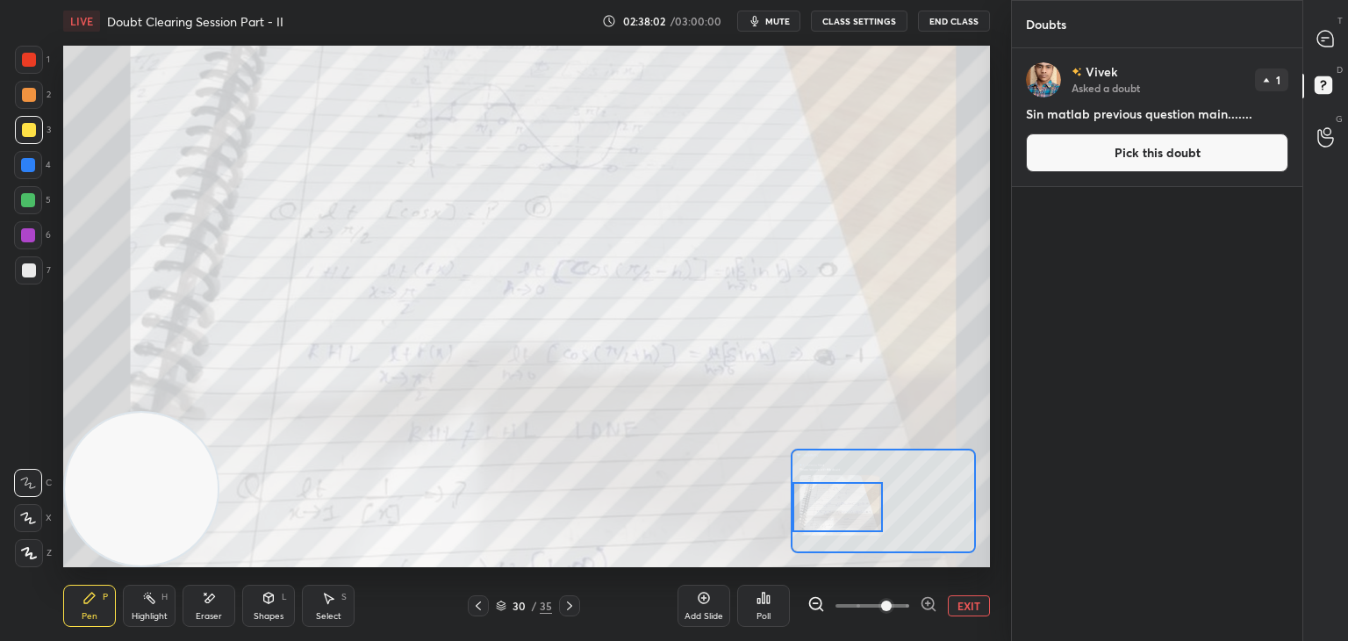
drag, startPoint x: 847, startPoint y: 501, endPoint x: 827, endPoint y: 485, distance: 25.6
click at [836, 505] on div at bounding box center [838, 507] width 91 height 50
click at [1151, 145] on button "Pick this doubt" at bounding box center [1157, 152] width 262 height 39
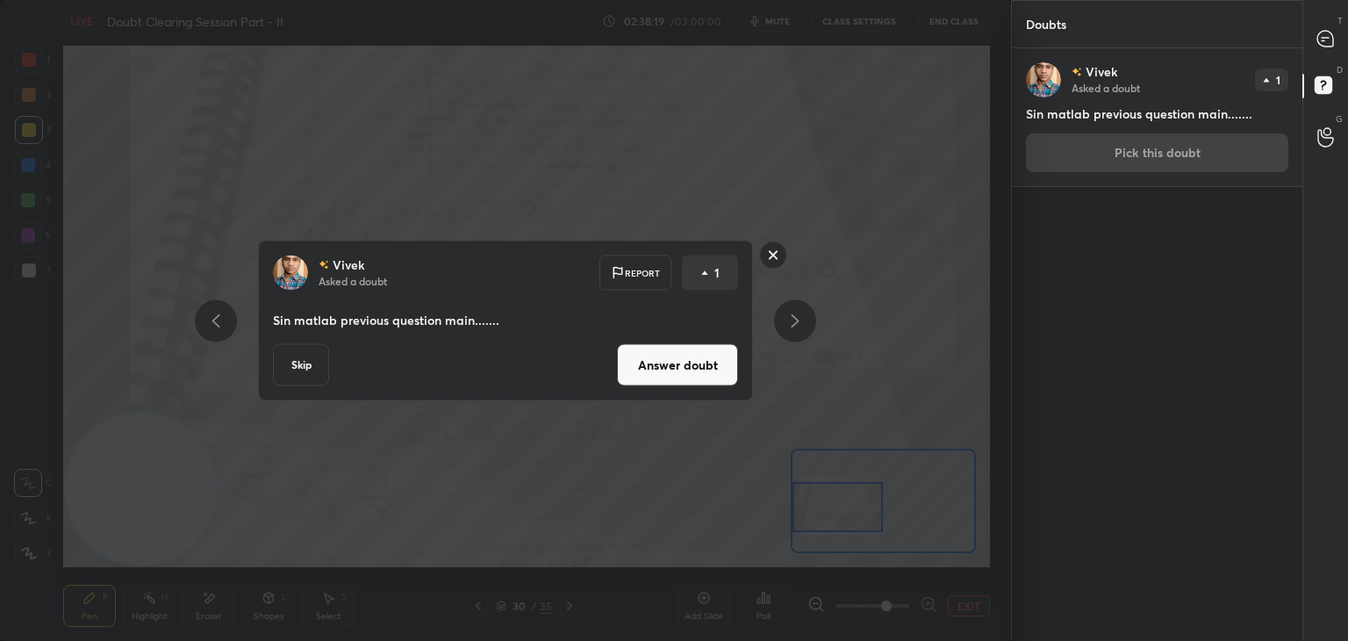
drag, startPoint x: 683, startPoint y: 381, endPoint x: 693, endPoint y: 363, distance: 20.8
click at [683, 378] on button "Answer doubt" at bounding box center [677, 365] width 121 height 42
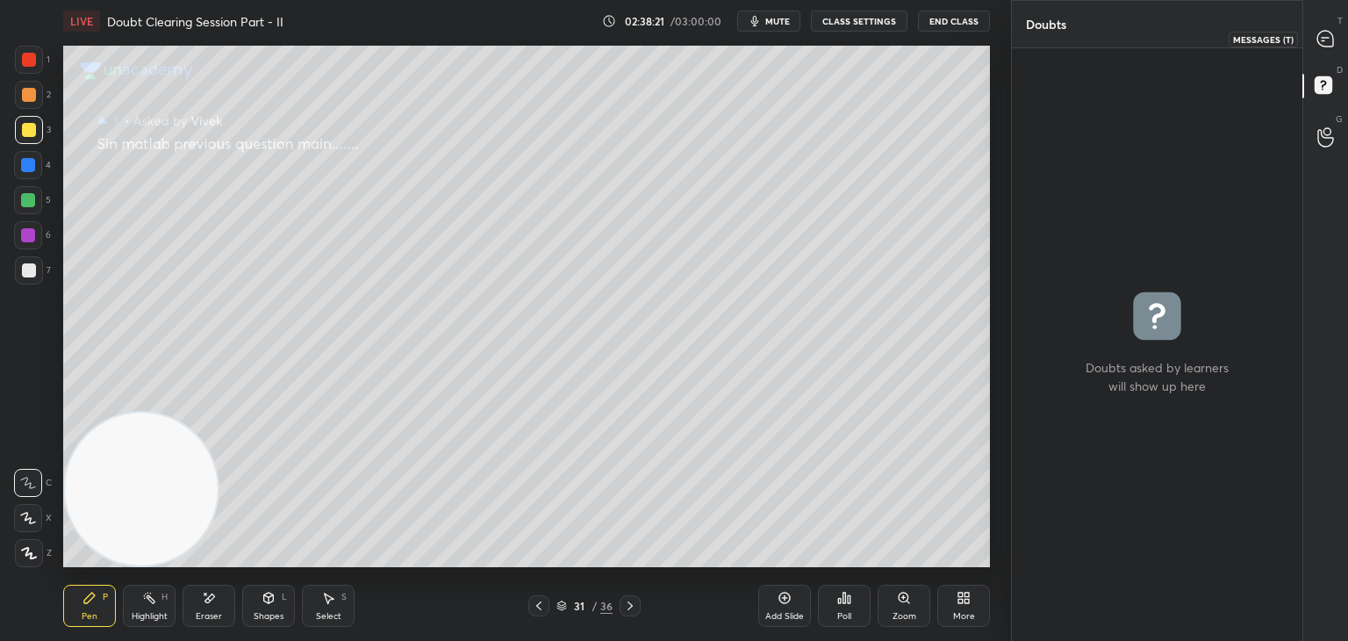
click at [1322, 44] on icon at bounding box center [1325, 39] width 16 height 16
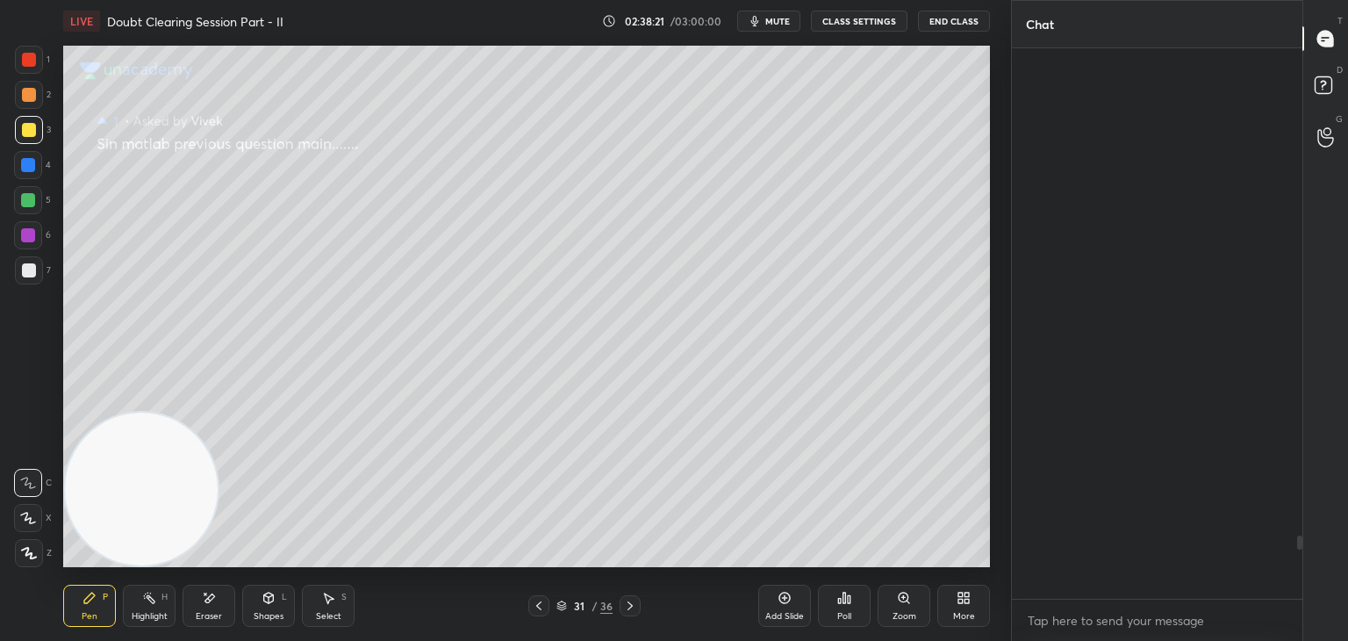
scroll to position [545, 285]
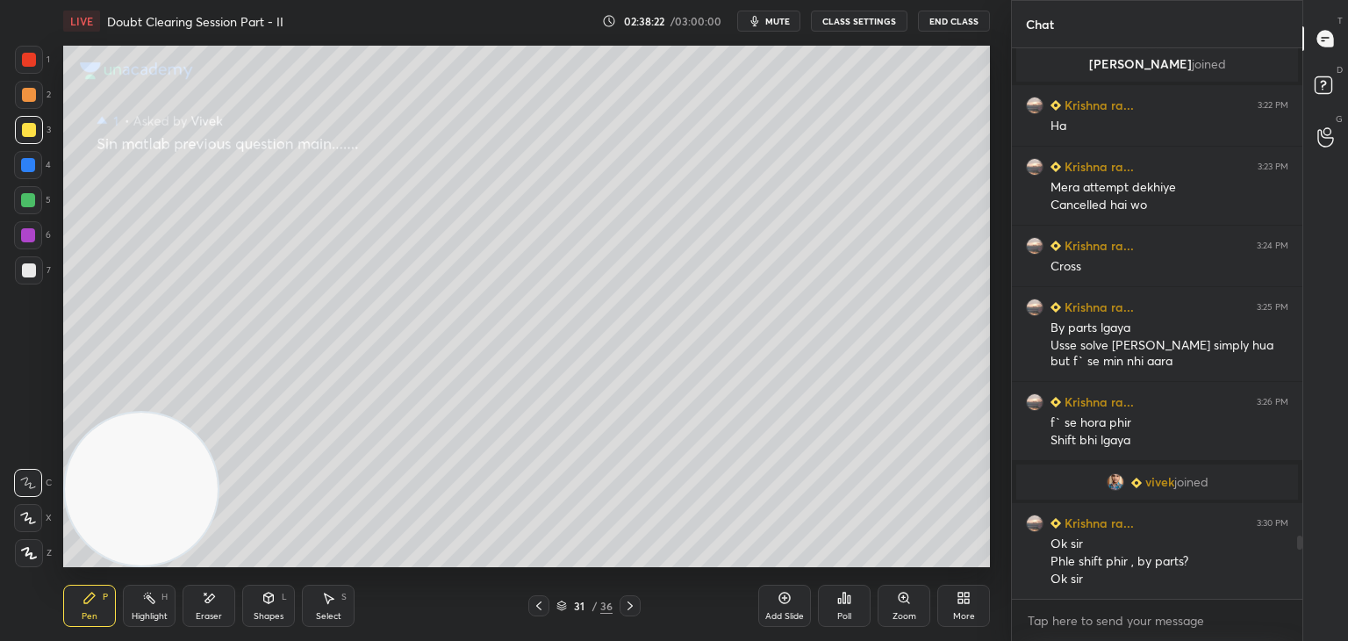
click at [636, 603] on div "31 / 36" at bounding box center [585, 605] width 348 height 21
click at [631, 607] on icon at bounding box center [630, 606] width 14 height 14
click at [630, 604] on icon at bounding box center [630, 606] width 14 height 14
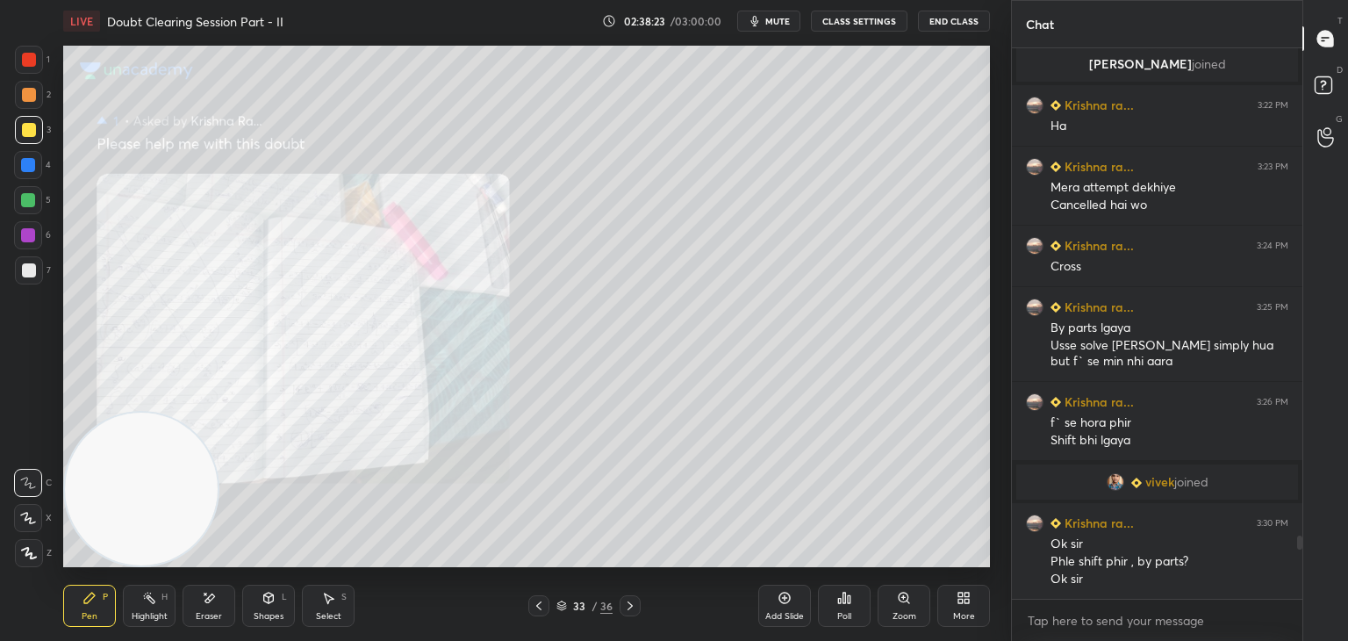
click at [629, 604] on icon at bounding box center [630, 605] width 5 height 9
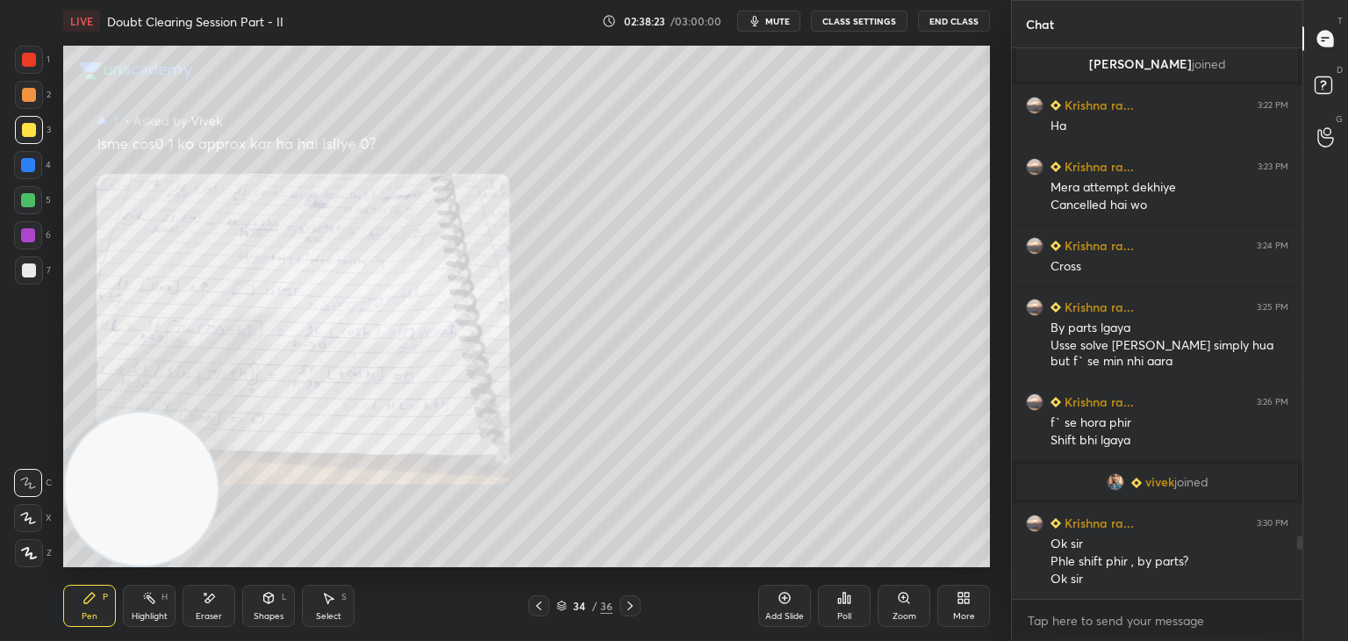
click at [631, 603] on icon at bounding box center [630, 606] width 14 height 14
click at [632, 600] on icon at bounding box center [630, 606] width 14 height 14
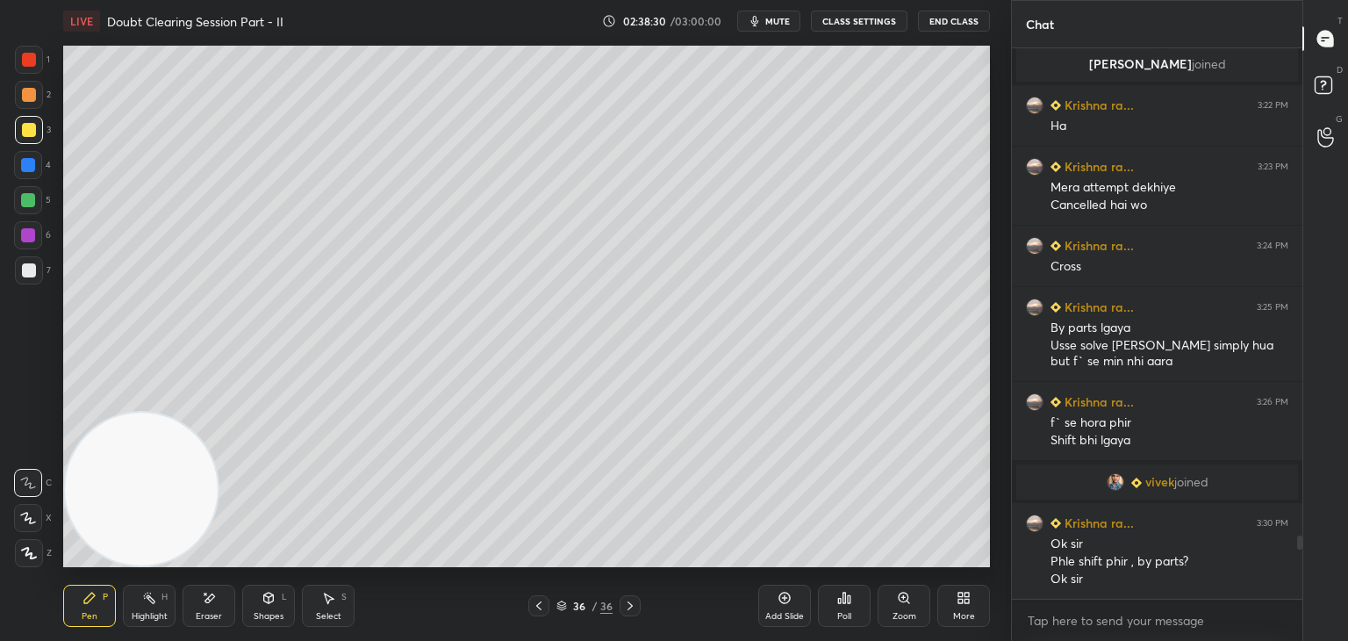
drag, startPoint x: 772, startPoint y: 18, endPoint x: 737, endPoint y: 15, distance: 35.3
click at [772, 21] on span "mute" at bounding box center [777, 21] width 25 height 12
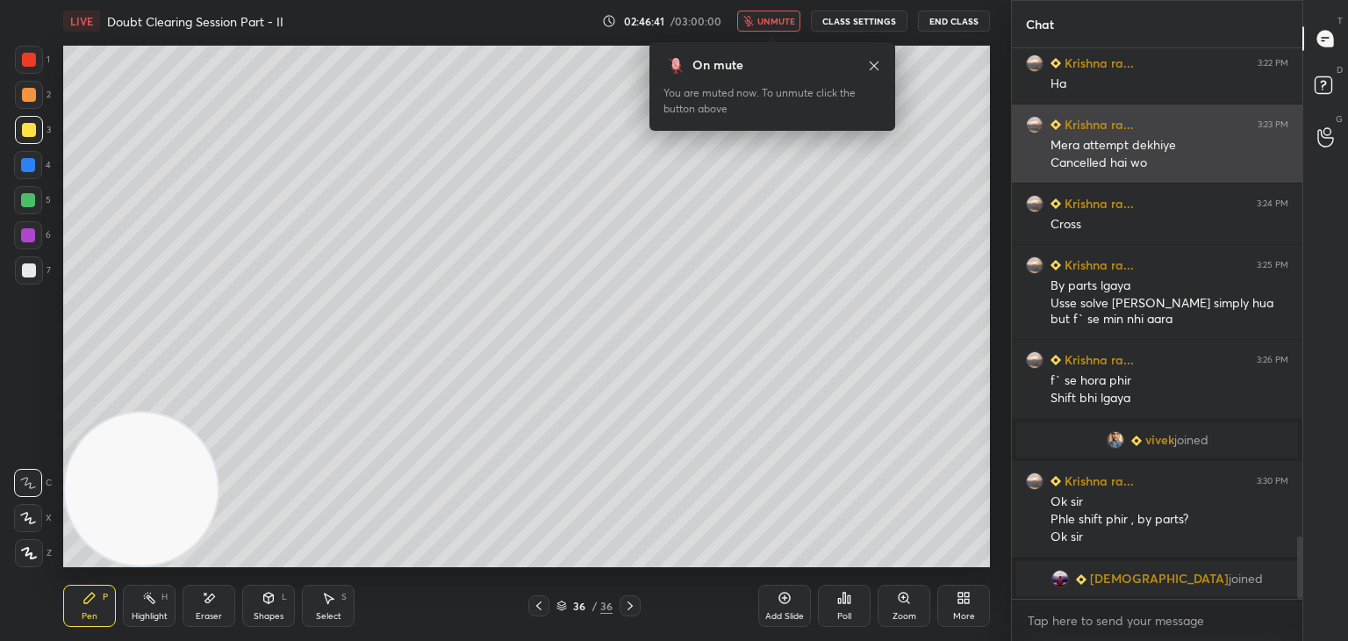
scroll to position [3918, 0]
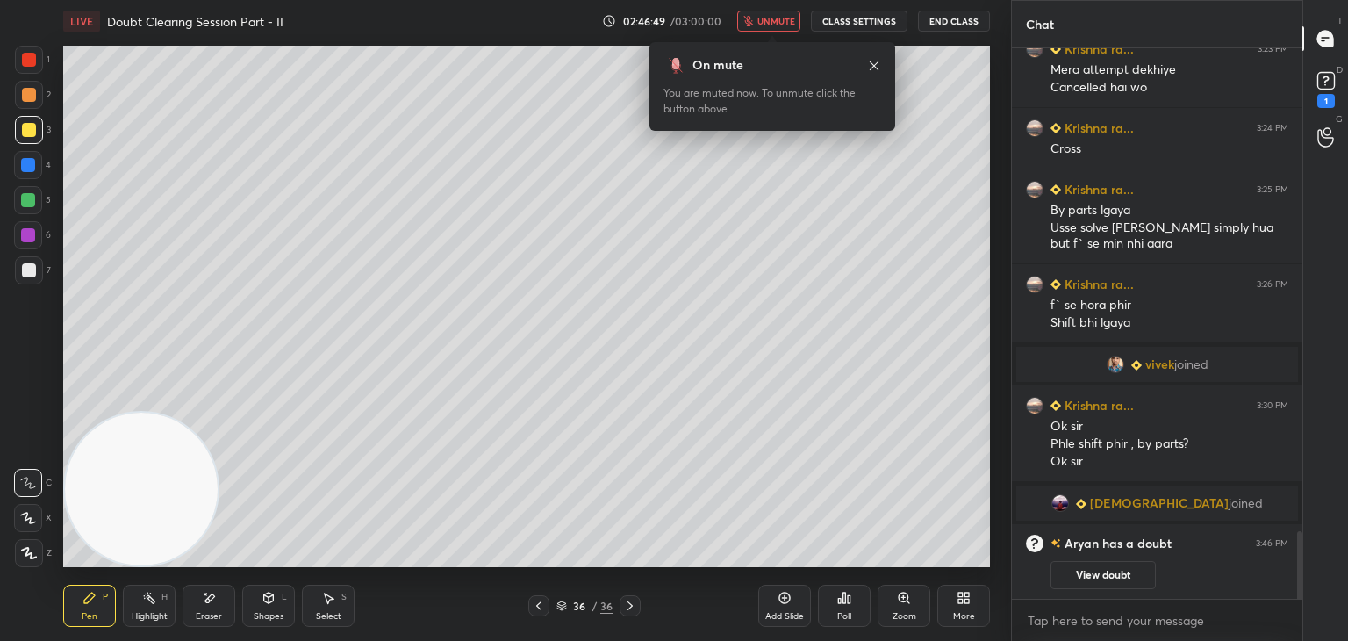
click at [535, 598] on div at bounding box center [538, 605] width 21 height 21
drag, startPoint x: 1120, startPoint y: 564, endPoint x: 1118, endPoint y: 535, distance: 29.9
click at [1118, 564] on button "View doubt" at bounding box center [1103, 575] width 105 height 28
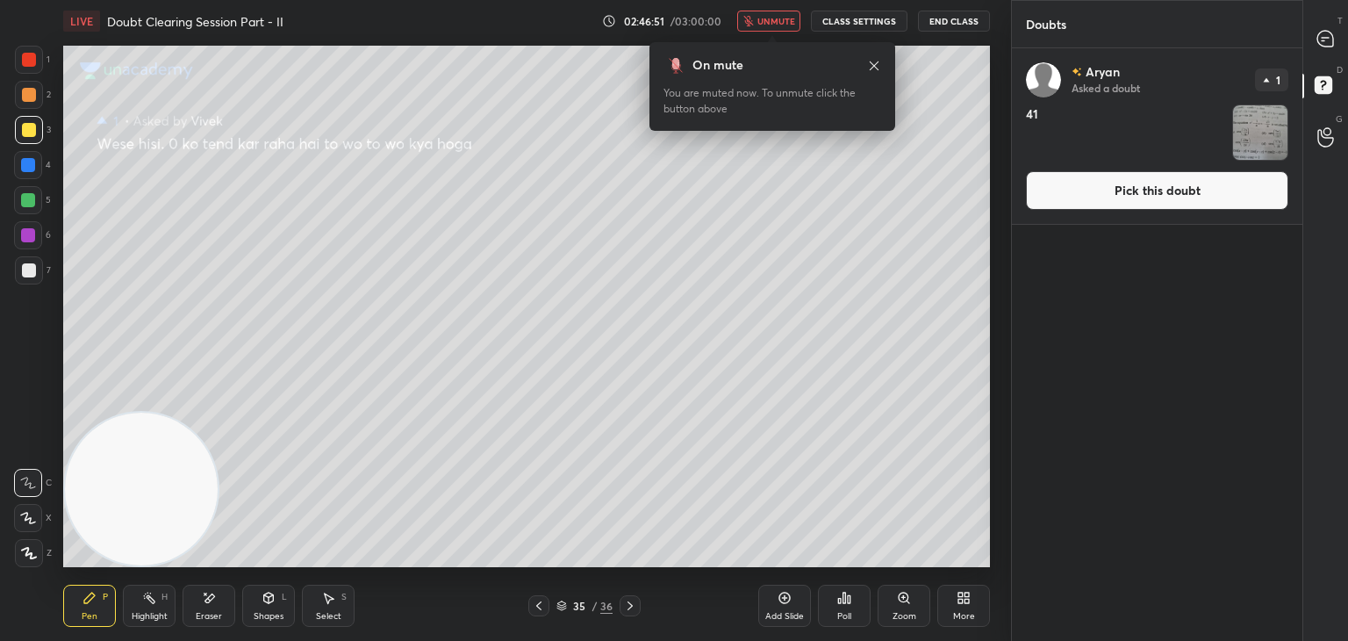
click at [1134, 169] on div "[PERSON_NAME] Asked a doubt 1 41 Pick this doubt" at bounding box center [1157, 136] width 291 height 176
drag, startPoint x: 1116, startPoint y: 184, endPoint x: 1106, endPoint y: 187, distance: 10.9
click at [1116, 184] on button "Pick this doubt" at bounding box center [1157, 190] width 262 height 39
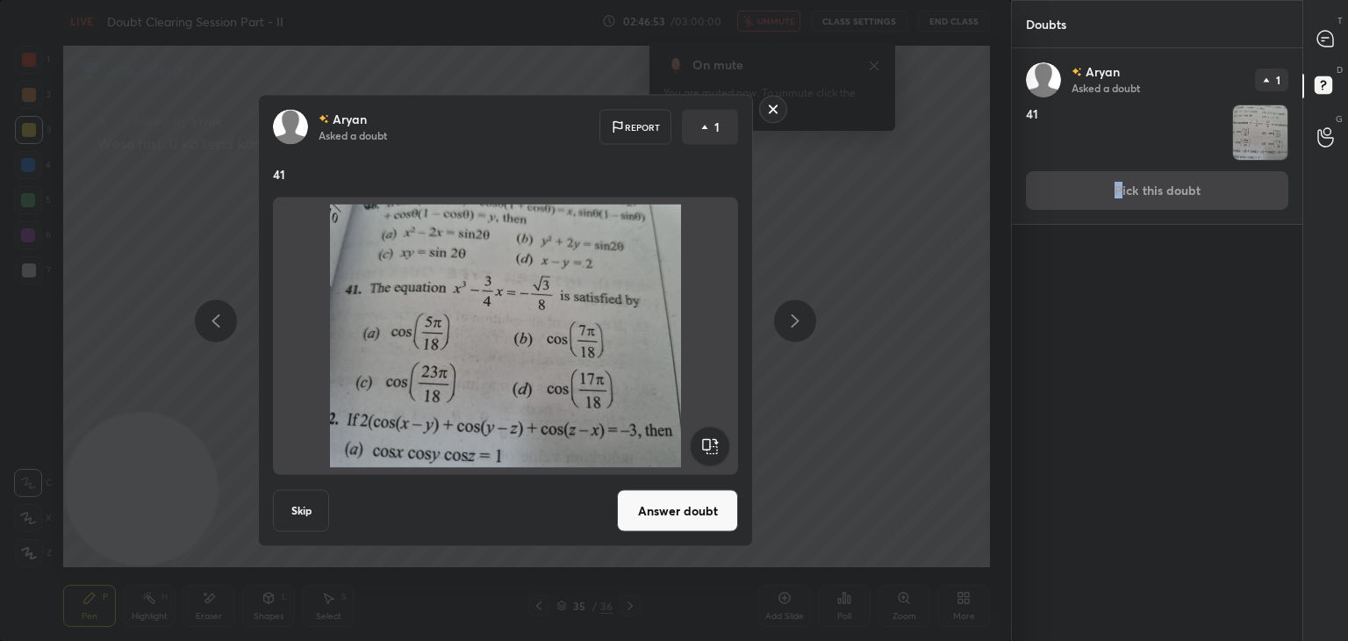
click at [654, 513] on button "Answer doubt" at bounding box center [677, 511] width 121 height 42
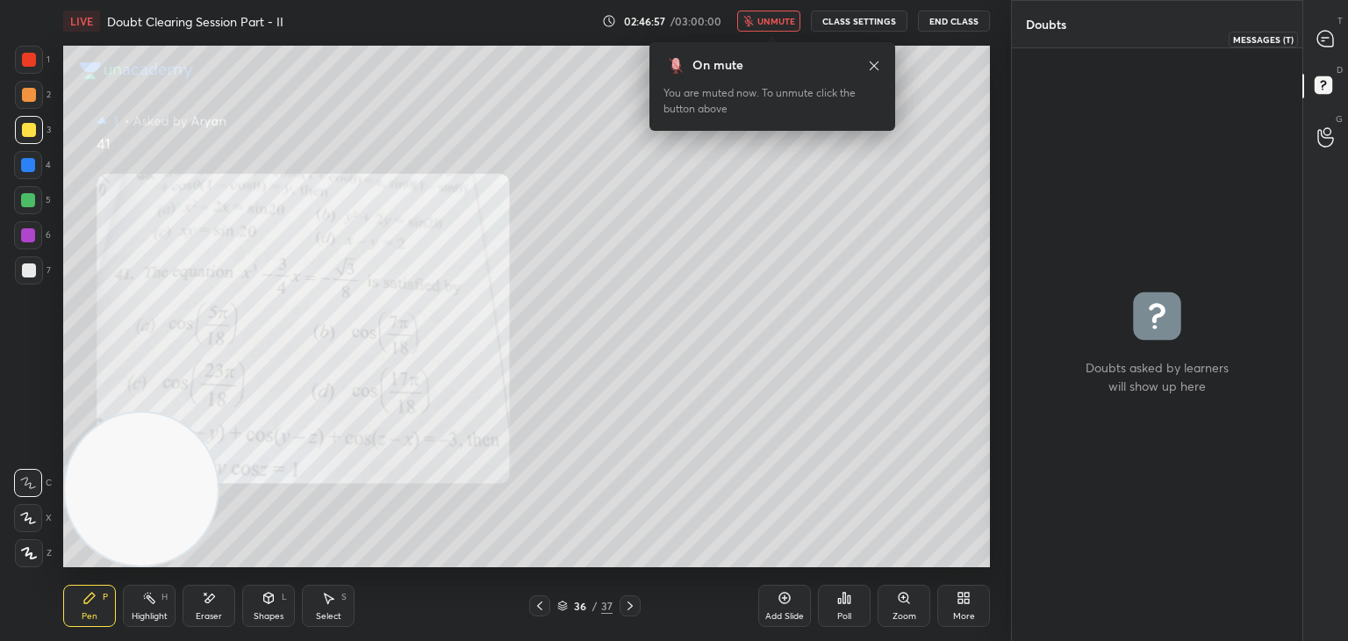
drag, startPoint x: 1318, startPoint y: 35, endPoint x: 1310, endPoint y: 39, distance: 9.8
click at [1317, 32] on icon at bounding box center [1326, 39] width 18 height 18
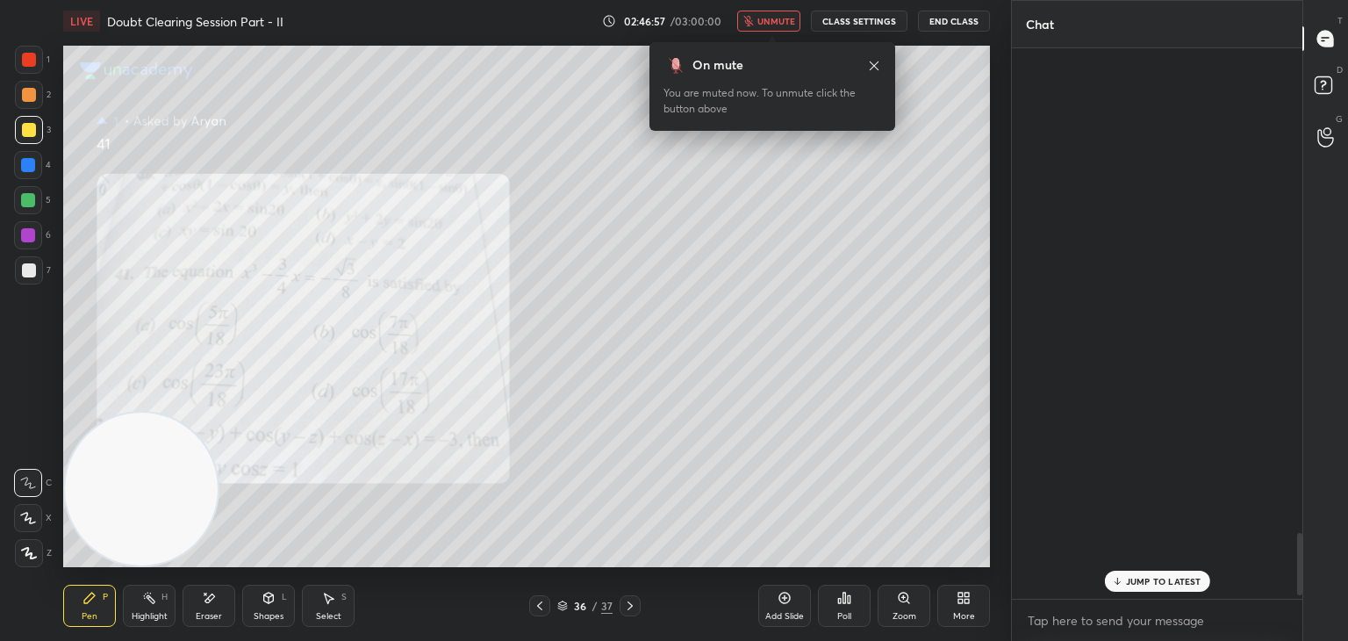
scroll to position [545, 285]
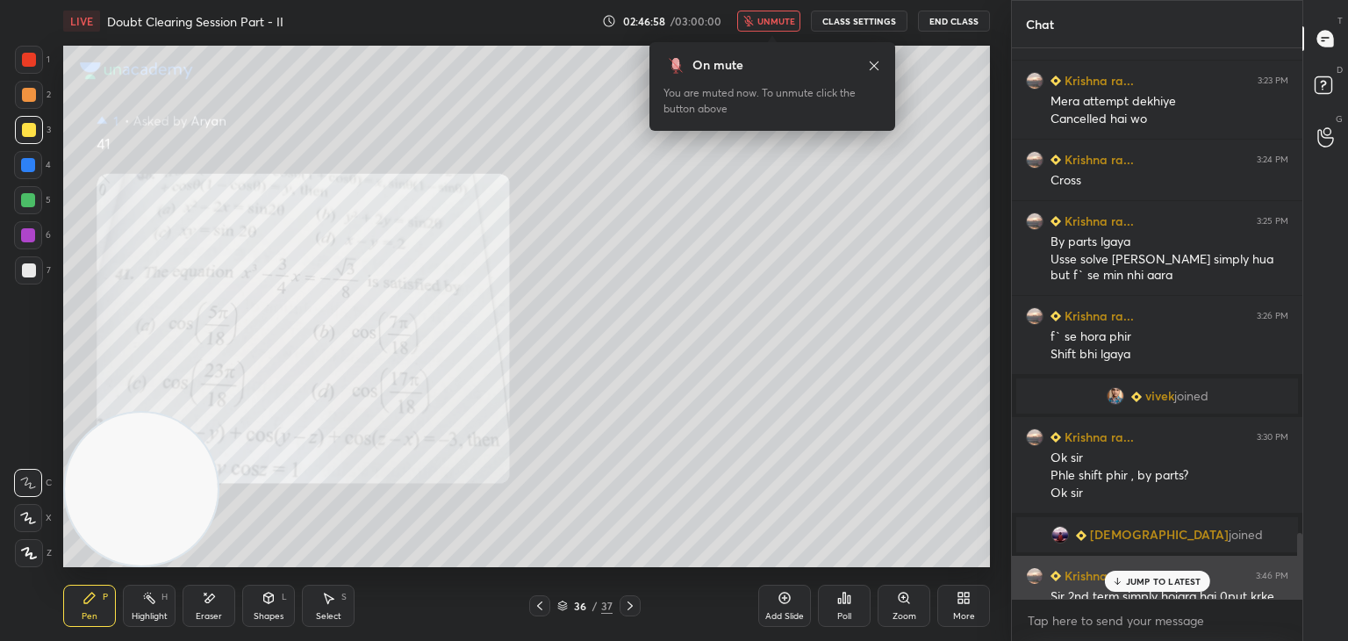
click at [1134, 568] on div "[DEMOGRAPHIC_DATA][PERSON_NAME] joined Krishna ra... 3:22 PM Ha Krishna ra... 3…" at bounding box center [1157, 323] width 291 height 550
click at [1140, 580] on p "JUMP TO LATEST" at bounding box center [1163, 581] width 75 height 11
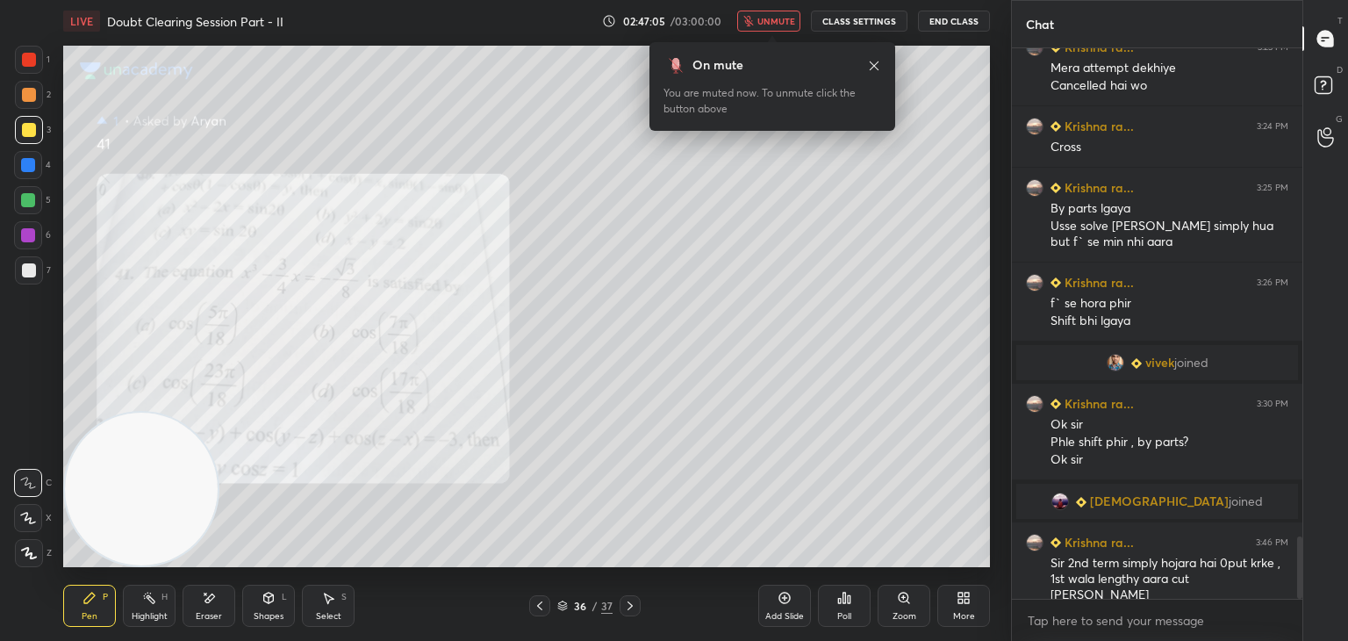
click at [760, 22] on button "unmute" at bounding box center [768, 21] width 63 height 21
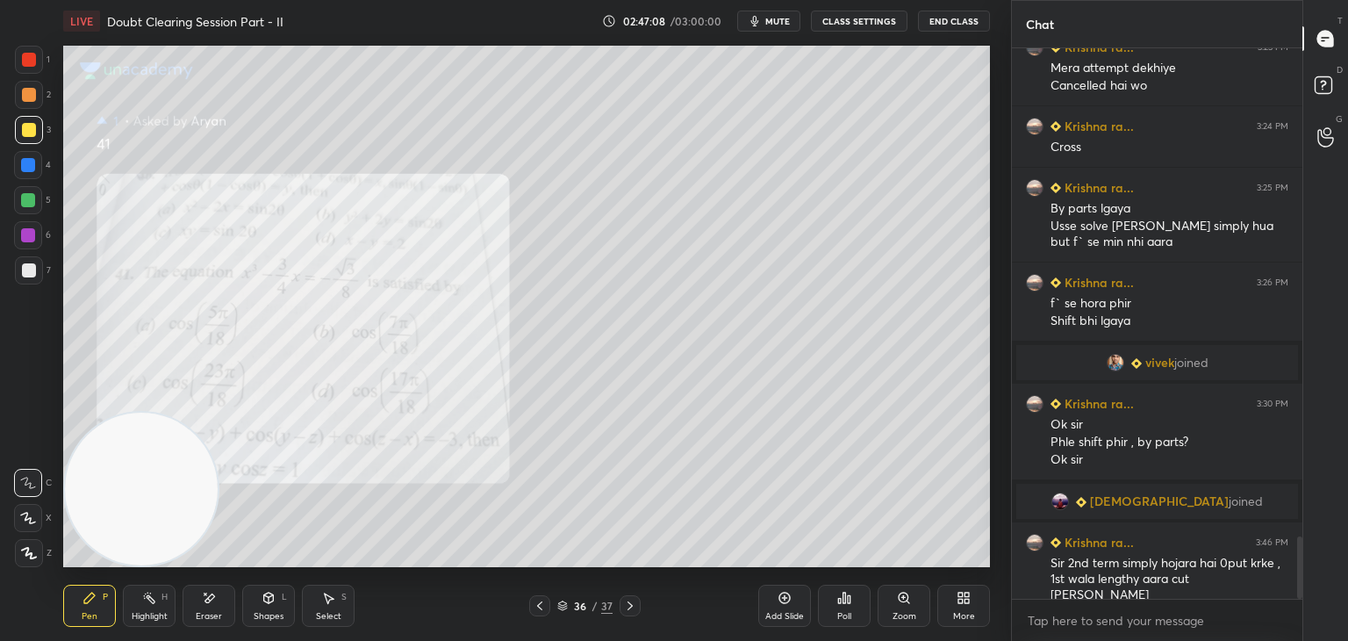
scroll to position [4408, 0]
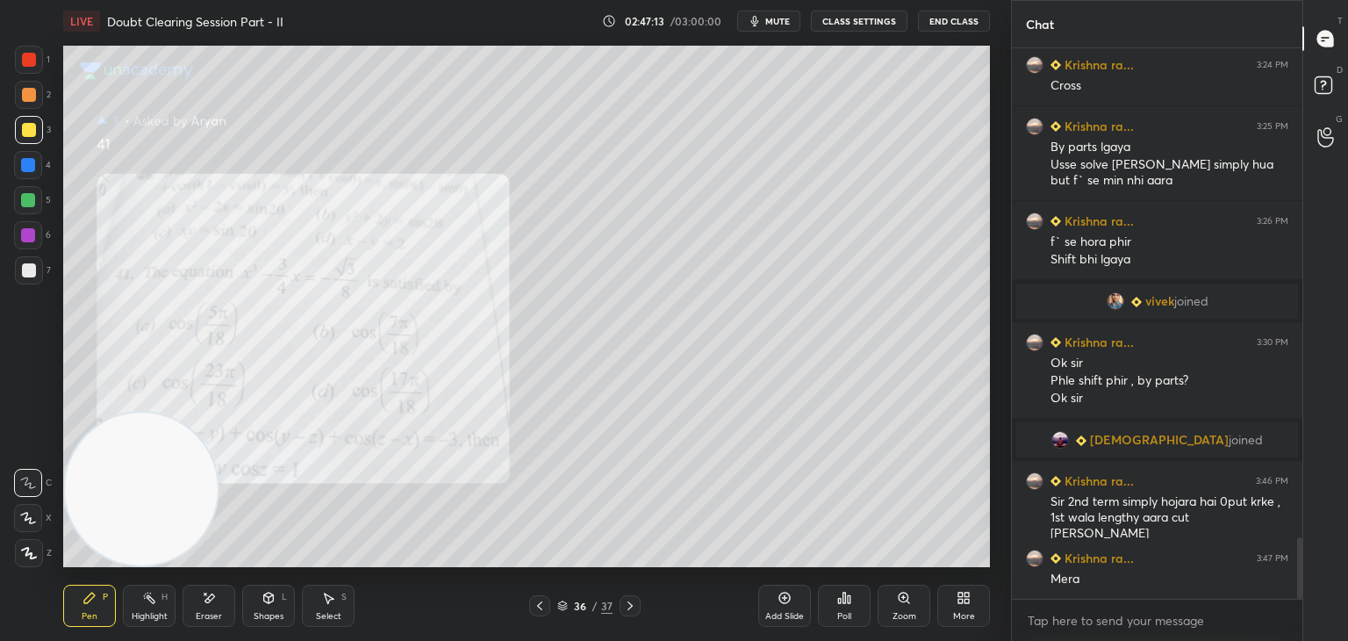
click at [537, 612] on icon at bounding box center [540, 606] width 14 height 14
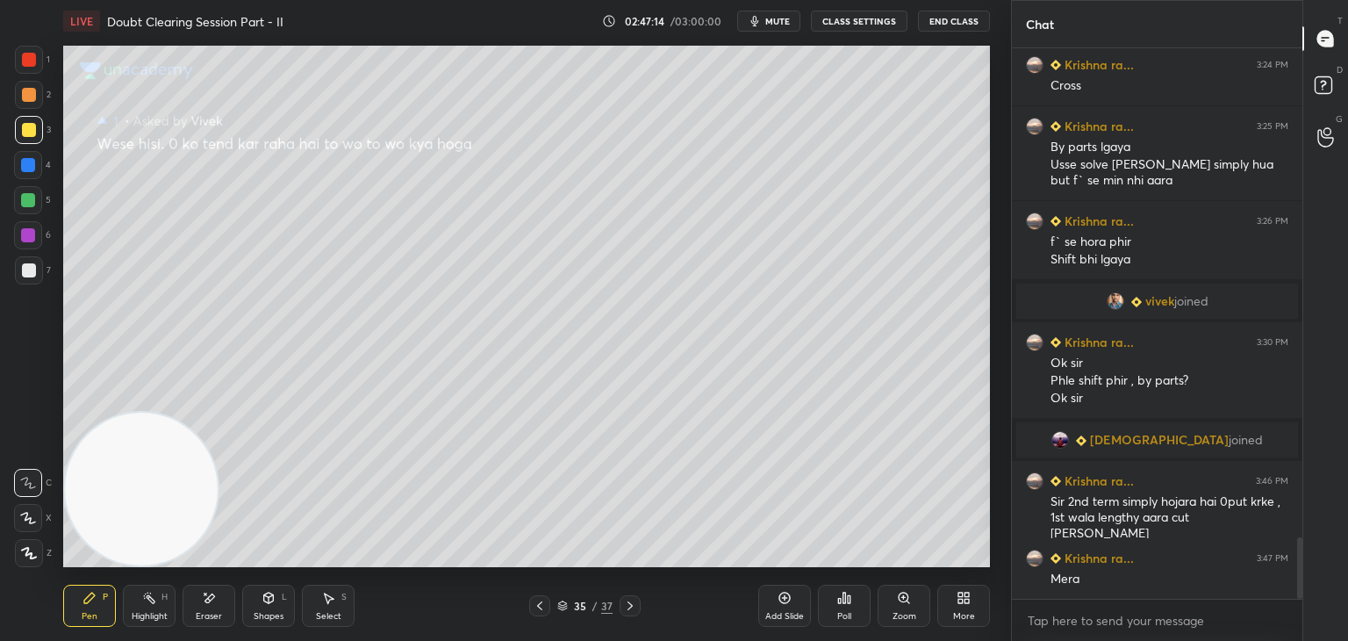
click at [541, 614] on div at bounding box center [539, 605] width 21 height 21
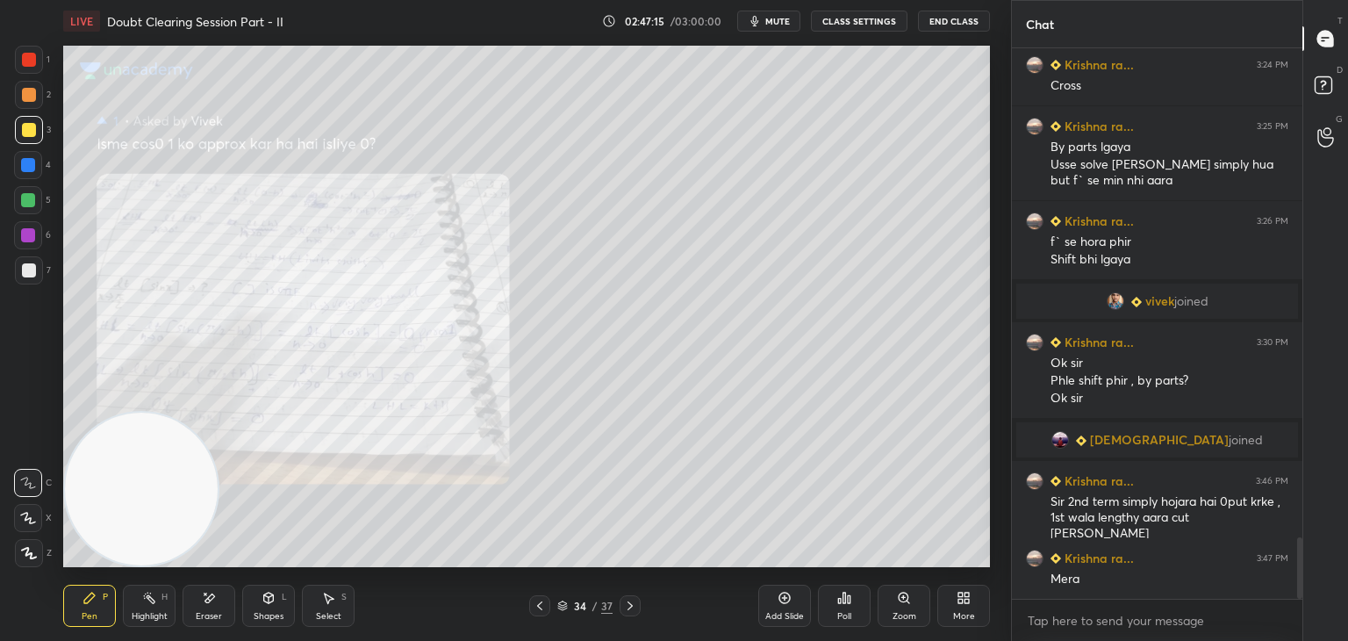
click at [542, 616] on div "Pen P Highlight H Eraser Shapes L Select S 34 / 37 Add Slide Poll Zoom More" at bounding box center [526, 606] width 927 height 70
click at [537, 608] on icon at bounding box center [540, 606] width 14 height 14
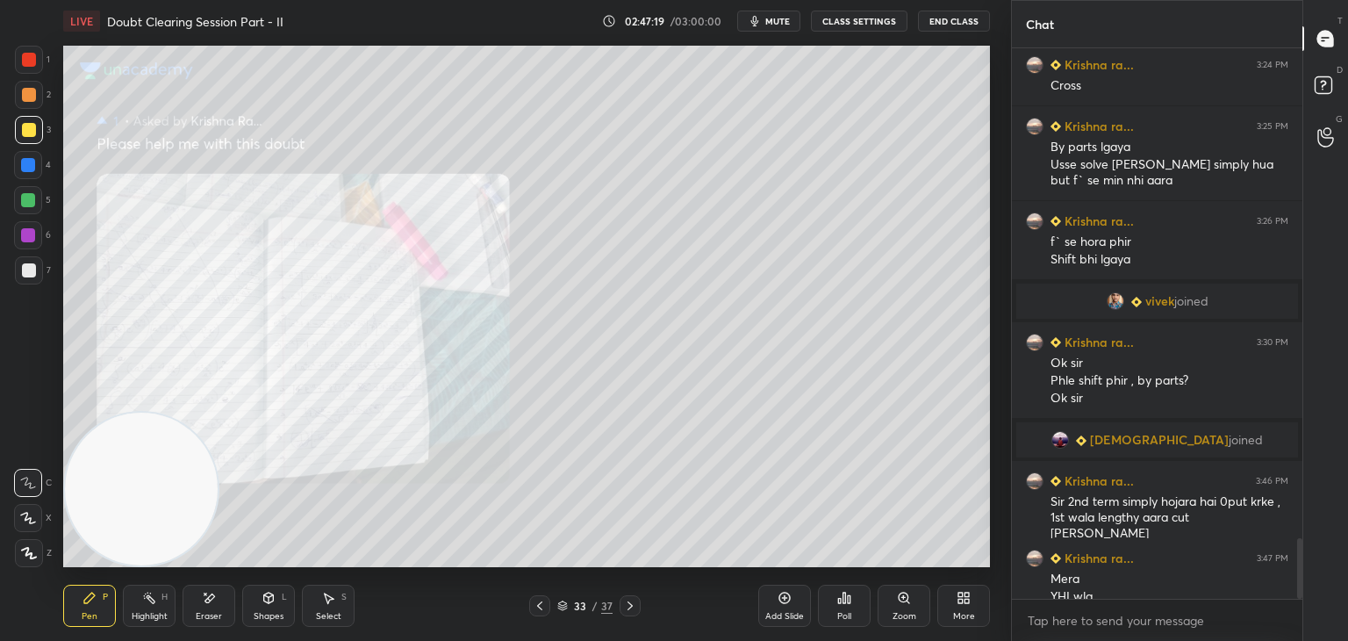
scroll to position [4426, 0]
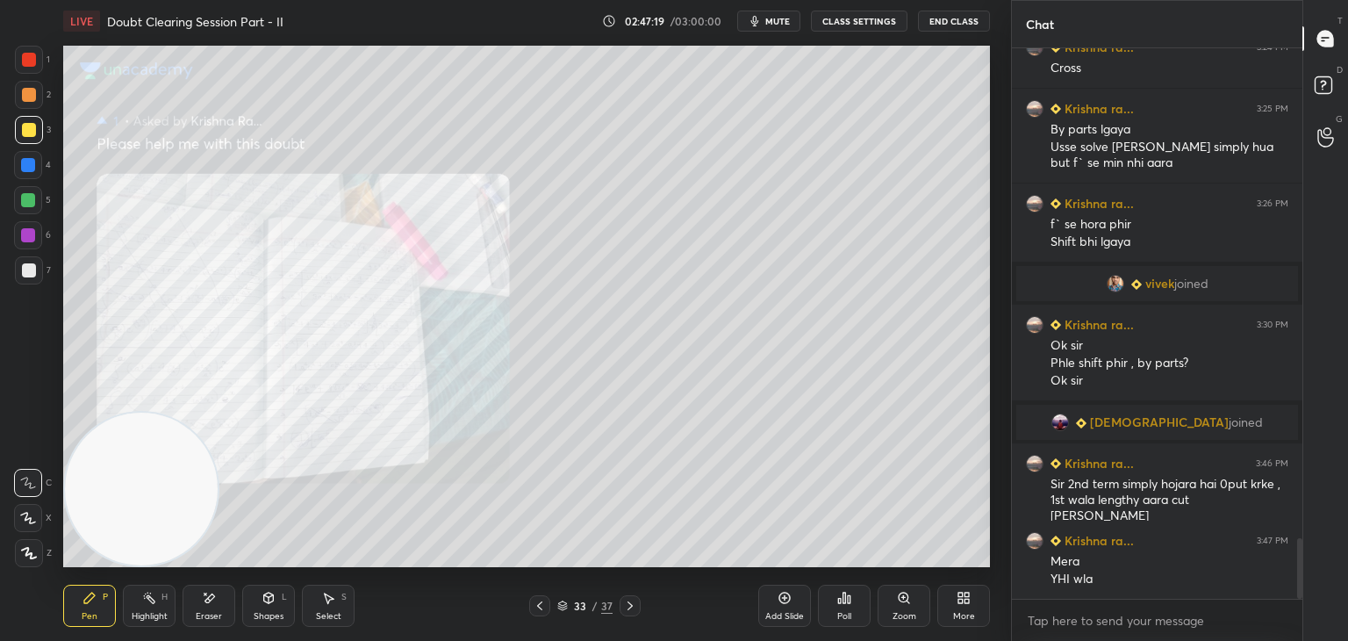
click at [536, 607] on icon at bounding box center [540, 606] width 14 height 14
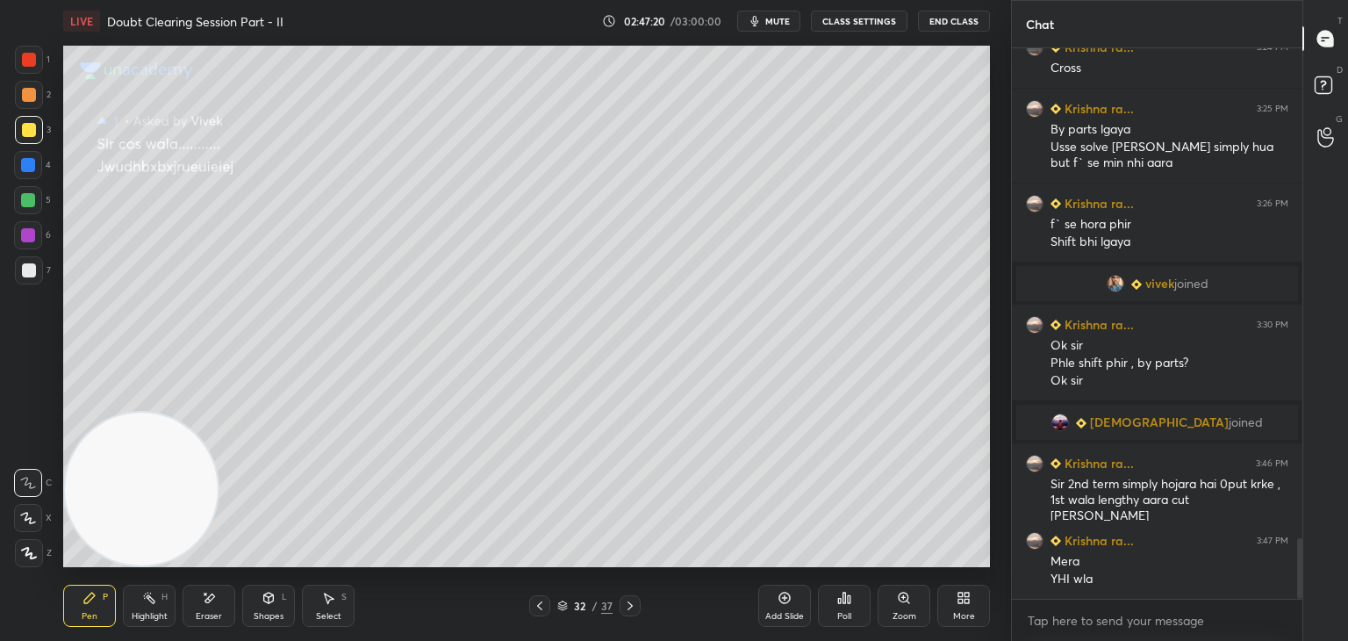
click at [537, 605] on icon at bounding box center [540, 606] width 14 height 14
click at [539, 605] on icon at bounding box center [540, 606] width 14 height 14
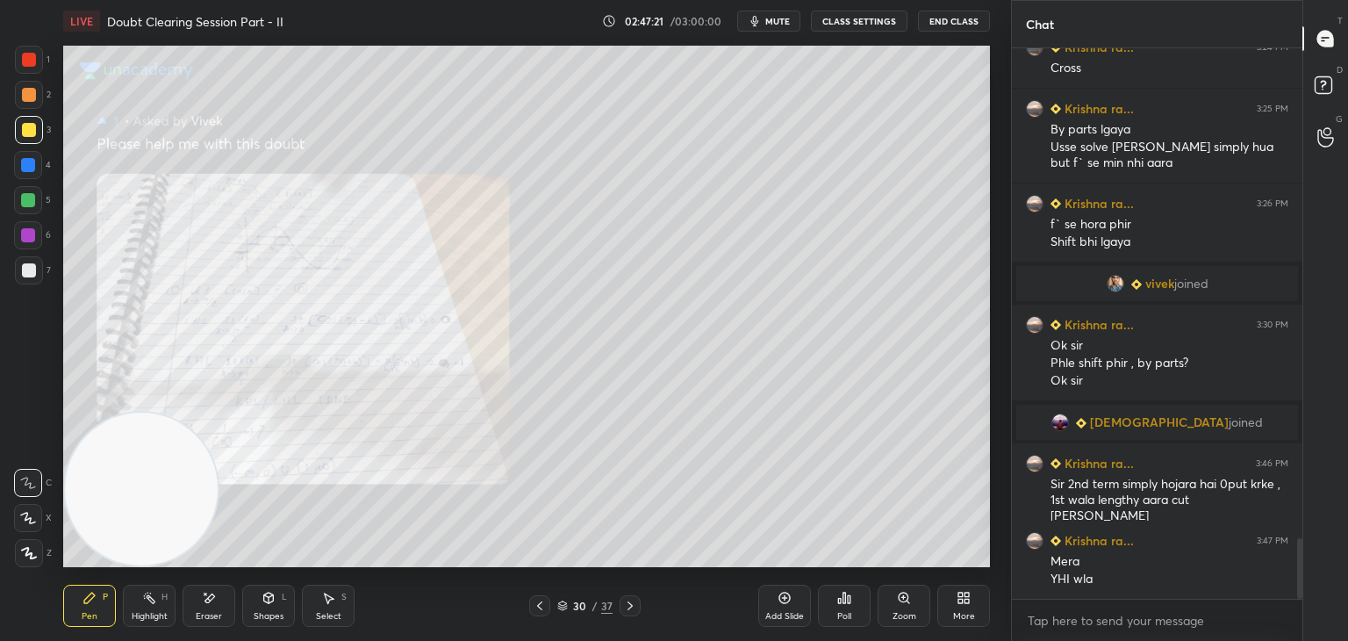
click at [538, 605] on icon at bounding box center [540, 606] width 14 height 14
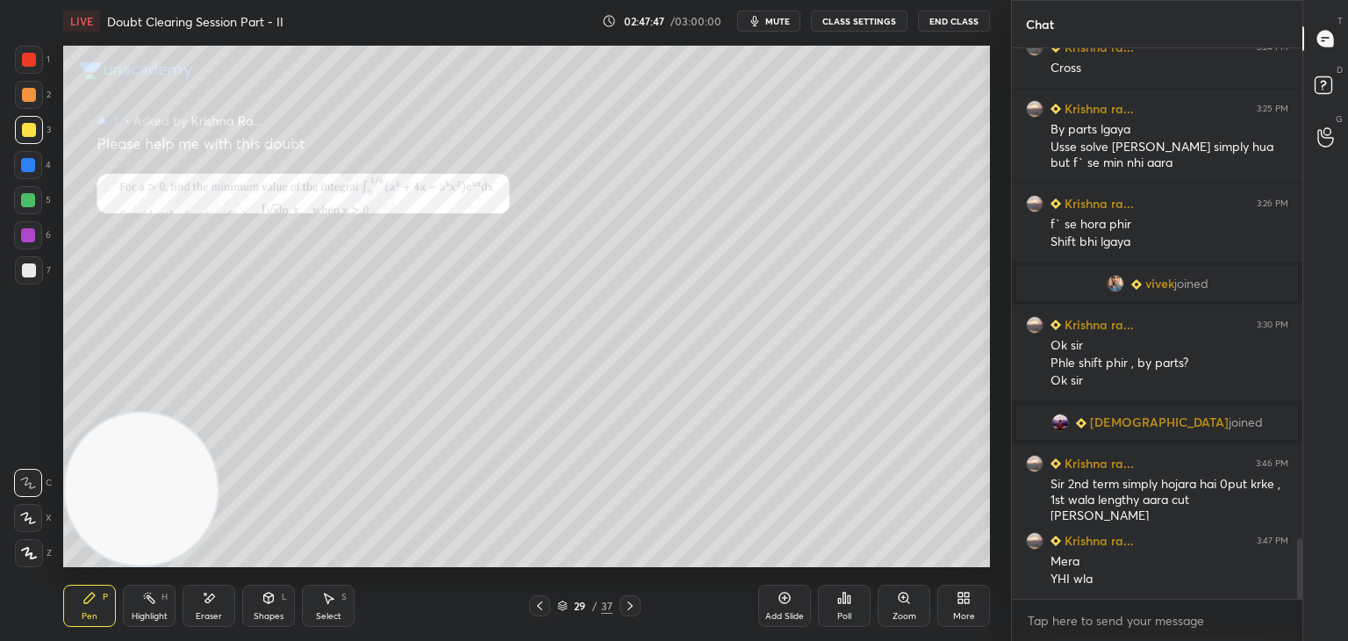
click at [635, 600] on icon at bounding box center [630, 606] width 14 height 14
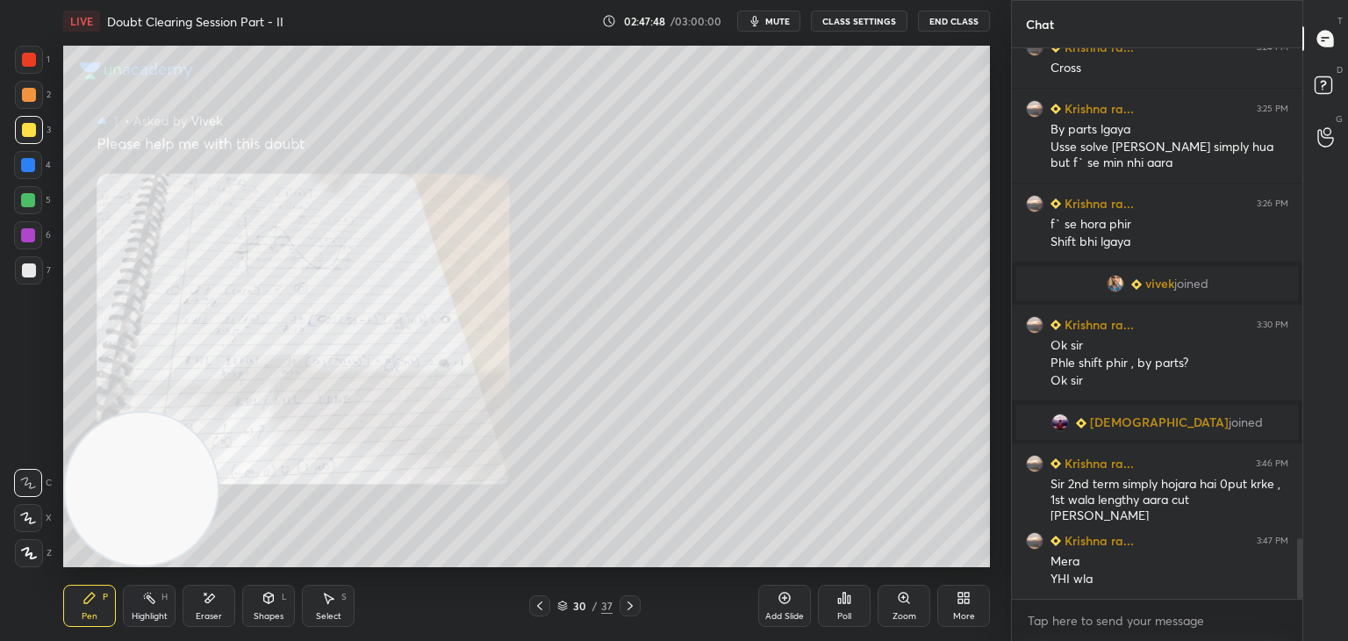
click at [629, 611] on icon at bounding box center [630, 606] width 14 height 14
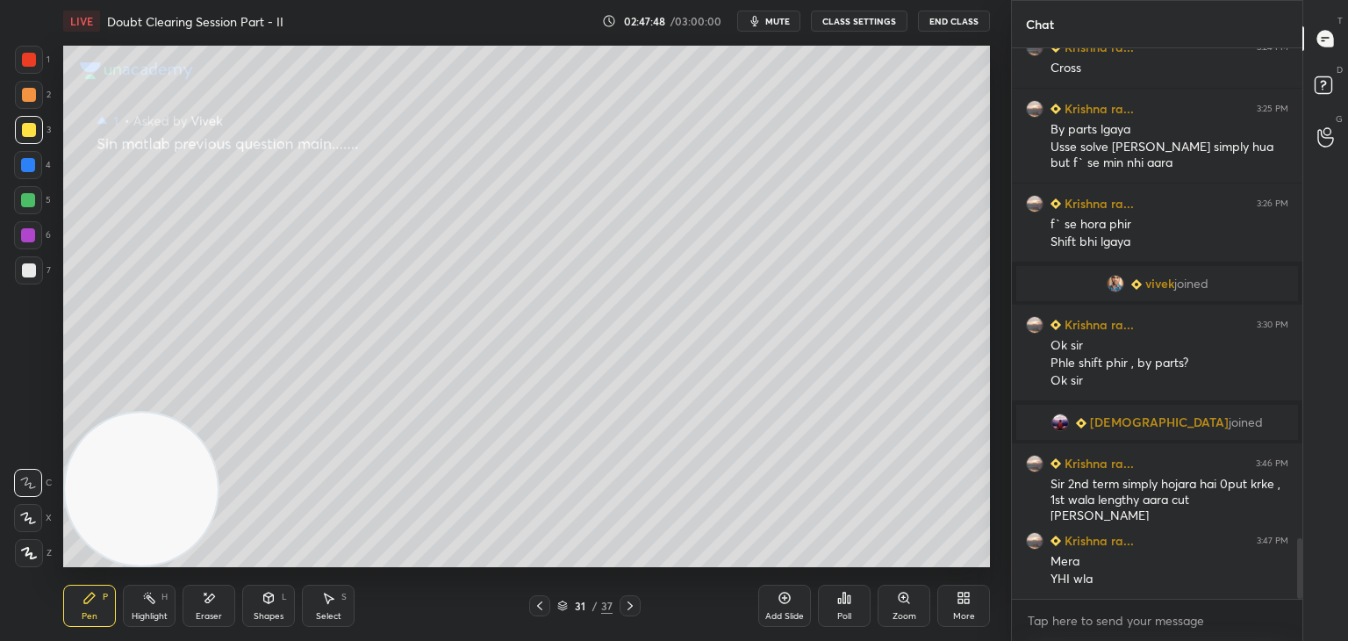
click at [633, 610] on icon at bounding box center [630, 606] width 14 height 14
click at [633, 608] on icon at bounding box center [630, 606] width 14 height 14
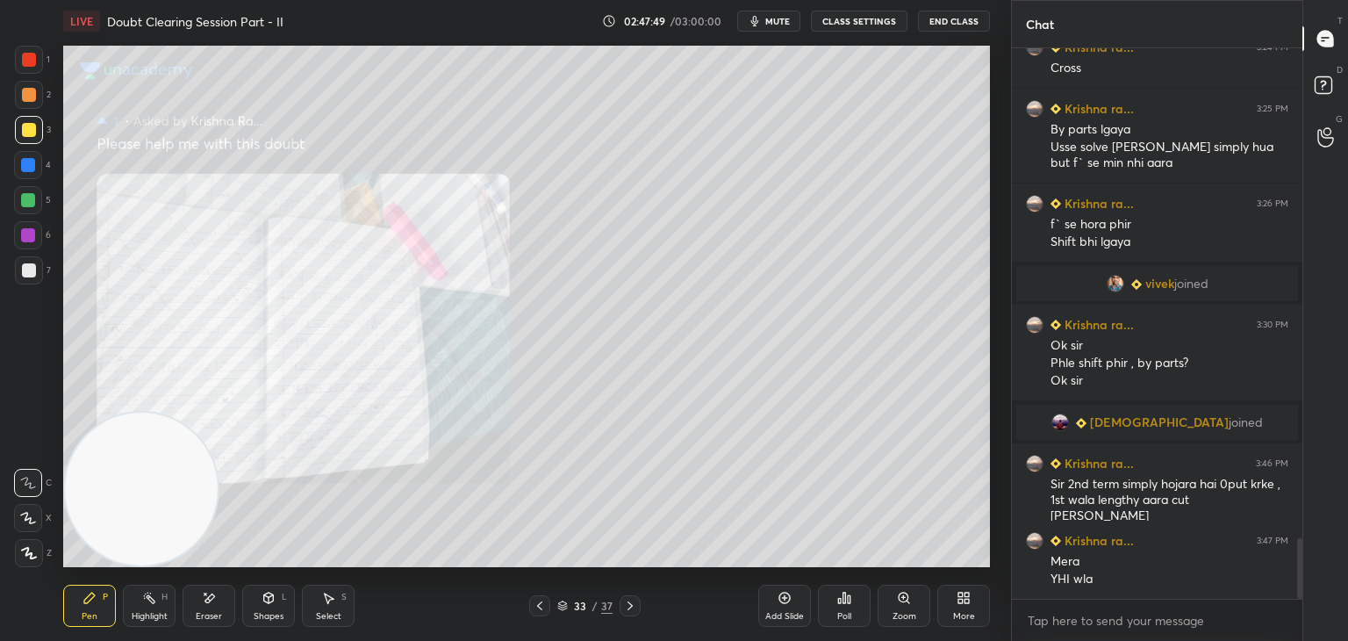
click at [635, 608] on div at bounding box center [630, 605] width 21 height 21
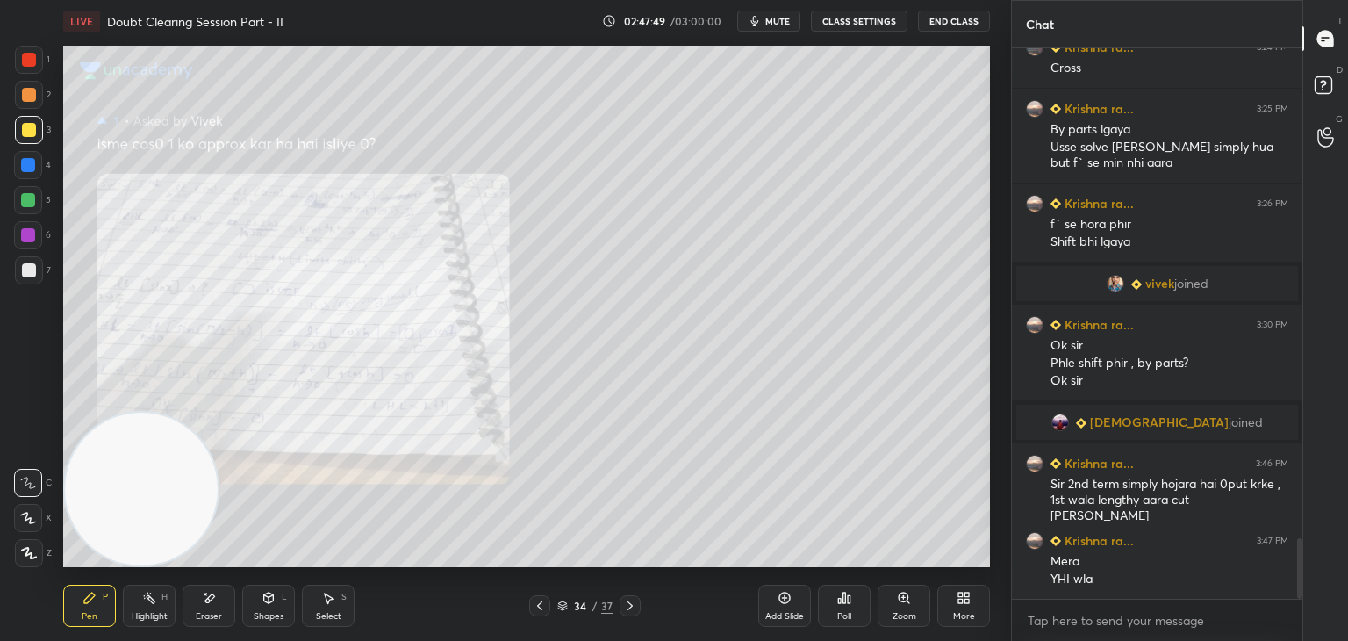
click at [632, 614] on div at bounding box center [630, 605] width 21 height 21
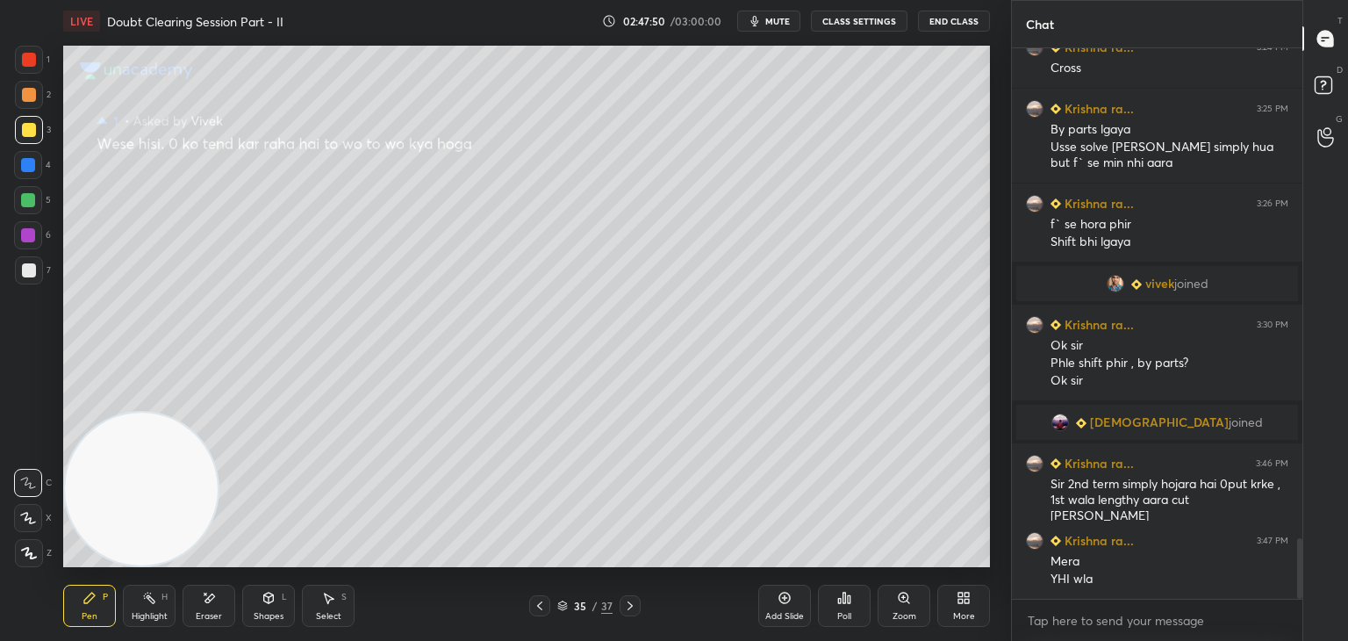
click at [635, 615] on div at bounding box center [630, 605] width 21 height 21
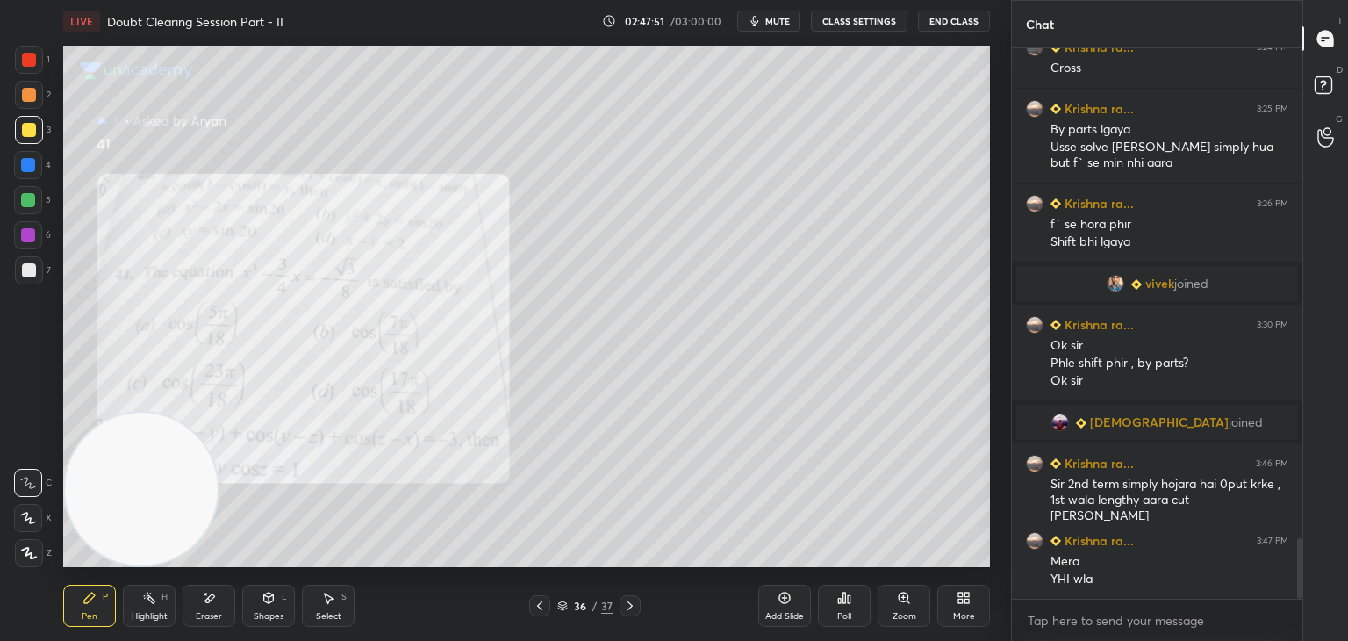
click at [635, 615] on div at bounding box center [630, 605] width 21 height 21
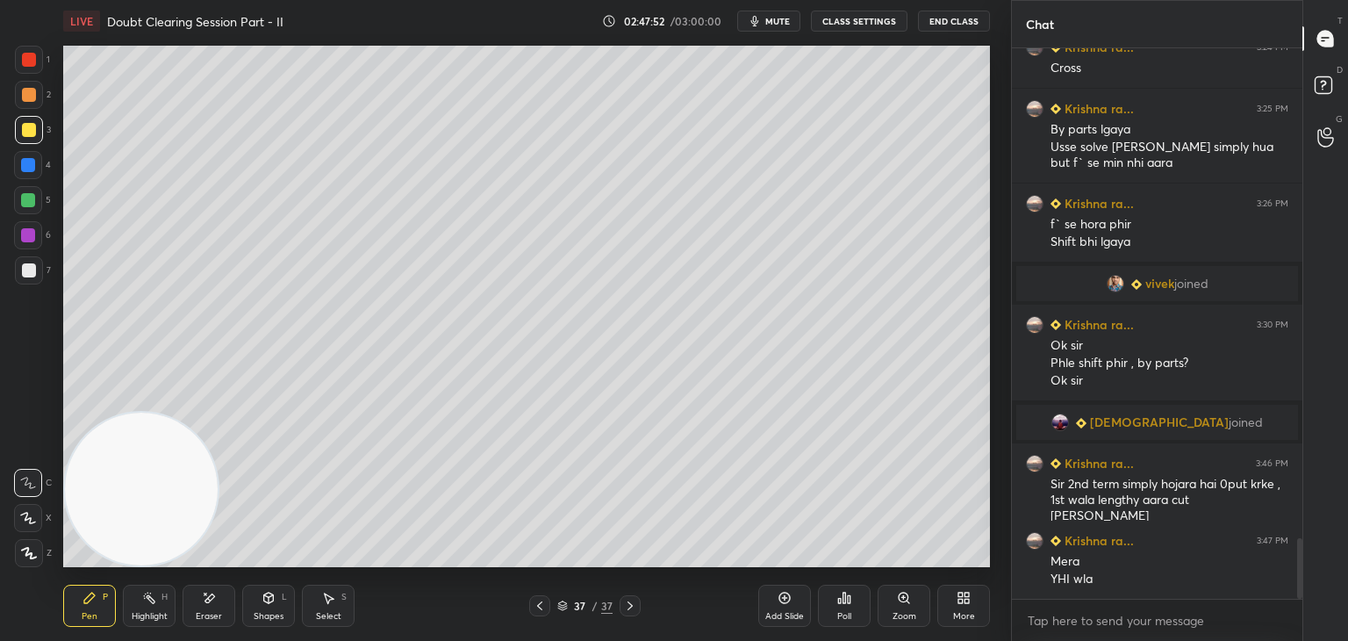
click at [537, 603] on icon at bounding box center [540, 606] width 14 height 14
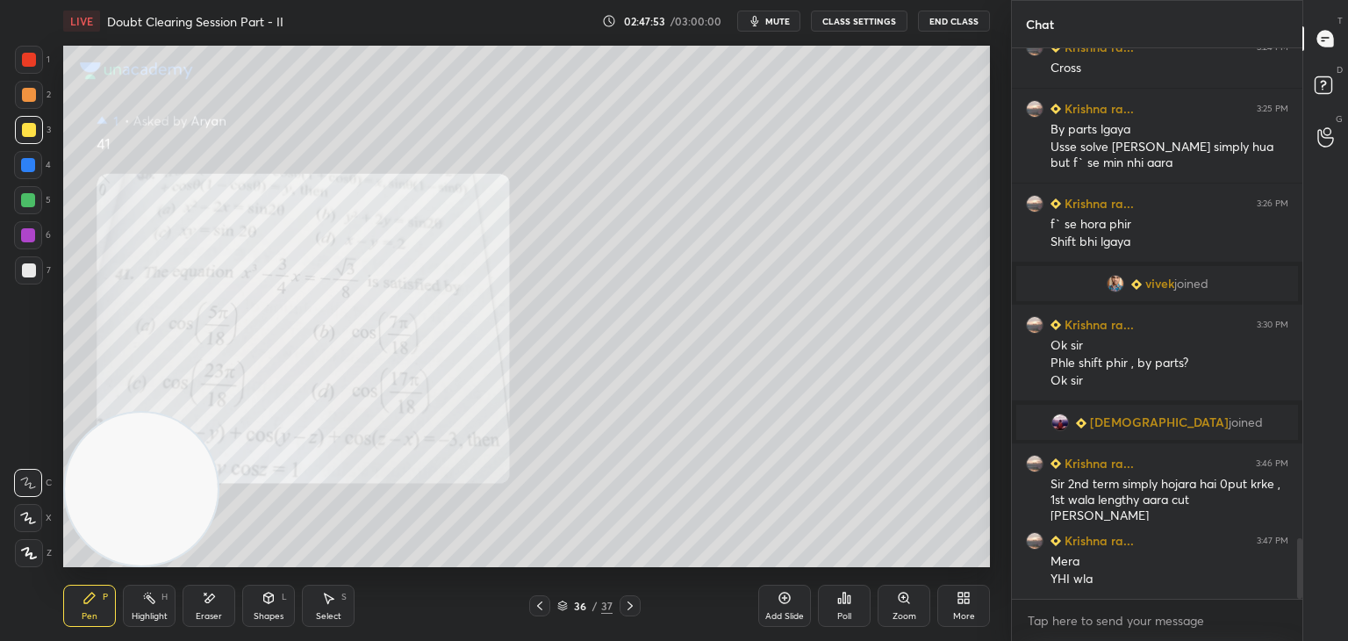
click at [895, 609] on div "Zoom" at bounding box center [904, 606] width 53 height 42
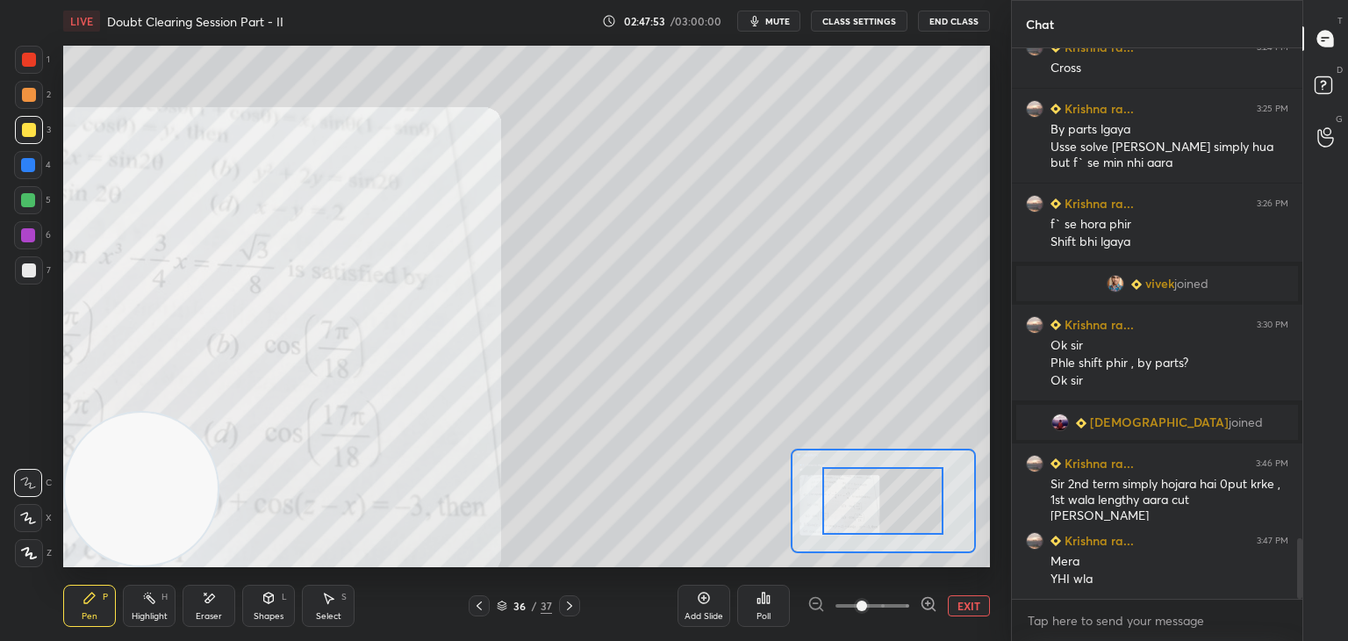
click at [881, 612] on span at bounding box center [873, 605] width 74 height 26
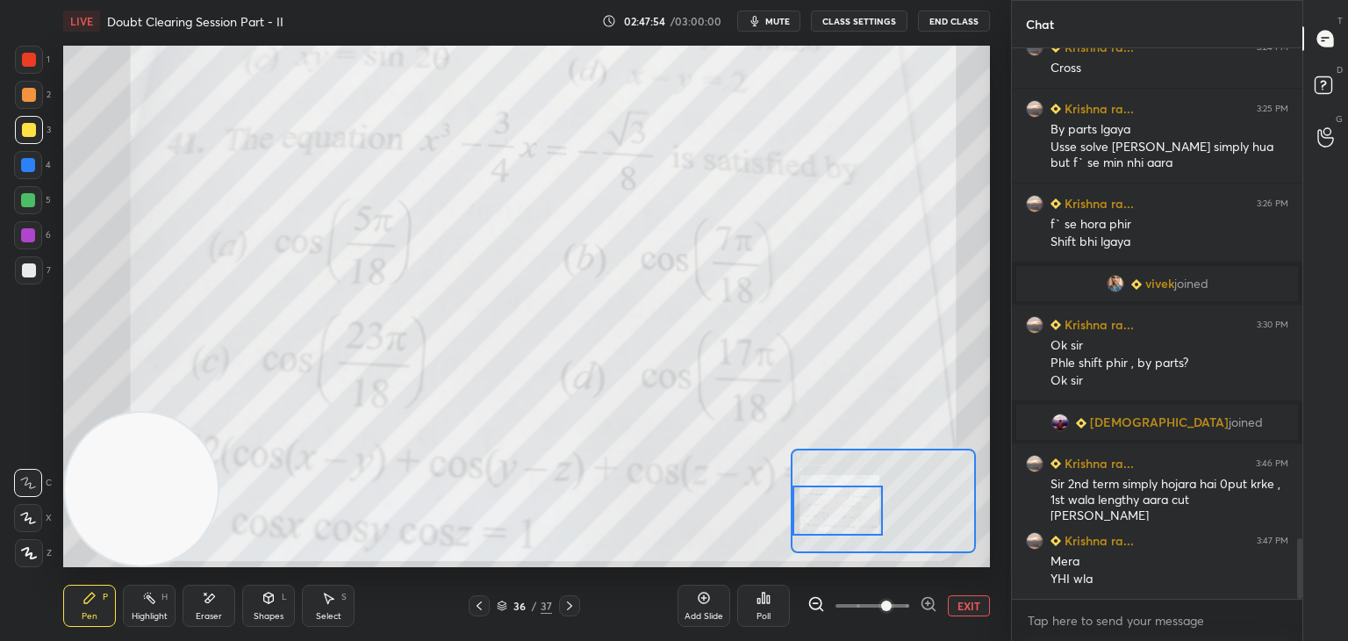
drag, startPoint x: 880, startPoint y: 525, endPoint x: 801, endPoint y: 531, distance: 80.1
click at [805, 535] on div at bounding box center [838, 510] width 91 height 50
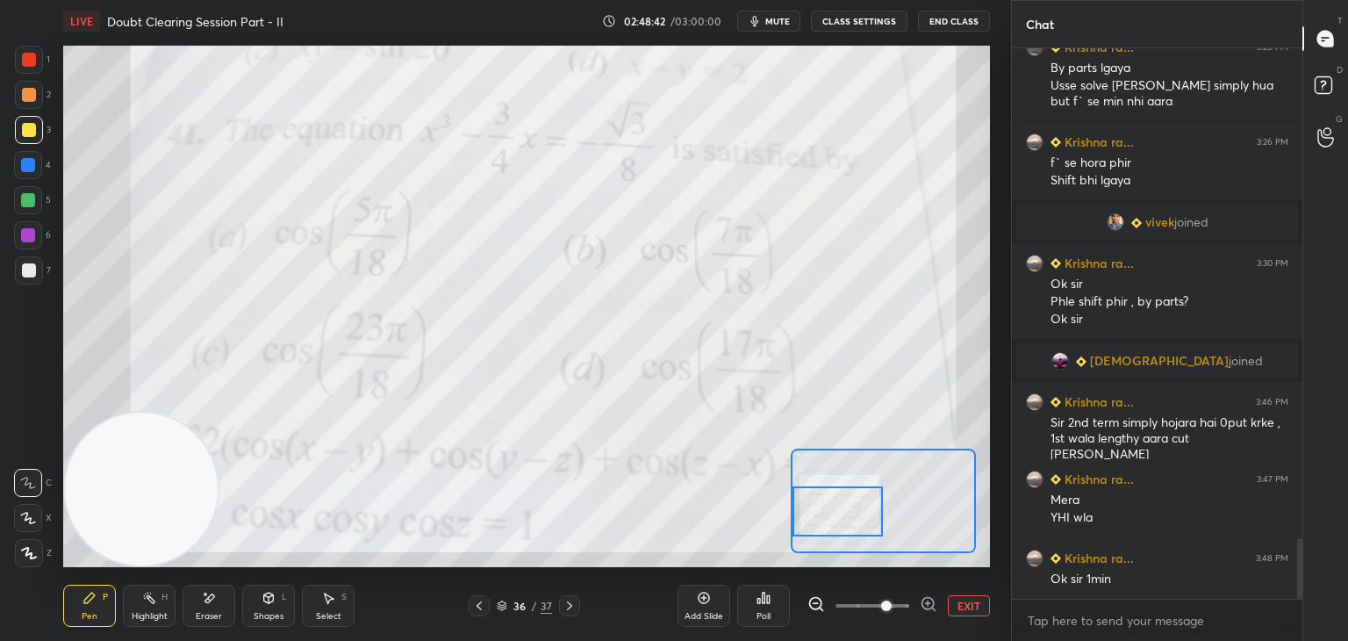
click at [973, 605] on button "EXIT" at bounding box center [969, 605] width 42 height 21
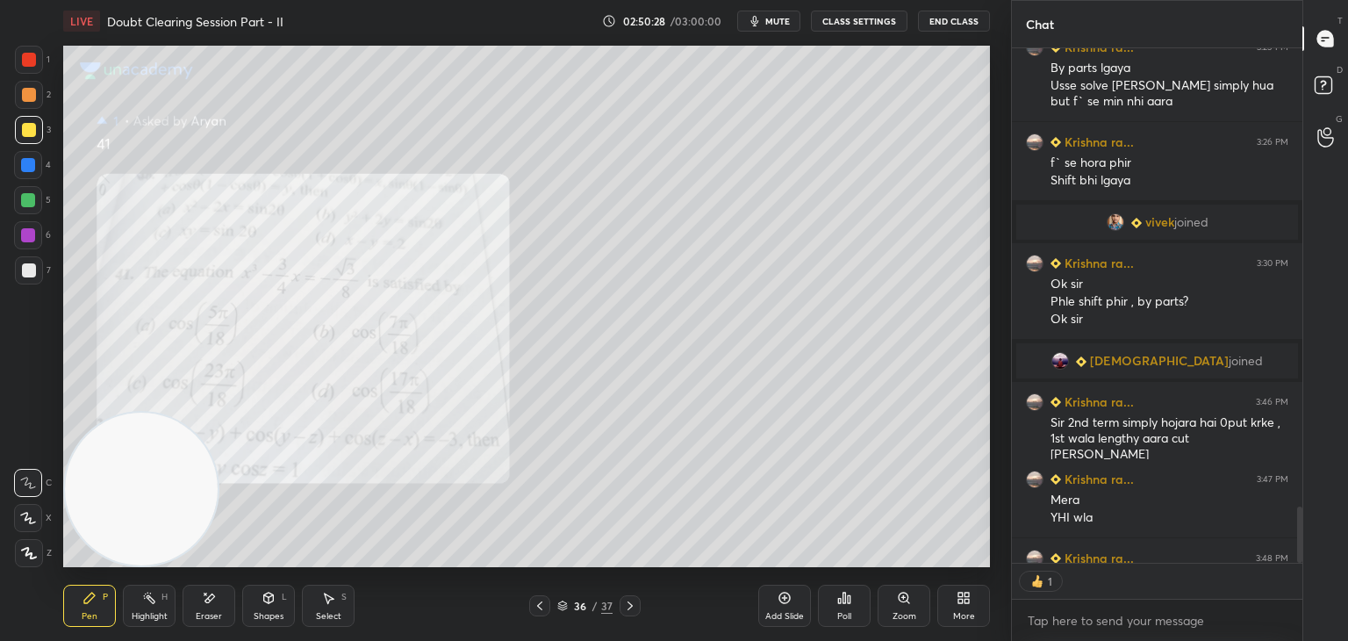
scroll to position [6, 5]
click at [626, 601] on icon at bounding box center [630, 606] width 14 height 14
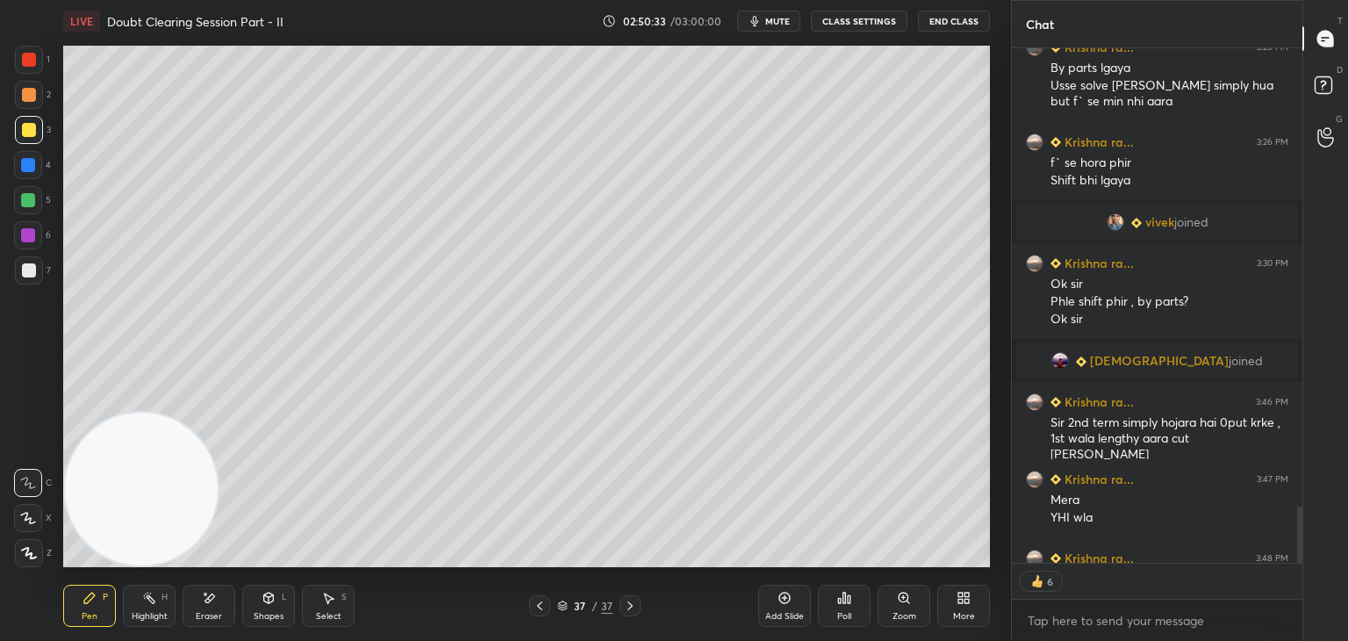
drag, startPoint x: 783, startPoint y: 18, endPoint x: 758, endPoint y: 11, distance: 25.6
click at [781, 17] on span "mute" at bounding box center [777, 21] width 25 height 12
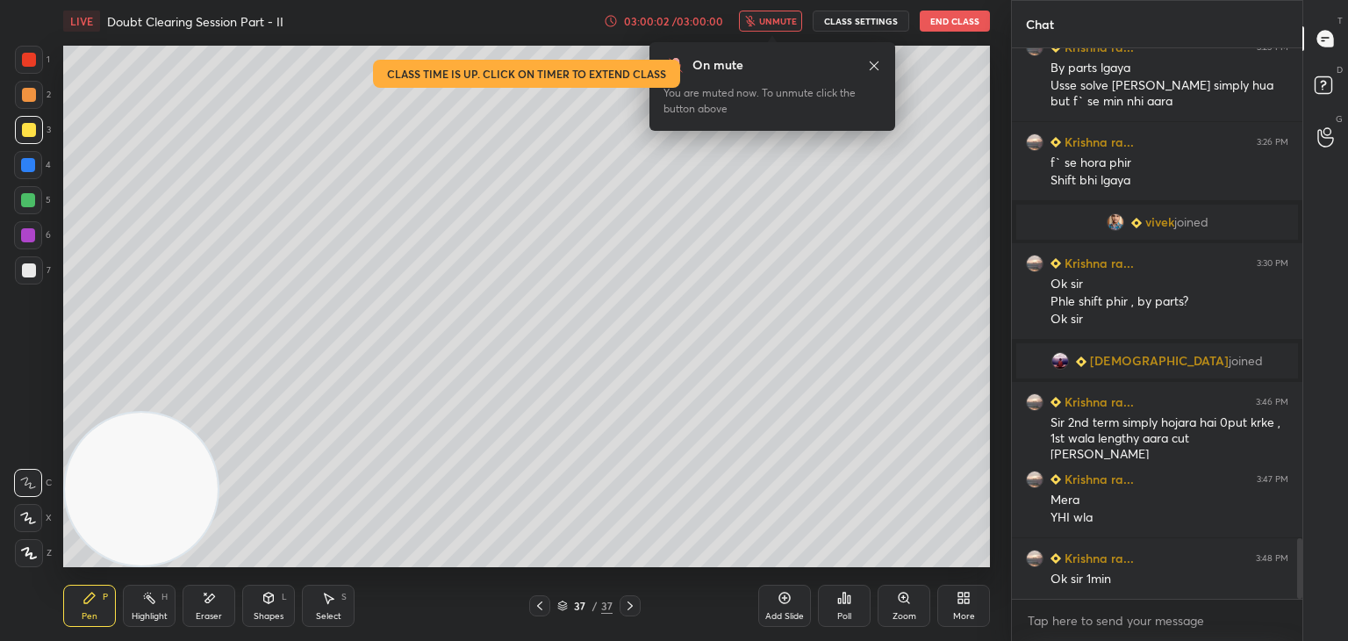
click at [765, 24] on button "unmute" at bounding box center [770, 21] width 63 height 21
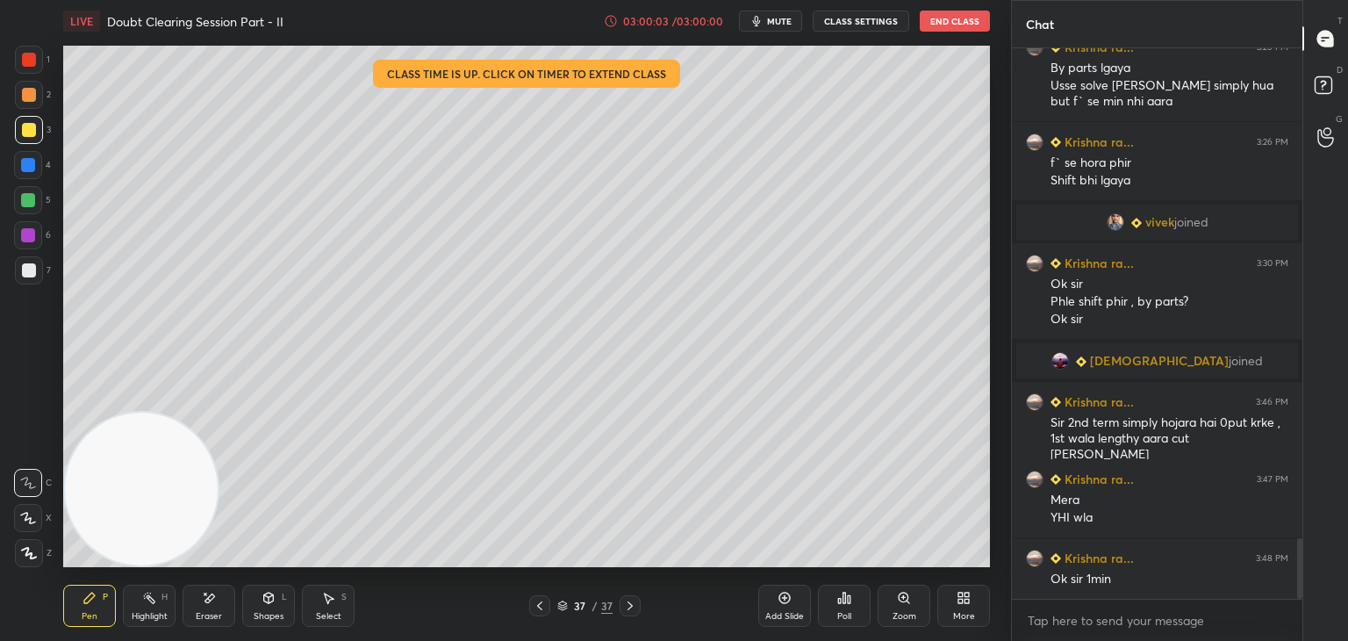
click at [948, 14] on button "End Class" at bounding box center [955, 21] width 70 height 21
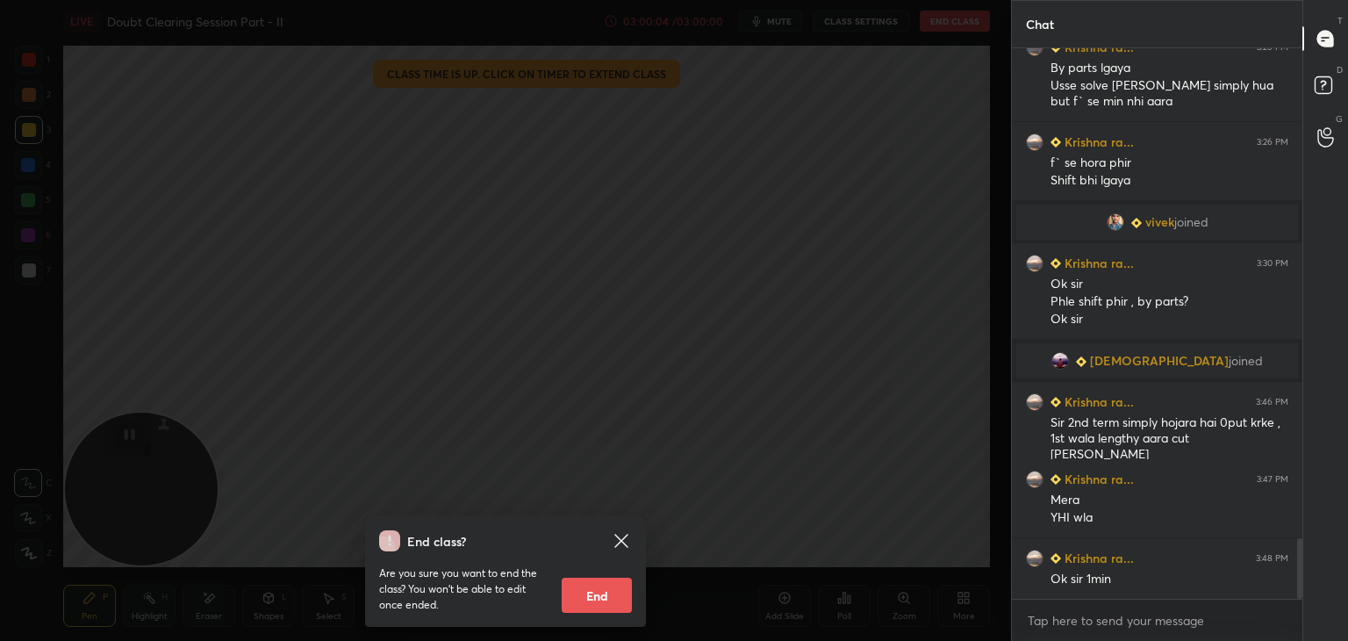
click at [592, 586] on button "End" at bounding box center [597, 595] width 70 height 35
type textarea "x"
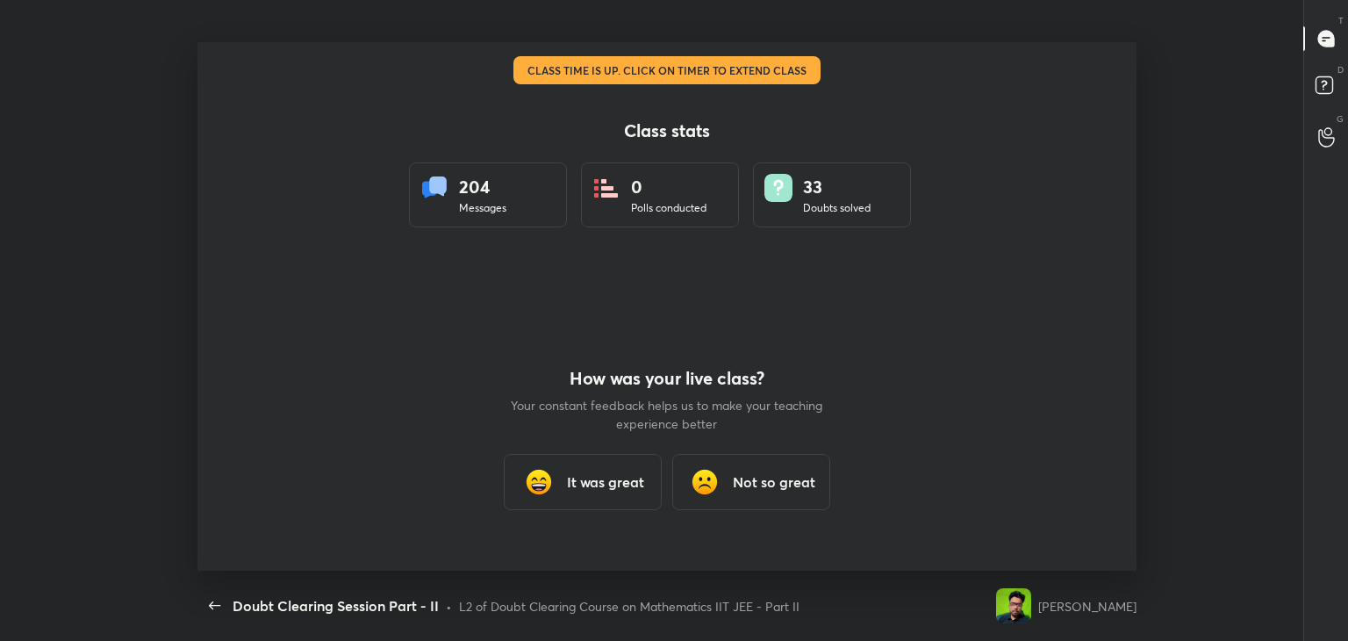
scroll to position [0, 0]
click at [589, 490] on h3 "It was great" at bounding box center [605, 481] width 77 height 21
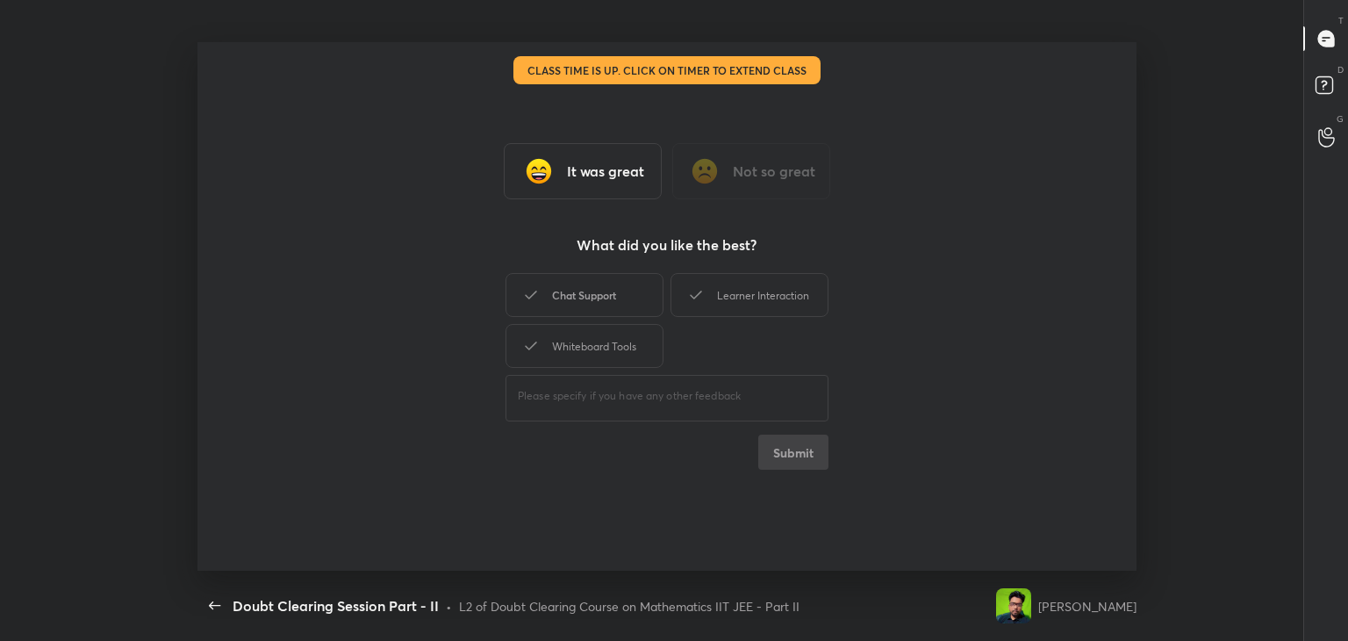
click at [611, 303] on div "Chat Support" at bounding box center [585, 295] width 158 height 44
drag, startPoint x: 732, startPoint y: 294, endPoint x: 654, endPoint y: 317, distance: 81.4
click at [723, 295] on div "Learner Interaction" at bounding box center [750, 295] width 158 height 44
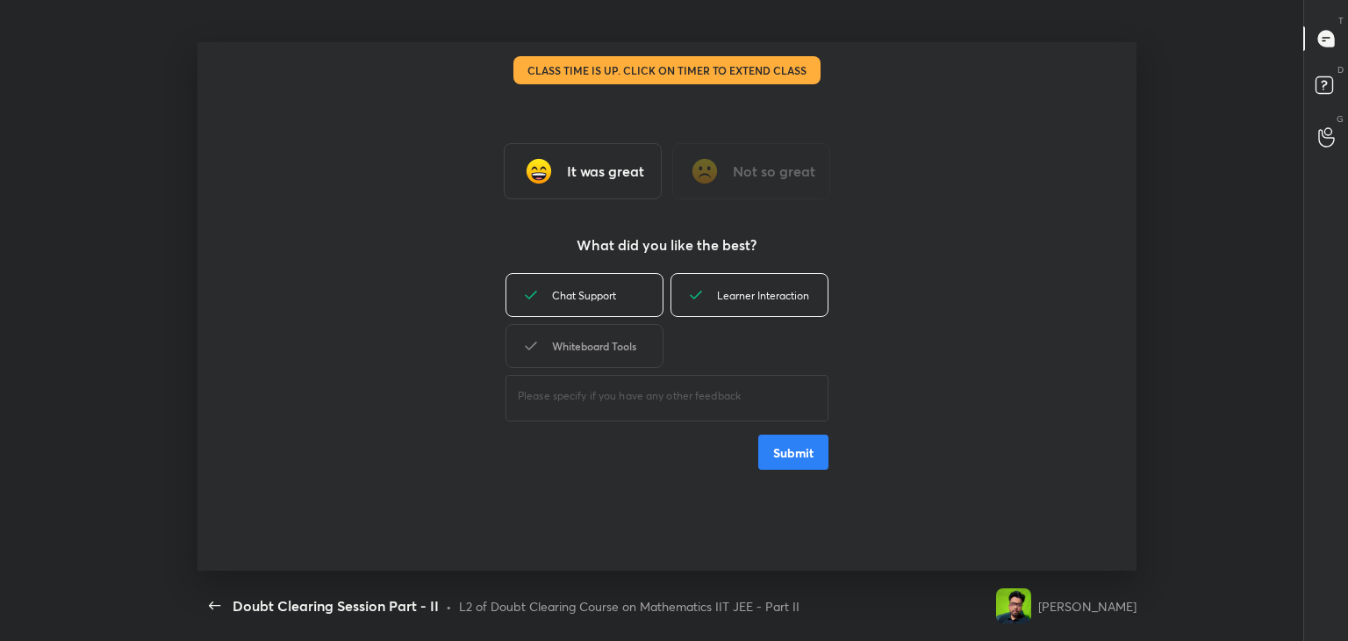
click at [604, 345] on div "Whiteboard Tools" at bounding box center [585, 346] width 158 height 44
click at [786, 462] on button "Submit" at bounding box center [793, 451] width 70 height 35
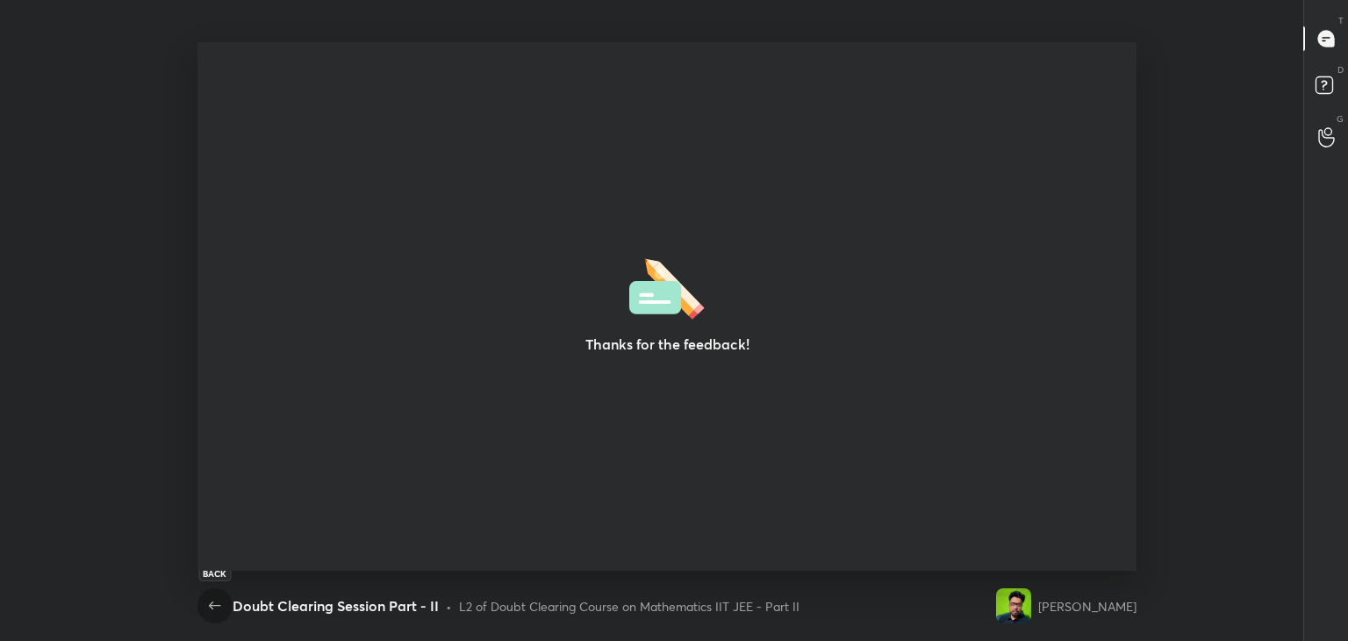
drag, startPoint x: 204, startPoint y: 613, endPoint x: 238, endPoint y: 594, distance: 38.9
click at [205, 614] on icon "button" at bounding box center [215, 605] width 21 height 21
